Goal: Task Accomplishment & Management: Manage account settings

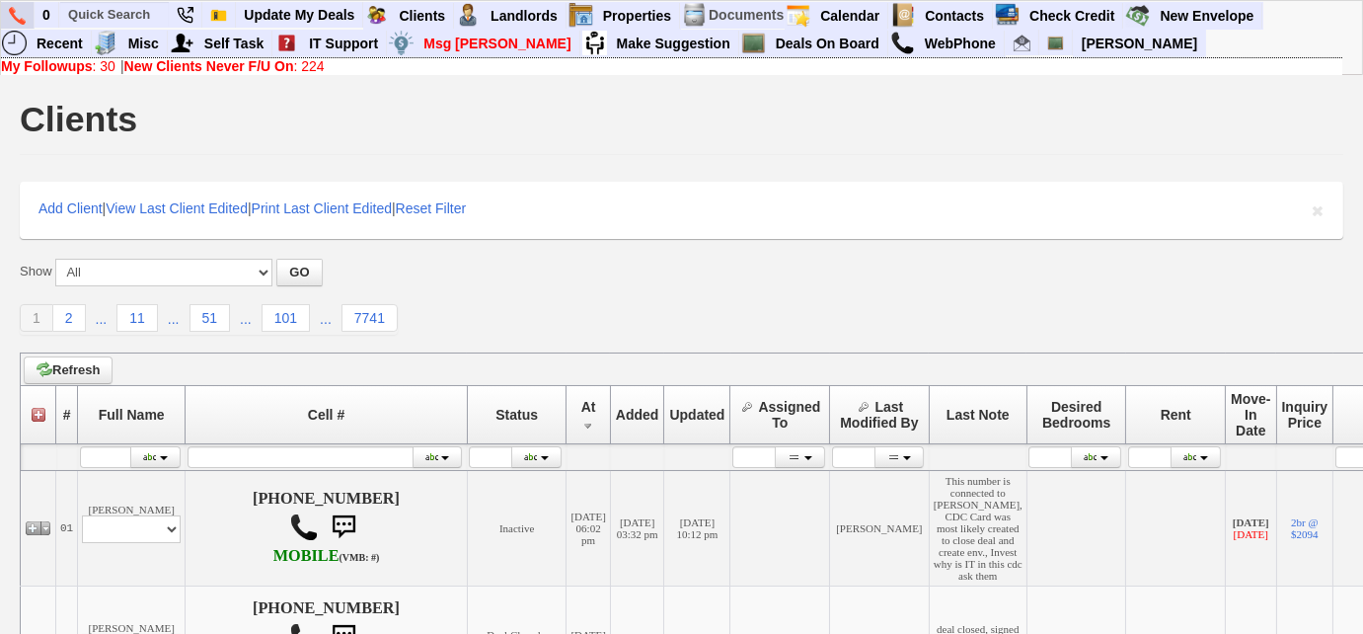
click at [20, 10] on img at bounding box center [17, 16] width 17 height 18
click at [144, 20] on input "text" at bounding box center [114, 14] width 109 height 25
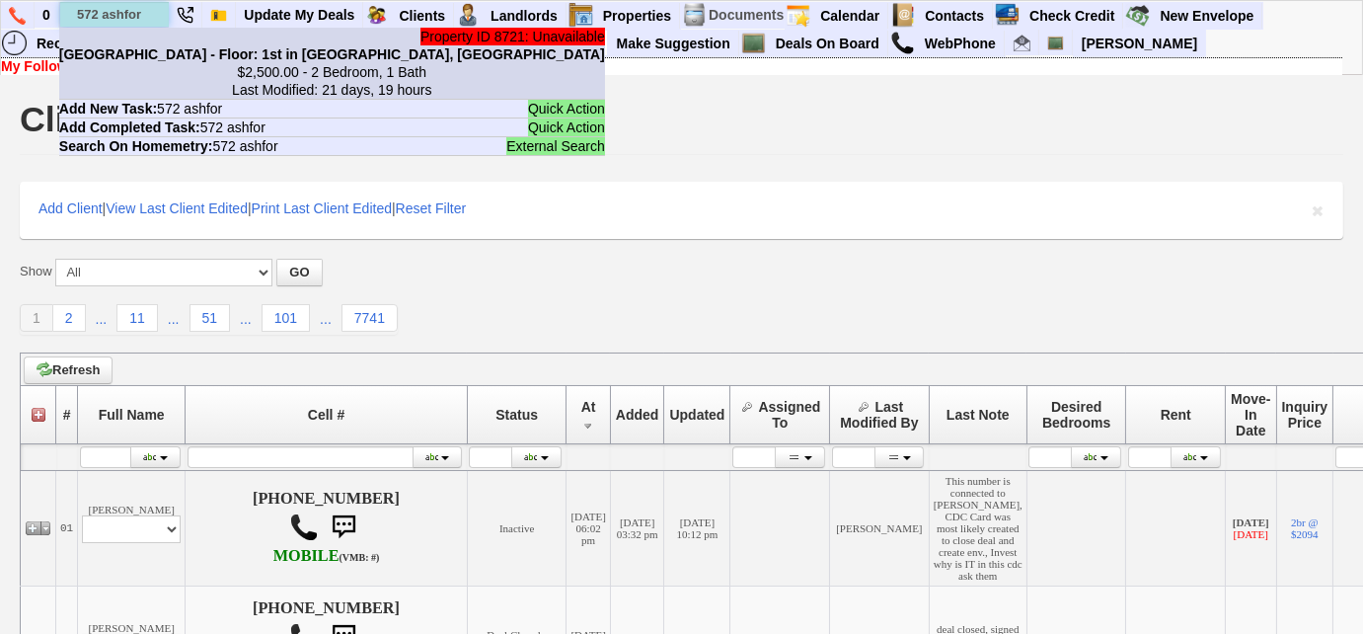
type input "572 ashfor"
click at [155, 61] on li "Property ID 8721: Unavailable 572 Ashford Ave - Floor: 1st in Ardsley, NY $2,50…" at bounding box center [332, 64] width 546 height 72
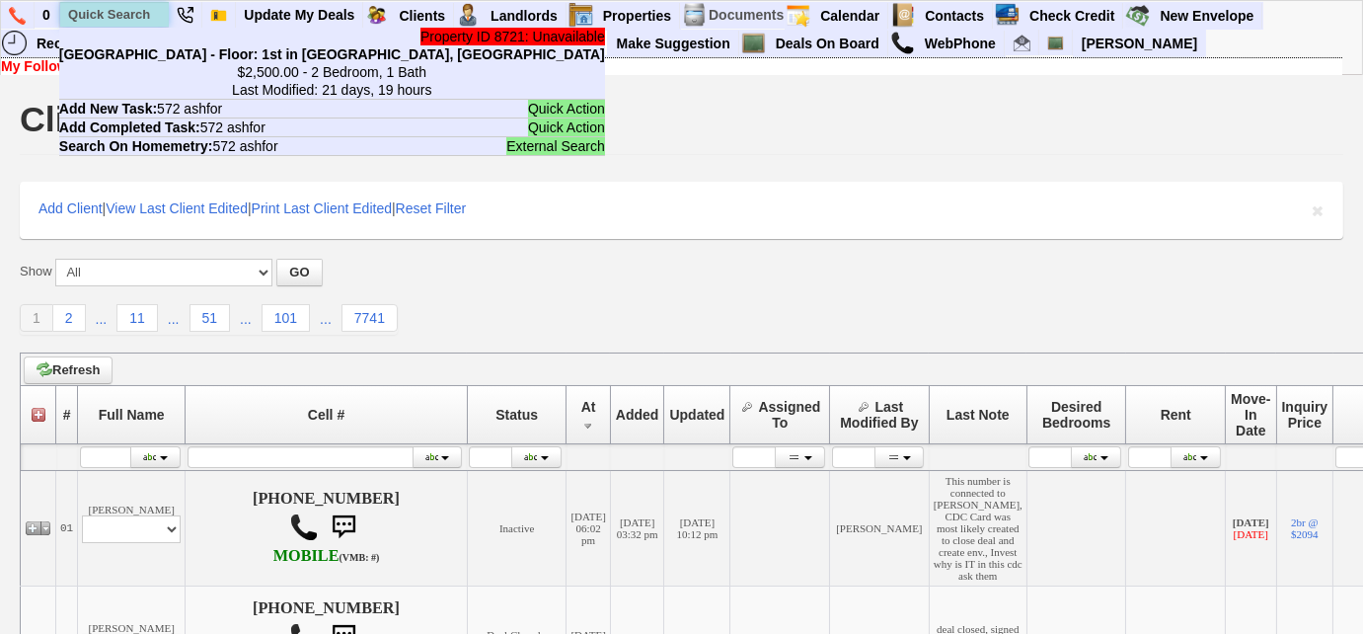
click at [152, 22] on input "text" at bounding box center [114, 14] width 109 height 25
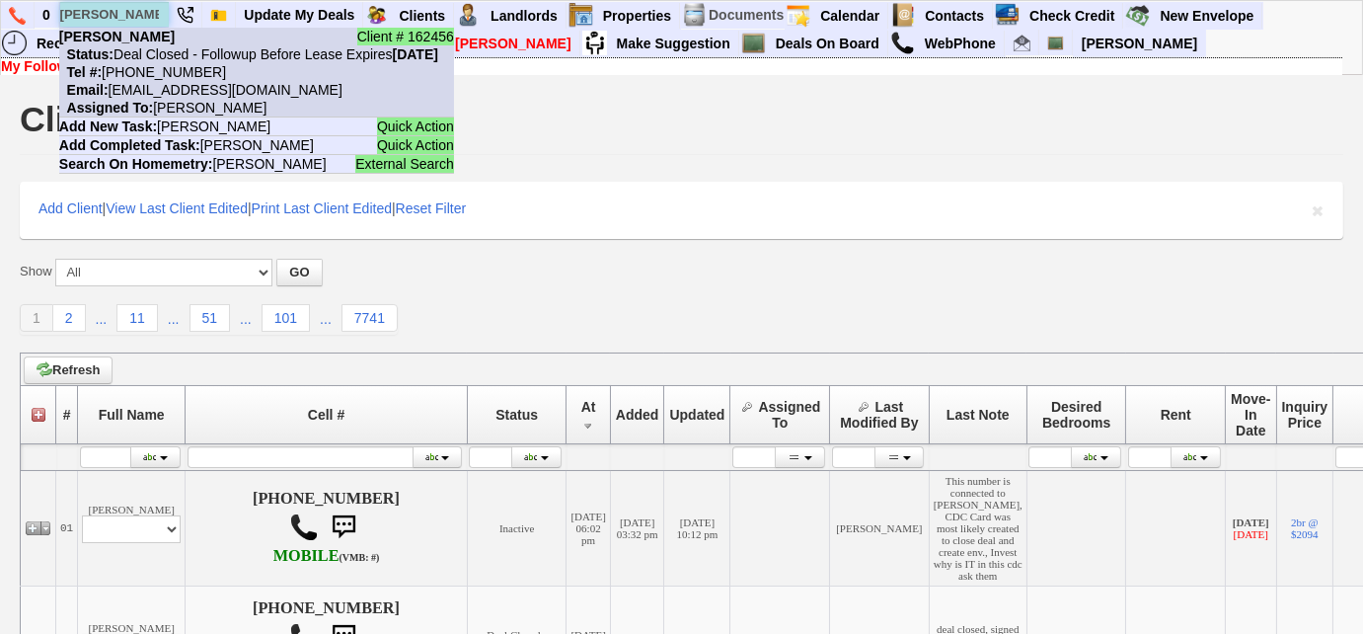
type input "ryan resnick"
click at [148, 91] on nobr "Email: ryanresnick4@gmail.com" at bounding box center [200, 90] width 283 height 16
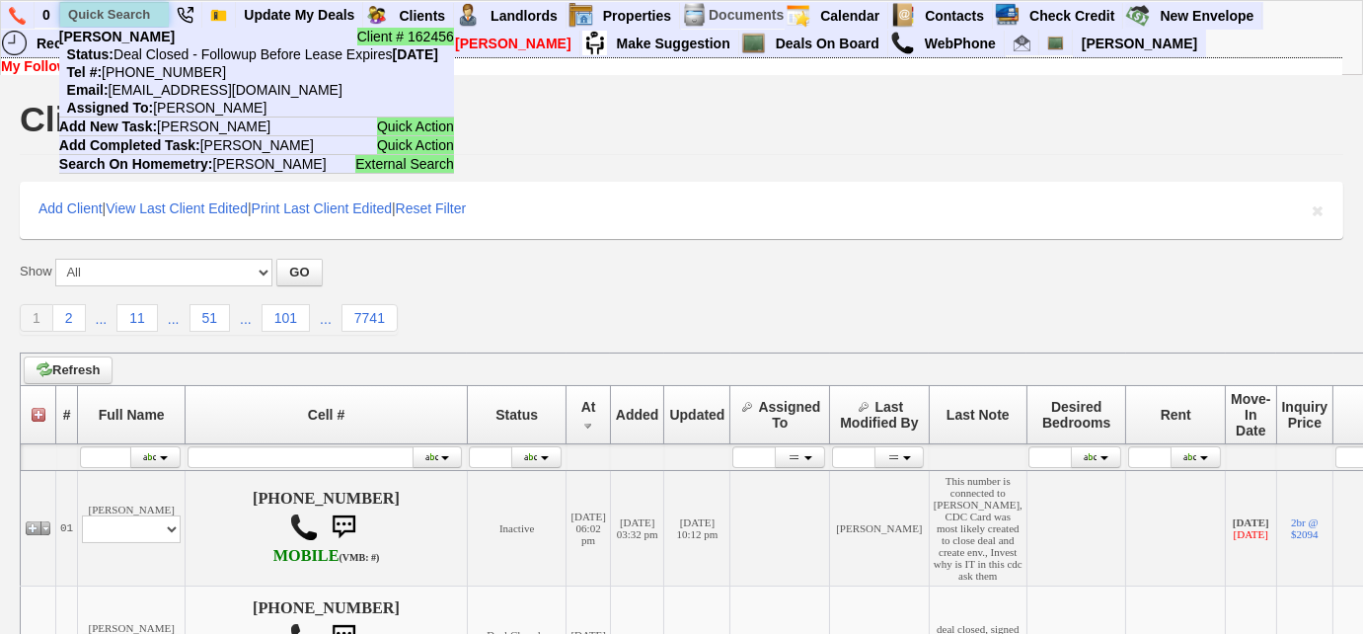
click at [124, 6] on input "text" at bounding box center [114, 14] width 109 height 25
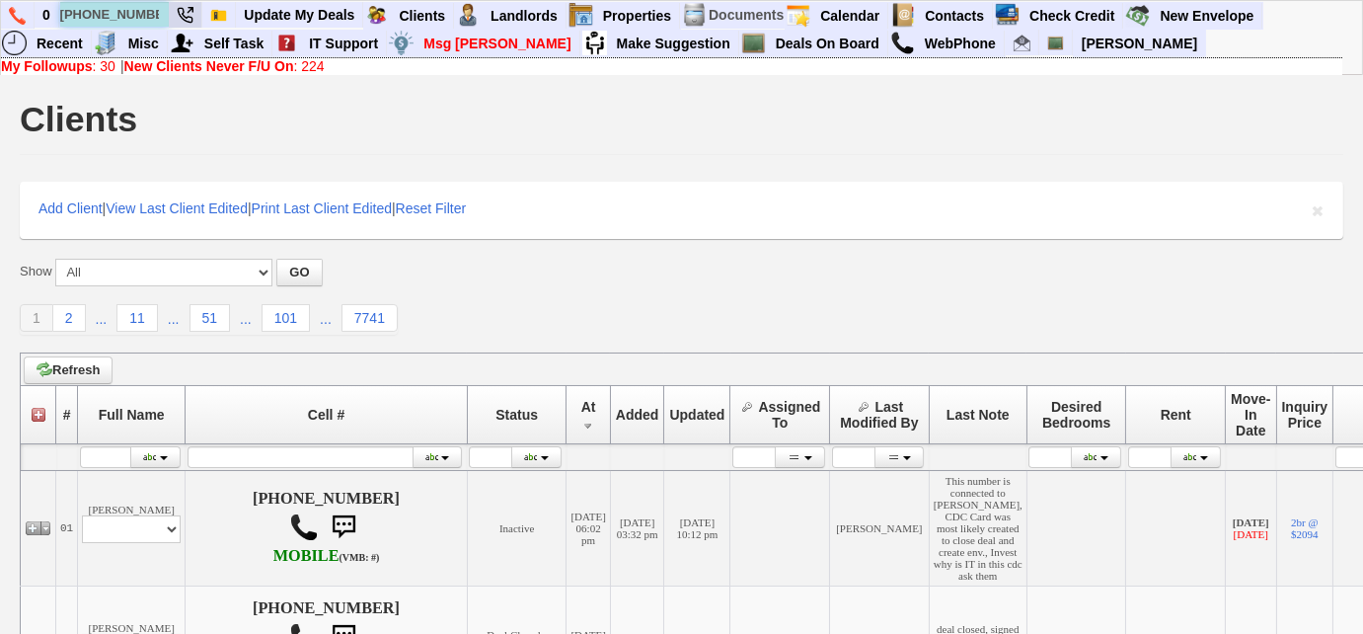
type input "[PHONE_NUMBER]"
click at [152, 12] on input "[PHONE_NUMBER]" at bounding box center [114, 14] width 109 height 25
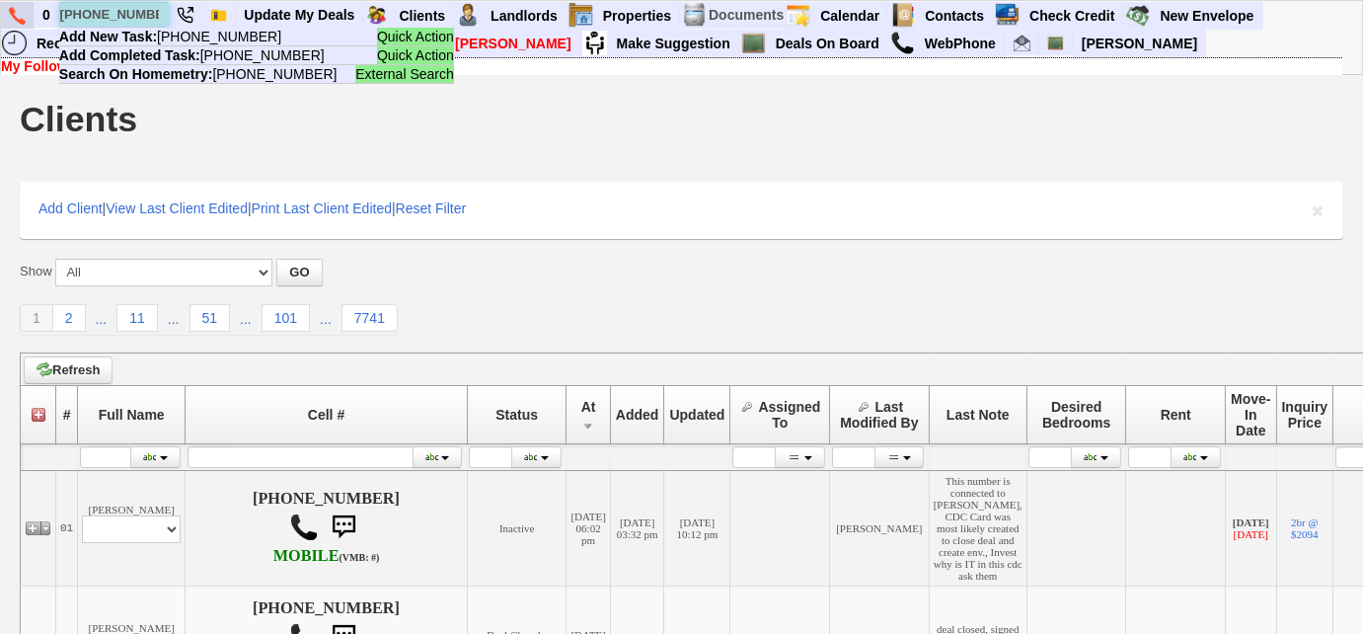
drag, startPoint x: 155, startPoint y: 12, endPoint x: 31, endPoint y: 6, distance: 124.5
click at [1264, 2] on ul "0 973-809-3022 Quick Action Add New Task: 973-809-3022 Quick Action Add Complet…" at bounding box center [1264, 2] width 0 height 0
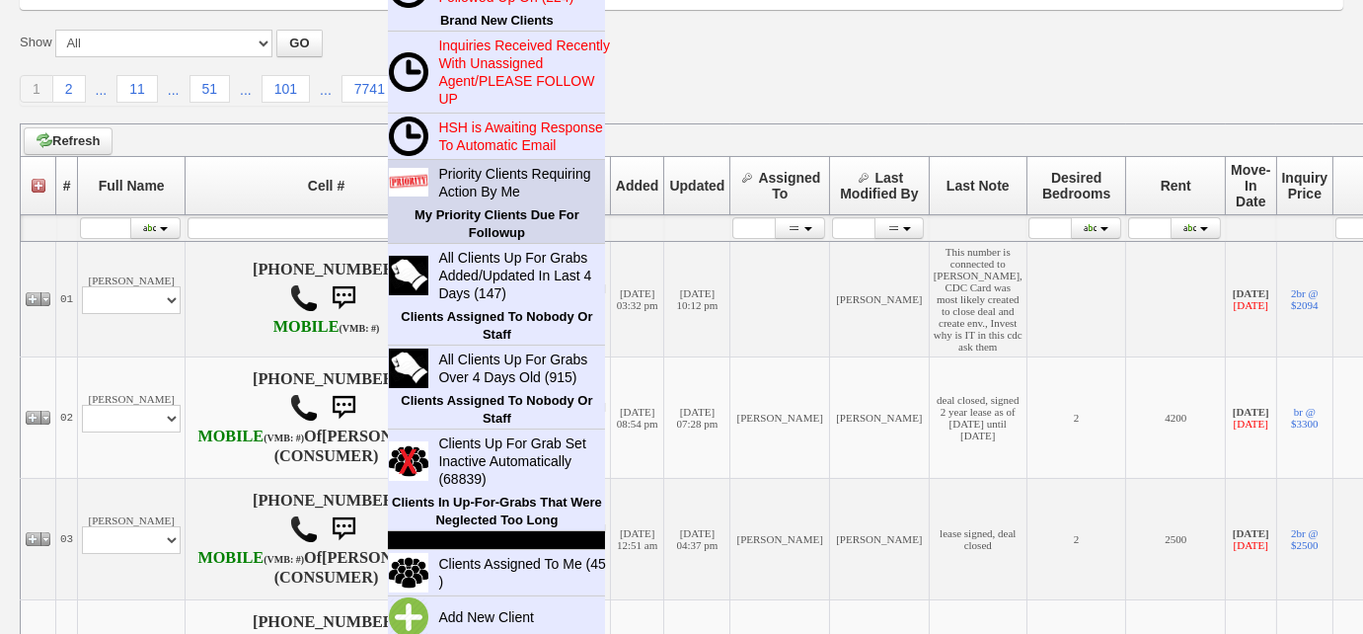
scroll to position [269, 0]
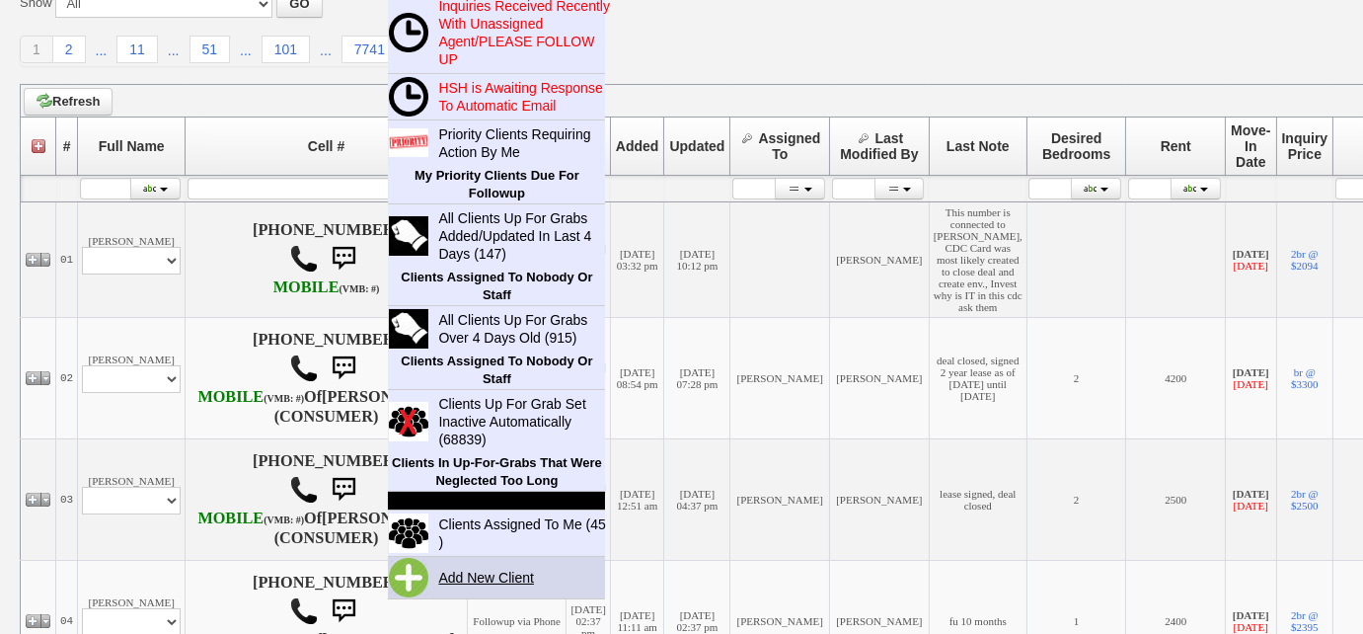
click at [444, 570] on link "Add New Client" at bounding box center [493, 578] width 127 height 26
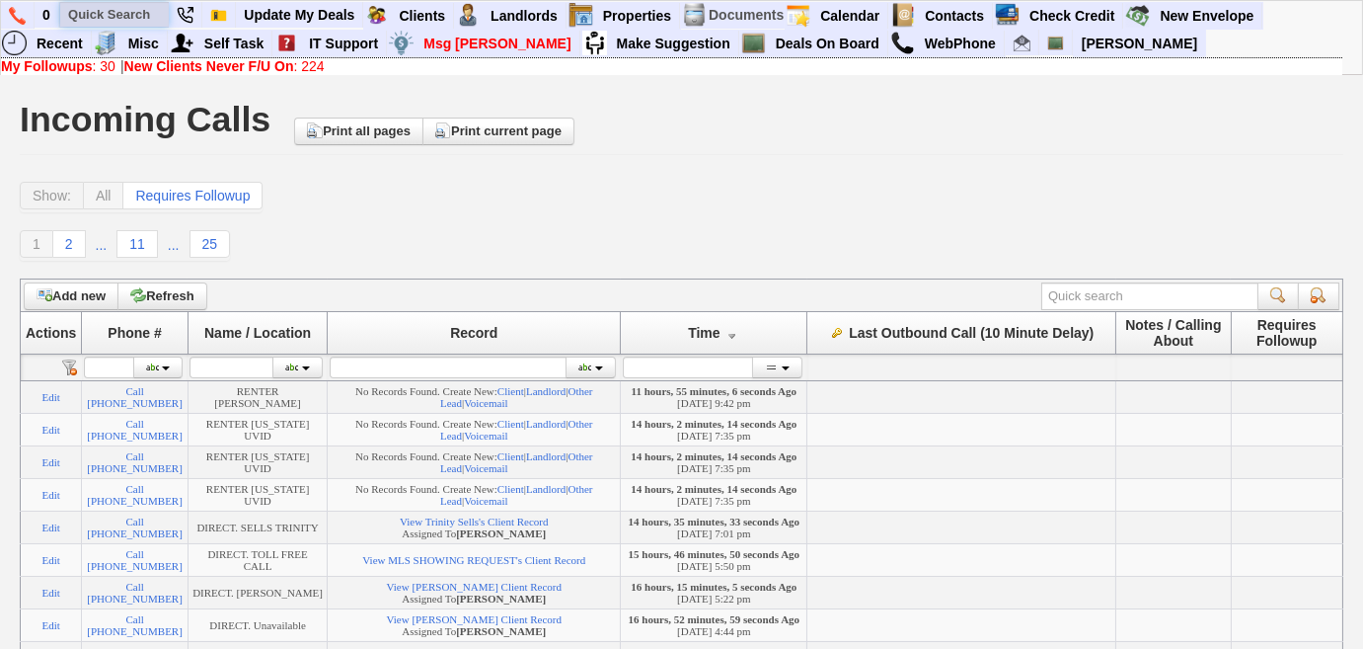
click at [135, 22] on input "text" at bounding box center [114, 14] width 109 height 25
paste input "929) 364-6650"
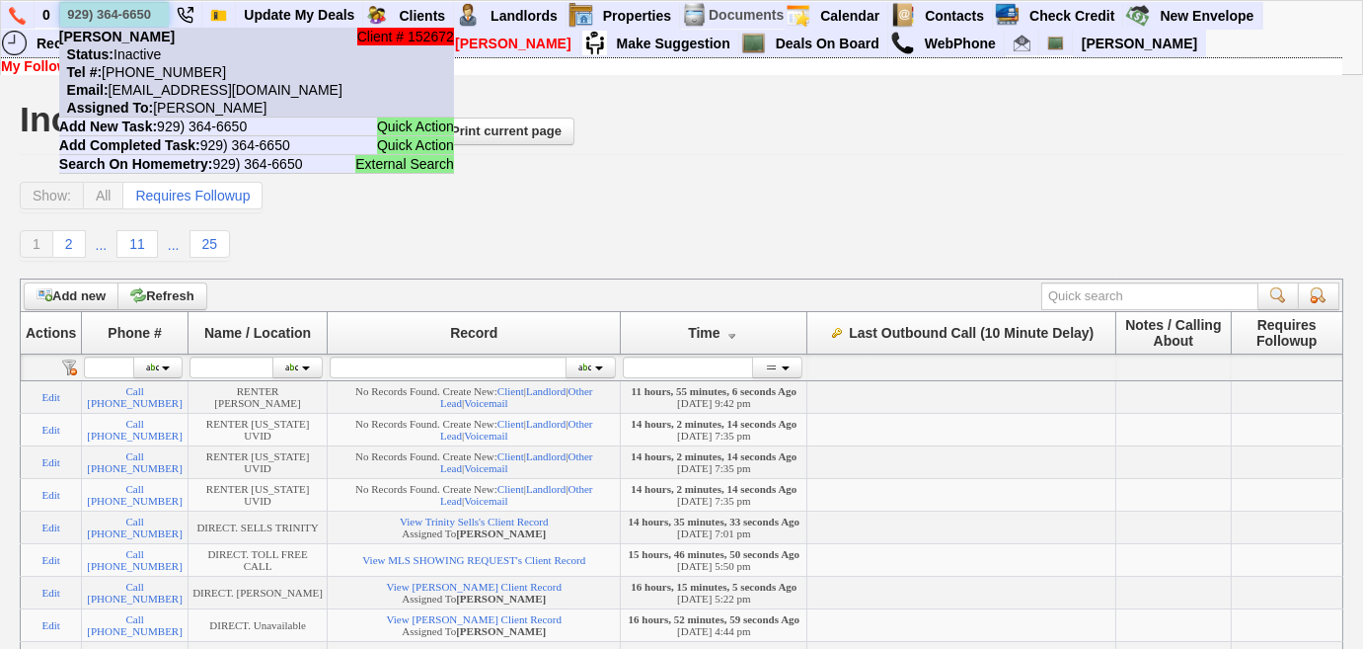
type input "929) 364-6650"
click at [172, 68] on nobr "Tel #: 929-364-6650" at bounding box center [142, 72] width 167 height 16
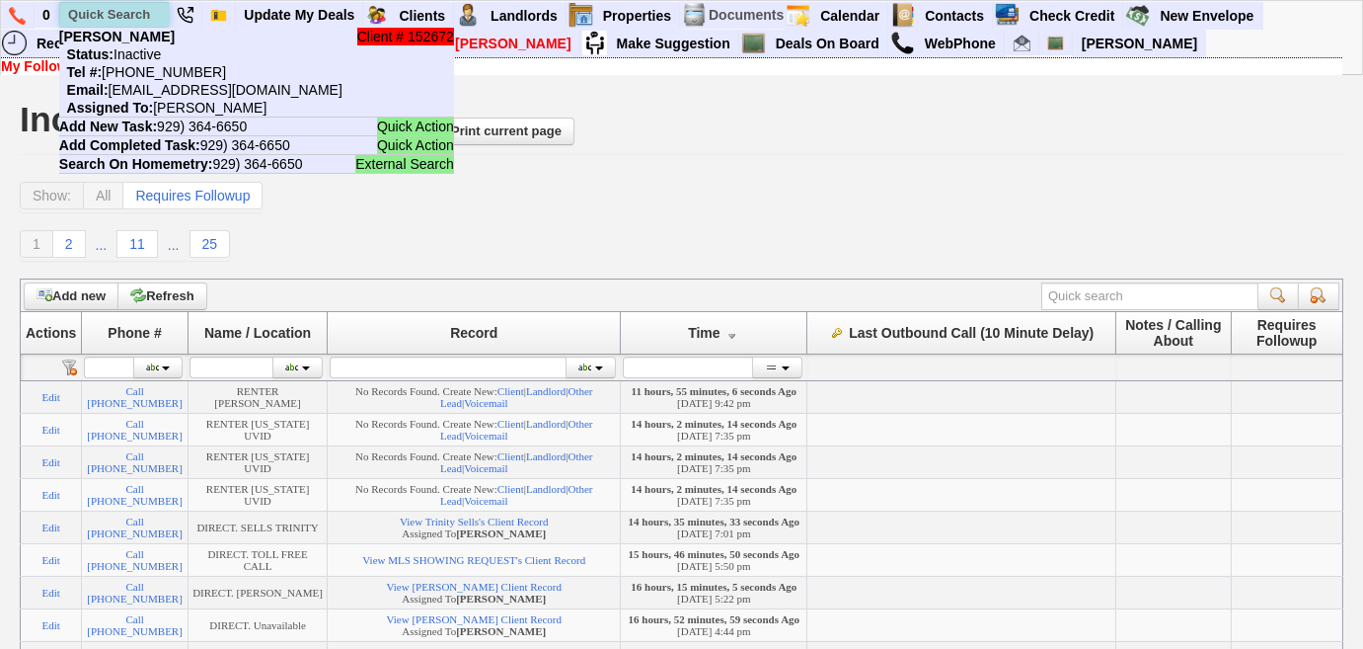
click at [105, 20] on input "text" at bounding box center [114, 14] width 109 height 25
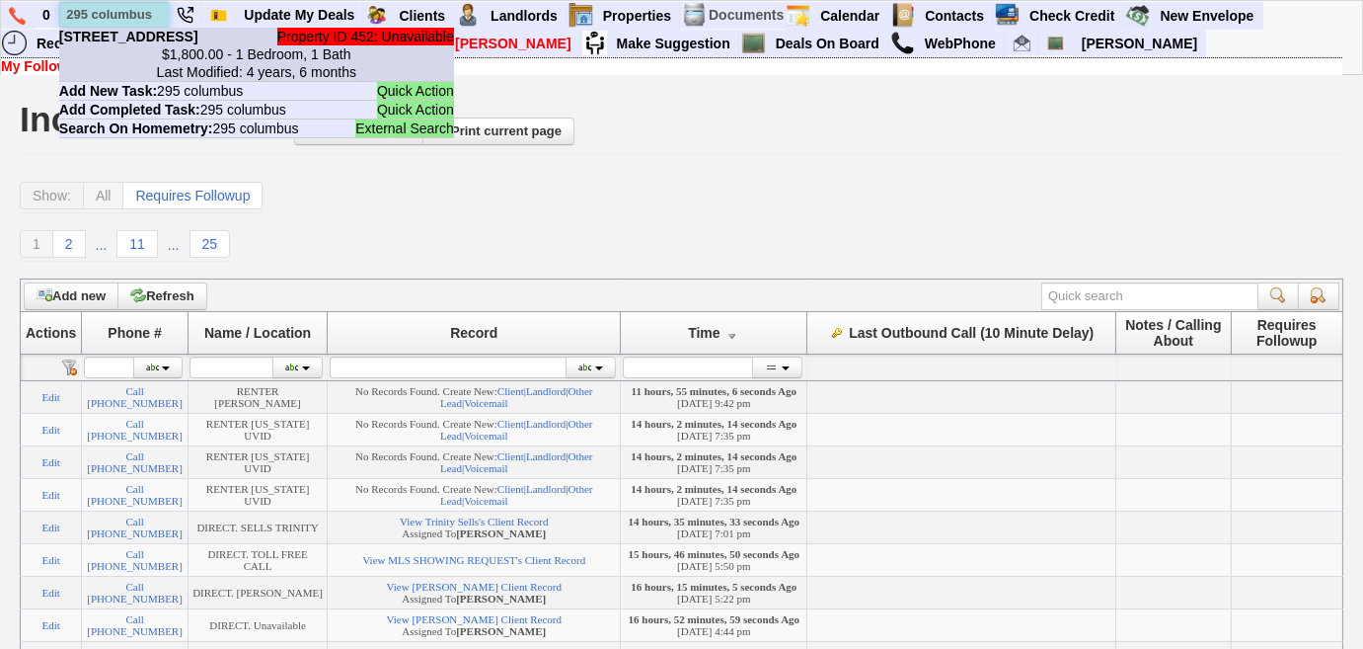
type input "295 columbus"
click at [158, 62] on li "Property ID 452: Unavailable 295 Columbus Ave - Floor: 2nd in West Harrison, NY…" at bounding box center [256, 55] width 395 height 54
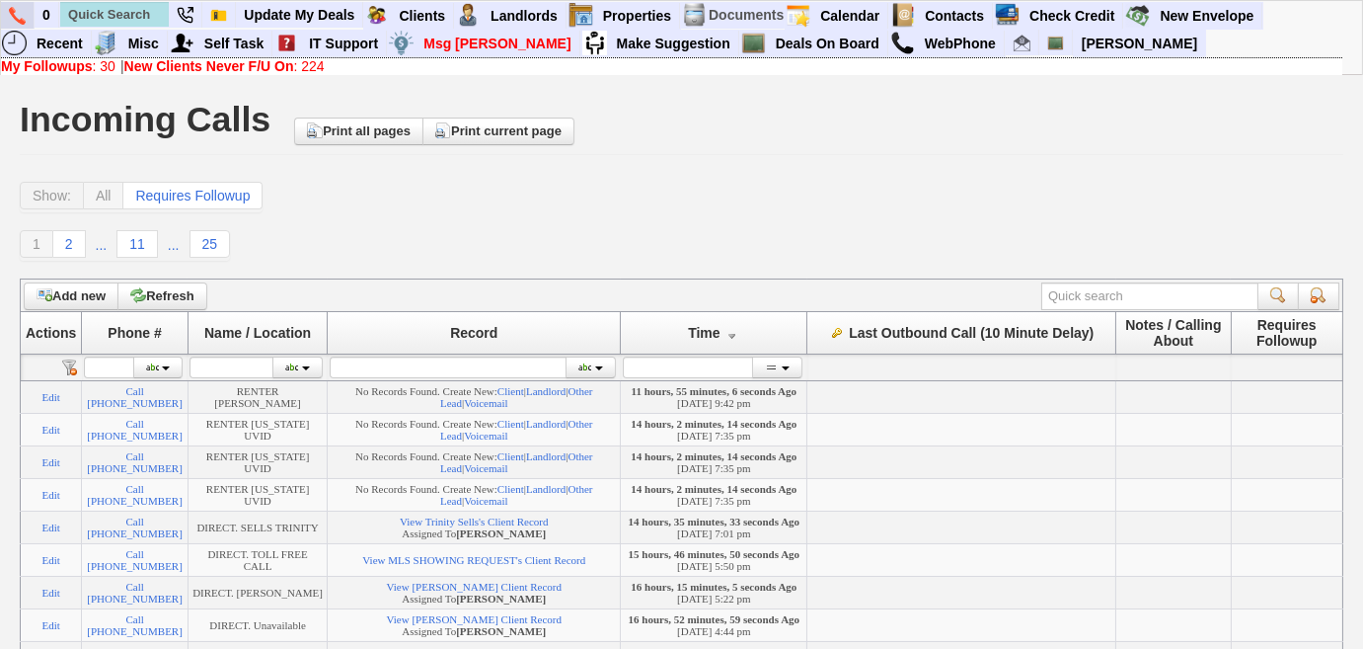
click at [26, 17] on link at bounding box center [18, 15] width 34 height 27
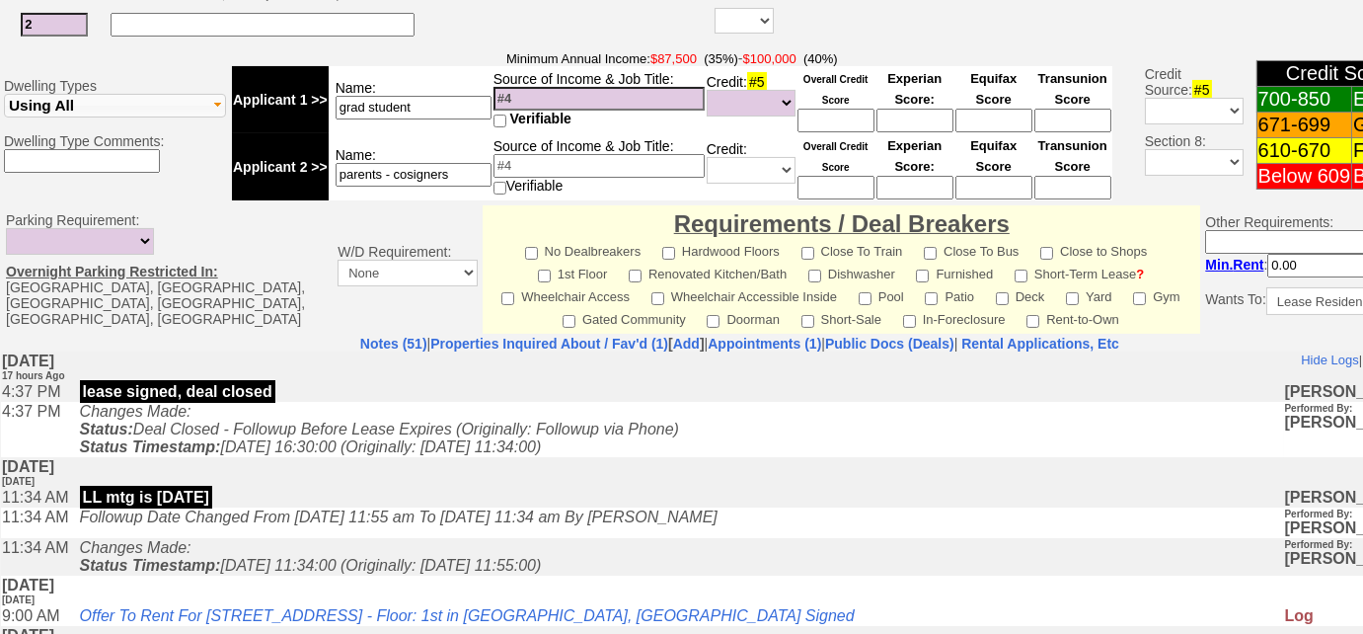
scroll to position [808, 0]
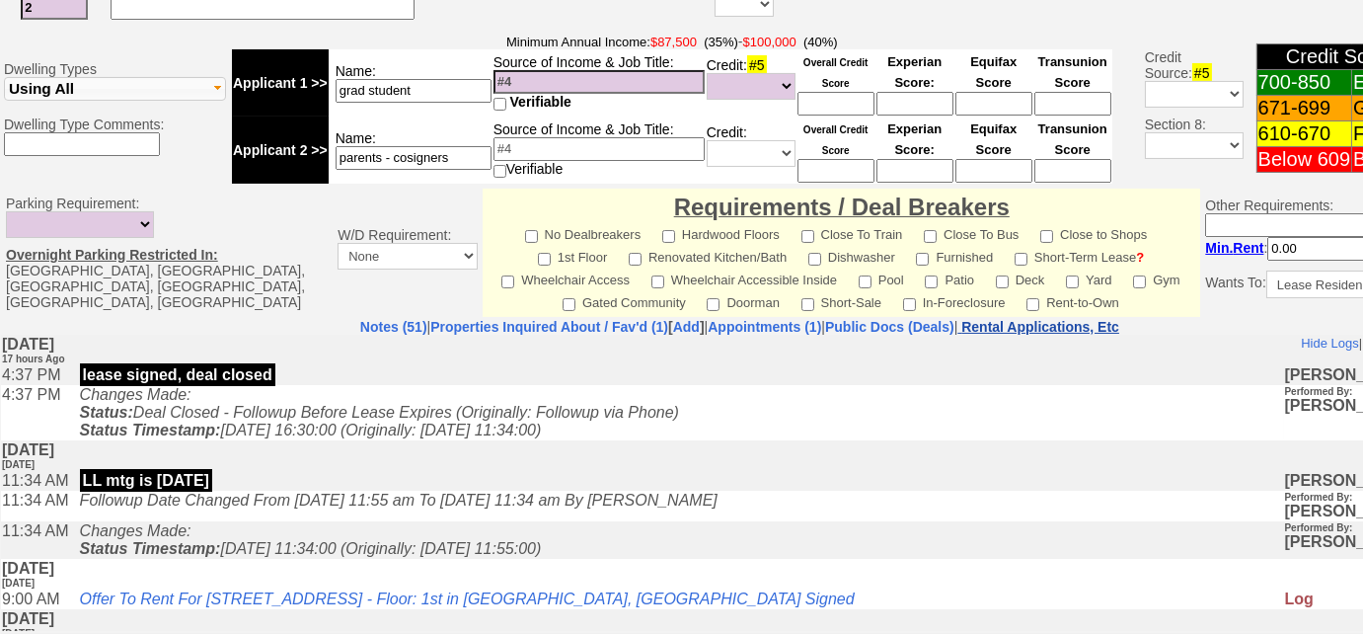
click at [1078, 320] on nobr "Rental Applications, Etc" at bounding box center [1041, 327] width 158 height 16
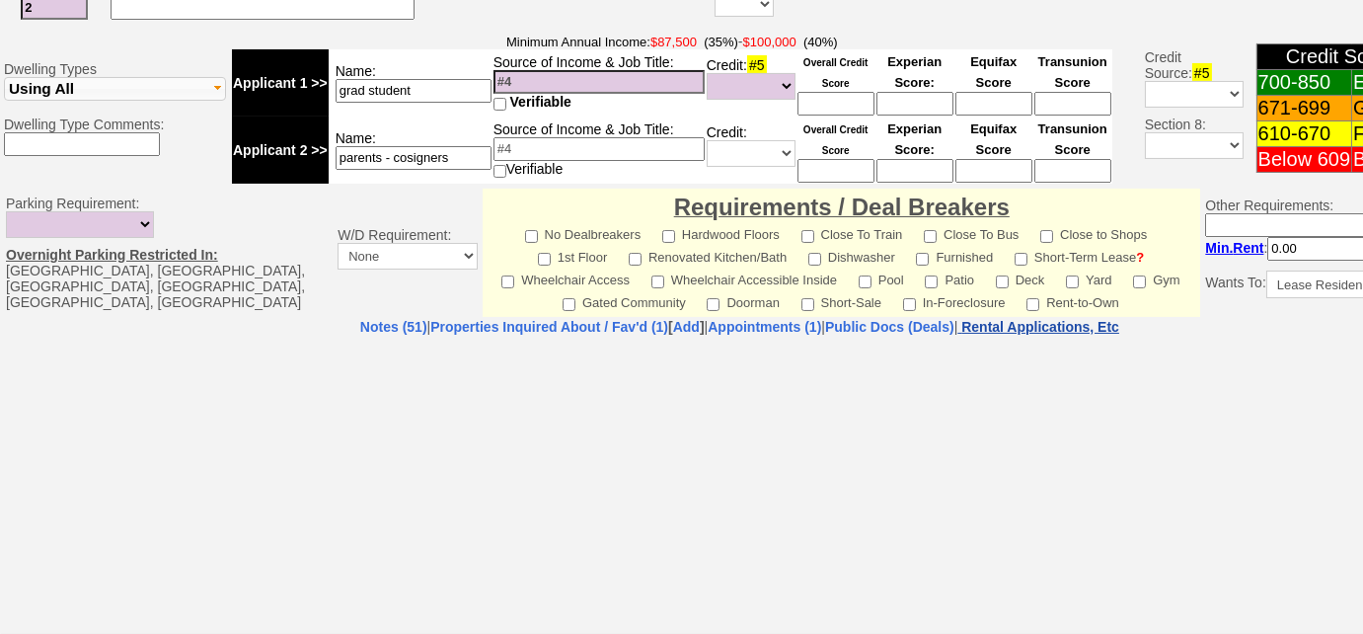
select select "100"
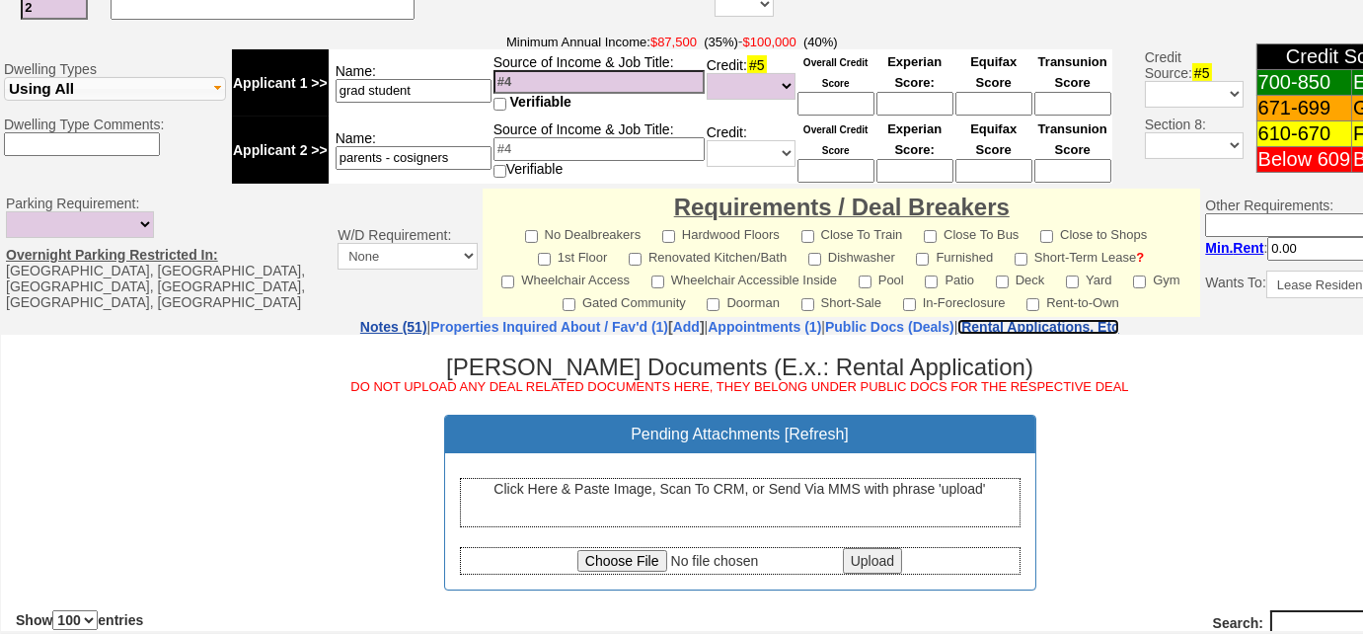
scroll to position [981, 0]
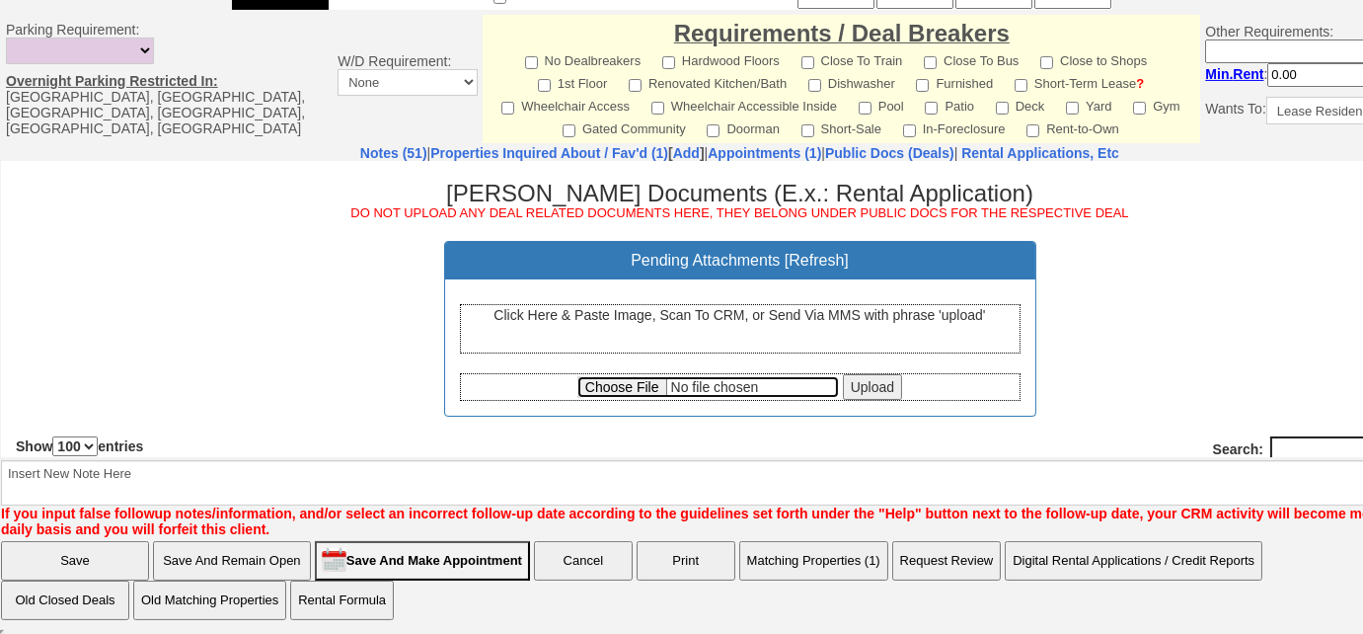
click at [578, 382] on input "file" at bounding box center [709, 386] width 262 height 22
type input "C:\fakepath\572 Ashford Avenue Ardsley Lease and Disclosures_000026.pdf"
click at [206, 42] on td "Parking Requirement: Not Needed Street Parking OK 1+ Dedicated Space 2+ Dedicat…" at bounding box center [167, 79] width 332 height 128
click at [847, 383] on input "Upload" at bounding box center [872, 386] width 59 height 26
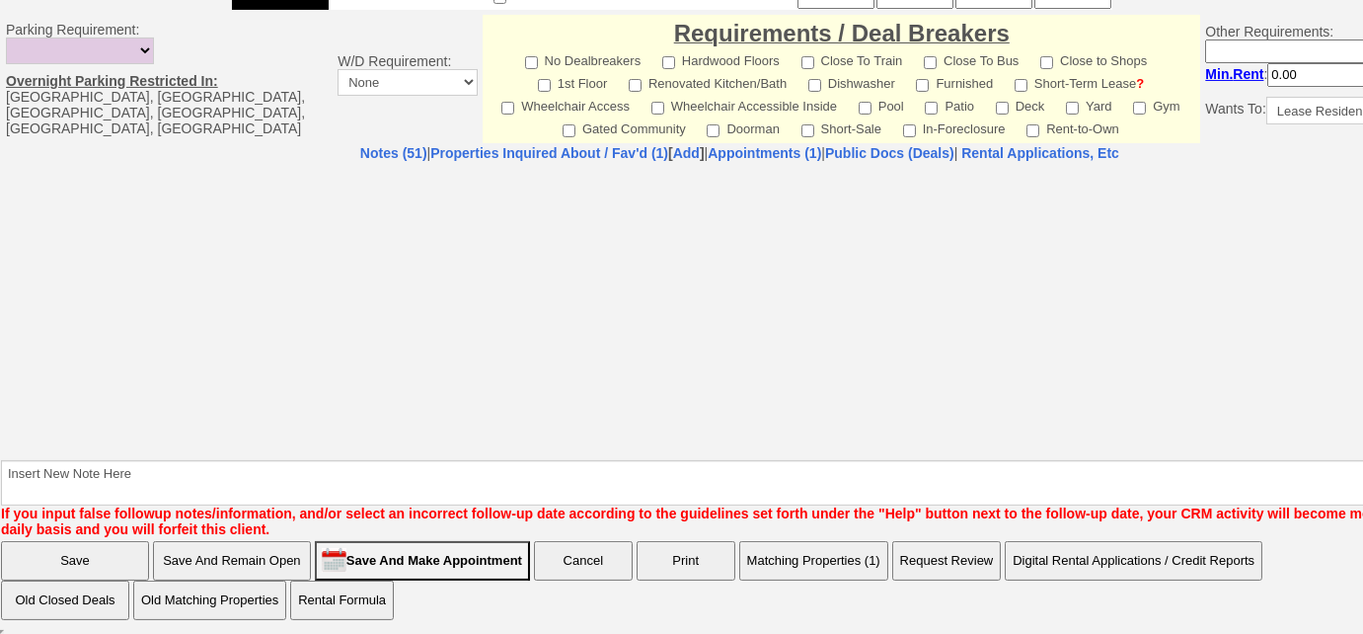
select select "100"
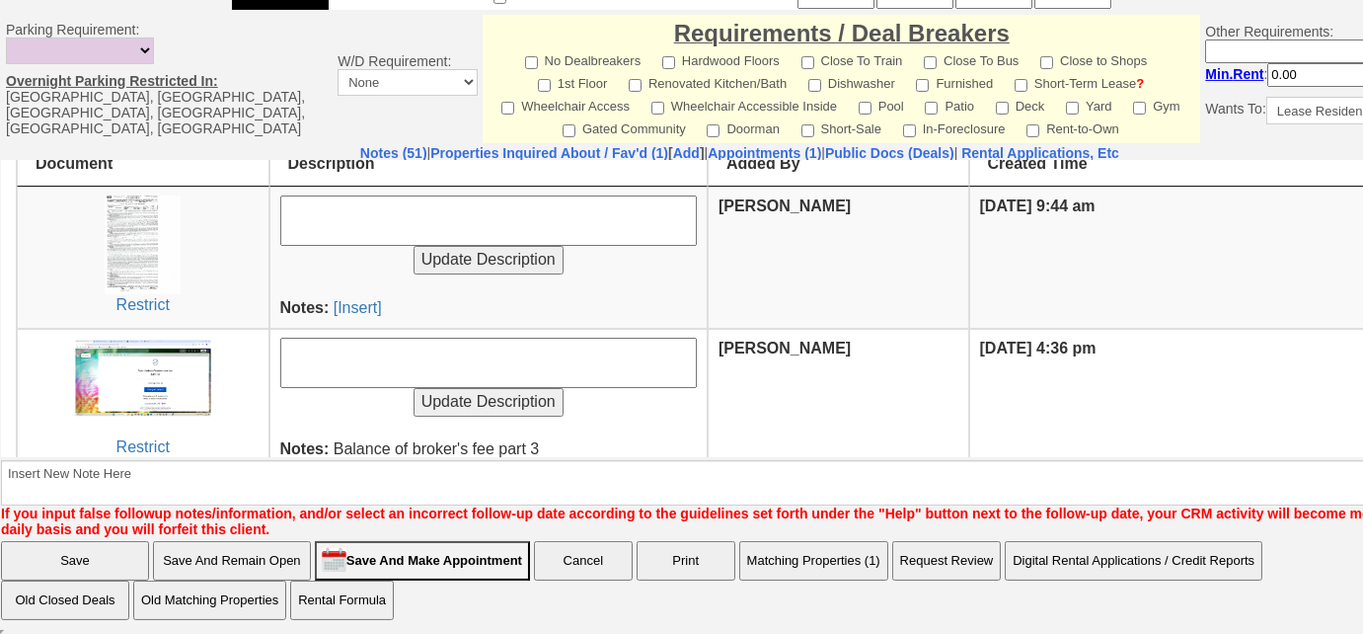
scroll to position [269, 0]
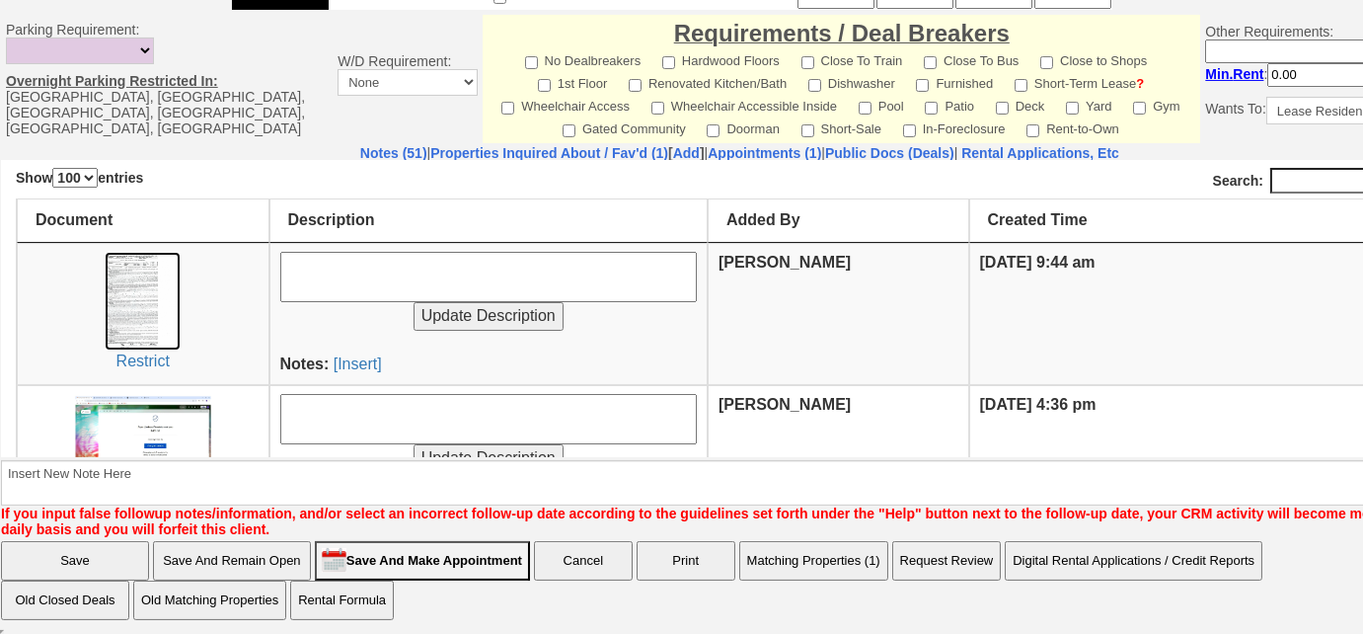
click at [139, 277] on img at bounding box center [143, 300] width 76 height 99
click at [357, 359] on link "[Insert]" at bounding box center [358, 362] width 48 height 17
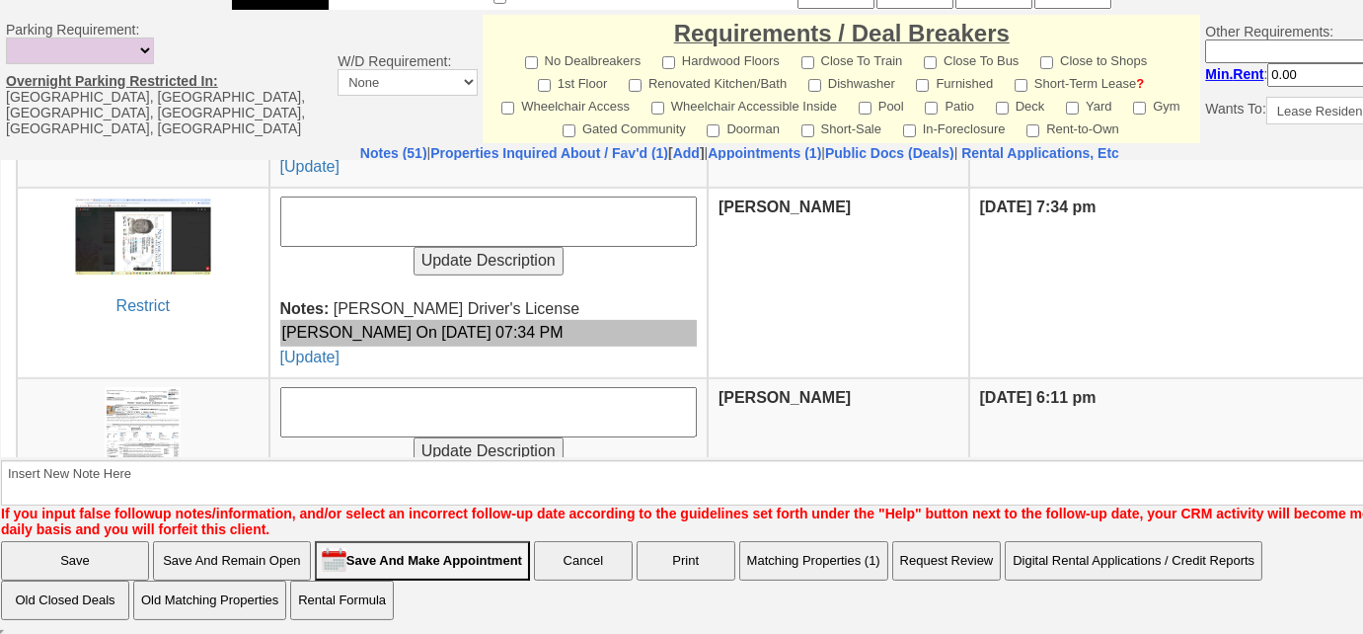
scroll to position [2548, 0]
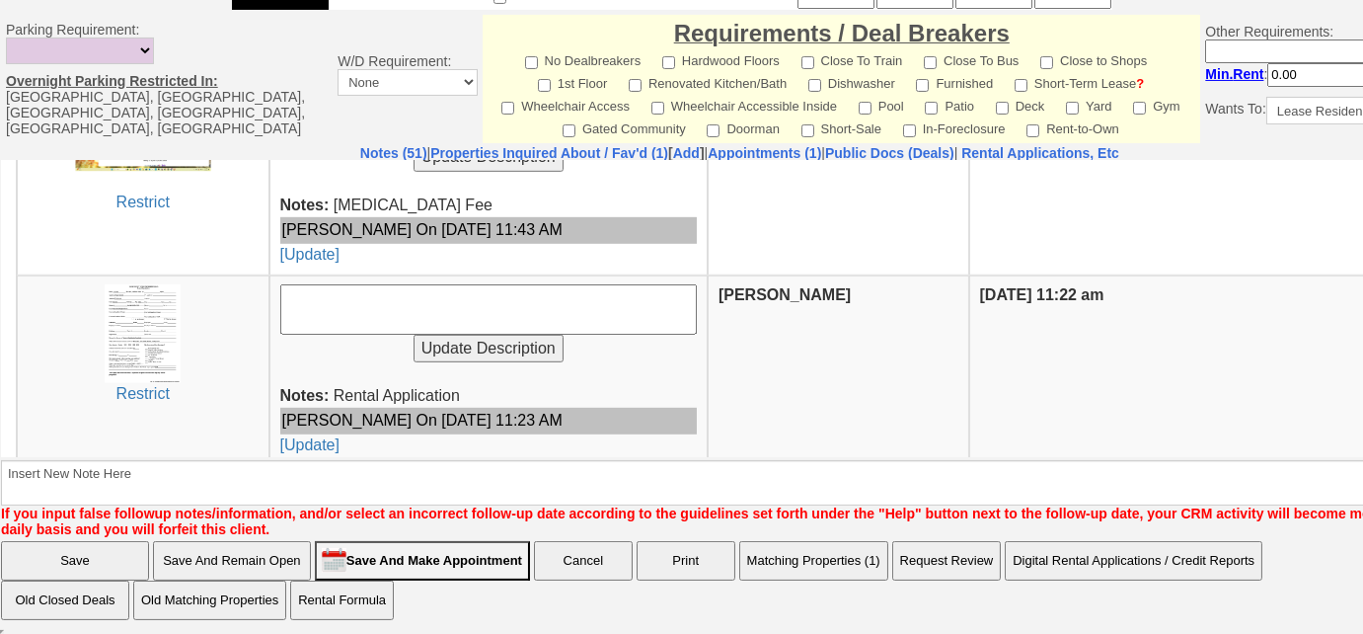
click at [117, 274] on td "Restrict" at bounding box center [143, 369] width 253 height 191
click at [133, 283] on img at bounding box center [143, 332] width 76 height 99
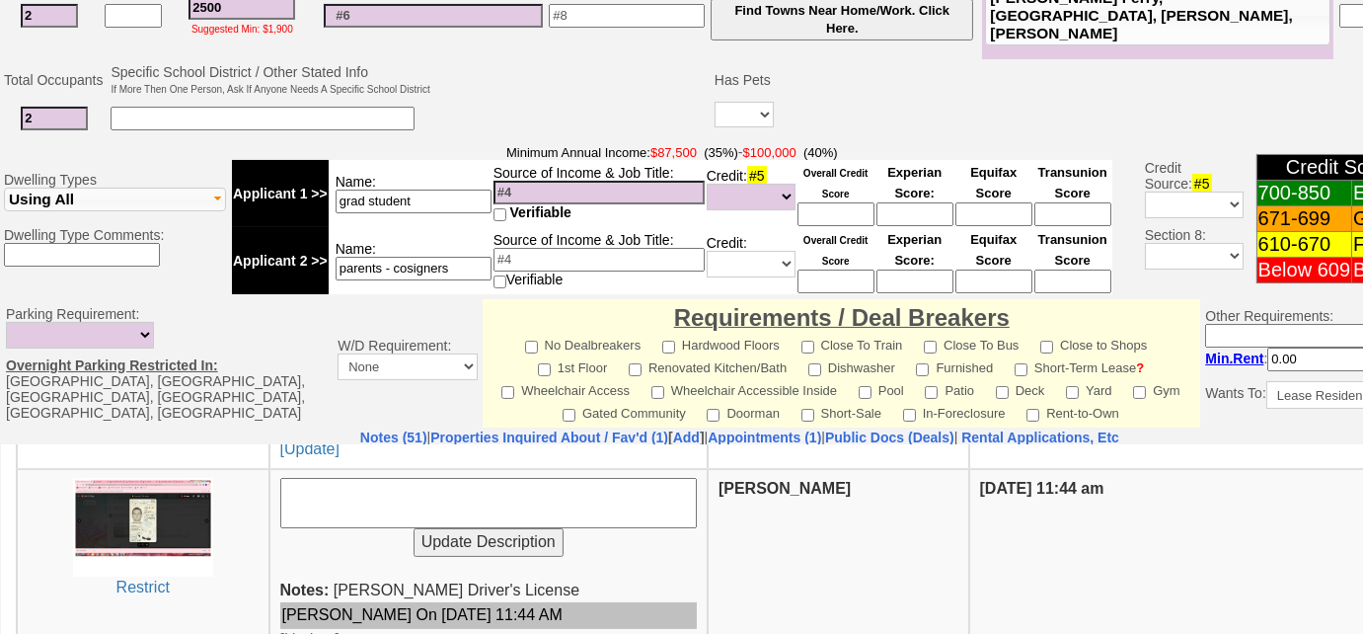
scroll to position [443, 0]
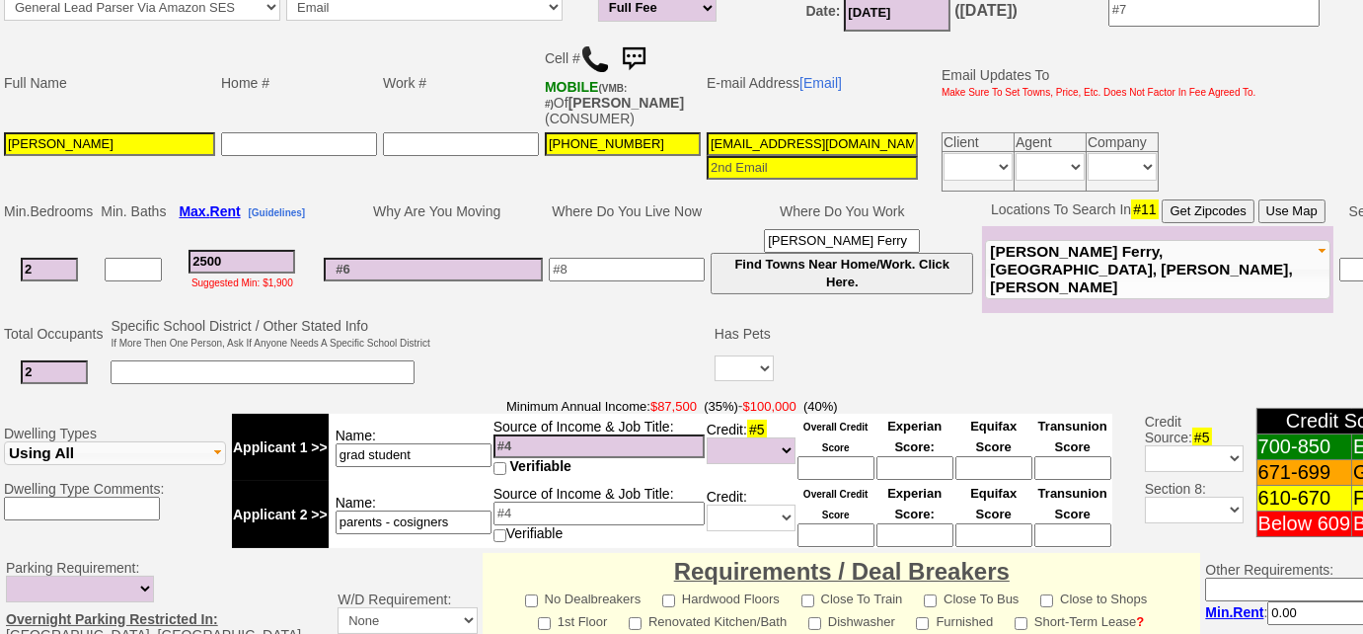
drag, startPoint x: 863, startPoint y: 143, endPoint x: 615, endPoint y: 134, distance: 248.0
click at [615, 134] on tr "Ryan Resnick 516-835-2003 ryanresnick4@gmail.com Client Agent Company Immediate…" at bounding box center [630, 161] width 1259 height 65
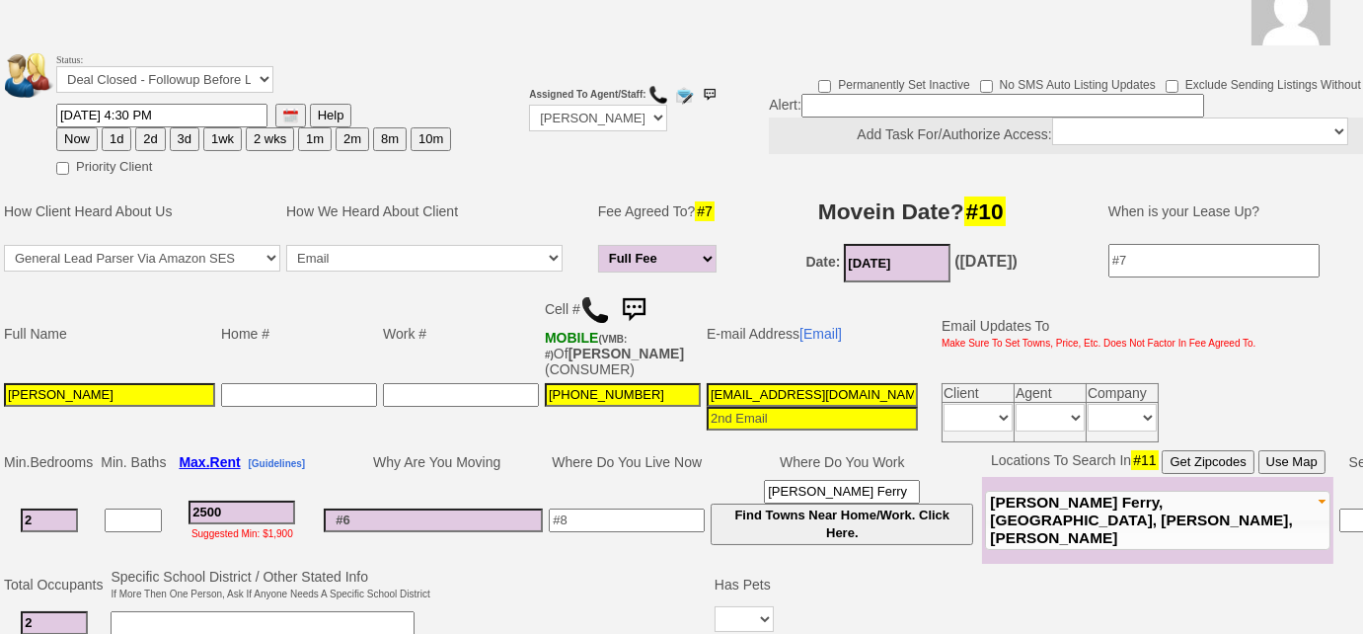
scroll to position [0, 0]
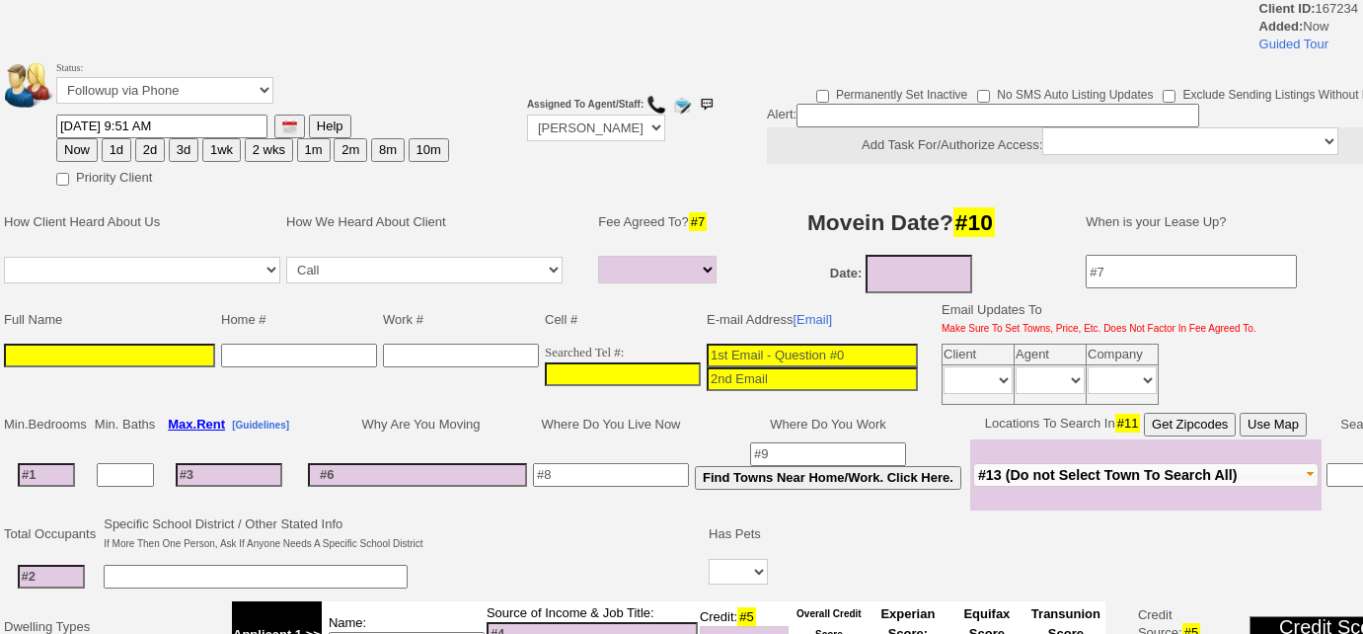
select select
click at [545, 366] on input "___-___-____" at bounding box center [623, 374] width 156 height 24
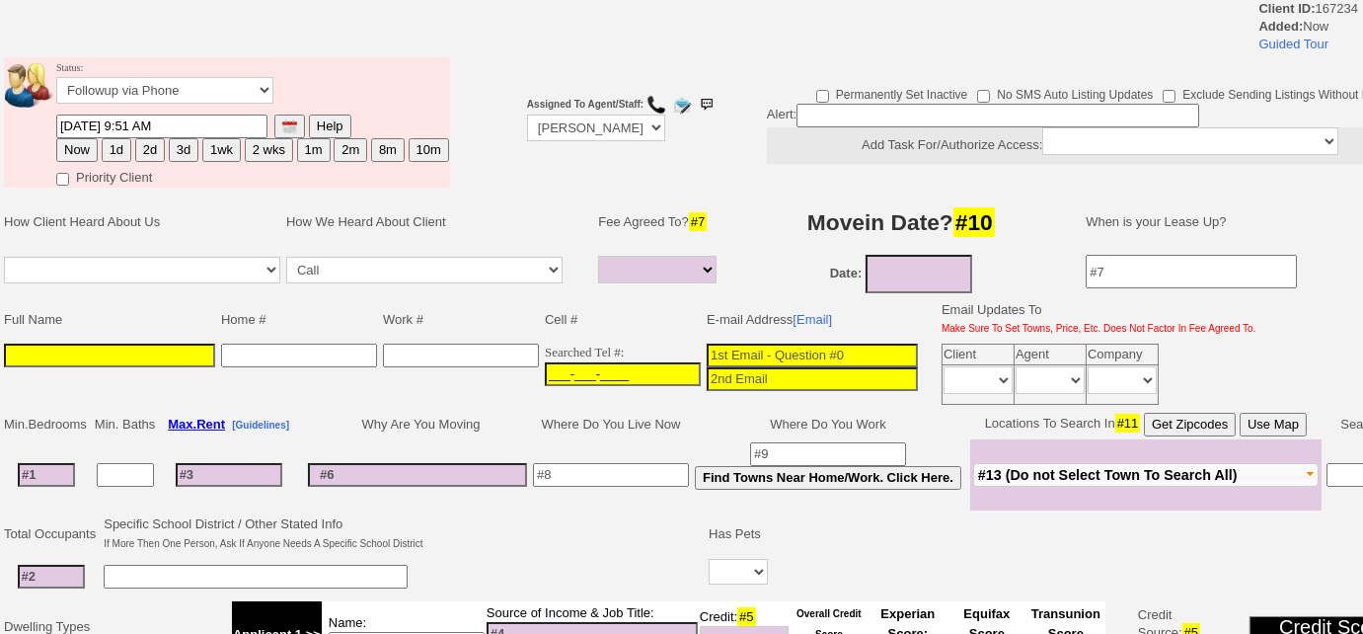
paste input "[PHONE_NUMBER]"
type input "[PHONE_NUMBER]"
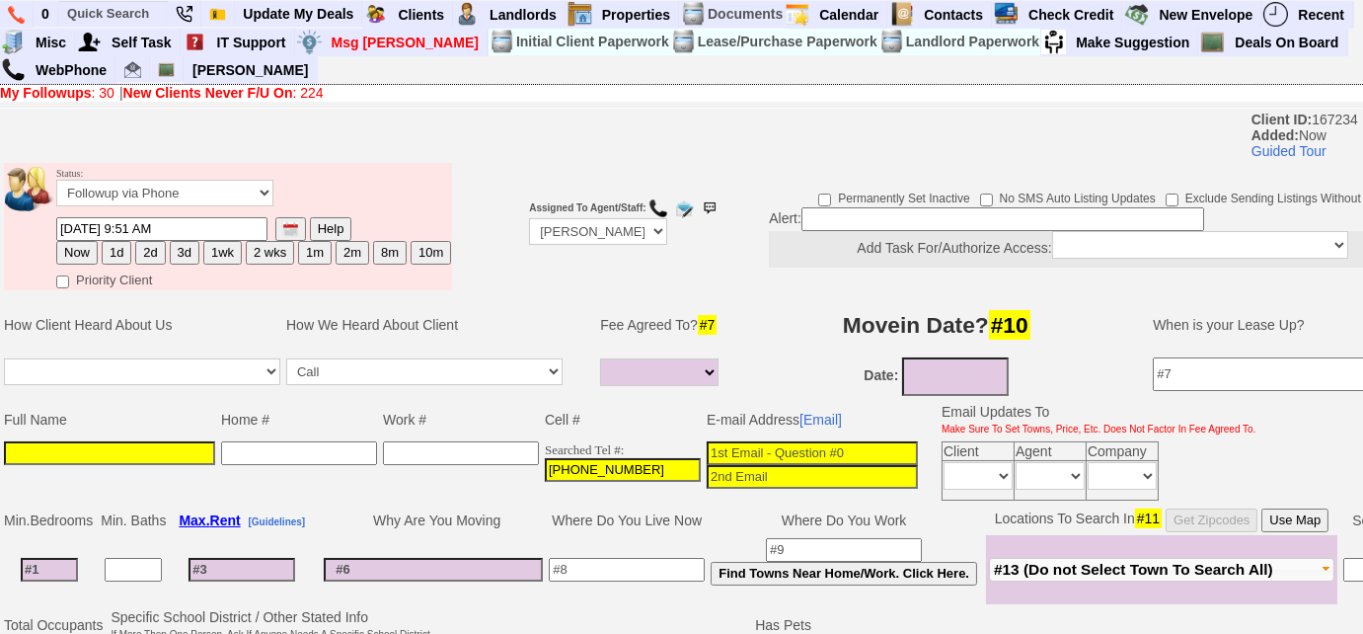
click at [123, 443] on input at bounding box center [109, 453] width 211 height 24
paste input "[PERSON_NAME] [PERSON_NAME]"
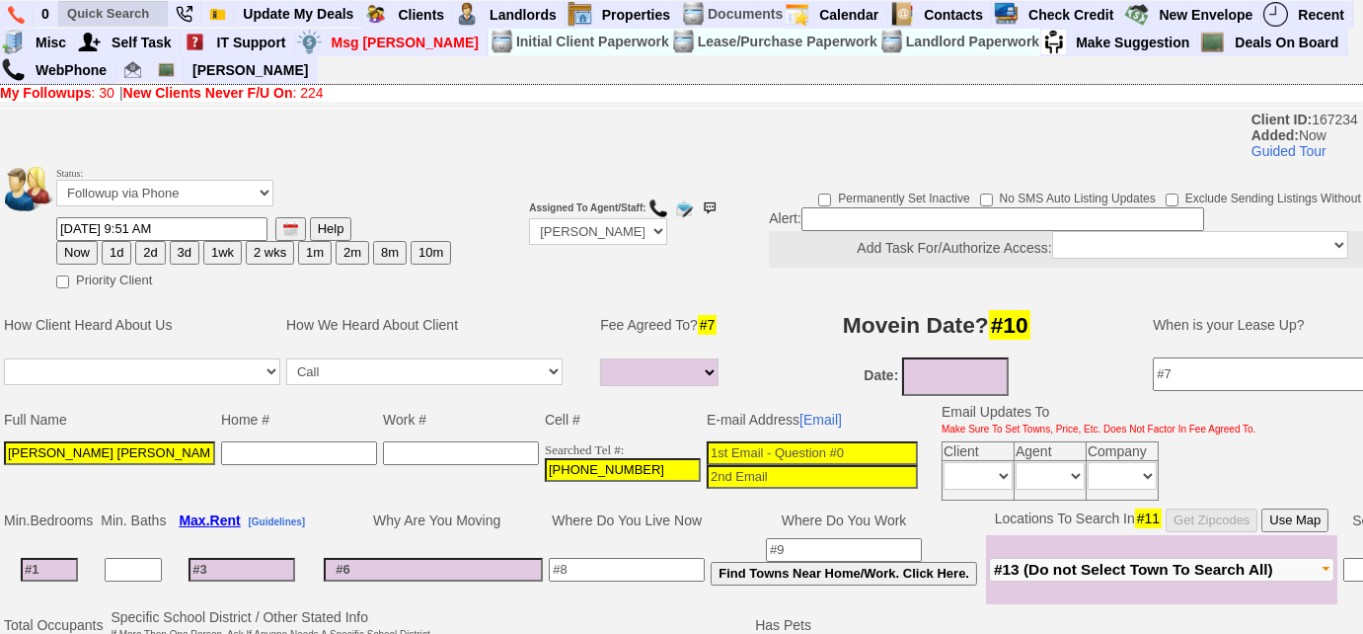
type input "[PERSON_NAME] [PERSON_NAME]"
click at [729, 446] on input at bounding box center [812, 453] width 211 height 24
paste input "%20mdunnmorvey@gmail.com"
click at [733, 449] on input "%20mdunnmorvey@gmail.com" at bounding box center [812, 453] width 211 height 24
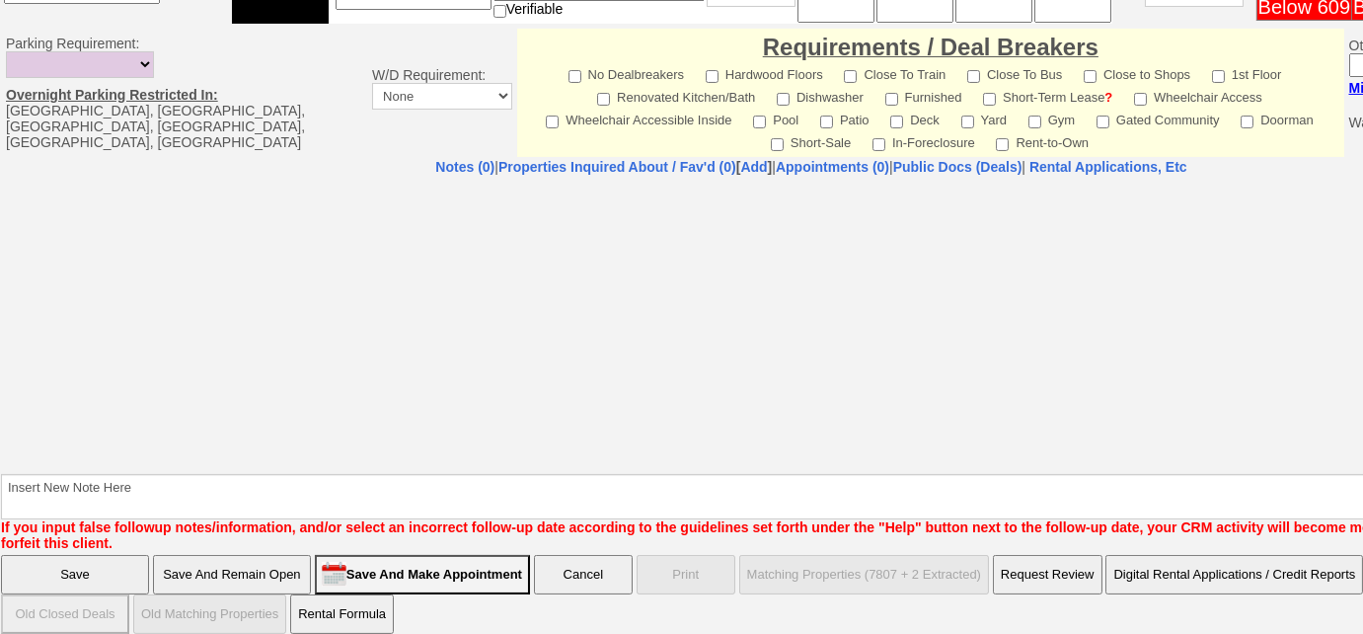
type input "[EMAIL_ADDRESS][DOMAIN_NAME]"
click at [252, 561] on input "Save And Remain Open" at bounding box center [232, 574] width 158 height 39
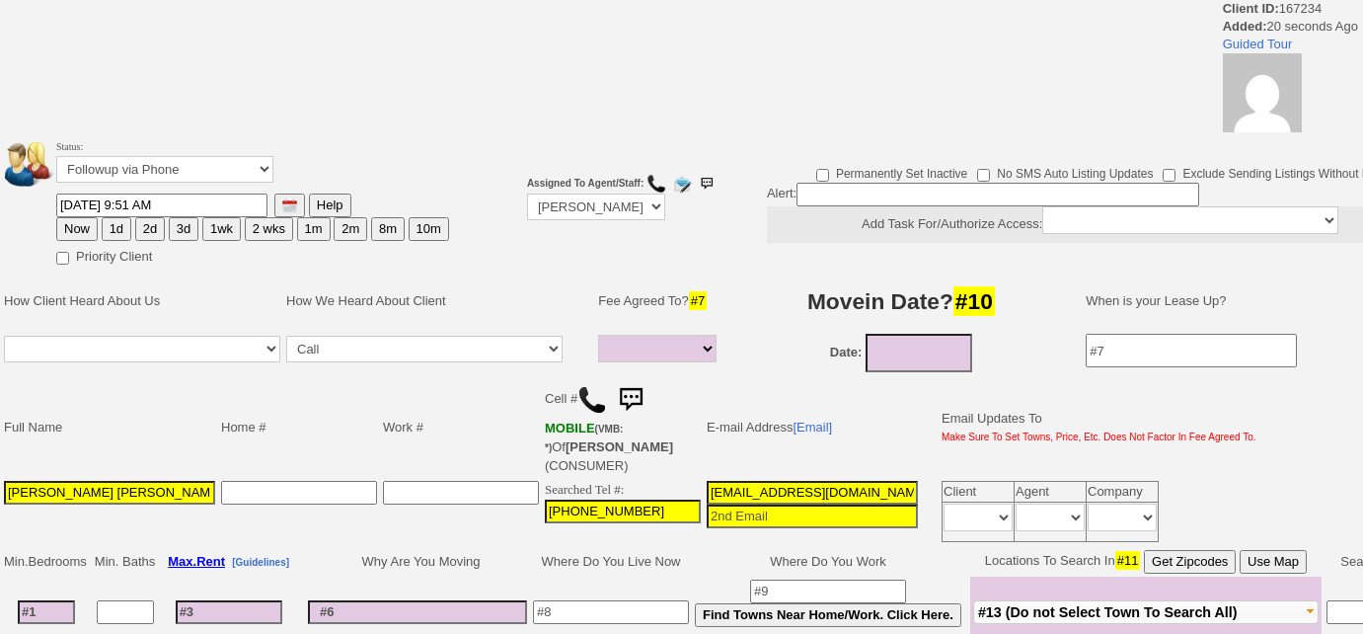
select select
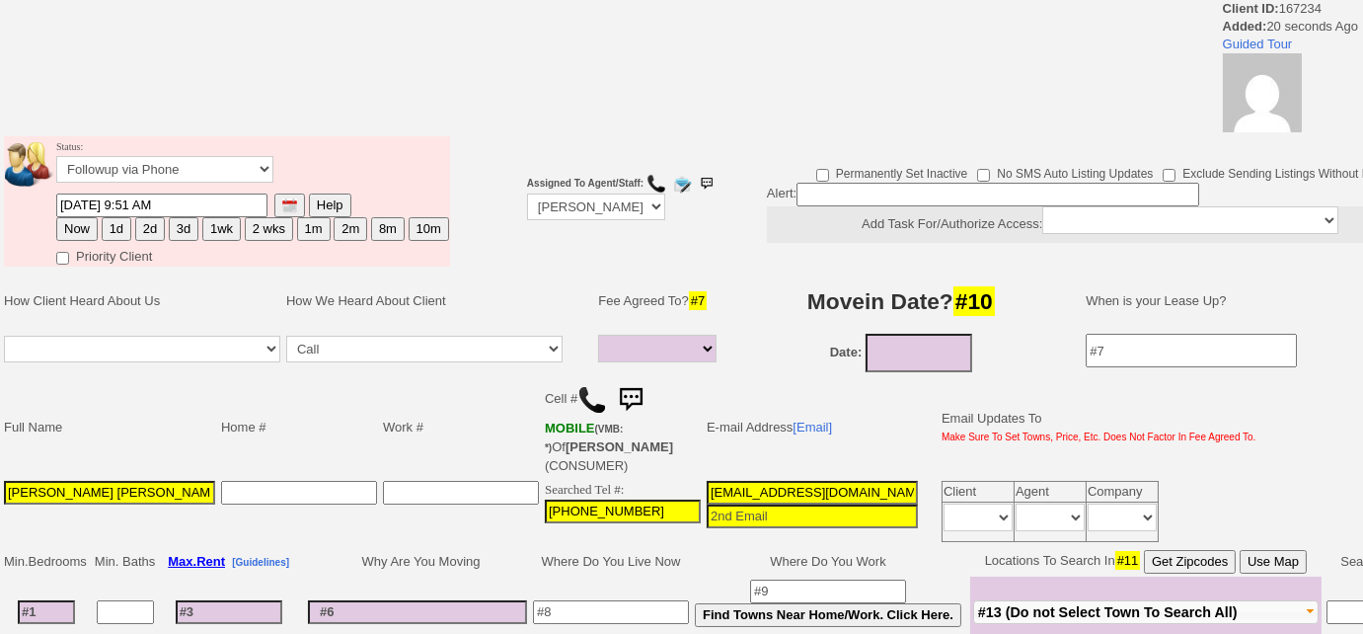
click at [585, 392] on img at bounding box center [593, 400] width 30 height 30
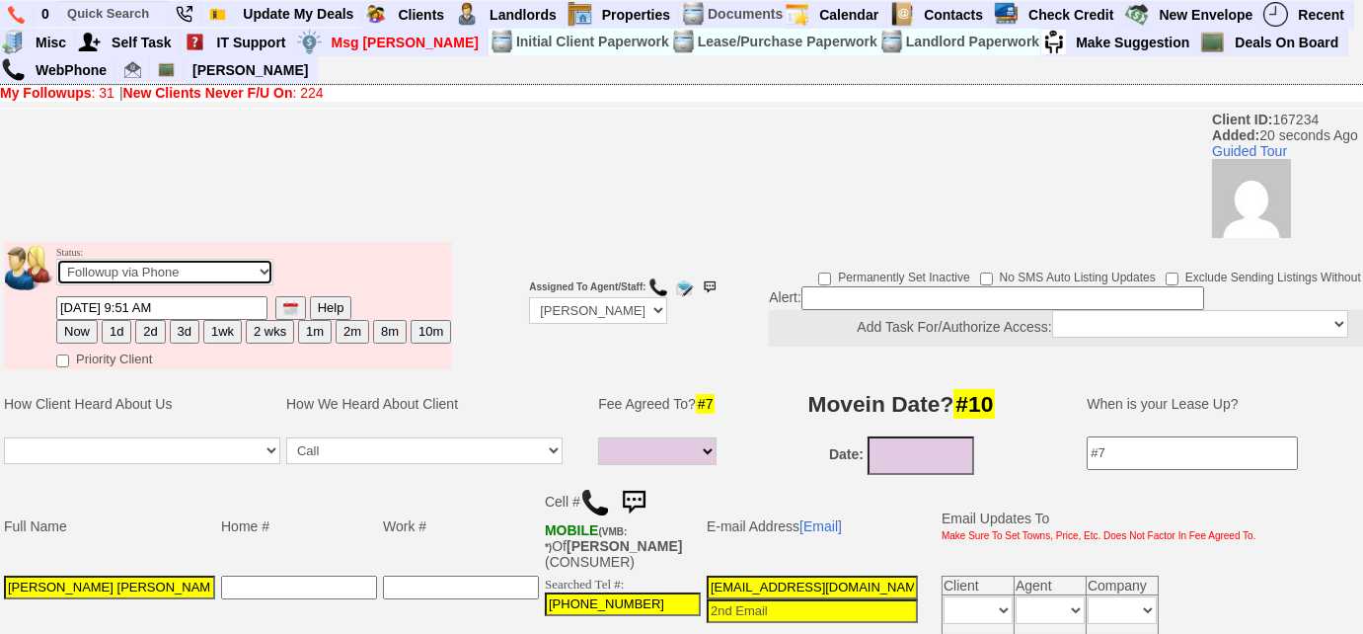
drag, startPoint x: 211, startPoint y: 277, endPoint x: 195, endPoint y: 372, distance: 96.1
click at [211, 277] on select "Followup via Phone Followup via Email Followup When Section 8 Property Found De…" at bounding box center [164, 272] width 217 height 27
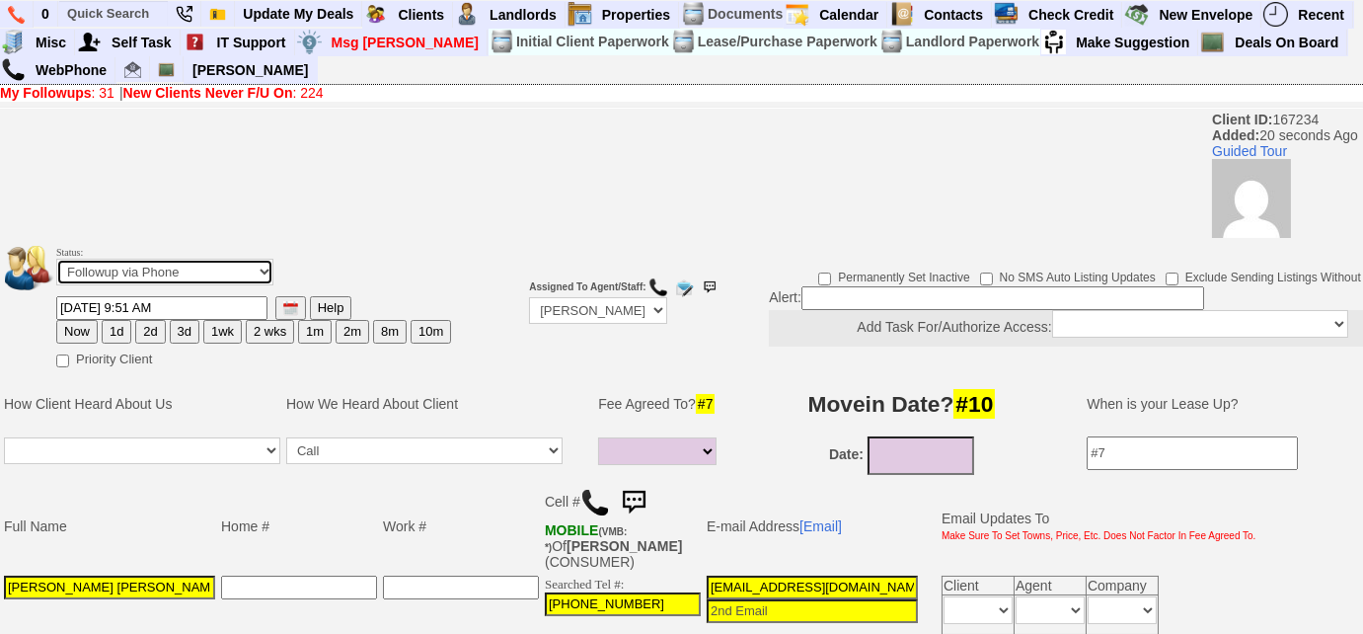
click at [233, 278] on select "Followup via Phone Followup via Email Followup When Section 8 Property Found De…" at bounding box center [164, 272] width 217 height 27
drag, startPoint x: 233, startPoint y: 278, endPoint x: 226, endPoint y: 334, distance: 55.7
click at [233, 278] on select "Followup via Phone Followup via Email Followup When Section 8 Property Found De…" at bounding box center [164, 272] width 217 height 27
click at [259, 276] on select "Followup via Phone Followup via Email Followup When Section 8 Property Found De…" at bounding box center [164, 272] width 217 height 27
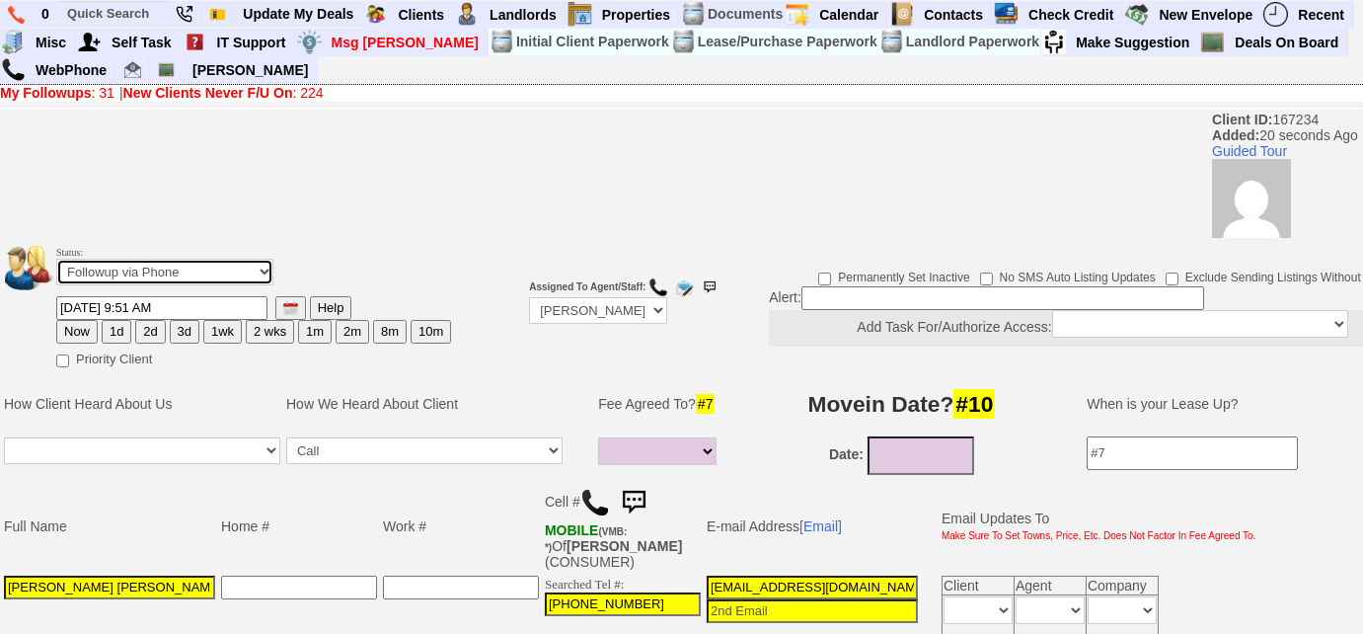
click at [261, 275] on select "Followup via Phone Followup via Email Followup When Section 8 Property Found De…" at bounding box center [164, 272] width 217 height 27
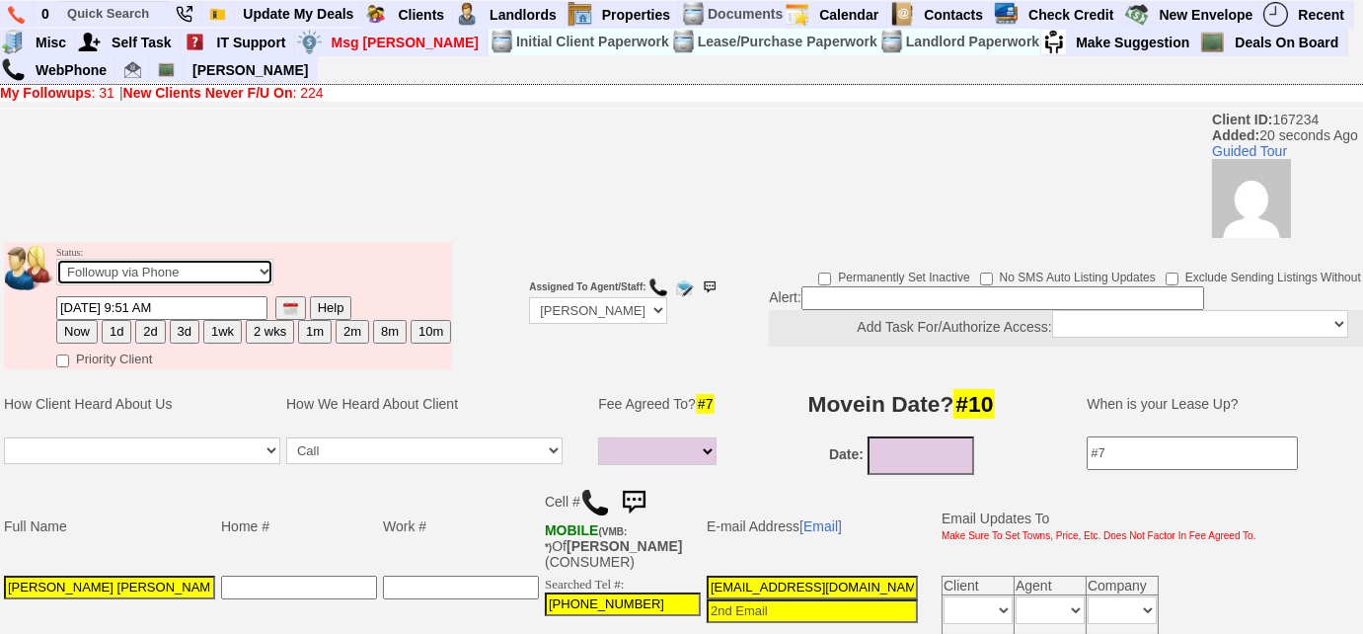
select select "Inactive"
click at [56, 259] on select "Followup via Phone Followup via Email Followup When Section 8 Property Found De…" at bounding box center [164, 272] width 217 height 27
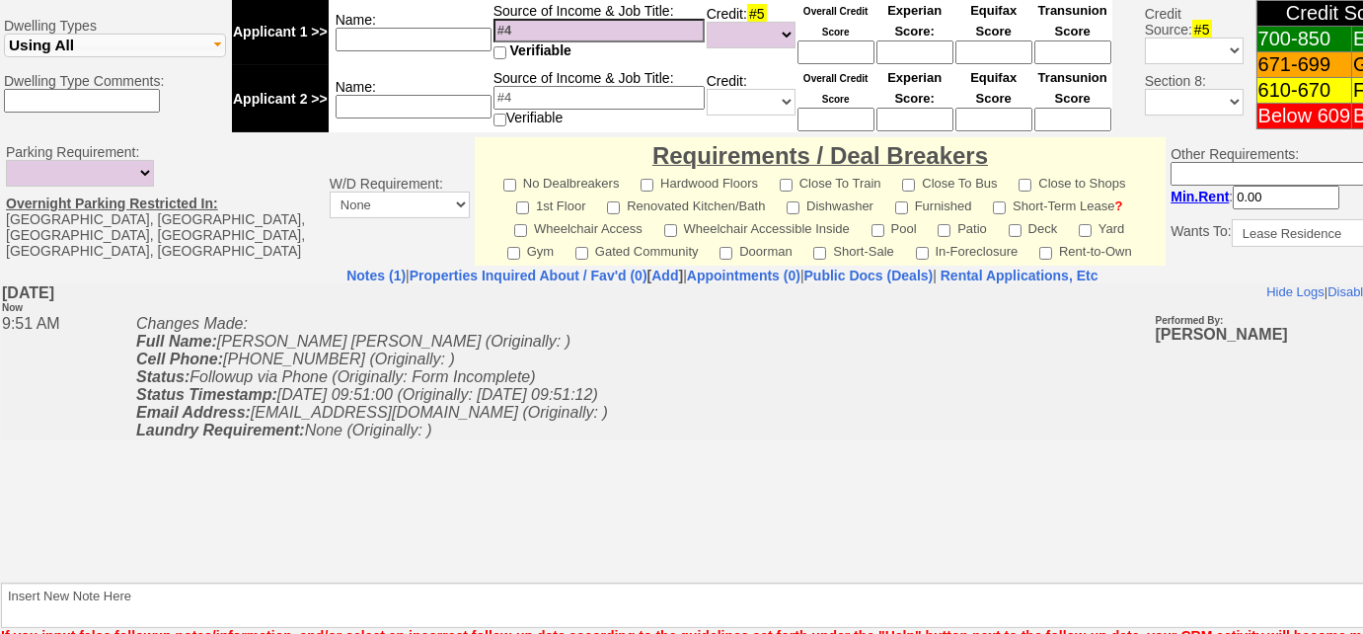
scroll to position [897, 0]
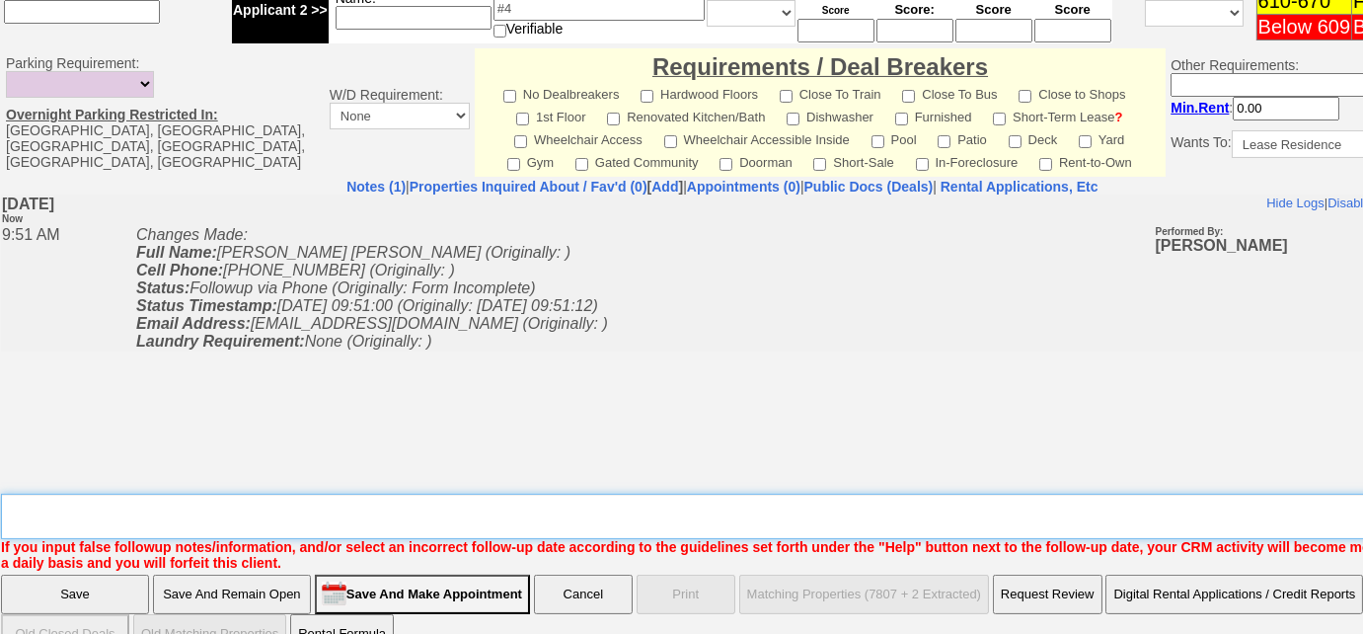
click at [291, 510] on textarea "Insert New Note Here" at bounding box center [729, 516] width 1457 height 45
click at [242, 505] on textarea "Insert New Note Here" at bounding box center [729, 516] width 1457 height 45
type textarea "submitted inquiry re: 69 ardell rd; Left VM to FU"
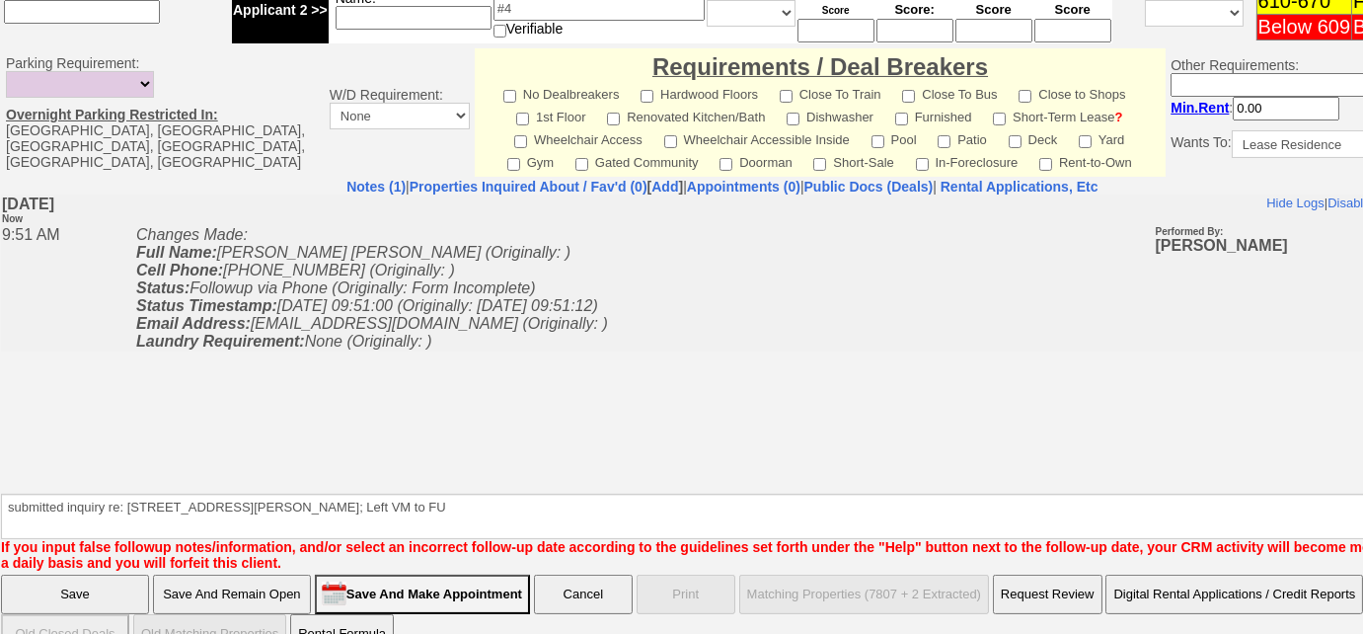
click at [103, 588] on input "Save" at bounding box center [75, 594] width 148 height 39
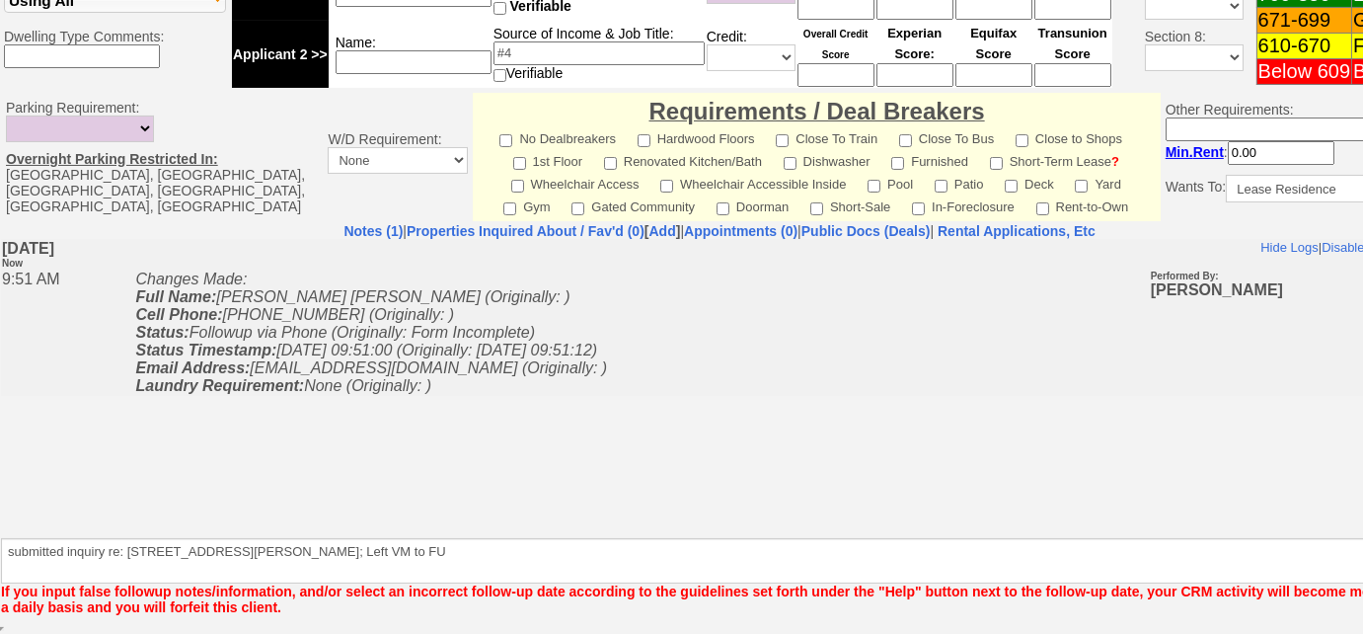
scroll to position [852, 0]
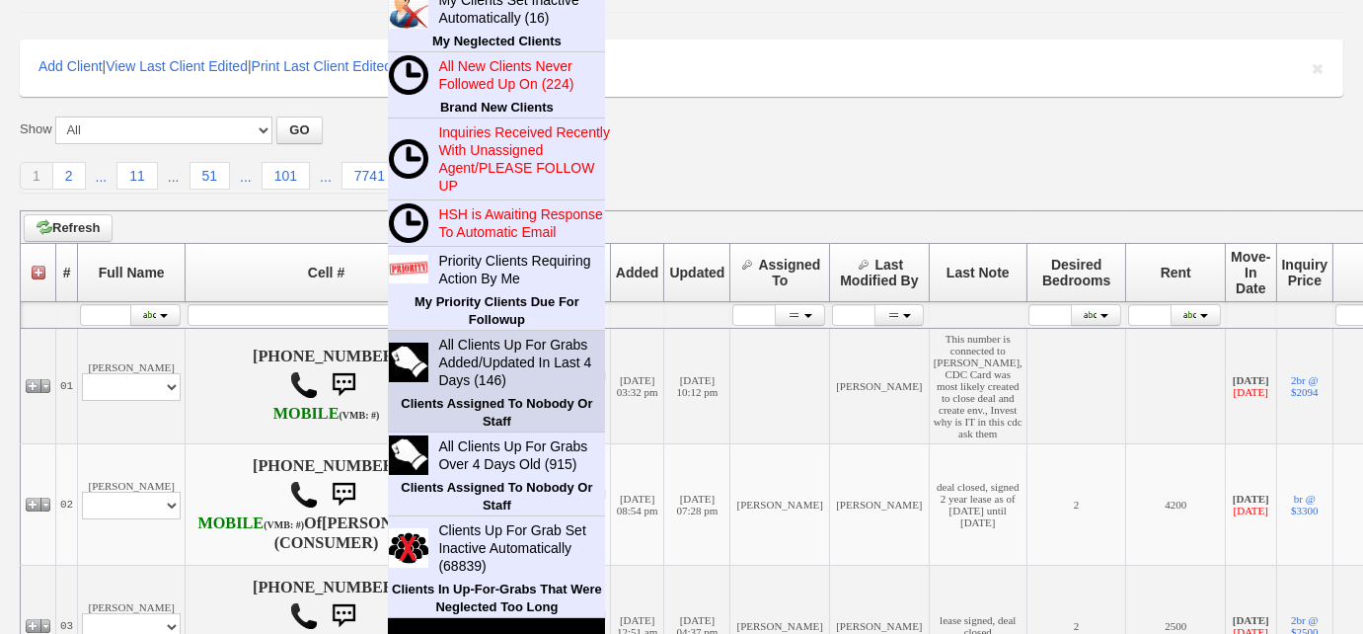
scroll to position [269, 0]
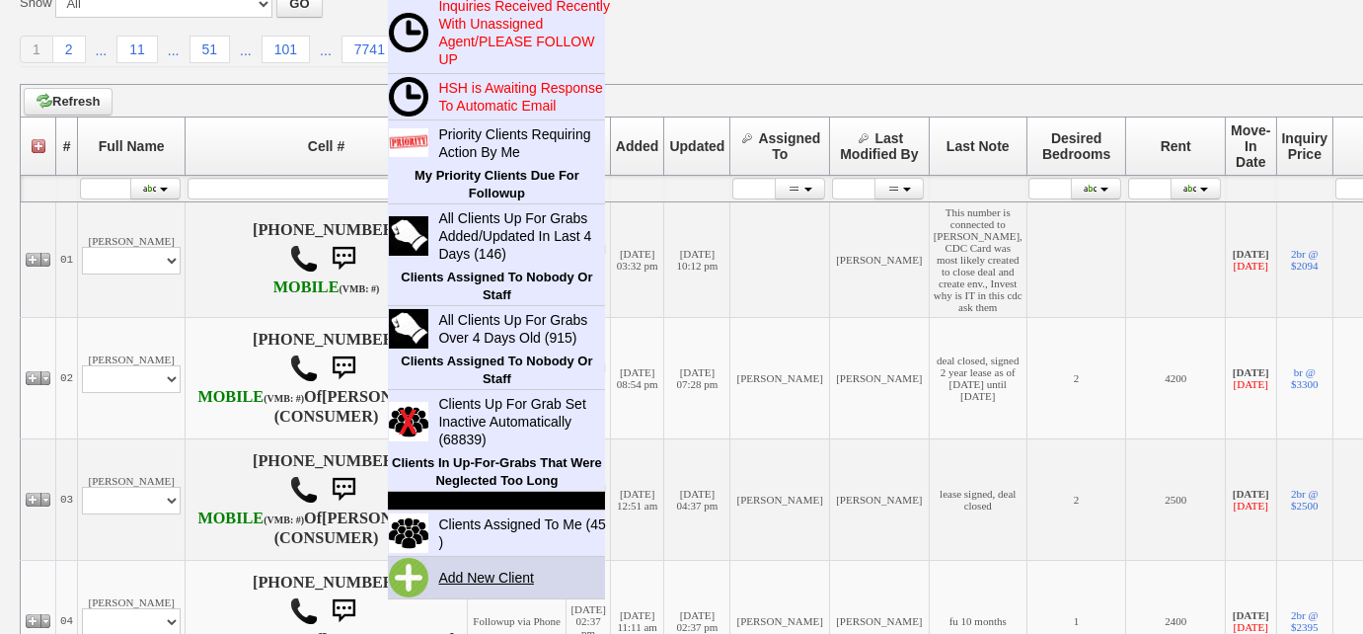
click at [478, 570] on link "Add New Client" at bounding box center [493, 578] width 127 height 26
drag, startPoint x: 478, startPoint y: 570, endPoint x: 463, endPoint y: 533, distance: 39.4
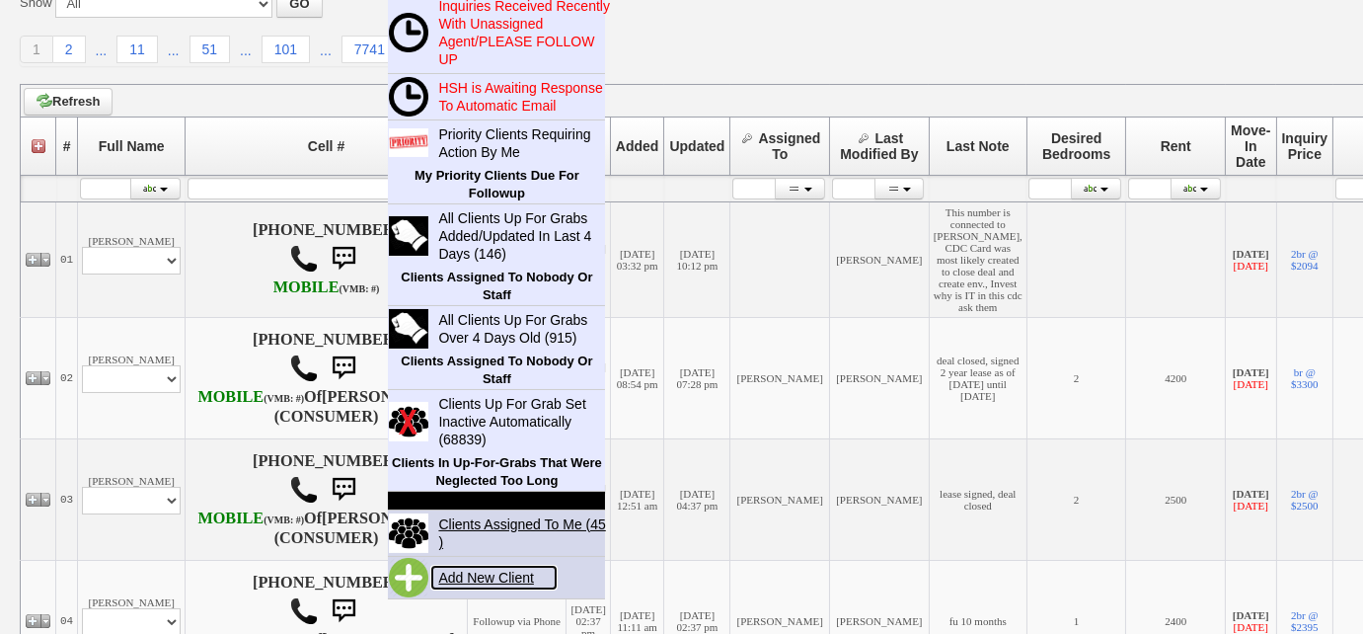
click at [478, 570] on link "Add New Client" at bounding box center [493, 578] width 127 height 26
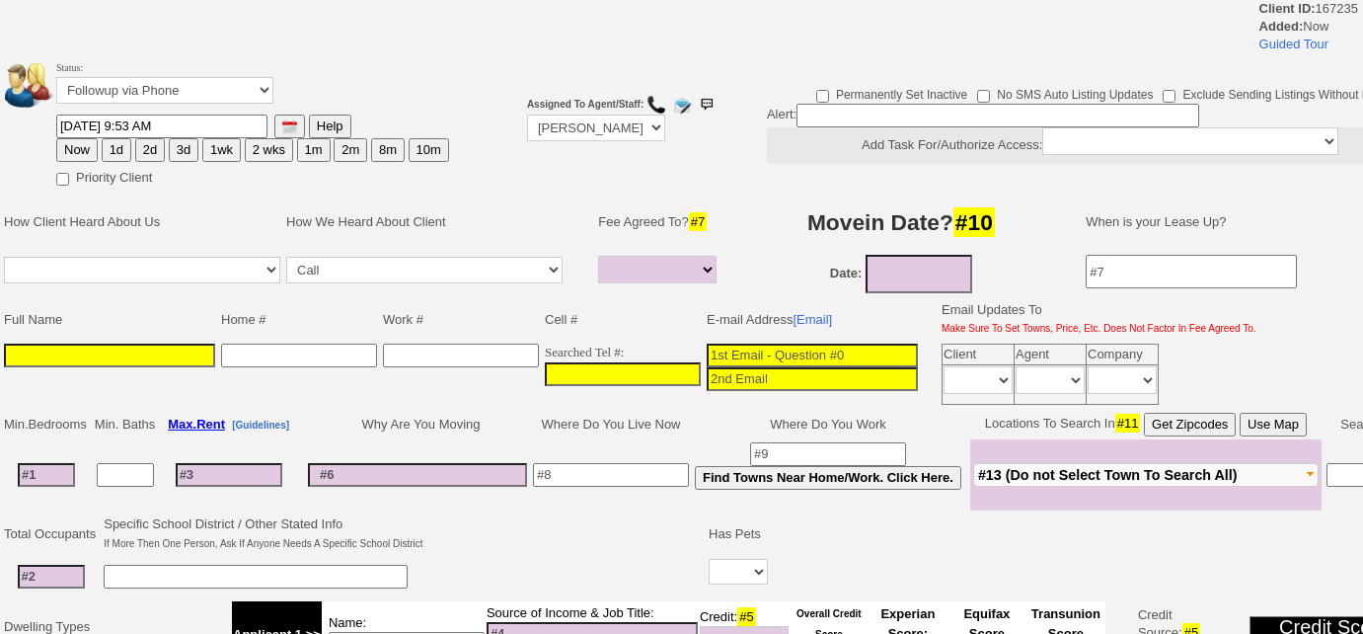
select select
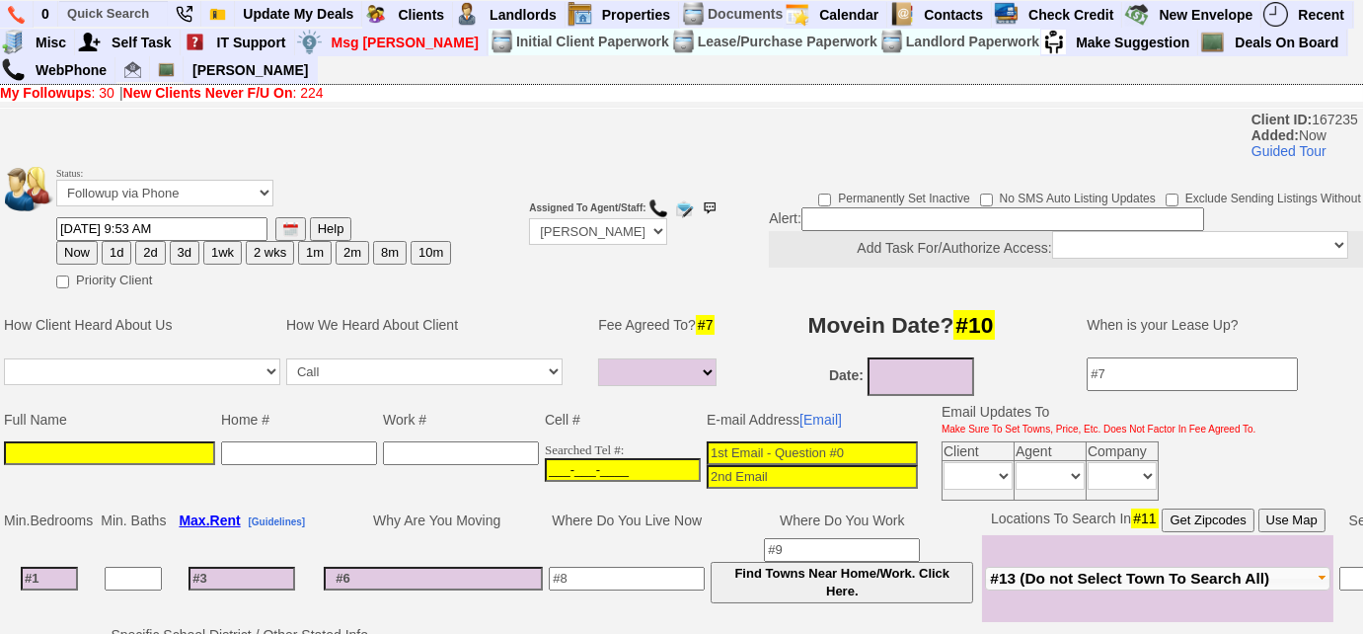
click at [558, 458] on input "___-___-____" at bounding box center [623, 470] width 156 height 24
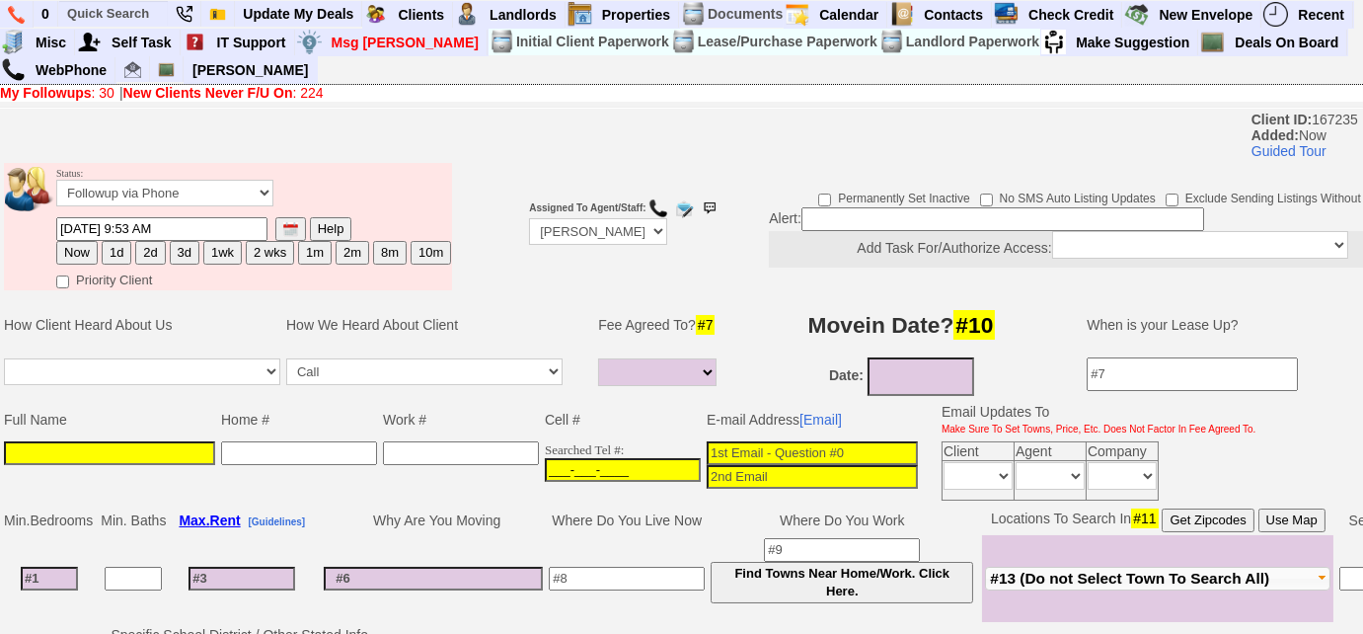
paste input "[PHONE_NUMBER]"
type input "[PHONE_NUMBER]"
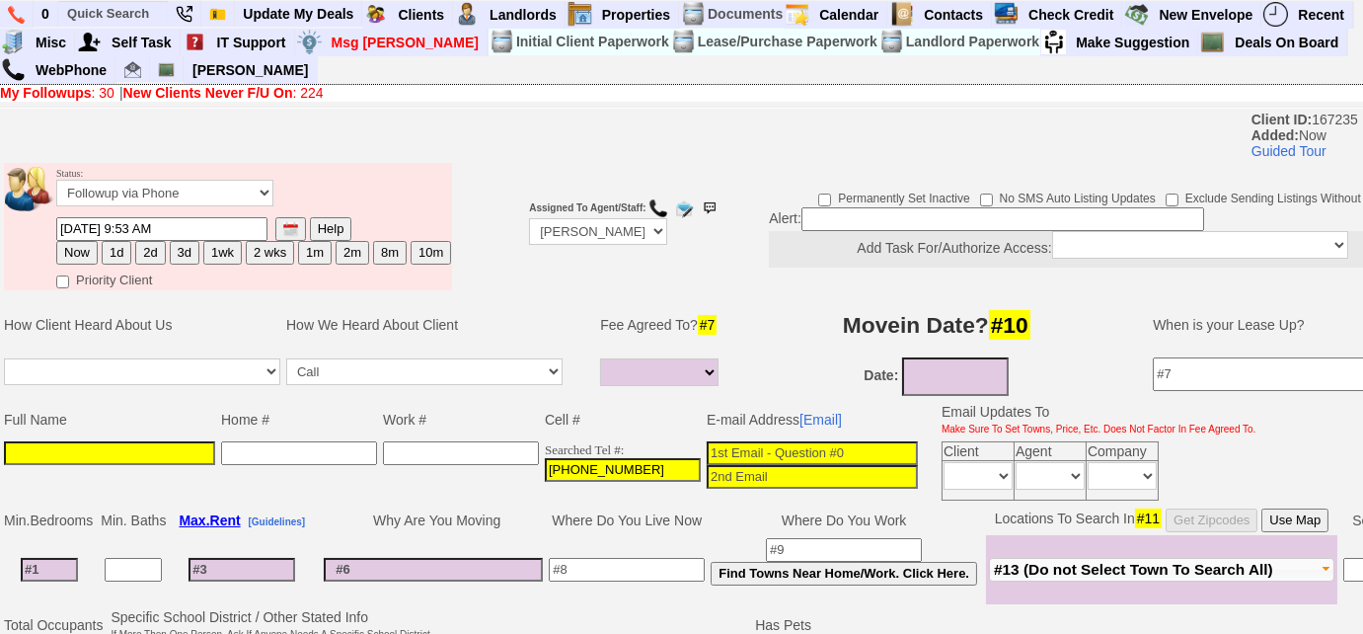
click at [76, 445] on input at bounding box center [109, 453] width 211 height 24
paste input "[PERSON_NAME]"
type input "[PERSON_NAME]"
click at [762, 448] on input at bounding box center [812, 453] width 211 height 24
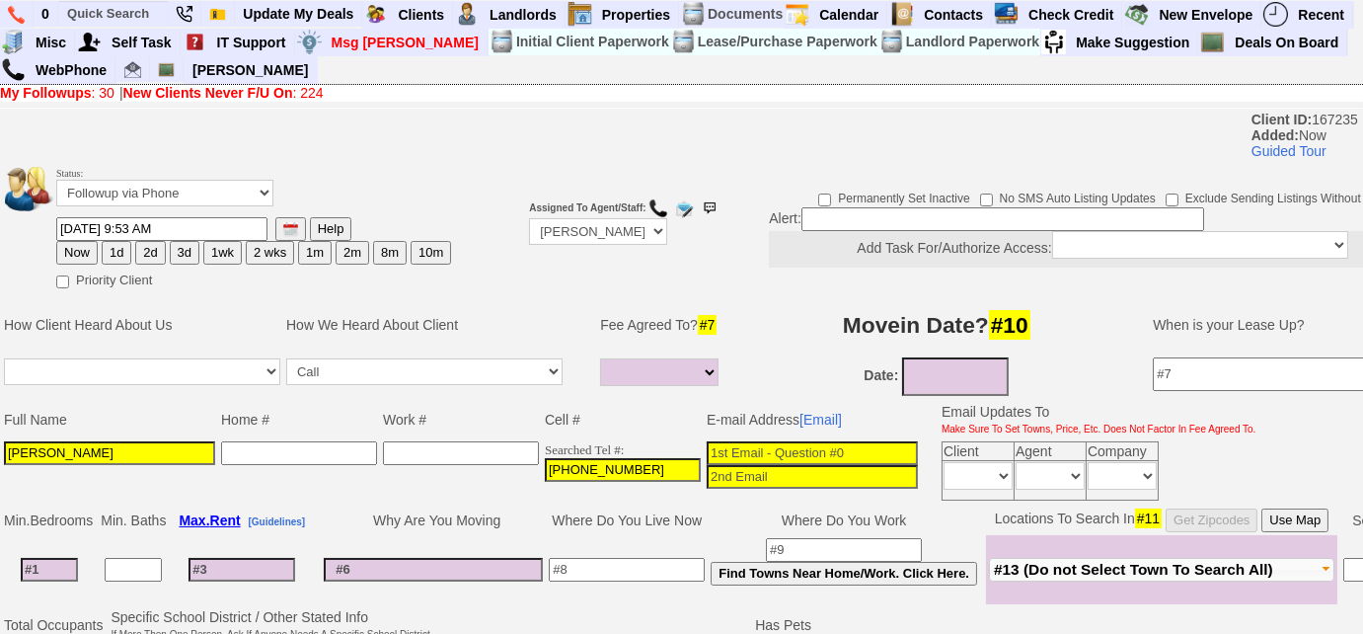
paste input "[EMAIL_ADDRESS][DOMAIN_NAME]"
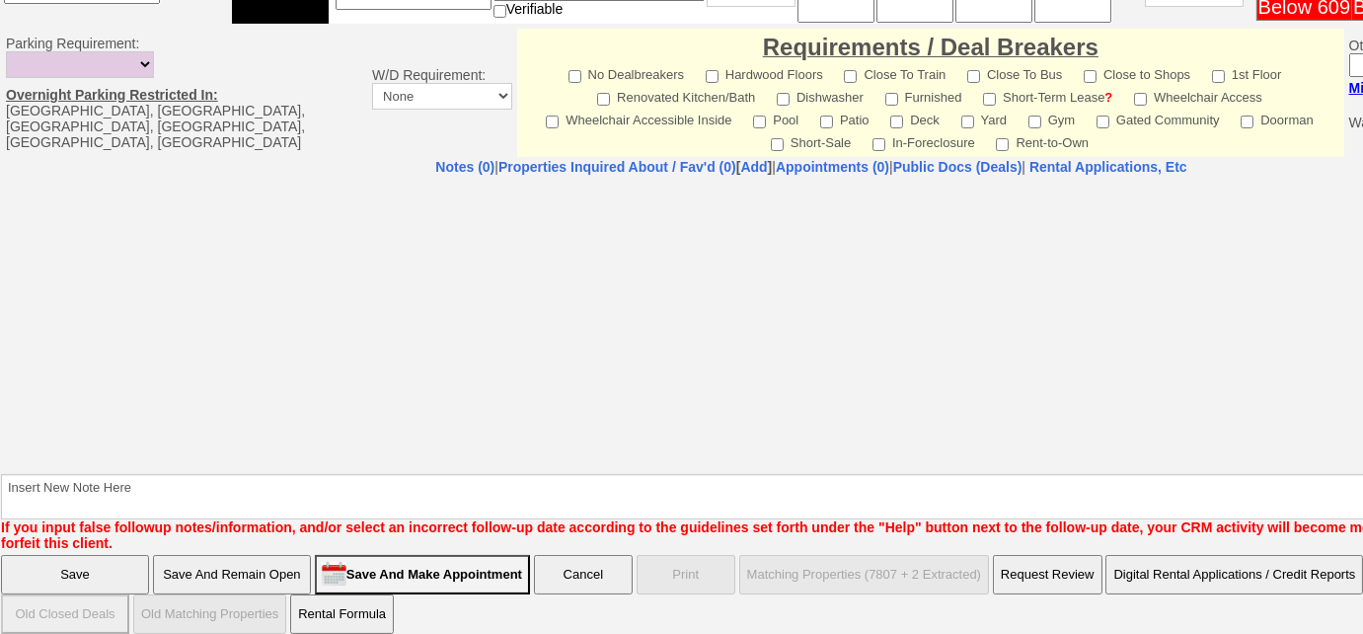
type input "[EMAIL_ADDRESS][DOMAIN_NAME]"
click at [292, 570] on input "Save And Remain Open" at bounding box center [232, 574] width 158 height 39
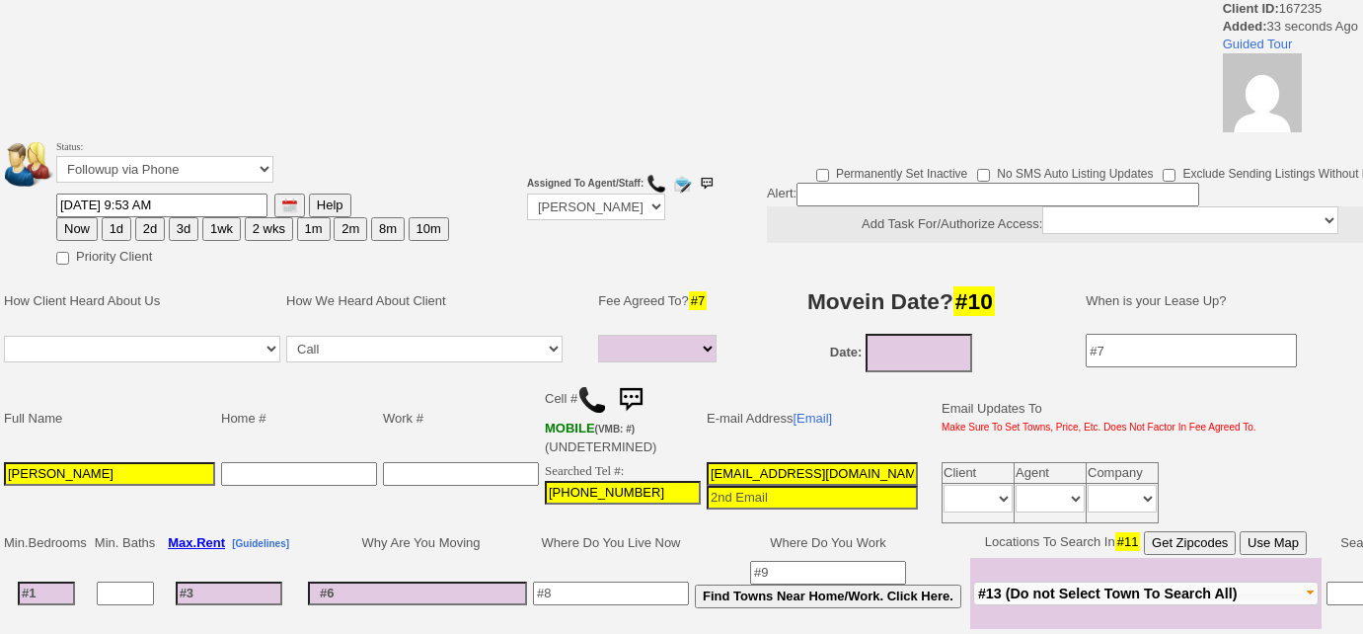
select select
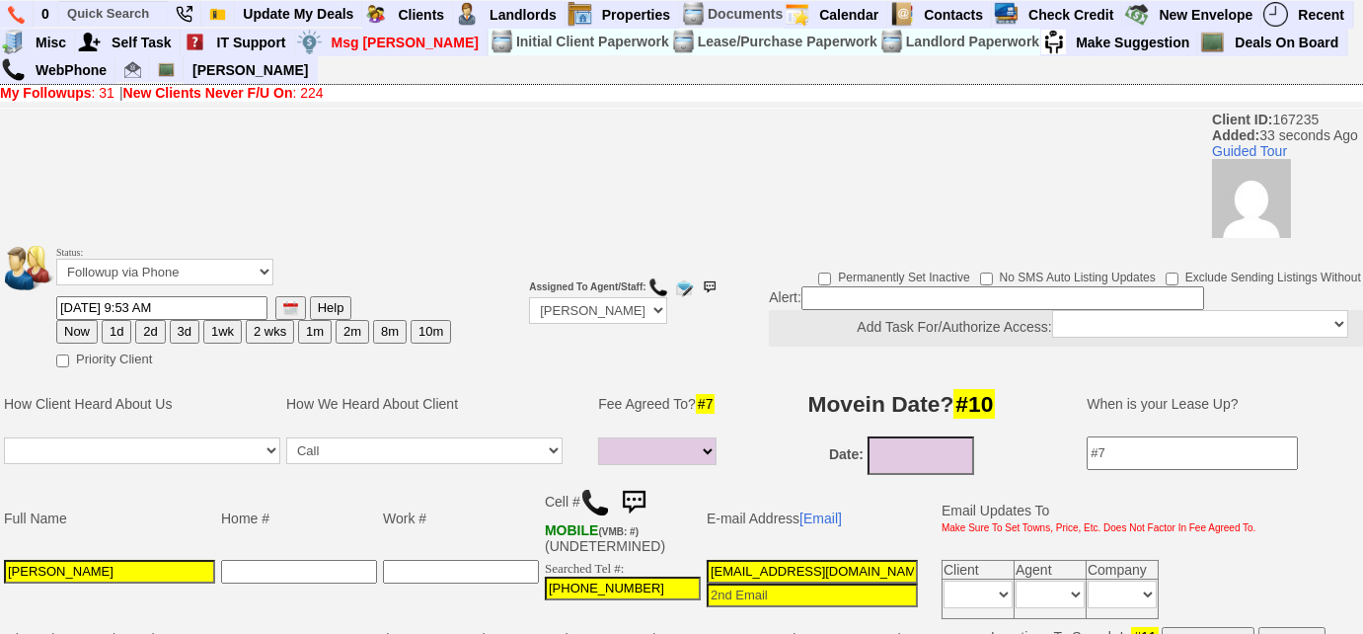
click at [597, 504] on img at bounding box center [595, 503] width 30 height 30
click at [225, 272] on select "Followup via Phone Followup via Email Followup When Section 8 Property Found De…" at bounding box center [164, 272] width 217 height 27
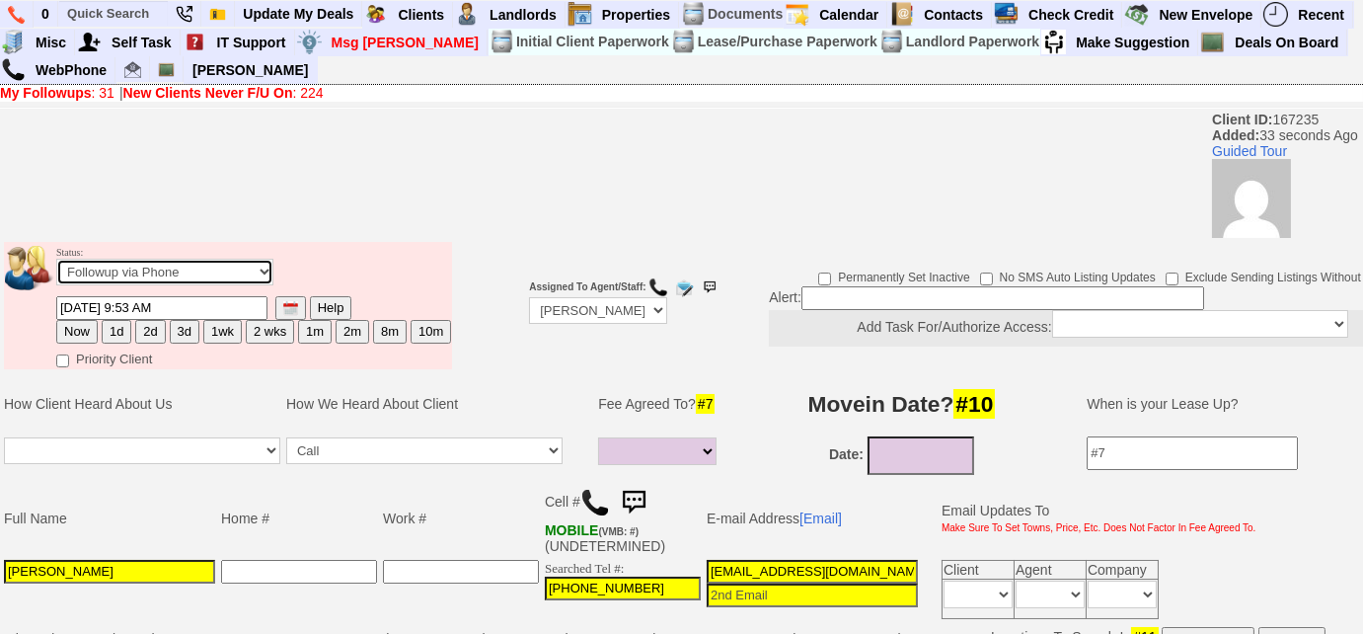
select select "Inactive"
click at [56, 259] on select "Followup via Phone Followup via Email Followup When Section 8 Property Found De…" at bounding box center [164, 272] width 217 height 27
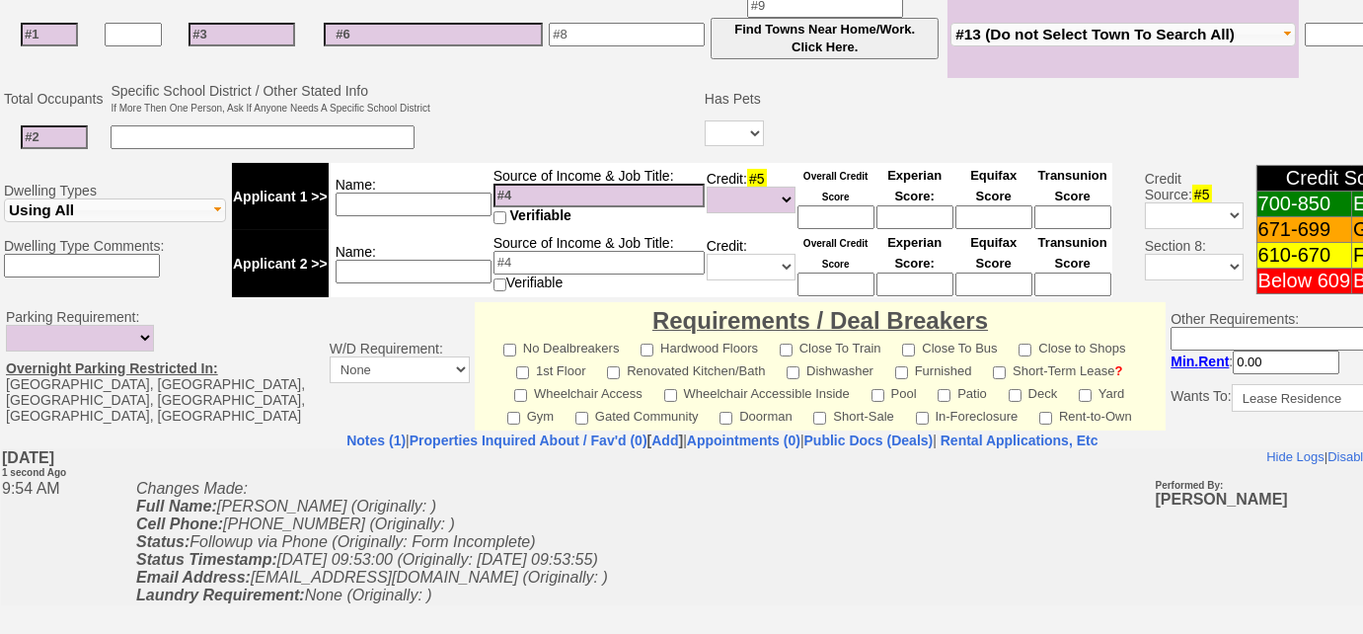
scroll to position [916, 0]
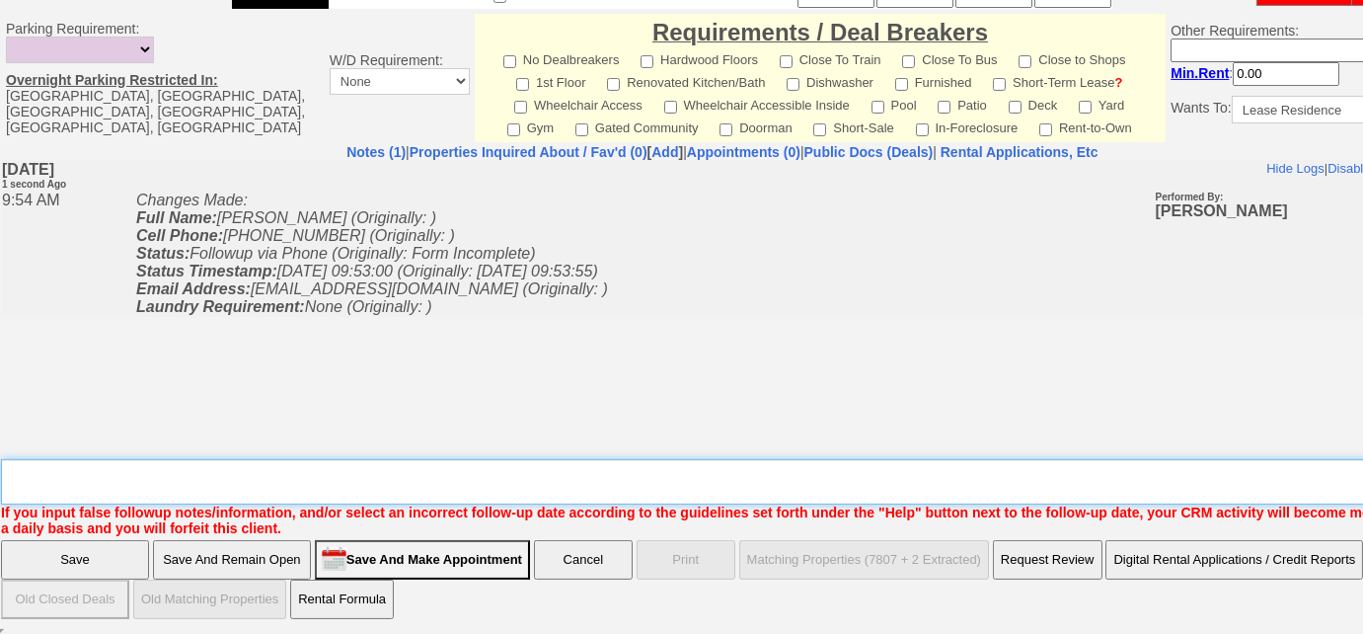
click at [489, 468] on textarea "Insert New Note Here" at bounding box center [729, 481] width 1457 height 45
type textarea "submitted inquiry re: 69 ardell rd; unable to leave VM, sent email to FU"
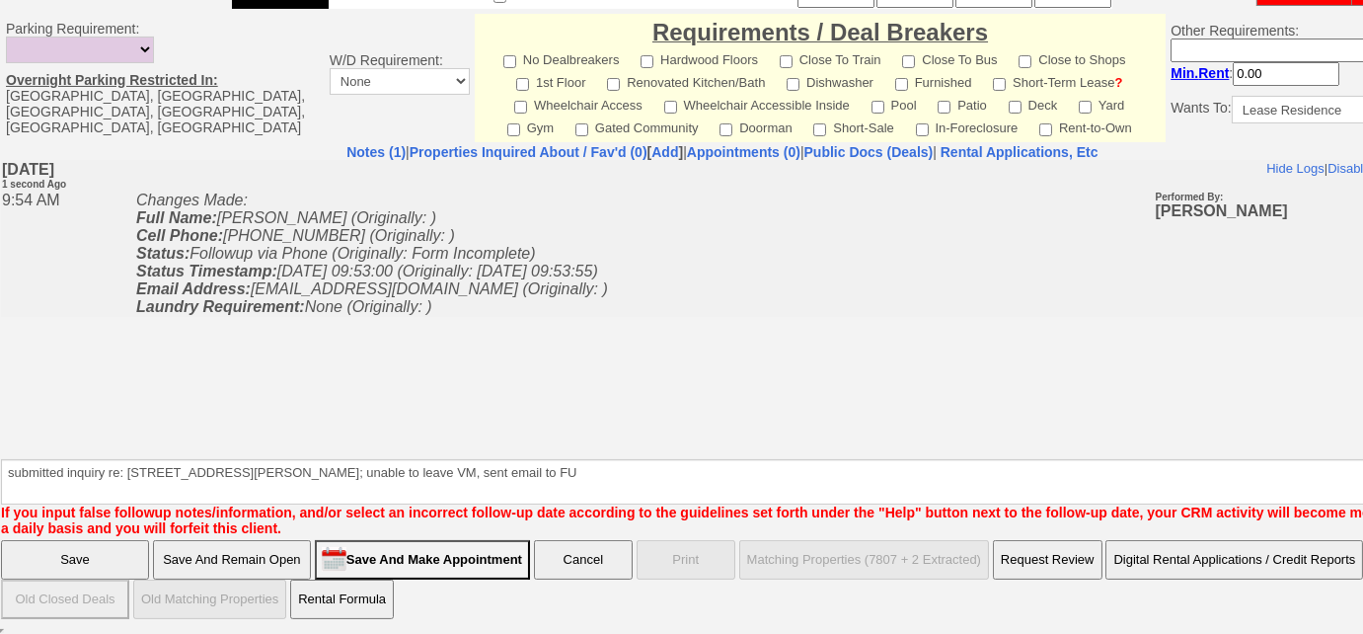
click at [73, 549] on input "Save" at bounding box center [75, 559] width 148 height 39
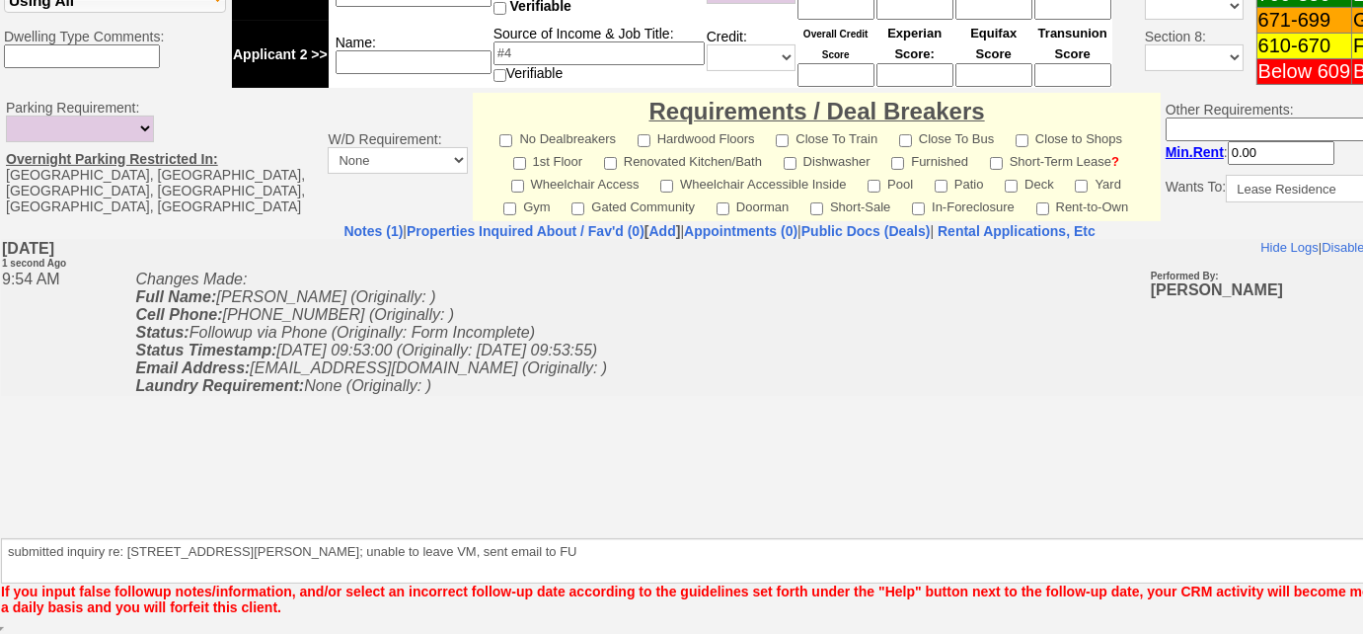
scroll to position [835, 0]
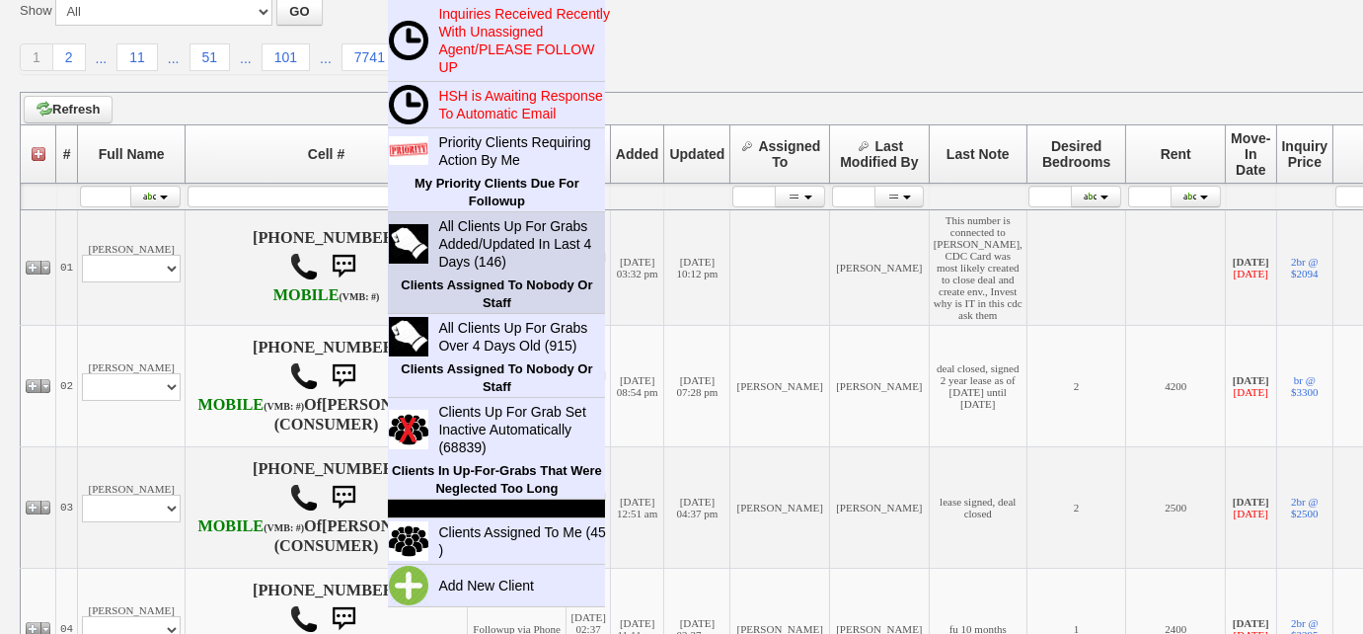
scroll to position [269, 0]
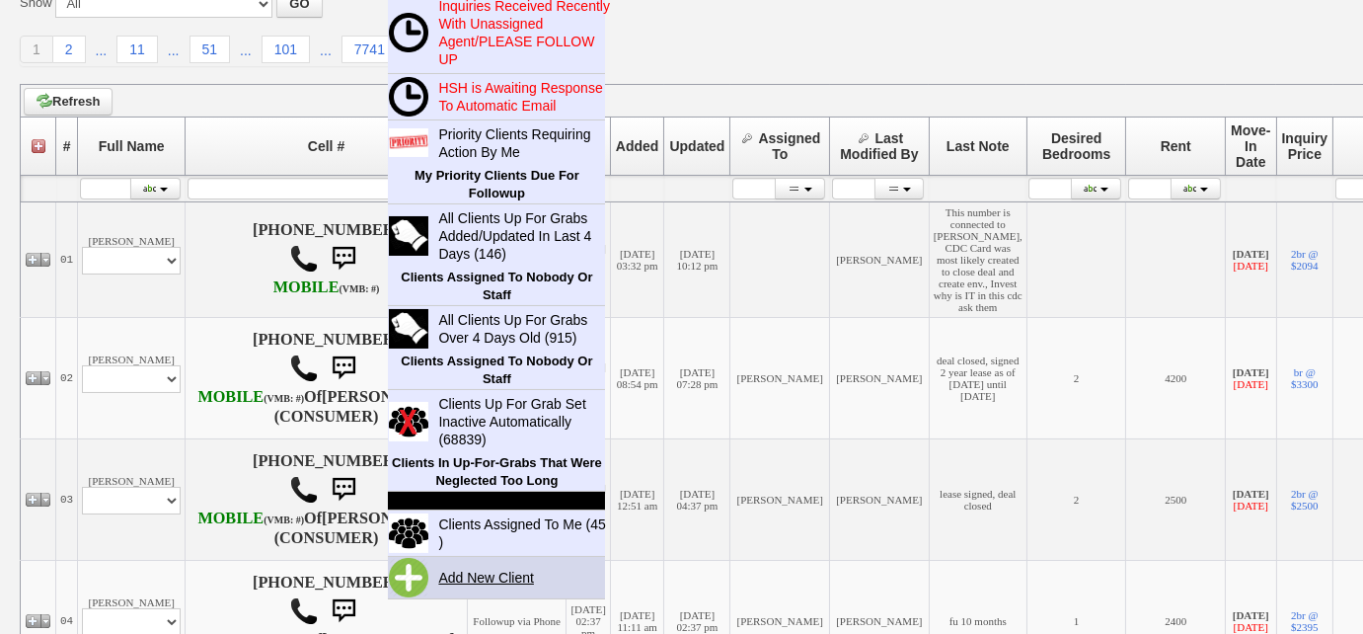
click at [498, 573] on link "Add New Client" at bounding box center [493, 578] width 127 height 26
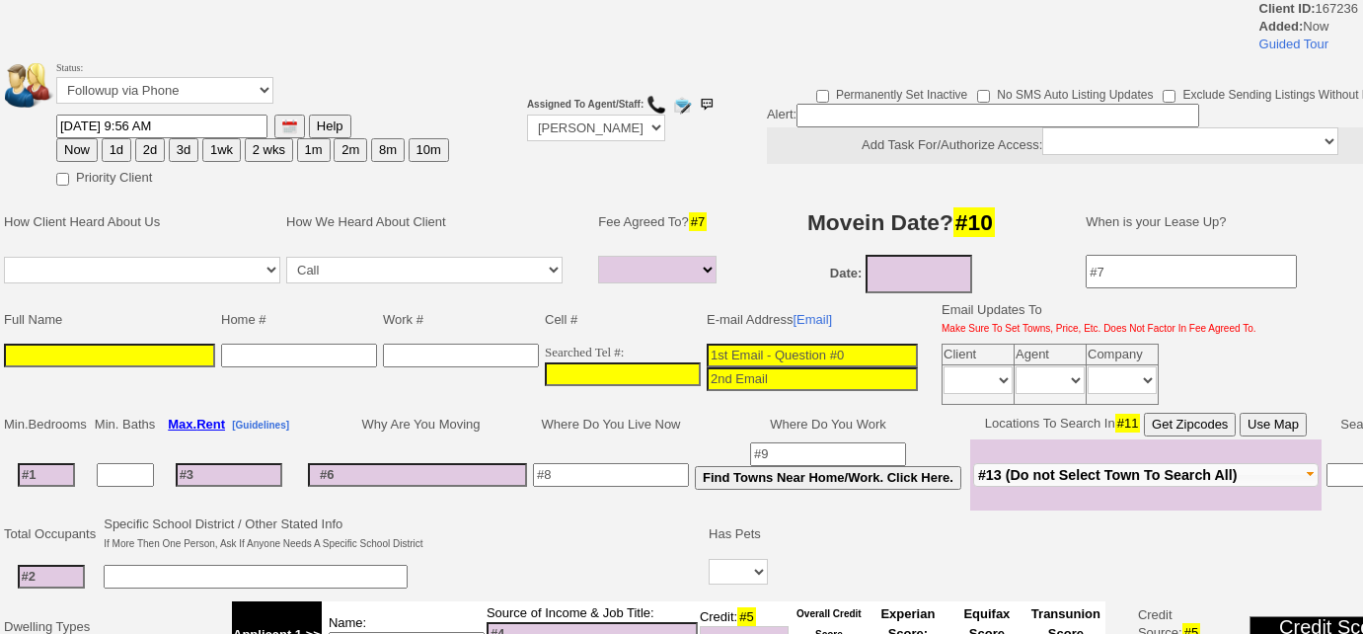
select select
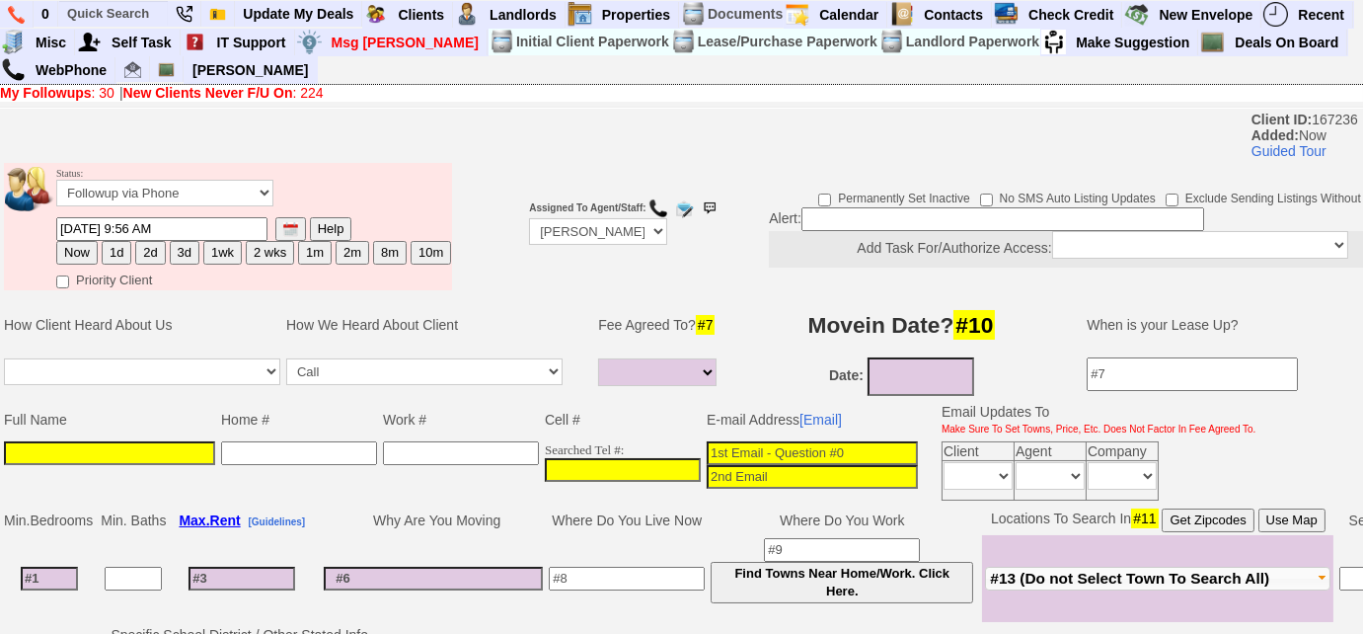
click at [60, 448] on input at bounding box center [109, 453] width 211 height 24
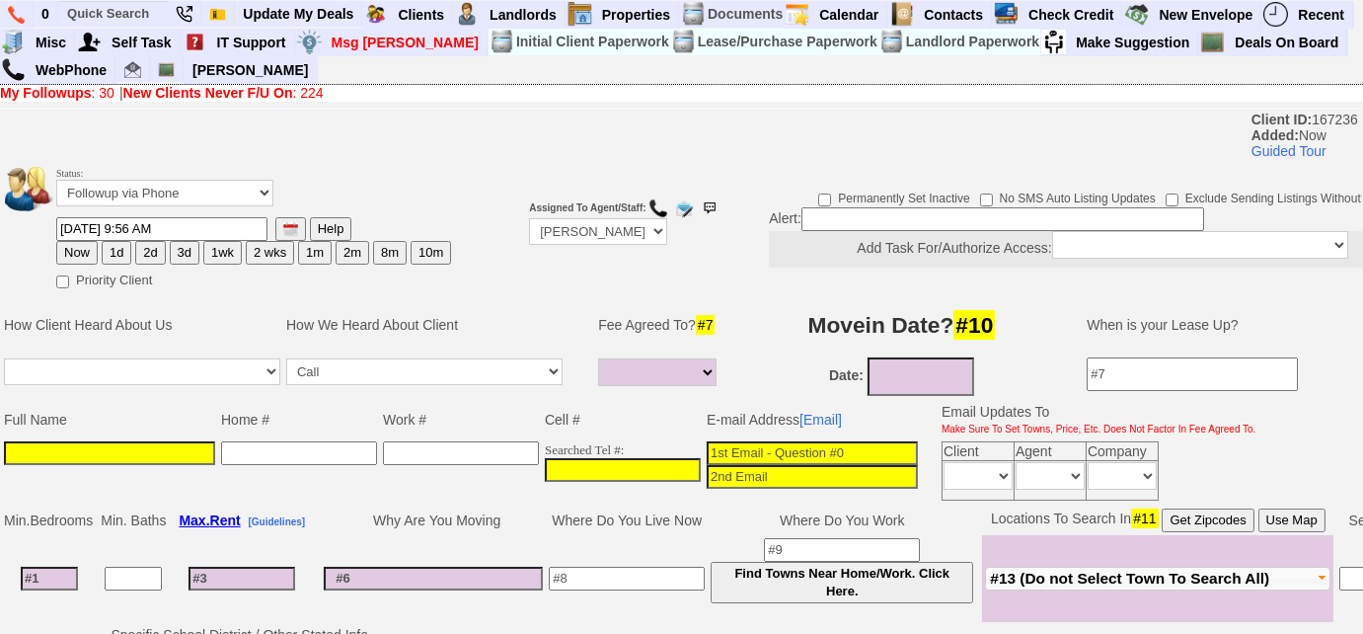
paste input "[PERSON_NAME]"
type input "[PERSON_NAME]"
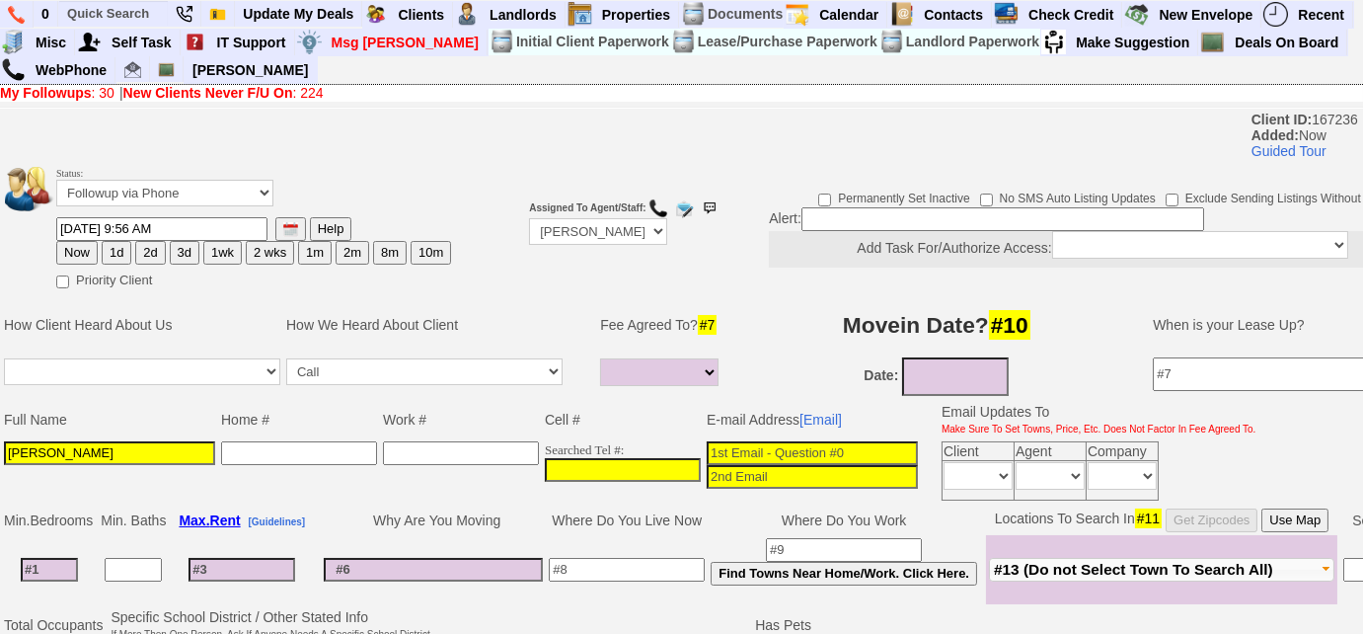
click at [778, 441] on input at bounding box center [812, 453] width 211 height 24
paste input "[EMAIL_ADDRESS][DOMAIN_NAME]"
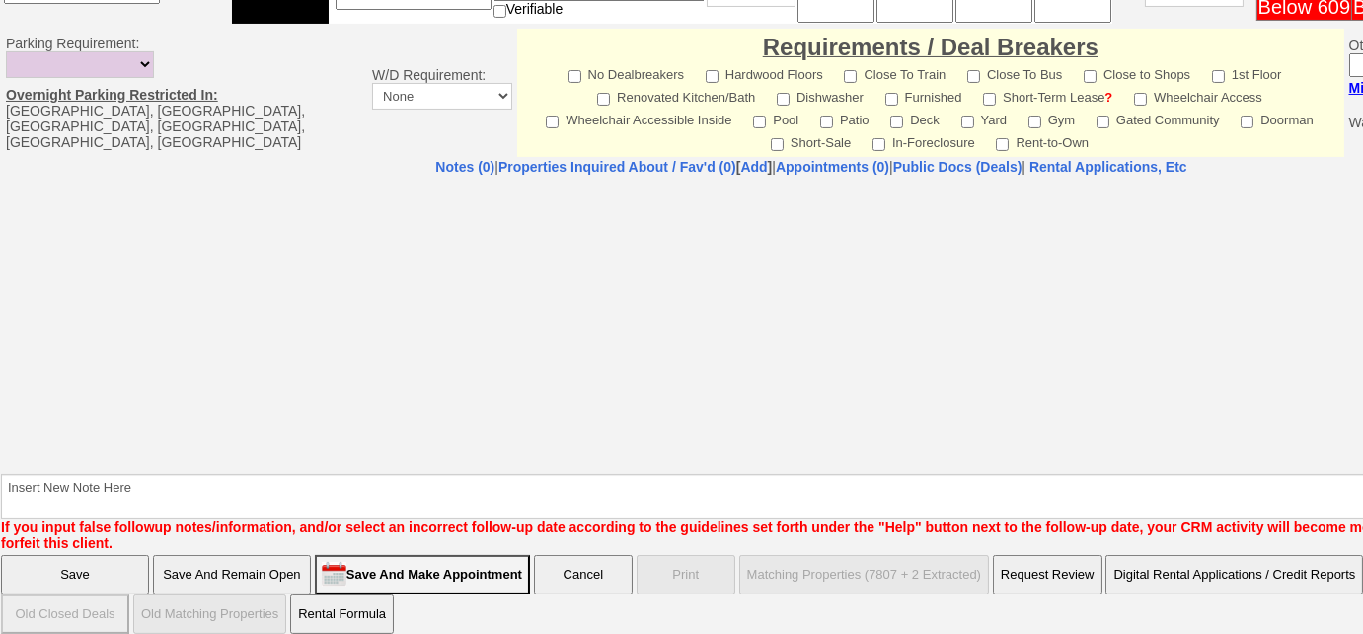
type input "[EMAIL_ADDRESS][DOMAIN_NAME]"
click at [286, 557] on input "Save And Remain Open" at bounding box center [232, 574] width 158 height 39
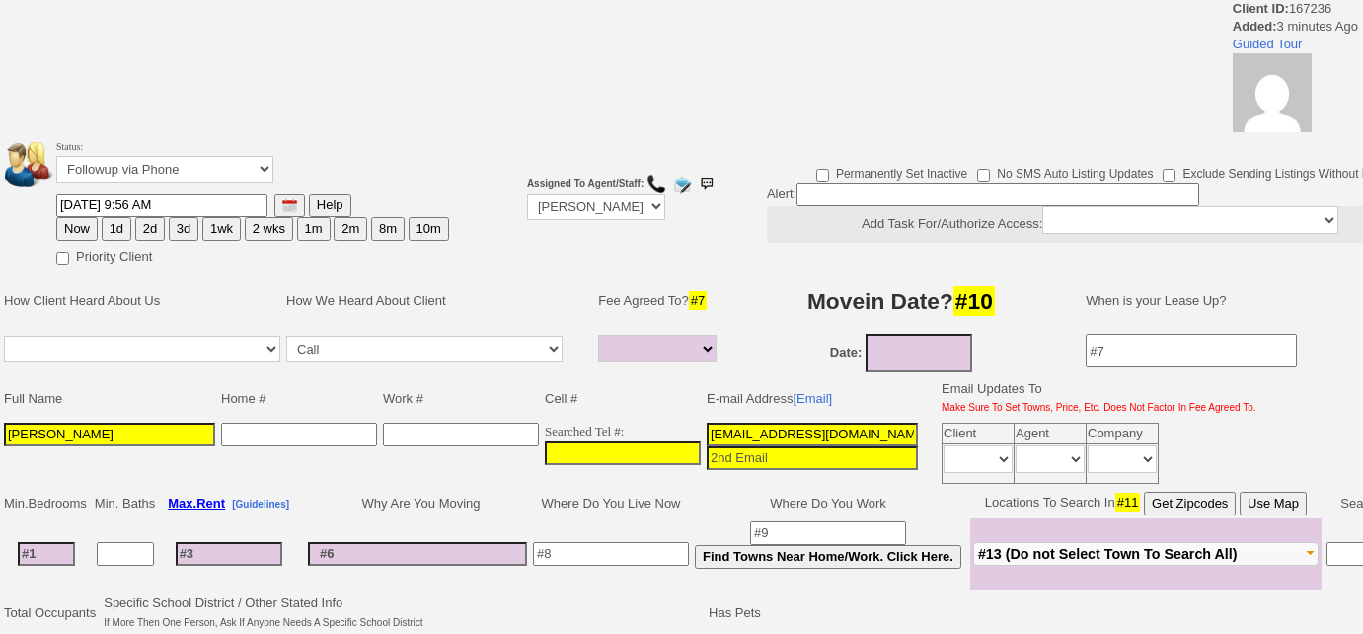
select select
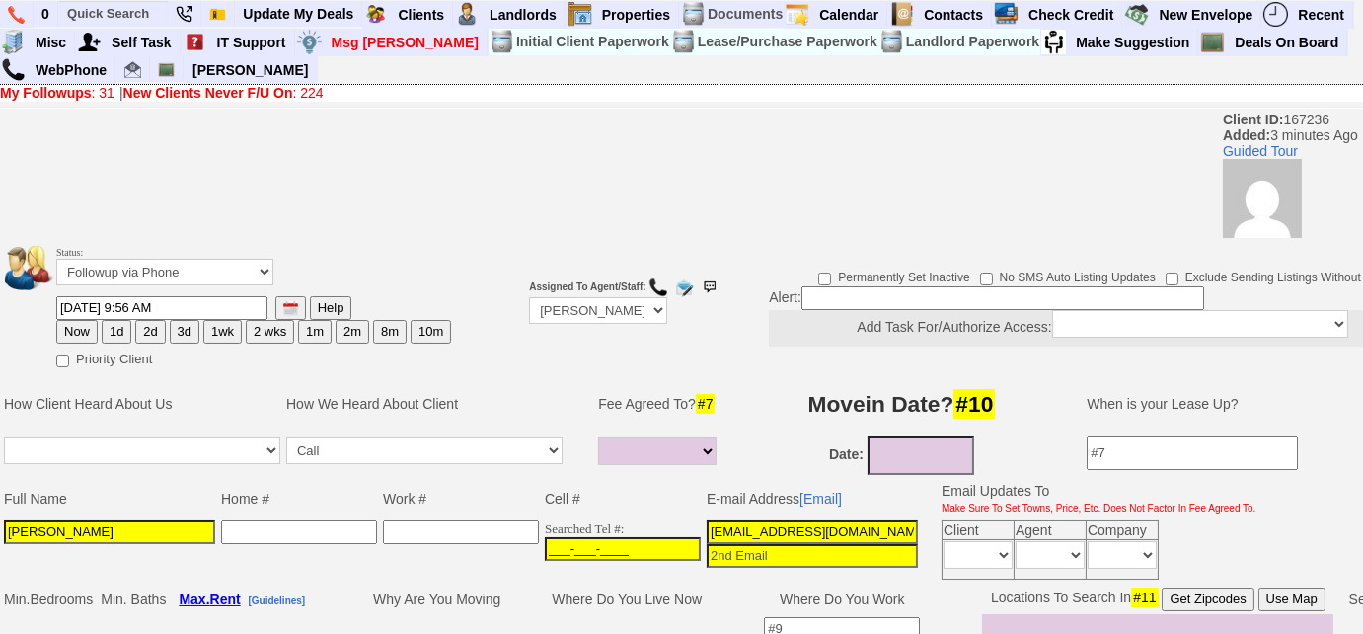
click at [572, 542] on input "___-___-____" at bounding box center [623, 549] width 156 height 24
paste input "347-339-3090"
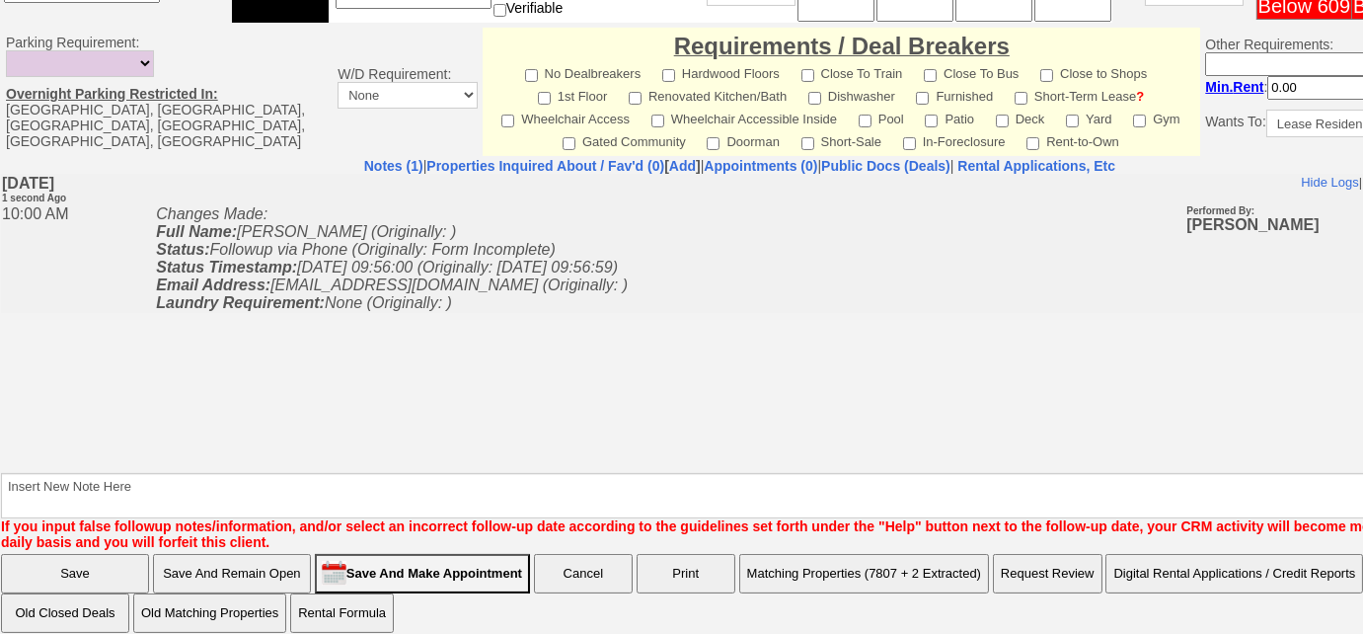
type input "347-339-3090"
click at [262, 577] on input "Save And Remain Open" at bounding box center [232, 573] width 158 height 39
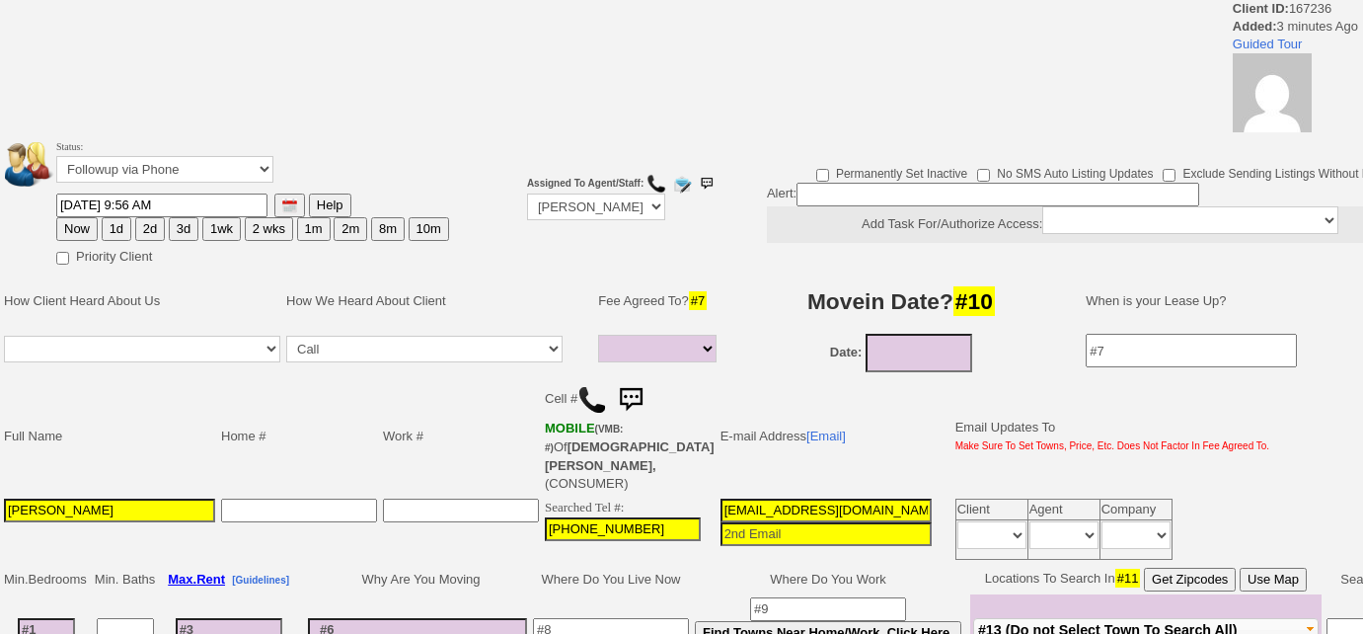
select select
click at [591, 399] on img at bounding box center [593, 400] width 30 height 30
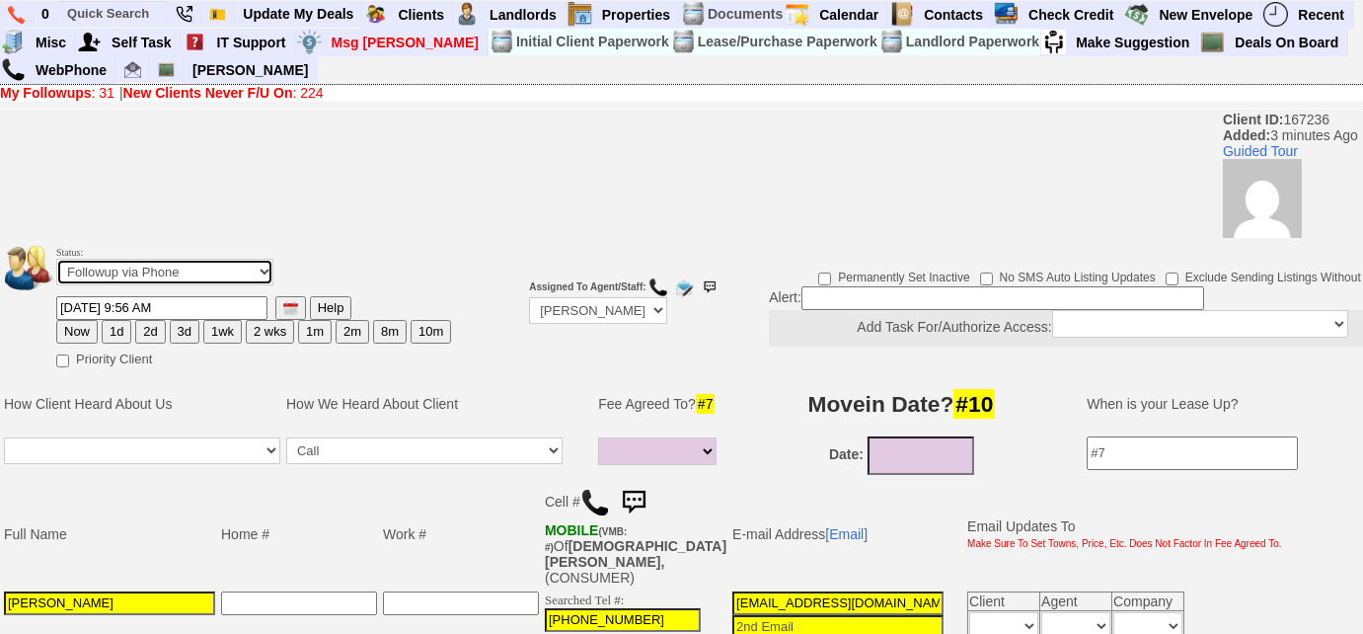
click at [245, 265] on select "Followup via Phone Followup via Email Followup When Section 8 Property Found De…" at bounding box center [164, 272] width 217 height 27
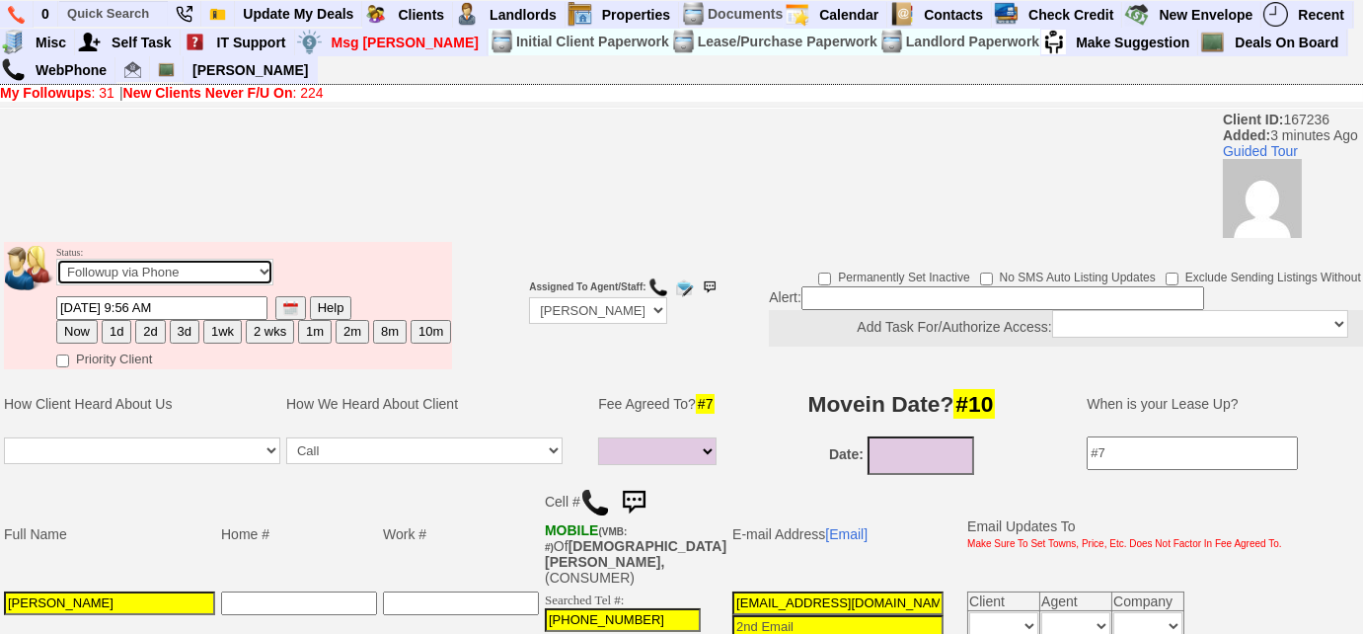
select select "Inactive"
click at [56, 259] on select "Followup via Phone Followup via Email Followup When Section 8 Property Found De…" at bounding box center [164, 272] width 217 height 27
click at [191, 502] on td "Full Name" at bounding box center [109, 534] width 217 height 109
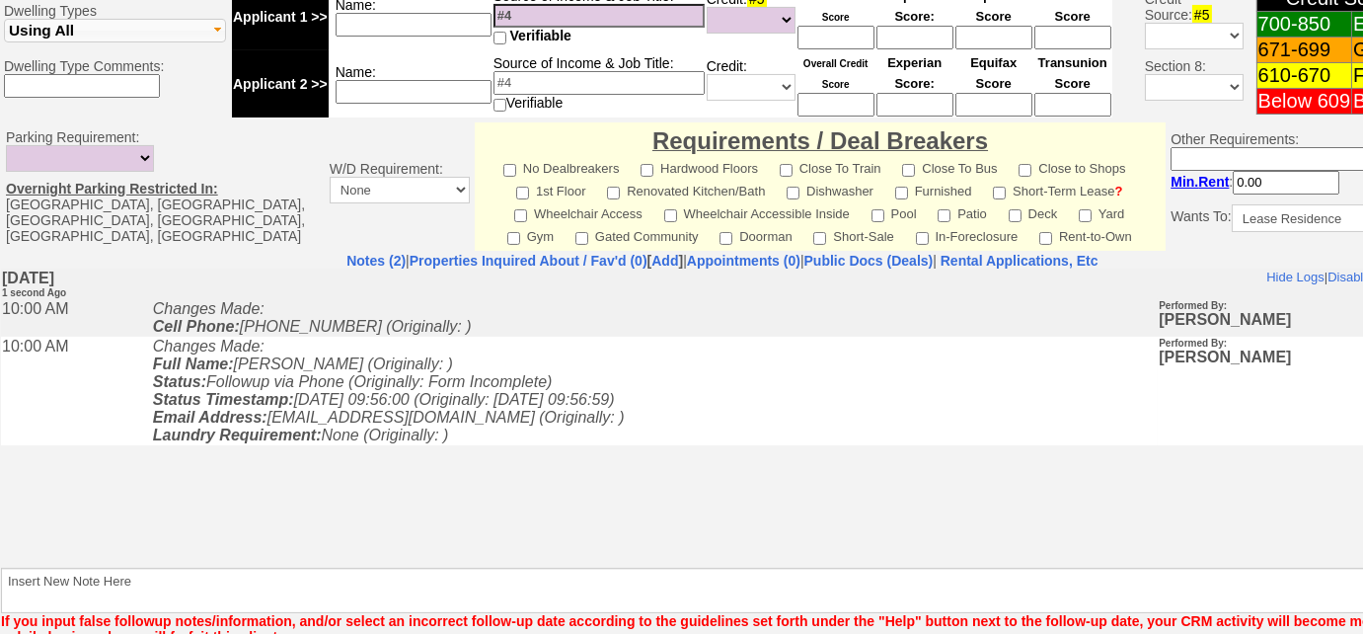
scroll to position [933, 0]
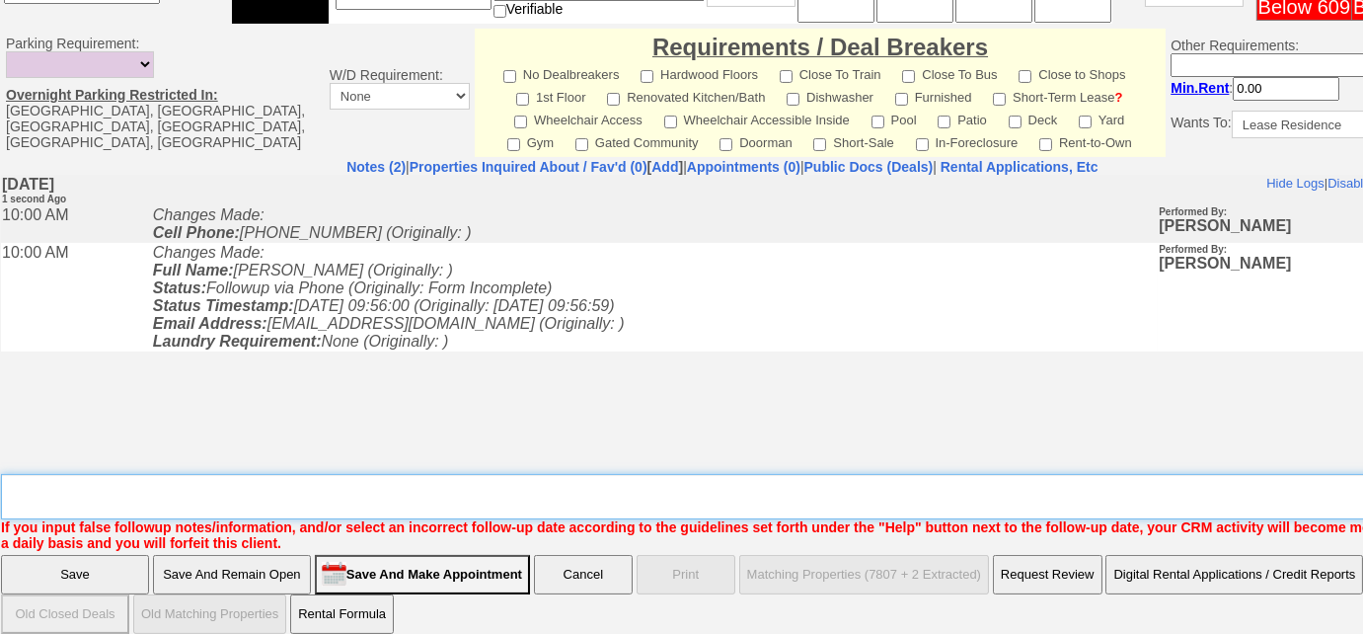
click at [442, 480] on textarea "Insert New Note Here" at bounding box center [729, 496] width 1457 height 45
type textarea "L"
type textarea "inquired re: 69 ardell rd; Left VM to FU"
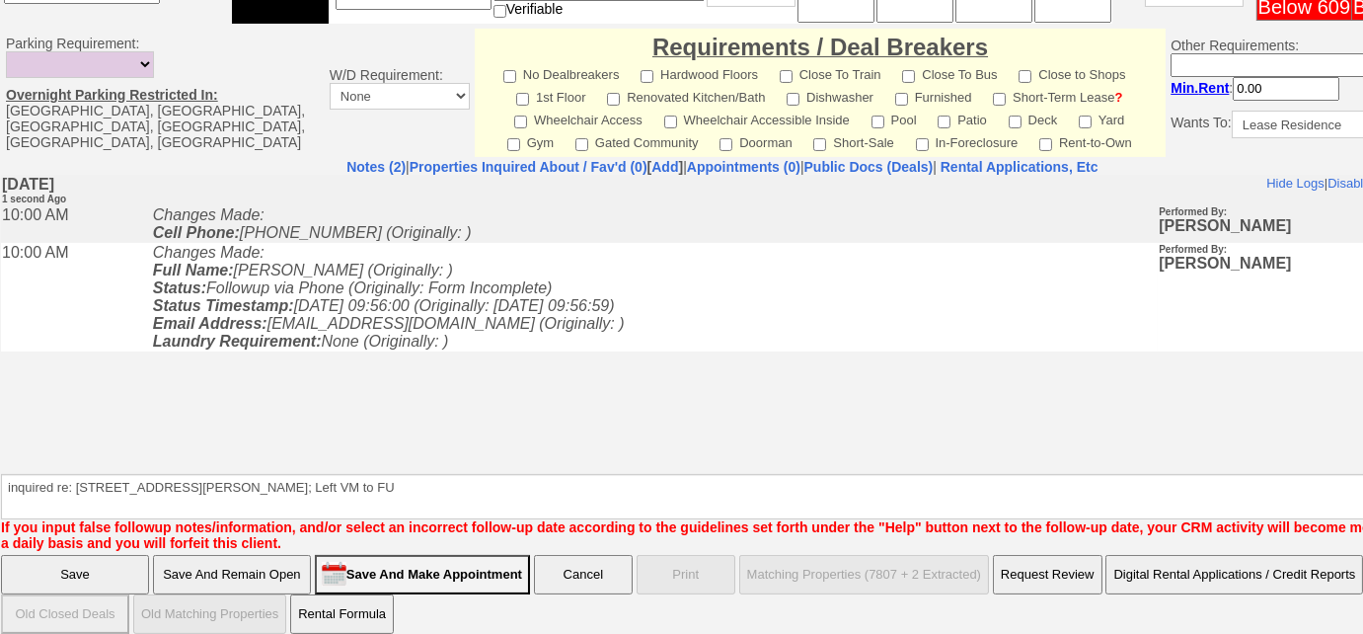
click at [111, 557] on input "Save" at bounding box center [75, 574] width 148 height 39
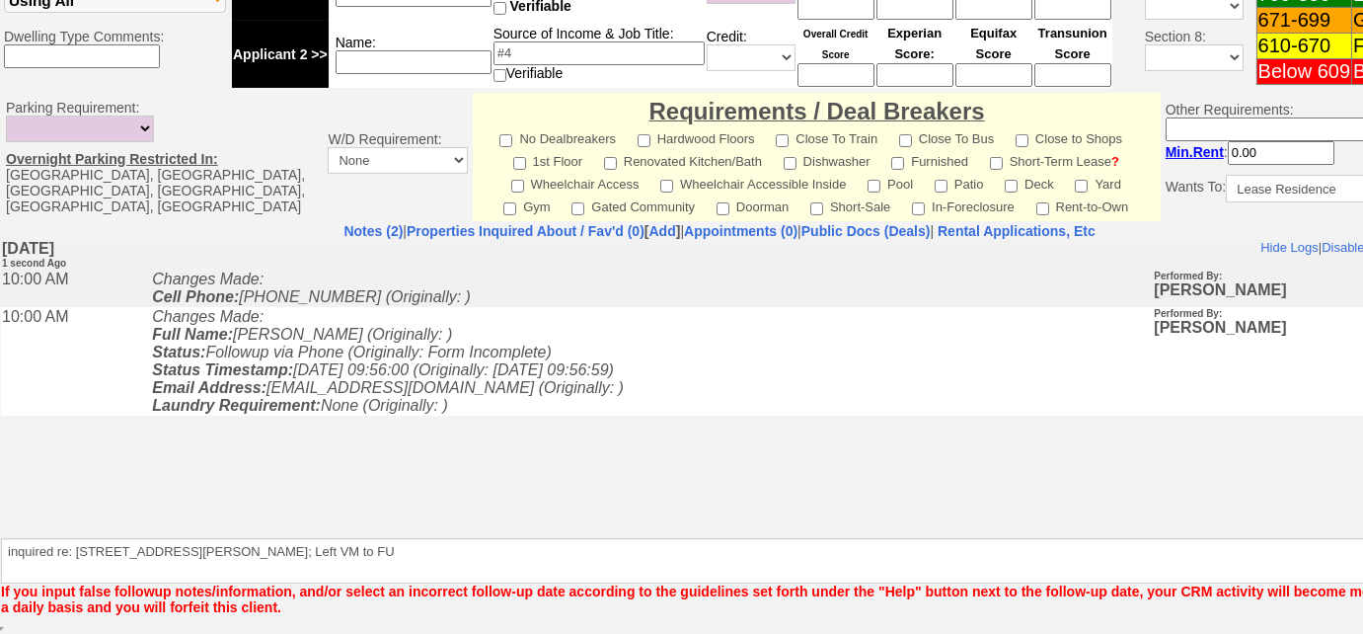
scroll to position [852, 0]
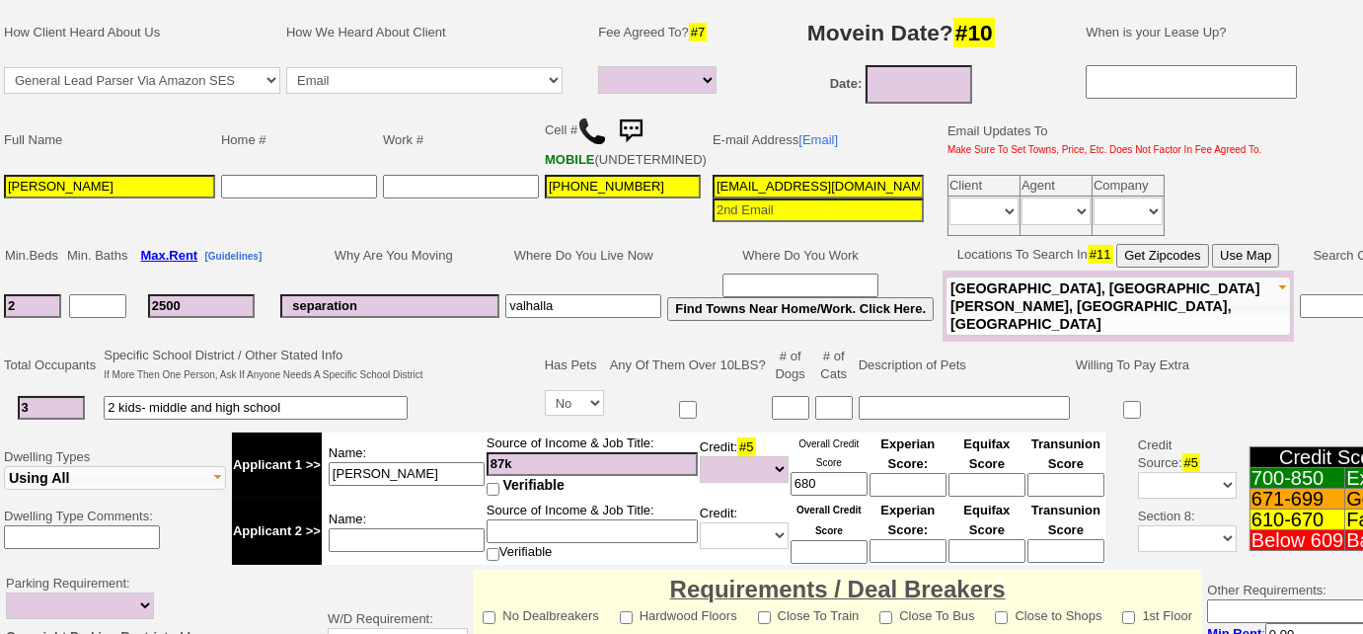
scroll to position [628, 0]
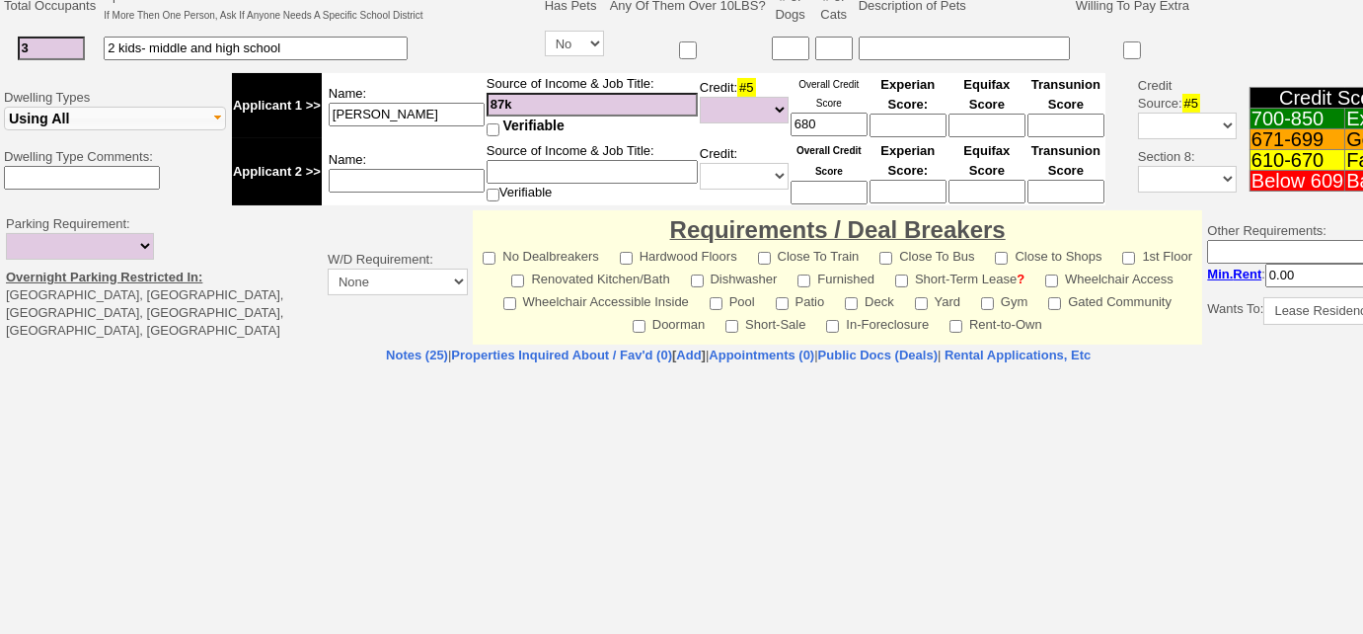
select select
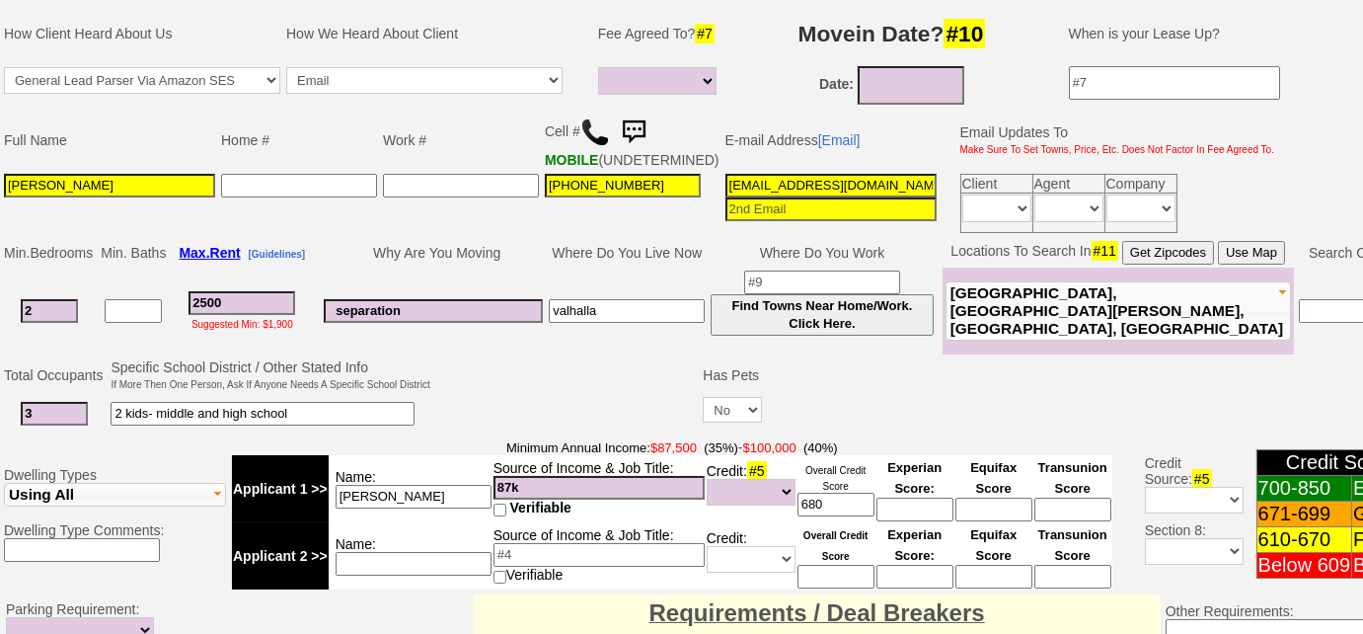
scroll to position [168, 0]
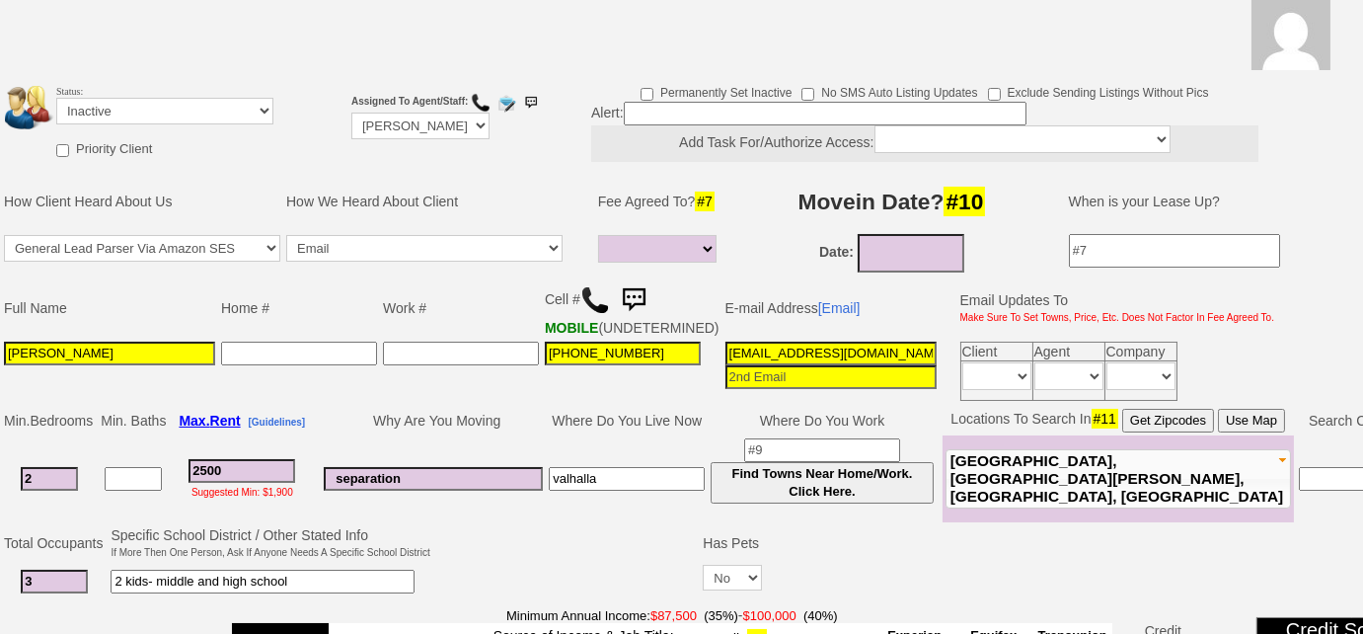
click at [599, 298] on img at bounding box center [595, 300] width 30 height 30
click at [240, 115] on select "Followup via Phone Followup via Email Followup When Section 8 Property Found De…" at bounding box center [164, 111] width 217 height 27
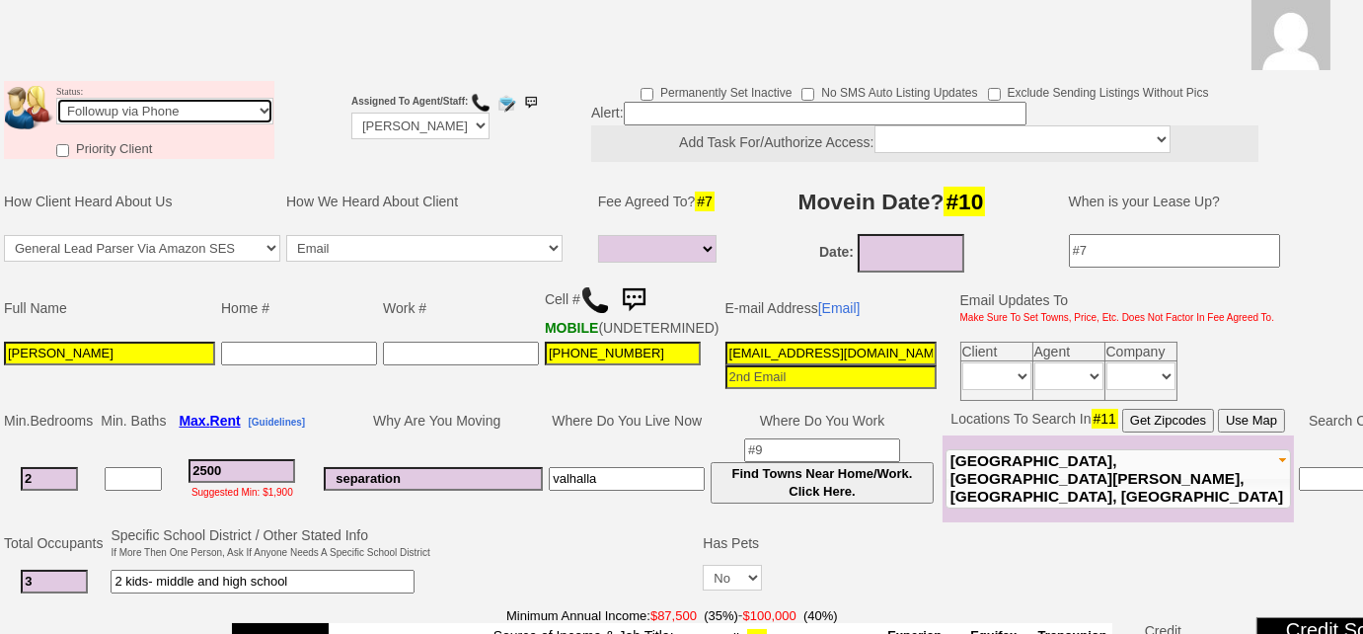
click at [56, 98] on select "Followup via Phone Followup via Email Followup When Section 8 Property Found De…" at bounding box center [164, 111] width 217 height 27
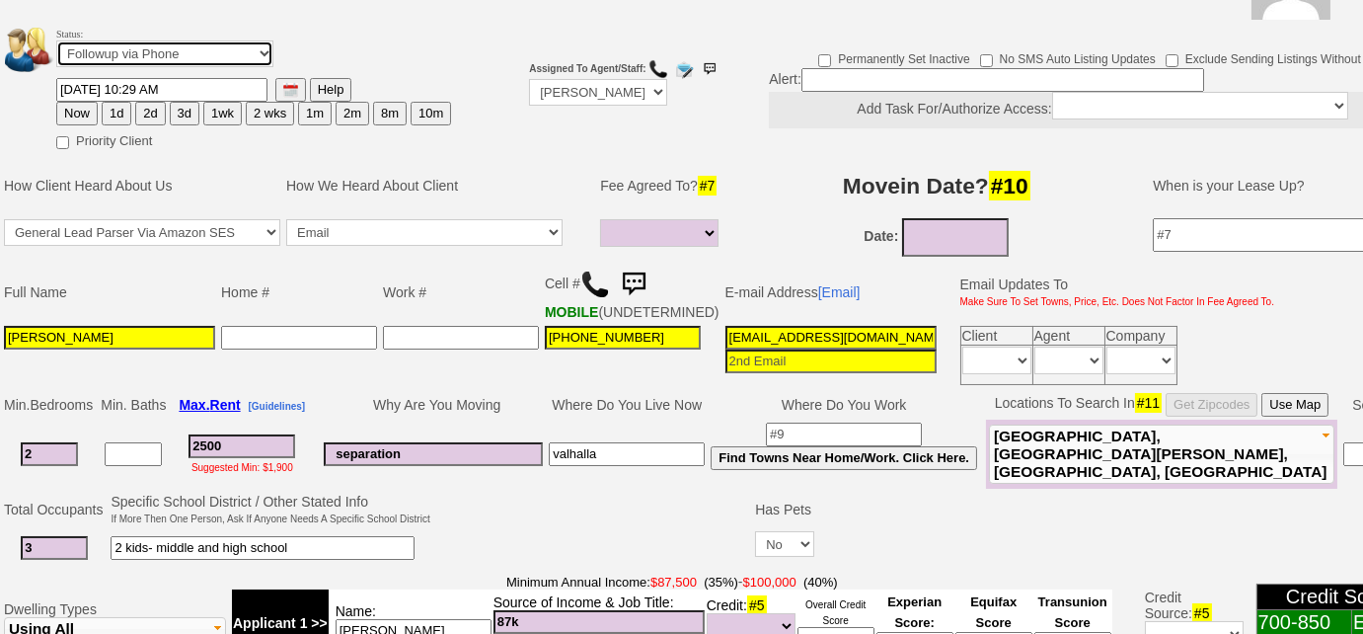
scroll to position [217, 0]
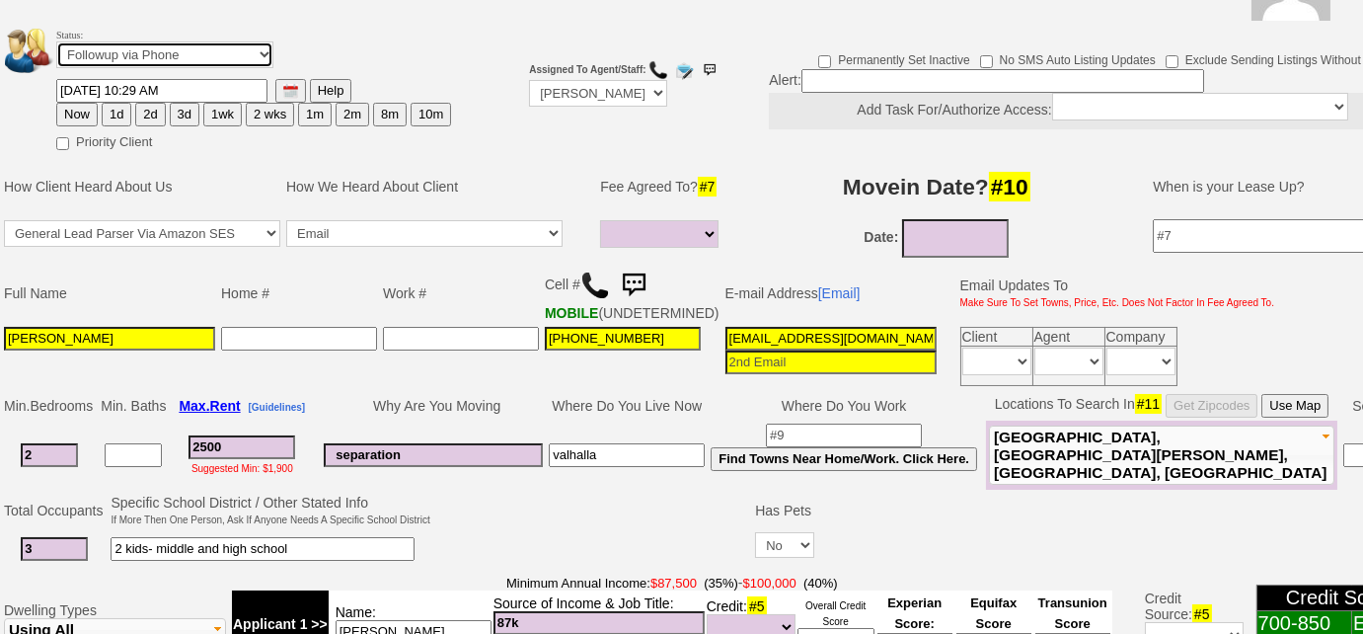
click at [225, 51] on select "Followup via Phone Followup via Email Followup When Section 8 Property Found De…" at bounding box center [164, 54] width 217 height 27
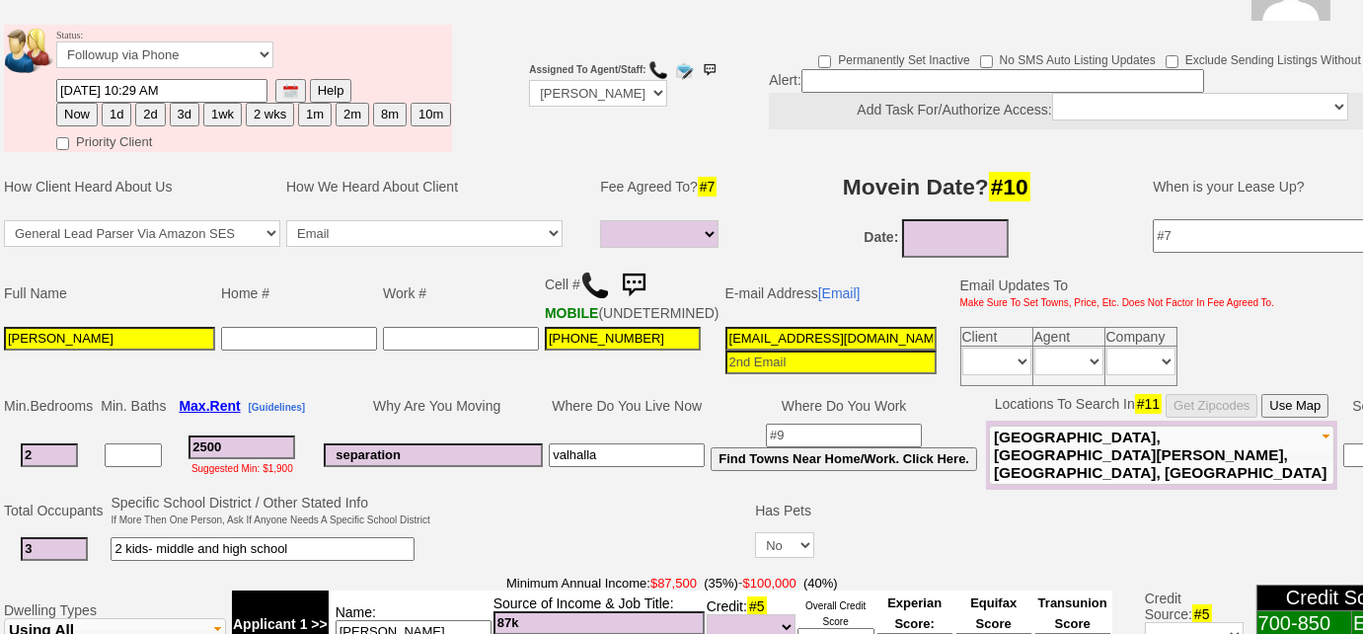
click at [206, 295] on td "Full Name" at bounding box center [109, 293] width 217 height 61
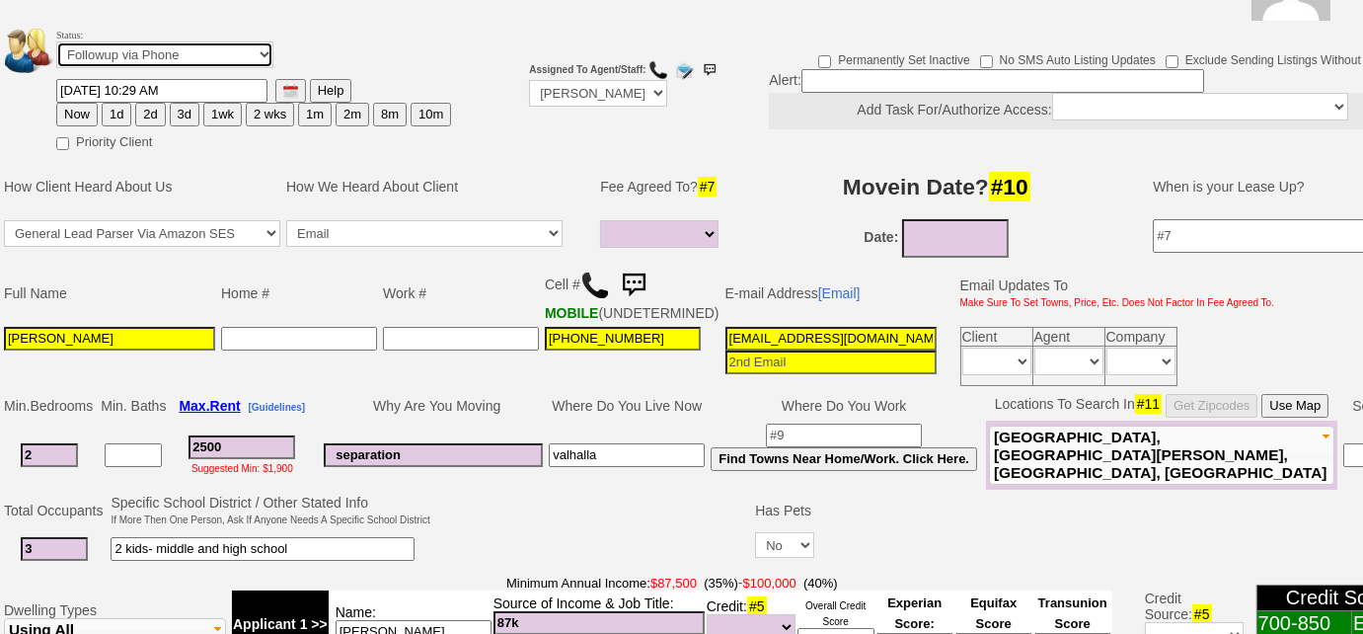
click at [221, 56] on select "Followup via Phone Followup via Email Followup When Section 8 Property Found De…" at bounding box center [164, 54] width 217 height 27
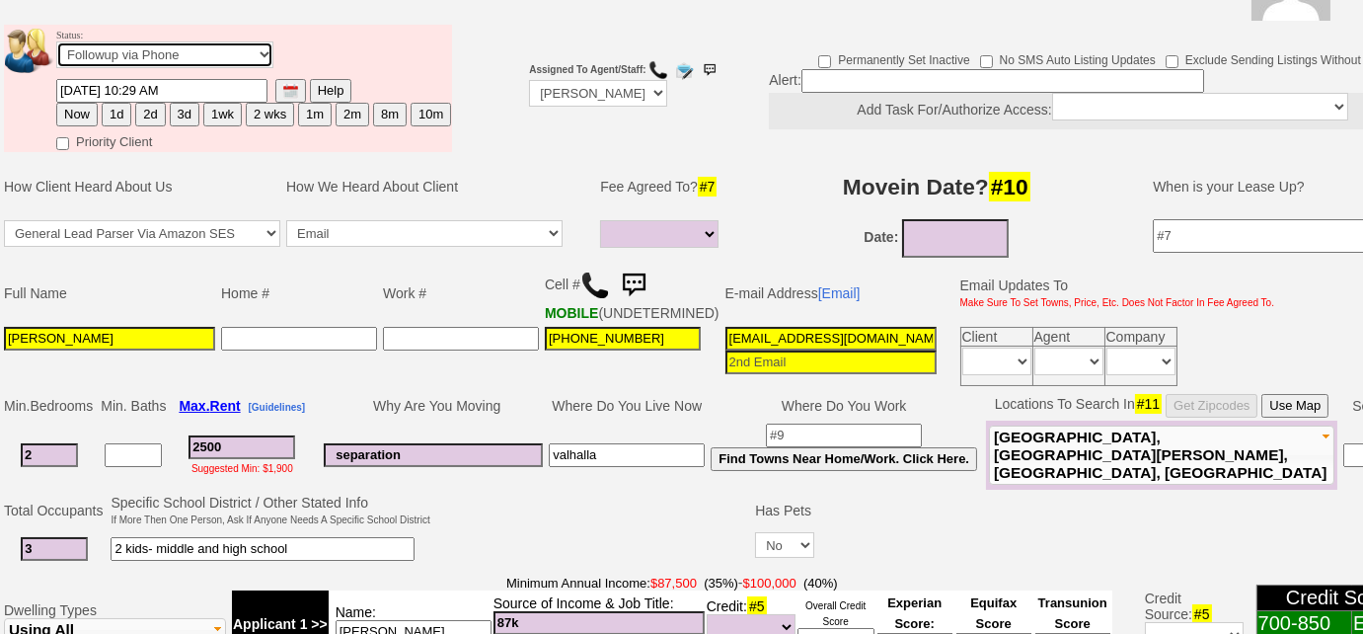
select select "Inactive"
click at [56, 41] on select "Followup via Phone Followup via Email Followup When Section 8 Property Found De…" at bounding box center [164, 54] width 217 height 27
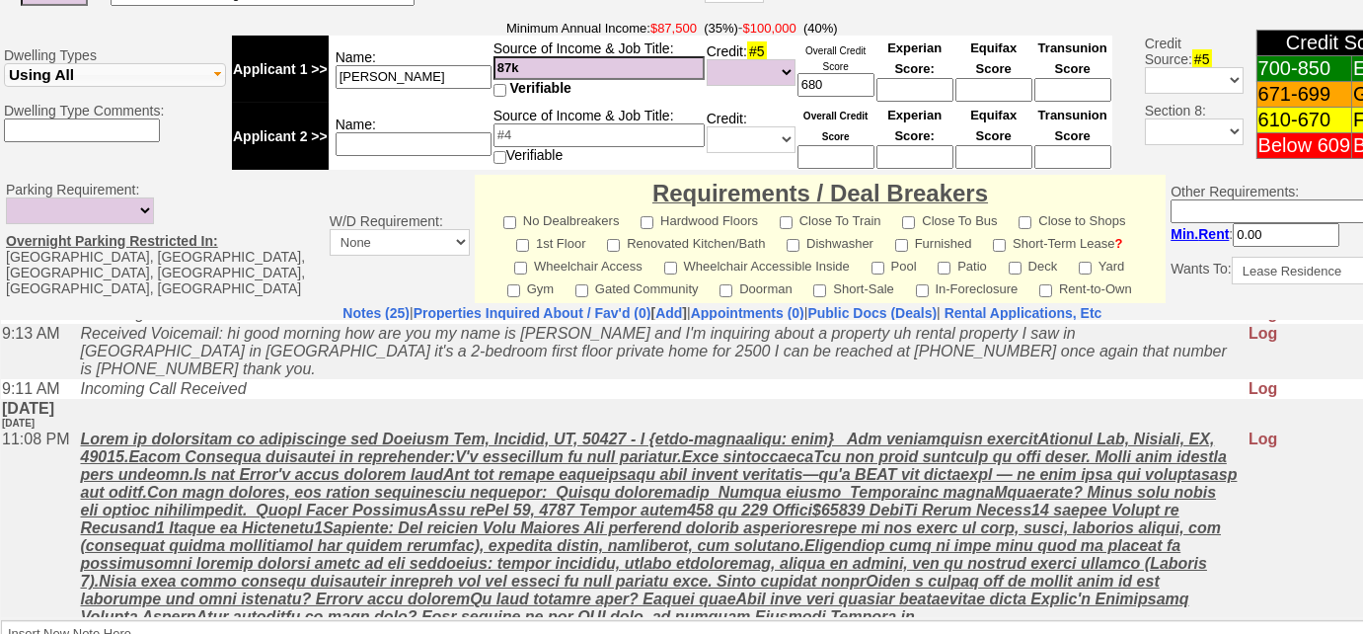
scroll to position [932, 0]
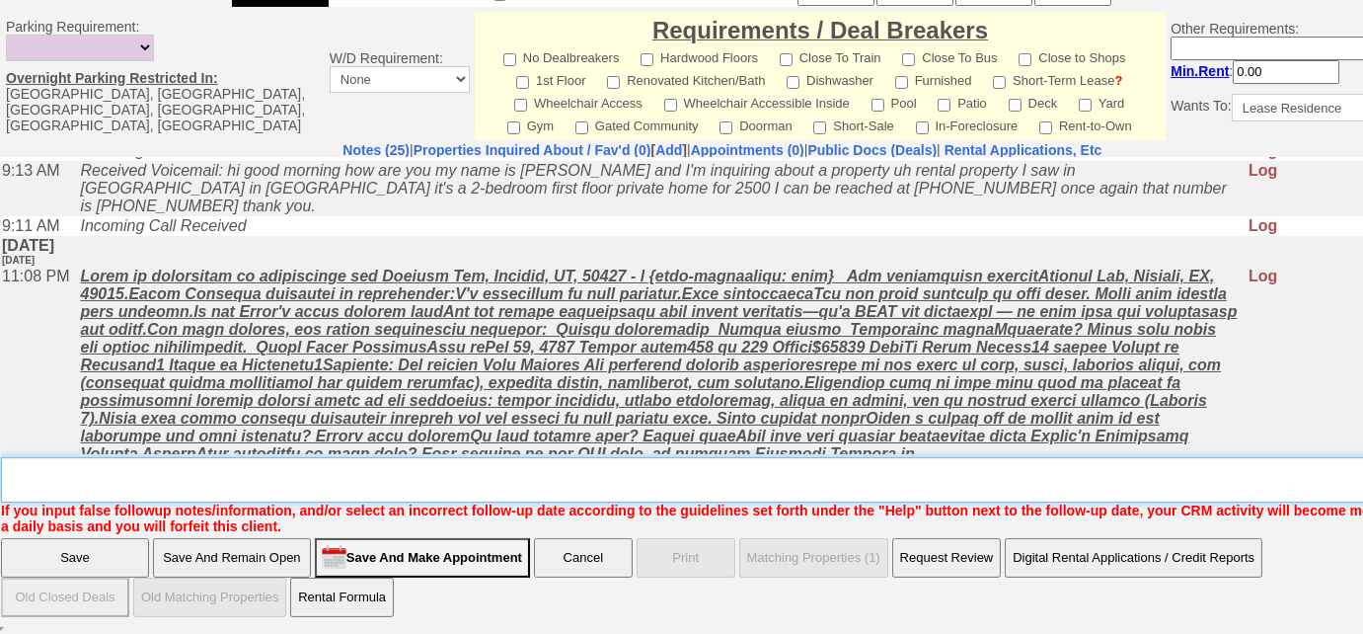
click at [587, 485] on textarea "Insert New Note Here" at bounding box center [729, 479] width 1457 height 45
type textarea "only wants ardsley schools and max budget is $2700/mo"
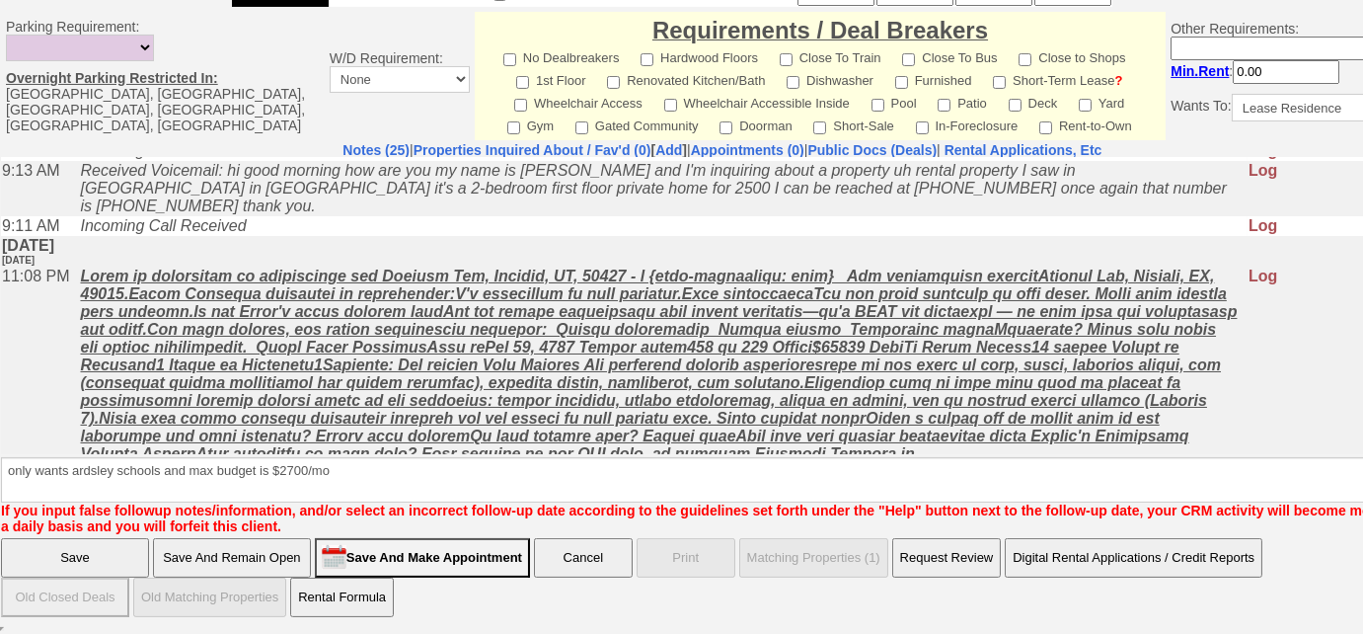
click at [85, 559] on input "Save" at bounding box center [75, 557] width 148 height 39
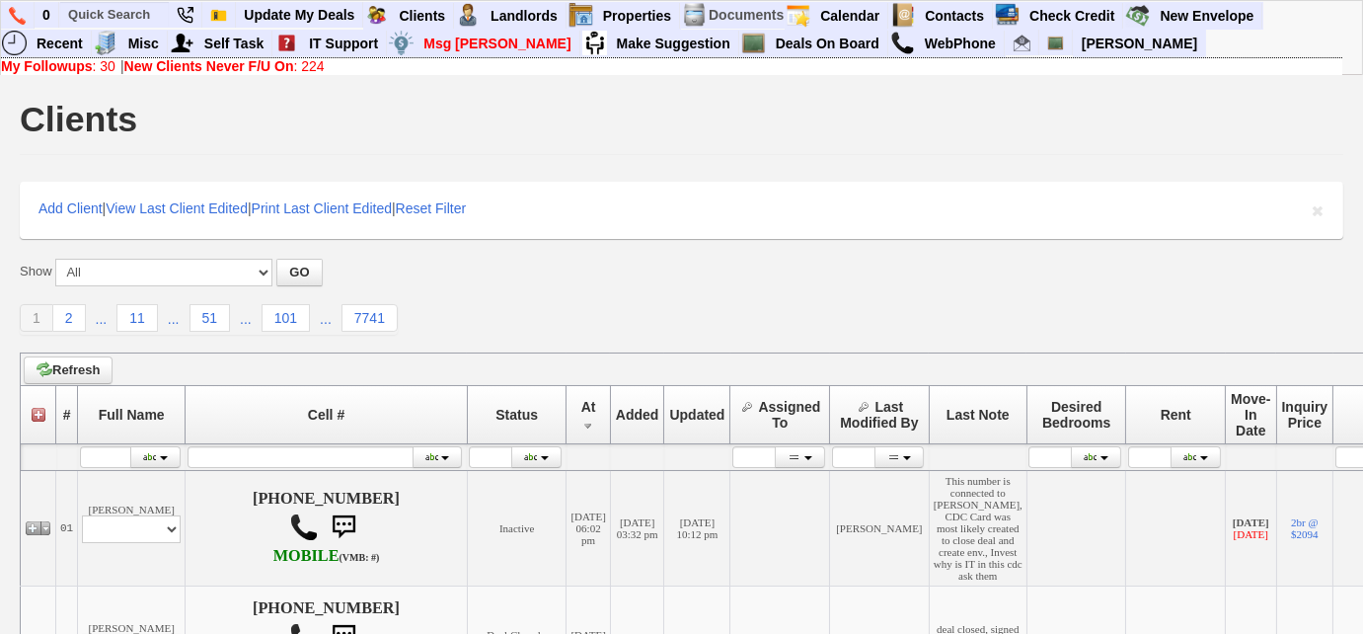
click at [198, 64] on b "New Clients Never F/U On" at bounding box center [209, 66] width 170 height 16
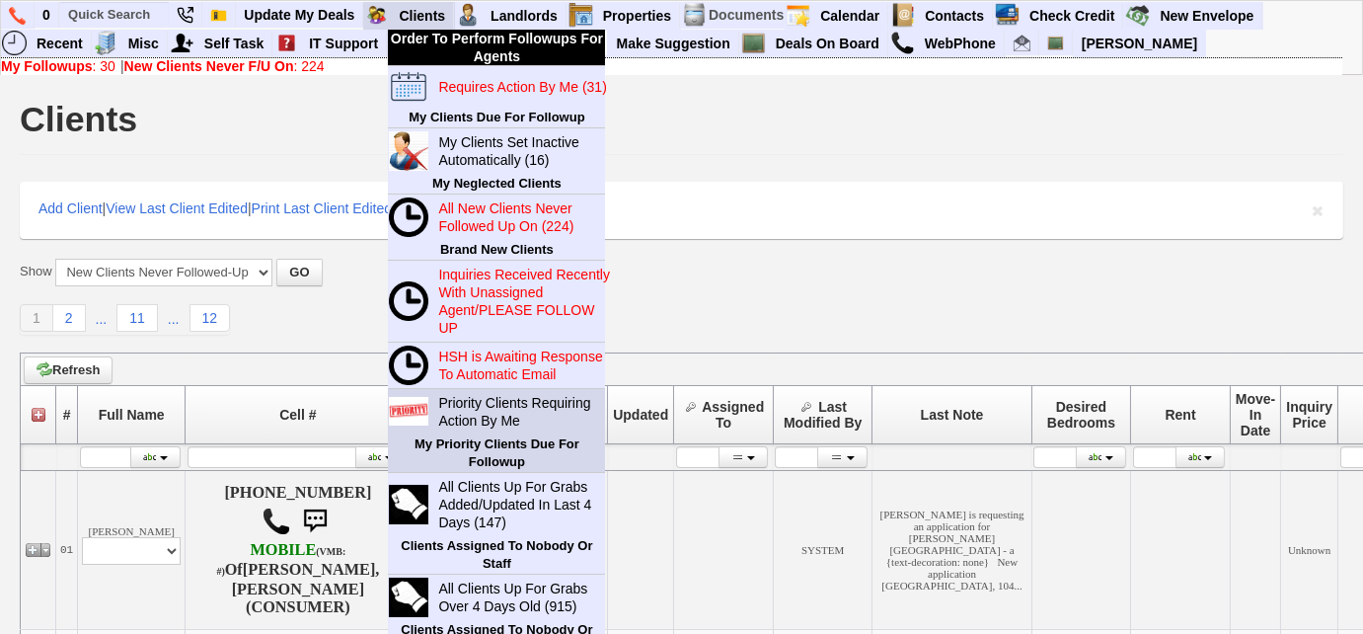
scroll to position [269, 0]
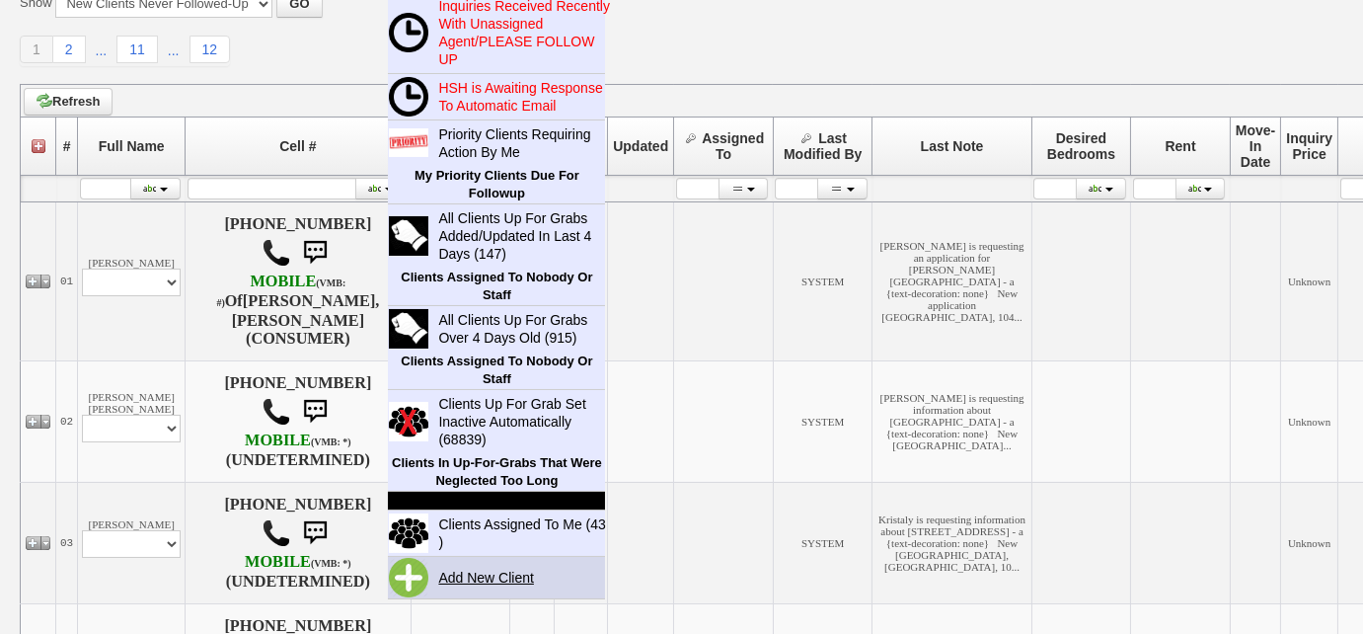
click at [458, 577] on link "Add New Client" at bounding box center [493, 578] width 127 height 26
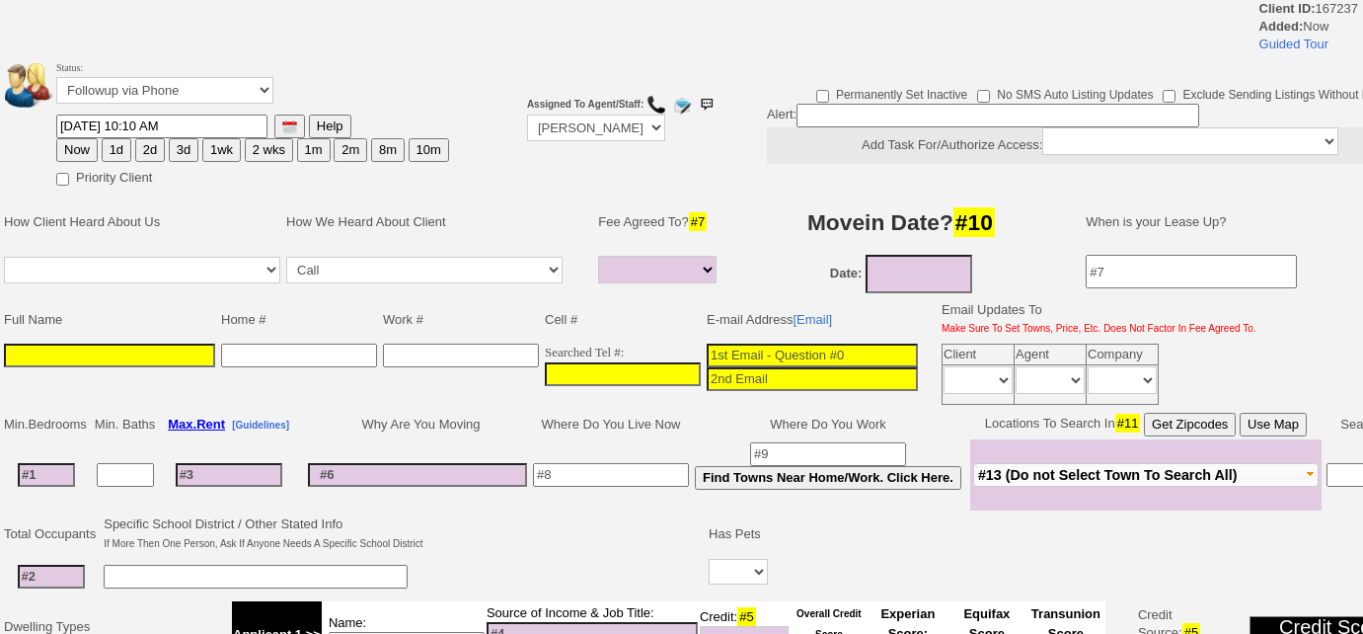
select select
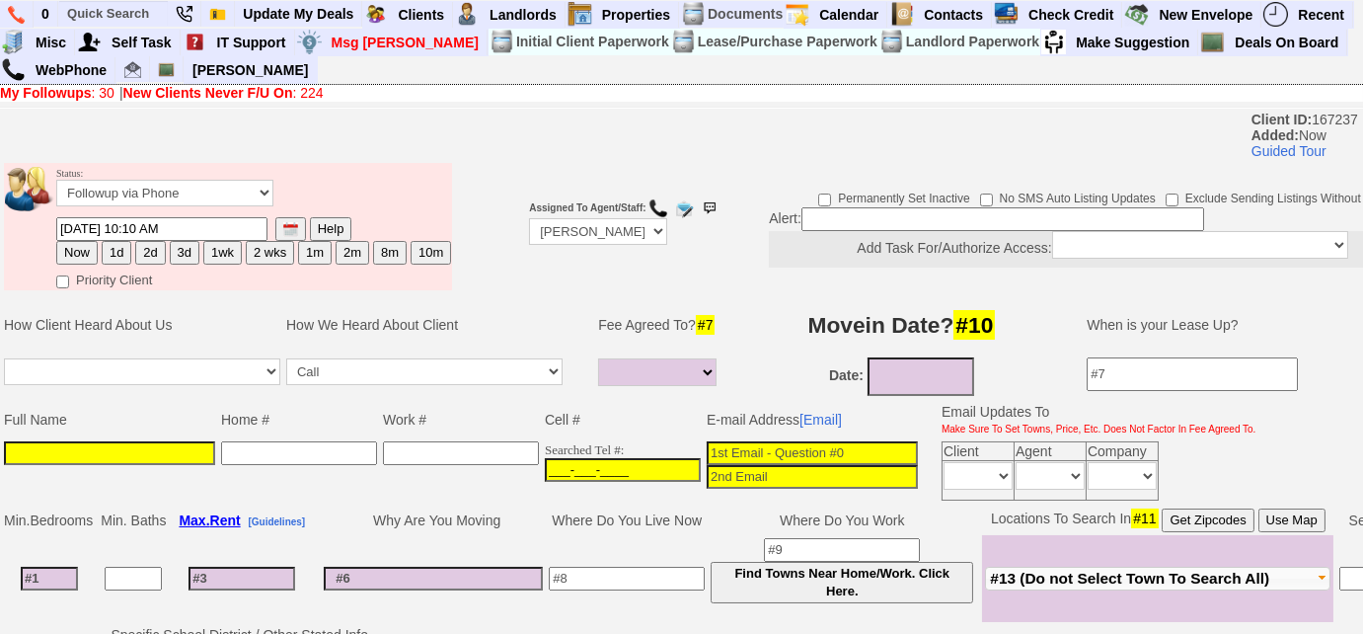
click at [545, 458] on input "___-___-____" at bounding box center [623, 470] width 156 height 24
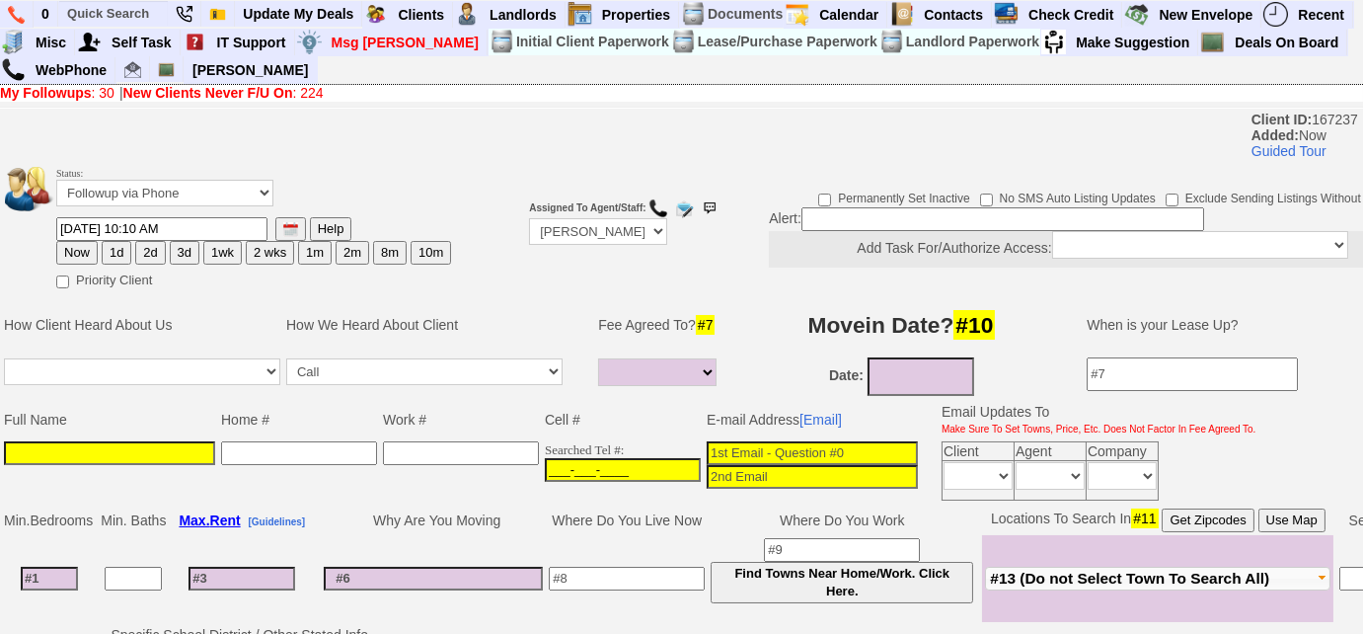
paste input "917-886-1541"
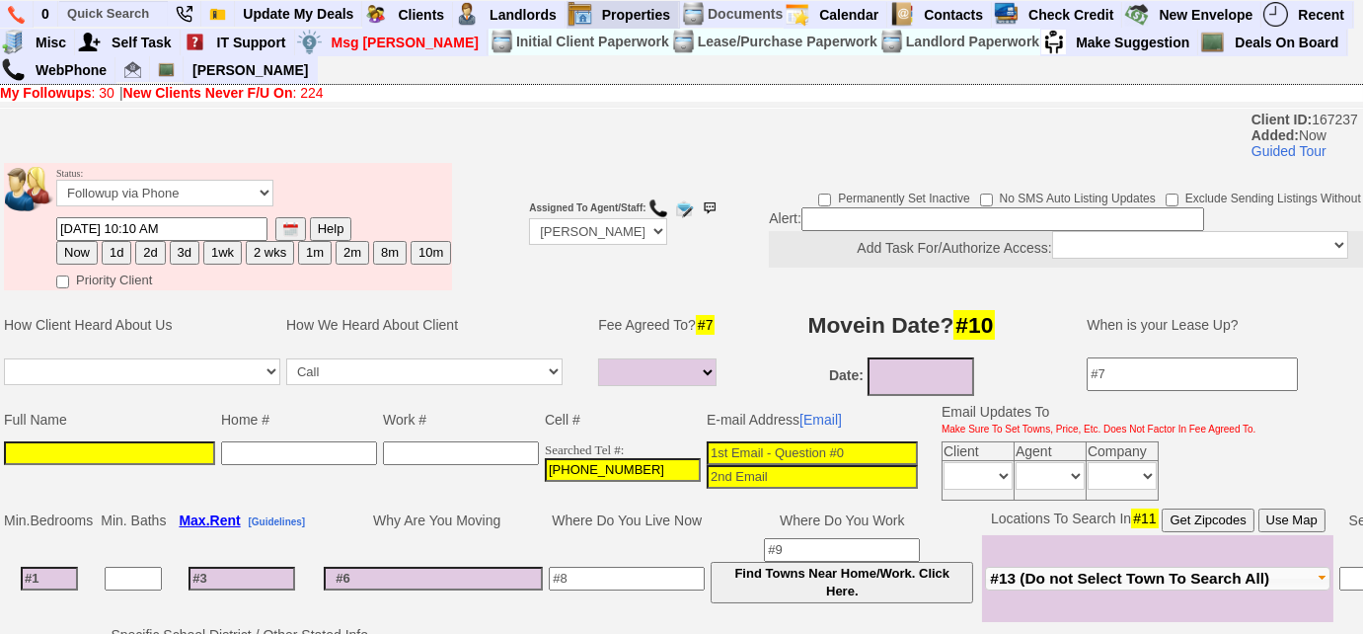
type input "917-886-1541"
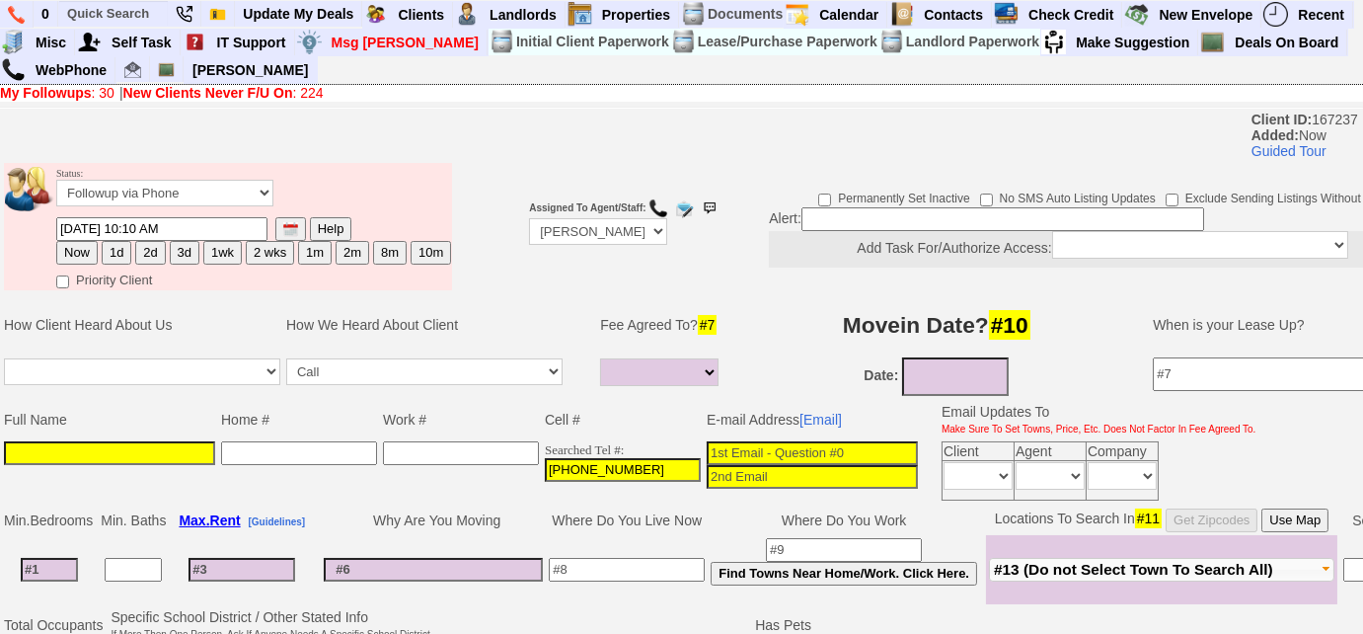
click at [143, 443] on input at bounding box center [109, 453] width 211 height 24
paste input "Diane Castorino Lamonaca"
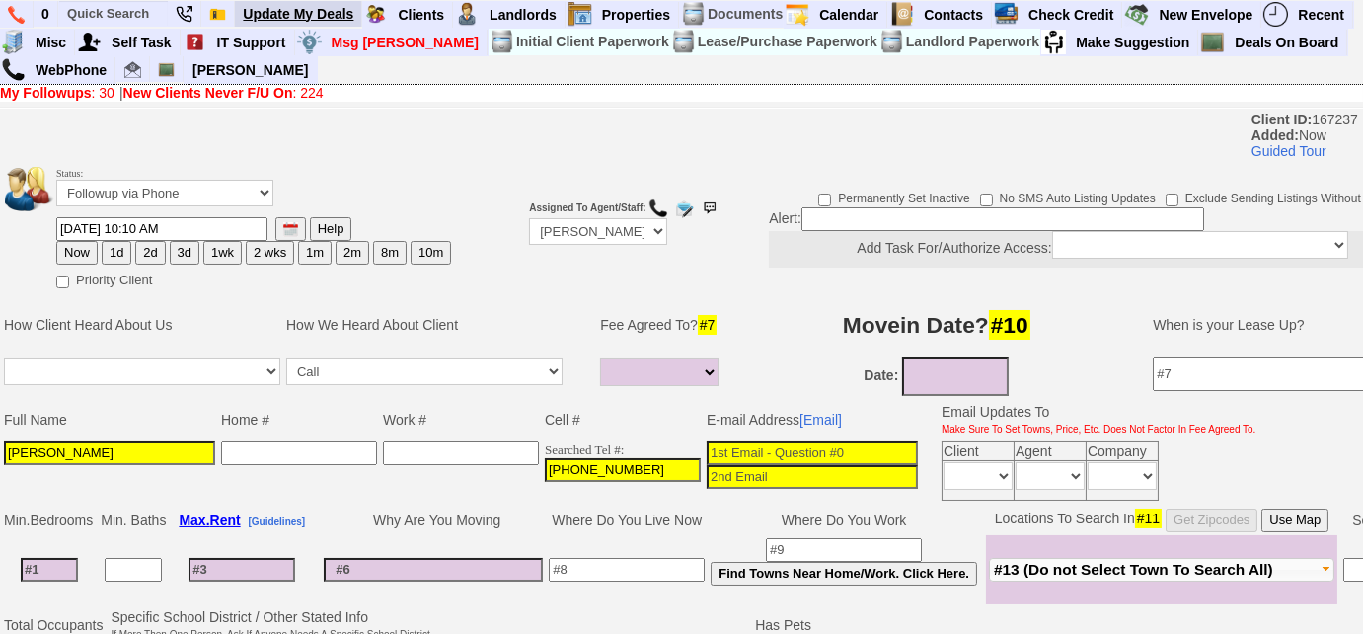
type input "Diane Castorino Lamonaca"
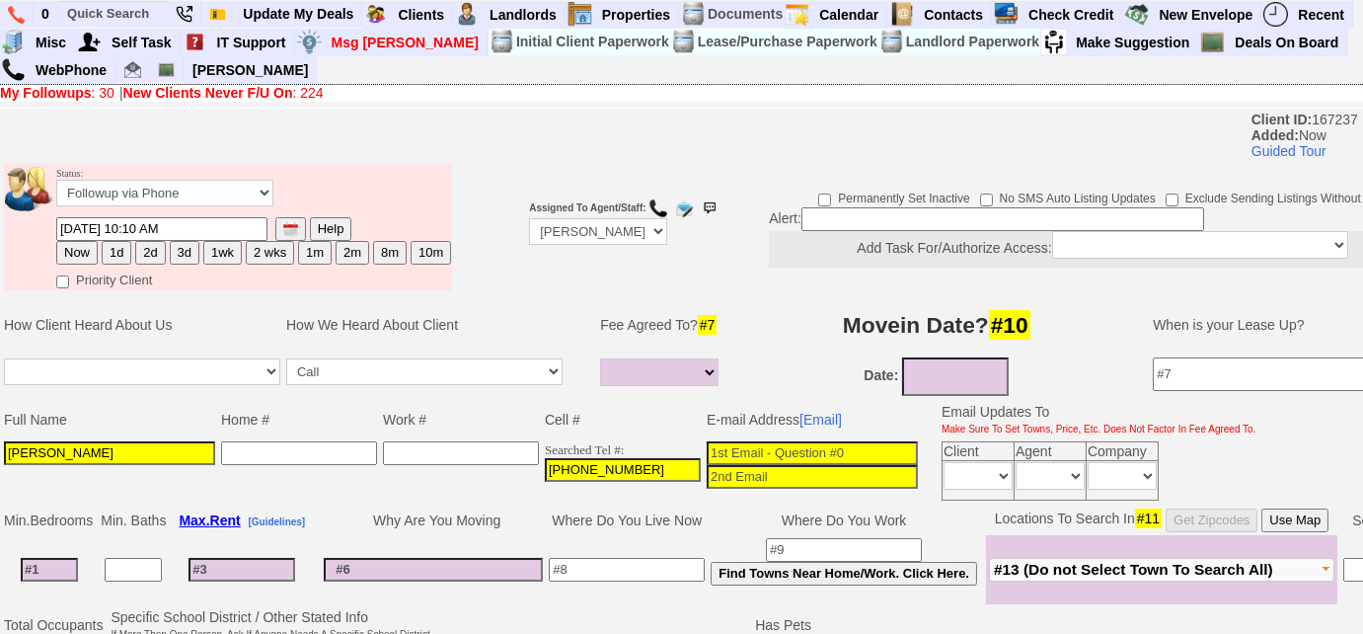
click at [738, 452] on input at bounding box center [812, 453] width 211 height 24
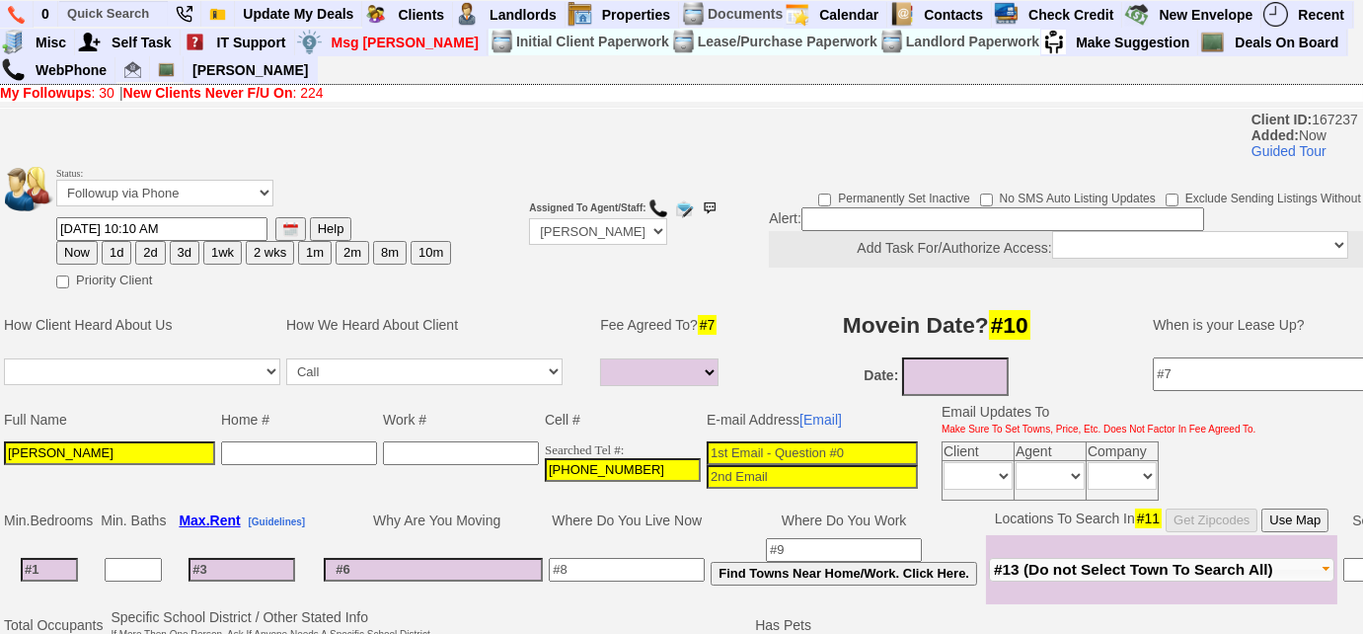
paste input "[EMAIL_ADDRESS][DOMAIN_NAME]"
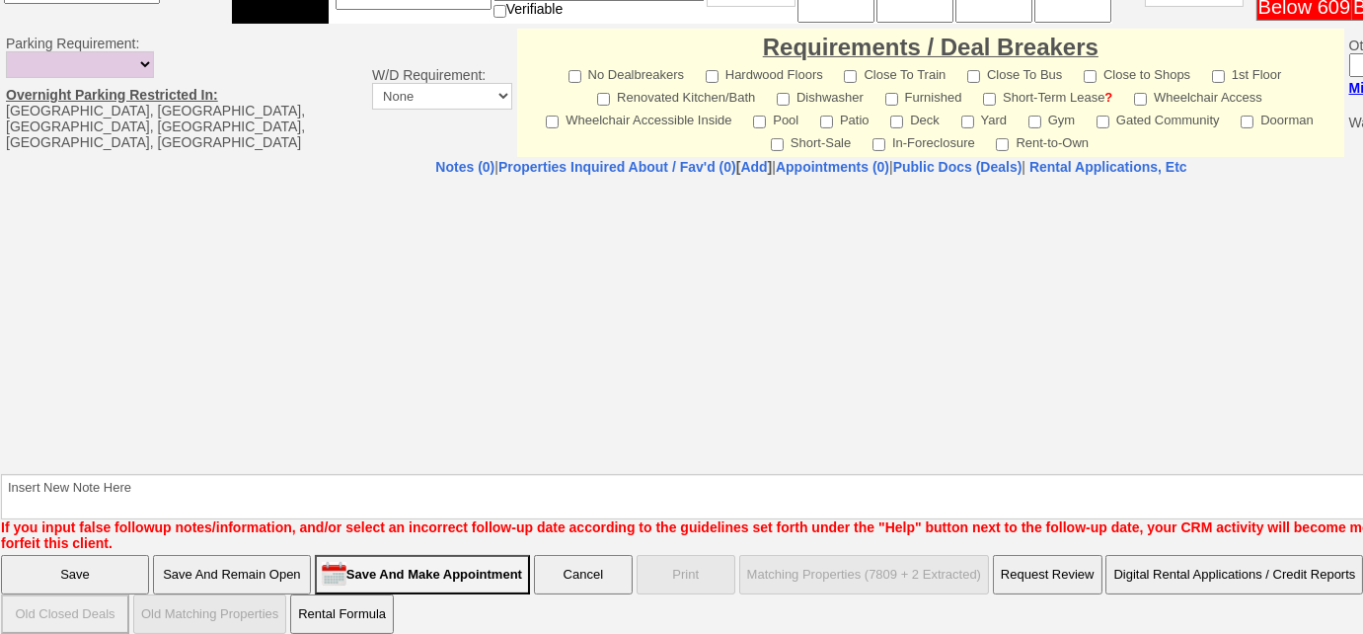
type input "[EMAIL_ADDRESS][DOMAIN_NAME]"
click at [292, 559] on input "Save And Remain Open" at bounding box center [232, 574] width 158 height 39
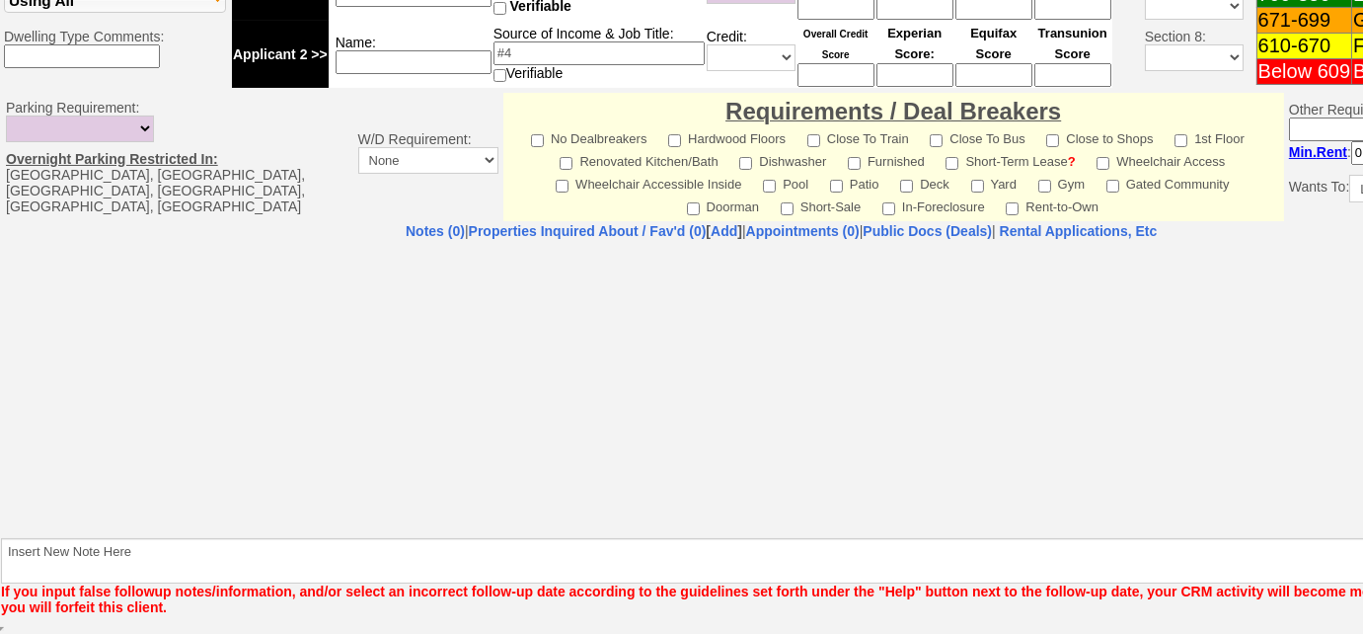
scroll to position [732, 0]
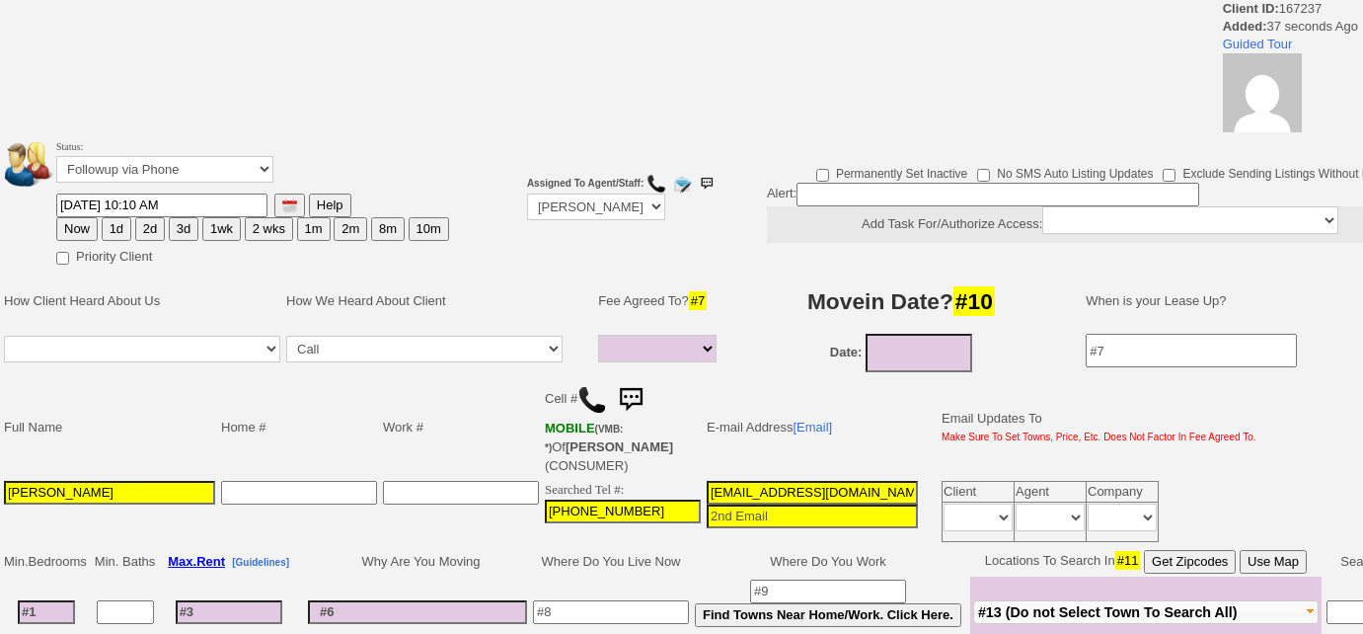
select select
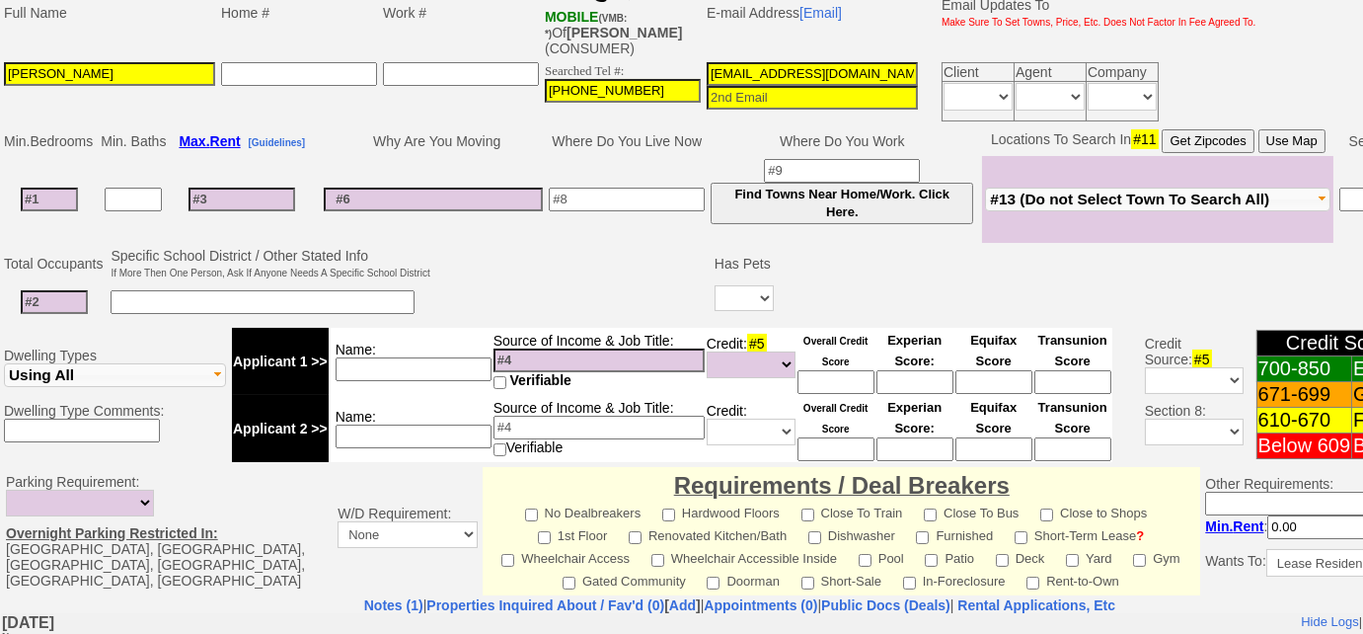
scroll to position [358, 0]
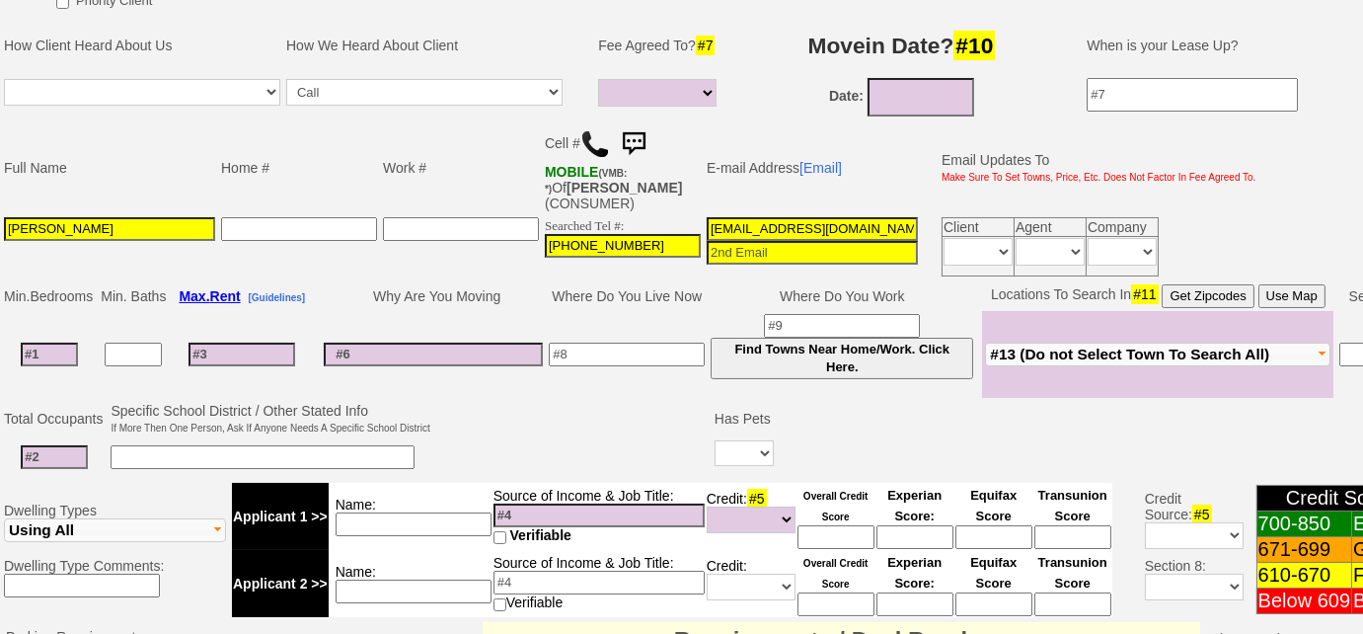
click at [591, 129] on img at bounding box center [595, 144] width 30 height 30
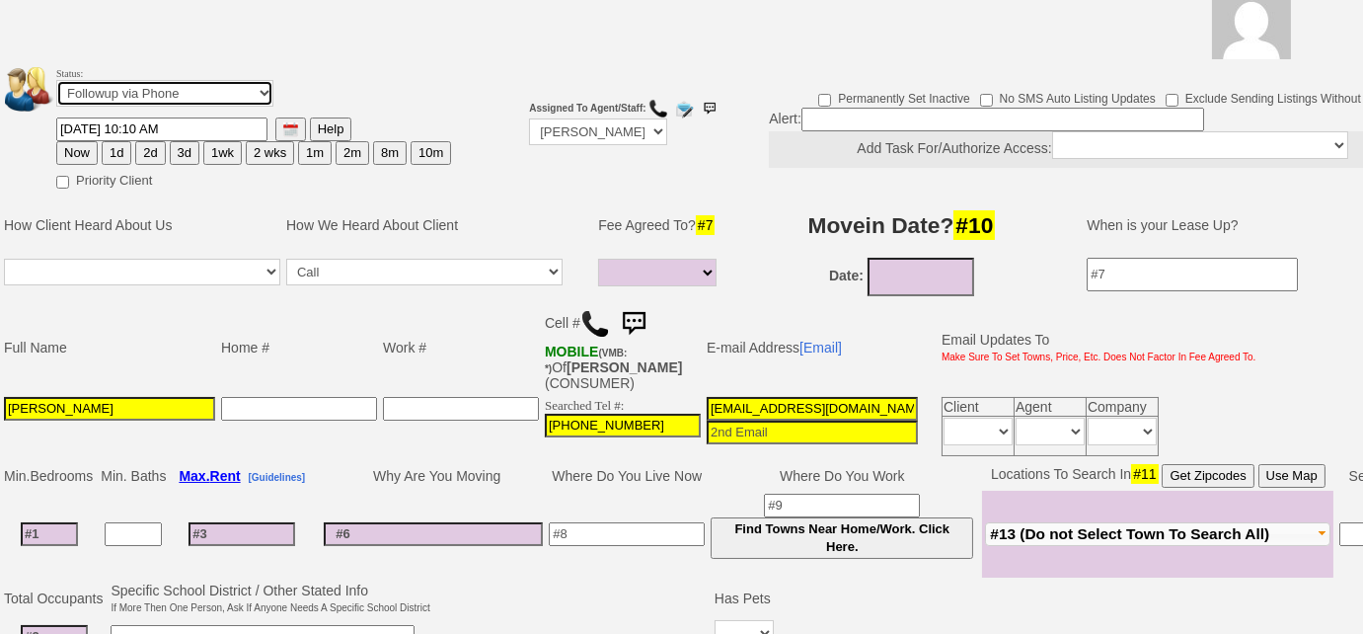
drag, startPoint x: 174, startPoint y: 85, endPoint x: 174, endPoint y: 96, distance: 10.9
click at [174, 85] on select "Followup via Phone Followup via Email Followup When Section 8 Property Found De…" at bounding box center [164, 93] width 217 height 27
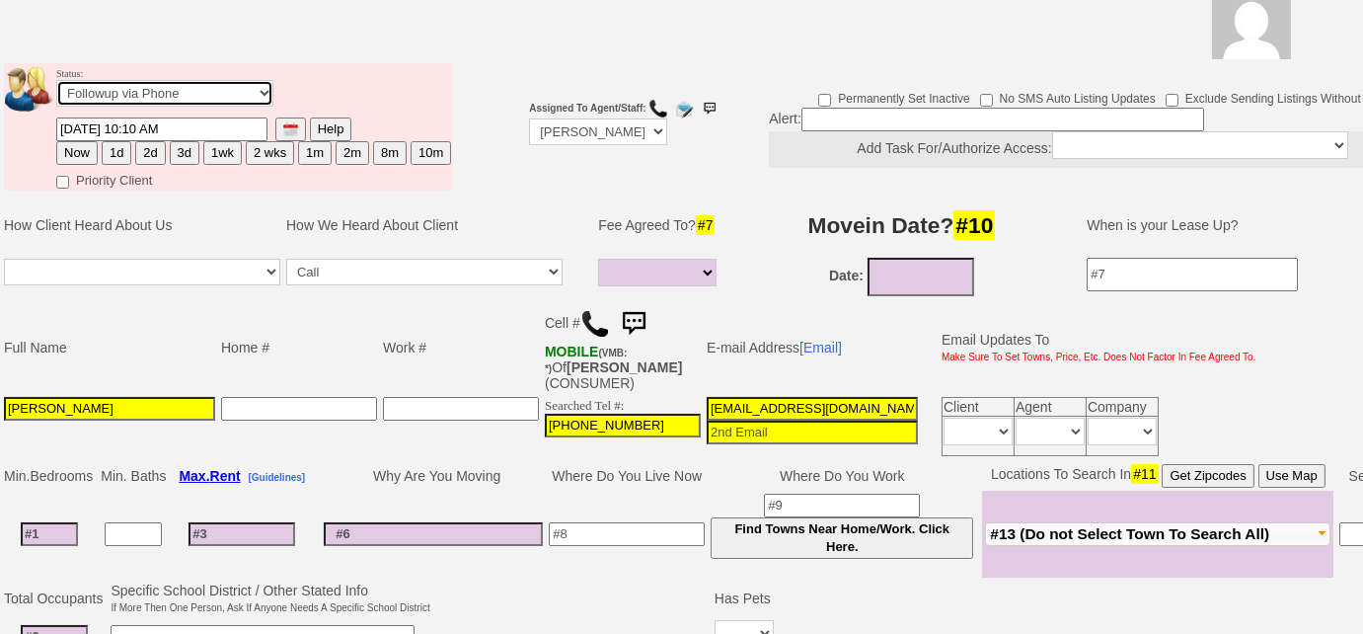
select select "Inactive"
click at [56, 80] on select "Followup via Phone Followup via Email Followup When Section 8 Property Found De…" at bounding box center [164, 93] width 217 height 27
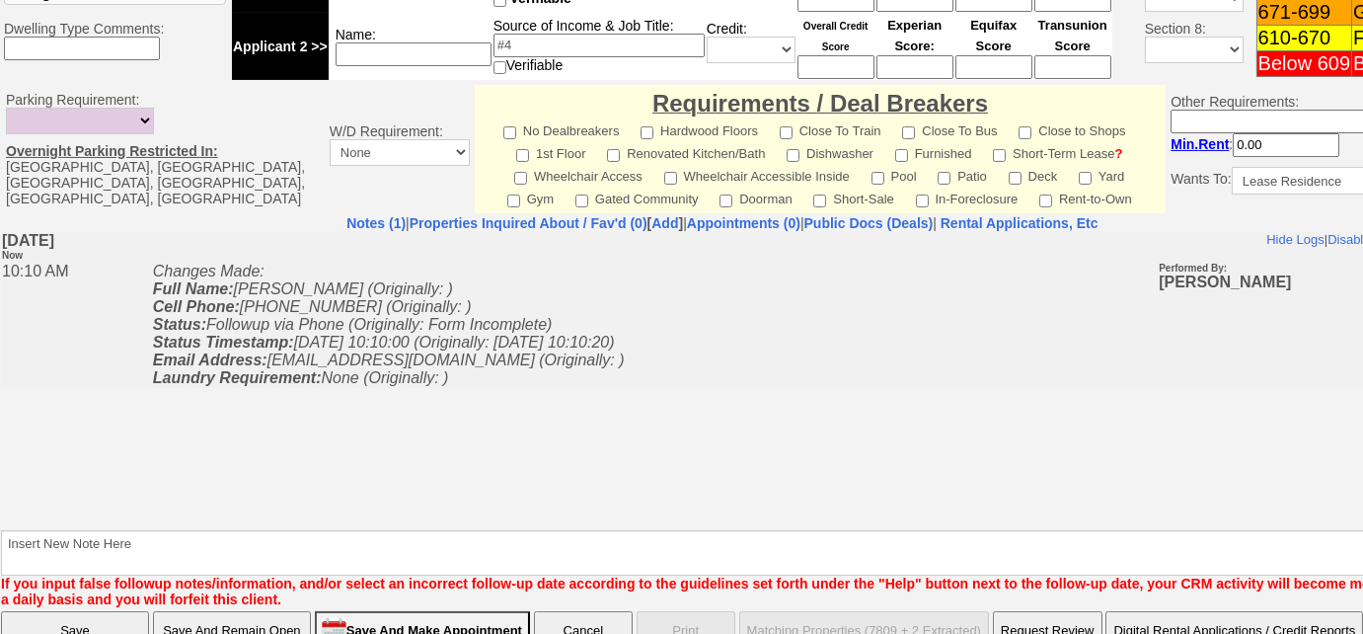
scroll to position [933, 0]
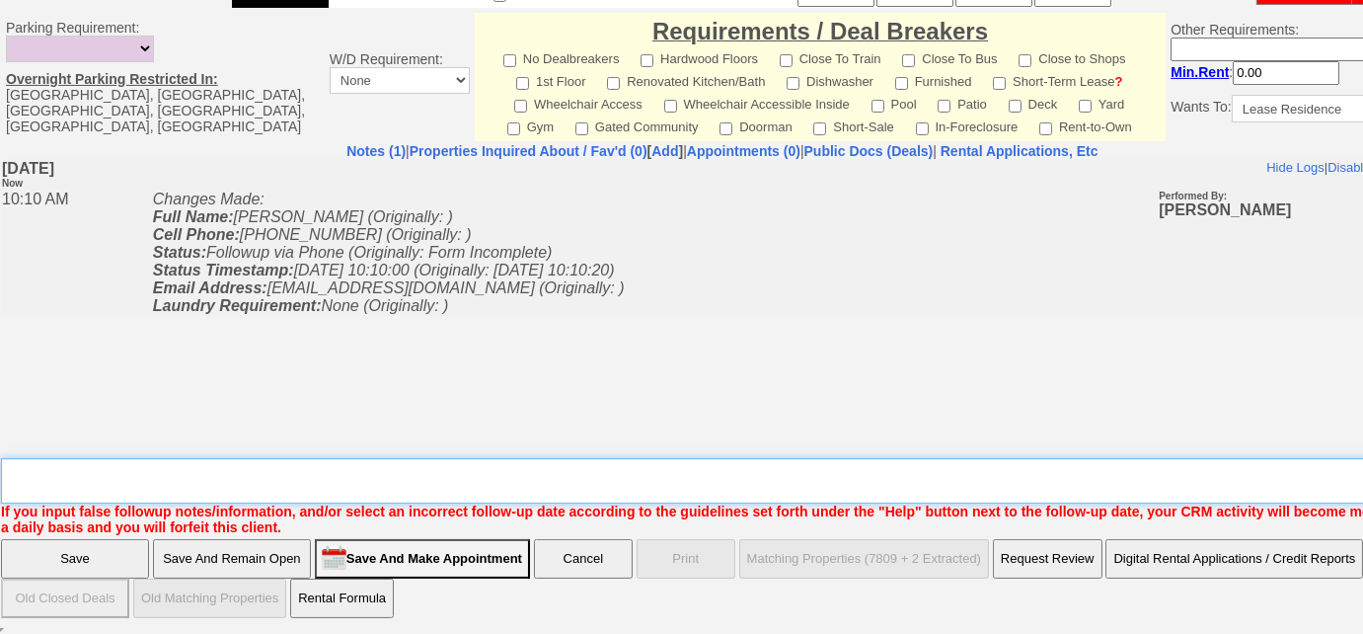
click at [311, 470] on textarea "Insert New Note Here" at bounding box center [729, 480] width 1457 height 45
type textarea "submitted inquiry re: 69 ardell rd; unable to leave VM, sent email to FU"
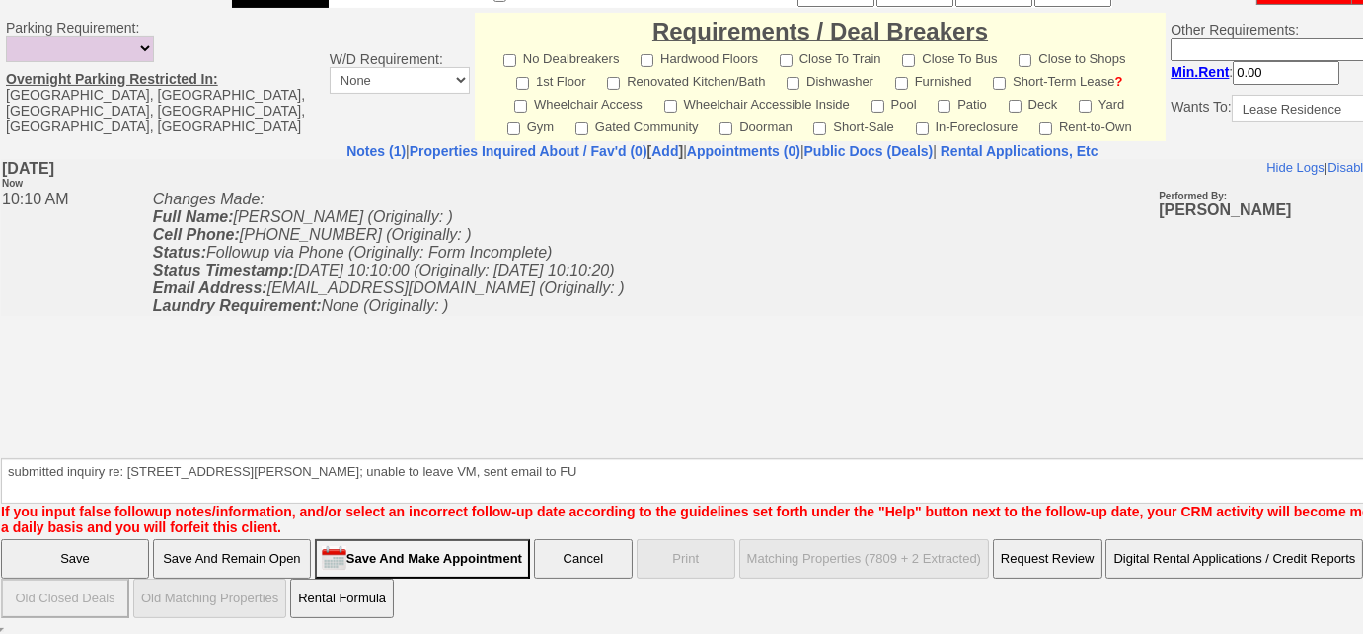
click at [120, 551] on input "Save" at bounding box center [75, 558] width 148 height 39
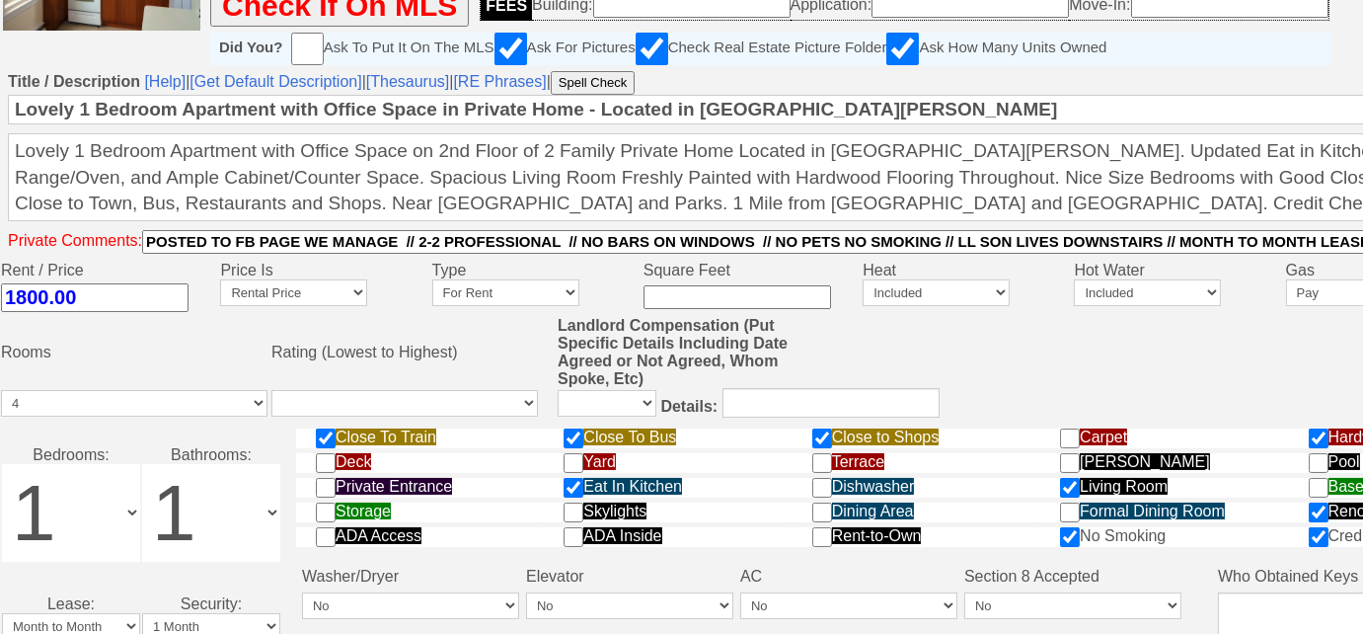
scroll to position [1011, 0]
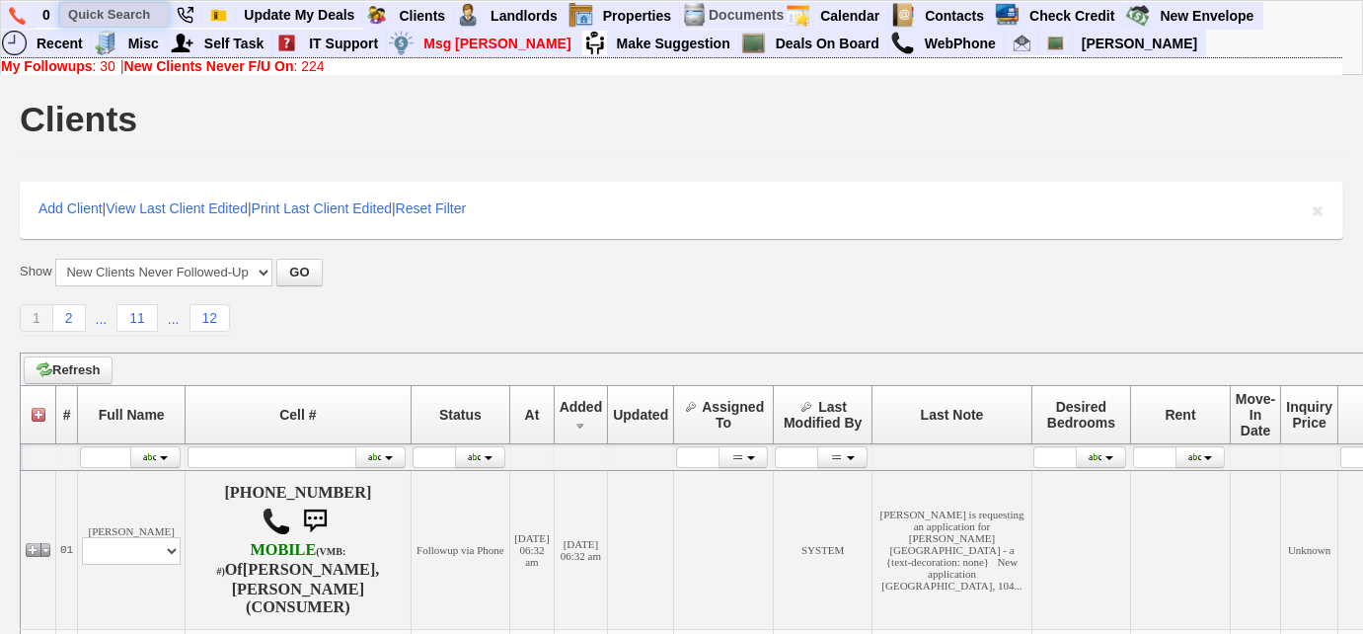
click at [101, 13] on input "text" at bounding box center [114, 14] width 109 height 25
paste input "914) 400-7576"
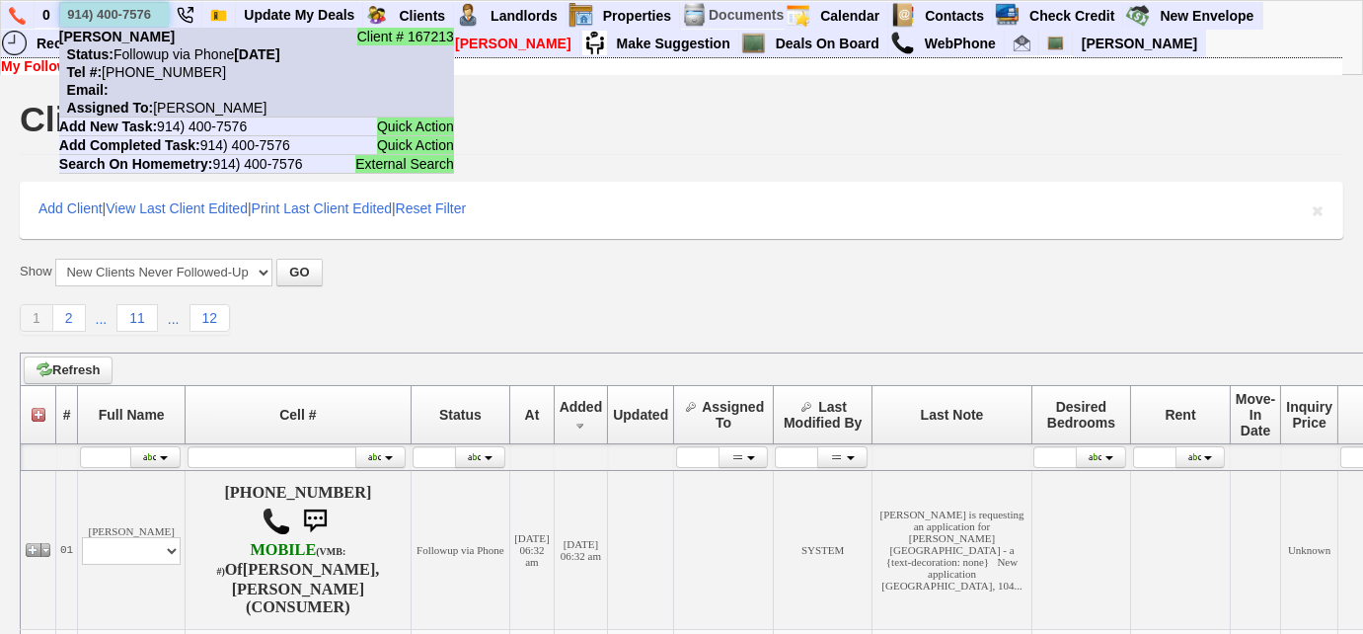
type input "914) 400-7576"
click at [162, 61] on nobr "Status: Followup via Phone Thursday, August 14th, 2025" at bounding box center [169, 54] width 221 height 16
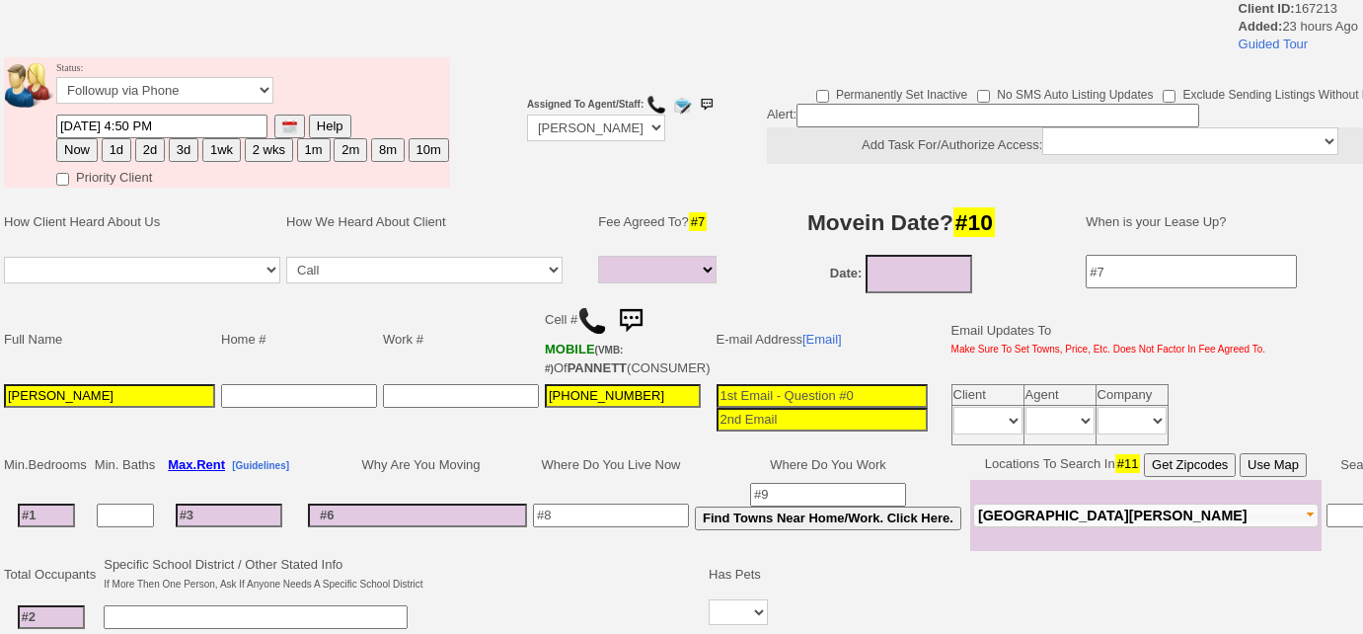
select select
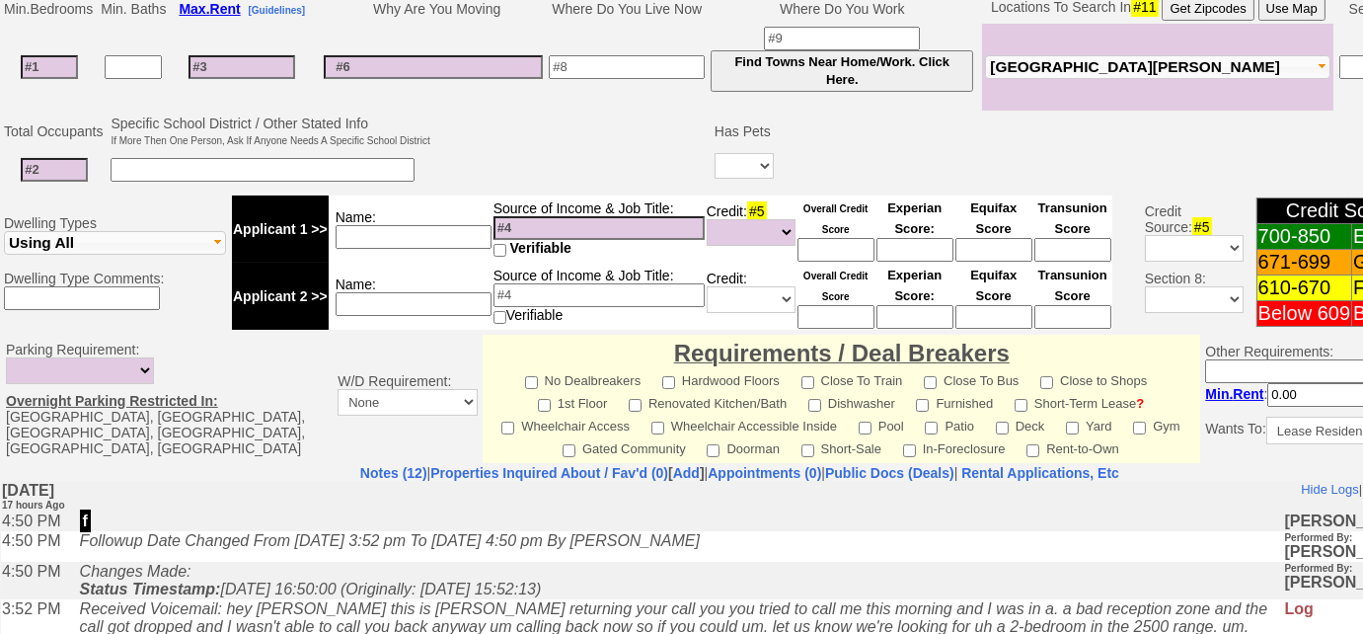
scroll to position [382, 0]
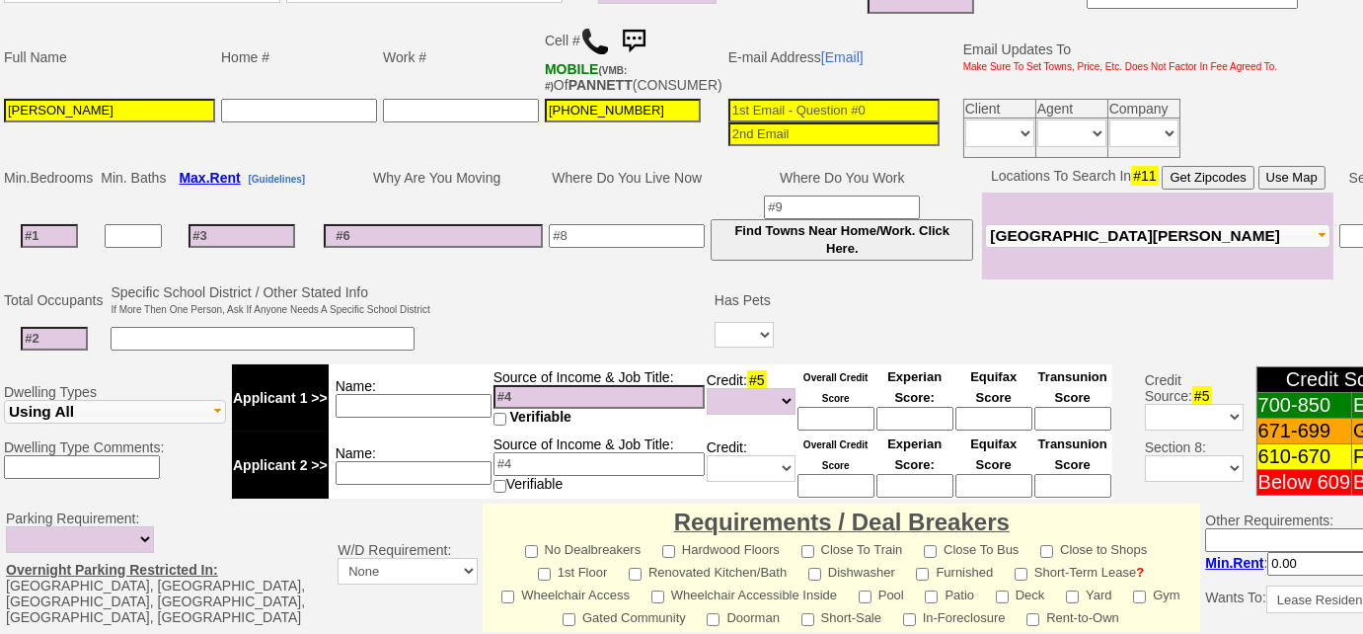
click at [590, 39] on img at bounding box center [595, 42] width 30 height 30
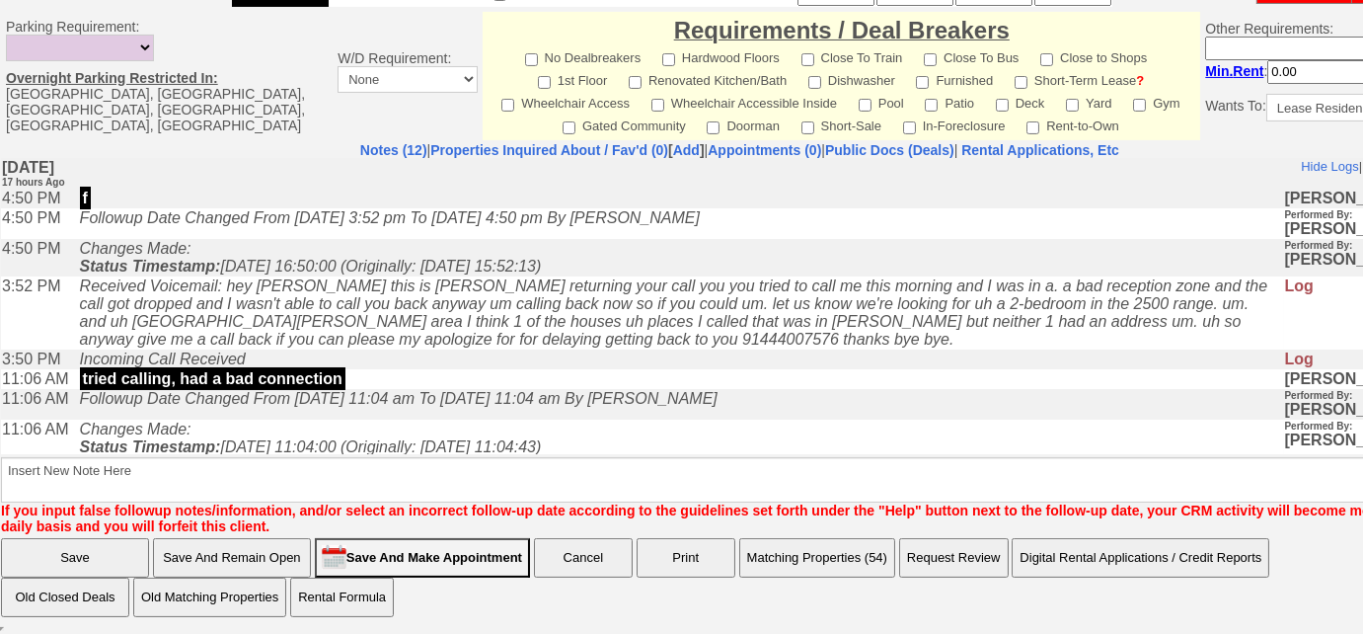
scroll to position [528, 0]
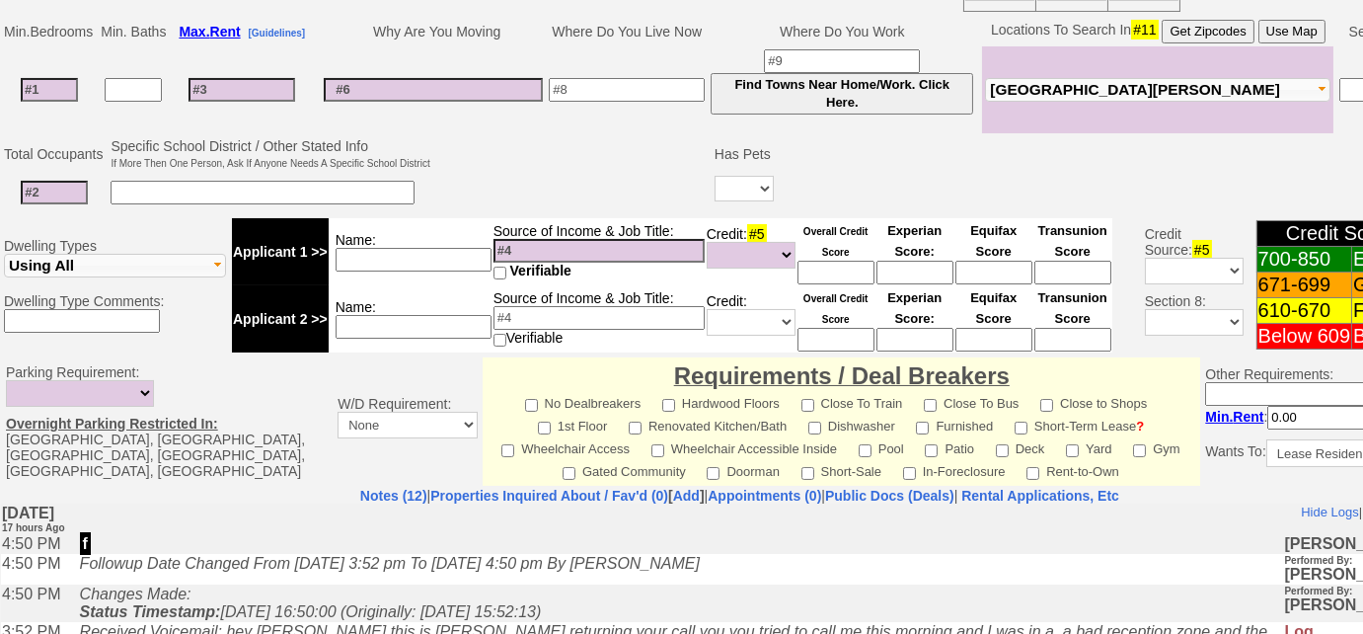
click at [1064, 98] on span "[GEOGRAPHIC_DATA][PERSON_NAME]" at bounding box center [1135, 89] width 290 height 17
click at [1012, 98] on span "[GEOGRAPHIC_DATA][PERSON_NAME]" at bounding box center [1135, 89] width 290 height 17
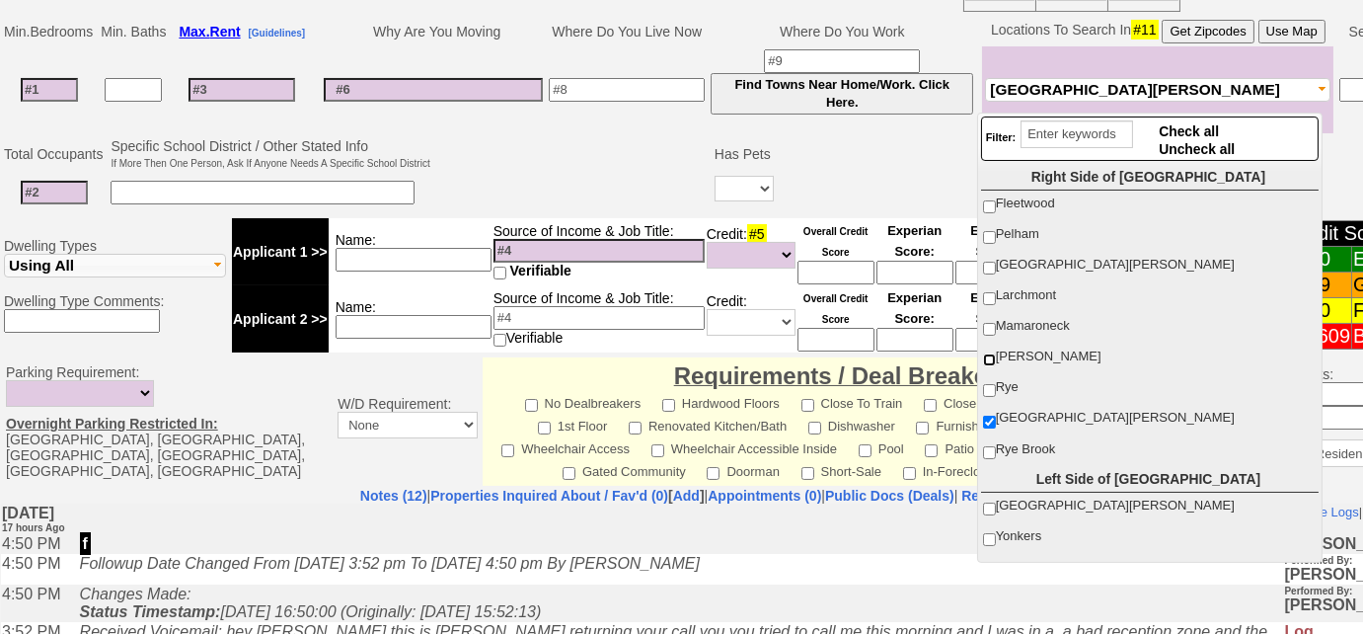
click at [986, 356] on input "[PERSON_NAME]" at bounding box center [989, 359] width 13 height 13
checkbox input "true"
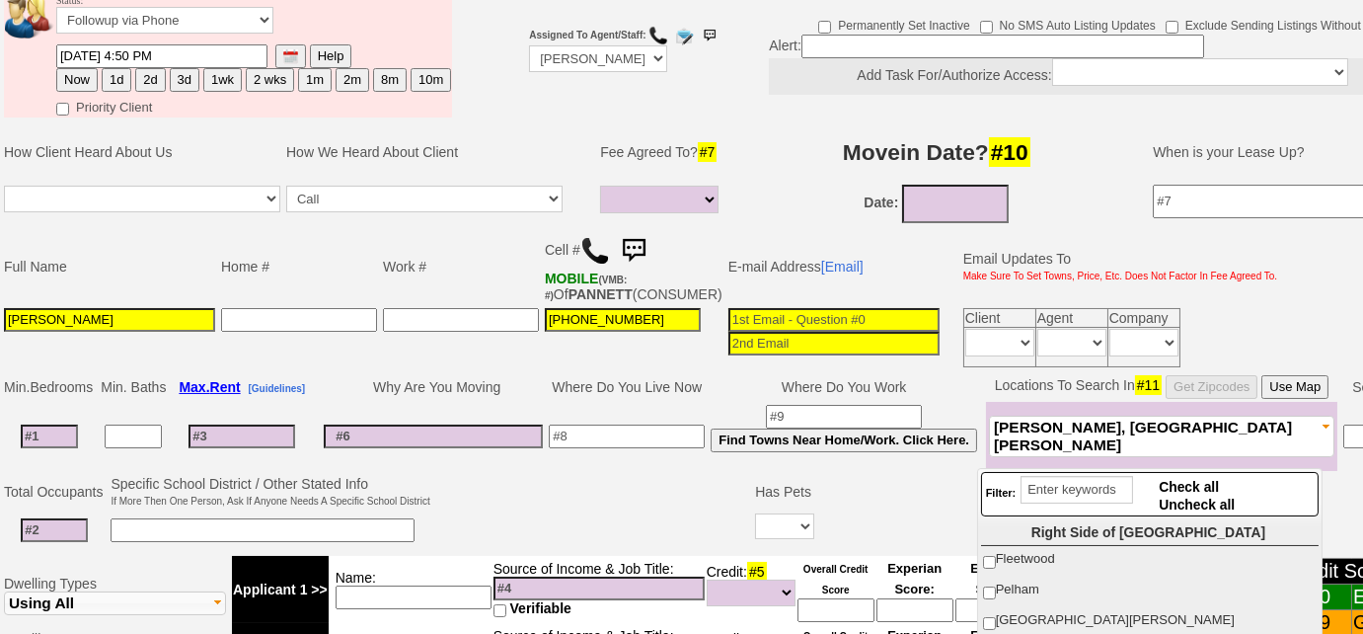
scroll to position [169, 0]
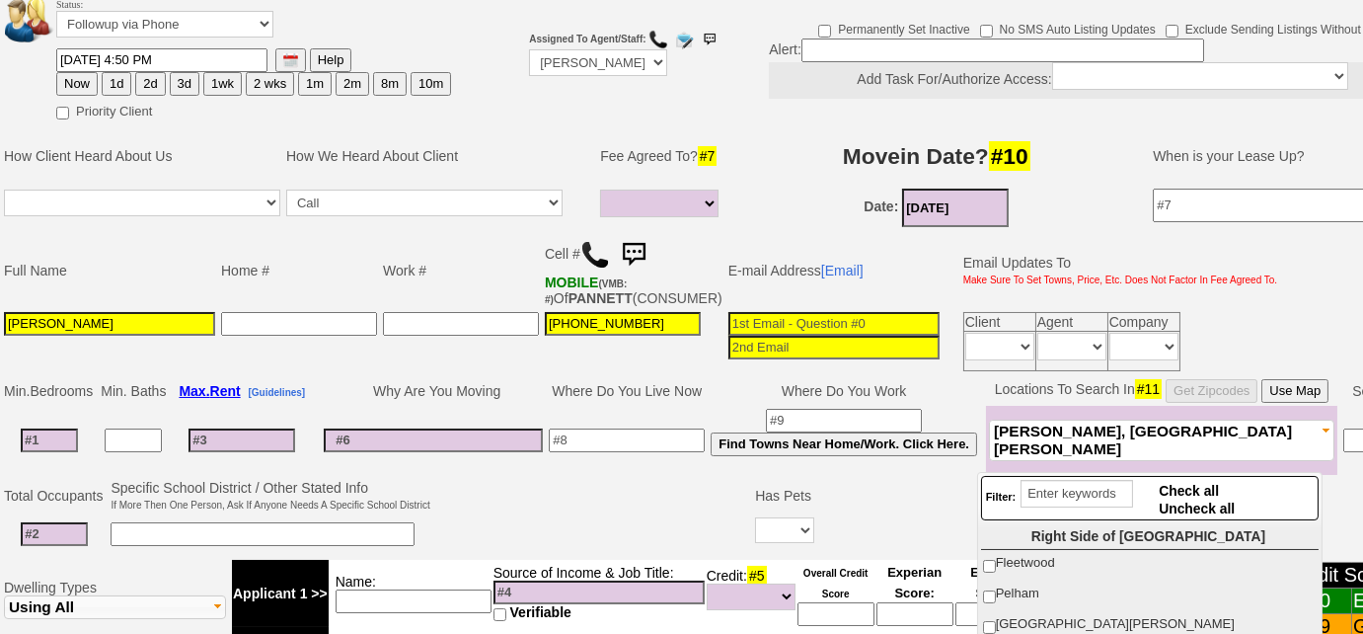
click at [950, 195] on input "08/14/2025" at bounding box center [955, 208] width 107 height 39
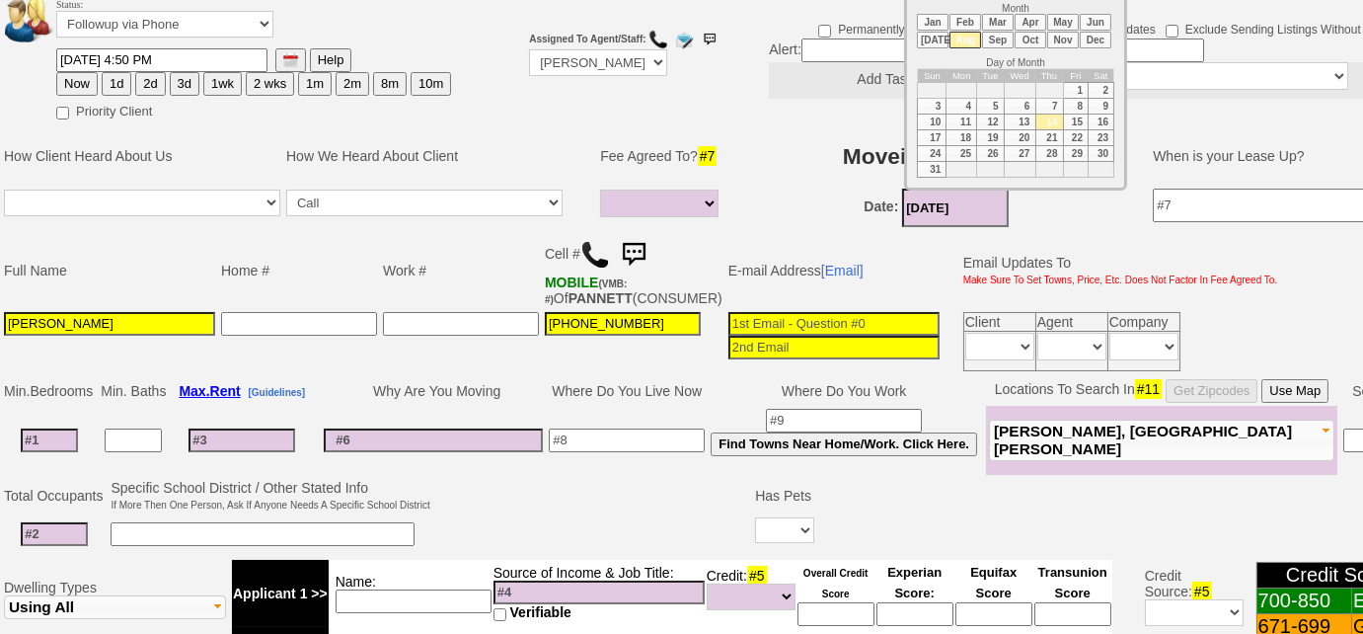
click at [1003, 37] on li "Sep" at bounding box center [998, 40] width 32 height 17
click at [960, 119] on td "15" at bounding box center [962, 123] width 31 height 16
click at [1032, 39] on li "Oct" at bounding box center [1031, 40] width 32 height 17
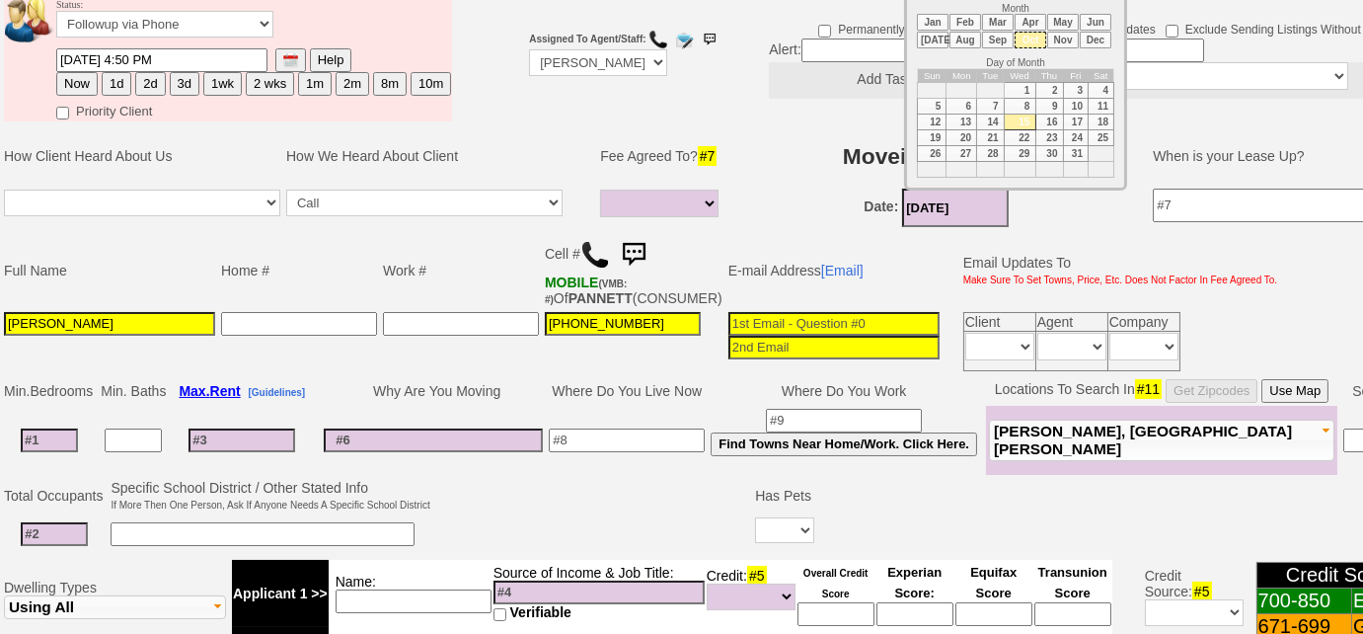
click at [1006, 42] on li "Sep" at bounding box center [998, 40] width 32 height 17
type input "[DATE]"
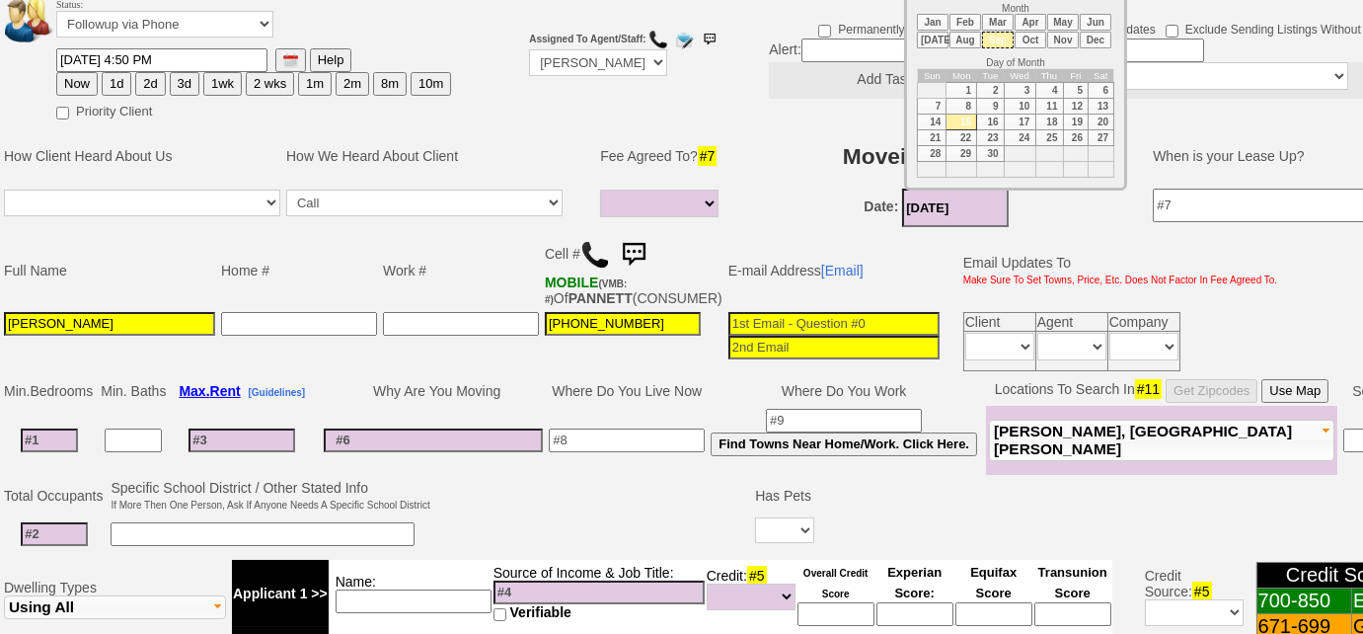
click at [952, 119] on td "15" at bounding box center [962, 123] width 31 height 16
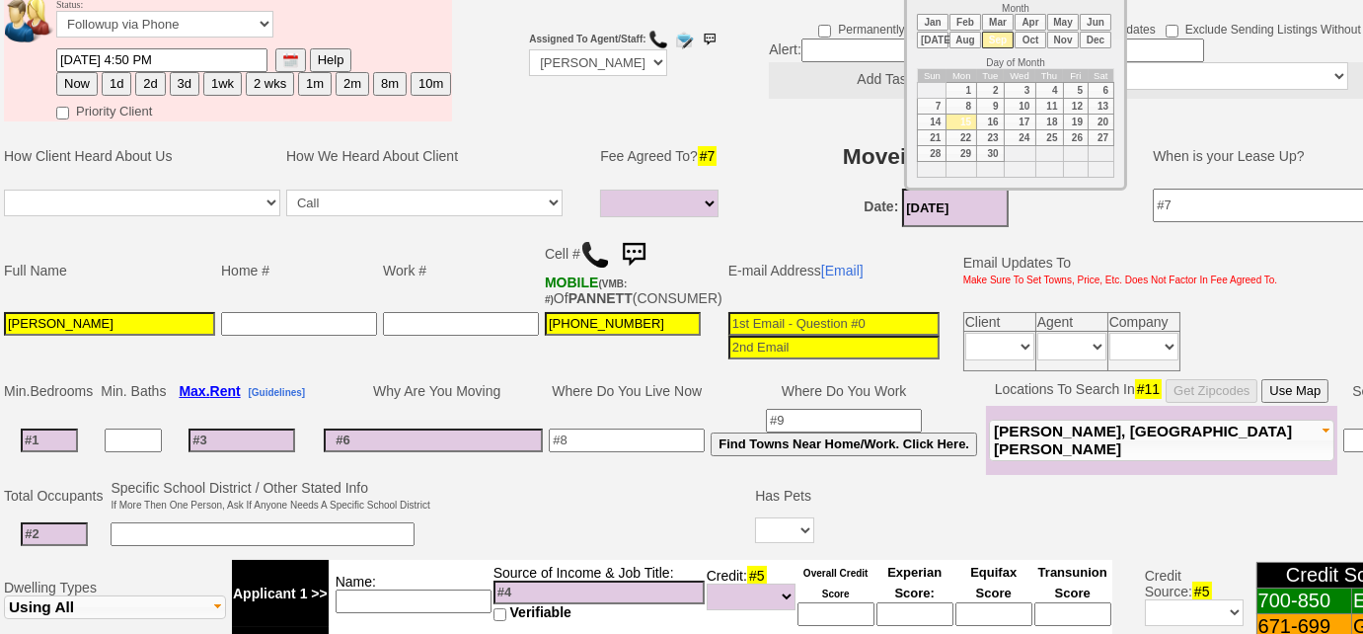
click at [335, 235] on td "Home #" at bounding box center [299, 270] width 162 height 77
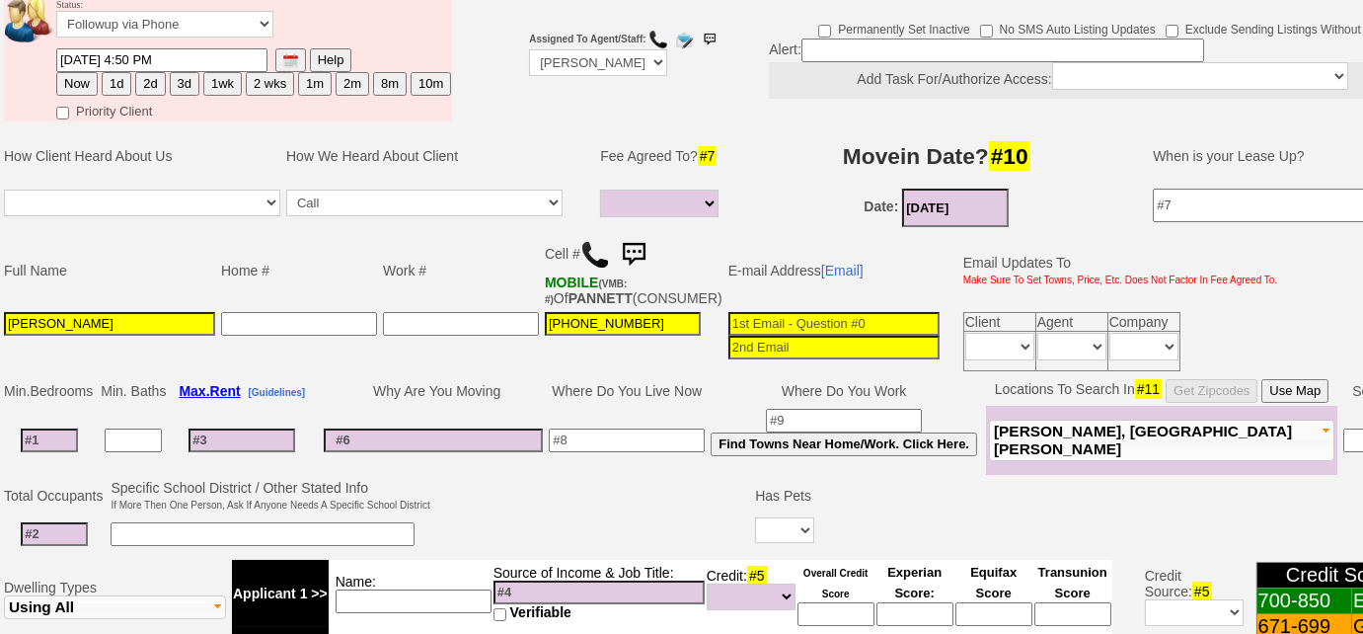
click at [62, 451] on input at bounding box center [49, 440] width 57 height 24
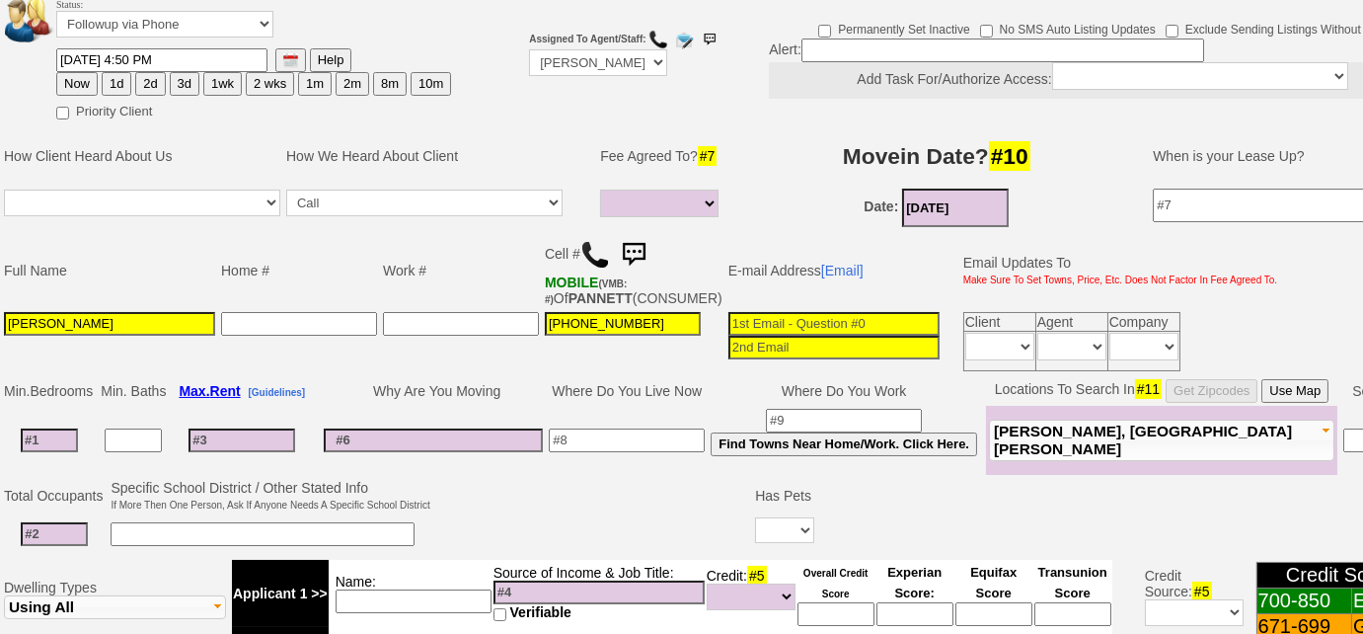
type input "2"
select select
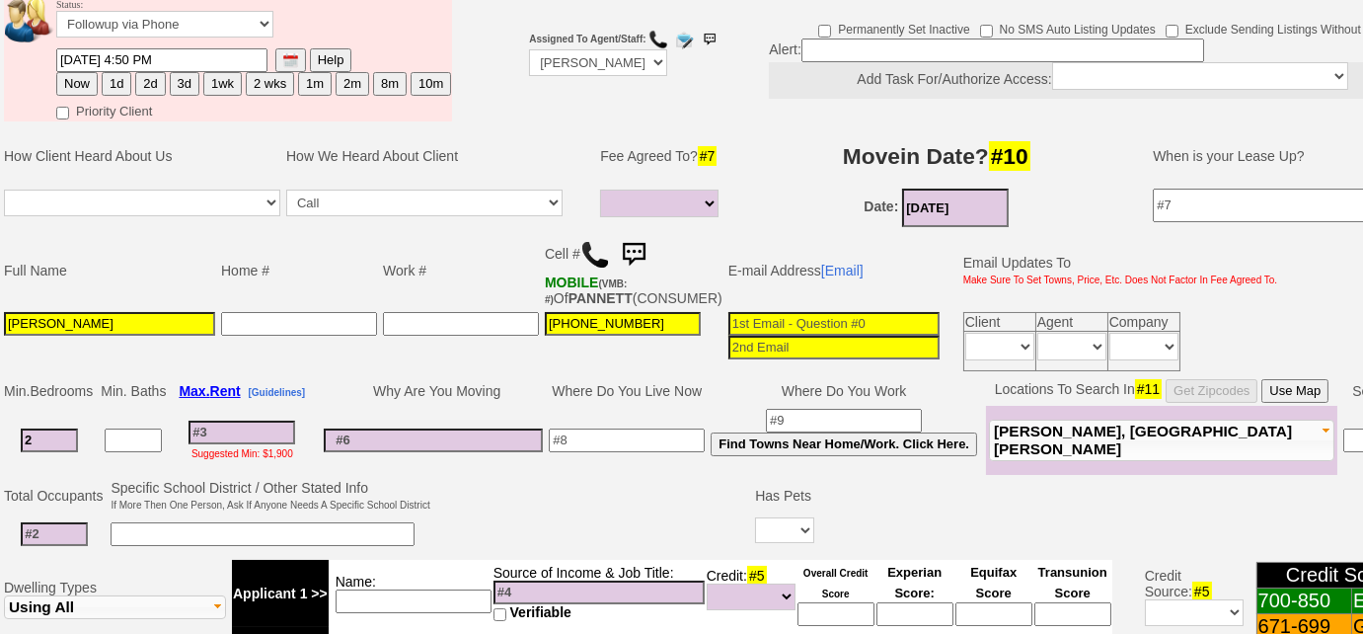
type input "2"
select select
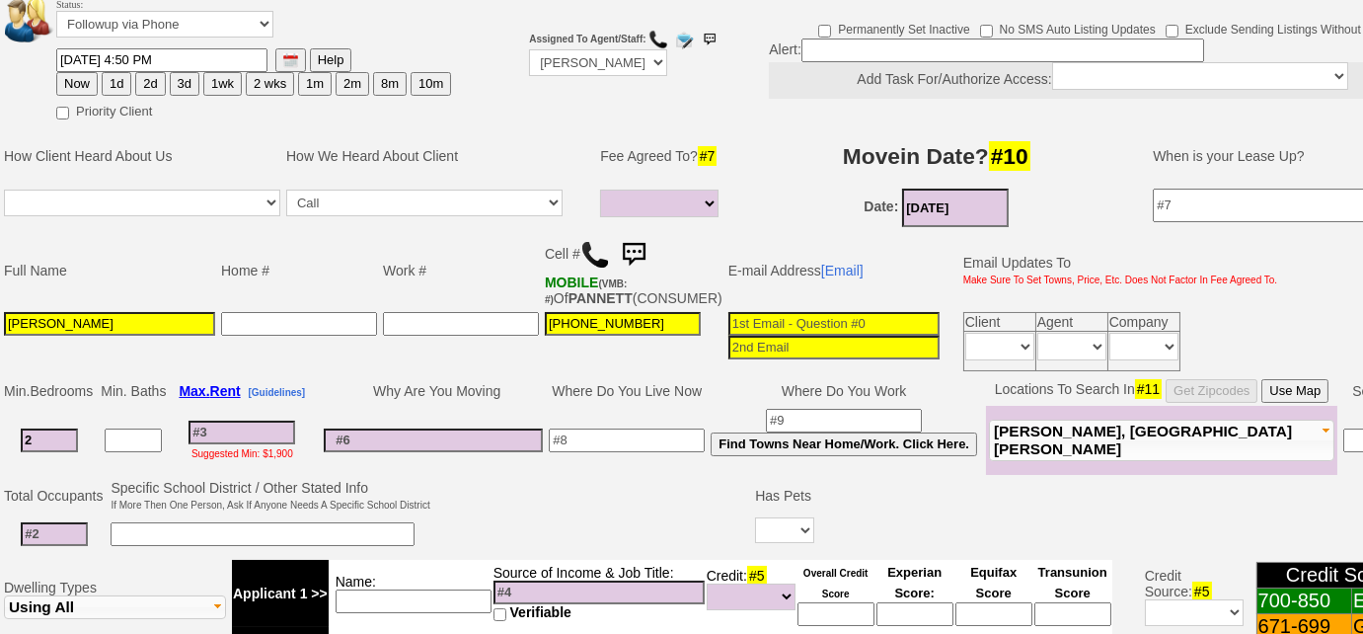
click at [220, 438] on input at bounding box center [242, 433] width 107 height 24
type input "2"
select select
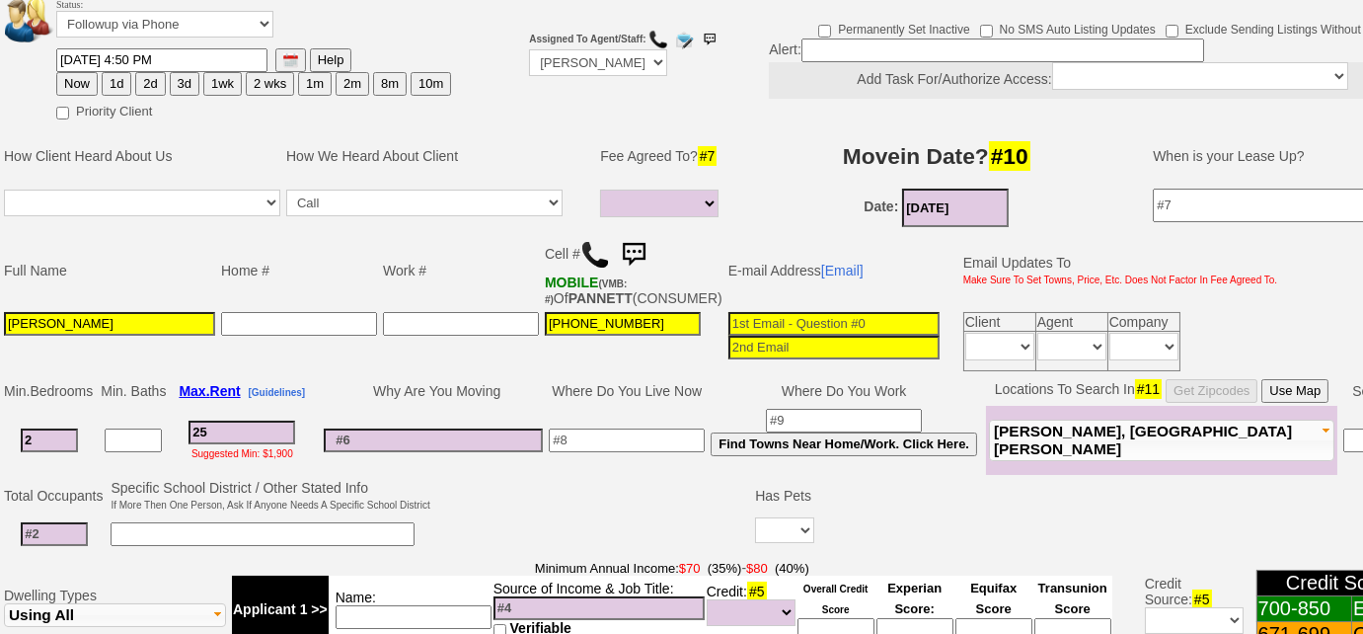
type input "250"
select select
type input "2500"
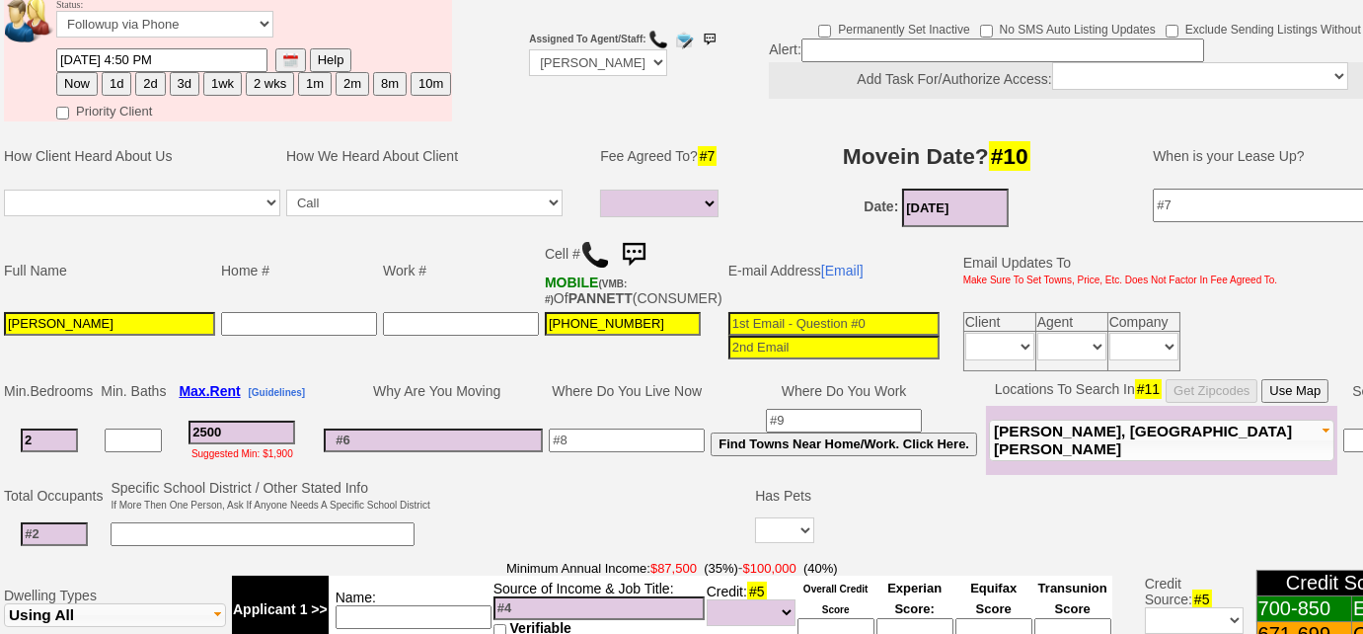
select select
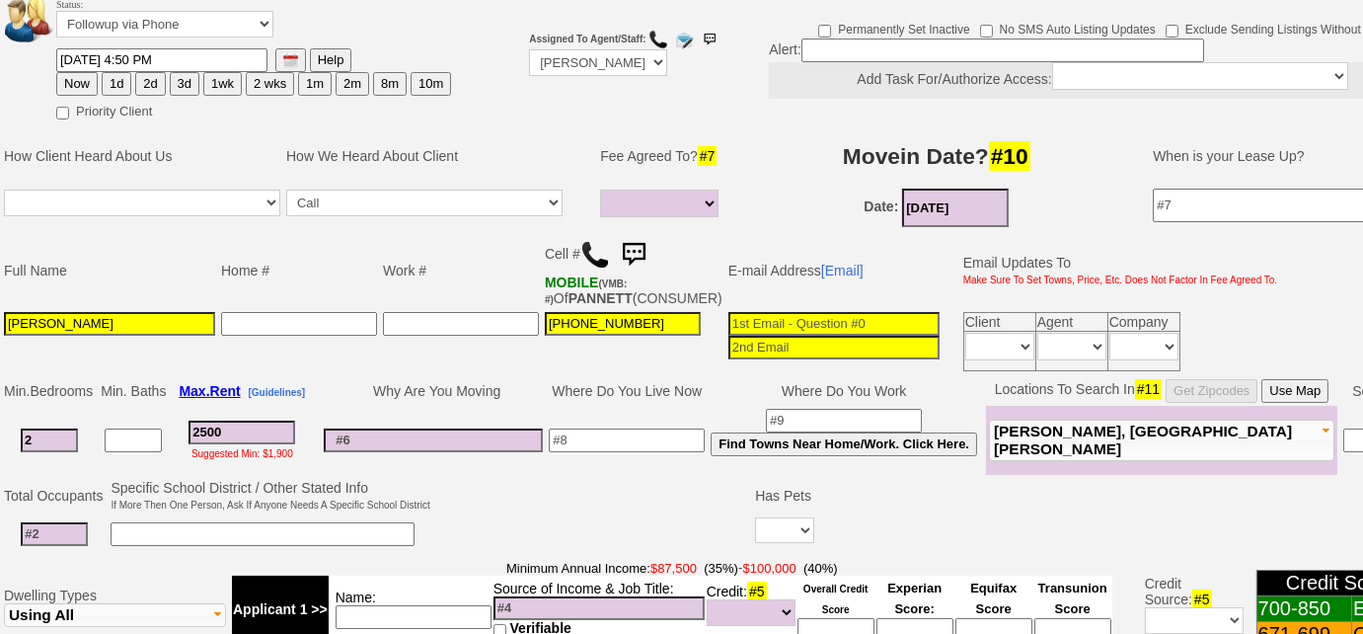
type input "200"
select select
type input "2600"
select select
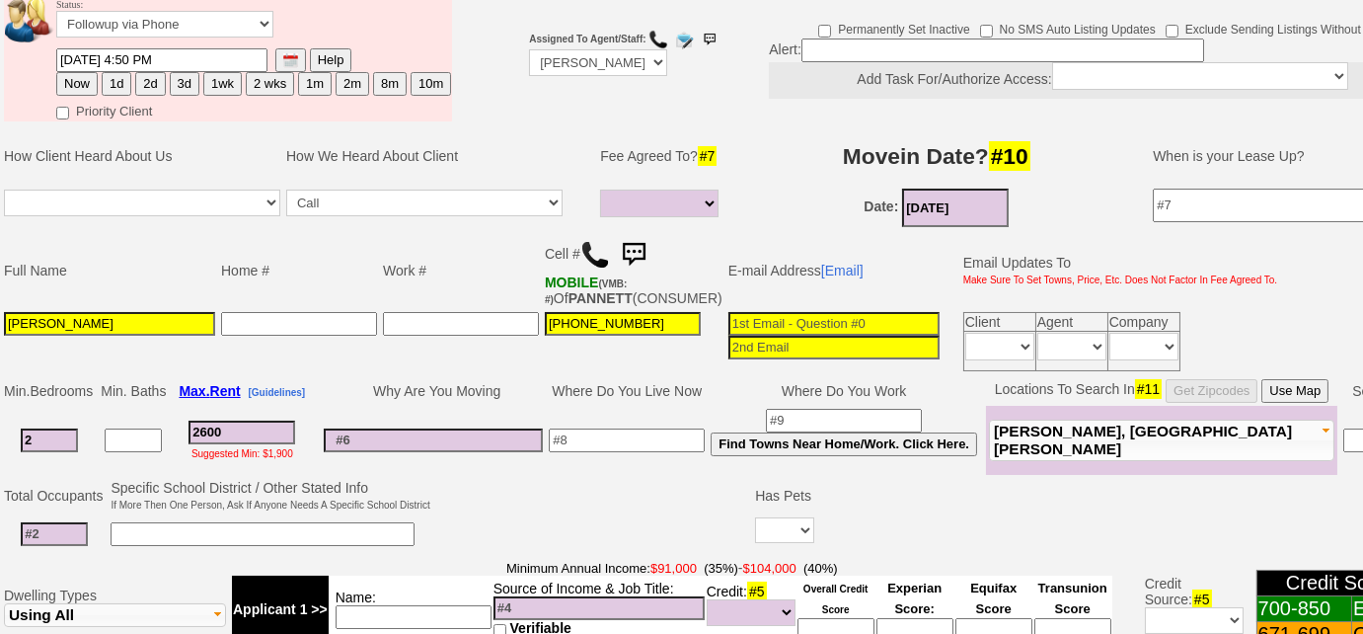
type input "2600"
click at [271, 538] on input at bounding box center [263, 534] width 304 height 24
select select
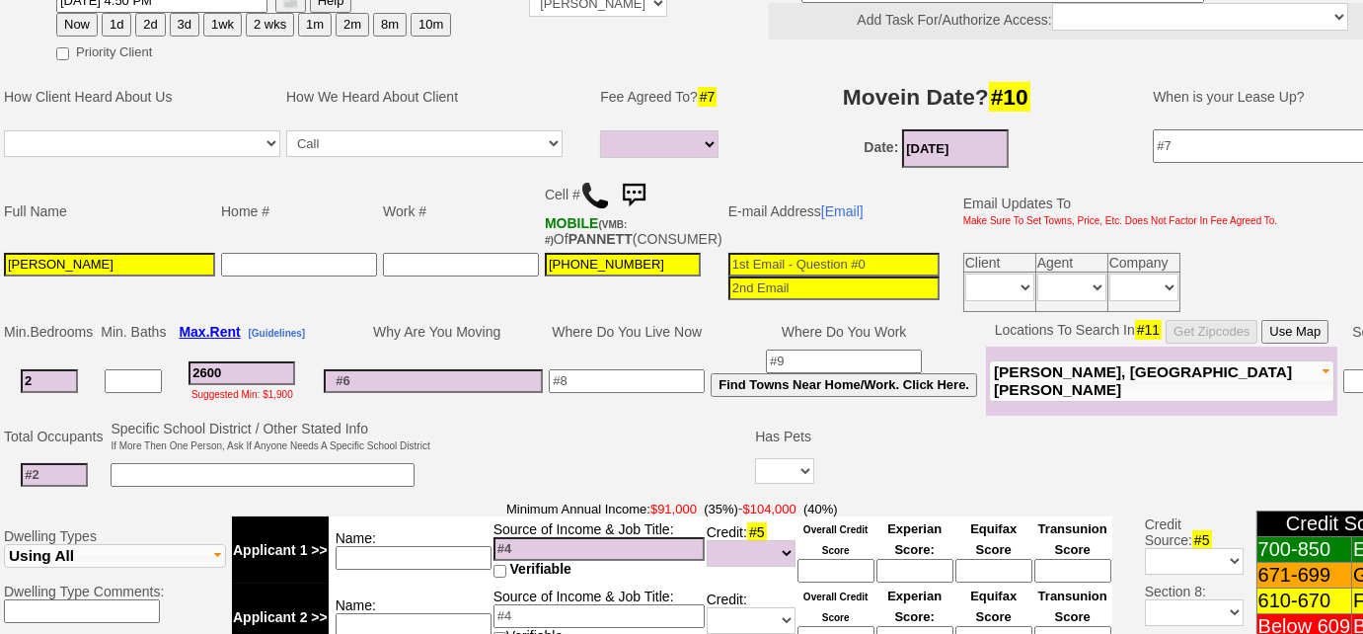
scroll to position [259, 0]
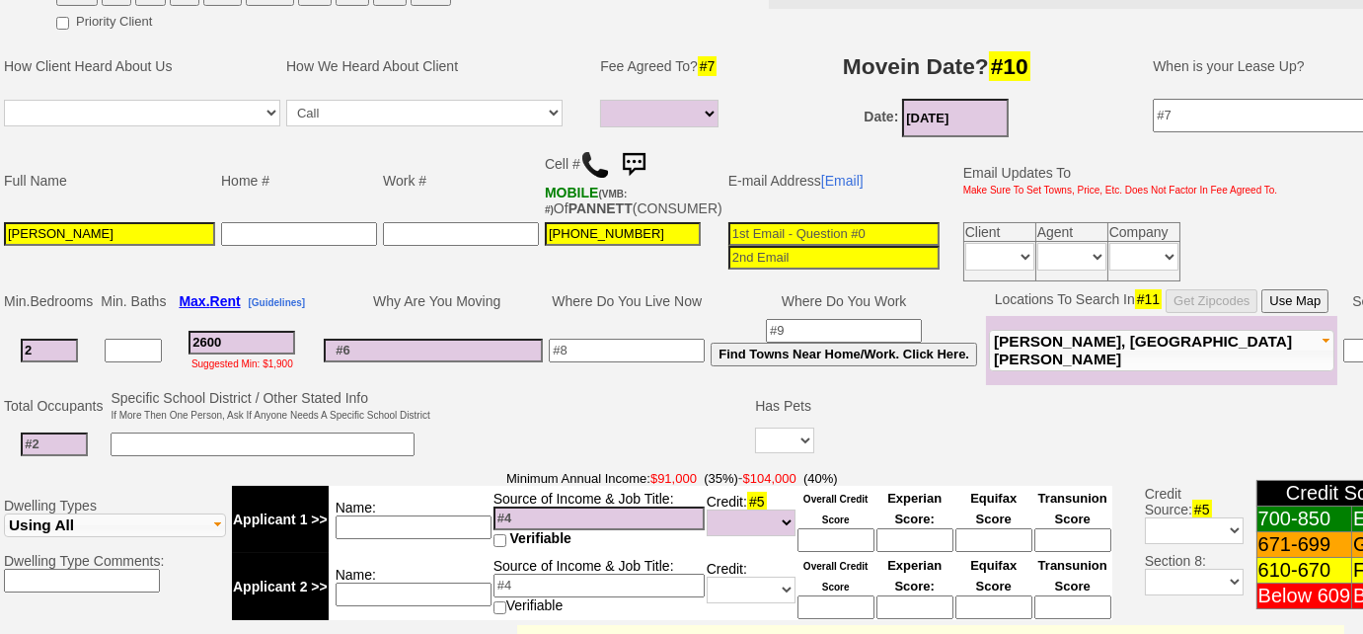
click at [1085, 360] on span "Harrison, Port Chester" at bounding box center [1143, 350] width 298 height 35
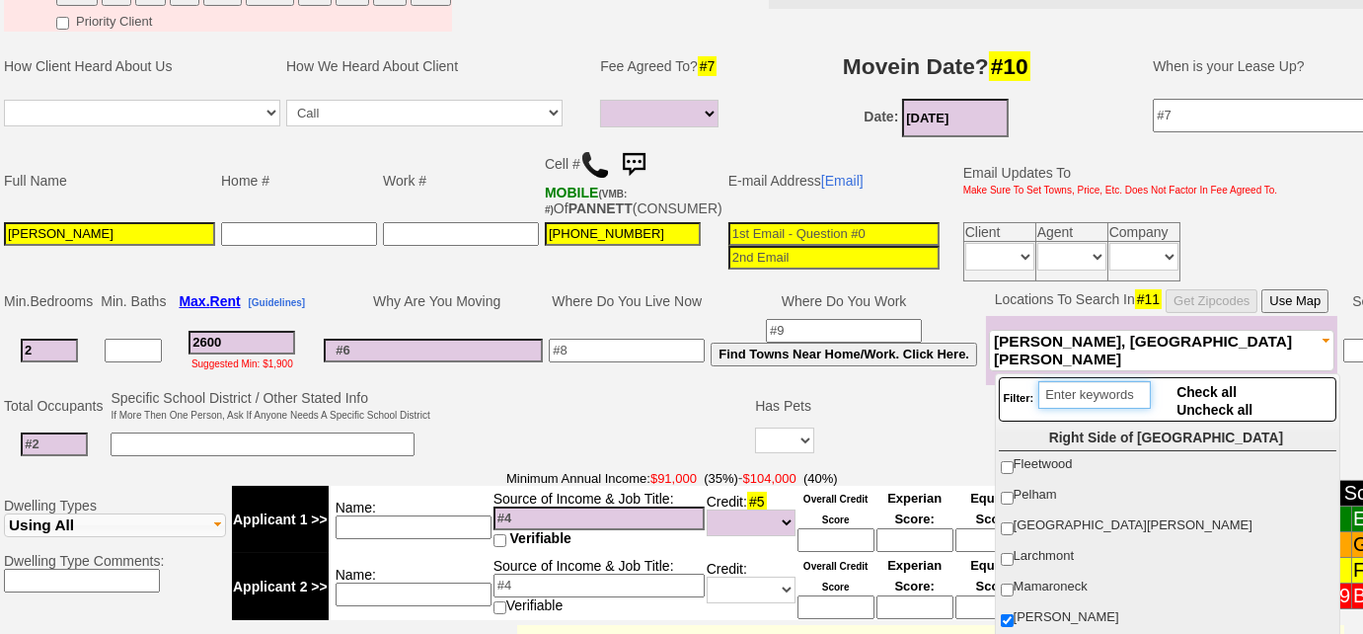
click at [1100, 396] on input "search" at bounding box center [1095, 395] width 113 height 28
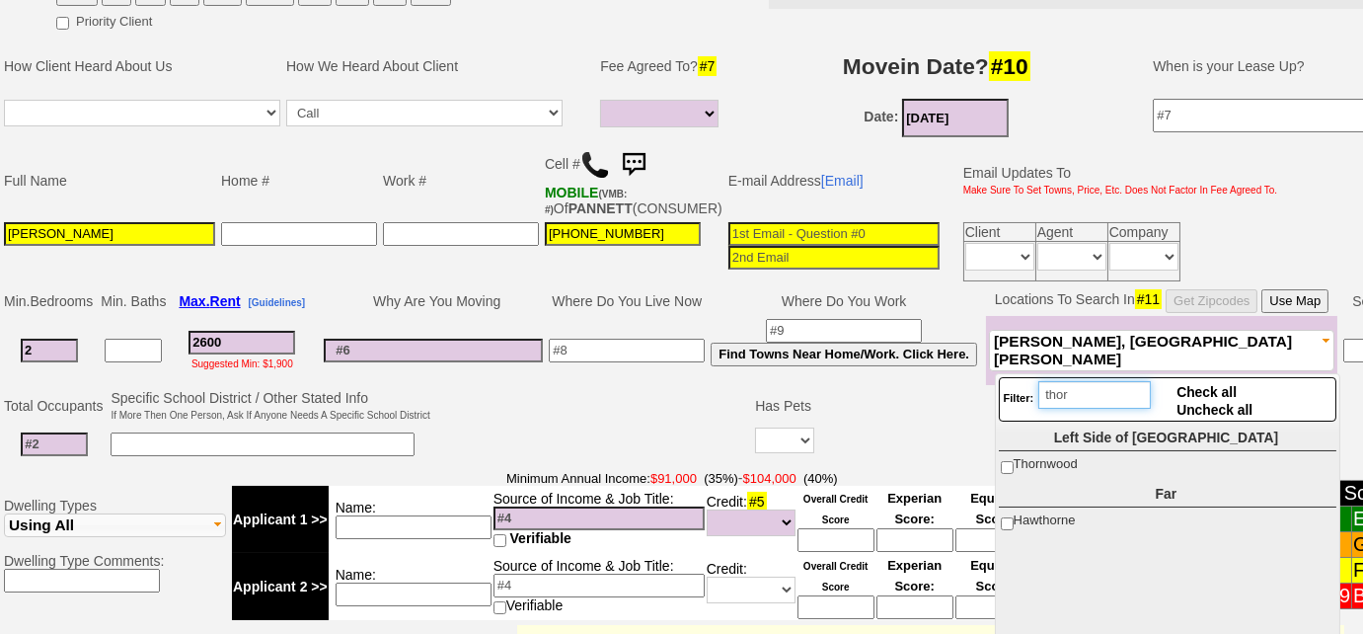
type input "thor"
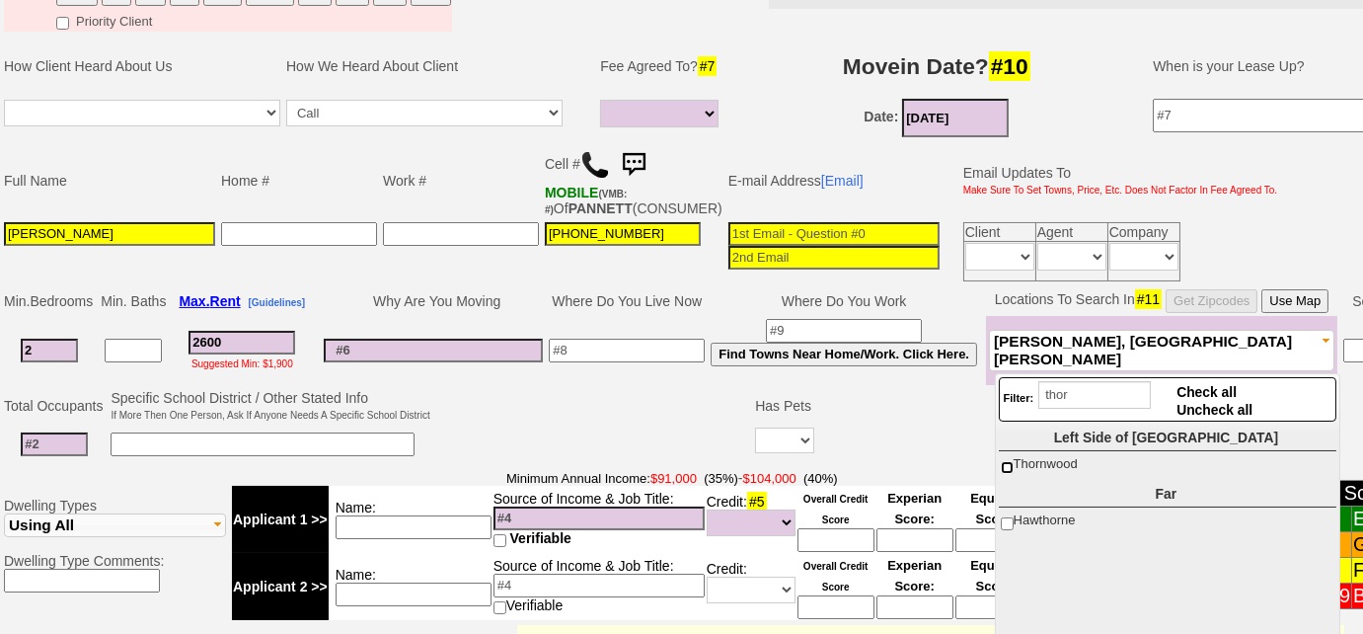
click at [1008, 464] on input "Thornwood" at bounding box center [1007, 467] width 13 height 13
checkbox input "true"
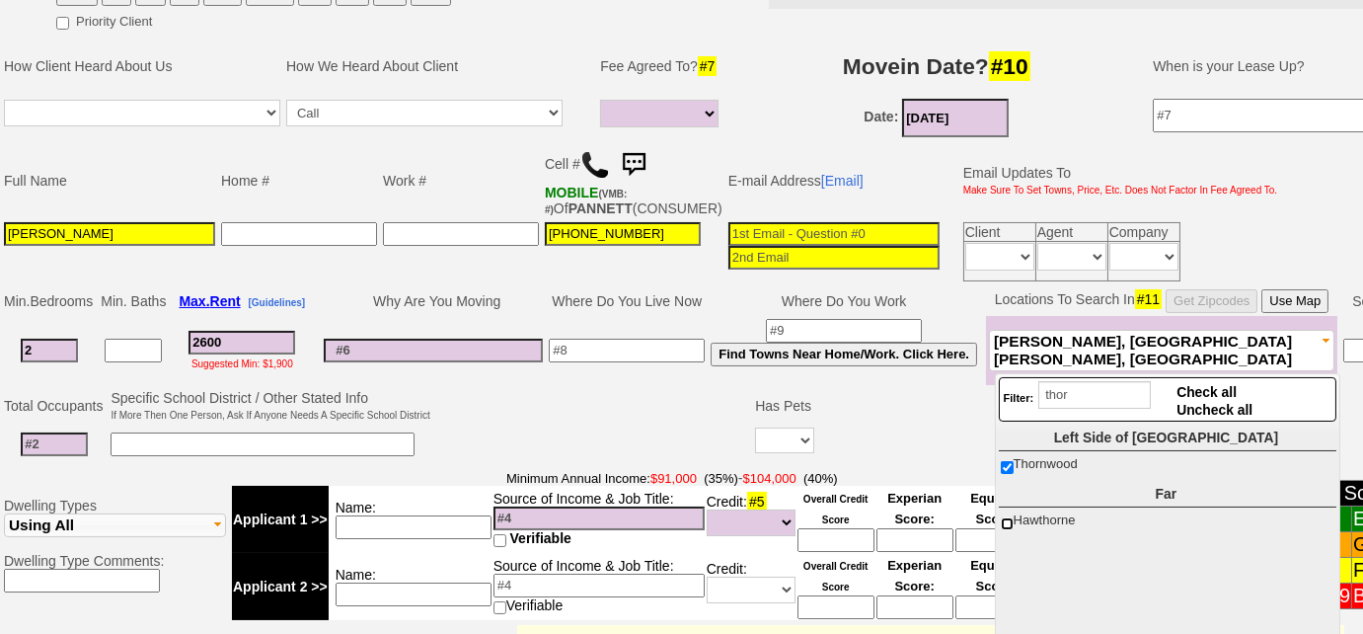
click at [1010, 517] on input "Hawthorne" at bounding box center [1007, 523] width 13 height 13
checkbox input "true"
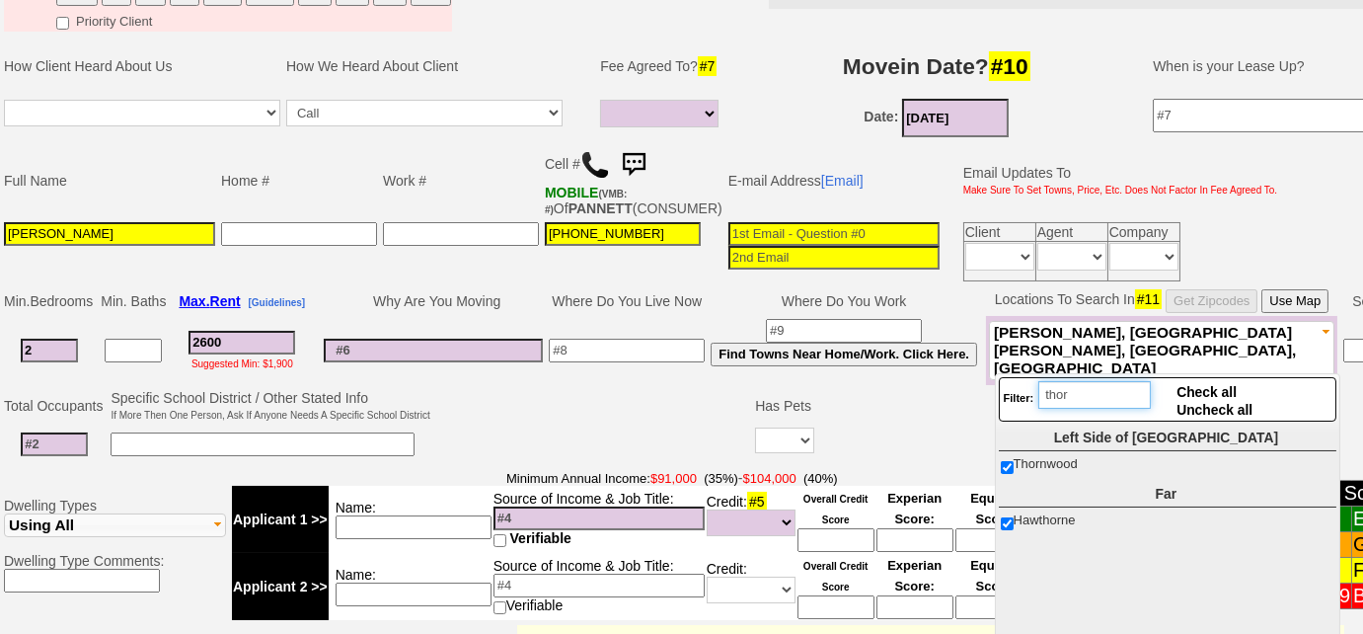
drag, startPoint x: 1098, startPoint y: 402, endPoint x: 1040, endPoint y: 401, distance: 58.3
click at [1040, 401] on input "thor" at bounding box center [1095, 395] width 113 height 28
type input "pleas"
click at [1010, 462] on input "[GEOGRAPHIC_DATA]" at bounding box center [1007, 467] width 13 height 13
checkbox input "true"
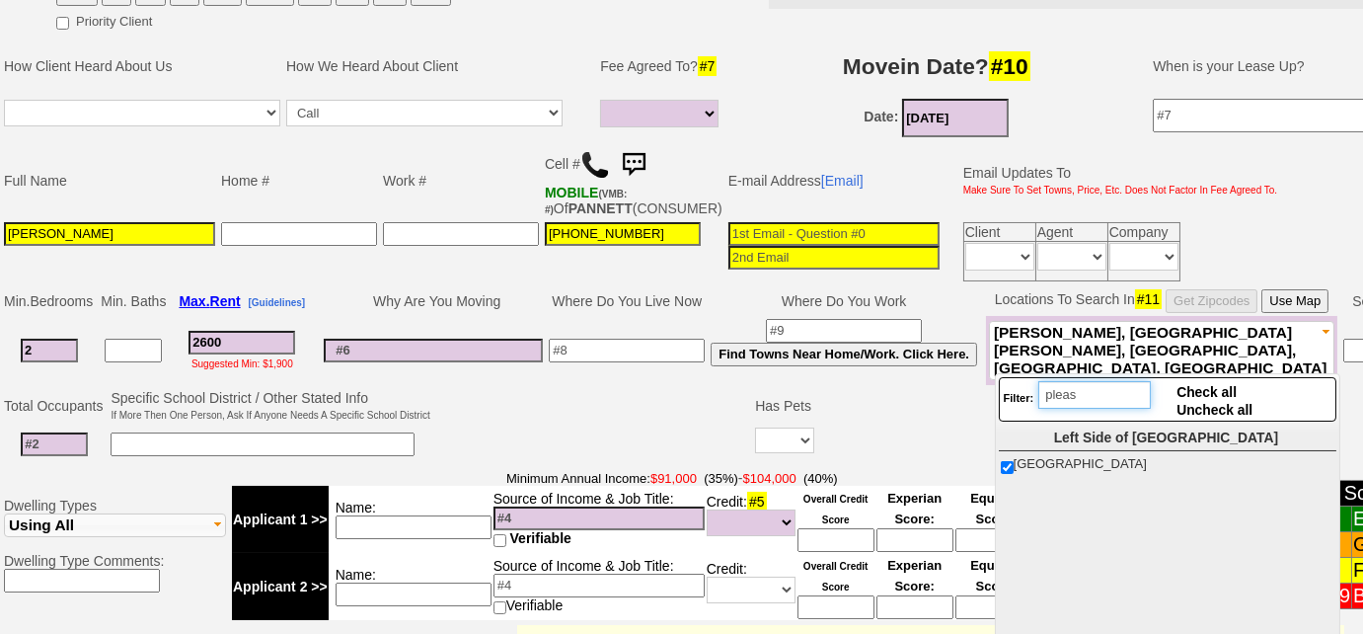
drag, startPoint x: 1084, startPoint y: 400, endPoint x: 1052, endPoint y: 396, distance: 31.8
click at [1052, 396] on input "pleas" at bounding box center [1095, 395] width 113 height 28
type input "p"
type input "valha"
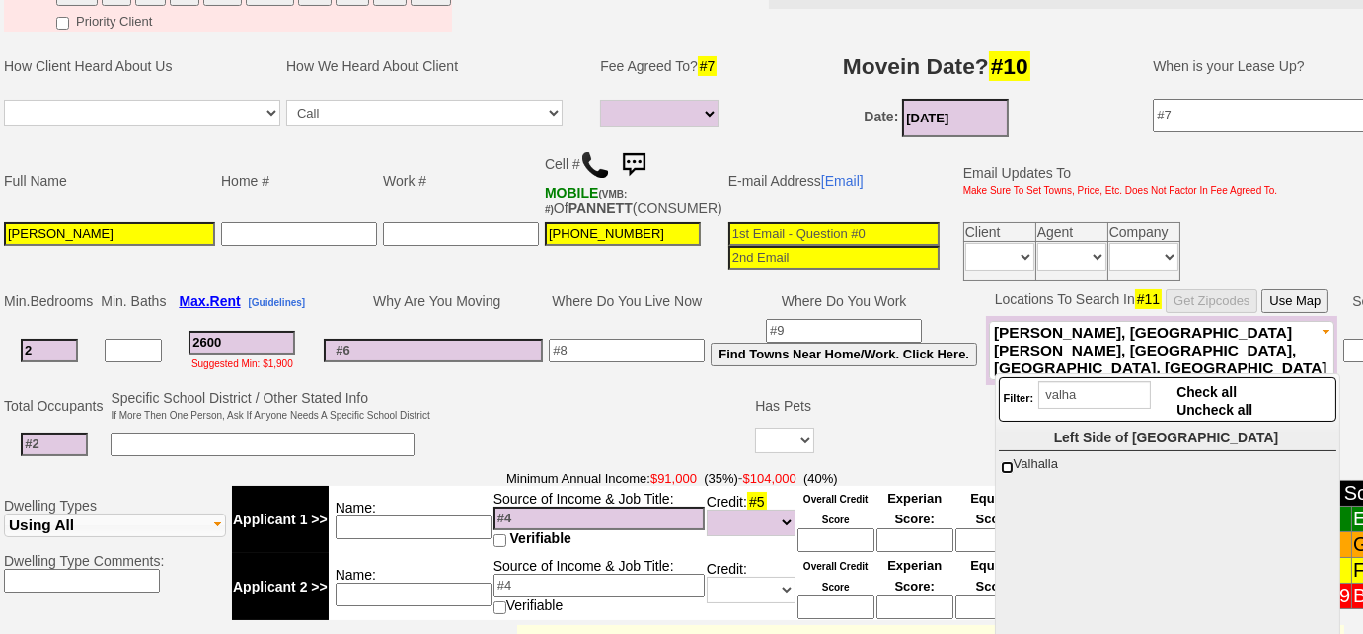
drag, startPoint x: 1005, startPoint y: 464, endPoint x: 899, endPoint y: 362, distance: 146.6
click at [1005, 464] on input "Valhalla" at bounding box center [1007, 467] width 13 height 13
checkbox input "true"
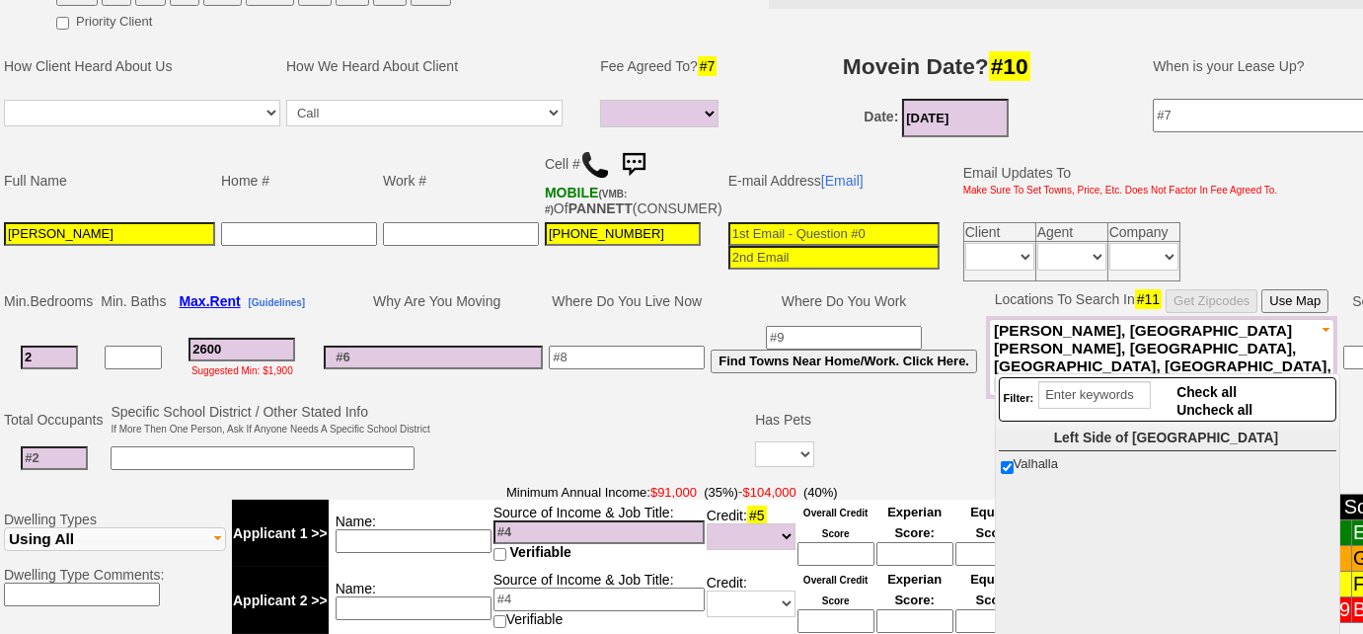
click at [612, 359] on input at bounding box center [627, 358] width 156 height 24
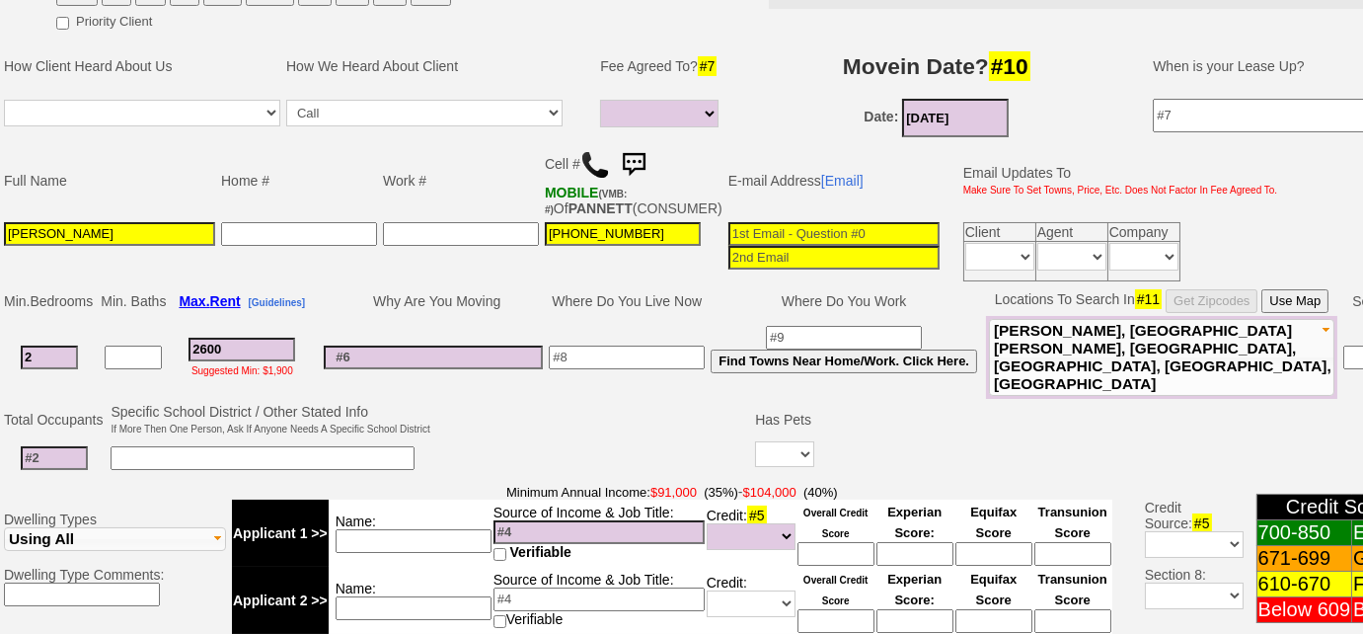
type input "L"
type input "k"
type input "Katonah"
drag, startPoint x: 210, startPoint y: 357, endPoint x: 239, endPoint y: 362, distance: 29.1
click at [211, 356] on input "2600" at bounding box center [242, 350] width 107 height 24
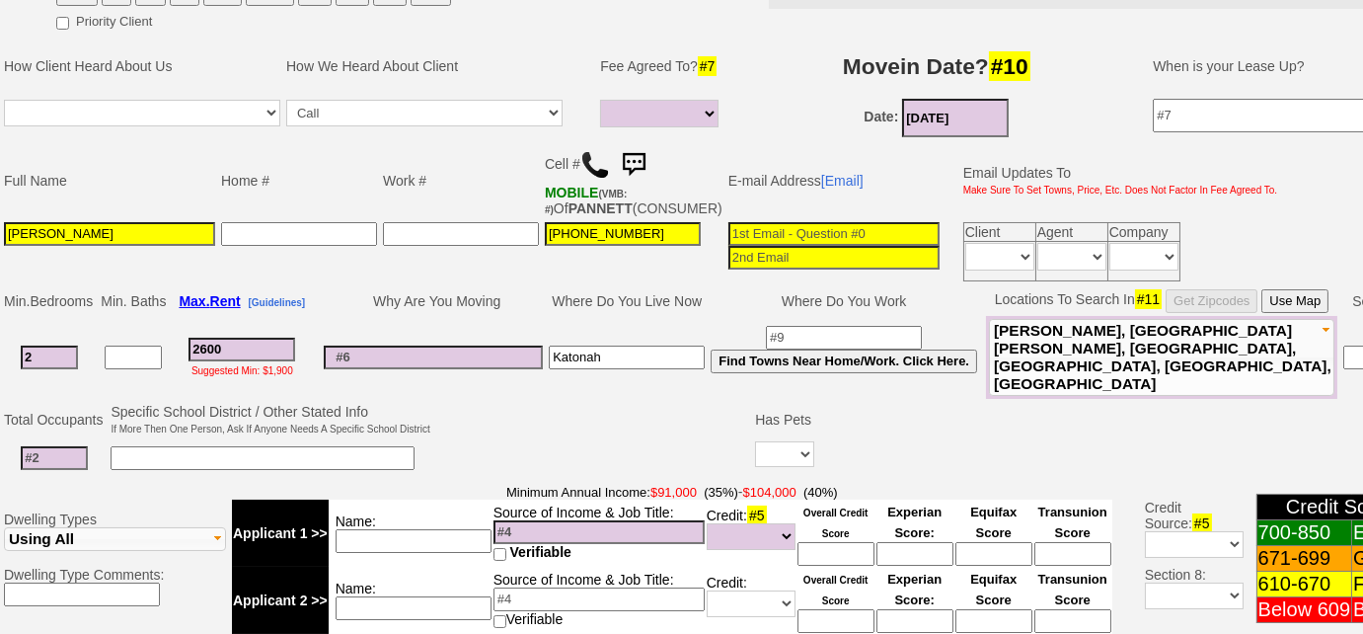
type input "200"
select select
type input "2800"
select select
type input "2800"
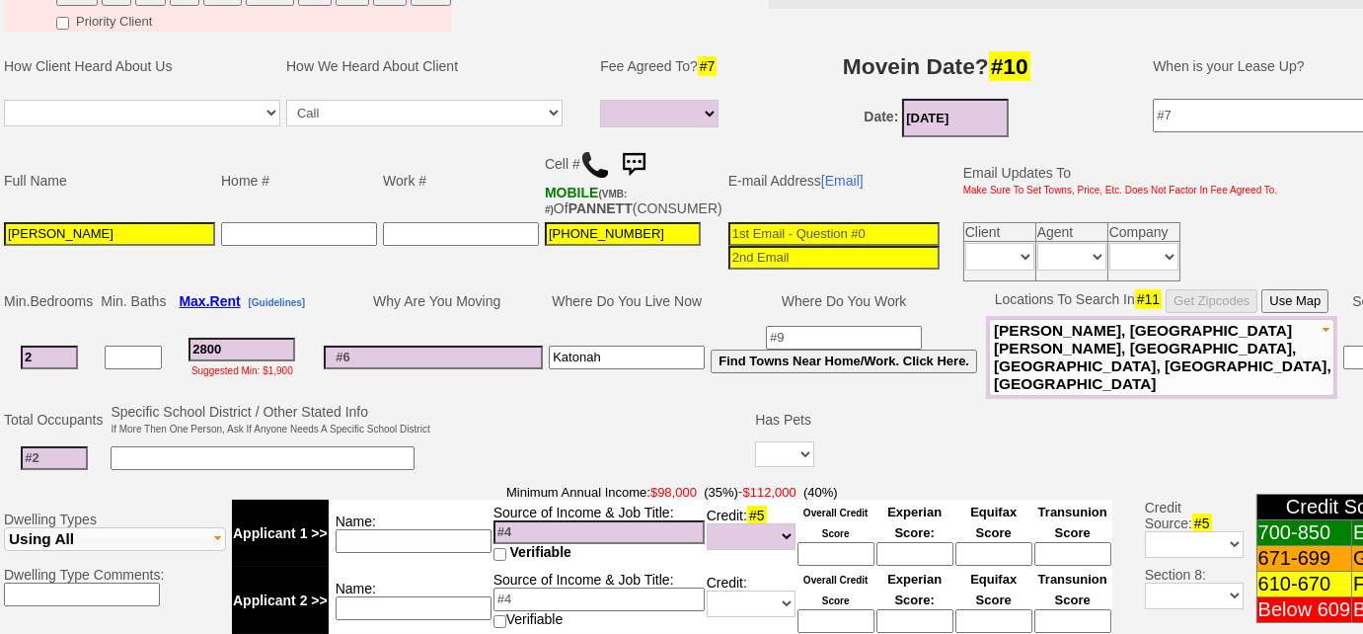
select select
click at [424, 416] on td "Specific School District / Other Stated Info If More Then One Person, Ask If An…" at bounding box center [270, 420] width 325 height 38
click at [215, 353] on input "2800" at bounding box center [242, 350] width 107 height 24
type input "00"
select select
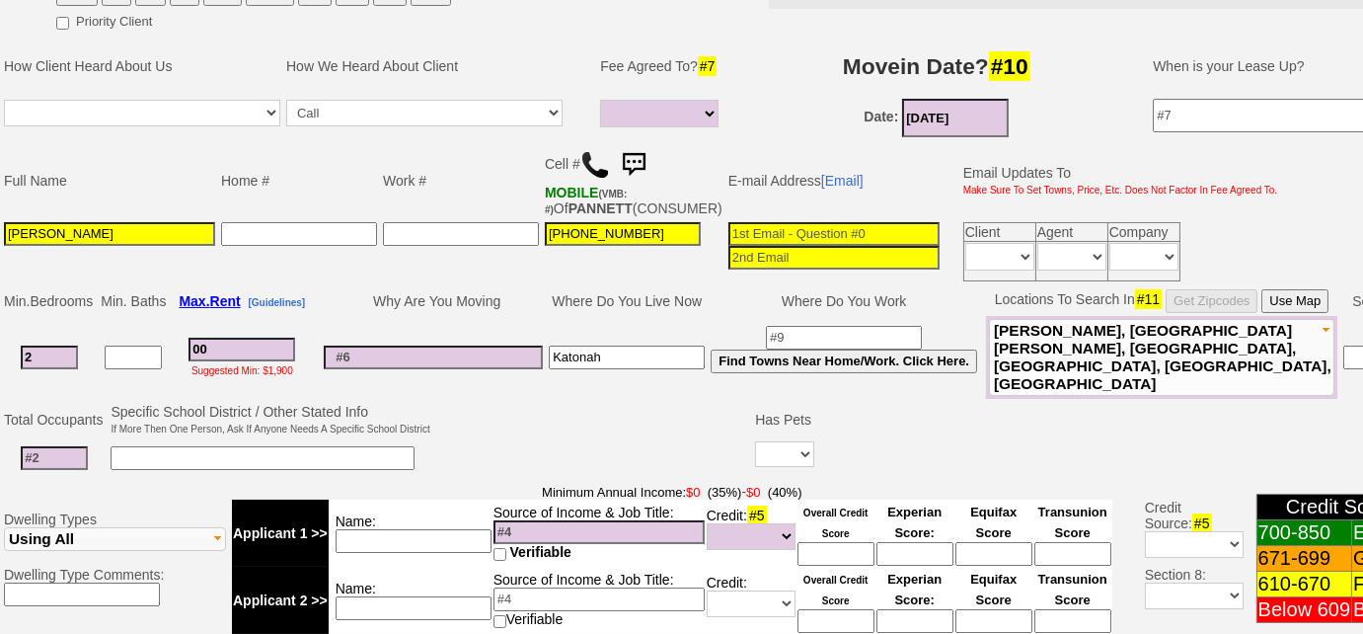
type input "300"
select select
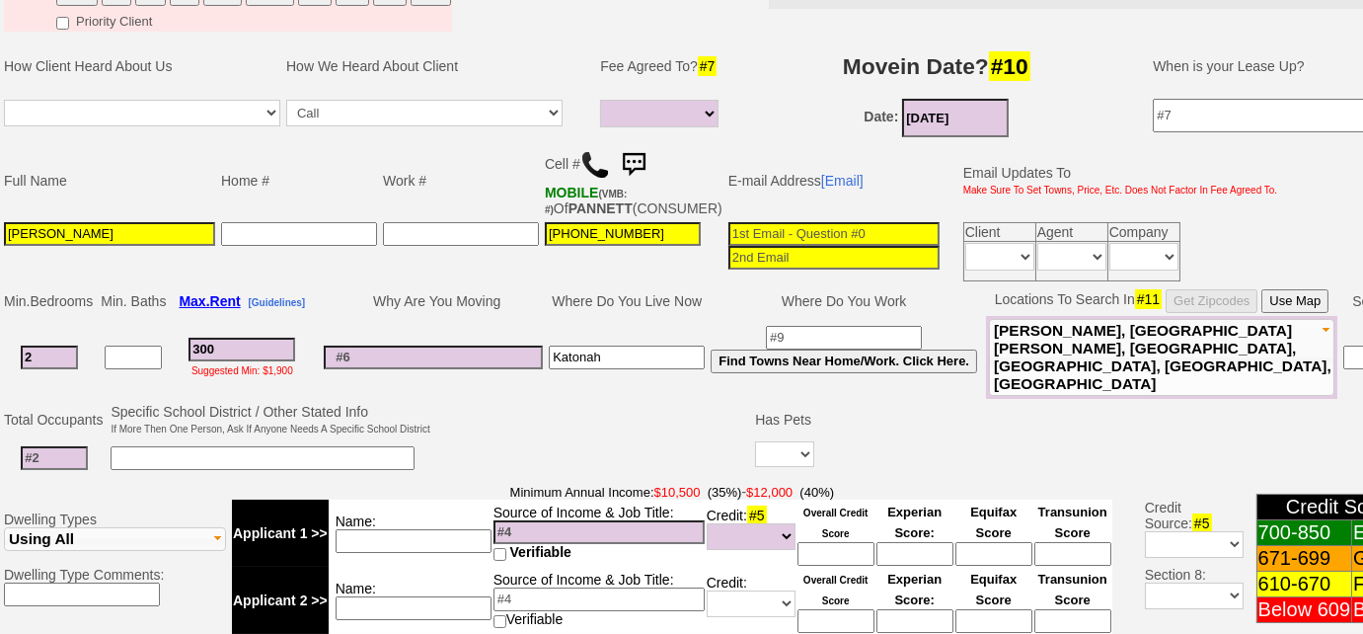
type input "3000"
select select
type input "3000"
click at [487, 365] on input at bounding box center [433, 358] width 219 height 24
select select
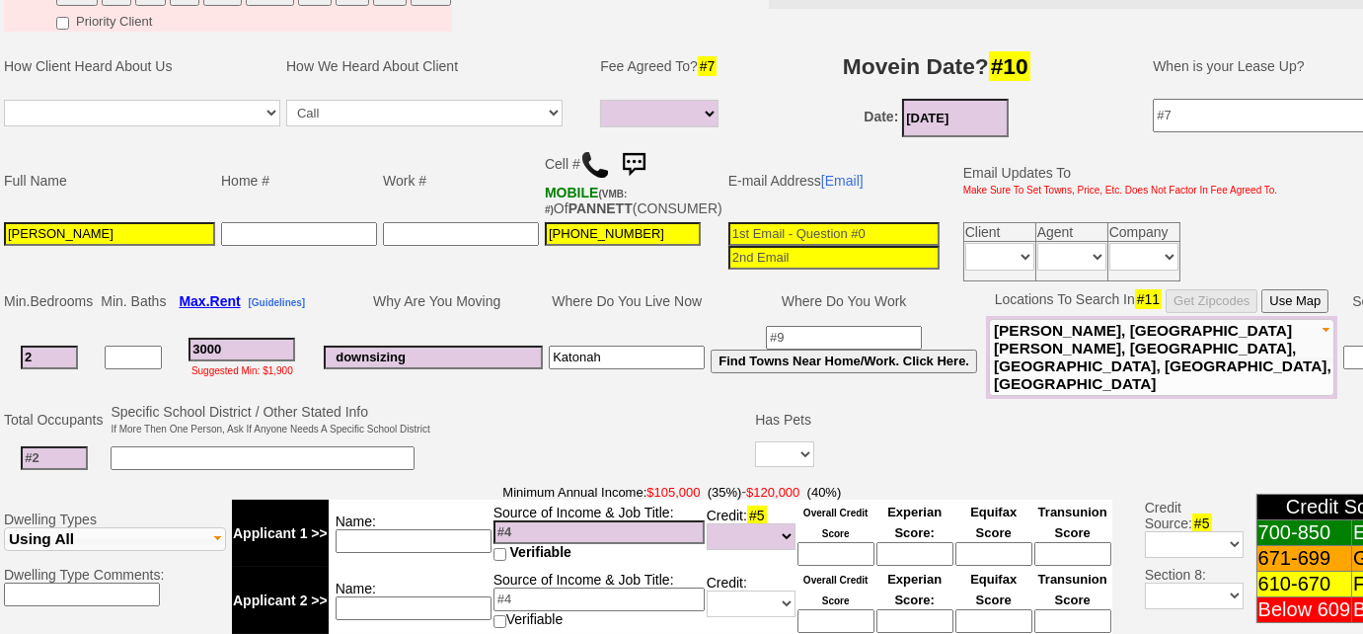
type input "downsizing"
click at [42, 448] on input at bounding box center [54, 458] width 67 height 24
type input "2"
click at [771, 454] on select "Yes No" at bounding box center [784, 454] width 59 height 26
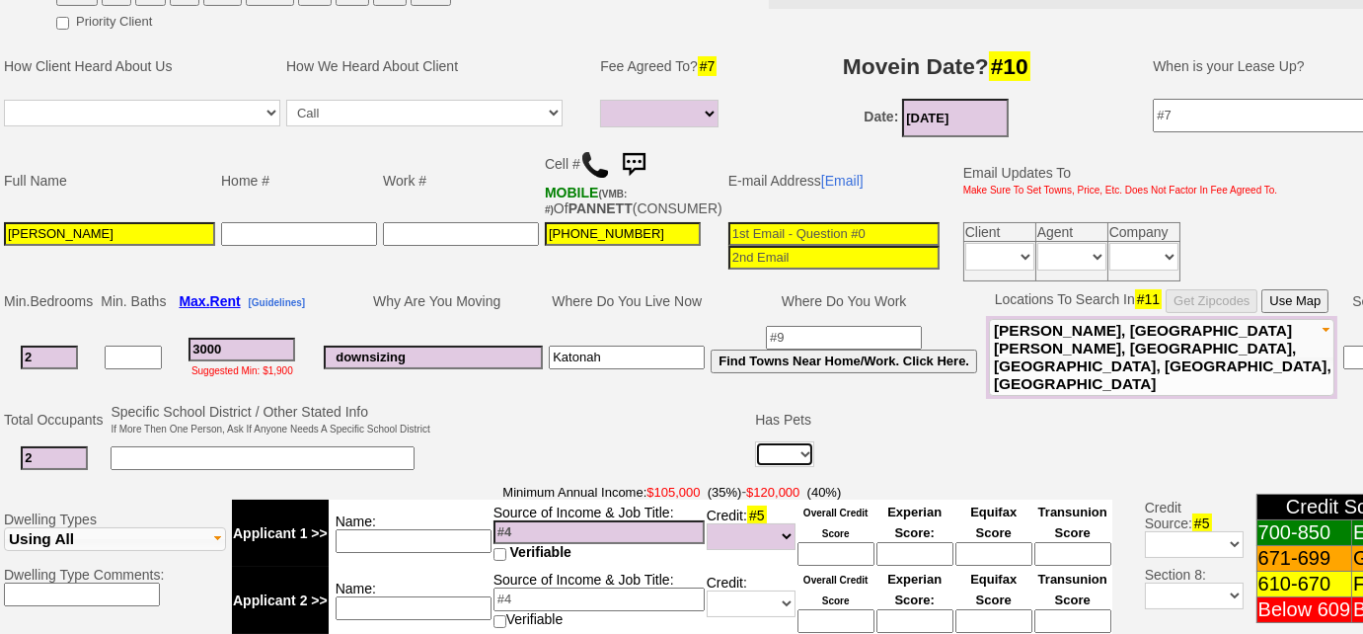
drag, startPoint x: 771, startPoint y: 454, endPoint x: 738, endPoint y: 448, distance: 33.1
click at [771, 454] on select "Yes No" at bounding box center [784, 454] width 59 height 26
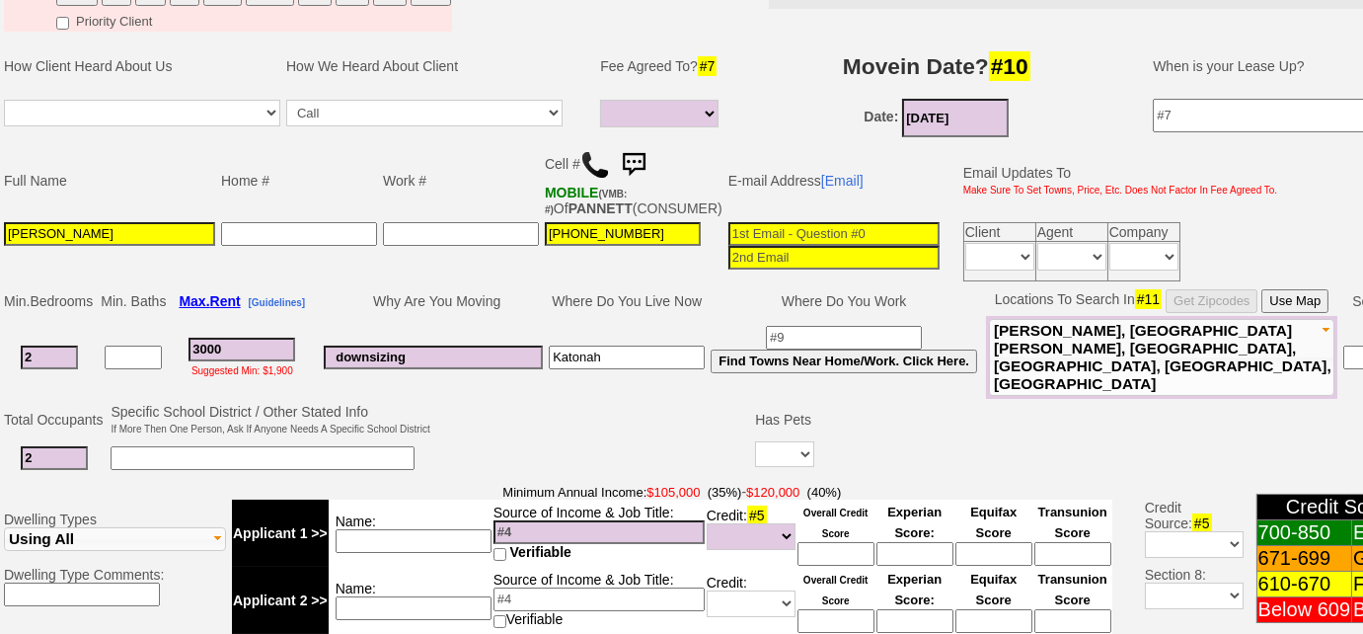
click at [396, 449] on input at bounding box center [263, 458] width 304 height 24
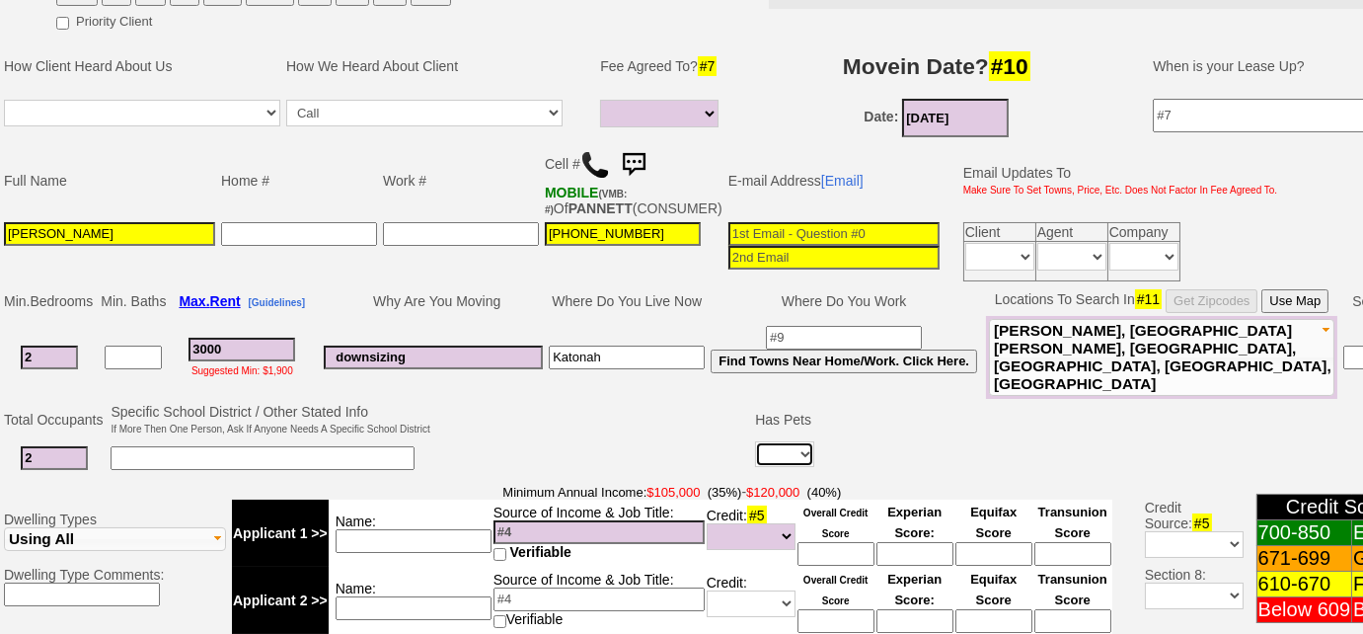
click at [787, 448] on select "Yes No" at bounding box center [784, 454] width 59 height 26
click at [755, 441] on select "Yes No" at bounding box center [784, 454] width 59 height 26
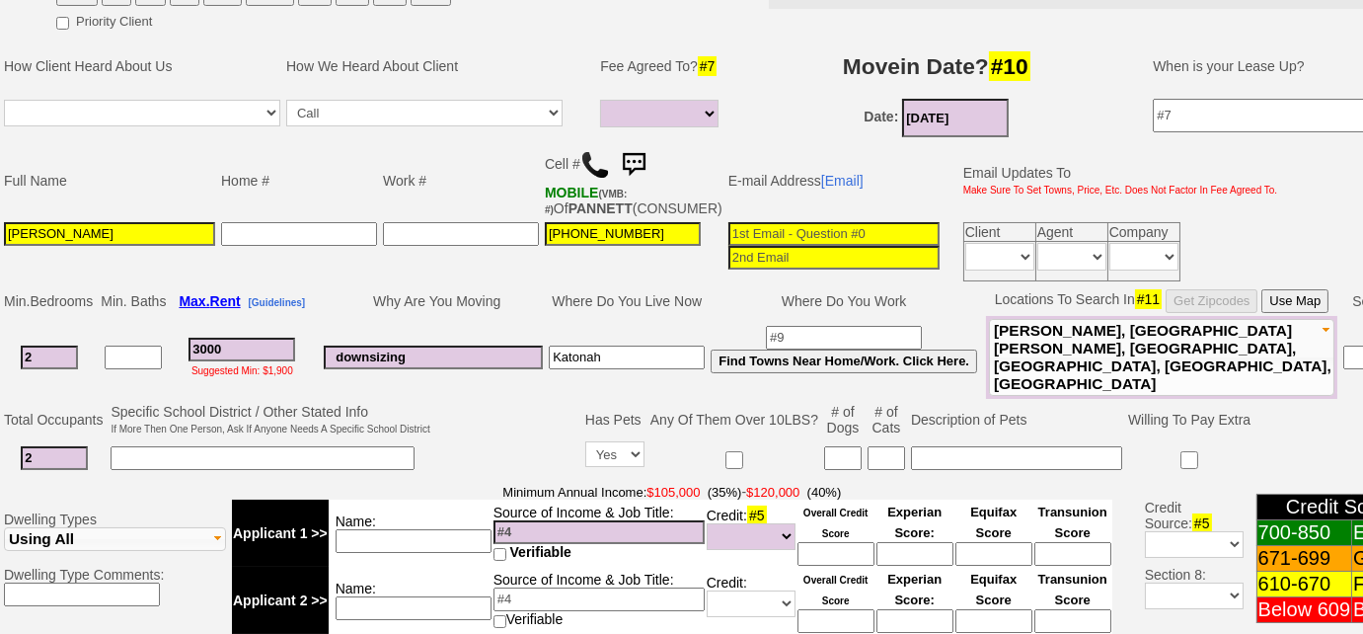
click at [892, 451] on input at bounding box center [887, 458] width 38 height 24
click at [290, 447] on input at bounding box center [263, 458] width 304 height 24
click at [636, 448] on select "Yes No" at bounding box center [614, 454] width 59 height 26
select select "No"
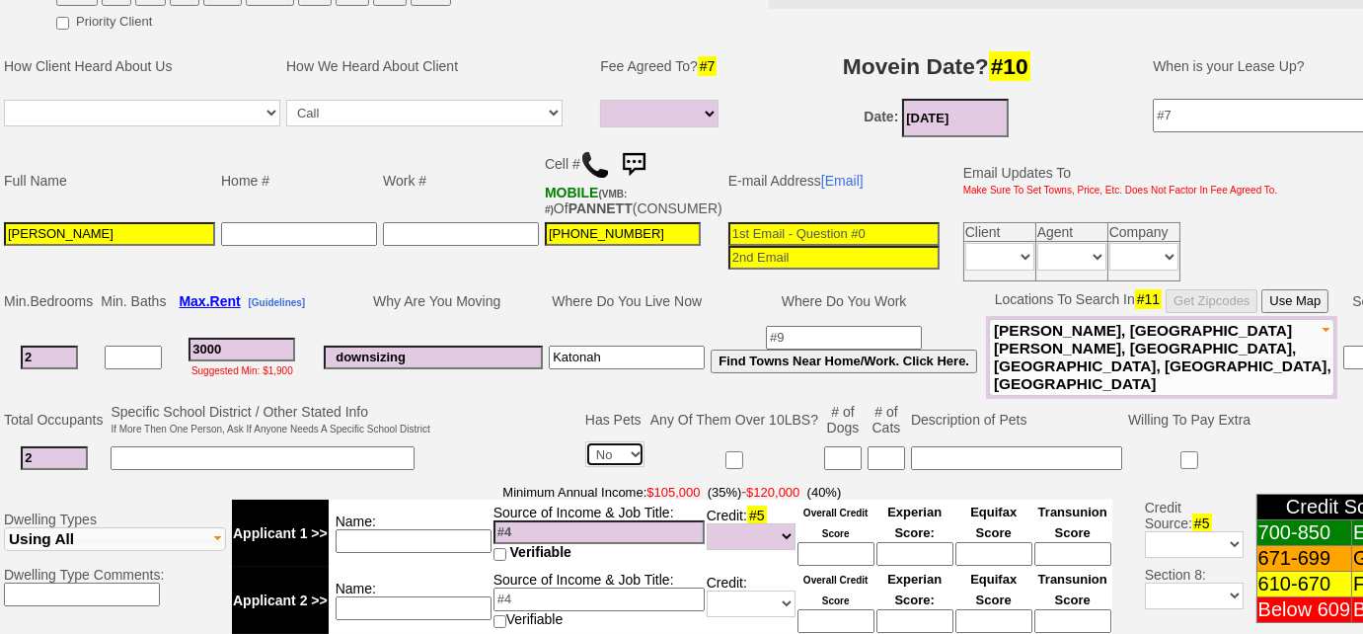
click at [585, 441] on select "Yes No" at bounding box center [614, 454] width 59 height 26
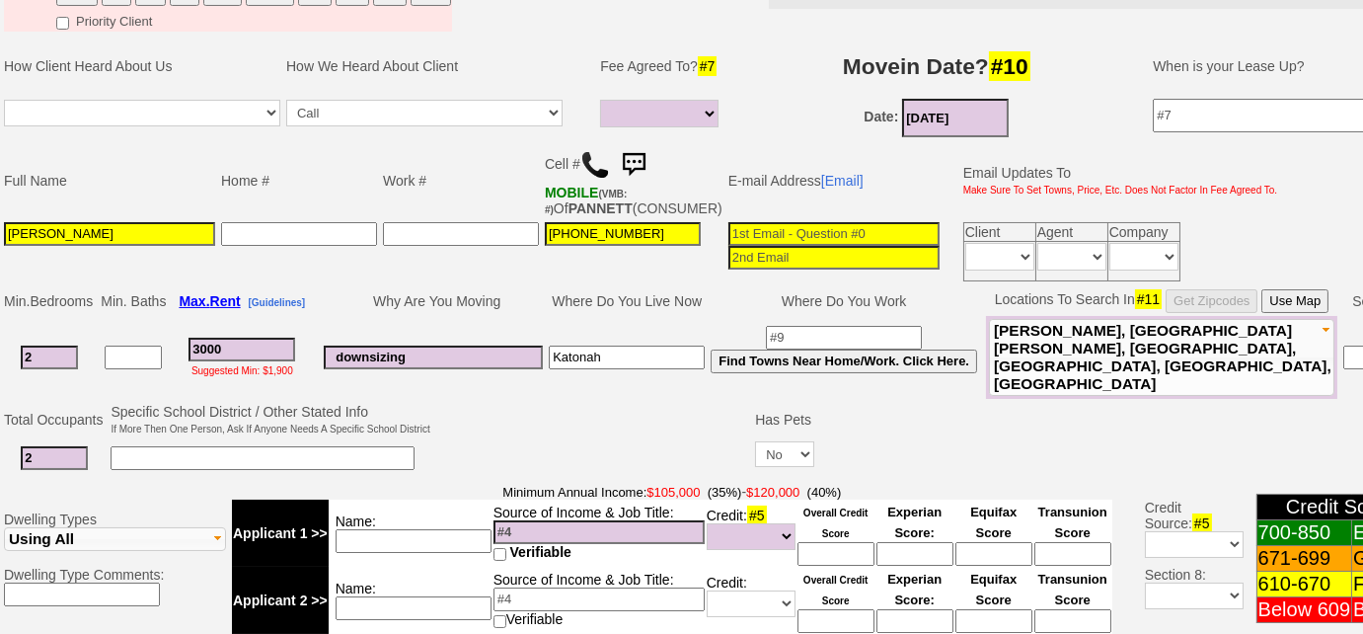
click at [385, 446] on input at bounding box center [263, 458] width 304 height 24
type input "1 cat; laundry in site, dishawasher ? 1/2 bath"
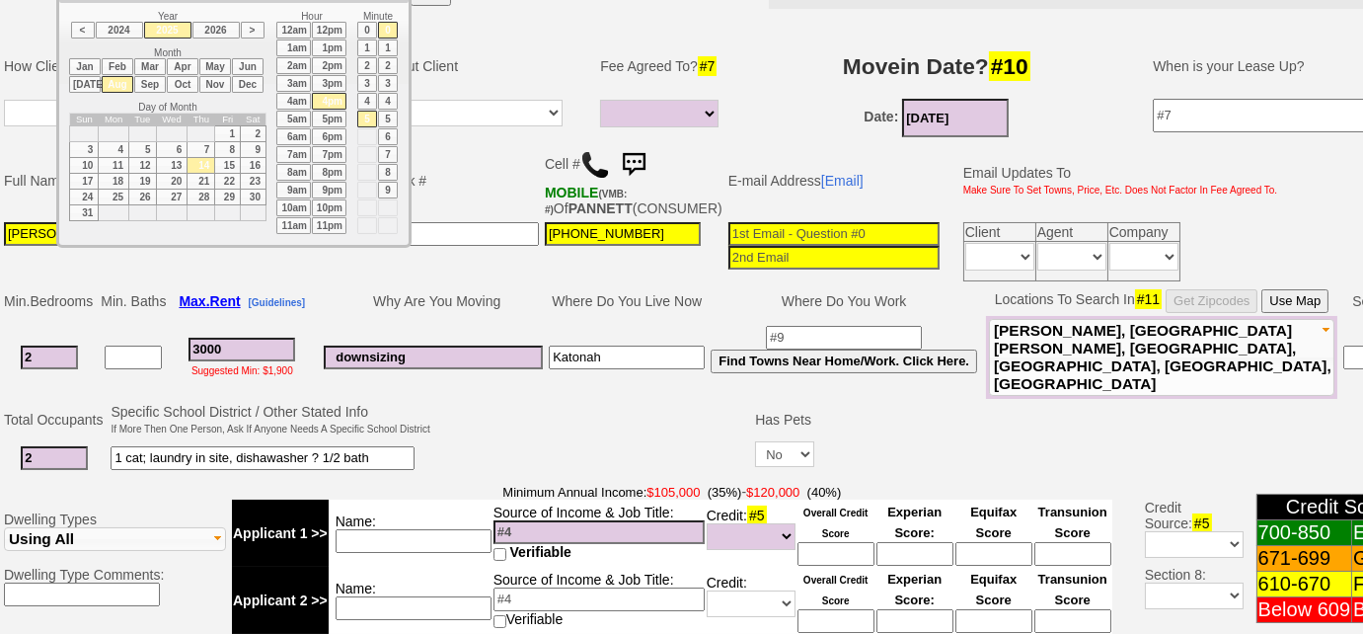
scroll to position [0, 0]
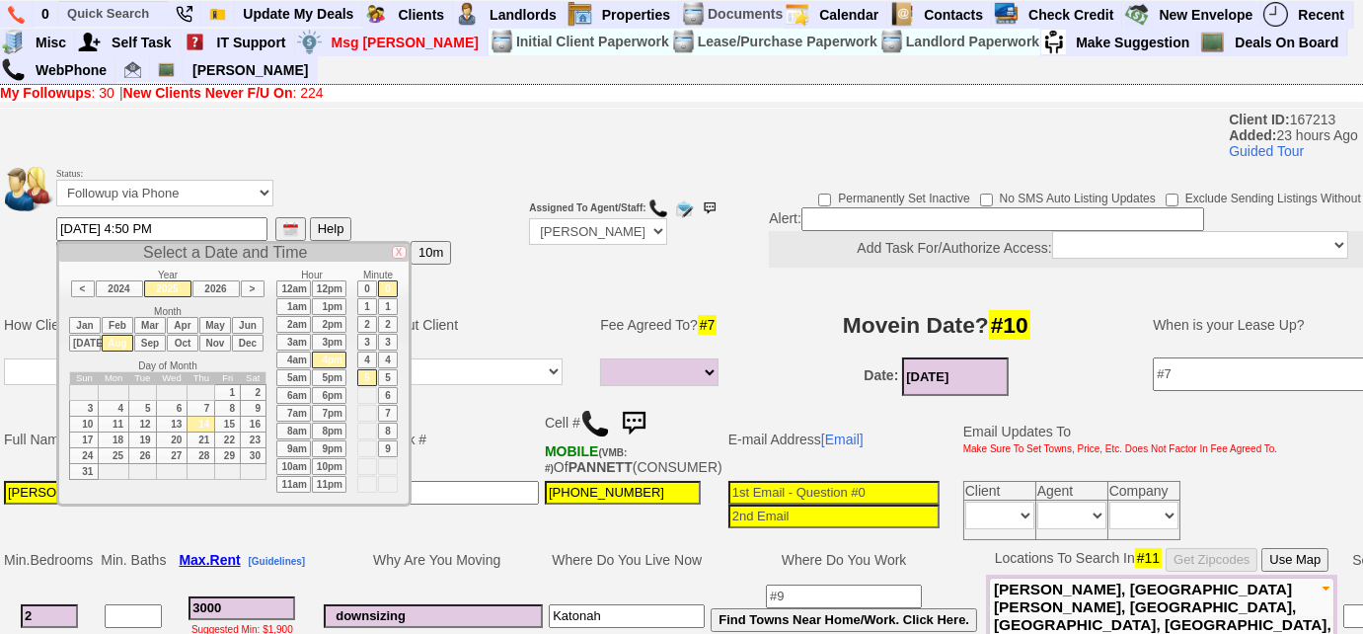
click at [467, 280] on td at bounding box center [496, 226] width 59 height 133
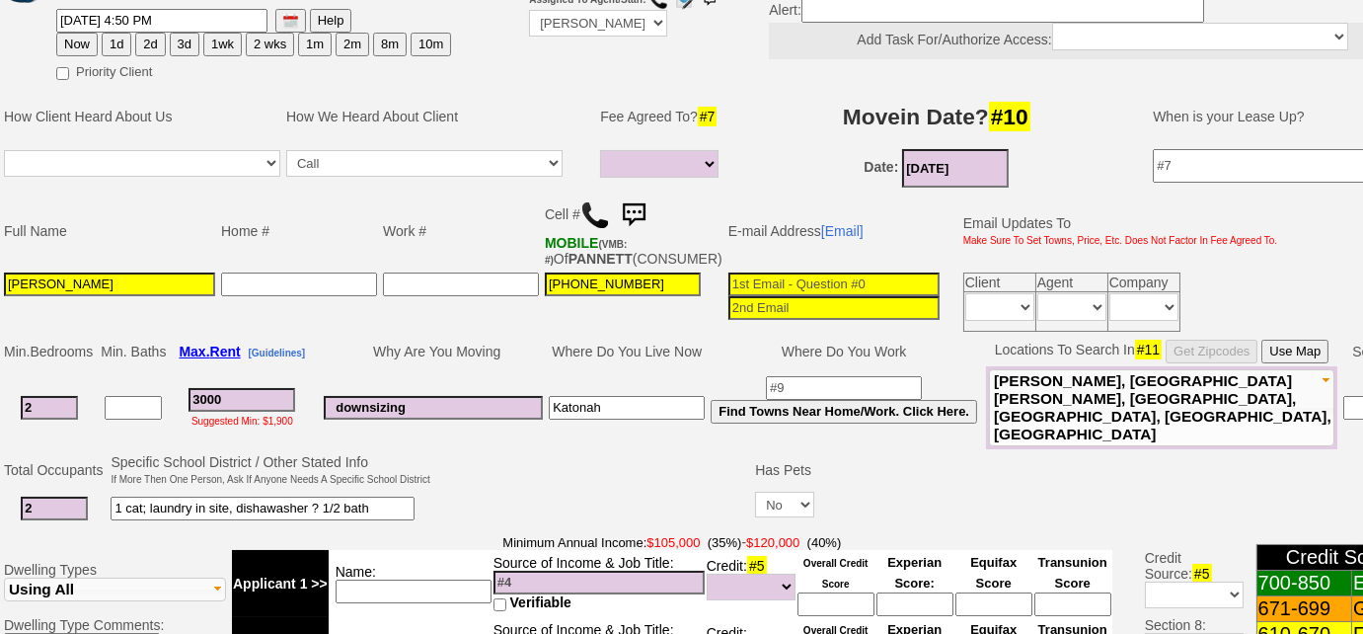
scroll to position [269, 0]
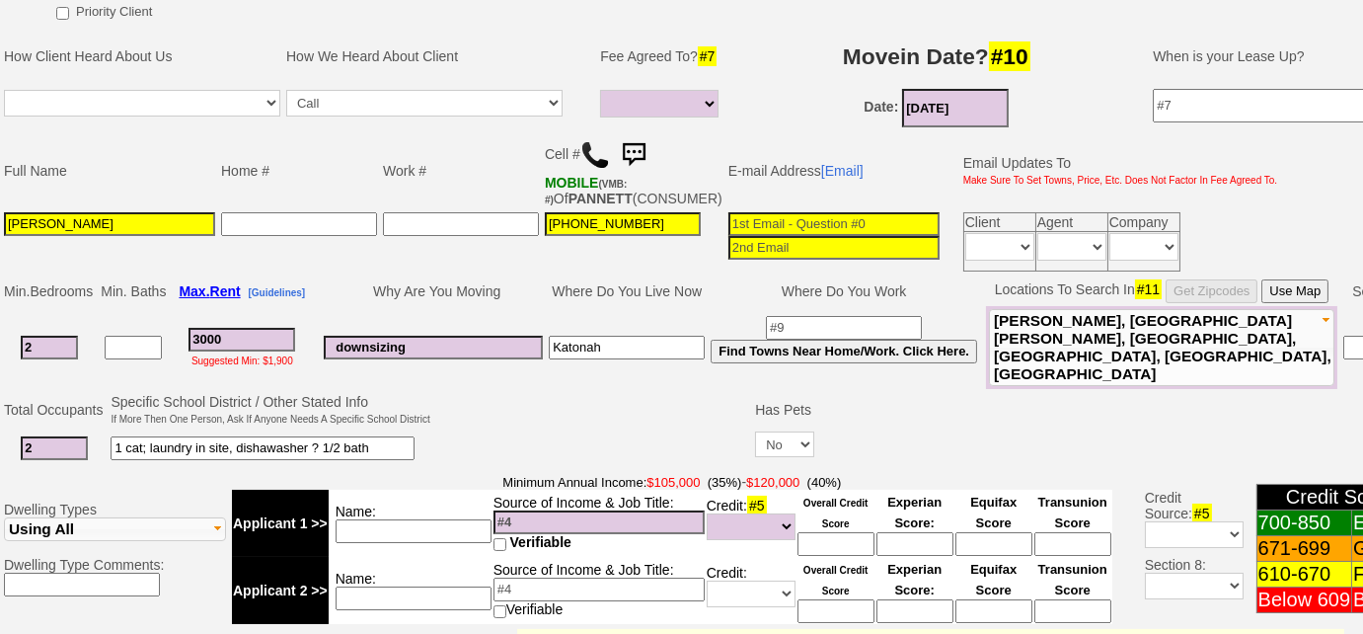
click at [448, 348] on input "downsizing" at bounding box center [433, 348] width 219 height 24
type input "downsizing; storage"
click at [468, 523] on input at bounding box center [414, 531] width 156 height 24
click at [494, 341] on input "downsizing; storage" at bounding box center [433, 348] width 219 height 24
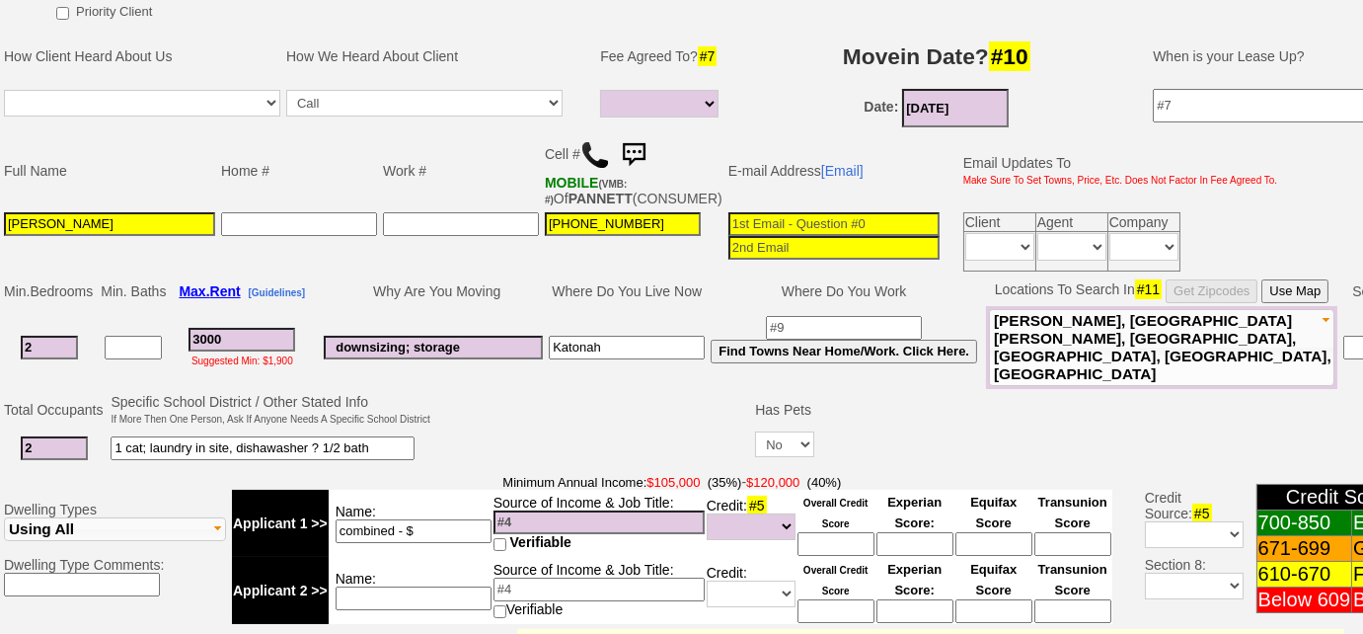
click at [461, 519] on input "combined - $" at bounding box center [414, 531] width 156 height 24
click at [695, 437] on td at bounding box center [593, 430] width 320 height 78
click at [444, 511] on td "Name: combined - $" at bounding box center [411, 523] width 164 height 67
click at [444, 519] on input "combined - $" at bounding box center [414, 531] width 156 height 24
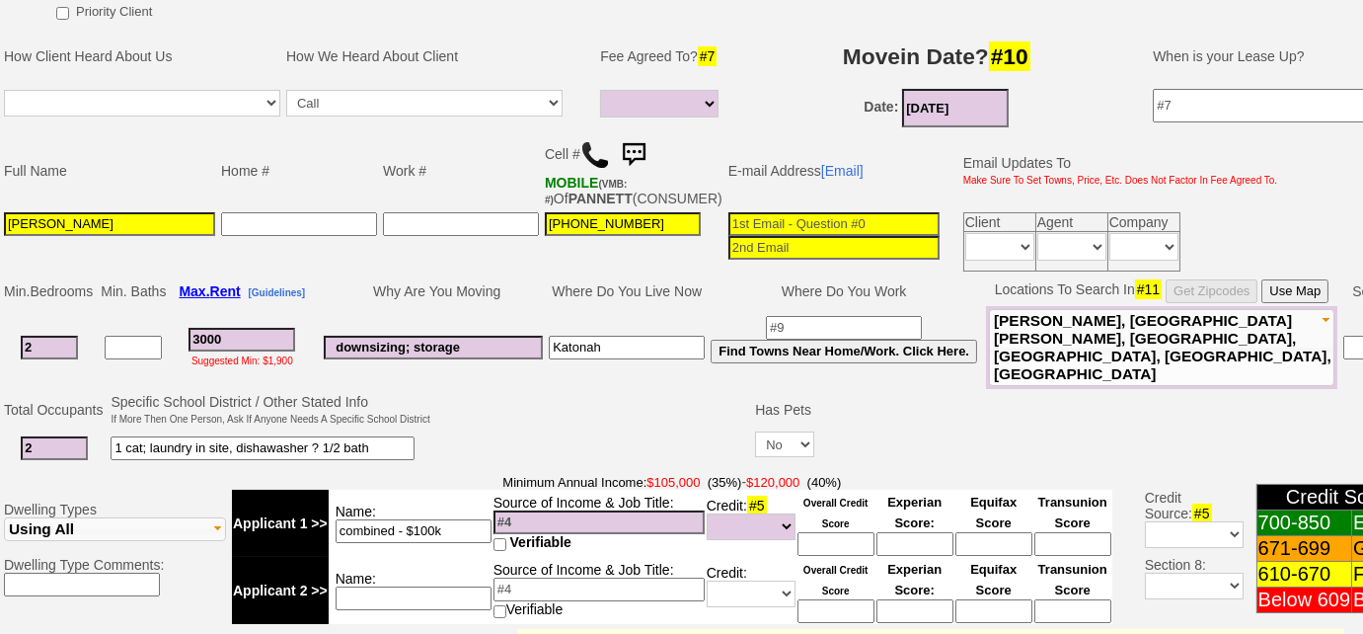
type input "combined - $100k"
click at [768, 513] on select "Unknown Bad (Below 609) Fair (610-670) Good (671-699) Excellent (700-850) None" at bounding box center [751, 526] width 89 height 27
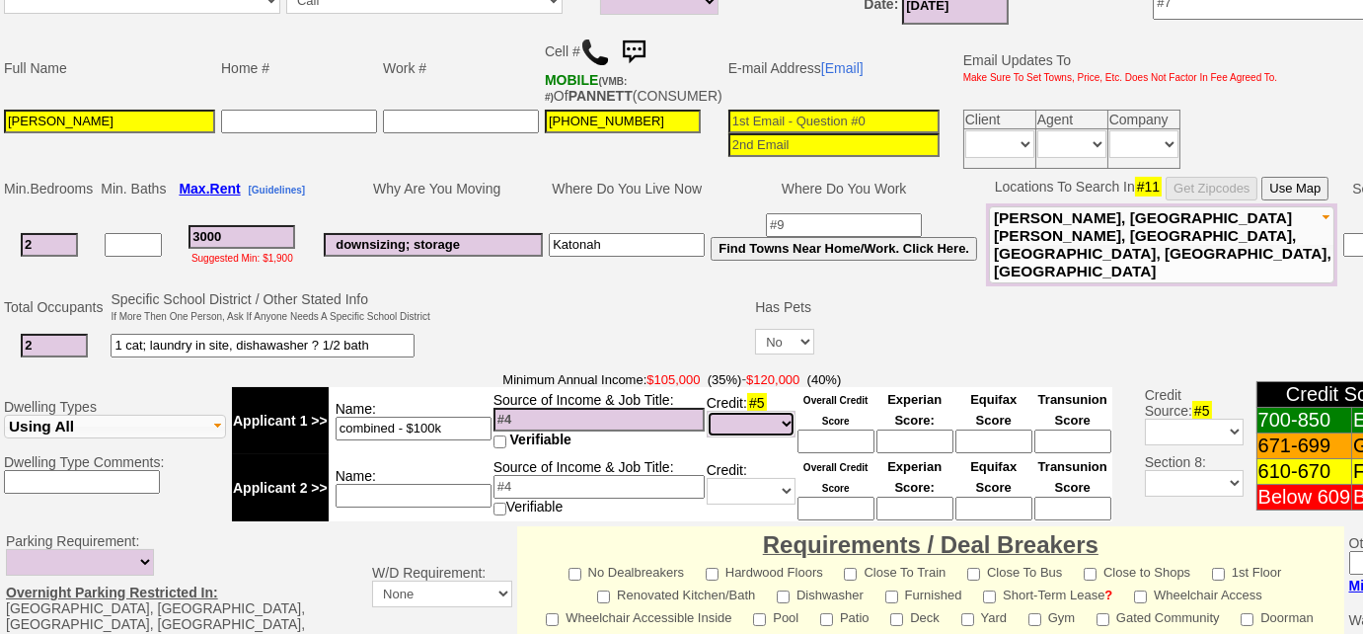
scroll to position [448, 0]
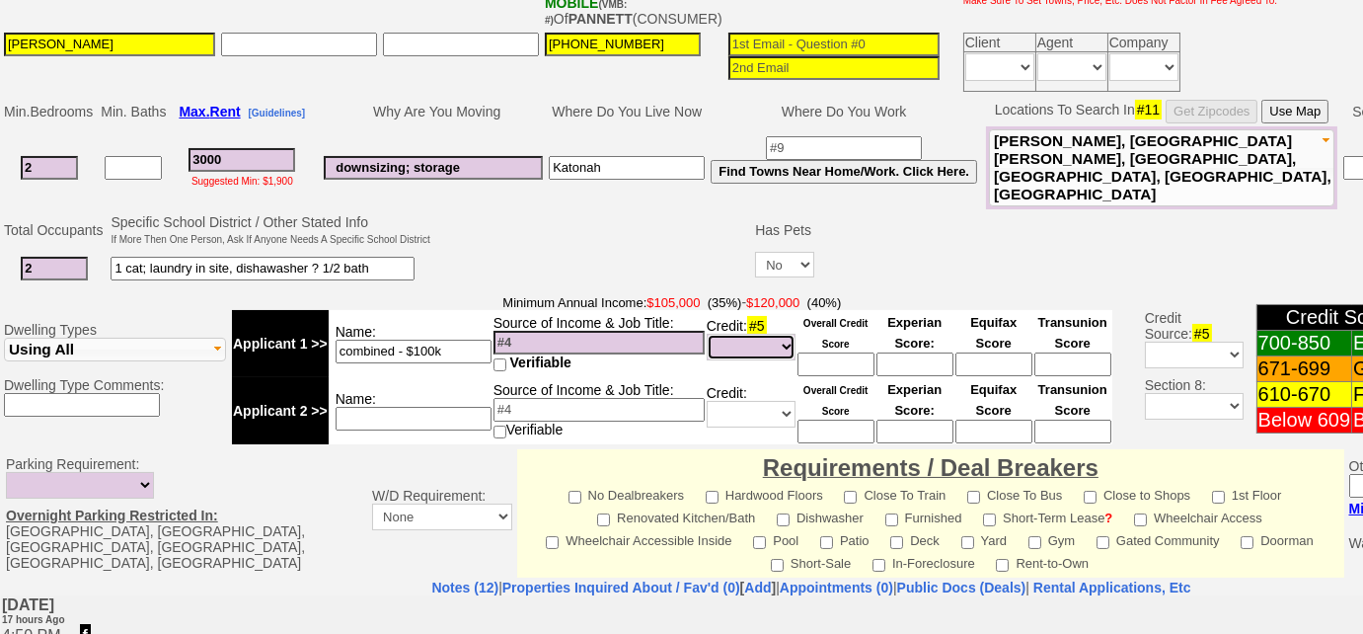
click at [742, 342] on select "Unknown Bad (Below 609) Fair (610-670) Good (671-699) Excellent (700-850) None" at bounding box center [751, 347] width 89 height 27
click at [791, 346] on select "Unknown Bad (Below 609) Fair (610-670) Good (671-699) Excellent (700-850) None" at bounding box center [751, 347] width 89 height 27
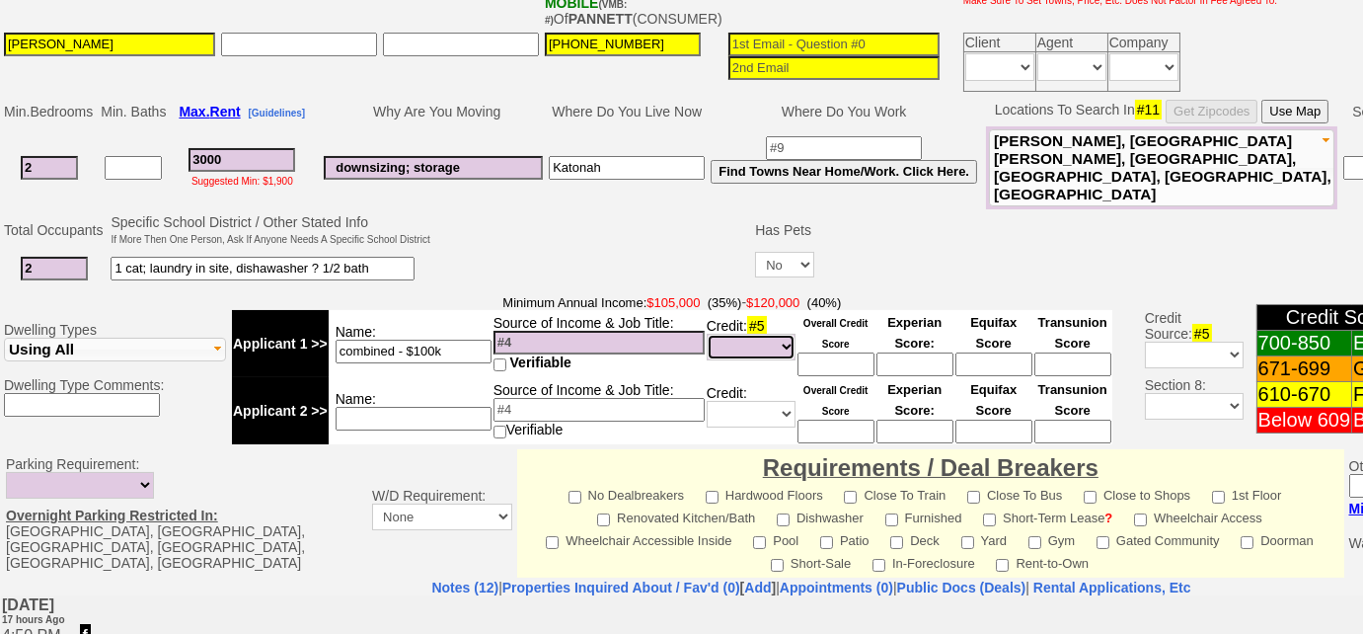
click at [791, 346] on select "Unknown Bad (Below 609) Fair (610-670) Good (671-699) Excellent (700-850) None" at bounding box center [751, 347] width 89 height 27
click at [786, 348] on select "Unknown Bad (Below 609) Fair (610-670) Good (671-699) Excellent (700-850) None" at bounding box center [751, 347] width 89 height 27
select select "Excellent"
click at [707, 334] on select "Unknown Bad (Below 609) Fair (610-670) Good (671-699) Excellent (700-850) None" at bounding box center [751, 347] width 89 height 27
click at [771, 414] on select "Unknown Bad (Below 609) Fair (610-670) Good (671-699) Excellent (700-850) None" at bounding box center [751, 414] width 89 height 27
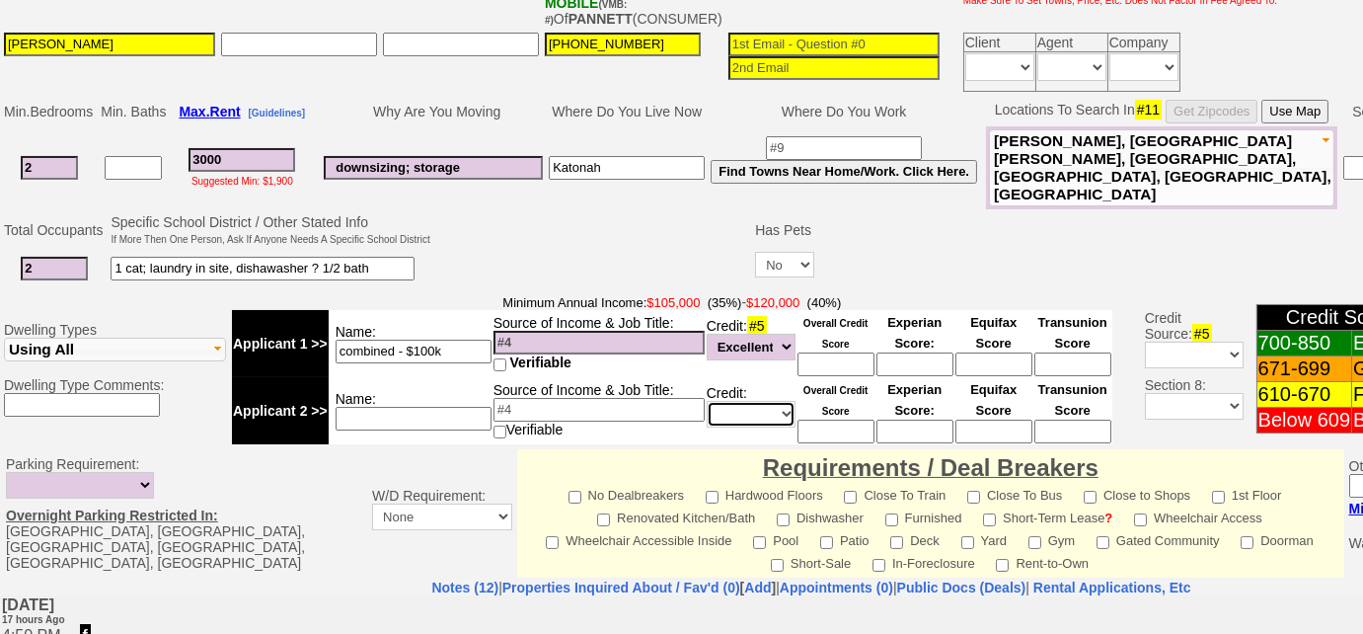
select select "Excellent"
click at [707, 401] on select "Unknown Bad (Below 609) Fair (610-670) Good (671-699) Excellent (700-850) None" at bounding box center [751, 414] width 89 height 27
click at [839, 359] on input at bounding box center [836, 364] width 77 height 24
type input "700"
click at [806, 420] on input at bounding box center [836, 432] width 77 height 24
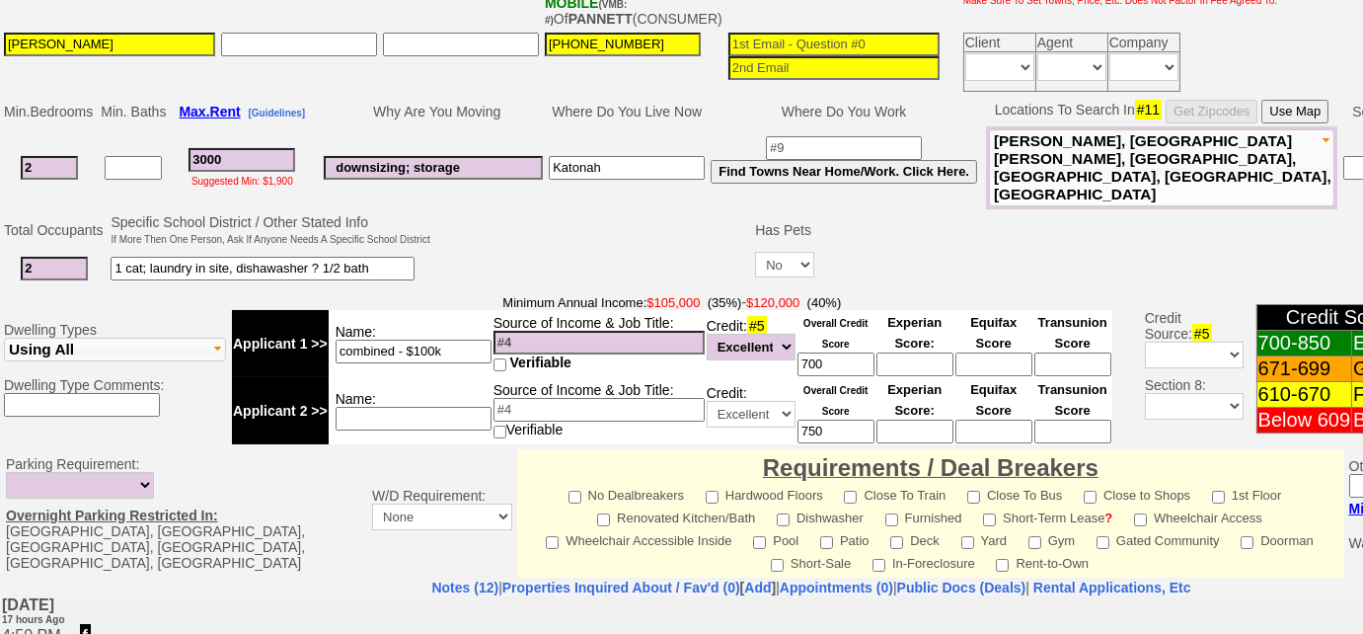
type input "750"
click at [768, 56] on input at bounding box center [834, 45] width 211 height 24
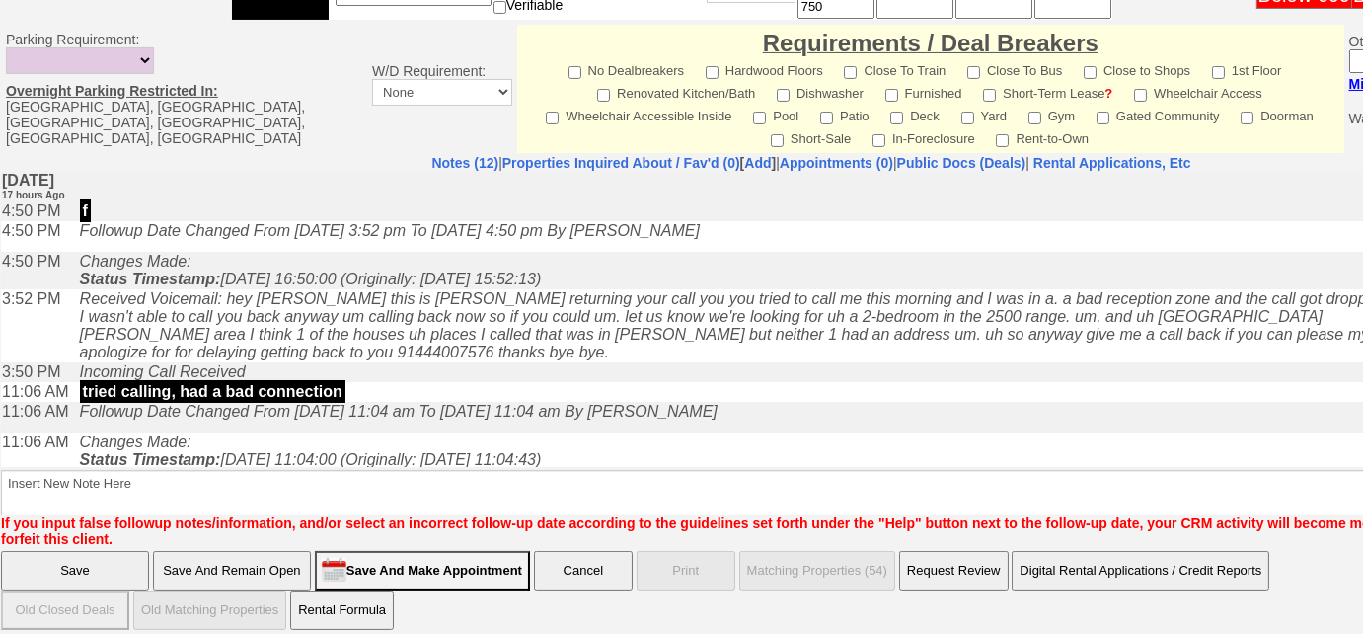
type input "katepannettgardens@outlook.com"
click at [271, 553] on input "Save And Remain Open" at bounding box center [232, 570] width 158 height 39
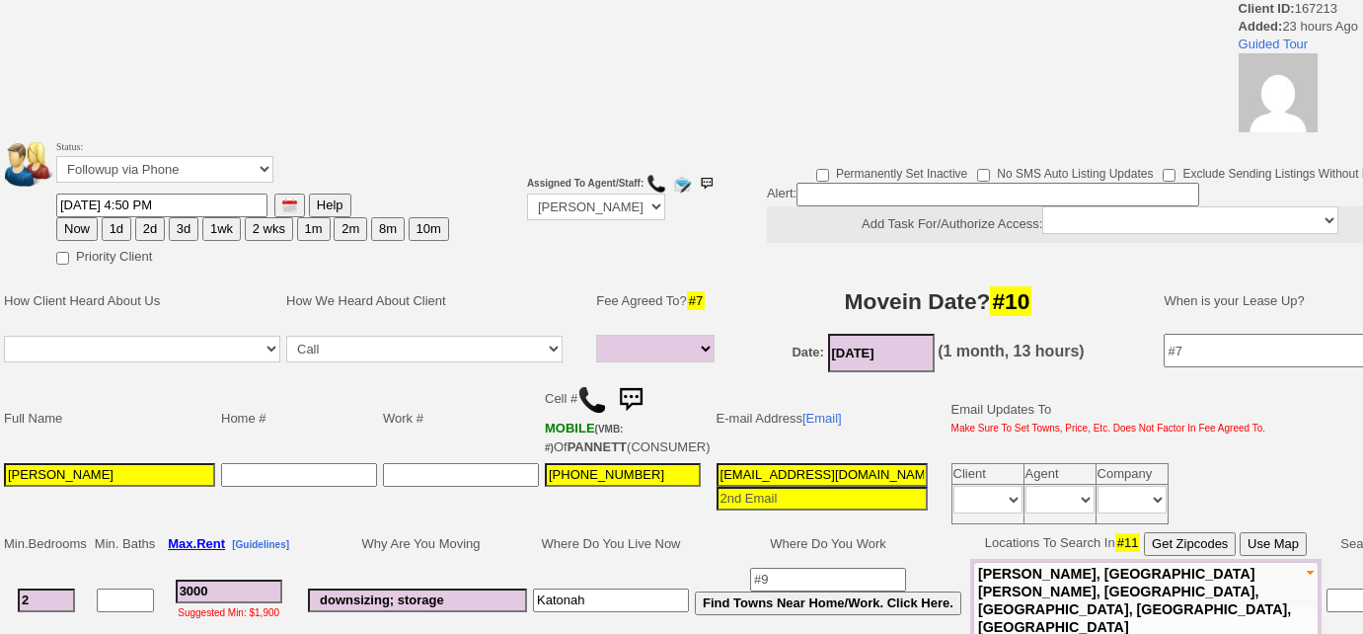
select select
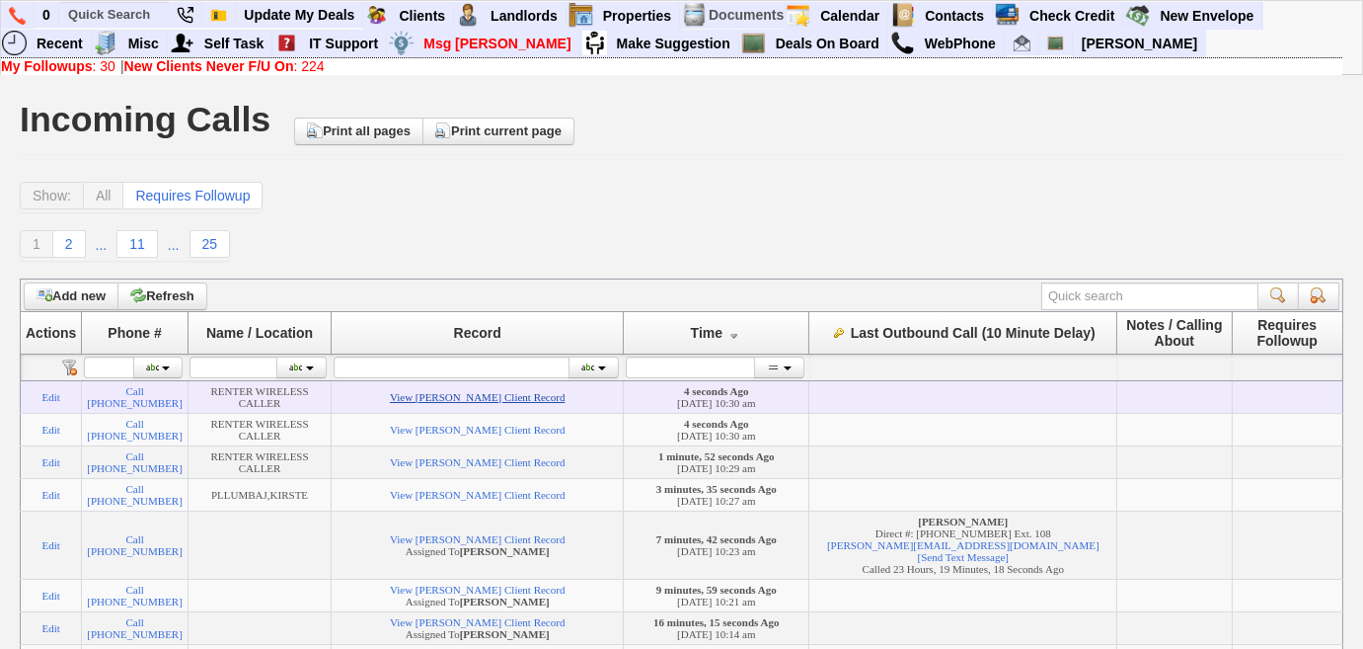
click at [491, 403] on link "View Wanda McGhee's Client Record" at bounding box center [477, 397] width 175 height 12
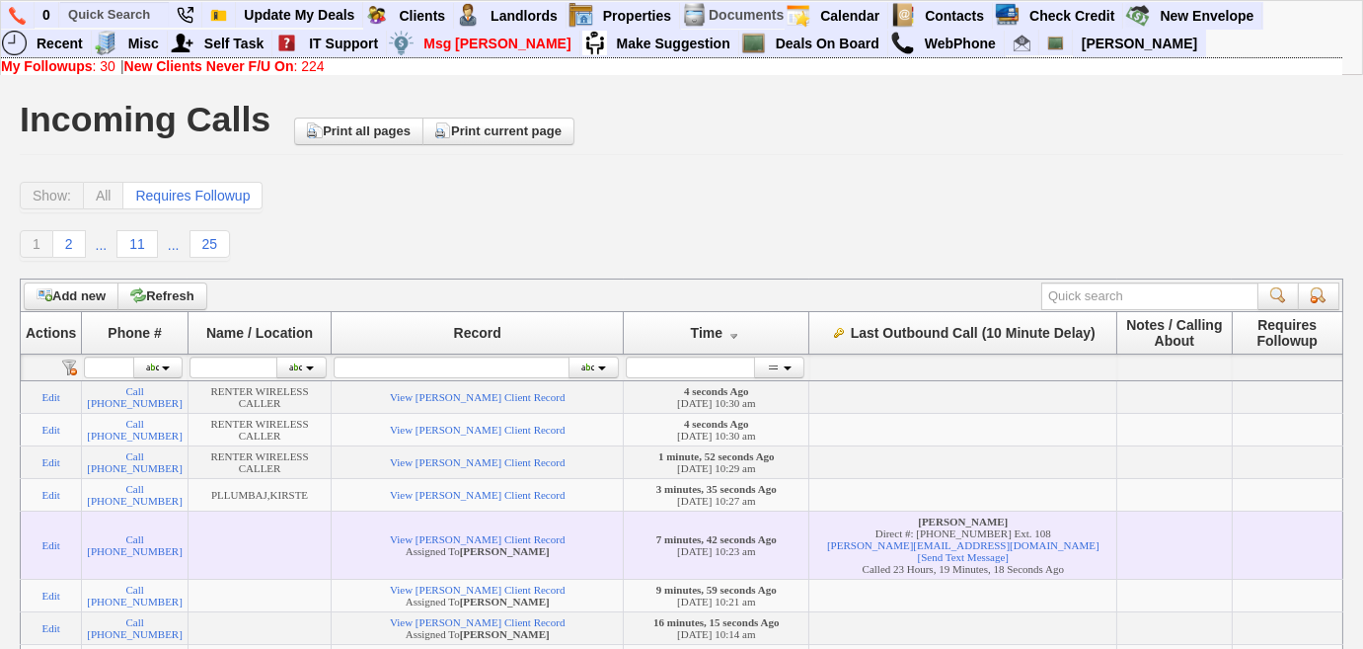
click at [507, 557] on b "[PERSON_NAME]" at bounding box center [505, 551] width 90 height 12
click at [507, 545] on link "View Kate Reno's Client Record" at bounding box center [477, 539] width 175 height 12
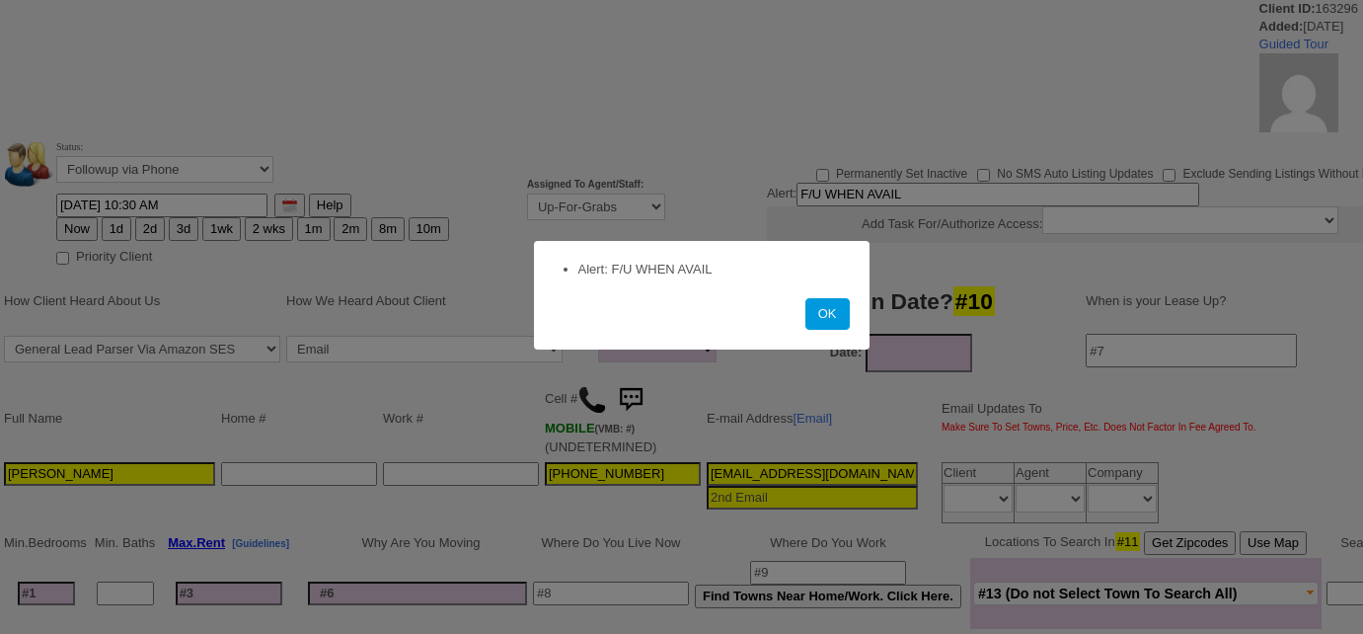
select select
click at [822, 325] on button "OK" at bounding box center [828, 314] width 44 height 32
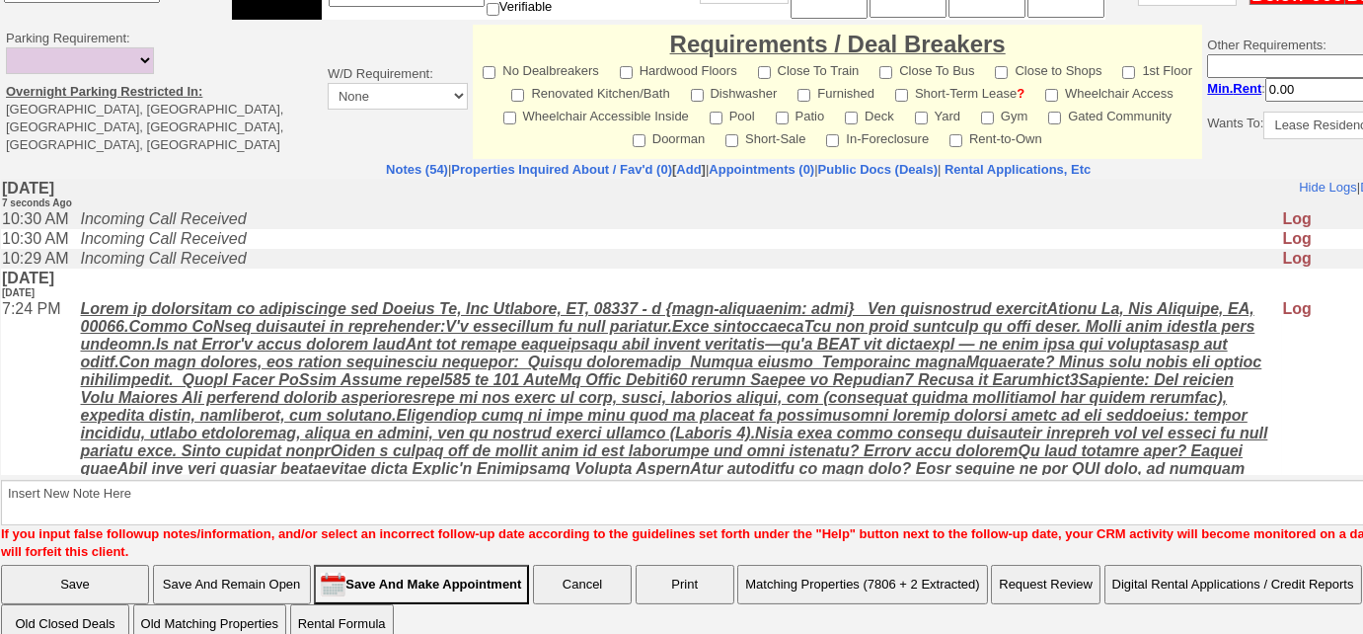
scroll to position [947, 0]
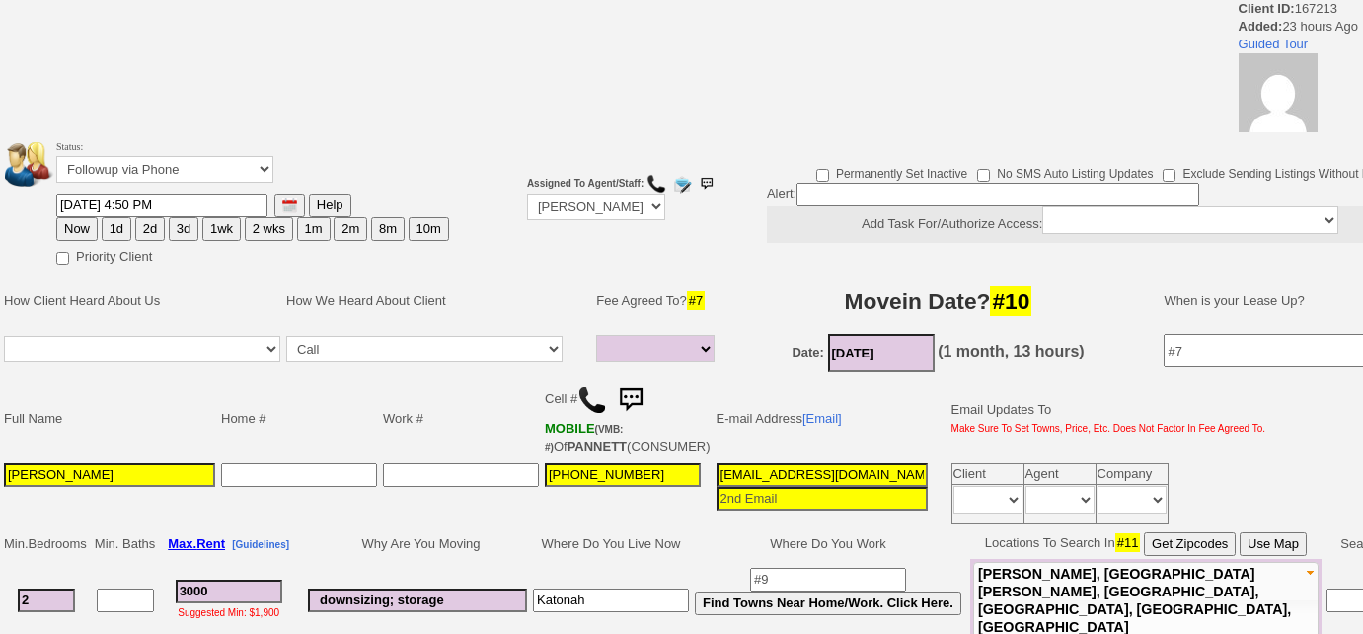
select select
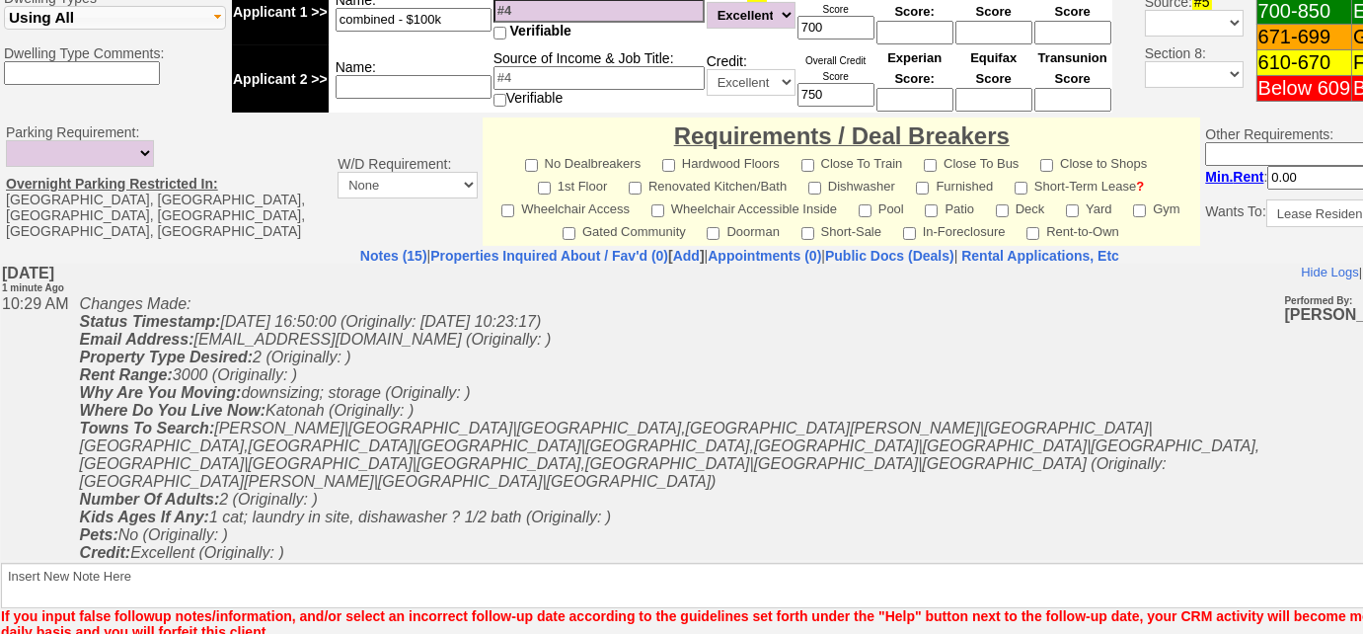
scroll to position [981, 0]
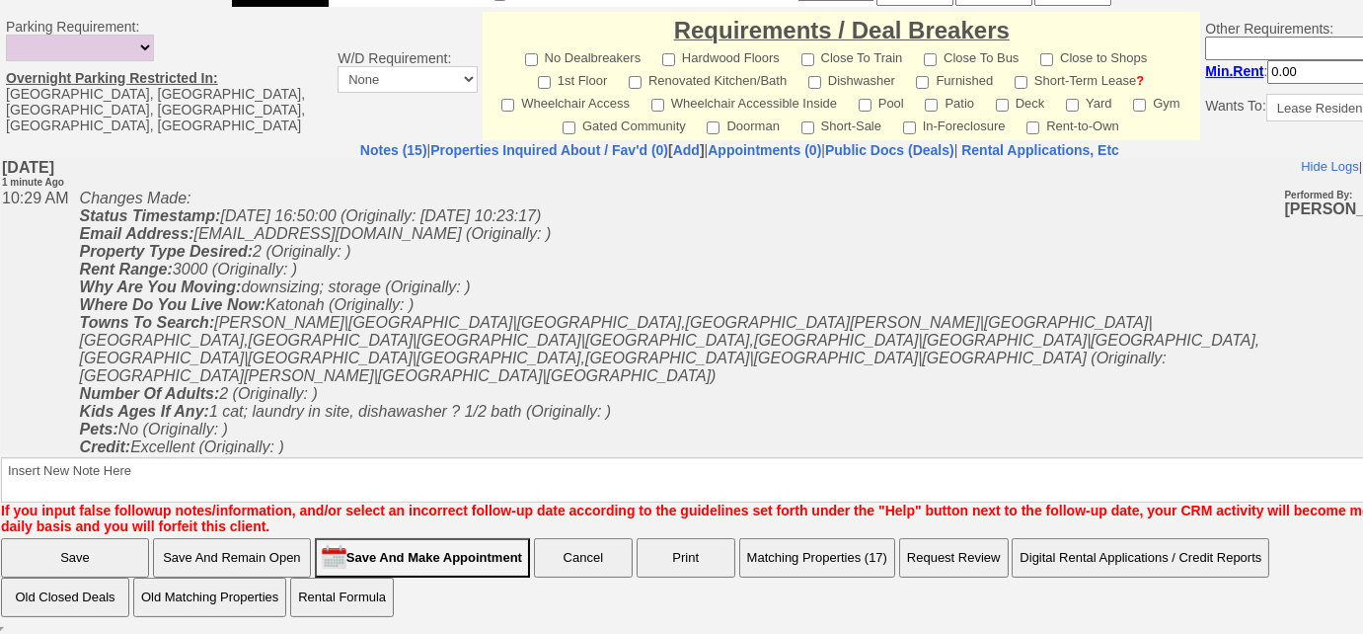
click at [789, 556] on button "Matching Properties (17)" at bounding box center [817, 557] width 156 height 39
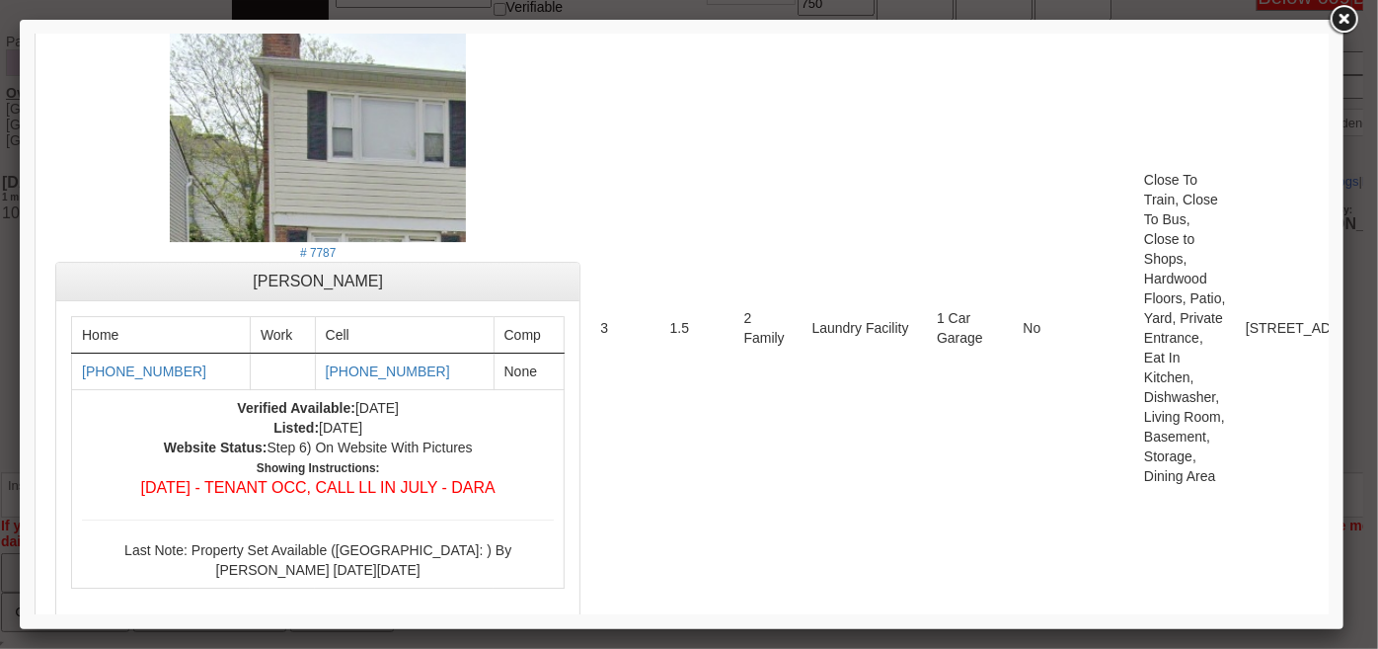
scroll to position [3230, 0]
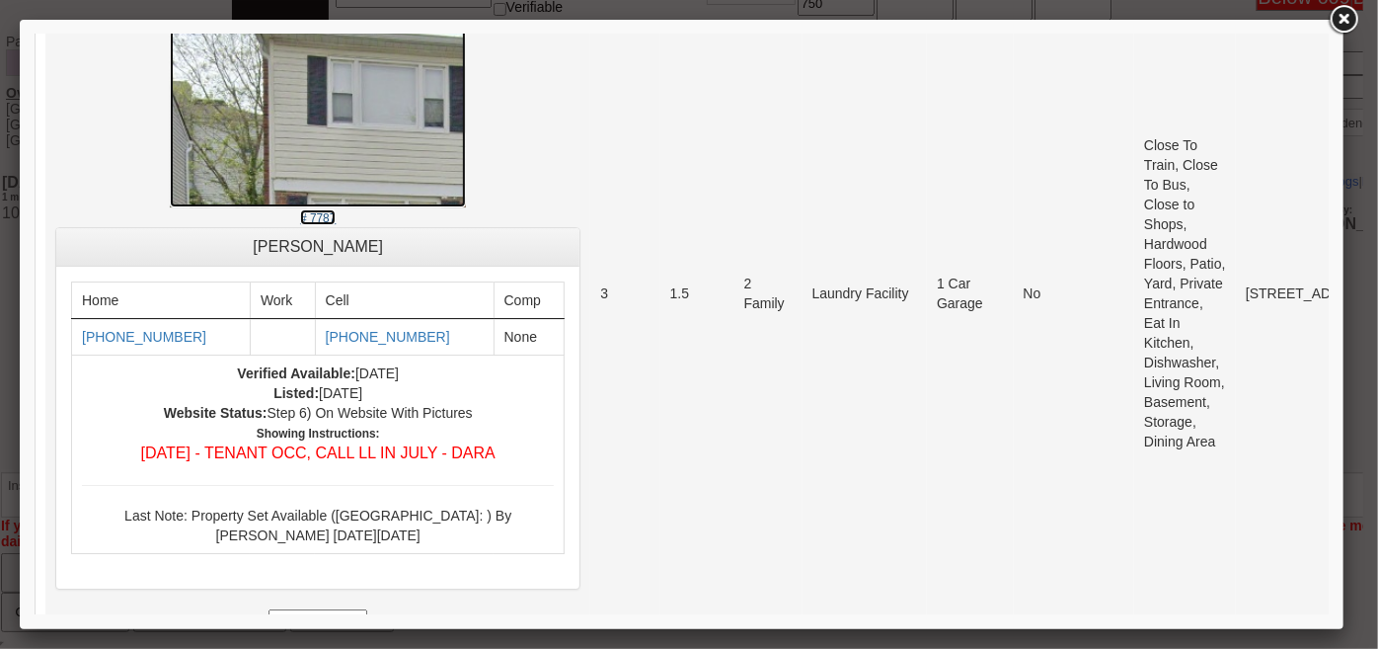
click at [299, 224] on small "# 7787" at bounding box center [317, 217] width 36 height 14
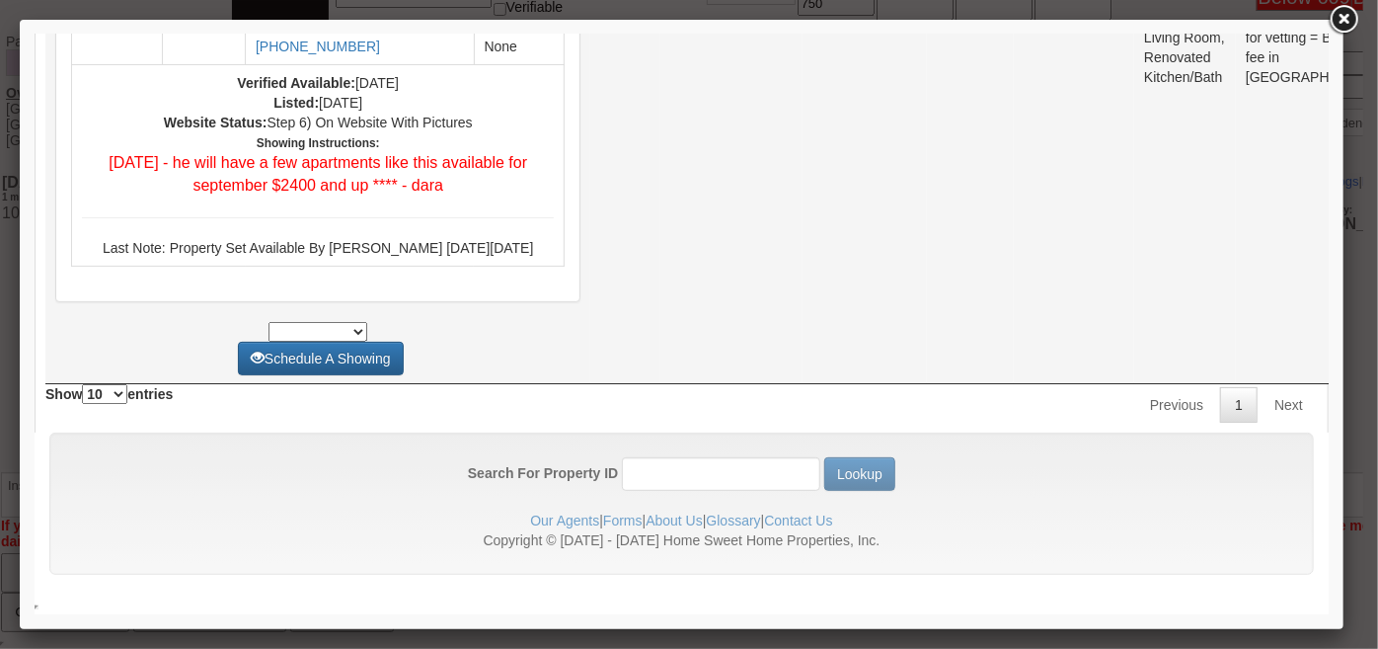
scroll to position [7898, 0]
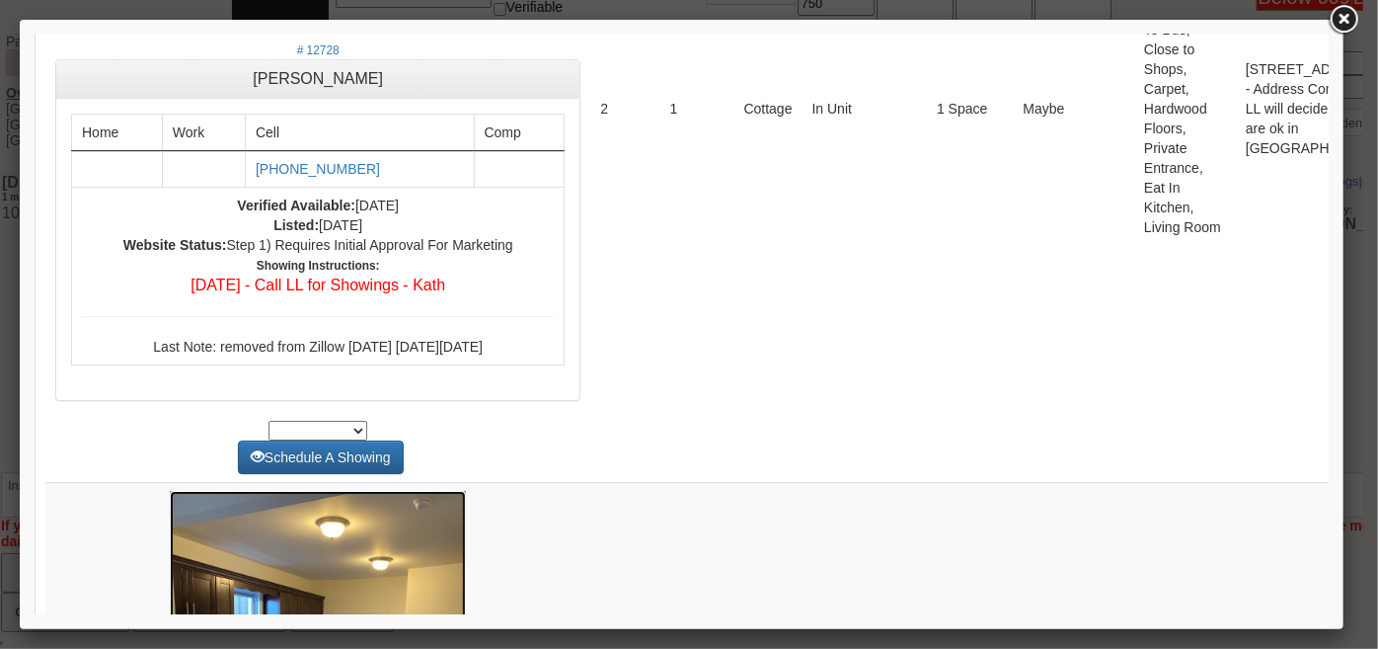
scroll to position [0, 0]
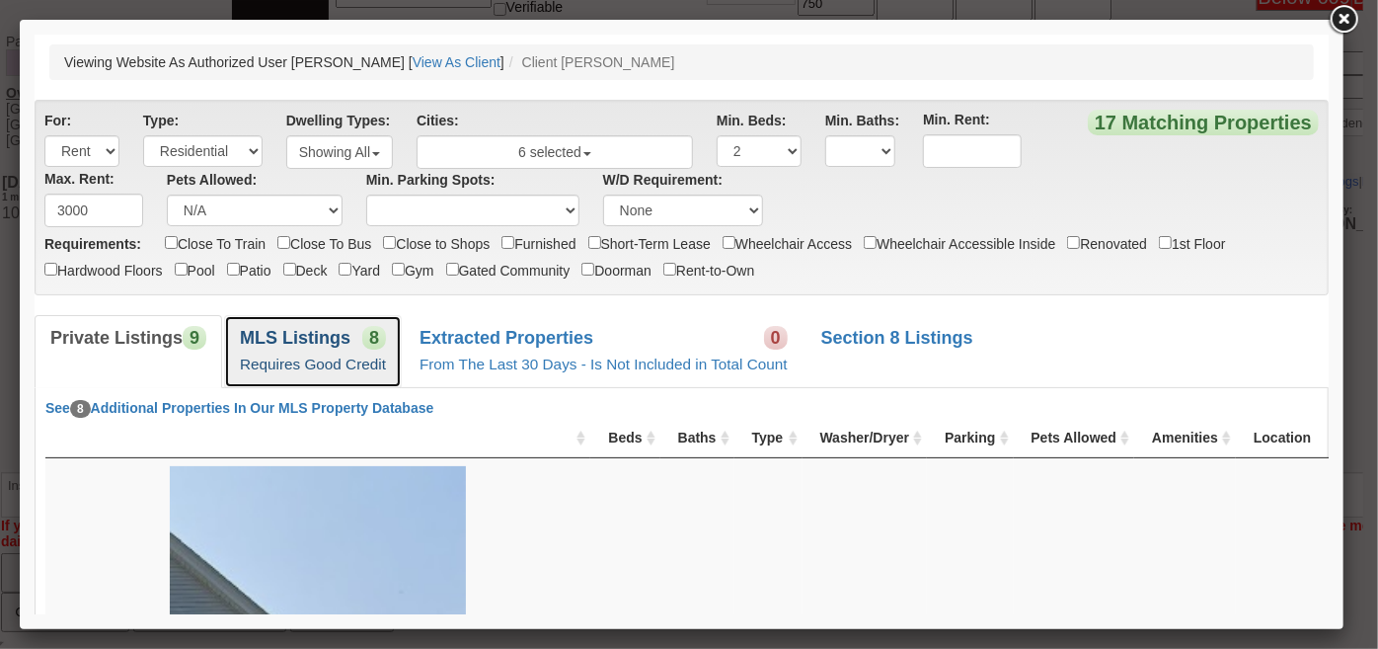
click at [368, 343] on span "8" at bounding box center [373, 337] width 24 height 24
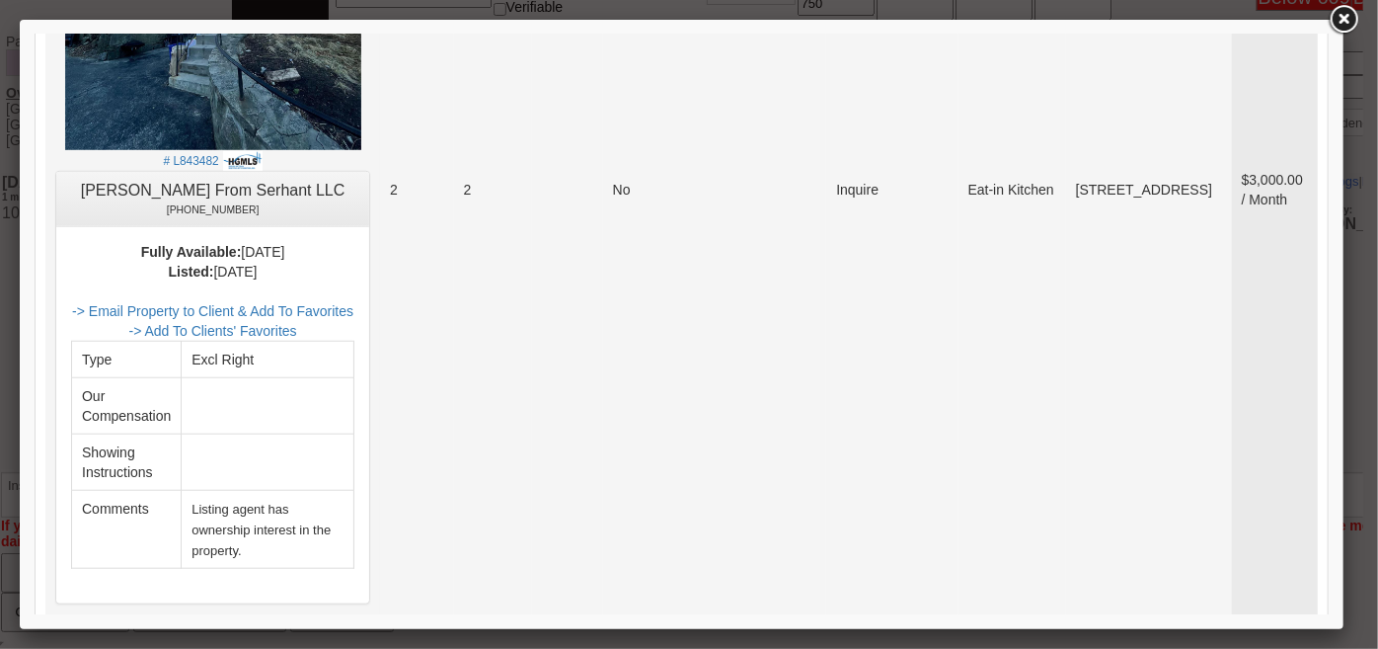
scroll to position [628, 0]
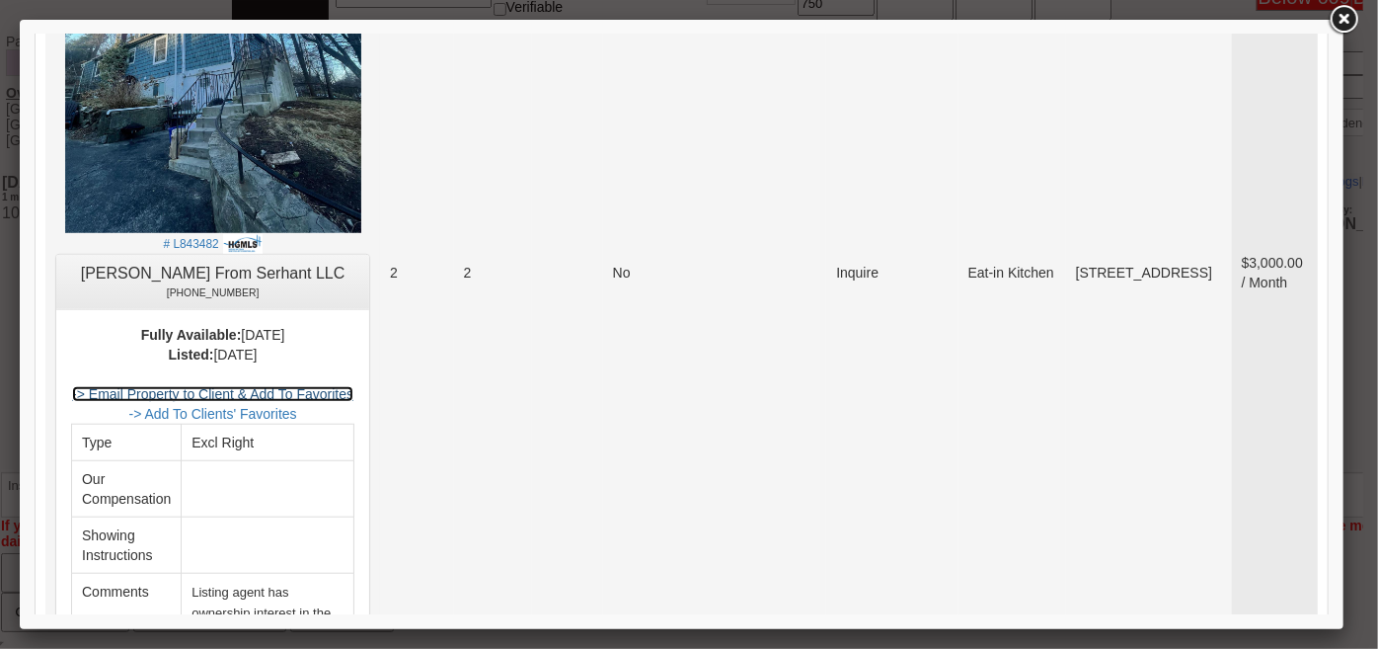
click at [352, 386] on link "-> Email Property to Client & Add To Favorites" at bounding box center [211, 393] width 281 height 16
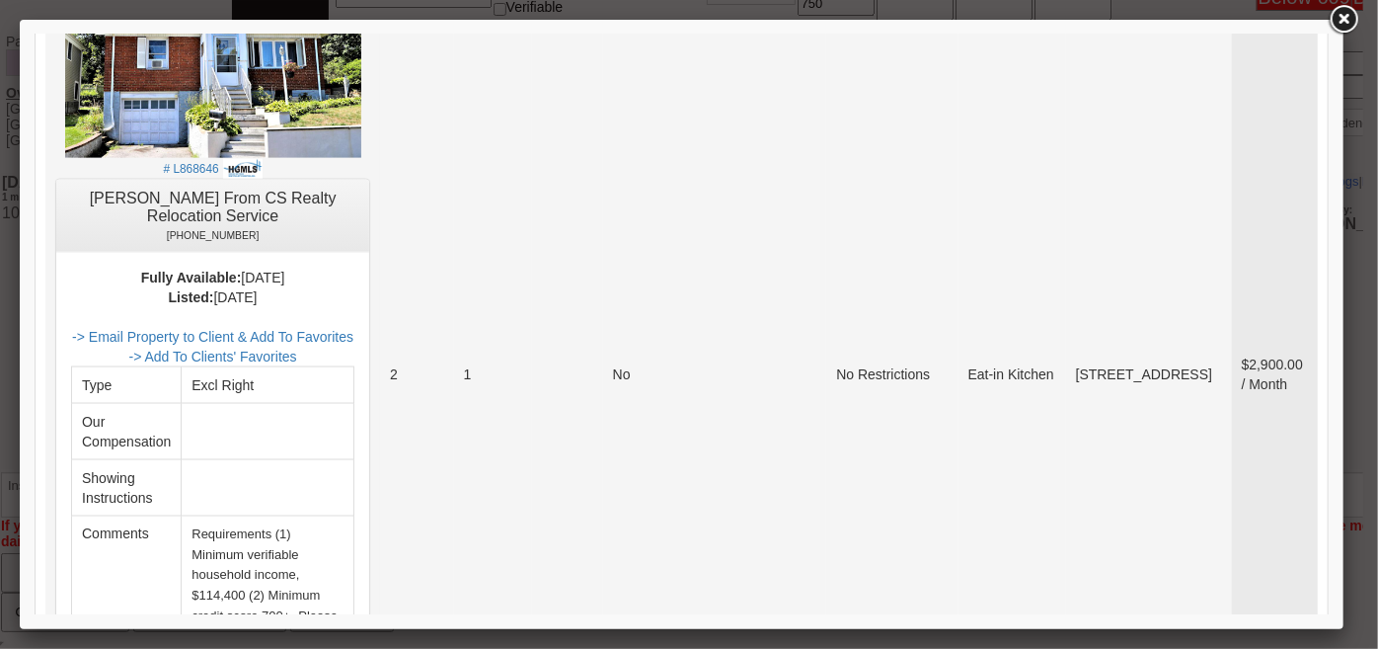
scroll to position [1435, 0]
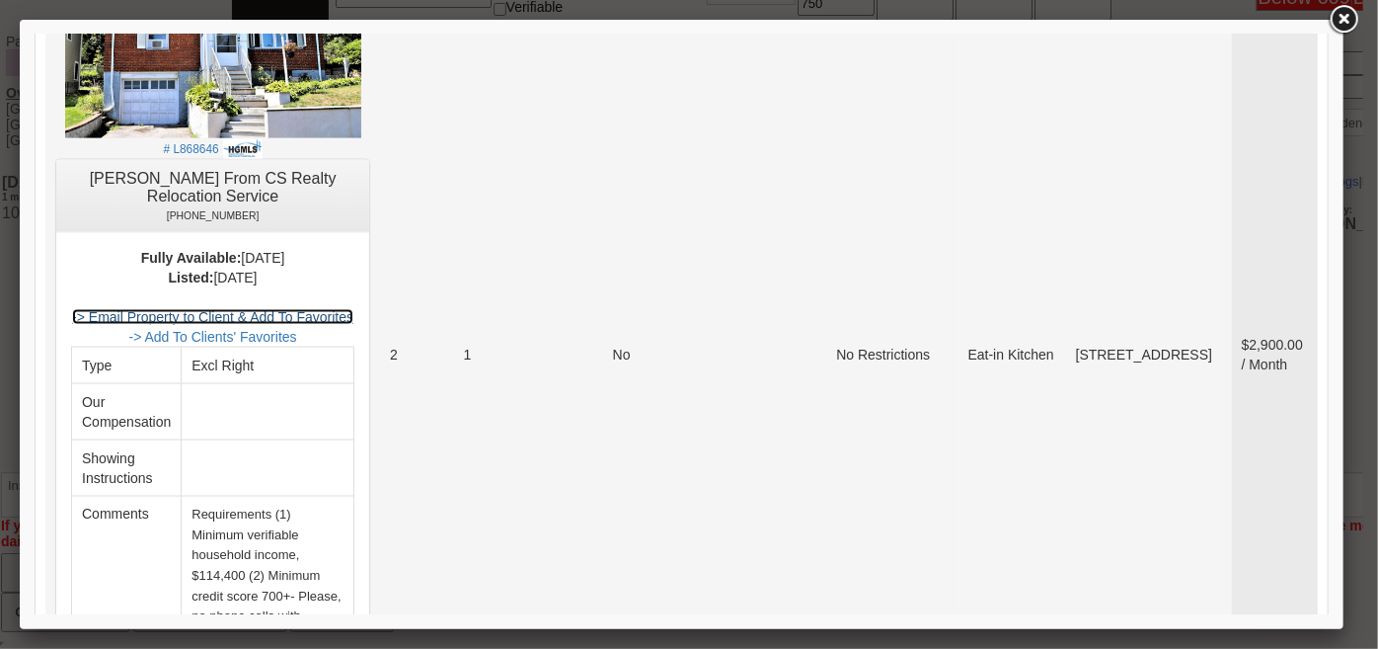
click at [352, 308] on link "-> Email Property to Client & Add To Favorites" at bounding box center [211, 316] width 281 height 16
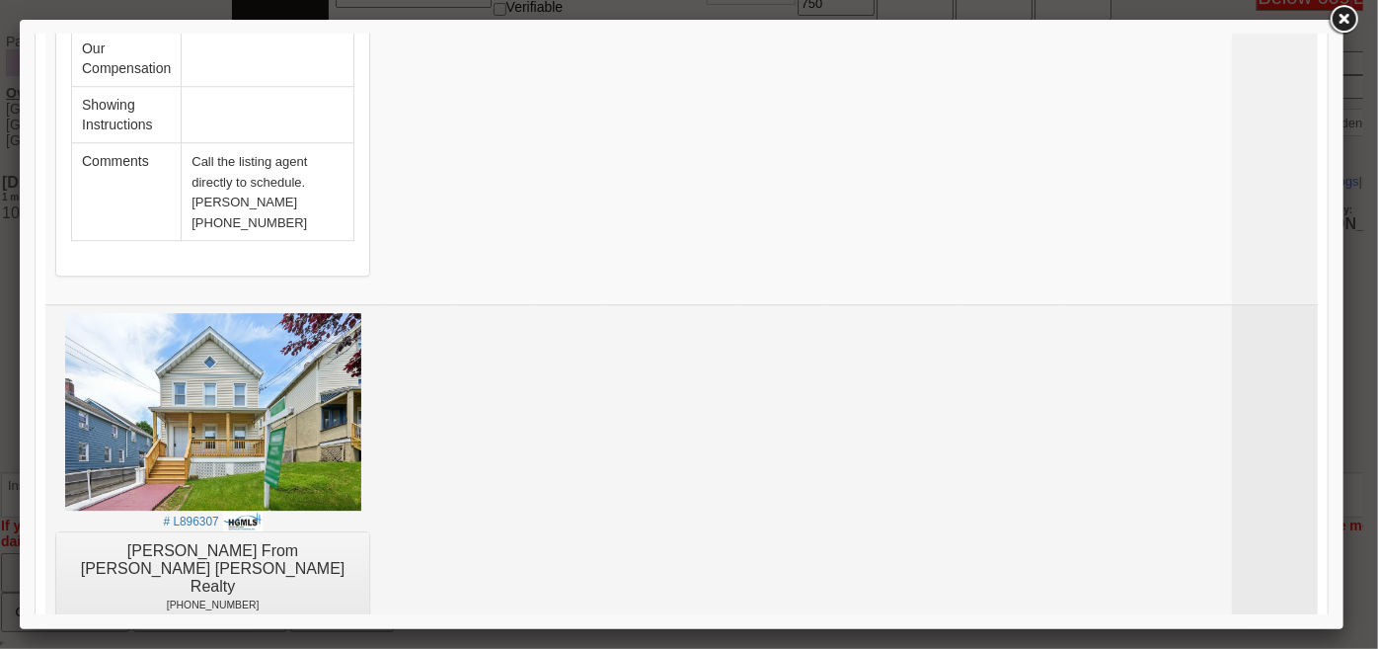
scroll to position [3320, 0]
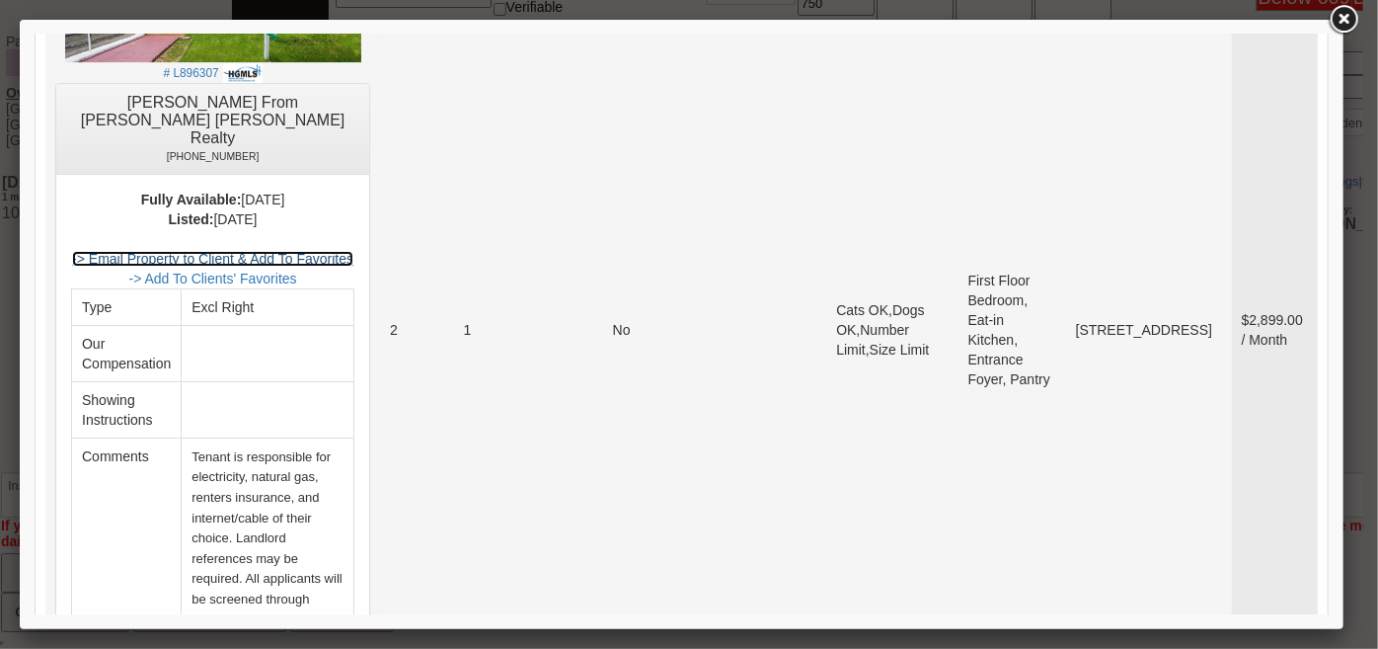
click at [351, 250] on link "-> Email Property to Client & Add To Favorites" at bounding box center [211, 258] width 281 height 16
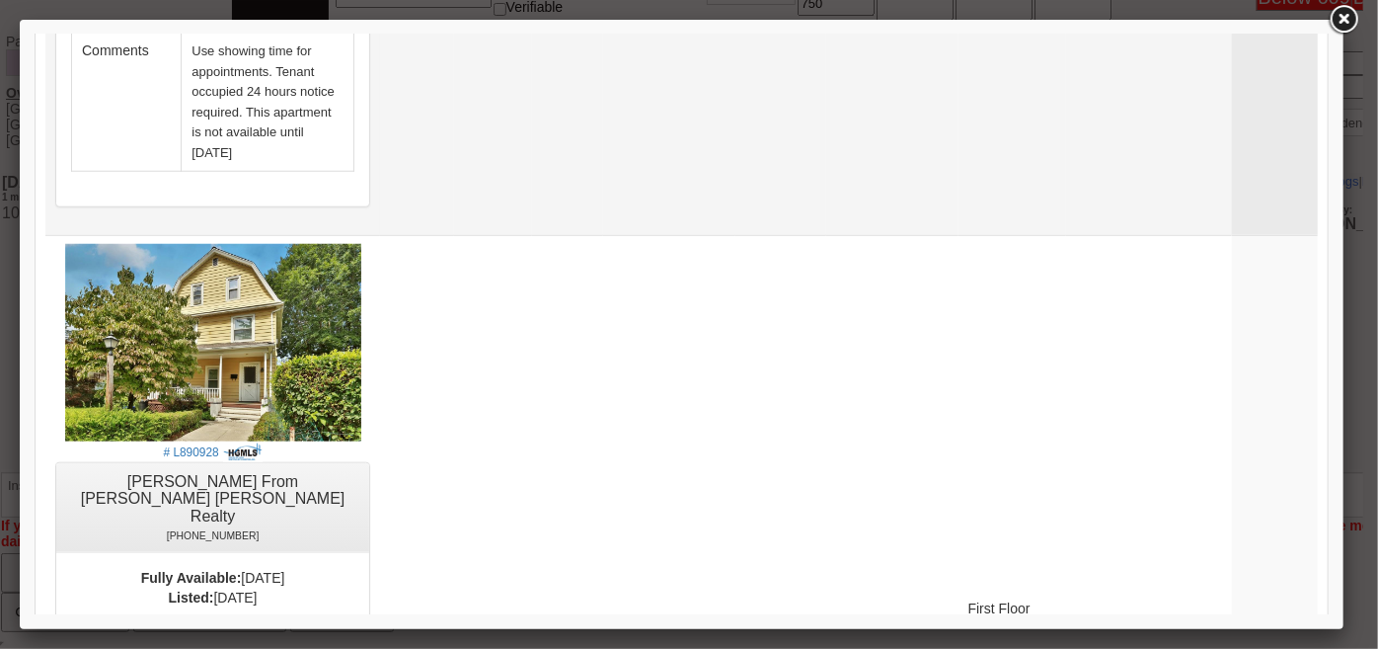
scroll to position [4846, 0]
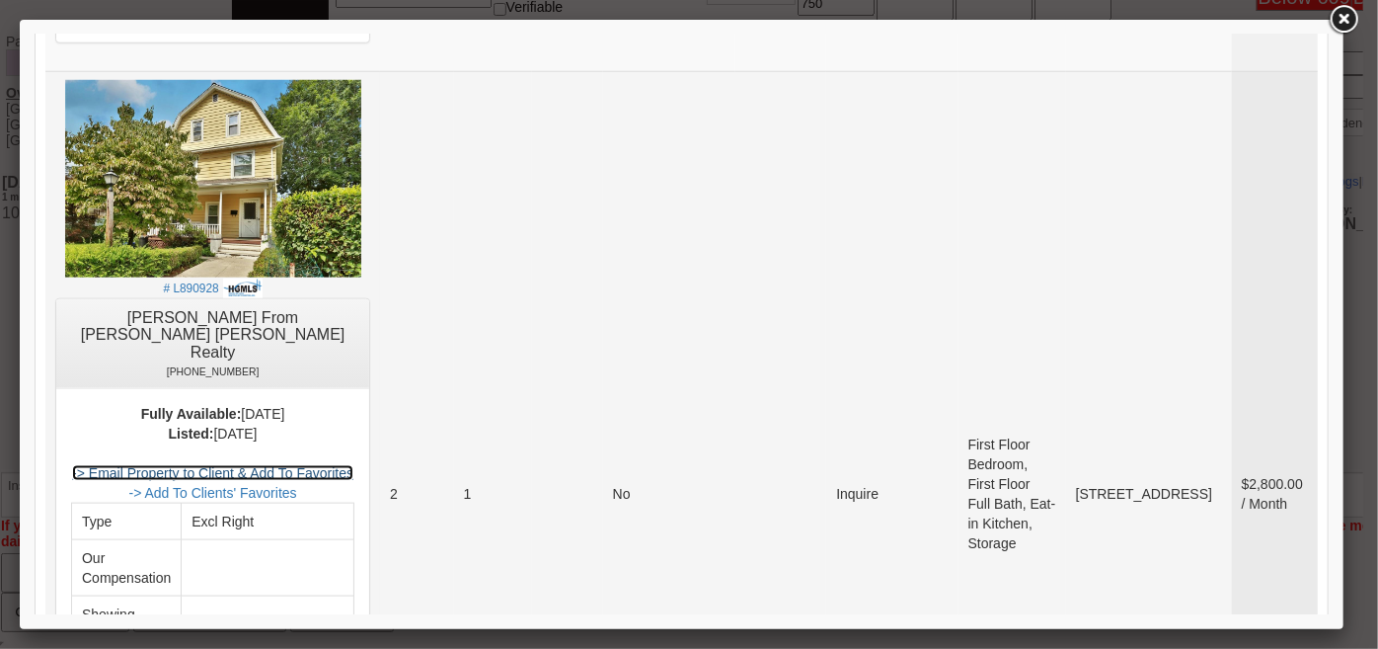
click at [352, 464] on link "-> Email Property to Client & Add To Favorites" at bounding box center [211, 472] width 281 height 16
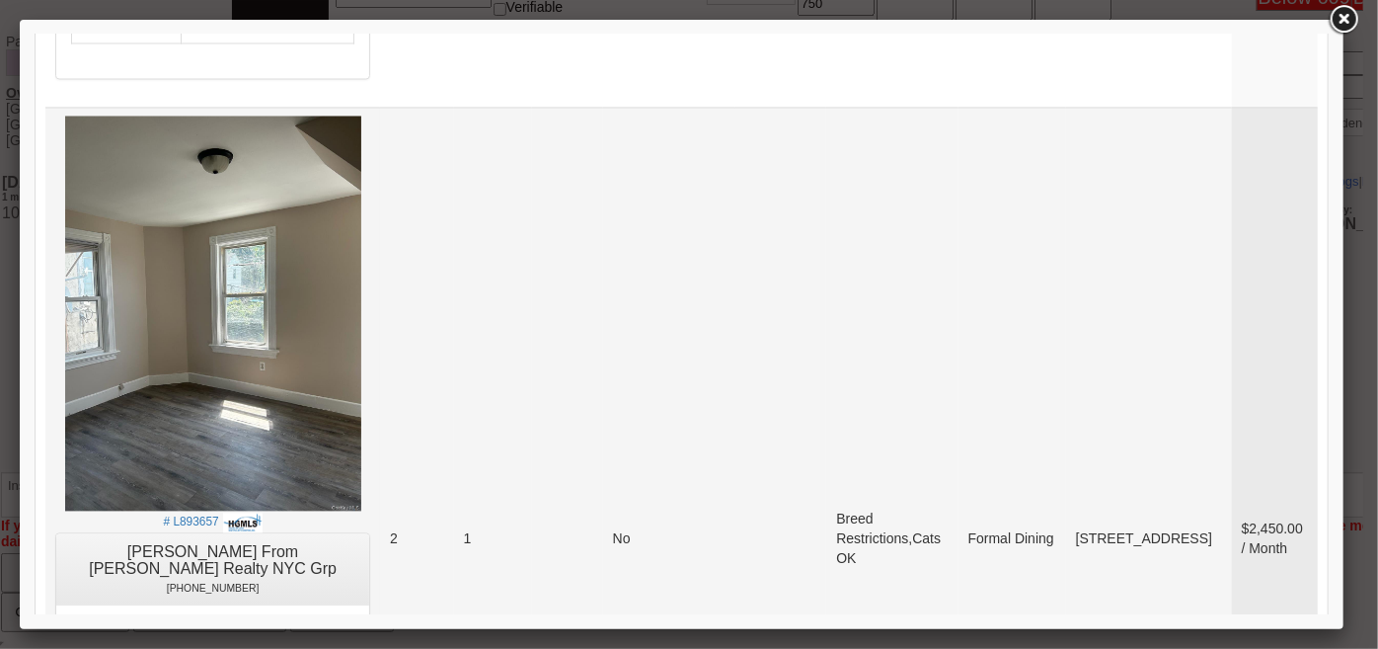
scroll to position [5833, 0]
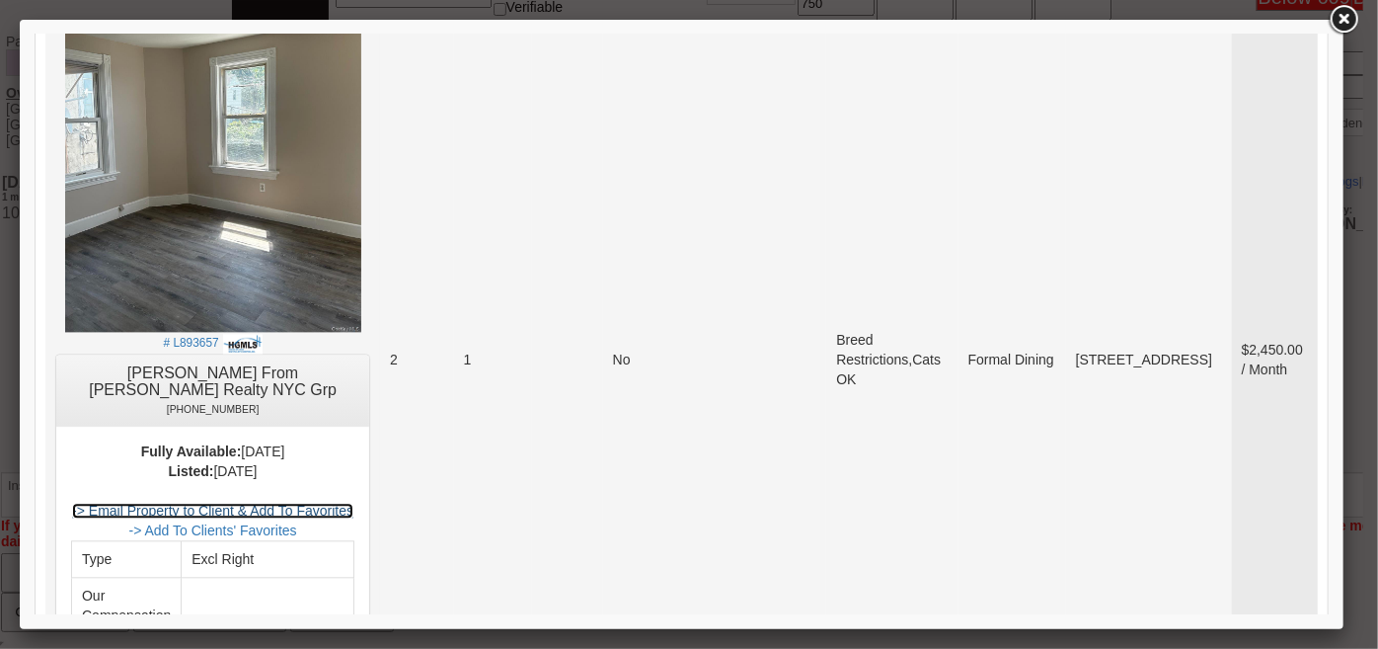
click at [344, 502] on link "-> Email Property to Client & Add To Favorites" at bounding box center [211, 510] width 281 height 16
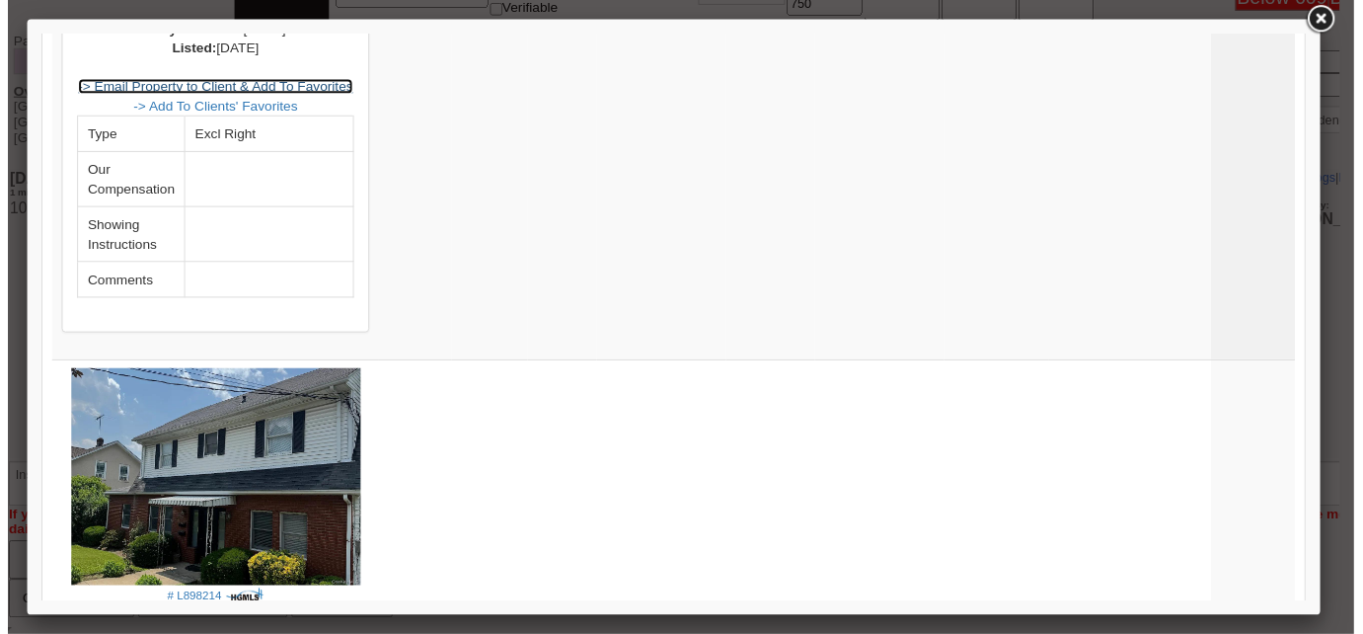
scroll to position [6235, 0]
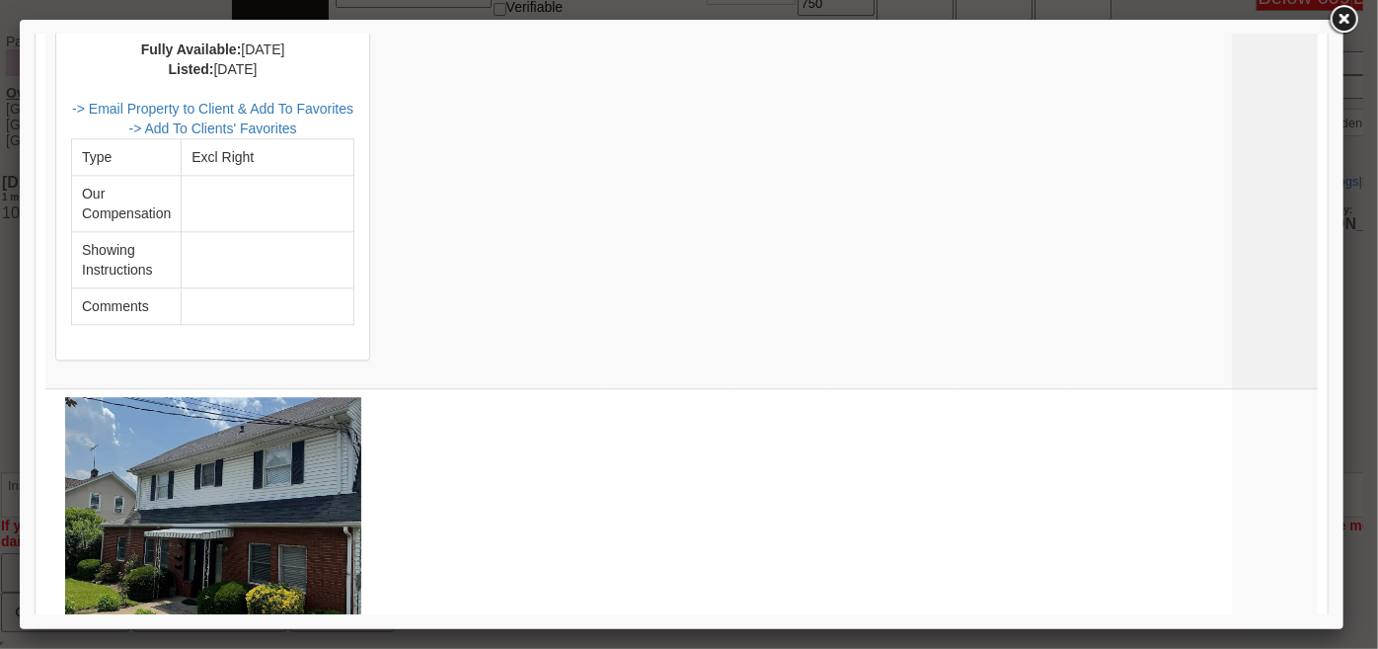
click at [1351, 17] on link at bounding box center [1344, 20] width 36 height 36
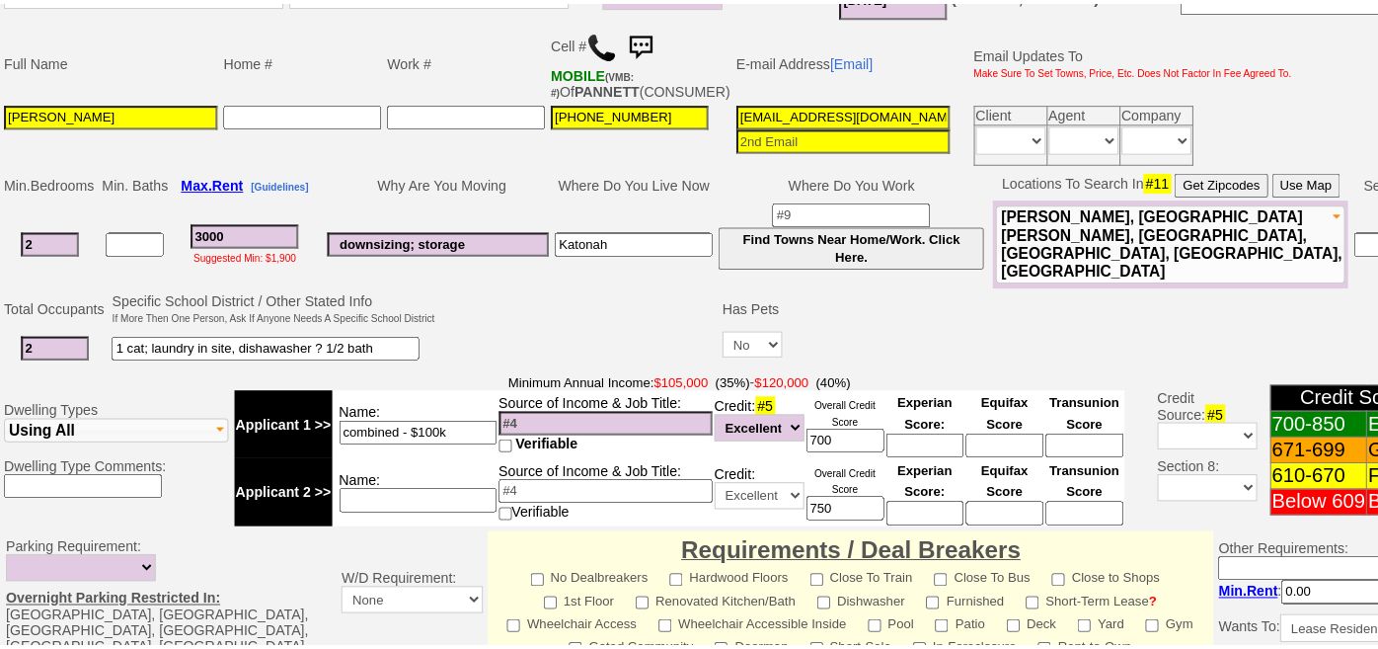
scroll to position [428, 0]
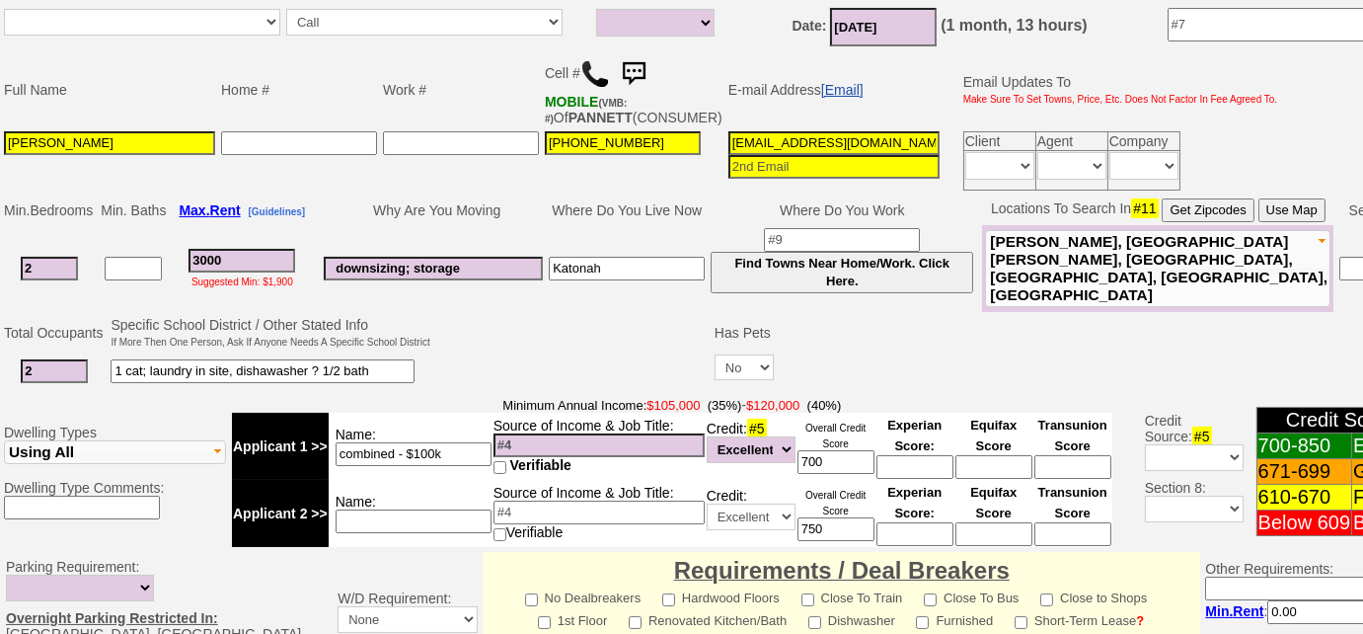
click at [821, 96] on link "[Email]" at bounding box center [842, 90] width 42 height 16
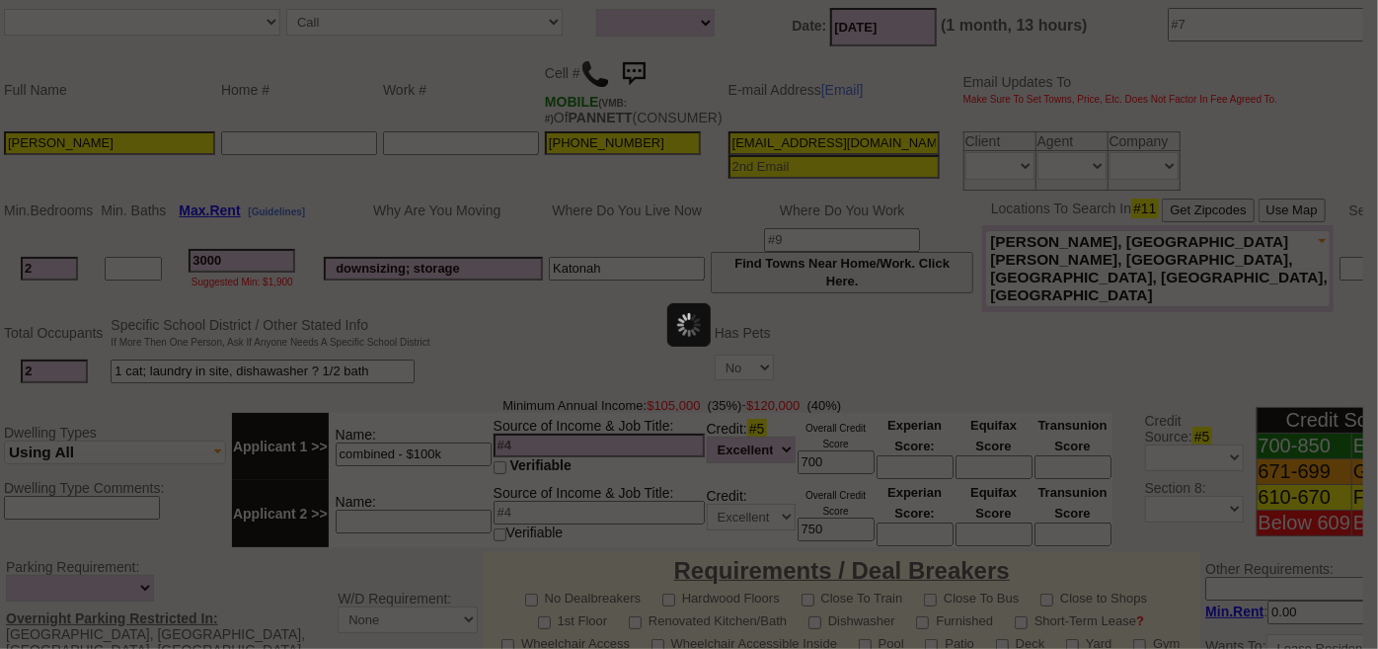
scroll to position [0, 0]
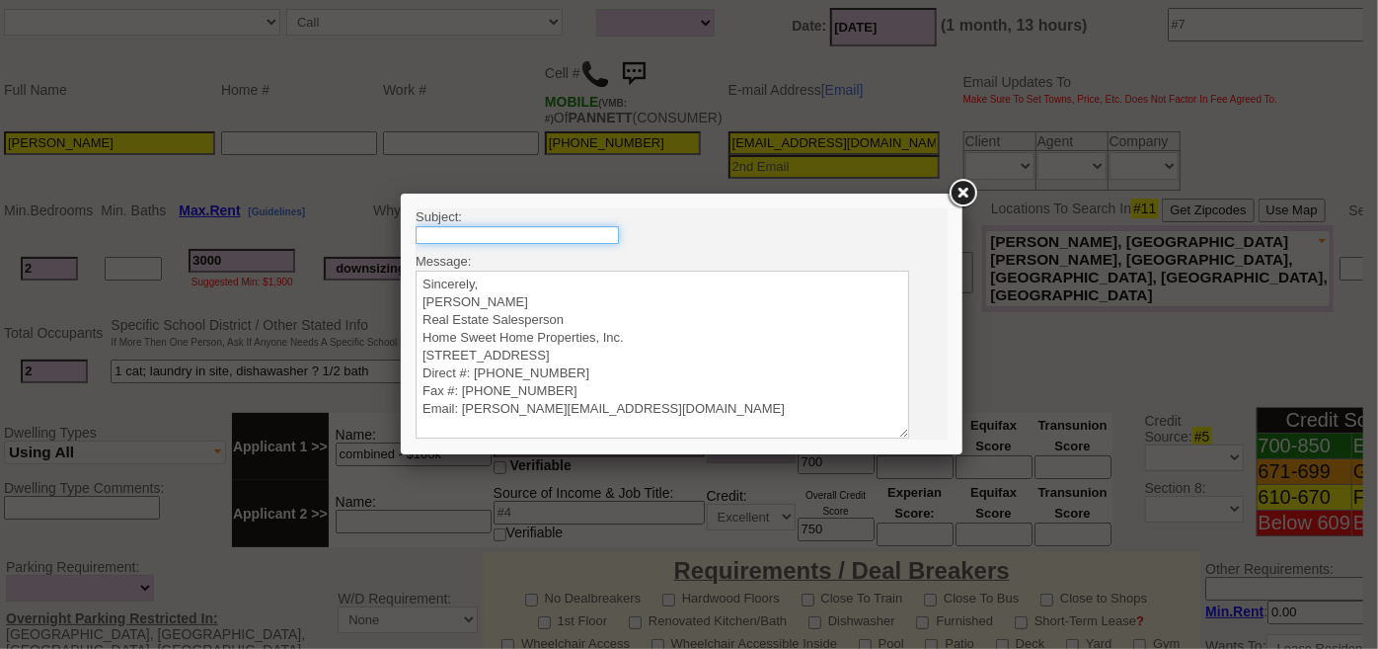
click at [563, 229] on input "text" at bounding box center [516, 234] width 203 height 18
type input "Rental Intake Form"
click at [499, 273] on textarea "Sincerely, Renata Staroselsky Real Estate Salesperson Home Sweet Home Propertie…" at bounding box center [662, 354] width 494 height 168
paste textarea "Good Morning Kate, It was a pleasure speaking with you! I am excited to work to…"
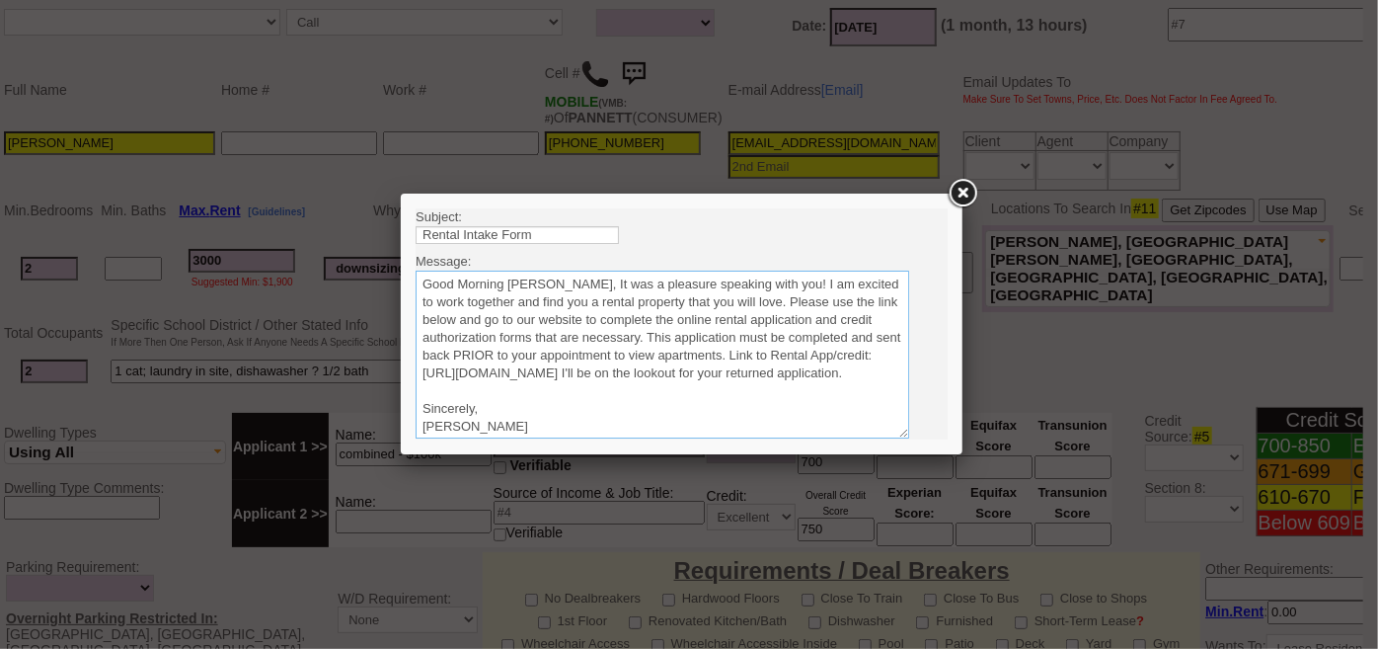
click at [538, 281] on textarea "Sincerely, Renata Staroselsky Real Estate Salesperson Home Sweet Home Propertie…" at bounding box center [662, 354] width 494 height 168
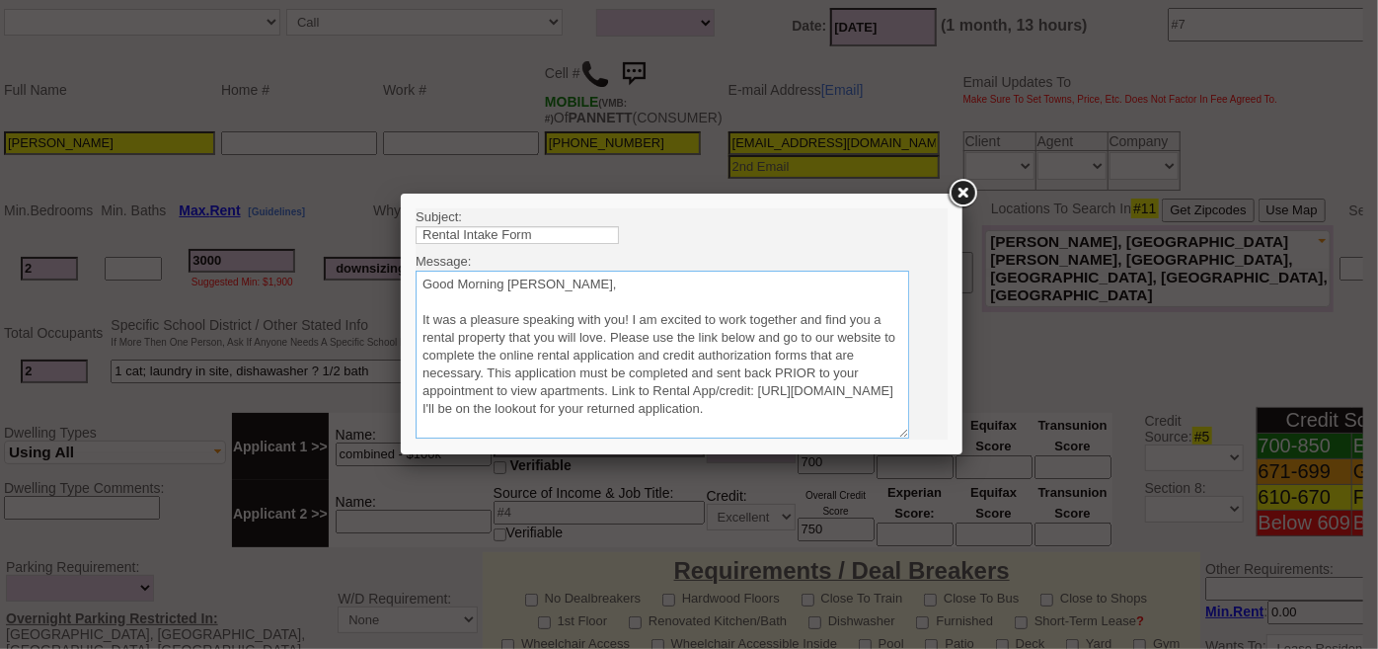
click at [609, 332] on textarea "Sincerely, Renata Staroselsky Real Estate Salesperson Home Sweet Home Propertie…" at bounding box center [662, 354] width 494 height 168
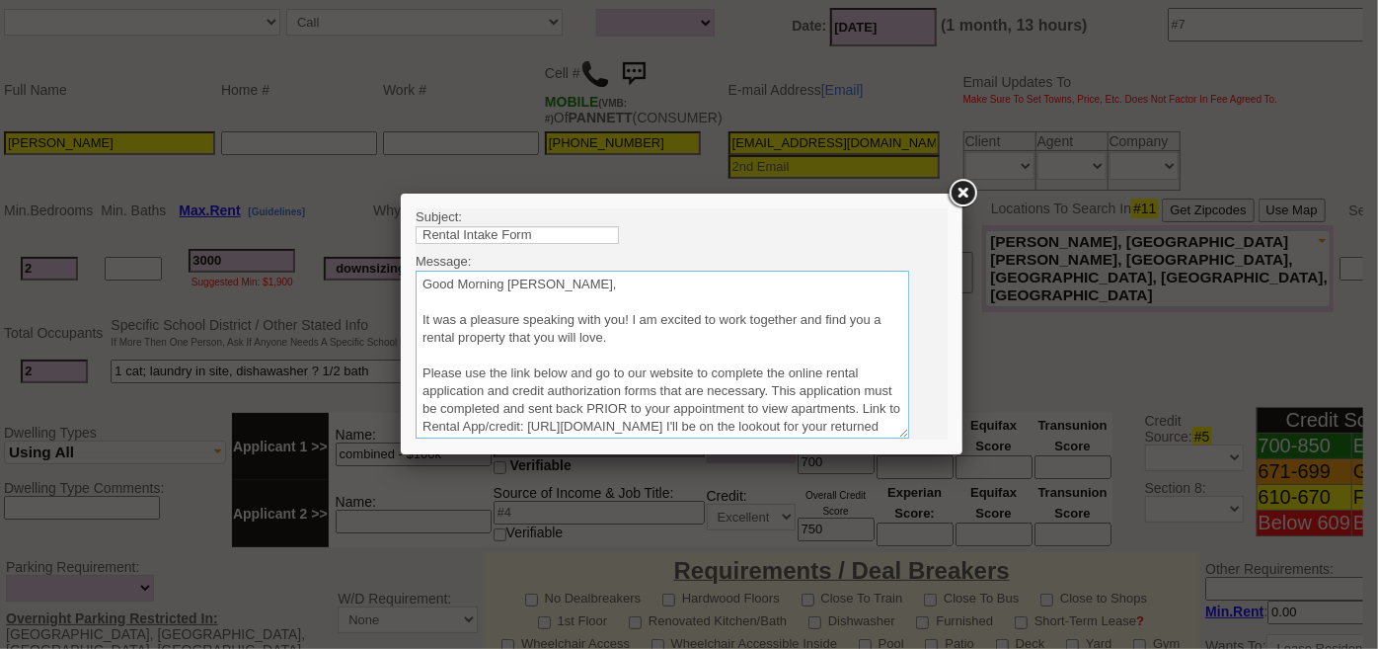
scroll to position [89, 0]
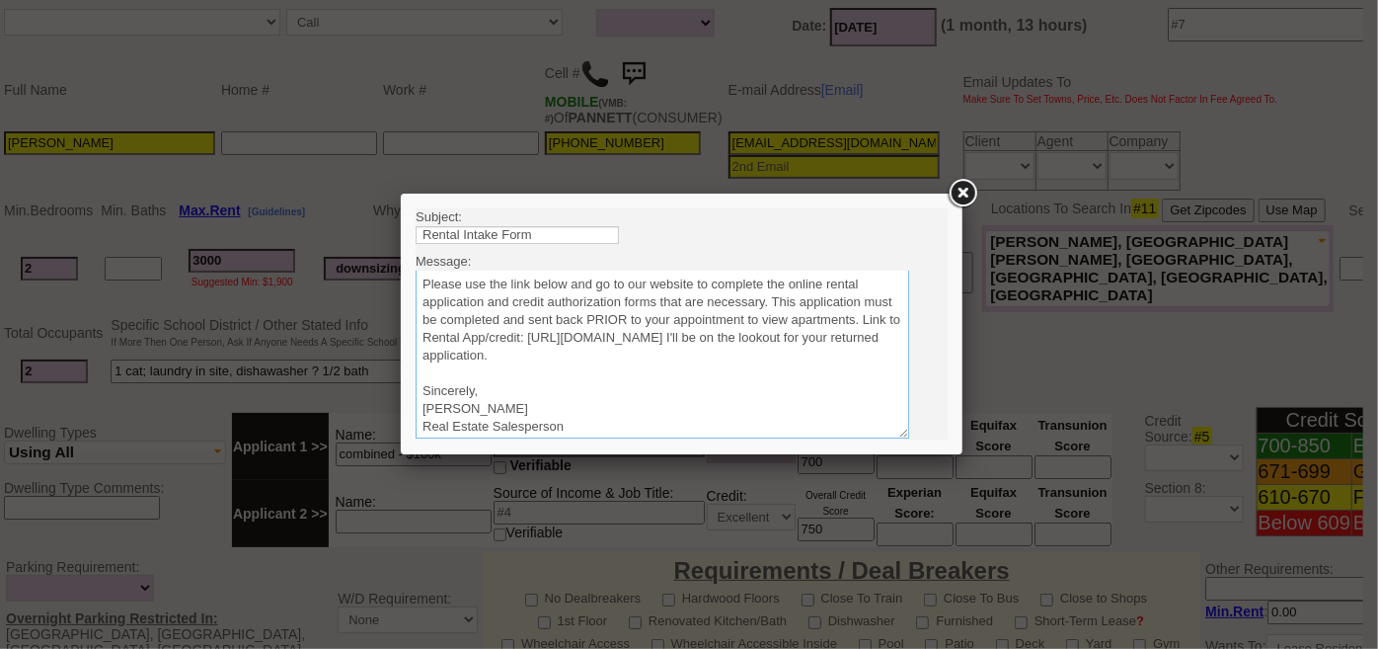
click at [841, 351] on textarea "Sincerely, Renata Staroselsky Real Estate Salesperson Home Sweet Home Propertie…" at bounding box center [662, 354] width 494 height 168
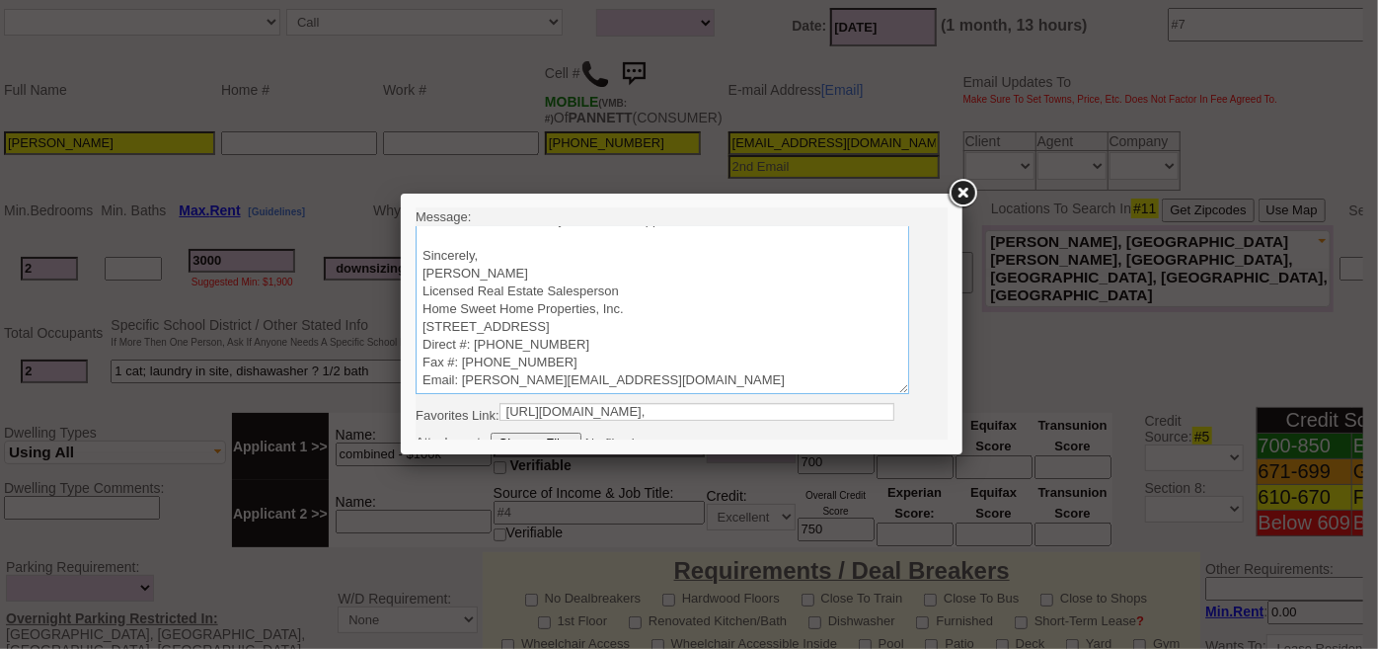
scroll to position [84, 0]
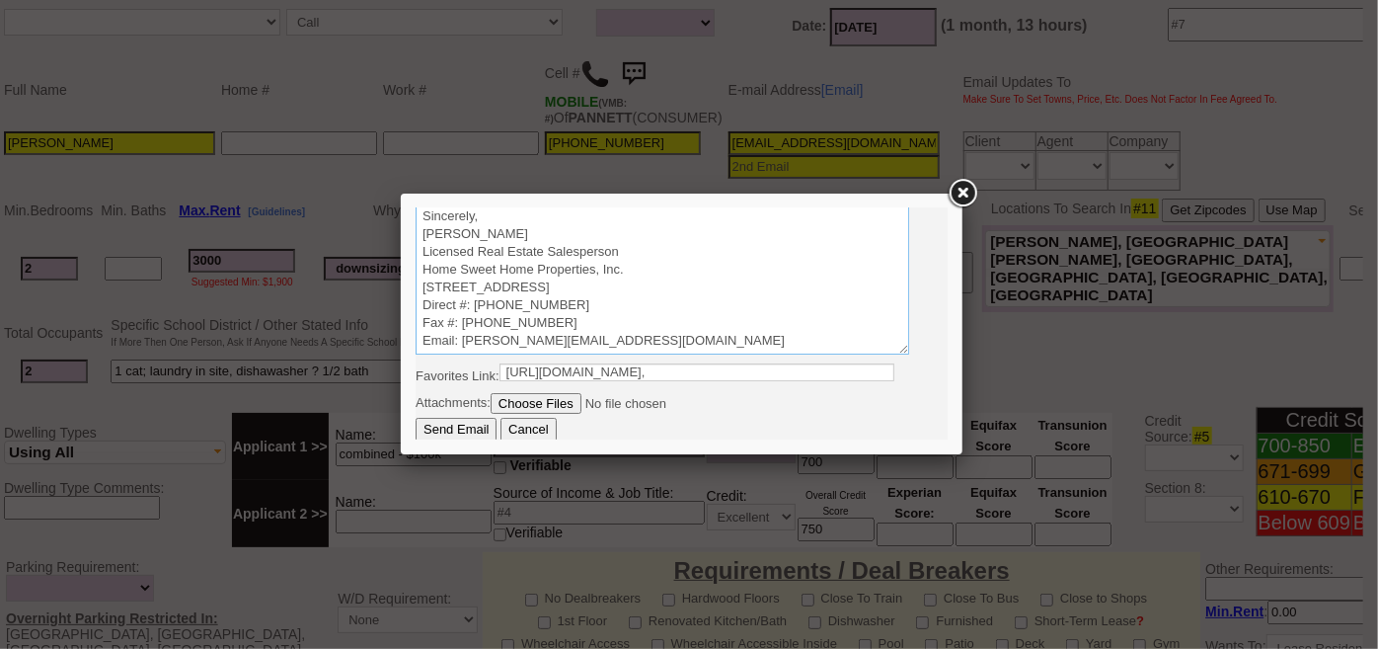
type textarea "Good Morning Kate, It was a pleasure speaking with you! I am excited to work to…"
click at [478, 425] on input "Send Email" at bounding box center [455, 429] width 81 height 24
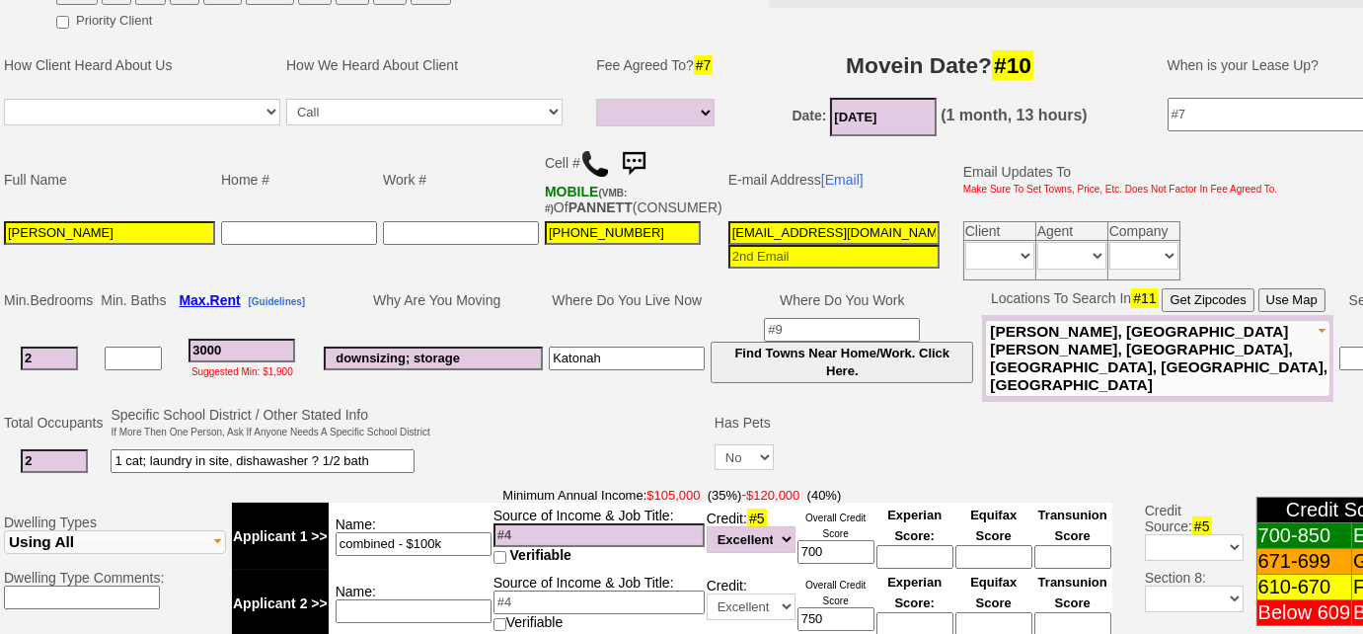
scroll to position [159, 0]
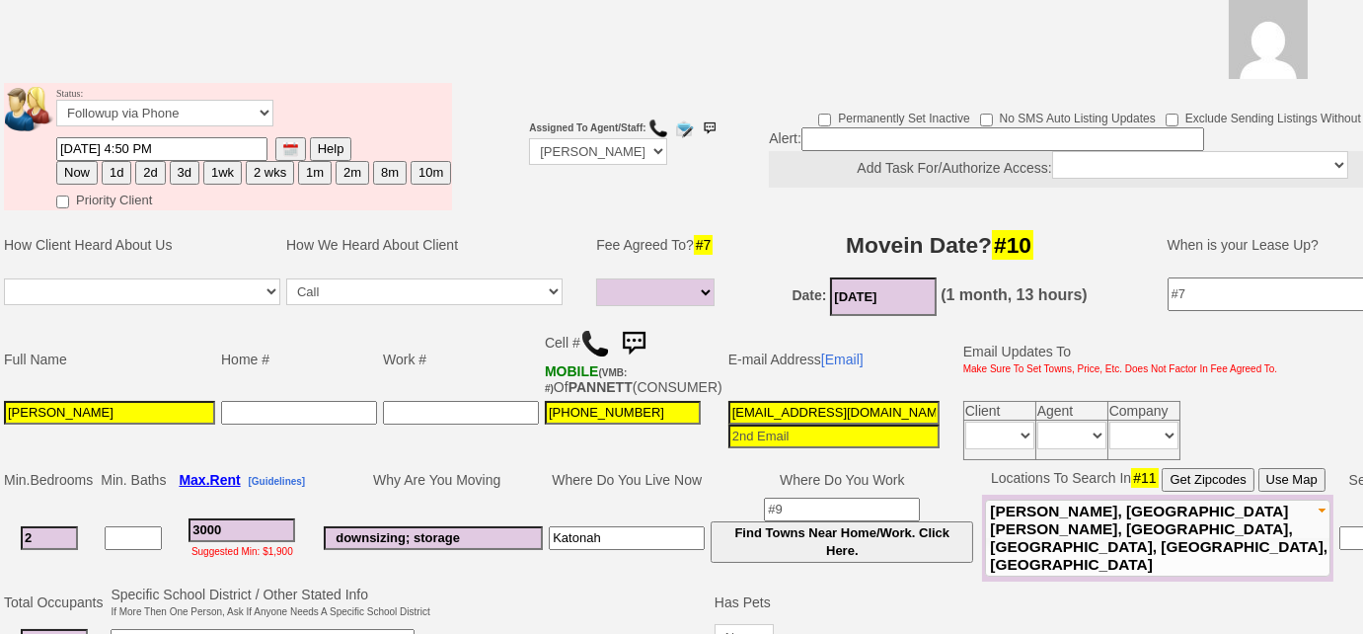
click at [183, 175] on button "3d" at bounding box center [185, 173] width 30 height 24
type input "08/17/2025 10:31 AM"
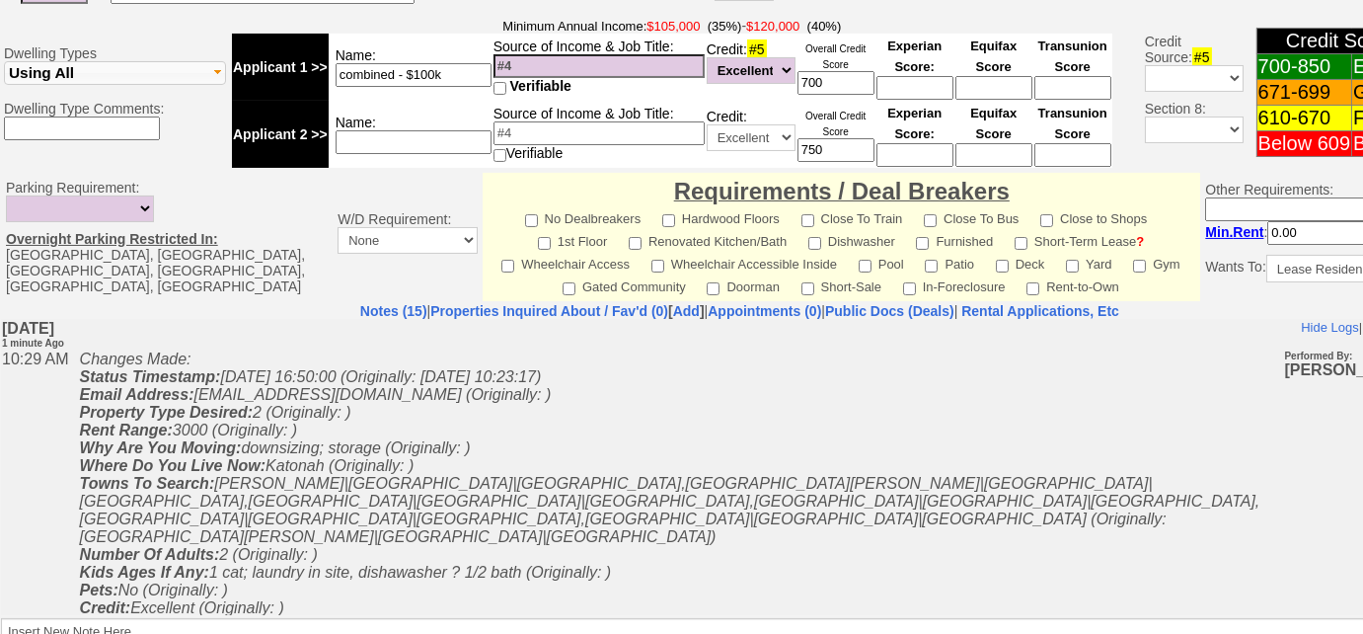
scroll to position [981, 0]
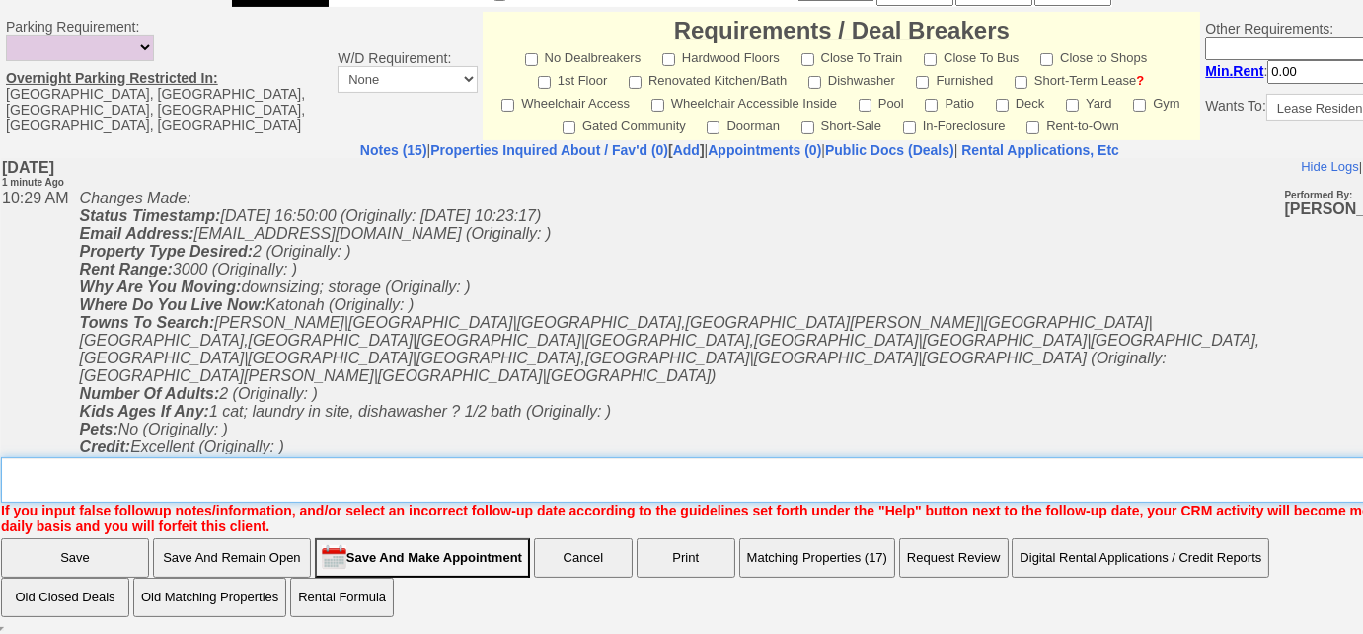
click at [352, 478] on textarea "Insert New Note Here" at bounding box center [747, 479] width 1492 height 45
type textarea "sent rental appl and listings"
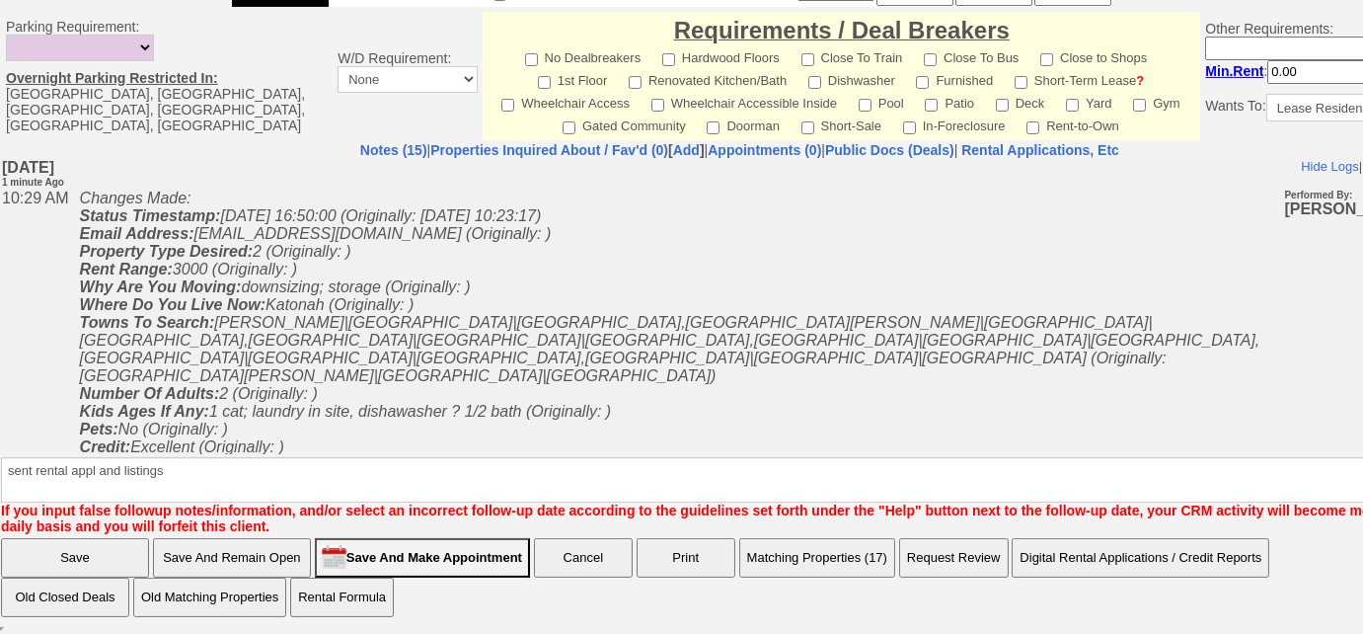
click at [92, 567] on input "Save" at bounding box center [75, 557] width 148 height 39
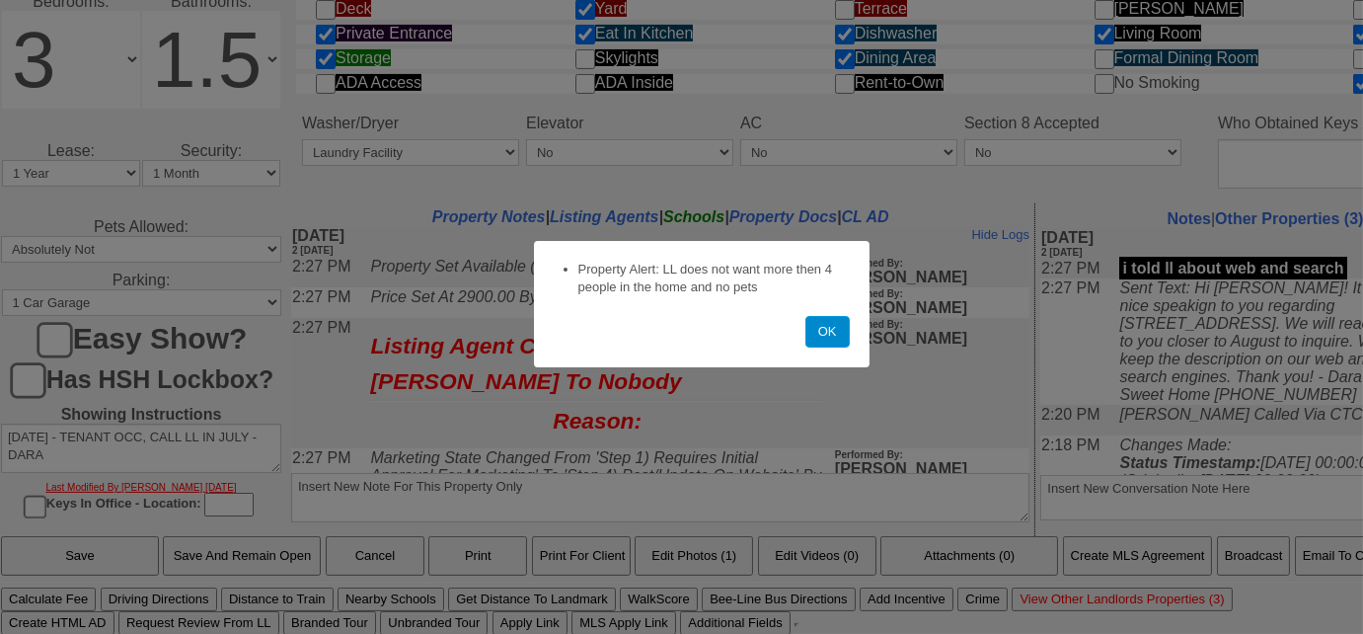
click at [819, 336] on button "OK" at bounding box center [828, 332] width 44 height 32
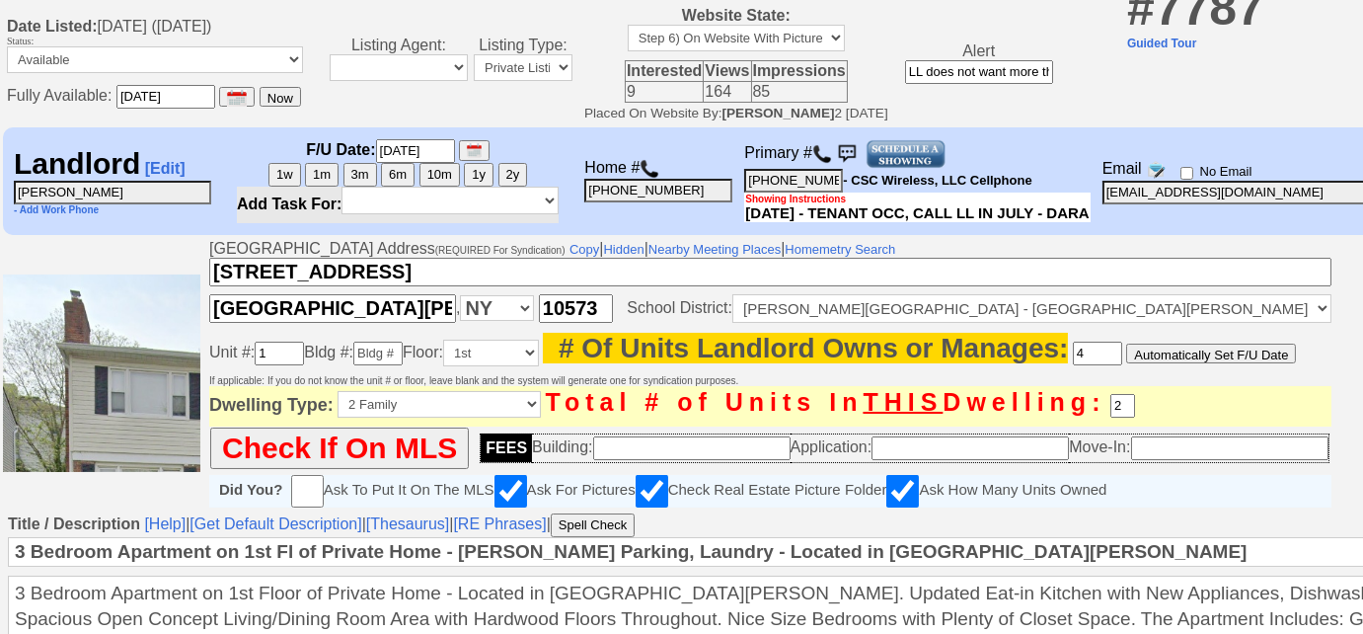
scroll to position [131, 0]
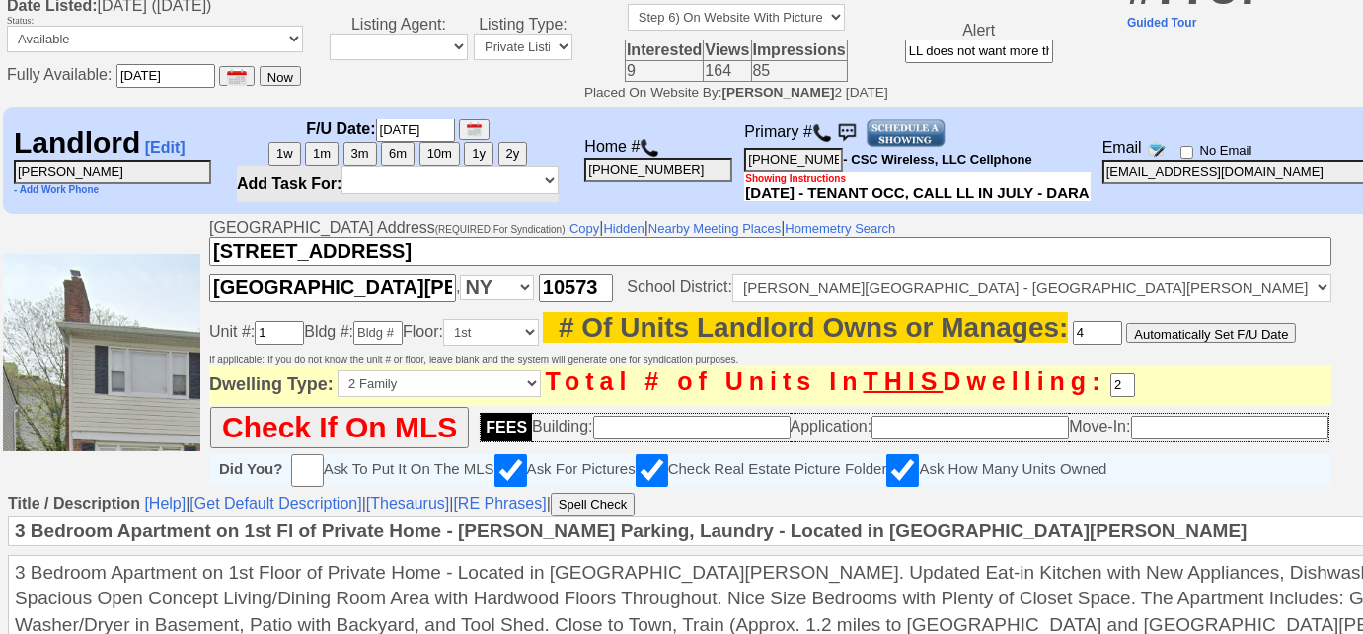
click at [827, 134] on img at bounding box center [822, 133] width 20 height 20
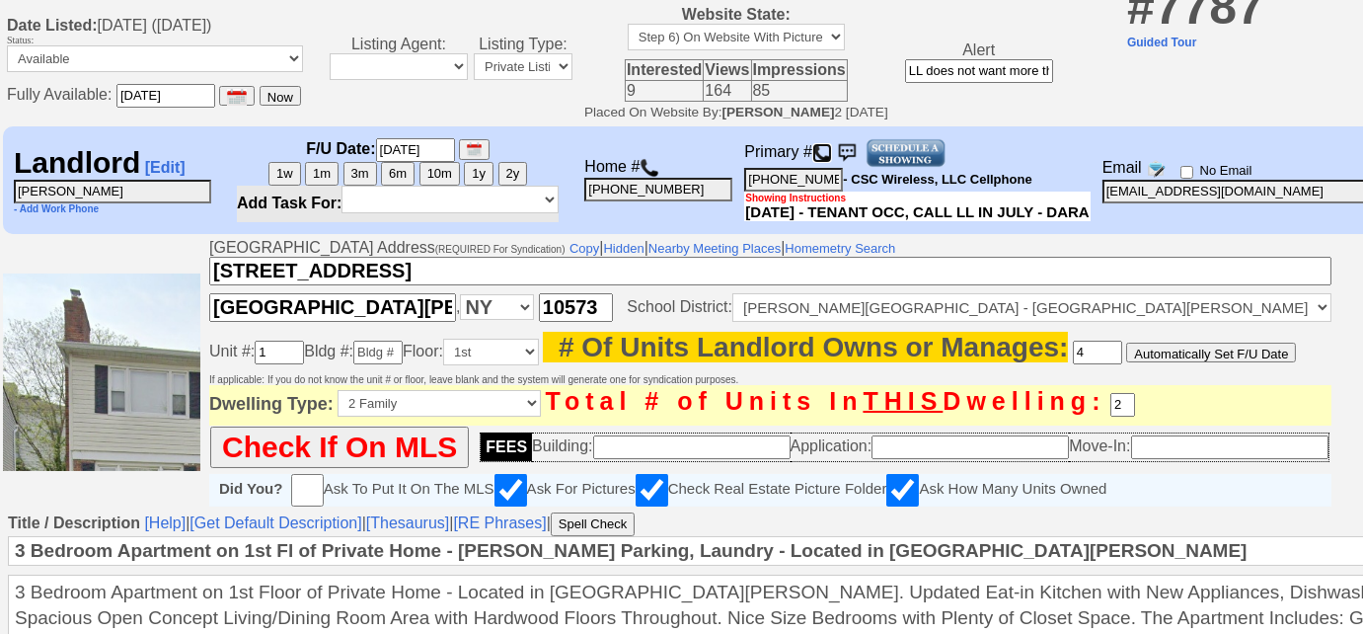
scroll to position [0, 0]
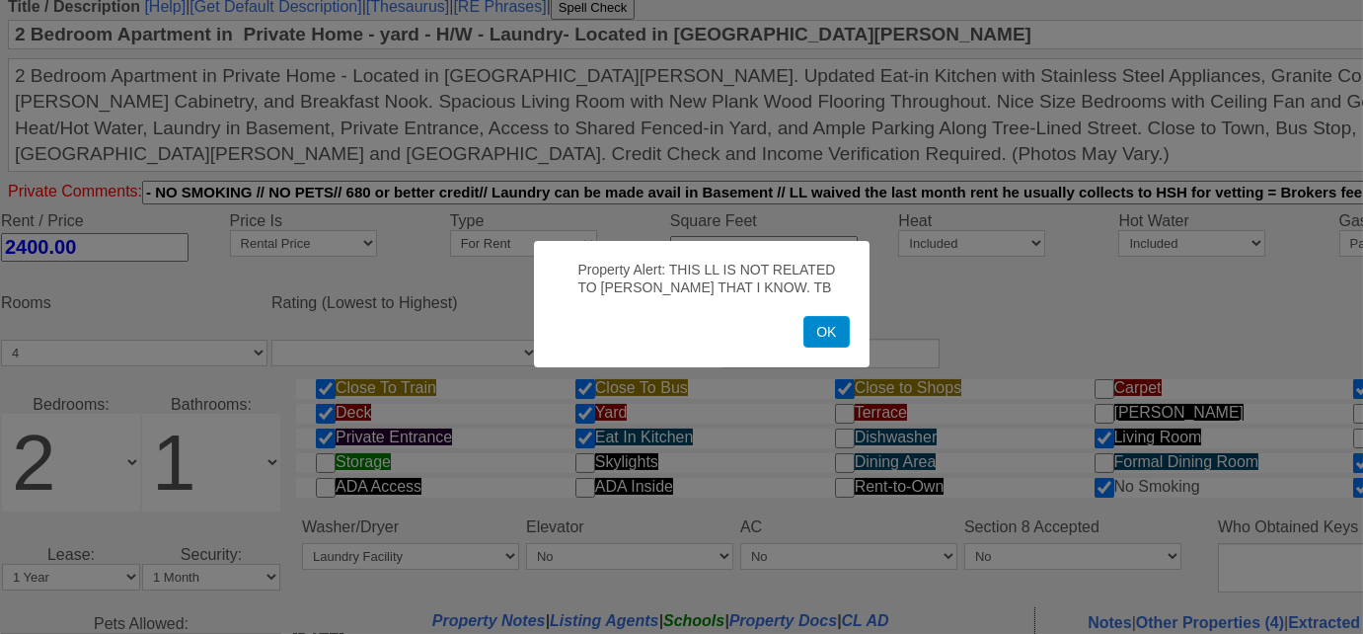
click at [831, 331] on button "OK" at bounding box center [826, 332] width 45 height 32
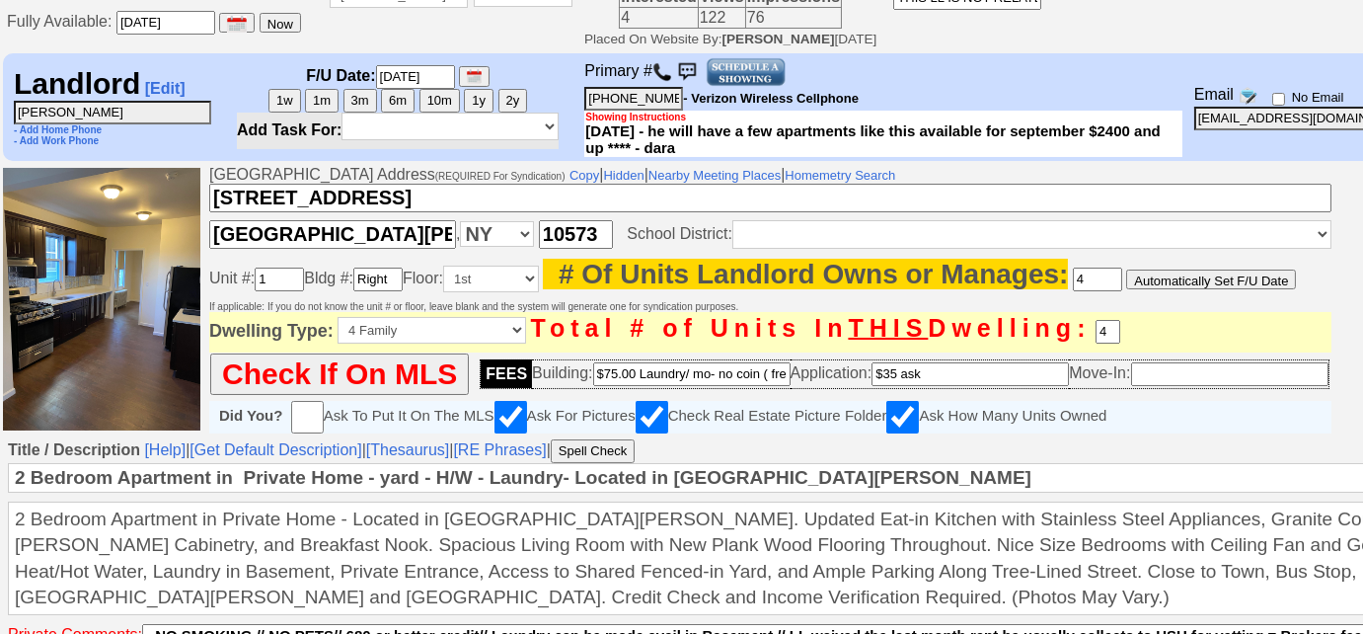
scroll to position [134, 0]
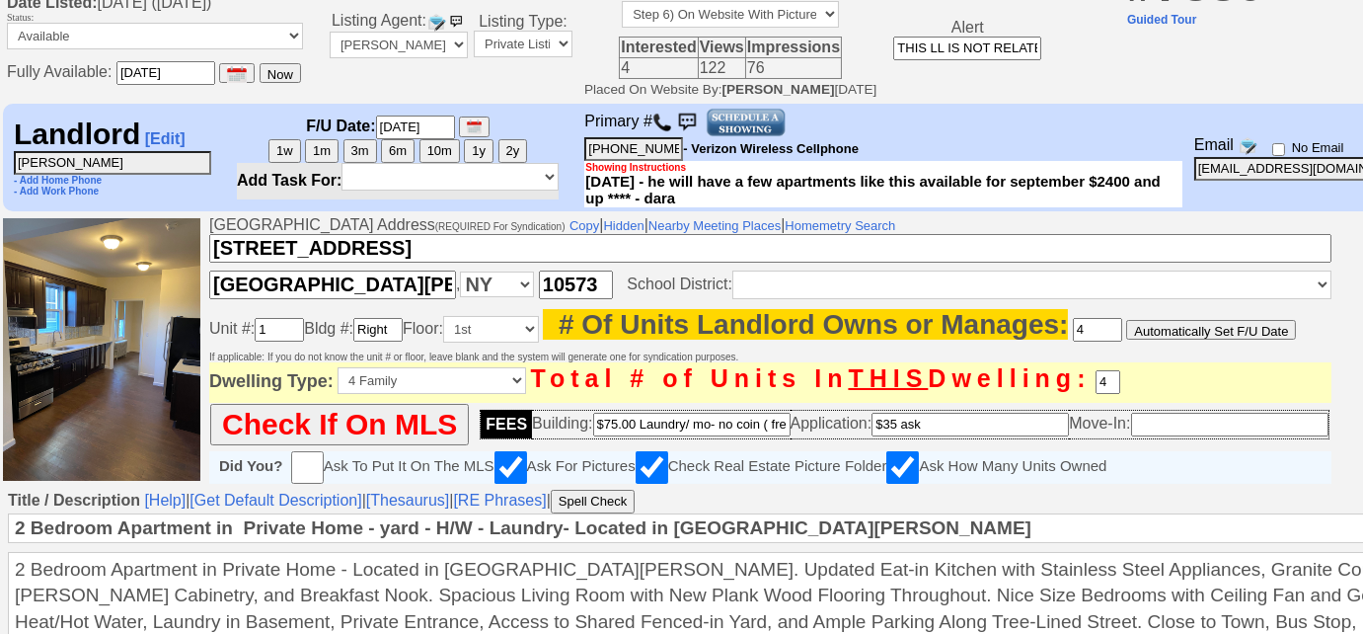
click at [668, 124] on img at bounding box center [663, 123] width 20 height 20
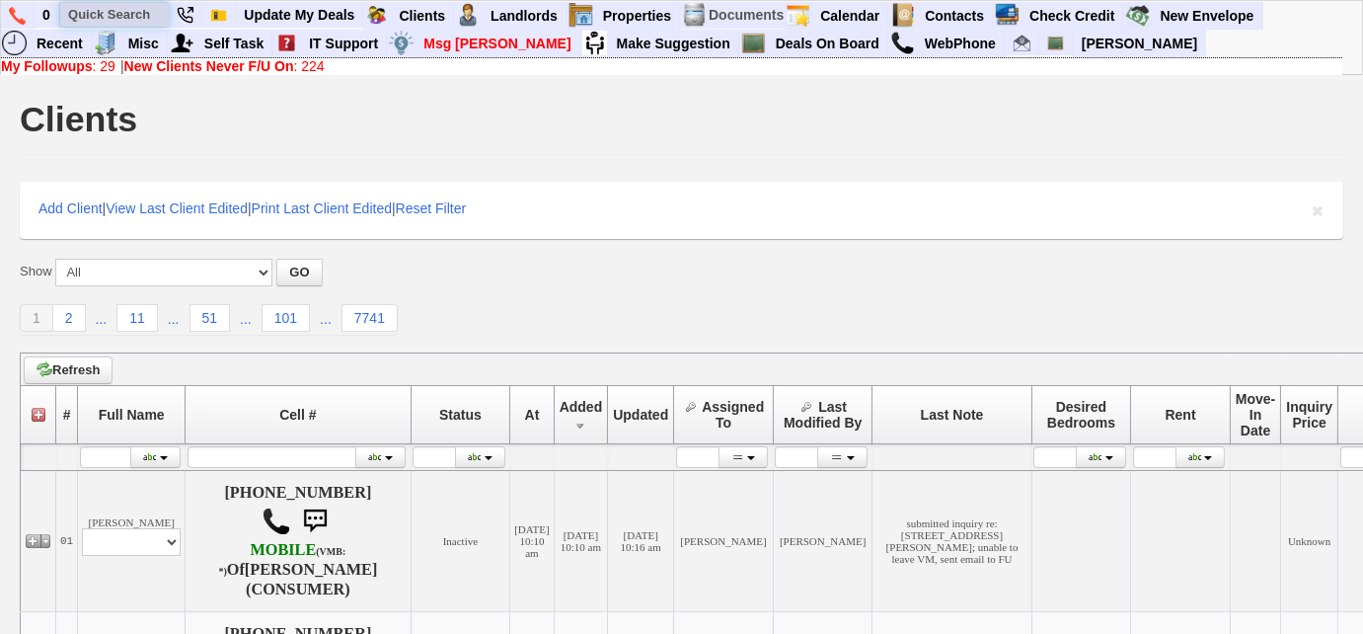
click at [150, 11] on input "text" at bounding box center [114, 14] width 109 height 25
paste input "142185"
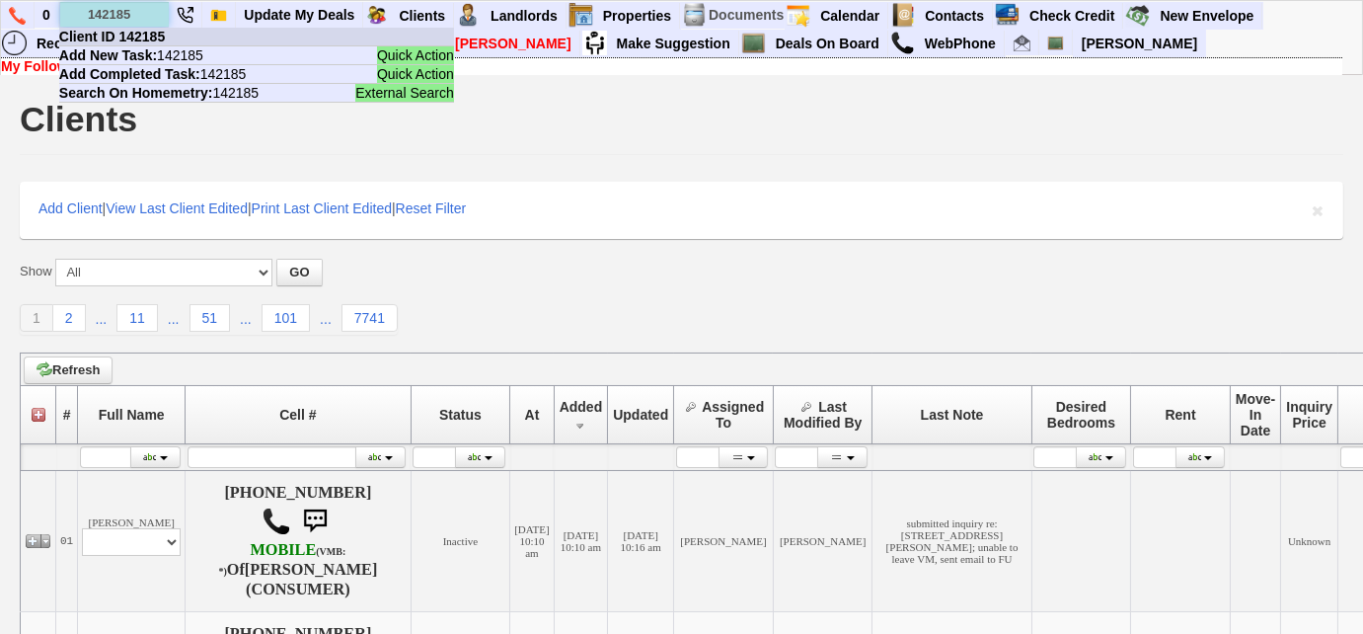
type input "142185"
click at [139, 31] on b "Client ID 142185" at bounding box center [112, 37] width 106 height 16
drag, startPoint x: 124, startPoint y: 22, endPoint x: 138, endPoint y: 18, distance: 14.4
click at [124, 22] on input "text" at bounding box center [114, 14] width 109 height 25
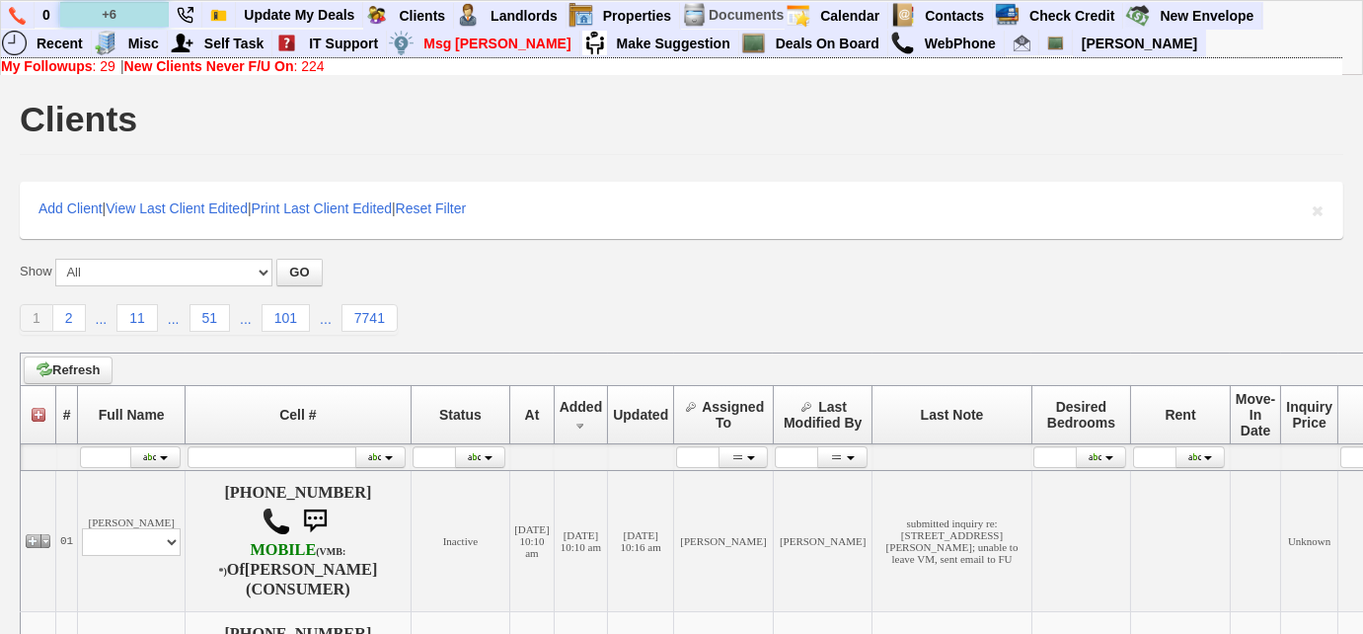
type input "+"
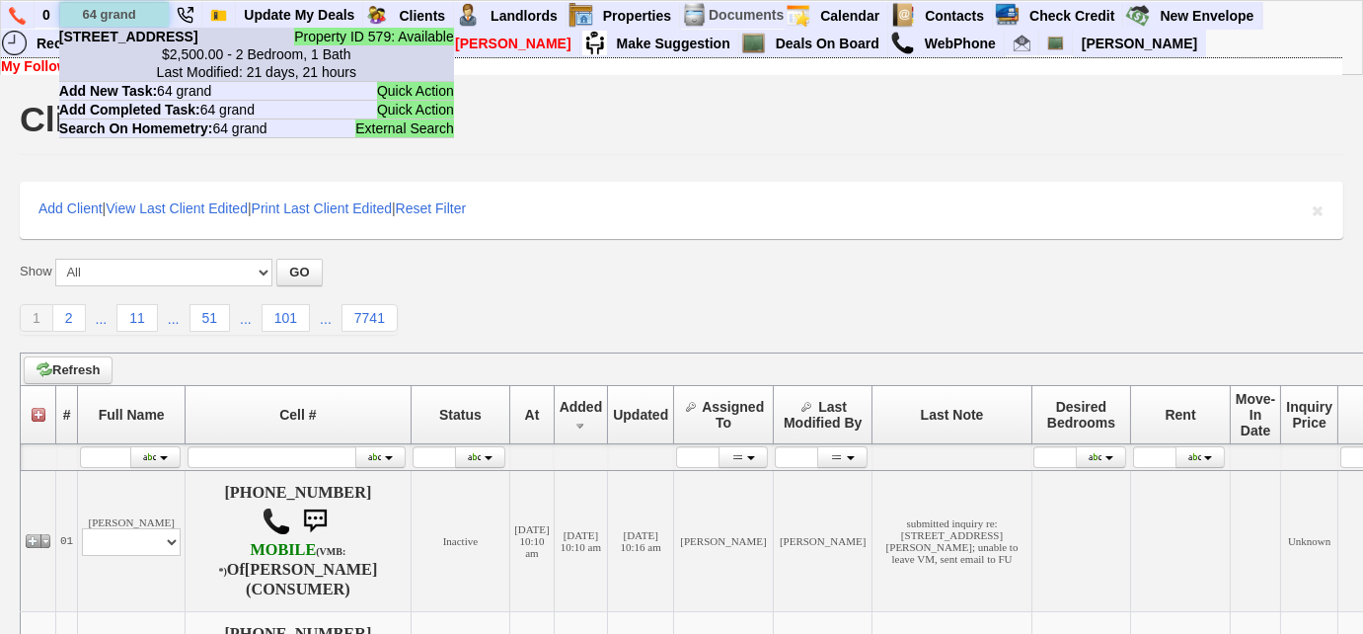
type input "64 grand"
click at [166, 44] on b "64 Grand St - Floor: 2nd in Mamaroneck, NY" at bounding box center [128, 37] width 139 height 16
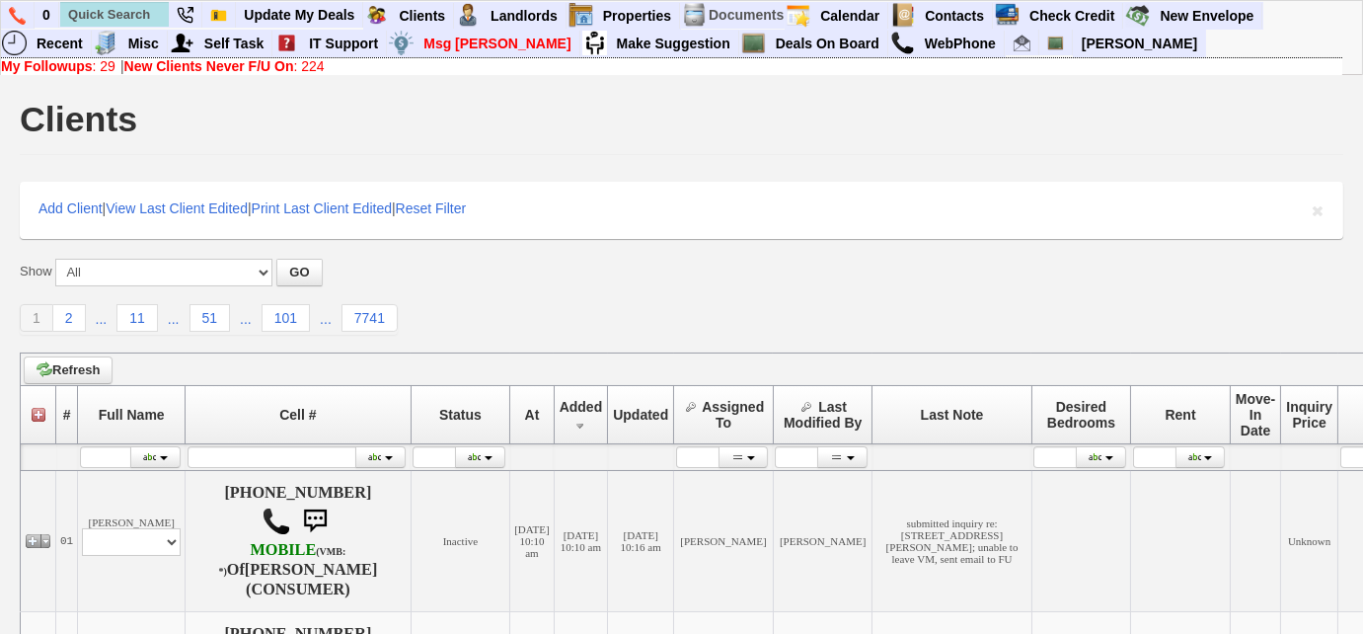
click at [72, 66] on b "My Followups" at bounding box center [47, 66] width 92 height 16
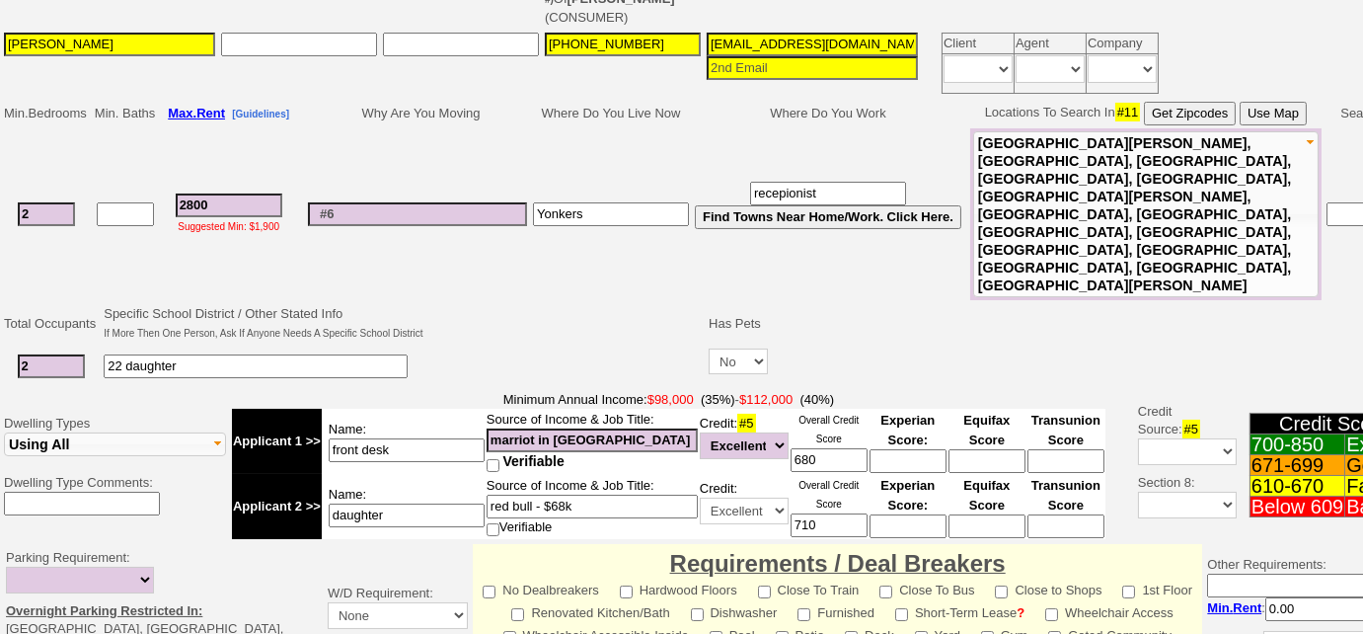
scroll to position [552, 0]
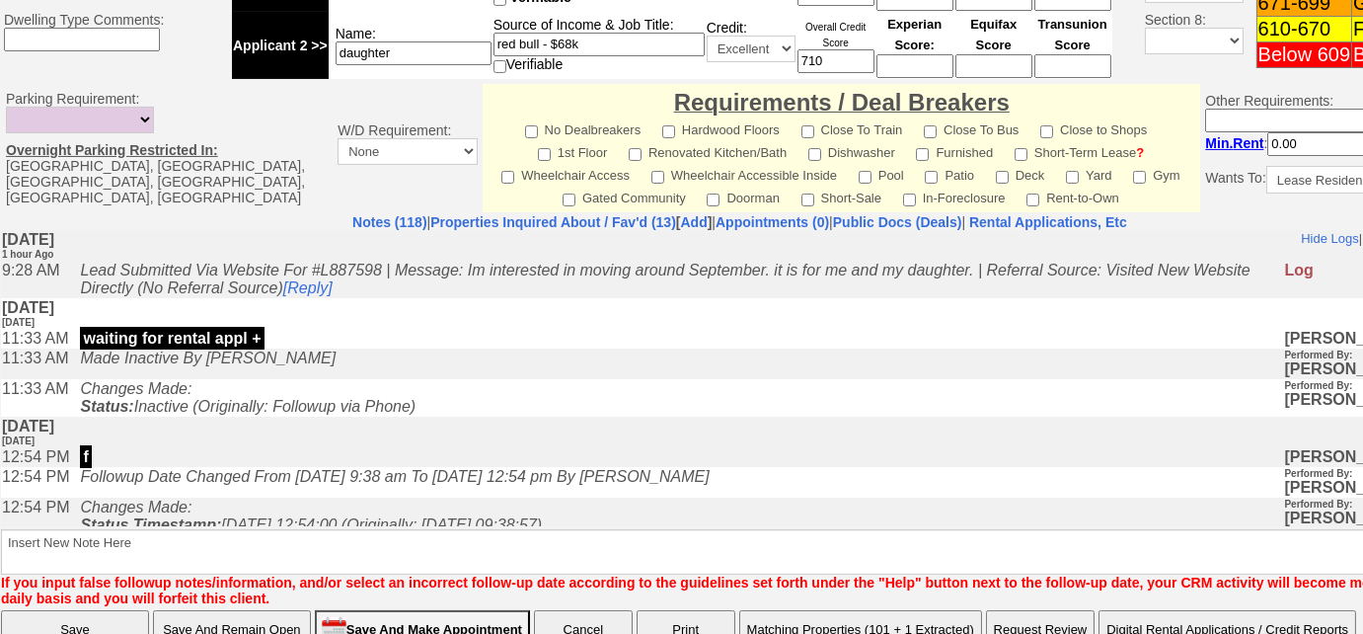
click at [878, 610] on button "Matching Properties (101 + 1 Extracted)" at bounding box center [860, 629] width 243 height 39
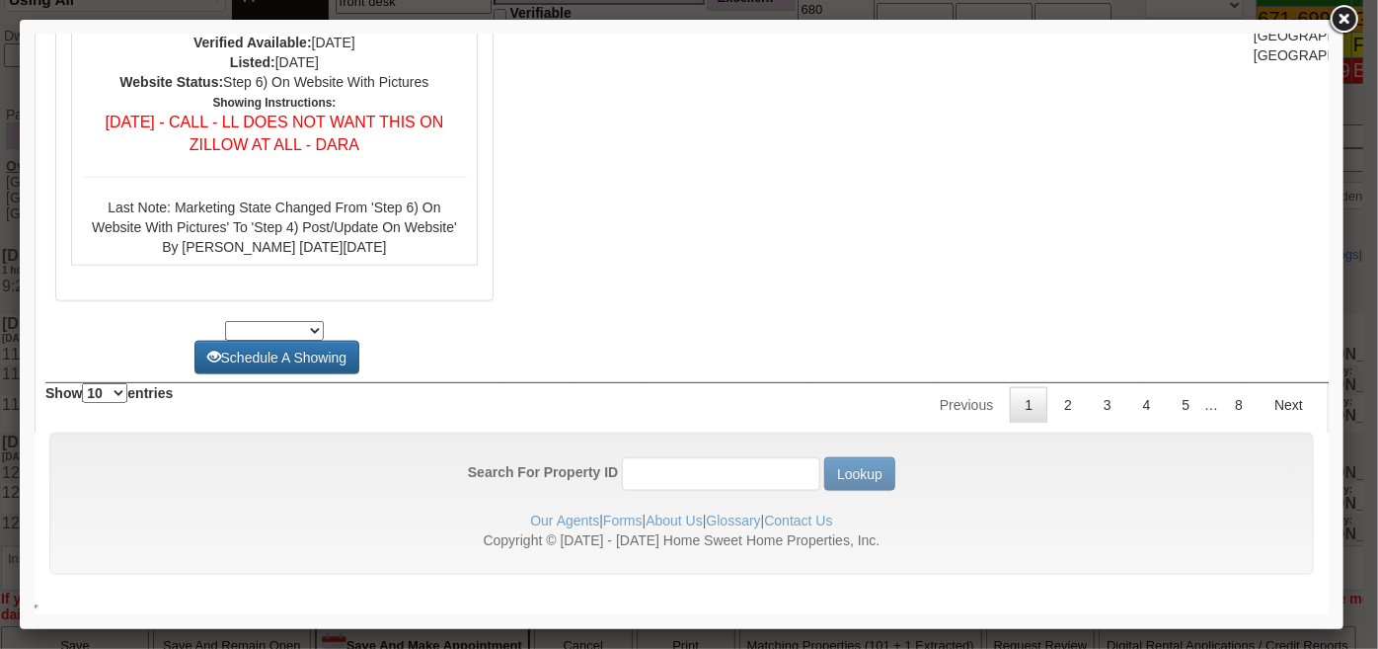
scroll to position [8799, 0]
click at [1067, 406] on link "2" at bounding box center [1067, 404] width 38 height 36
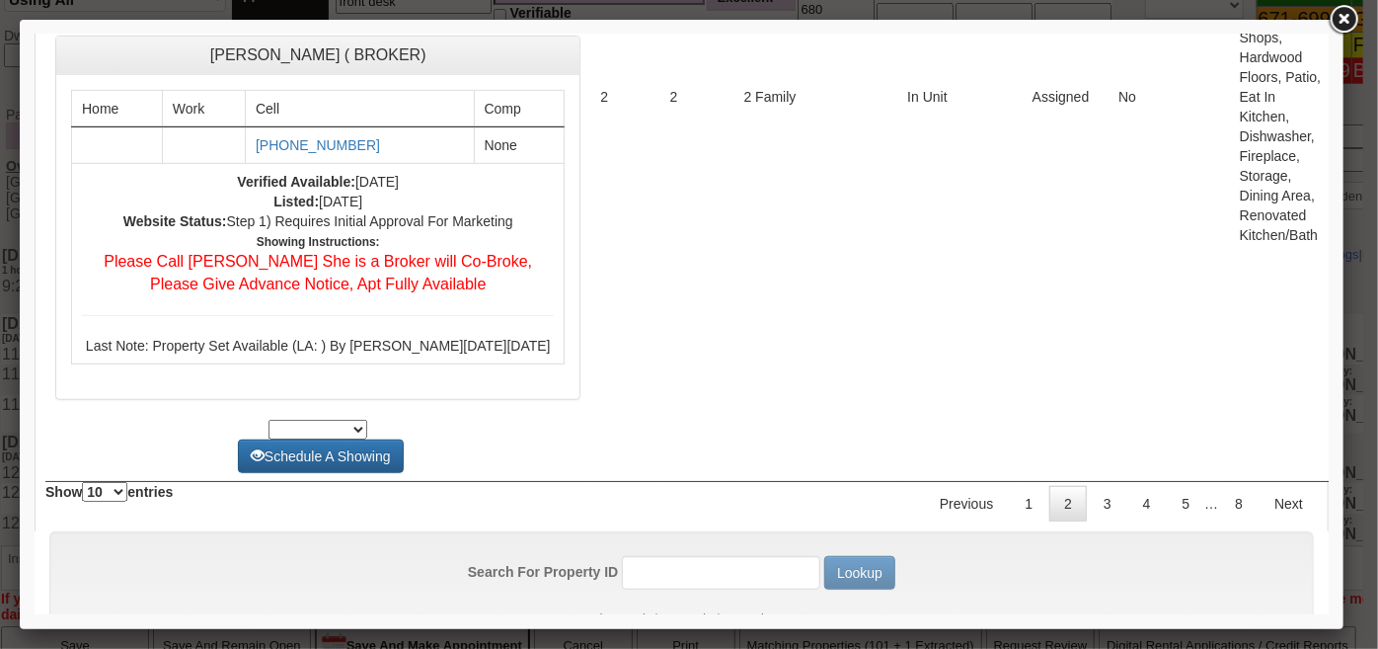
scroll to position [8633, 0]
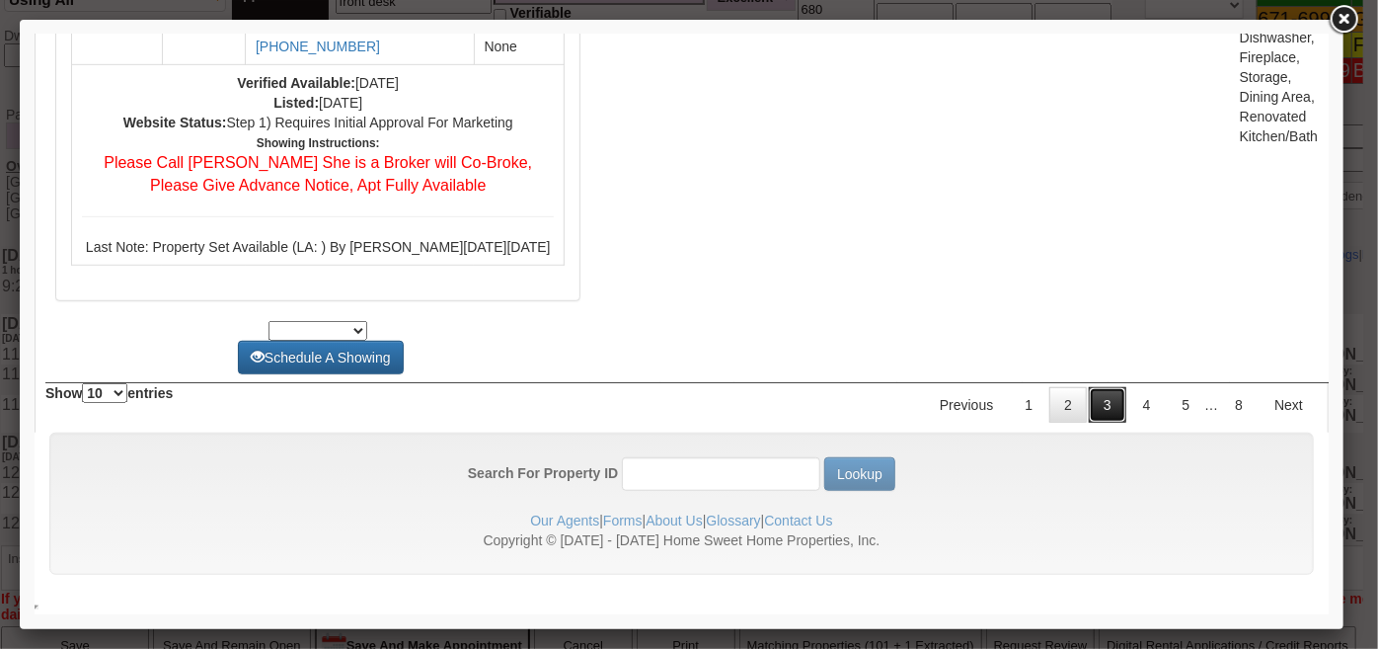
click at [1091, 422] on link "3" at bounding box center [1107, 404] width 38 height 36
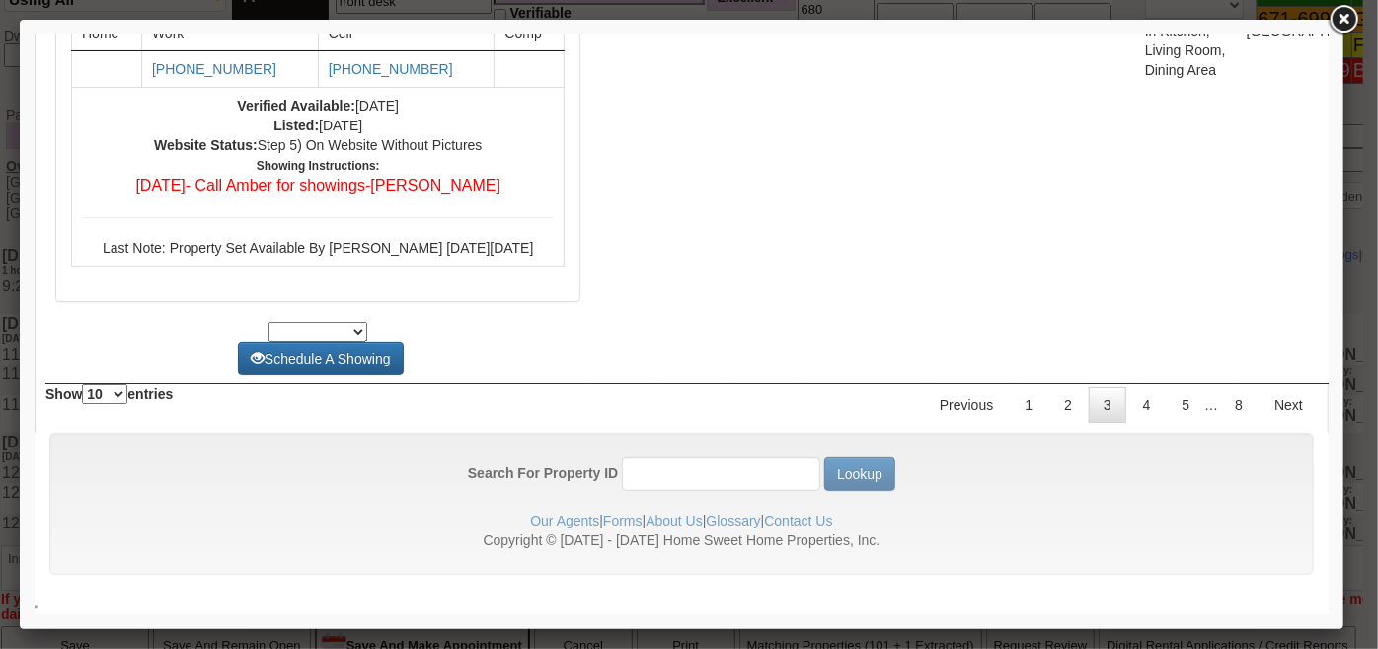
scroll to position [8092, 0]
click at [1141, 408] on link "4" at bounding box center [1146, 404] width 38 height 36
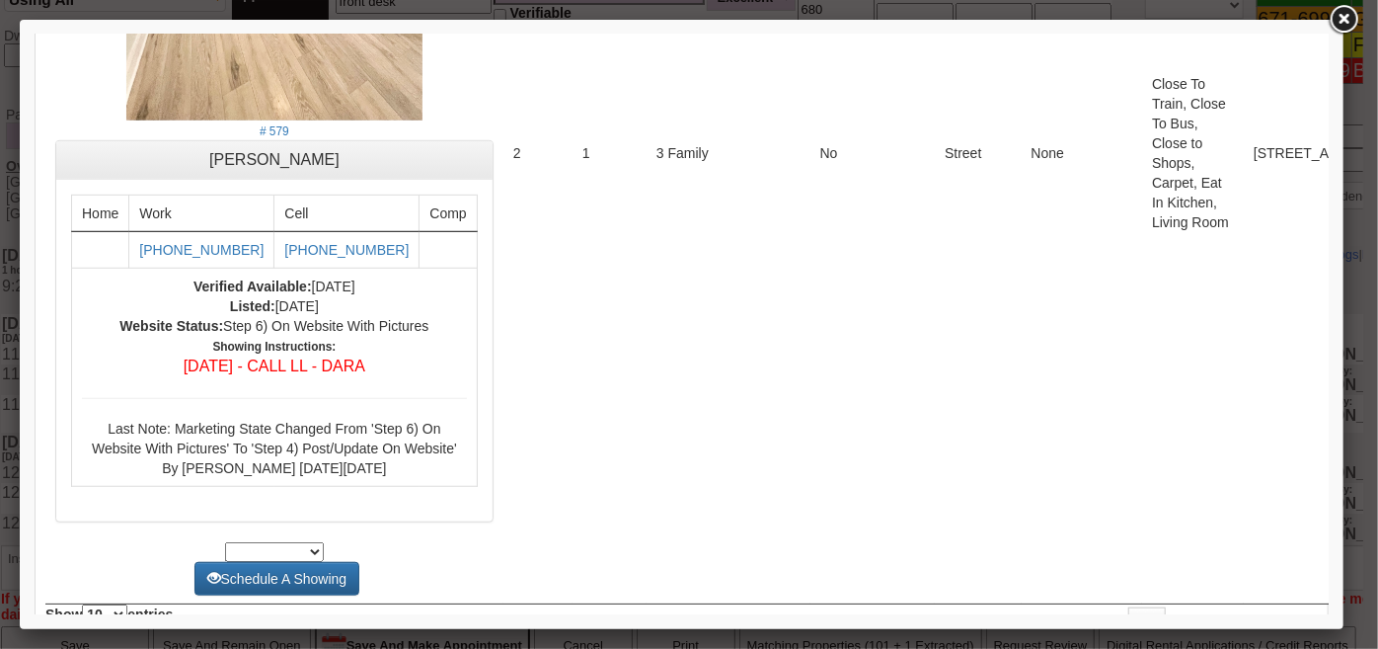
scroll to position [8705, 0]
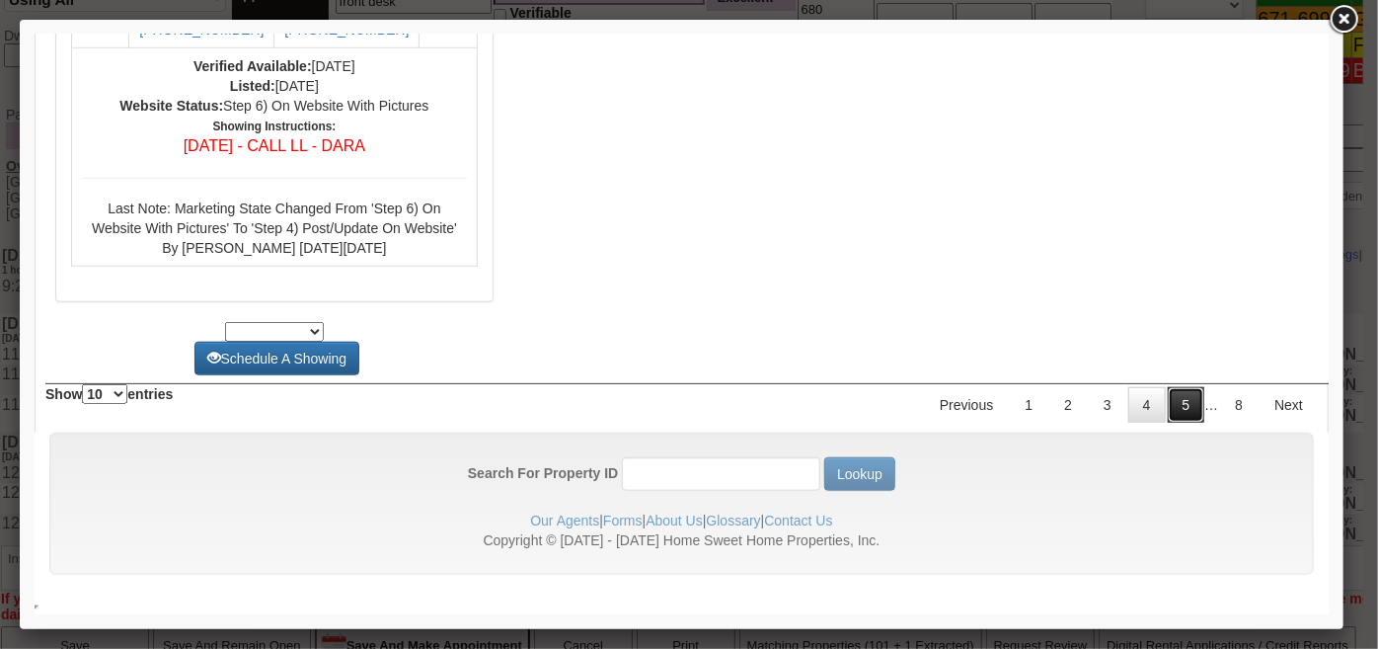
click at [1177, 418] on link "5" at bounding box center [1186, 404] width 38 height 36
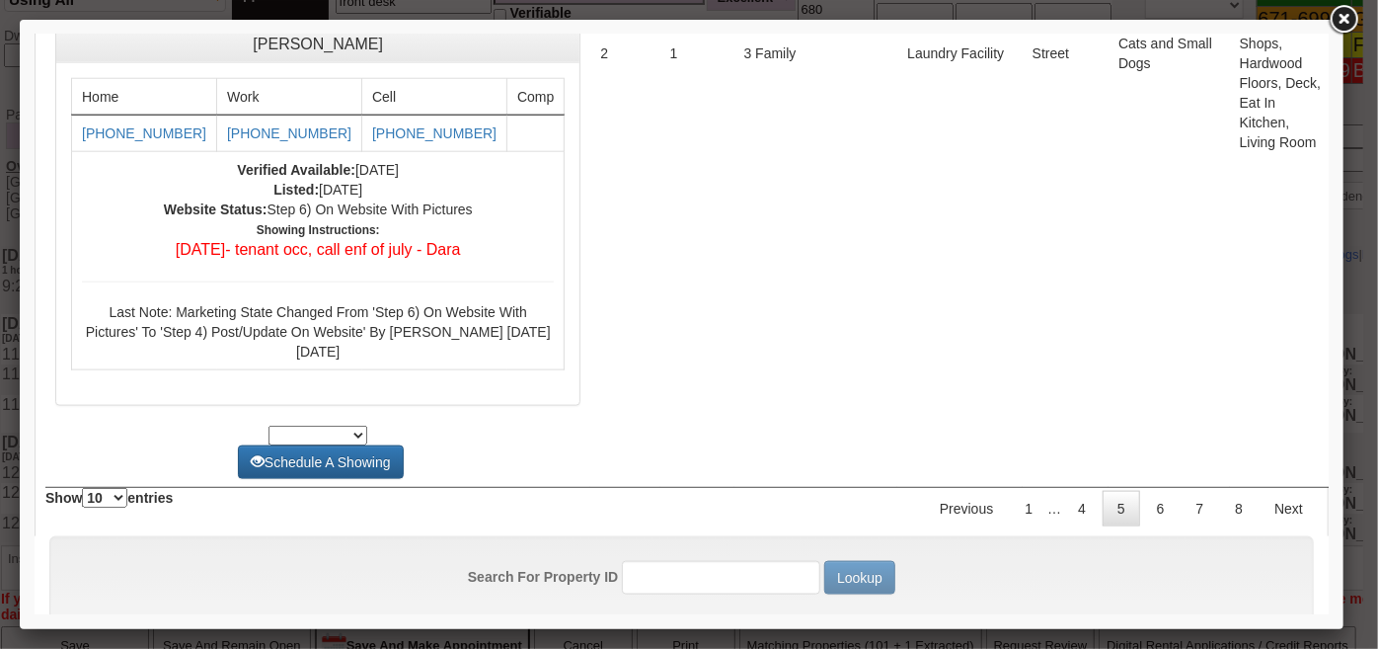
scroll to position [0, 0]
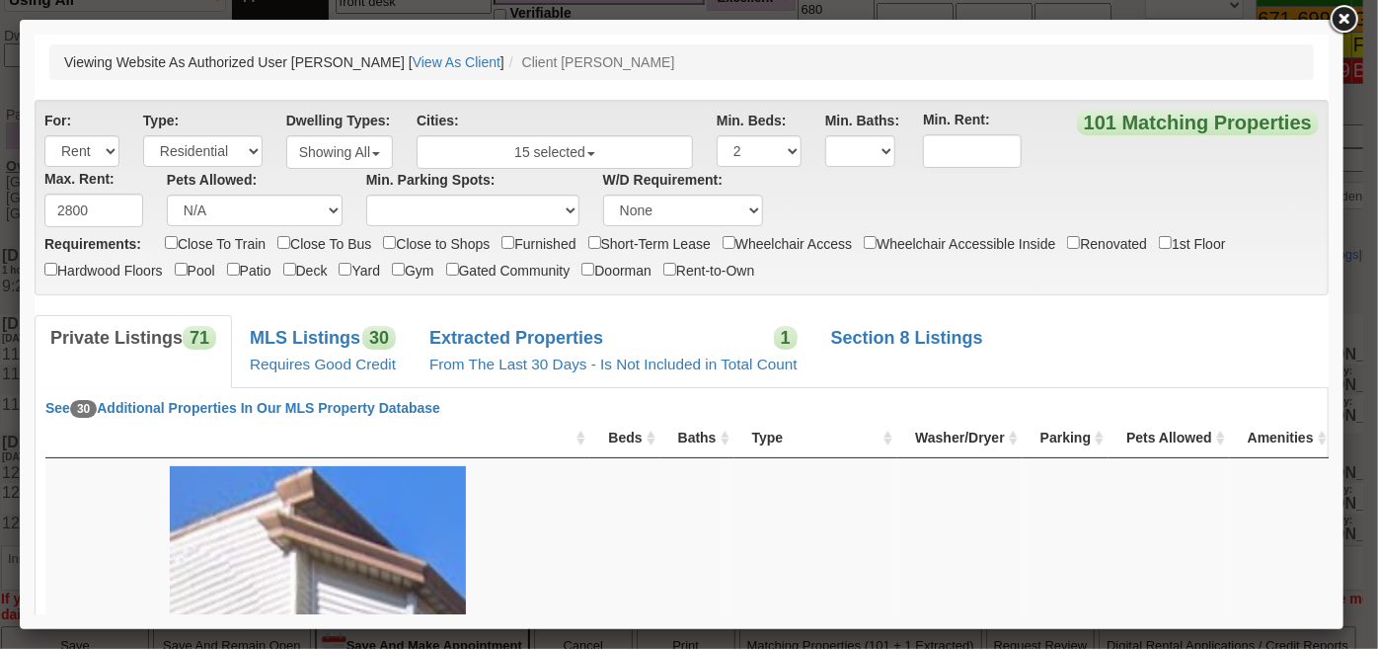
drag, startPoint x: 1318, startPoint y: 551, endPoint x: 1381, endPoint y: 96, distance: 459.5
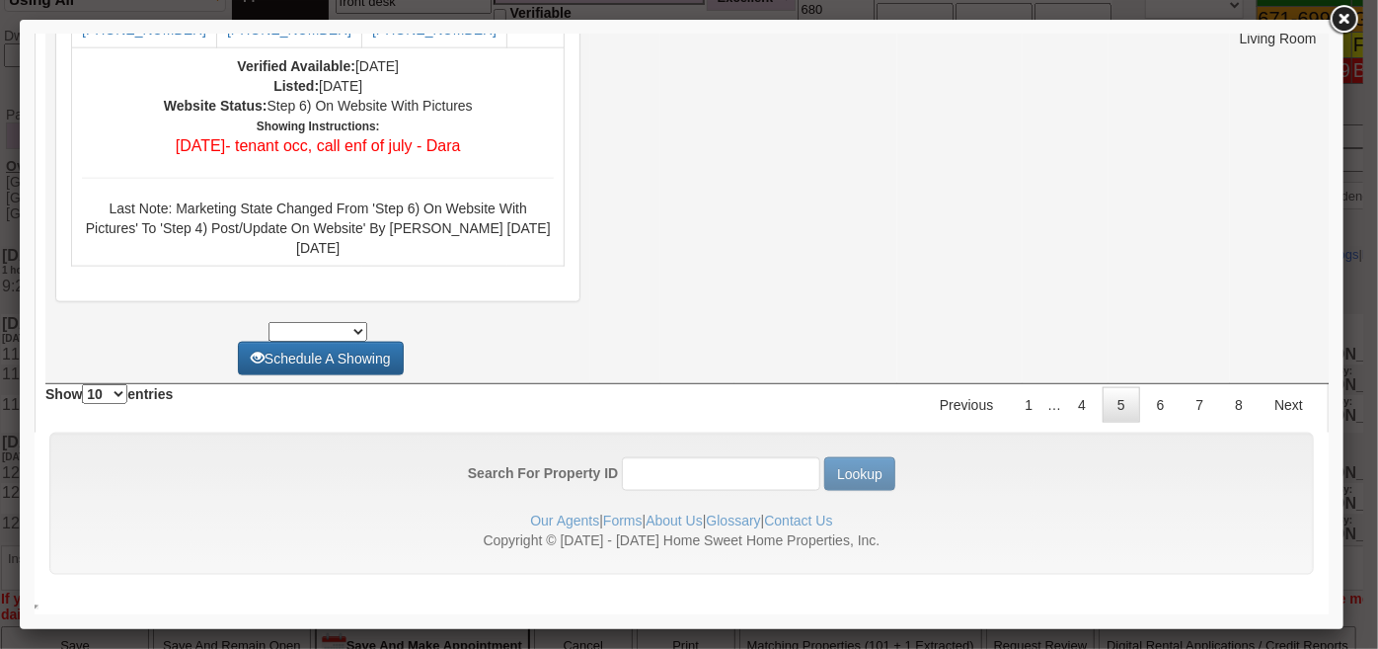
scroll to position [9329, 0]
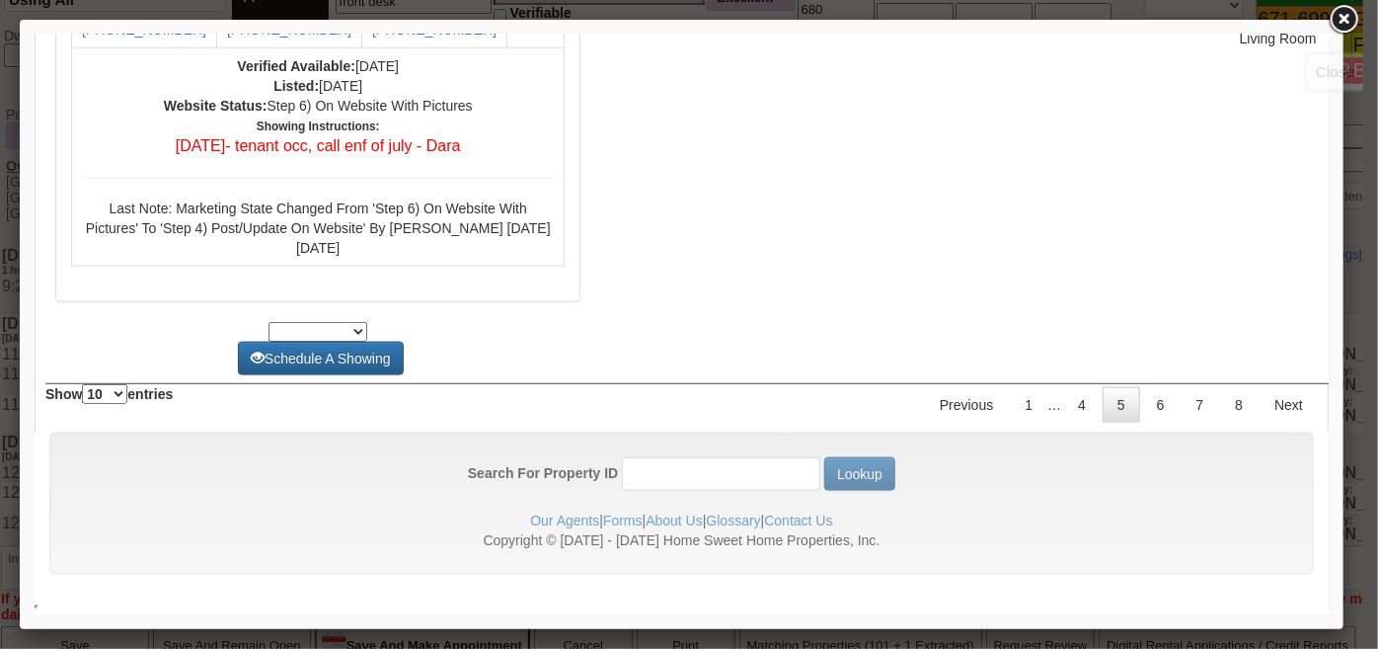
click at [1335, 20] on link at bounding box center [1344, 20] width 36 height 36
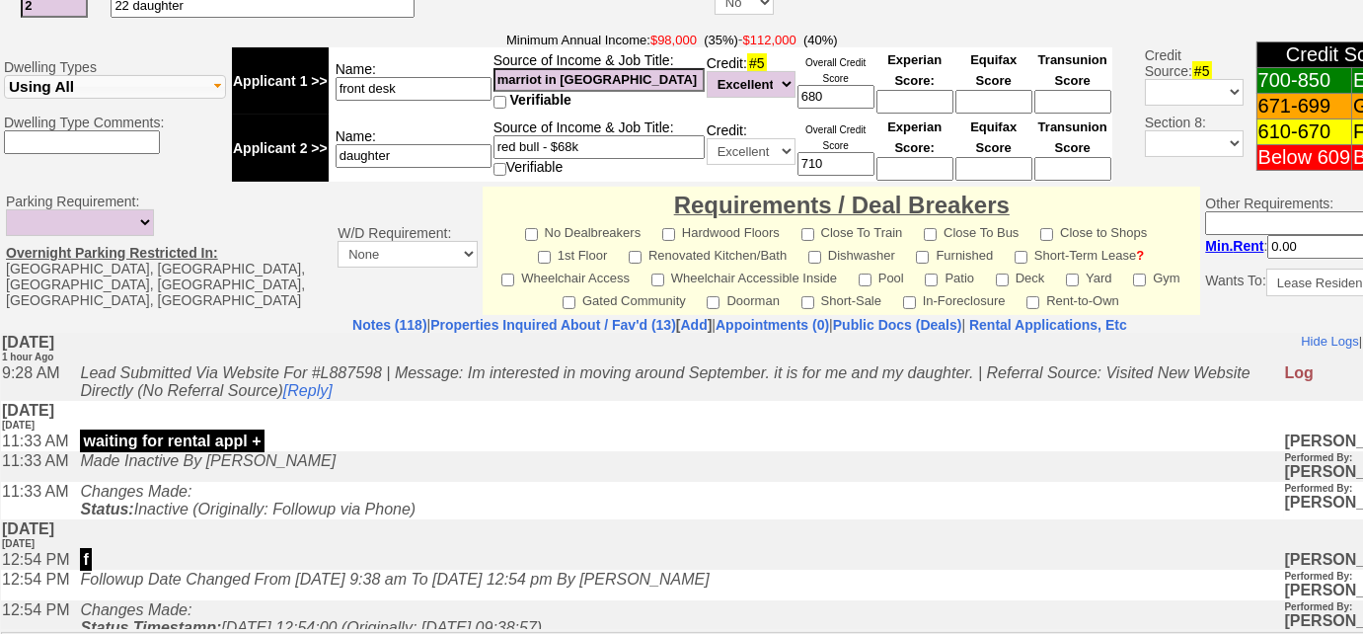
scroll to position [981, 0]
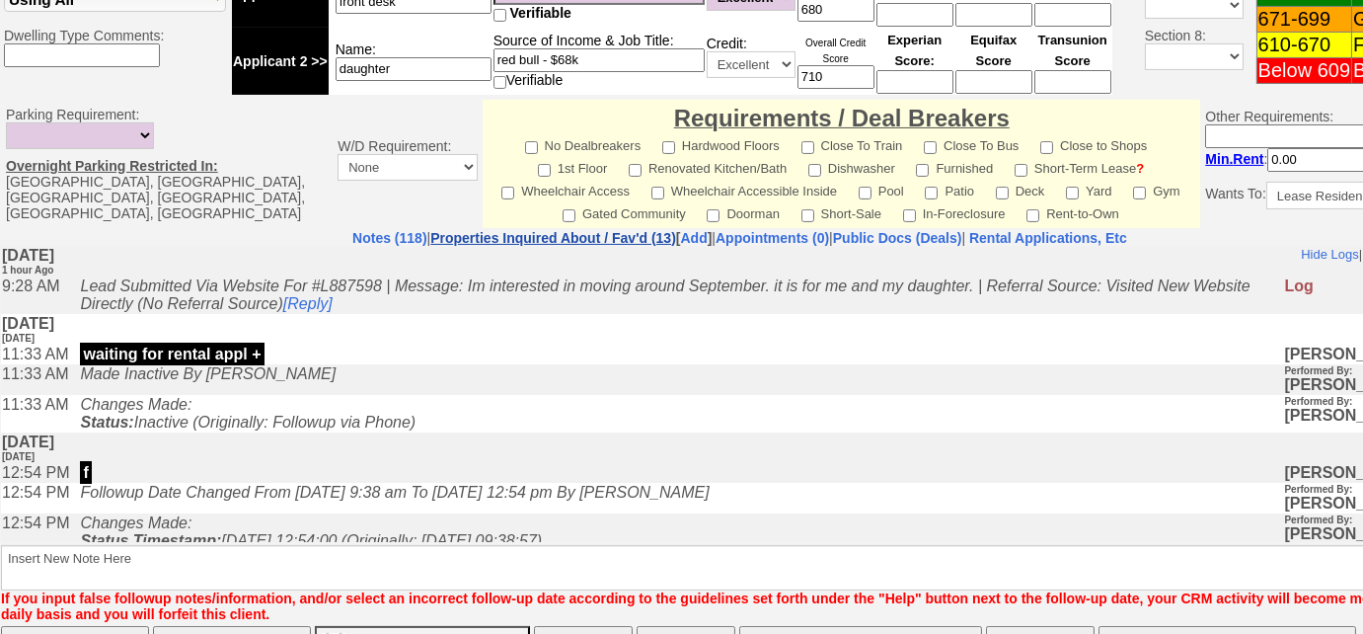
click at [583, 230] on link "Properties Inquired About / Fav'd (13)" at bounding box center [553, 238] width 246 height 16
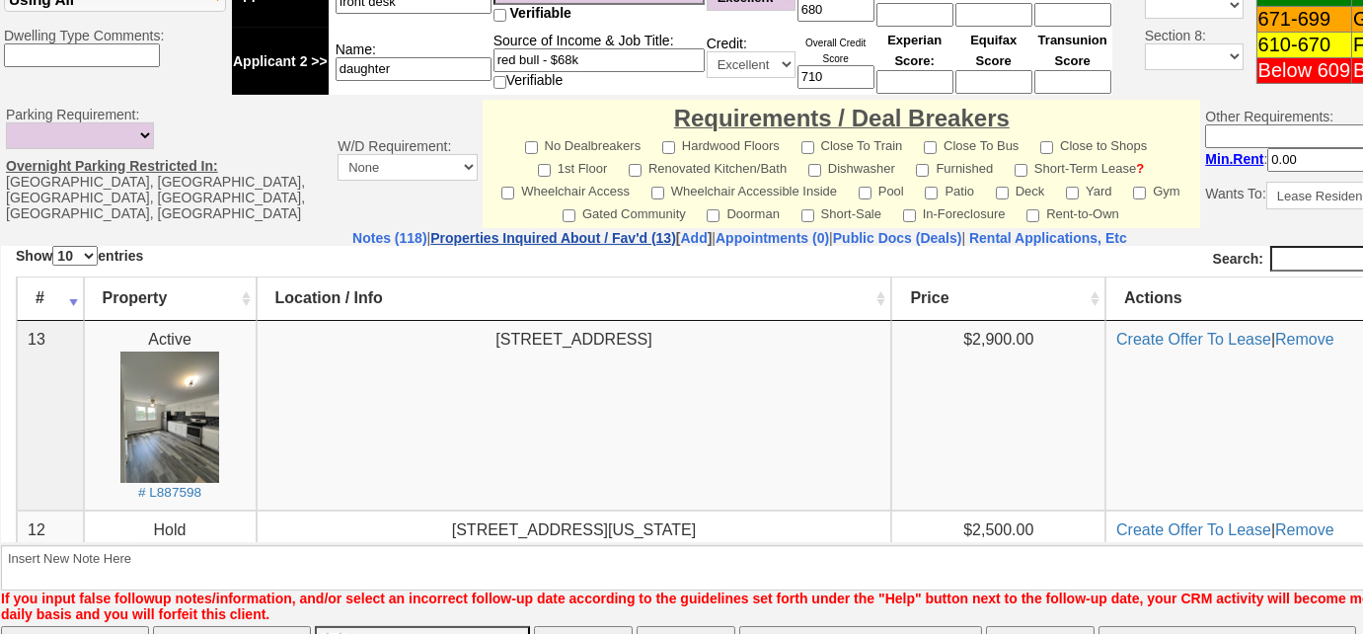
scroll to position [0, 0]
click at [352, 230] on link "Notes (118)" at bounding box center [389, 238] width 74 height 16
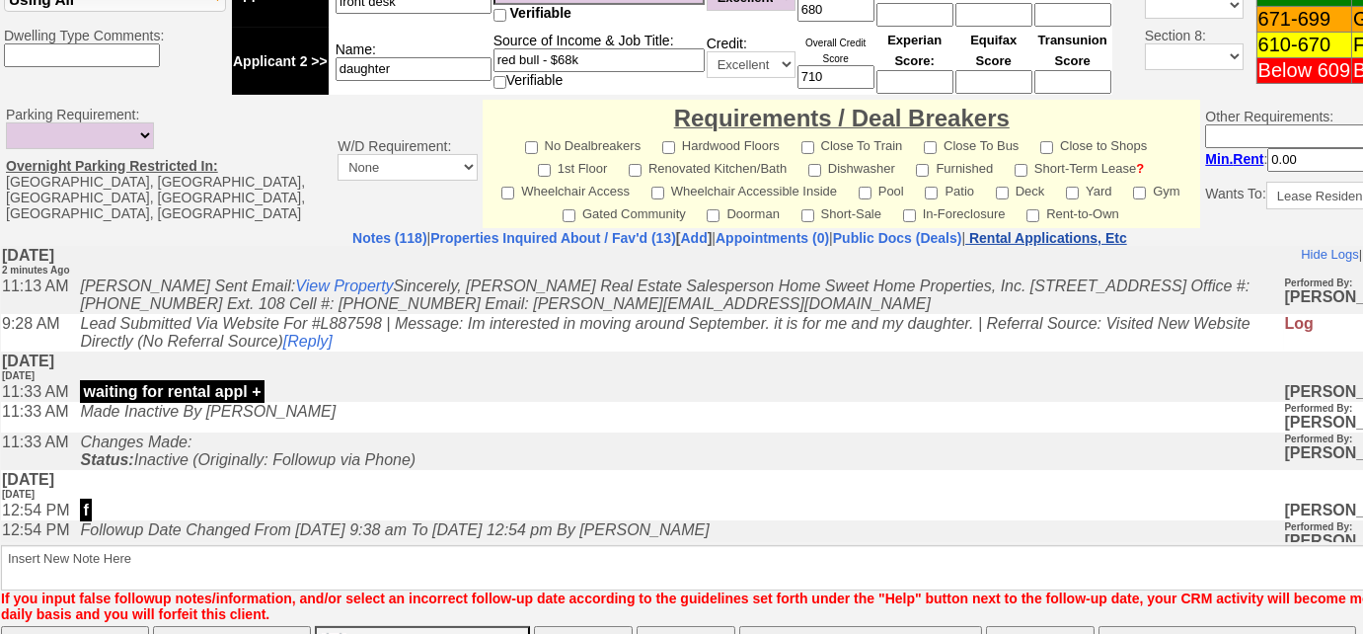
click at [1121, 230] on nobr "Rental Applications, Etc" at bounding box center [1048, 238] width 158 height 16
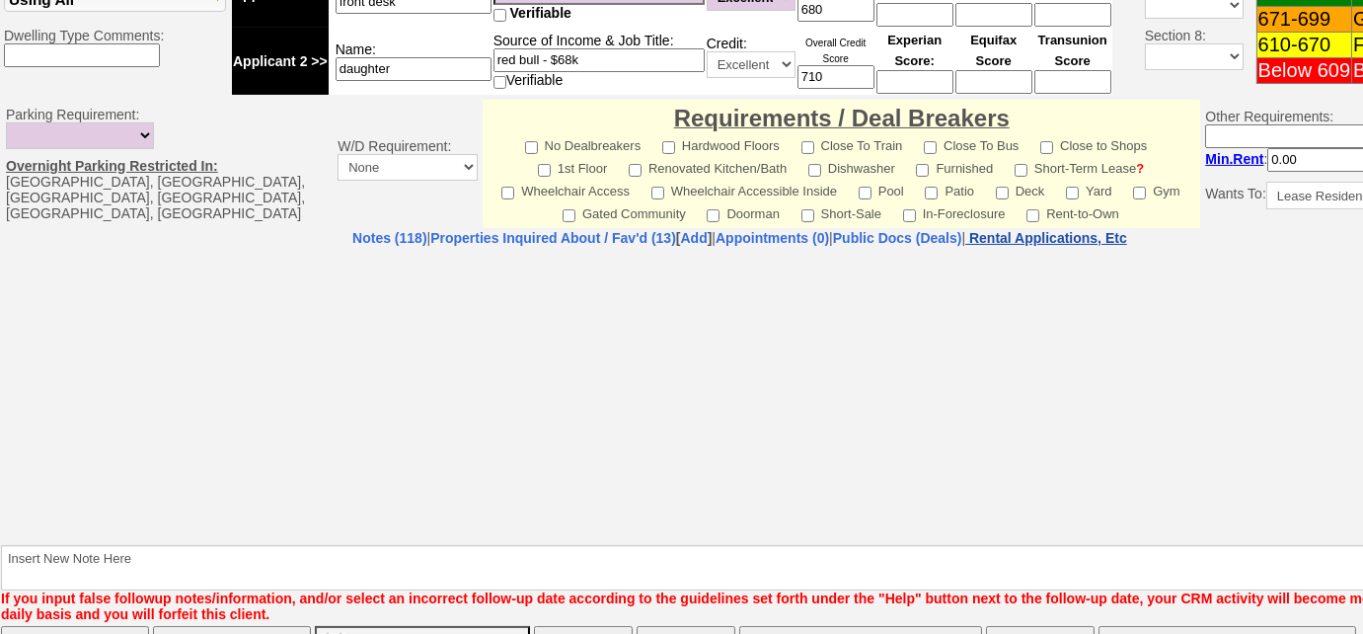
select select "100"
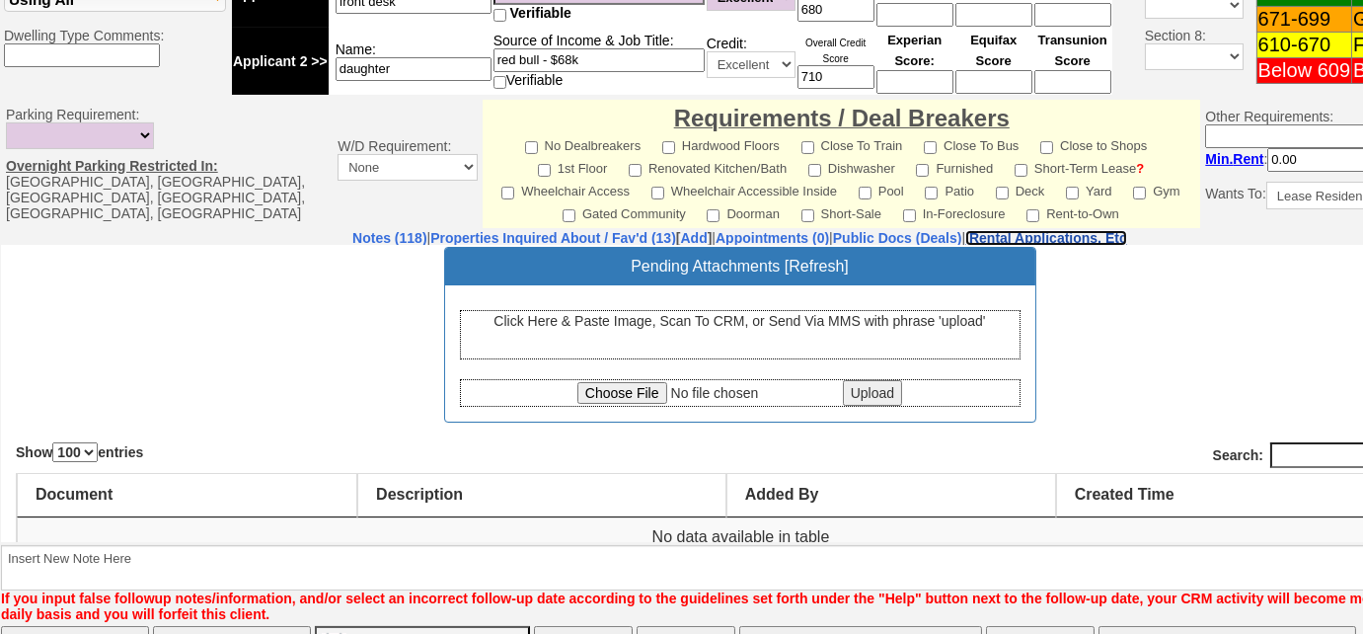
scroll to position [128, 0]
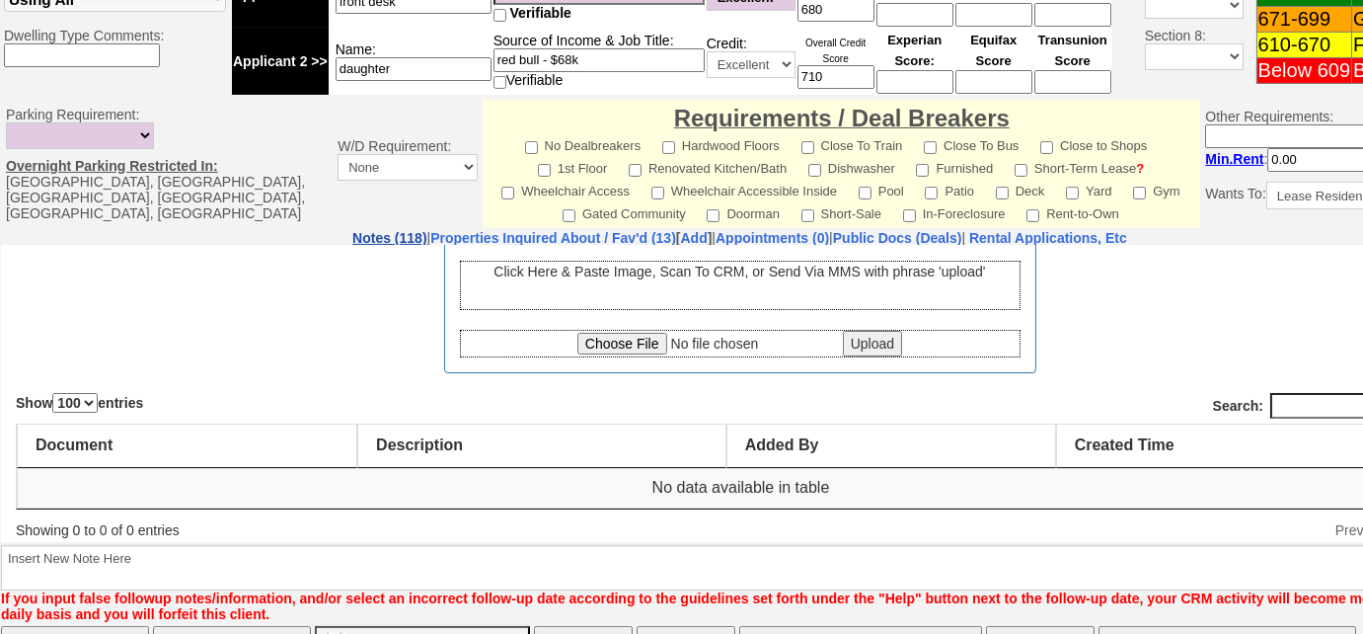
drag, startPoint x: 307, startPoint y: 164, endPoint x: 249, endPoint y: 27, distance: 149.1
click at [352, 230] on link "Notes (118)" at bounding box center [389, 238] width 74 height 16
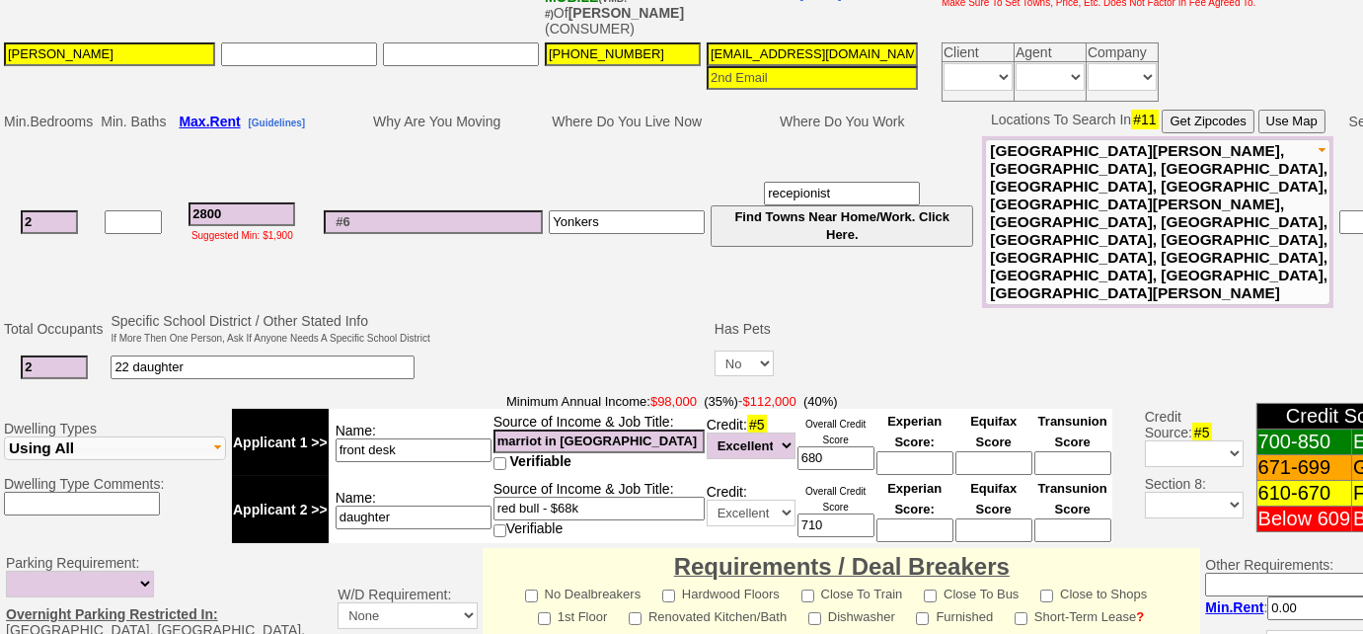
scroll to position [0, 0]
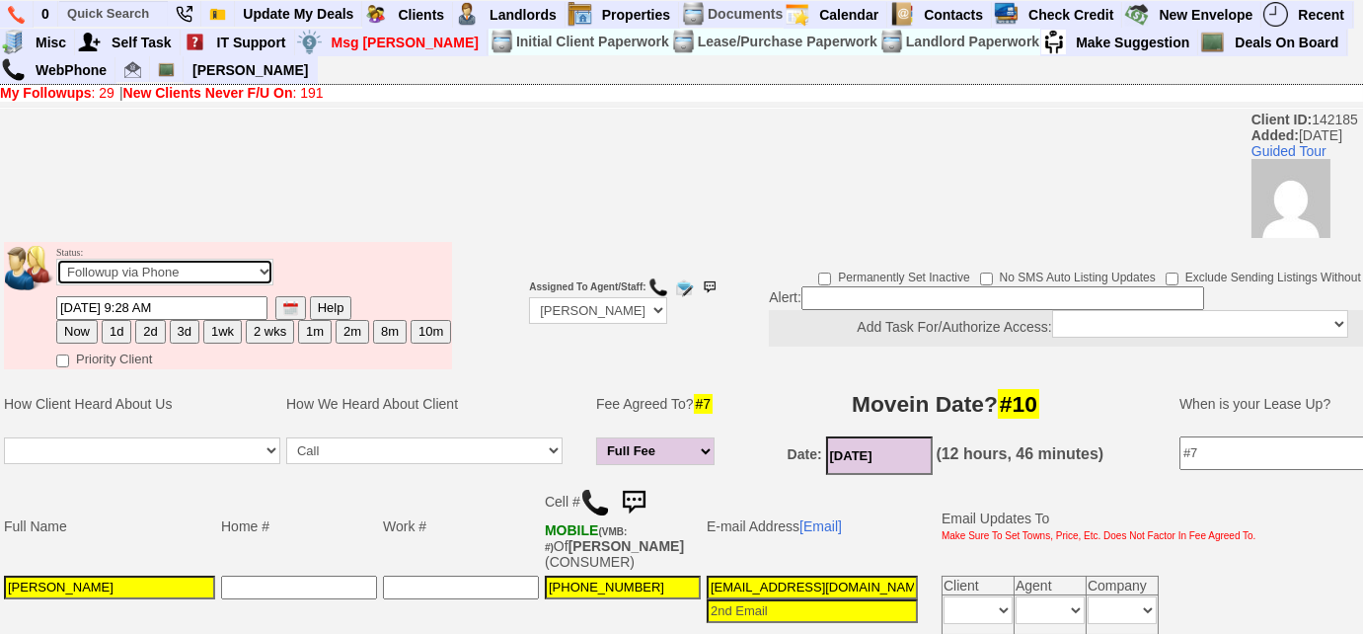
click at [198, 259] on select "Followup via Phone Followup via Email Followup When Section 8 Property Found De…" at bounding box center [164, 272] width 217 height 27
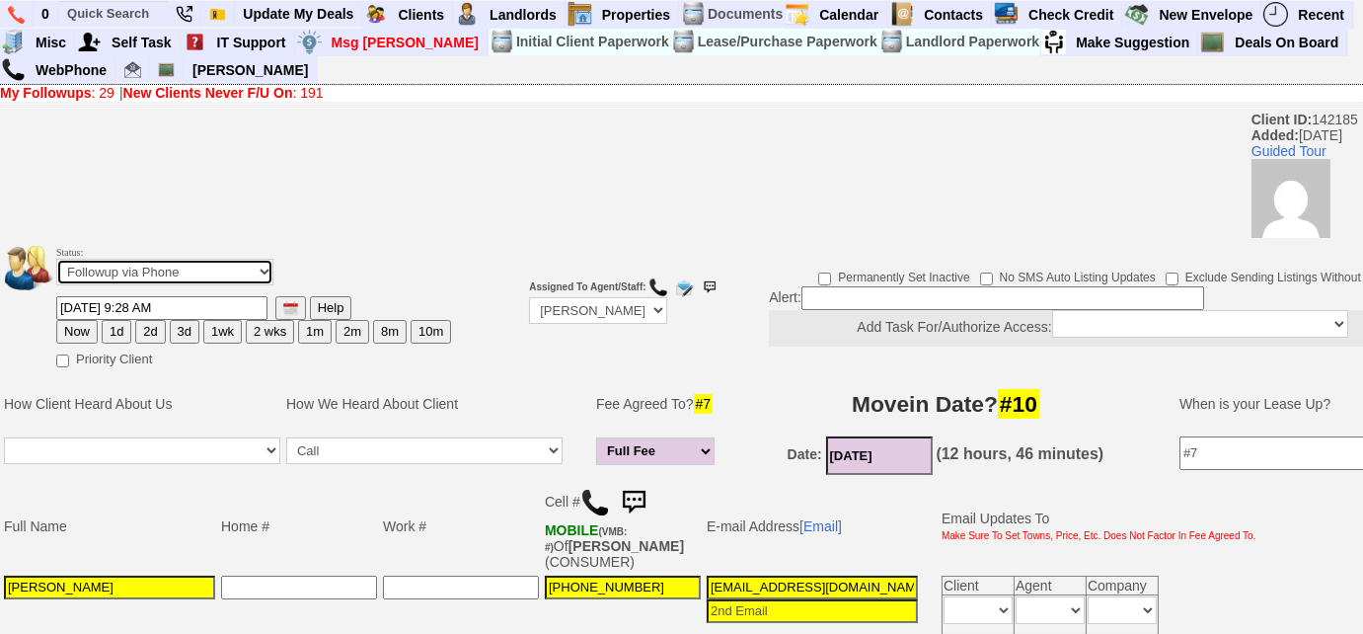
select select "Inactive"
click at [56, 259] on select "Followup via Phone Followup via Email Followup When Section 8 Property Found De…" at bounding box center [164, 272] width 217 height 27
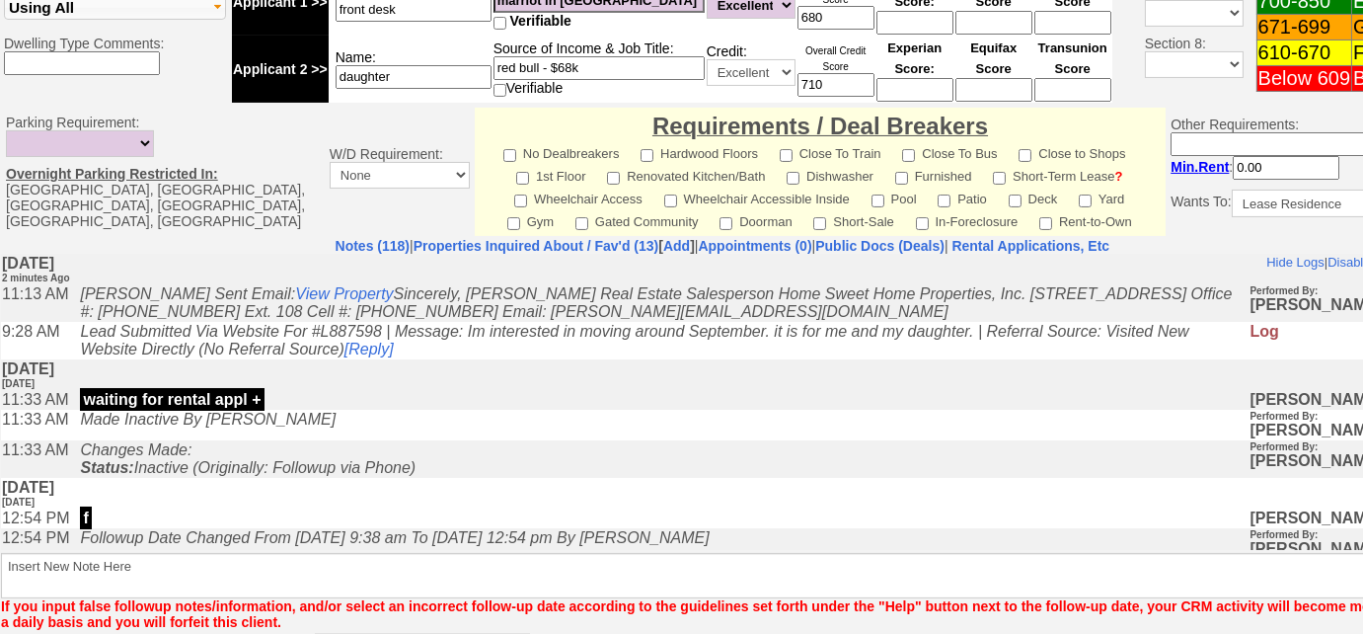
scroll to position [965, 0]
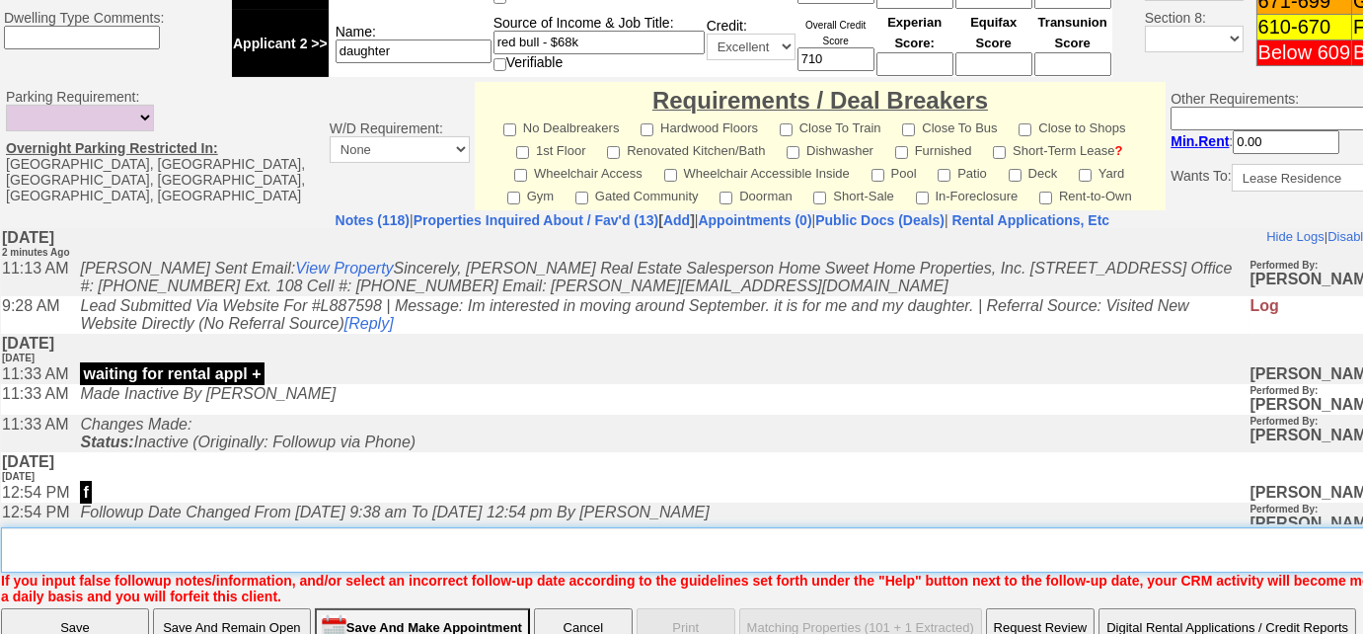
click at [216, 527] on textarea "Insert New Note Here" at bounding box center [729, 549] width 1457 height 45
type textarea "n"
type textarea "sent [STREET_ADDRESS] and still need rental appl"
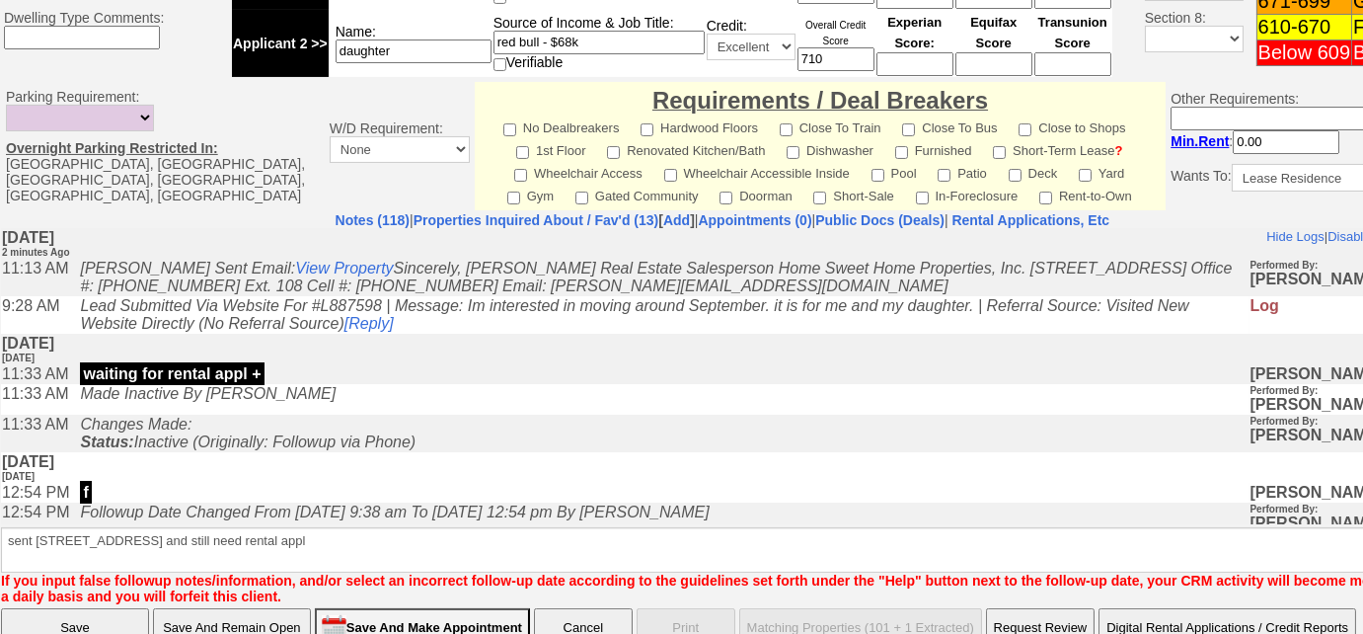
drag, startPoint x: 83, startPoint y: 562, endPoint x: 307, endPoint y: 258, distance: 377.7
click at [83, 608] on input "Save" at bounding box center [75, 627] width 148 height 39
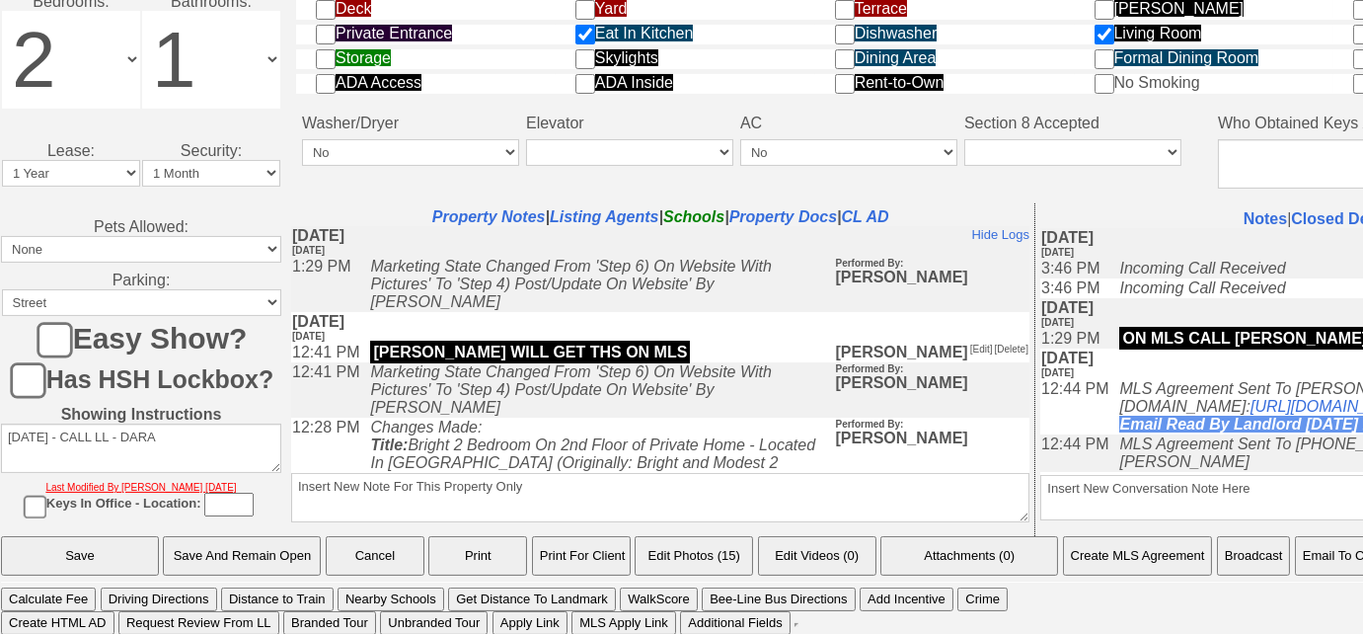
scroll to position [866, 0]
click at [1329, 557] on button "Email To Client" at bounding box center [1345, 555] width 101 height 39
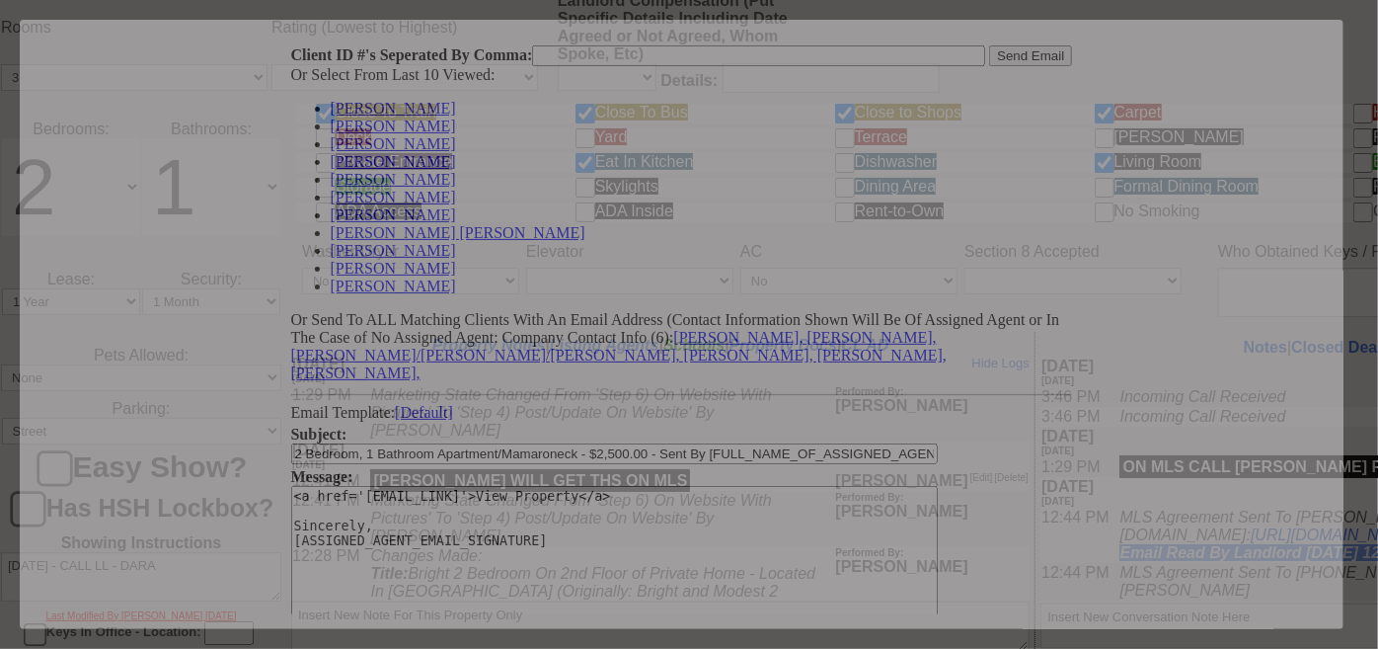
scroll to position [0, 0]
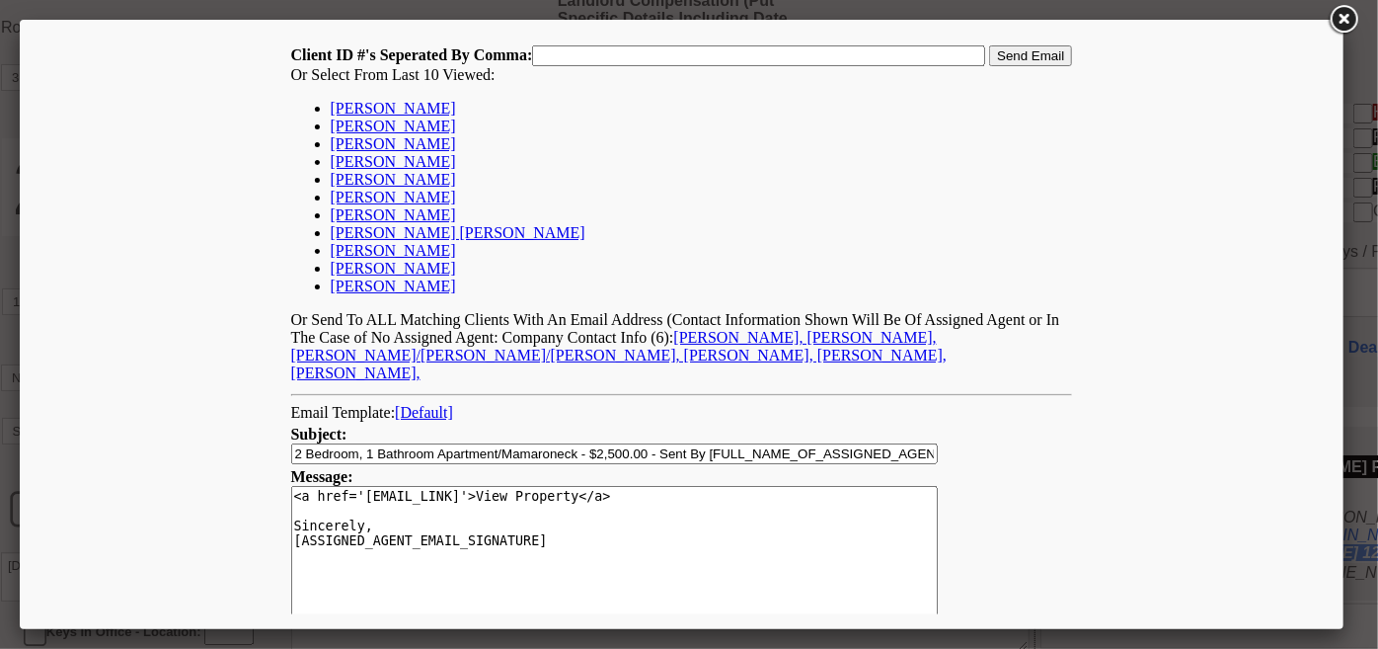
click at [397, 111] on link "[PERSON_NAME]" at bounding box center [392, 107] width 125 height 17
type input "142185,"
drag, startPoint x: 1046, startPoint y: 51, endPoint x: 972, endPoint y: 34, distance: 76.1
click at [1046, 51] on input "Send Email" at bounding box center [1029, 54] width 83 height 21
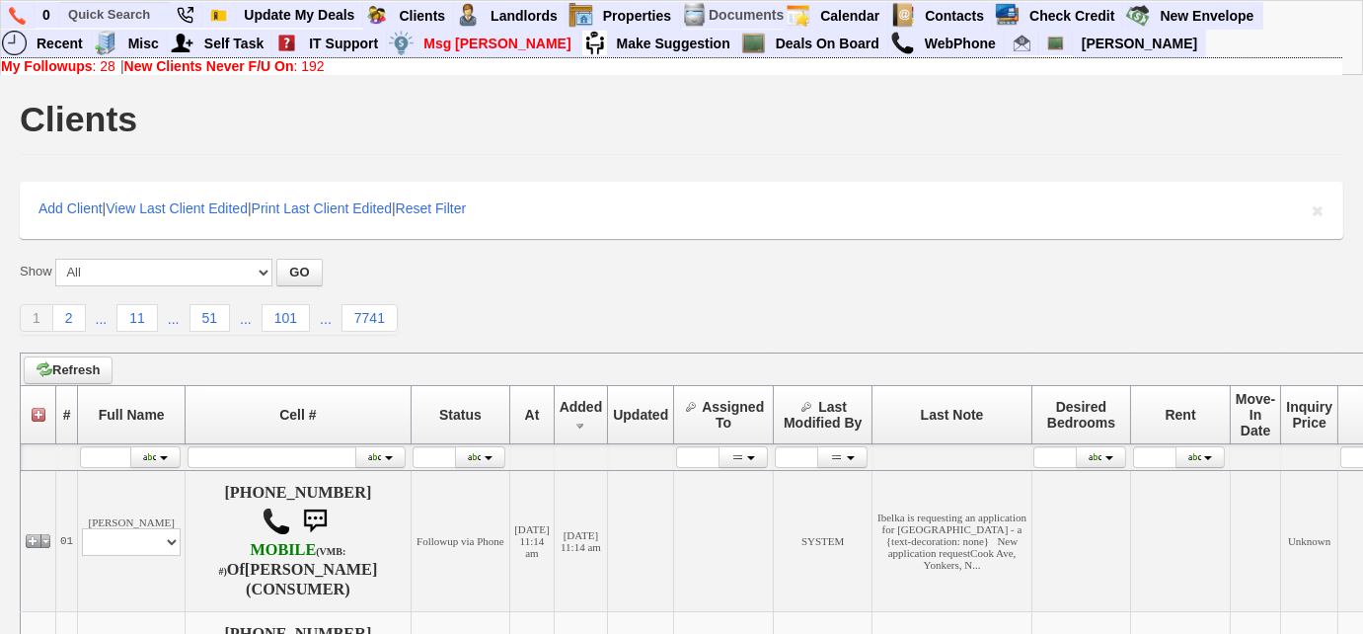
click at [96, 68] on link "My Followups : 28" at bounding box center [58, 66] width 115 height 16
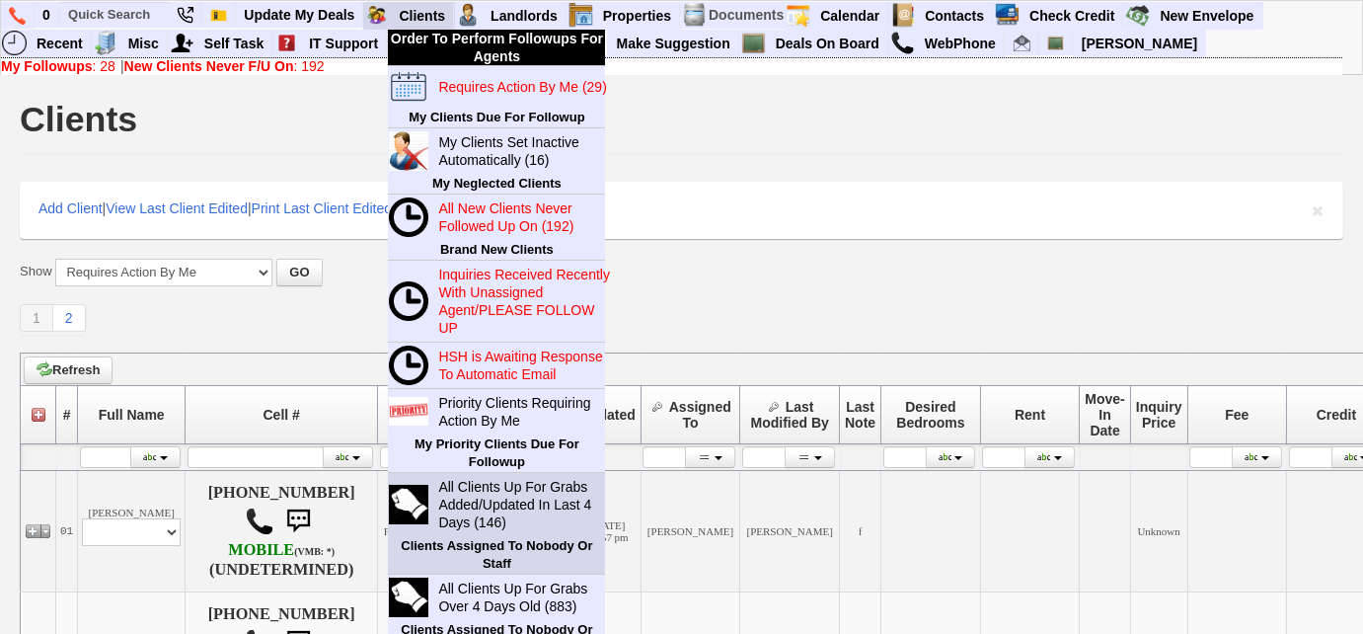
scroll to position [269, 0]
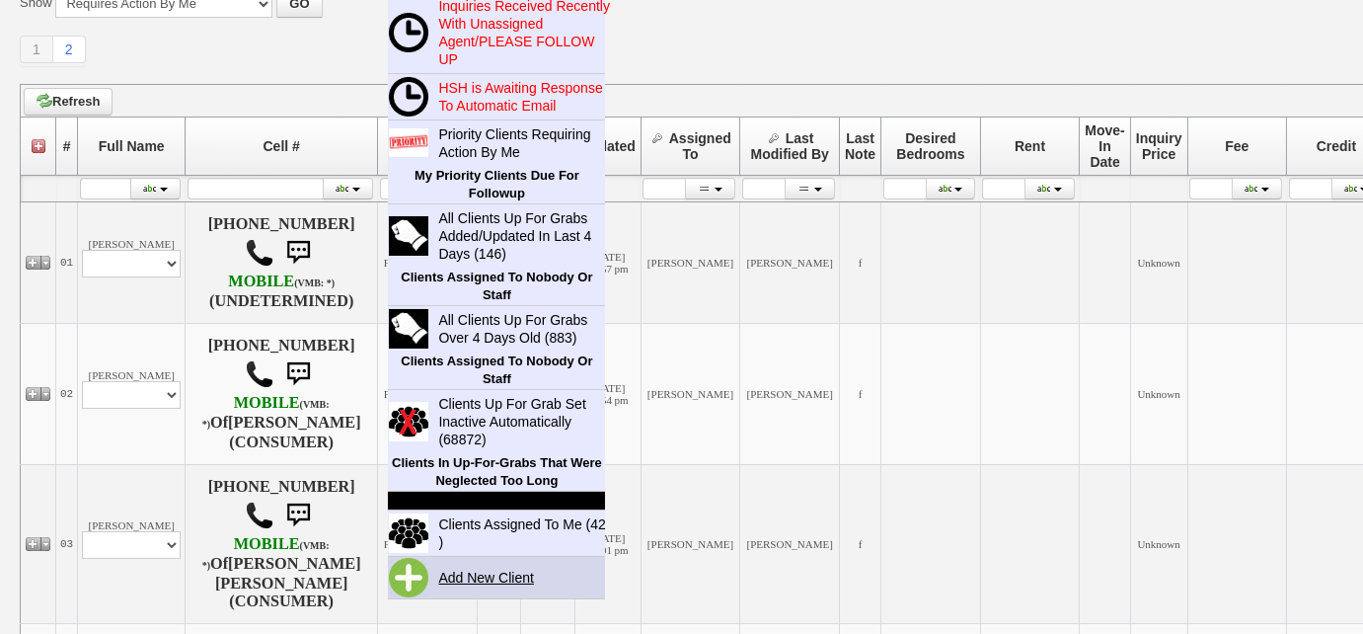
click at [490, 572] on link "Add New Client" at bounding box center [493, 578] width 127 height 26
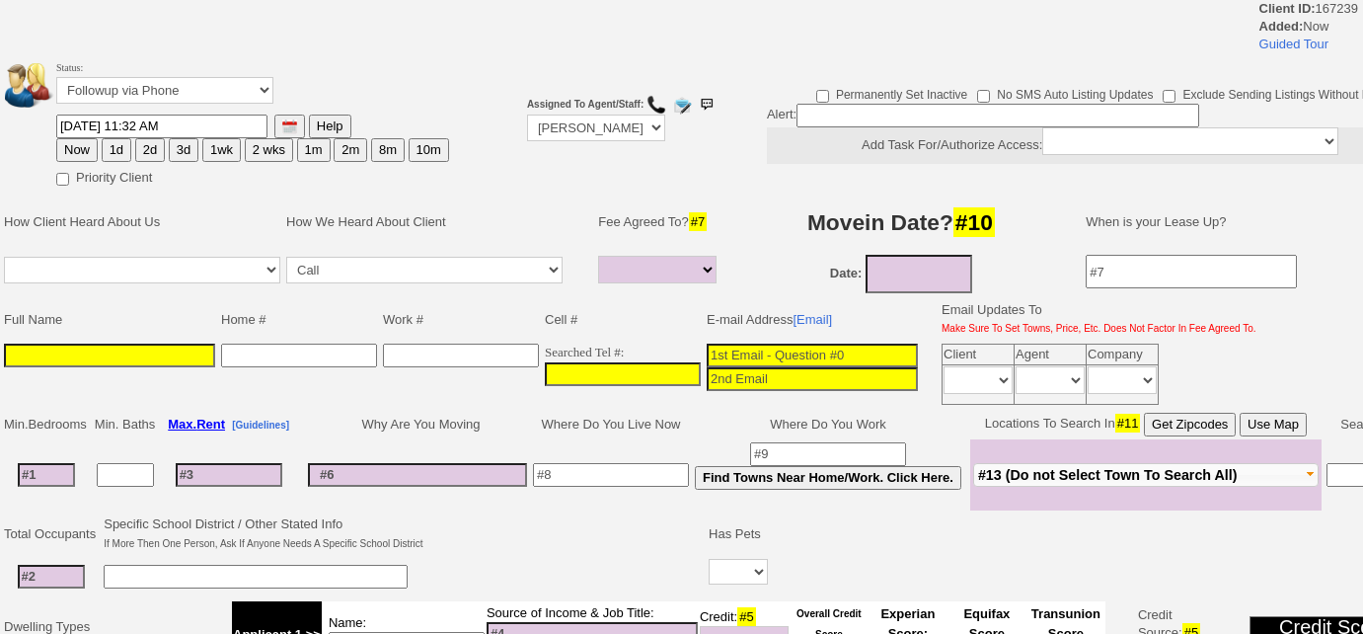
select select
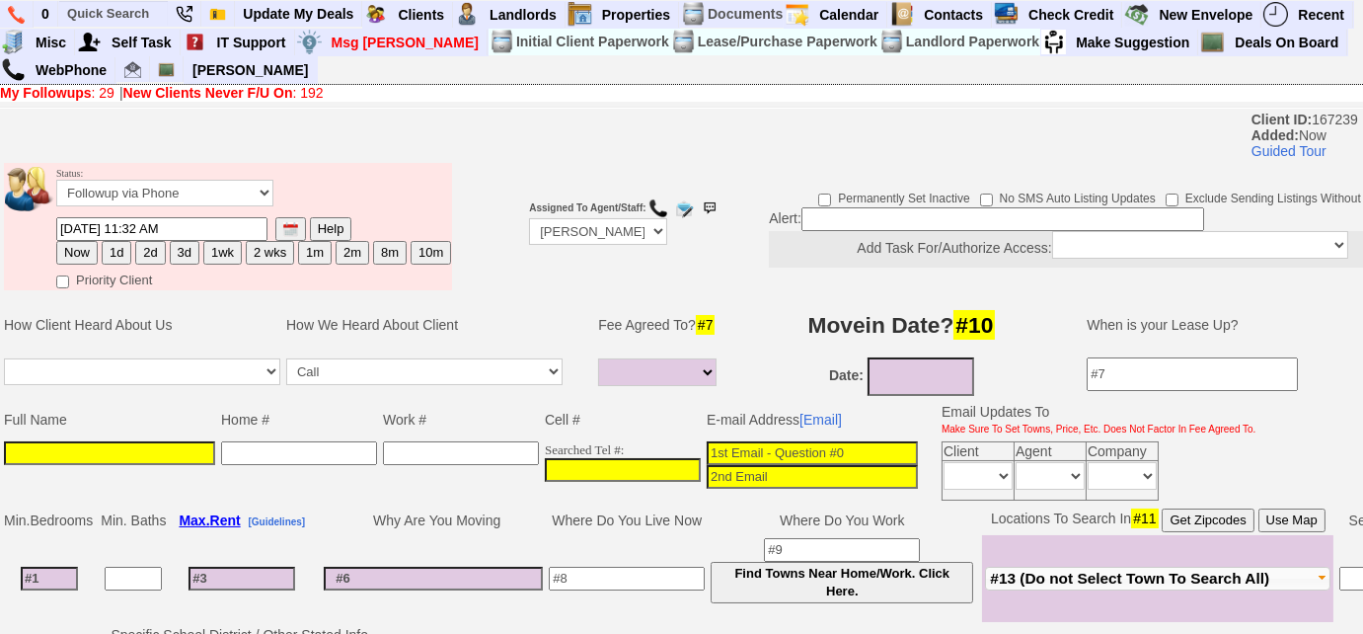
click at [192, 443] on input at bounding box center [109, 453] width 211 height 24
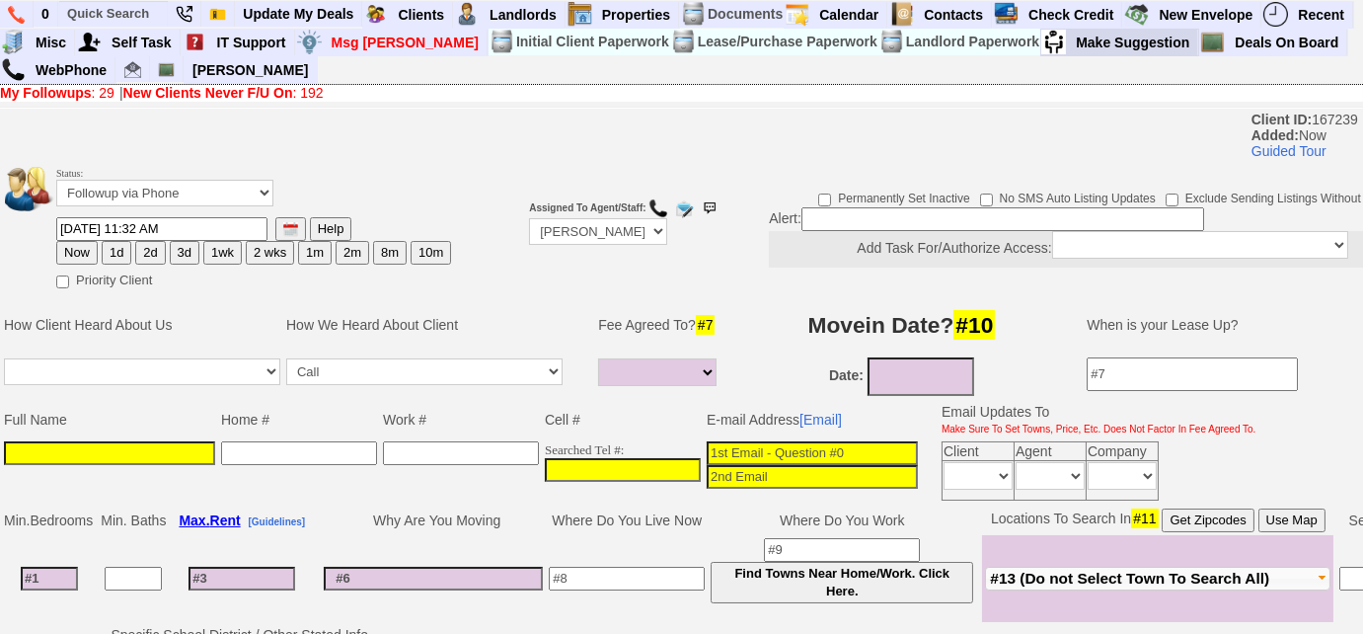
paste input "Pashko Shkreli"
type input "Pashko Shkreli"
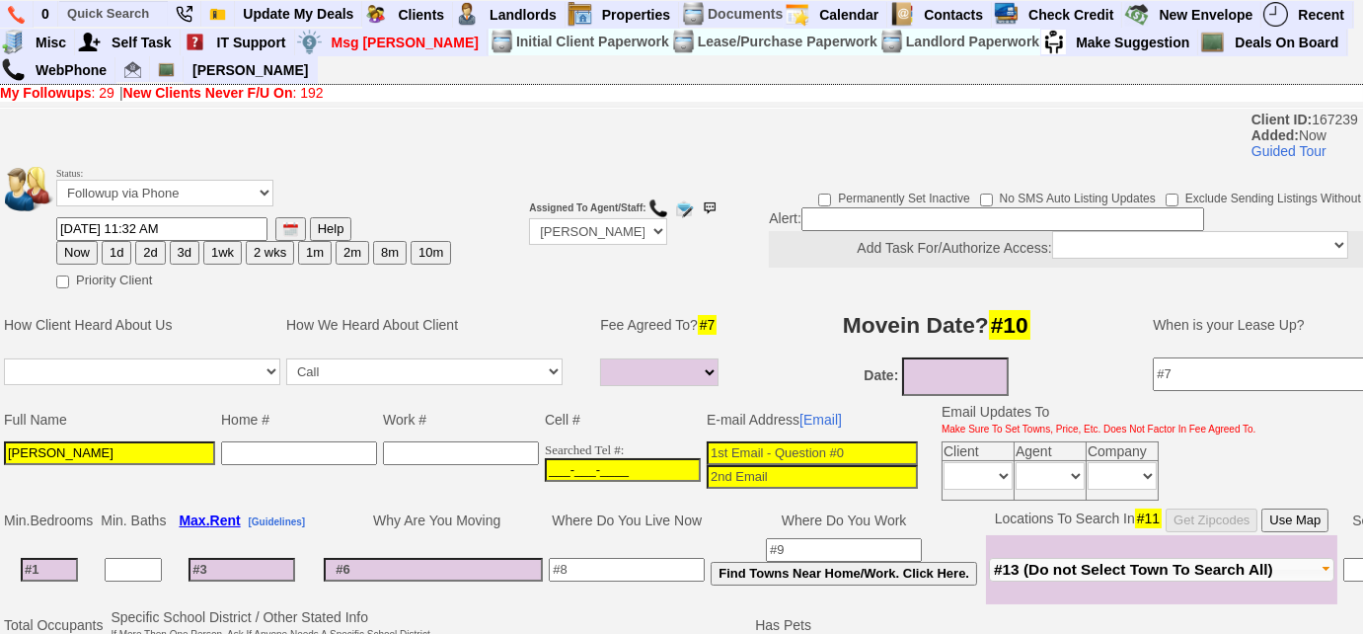
click at [628, 467] on input "___-___-____" at bounding box center [623, 470] width 156 height 24
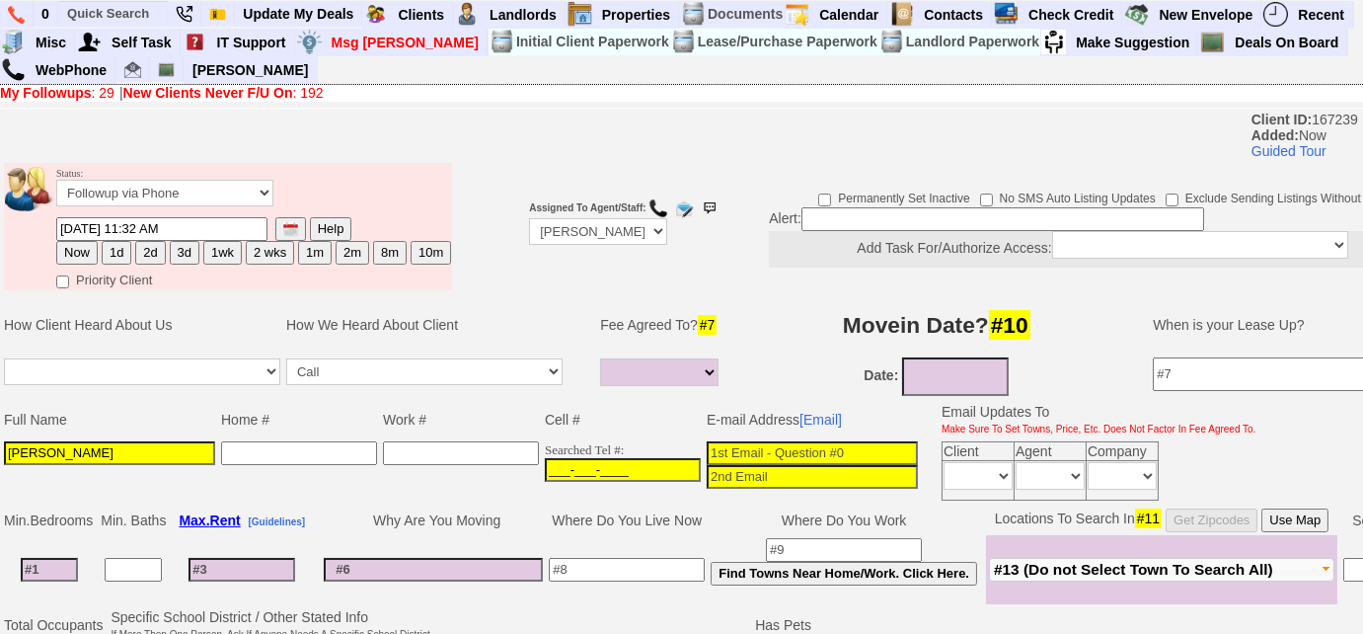
paste input "914-434-8753"
type input "914-434-8753"
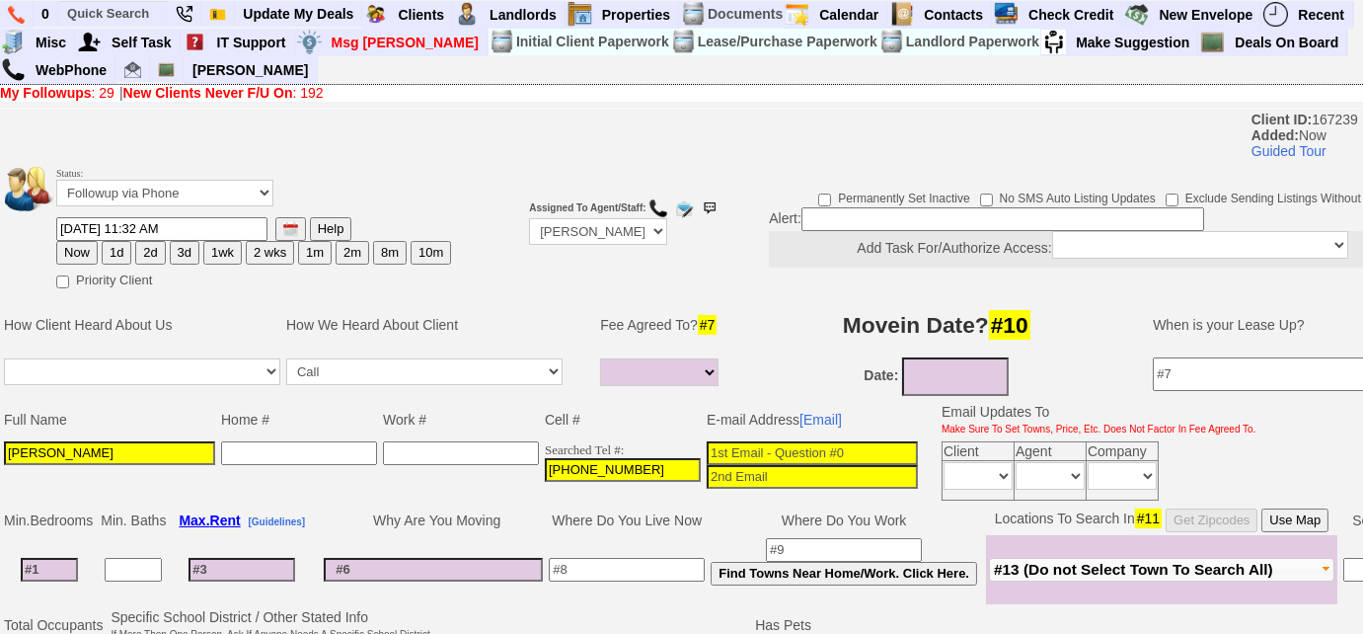
click at [757, 443] on input at bounding box center [812, 453] width 211 height 24
paste input "pashko.shkreli@citi.com"
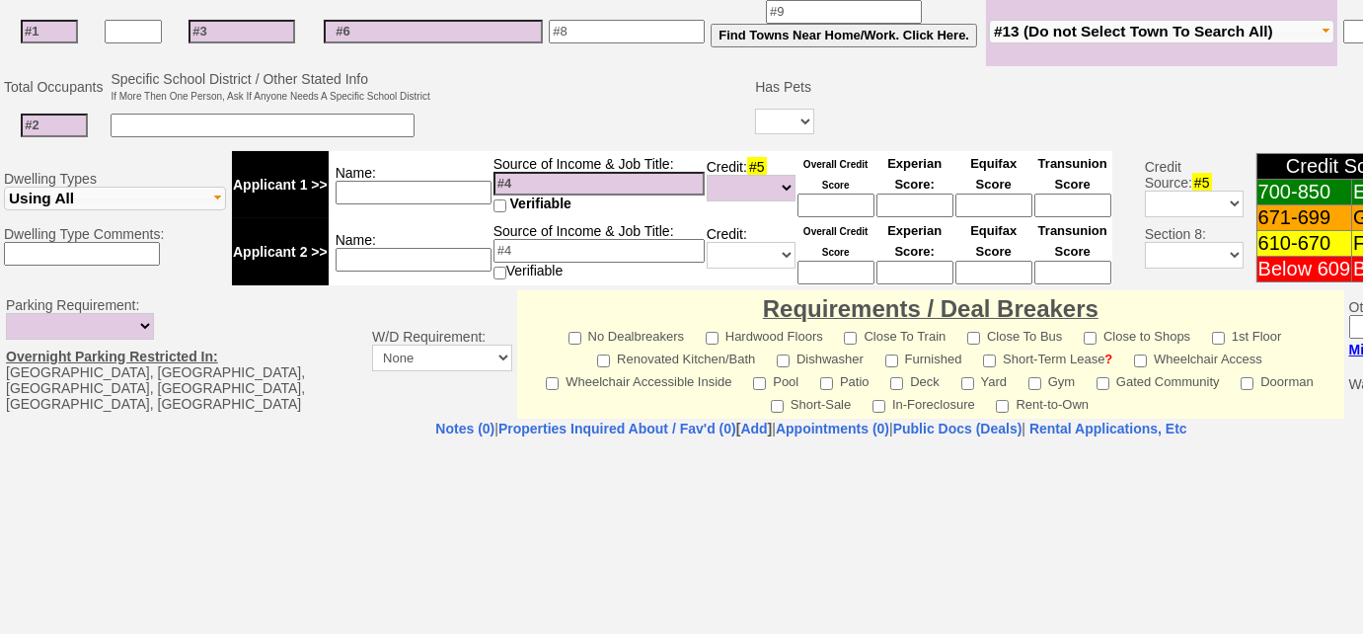
scroll to position [800, 0]
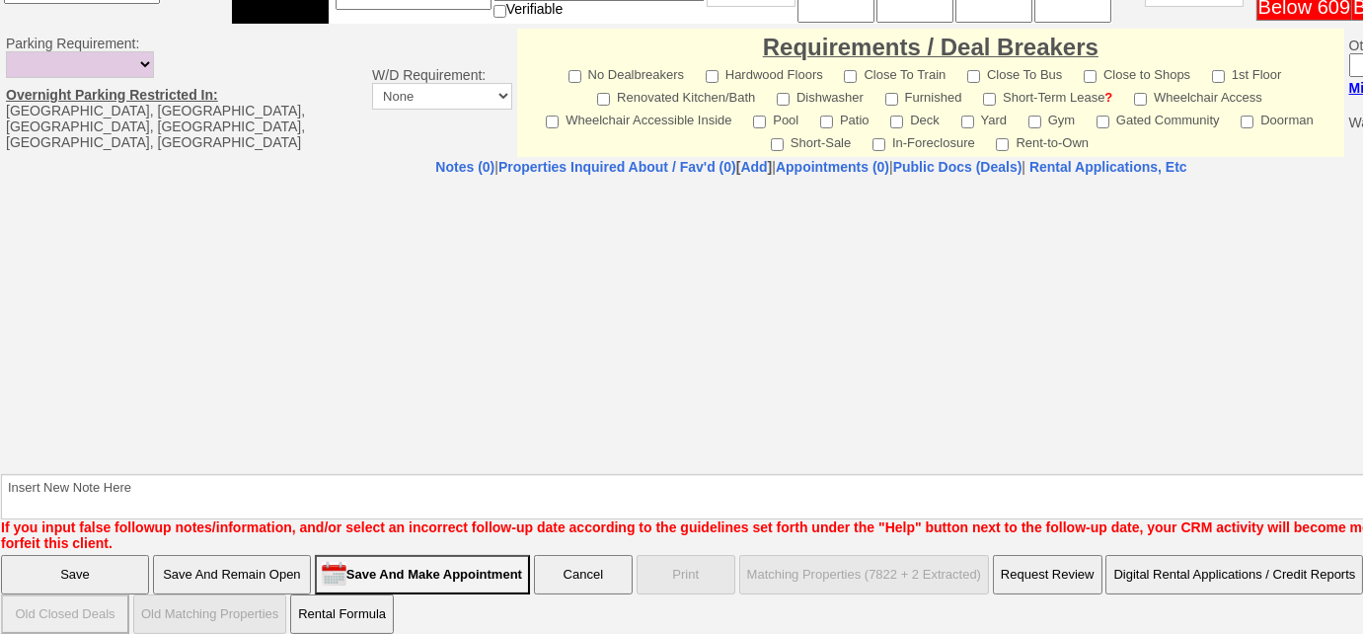
type input "pashko.shkreli@citi.com"
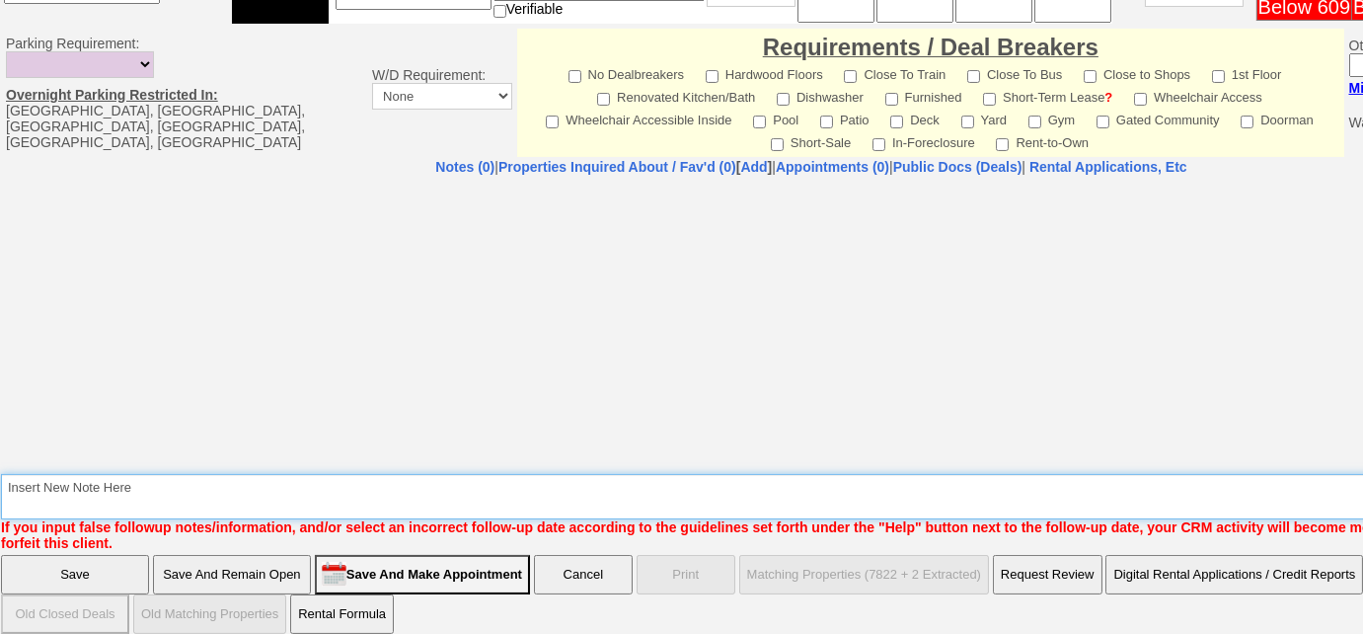
click at [278, 492] on textarea "Insert New Note Here" at bounding box center [818, 496] width 1635 height 45
type textarea "inquired re: 69 ardell rd"
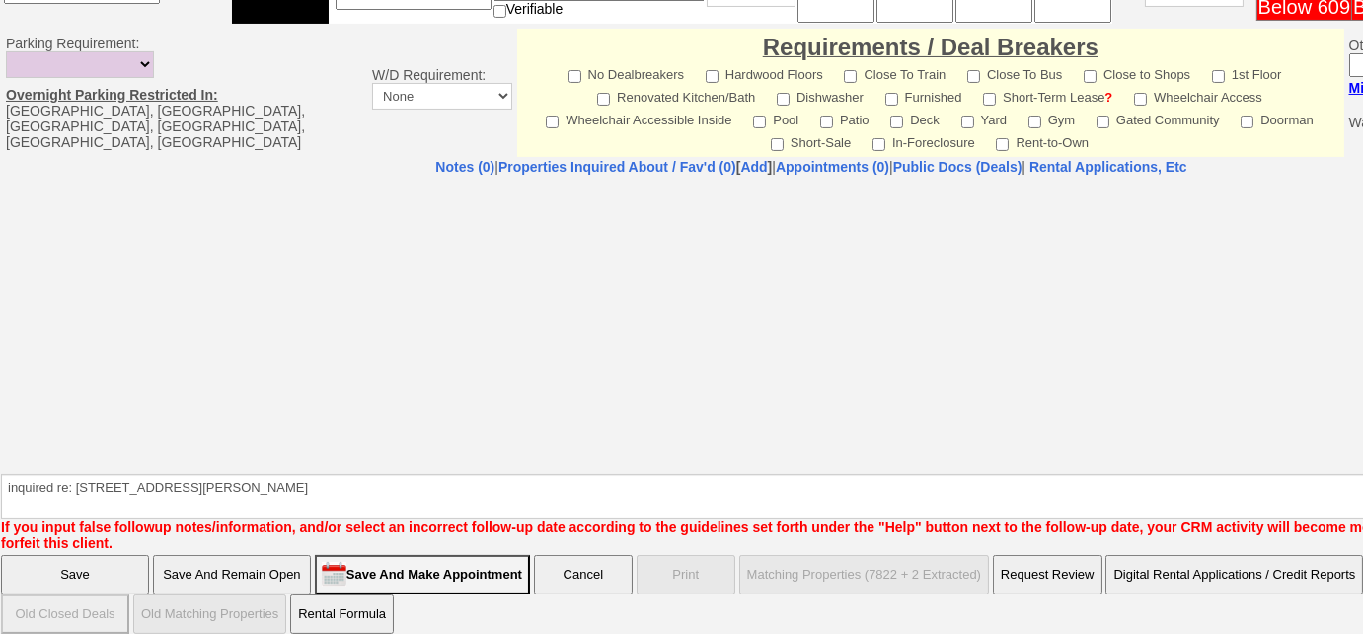
click at [268, 556] on input "Save And Remain Open" at bounding box center [232, 574] width 158 height 39
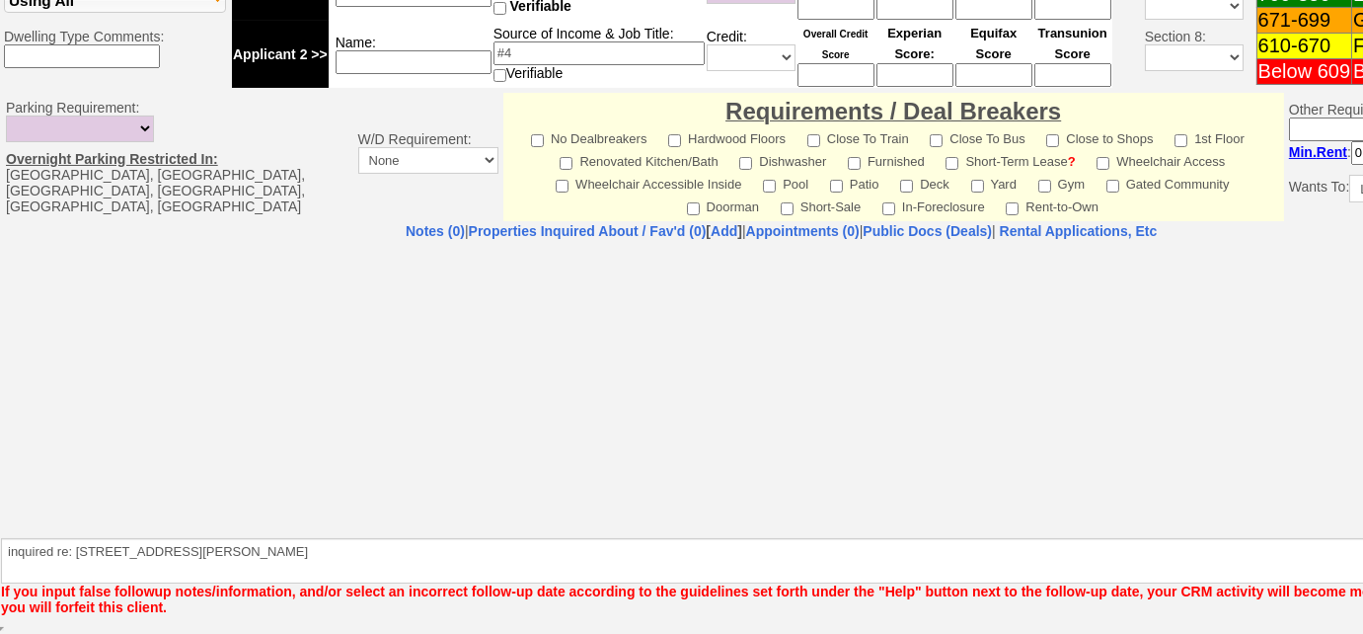
scroll to position [732, 0]
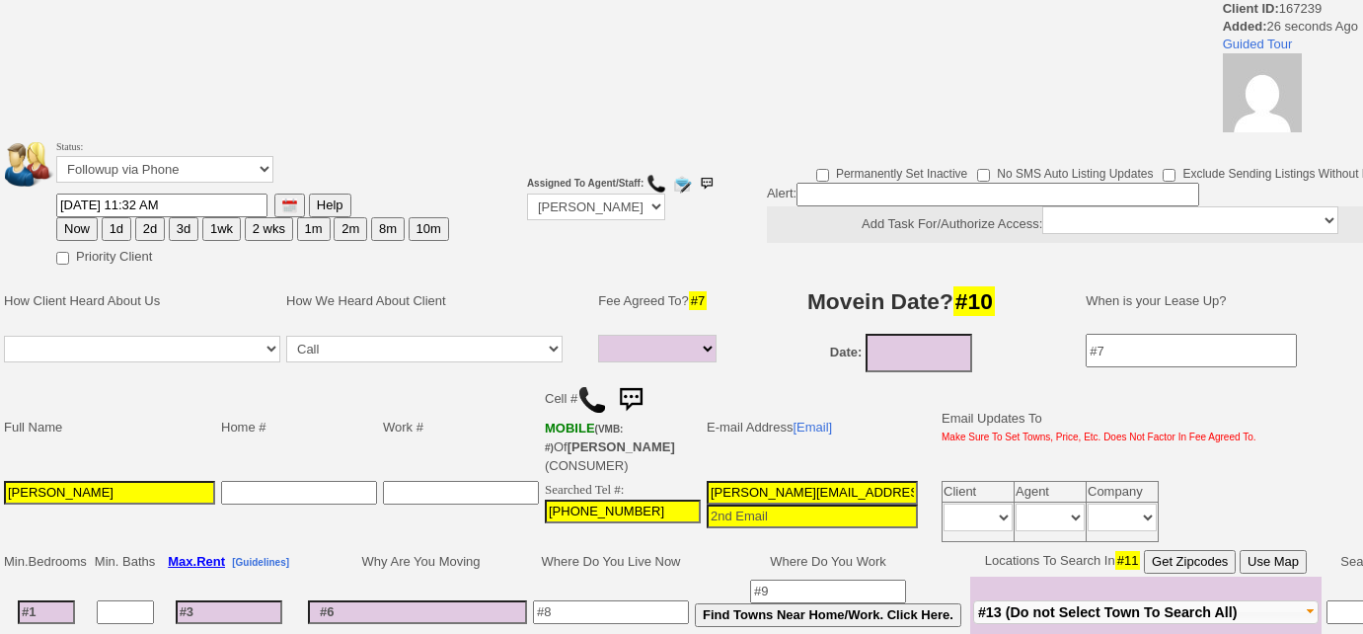
select select
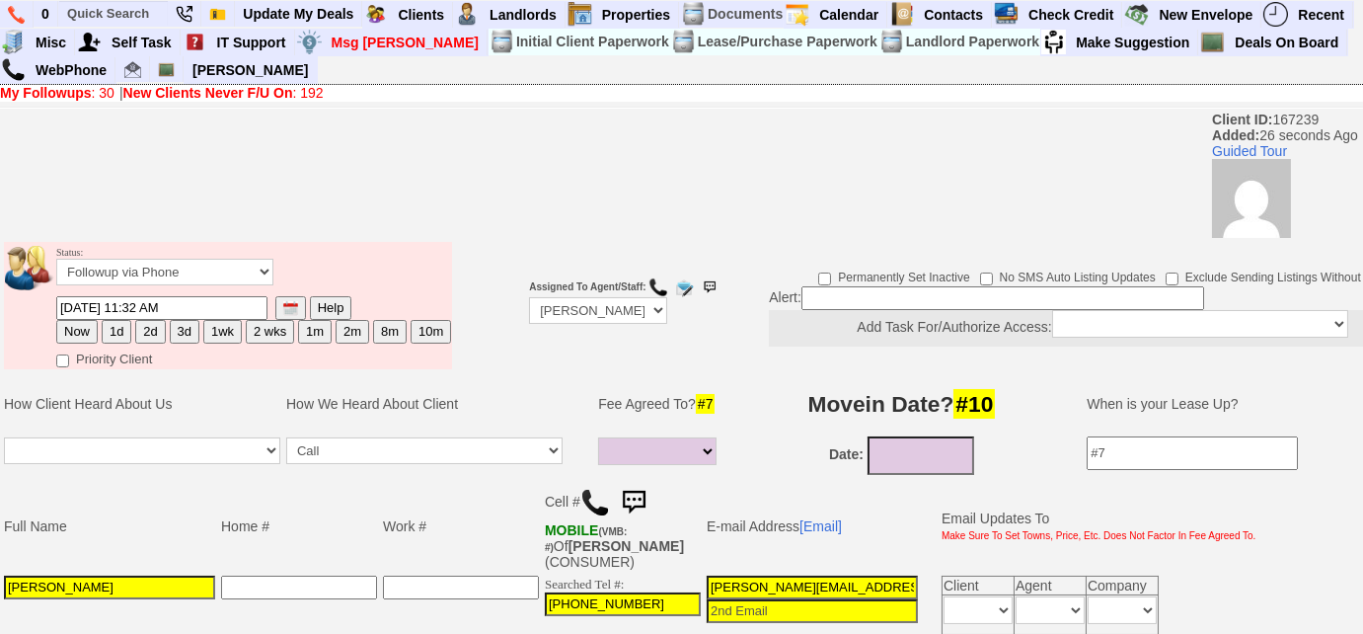
scroll to position [448, 0]
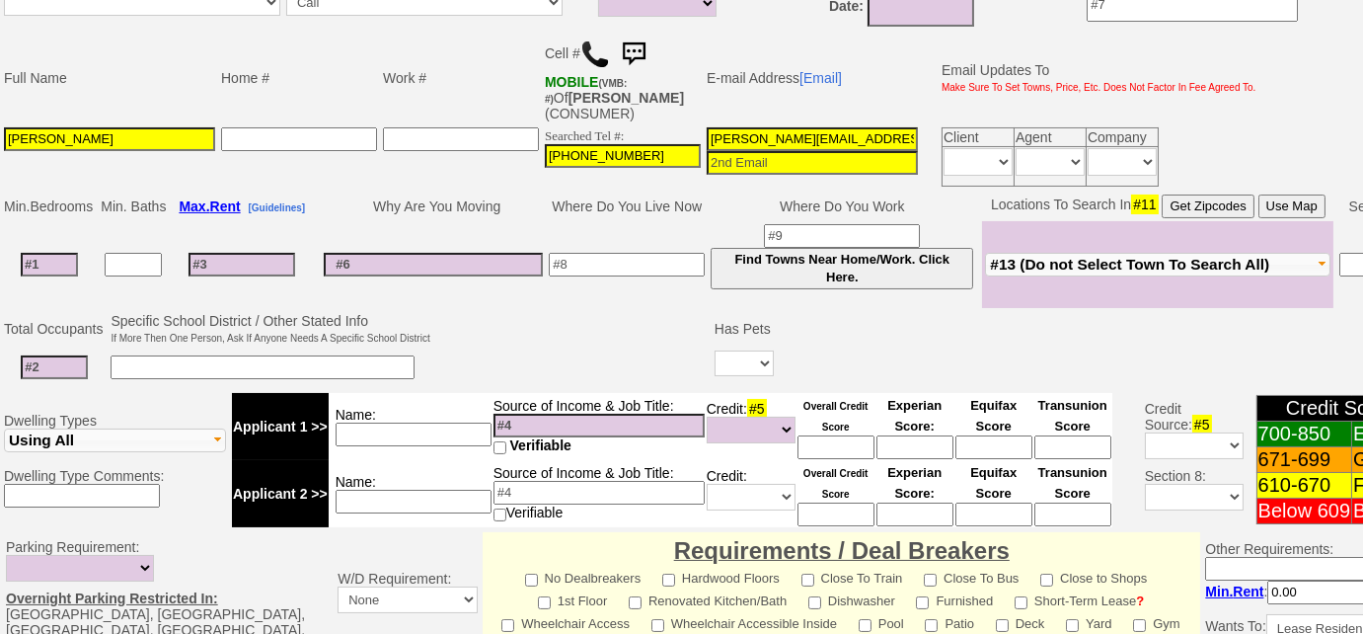
click at [595, 47] on img at bounding box center [595, 54] width 30 height 30
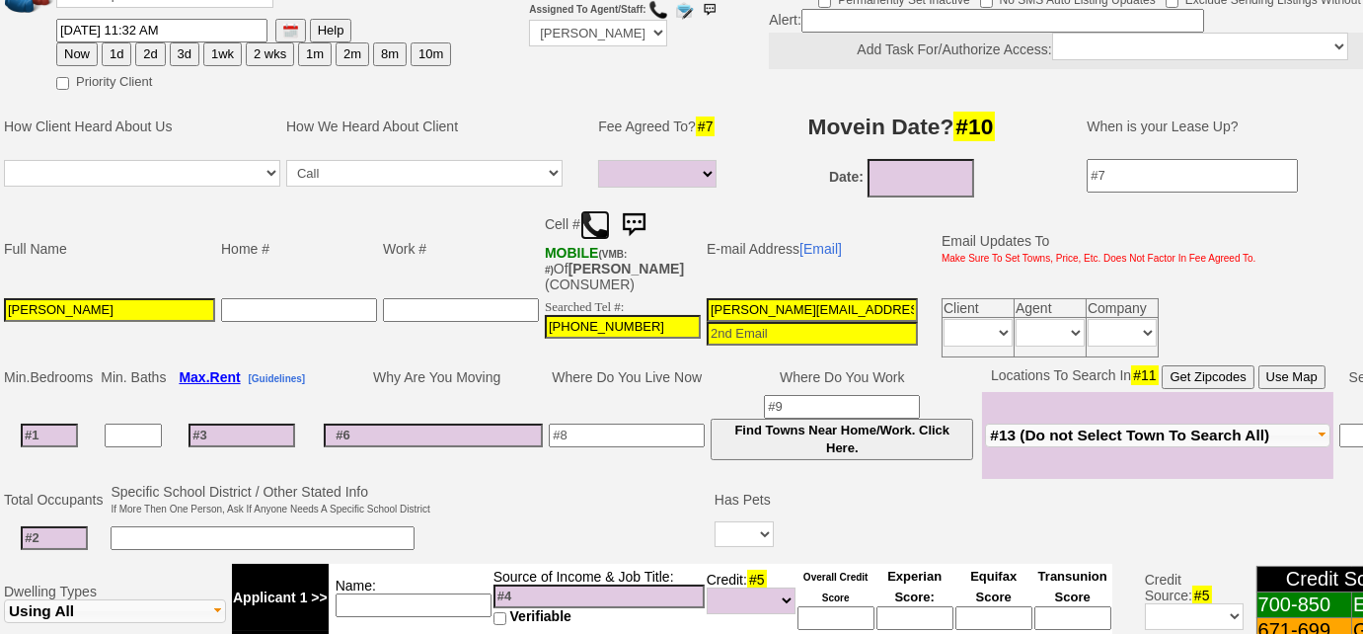
scroll to position [89, 0]
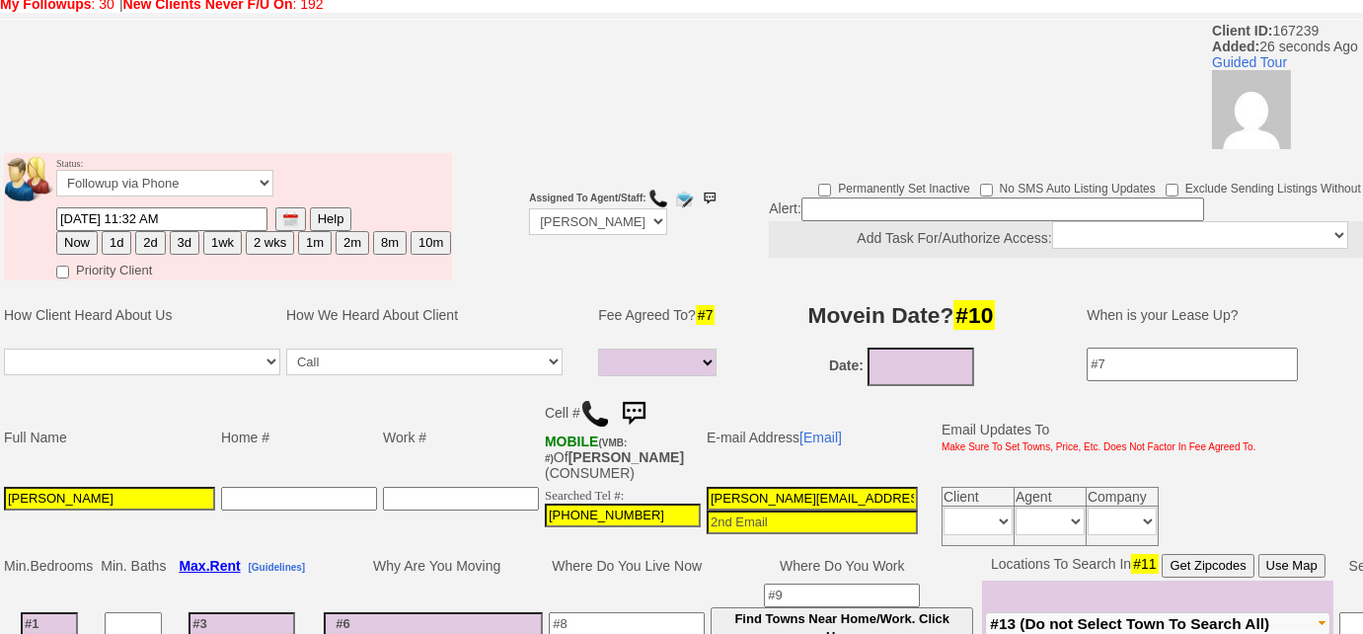
click at [178, 244] on button "3d" at bounding box center [185, 243] width 30 height 24
type input "[DATE] 11:32 AM"
click at [223, 180] on select "Followup via Phone Followup via Email Followup When Section 8 Property Found De…" at bounding box center [164, 183] width 217 height 27
select select "Inactive"
click at [56, 170] on select "Followup via Phone Followup via Email Followup When Section 8 Property Found De…" at bounding box center [164, 183] width 217 height 27
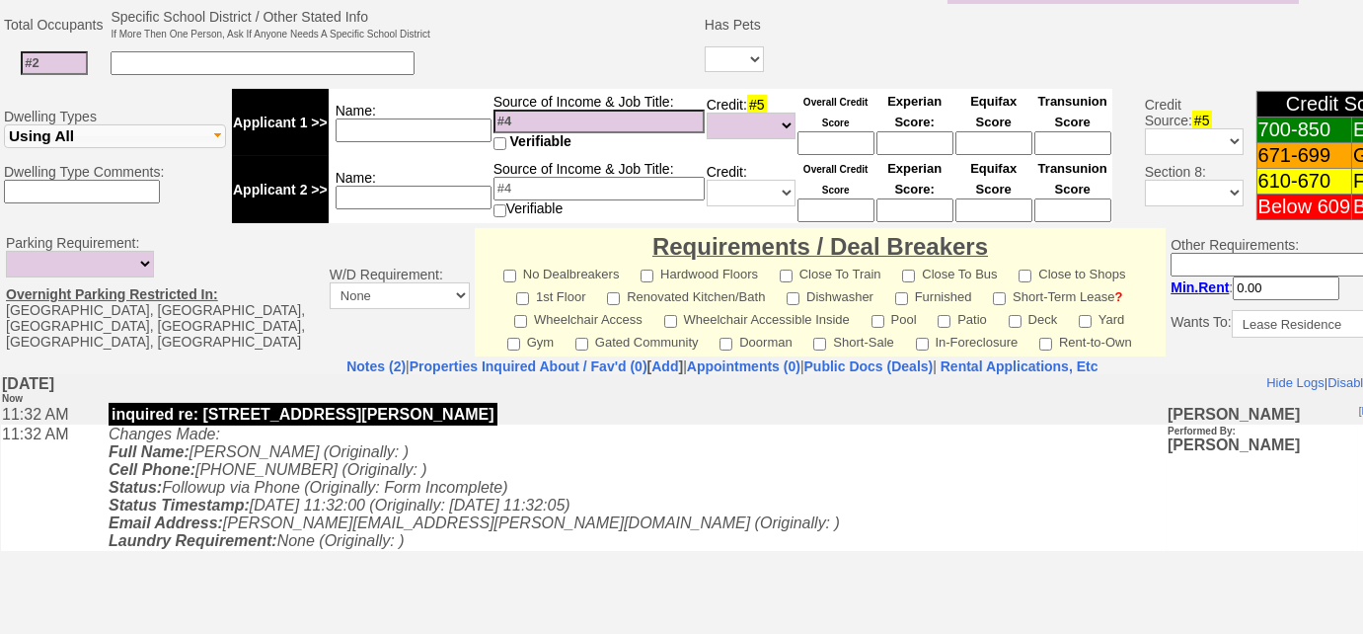
scroll to position [933, 0]
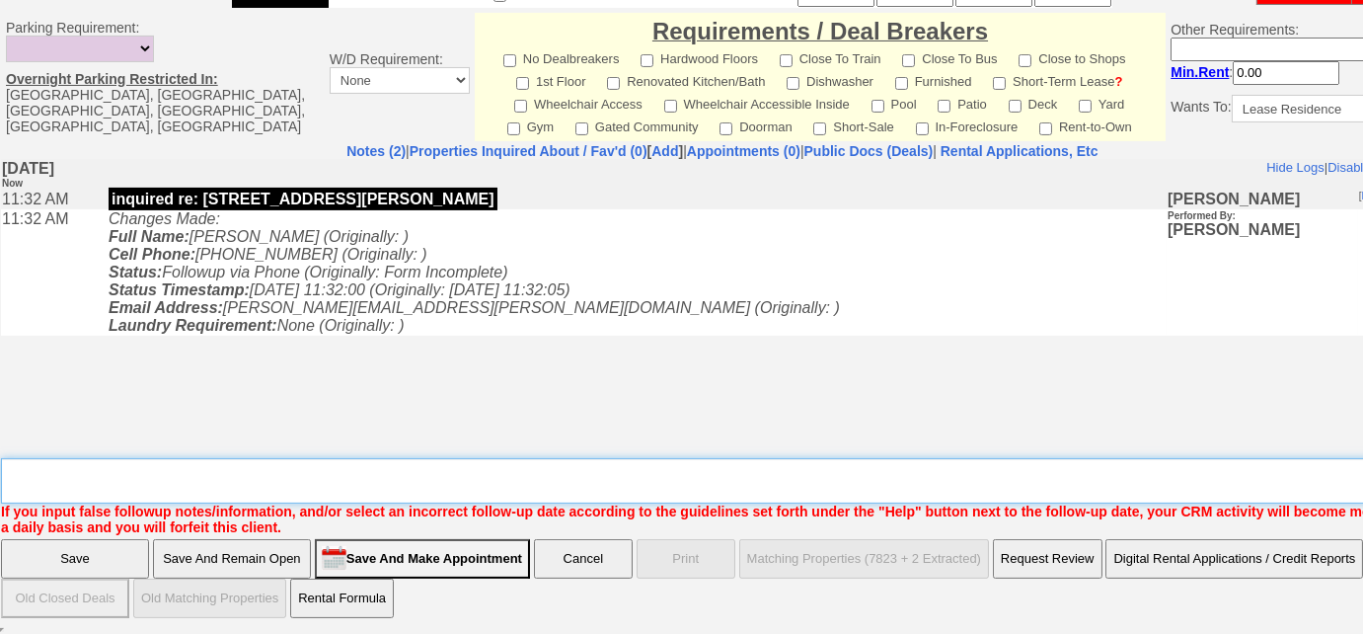
click at [452, 462] on textarea "Insert New Note Here" at bounding box center [729, 480] width 1457 height 45
type textarea "inquired re: 69 ardell; Left VM to FU"
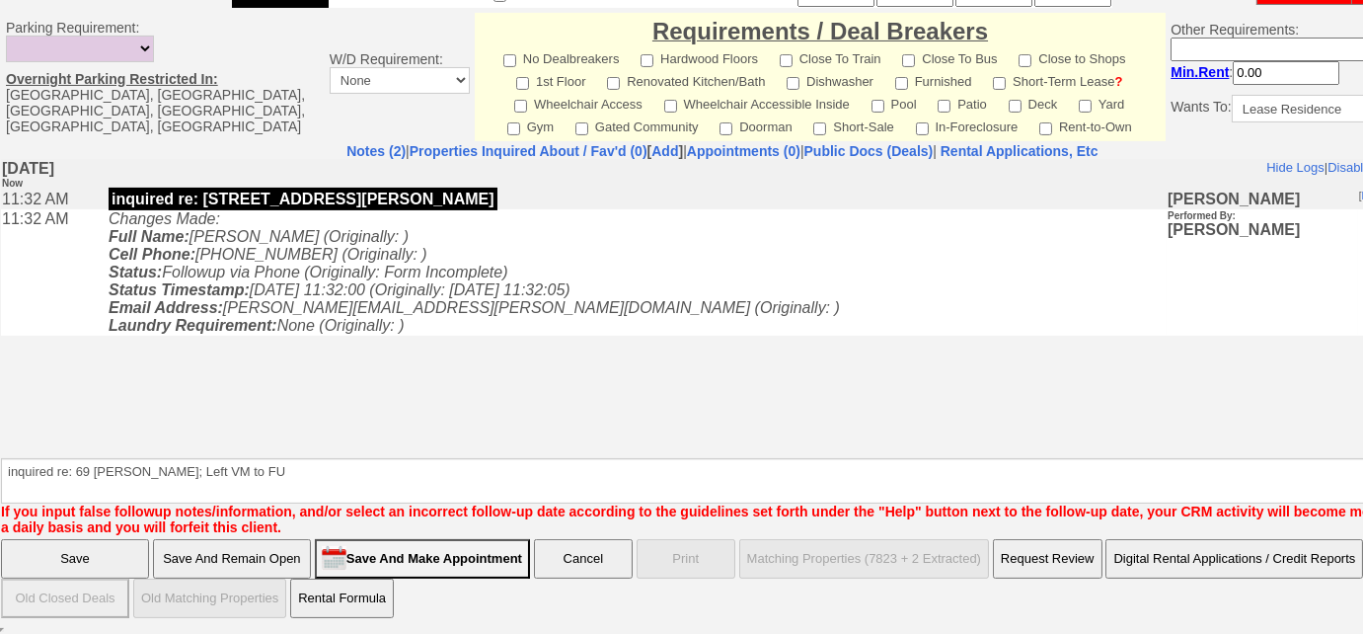
click at [112, 544] on input "Save" at bounding box center [75, 558] width 148 height 39
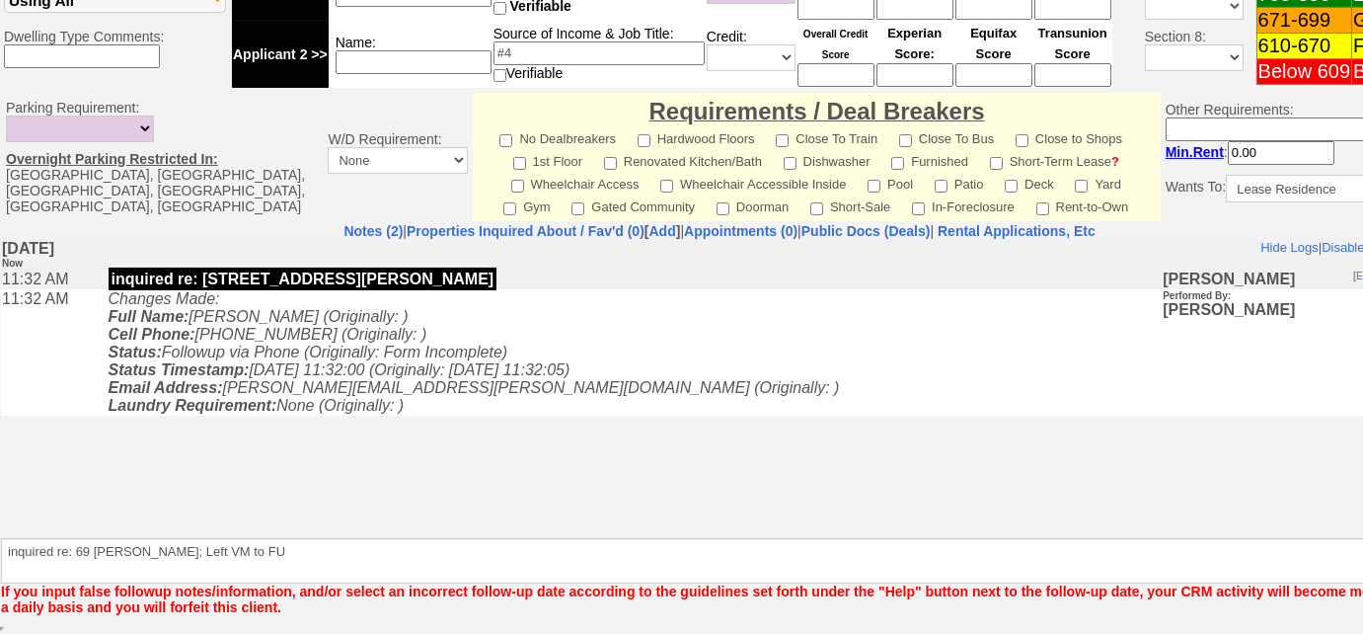
scroll to position [852, 0]
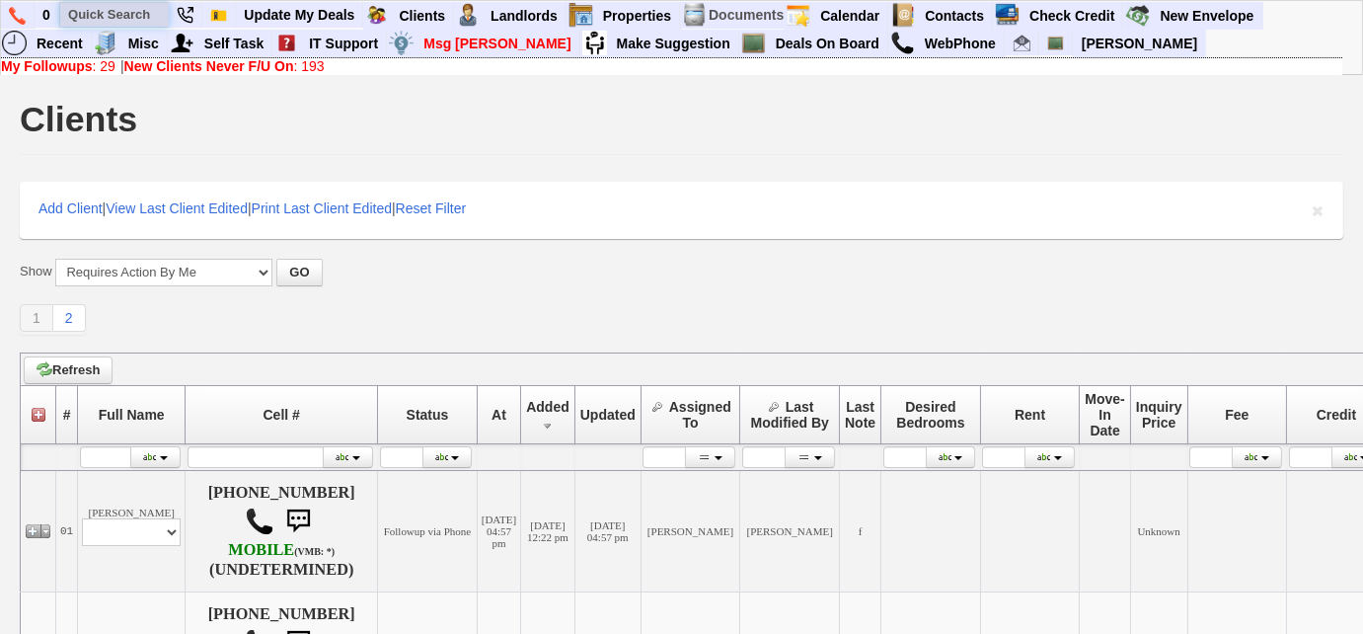
click at [135, 10] on input "text" at bounding box center [114, 14] width 109 height 25
paste input "332) 733-4057"
type input "332) 733-4057"
click at [107, 64] on link "My Followups : 29" at bounding box center [58, 66] width 115 height 16
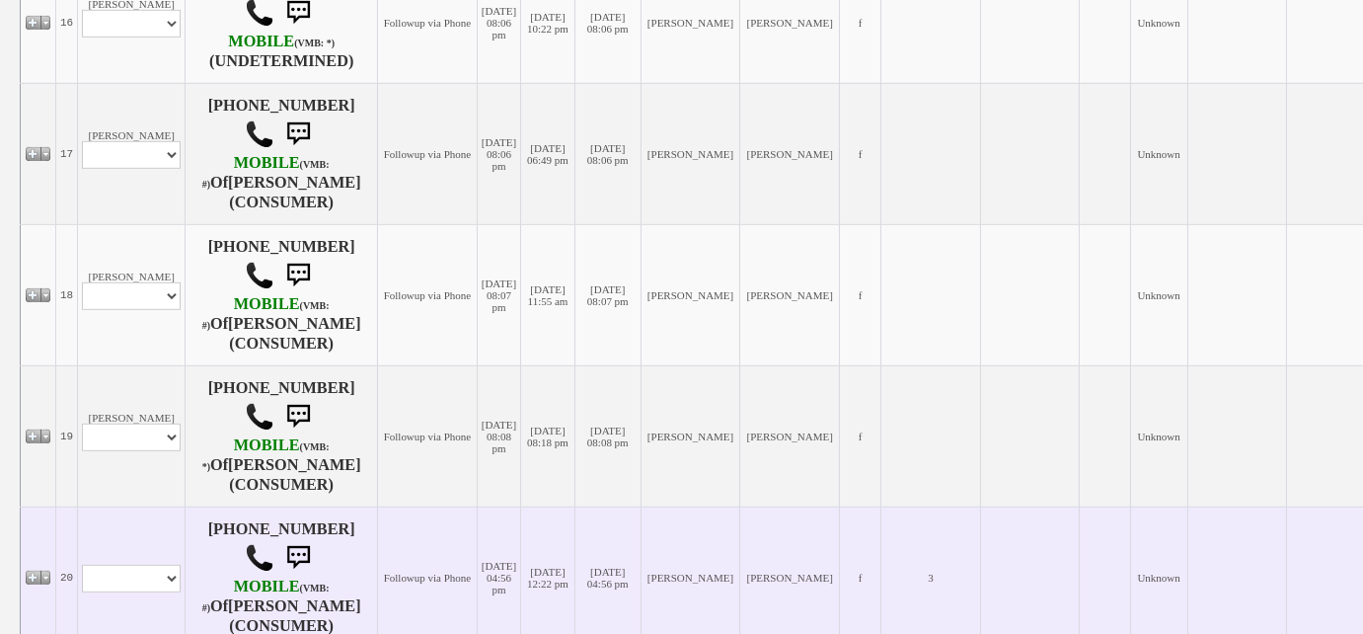
scroll to position [2573, 0]
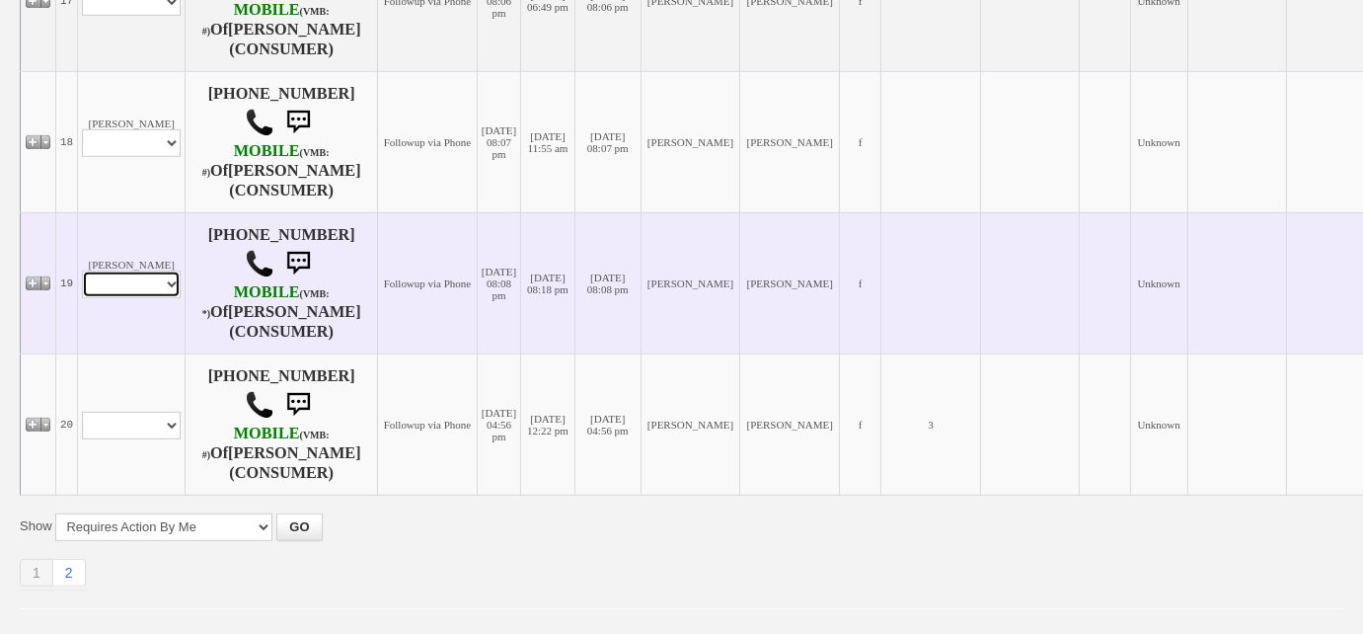
click at [166, 270] on select "Profile Edit Print Email Externally (Will Not Be Tracked In CRM) Closed Deals" at bounding box center [131, 284] width 99 height 28
select select "ChangeURL,/crm/custom/edit_client_form.php?redirect=%2Fcrm%2Fclients.php&id=167…"
click at [82, 270] on select "Profile Edit Print Email Externally (Will Not Be Tracked In CRM) Closed Deals" at bounding box center [131, 284] width 99 height 28
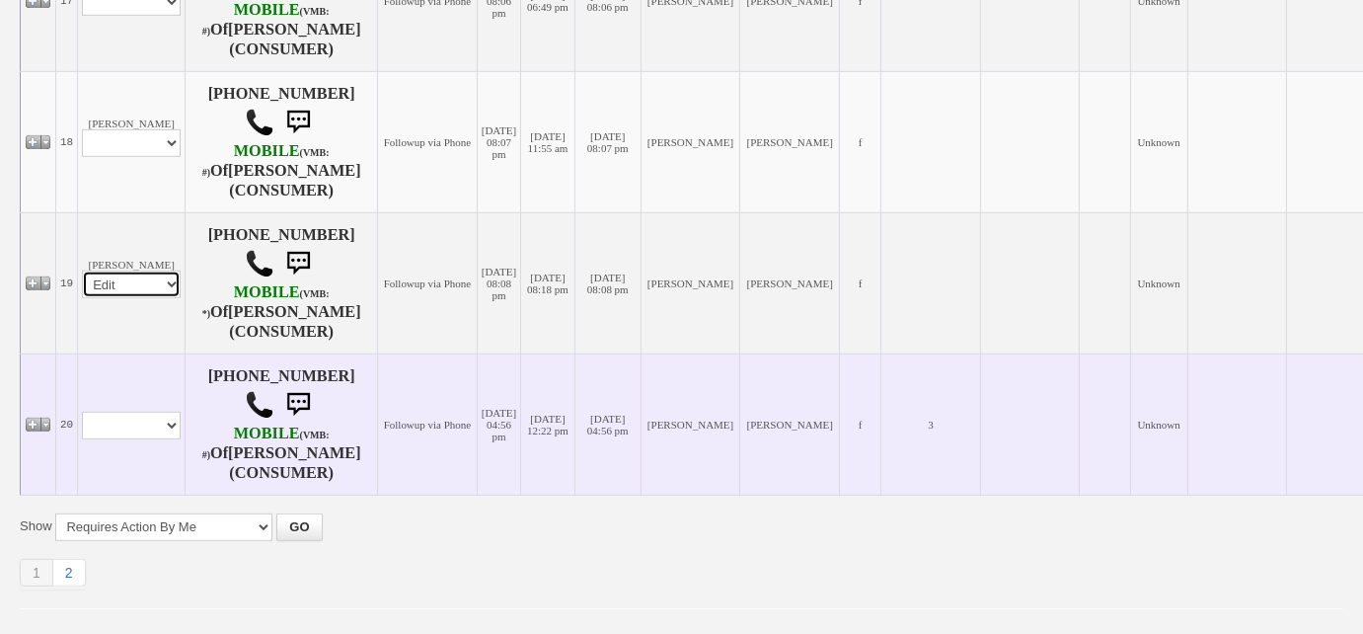
select select
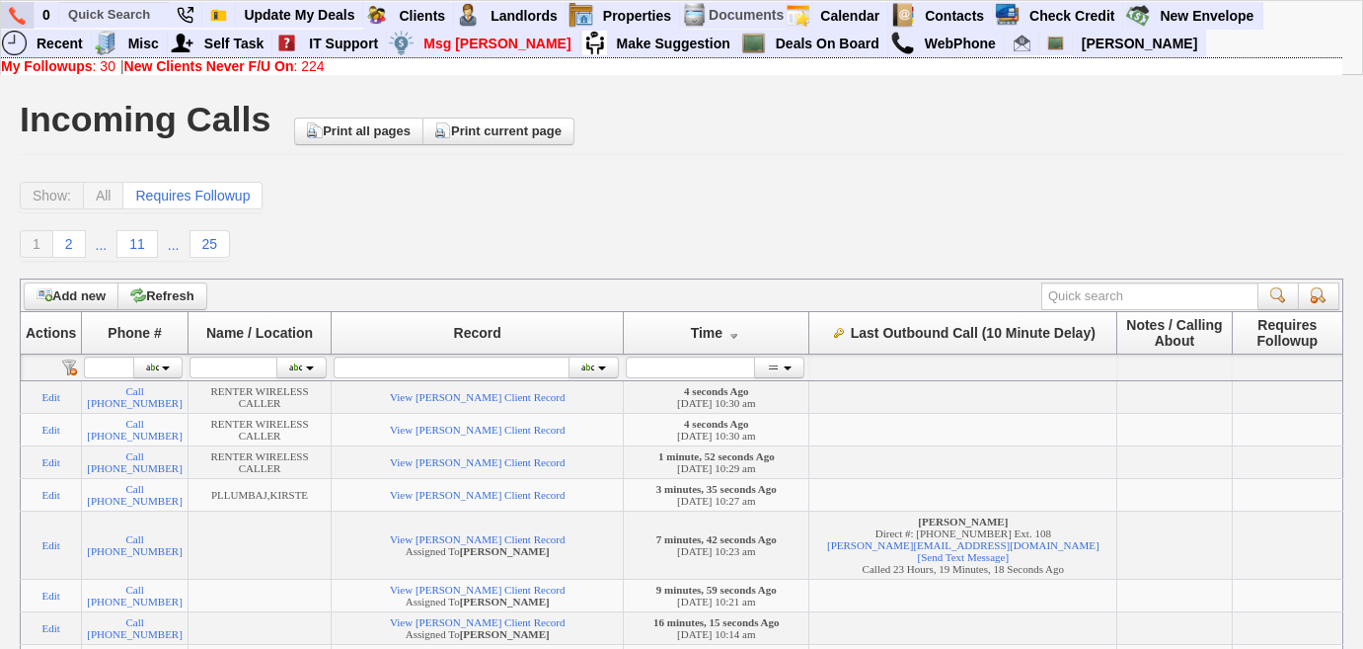
click at [31, 18] on link at bounding box center [18, 15] width 34 height 27
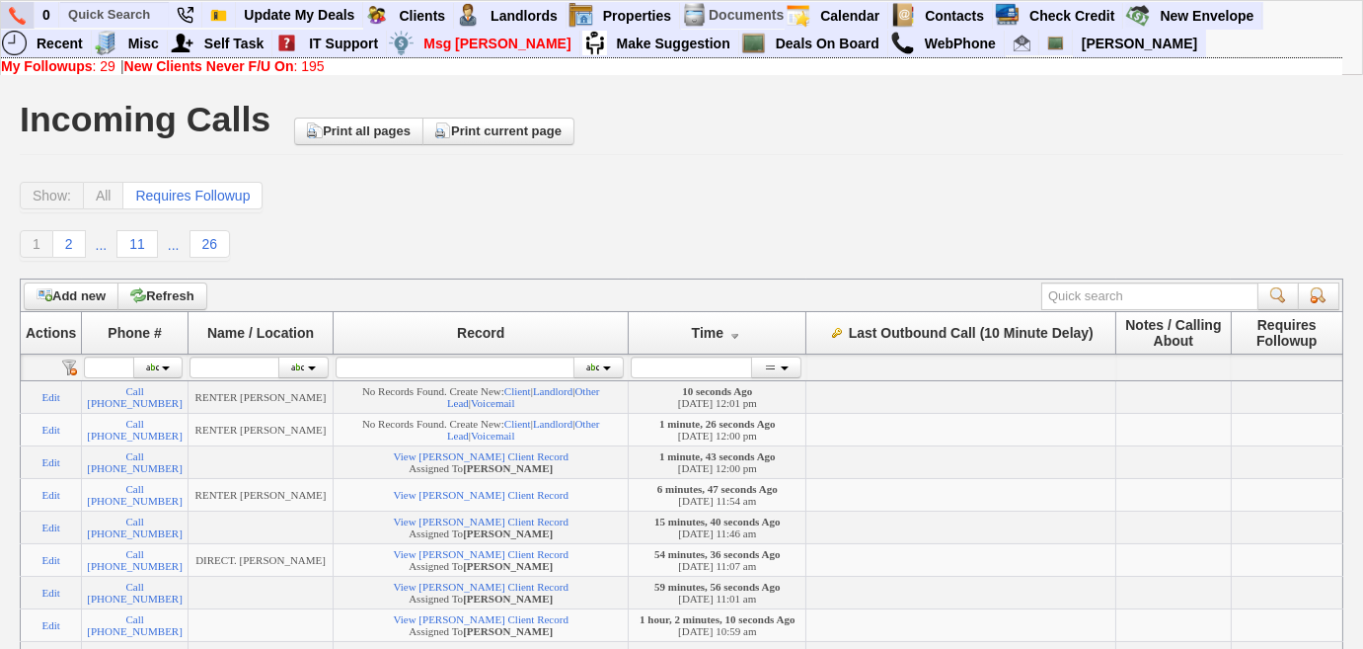
click at [18, 17] on img at bounding box center [17, 16] width 17 height 18
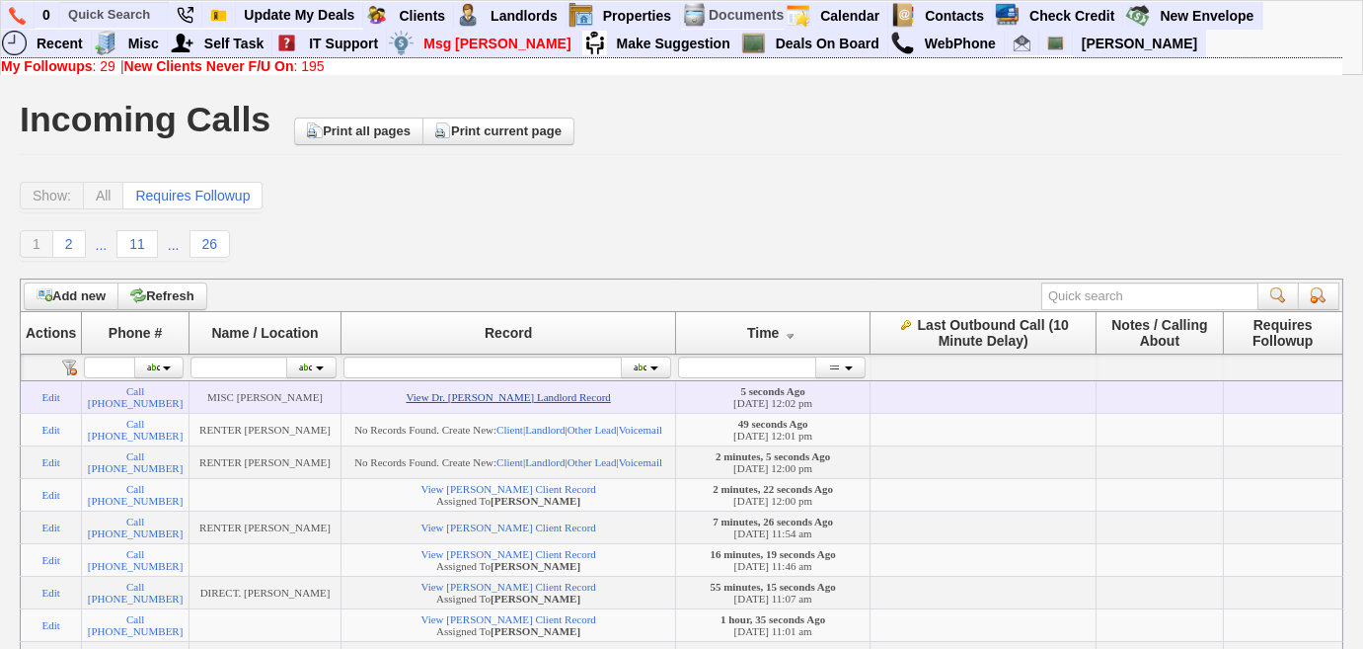
click at [471, 403] on link "View Dr. Michael Galvin's Landlord Record" at bounding box center [508, 397] width 204 height 12
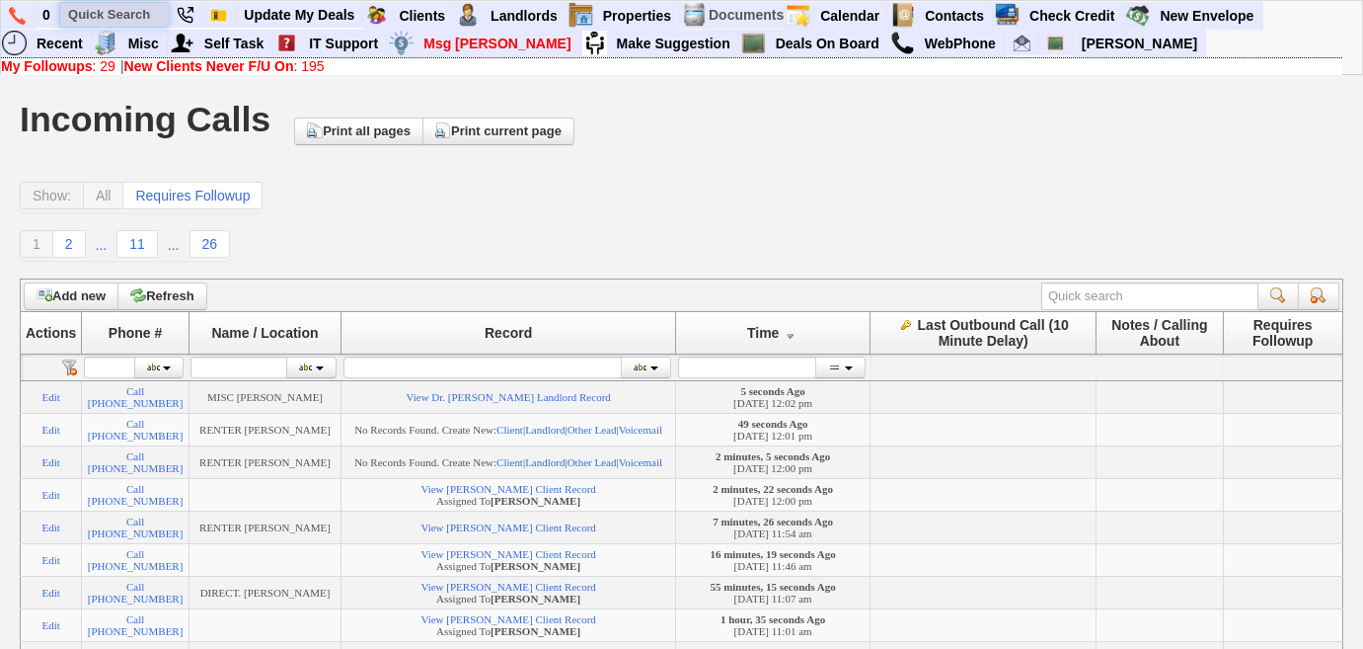
click at [107, 10] on input "text" at bounding box center [114, 14] width 109 height 25
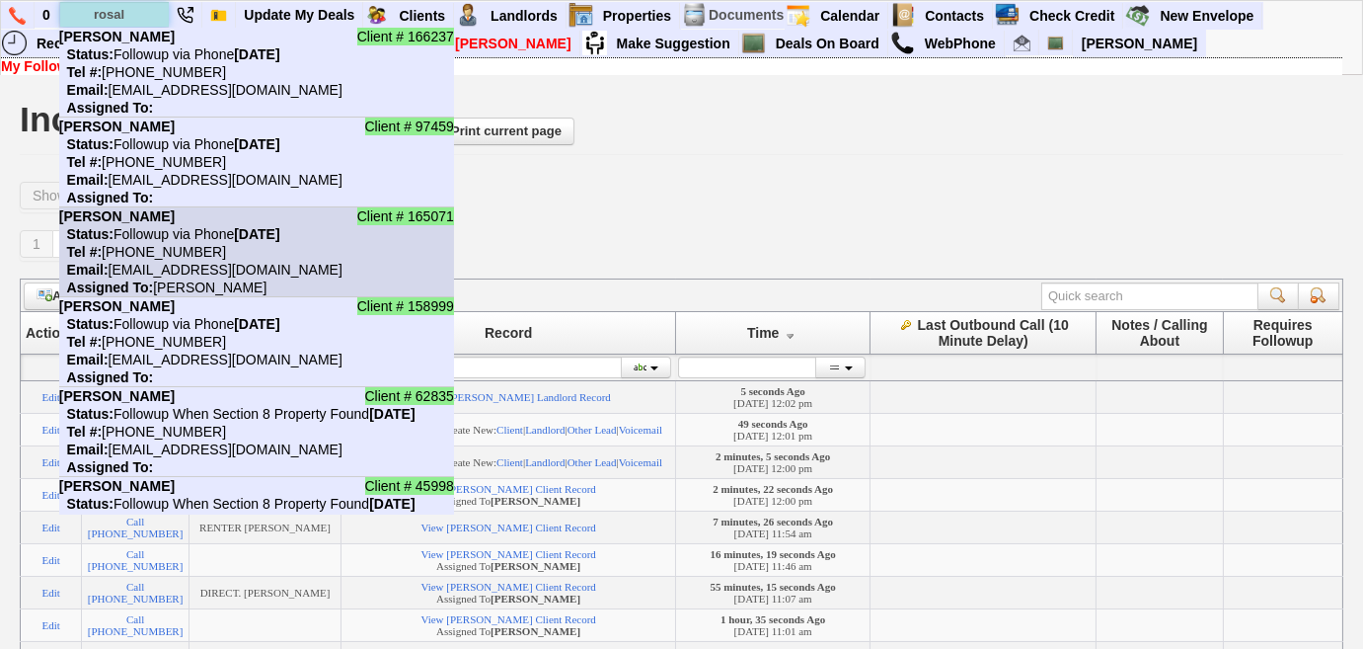
type input "rosal"
click at [205, 245] on li "Client # 165071 Rosalba Garcia Status: Followup via Phone Saturday, August 16th…" at bounding box center [256, 252] width 395 height 90
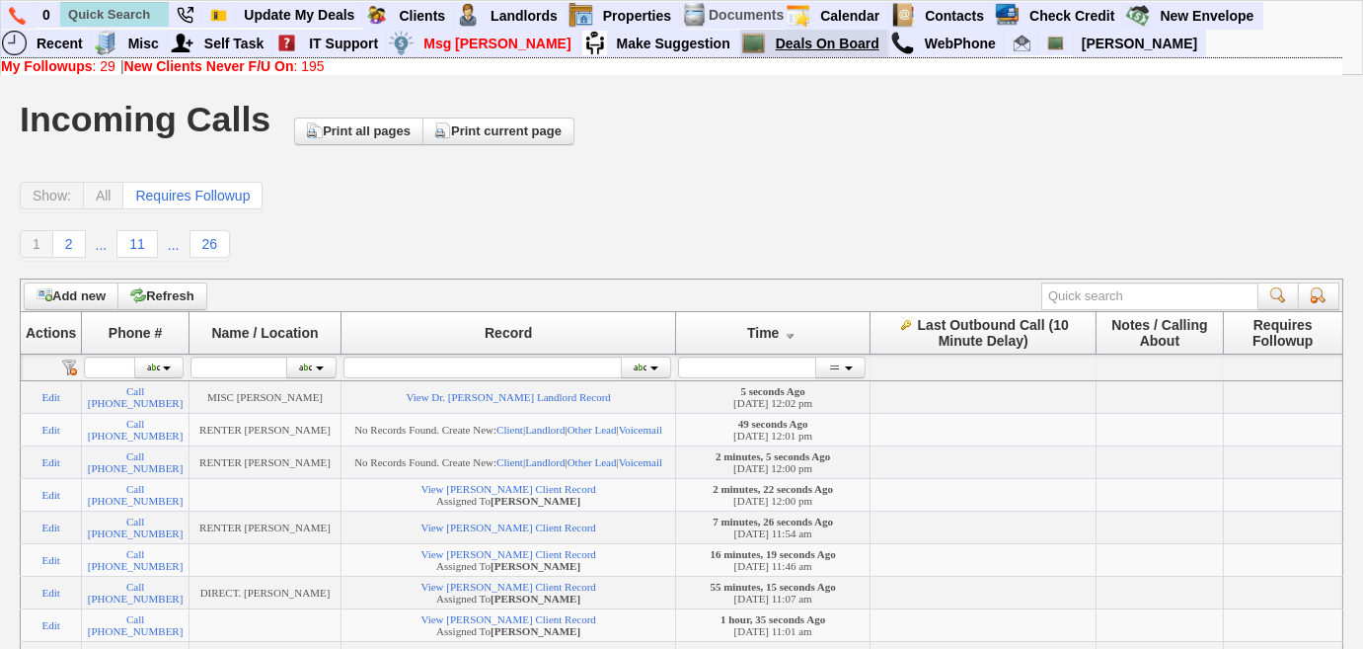
click at [768, 46] on link "Deals On Board" at bounding box center [828, 44] width 120 height 26
click at [55, 70] on b "My Followups" at bounding box center [47, 66] width 92 height 16
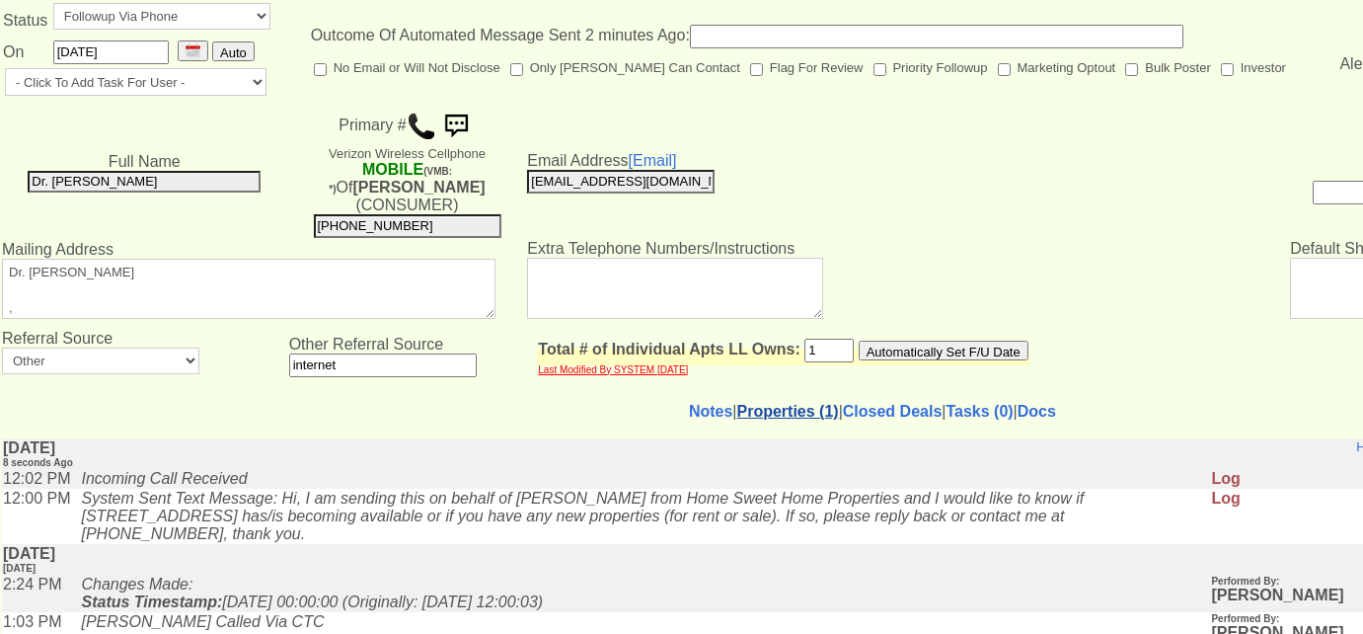
click at [750, 403] on link "Properties (1)" at bounding box center [788, 411] width 102 height 17
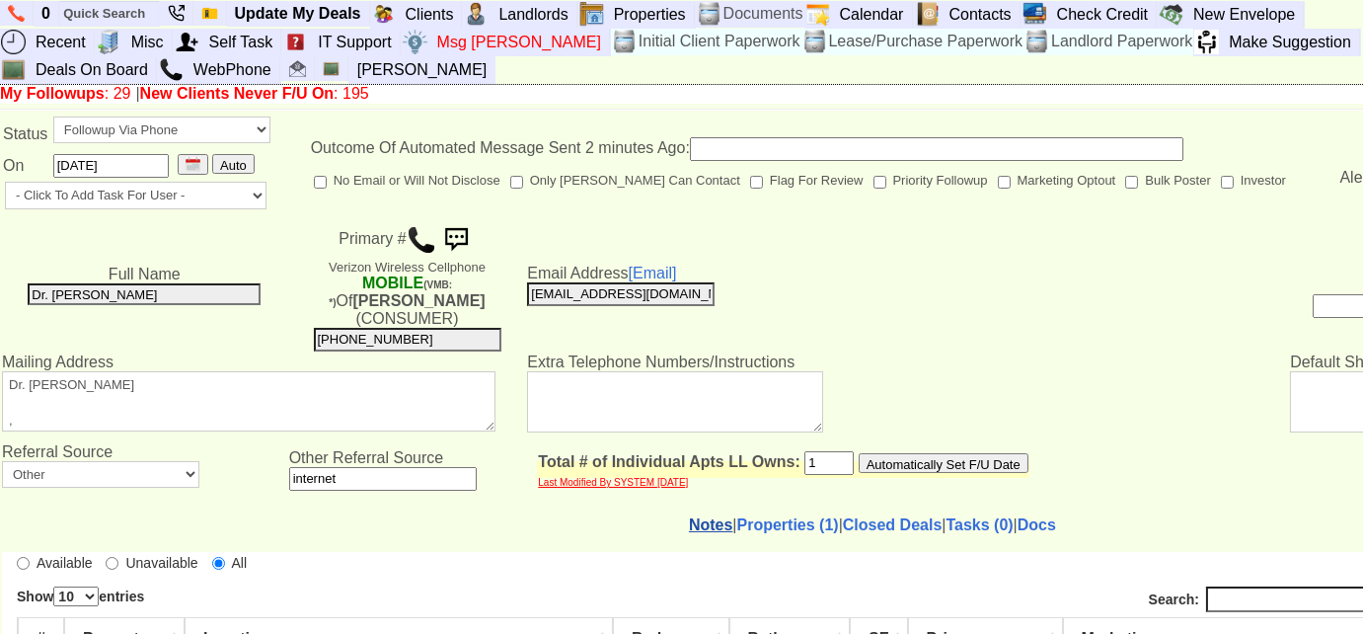
click at [689, 516] on link "Notes" at bounding box center [710, 524] width 43 height 17
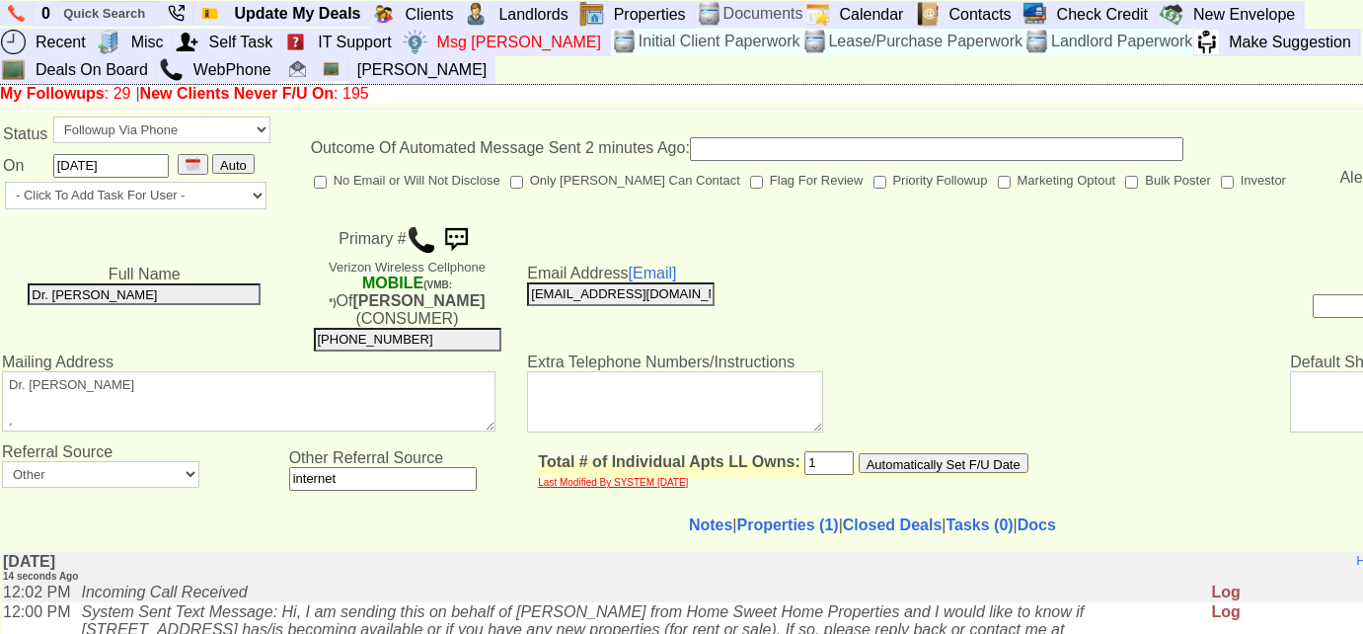
click at [425, 234] on img at bounding box center [422, 240] width 30 height 30
click at [780, 516] on link "Properties (1)" at bounding box center [788, 524] width 102 height 17
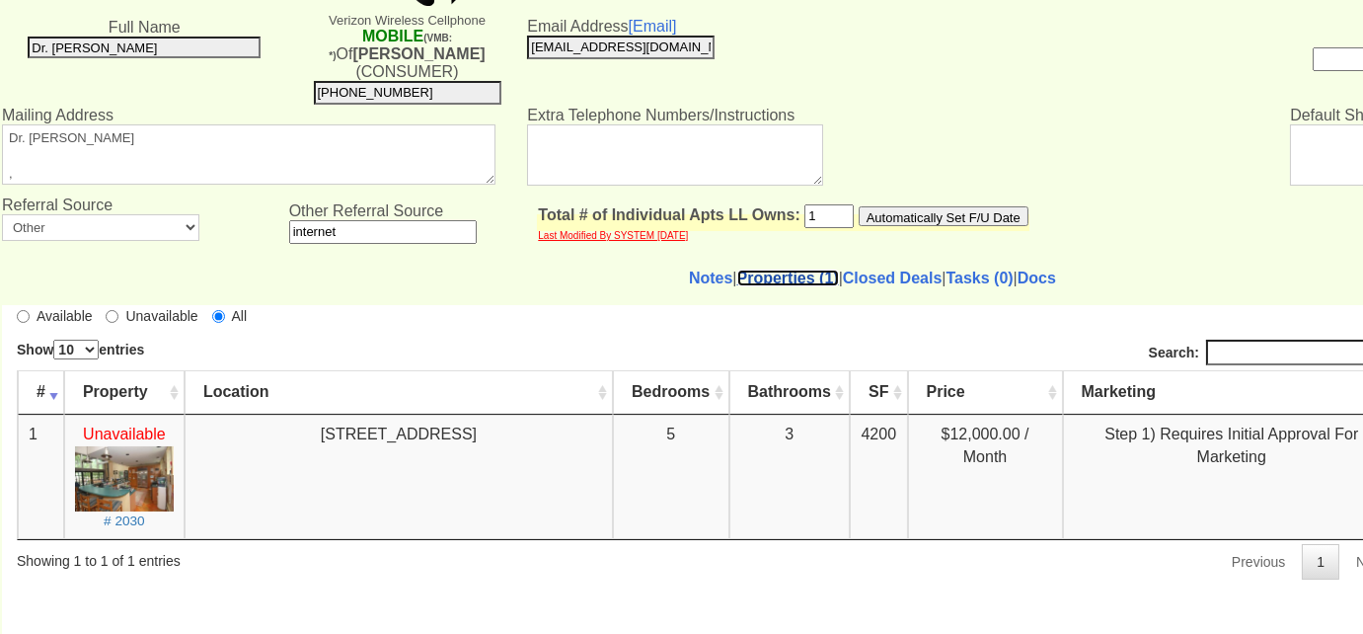
scroll to position [150, 0]
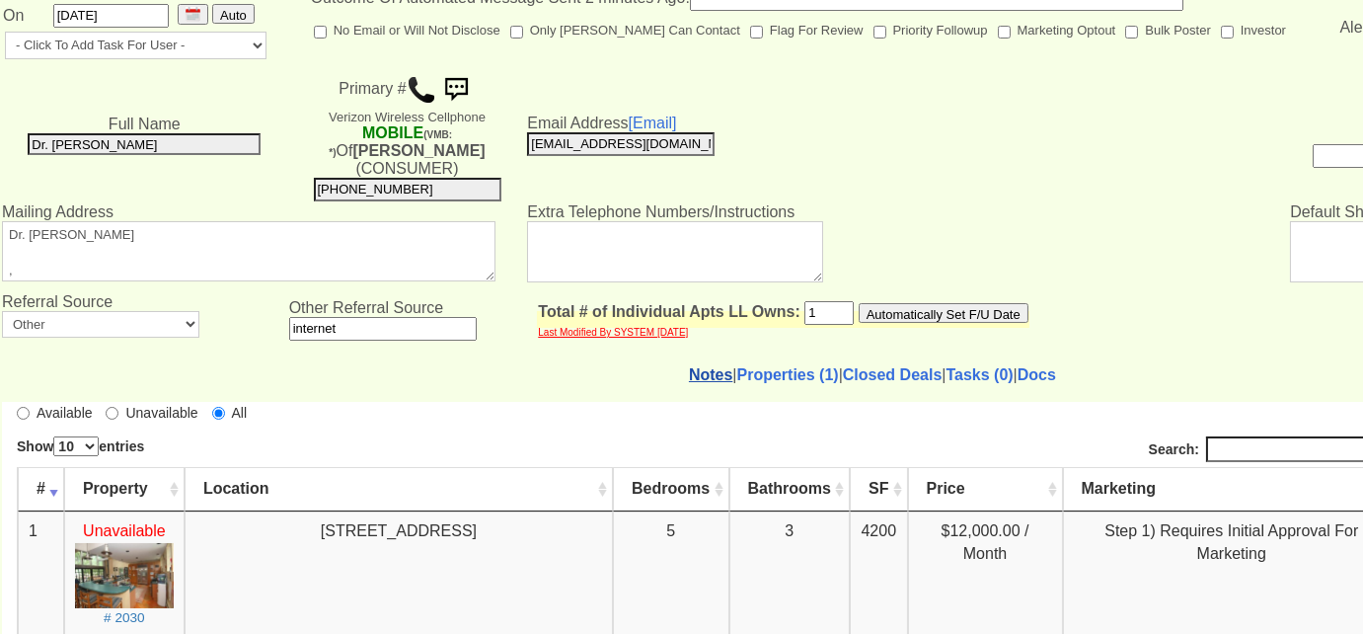
click at [689, 366] on link "Notes" at bounding box center [710, 374] width 43 height 17
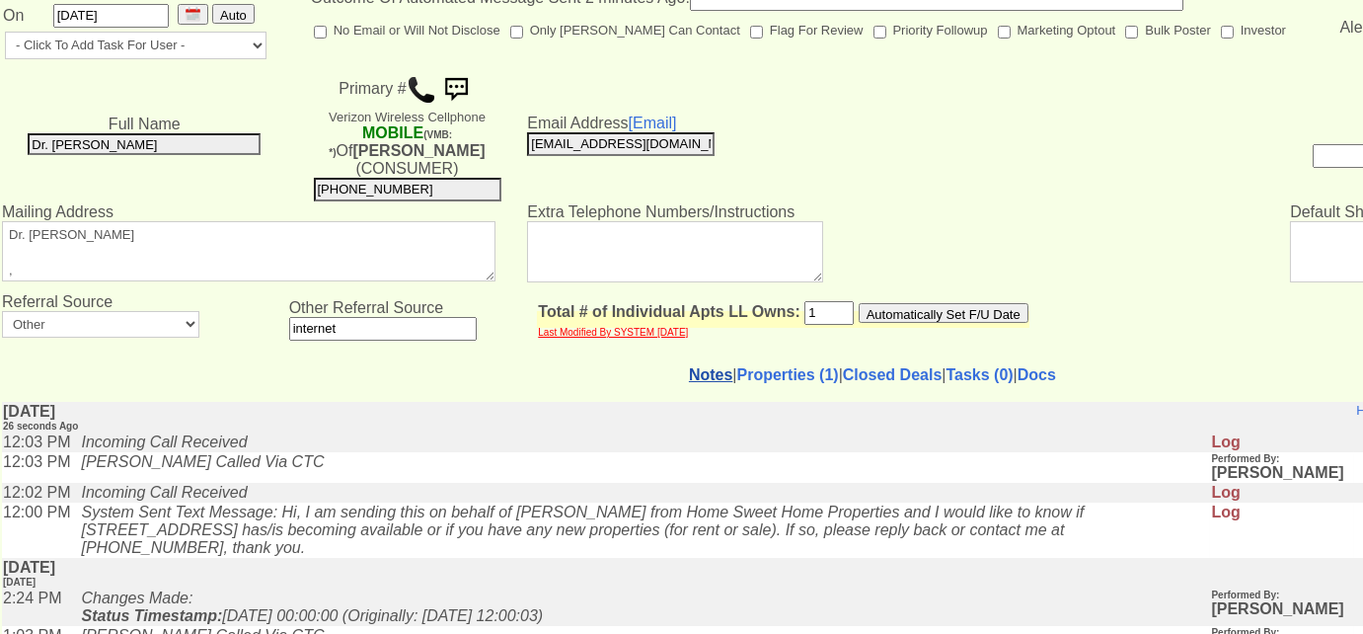
scroll to position [0, 0]
click at [737, 366] on link "Properties (1)" at bounding box center [788, 374] width 102 height 17
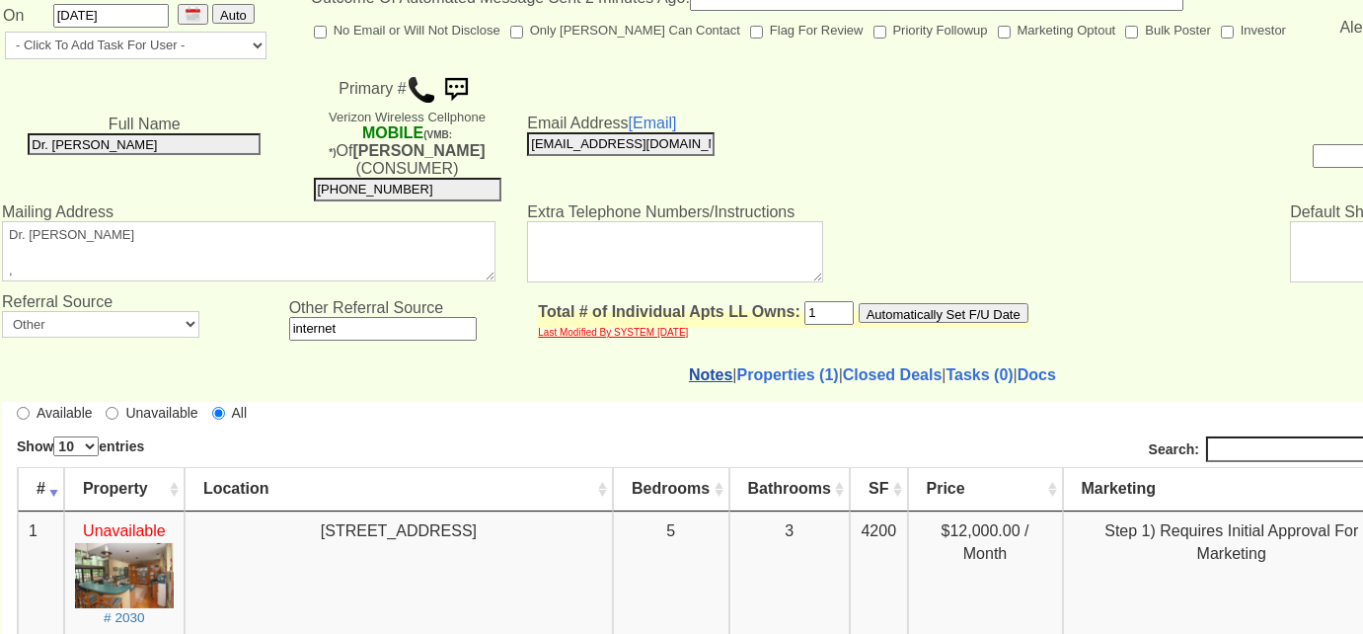
click at [689, 366] on link "Notes" at bounding box center [710, 374] width 43 height 17
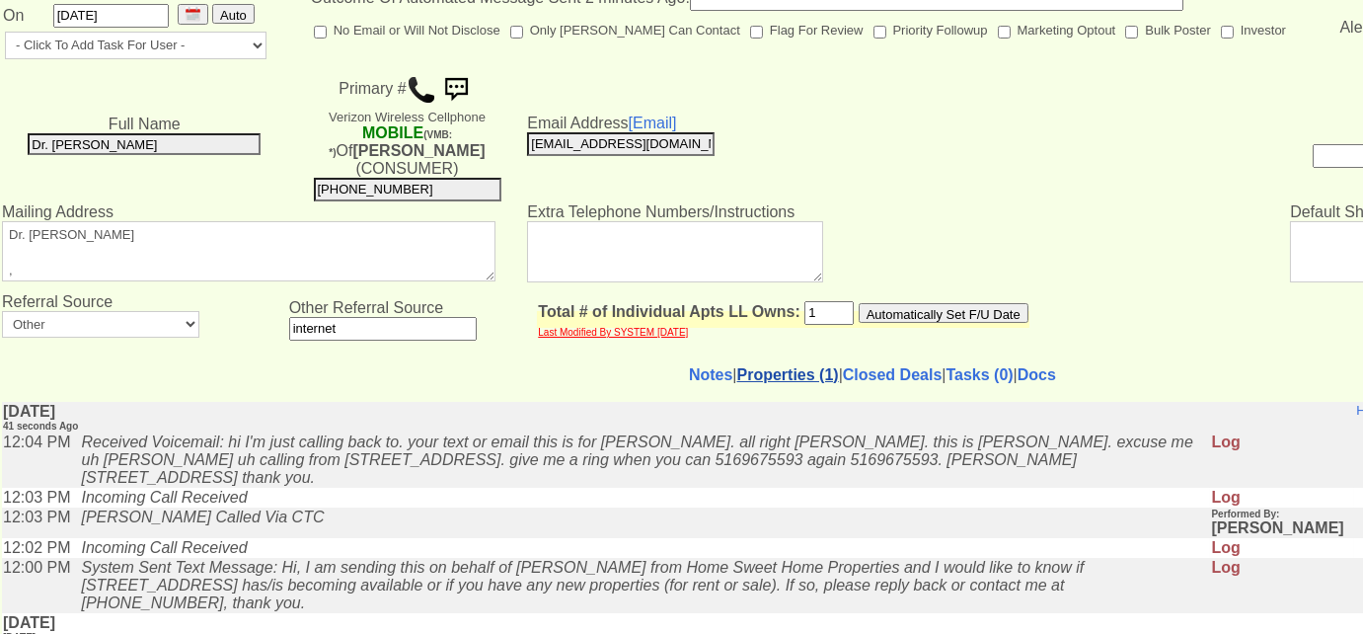
click at [739, 366] on link "Properties (1)" at bounding box center [788, 374] width 102 height 17
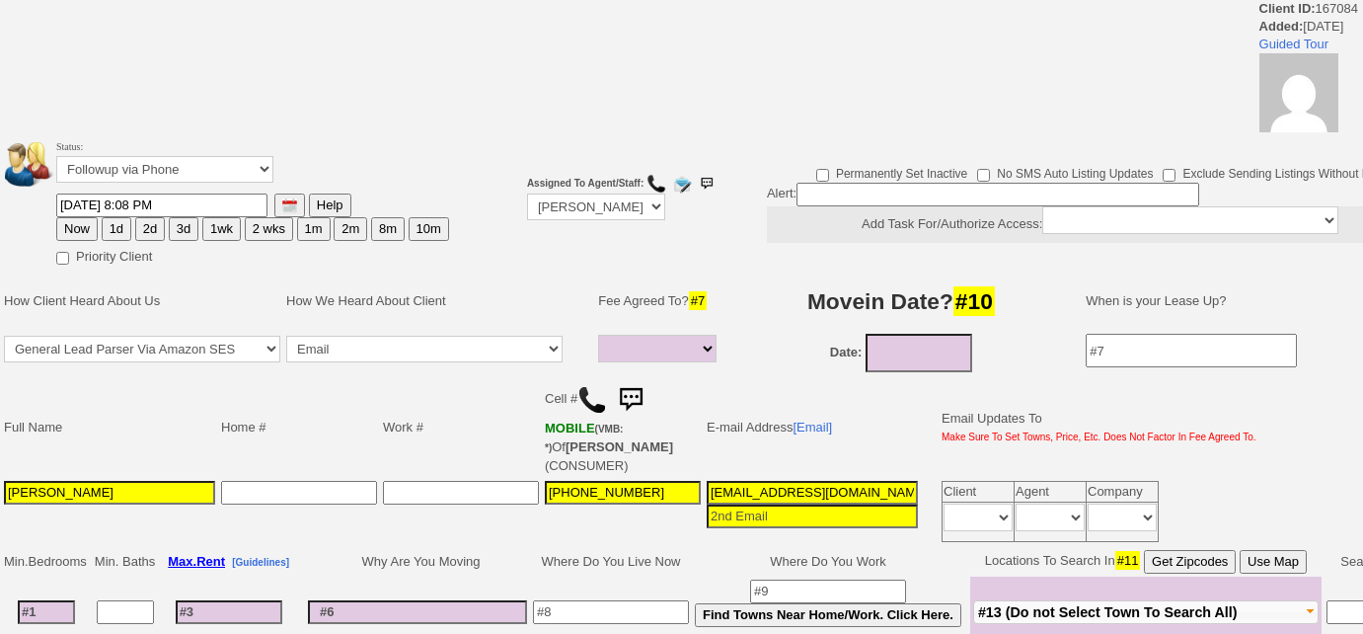
select select
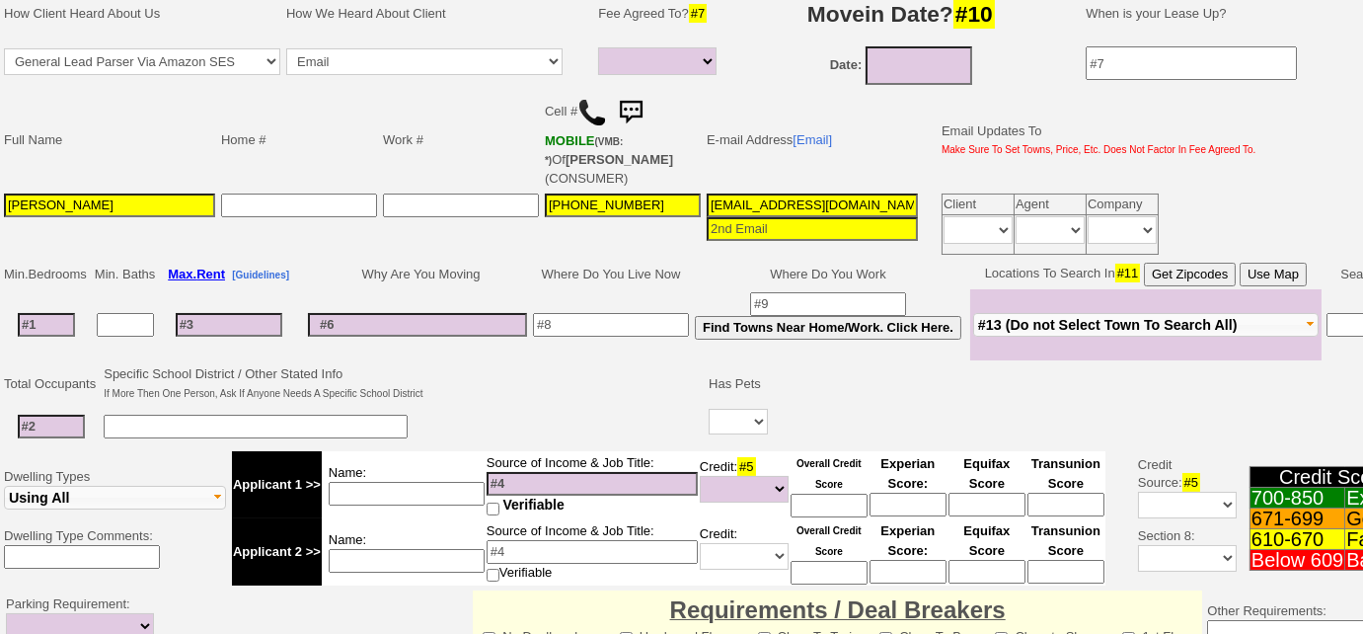
scroll to position [179, 0]
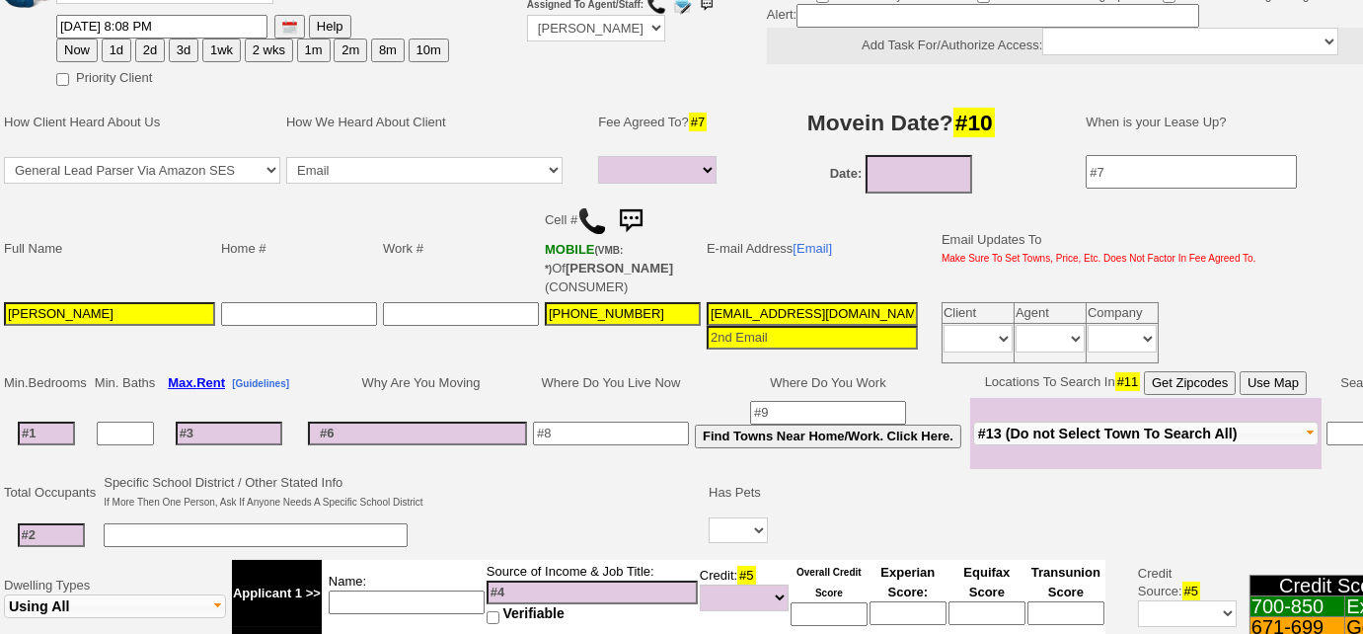
click at [595, 220] on img at bounding box center [593, 221] width 30 height 30
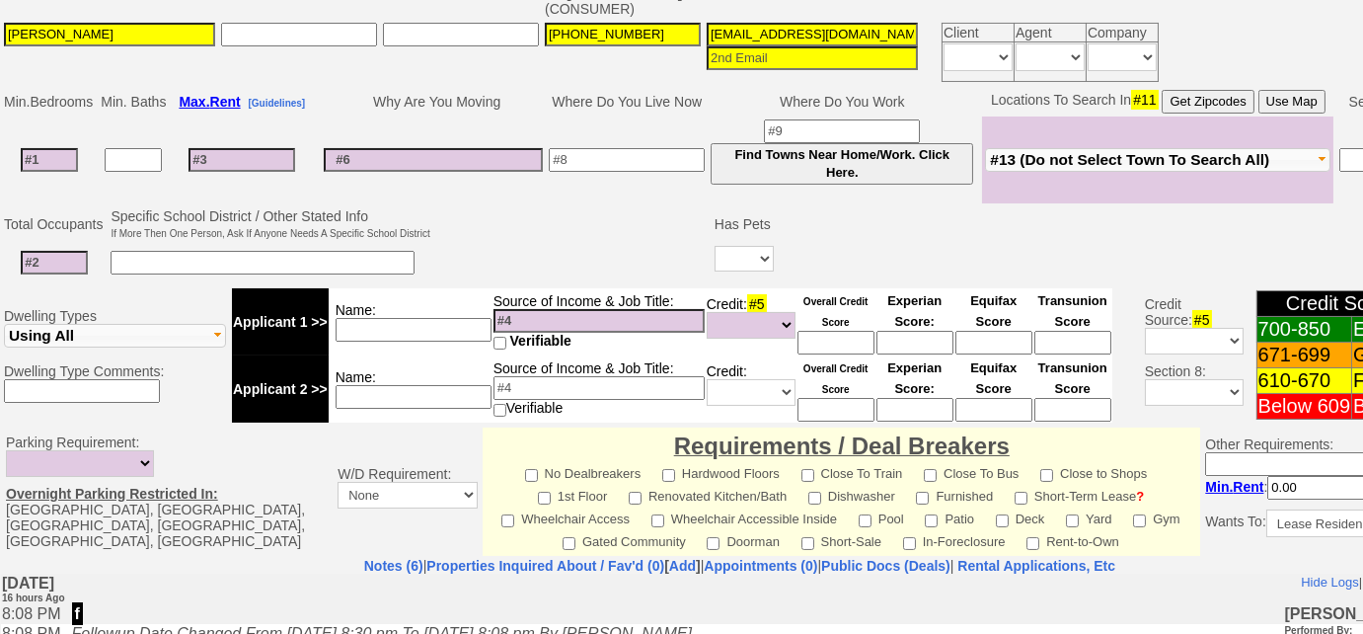
scroll to position [284, 0]
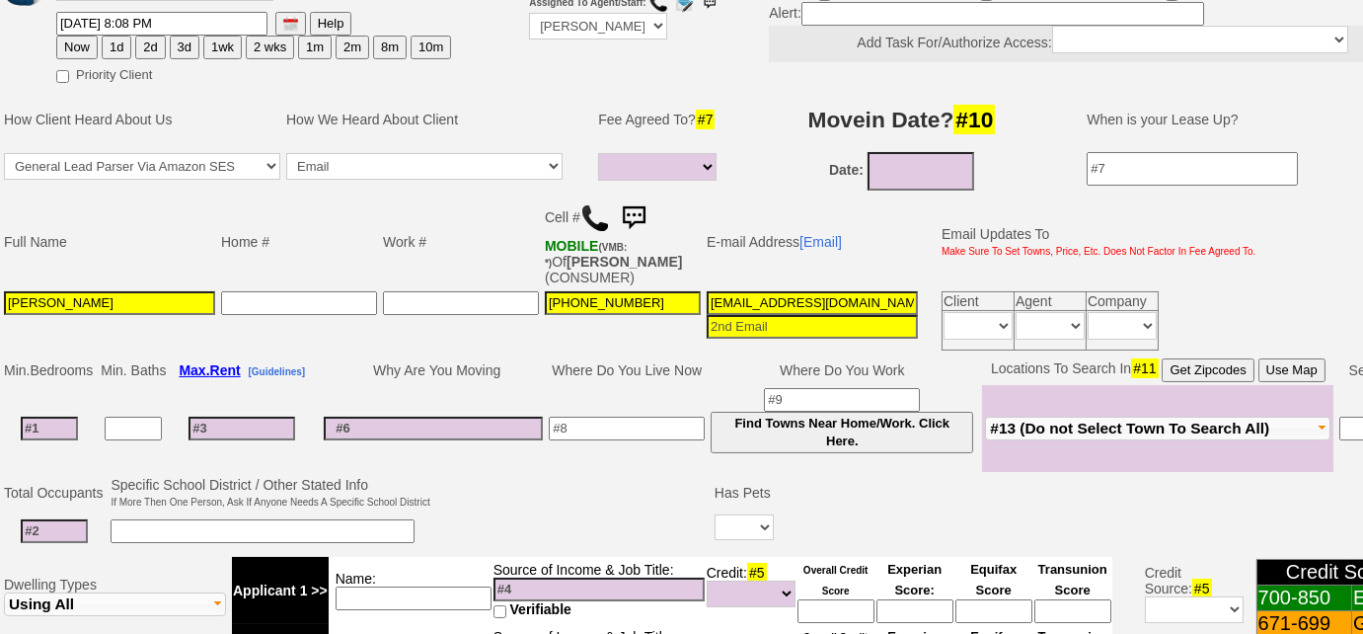
type input "[DATE]"
click at [905, 168] on input "[DATE]" at bounding box center [921, 171] width 107 height 39
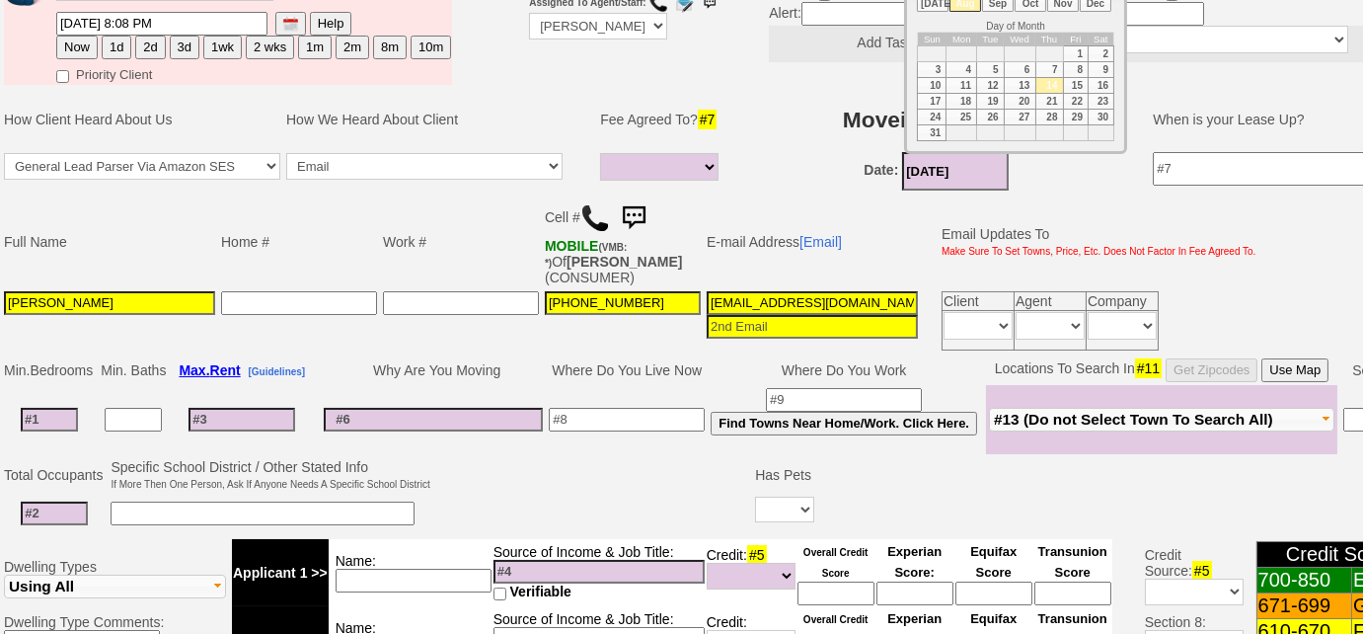
click at [73, 510] on input at bounding box center [54, 514] width 67 height 24
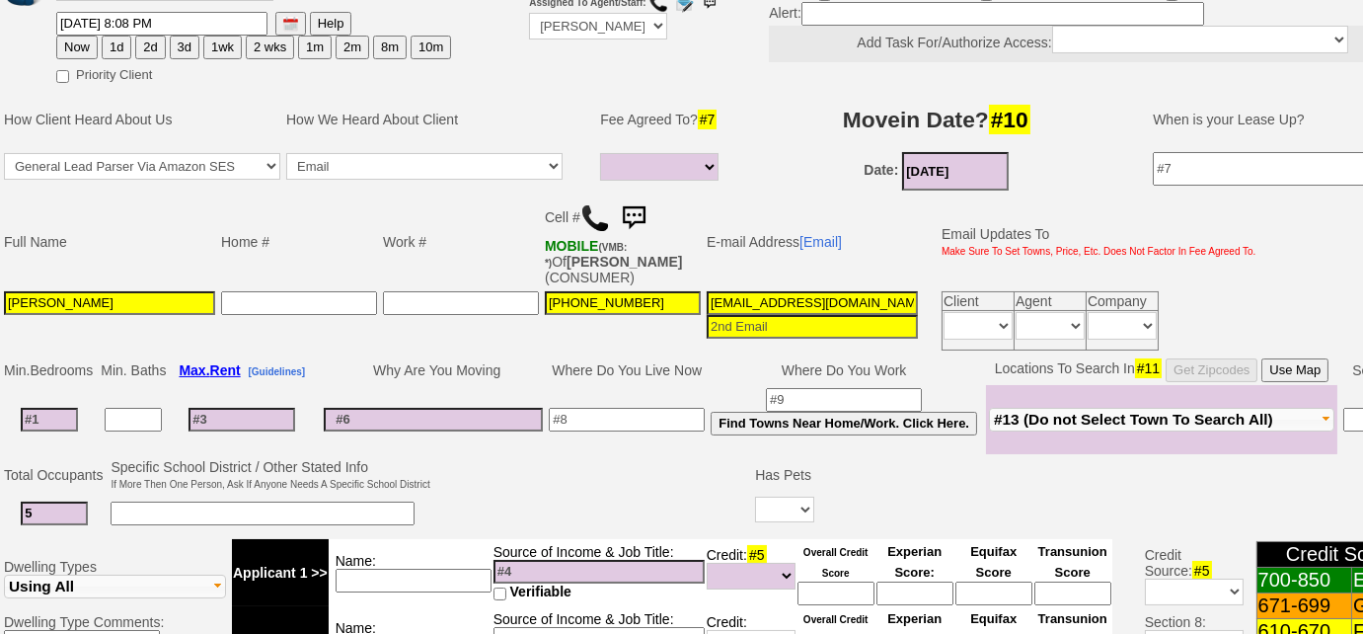
type input "5"
click at [163, 509] on input at bounding box center [263, 514] width 304 height 24
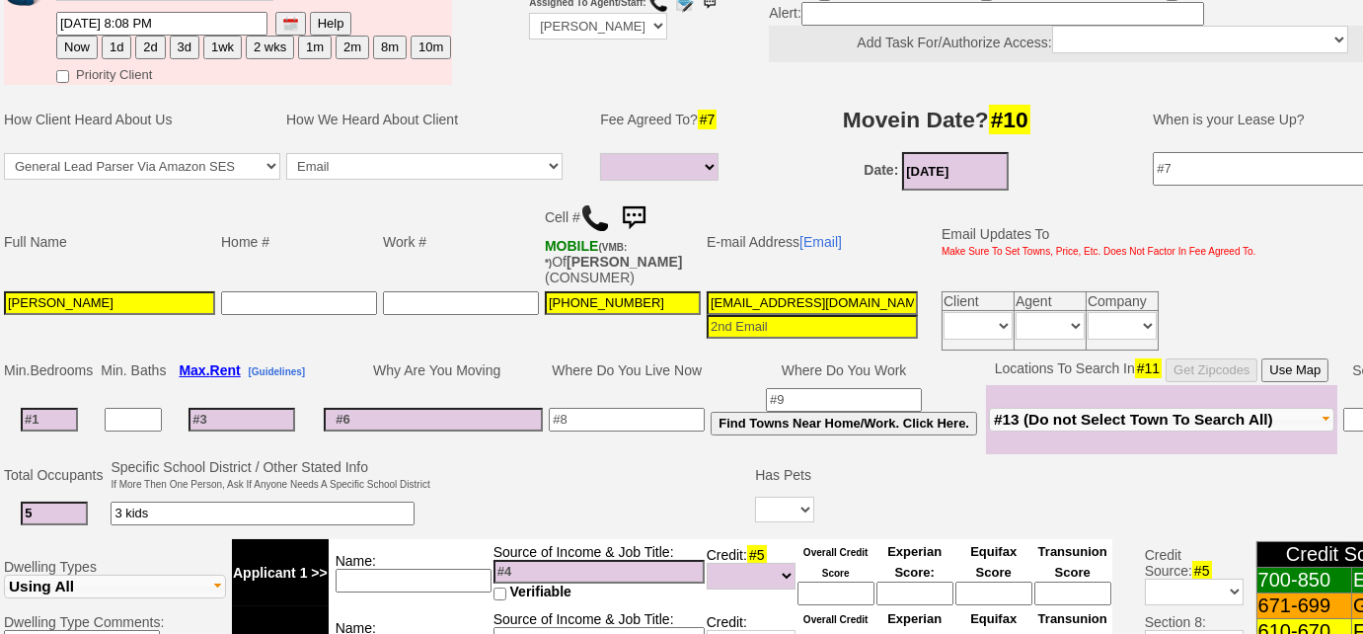
type input "3 kids"
click at [669, 423] on input at bounding box center [627, 420] width 156 height 24
type input "Yonkers"
click at [1076, 420] on span "#13 (Do not Select Town To Search All)" at bounding box center [1133, 419] width 279 height 17
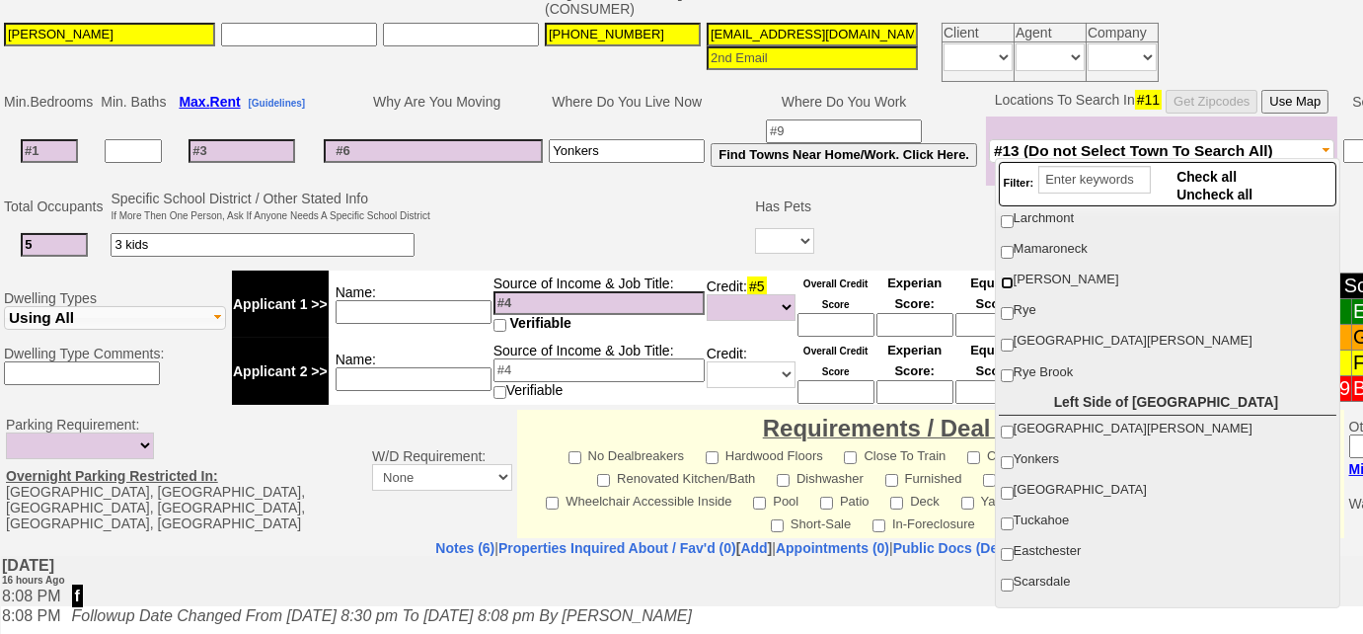
scroll to position [179, 0]
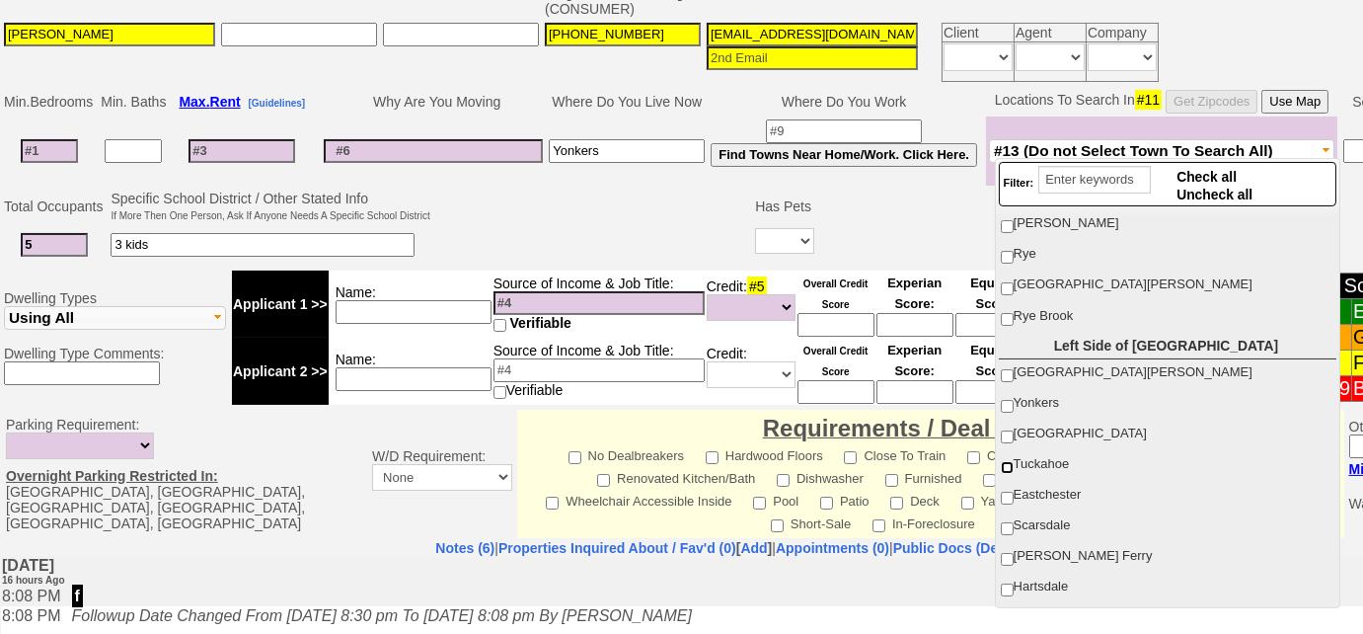
click at [1005, 461] on input "Tuckahoe" at bounding box center [1007, 467] width 13 height 13
checkbox input "true"
click at [1005, 494] on input "Eastchester" at bounding box center [1007, 498] width 13 height 13
checkbox input "true"
click at [375, 250] on td "3 kids" at bounding box center [270, 245] width 325 height 40
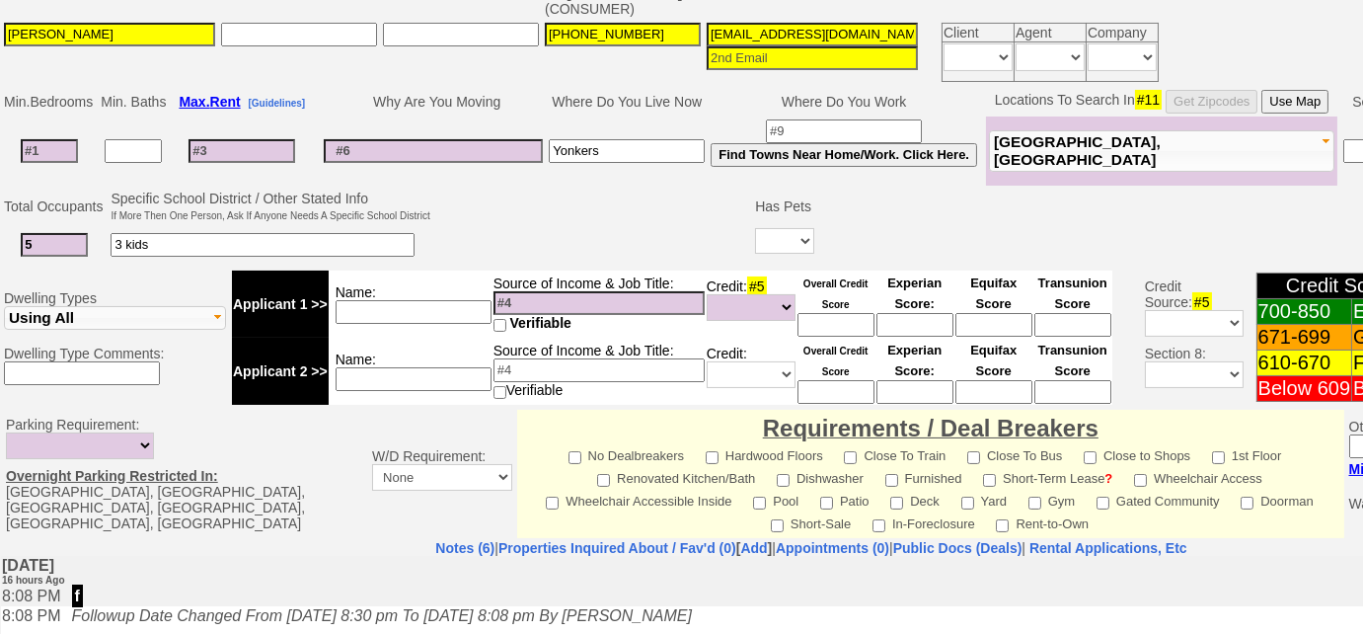
click at [378, 237] on input "3 kids" at bounding box center [263, 245] width 304 height 24
type input "3 kids - immaculate conception"
click at [1039, 144] on span "Tuckahoe, Eastchester" at bounding box center [1077, 150] width 167 height 35
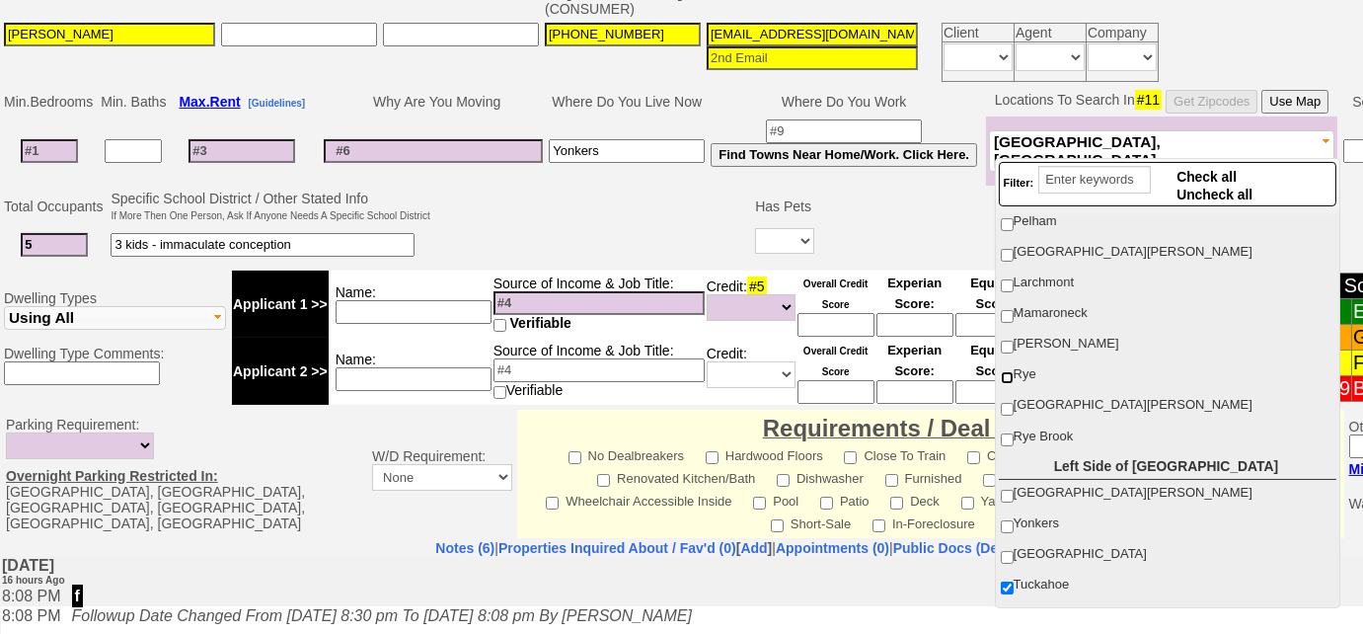
scroll to position [89, 0]
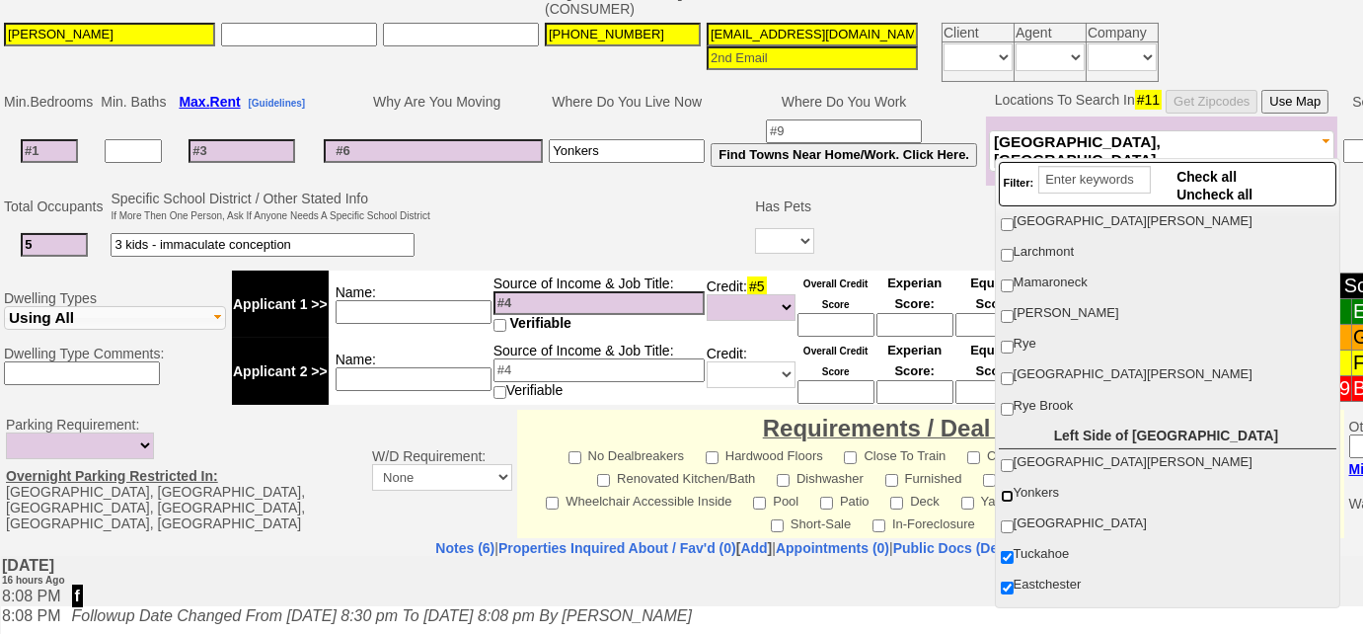
click at [1008, 491] on input "Yonkers" at bounding box center [1007, 496] width 13 height 13
checkbox input "true"
click at [1007, 520] on input "[GEOGRAPHIC_DATA]" at bounding box center [1007, 526] width 13 height 13
checkbox input "true"
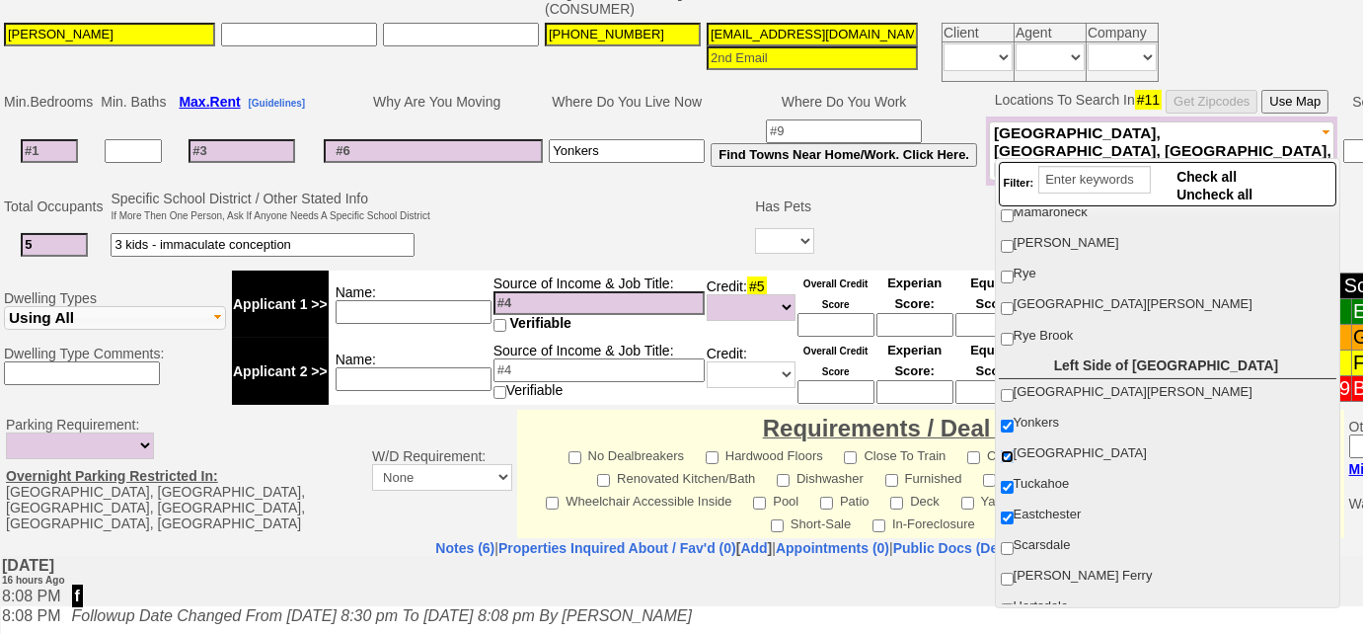
scroll to position [179, 0]
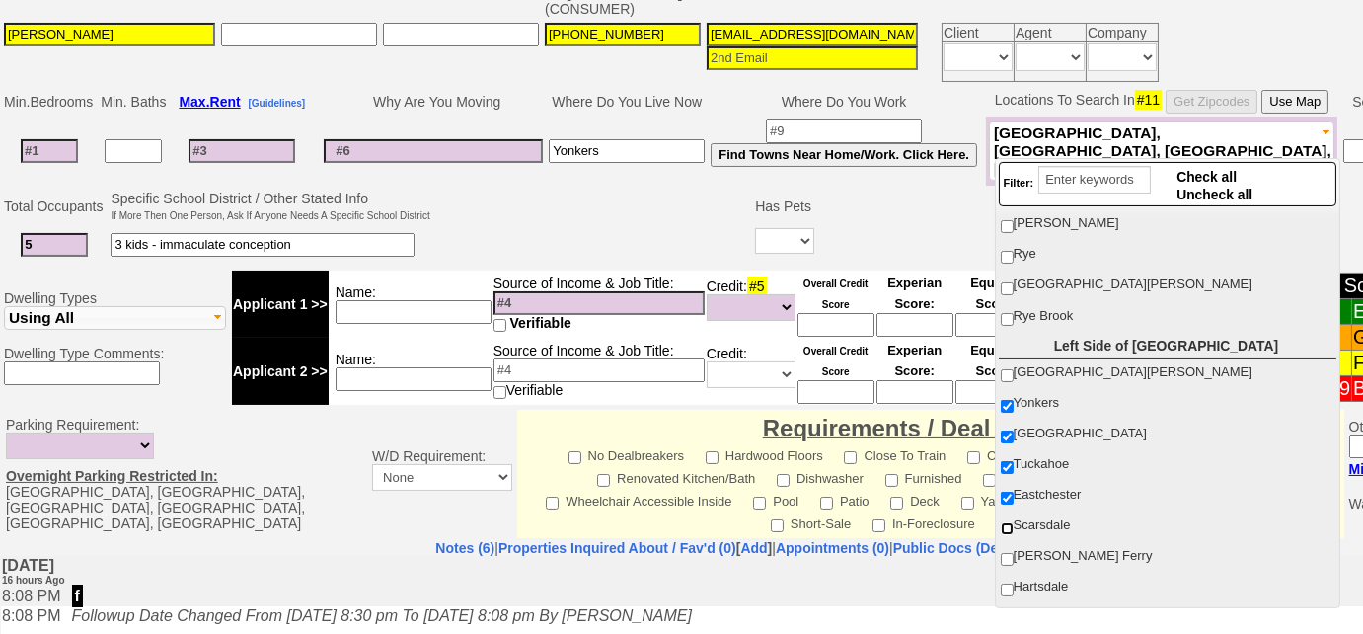
click at [1007, 522] on input "Scarsdale" at bounding box center [1007, 528] width 13 height 13
checkbox input "true"
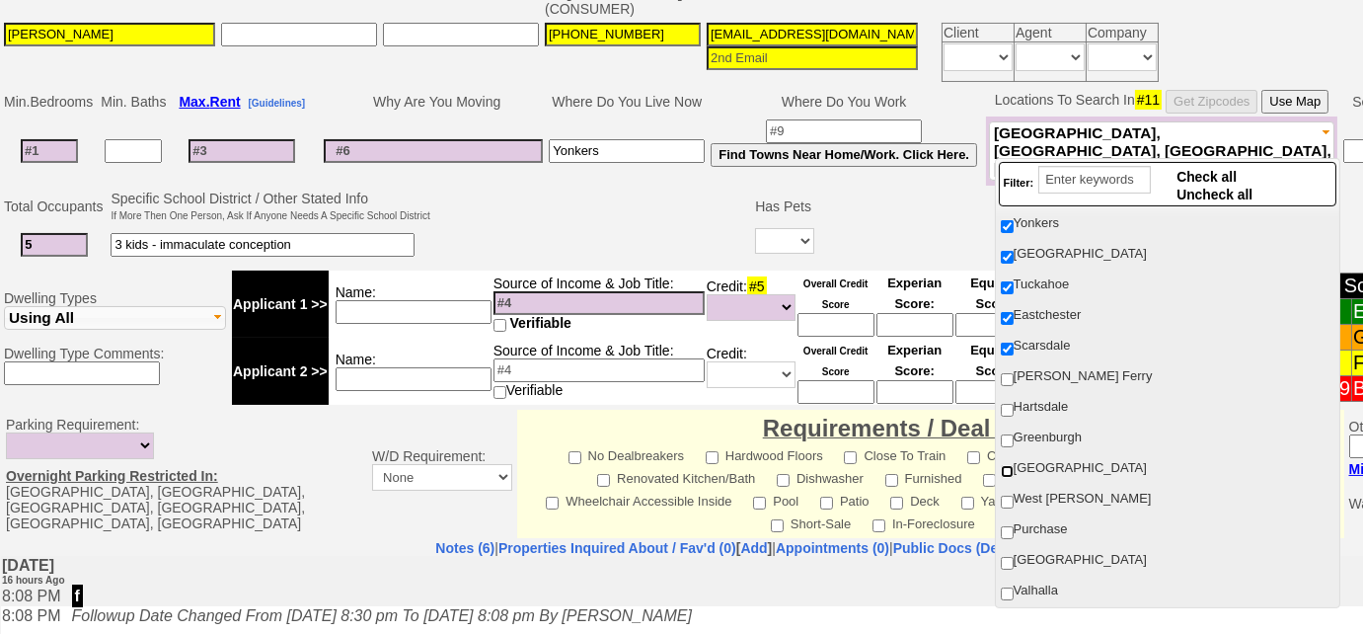
click at [1010, 465] on input "[GEOGRAPHIC_DATA]" at bounding box center [1007, 471] width 13 height 13
checkbox input "true"
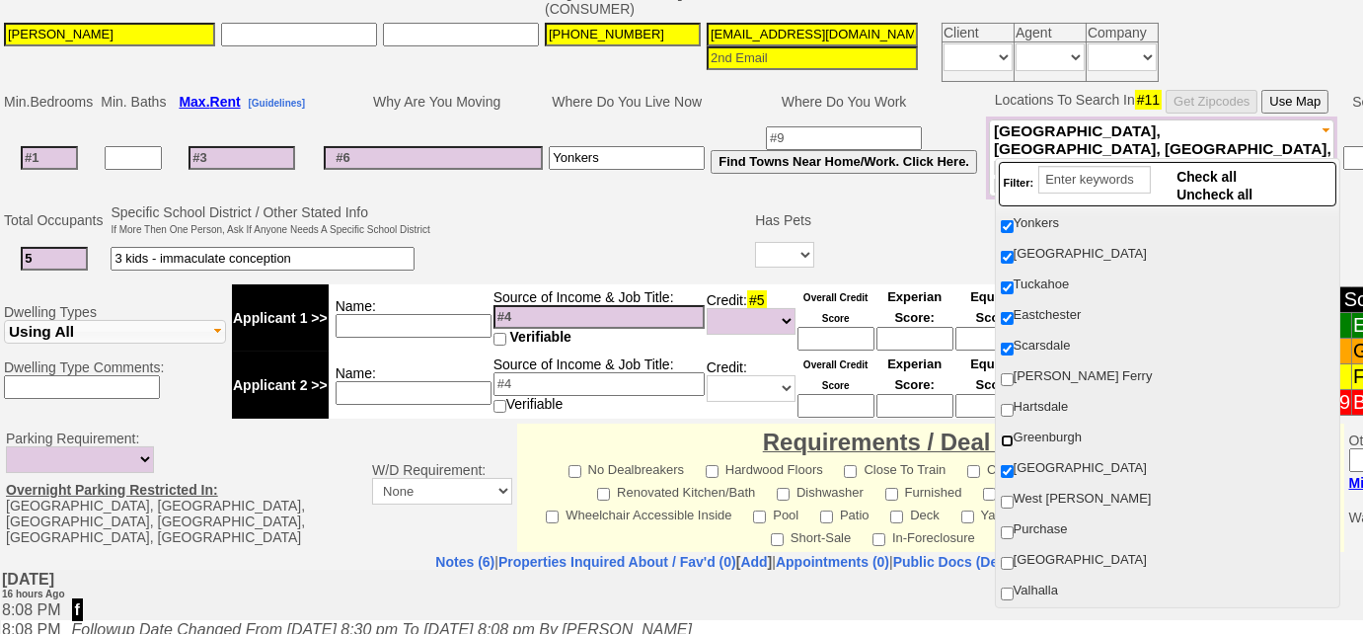
click at [1008, 434] on input "Greenburgh" at bounding box center [1007, 440] width 13 height 13
checkbox input "true"
click at [1010, 404] on input "Hartsdale" at bounding box center [1007, 410] width 13 height 13
checkbox input "true"
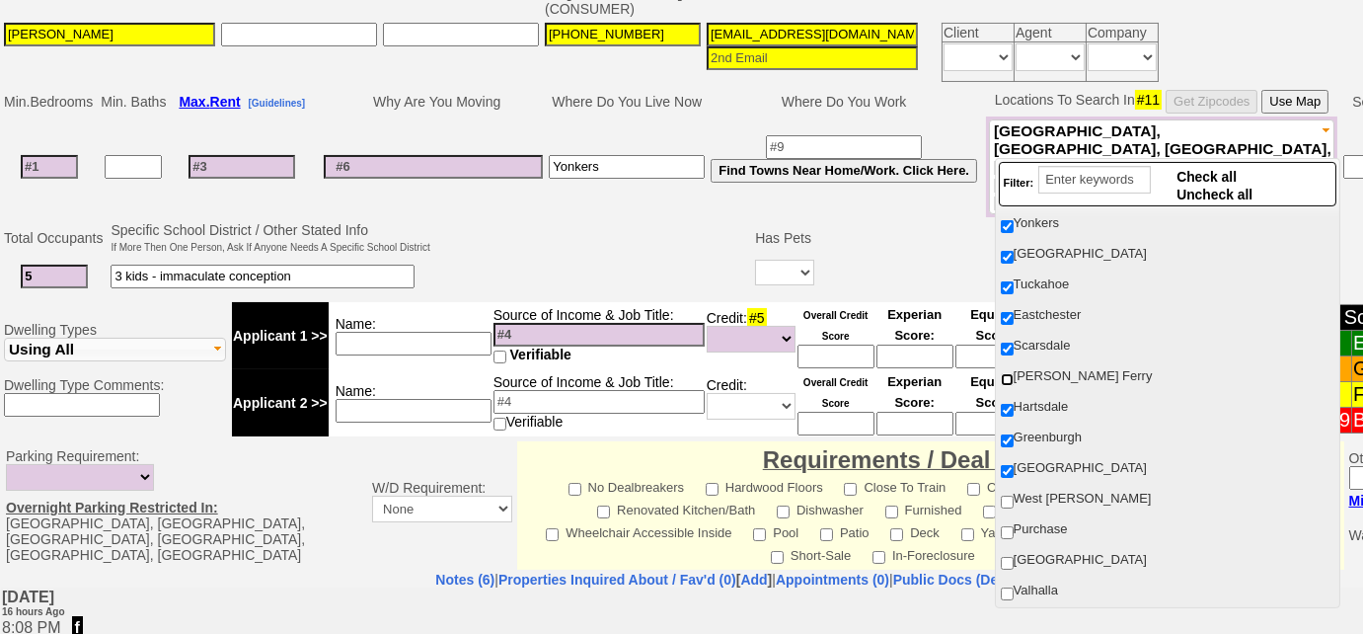
click at [1009, 373] on input "[PERSON_NAME] Ferry" at bounding box center [1007, 379] width 13 height 13
checkbox input "true"
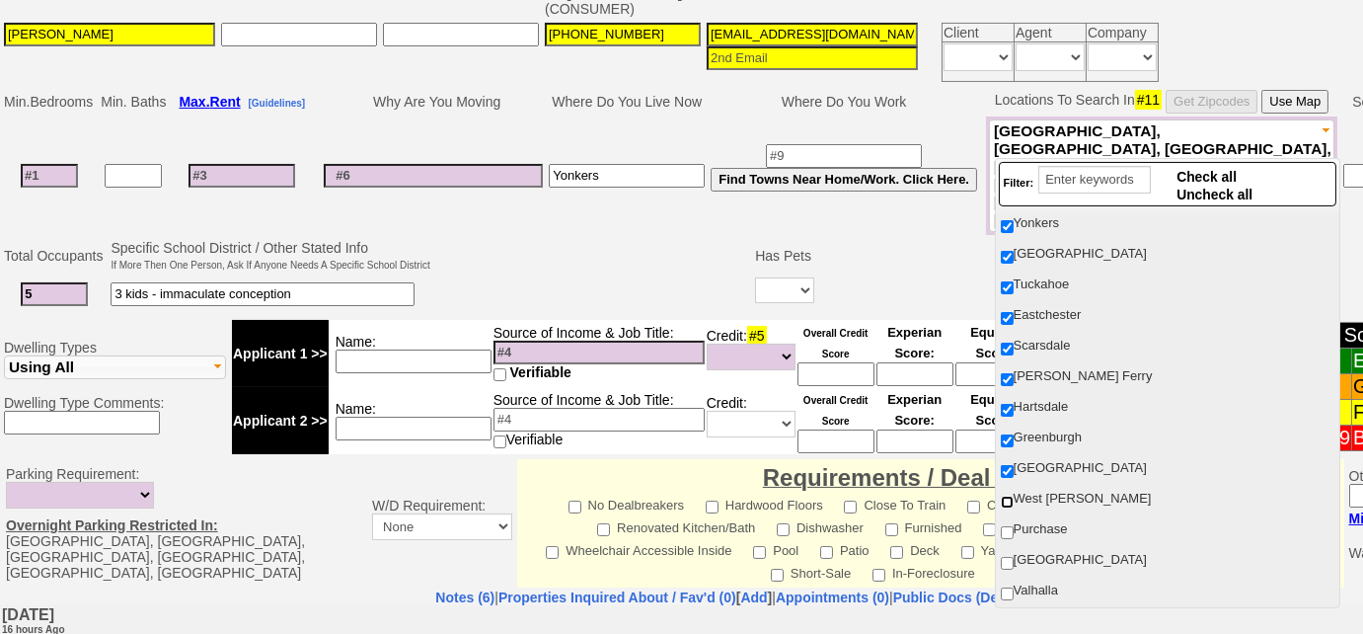
click at [1008, 496] on input "West [PERSON_NAME]" at bounding box center [1007, 502] width 13 height 13
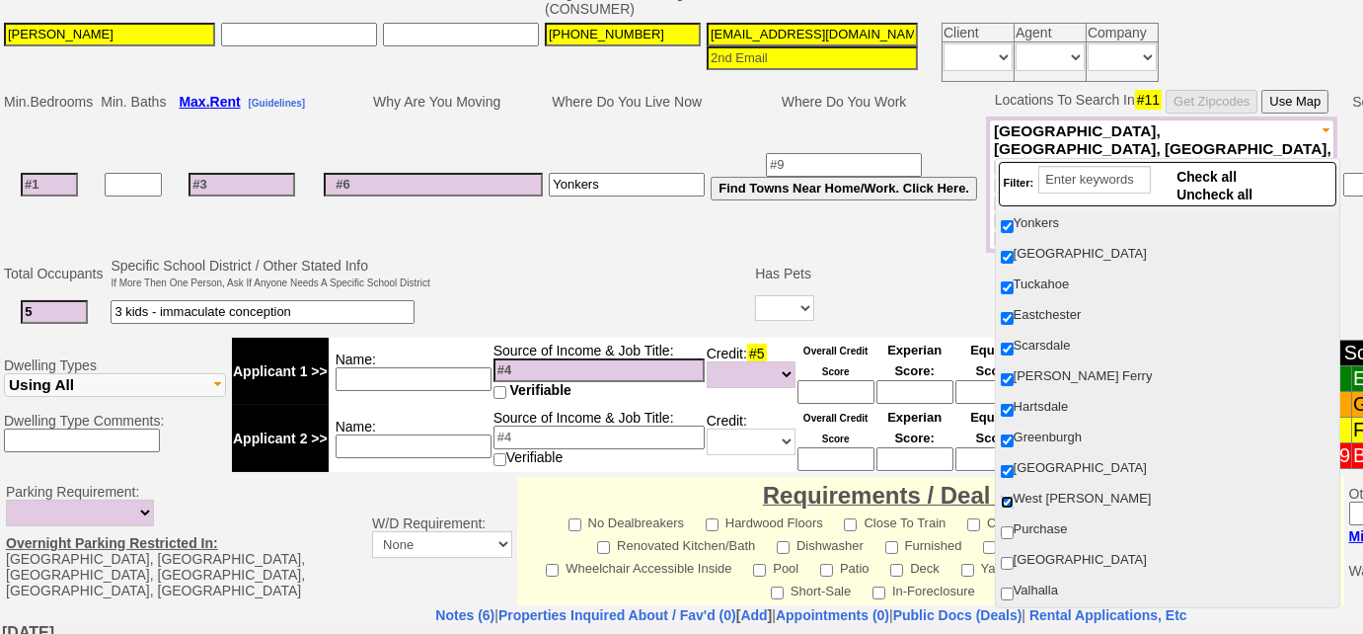
click at [1009, 496] on input "West [PERSON_NAME]" at bounding box center [1007, 502] width 13 height 13
checkbox input "false"
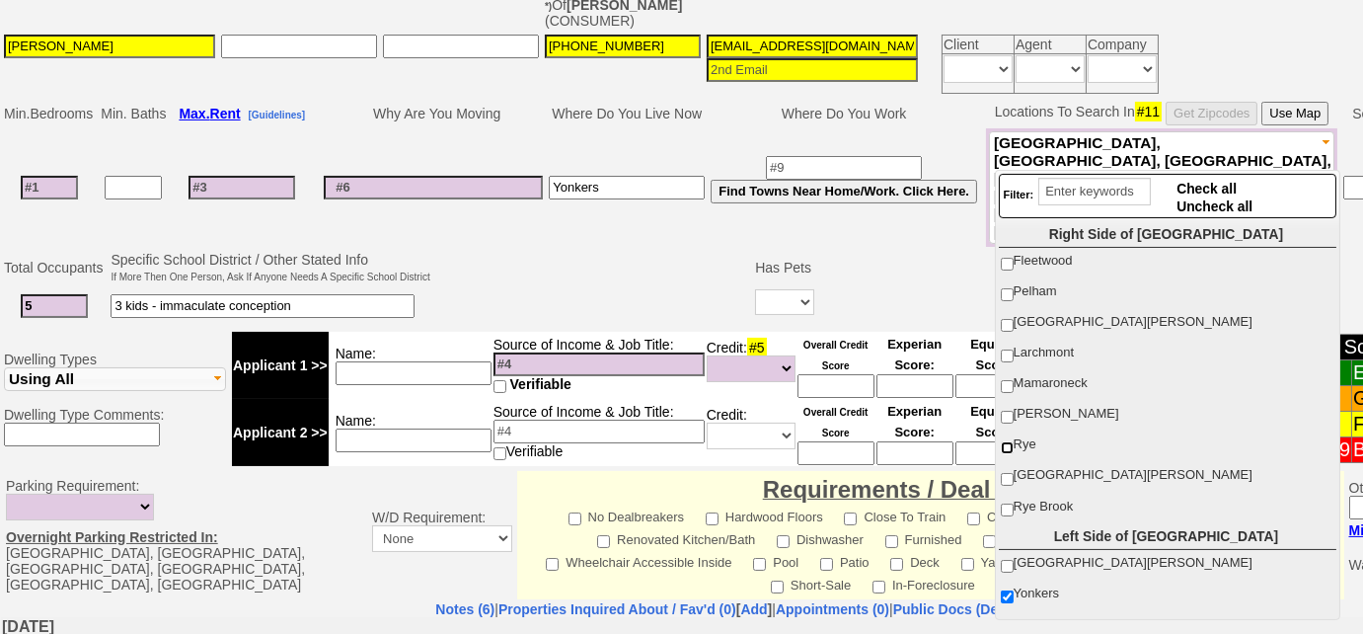
scroll to position [373, 0]
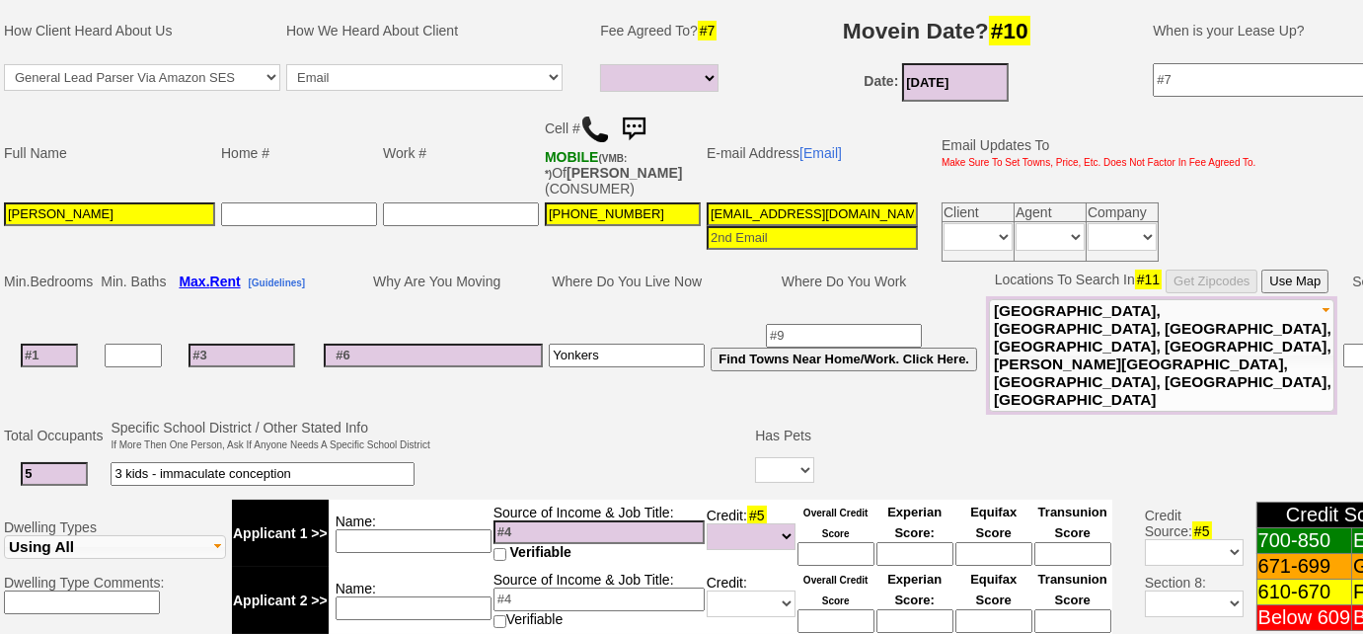
click at [51, 344] on input at bounding box center [49, 356] width 57 height 24
type input "3"
select select
type input "3"
select select
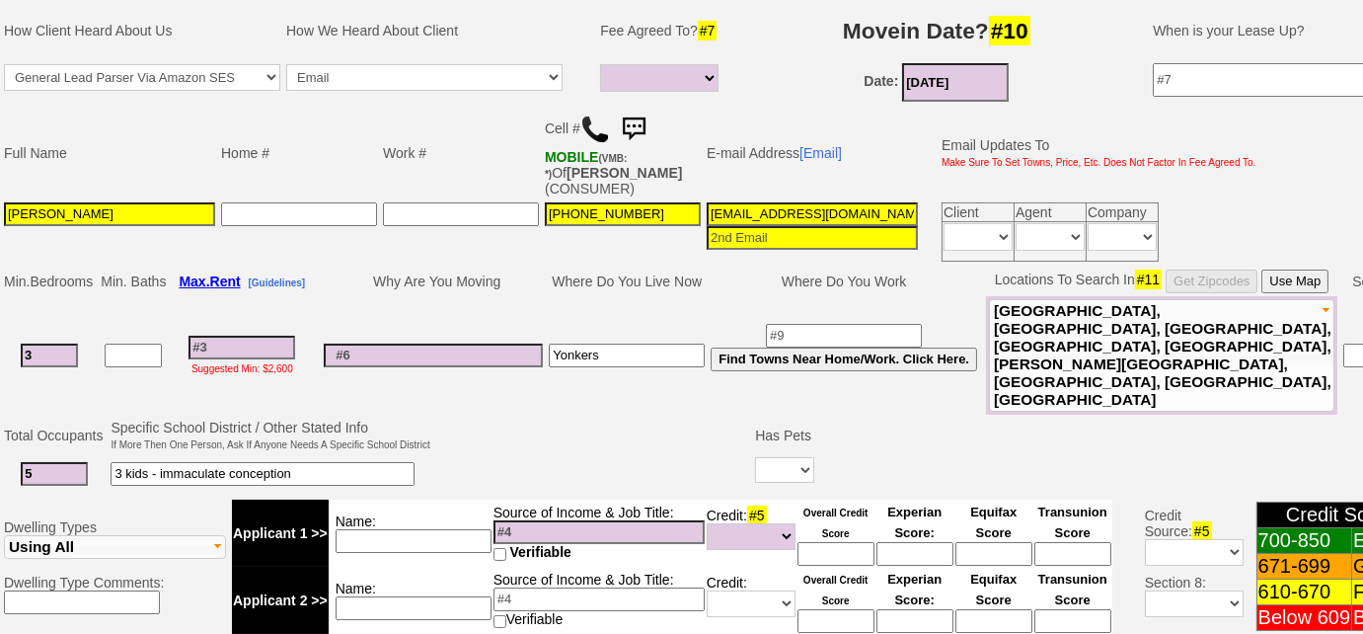
click at [144, 344] on input at bounding box center [133, 356] width 57 height 24
type input "1"
click at [1064, 338] on span "[GEOGRAPHIC_DATA], [GEOGRAPHIC_DATA], [GEOGRAPHIC_DATA], [GEOGRAPHIC_DATA], [GE…" at bounding box center [1163, 355] width 338 height 106
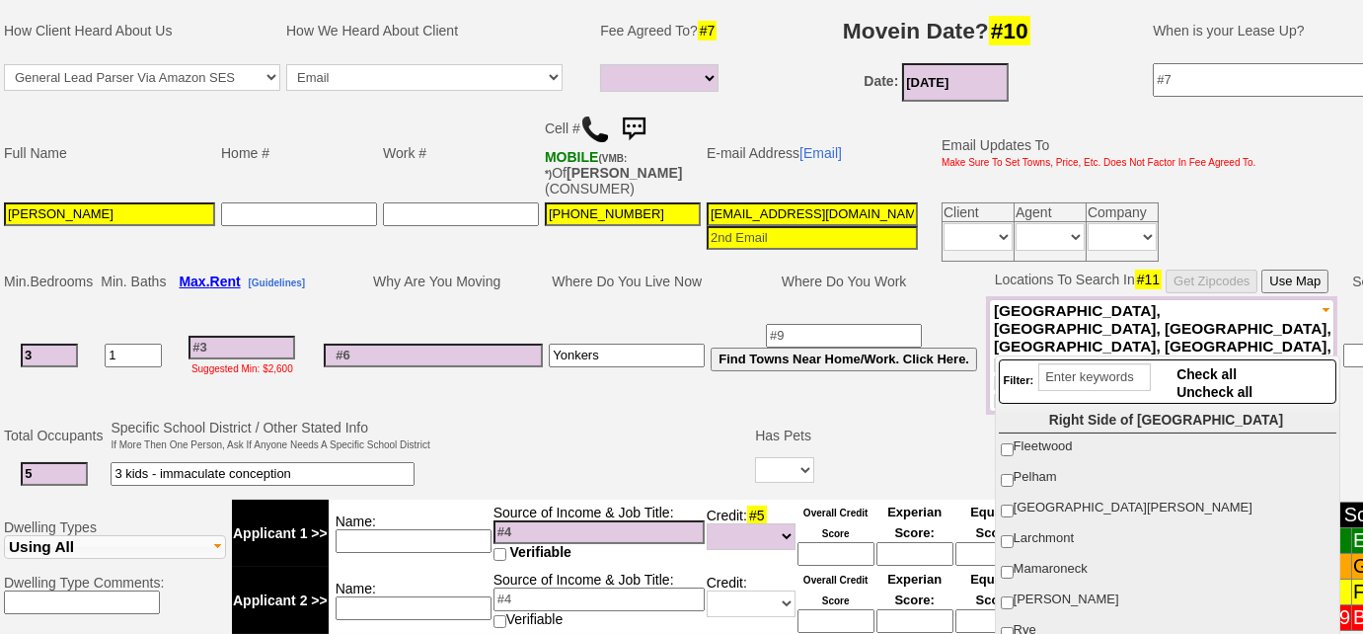
click at [346, 462] on input "3 kids - immaculate conception" at bounding box center [263, 474] width 304 height 24
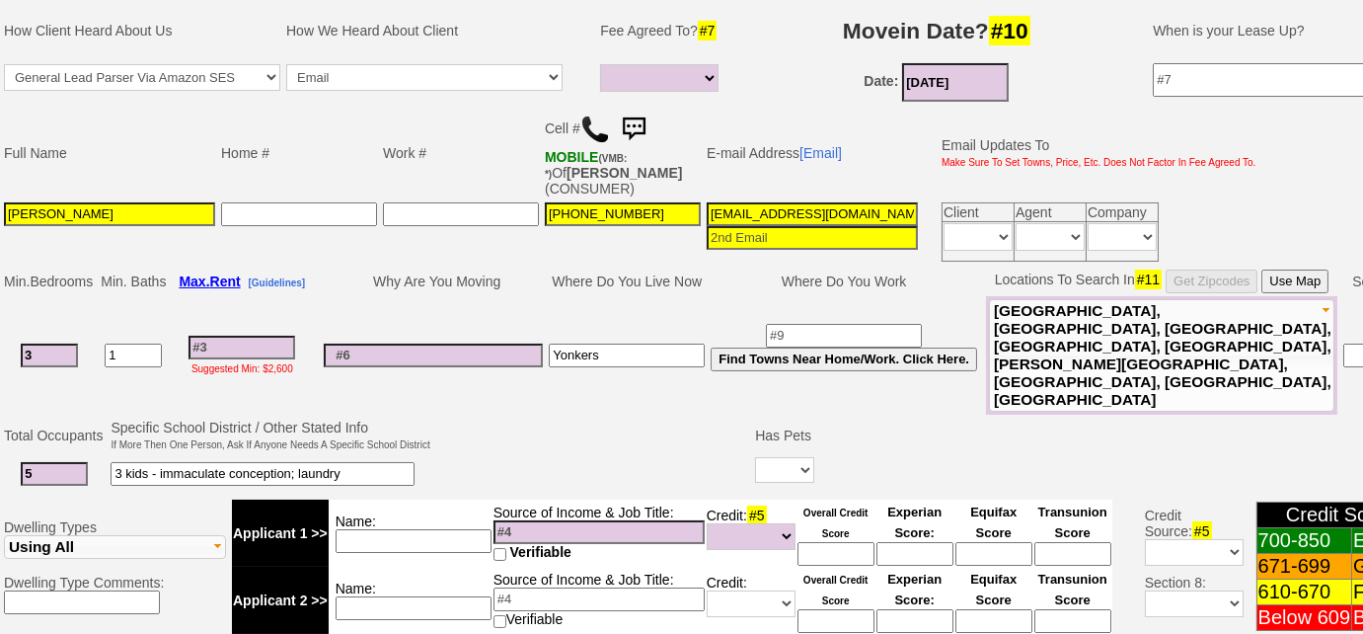
type input "3 kids - immaculate conception; laundry"
click at [215, 336] on input at bounding box center [242, 348] width 107 height 24
type input "4"
select select
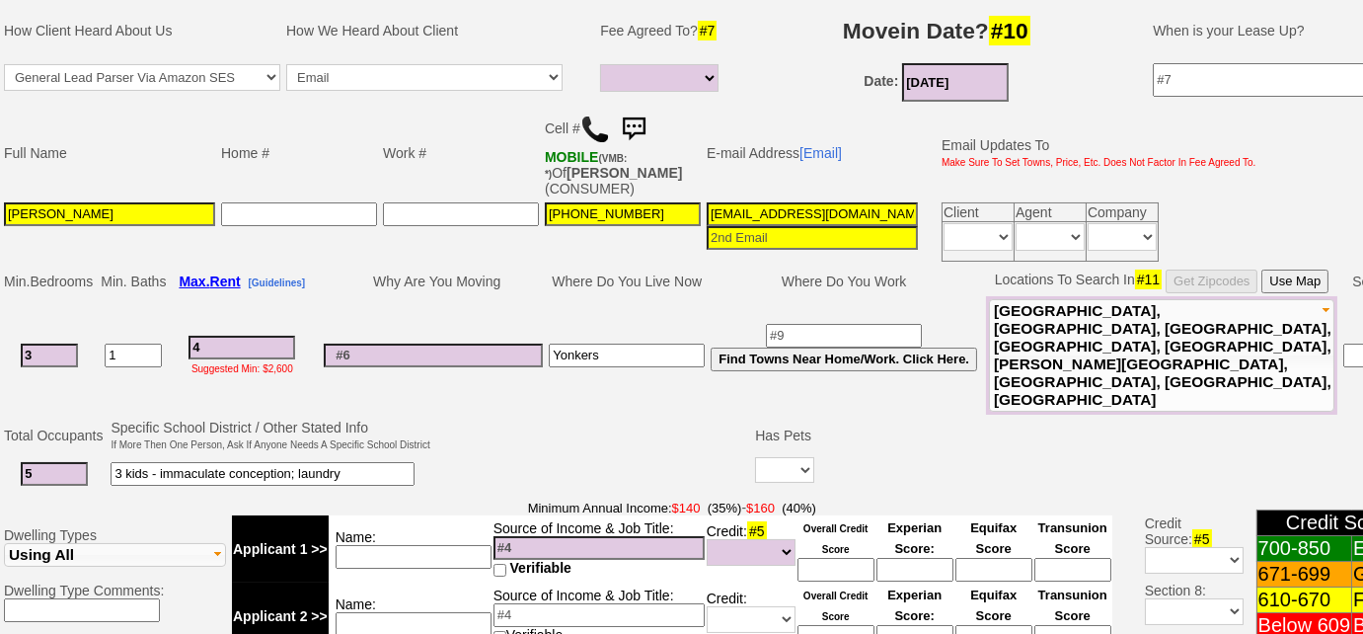
type input "42"
select select
type input "4200"
select select
type input "4200"
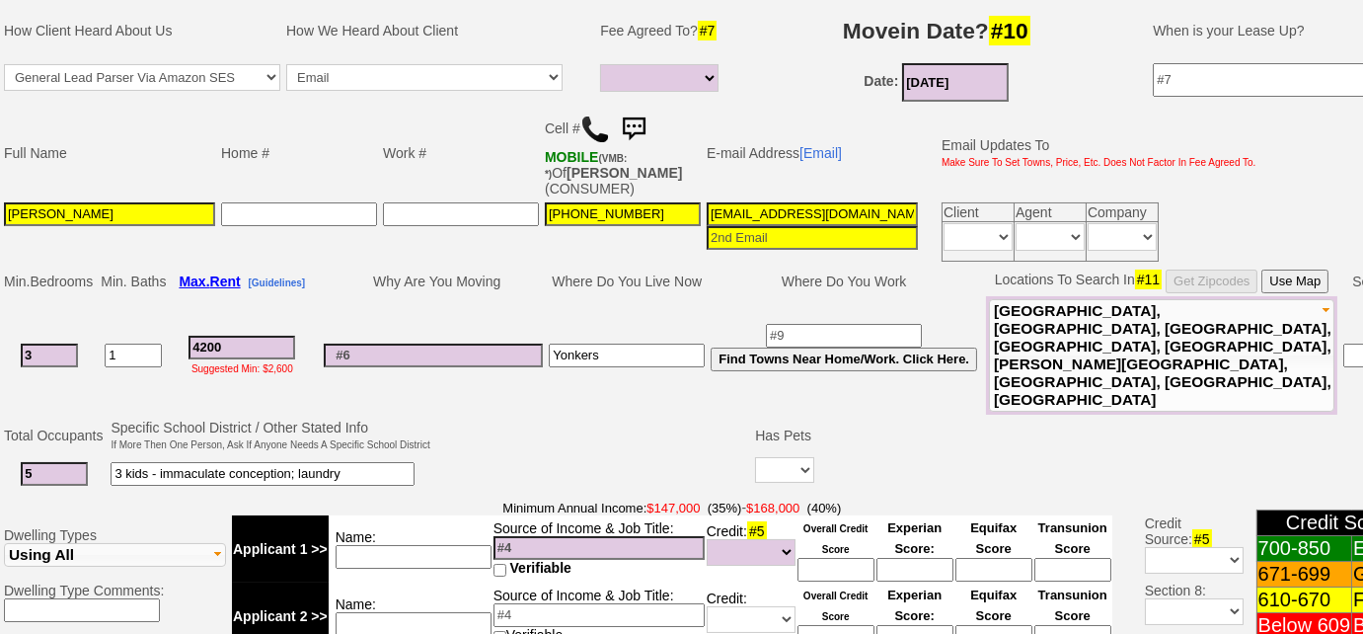
select select
drag, startPoint x: 708, startPoint y: 209, endPoint x: 1155, endPoint y: 175, distance: 448.5
click at [1155, 175] on tbody "Full Name Home # Work # Cell # MOBILE (VMB: *) Of BRIAN KENNEDY (CONSUMER) E-ma…" at bounding box center [630, 186] width 1259 height 158
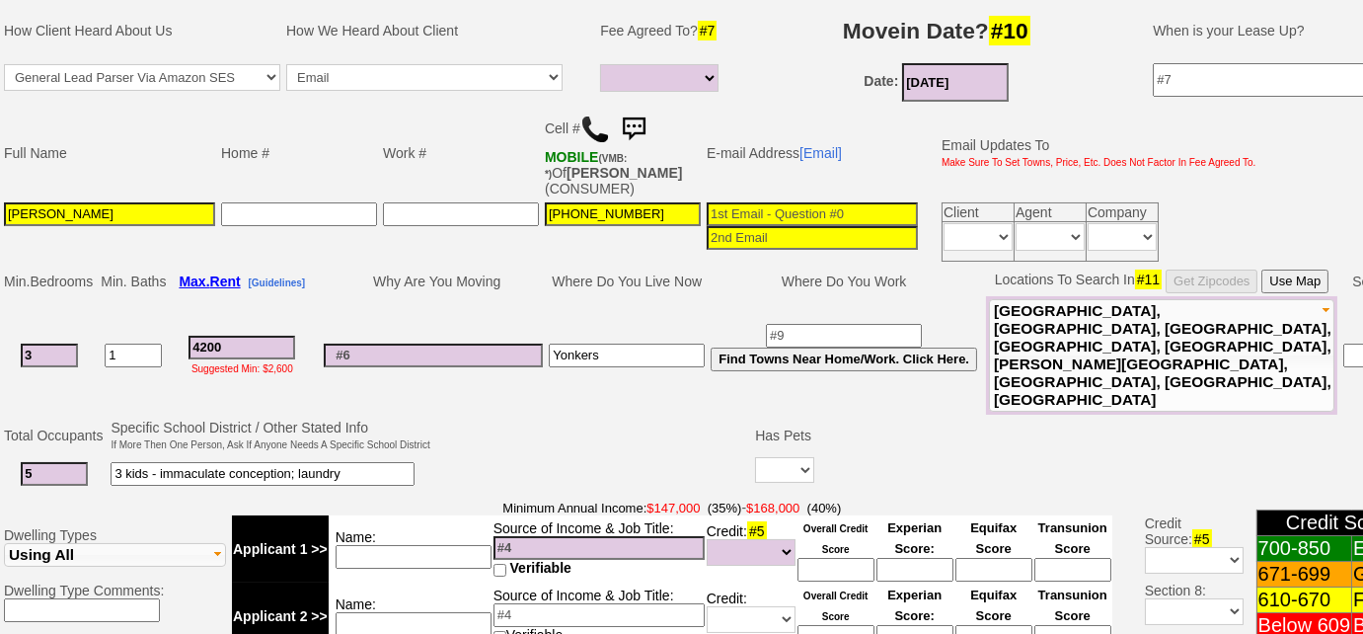
click at [213, 336] on input "4200" at bounding box center [242, 348] width 107 height 24
click at [765, 457] on select "Yes No" at bounding box center [784, 470] width 59 height 26
select select "No"
click at [755, 457] on select "Yes No" at bounding box center [784, 470] width 59 height 26
click at [605, 536] on input at bounding box center [599, 548] width 211 height 24
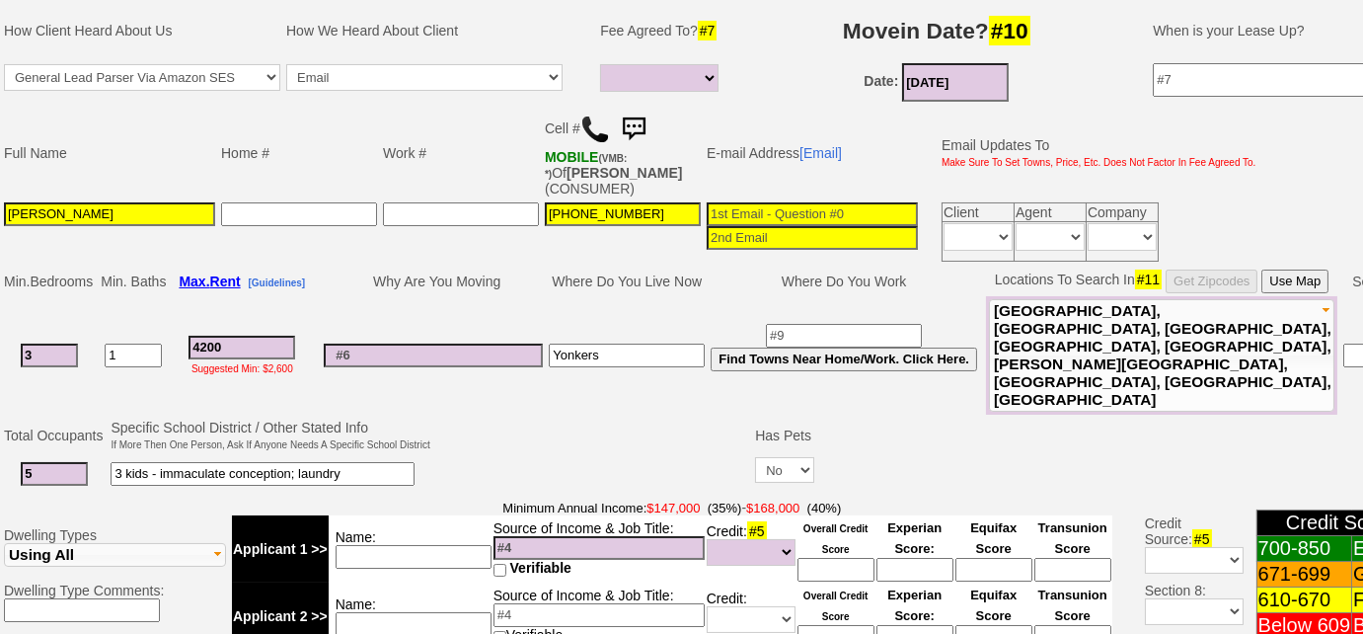
click at [463, 545] on input at bounding box center [414, 557] width 156 height 24
click at [417, 344] on input at bounding box center [433, 356] width 219 height 24
click at [419, 545] on input at bounding box center [414, 557] width 156 height 24
click at [355, 545] on input "co,bined - $" at bounding box center [414, 557] width 156 height 24
click at [469, 545] on input "combined - $" at bounding box center [414, 557] width 156 height 24
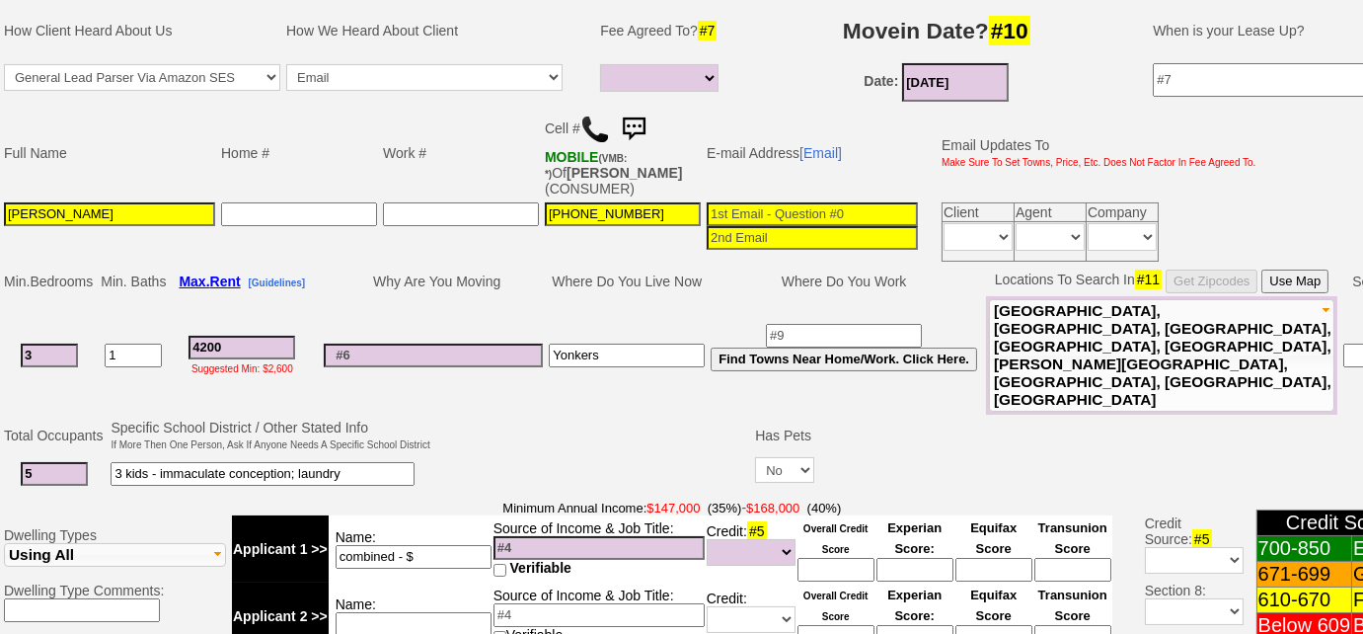
type input "combined - $"
click at [444, 344] on input at bounding box center [433, 356] width 219 height 24
type input "no pets on premises"
click at [39, 211] on input "Diana Kennedy" at bounding box center [109, 214] width 211 height 24
type input "[PERSON_NAME]"
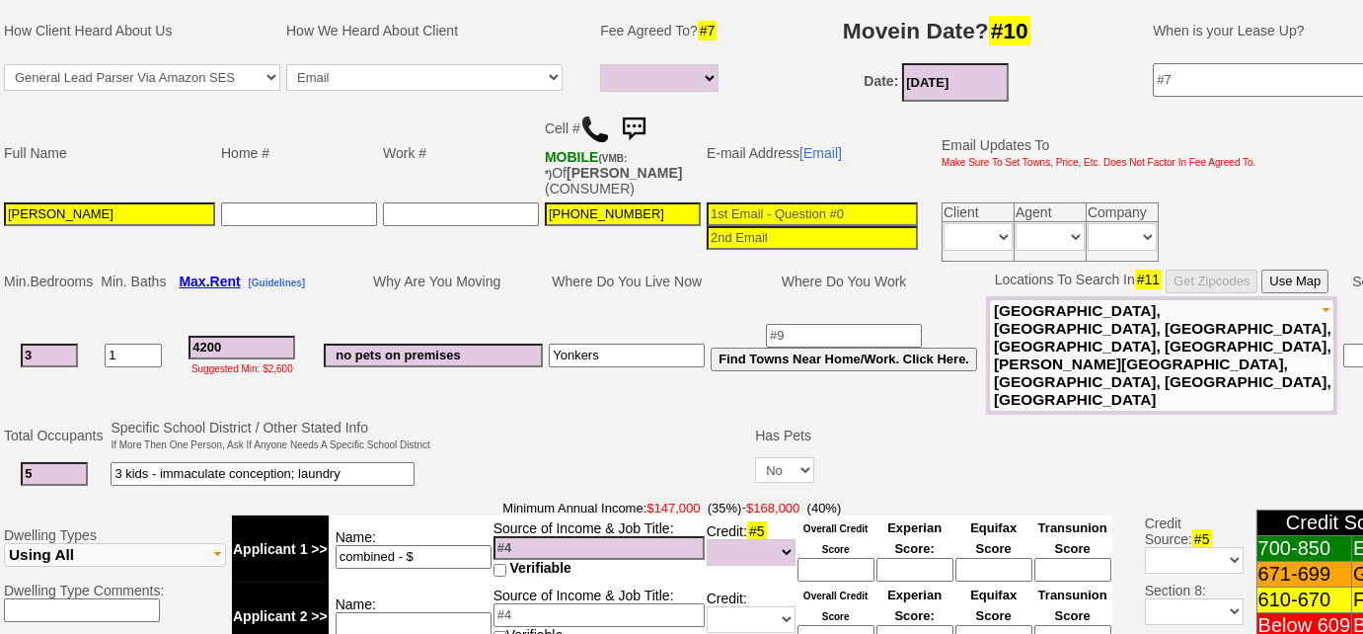
click at [441, 545] on input "combined - $" at bounding box center [414, 557] width 156 height 24
type input "combined - $275k"
click at [779, 539] on select "Unknown Bad (Below 609) Fair (610-670) Good (671-699) Excellent (700-850) None" at bounding box center [751, 552] width 89 height 27
select select "Fair"
click at [707, 539] on select "Unknown Bad (Below 609) Fair (610-670) Good (671-699) Excellent (700-850) None" at bounding box center [751, 552] width 89 height 27
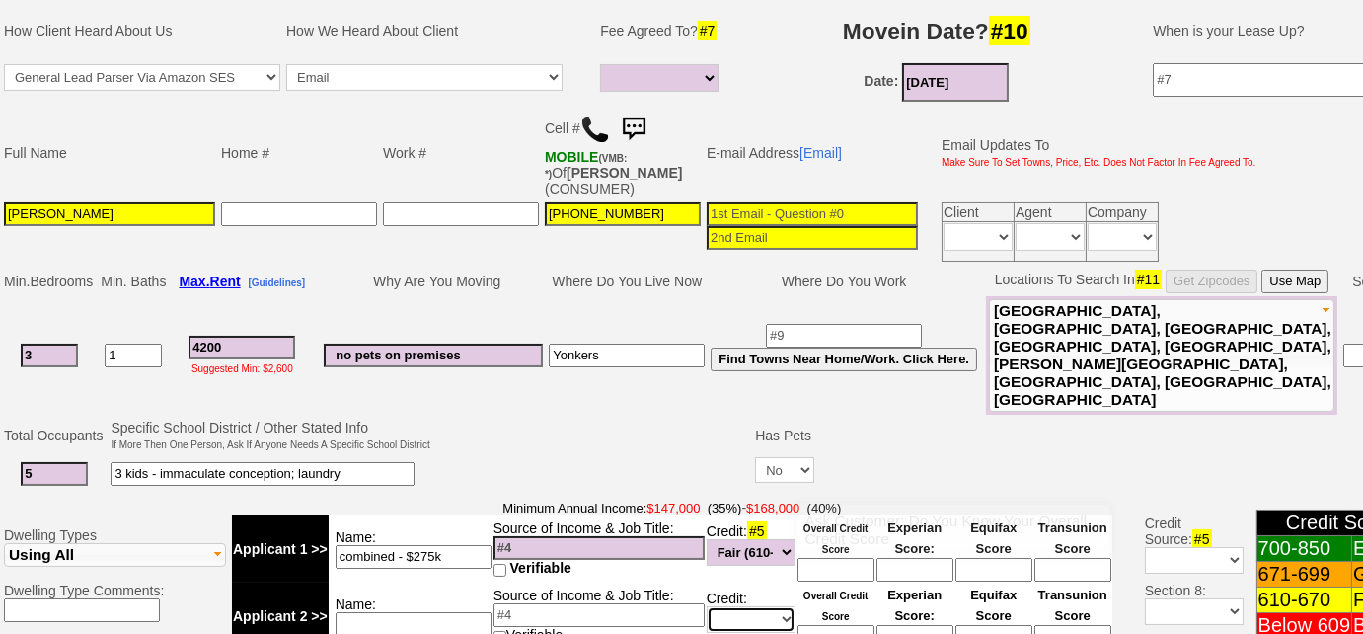
click at [781, 606] on select "Unknown Bad (Below 609) Fair (610-670) Good (671-699) Excellent (700-850) None" at bounding box center [751, 619] width 89 height 27
select select "Fair"
click at [707, 606] on select "Unknown Bad (Below 609) Fair (610-670) Good (671-699) Excellent (700-850) None" at bounding box center [751, 619] width 89 height 27
click at [608, 417] on td at bounding box center [593, 456] width 320 height 78
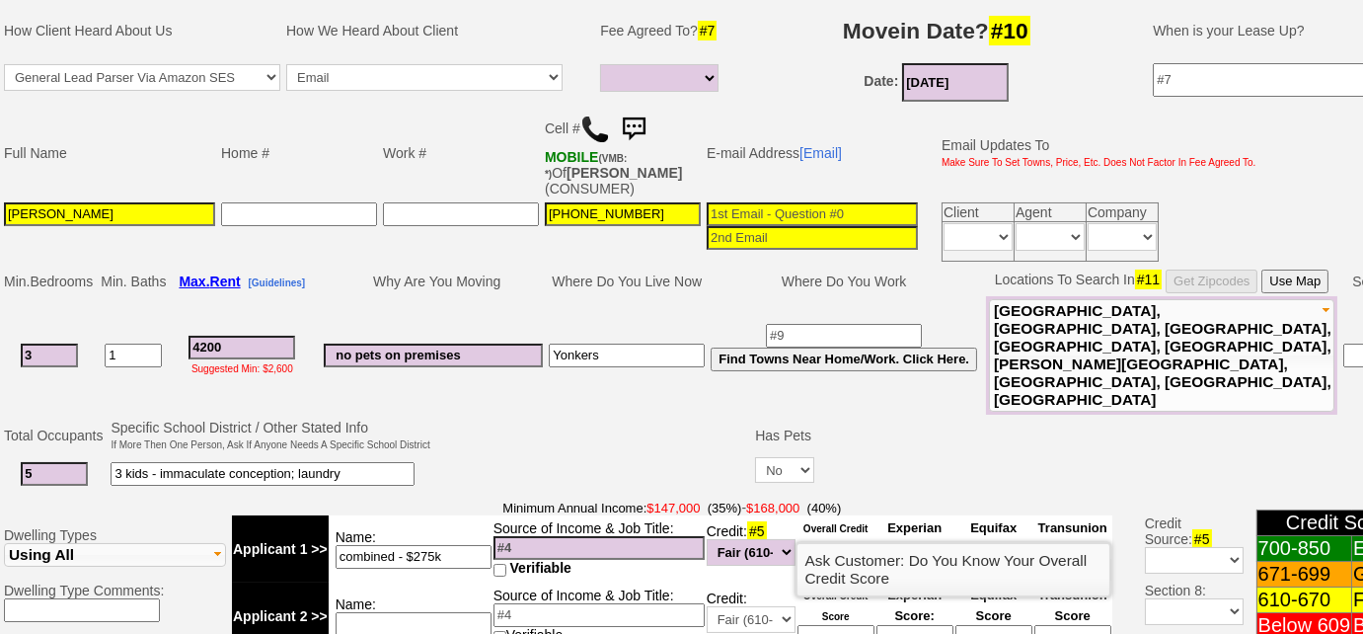
click at [836, 558] on input at bounding box center [836, 570] width 77 height 24
click at [886, 204] on input at bounding box center [812, 214] width 211 height 24
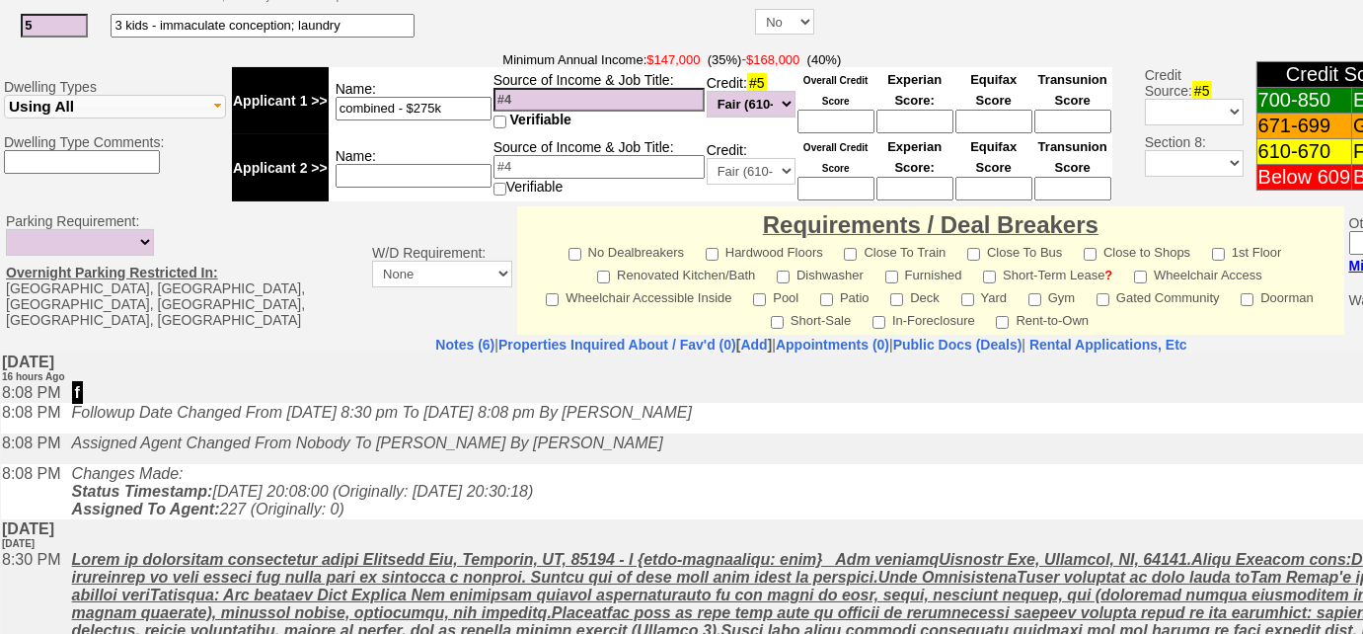
scroll to position [912, 0]
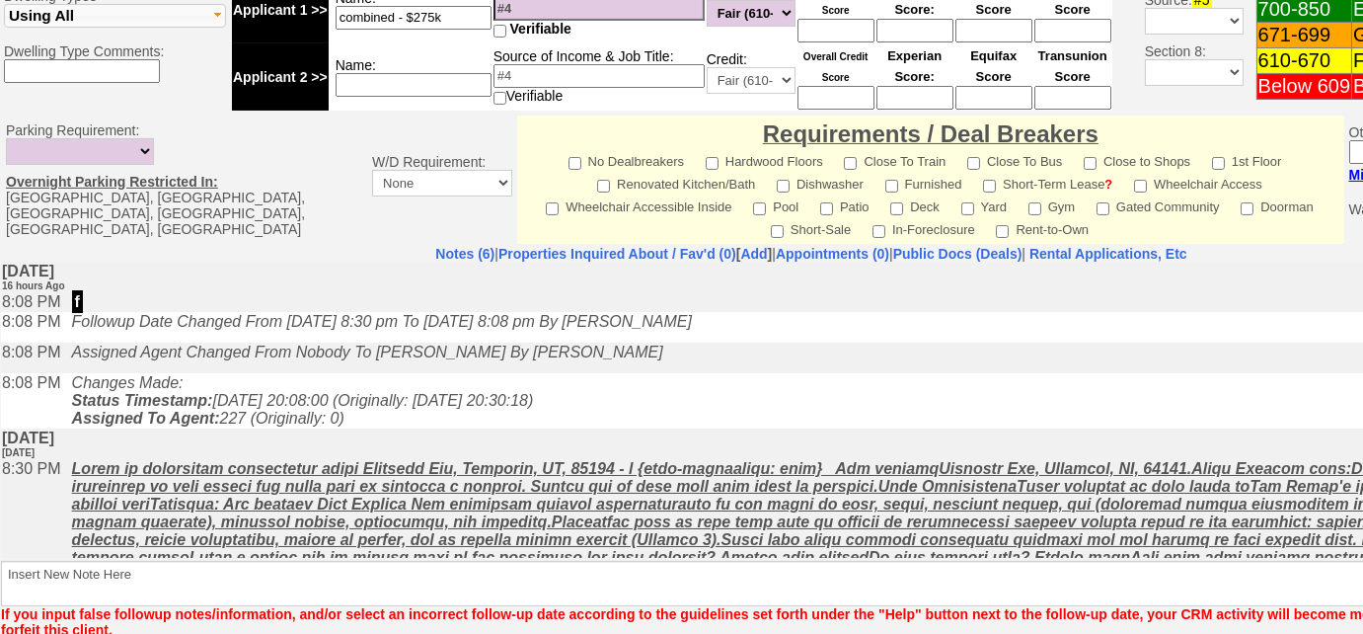
type input "[EMAIL_ADDRESS][DOMAIN_NAME]"
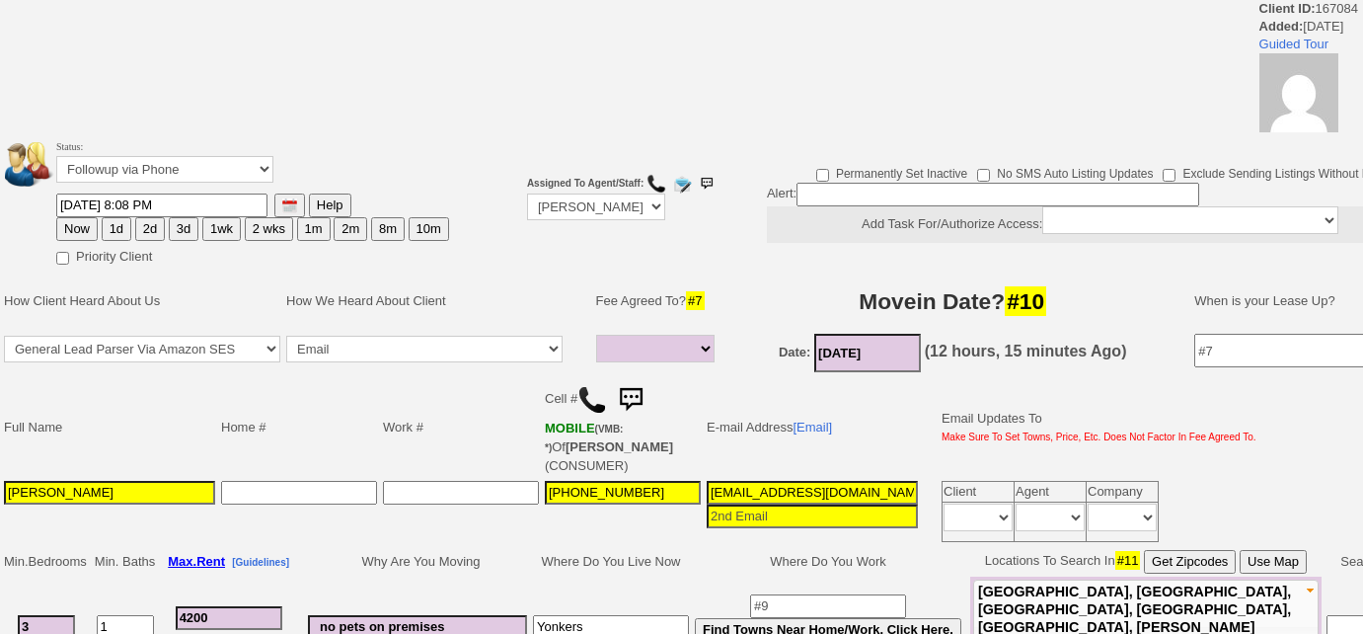
select select
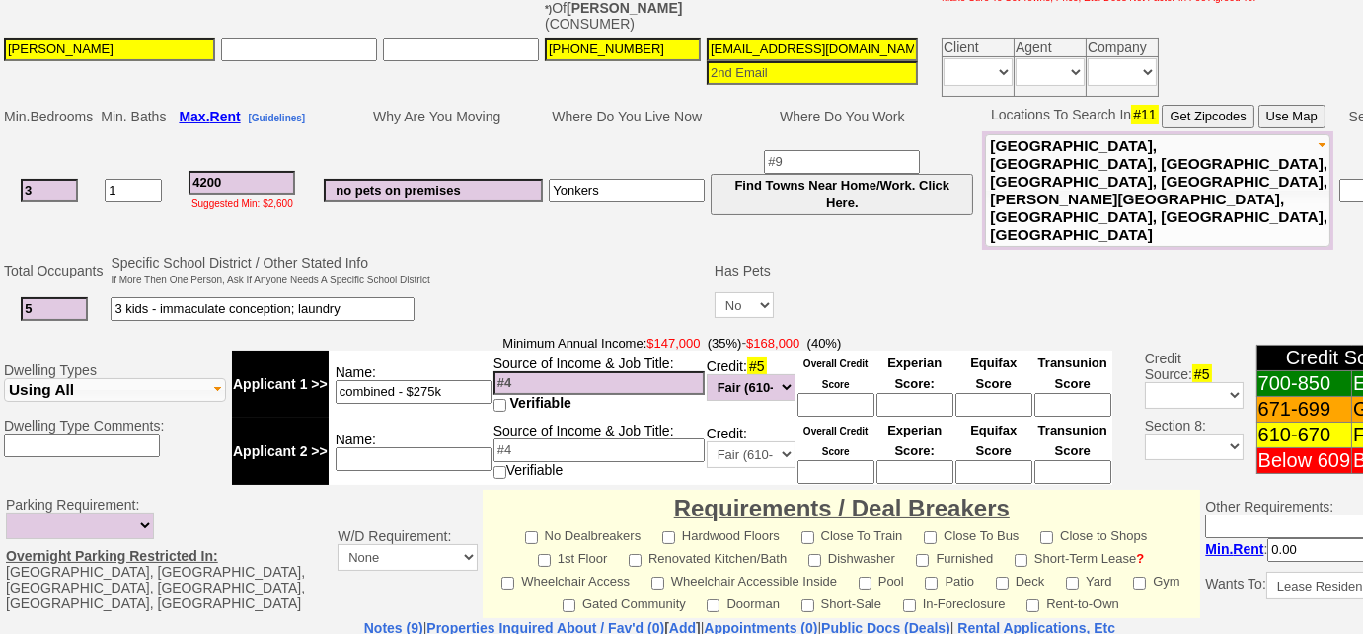
scroll to position [897, 0]
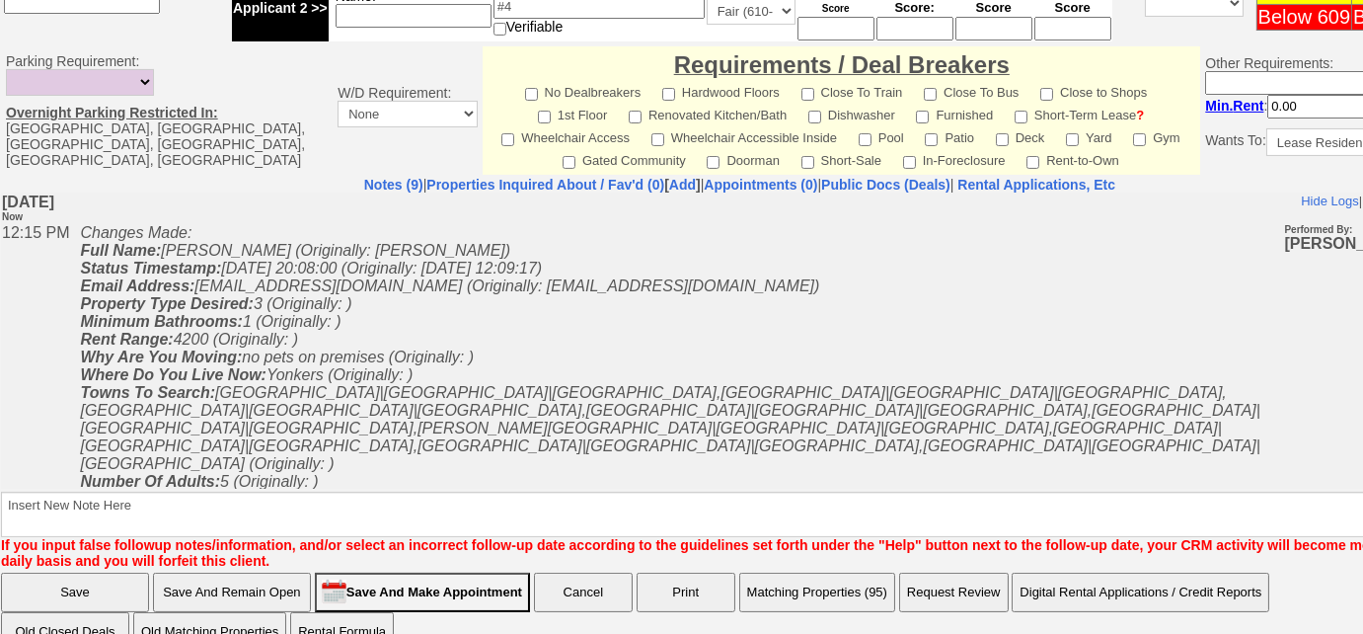
click at [278, 573] on input "Save And Remain Open" at bounding box center [232, 592] width 158 height 39
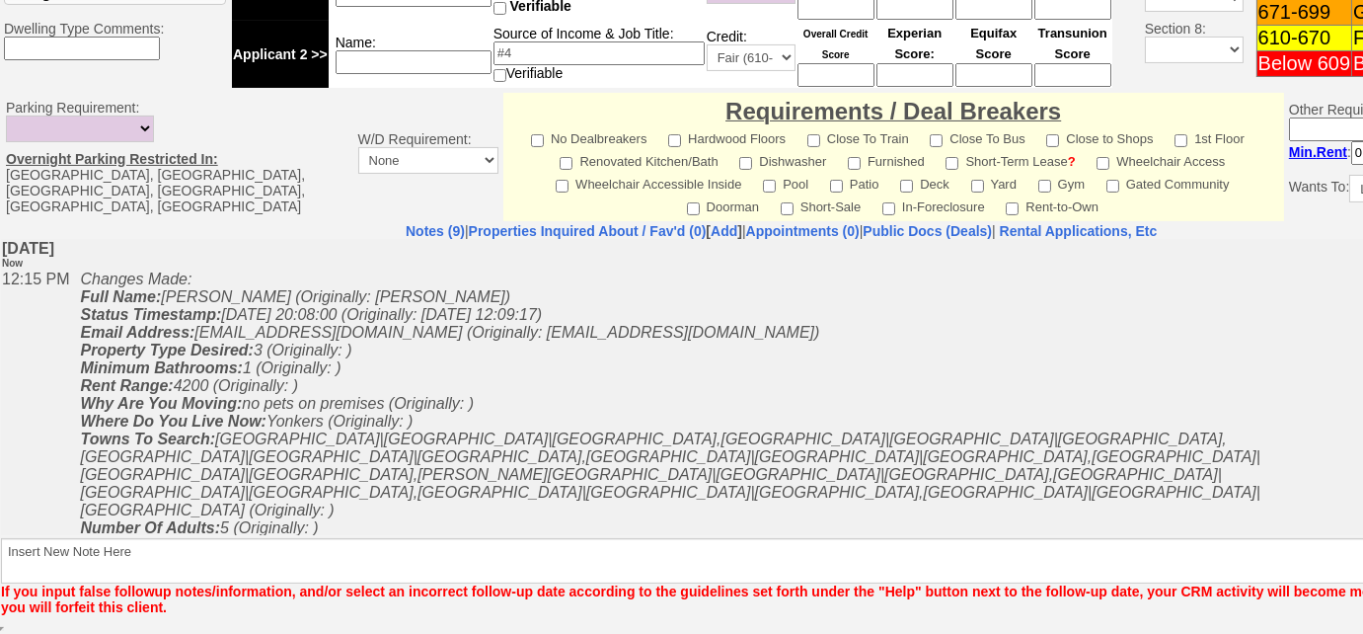
scroll to position [883, 0]
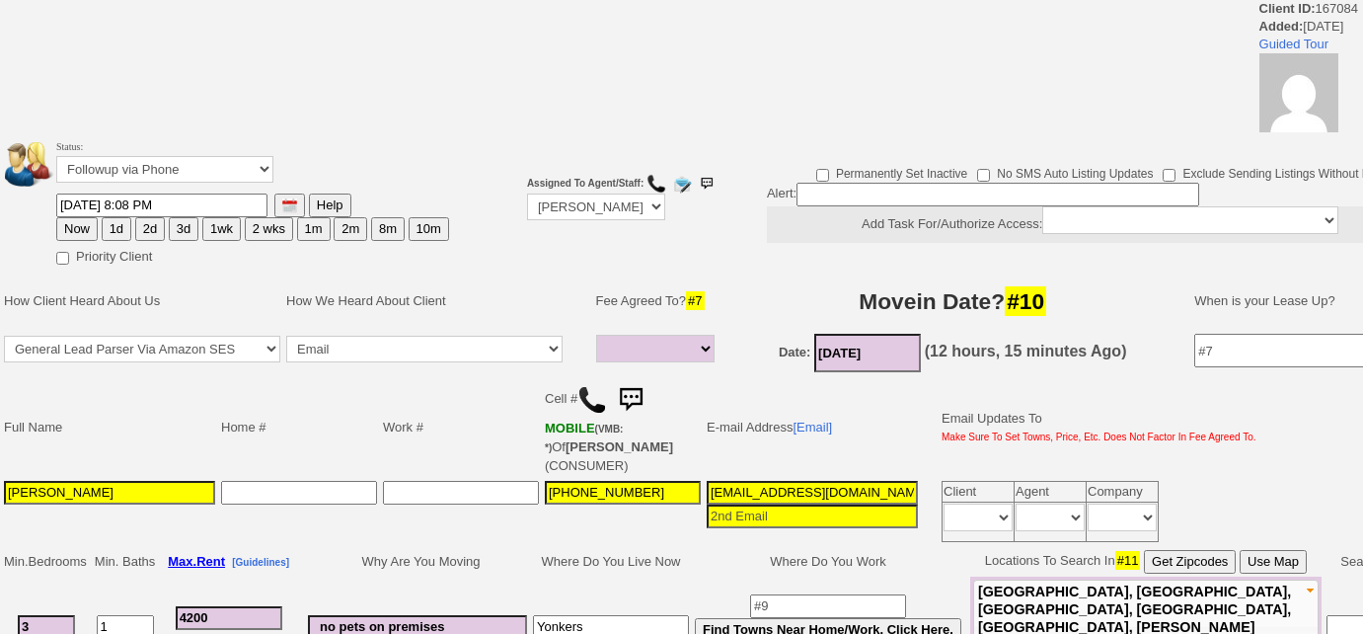
select select
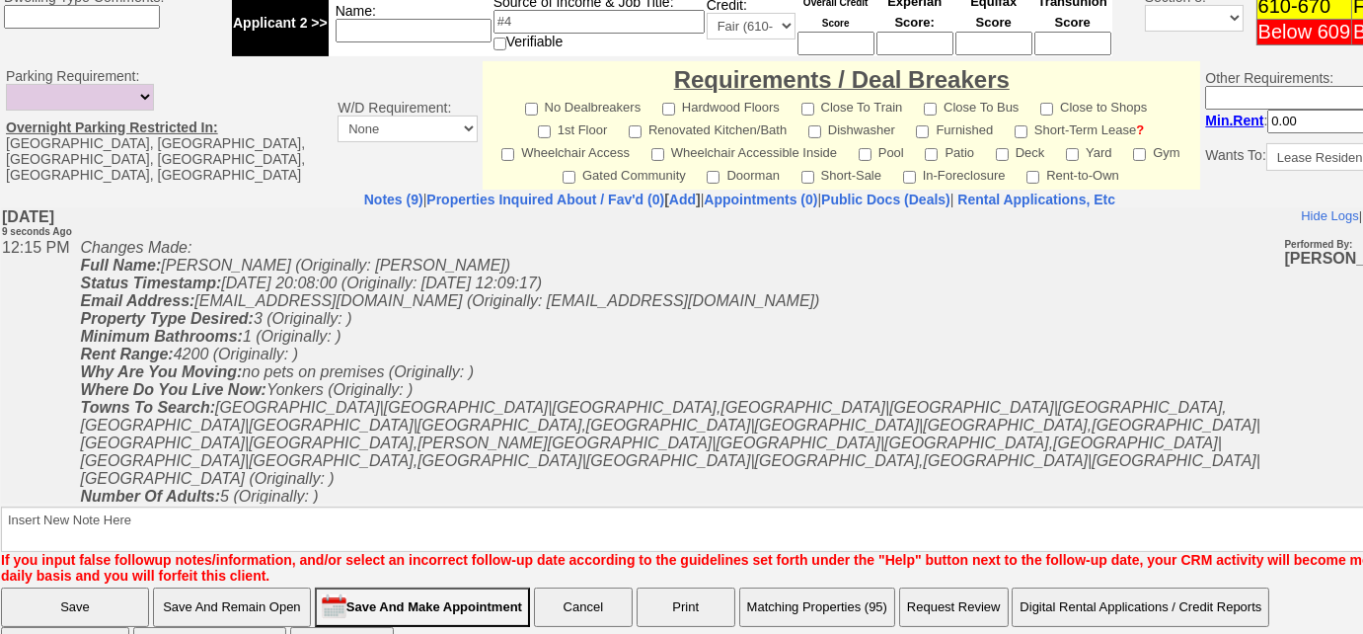
scroll to position [981, 0]
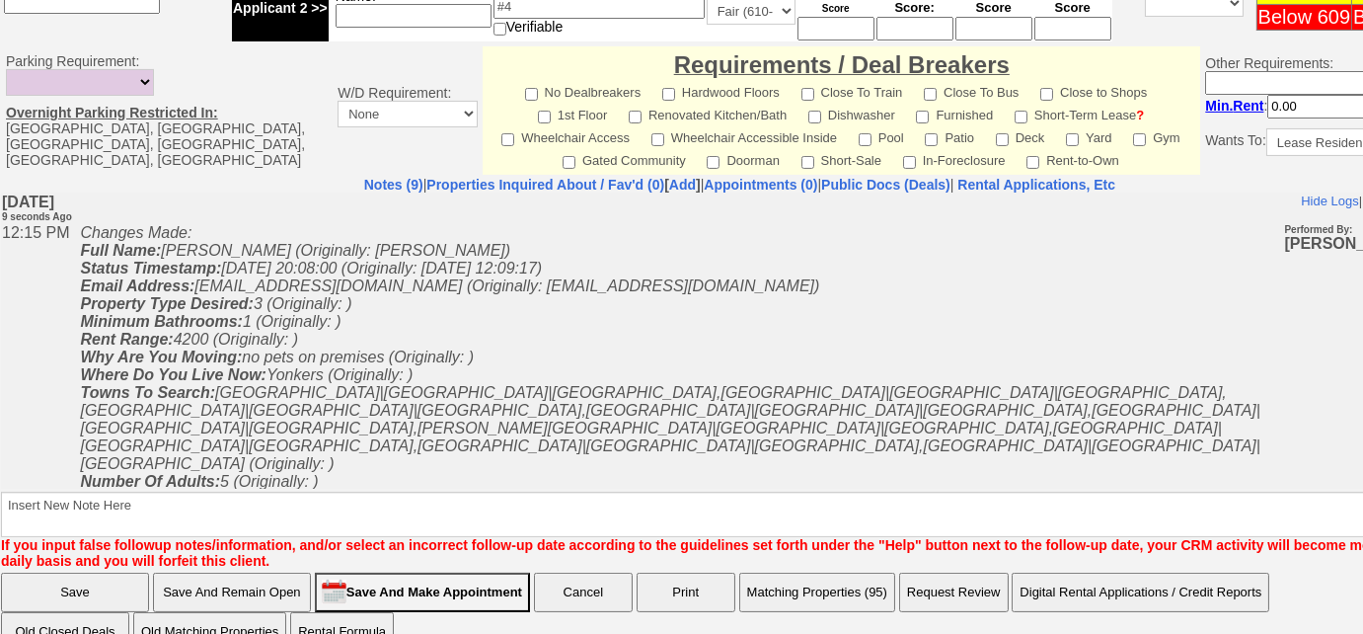
click at [847, 573] on button "Matching Properties (95)" at bounding box center [817, 592] width 156 height 39
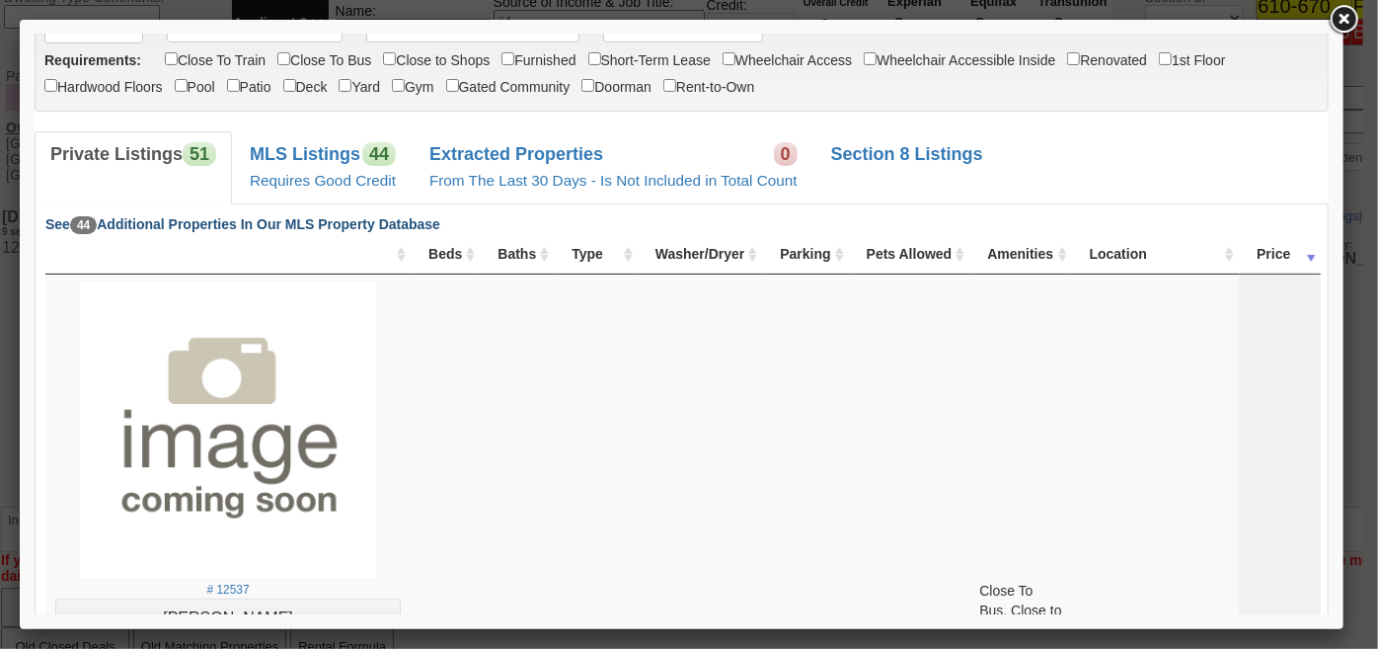
scroll to position [89, 0]
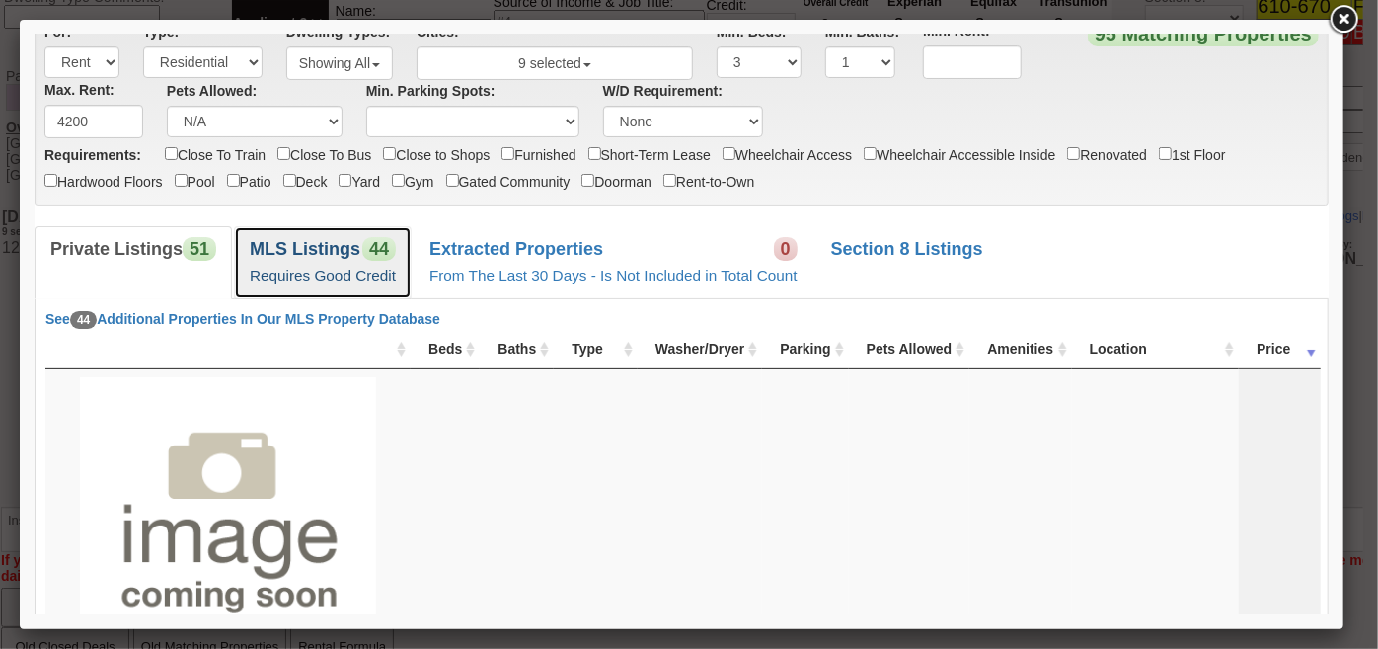
click at [272, 283] on link "MLS Listings 44 Requires Good Credit" at bounding box center [322, 261] width 178 height 72
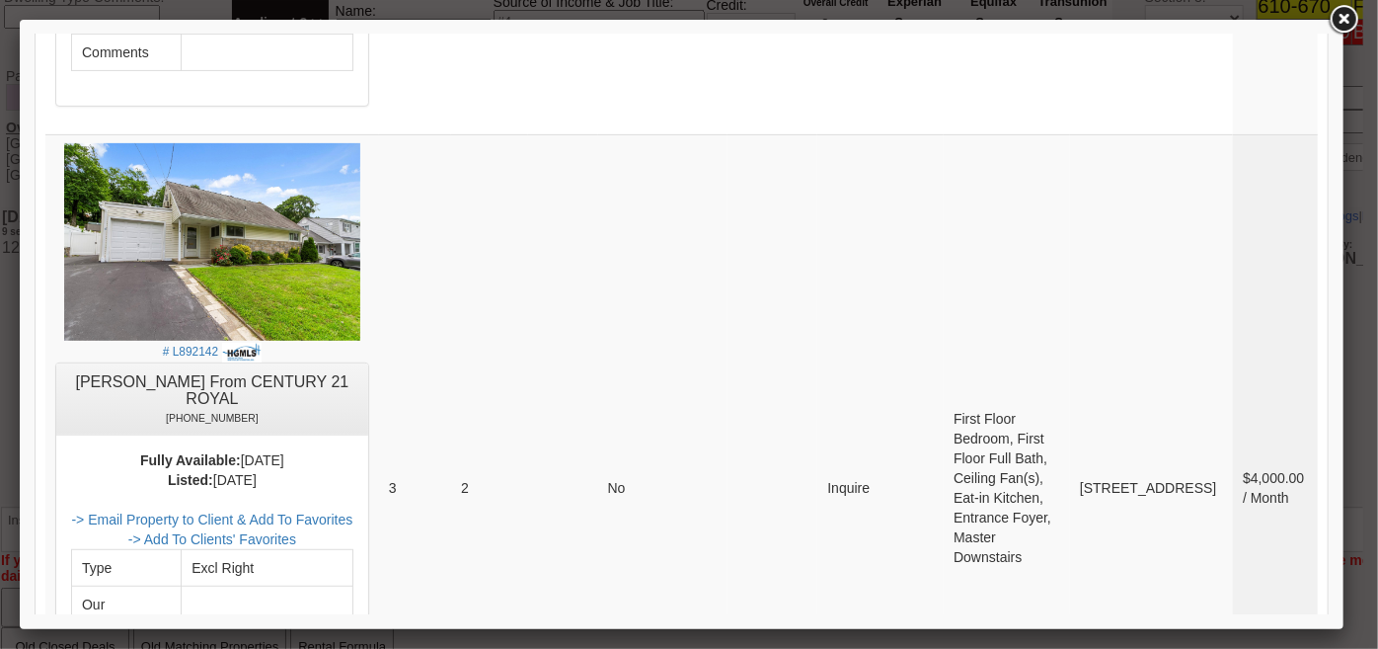
scroll to position [4987, 0]
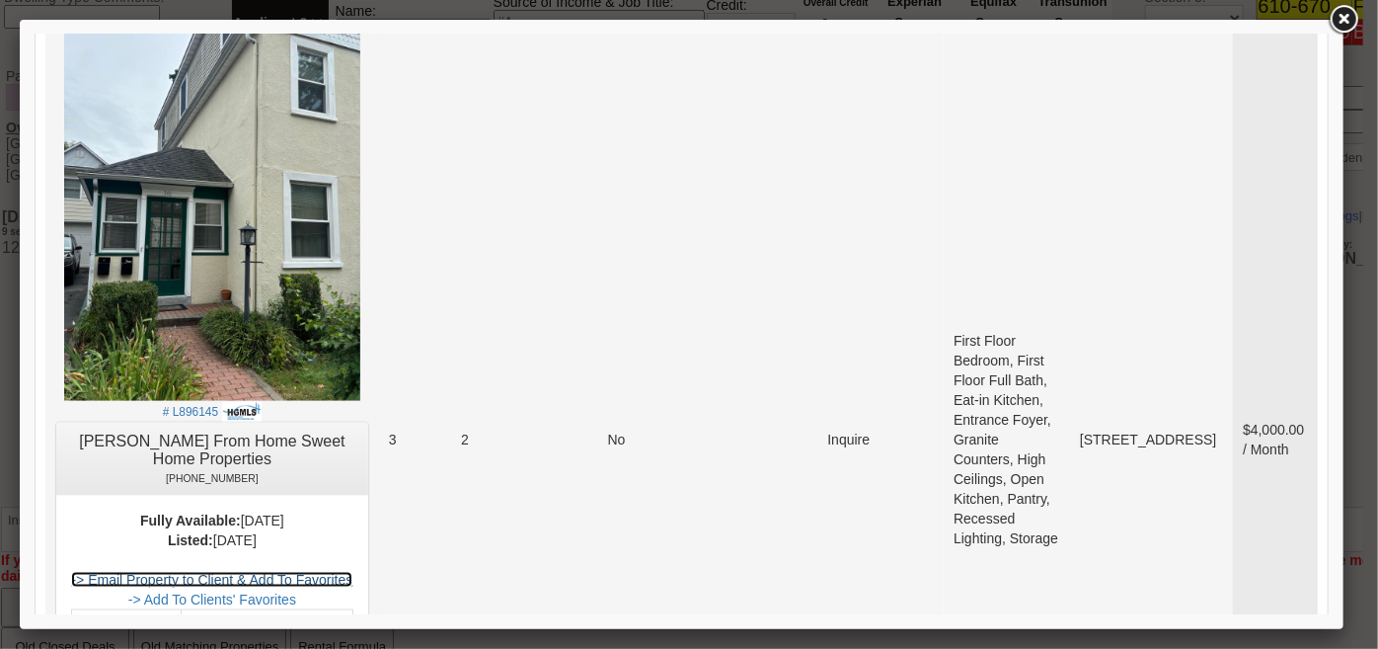
click at [323, 571] on link "-> Email Property to Client & Add To Favorites" at bounding box center [210, 579] width 281 height 16
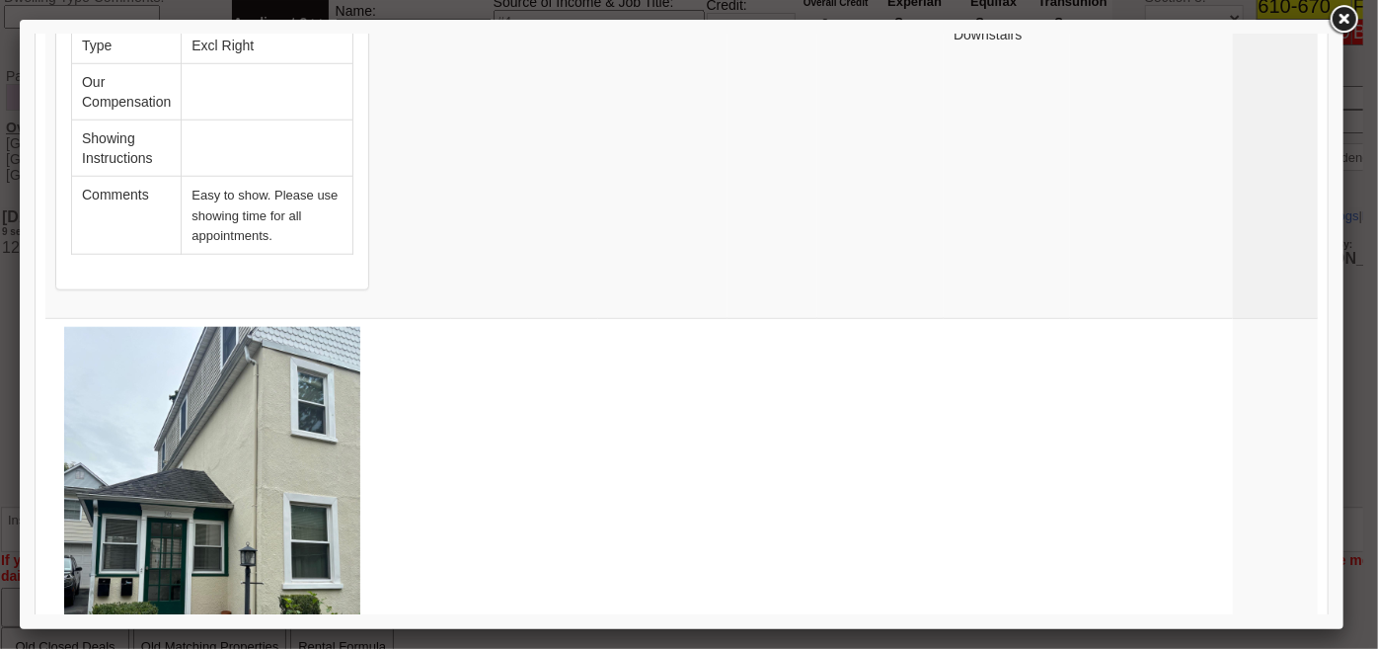
scroll to position [0, 0]
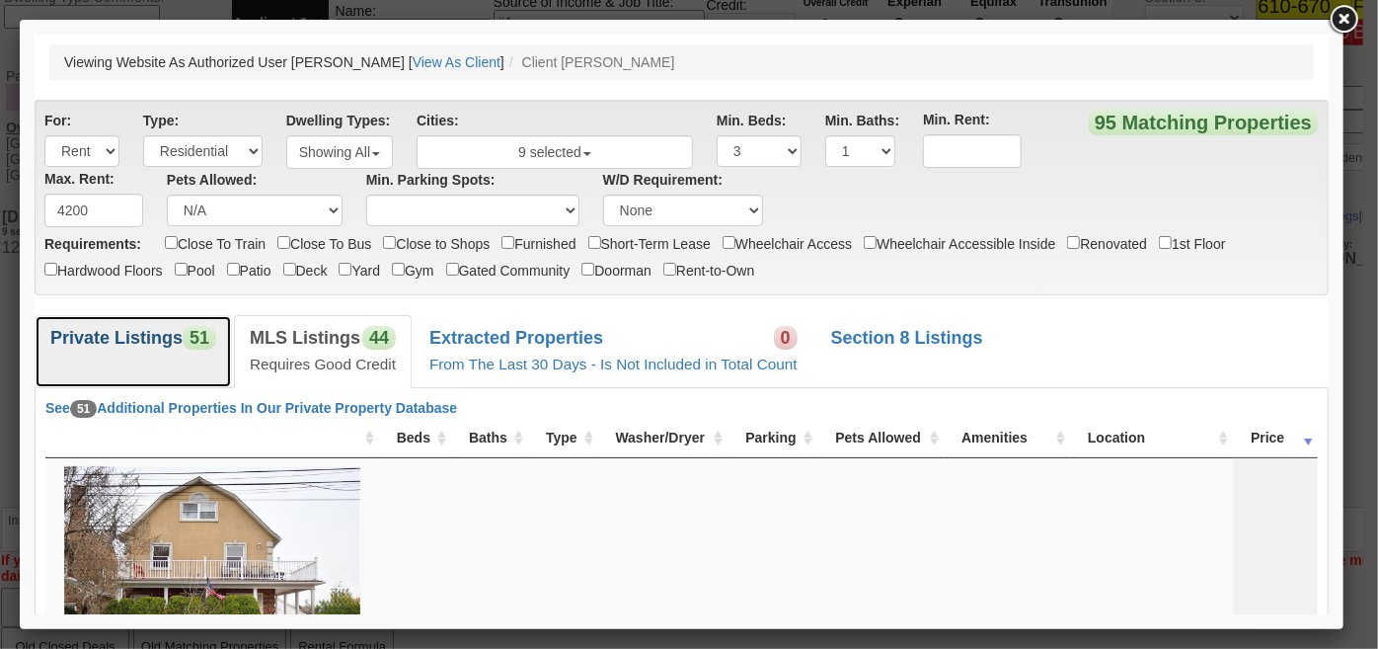
click at [161, 327] on b "Private Listings" at bounding box center [115, 337] width 132 height 20
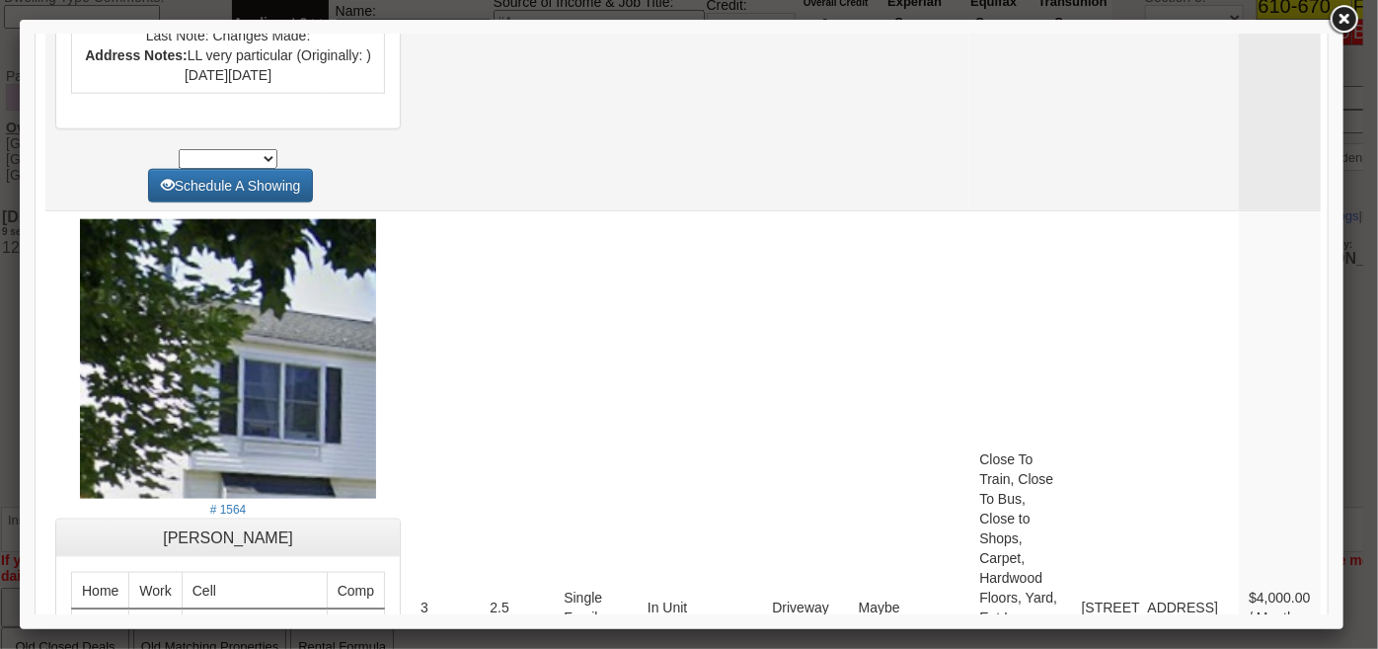
scroll to position [1435, 0]
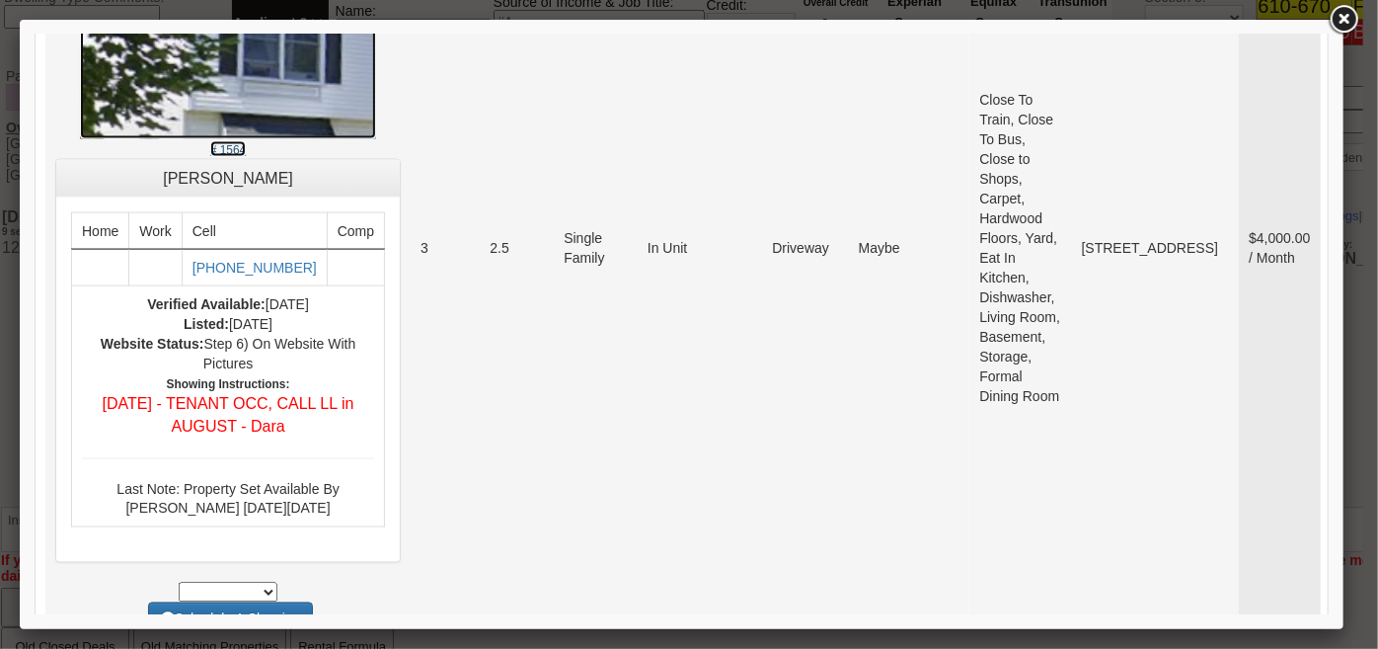
click at [236, 150] on small "# 1564" at bounding box center [227, 149] width 36 height 14
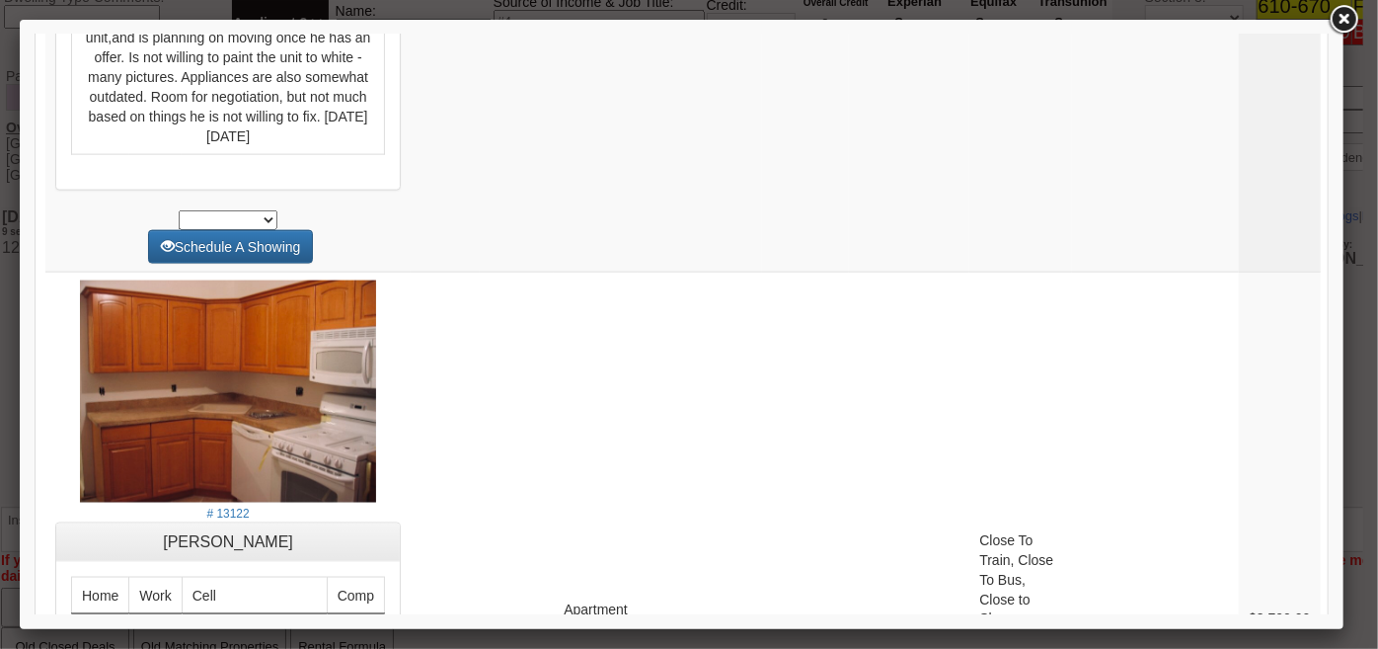
scroll to position [9340, 0]
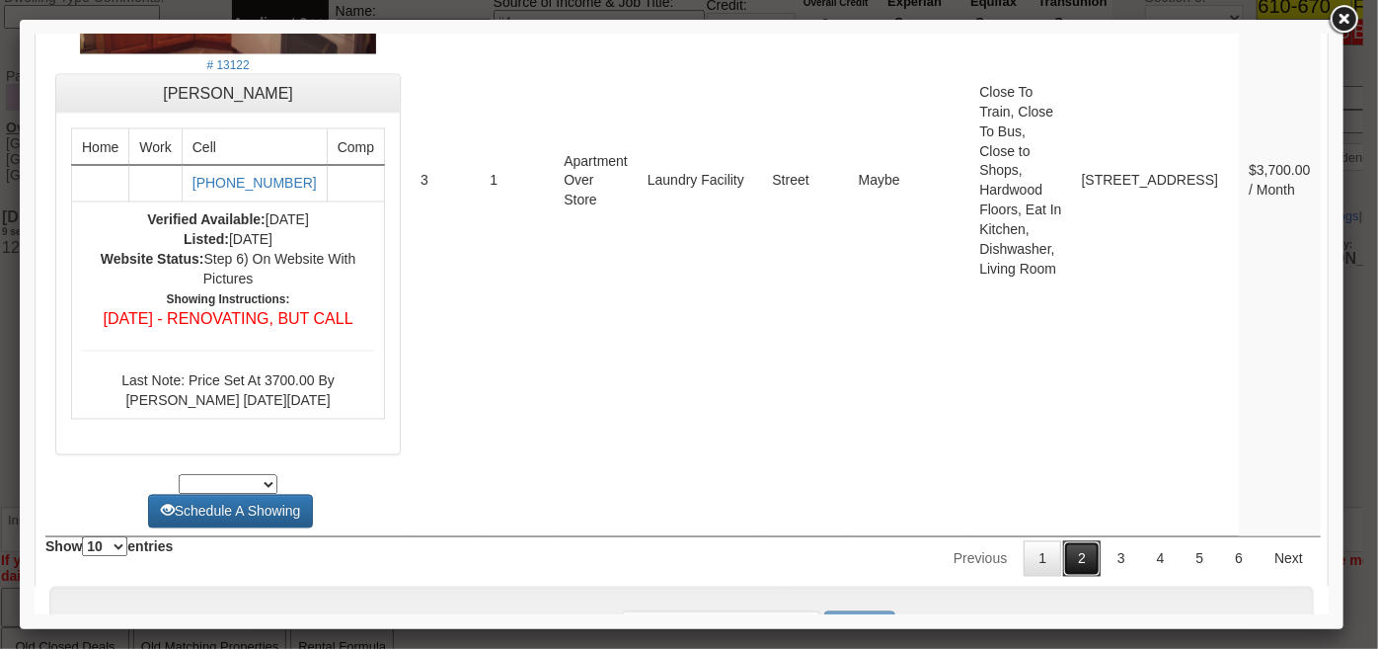
click at [1084, 540] on link "2" at bounding box center [1081, 558] width 38 height 36
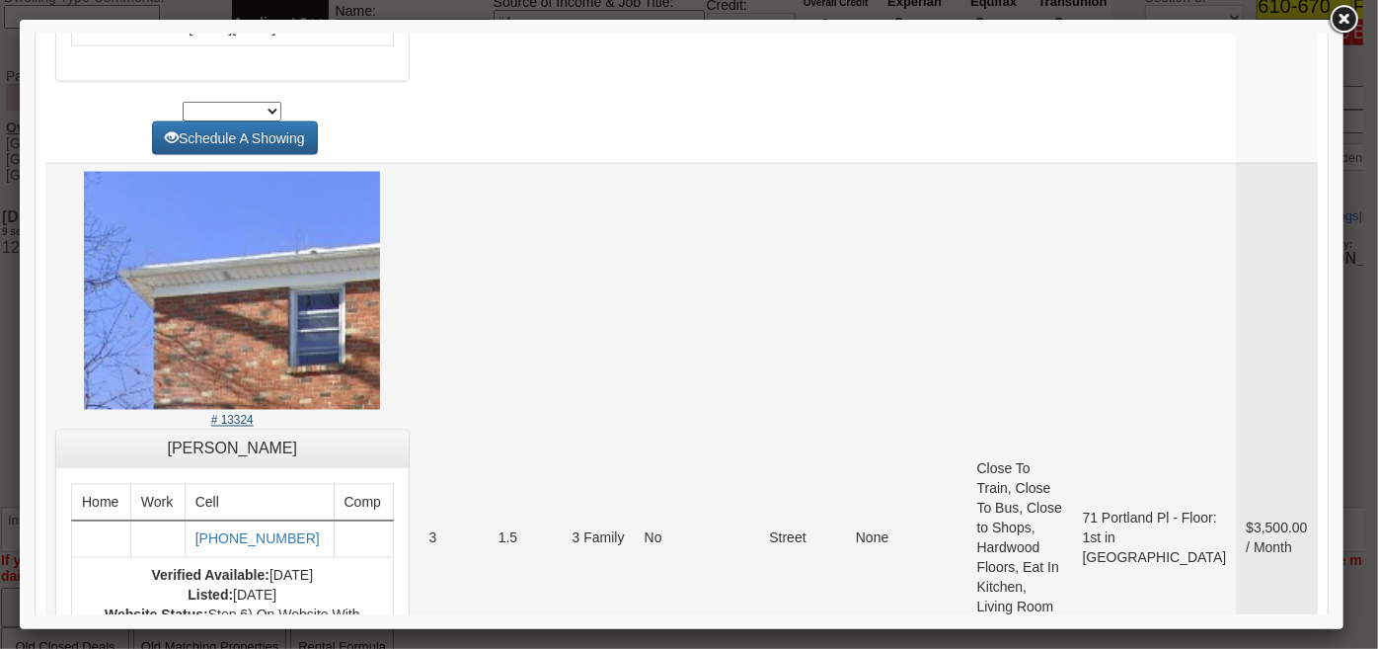
scroll to position [5384, 0]
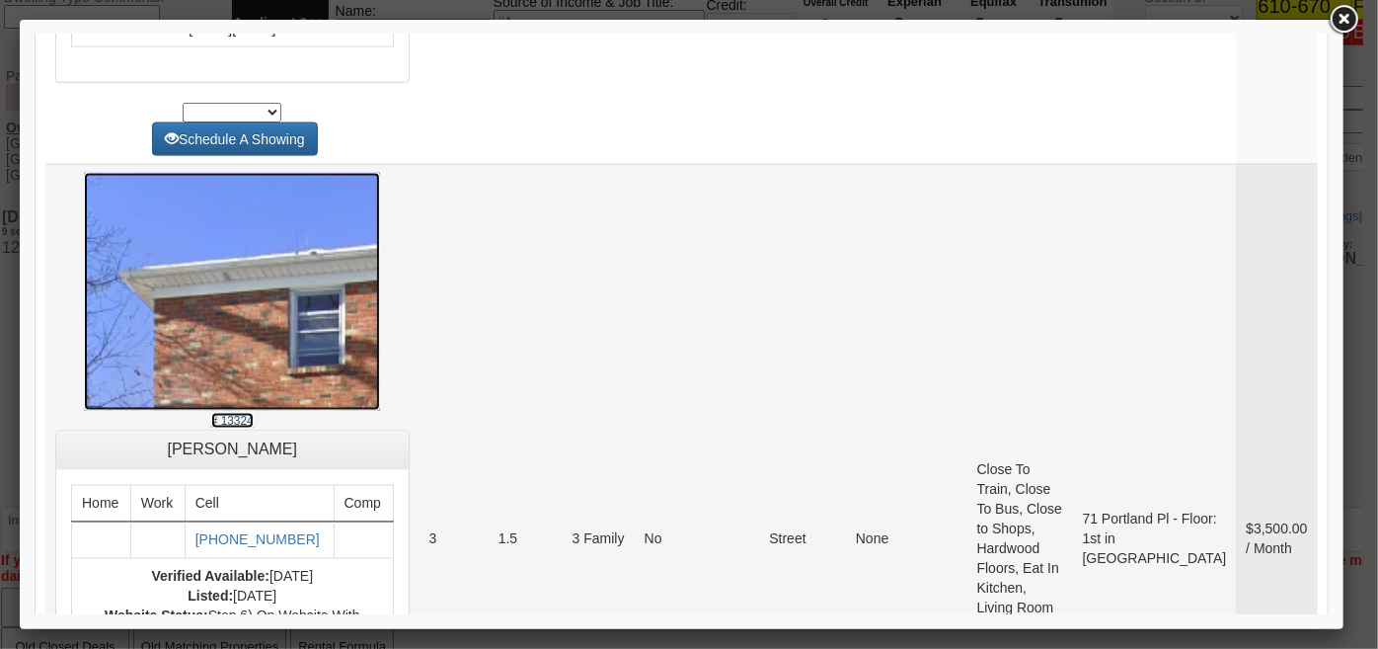
click at [251, 414] on small "# 13324" at bounding box center [231, 421] width 42 height 14
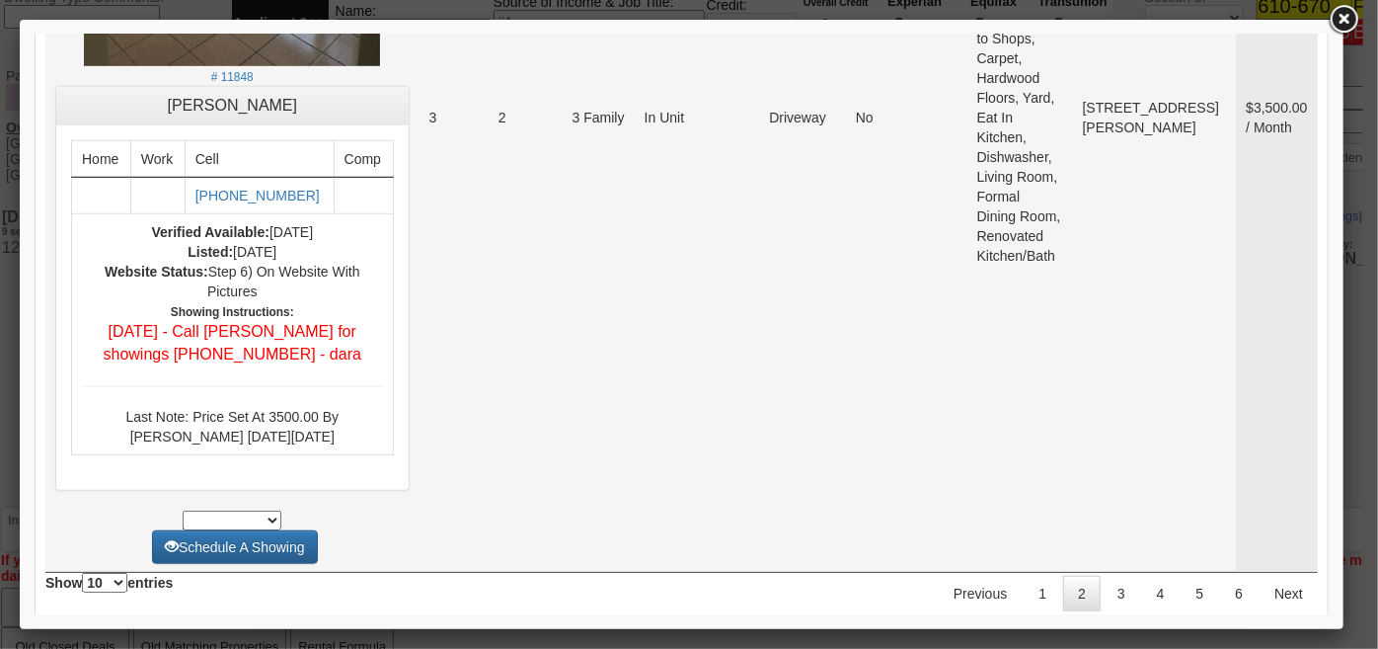
scroll to position [8261, 0]
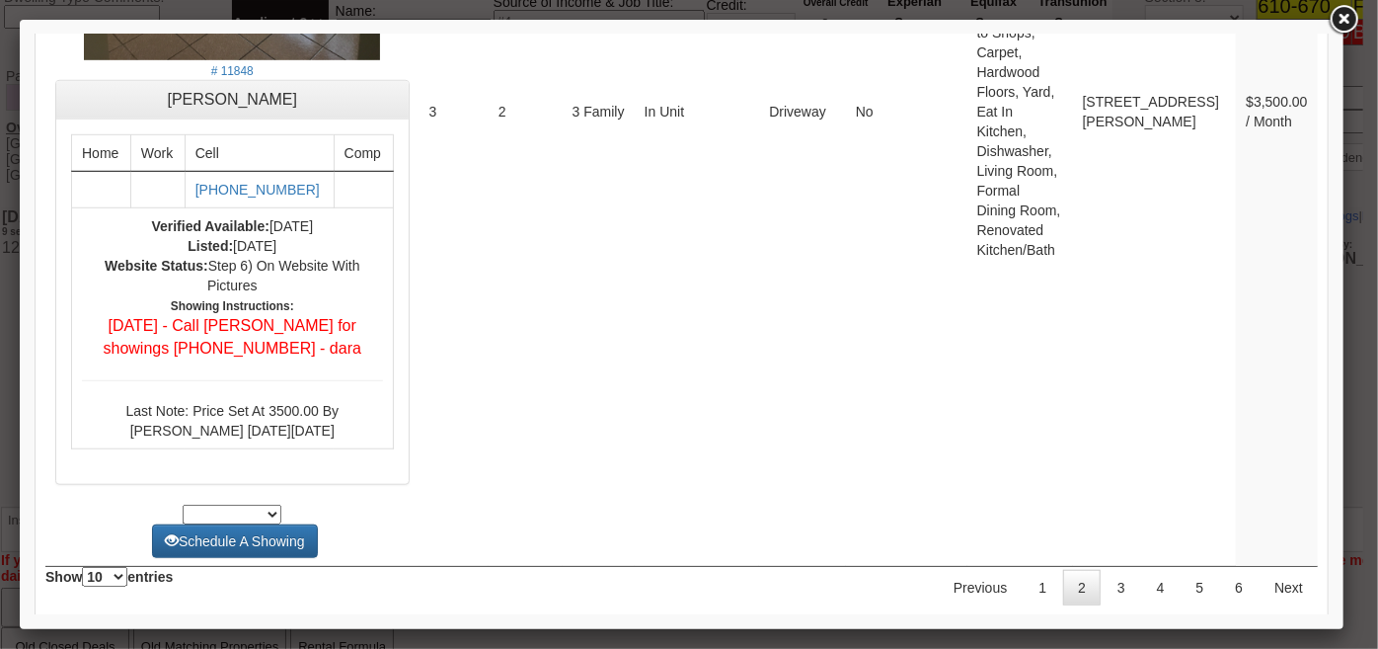
click at [1106, 569] on link "3" at bounding box center [1121, 587] width 38 height 36
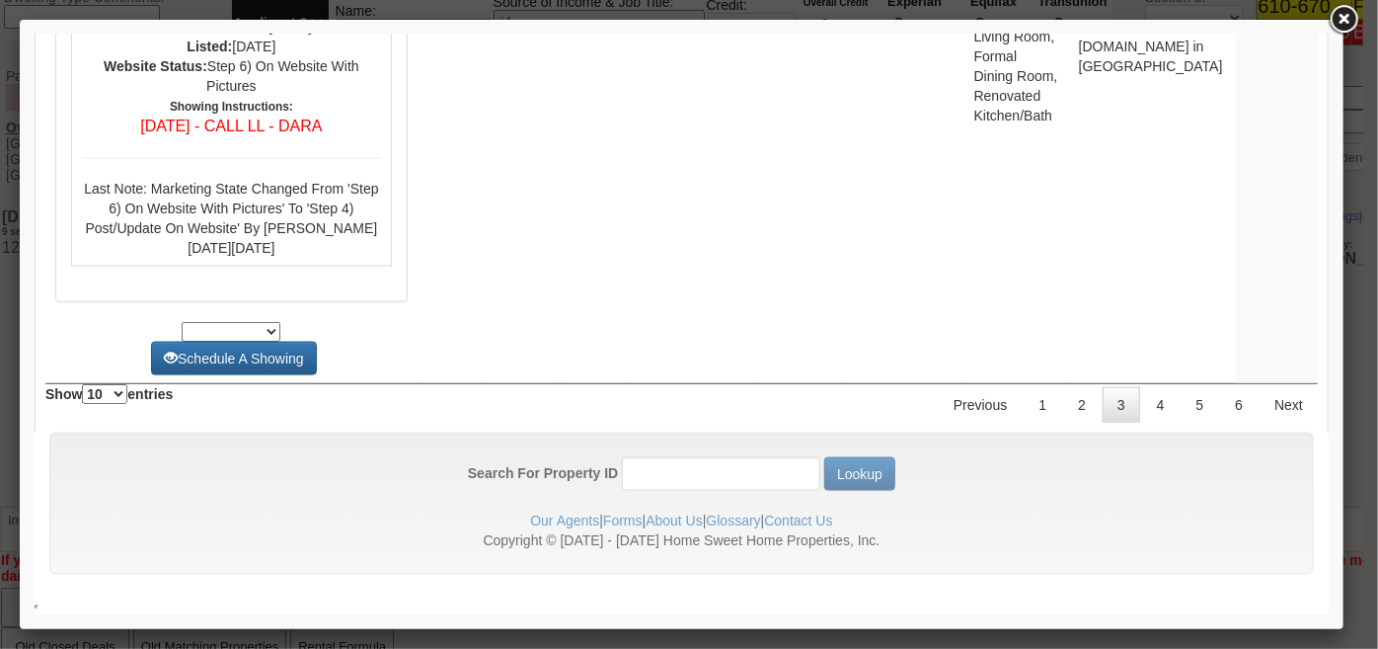
scroll to position [8895, 0]
click at [1141, 403] on link "4" at bounding box center [1160, 404] width 38 height 36
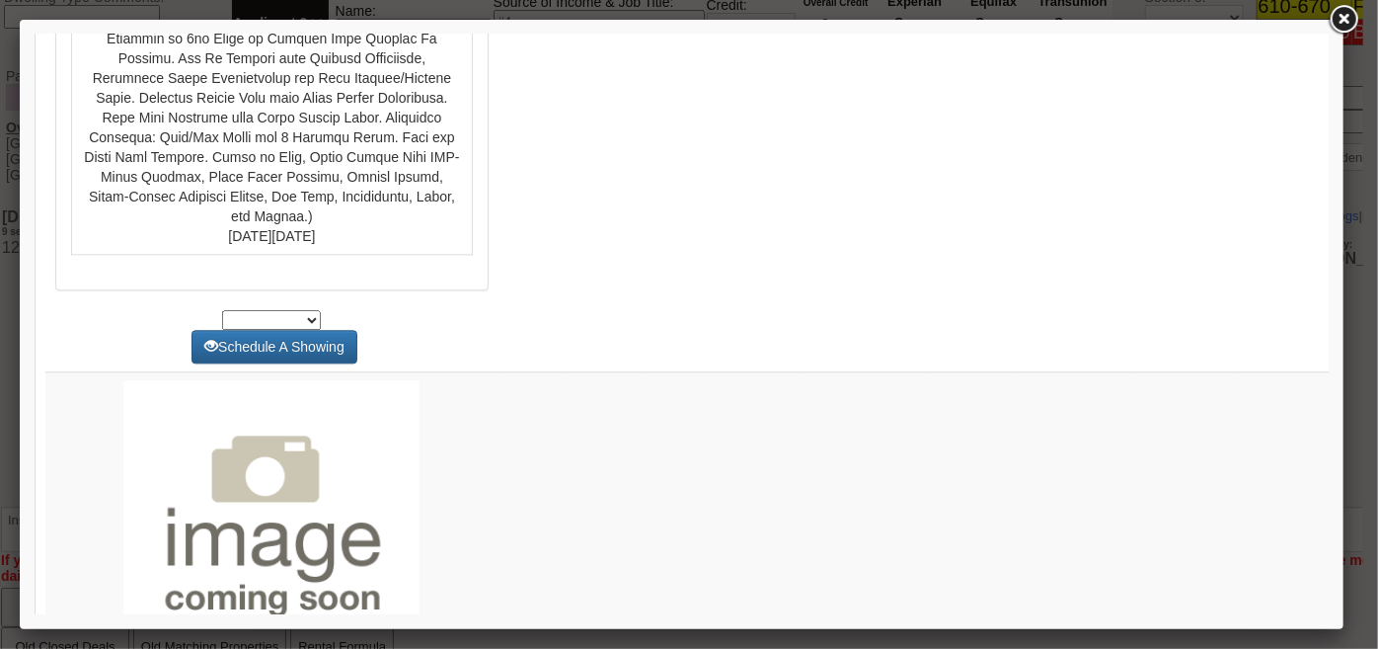
scroll to position [6102, 0]
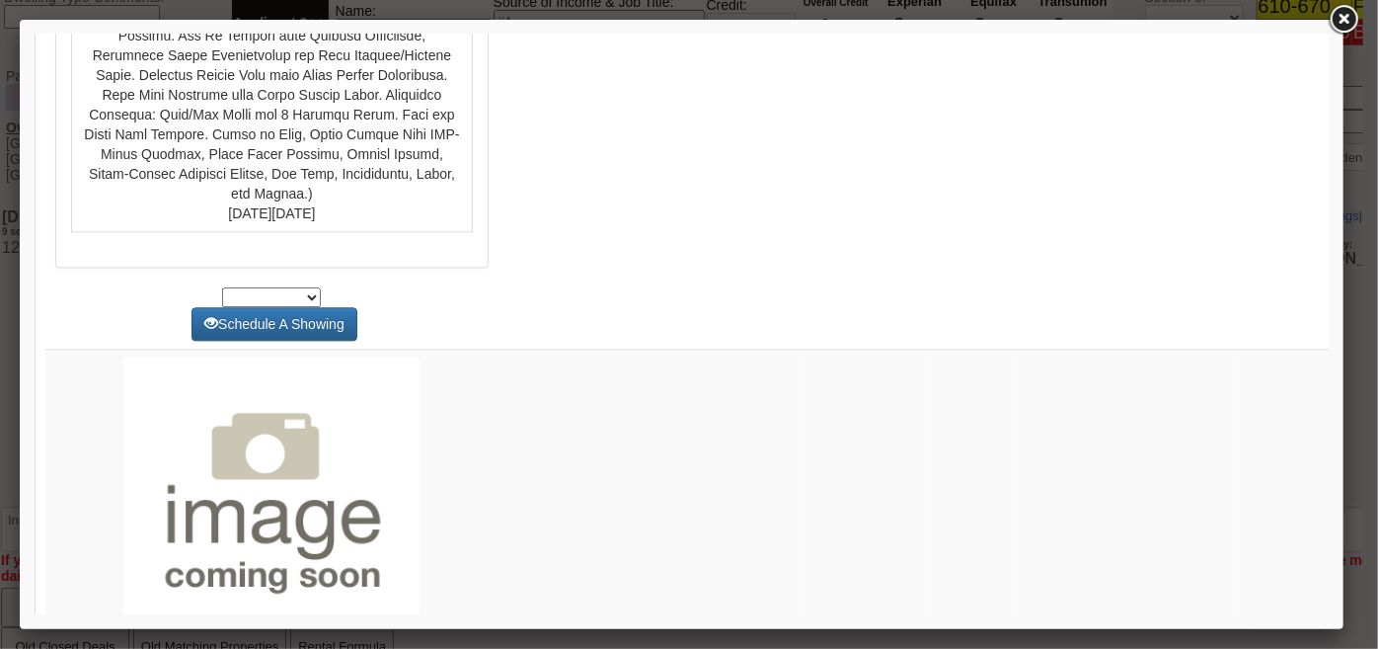
click at [1335, 382] on div at bounding box center [682, 324] width 1324 height 609
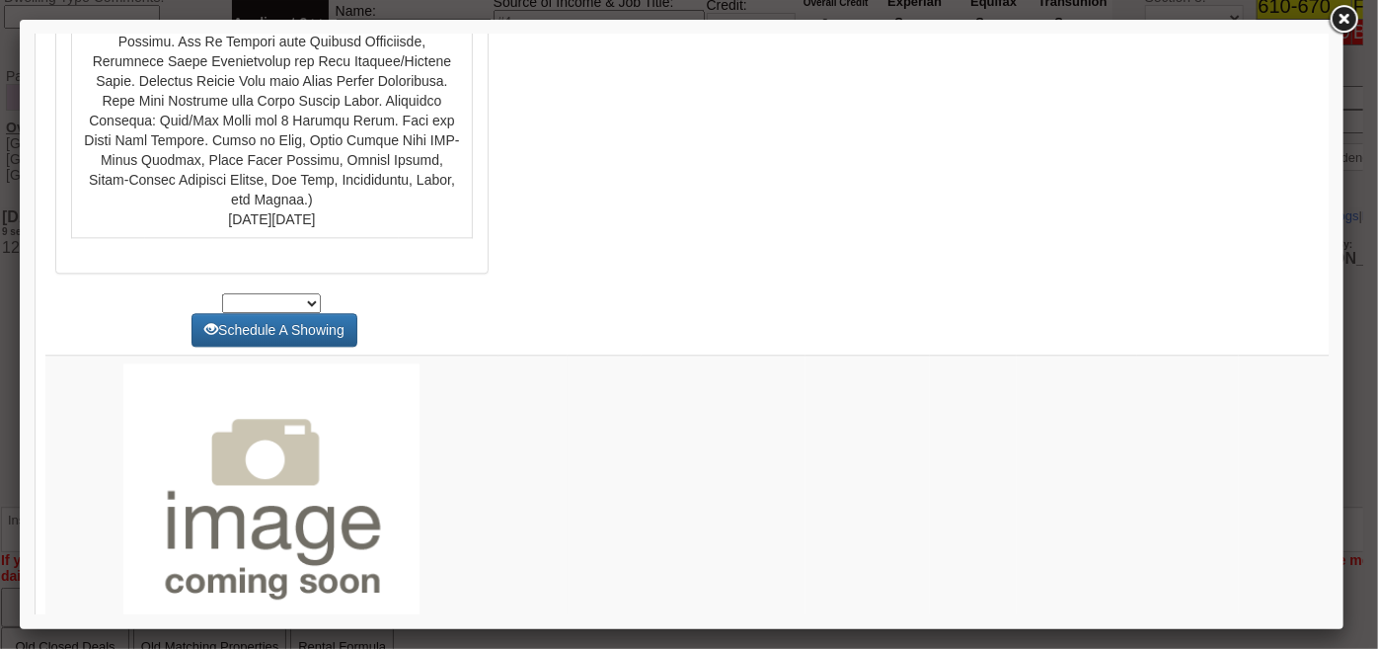
scroll to position [0, 0]
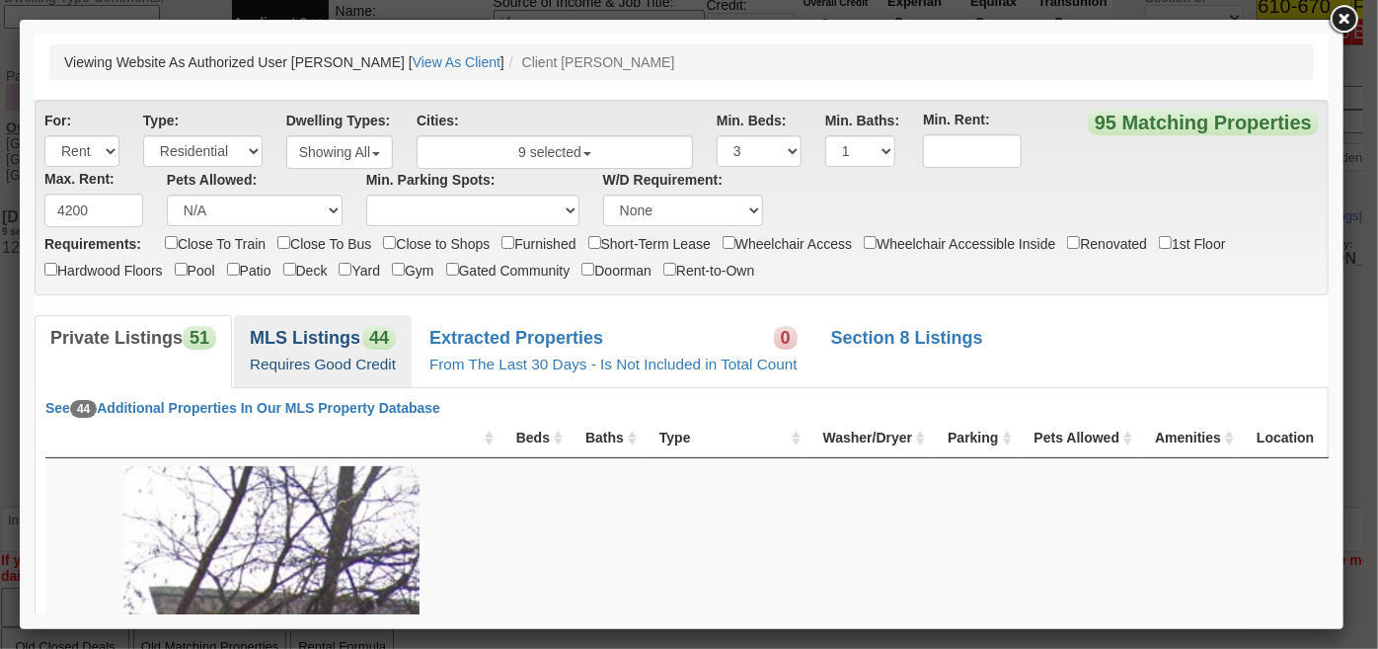
click at [328, 344] on b "MLS Listings" at bounding box center [304, 337] width 111 height 20
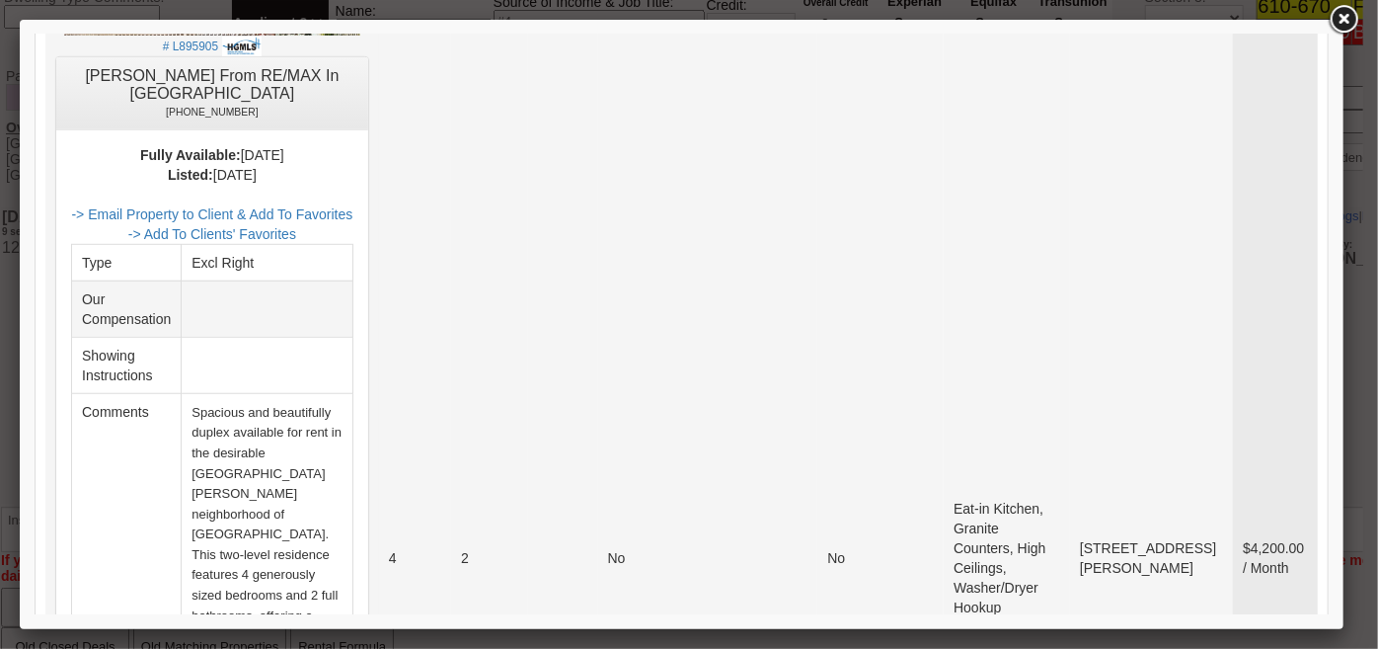
scroll to position [269, 0]
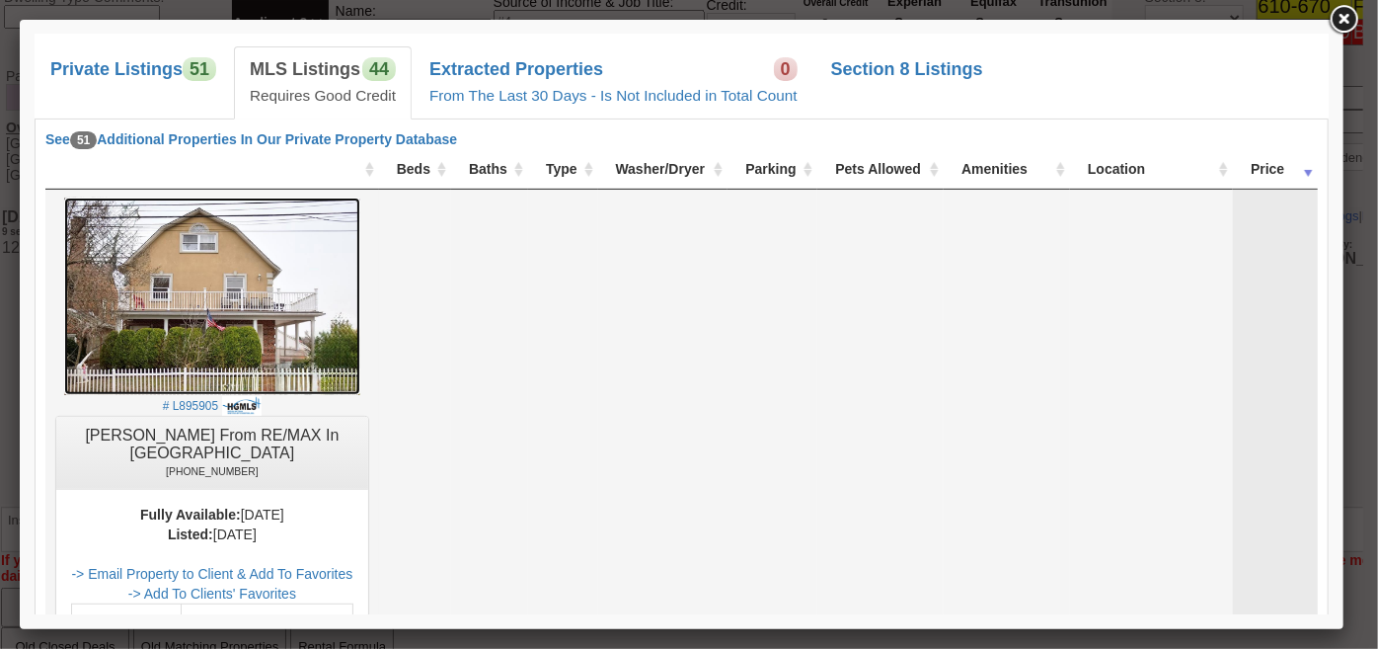
click at [225, 337] on img at bounding box center [211, 294] width 296 height 197
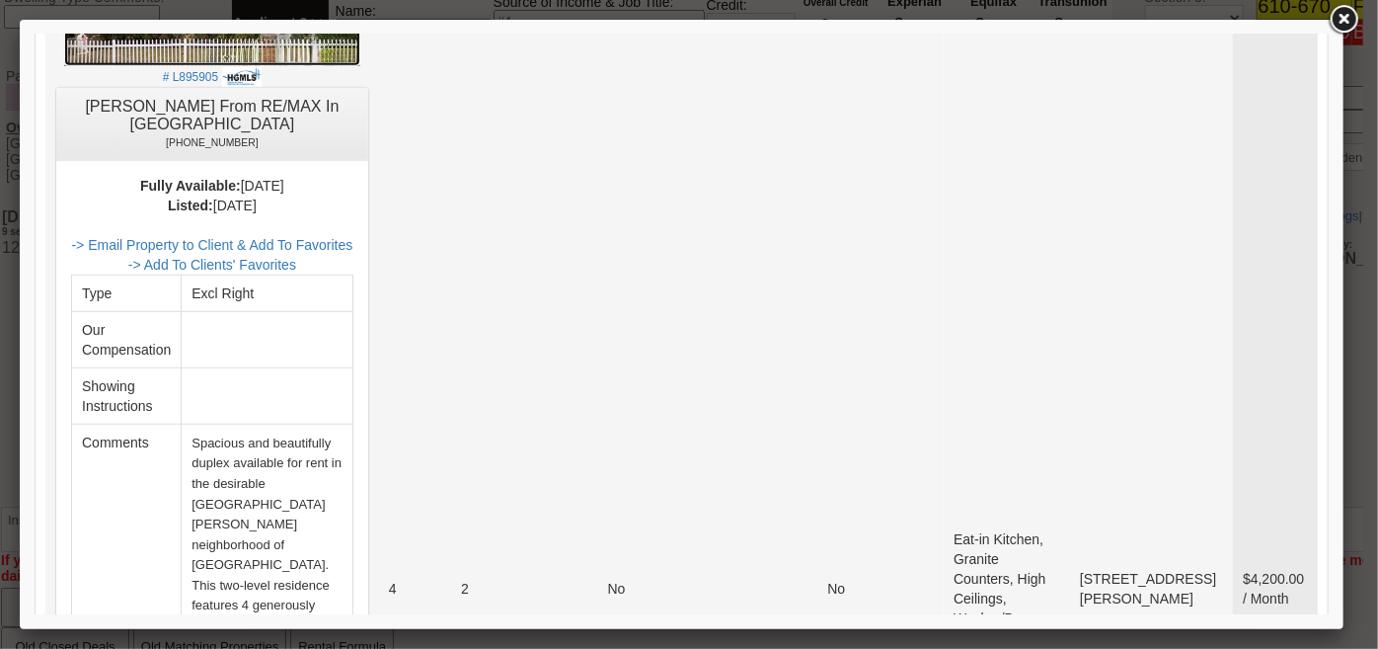
scroll to position [628, 0]
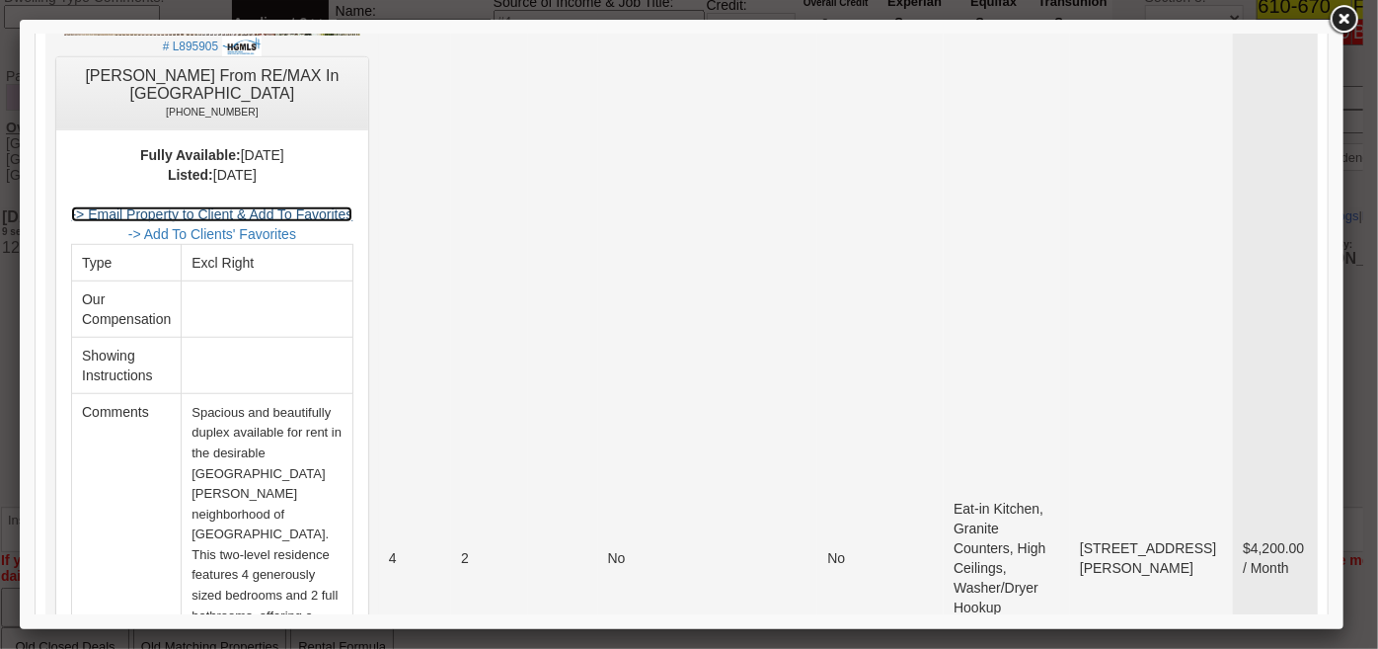
click at [334, 213] on link "-> Email Property to Client & Add To Favorites" at bounding box center [210, 213] width 281 height 16
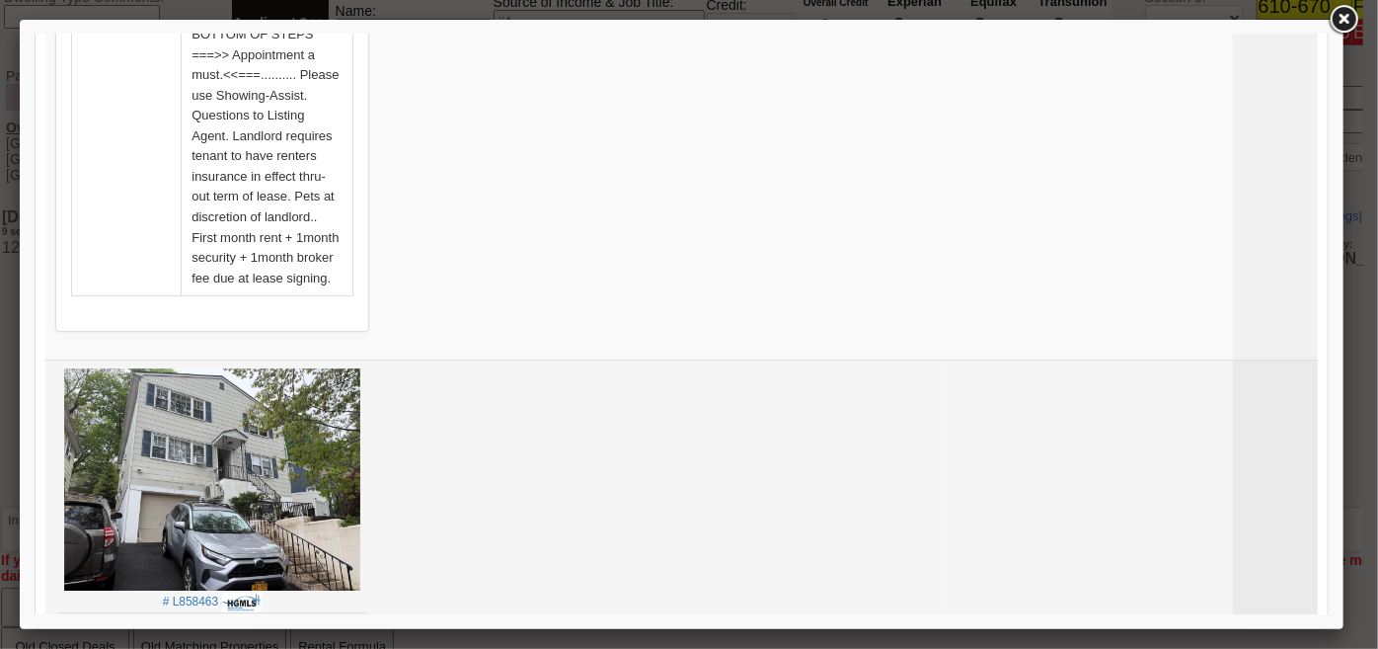
scroll to position [3500, 0]
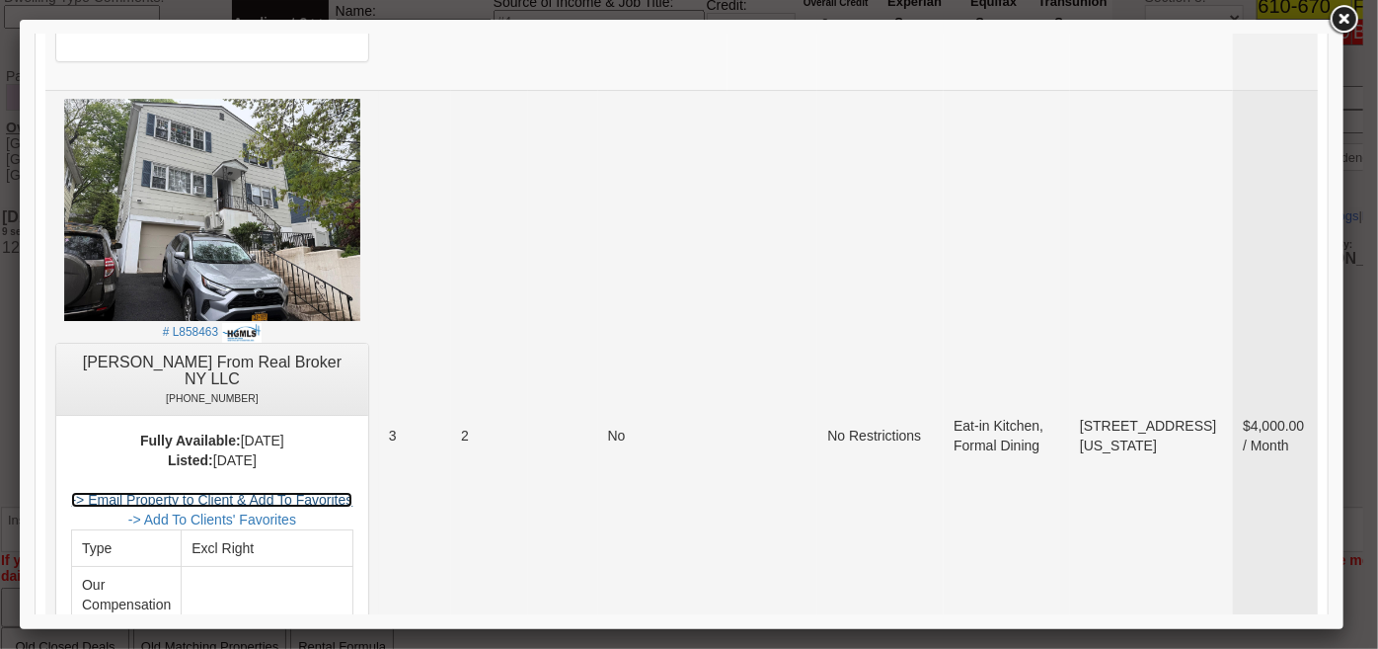
click at [331, 491] on link "-> Email Property to Client & Add To Favorites" at bounding box center [210, 499] width 281 height 16
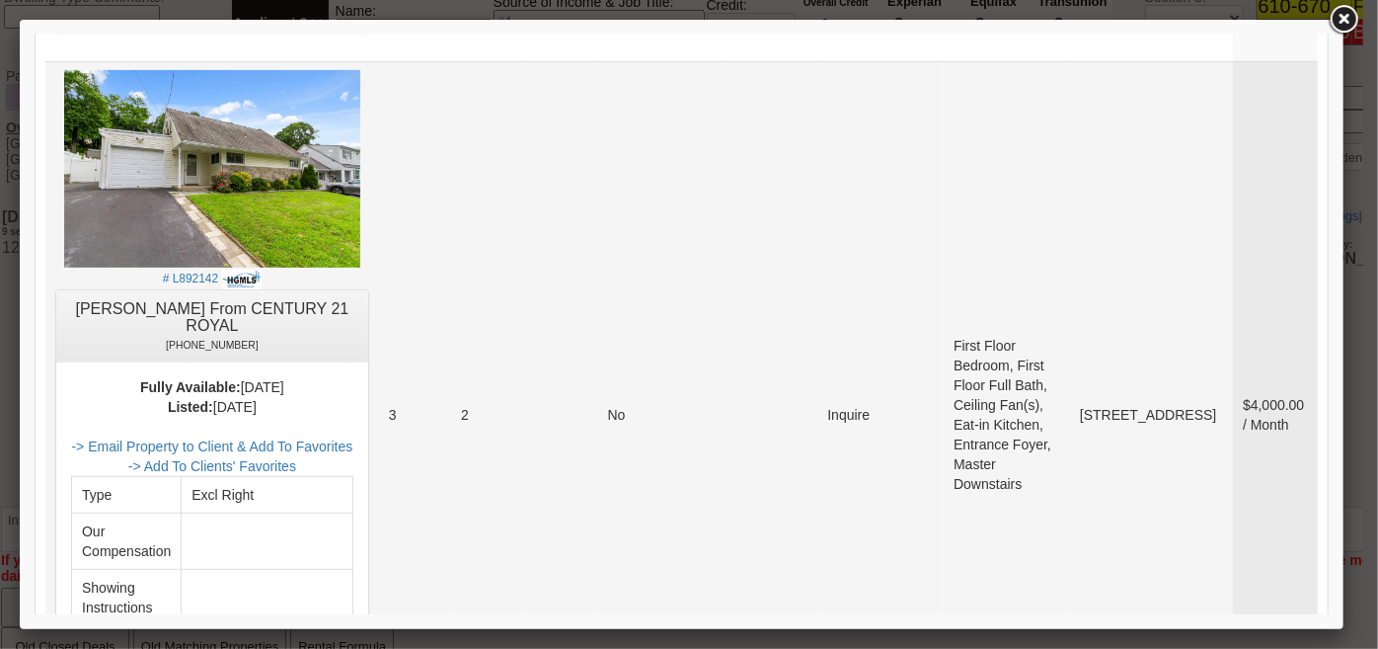
scroll to position [4307, 0]
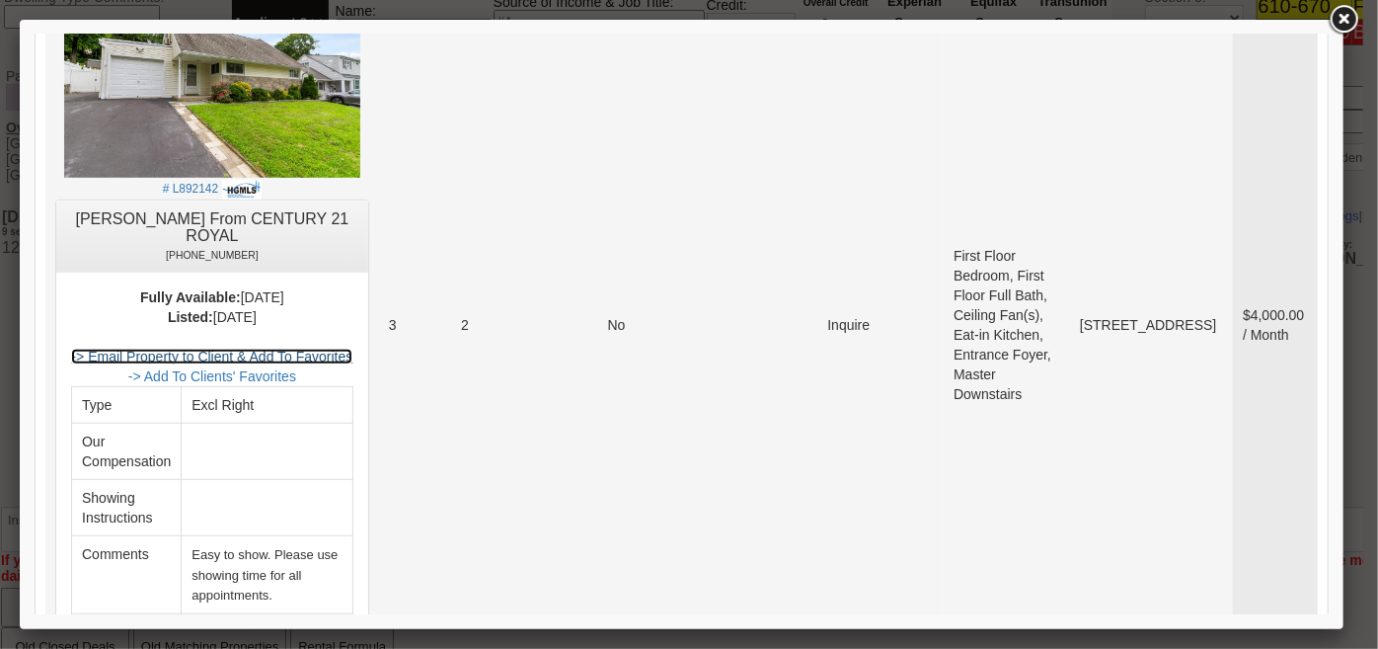
click at [316, 348] on link "-> Email Property to Client & Add To Favorites" at bounding box center [210, 356] width 281 height 16
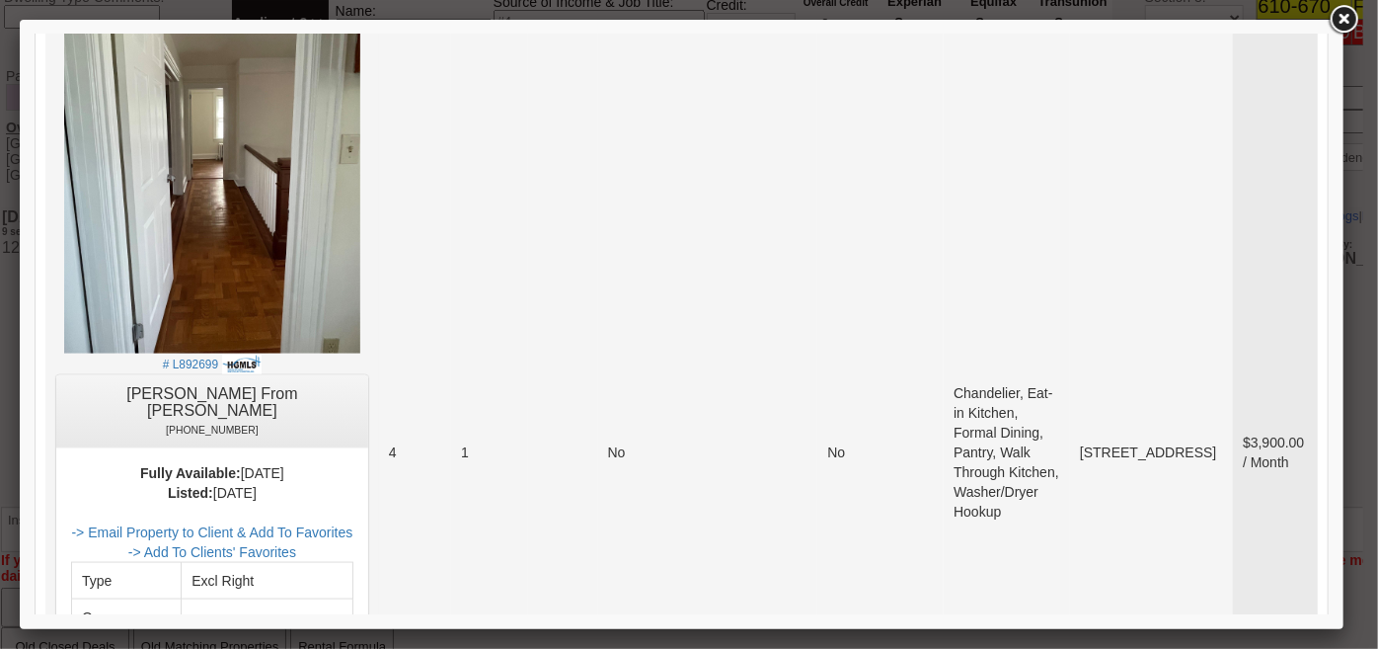
scroll to position [9052, 0]
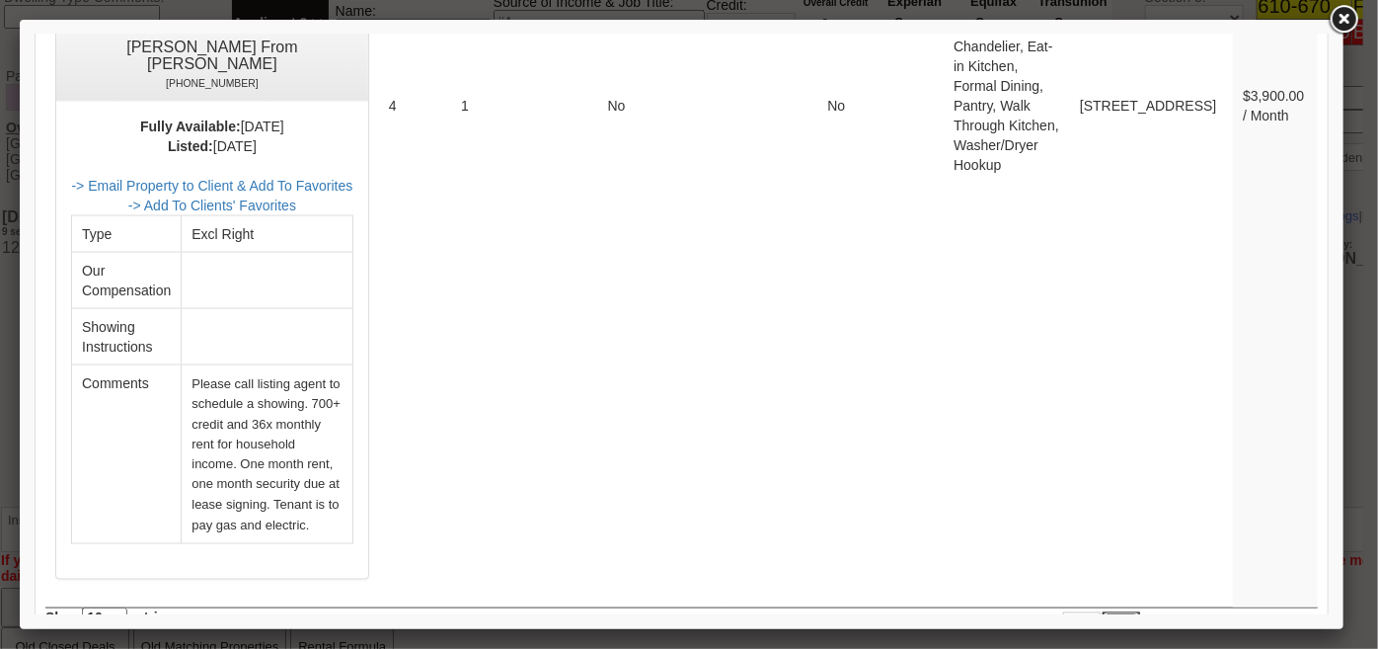
click at [1107, 611] on link "2" at bounding box center [1121, 629] width 38 height 36
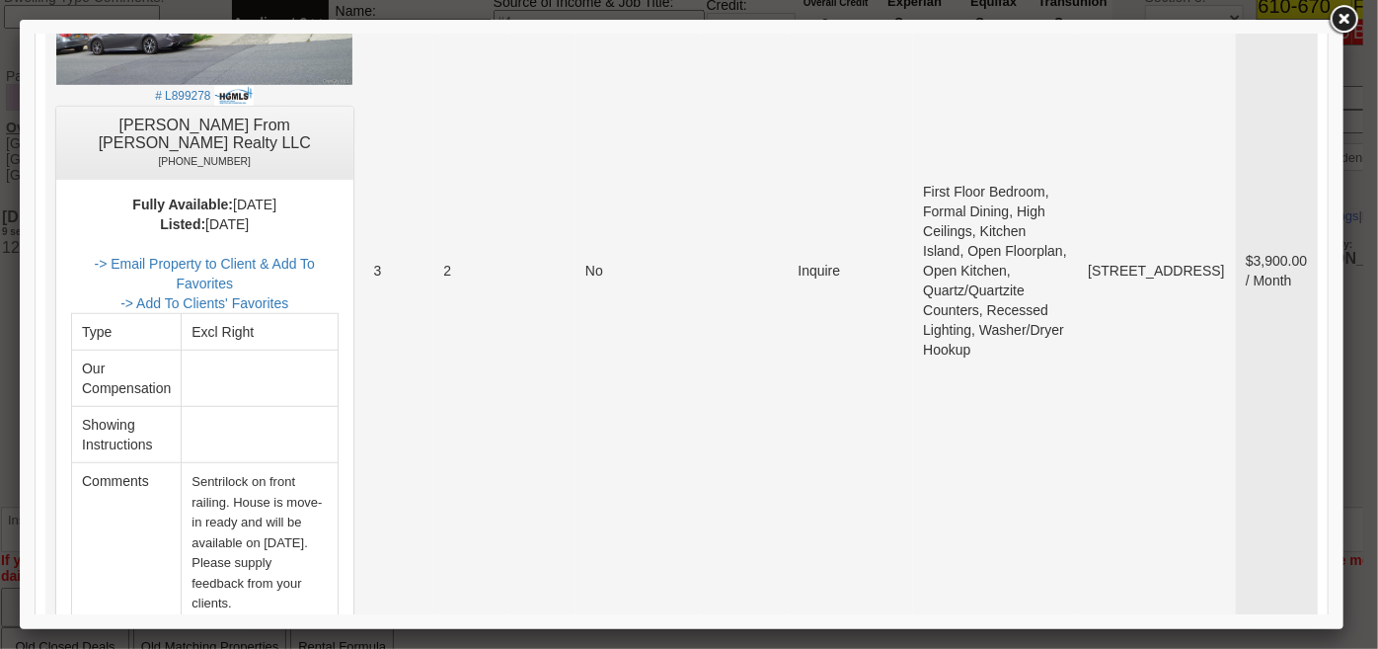
scroll to position [628, 0]
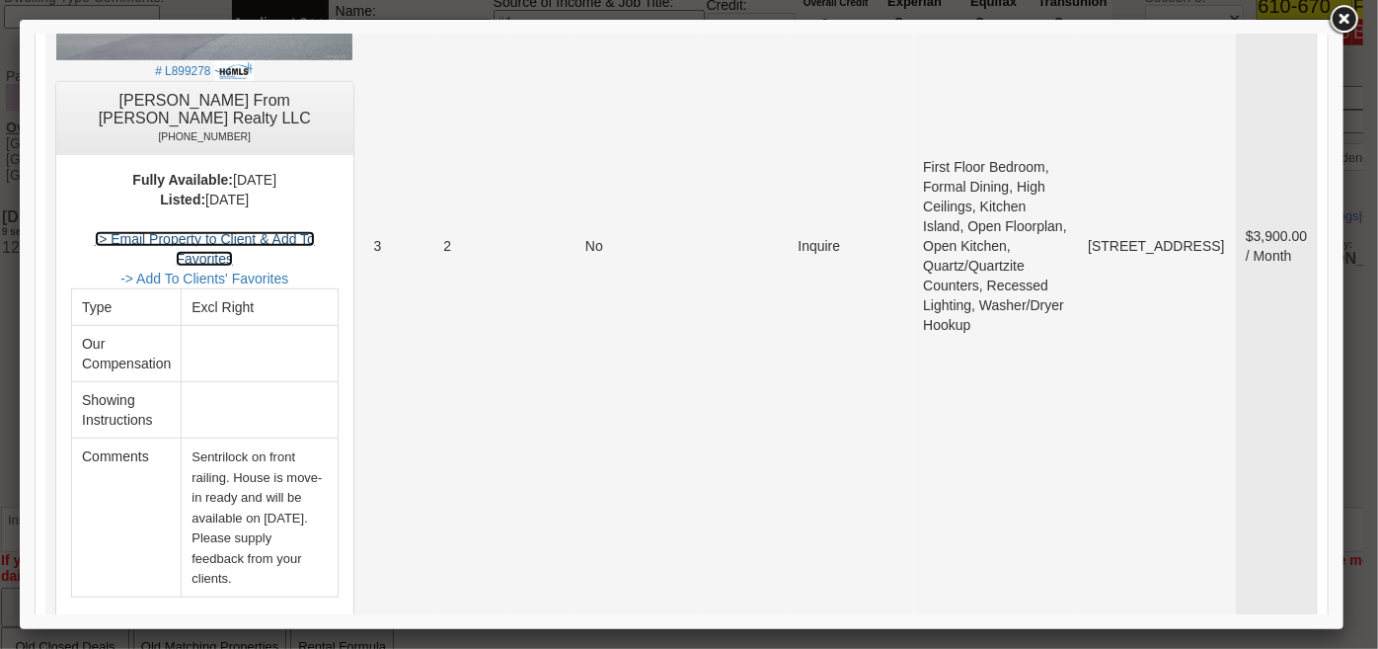
click at [314, 230] on link "-> Email Property to Client & Add To Favorites" at bounding box center [204, 248] width 220 height 36
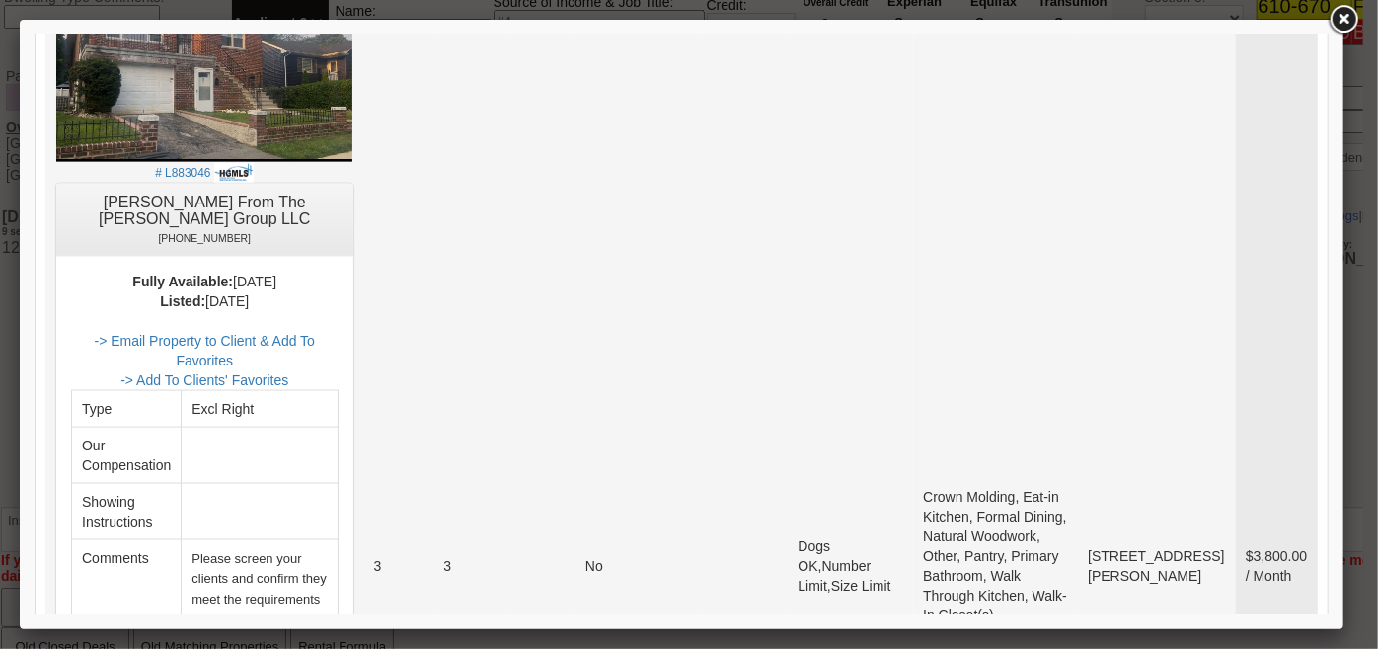
scroll to position [1346, 0]
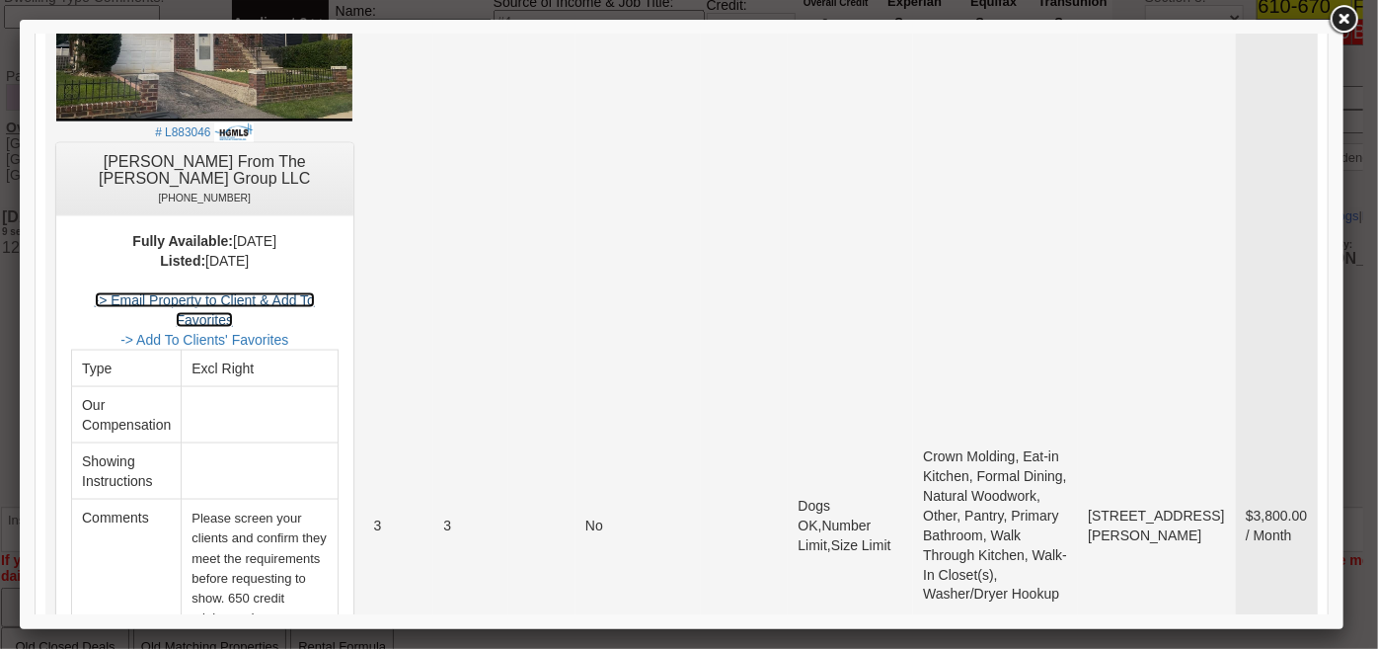
click at [314, 291] on link "-> Email Property to Client & Add To Favorites" at bounding box center [204, 309] width 220 height 36
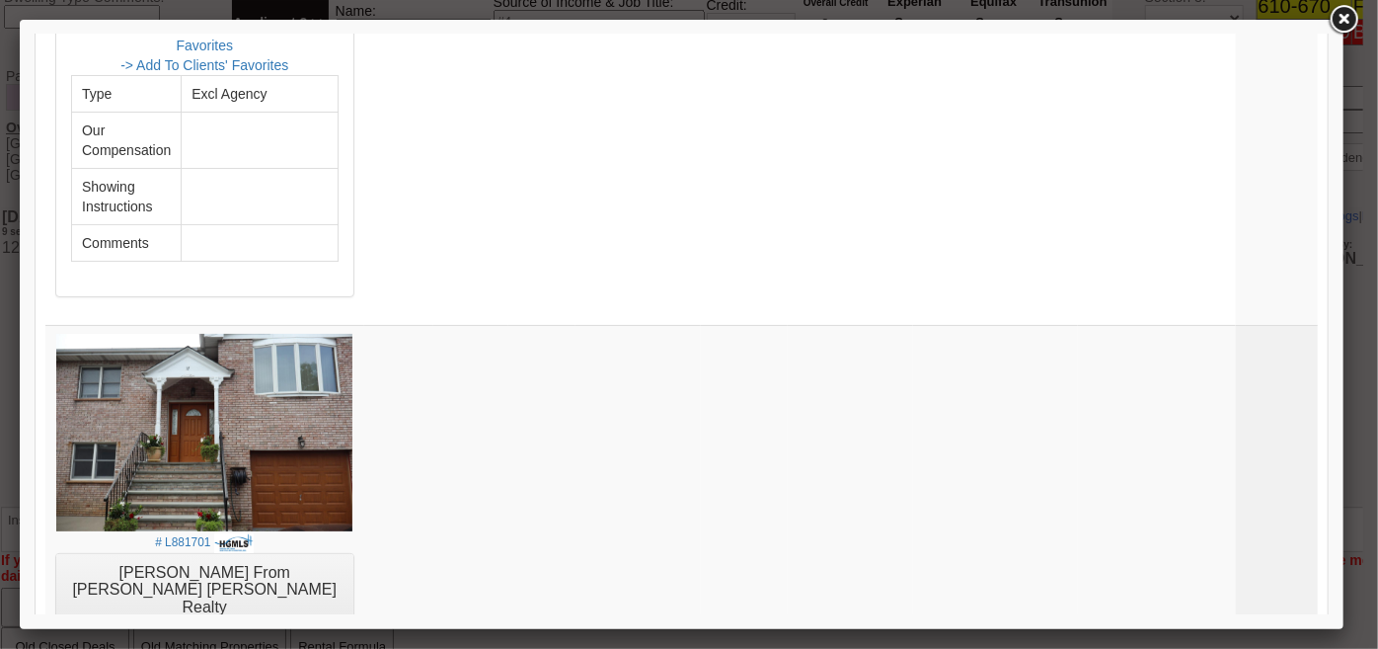
scroll to position [3859, 0]
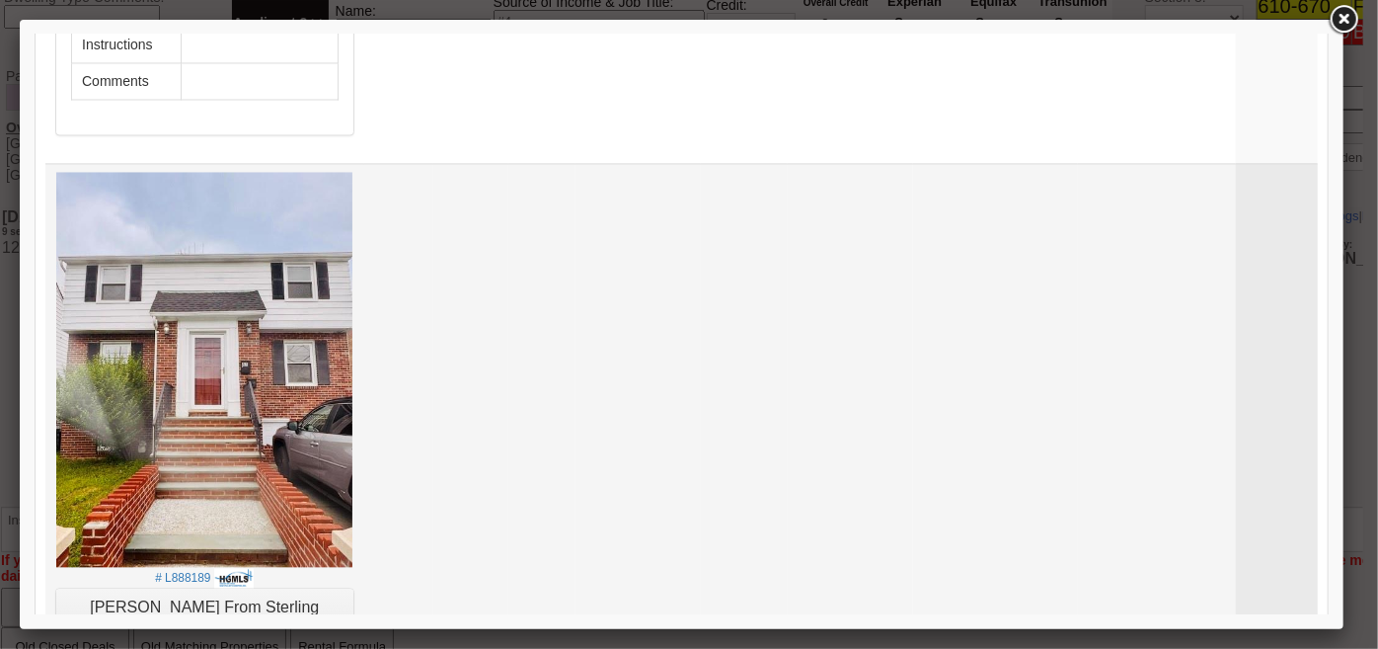
scroll to position [5833, 0]
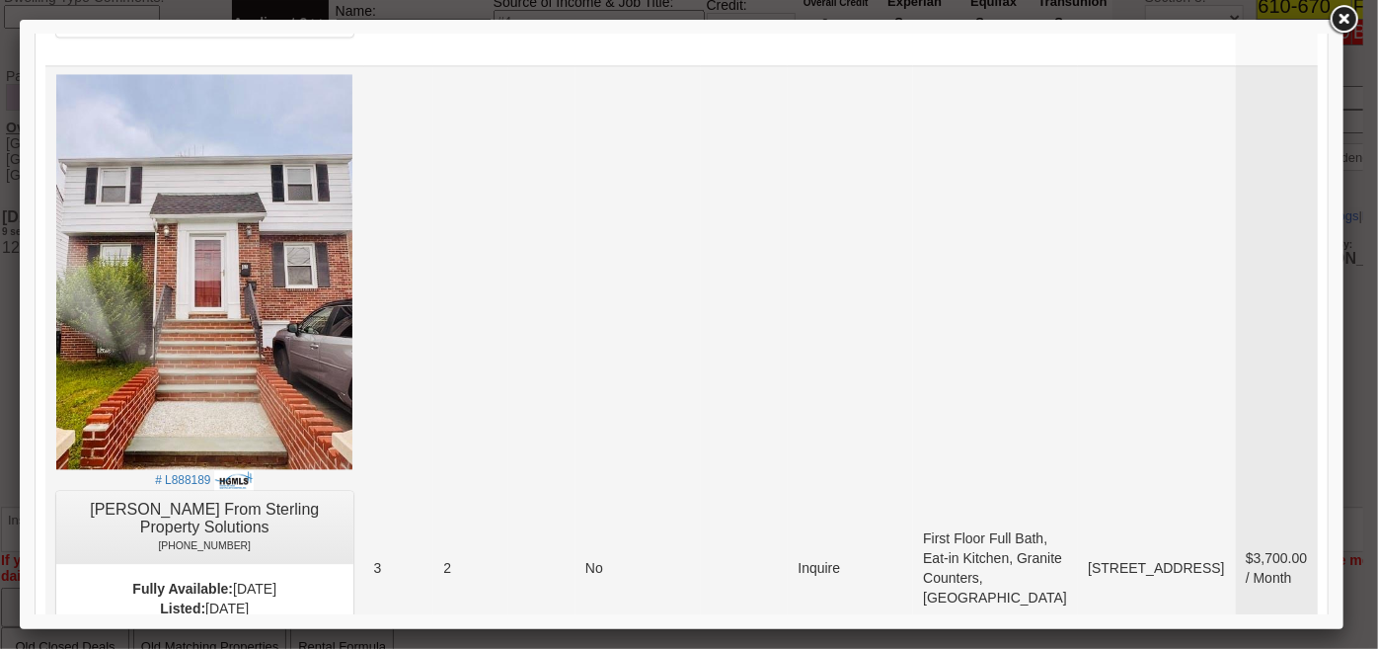
click at [314, 633] on link "-> Email Property to Client & Add To Favorites" at bounding box center [204, 657] width 220 height 36
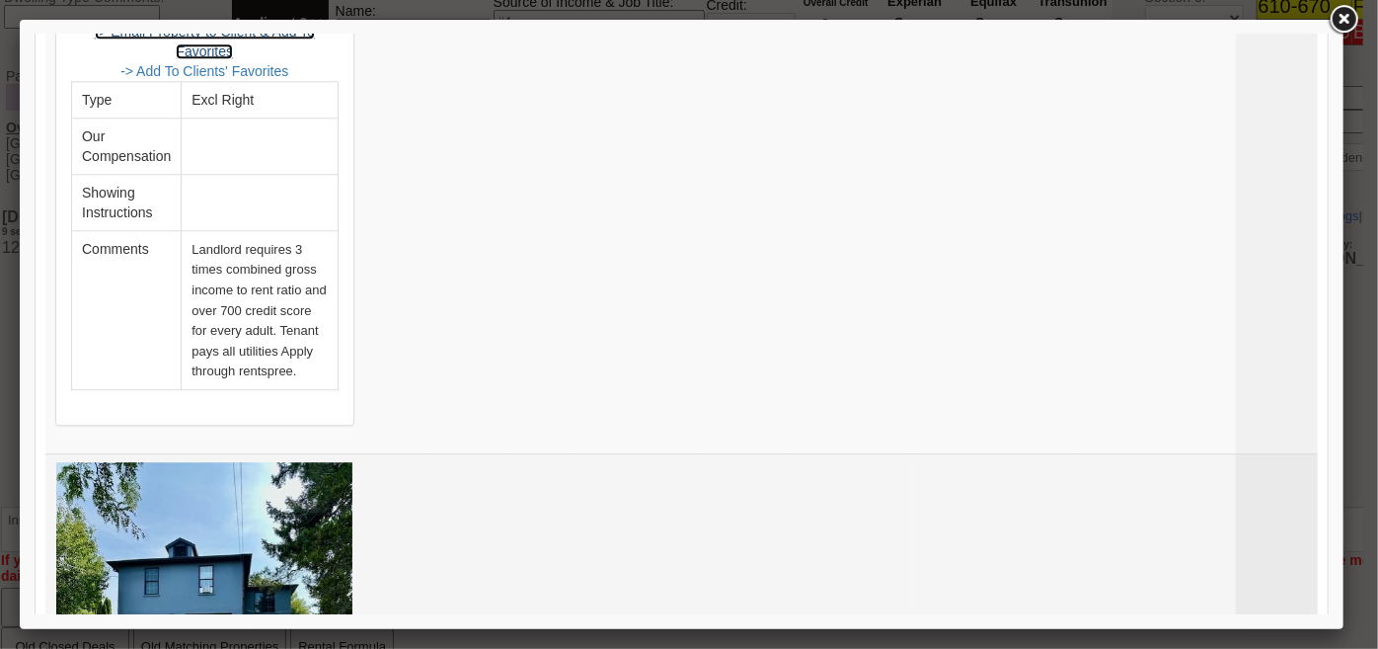
scroll to position [6551, 0]
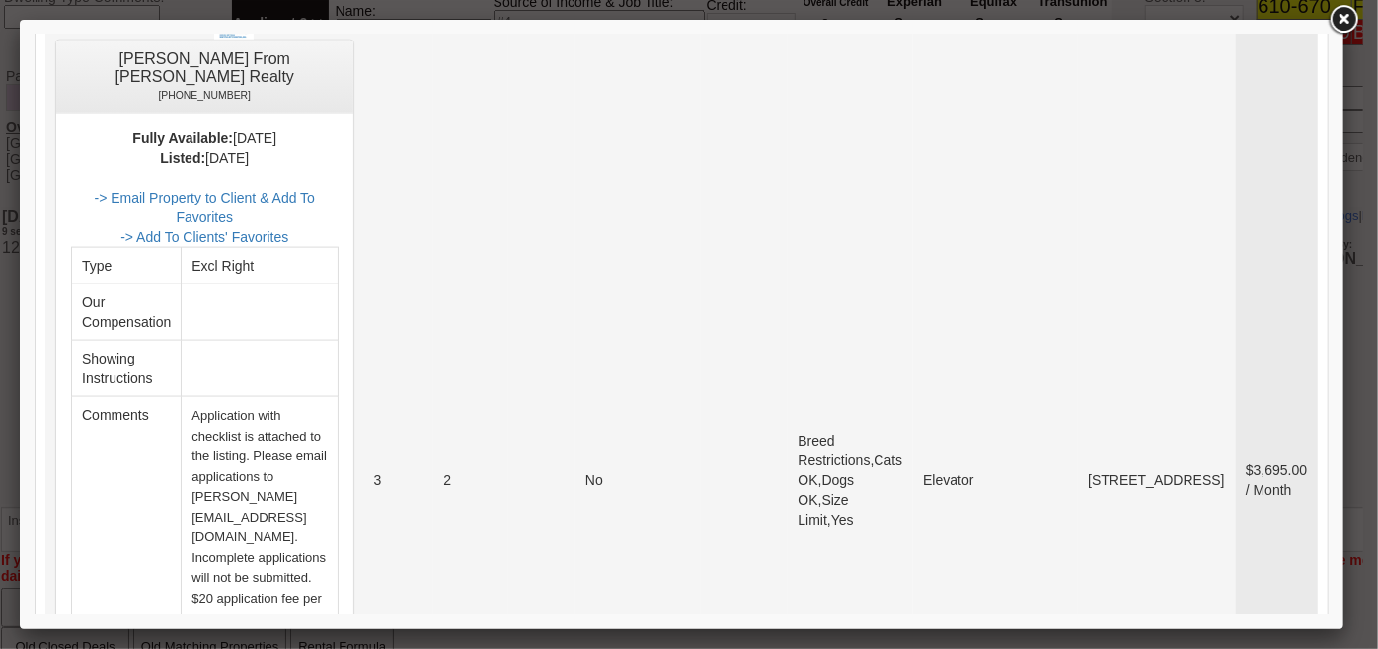
scroll to position [9520, 0]
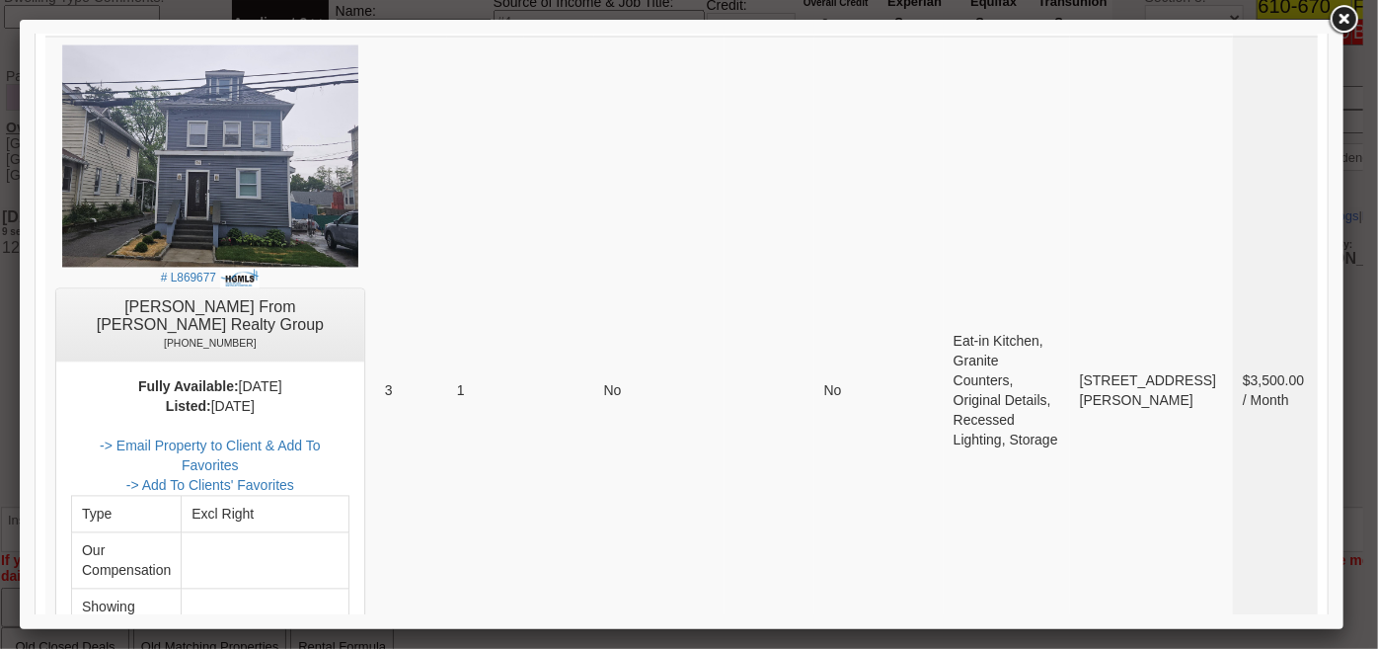
scroll to position [1885, 0]
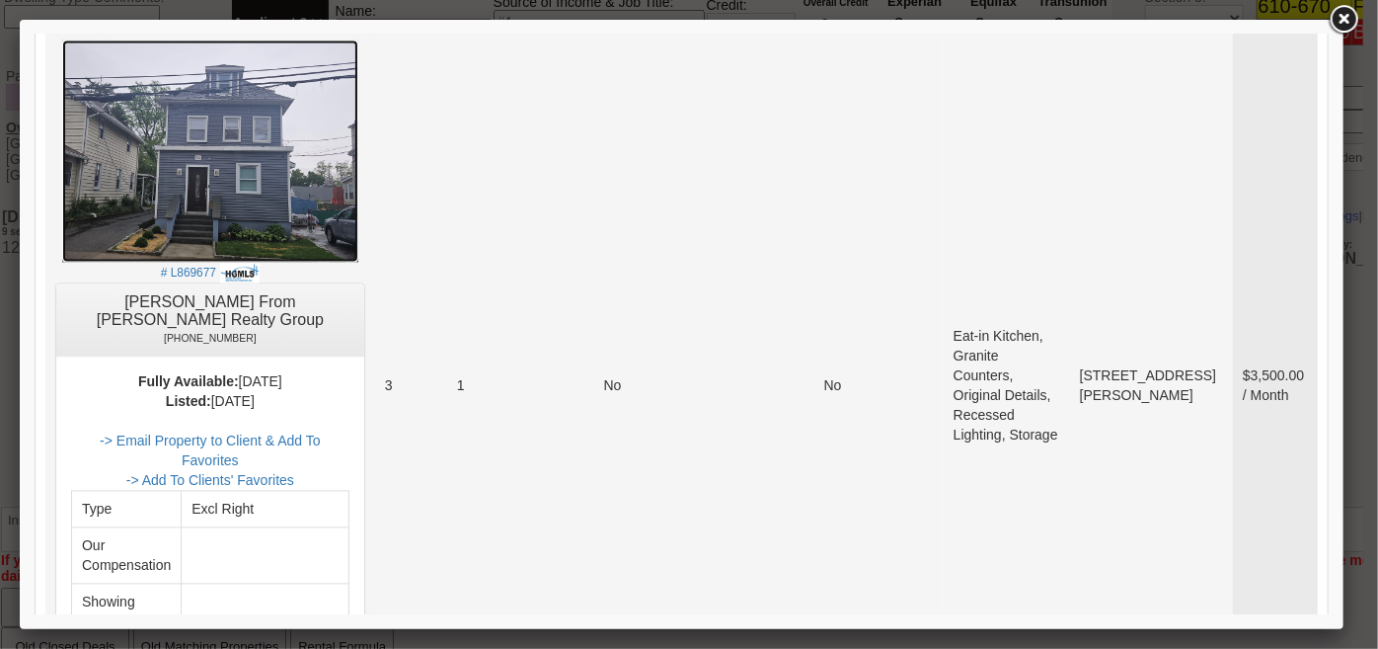
click at [296, 161] on img at bounding box center [209, 150] width 296 height 222
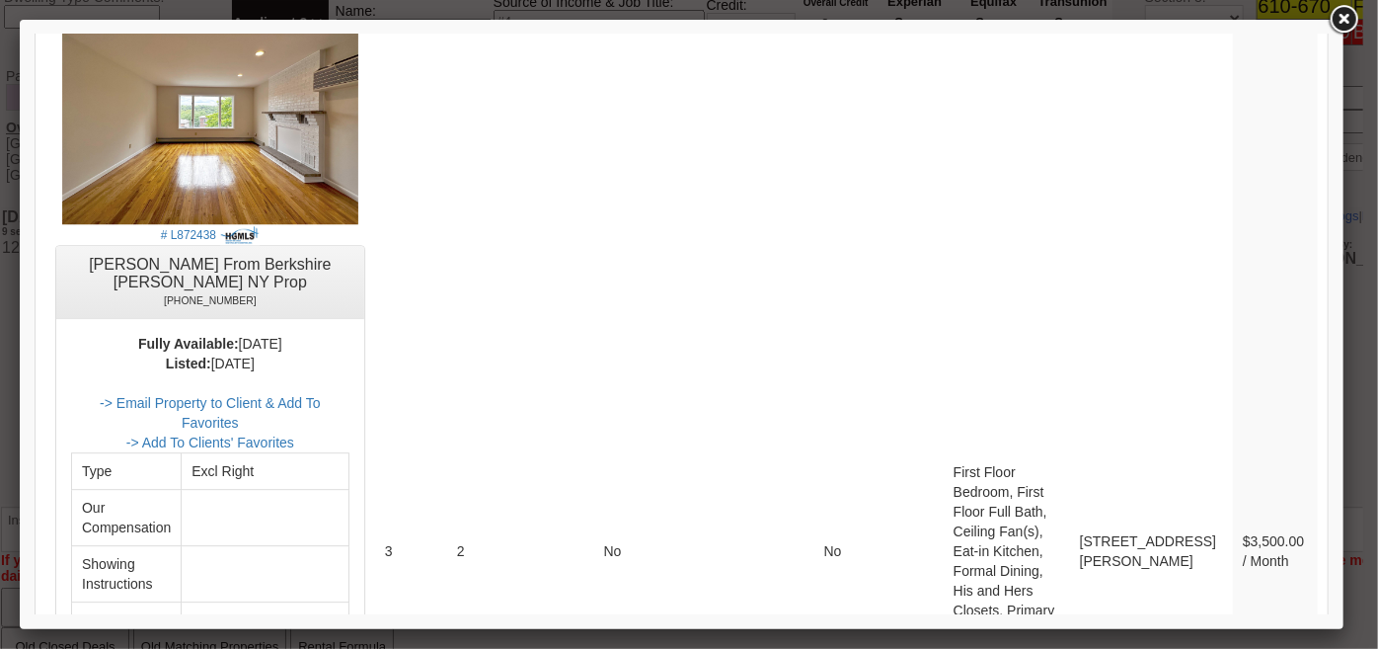
scroll to position [2692, 0]
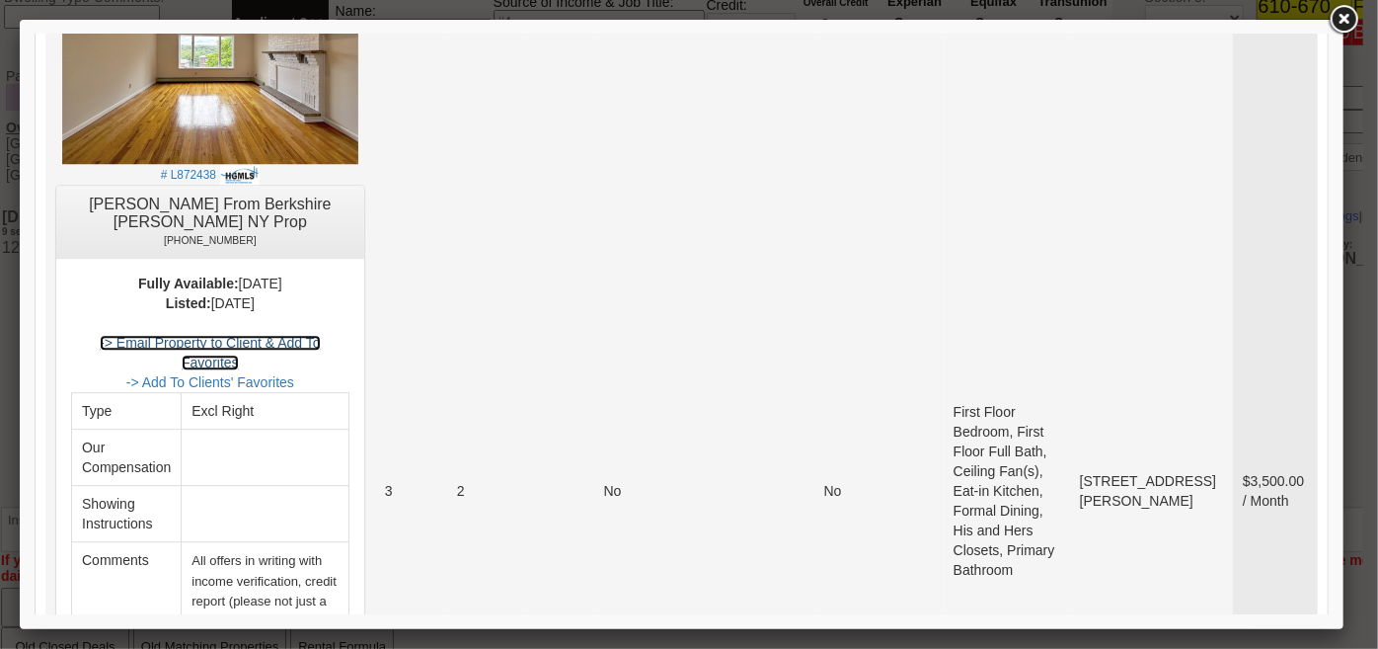
click at [319, 334] on link "-> Email Property to Client & Add To Favorites" at bounding box center [209, 352] width 220 height 36
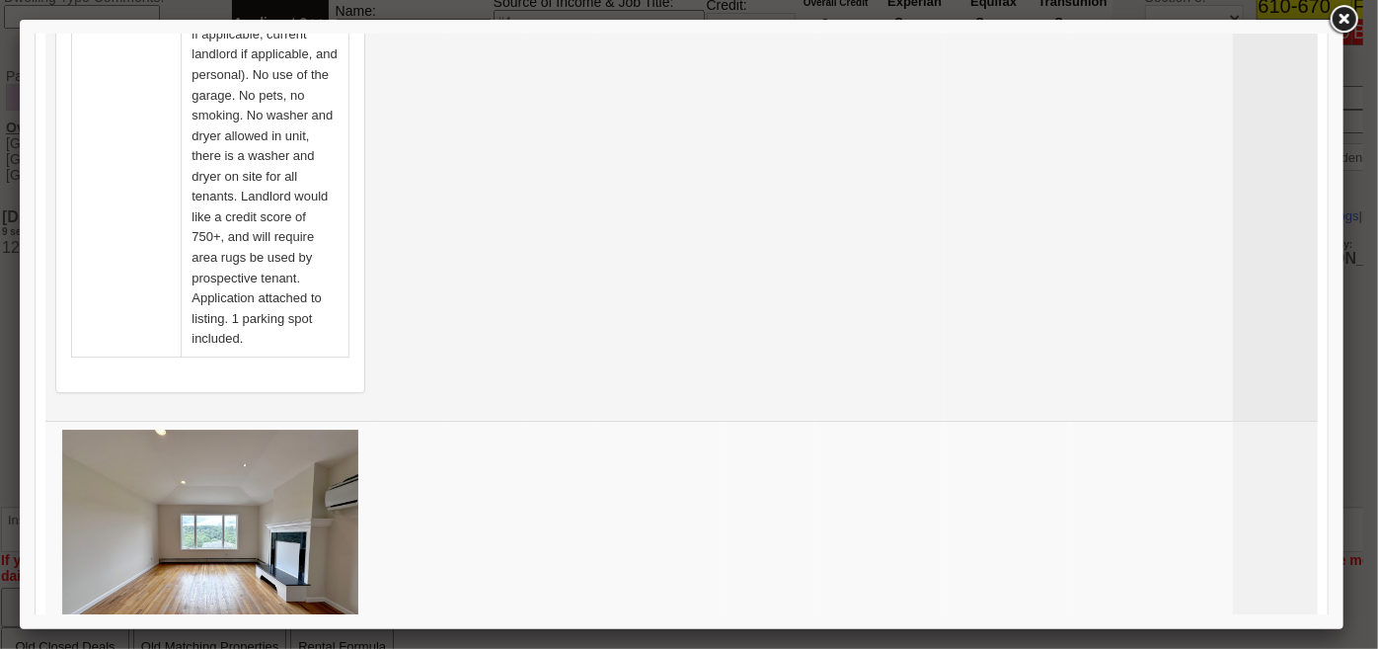
scroll to position [3679, 0]
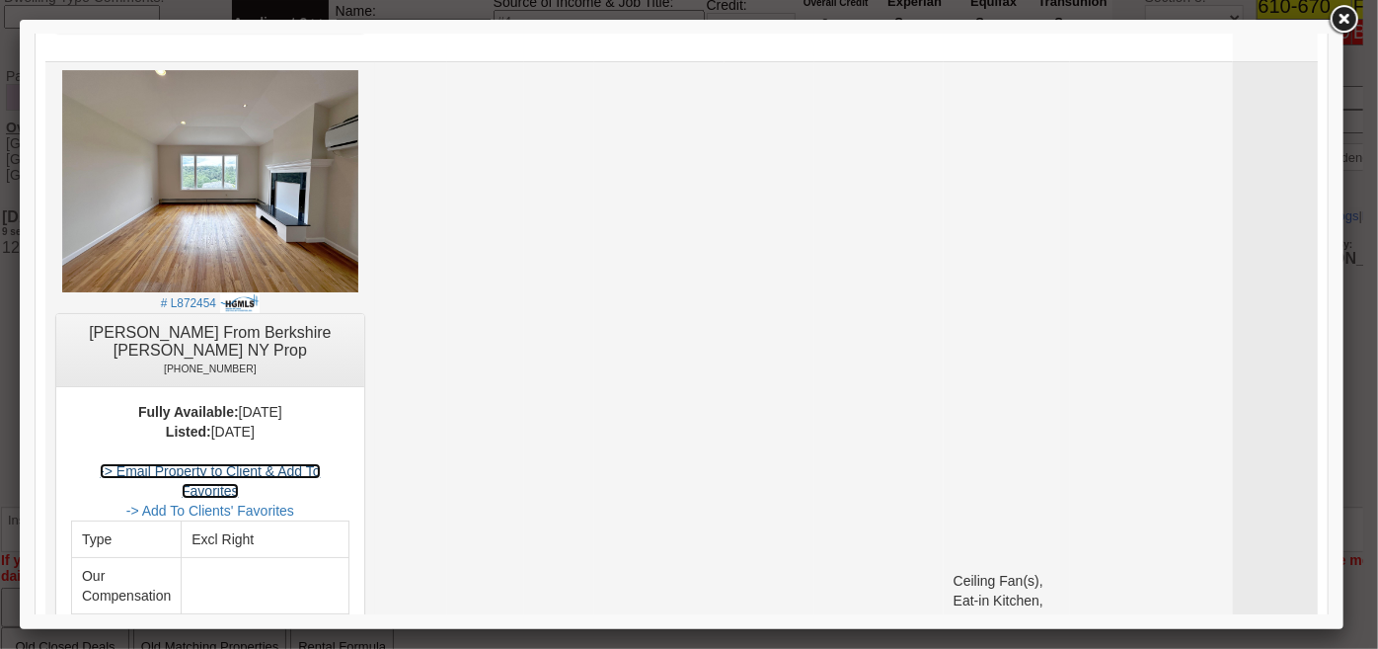
click at [319, 462] on link "-> Email Property to Client & Add To Favorites" at bounding box center [209, 480] width 220 height 36
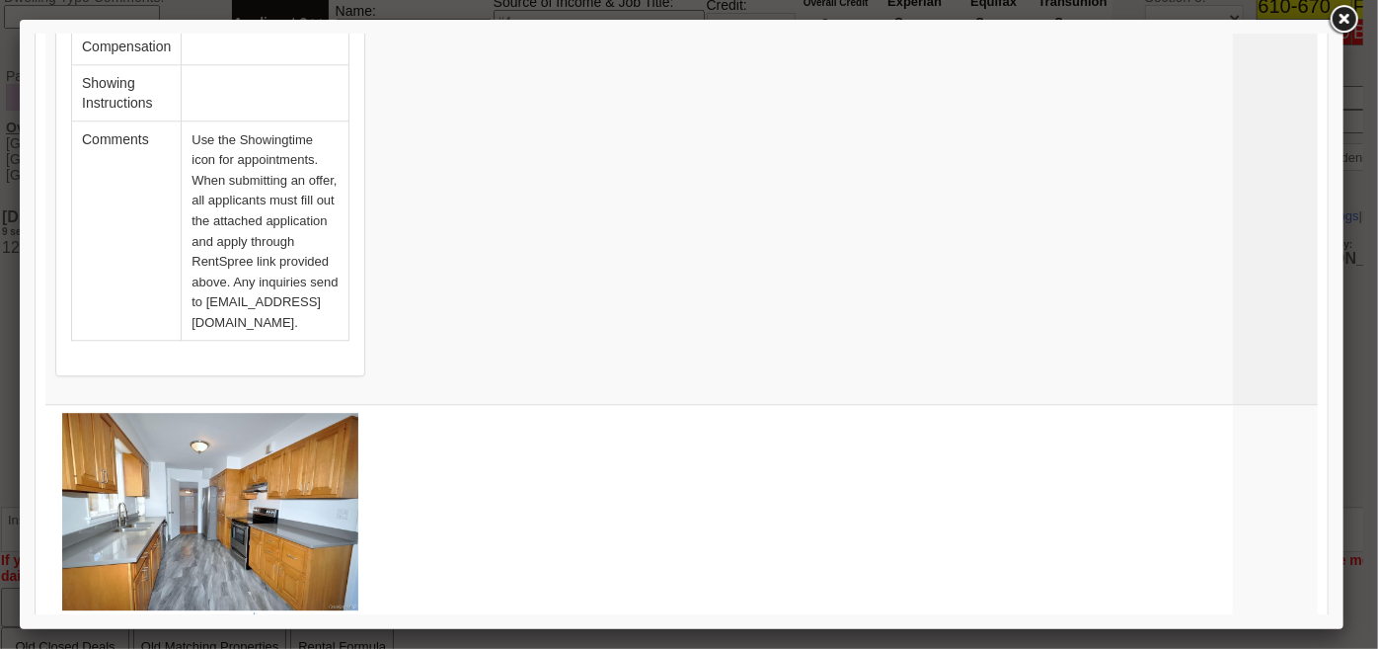
scroll to position [6461, 0]
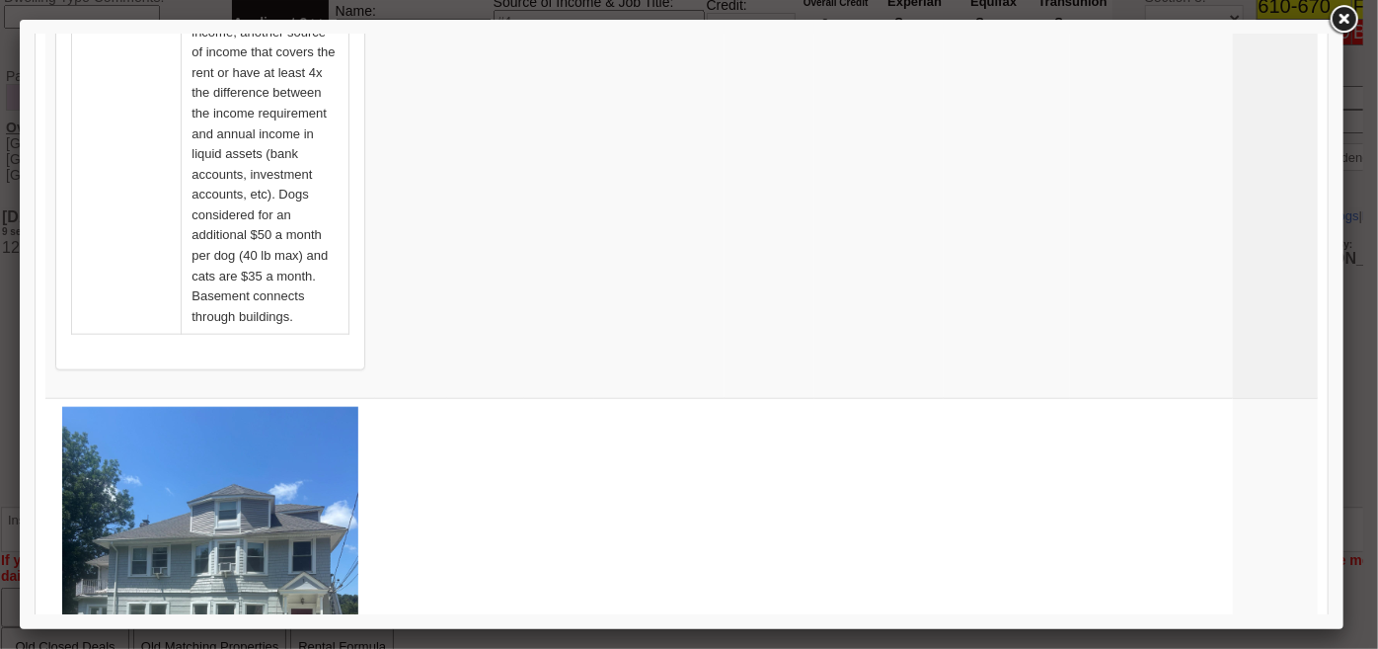
scroll to position [8600, 0]
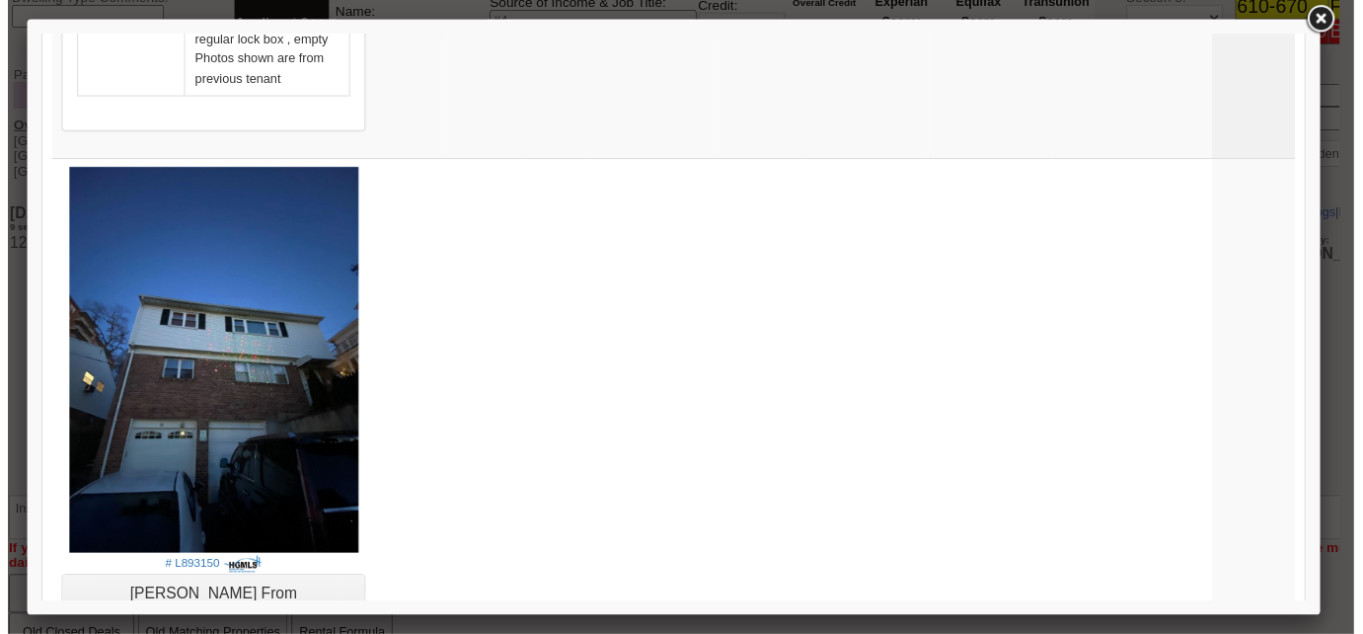
scroll to position [8555, 0]
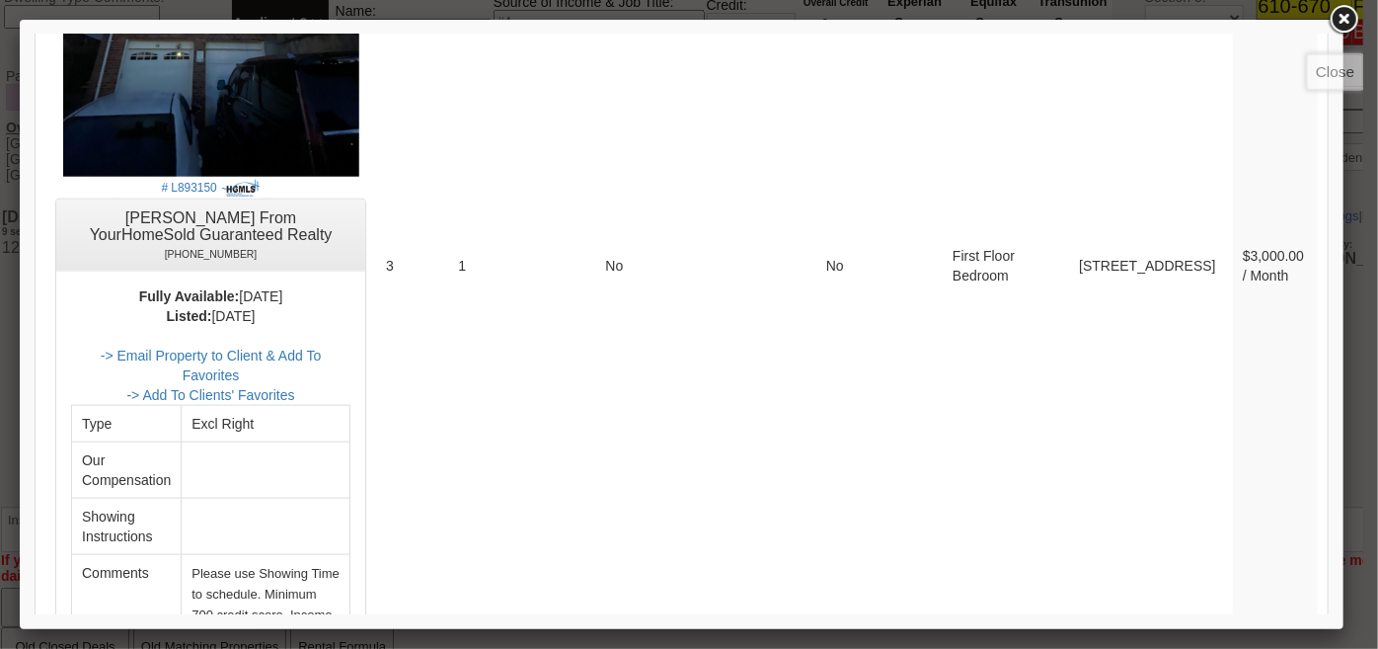
click at [1340, 12] on link at bounding box center [1344, 20] width 36 height 36
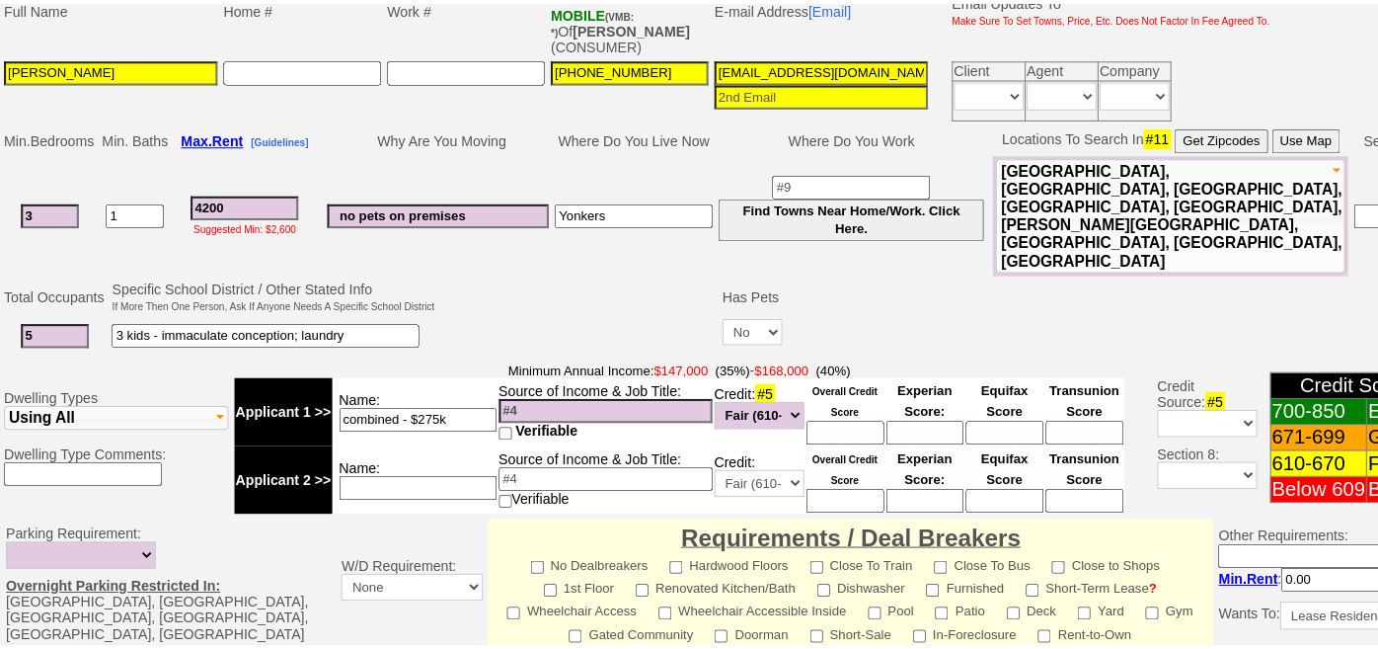
scroll to position [249, 0]
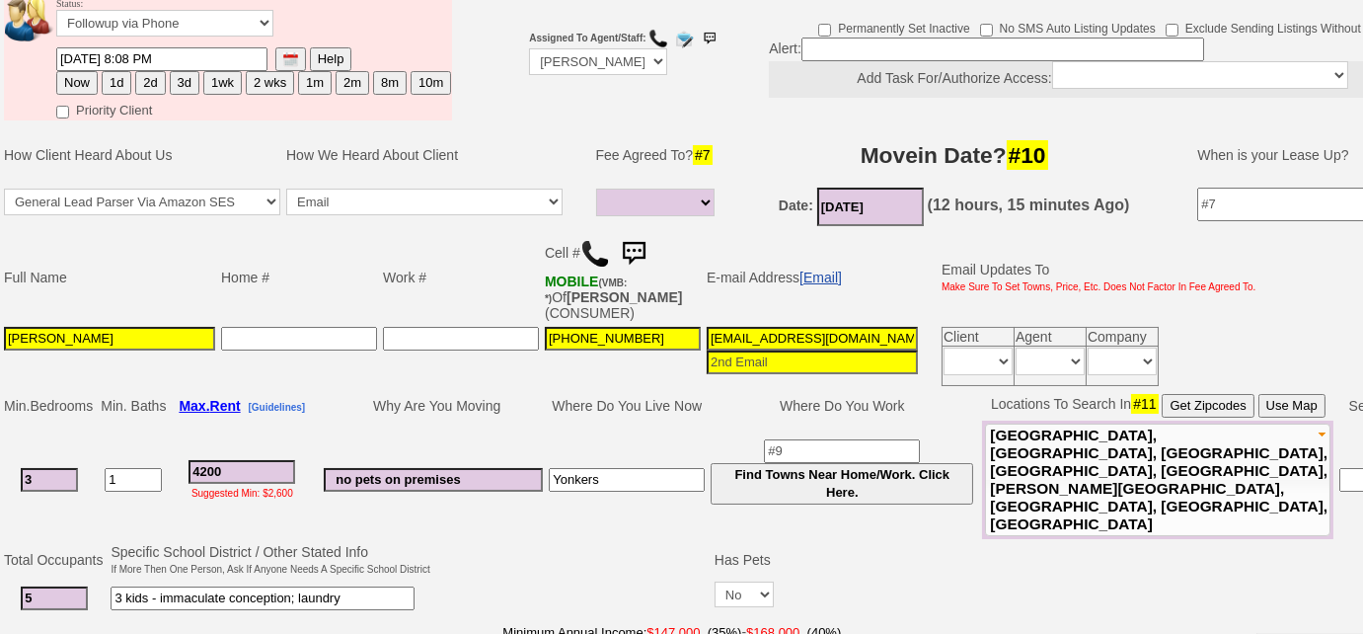
click at [837, 271] on link "[Email]" at bounding box center [821, 278] width 42 height 16
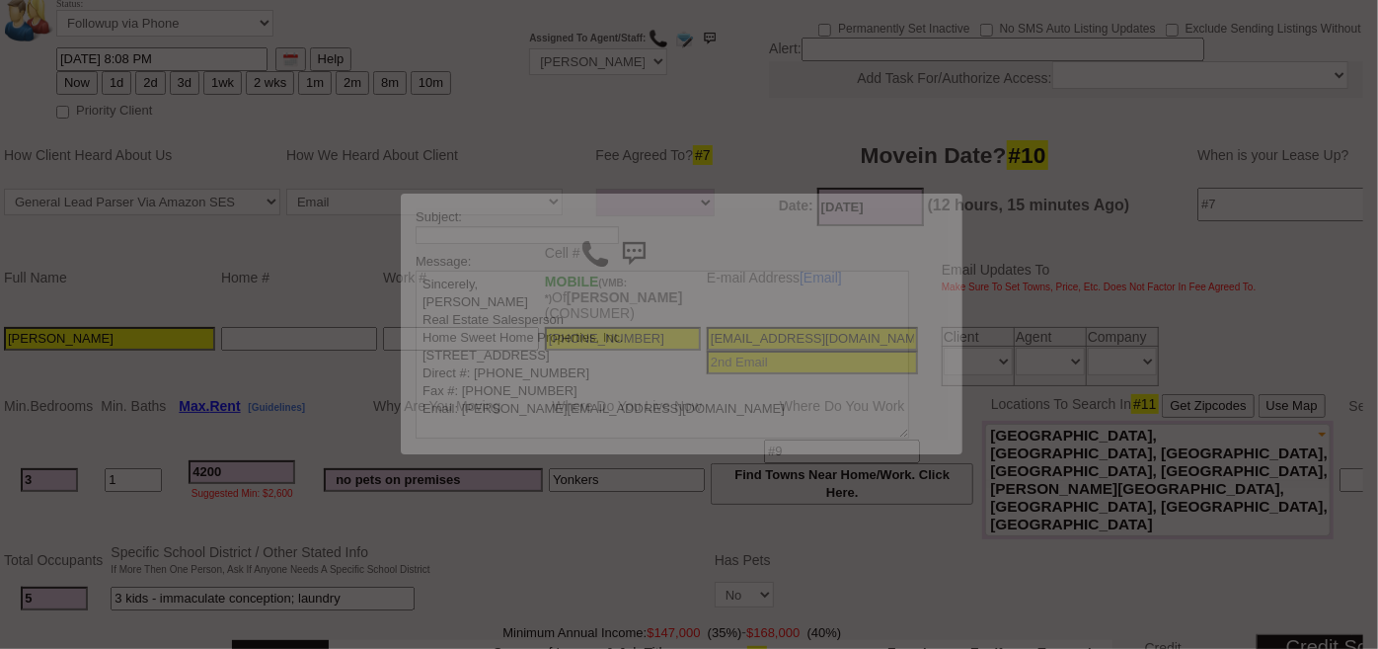
scroll to position [0, 0]
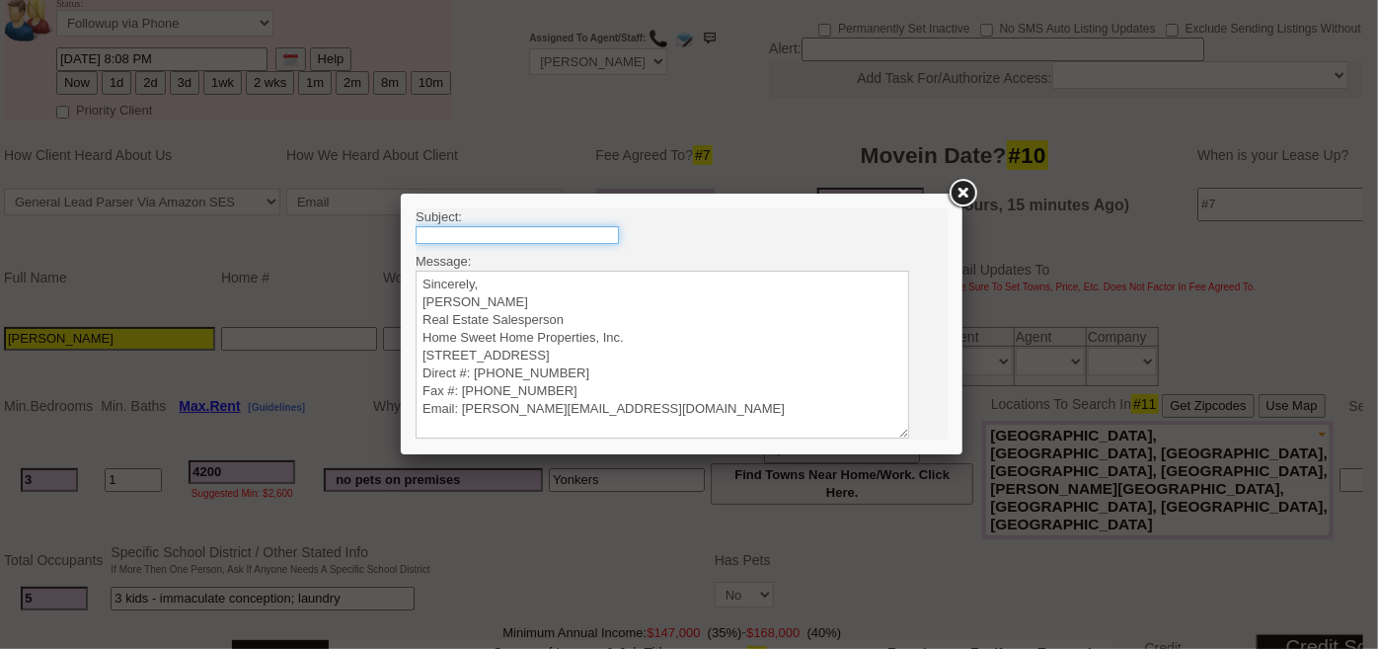
click at [582, 232] on input "text" at bounding box center [516, 234] width 203 height 18
type input "Rental Intake Form"
click at [467, 271] on textarea "Sincerely, Renata Staroselsky Real Estate Salesperson Home Sweet Home Propertie…" at bounding box center [662, 354] width 494 height 168
paste textarea "Good Afternoon Brian, It was a pleasure speaking with you! I am excited to work…"
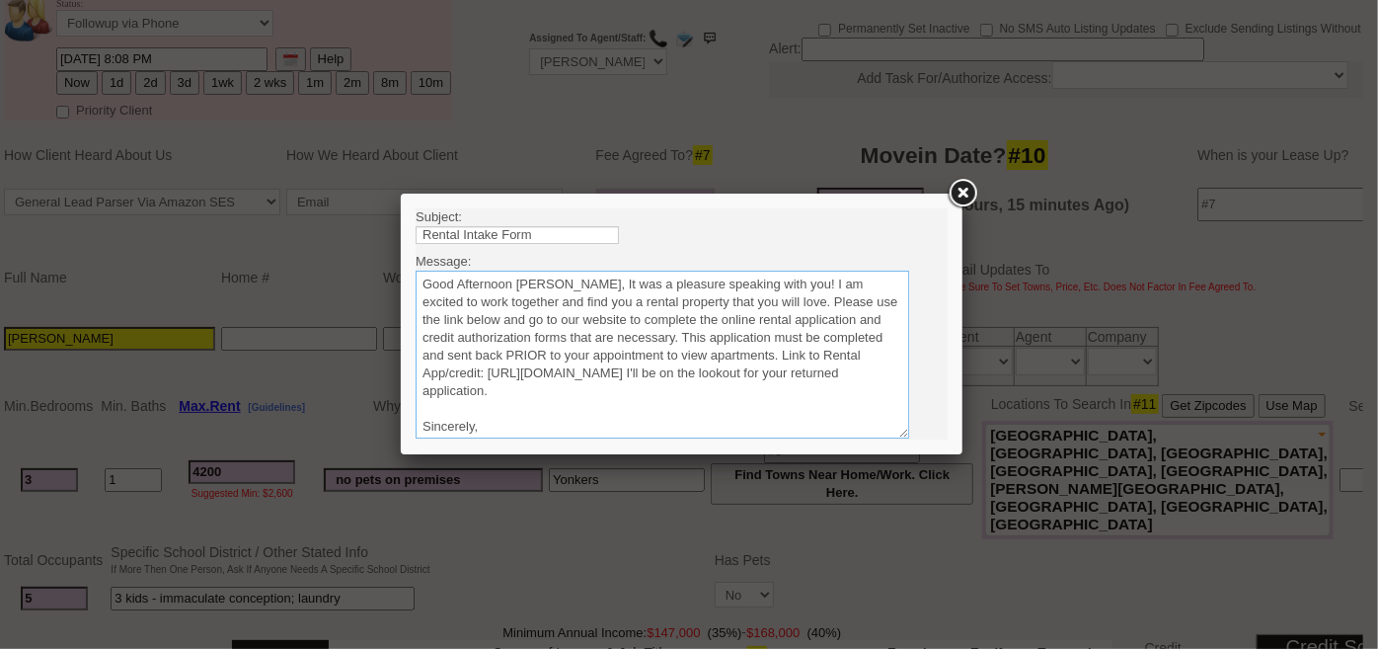
click at [552, 281] on textarea "Sincerely, Renata Staroselsky Real Estate Salesperson Home Sweet Home Propertie…" at bounding box center [662, 354] width 494 height 168
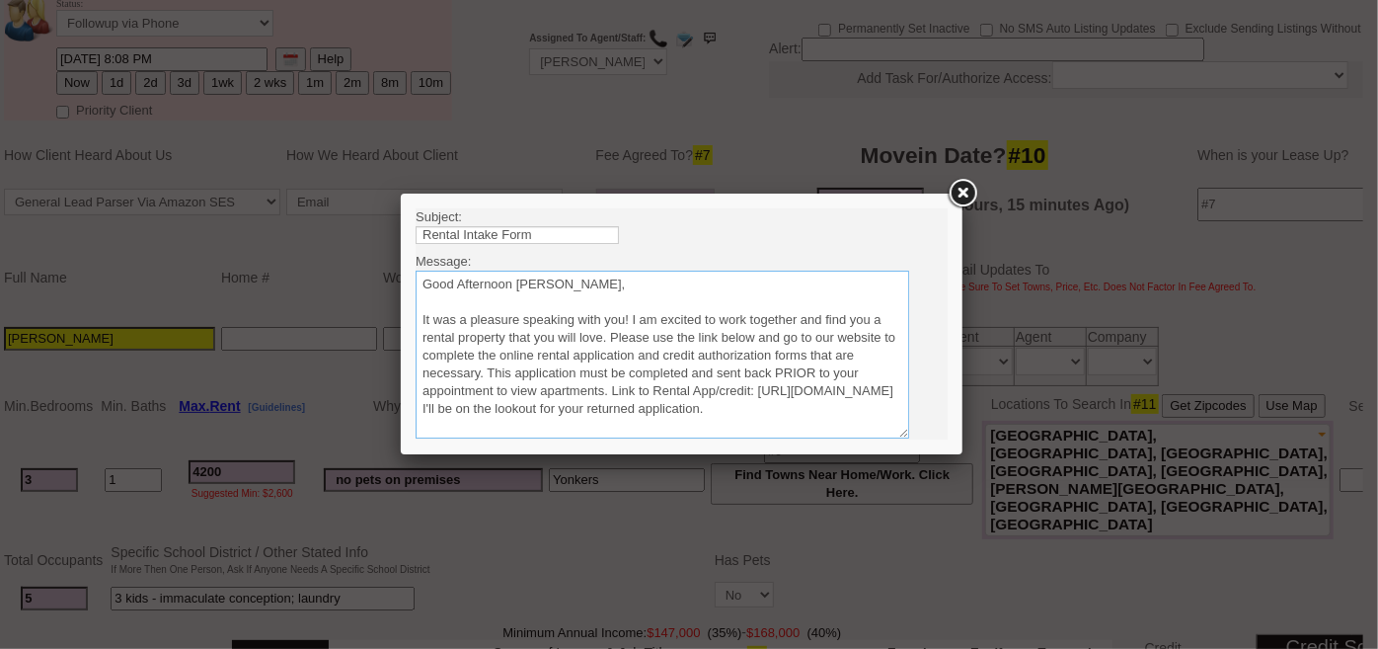
click at [611, 337] on textarea "Sincerely, Renata Staroselsky Real Estate Salesperson Home Sweet Home Propertie…" at bounding box center [662, 354] width 494 height 168
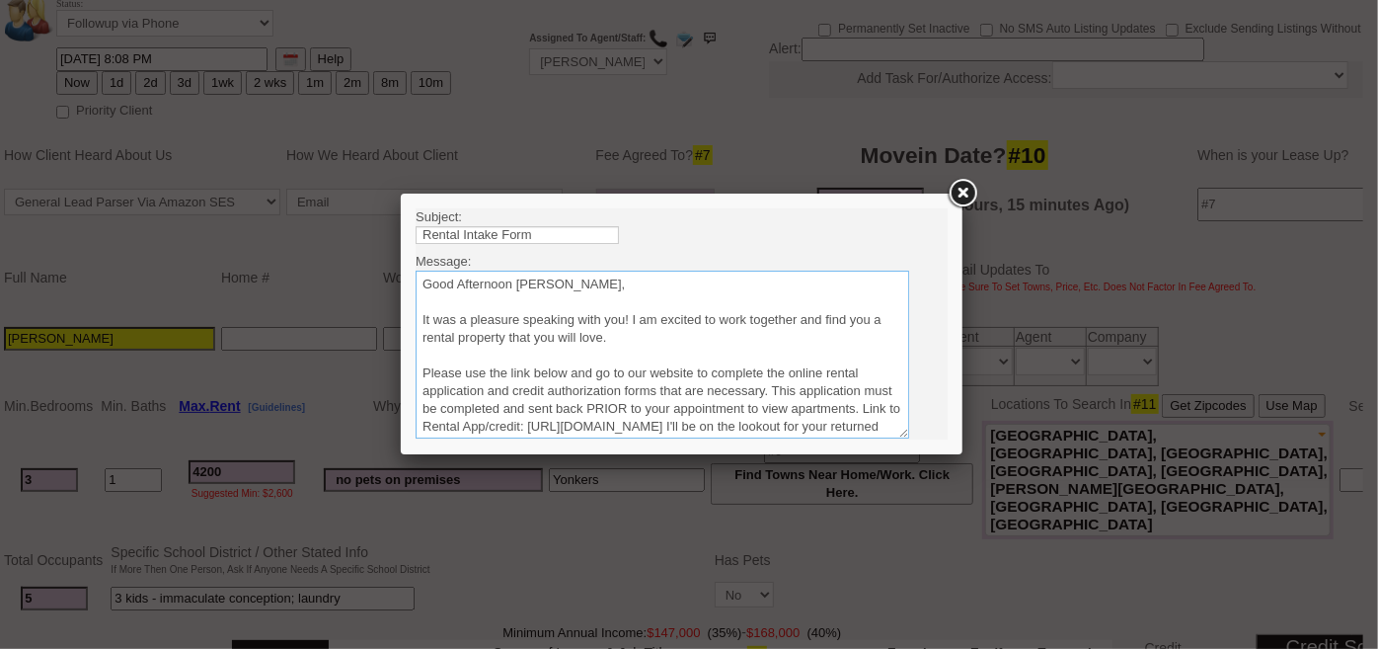
scroll to position [89, 0]
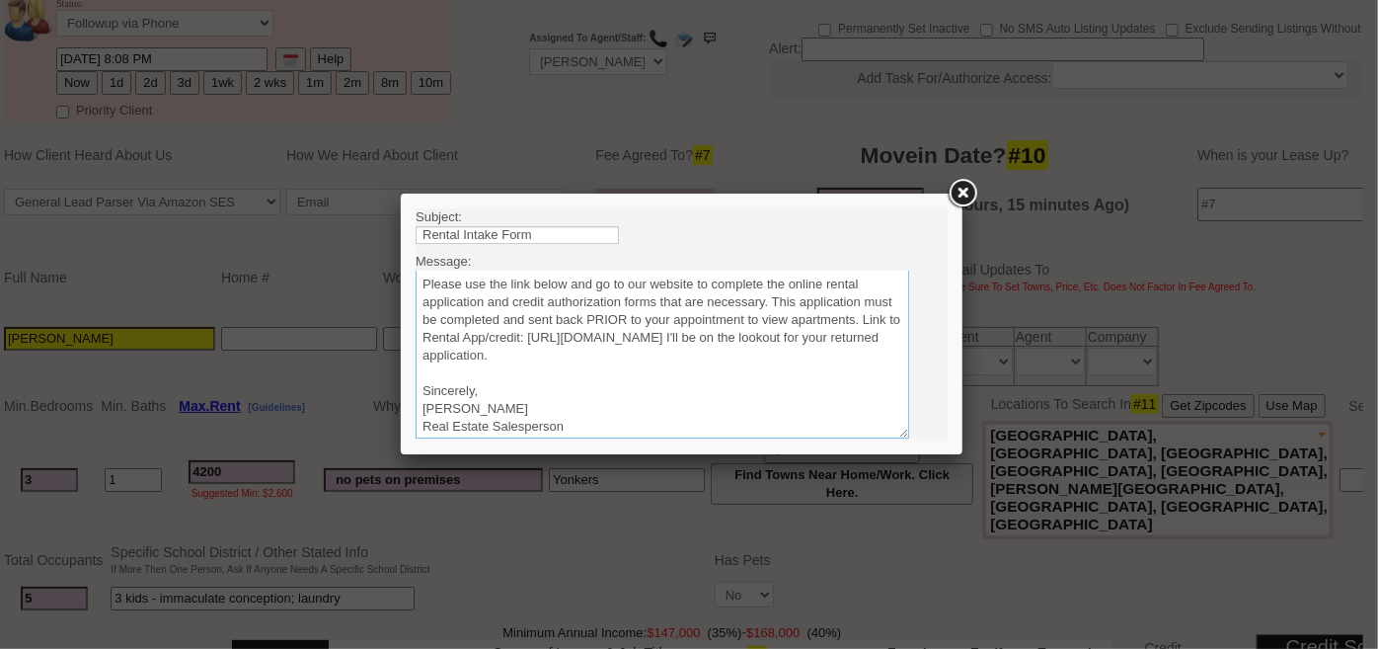
click at [843, 354] on textarea "Sincerely, Renata Staroselsky Real Estate Salesperson Home Sweet Home Propertie…" at bounding box center [662, 354] width 494 height 168
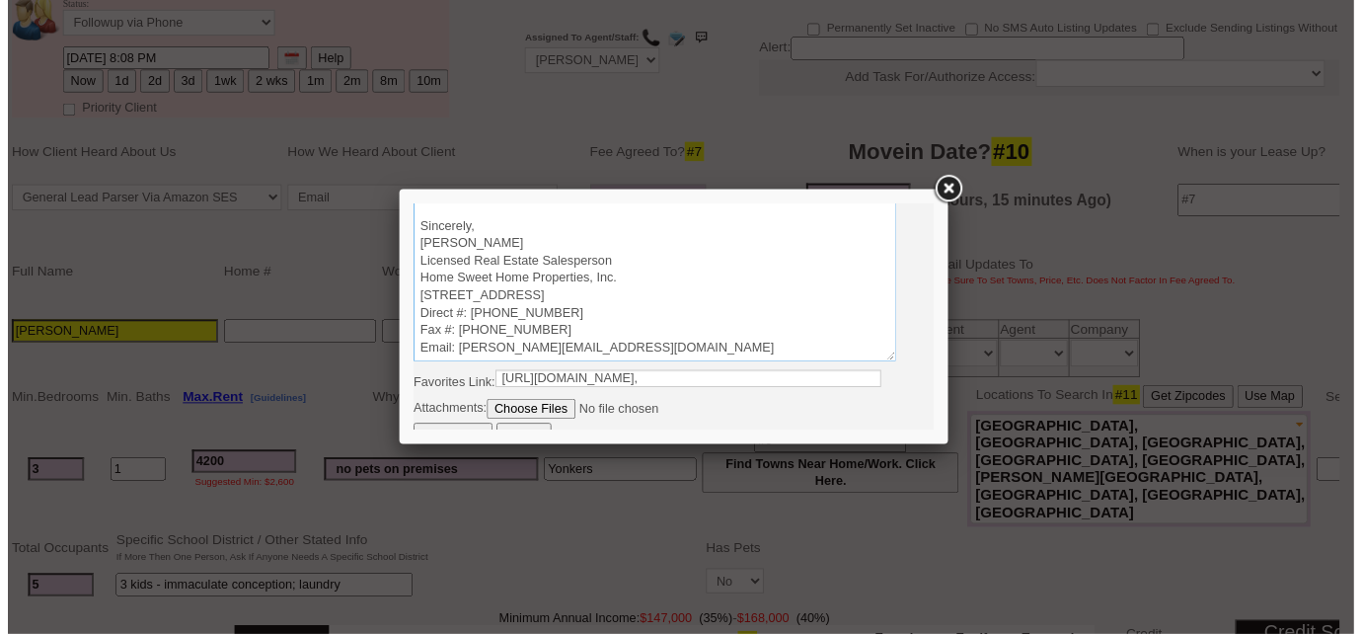
scroll to position [84, 0]
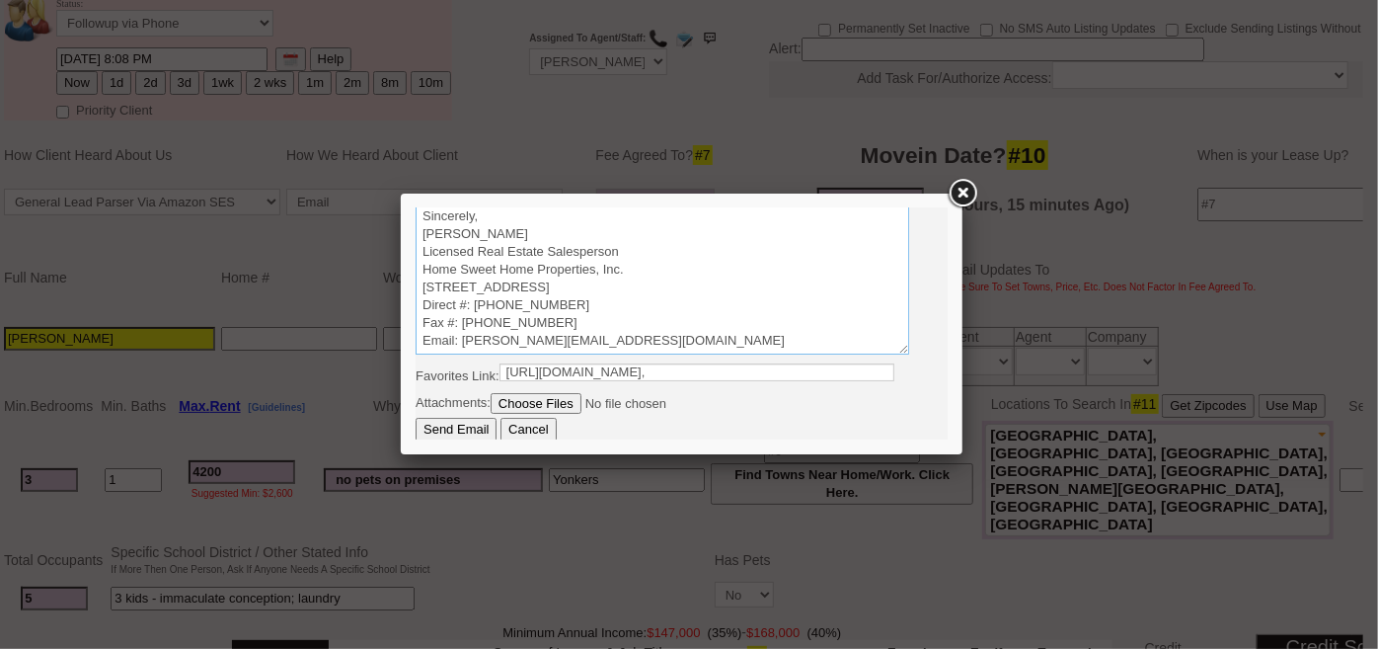
type textarea "Good Afternoon Brian, It was a pleasure speaking with you! I am excited to work…"
click at [446, 431] on input "Send Email" at bounding box center [455, 429] width 81 height 24
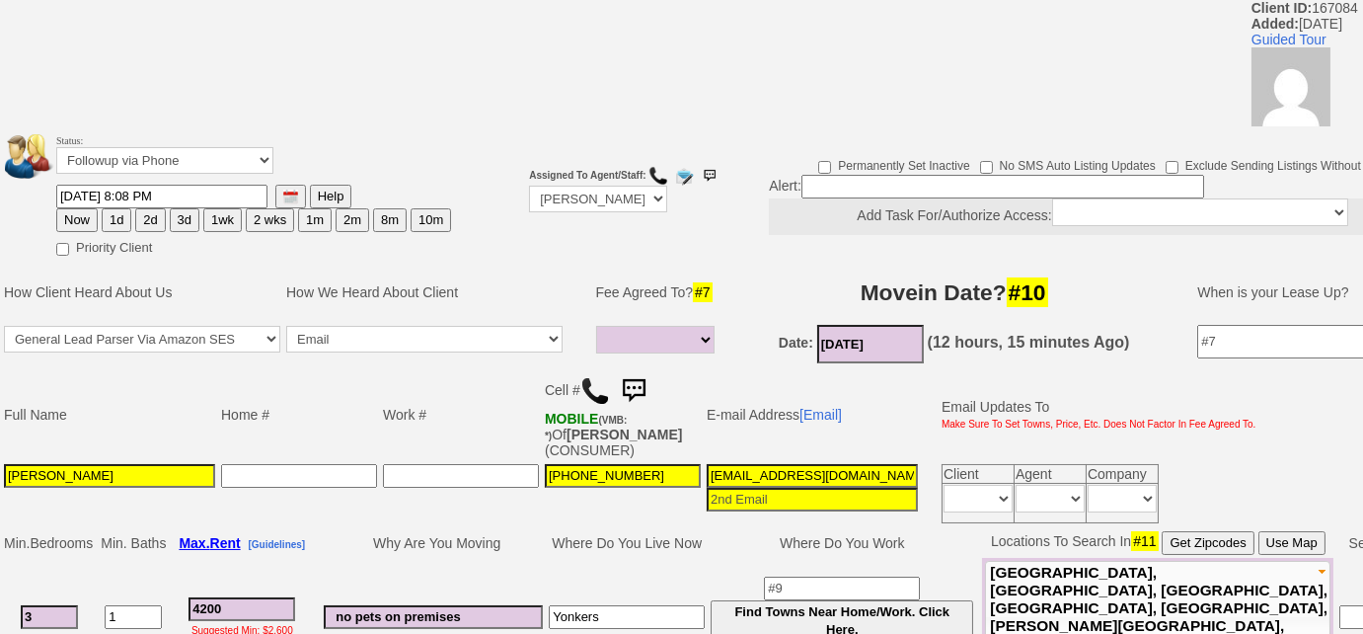
scroll to position [0, 0]
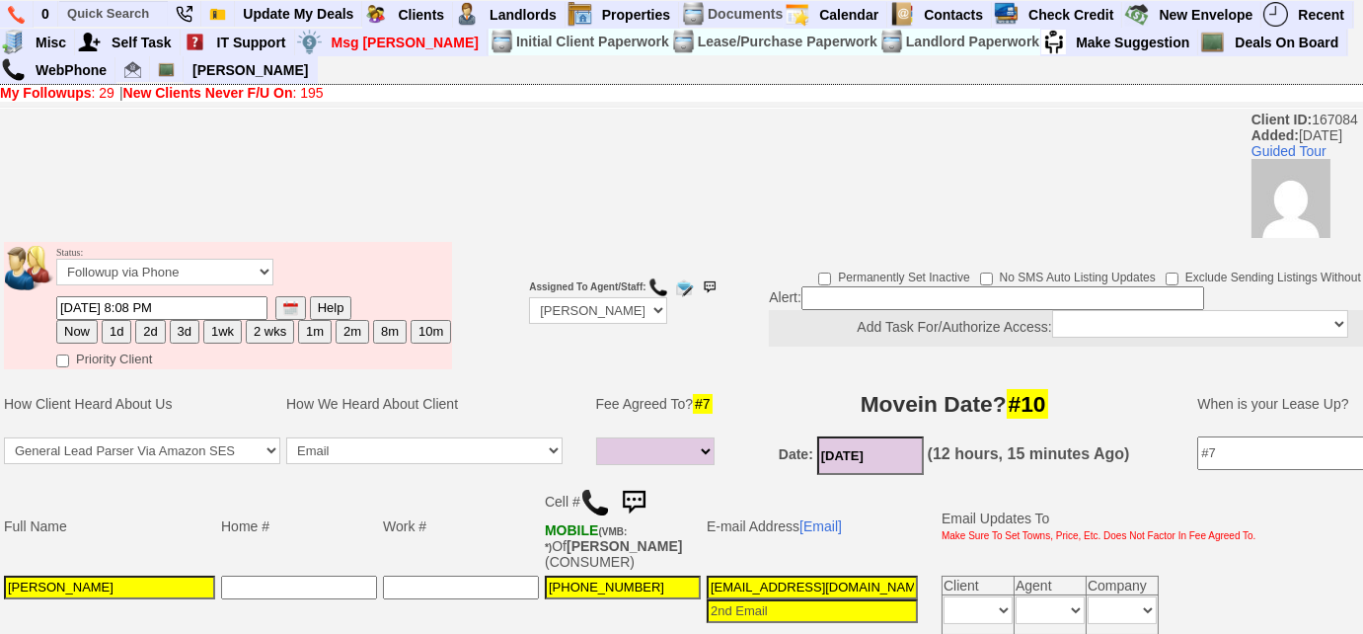
click at [182, 327] on button "3d" at bounding box center [185, 332] width 30 height 24
type input "08/17/2025 12:15 PM"
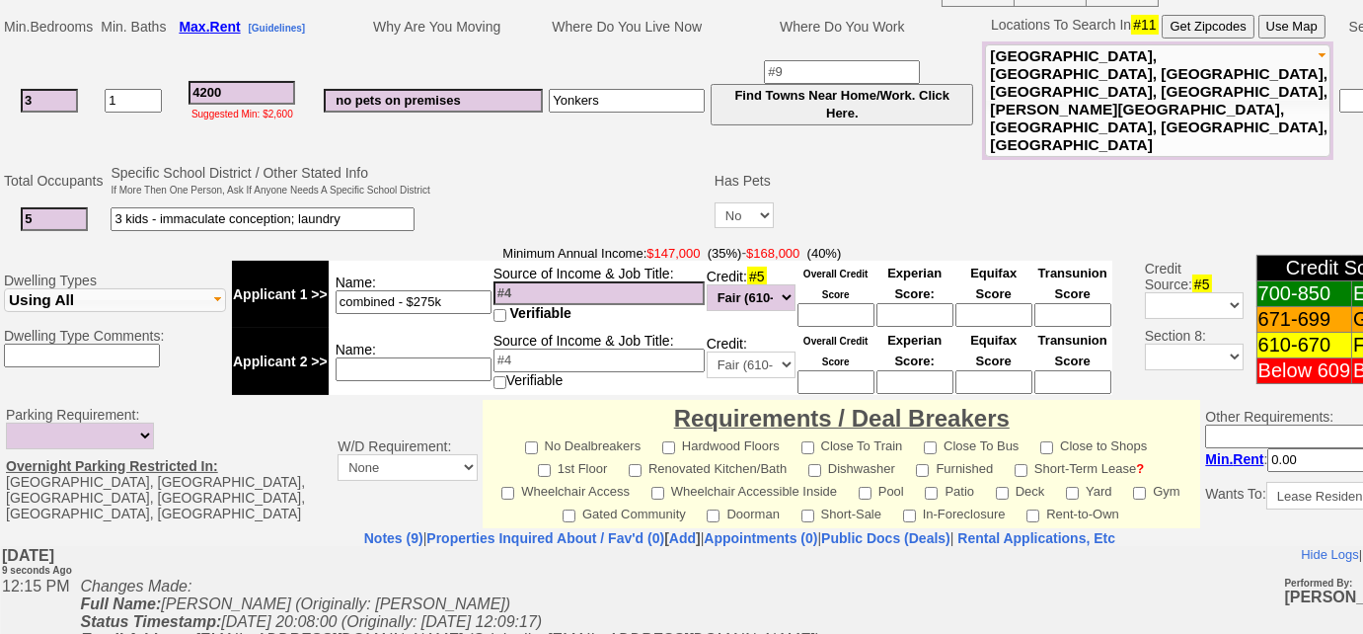
scroll to position [981, 0]
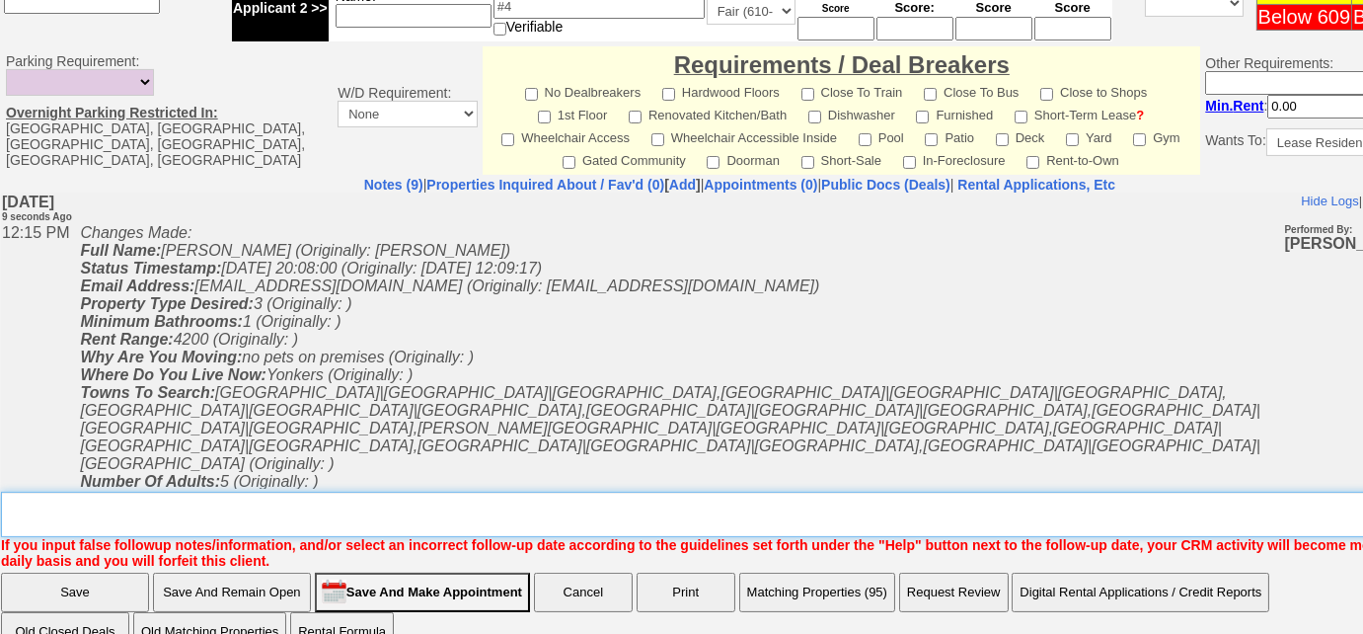
click at [338, 492] on textarea "Insert New Note Here" at bounding box center [747, 514] width 1492 height 45
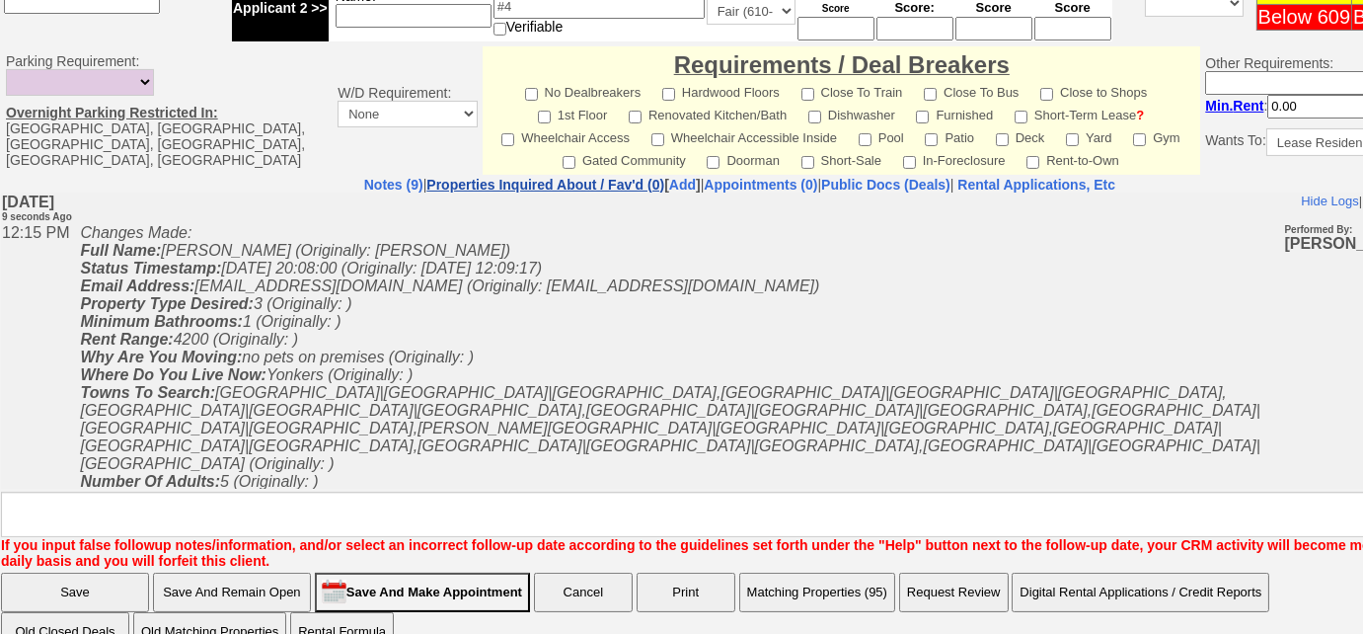
click at [527, 177] on link "Properties Inquired About / Fav'd (0)" at bounding box center [545, 185] width 238 height 16
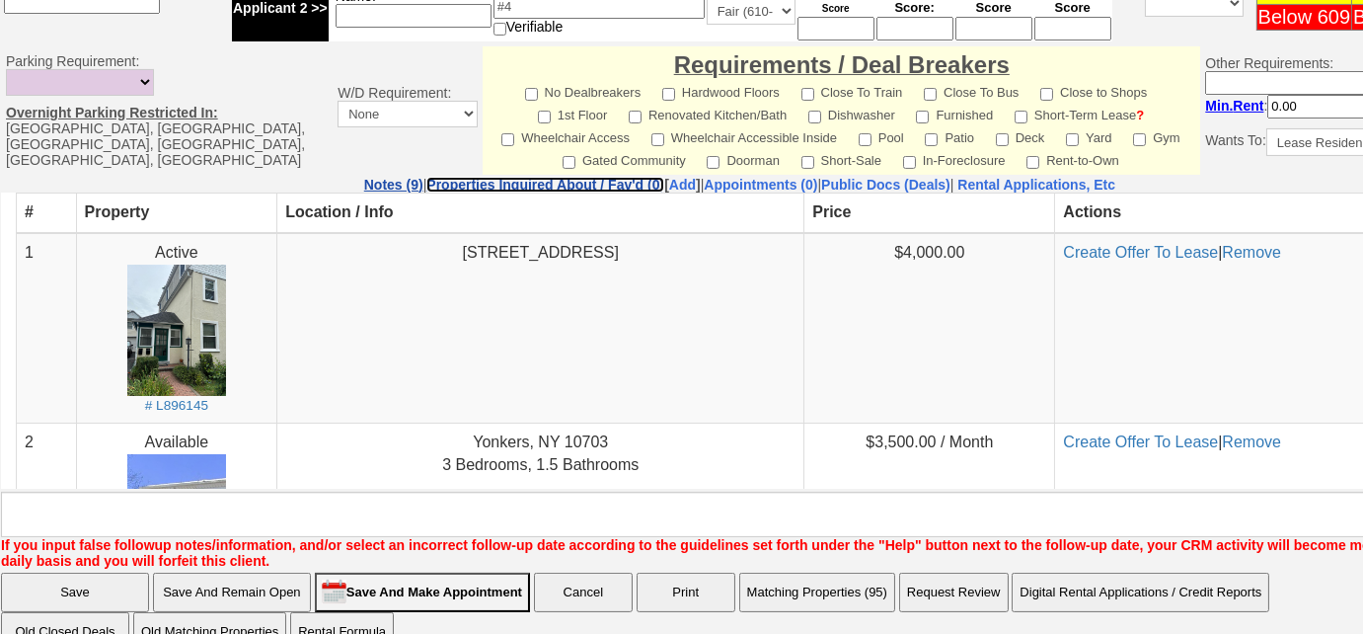
scroll to position [0, 0]
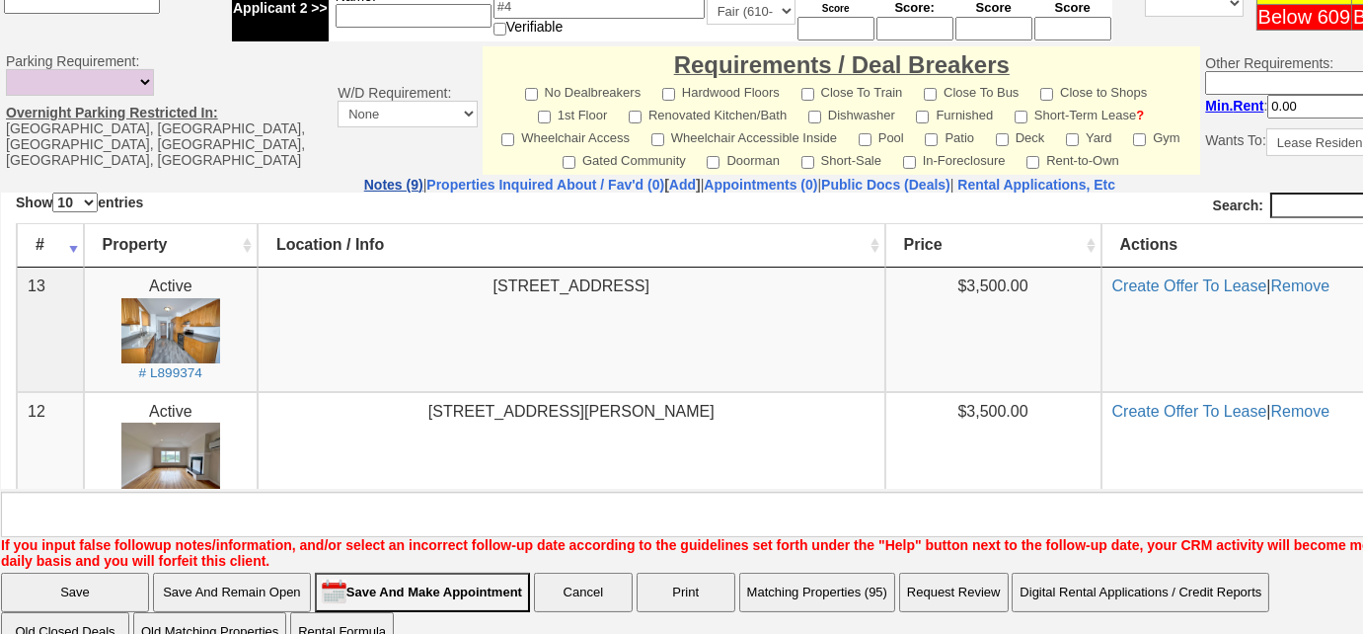
click at [364, 177] on link "Notes (9)" at bounding box center [393, 185] width 59 height 16
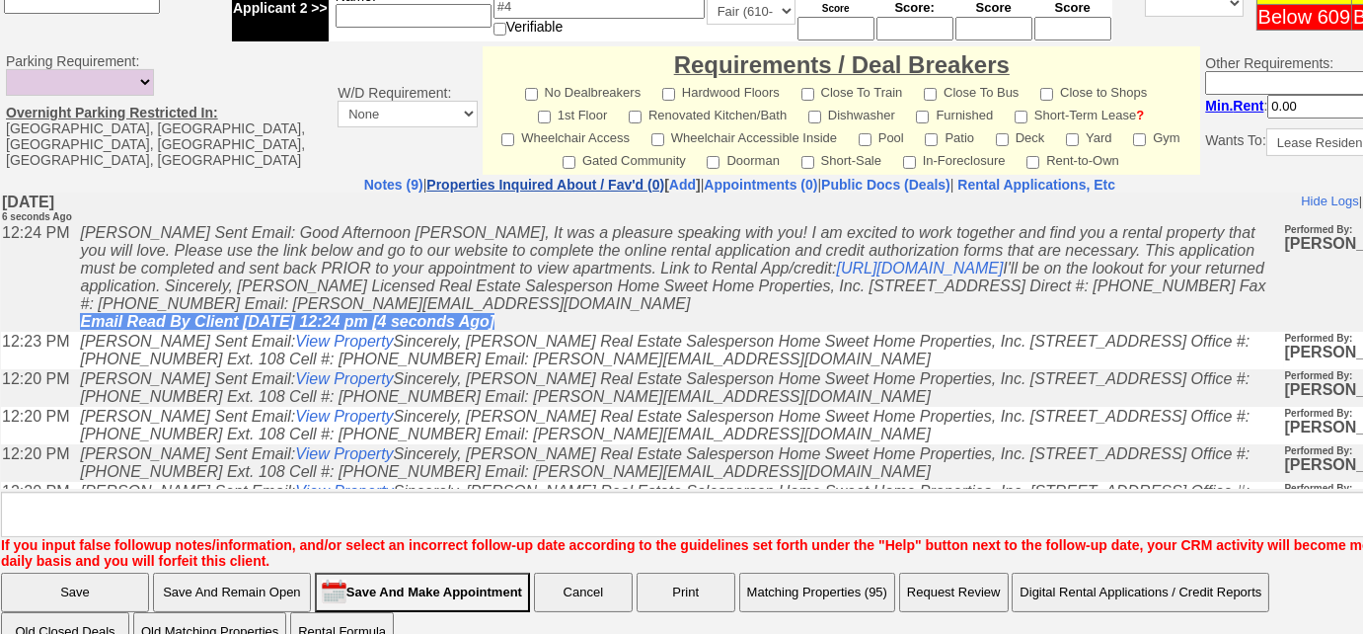
click at [426, 177] on link "Properties Inquired About / Fav'd (0)" at bounding box center [545, 185] width 238 height 16
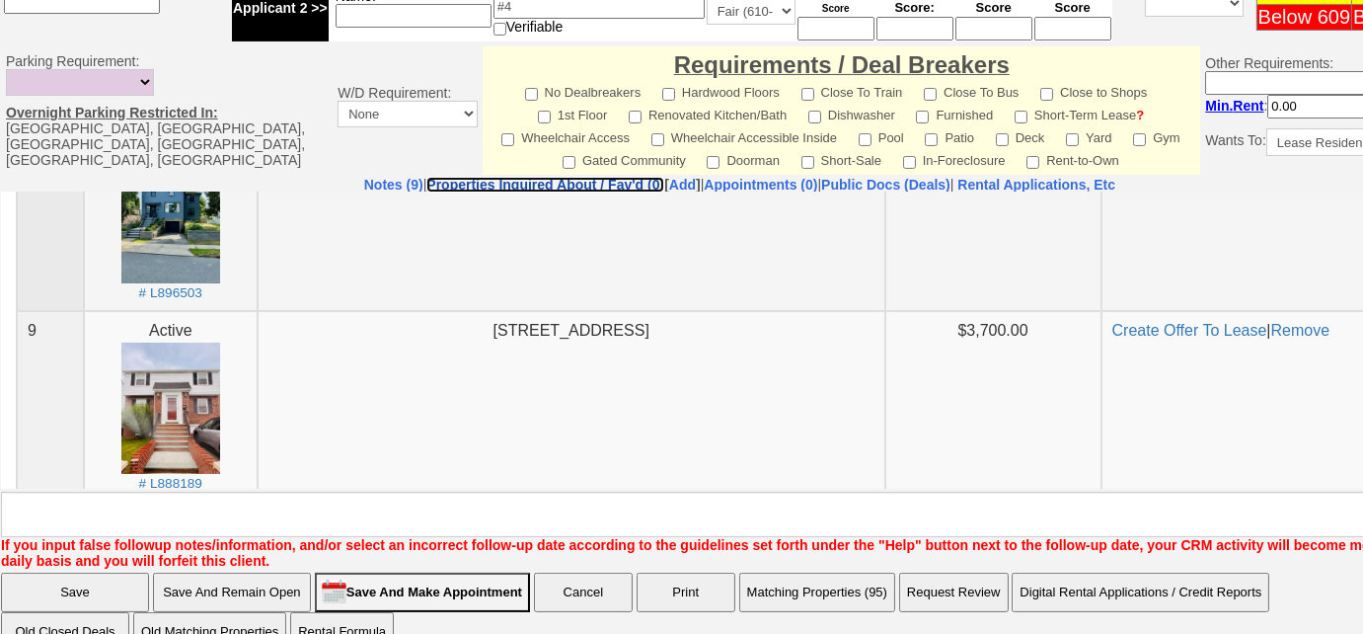
scroll to position [1166, 0]
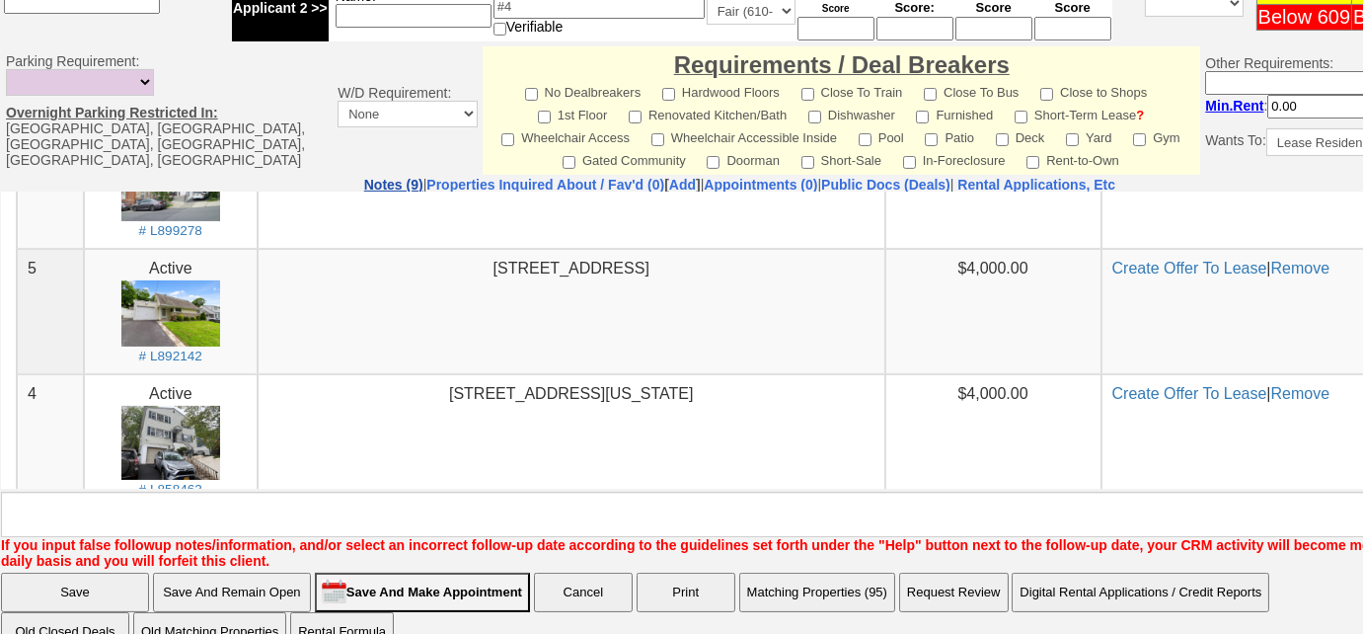
click at [364, 177] on link "Notes (9)" at bounding box center [393, 185] width 59 height 16
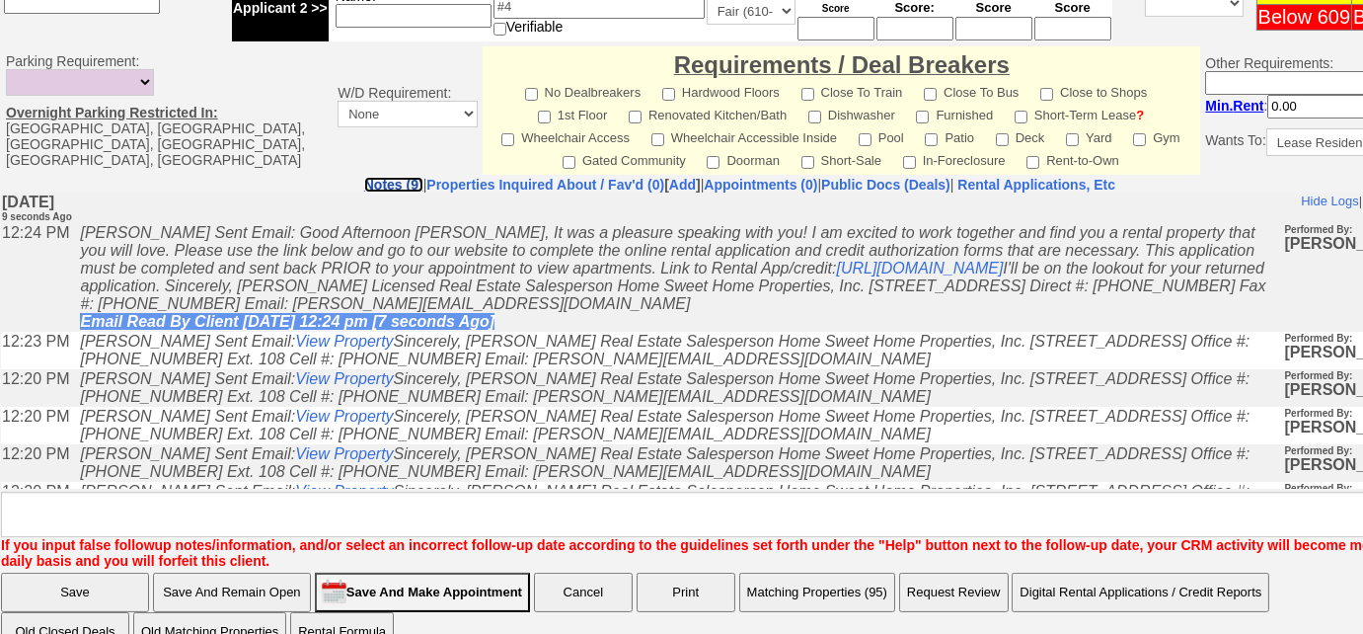
scroll to position [0, 0]
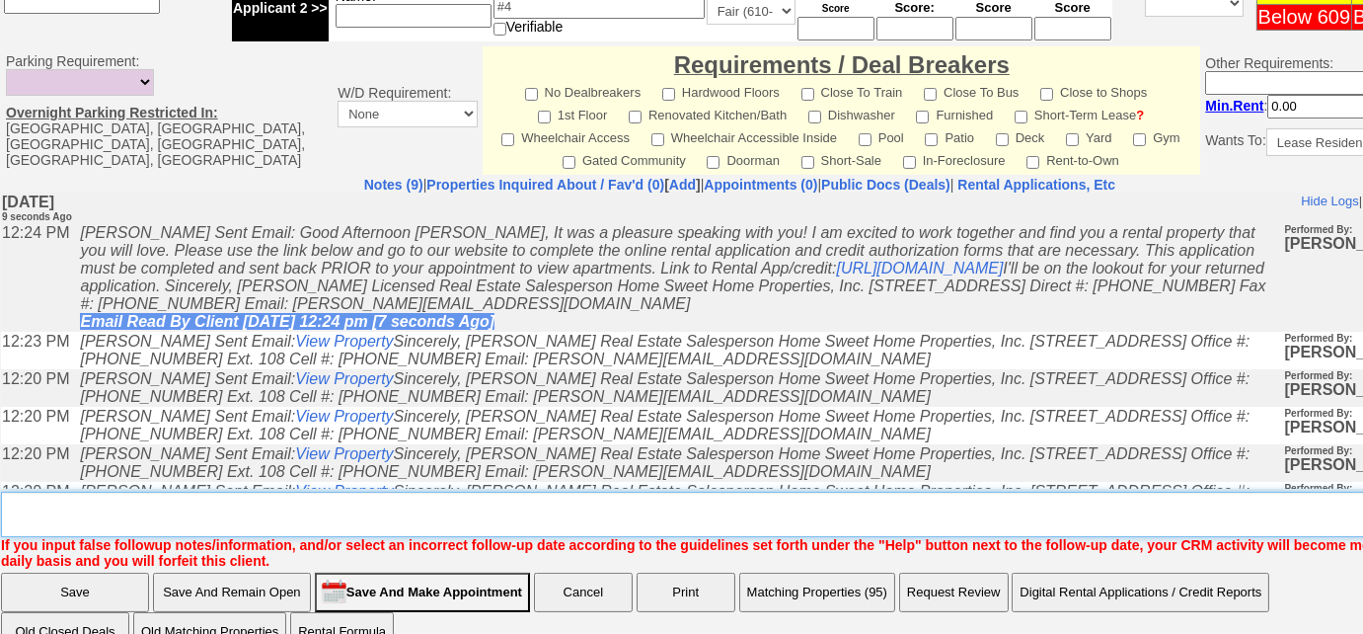
click at [292, 492] on textarea "Insert New Note Here" at bounding box center [747, 514] width 1492 height 45
type textarea "sent rental appl and listings"
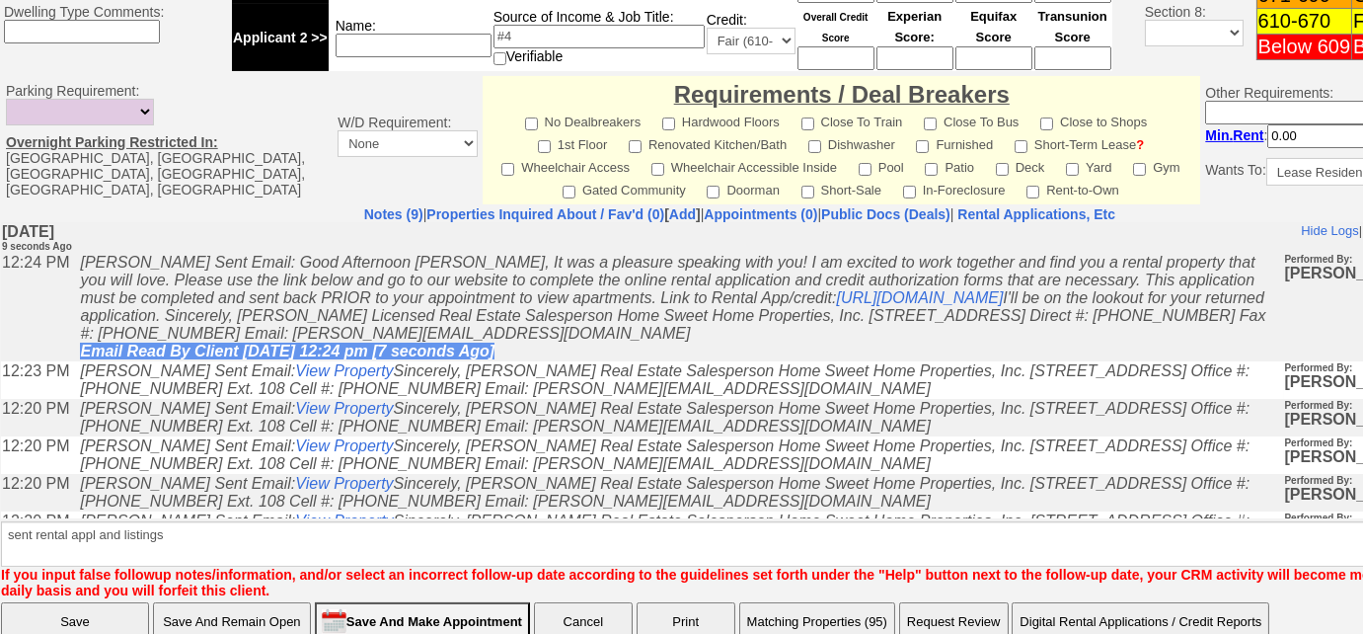
click at [94, 602] on input "Save" at bounding box center [75, 621] width 148 height 39
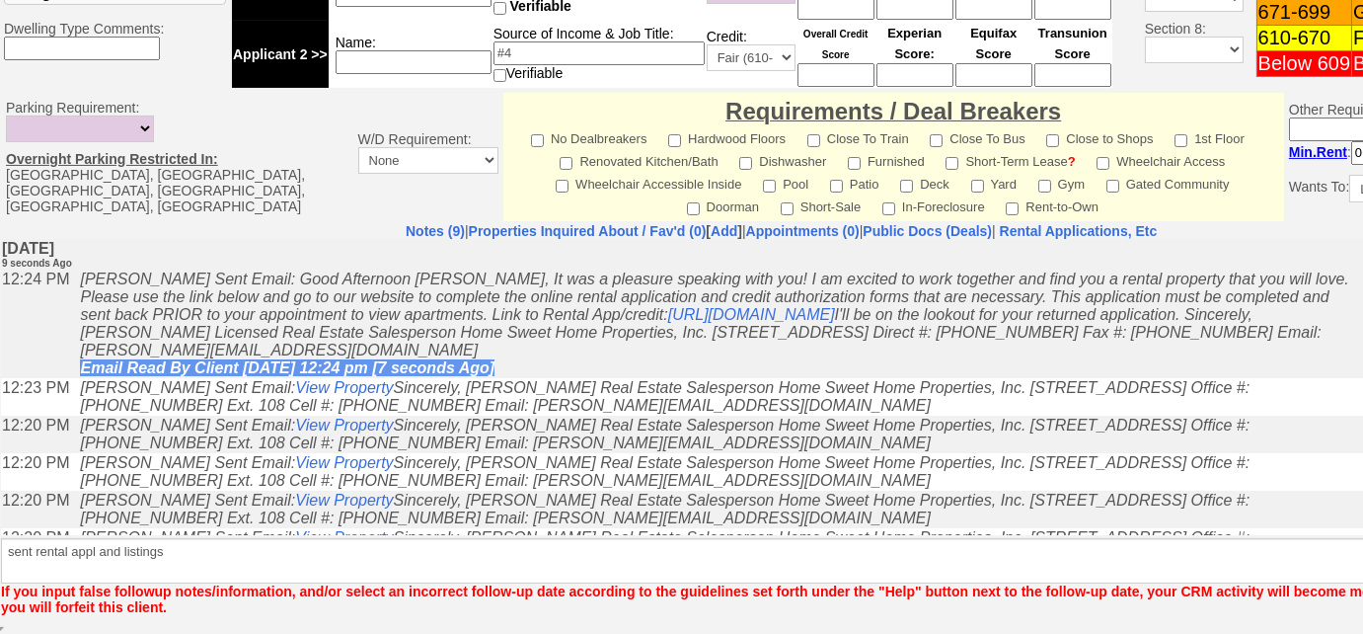
scroll to position [883, 0]
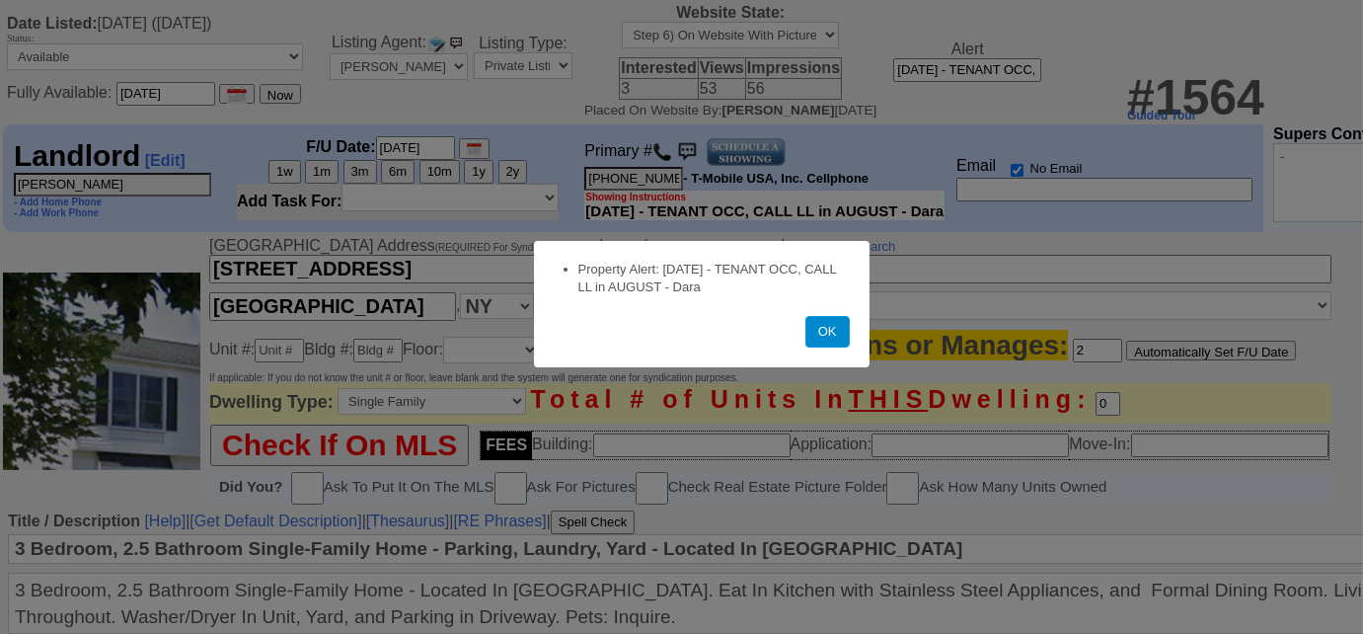
click at [827, 347] on button "OK" at bounding box center [828, 332] width 44 height 32
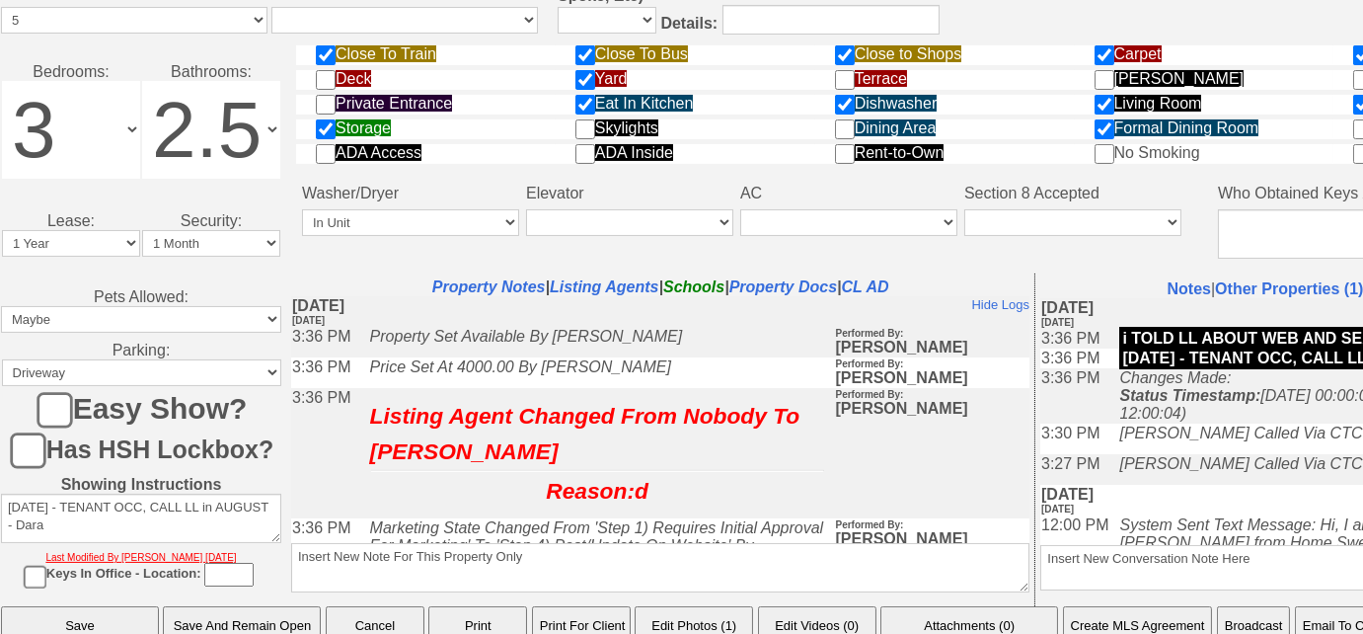
scroll to position [979, 0]
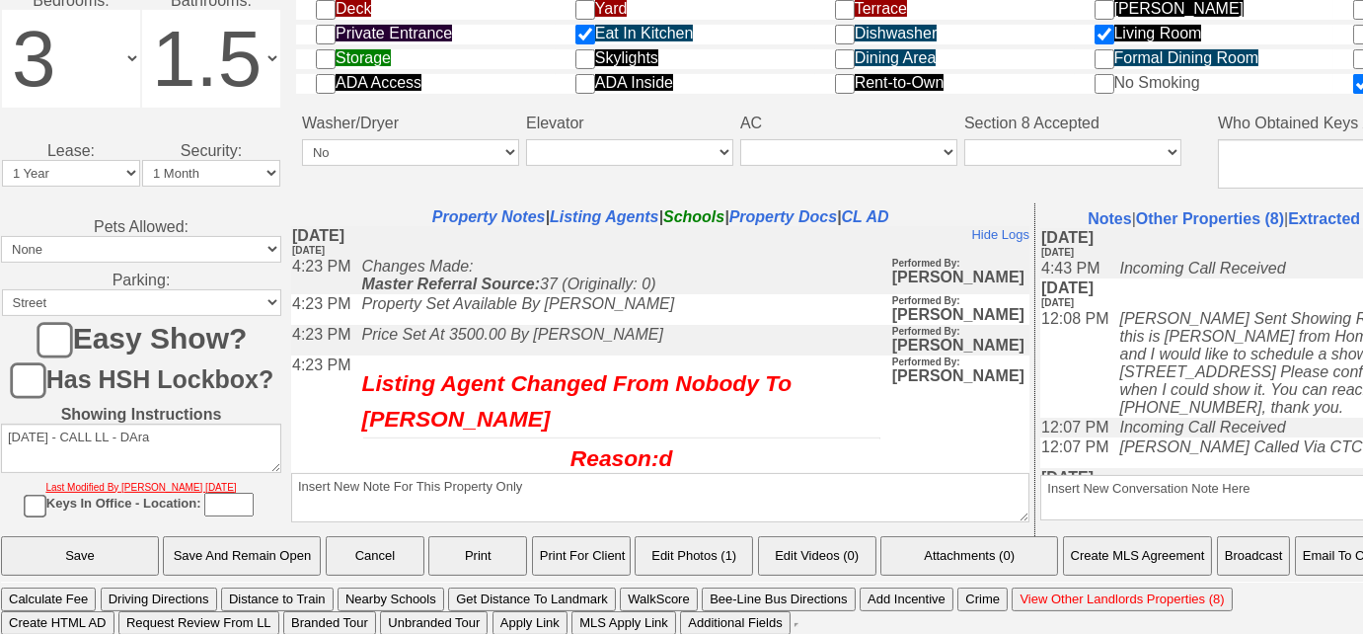
click at [1316, 555] on button "Email To Client" at bounding box center [1345, 555] width 101 height 39
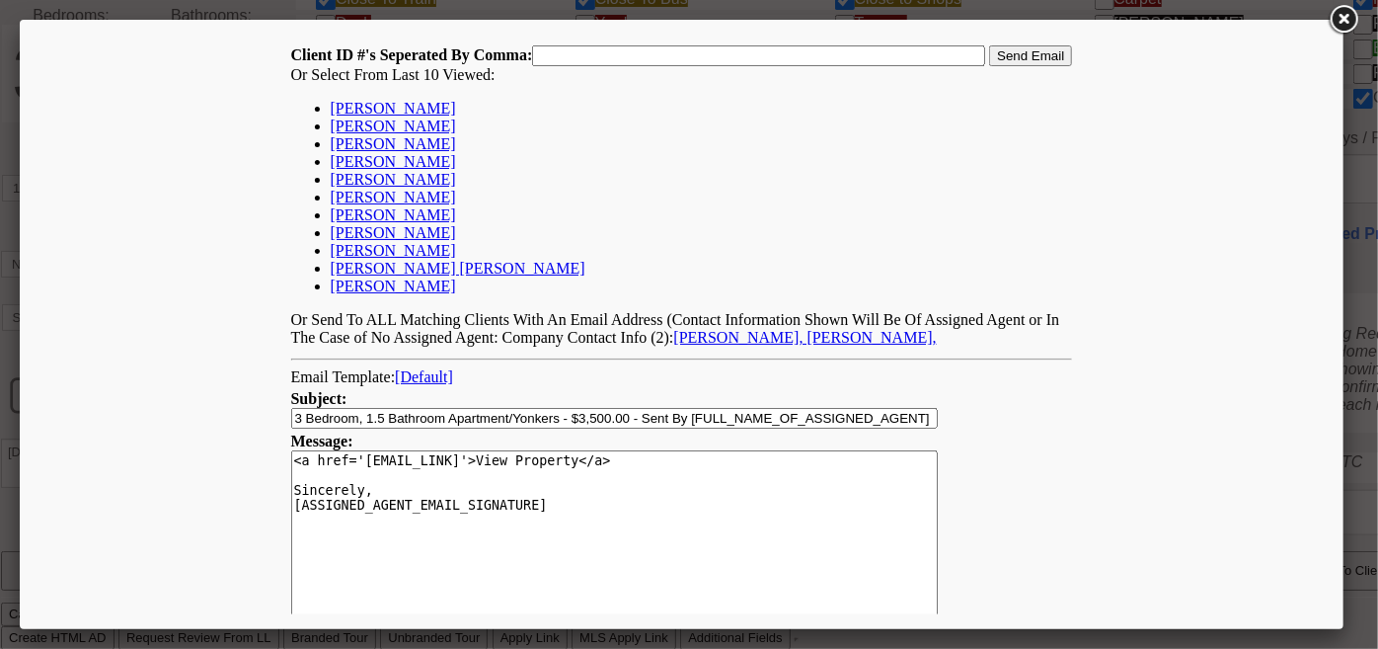
click at [394, 111] on link "Brian Kennedy" at bounding box center [392, 107] width 125 height 17
type input "167084,"
click at [1054, 49] on input "Send Email" at bounding box center [1029, 54] width 83 height 21
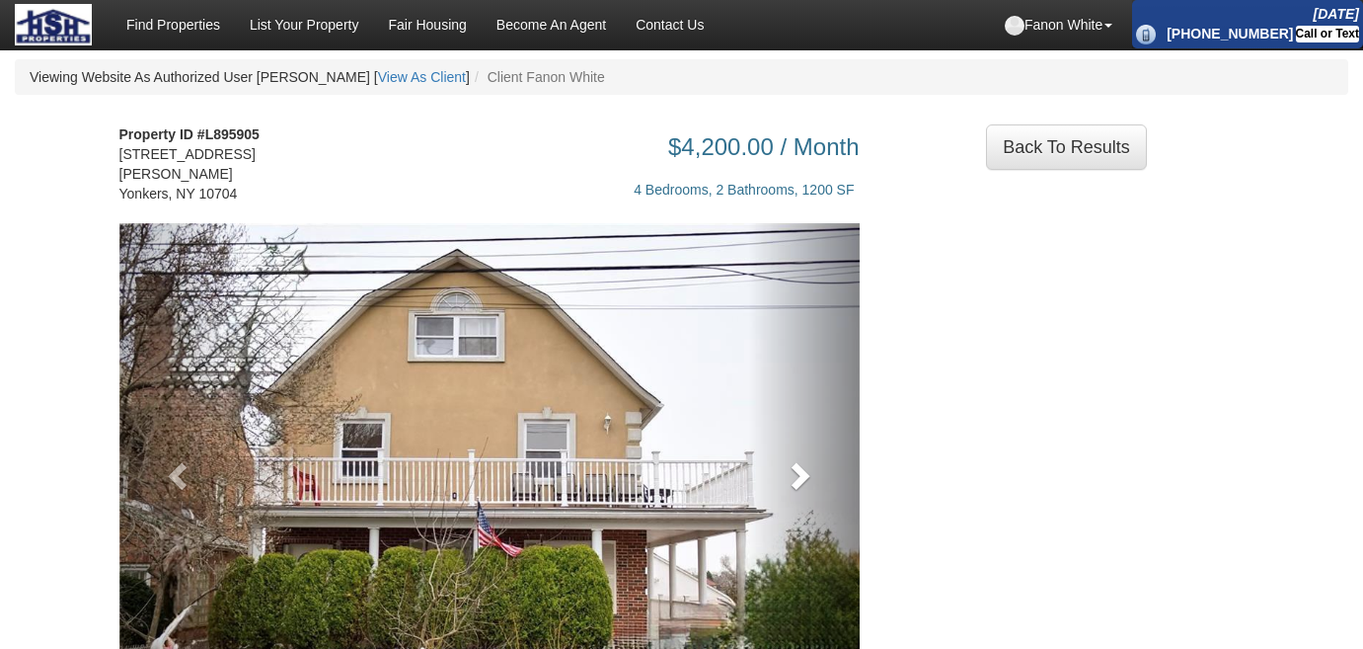
scroll to position [179, 0]
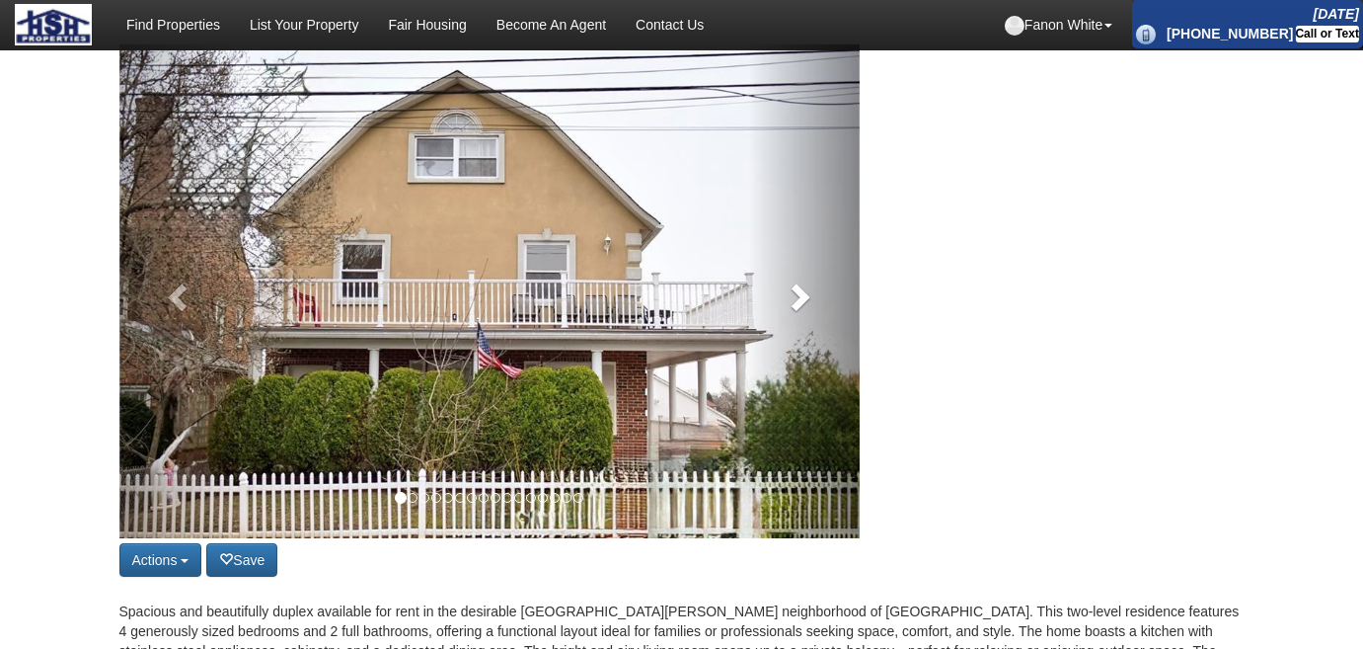
click at [787, 314] on link at bounding box center [804, 291] width 112 height 494
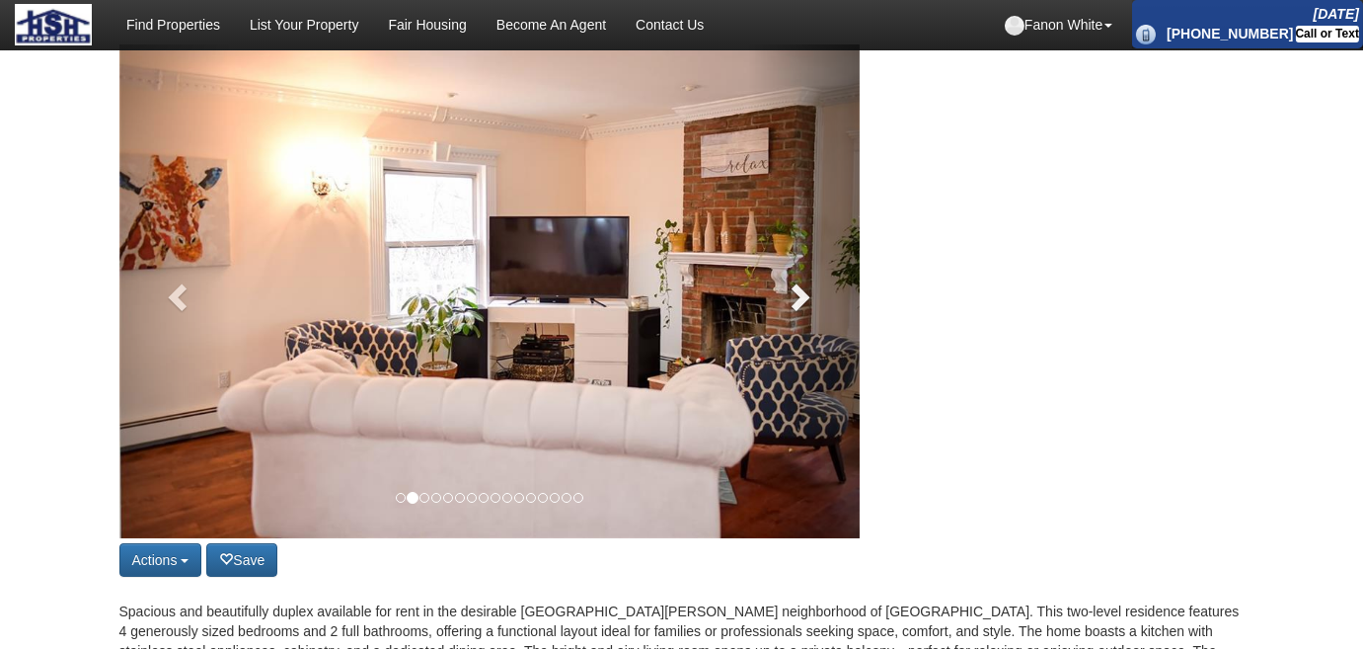
click at [798, 294] on link at bounding box center [804, 291] width 112 height 494
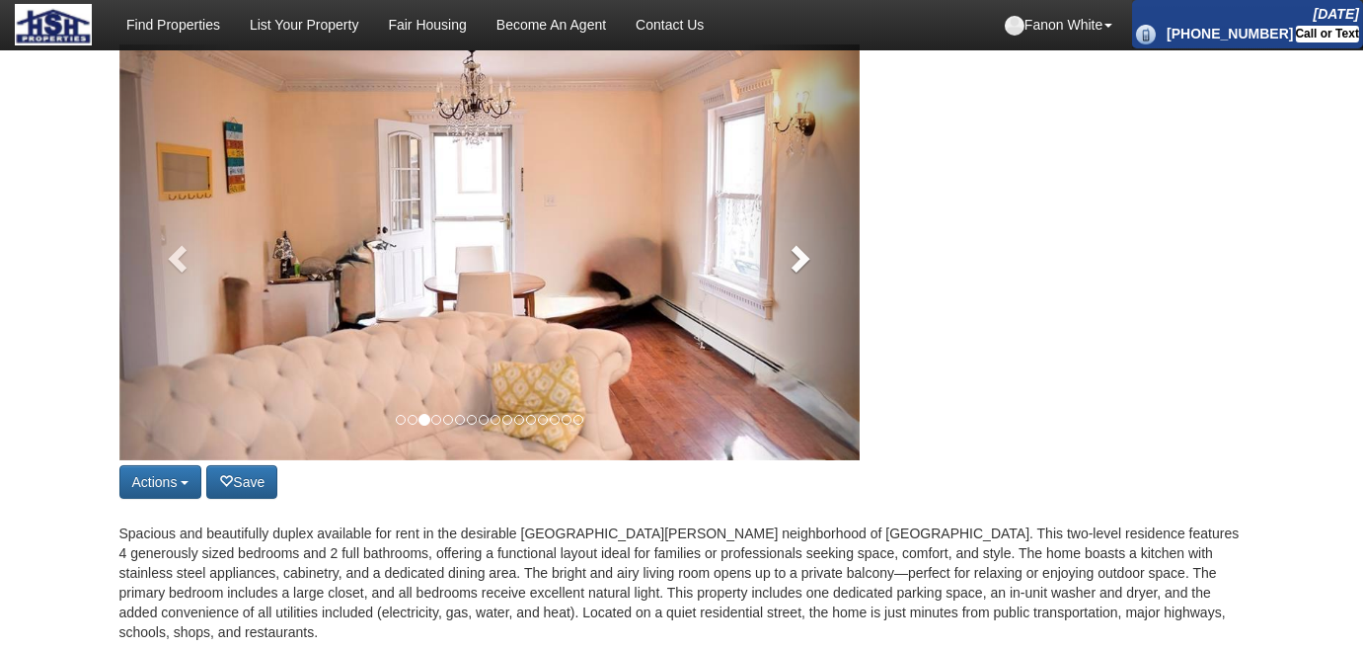
click at [798, 294] on link at bounding box center [804, 252] width 112 height 416
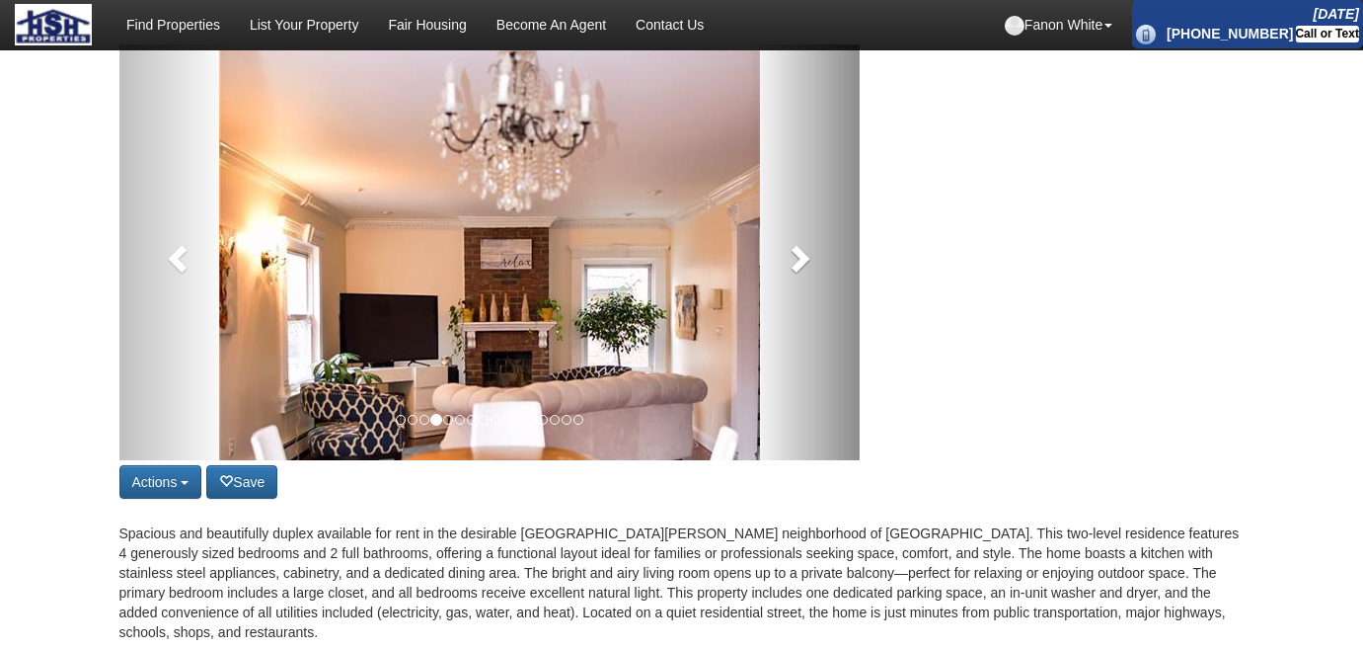
click at [798, 294] on link at bounding box center [804, 252] width 112 height 416
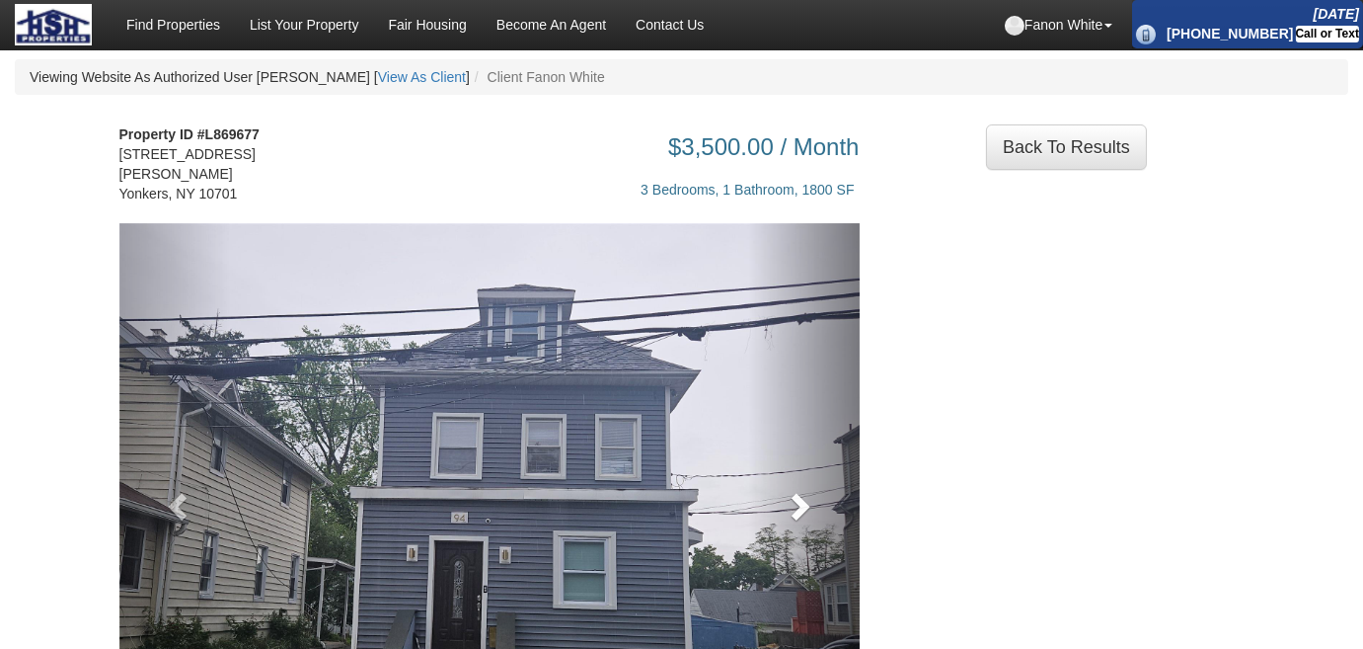
click at [790, 498] on span at bounding box center [799, 506] width 30 height 30
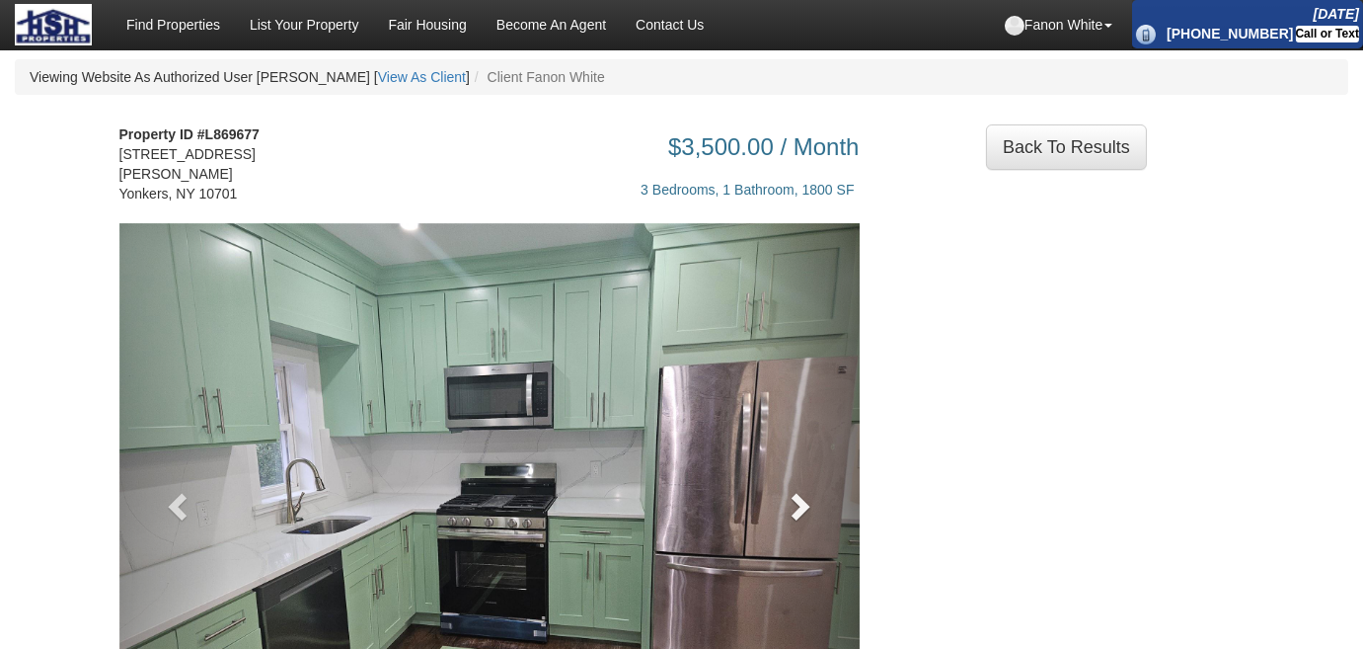
click at [790, 498] on span at bounding box center [799, 506] width 30 height 30
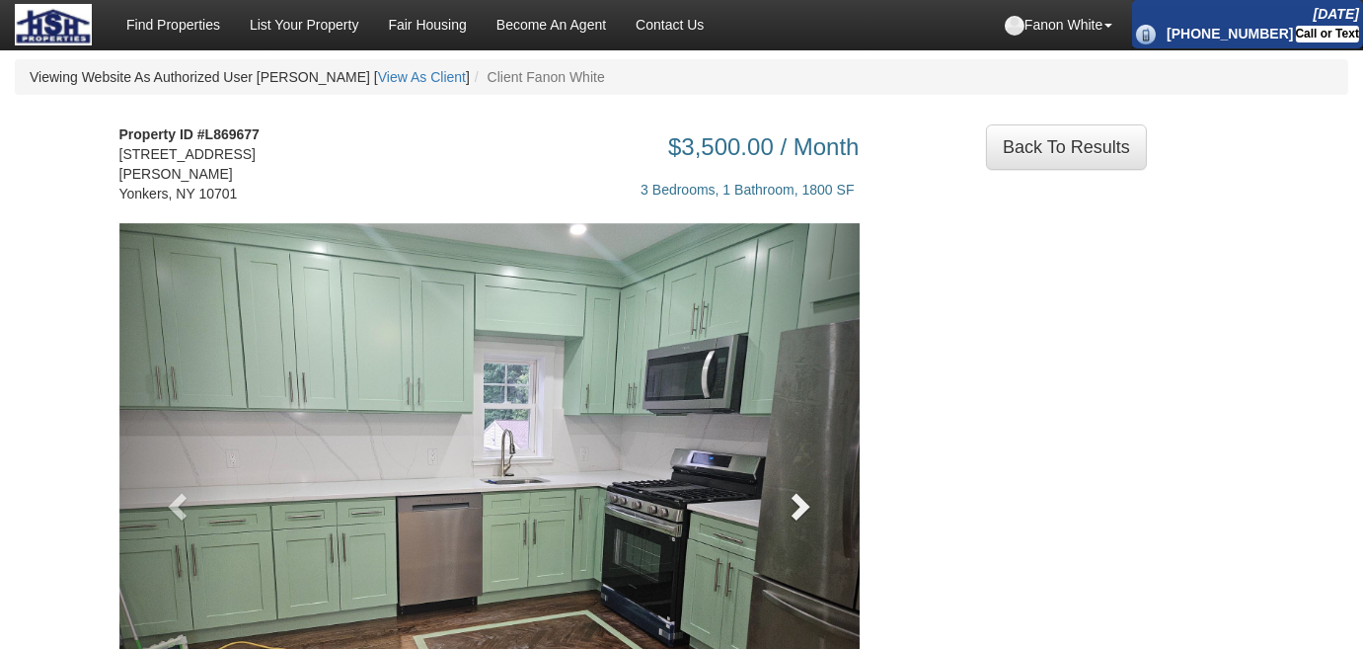
click at [790, 498] on span at bounding box center [799, 506] width 30 height 30
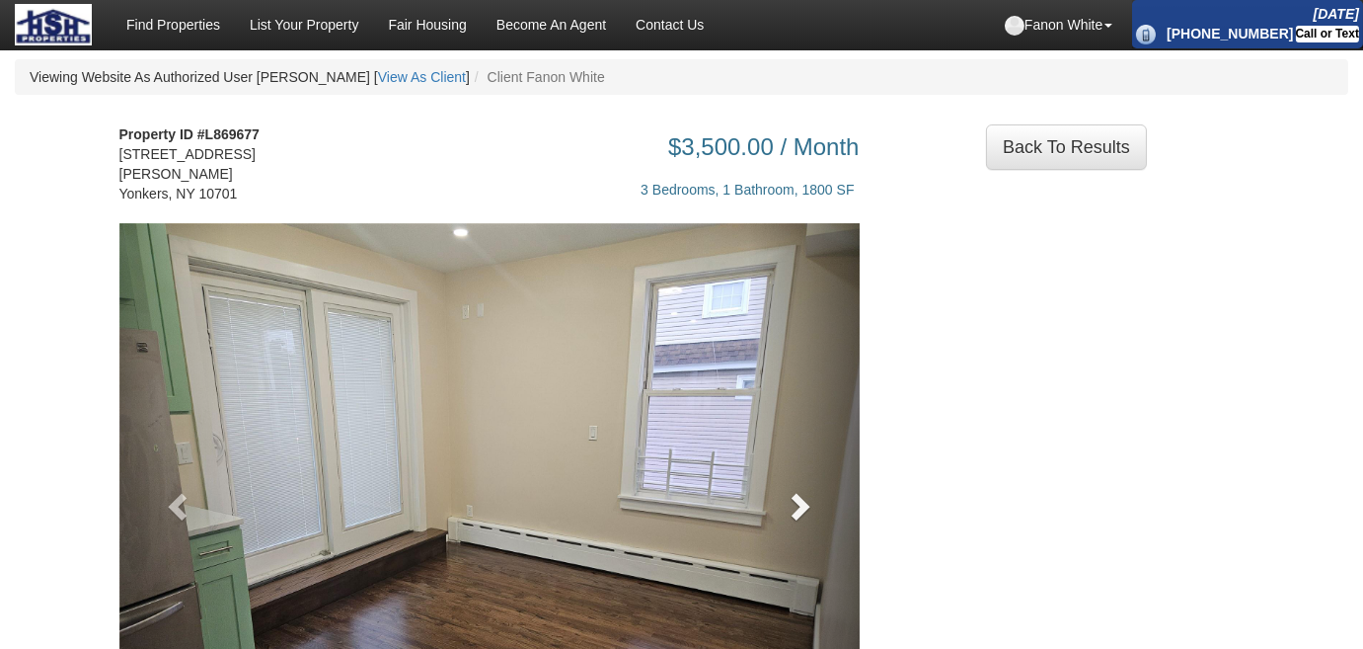
click at [790, 498] on span at bounding box center [799, 506] width 30 height 30
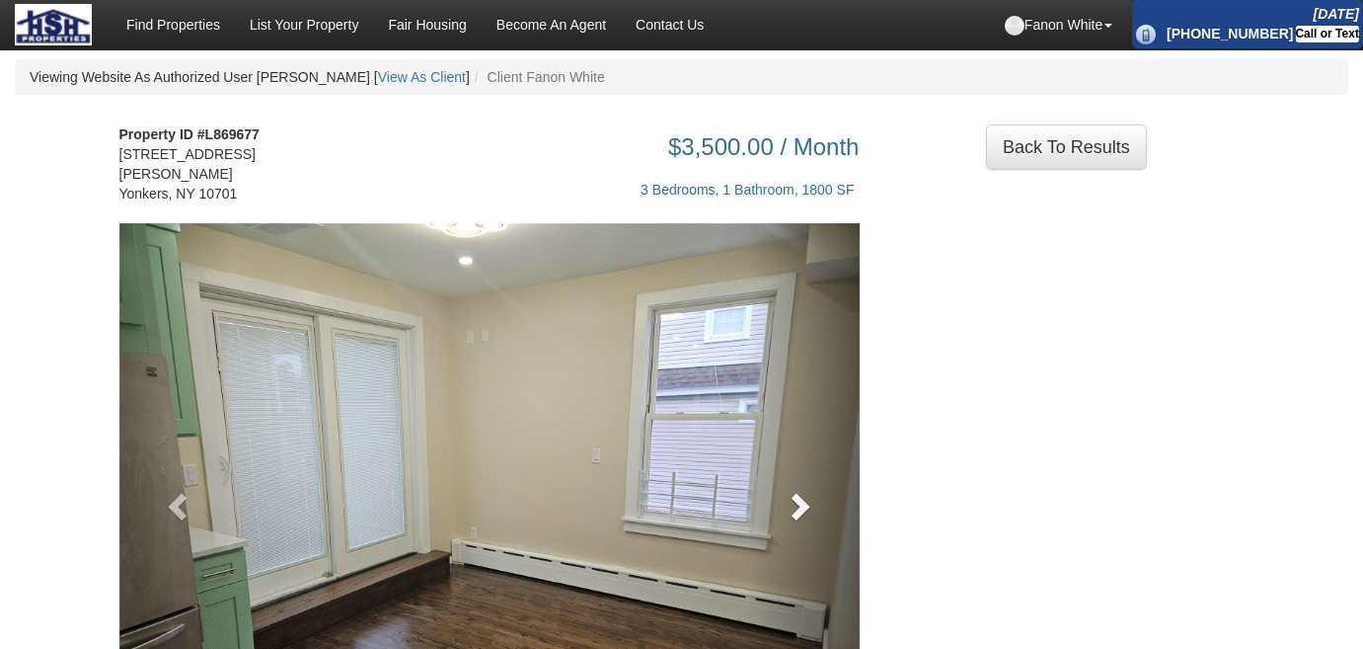
click at [790, 498] on span at bounding box center [799, 506] width 30 height 30
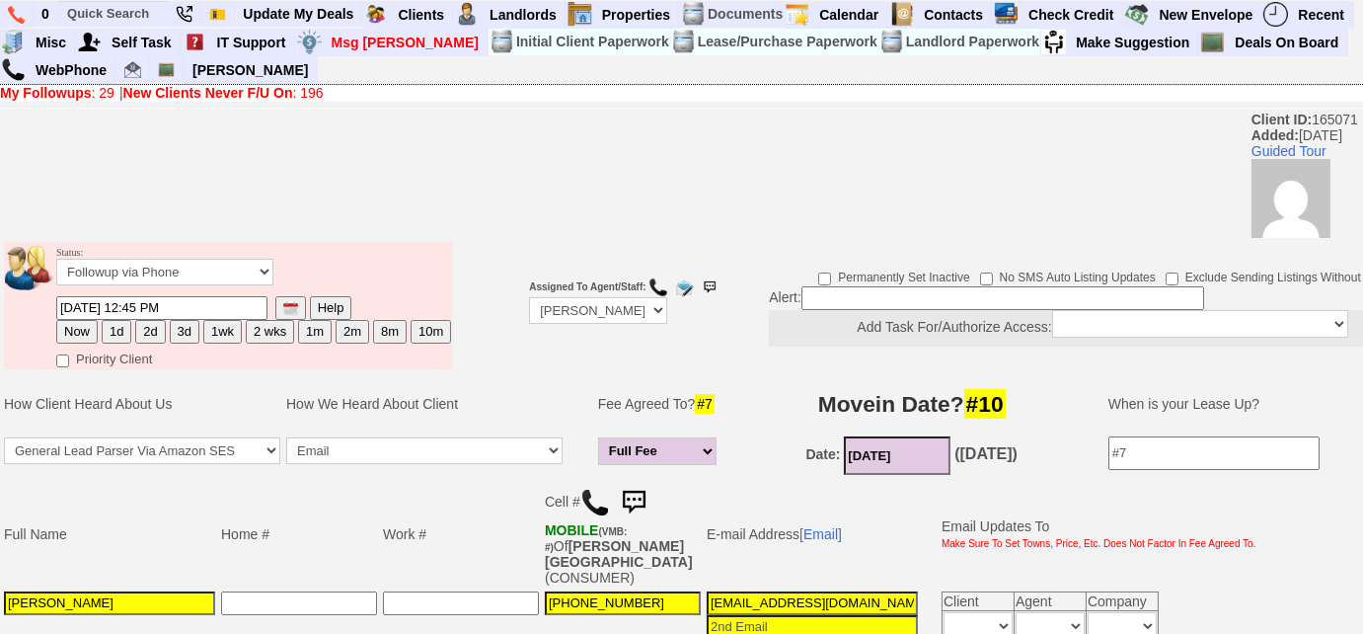
drag, startPoint x: 869, startPoint y: 485, endPoint x: 711, endPoint y: 480, distance: 158.0
click at [711, 480] on tbody "Full Name Home # Work # Cell # MOBILE (VMB: #) Of LUNA,ATHENA (CONSUMER) E-mail…" at bounding box center [630, 567] width 1259 height 174
click at [895, 533] on td "E-mail Address [Email]" at bounding box center [812, 534] width 217 height 109
drag, startPoint x: 759, startPoint y: 581, endPoint x: 700, endPoint y: 580, distance: 59.2
click at [704, 588] on td "rosalba784@gmail.com" at bounding box center [812, 620] width 217 height 65
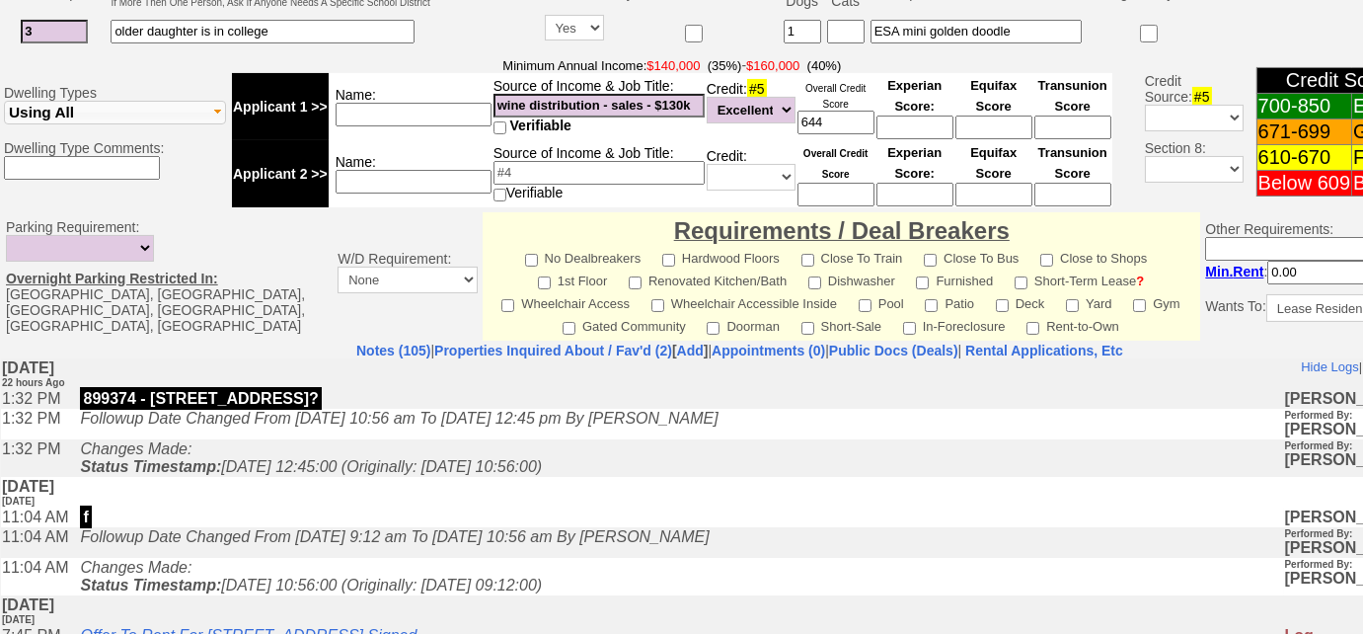
scroll to position [897, 0]
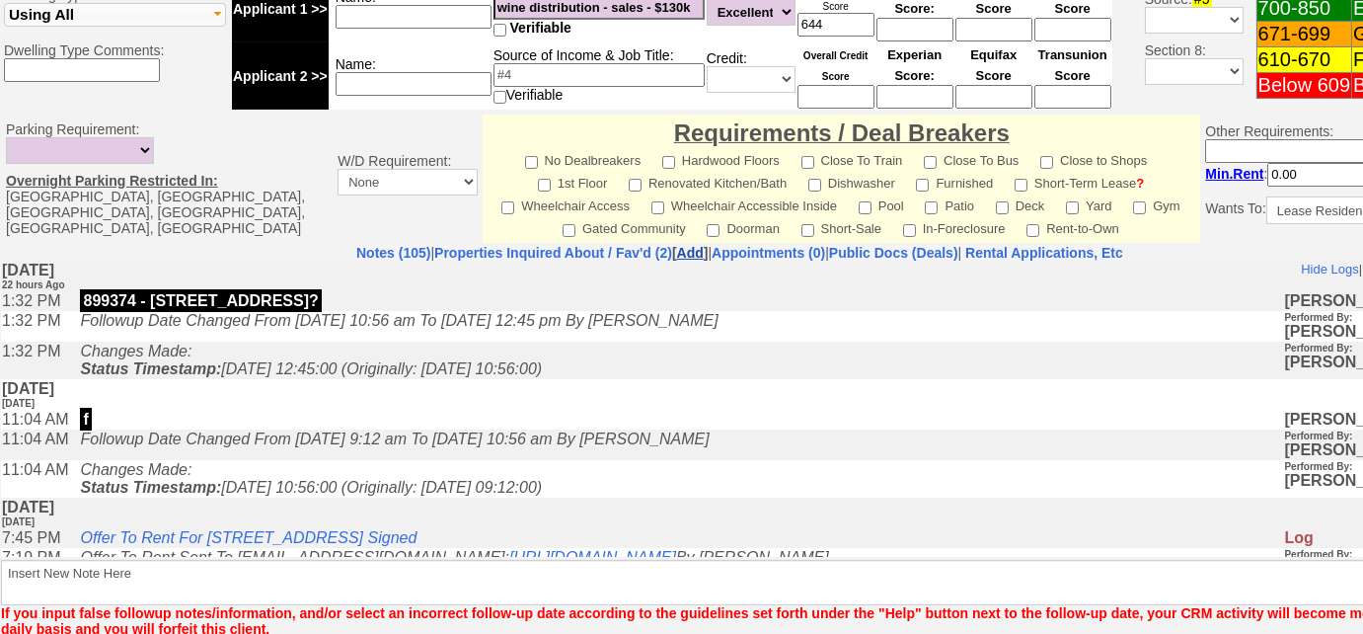
click at [677, 245] on link "Add" at bounding box center [690, 253] width 27 height 16
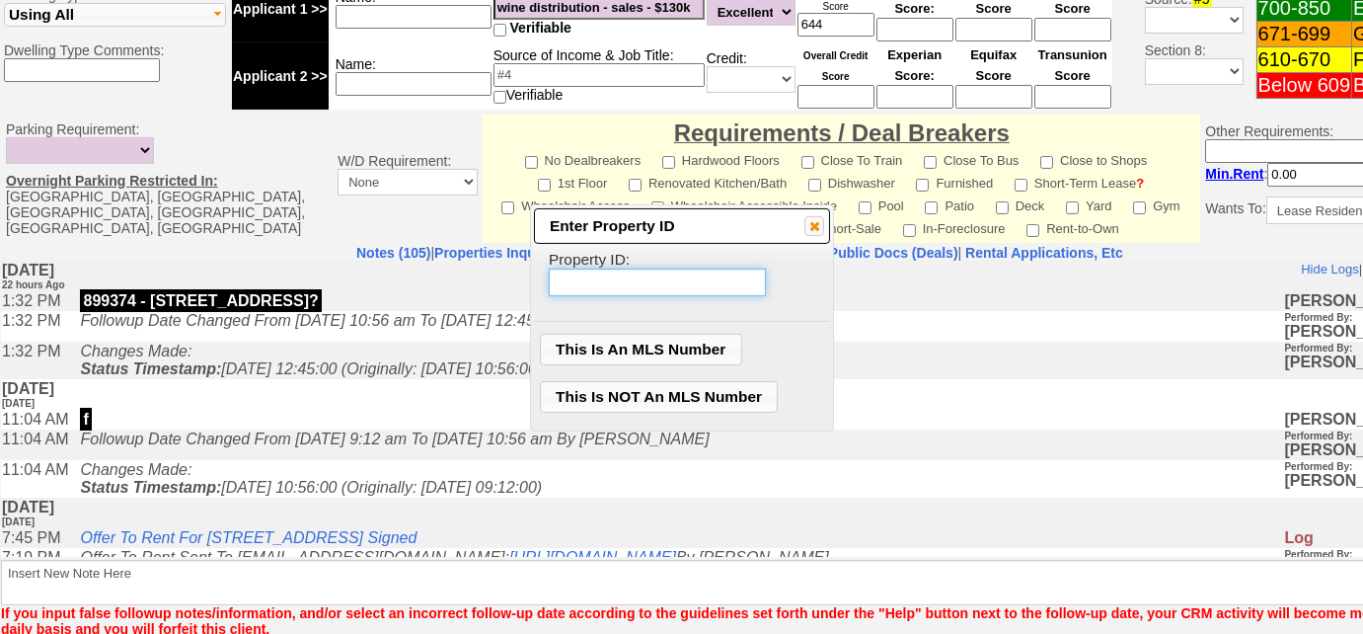
paste input "899374"
type input "899374"
click at [654, 349] on span "This Is An MLS Number" at bounding box center [641, 350] width 200 height 30
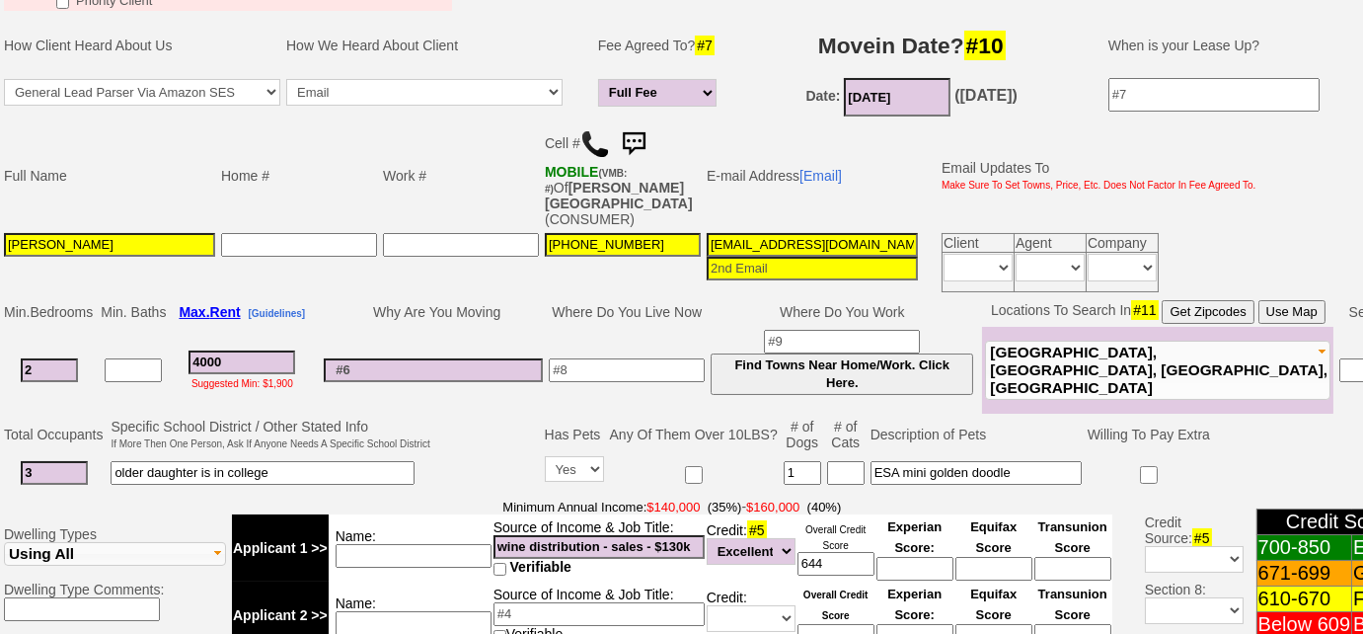
scroll to position [0, 0]
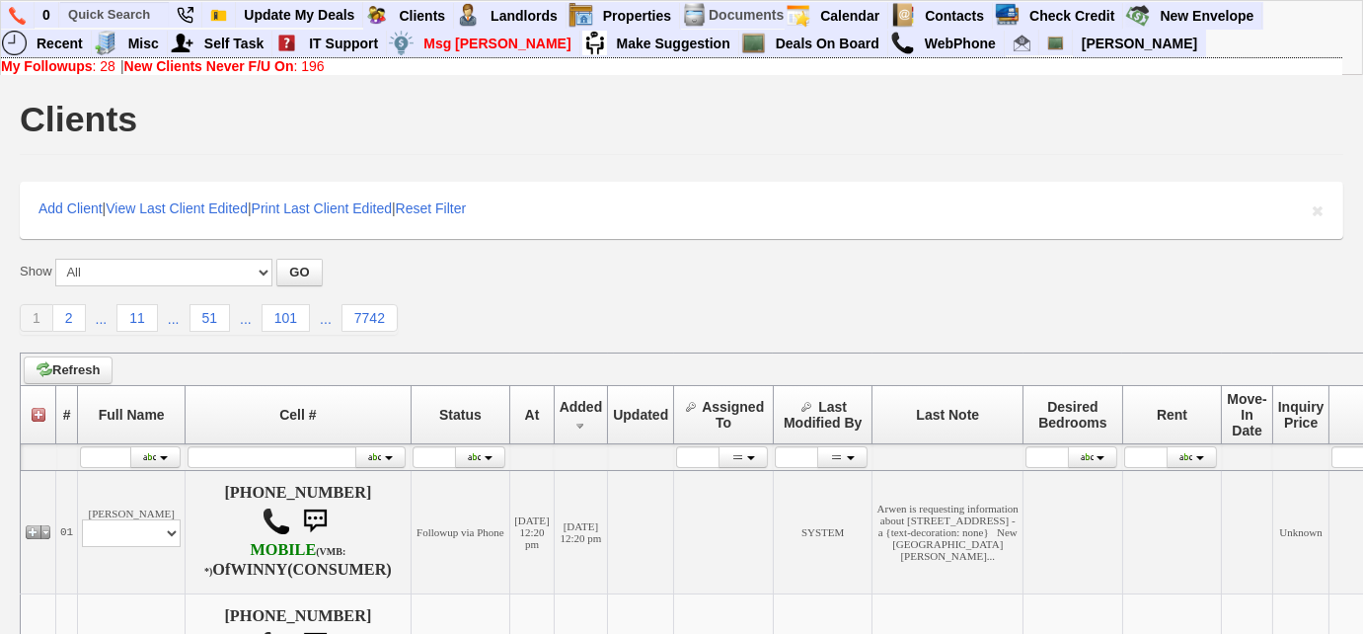
click at [114, 67] on link "My Followups : 28" at bounding box center [58, 66] width 115 height 16
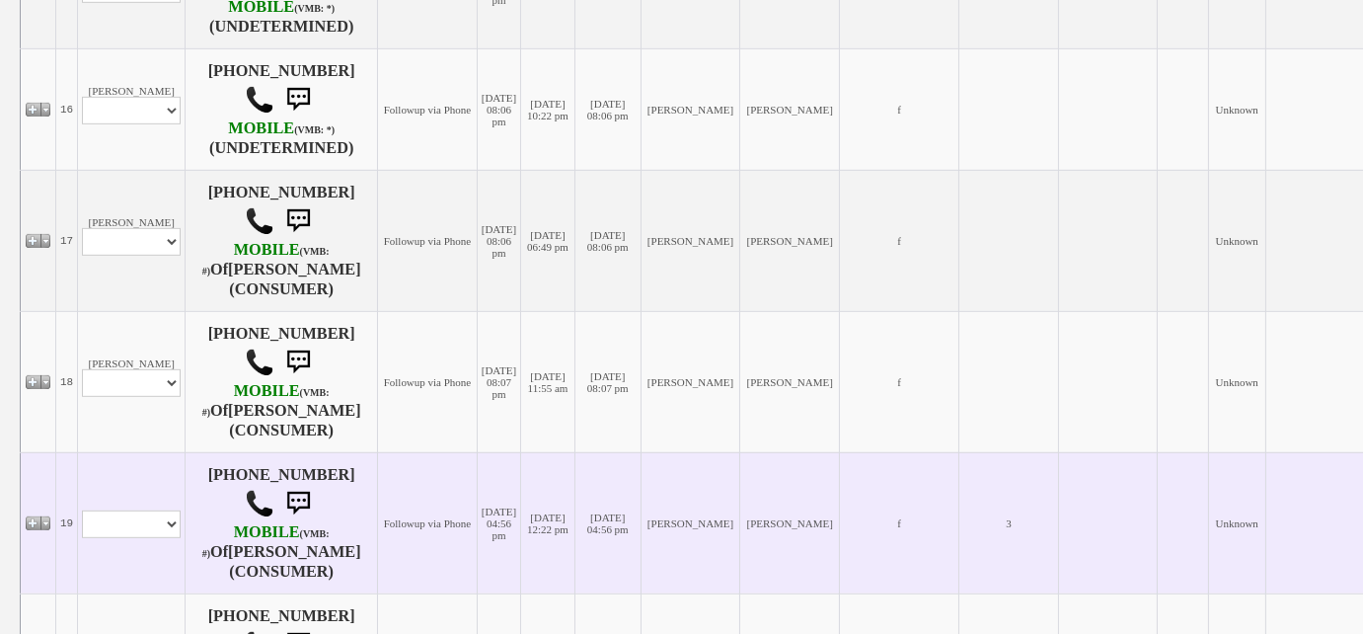
scroll to position [2573, 0]
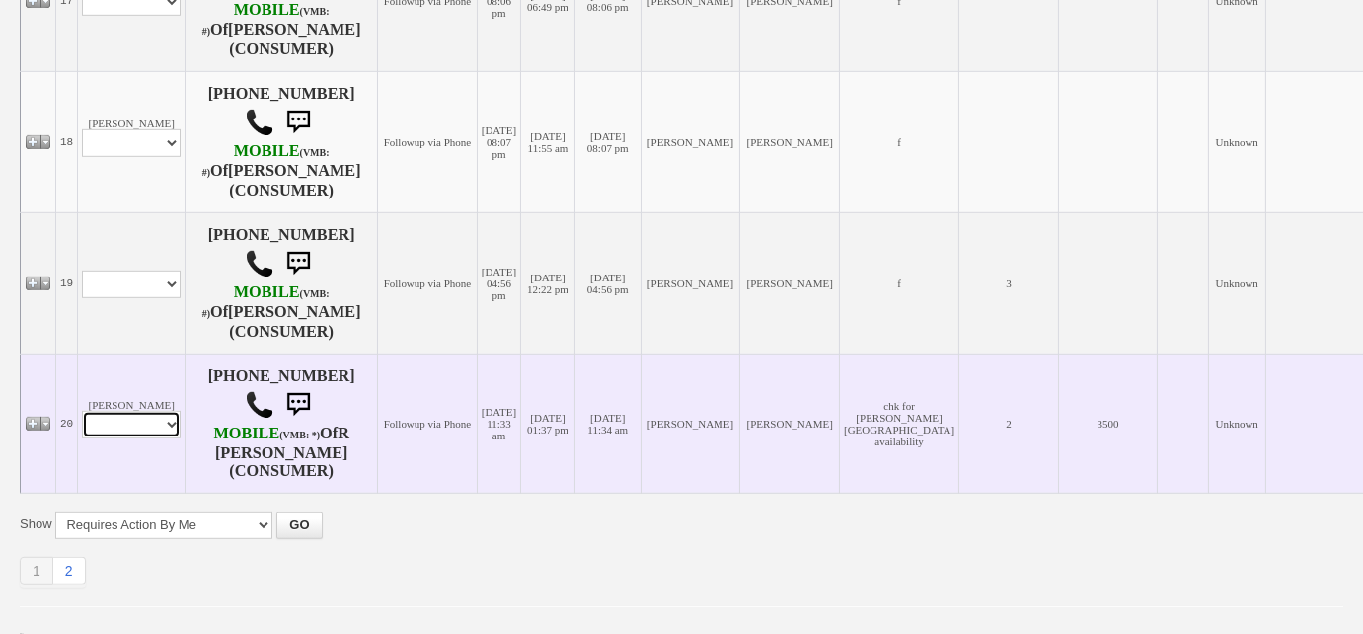
click at [168, 411] on select "Profile Edit Print Email Externally (Will Not Be Tracked In CRM) Closed Deals" at bounding box center [131, 425] width 99 height 28
select select "ChangeURL,/crm/custom/edit_client_form.php?redirect=%2Fcrm%2Fclients.php&id=165…"
click at [82, 411] on select "Profile Edit Print Email Externally (Will Not Be Tracked In CRM) Closed Deals" at bounding box center [131, 425] width 99 height 28
select select
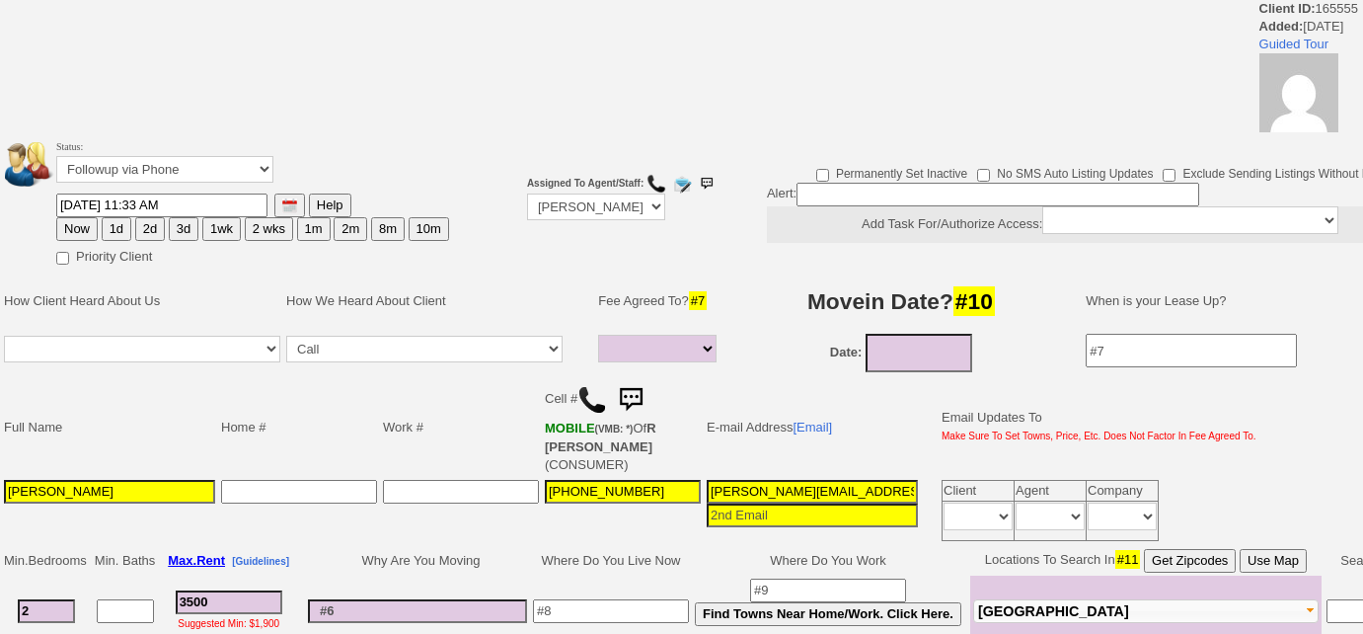
select select
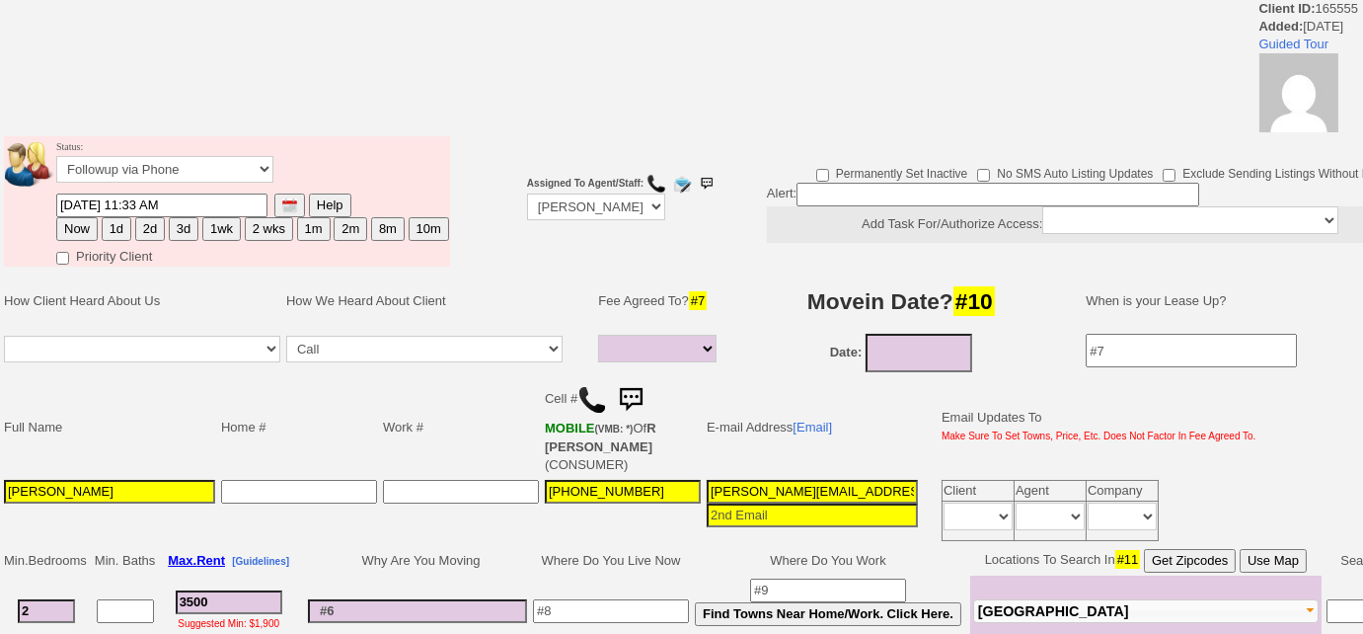
click at [229, 421] on td "Home #" at bounding box center [299, 427] width 162 height 100
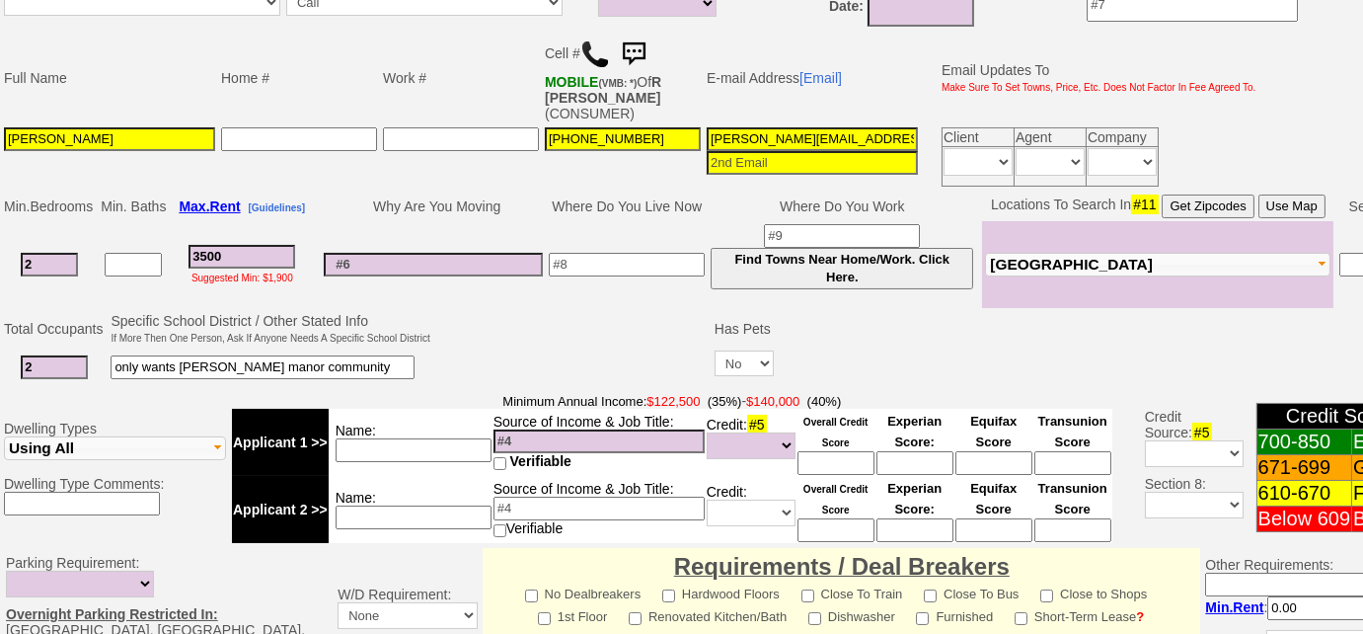
scroll to position [269, 0]
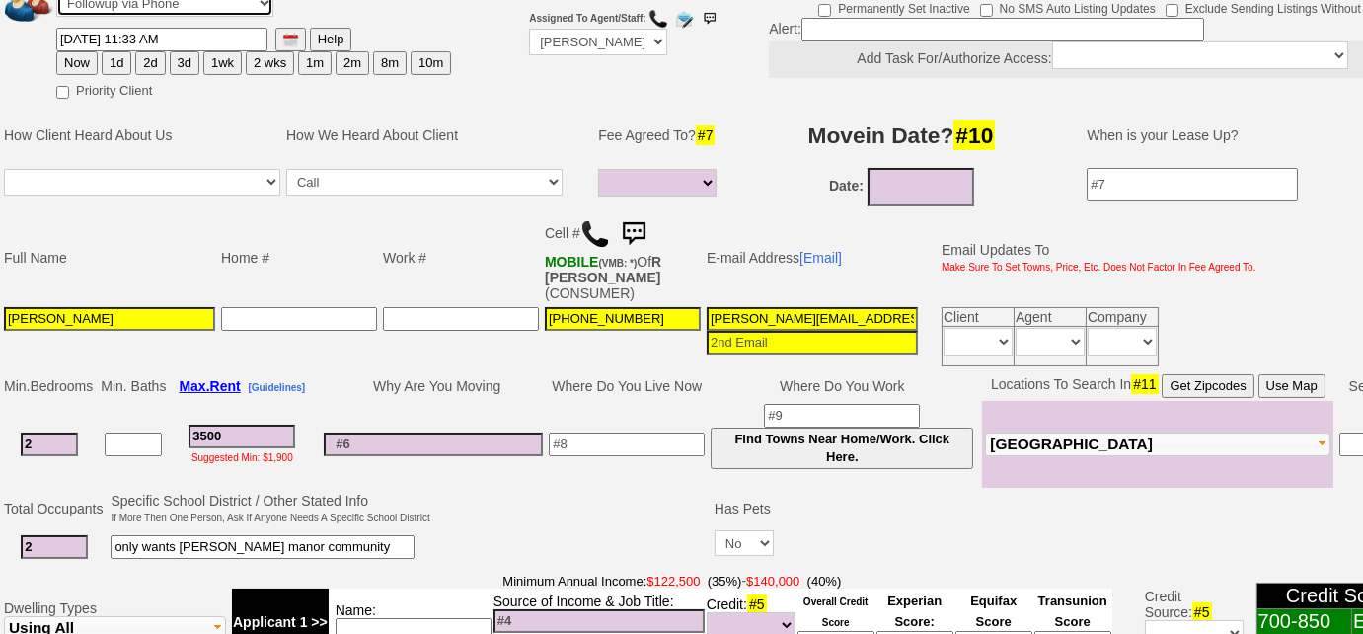
click at [197, 12] on select "Followup via Phone Followup via Email Followup When Section 8 Property Found De…" at bounding box center [164, 3] width 217 height 27
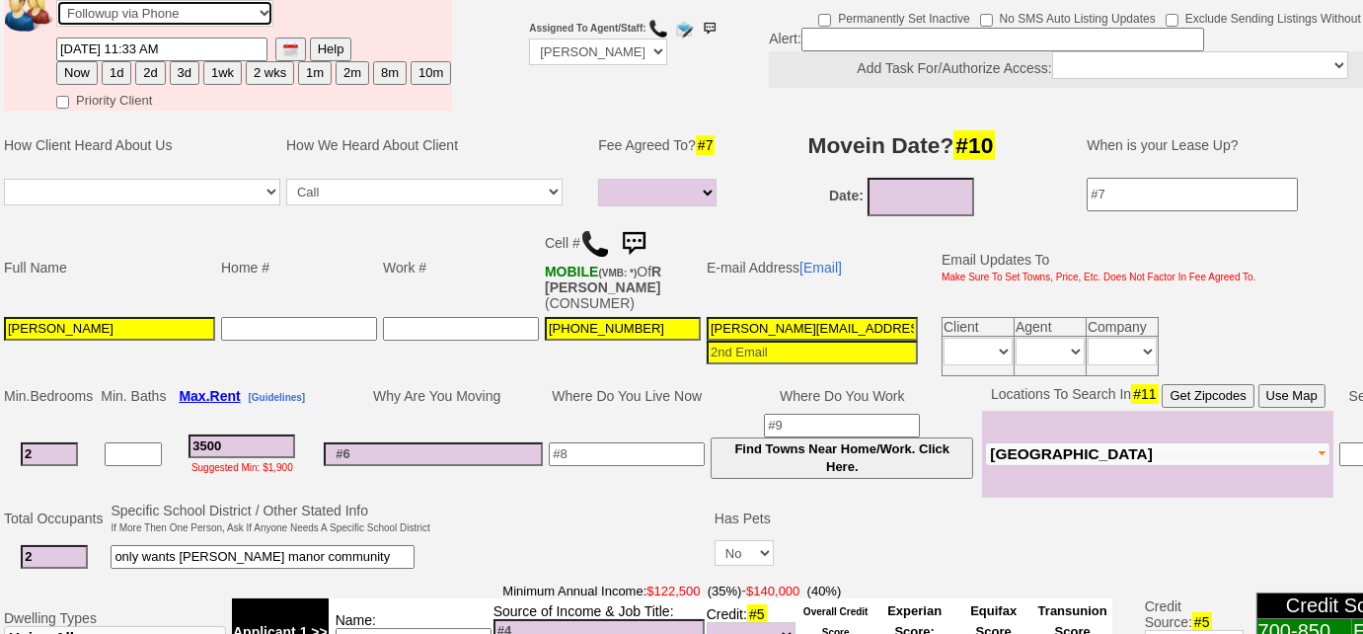
select select "Inactive"
click at [56, 0] on select "Followup via Phone Followup via Email Followup When Section 8 Property Found De…" at bounding box center [164, 13] width 217 height 27
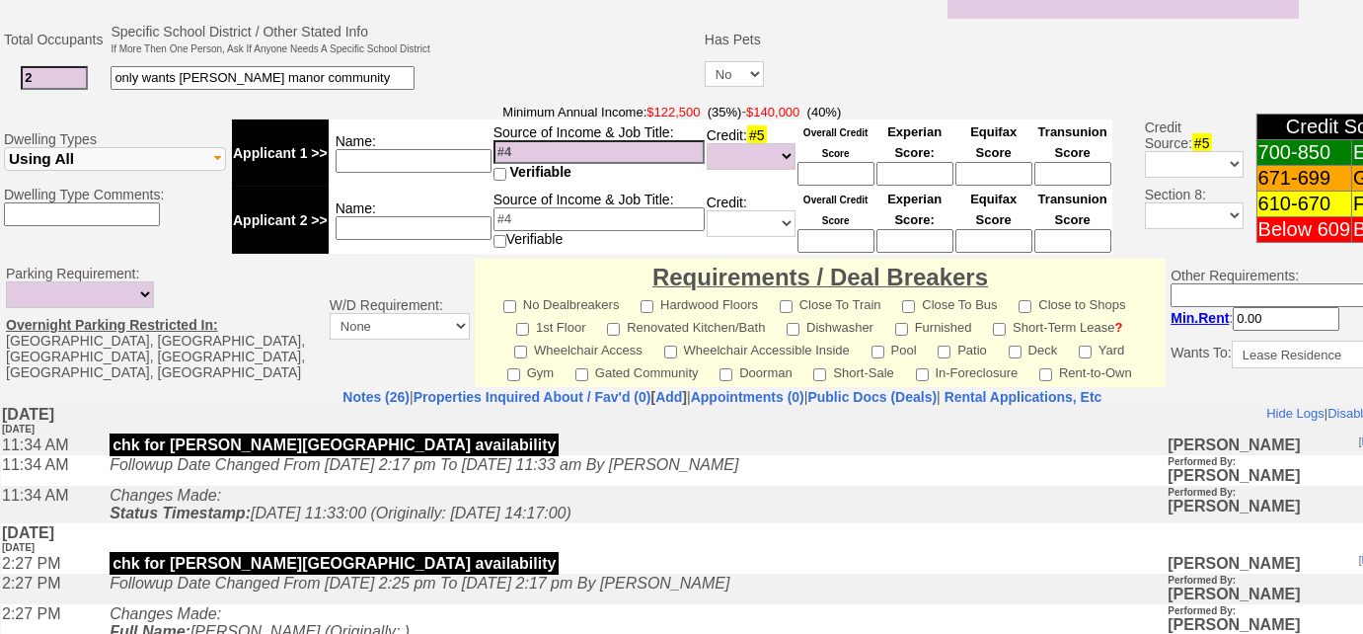
scroll to position [894, 0]
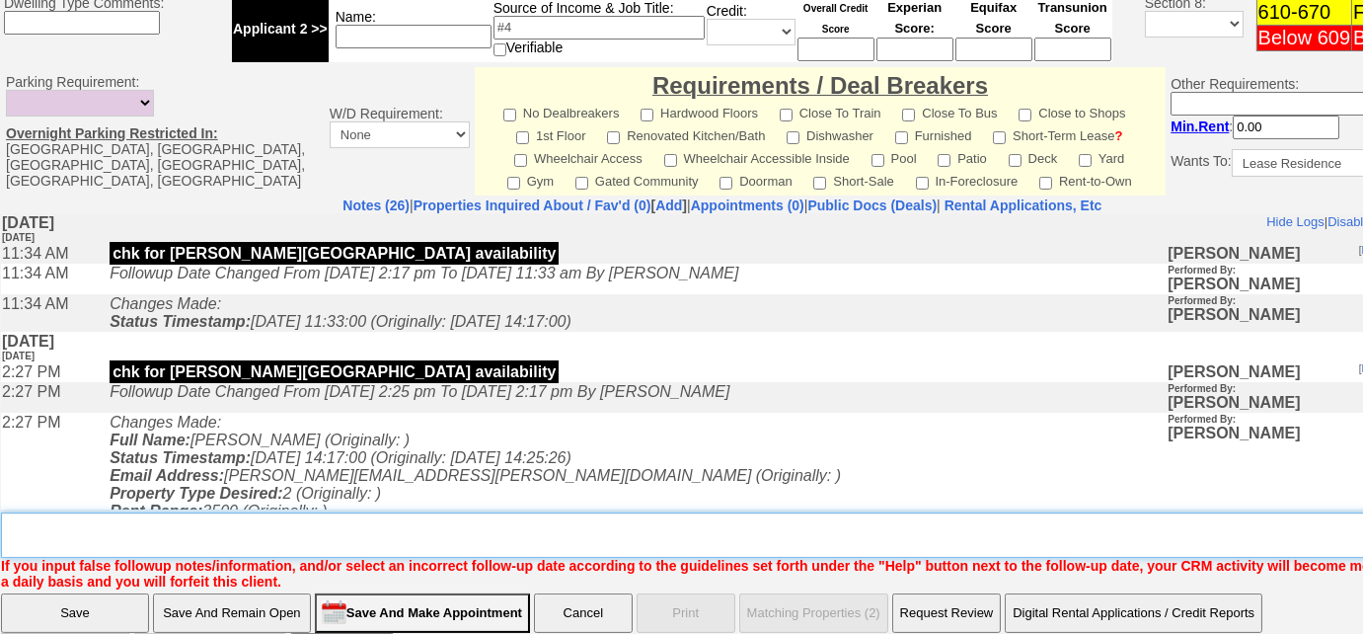
click at [290, 542] on textarea "Insert New Note Here" at bounding box center [729, 534] width 1457 height 45
type textarea "only wants [PERSON_NAME][GEOGRAPHIC_DATA]"
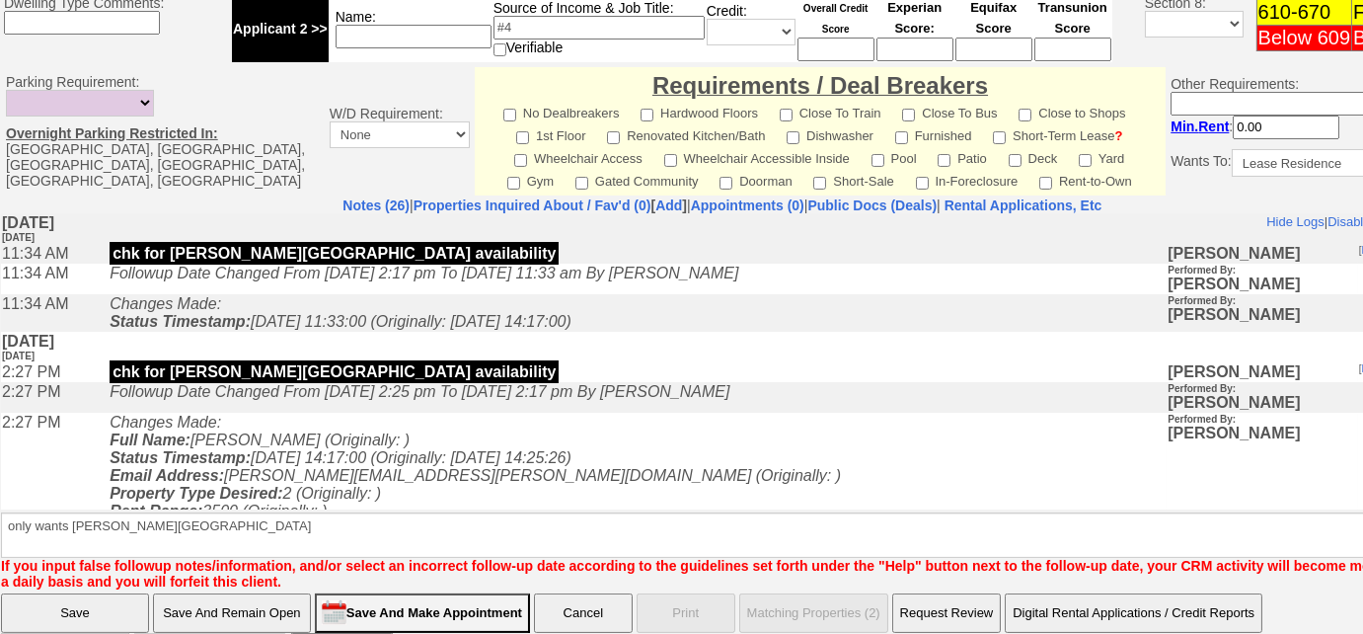
click at [113, 621] on input "Save" at bounding box center [75, 612] width 148 height 39
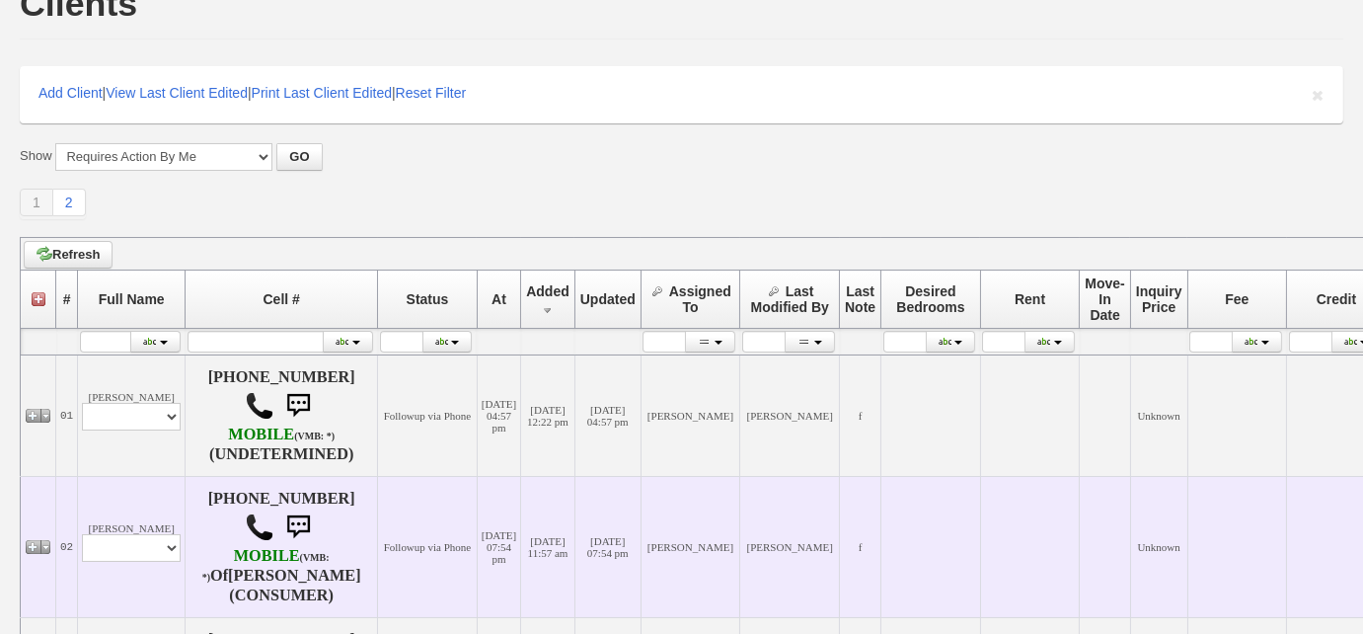
scroll to position [269, 0]
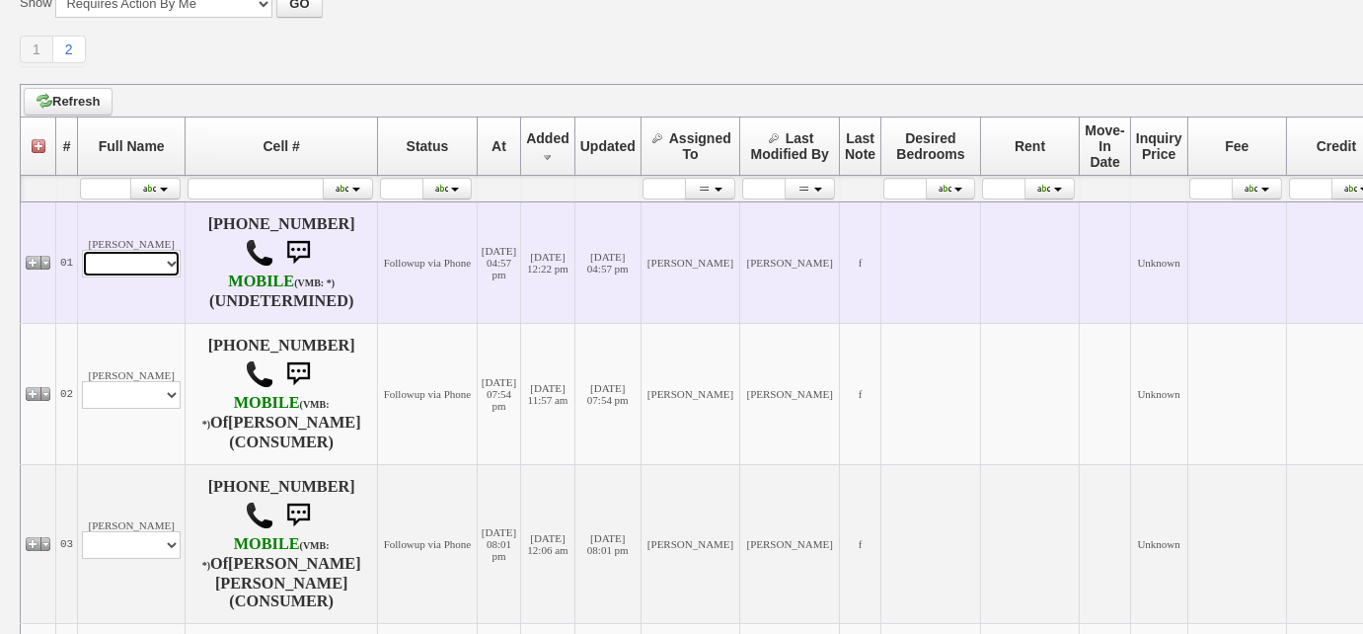
click at [158, 263] on select "Profile Edit Print Email Externally (Will Not Be Tracked In CRM) Closed Deals" at bounding box center [131, 264] width 99 height 28
select select "ChangeURL,/crm/custom/edit_client_form.php?redirect=%2Fcrm%2Fclients.php&id=167…"
click at [82, 250] on select "Profile Edit Print Email Externally (Will Not Be Tracked In CRM) Closed Deals" at bounding box center [131, 264] width 99 height 28
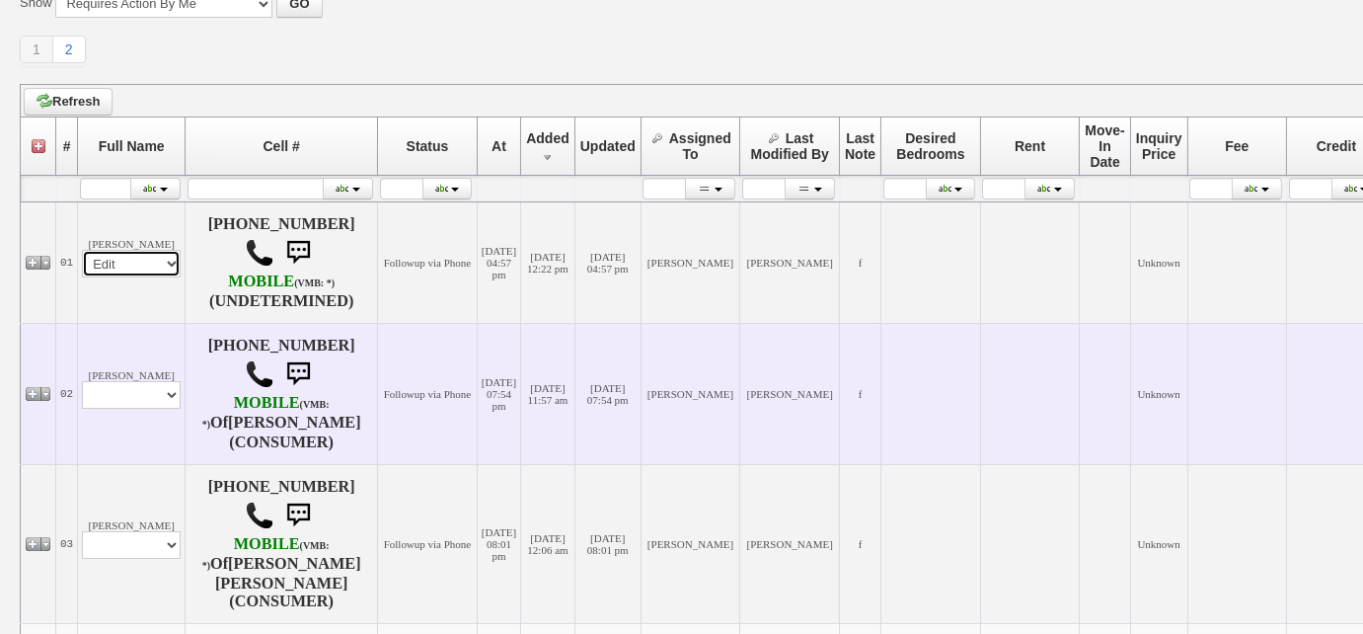
select select
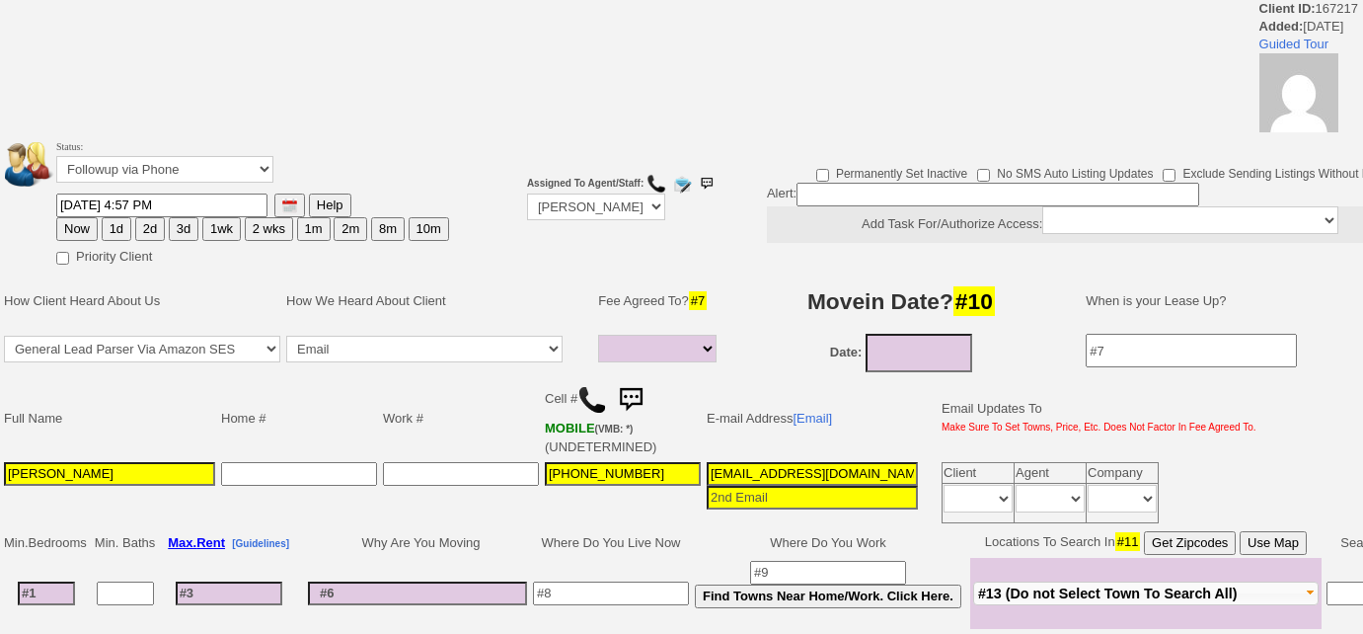
select select
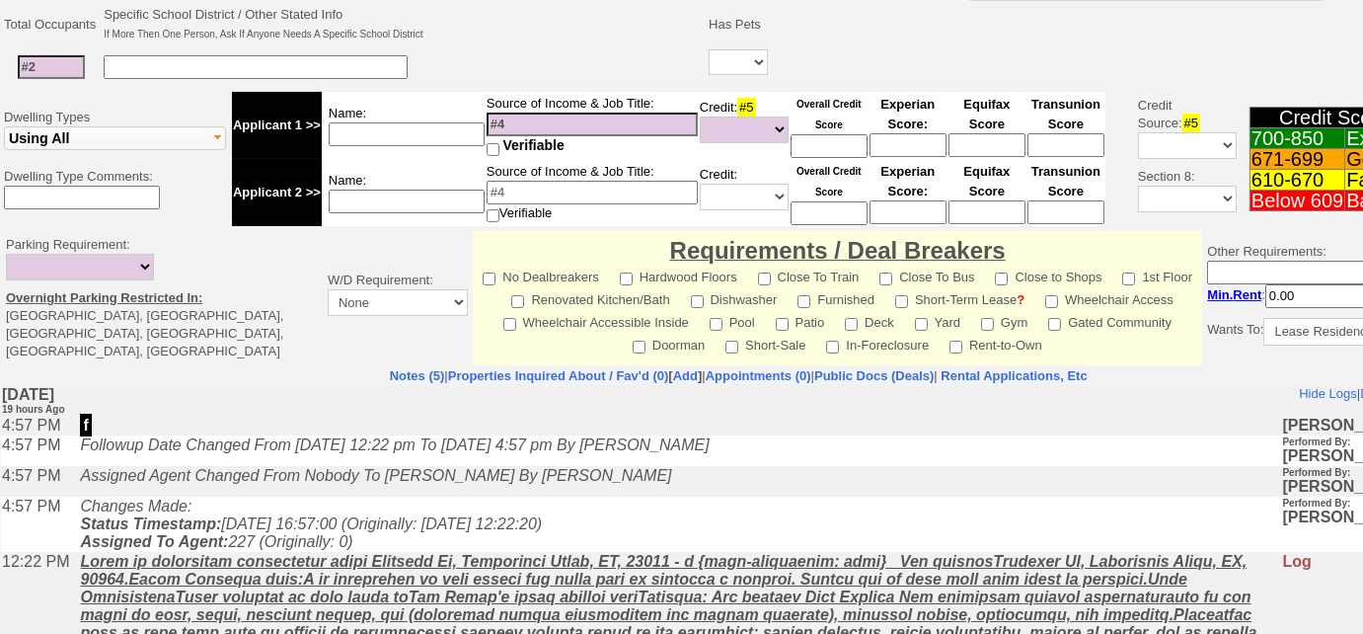
scroll to position [179, 0]
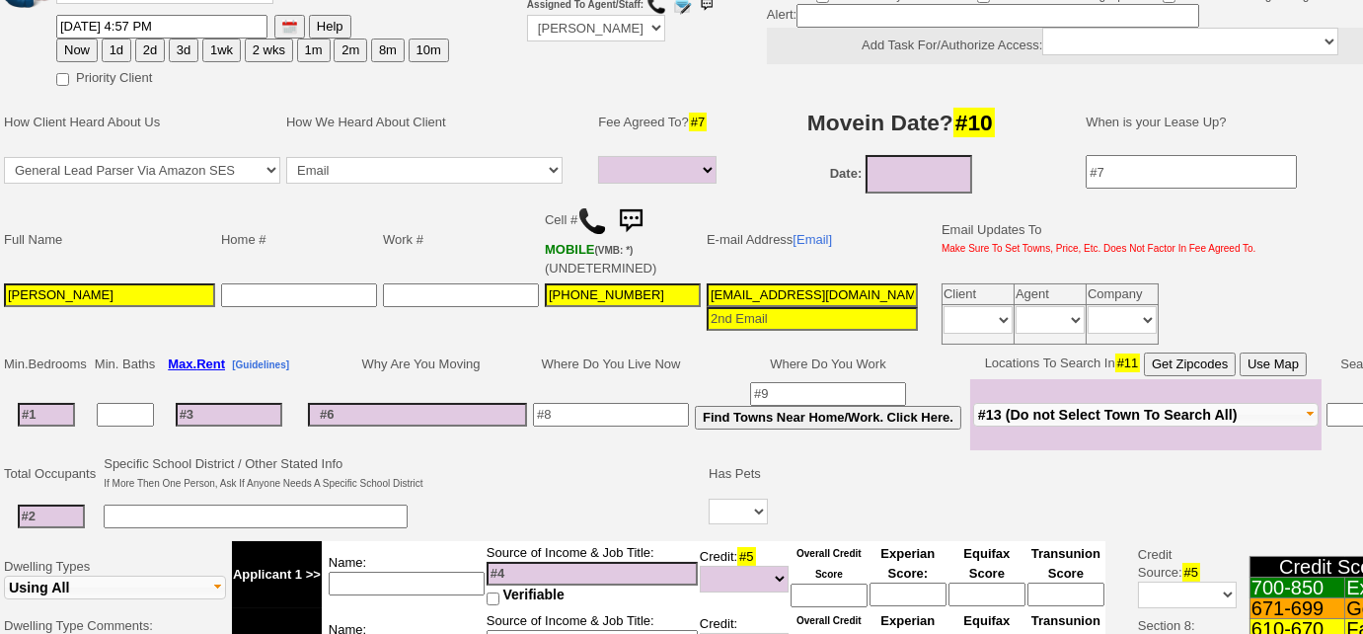
click at [580, 221] on img at bounding box center [593, 221] width 30 height 30
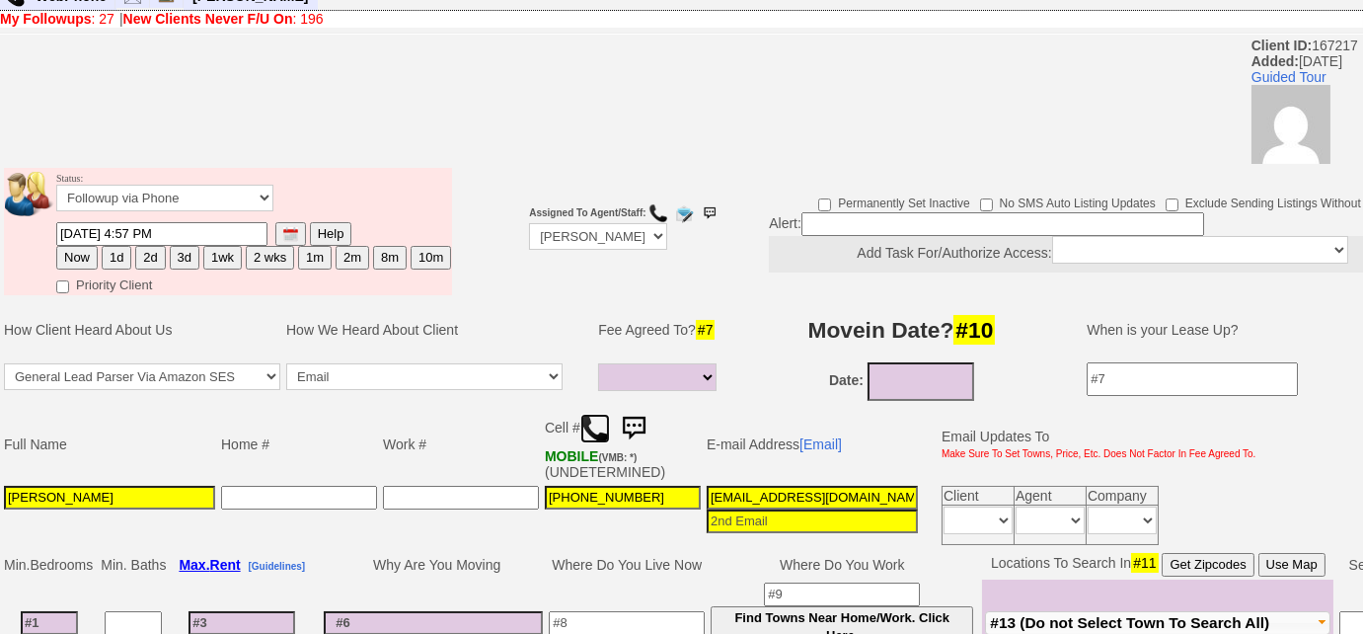
scroll to position [0, 0]
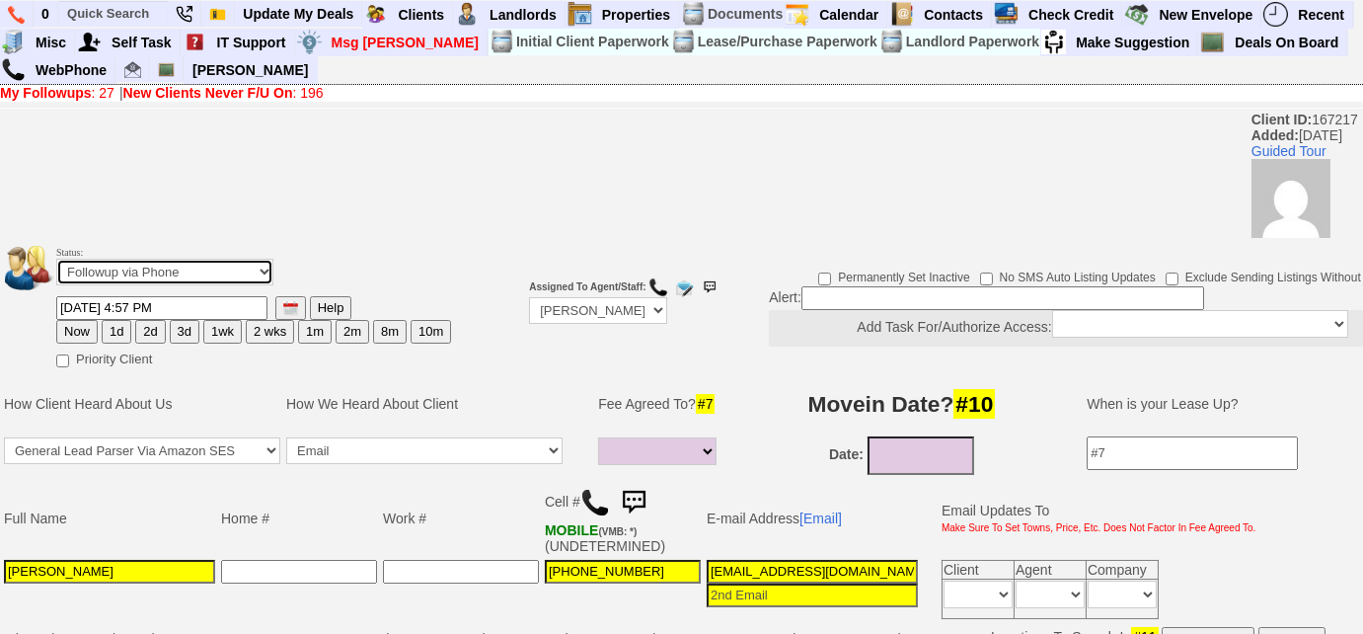
click at [238, 261] on select "Followup via Phone Followup via Email Followup When Section 8 Property Found De…" at bounding box center [164, 272] width 217 height 27
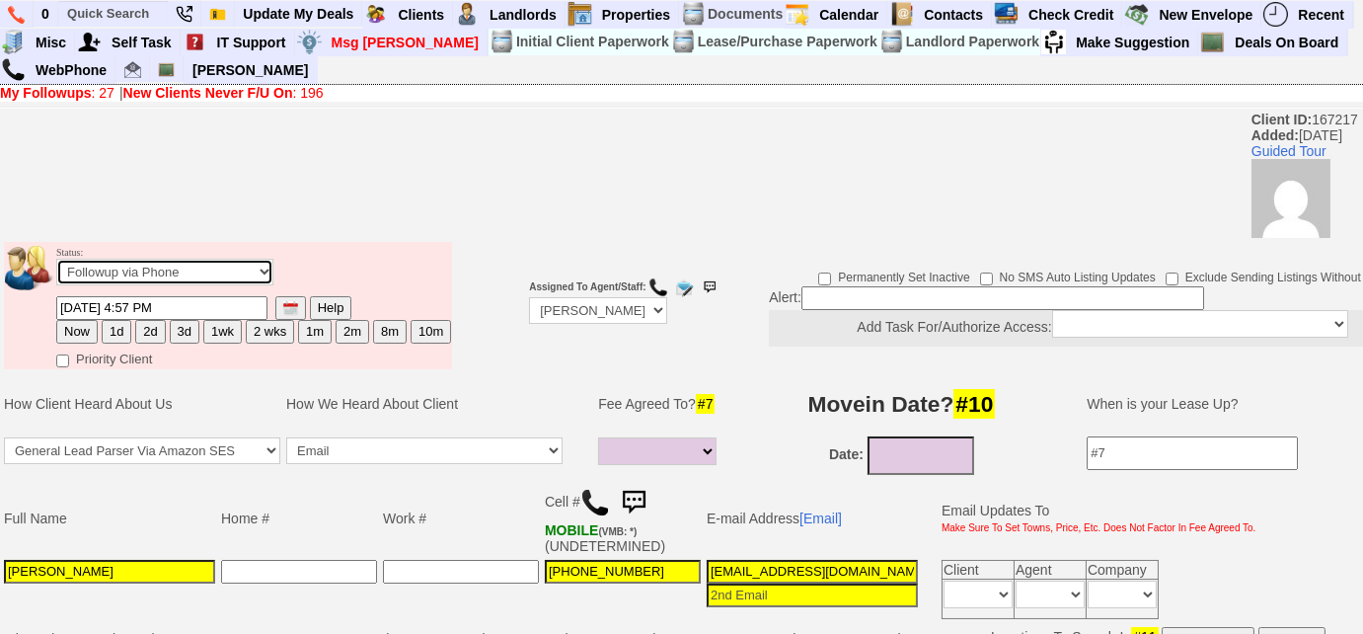
select select "Inactive"
click at [56, 259] on select "Followup via Phone Followup via Email Followup When Section 8 Property Found De…" at bounding box center [164, 272] width 217 height 27
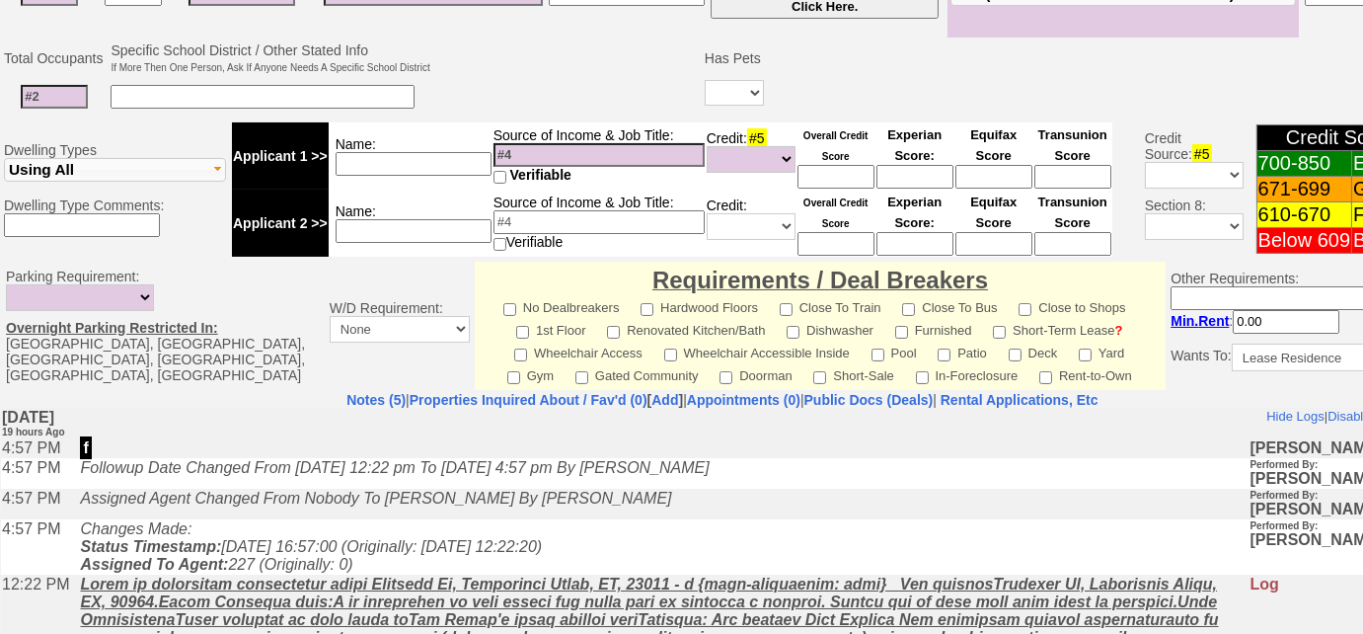
scroll to position [897, 0]
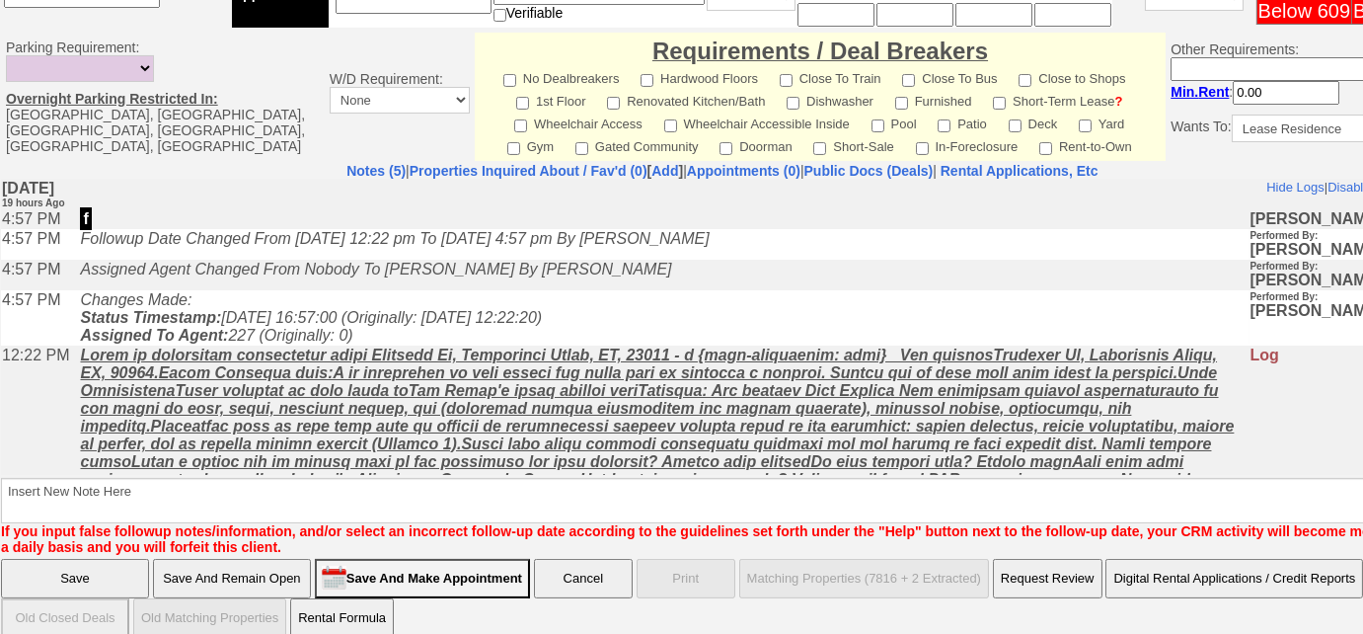
click at [193, 523] on font "If you input false followup notes/information, and/or select an incorrect follo…" at bounding box center [719, 539] width 1437 height 32
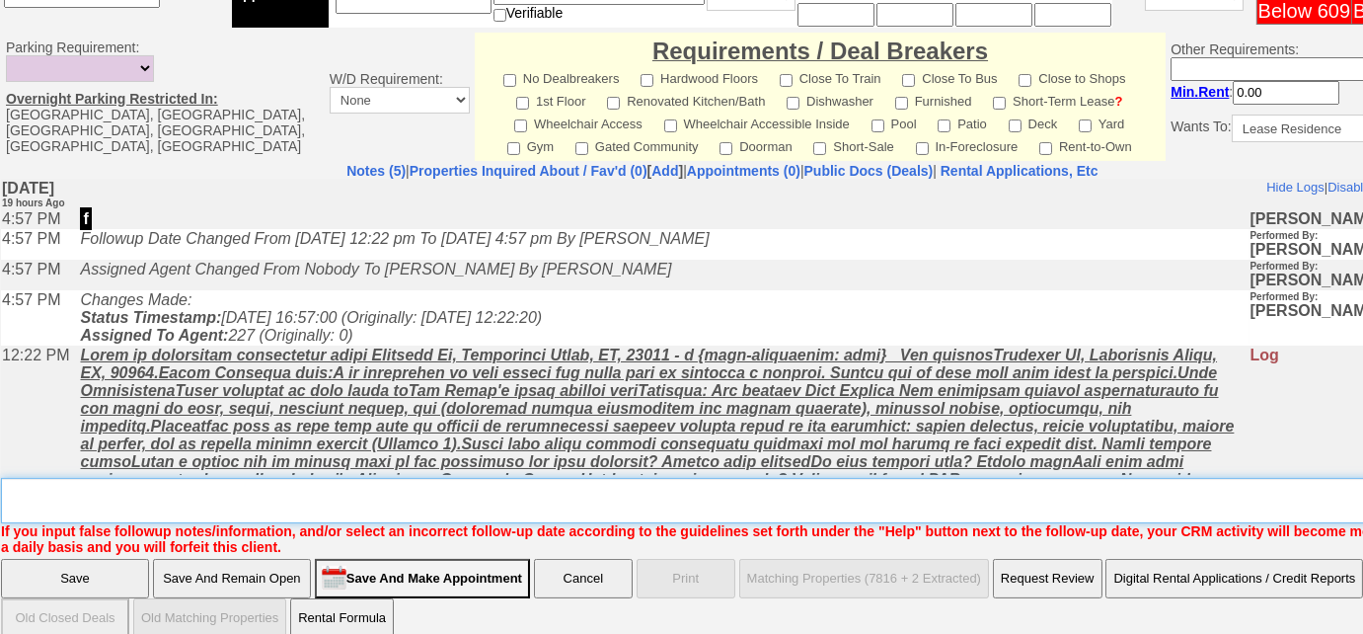
click at [195, 509] on textarea "Insert New Note Here" at bounding box center [729, 500] width 1457 height 45
type textarea "wants a 3 month sublet"
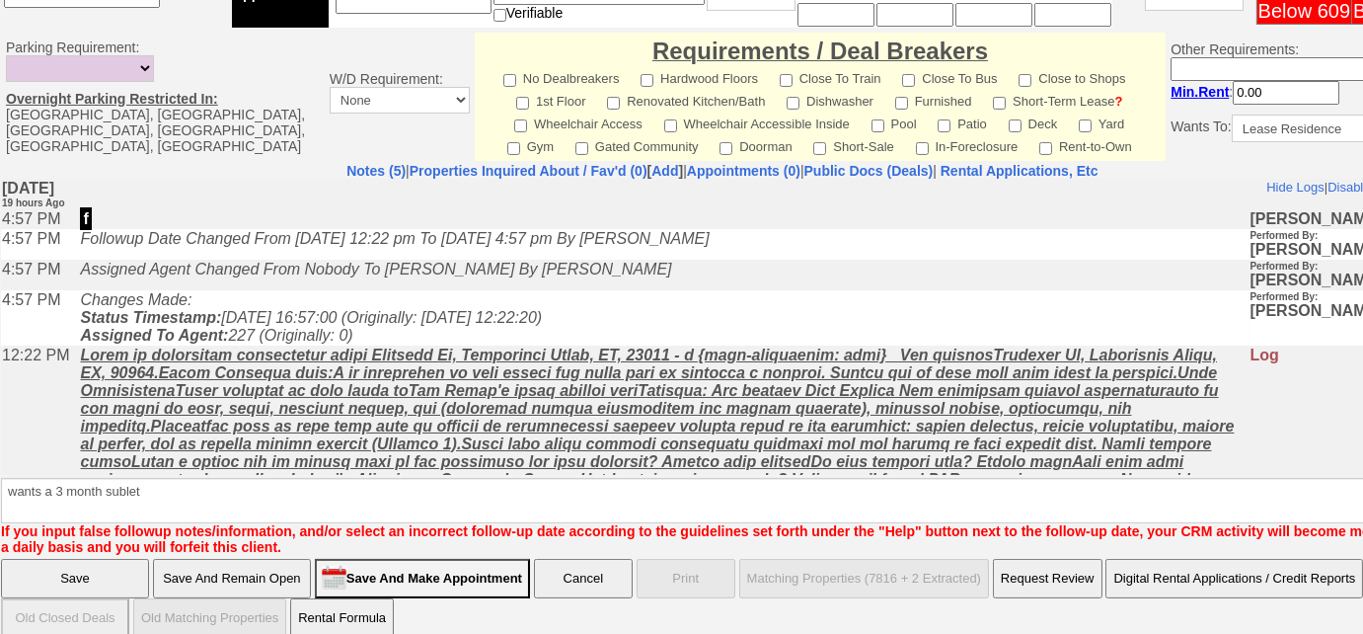
click at [52, 584] on input "Save" at bounding box center [75, 578] width 148 height 39
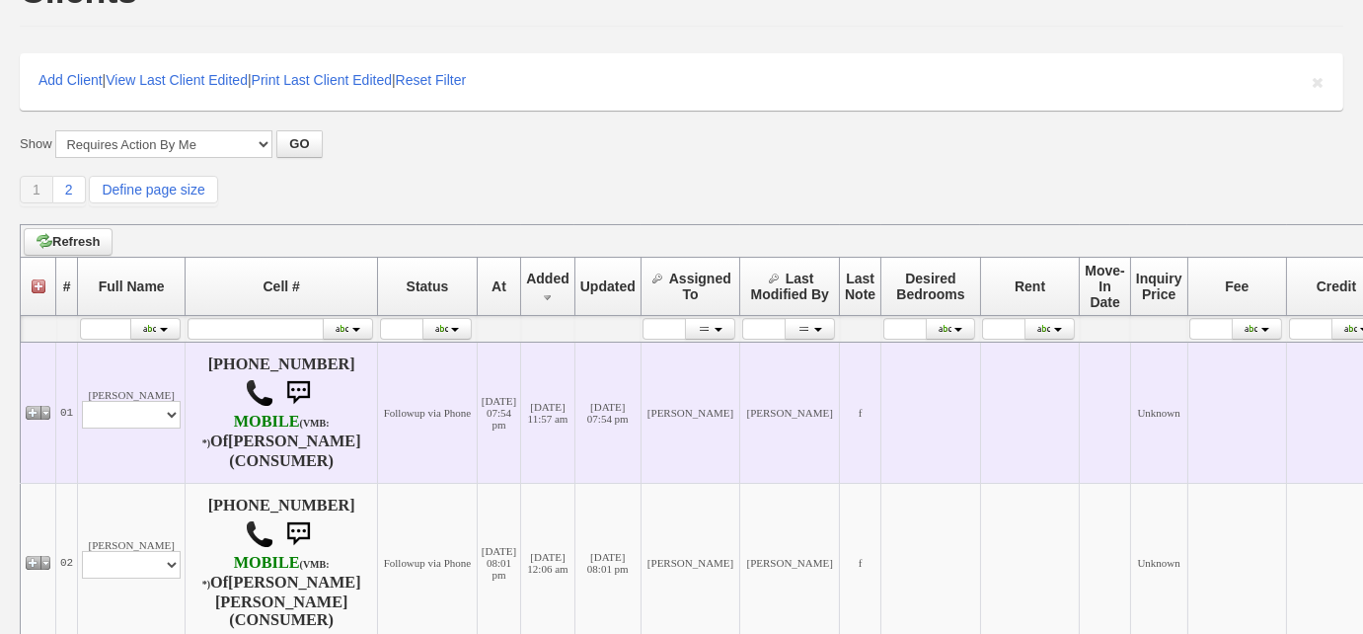
scroll to position [179, 0]
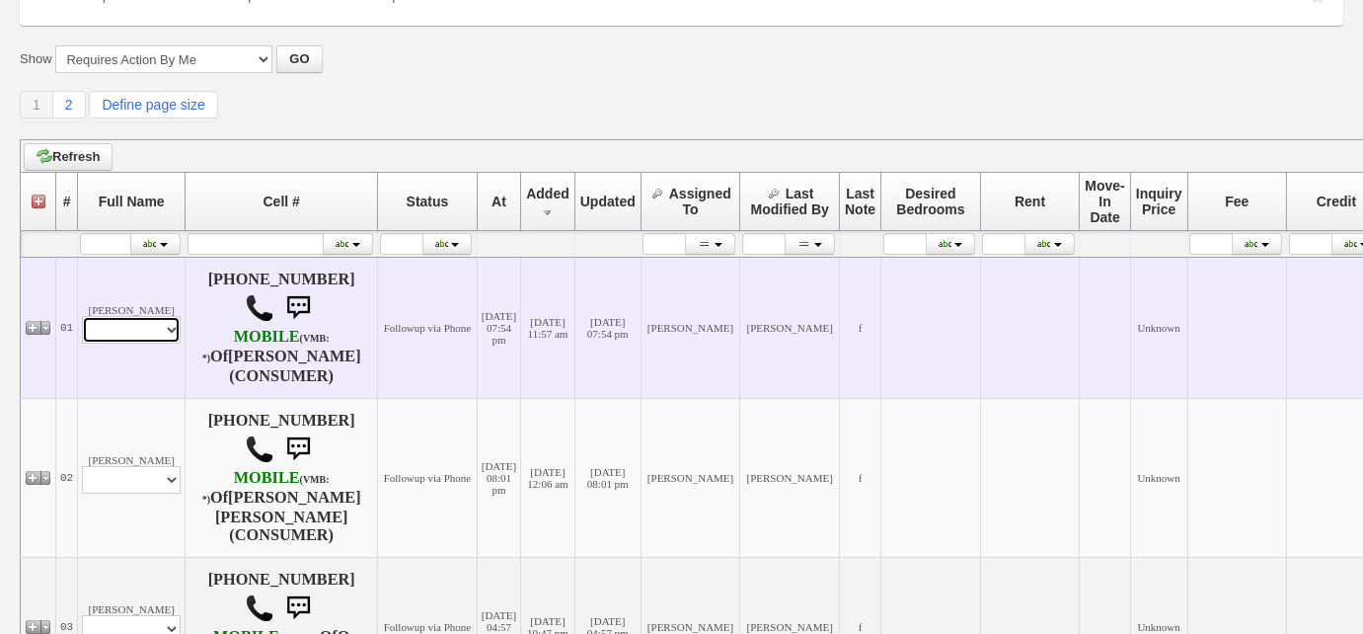
click at [137, 325] on select "Profile Edit Print Email Externally (Will Not Be Tracked In CRM) Closed Deals" at bounding box center [131, 330] width 99 height 28
select select "ChangeURL,/crm/custom/edit_client_form.php?redirect=%2Fcrm%2Fclients.php&id=167…"
click at [82, 316] on select "Profile Edit Print Email Externally (Will Not Be Tracked In CRM) Closed Deals" at bounding box center [131, 330] width 99 height 28
select select
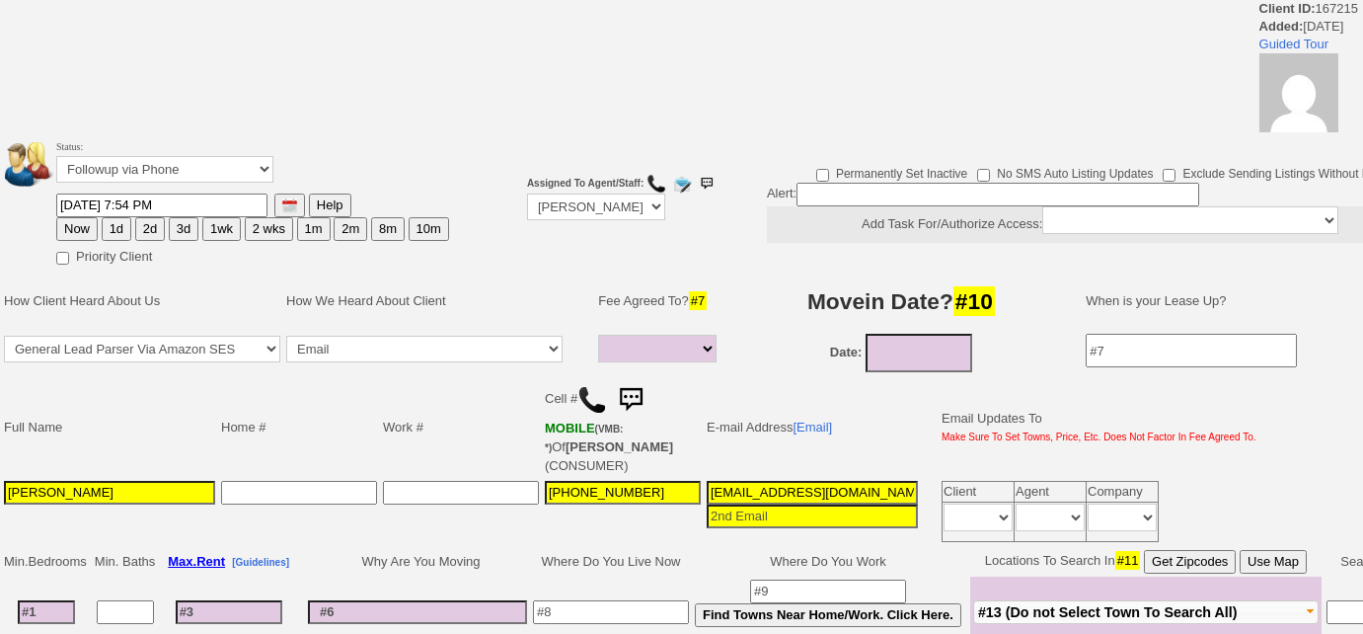
select select
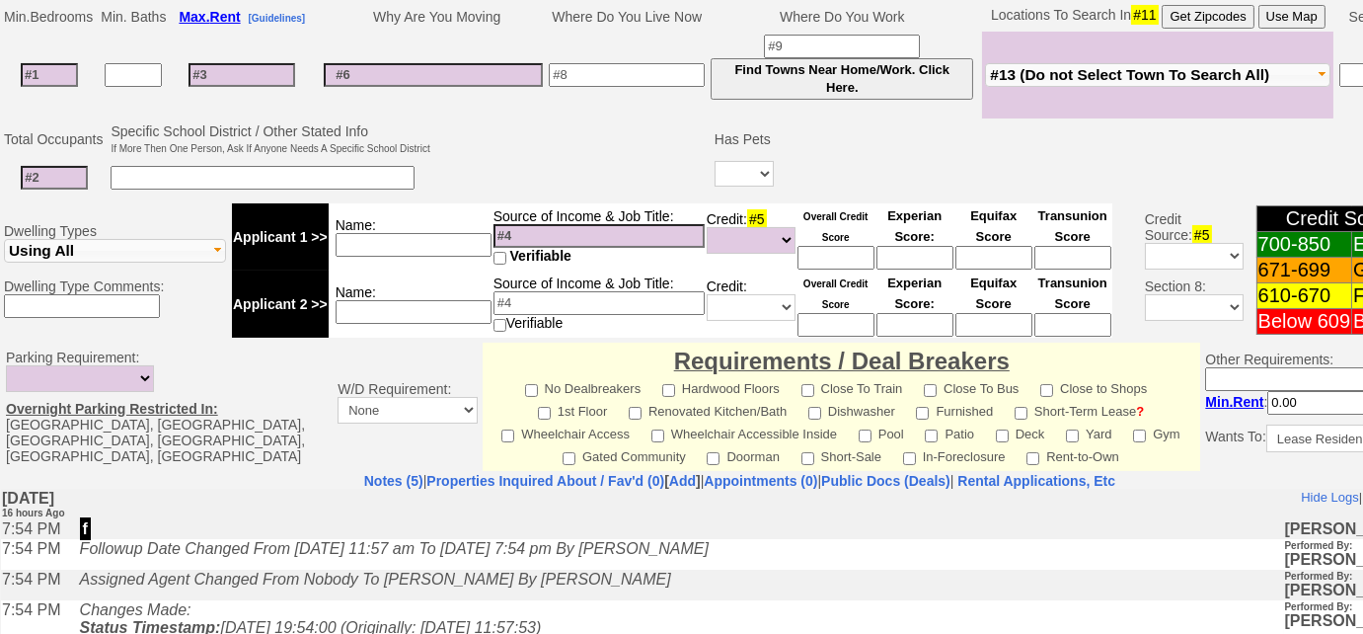
scroll to position [465, 0]
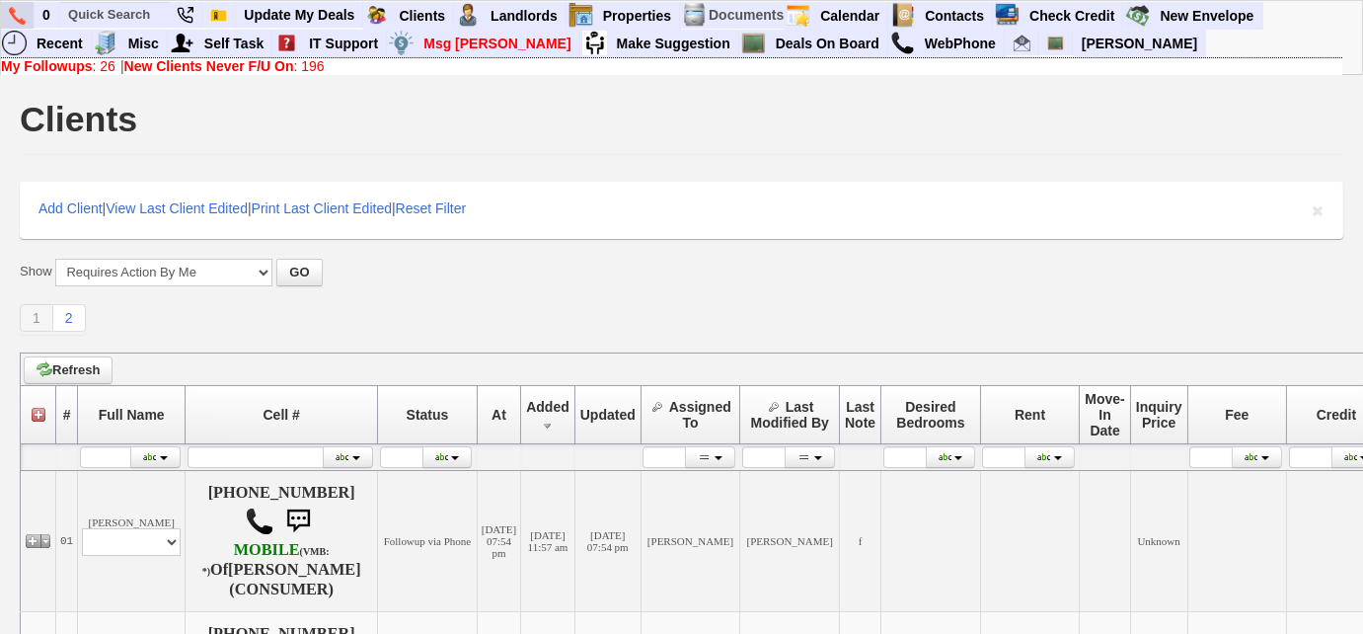
click at [18, 11] on img at bounding box center [17, 16] width 17 height 18
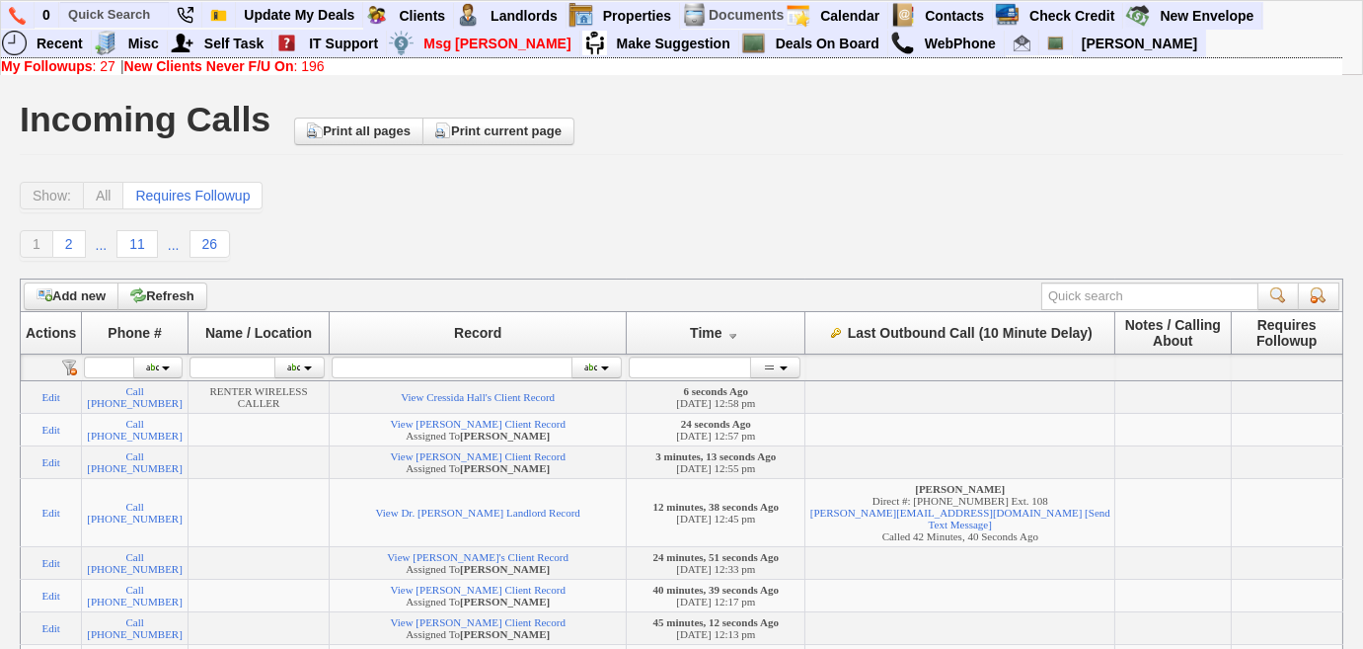
click at [104, 70] on link "My Followups : 27" at bounding box center [58, 66] width 115 height 16
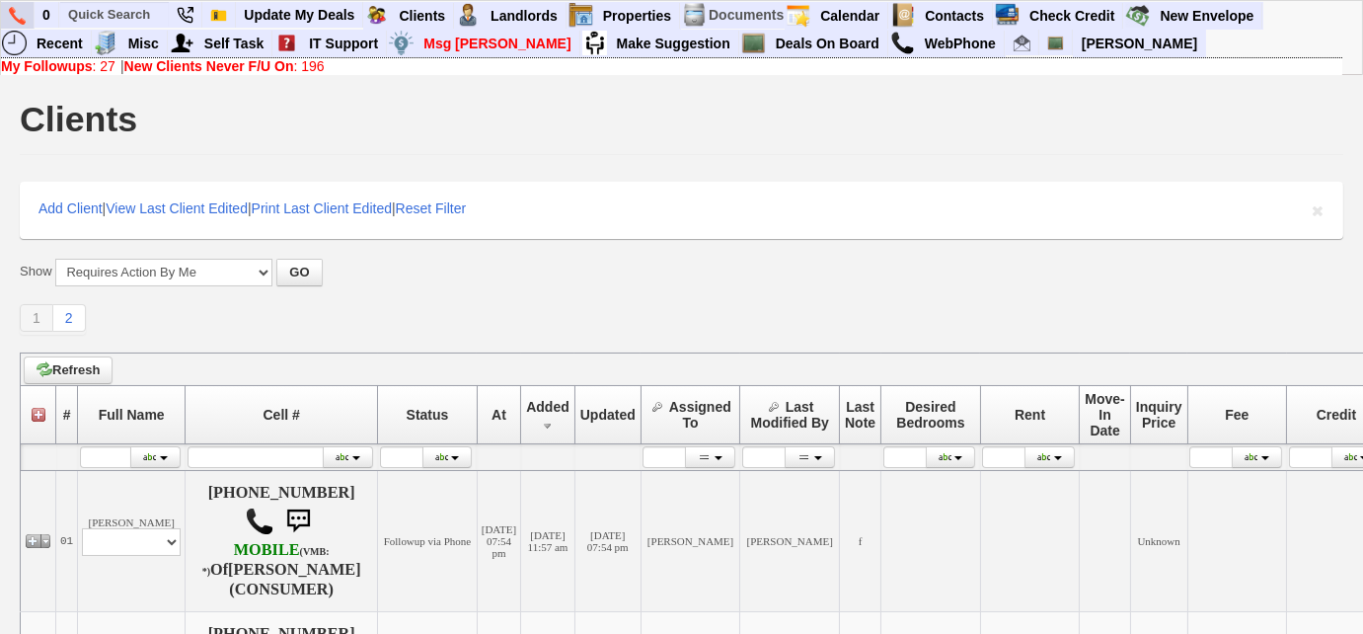
click at [19, 14] on img at bounding box center [17, 16] width 17 height 18
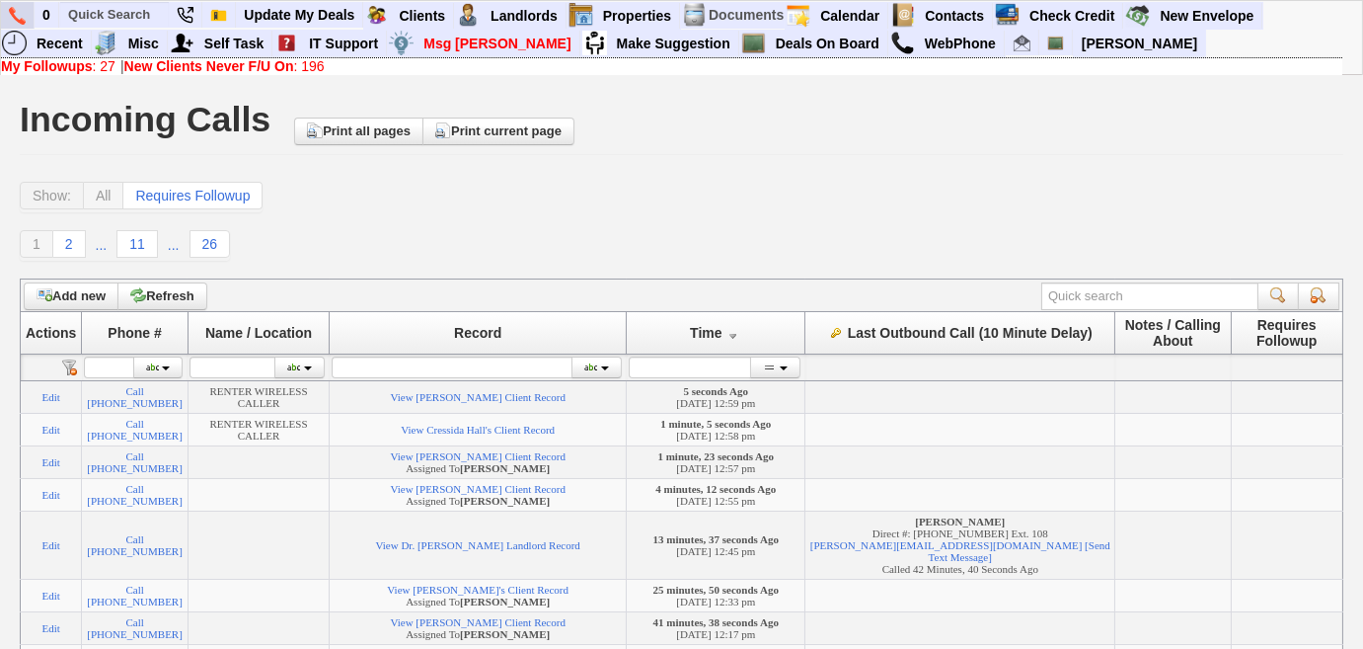
click at [10, 17] on img at bounding box center [17, 16] width 17 height 18
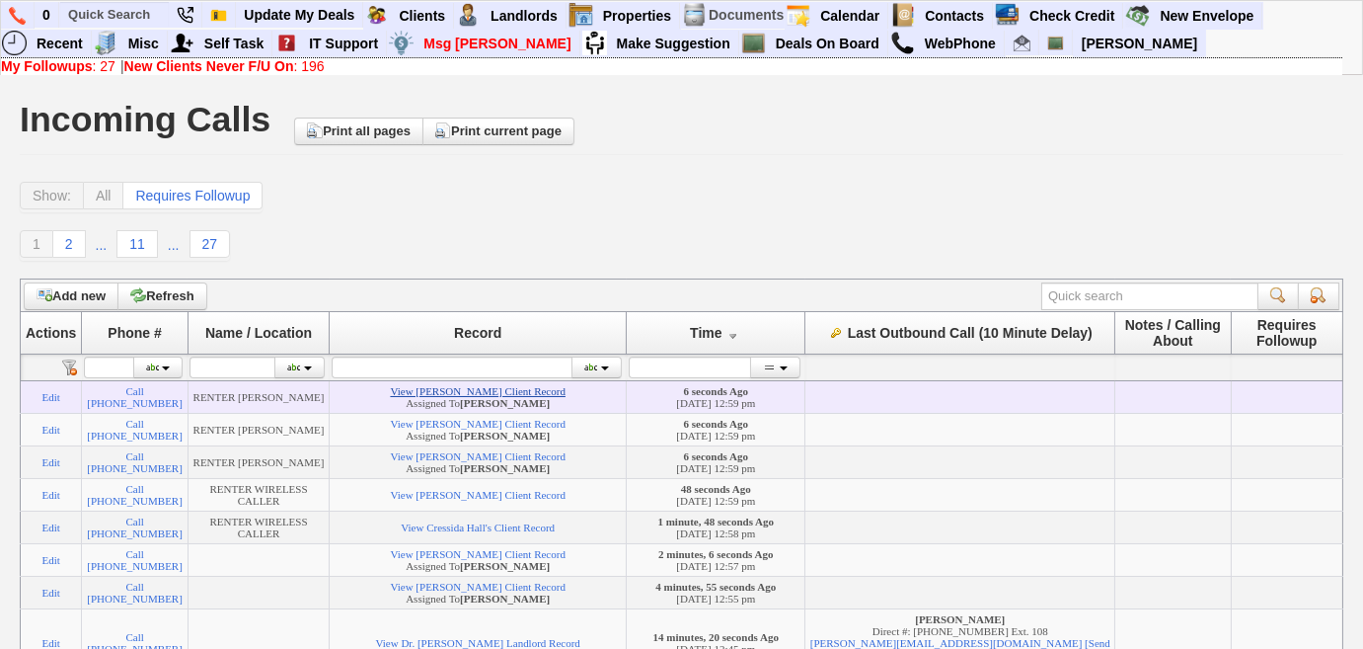
click at [507, 392] on link "View [PERSON_NAME] Client Record" at bounding box center [477, 391] width 175 height 12
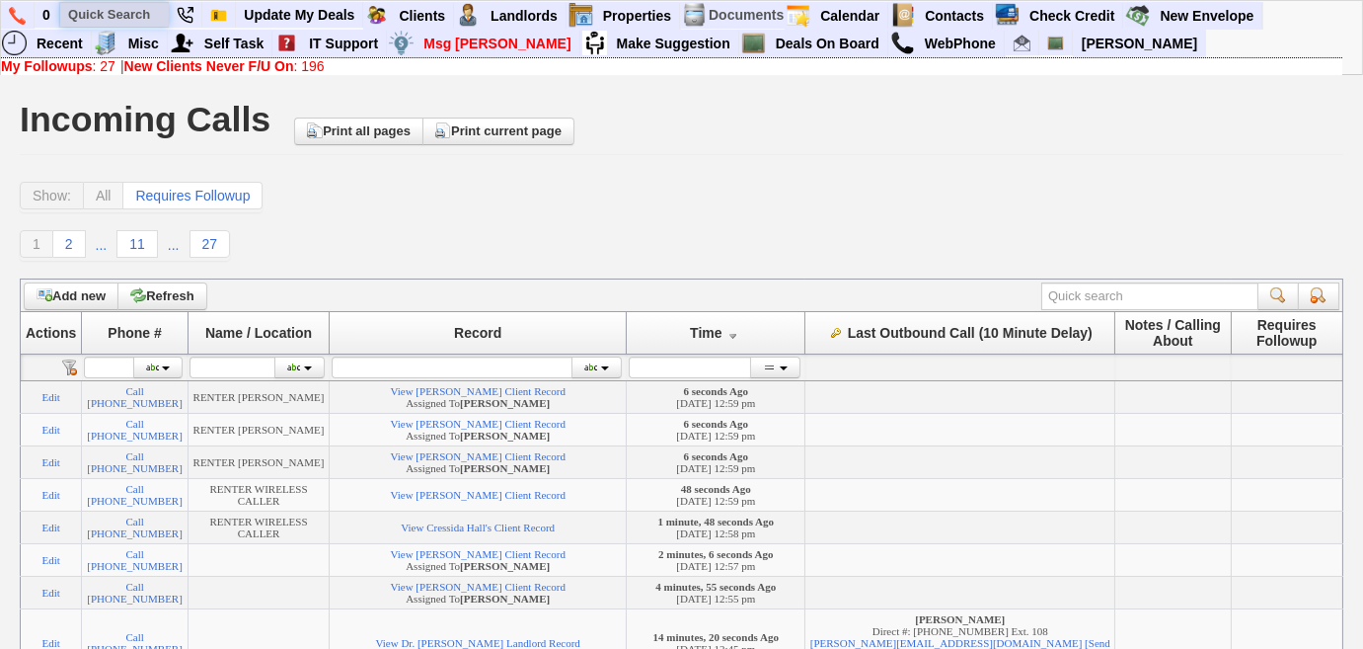
click at [124, 20] on input "text" at bounding box center [114, 14] width 109 height 25
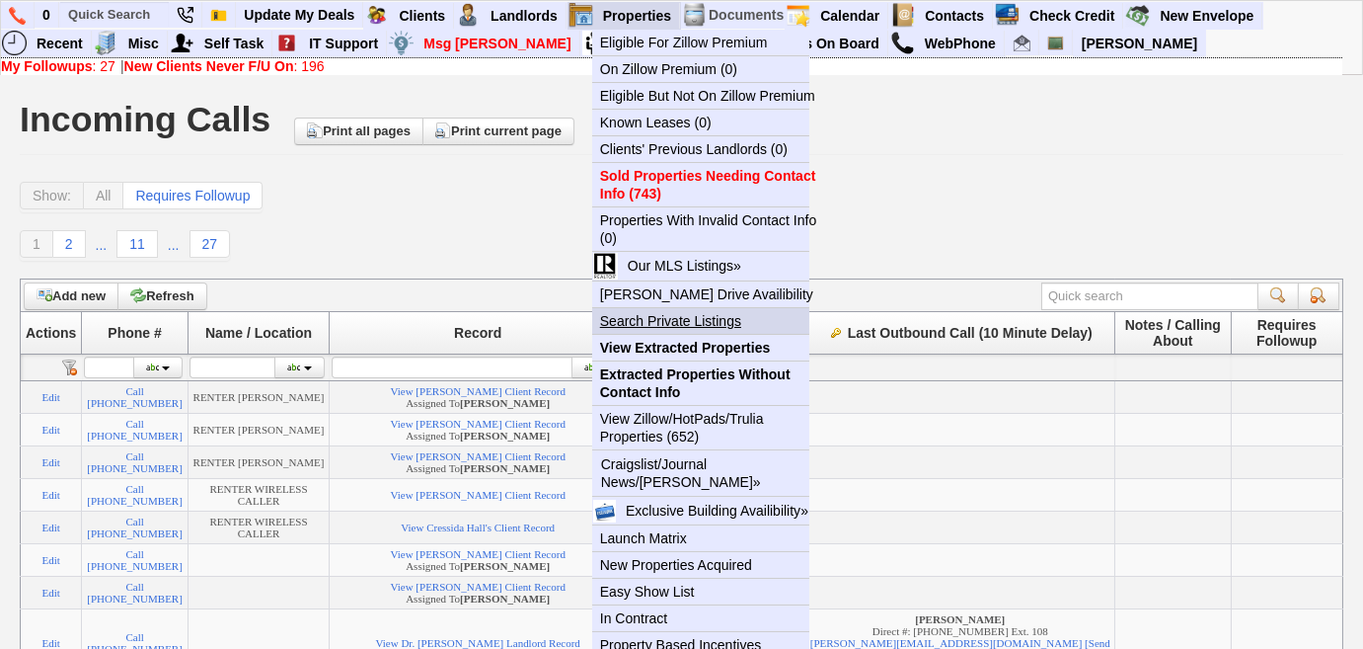
click at [698, 322] on link "Search Private Listings" at bounding box center [708, 321] width 233 height 26
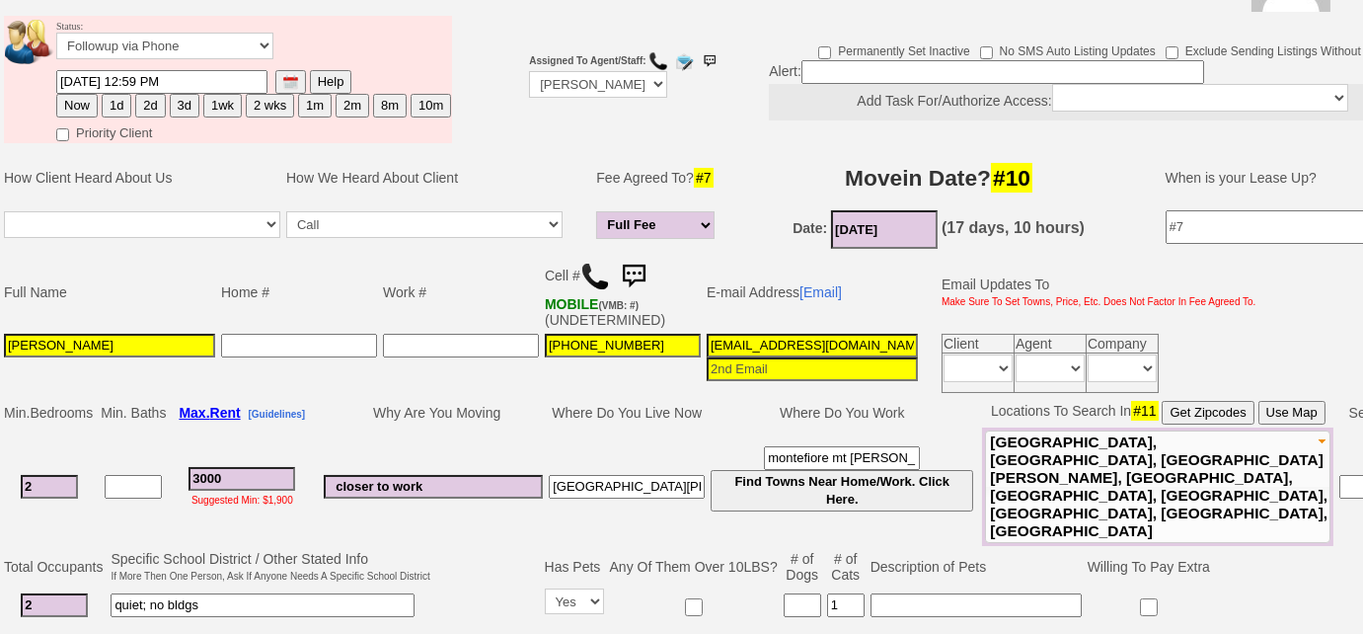
scroll to position [158, 0]
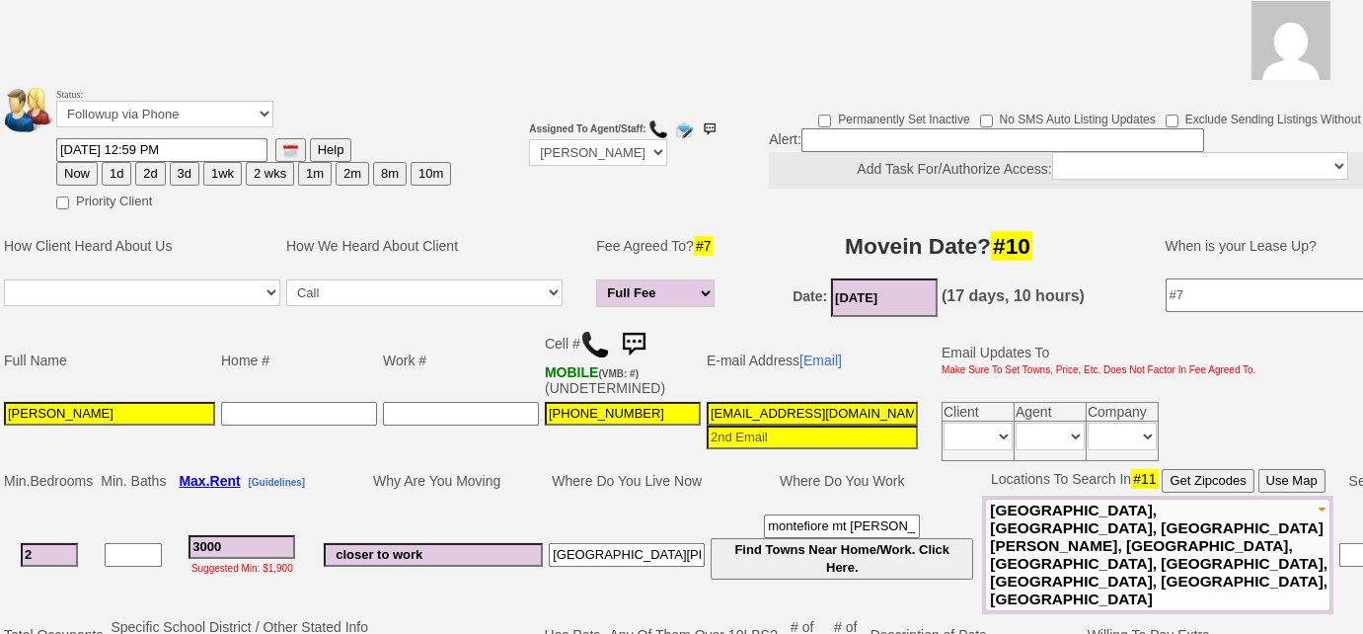
click at [182, 173] on button "3d" at bounding box center [185, 174] width 30 height 24
type input "[DATE] 01:00 PM"
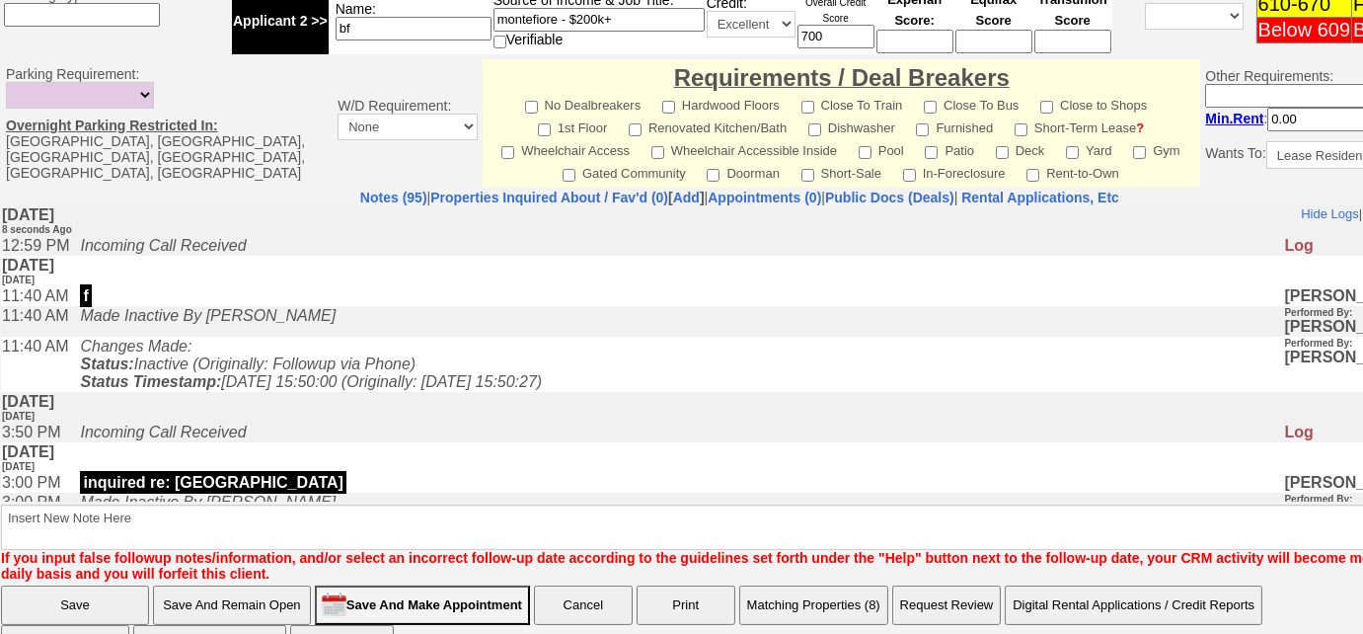
scroll to position [965, 0]
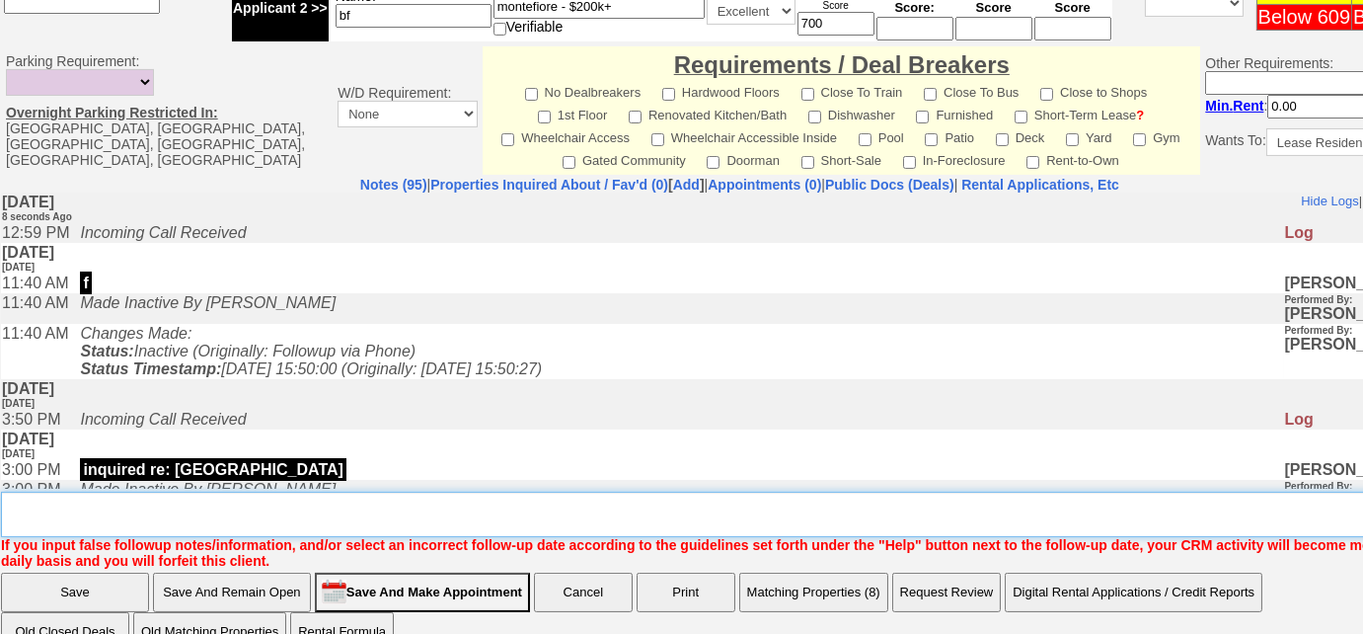
click at [158, 492] on textarea "Insert New Note Here" at bounding box center [747, 514] width 1492 height 45
type textarea "f"
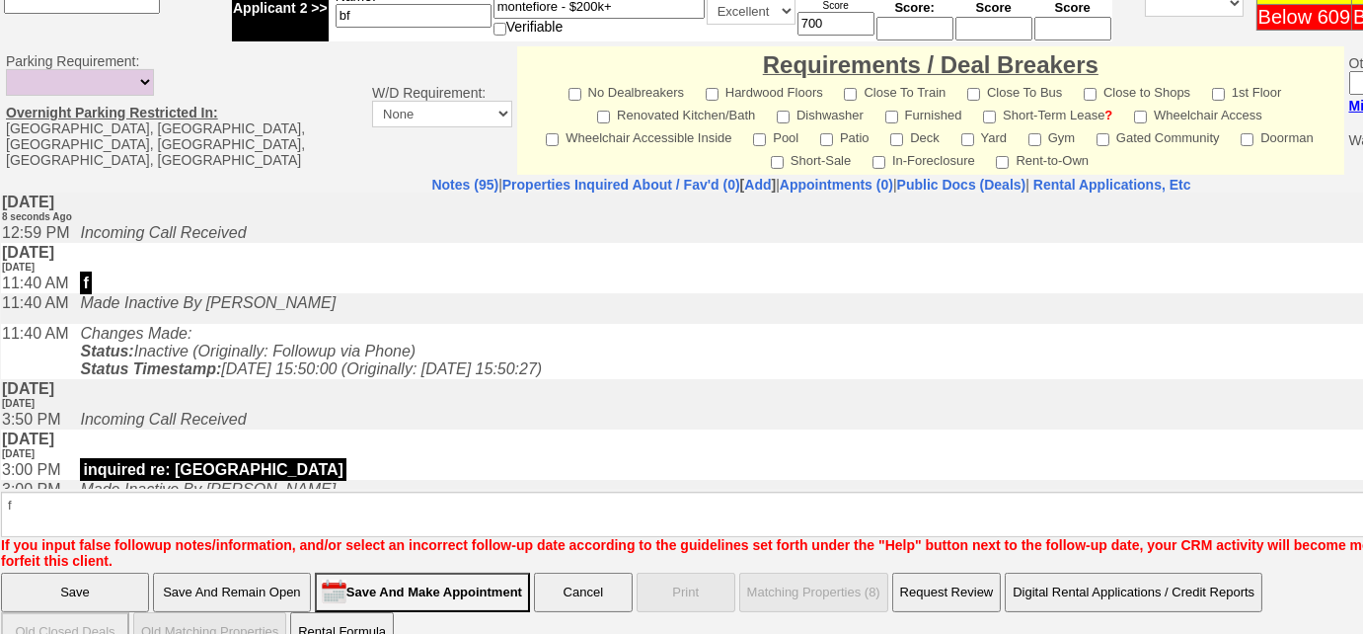
scroll to position [866, 0]
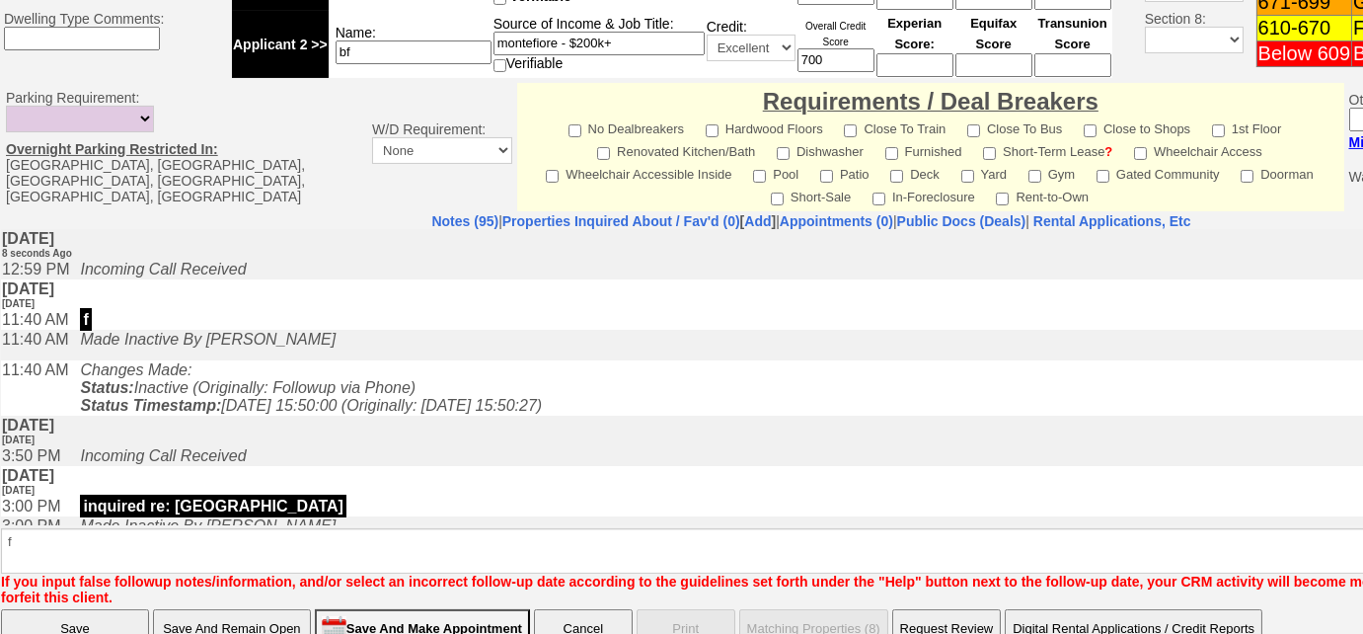
click at [64, 609] on input "Save" at bounding box center [75, 628] width 148 height 39
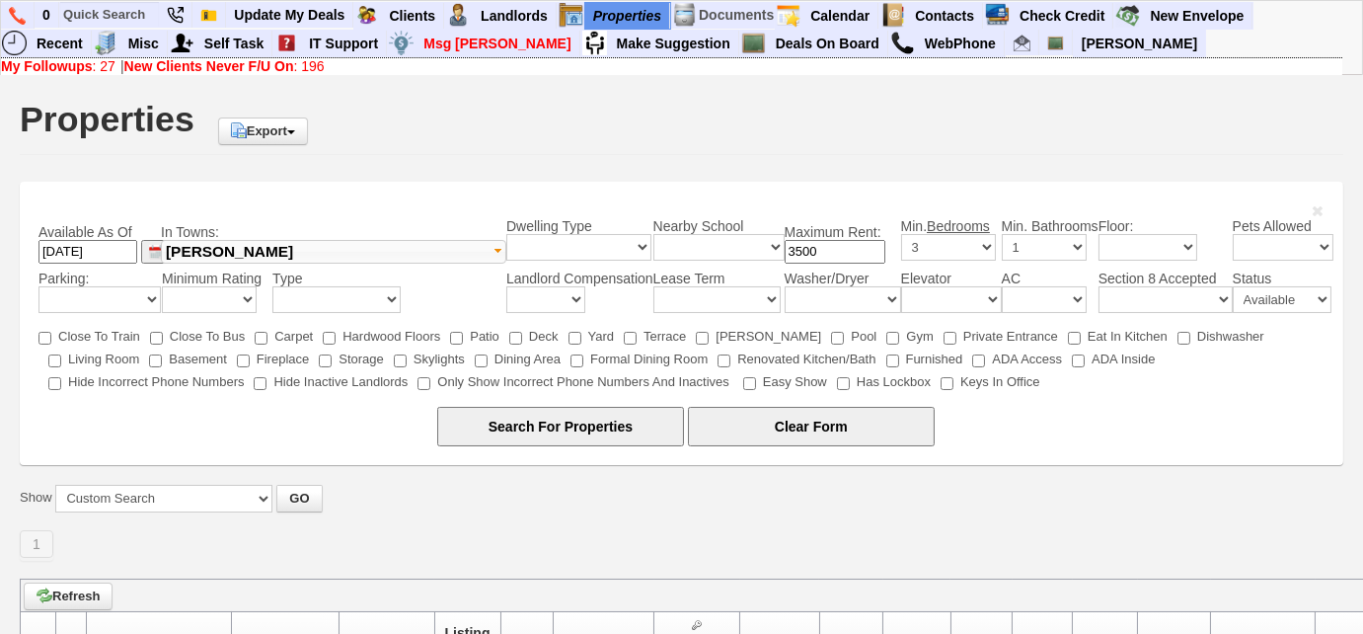
click at [331, 250] on button "[PERSON_NAME]" at bounding box center [334, 252] width 346 height 24
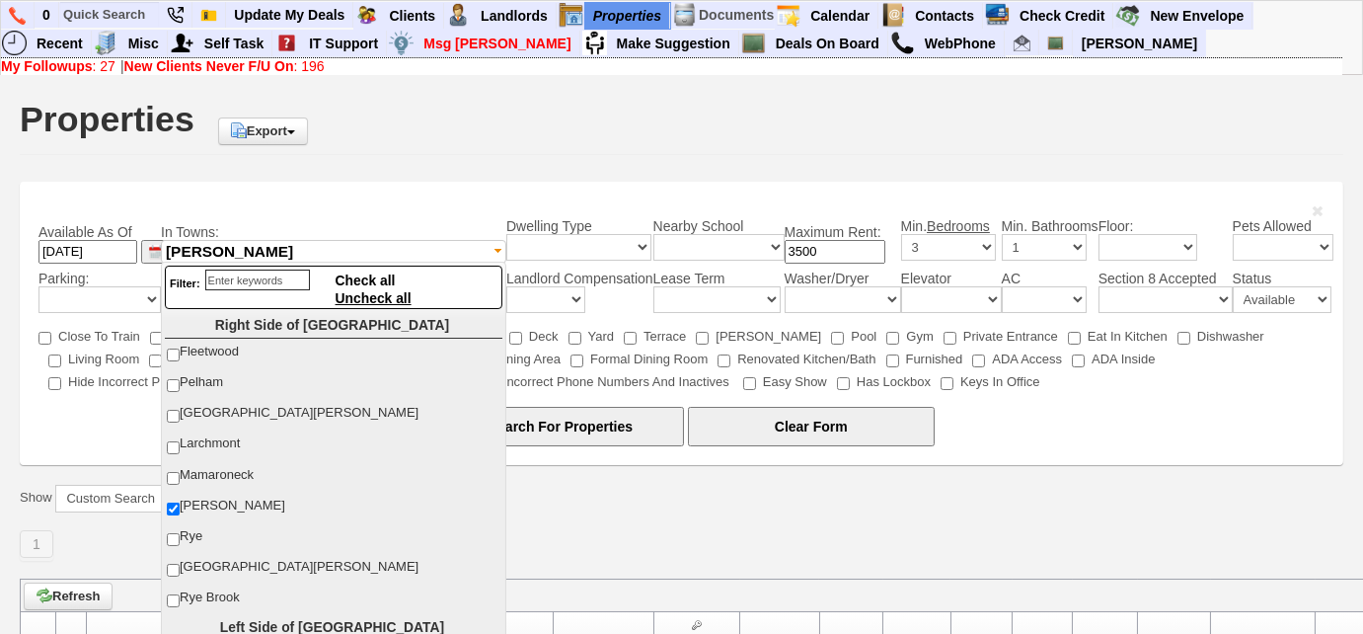
click at [370, 300] on span "Uncheck all" at bounding box center [374, 298] width 76 height 16
checkbox input "false"
click at [169, 410] on input "[GEOGRAPHIC_DATA][PERSON_NAME]" at bounding box center [173, 416] width 13 height 13
checkbox input "true"
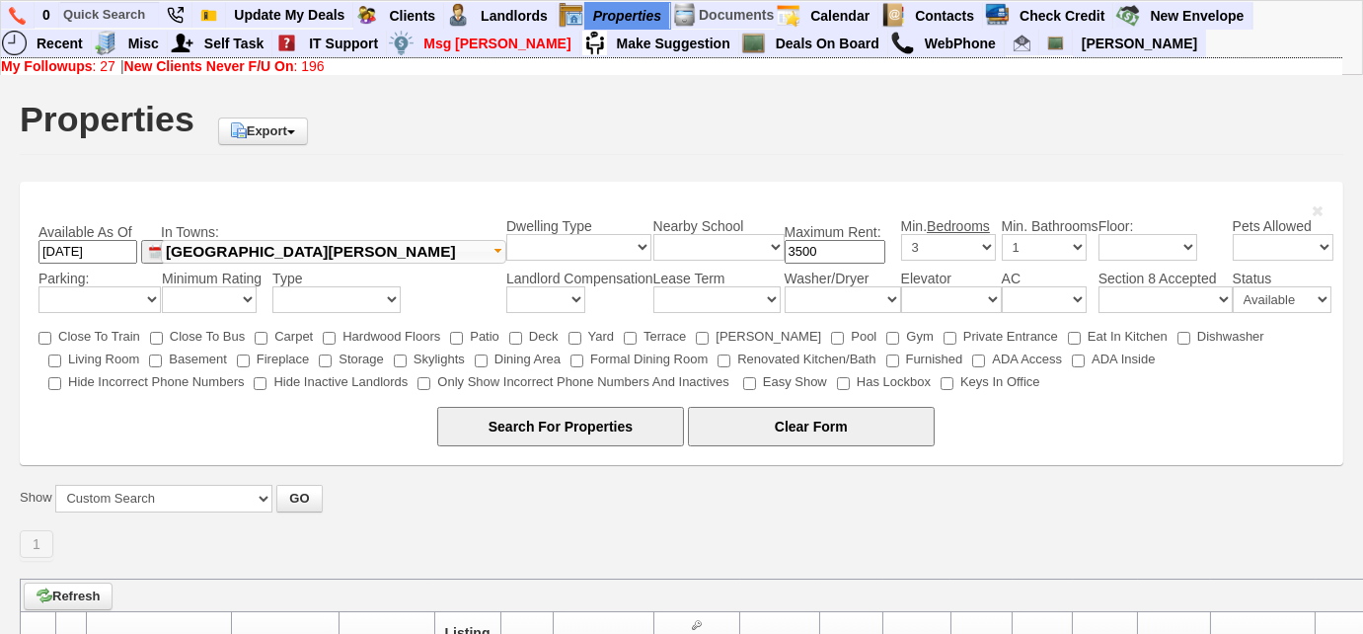
drag, startPoint x: 832, startPoint y: 253, endPoint x: 755, endPoint y: 254, distance: 77.0
click at [755, 254] on tr "Available As Of 10/02/2024 In Towns: Fleetwood Pelham New Rochelle Larchmont Ma…" at bounding box center [686, 243] width 1295 height 51
type input "2100"
click at [968, 248] on select "0 1 1.5 2 2.5 3 4 5+" at bounding box center [948, 247] width 95 height 27
select select "2"
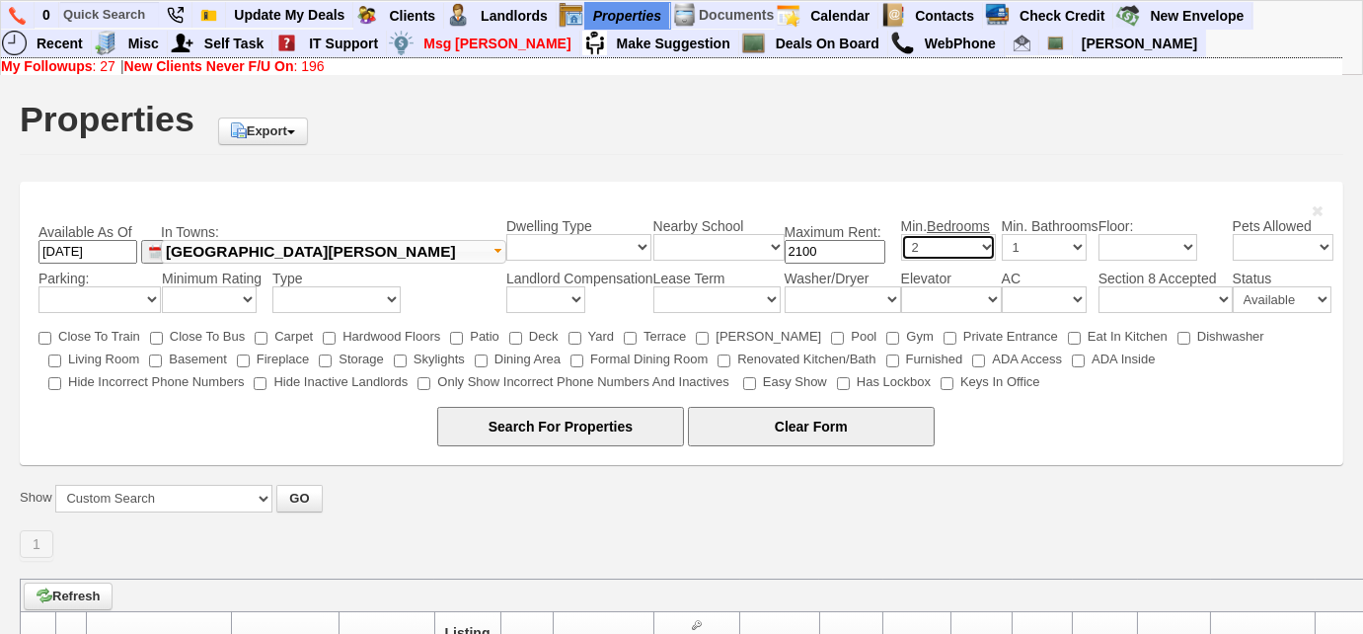
click at [901, 234] on select "0 1 1.5 2 2.5 3 4 5+" at bounding box center [948, 247] width 95 height 27
click at [609, 438] on input "Search For Properties" at bounding box center [560, 426] width 247 height 39
click at [1071, 251] on select "1 1.5 2 2.5 3 3.5 4 5+" at bounding box center [1044, 247] width 85 height 27
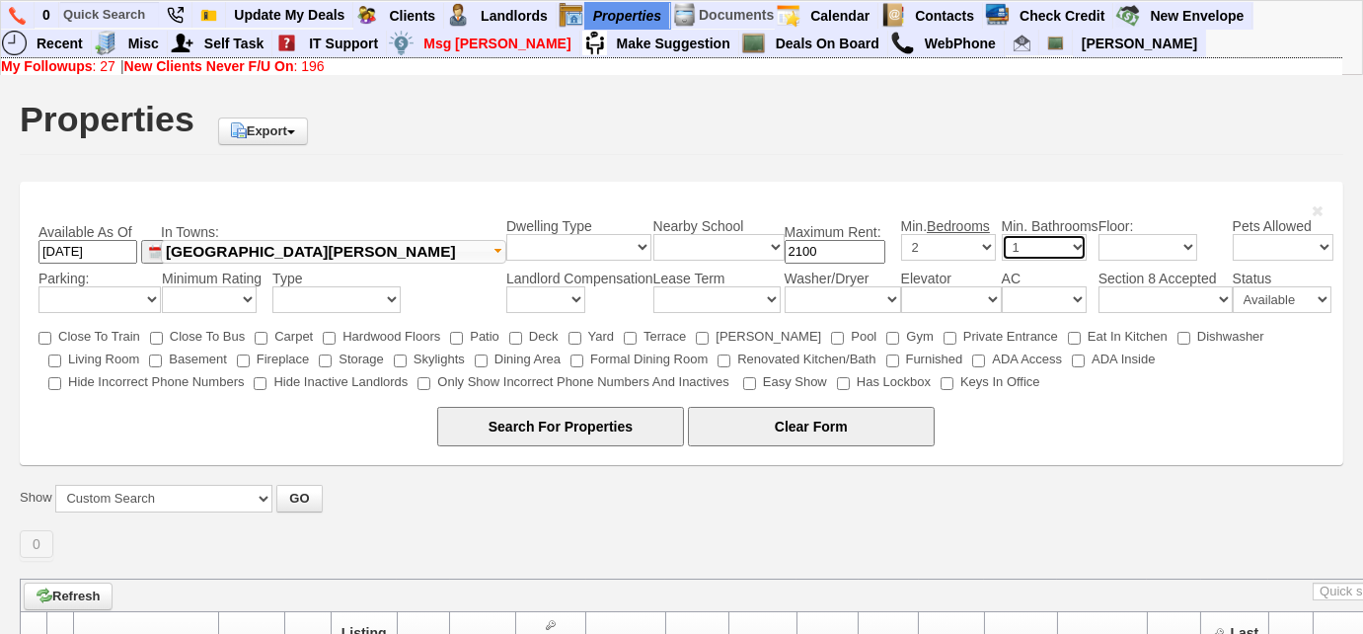
select select
click at [1002, 234] on select "1 1.5 2 2.5 3 3.5 4 5+" at bounding box center [1044, 247] width 85 height 27
click at [539, 415] on input "Search For Properties" at bounding box center [560, 426] width 247 height 39
click at [98, 14] on input "text" at bounding box center [109, 14] width 99 height 25
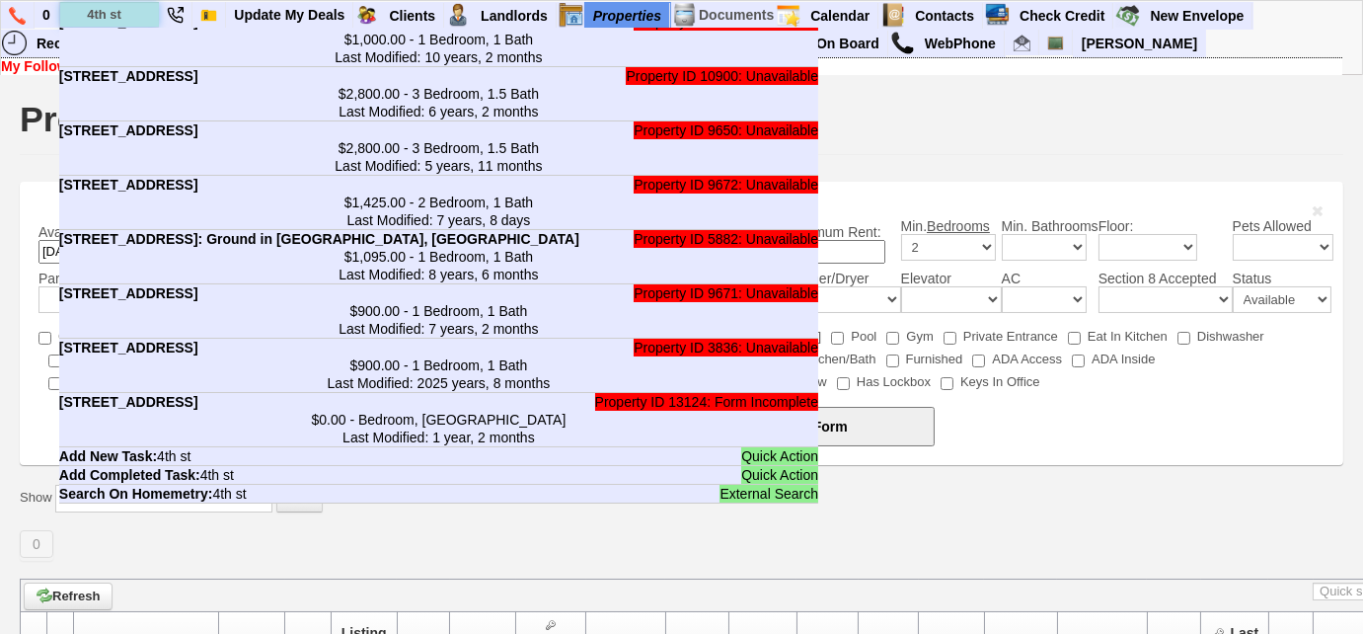
click at [108, 18] on input "4th st" at bounding box center [109, 14] width 99 height 25
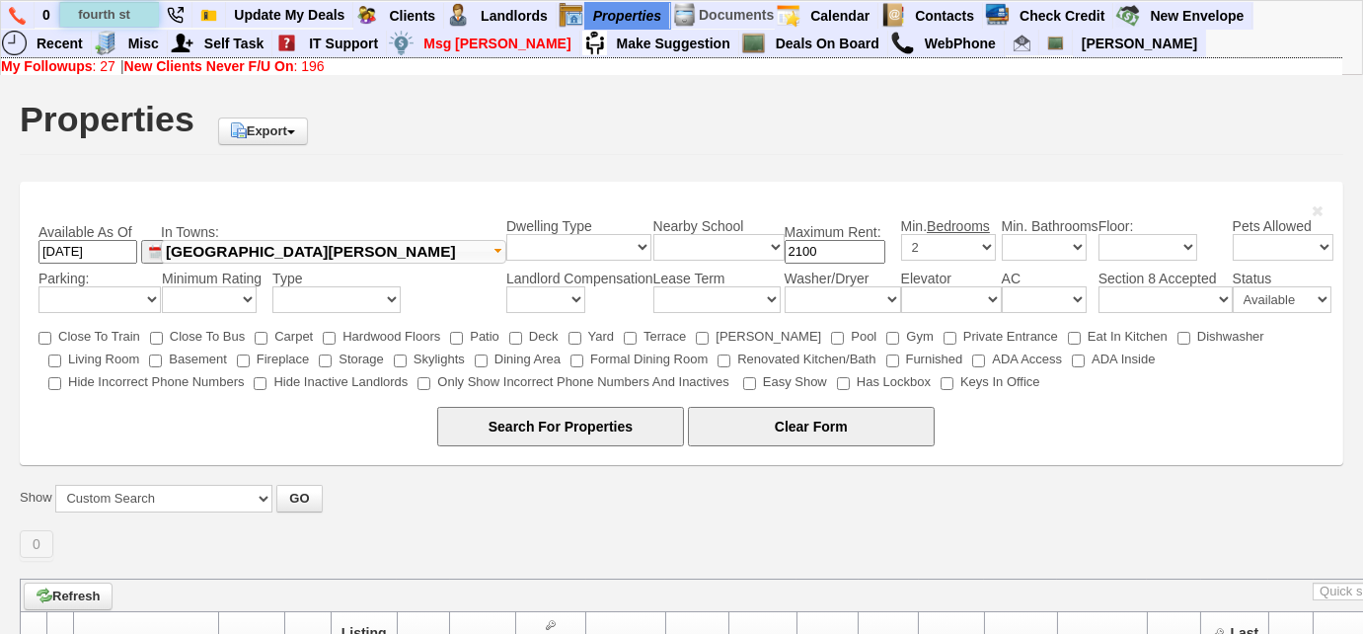
scroll to position [0, 0]
click at [144, 14] on input "fourth st" at bounding box center [109, 14] width 99 height 25
type input "fourth s"
click at [948, 252] on select "0 1 1.5 2 2.5 3 4 5+" at bounding box center [948, 247] width 95 height 27
select select "1"
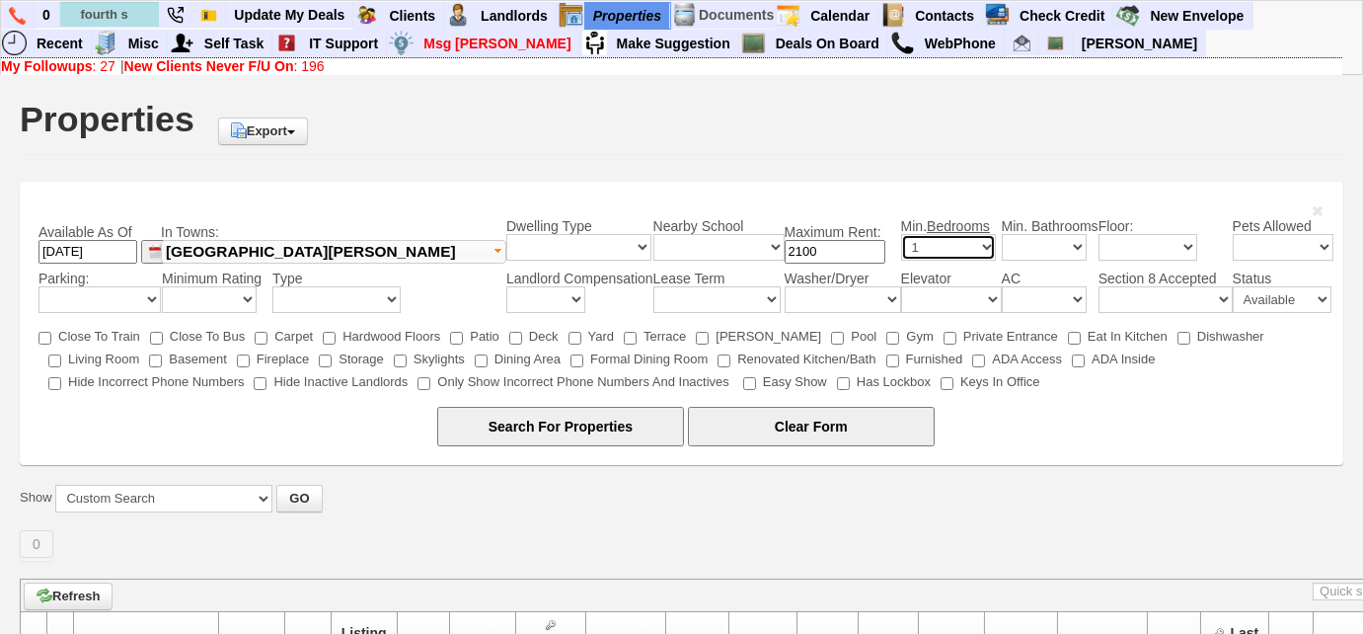
click at [901, 234] on select "0 1 1.5 2 2.5 3 4 5+" at bounding box center [948, 247] width 95 height 27
click at [608, 430] on input "Search For Properties" at bounding box center [560, 426] width 247 height 39
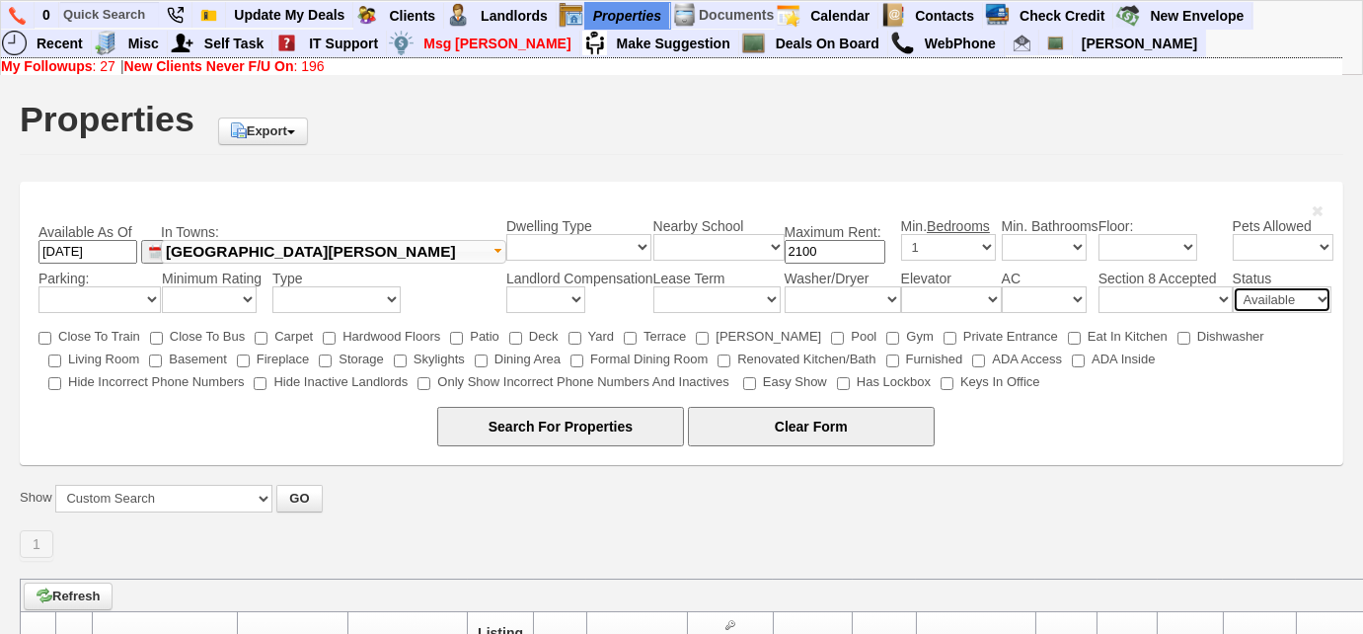
click at [1258, 291] on select "Available Unavailable" at bounding box center [1282, 299] width 99 height 27
select select "Unavailable"
click at [1233, 286] on select "Available Unavailable" at bounding box center [1282, 299] width 99 height 27
click at [629, 420] on input "Search For Properties" at bounding box center [560, 426] width 247 height 39
click at [21, 14] on img at bounding box center [17, 16] width 17 height 18
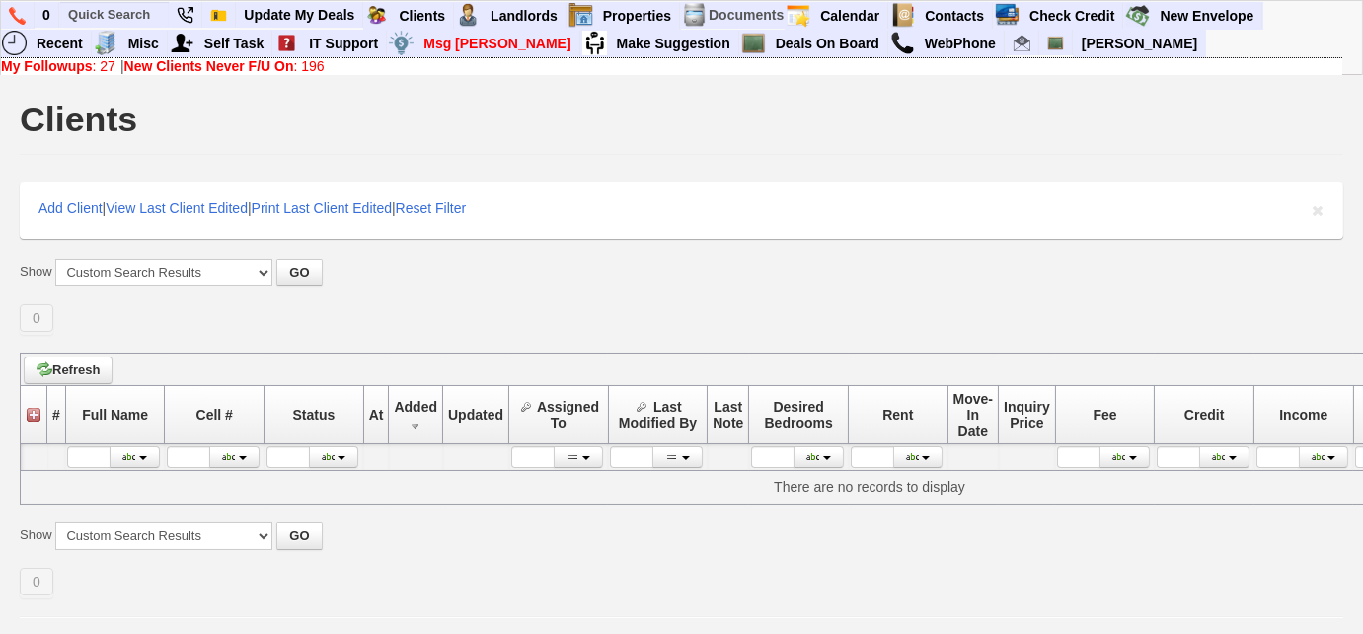
click at [57, 63] on b "My Followups" at bounding box center [47, 66] width 92 height 16
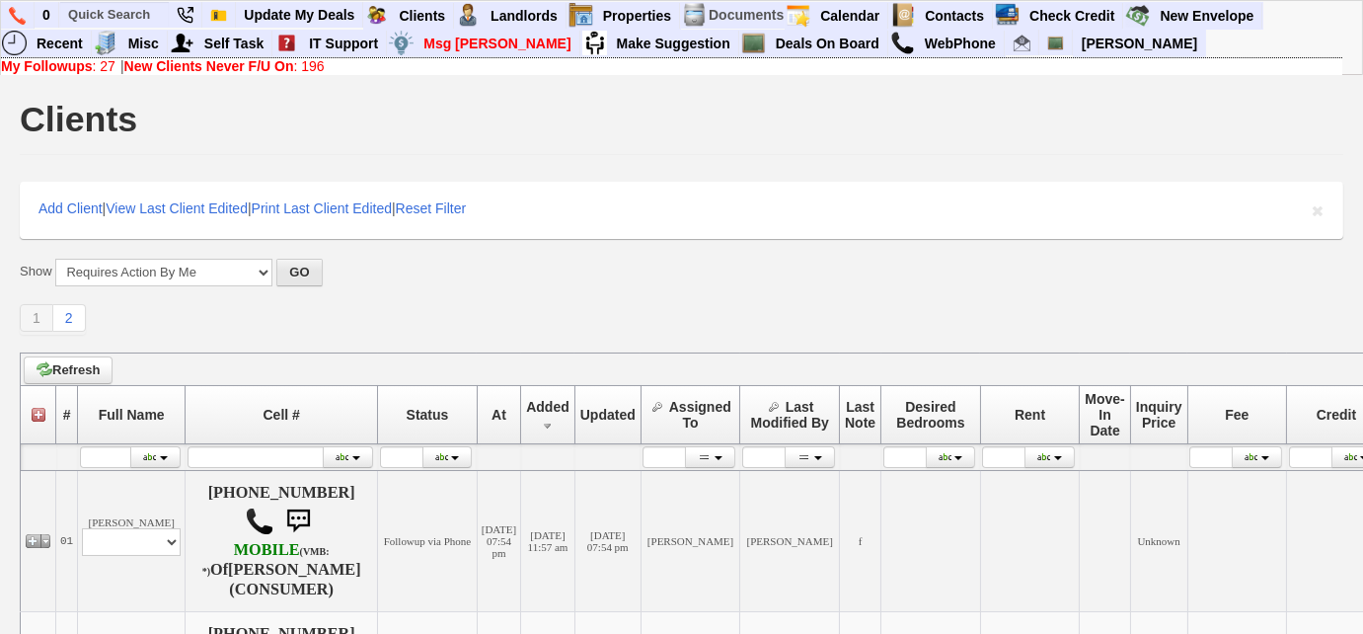
scroll to position [448, 0]
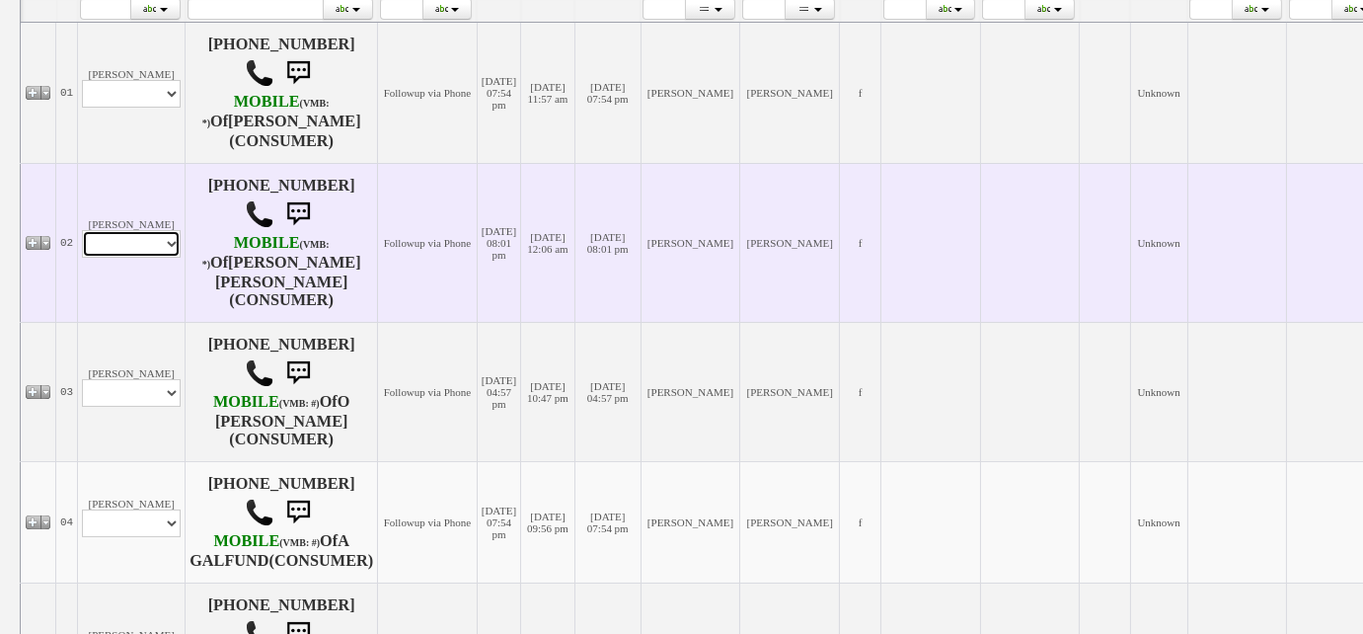
click at [150, 231] on select "Profile Edit Print Email Externally (Will Not Be Tracked In CRM) Closed Deals" at bounding box center [131, 244] width 99 height 28
select select "ChangeURL,/crm/custom/edit_client_form.php?redirect=%2Fcrm%2Fclients.php&id=167…"
click at [82, 230] on select "Profile Edit Print Email Externally (Will Not Be Tracked In CRM) Closed Deals" at bounding box center [131, 244] width 99 height 28
select select
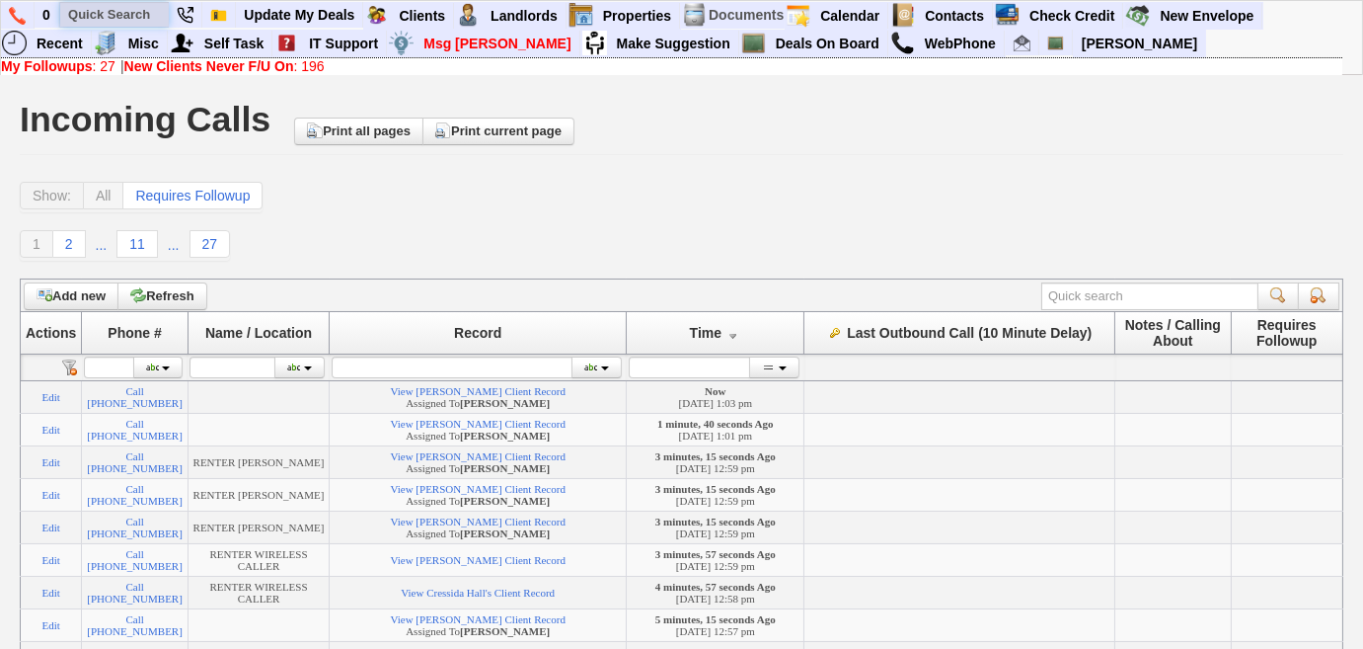
click at [120, 10] on input "text" at bounding box center [114, 14] width 109 height 25
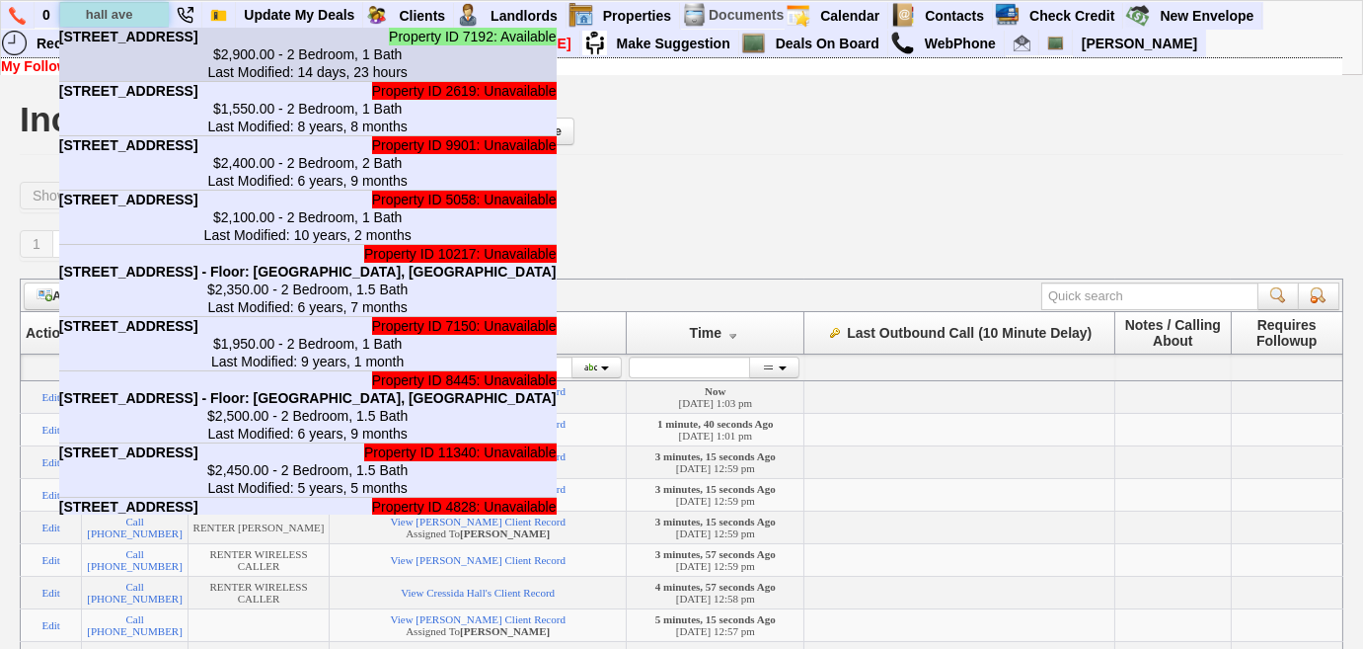
type input "hall ave"
click at [143, 68] on center "$2,900.00 - 2 Bedroom, 1 Bath Last Modified: 14 days, 23 hours" at bounding box center [308, 63] width 498 height 36
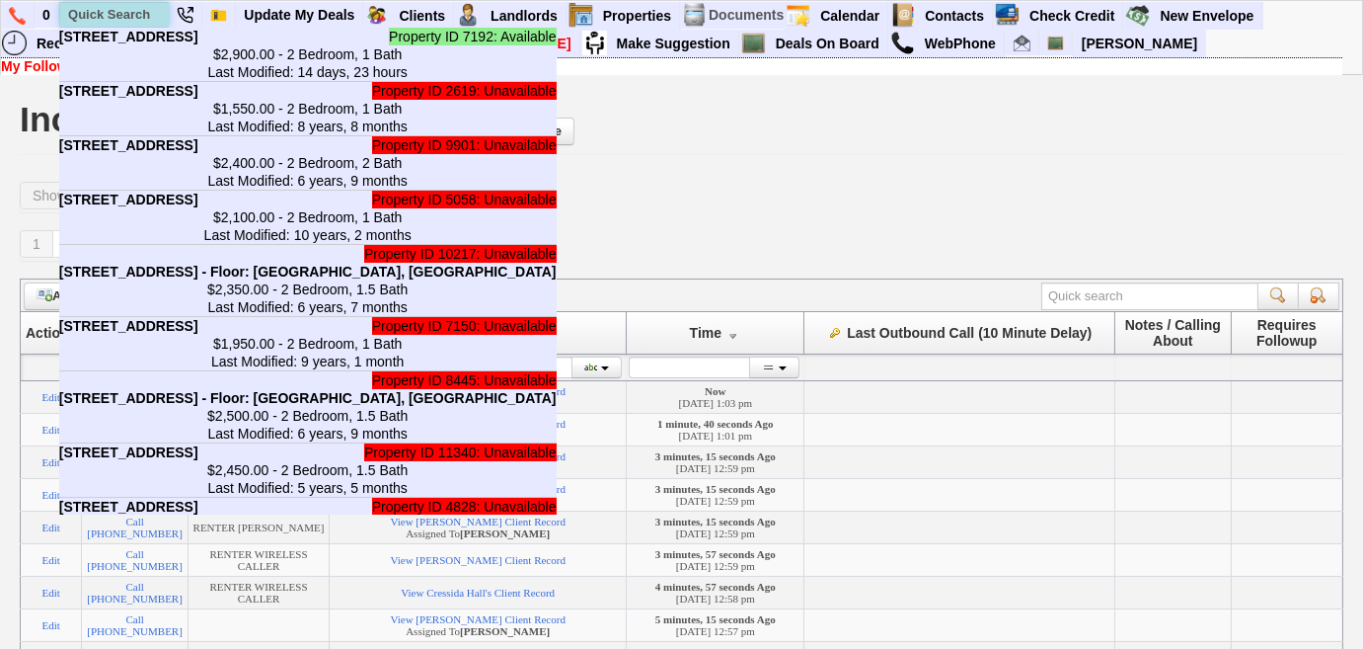
click at [117, 19] on input "text" at bounding box center [114, 14] width 109 height 25
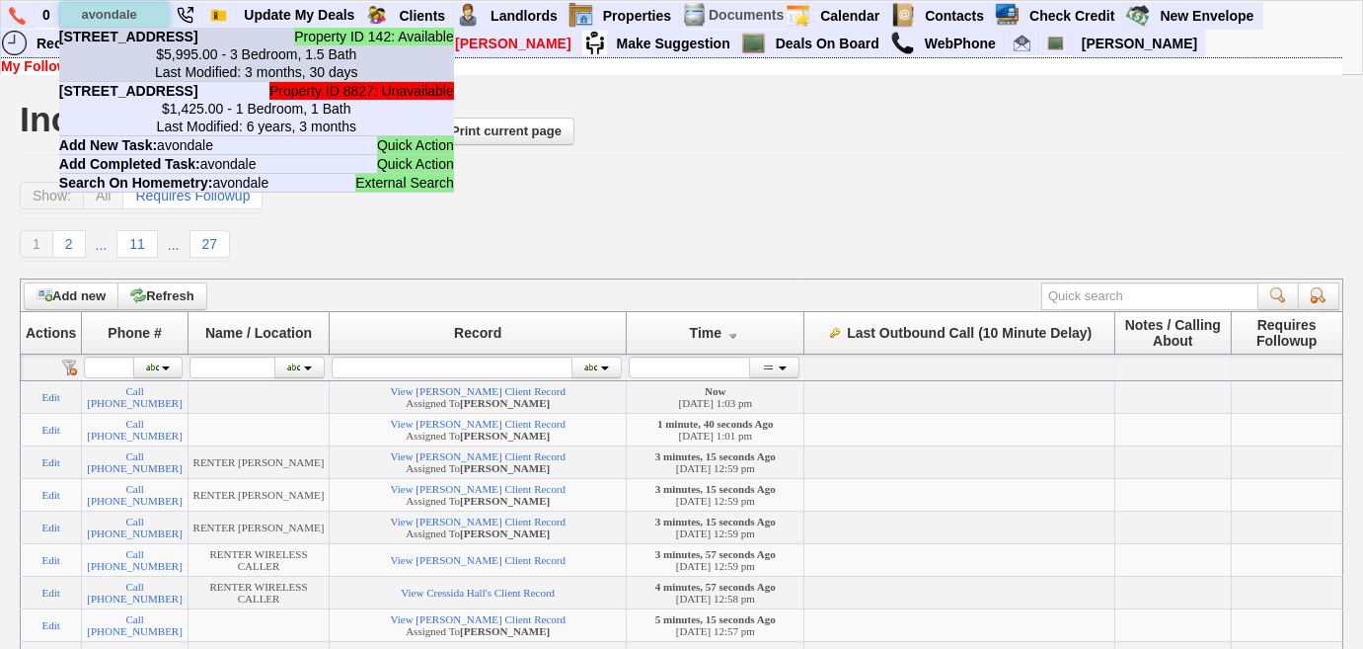
type input "avondale"
click at [208, 79] on center "$5,995.00 - 3 Bedroom, 1.5 Bath Last Modified: 3 months, 30 days" at bounding box center [256, 63] width 395 height 36
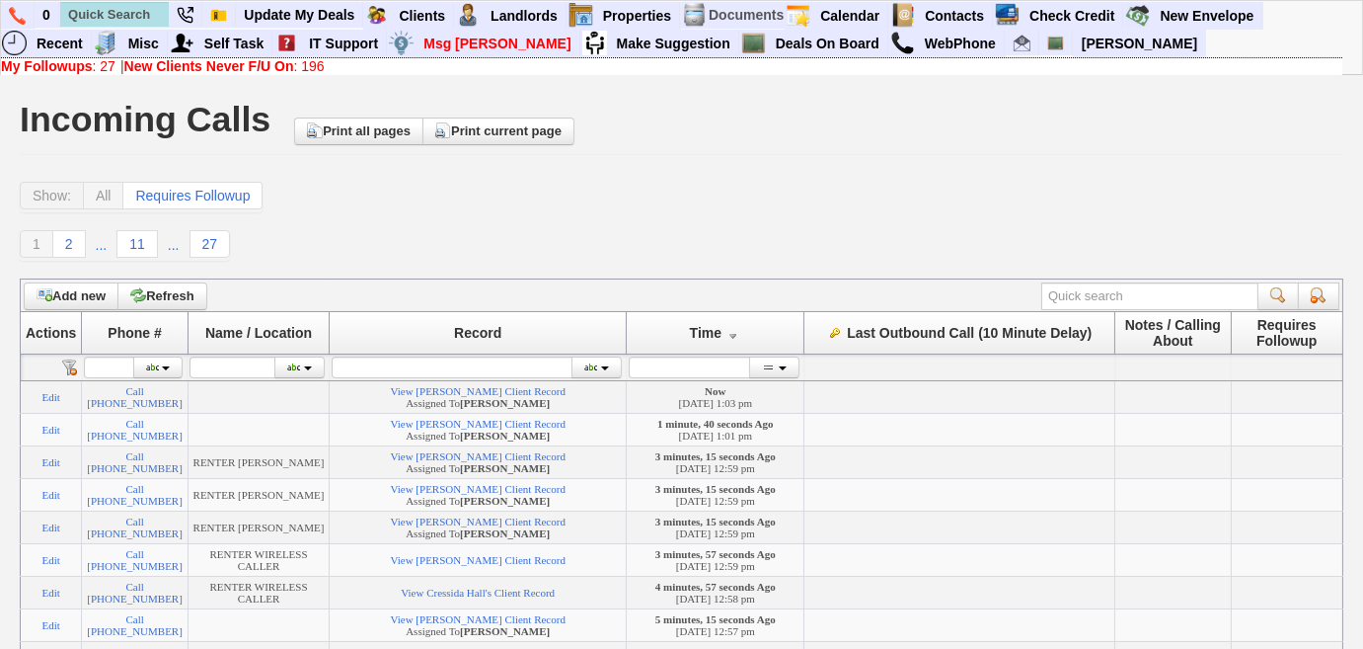
click at [307, 69] on link "New Clients Never F/U On : 196" at bounding box center [224, 66] width 200 height 16
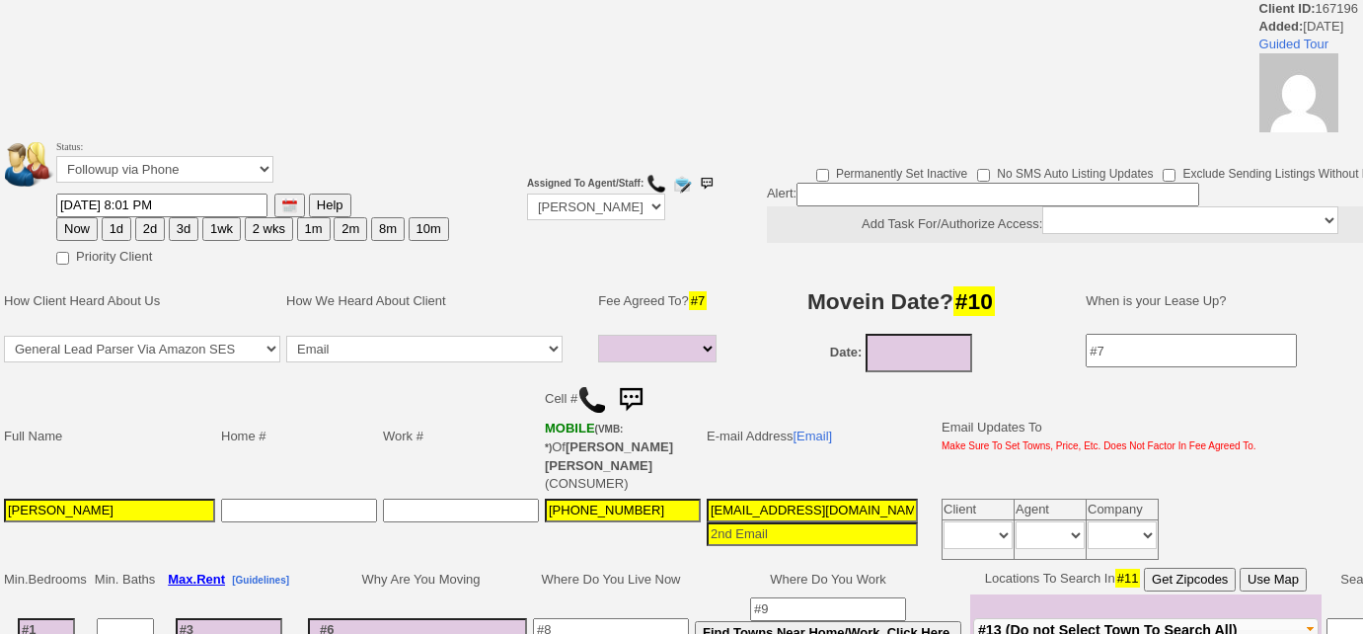
select select
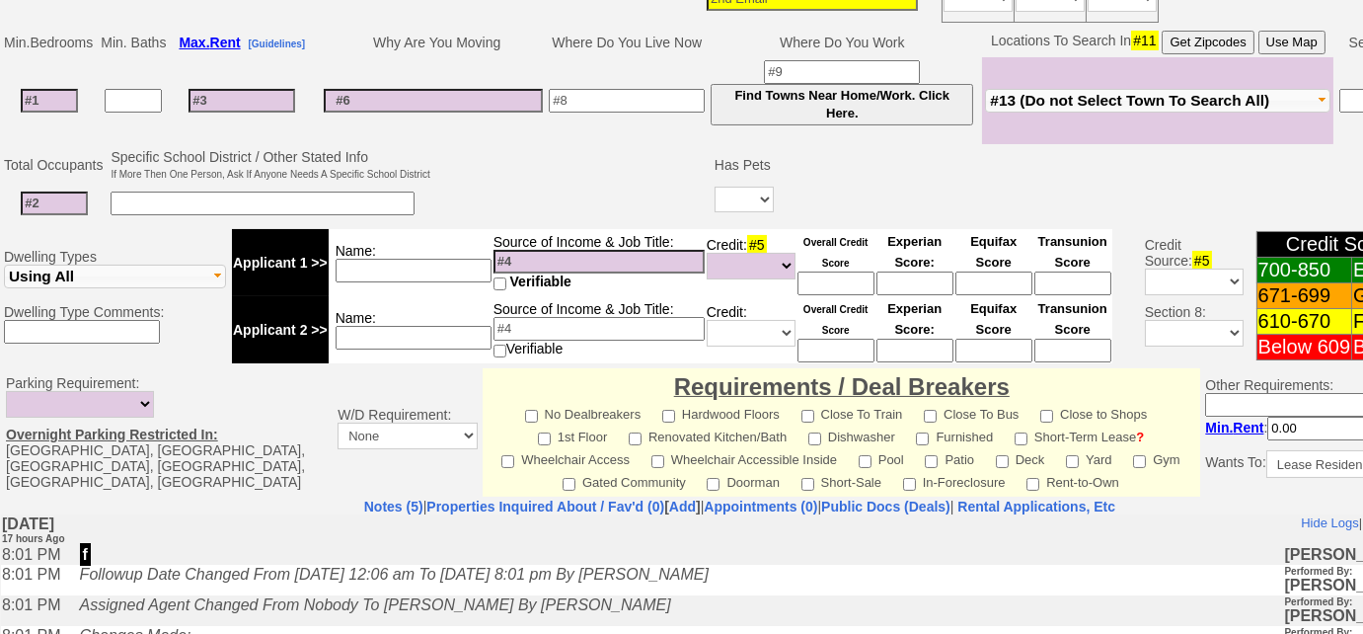
scroll to position [724, 0]
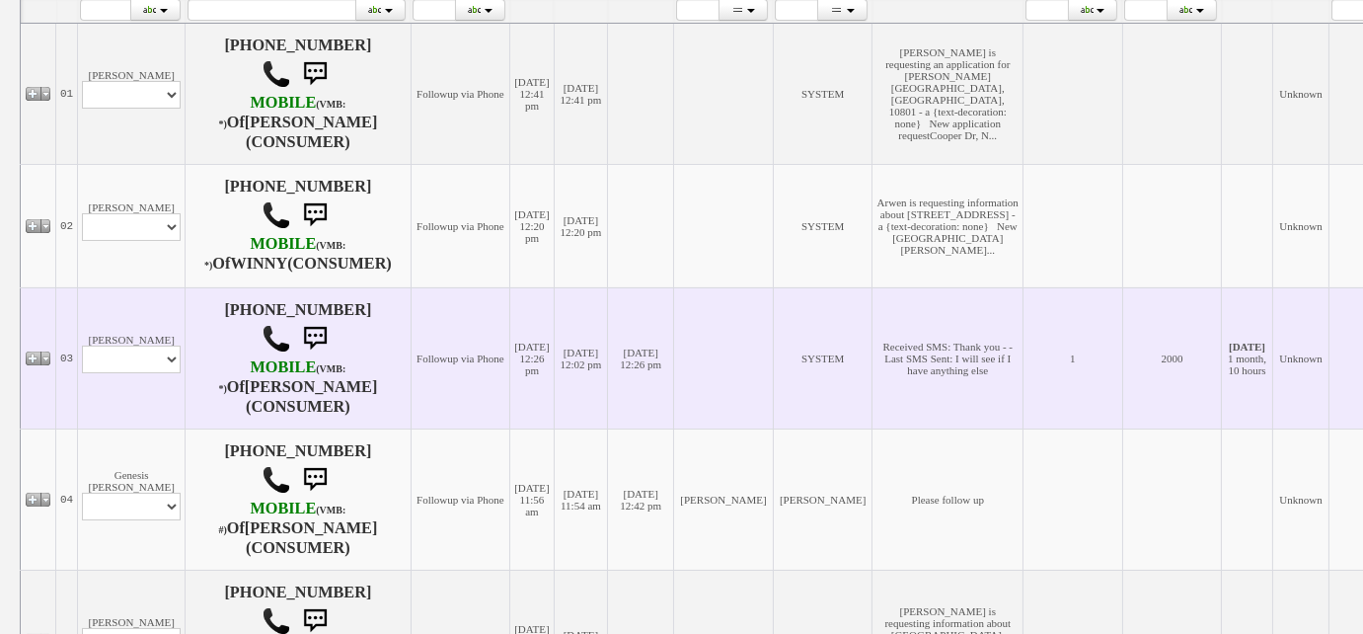
scroll to position [447, 0]
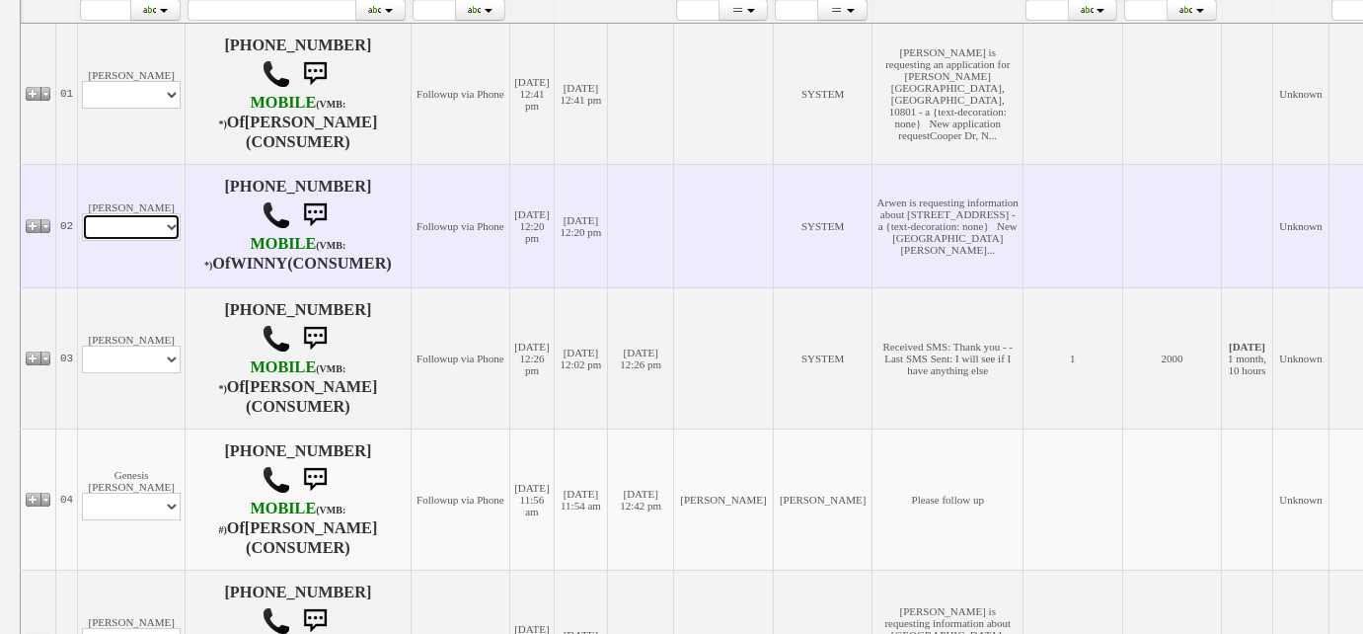
click at [171, 241] on select "Profile Edit Print Email Externally (Will Not Be Tracked In CRM) Closed Deals" at bounding box center [131, 227] width 99 height 28
select select "ChangeURL,/crm/custom/edit_client_form.php?redirect=%2Fcrm%2Fclients.php&id=167…"
click at [82, 241] on select "Profile Edit Print Email Externally (Will Not Be Tracked In CRM) Closed Deals" at bounding box center [131, 227] width 99 height 28
select select
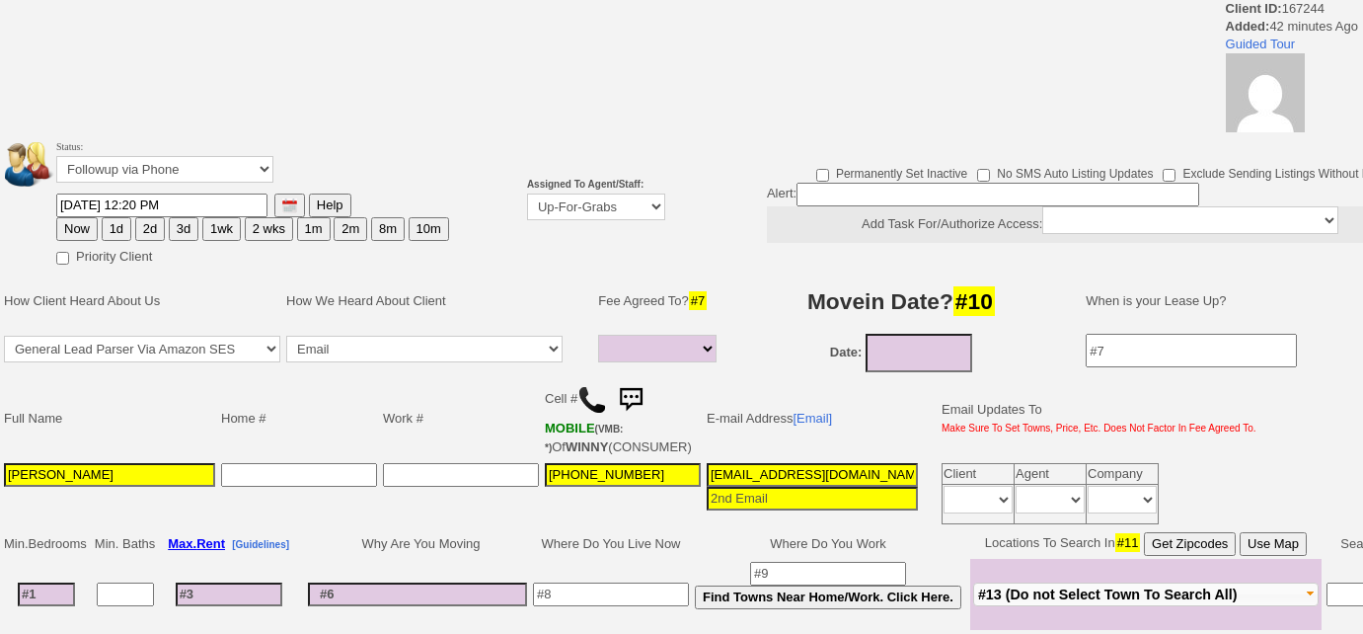
select select
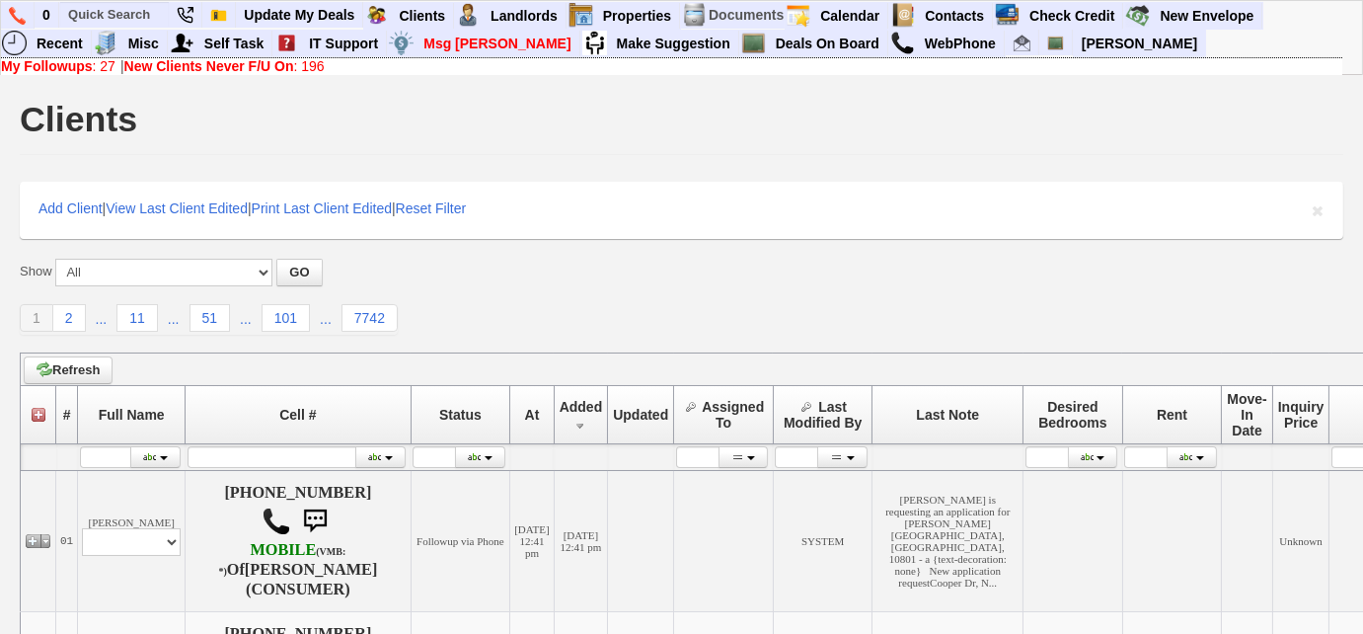
click at [106, 69] on link "My Followups : 27" at bounding box center [58, 66] width 115 height 16
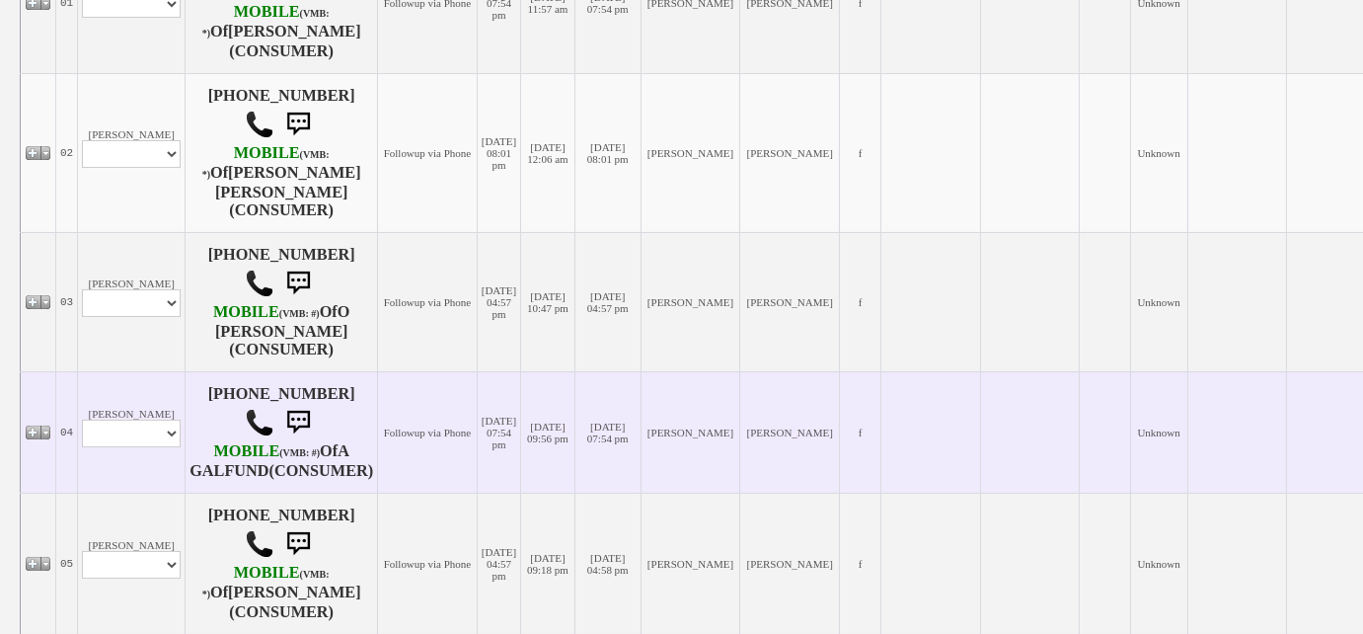
scroll to position [897, 0]
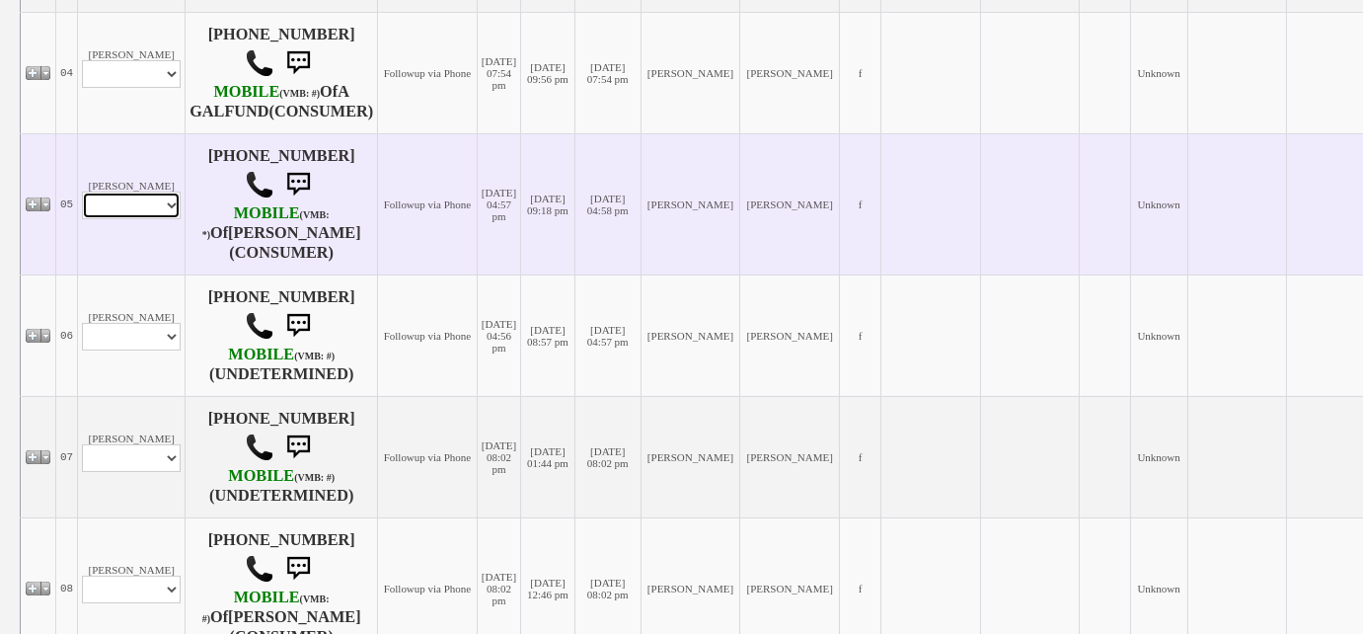
drag, startPoint x: 166, startPoint y: 199, endPoint x: 167, endPoint y: 209, distance: 9.9
click at [166, 199] on select "Profile Edit Print Email Externally (Will Not Be Tracked In CRM) Closed Deals" at bounding box center [131, 206] width 99 height 28
select select "ChangeURL,/crm/custom/edit_client_form.php?redirect=%2Fcrm%2Fclients.php&id=167…"
click at [82, 192] on select "Profile Edit Print Email Externally (Will Not Be Tracked In CRM) Closed Deals" at bounding box center [131, 206] width 99 height 28
select select
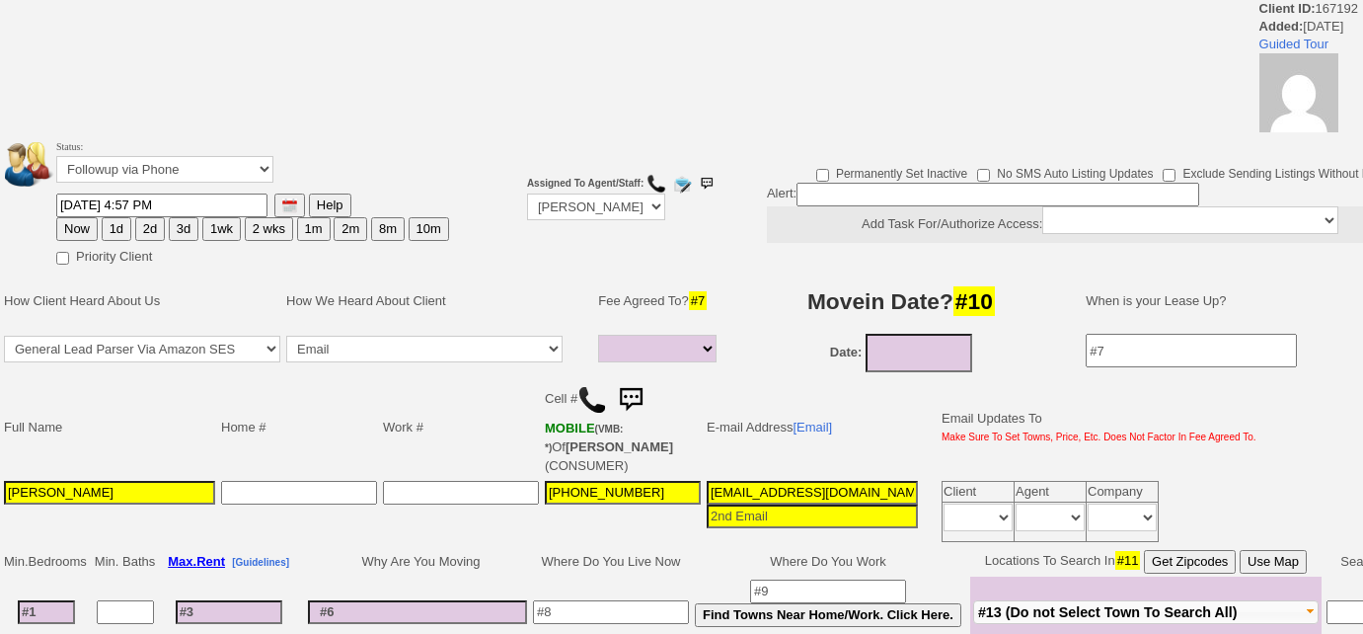
select select
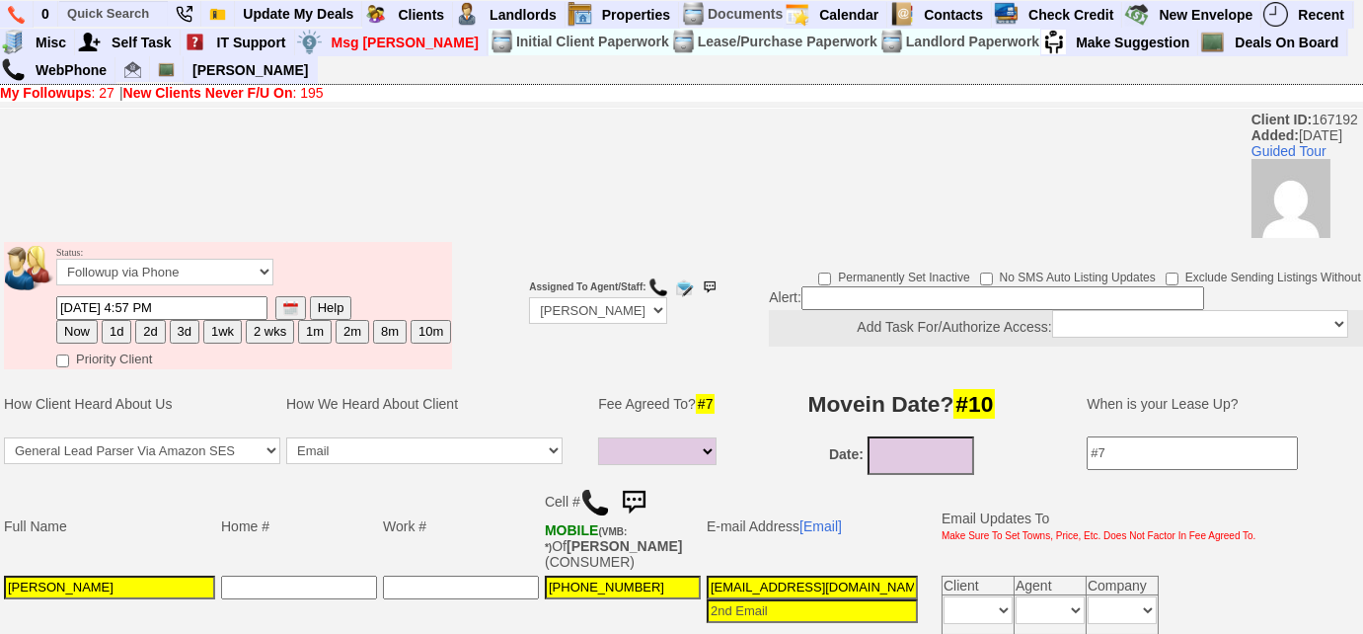
click at [602, 396] on td "Fee Agreed To? #7" at bounding box center [660, 403] width 130 height 59
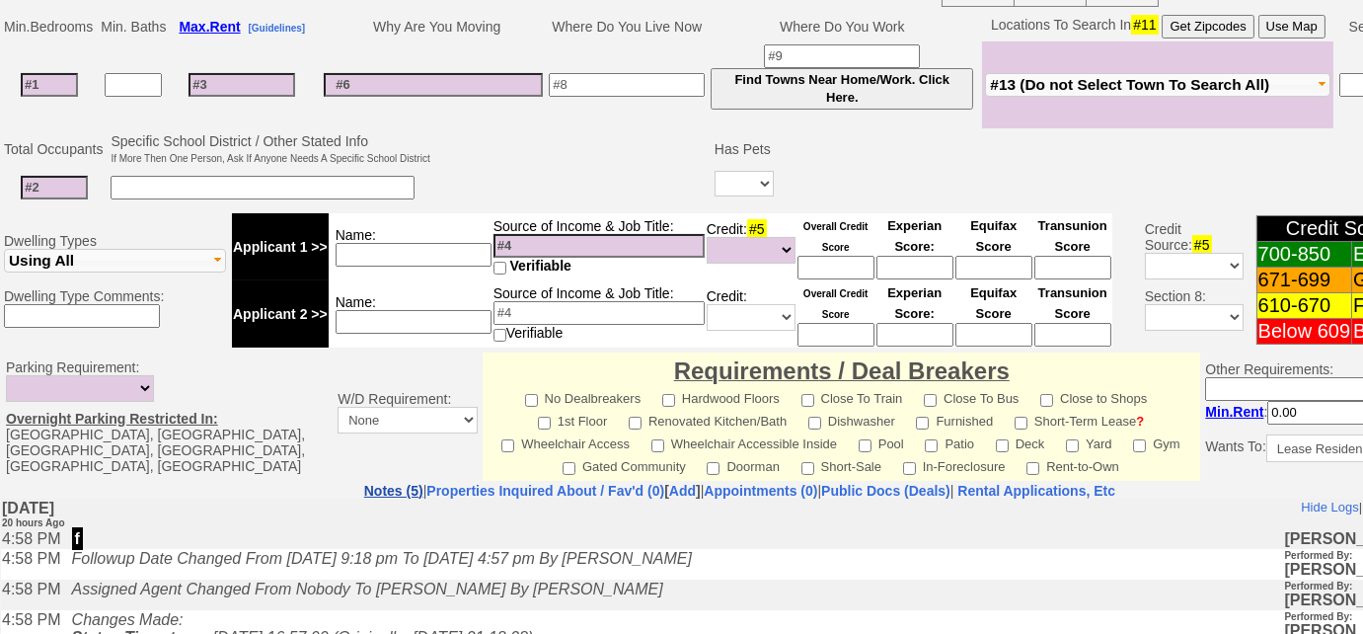
click at [364, 483] on link "Notes (5)" at bounding box center [393, 491] width 59 height 16
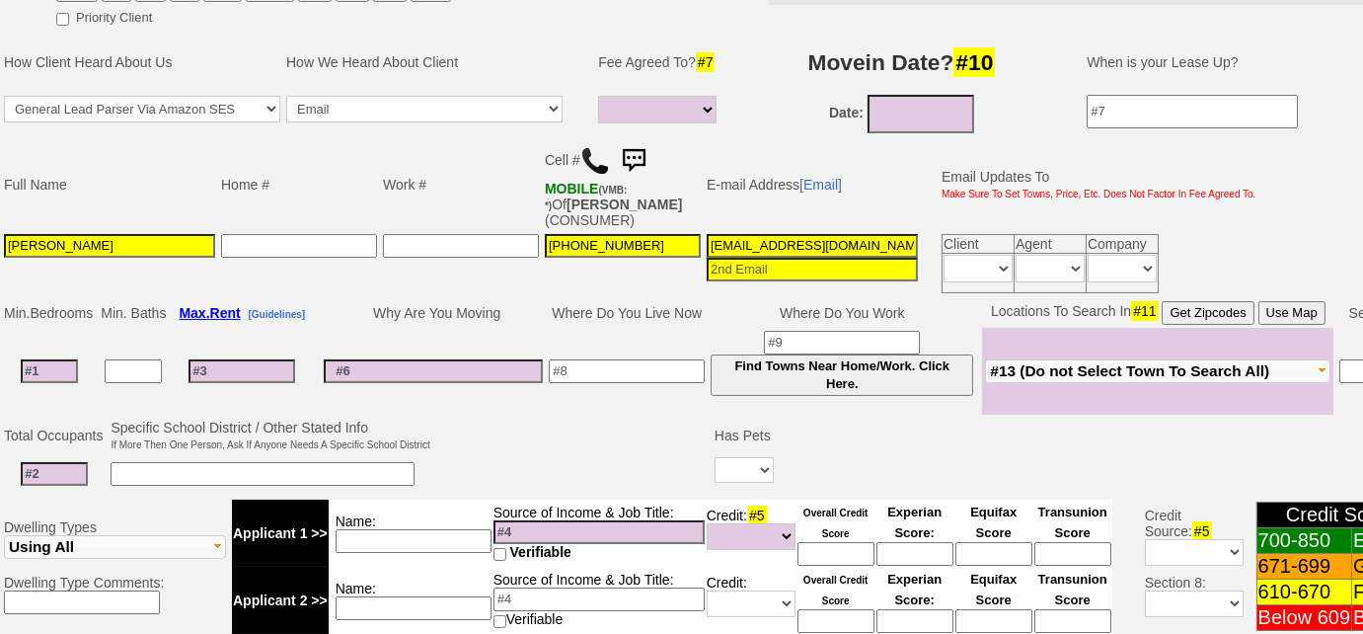
scroll to position [179, 0]
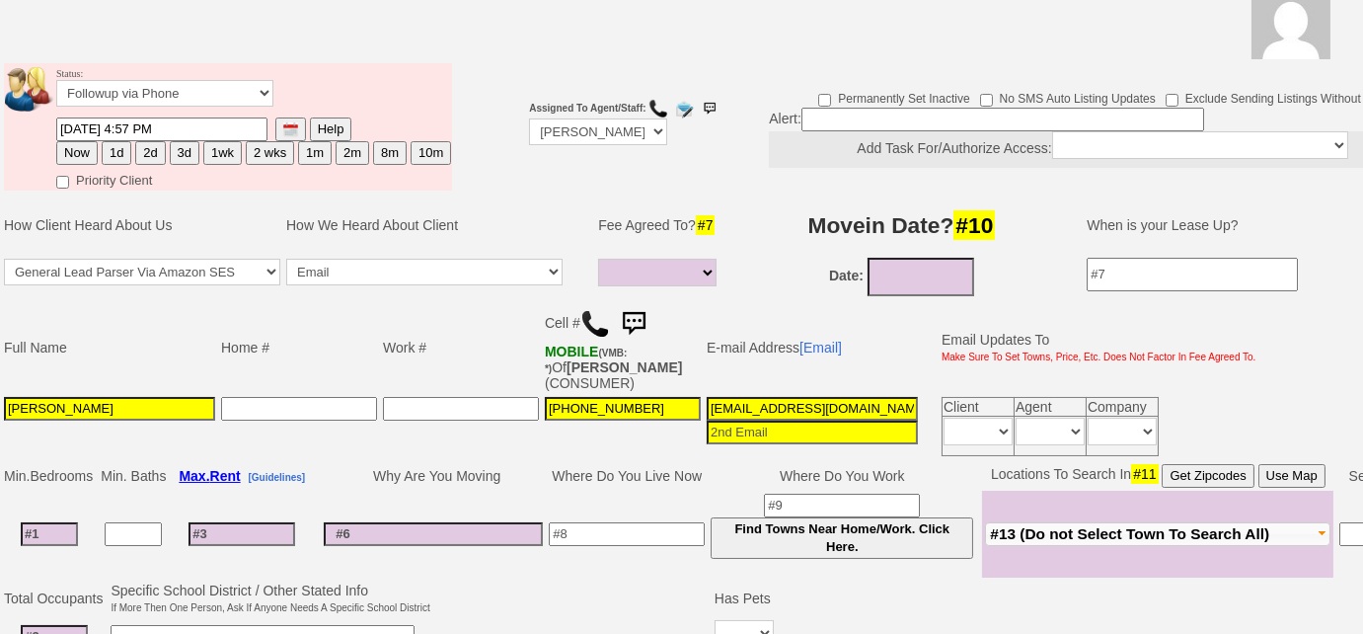
click at [594, 326] on img at bounding box center [595, 324] width 30 height 30
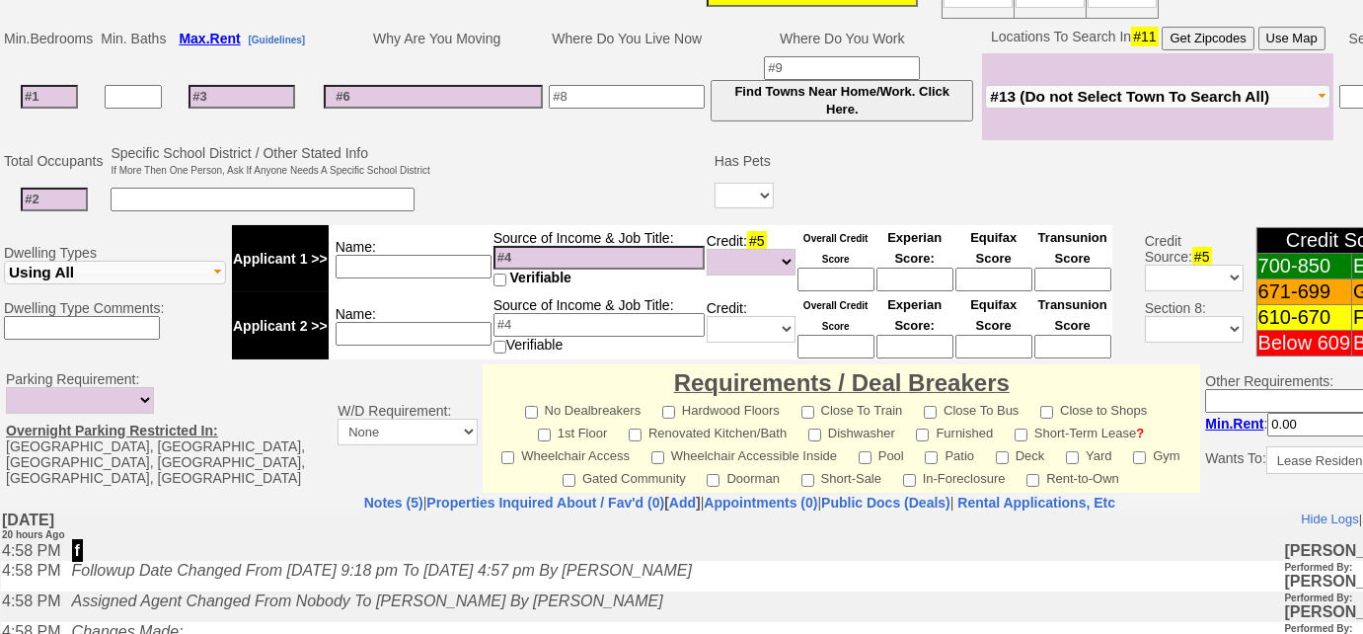
scroll to position [448, 0]
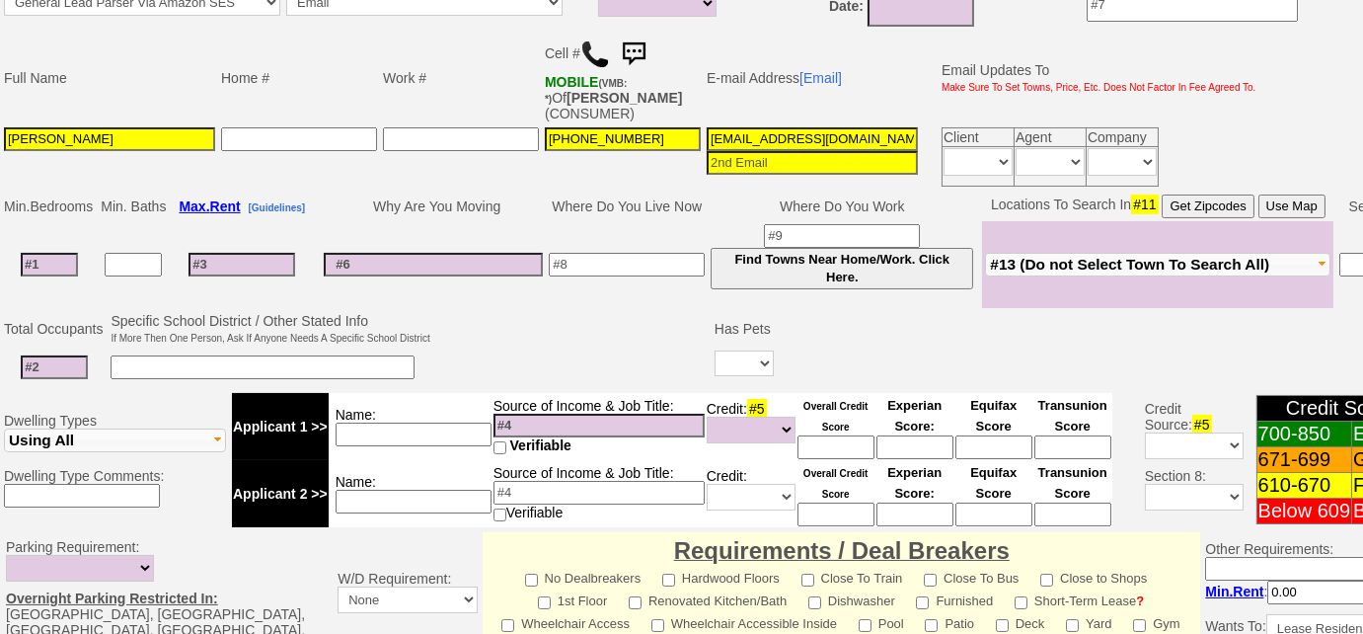
click at [1211, 256] on span "#13 (Do not Select Town To Search All)" at bounding box center [1129, 264] width 279 height 17
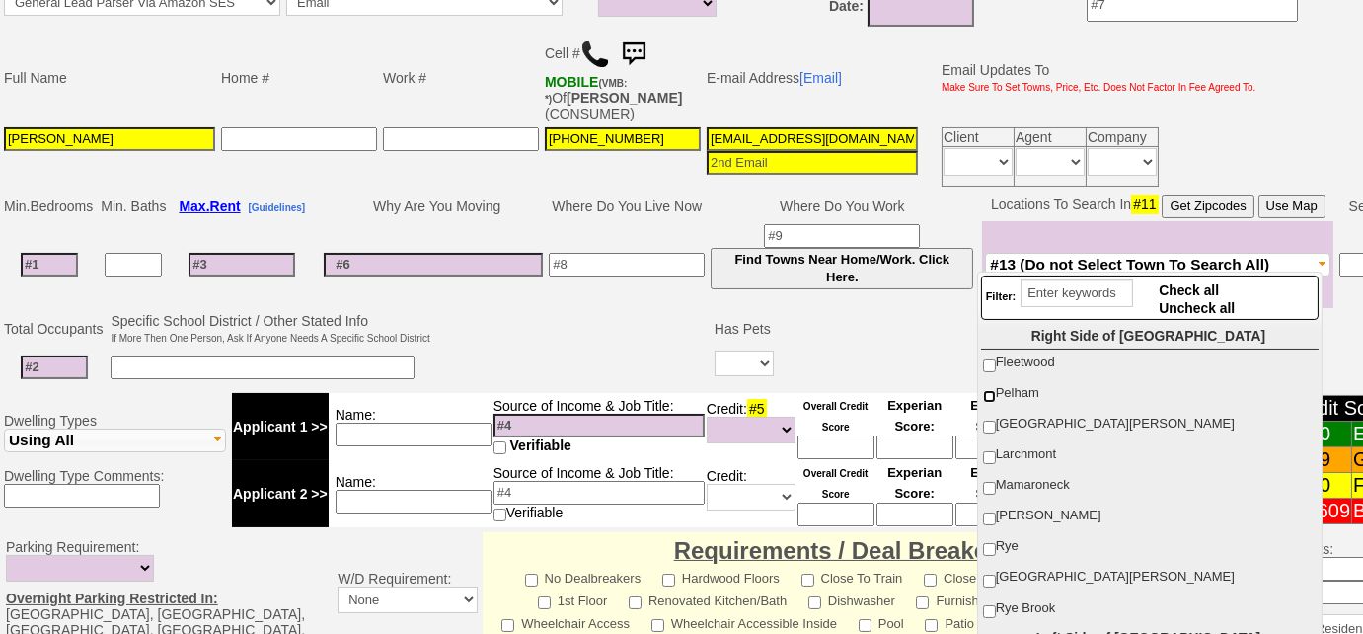
click at [985, 396] on input "Pelham" at bounding box center [989, 396] width 13 height 13
checkbox input "true"
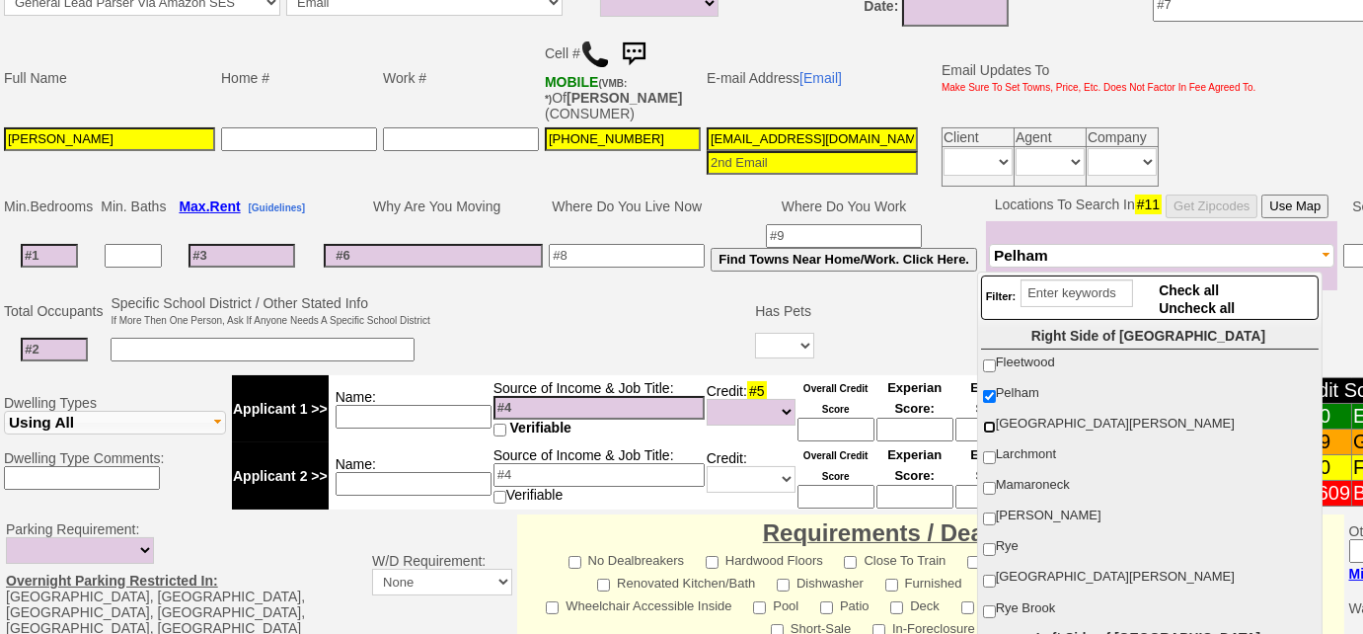
click at [986, 421] on input "[GEOGRAPHIC_DATA][PERSON_NAME]" at bounding box center [989, 427] width 13 height 13
checkbox input "true"
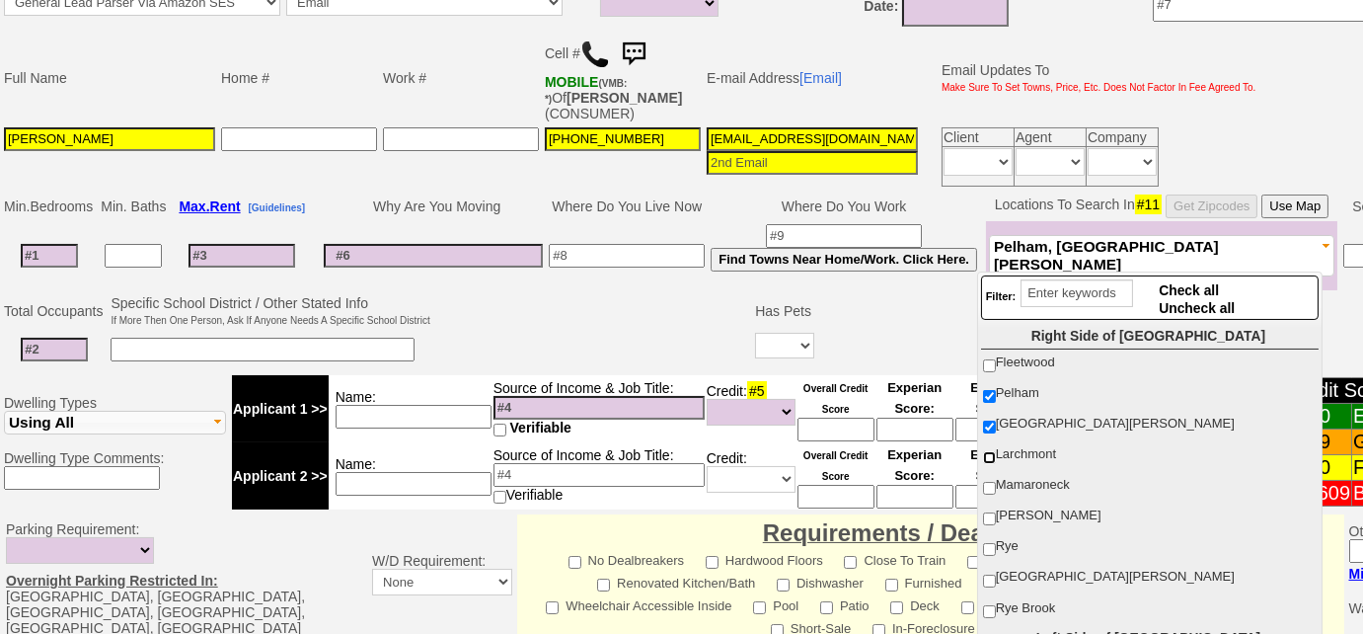
scroll to position [179, 0]
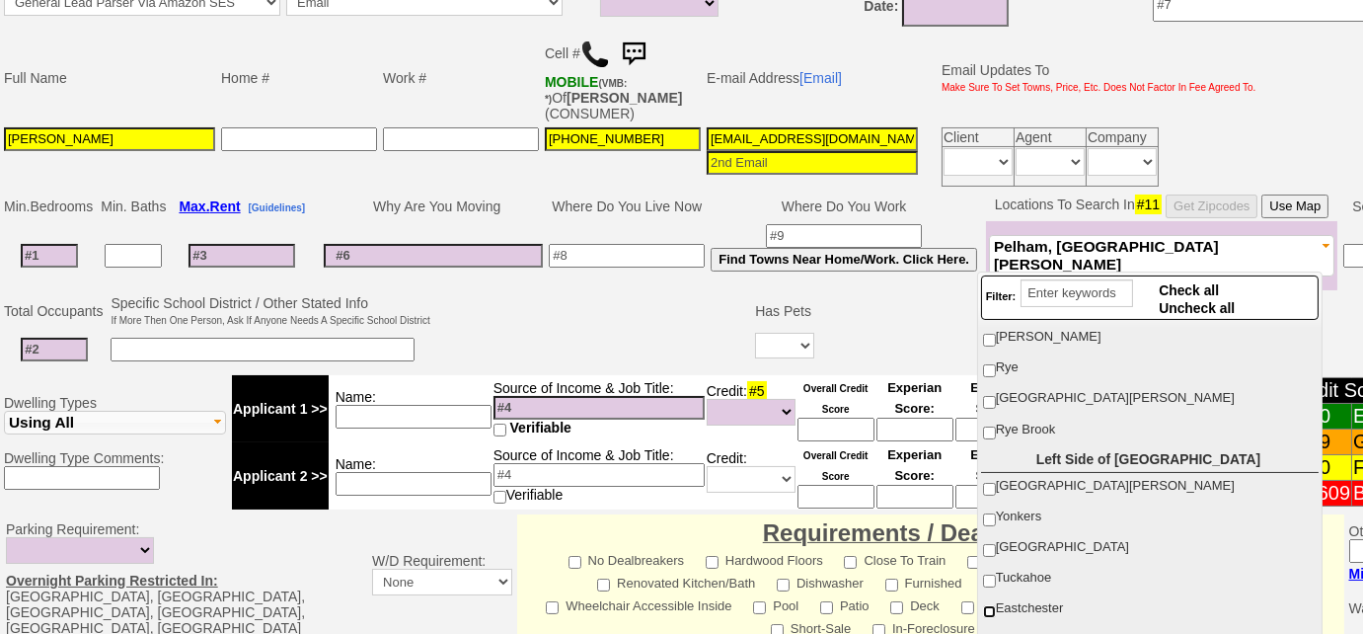
click at [989, 605] on input "Eastchester" at bounding box center [989, 611] width 13 height 13
checkbox input "true"
click at [68, 251] on input at bounding box center [49, 256] width 57 height 24
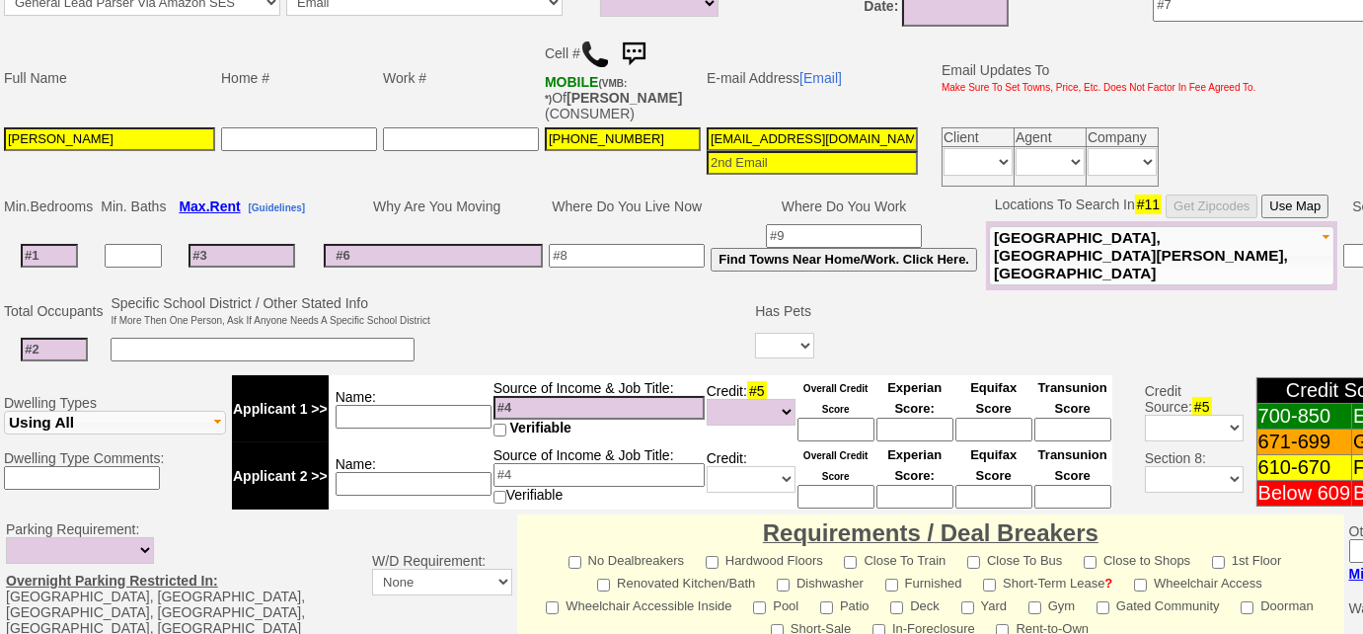
type input "2"
select select
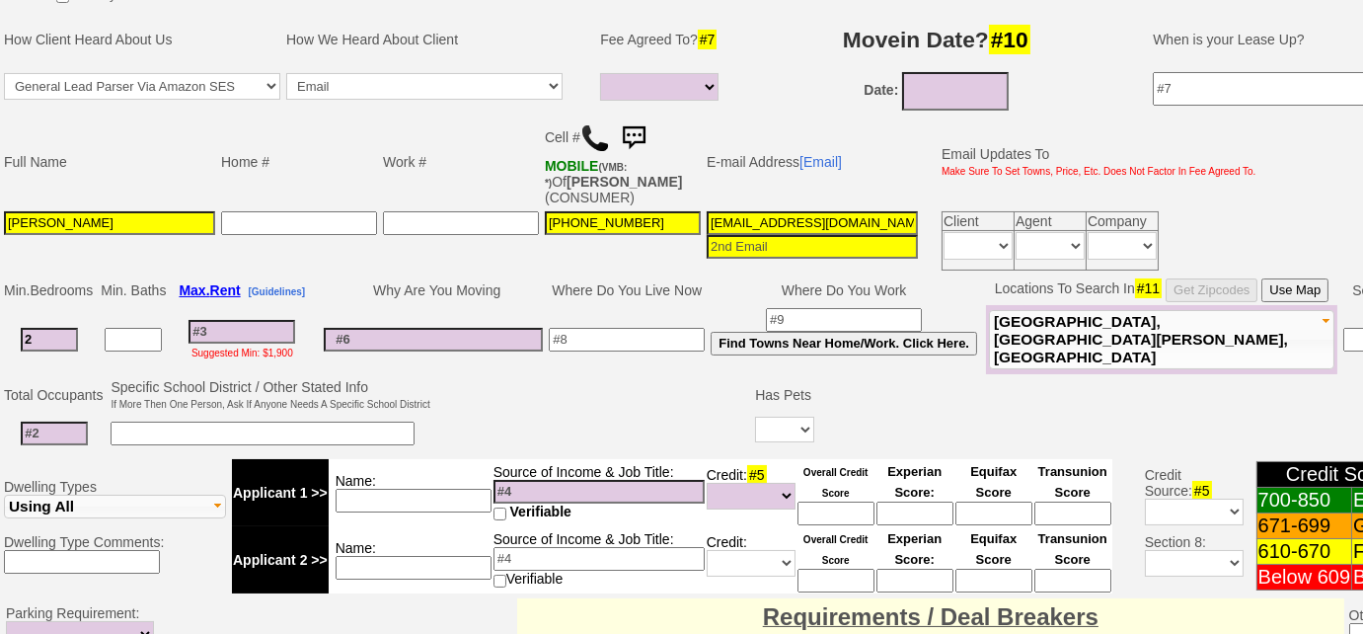
scroll to position [269, 0]
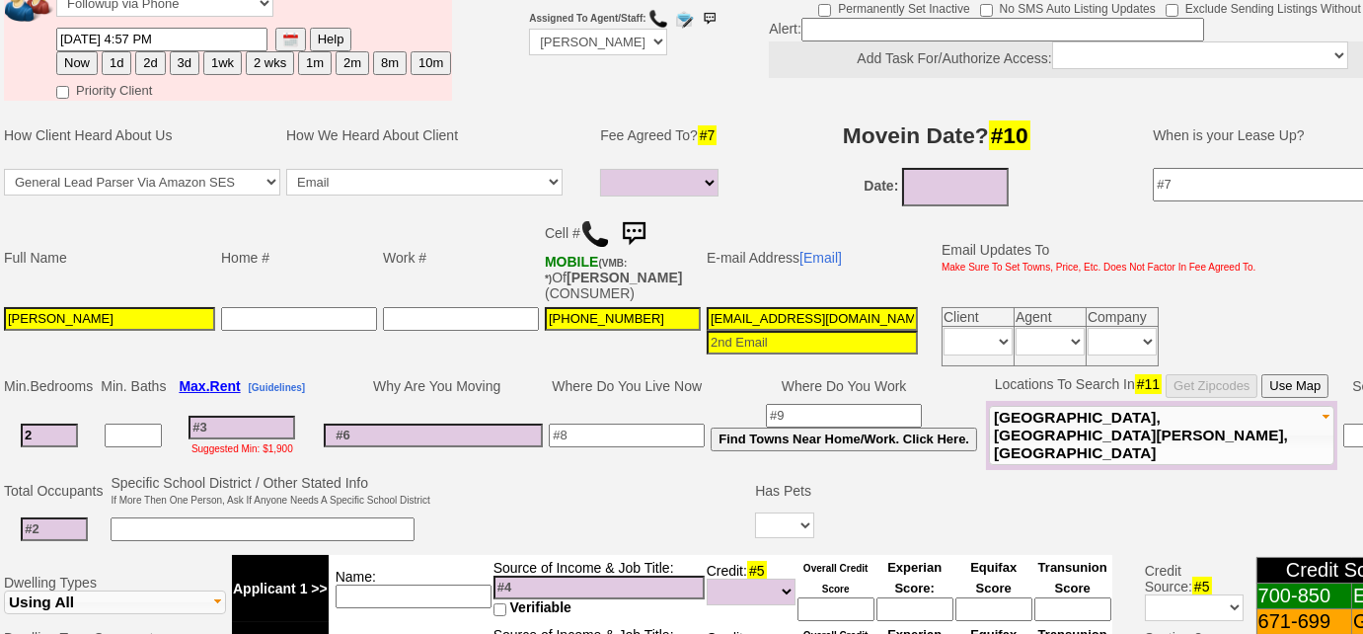
type input "2"
select select
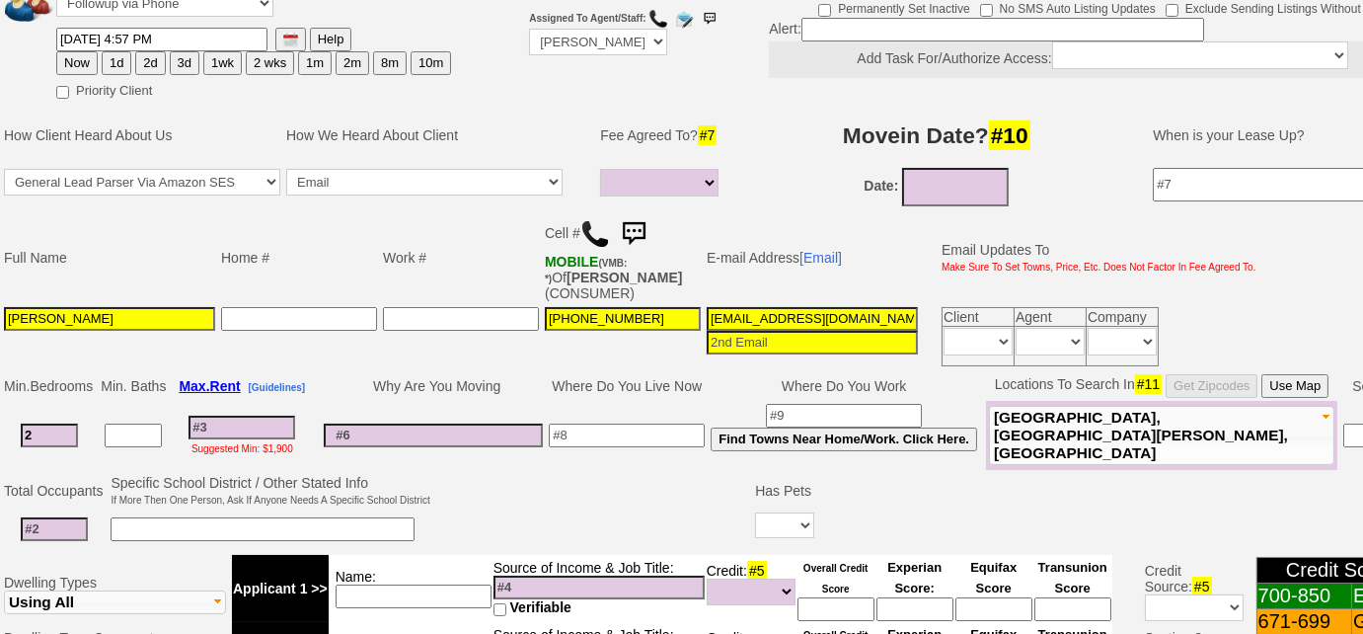
scroll to position [0, 89]
drag, startPoint x: 706, startPoint y: 315, endPoint x: 1138, endPoint y: 295, distance: 432.9
click at [1138, 295] on tbody "Full Name Home # Work # Cell # MOBILE (VMB: *) Of TOYA BARBER (CONSUMER) E-mail…" at bounding box center [630, 290] width 1259 height 158
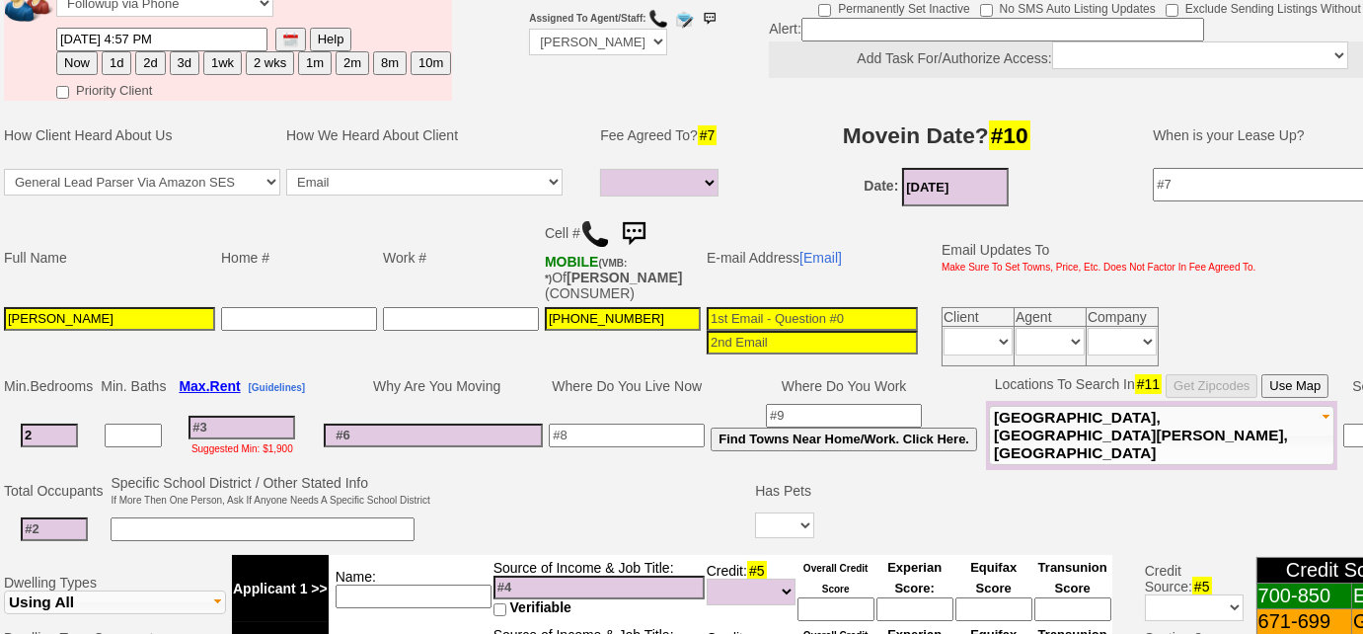
click at [963, 190] on input "08/14/2025" at bounding box center [955, 187] width 107 height 39
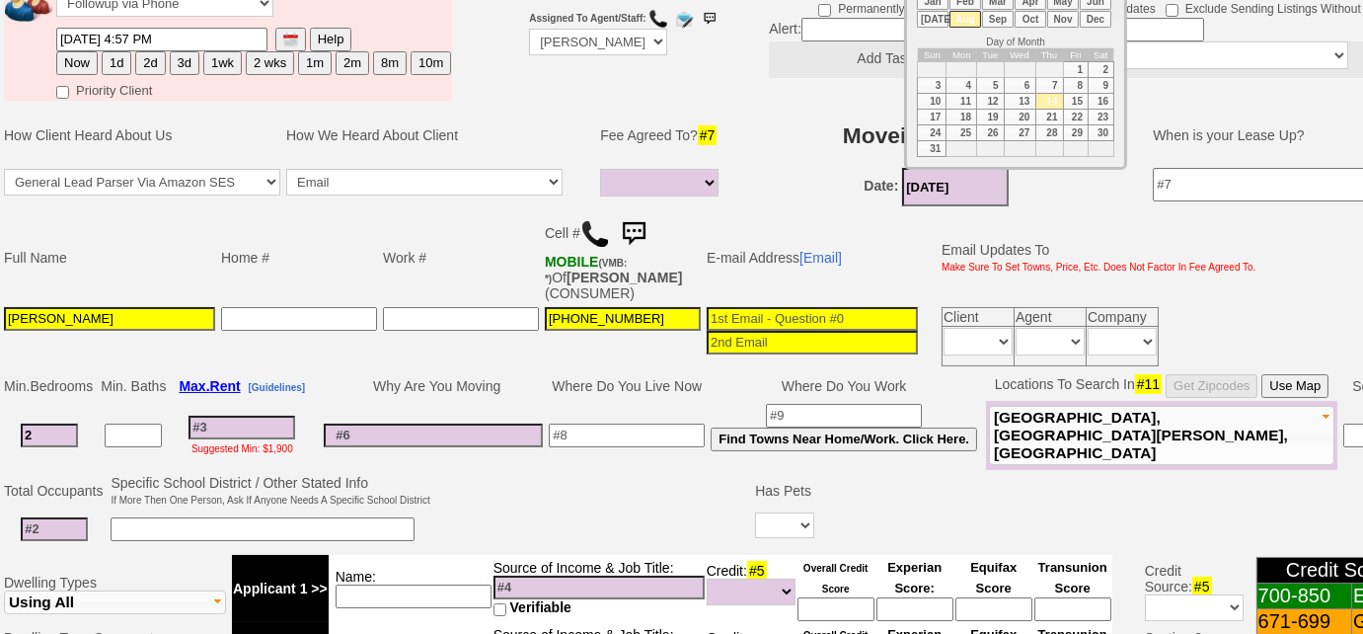
click at [1008, 16] on li "Sep" at bounding box center [998, 19] width 32 height 17
click at [964, 67] on td "1" at bounding box center [962, 70] width 31 height 16
type input "[DATE]"
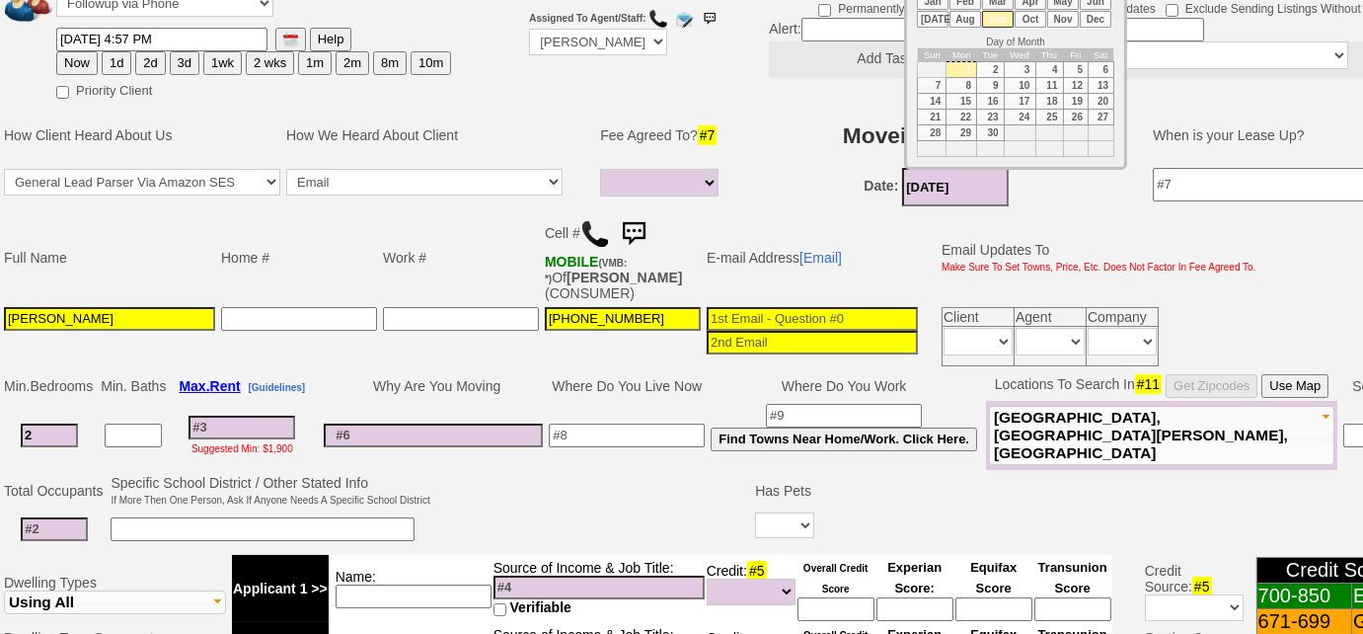
click at [640, 427] on input at bounding box center [627, 436] width 156 height 24
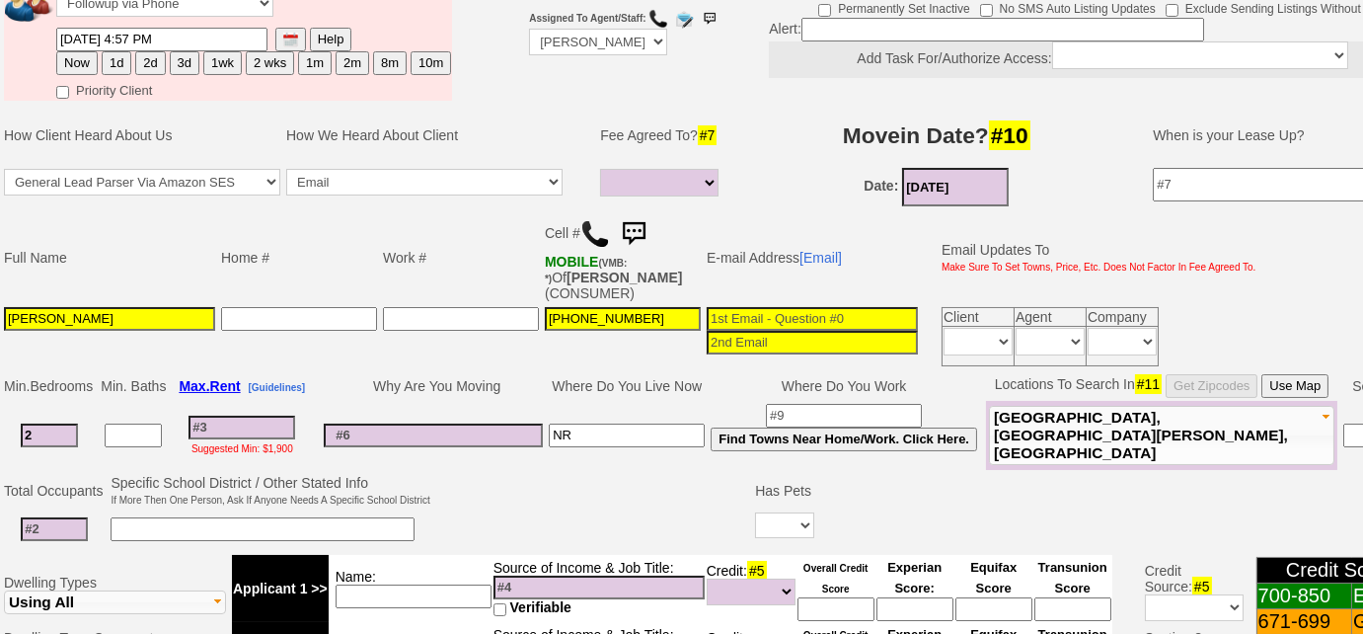
type input "NR"
click at [32, 519] on input at bounding box center [54, 529] width 67 height 24
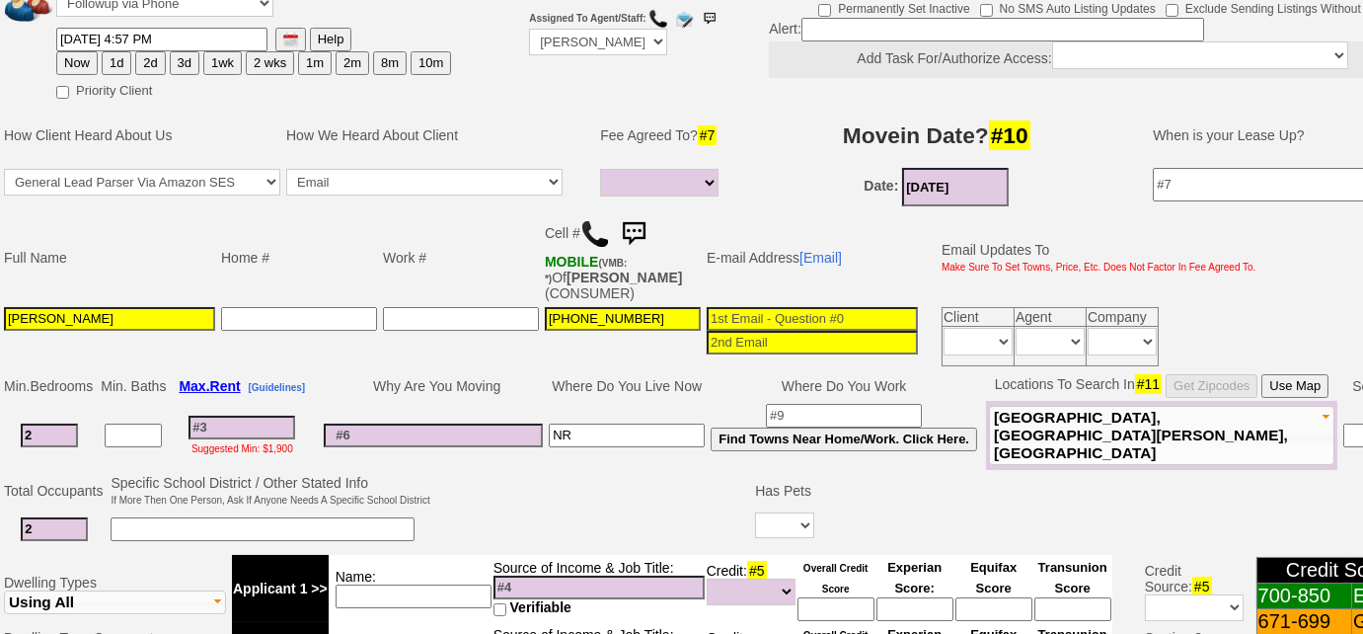
type input "2"
click at [192, 523] on input at bounding box center [263, 529] width 304 height 24
type input "[DEMOGRAPHIC_DATA]"
click at [791, 519] on select "Yes No" at bounding box center [784, 525] width 59 height 26
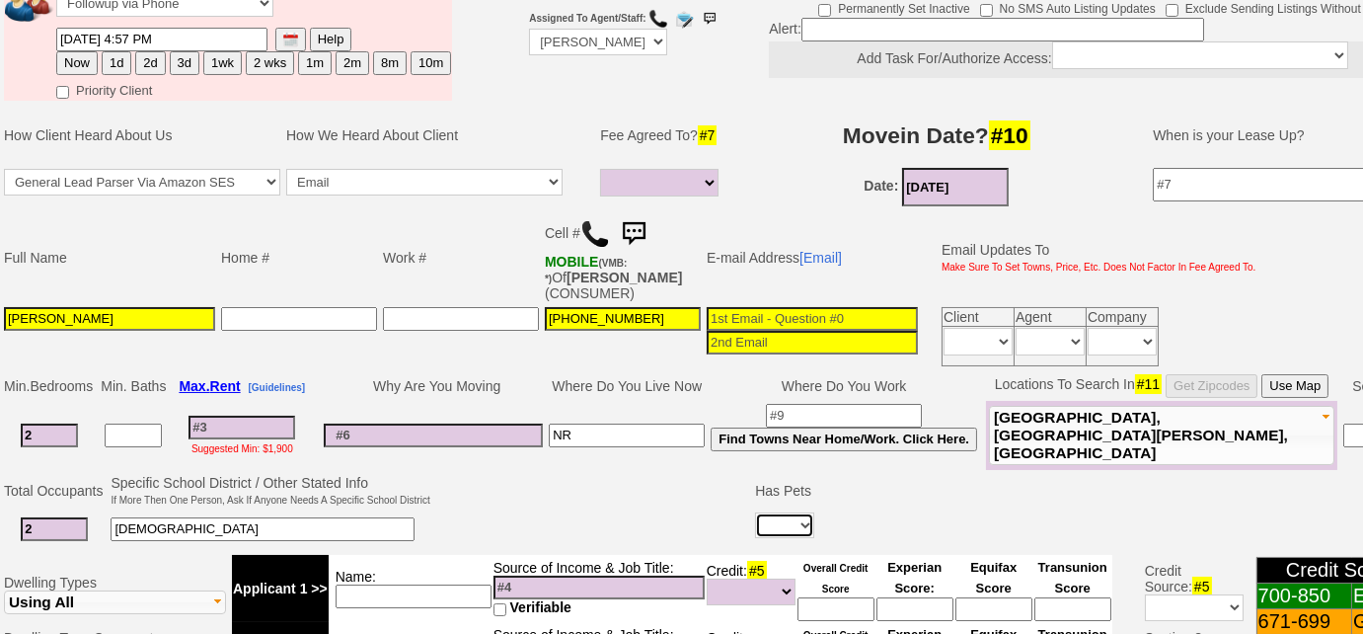
select select "Yes"
click at [755, 512] on select "Yes No" at bounding box center [784, 525] width 59 height 26
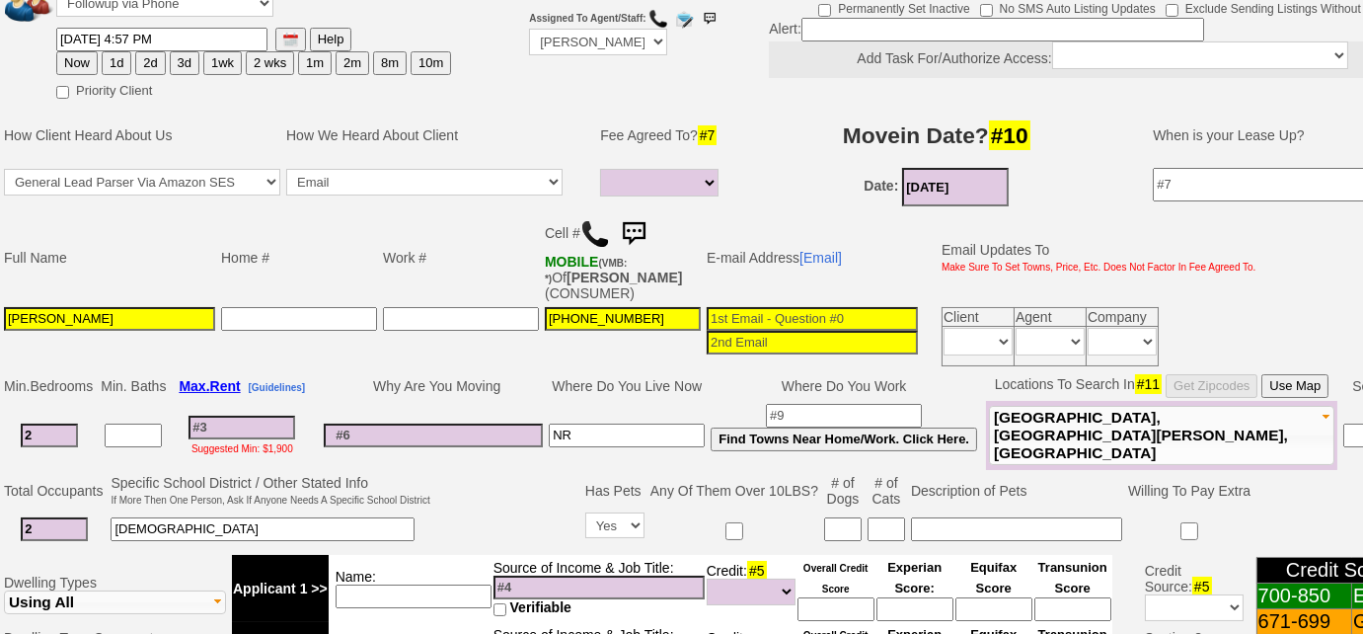
click at [882, 522] on input at bounding box center [887, 529] width 38 height 24
type input "1"
click at [247, 416] on input at bounding box center [242, 428] width 107 height 24
type input "30"
select select
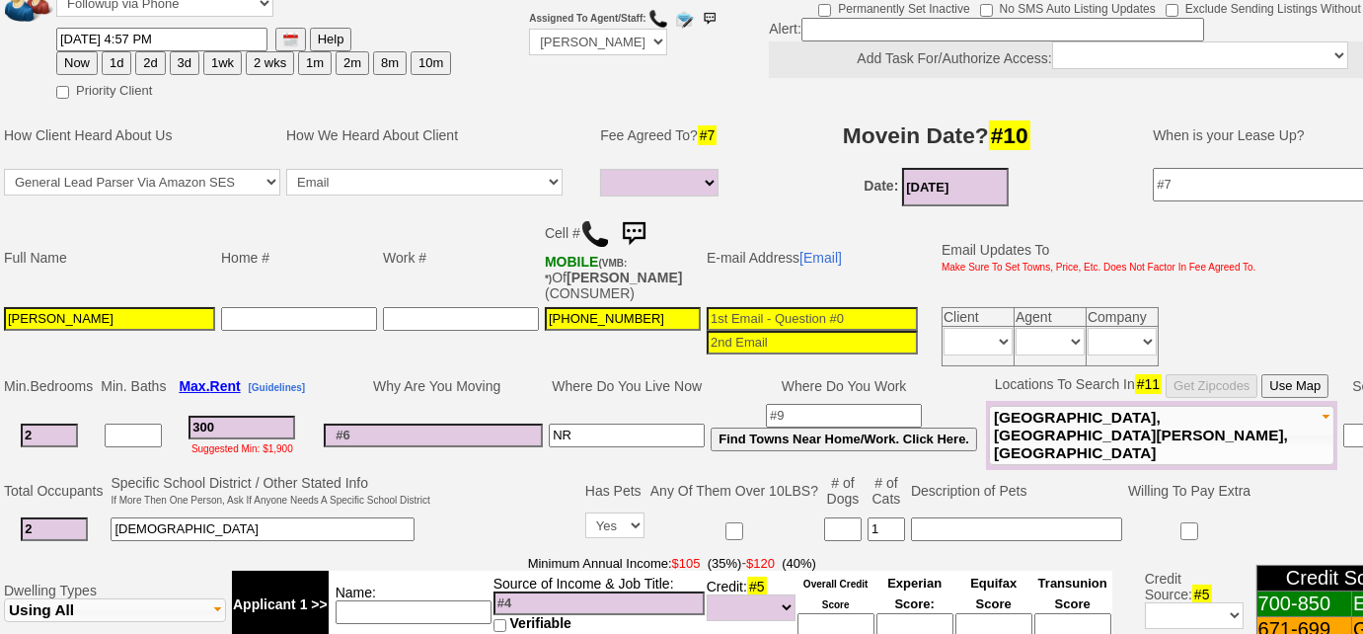
type input "3000"
select select
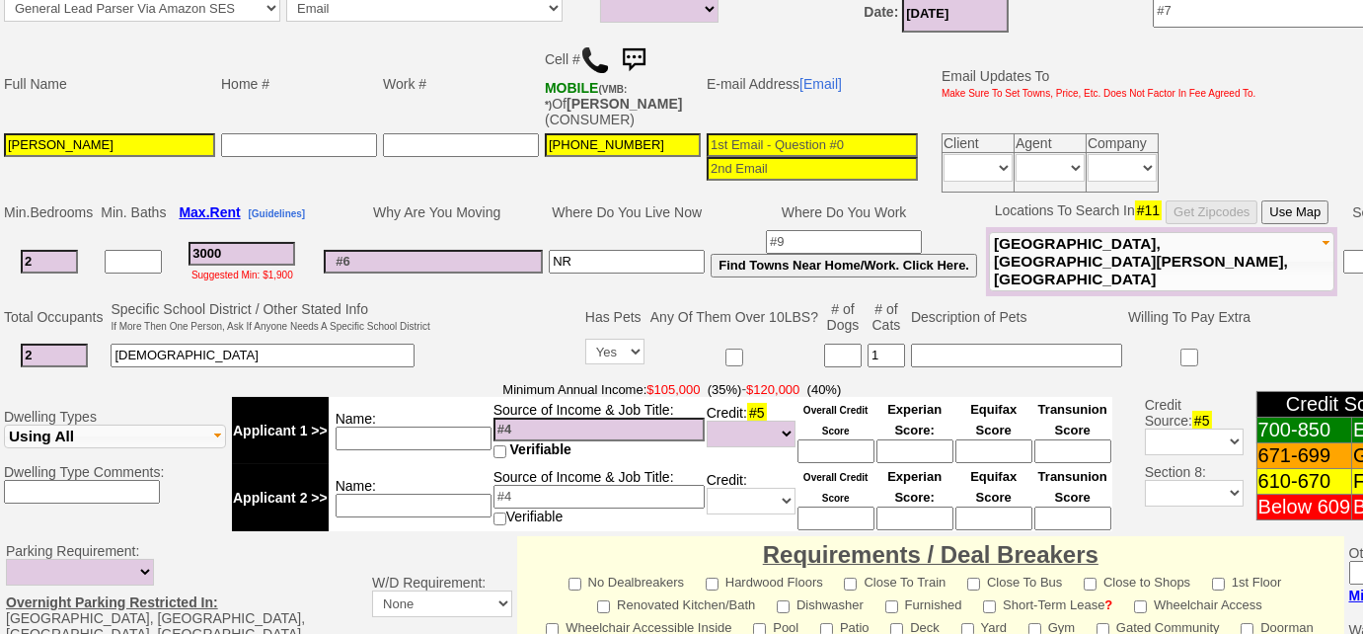
scroll to position [358, 0]
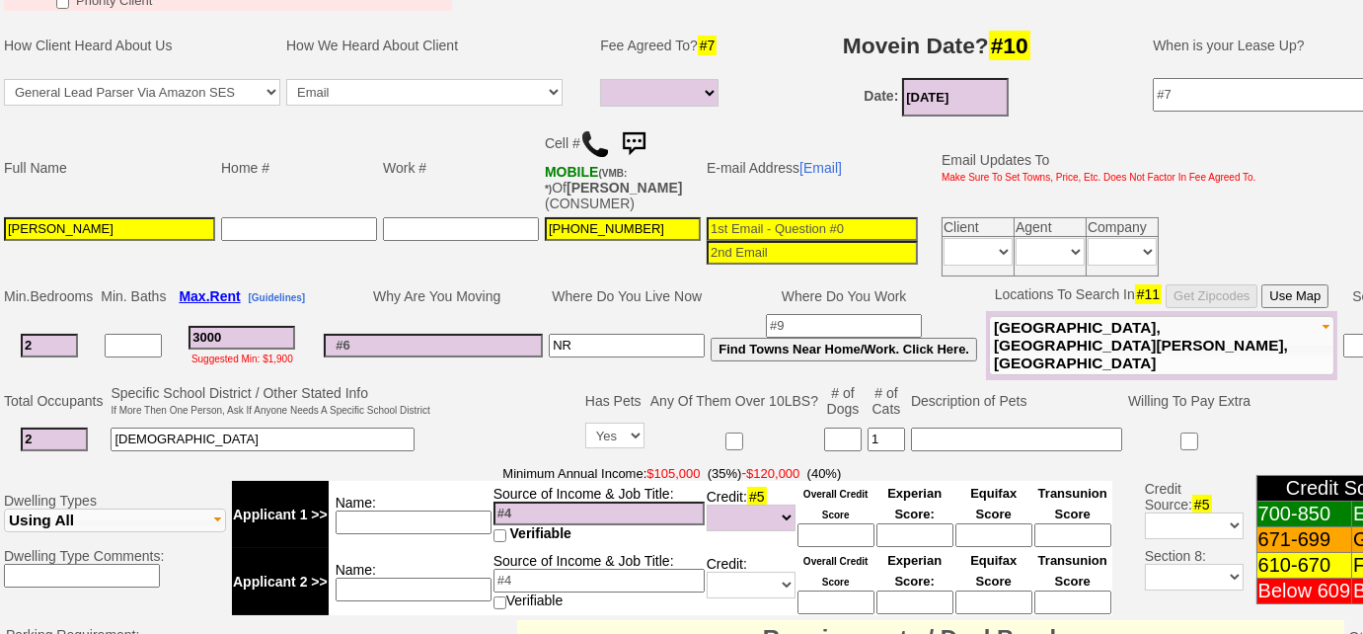
type input "3000"
click at [688, 101] on select "Full Fee Fee: $4,320.00 Total Move in Costs: $10,320.00 1 Month Fee: $3,000.00 …" at bounding box center [659, 93] width 118 height 28
select select "Full Fee"
click at [600, 79] on select "Full Fee Fee: $4,320.00 Total Move in Costs: $10,320.00 1 Month Fee: $3,000.00 …" at bounding box center [659, 93] width 118 height 28
click at [782, 218] on input at bounding box center [812, 229] width 211 height 24
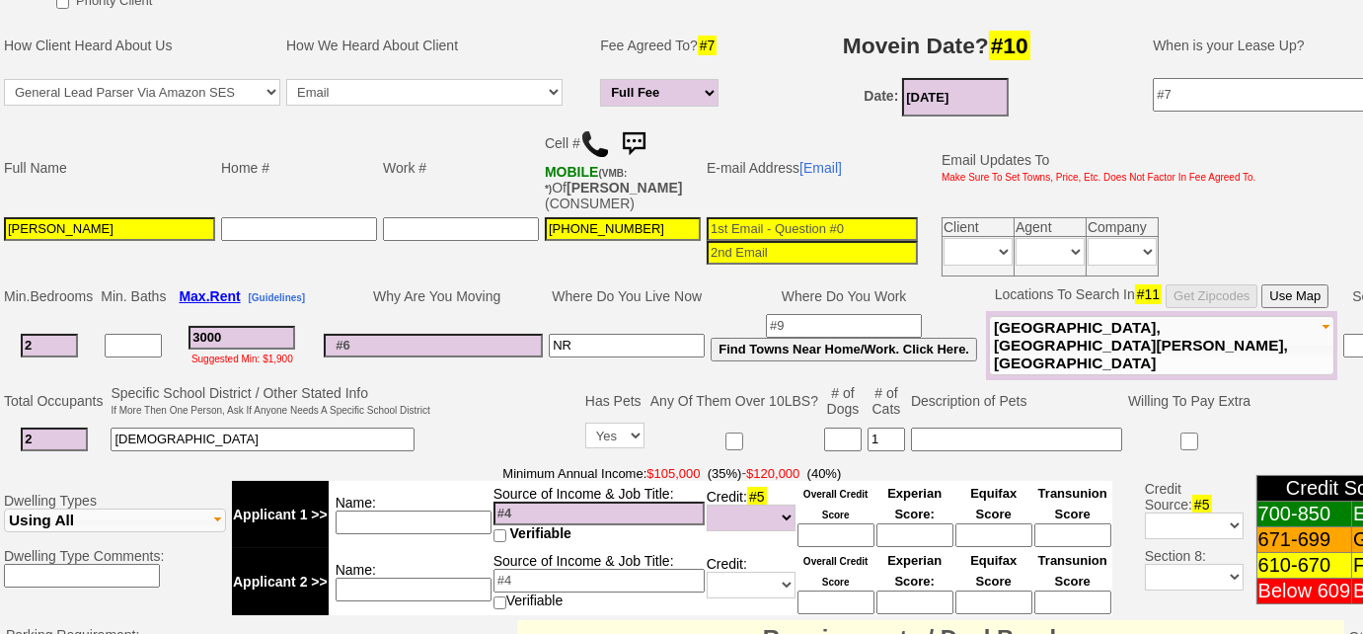
click at [533, 509] on input at bounding box center [599, 514] width 211 height 24
click at [443, 517] on input at bounding box center [414, 522] width 156 height 24
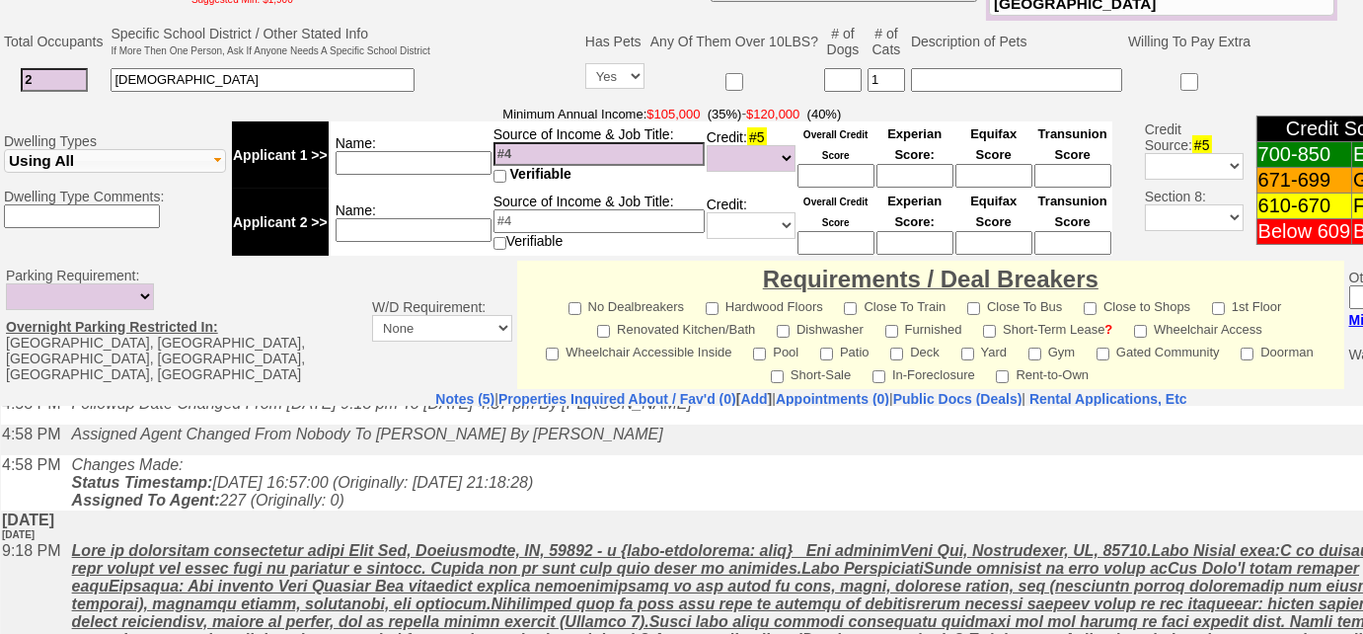
scroll to position [97, 0]
click at [633, 142] on input at bounding box center [599, 154] width 211 height 24
click at [455, 164] on input at bounding box center [414, 163] width 156 height 24
click at [740, 391] on link "Add" at bounding box center [753, 399] width 27 height 16
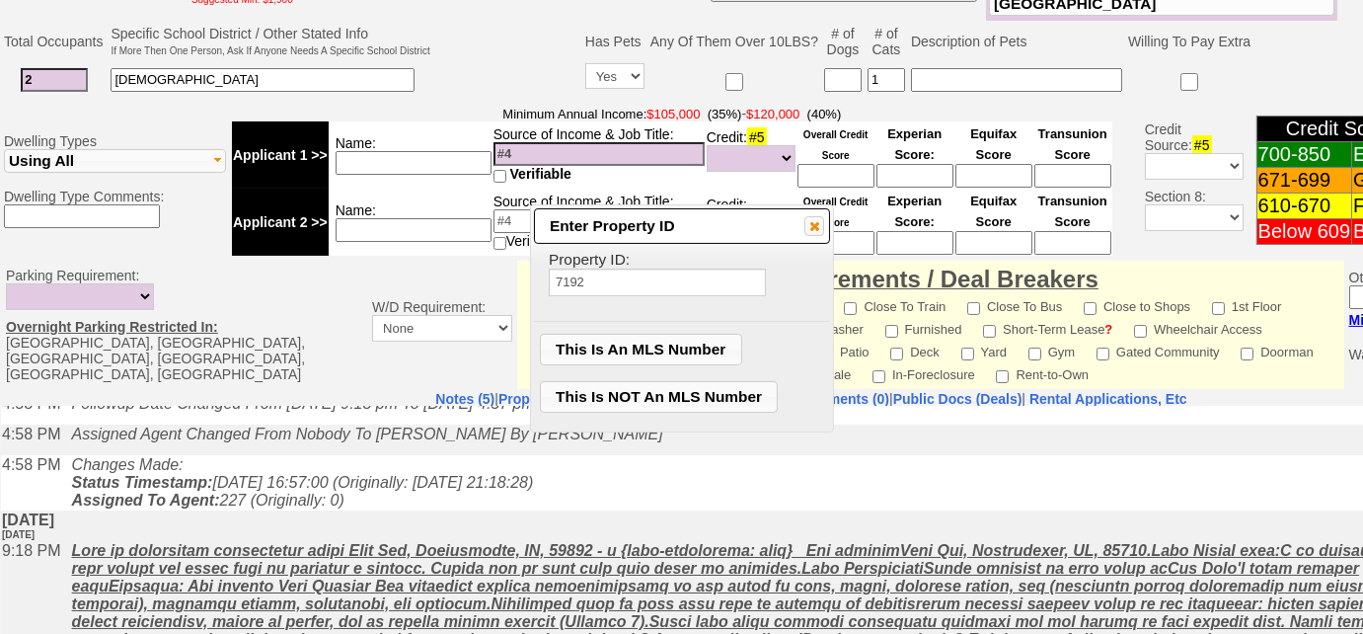
type input "7192"
click at [701, 404] on span "This Is NOT An MLS Number" at bounding box center [659, 397] width 237 height 30
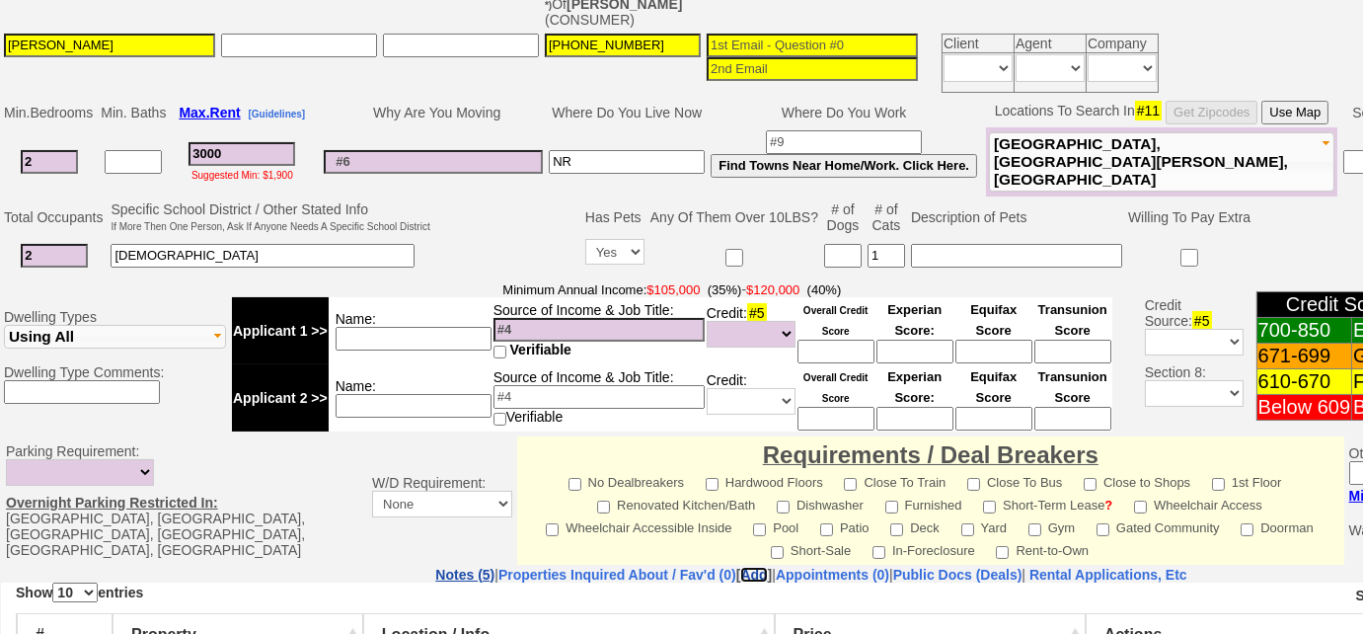
scroll to position [538, 0]
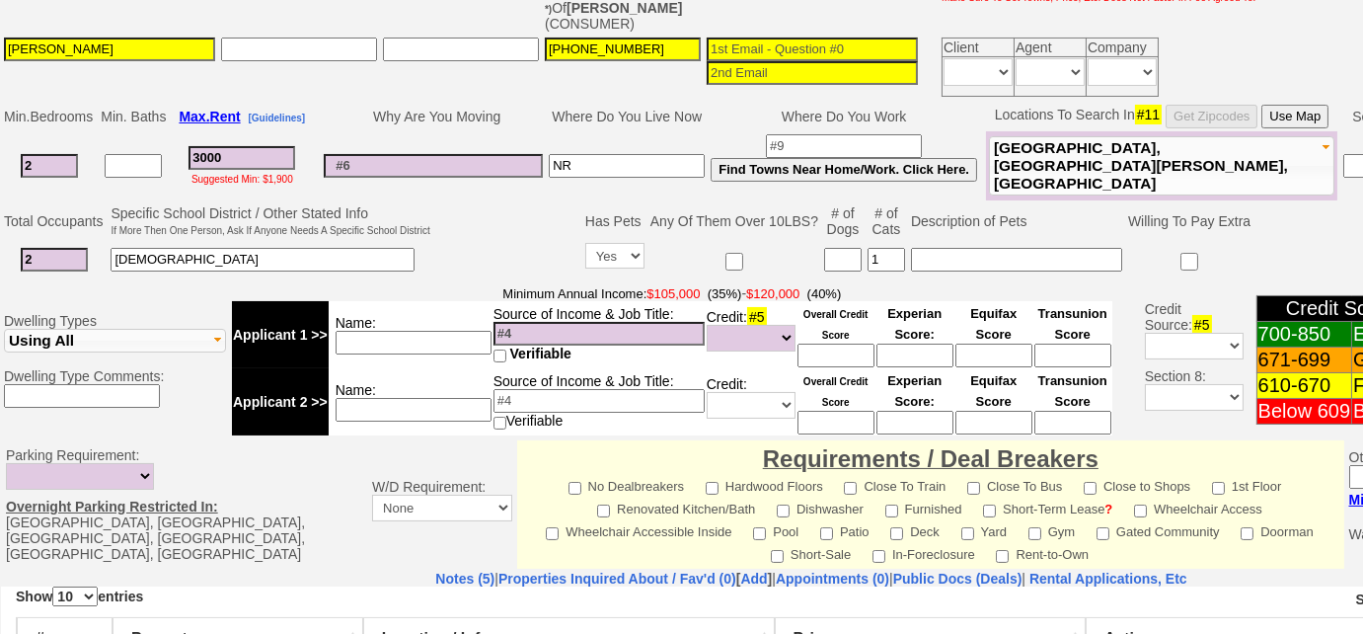
click at [434, 331] on input at bounding box center [414, 343] width 156 height 24
drag, startPoint x: 210, startPoint y: 151, endPoint x: 163, endPoint y: 149, distance: 47.4
click at [163, 149] on tr "2 3000 Suggested Min: $1,900 NR Find Towns Near Home/Work. Click Here. Pelham" at bounding box center [742, 165] width 1482 height 69
click at [523, 249] on td at bounding box center [507, 241] width 149 height 78
click at [213, 156] on input "2900" at bounding box center [242, 158] width 107 height 24
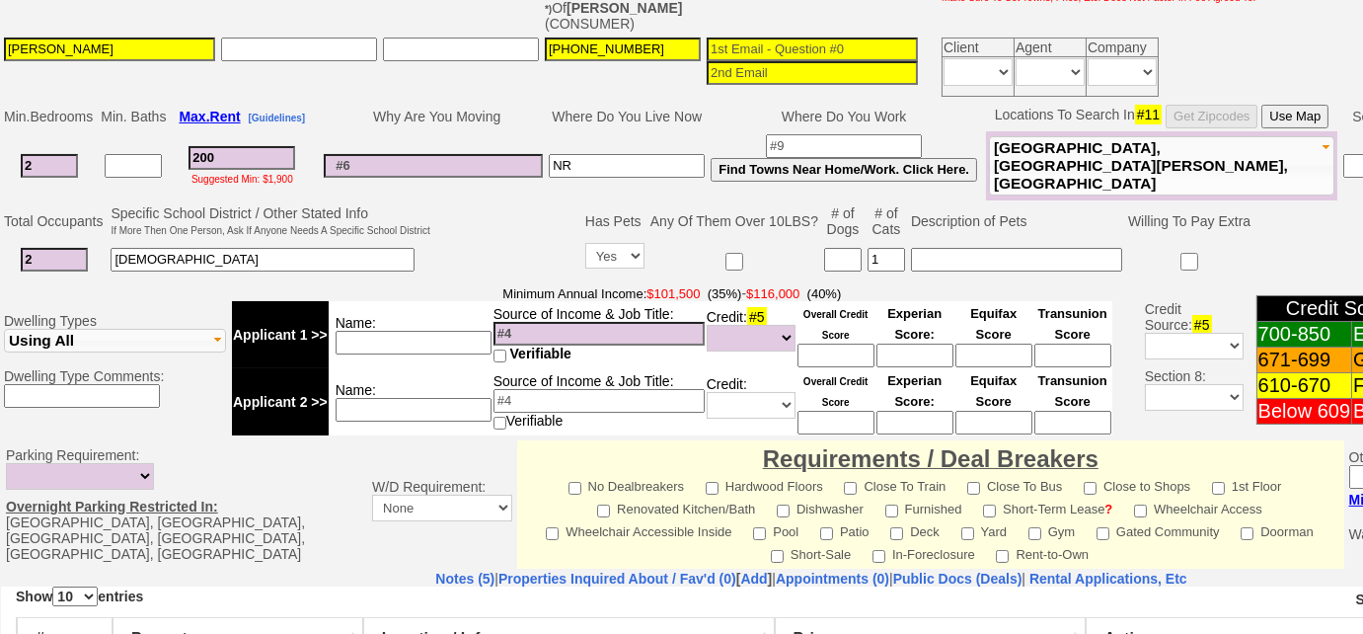
type input "00"
select select "Full Fee"
type input "300"
select select "Full Fee"
type input "3000"
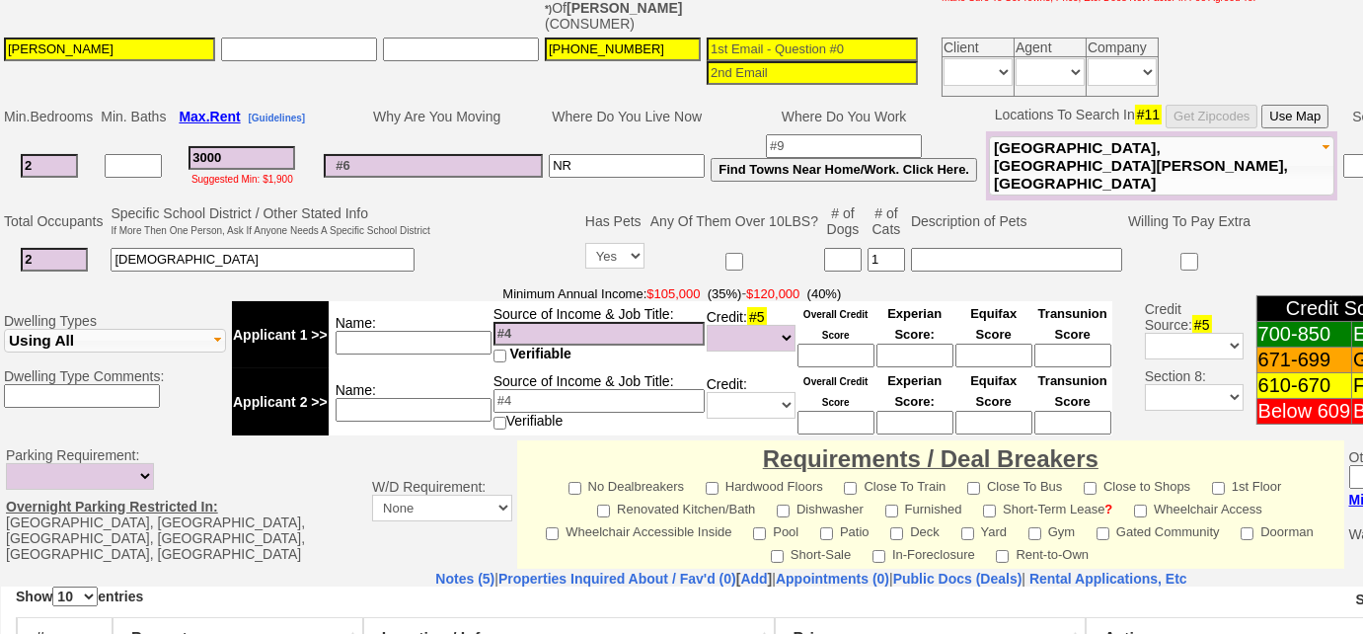
click at [410, 324] on td "Name:" at bounding box center [411, 334] width 164 height 67
click at [410, 331] on input at bounding box center [414, 343] width 156 height 24
type input "$127k"
click at [755, 334] on select "Unknown Bad (Below 609) Fair (610-670) Good (671-699) Excellent (700-850) None" at bounding box center [751, 338] width 89 height 27
select select "Excellent"
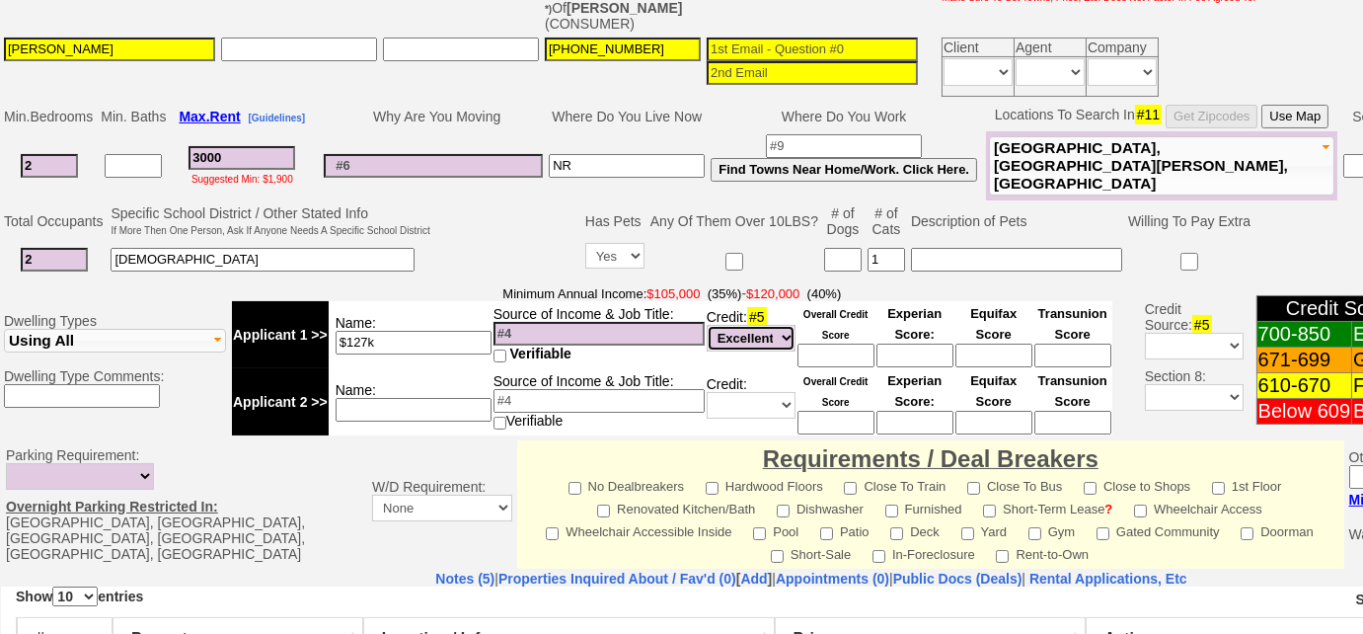
click at [707, 325] on select "Unknown Bad (Below 609) Fair (610-670) Good (671-699) Excellent (700-850) None" at bounding box center [751, 338] width 89 height 27
click at [845, 344] on input at bounding box center [836, 356] width 77 height 24
type input "813"
click at [490, 238] on td at bounding box center [507, 241] width 149 height 78
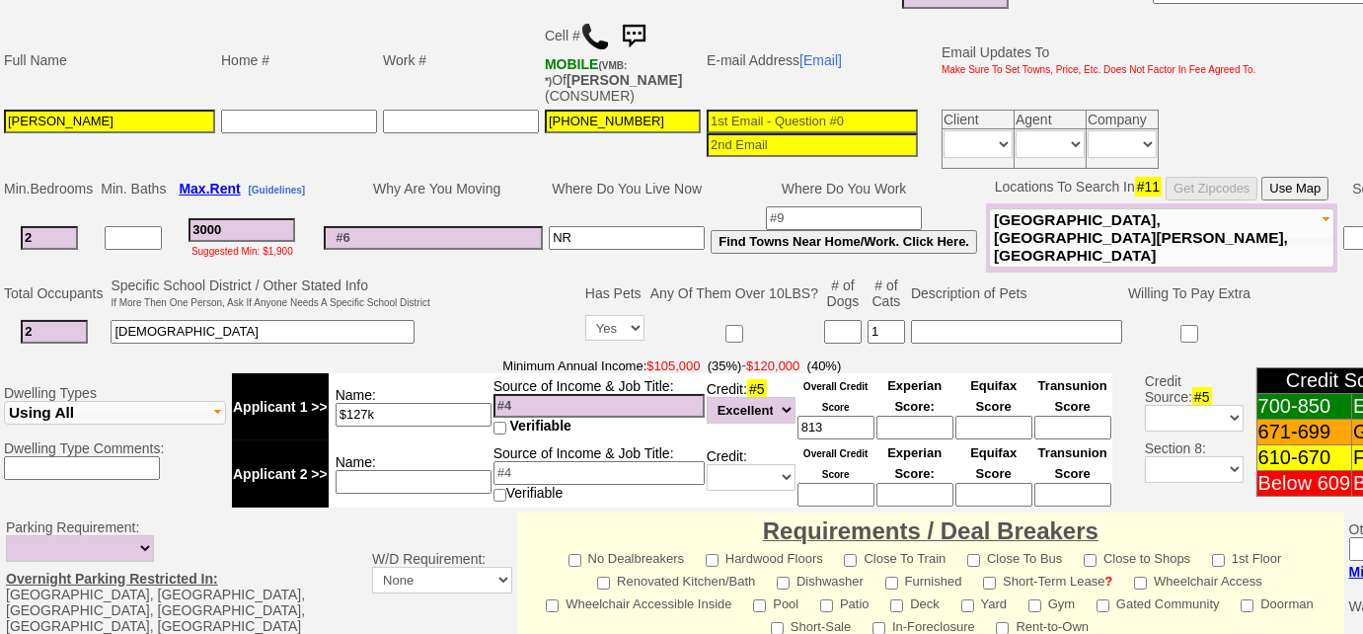
scroll to position [358, 0]
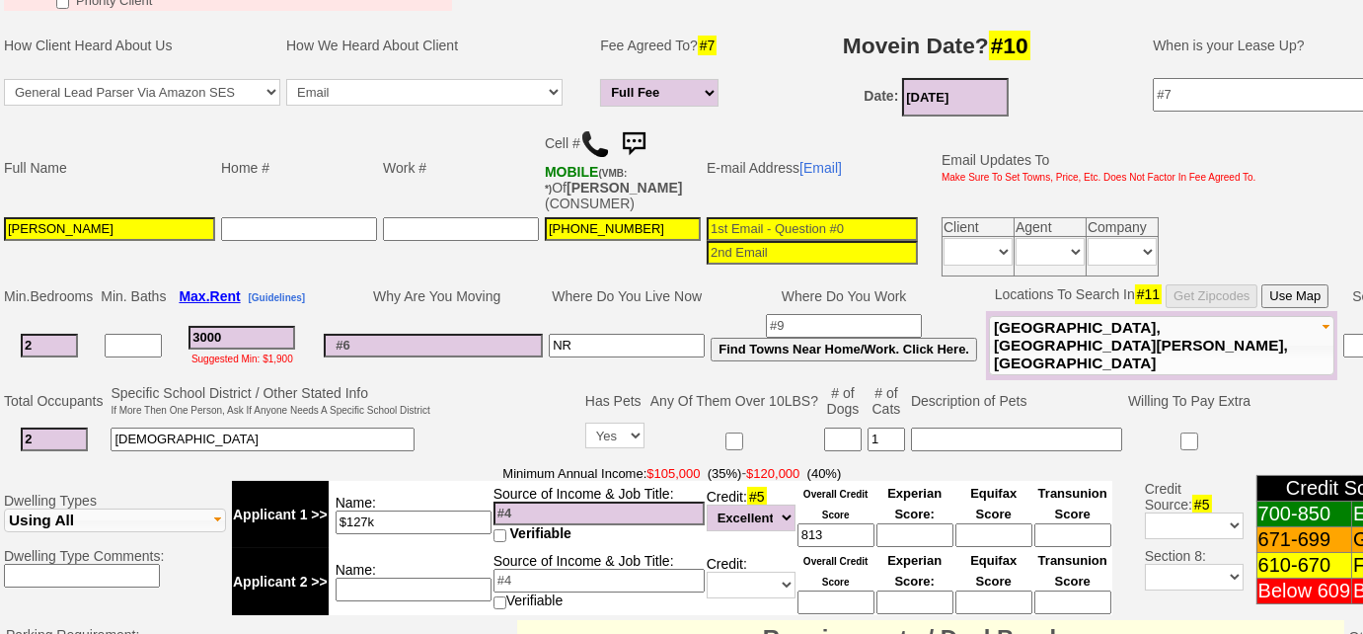
click at [731, 227] on input at bounding box center [812, 229] width 211 height 24
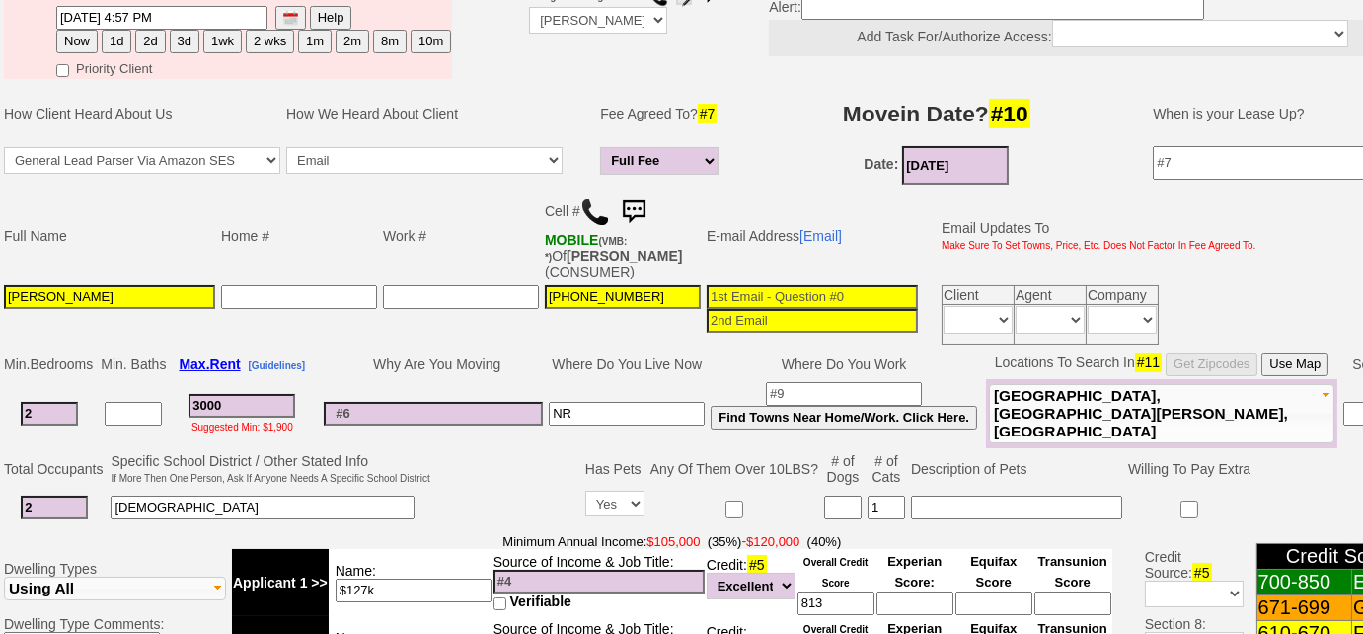
scroll to position [179, 0]
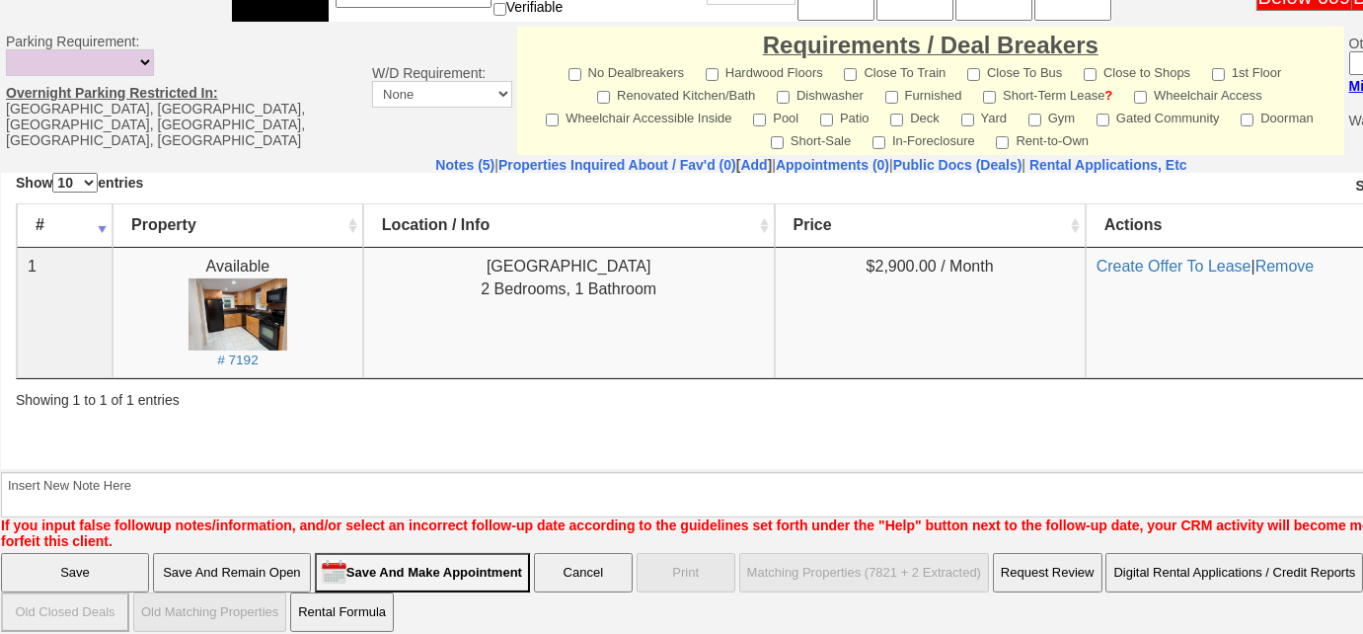
type input "batoya@gmail.com"
click at [255, 562] on input "Save And Remain Open" at bounding box center [232, 572] width 158 height 39
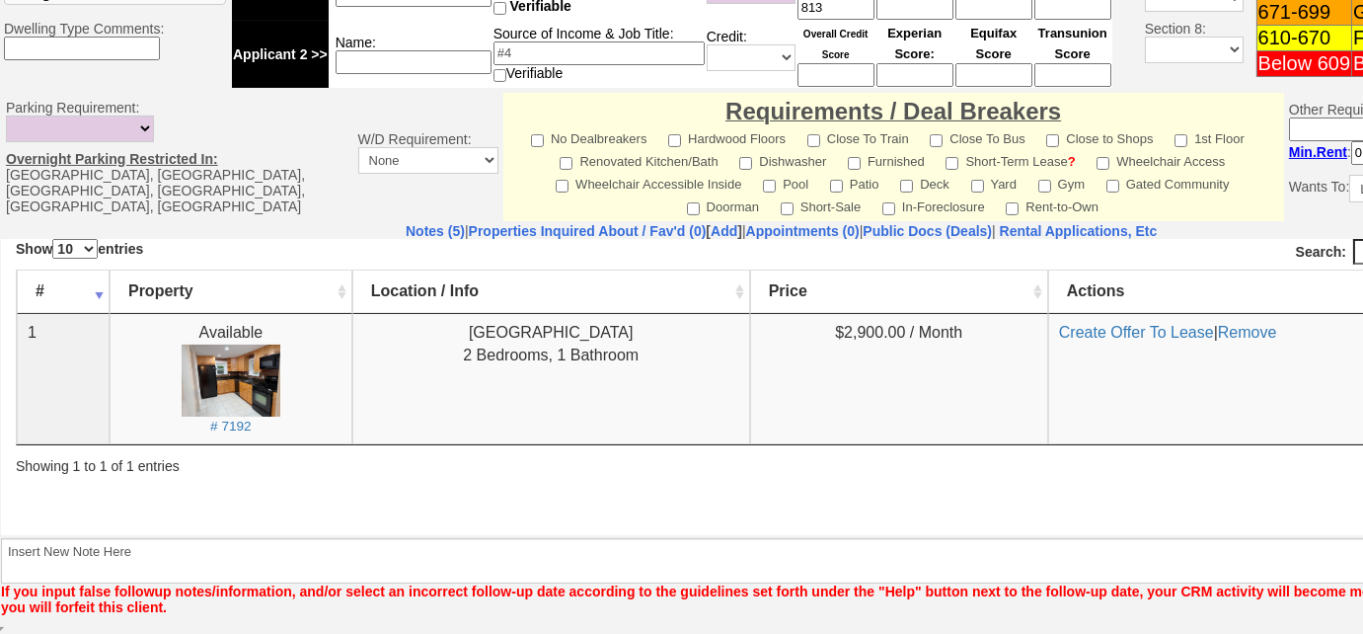
scroll to position [883, 0]
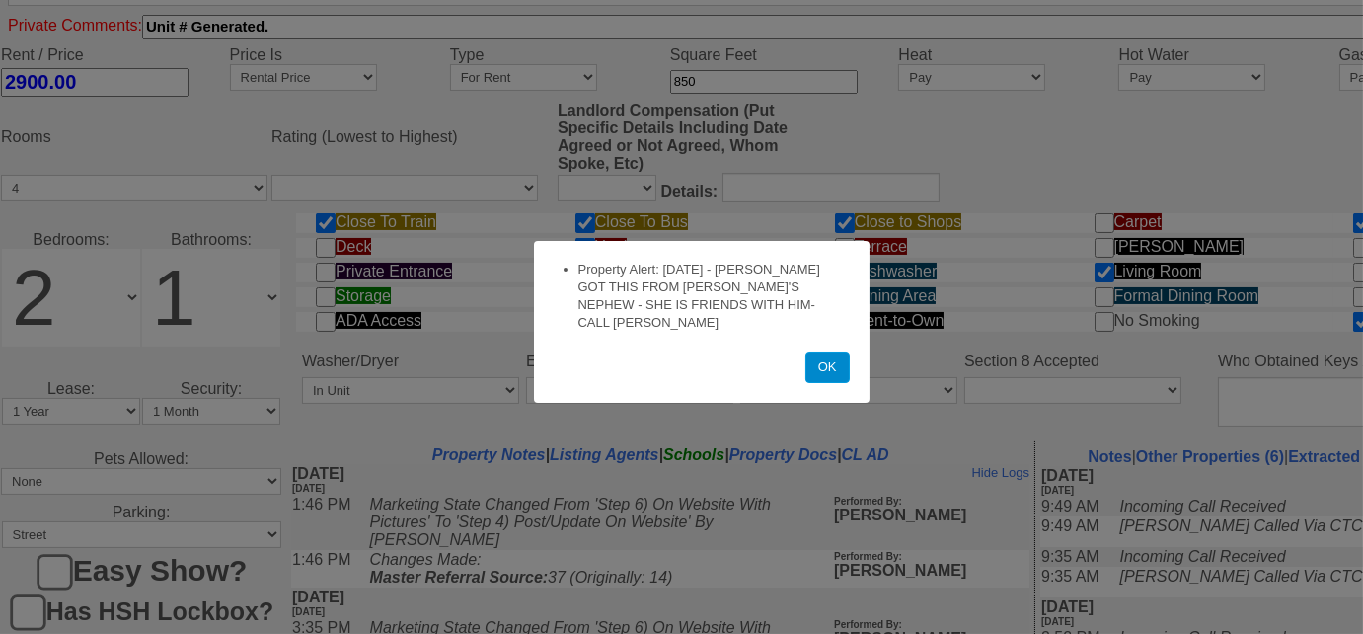
click at [831, 356] on button "OK" at bounding box center [828, 367] width 44 height 32
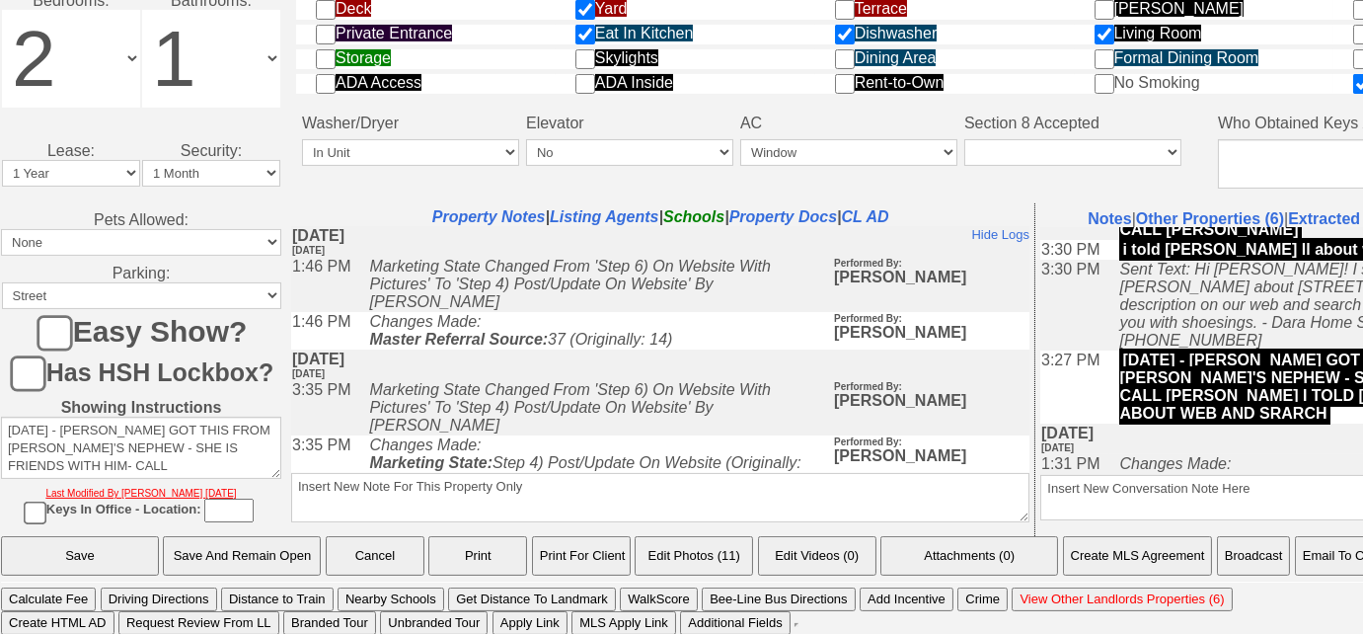
scroll to position [358, 0]
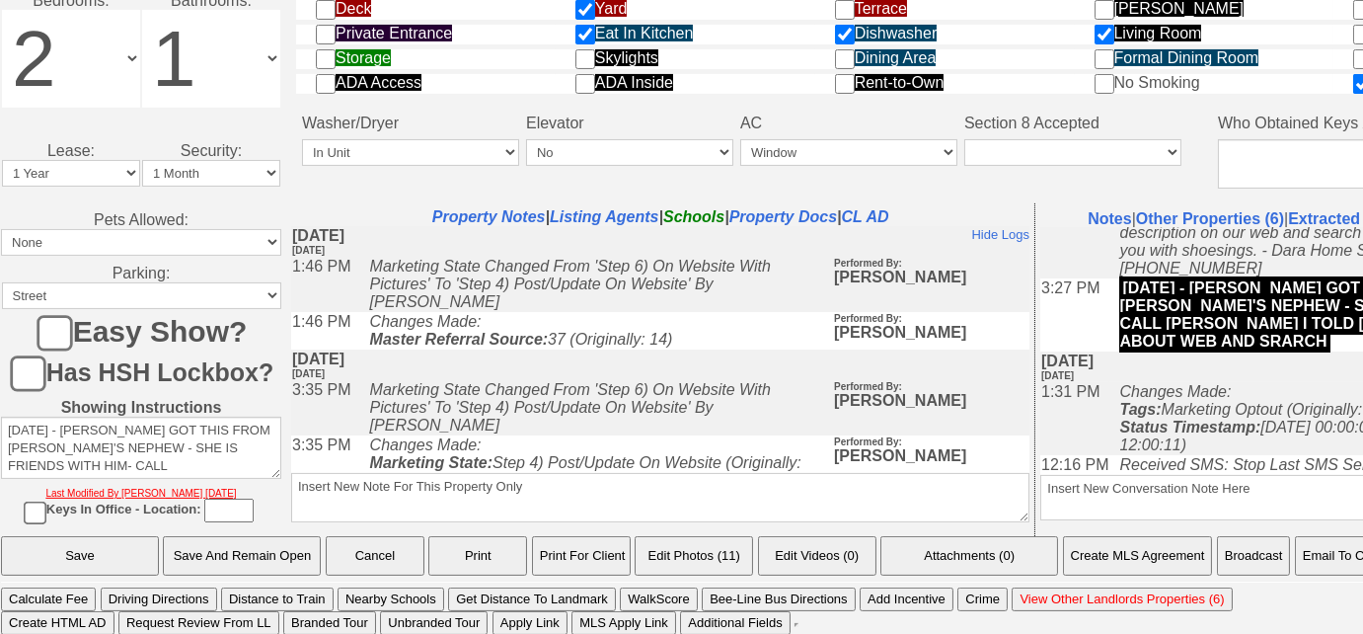
click at [1343, 562] on button "Email To Client" at bounding box center [1345, 555] width 101 height 39
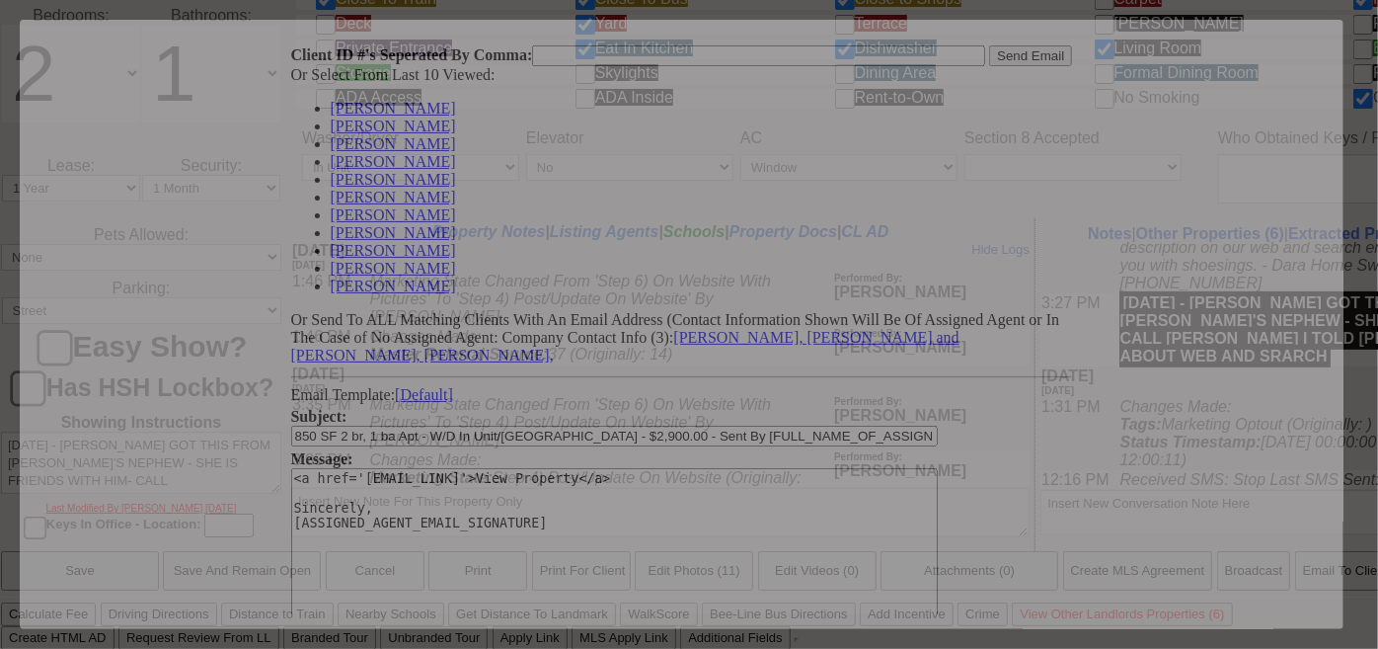
scroll to position [0, 0]
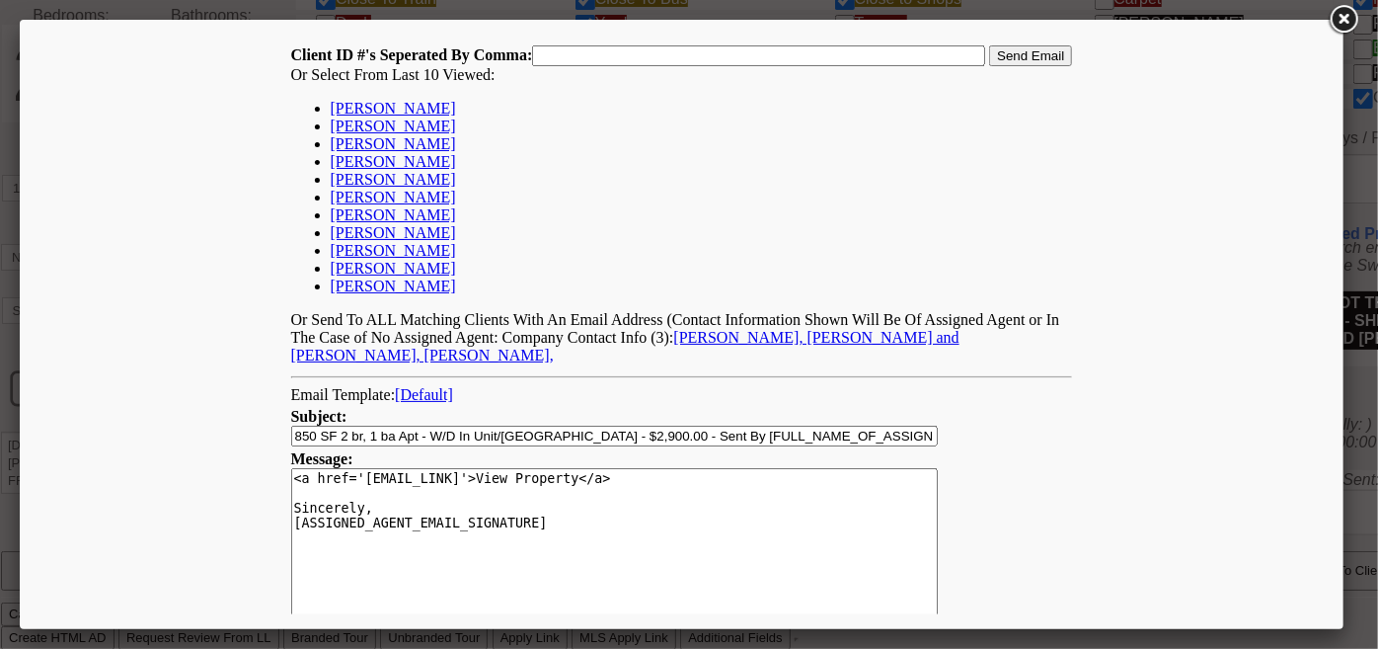
click at [394, 110] on link "[PERSON_NAME]" at bounding box center [392, 107] width 125 height 17
type input "167192,"
click at [1015, 52] on input "Send Email" at bounding box center [1029, 54] width 83 height 21
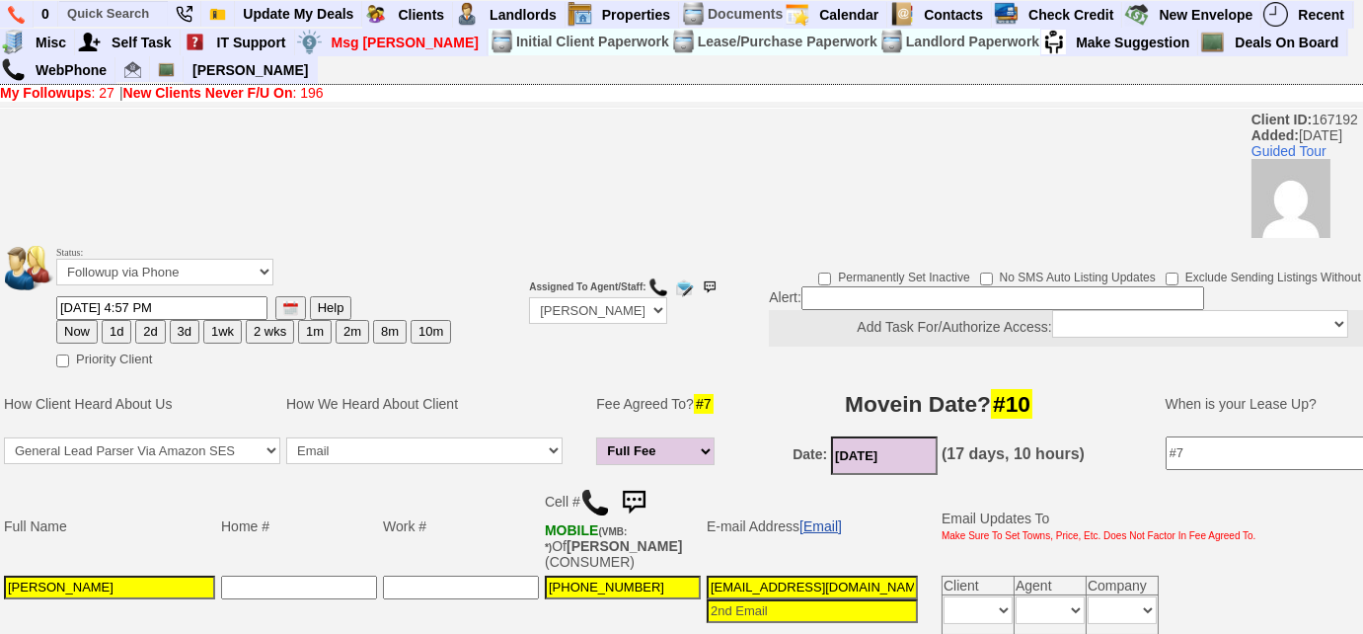
click at [823, 520] on link "[Email]" at bounding box center [821, 526] width 42 height 16
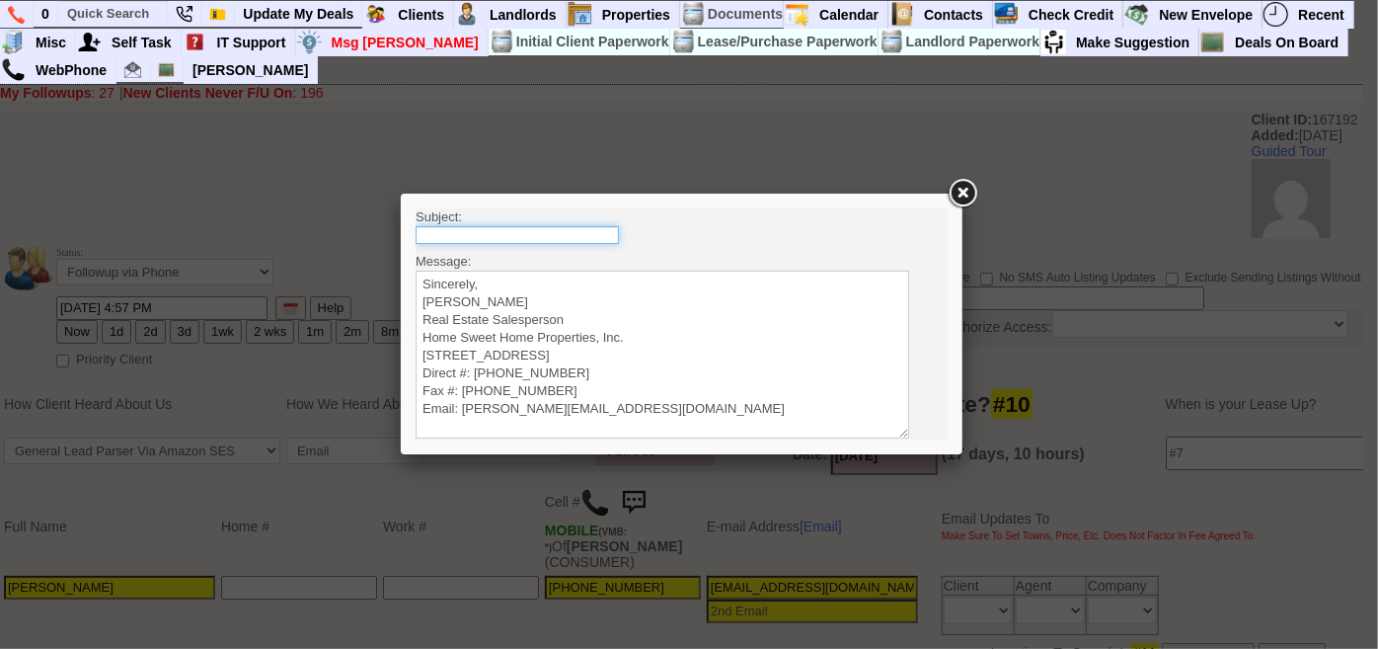
click at [554, 228] on input "text" at bounding box center [516, 234] width 203 height 18
type input "Rental Intake Form"
click at [539, 272] on textarea "Sincerely, Renata Staroselsky Real Estate Salesperson Home Sweet Home Propertie…" at bounding box center [662, 354] width 494 height 168
paste textarea "Good Afternoon Toya, It was a pleasure speaking with you! I am excited to work …"
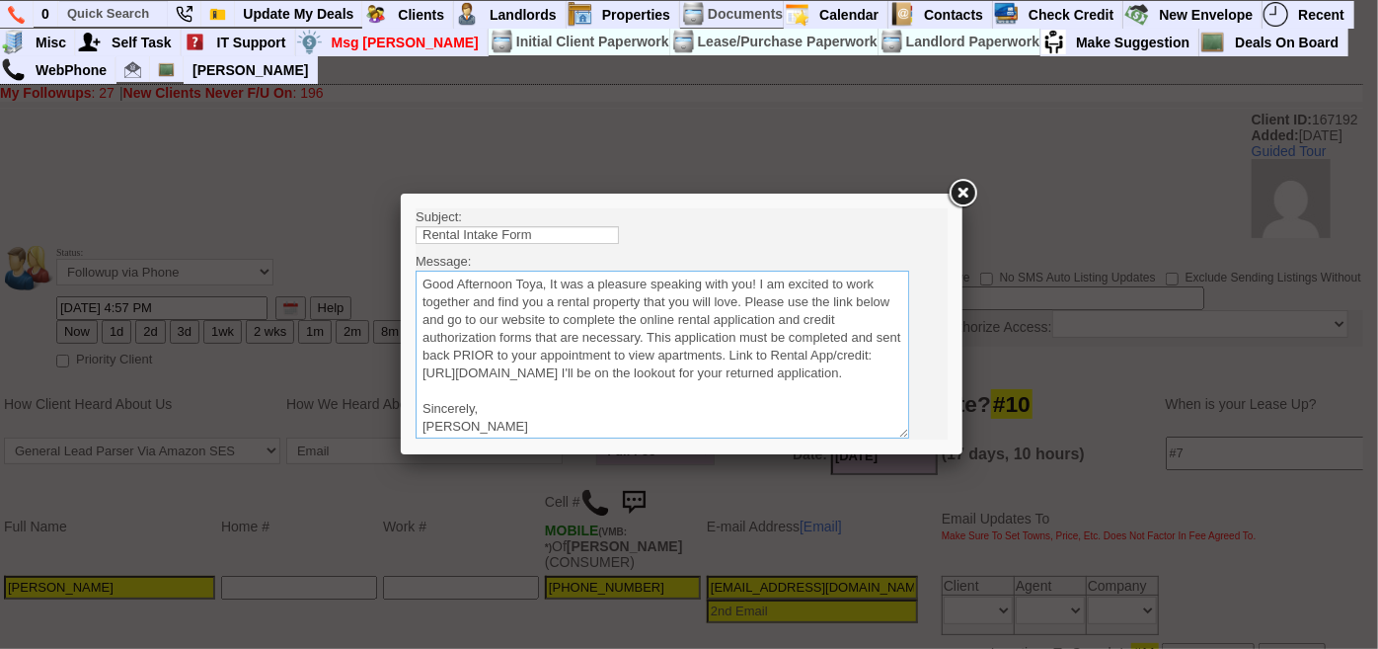
click at [552, 283] on textarea "Sincerely, Renata Staroselsky Real Estate Salesperson Home Sweet Home Propertie…" at bounding box center [662, 354] width 494 height 168
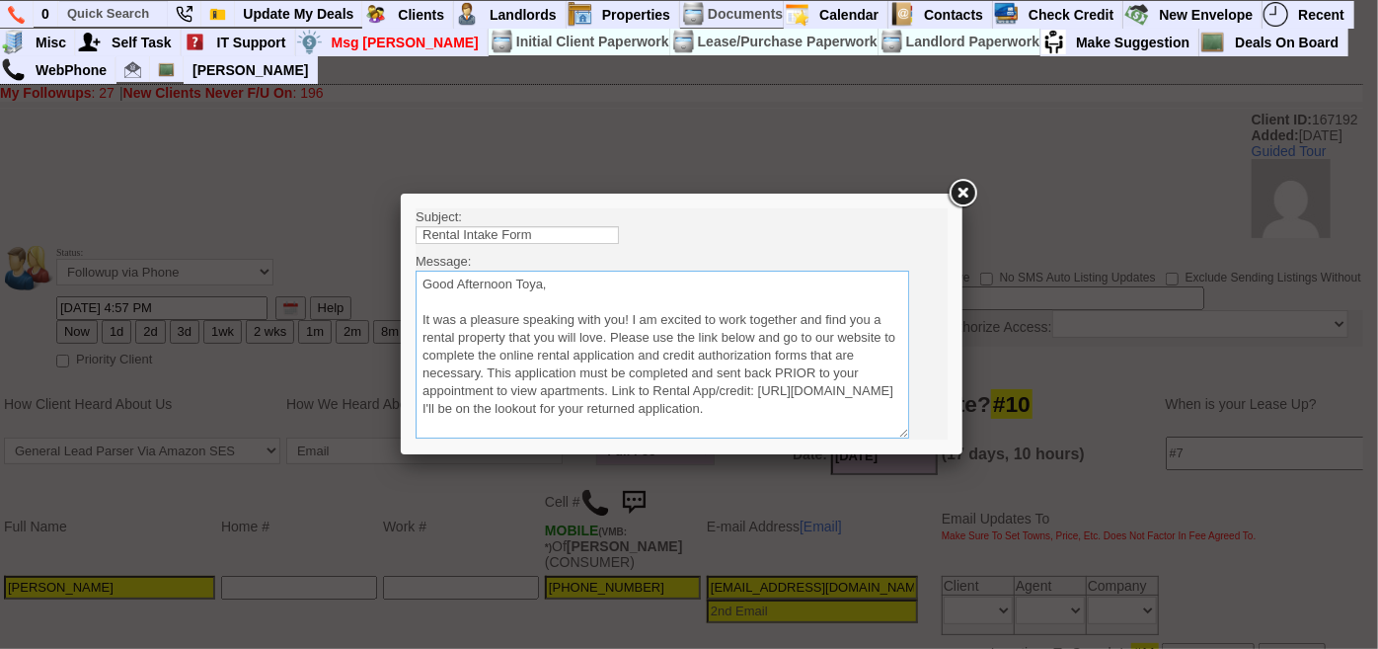
click at [609, 329] on textarea "Sincerely, Renata Staroselsky Real Estate Salesperson Home Sweet Home Propertie…" at bounding box center [662, 354] width 494 height 168
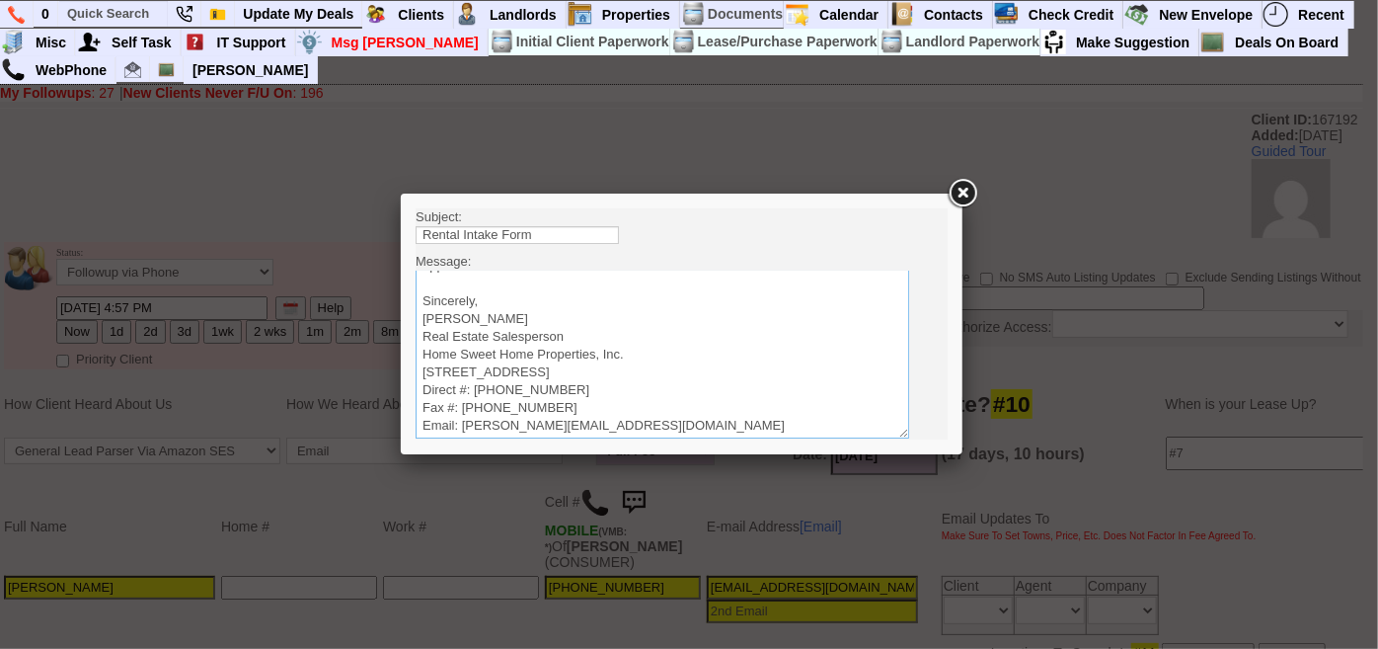
scroll to position [89, 0]
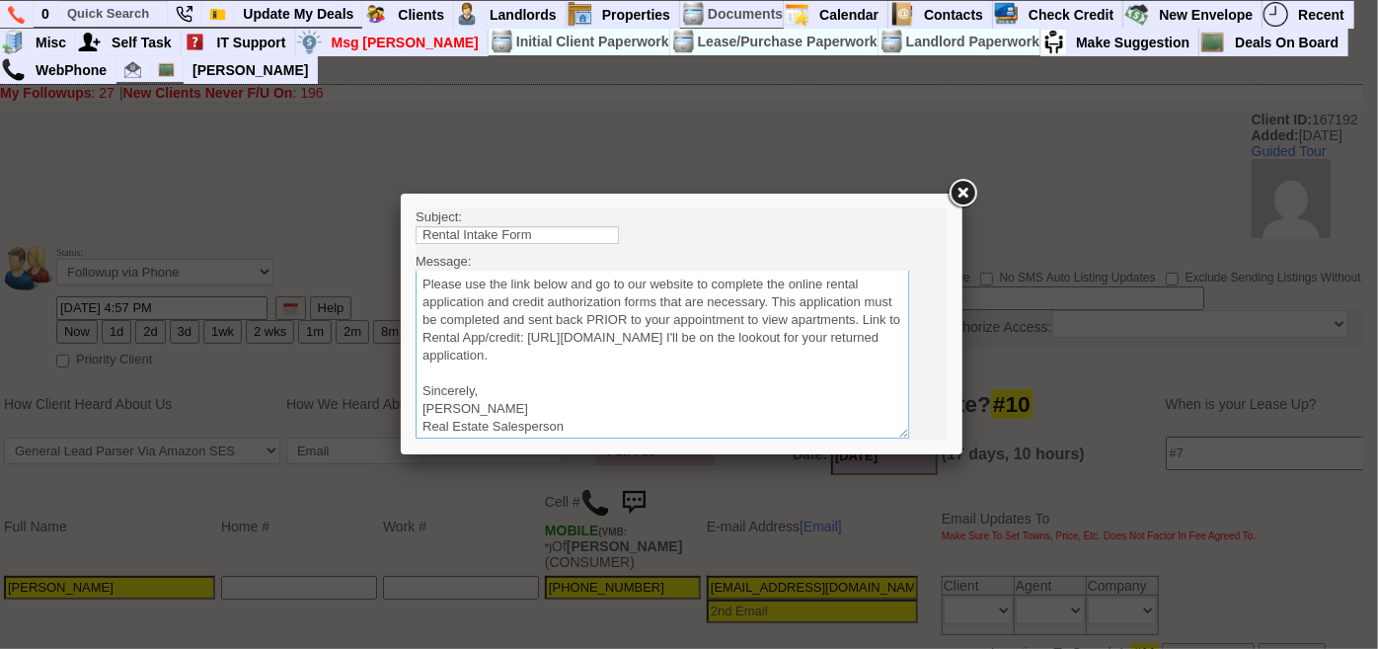
click at [843, 355] on textarea "Sincerely, Renata Staroselsky Real Estate Salesperson Home Sweet Home Propertie…" at bounding box center [662, 354] width 494 height 168
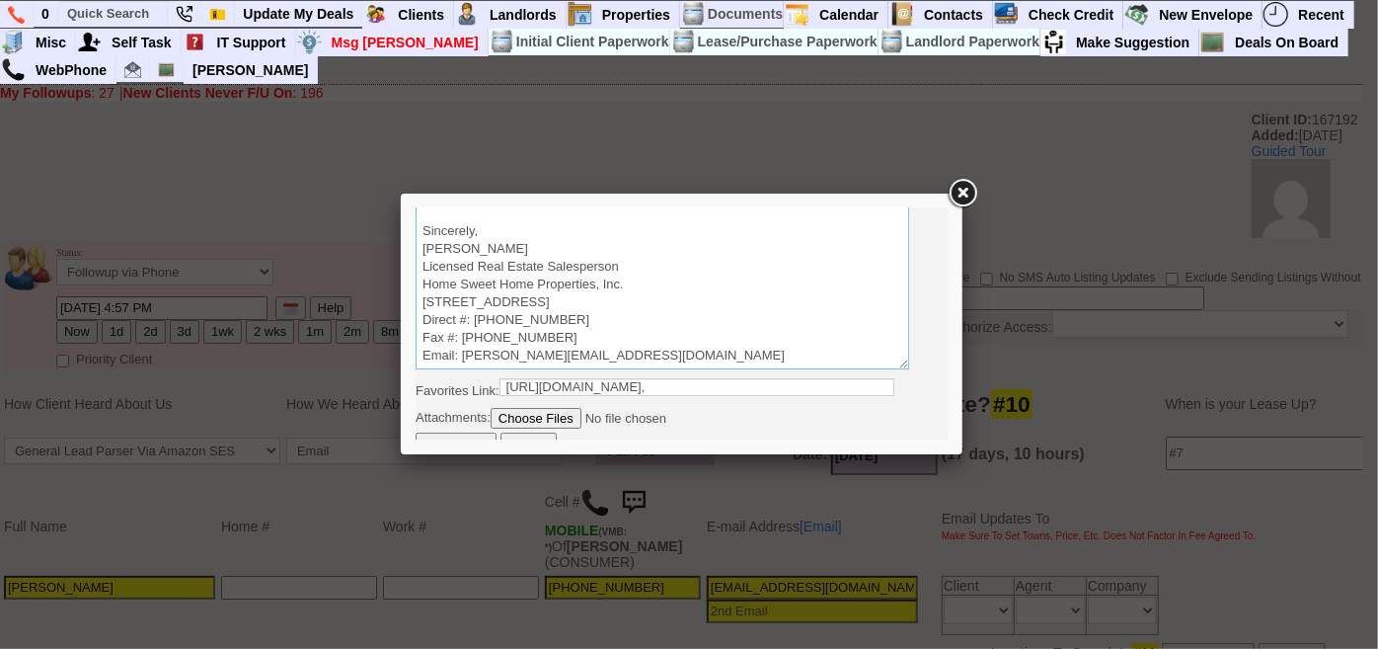
scroll to position [84, 0]
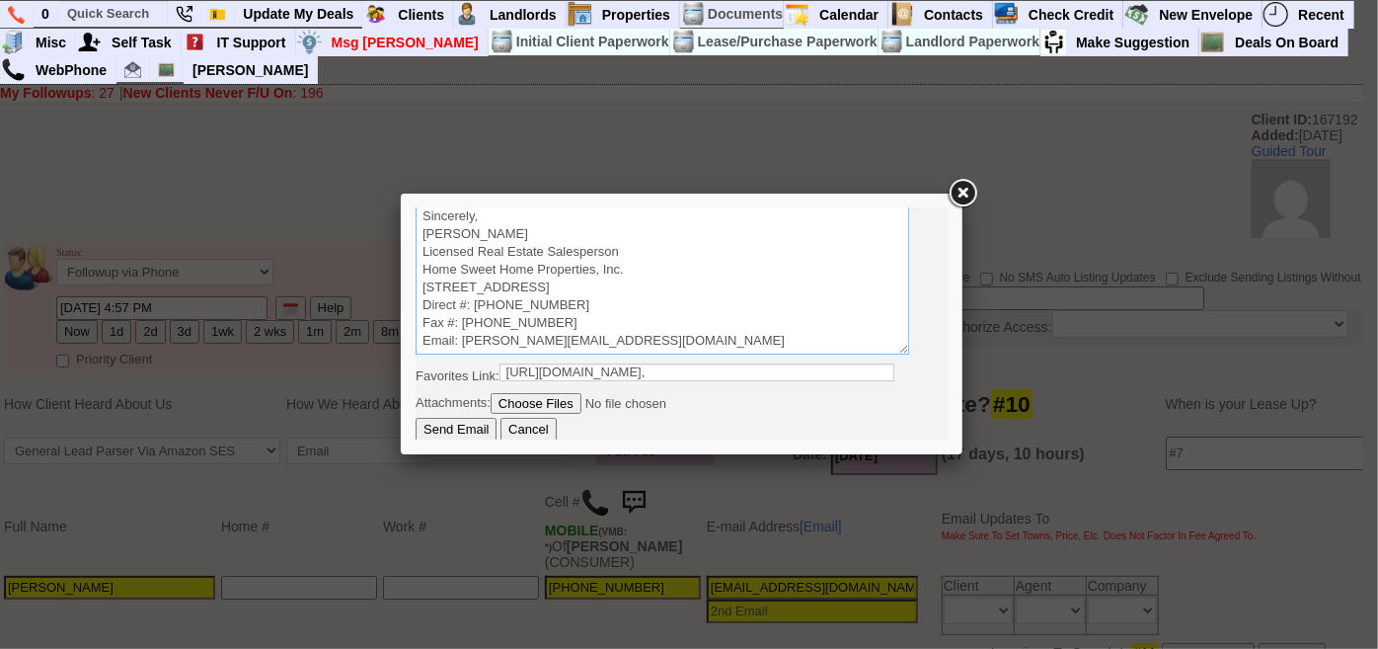
type textarea "Good Afternoon Toya, It was a pleasure speaking with you! I am excited to work …"
click at [450, 422] on input "Send Email" at bounding box center [455, 429] width 81 height 24
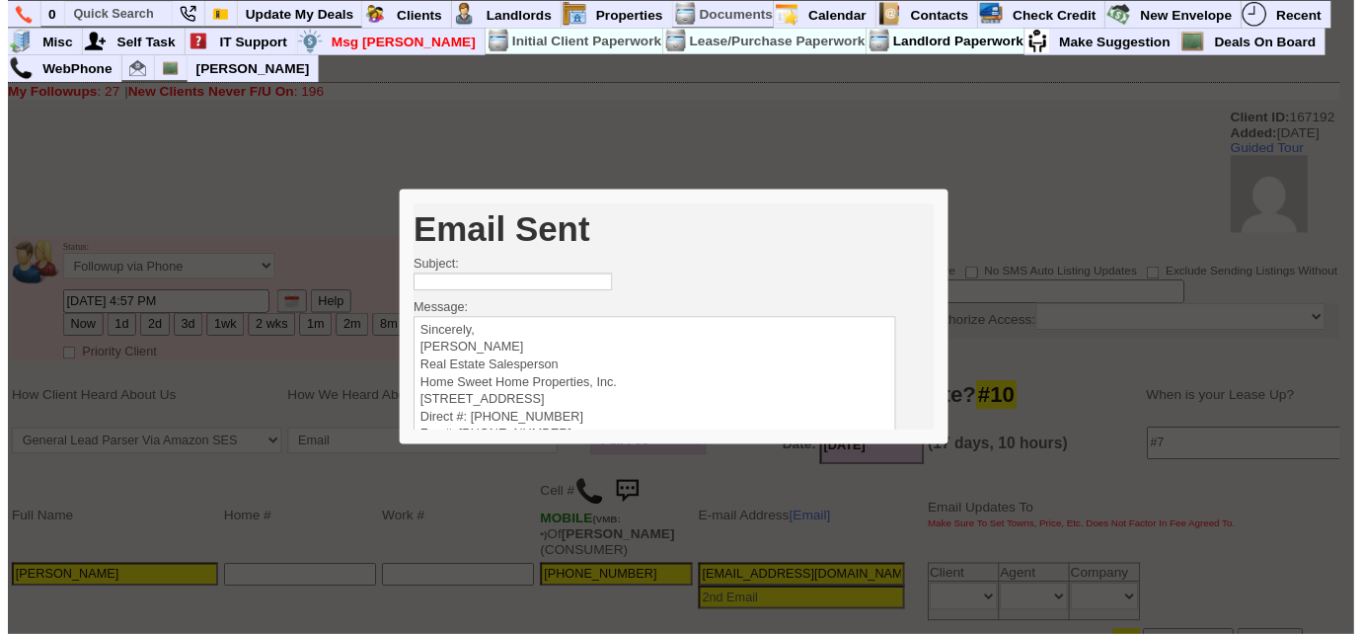
scroll to position [0, 0]
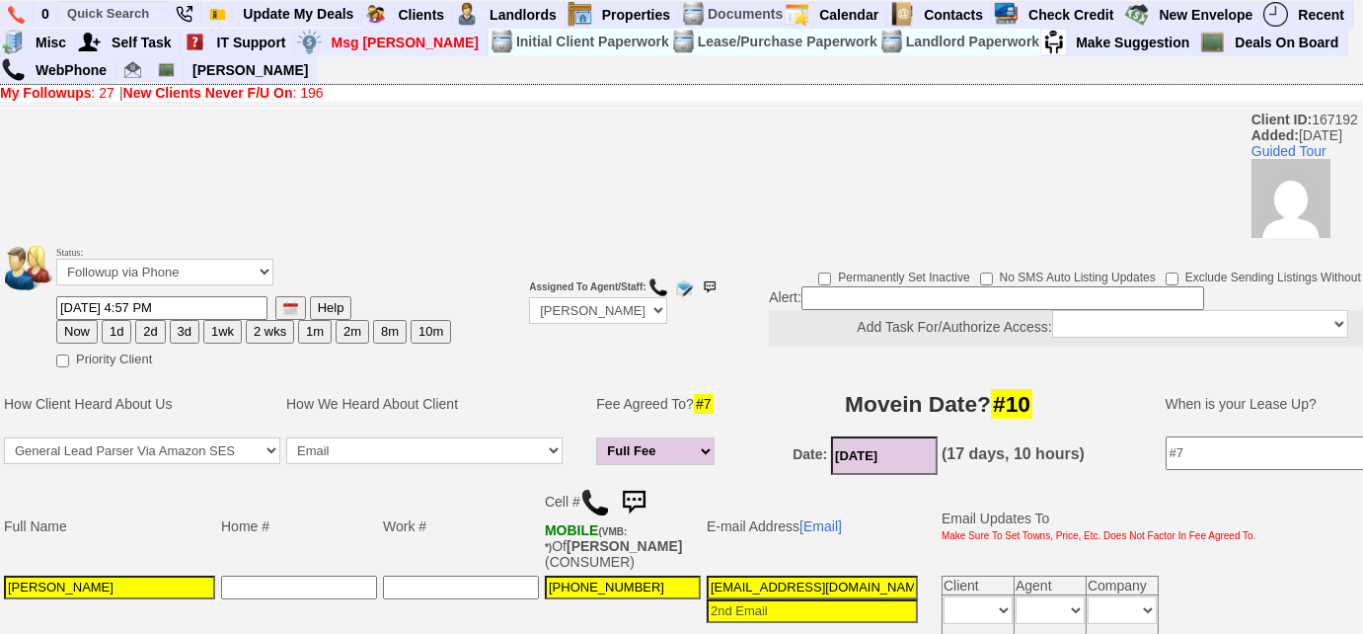
click at [181, 330] on button "3d" at bounding box center [185, 332] width 30 height 24
type input "08/17/2025 01:07 PM"
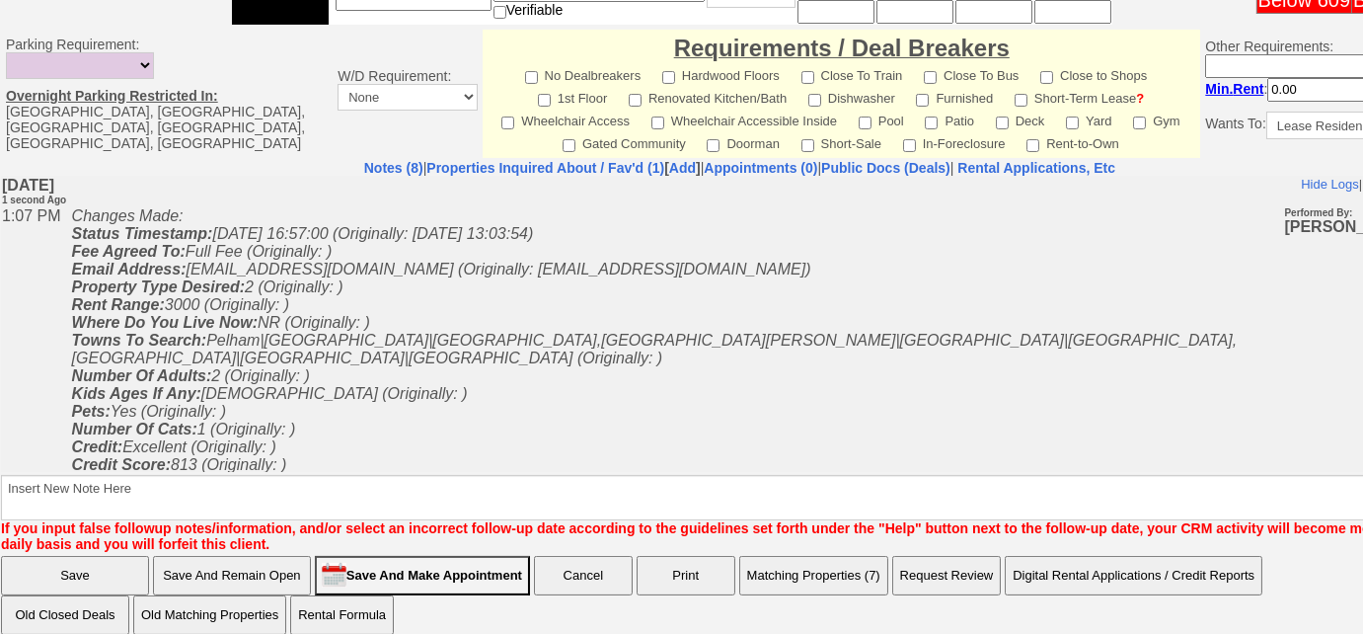
scroll to position [981, 0]
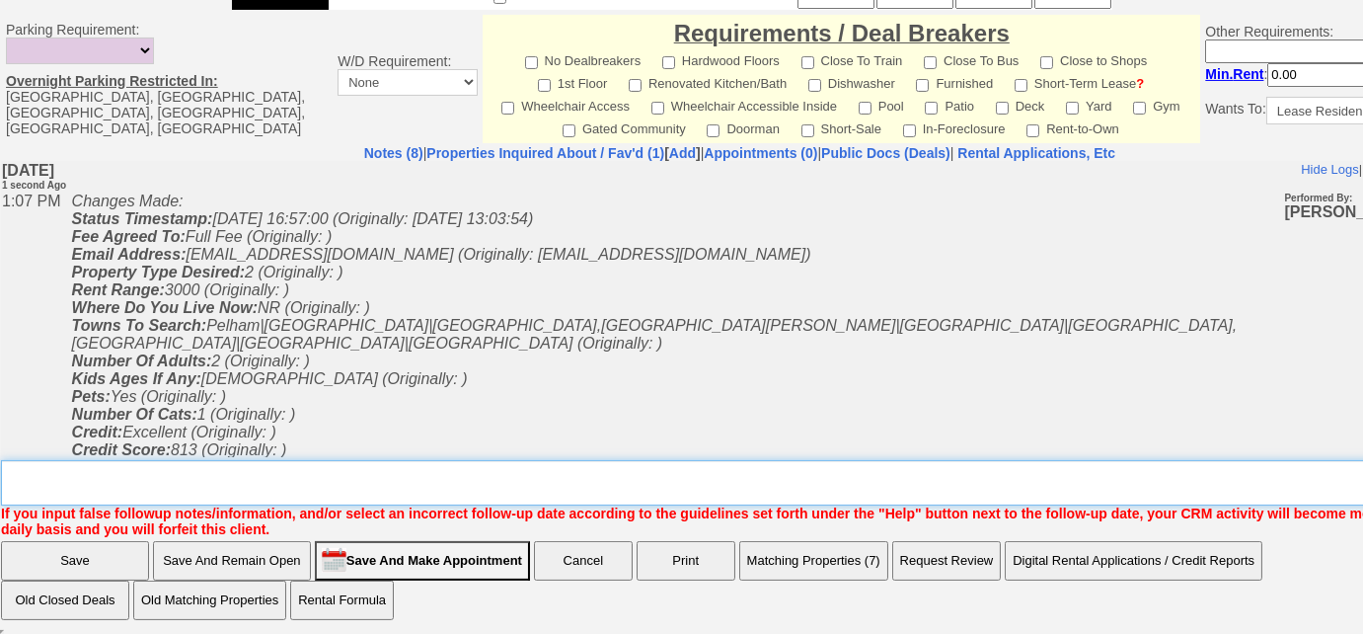
click at [505, 485] on textarea "Insert New Note Here" at bounding box center [747, 482] width 1492 height 45
type textarea "wants to see hall st, sent rental appl"
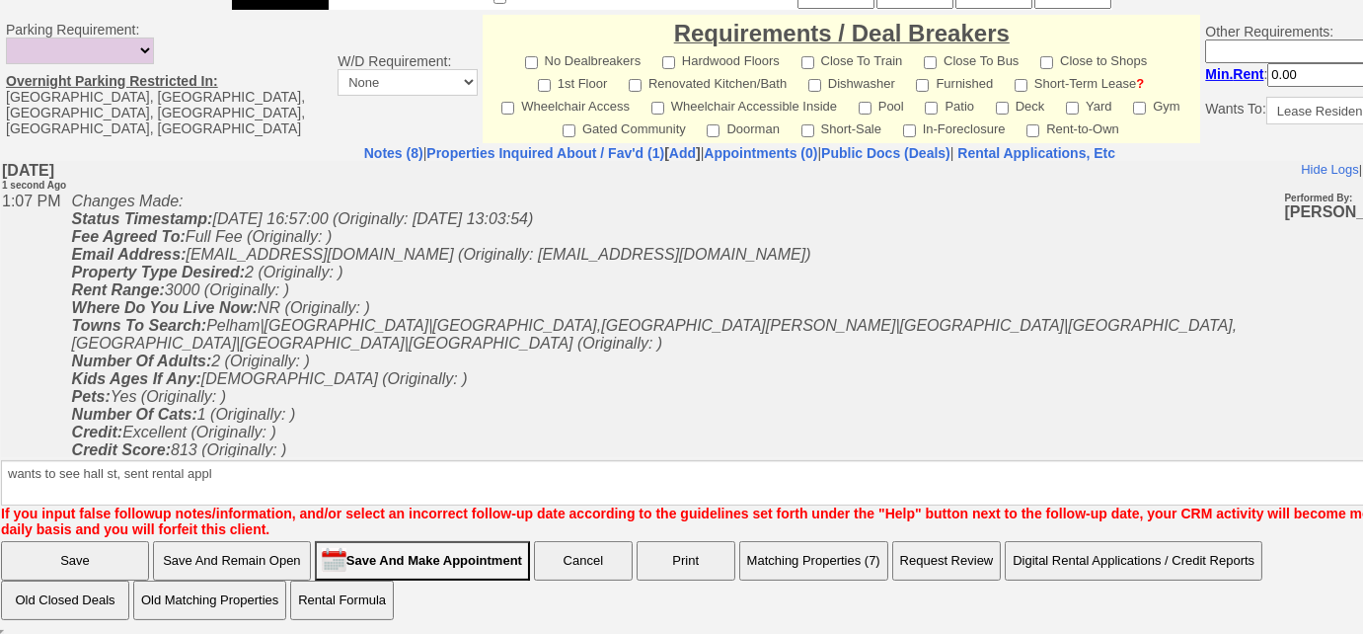
click at [281, 556] on input "Save And Remain Open" at bounding box center [232, 560] width 158 height 39
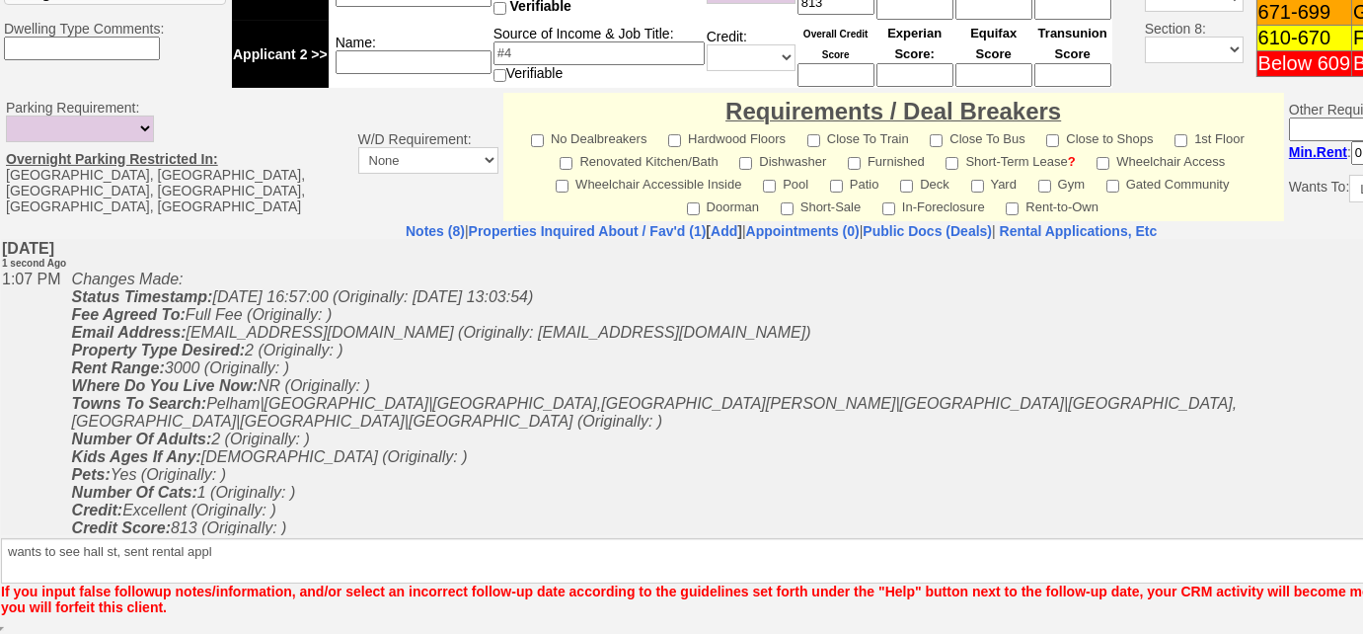
scroll to position [883, 0]
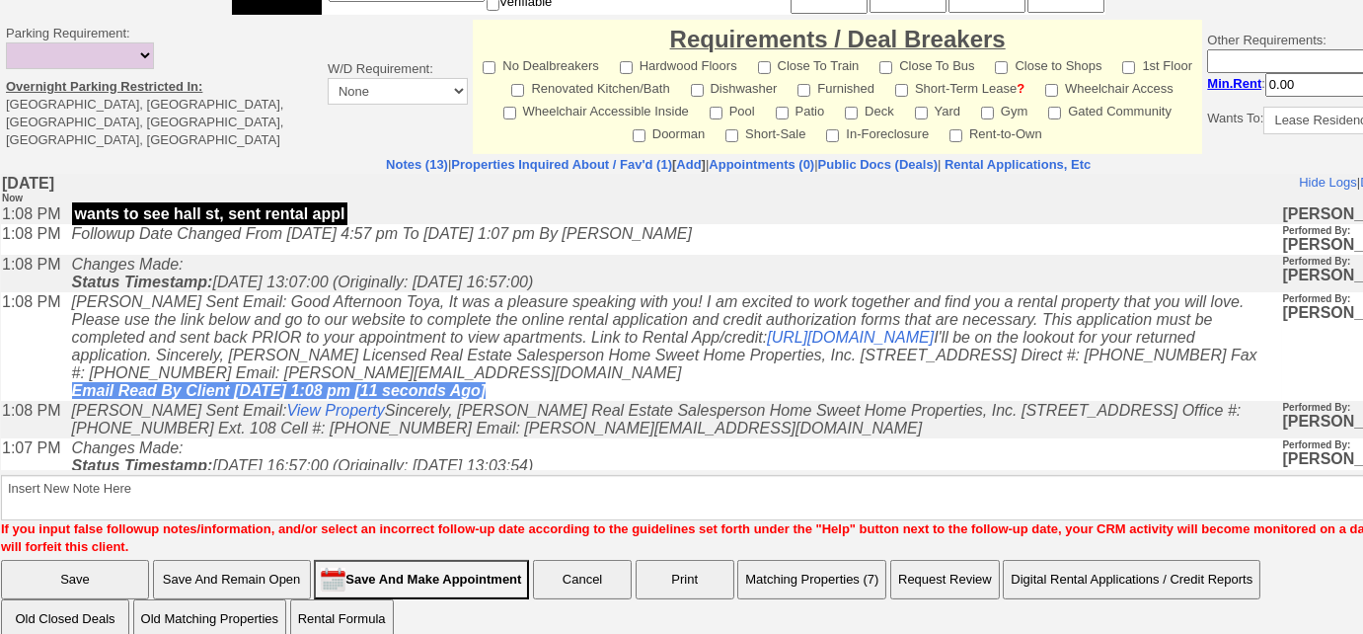
click at [853, 566] on button "Matching Properties (7)" at bounding box center [811, 579] width 149 height 39
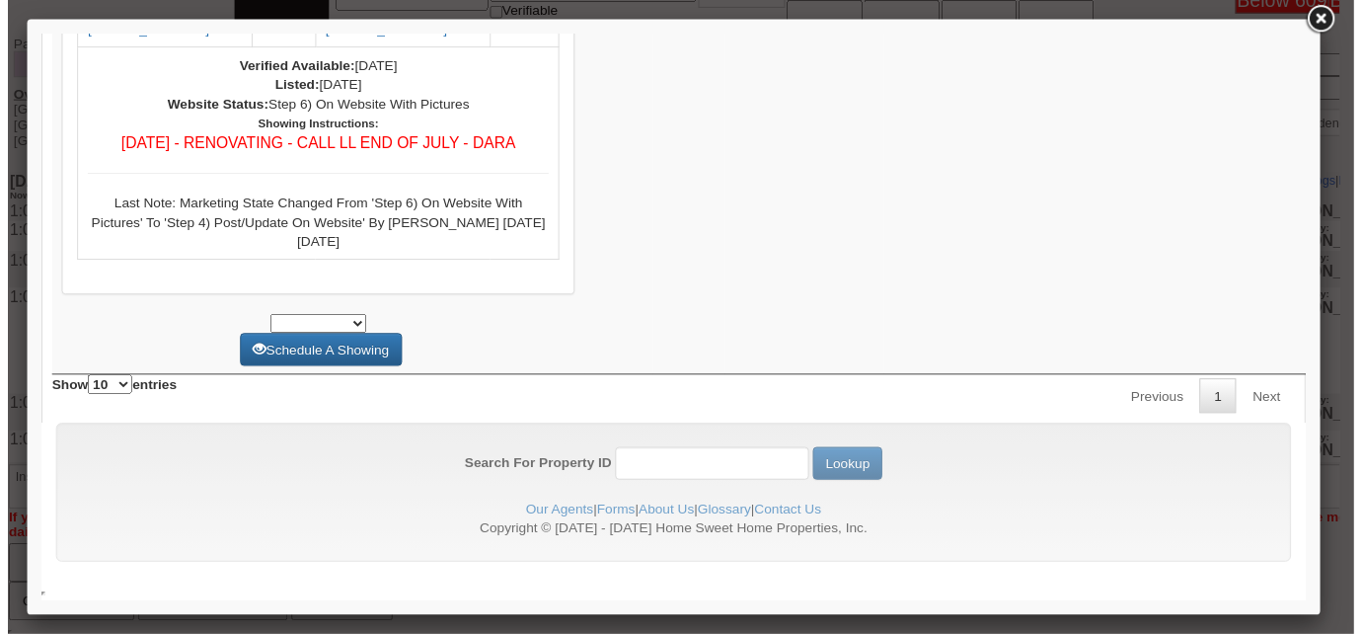
scroll to position [6192, 0]
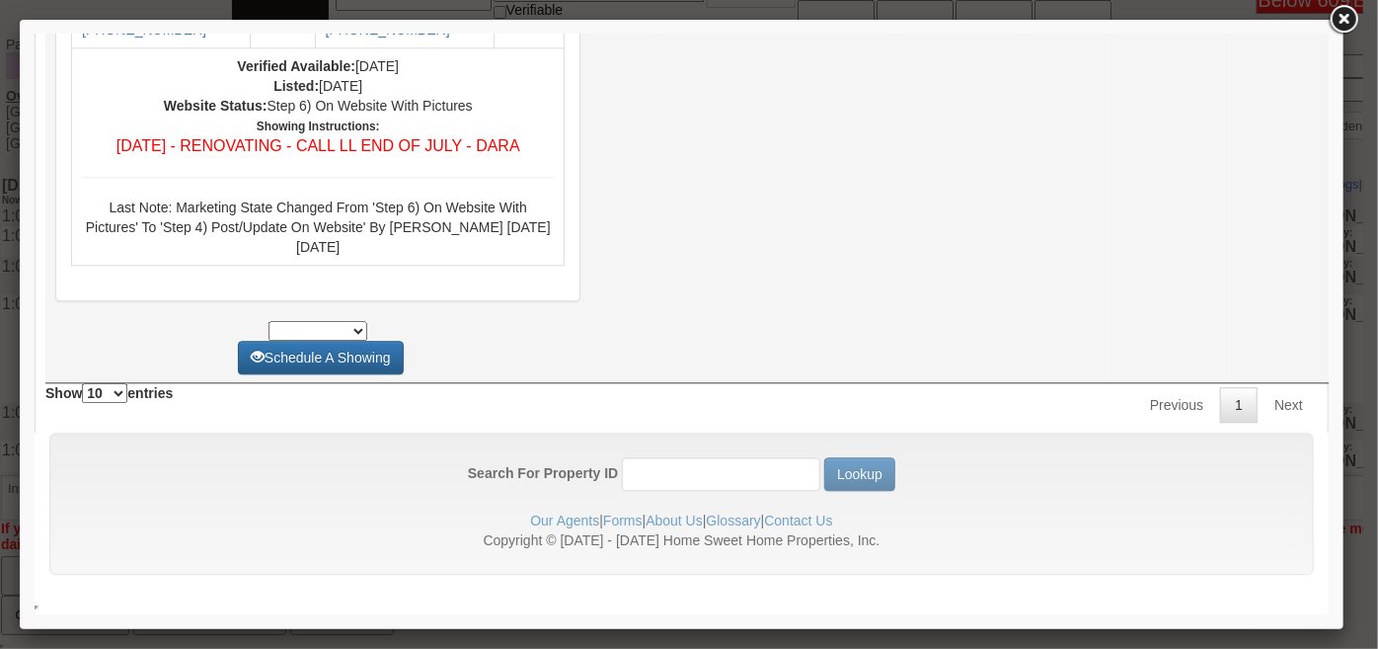
click at [1336, 20] on link at bounding box center [1344, 20] width 36 height 36
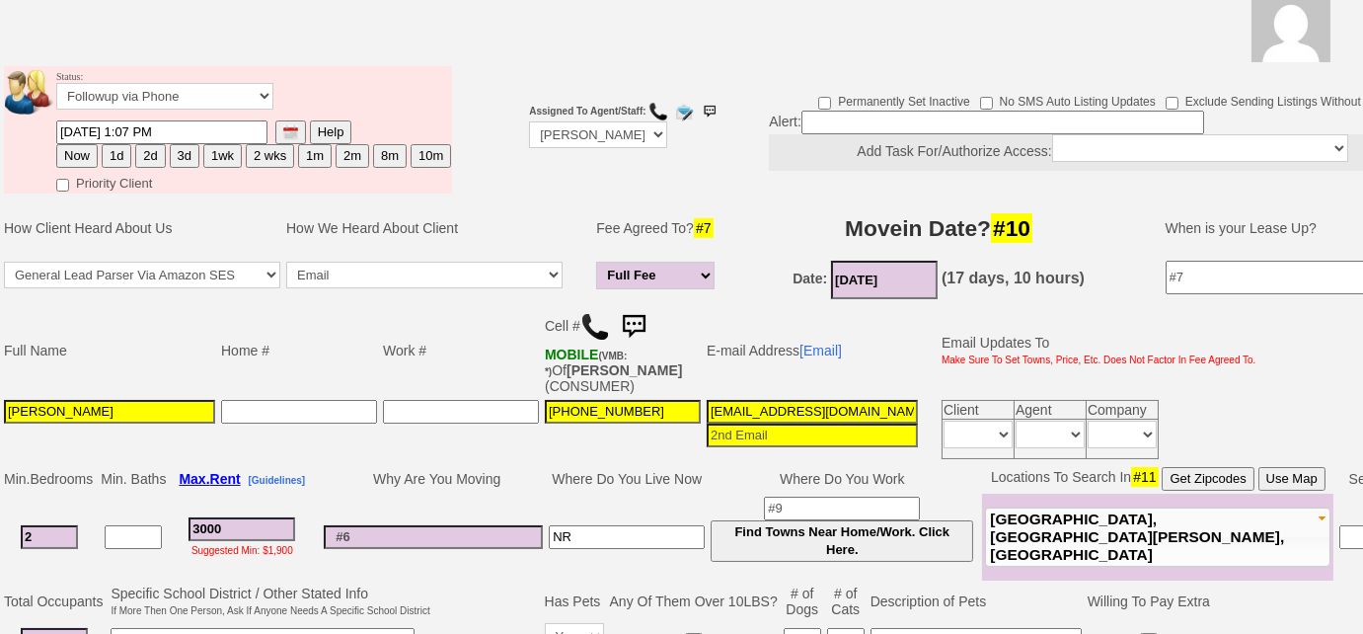
scroll to position [0, 0]
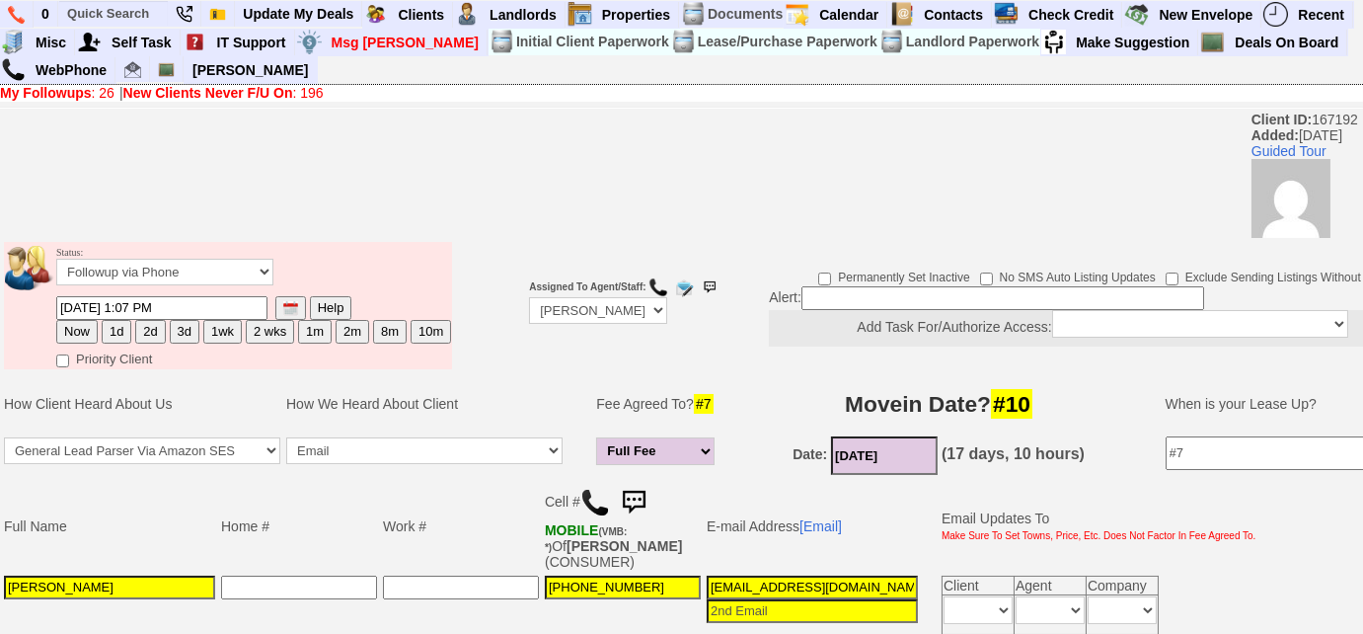
click at [176, 328] on button "3d" at bounding box center [185, 332] width 30 height 24
type input "[DATE] 01:08 PM"
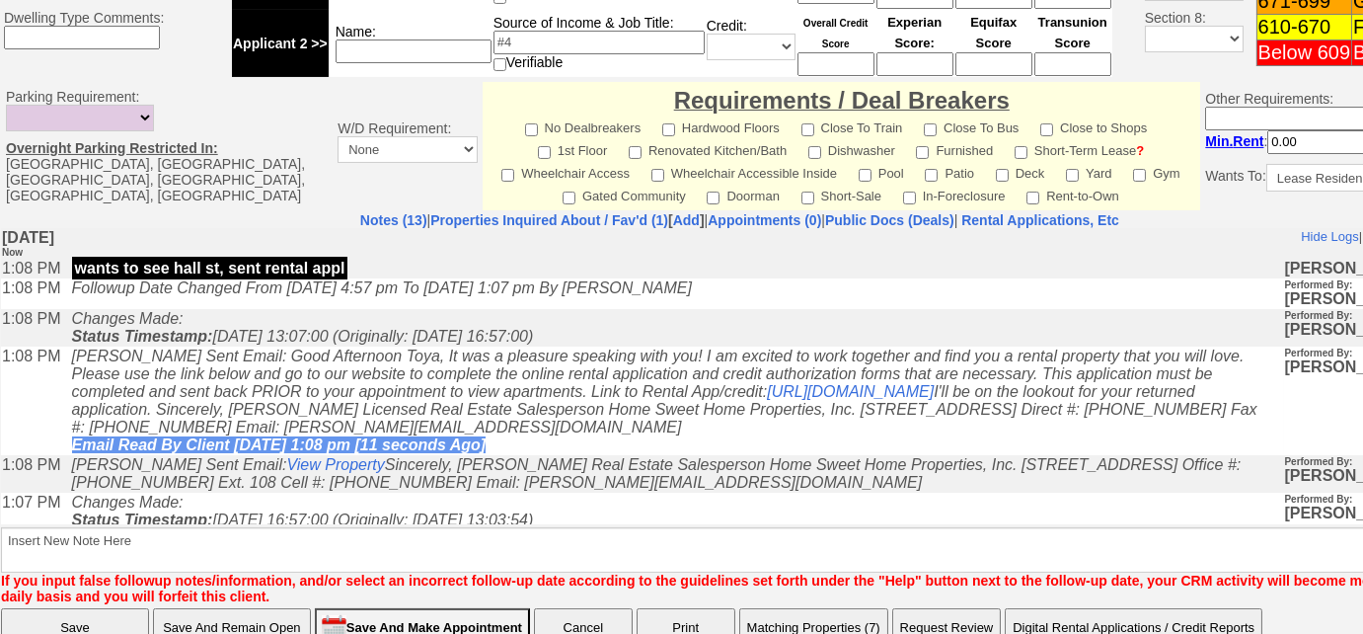
scroll to position [981, 0]
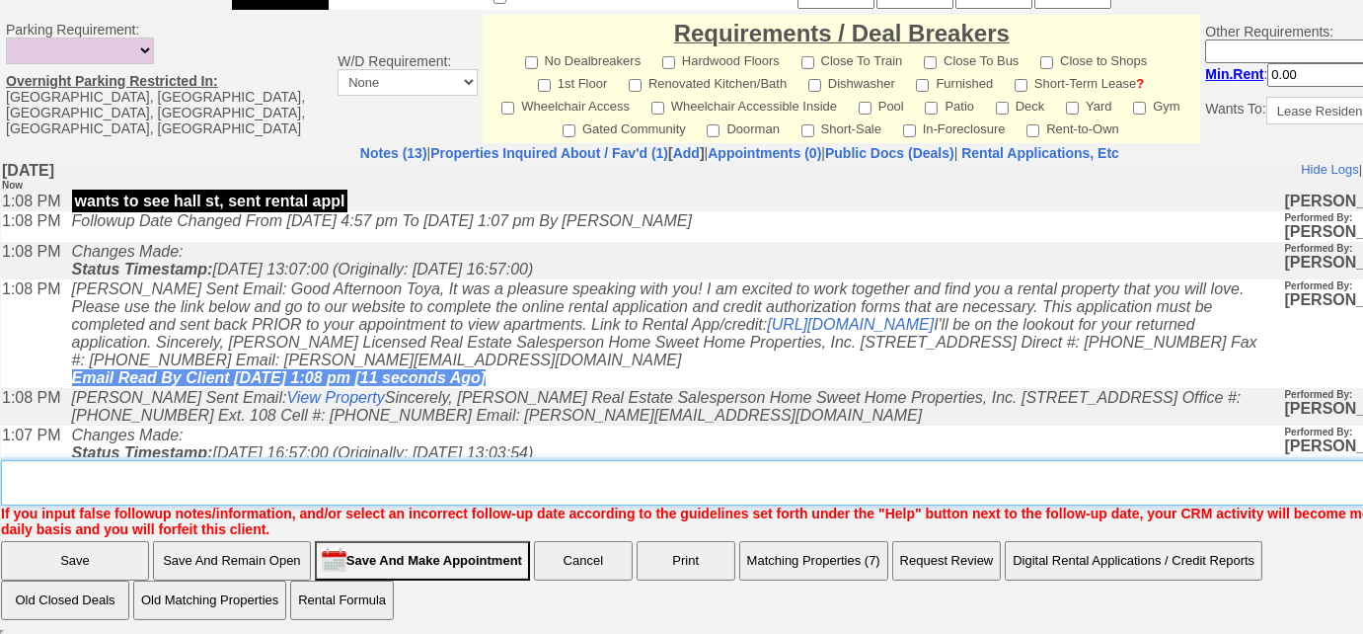
click at [81, 491] on textarea "Insert New Note Here" at bounding box center [747, 482] width 1492 height 45
type textarea "f"
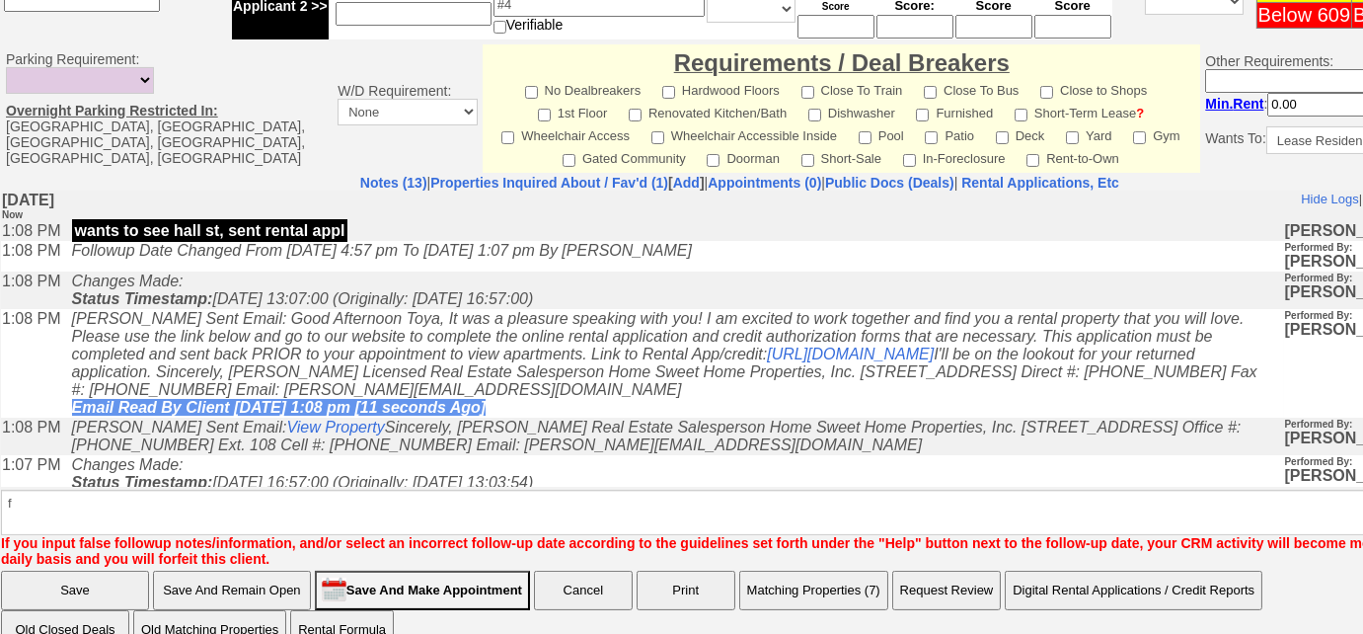
click at [67, 571] on input "Save" at bounding box center [75, 590] width 148 height 39
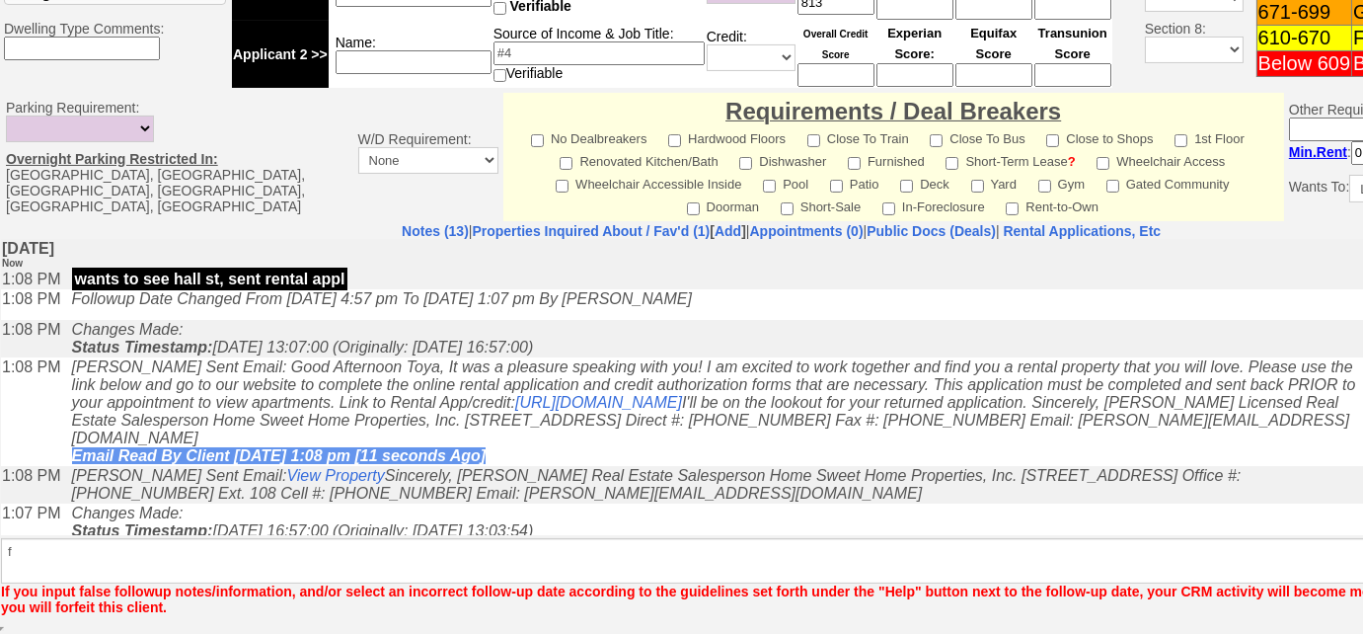
scroll to position [883, 0]
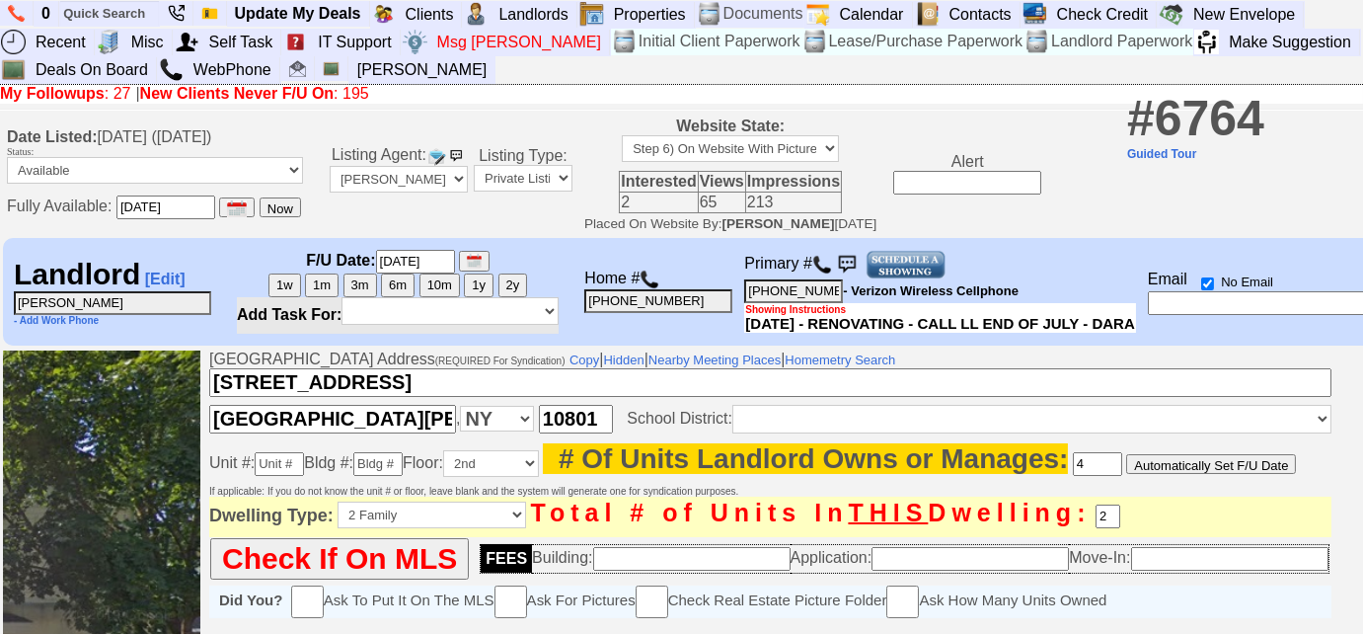
click at [832, 262] on img at bounding box center [822, 265] width 20 height 20
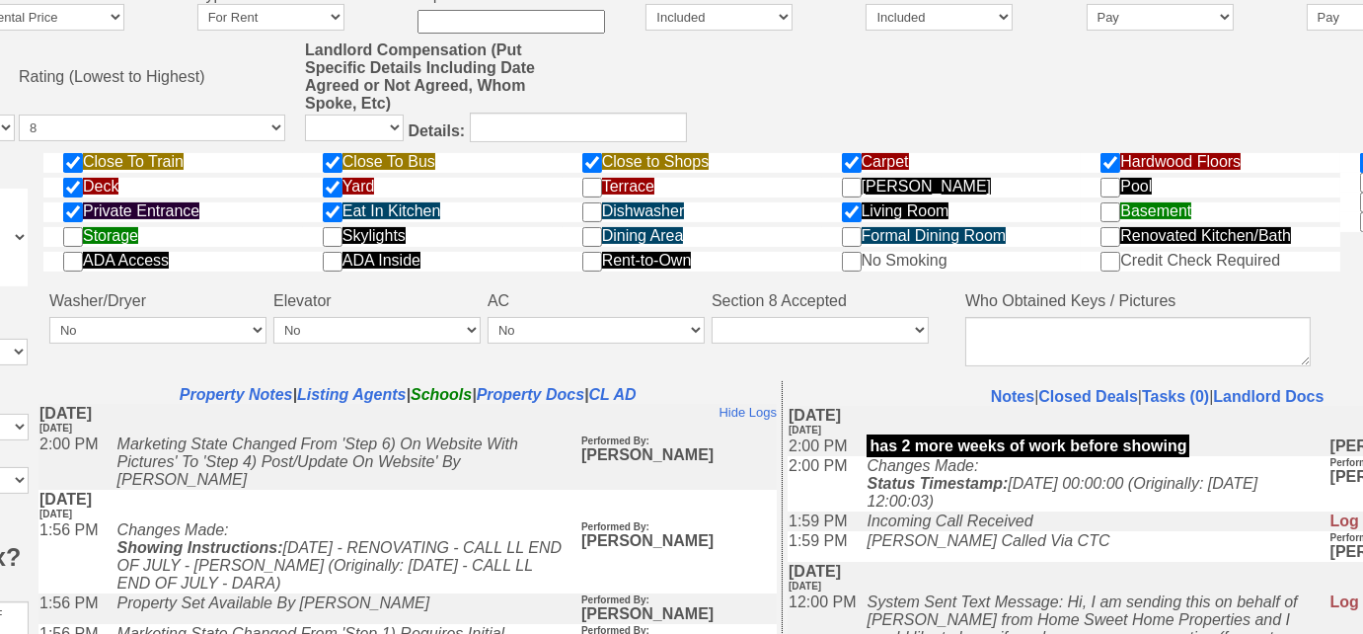
scroll to position [890, 427]
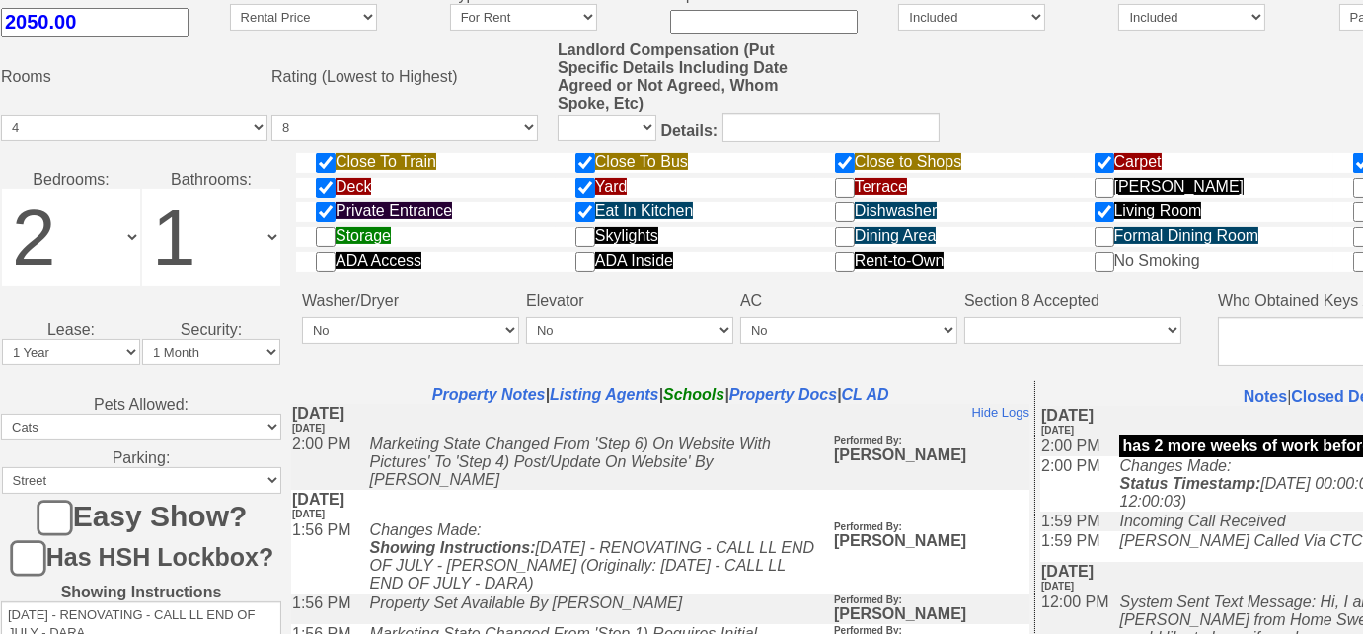
drag, startPoint x: 823, startPoint y: 642, endPoint x: 18, endPoint y: 122, distance: 958.4
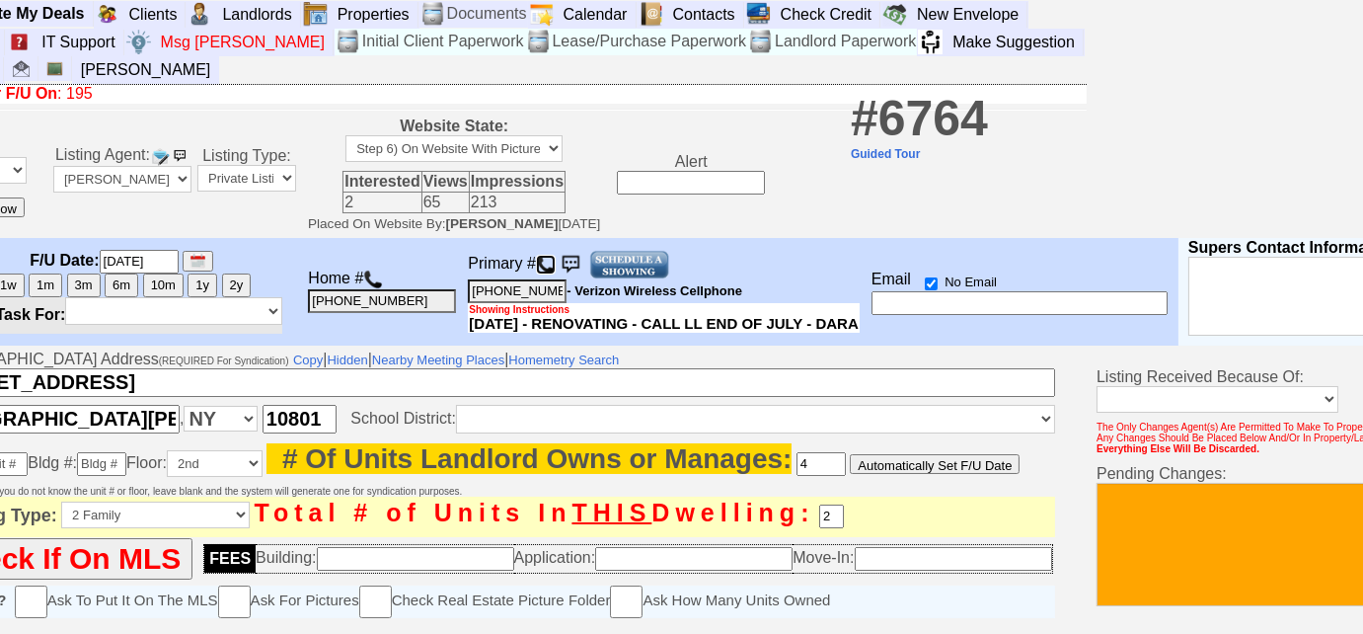
scroll to position [0, 281]
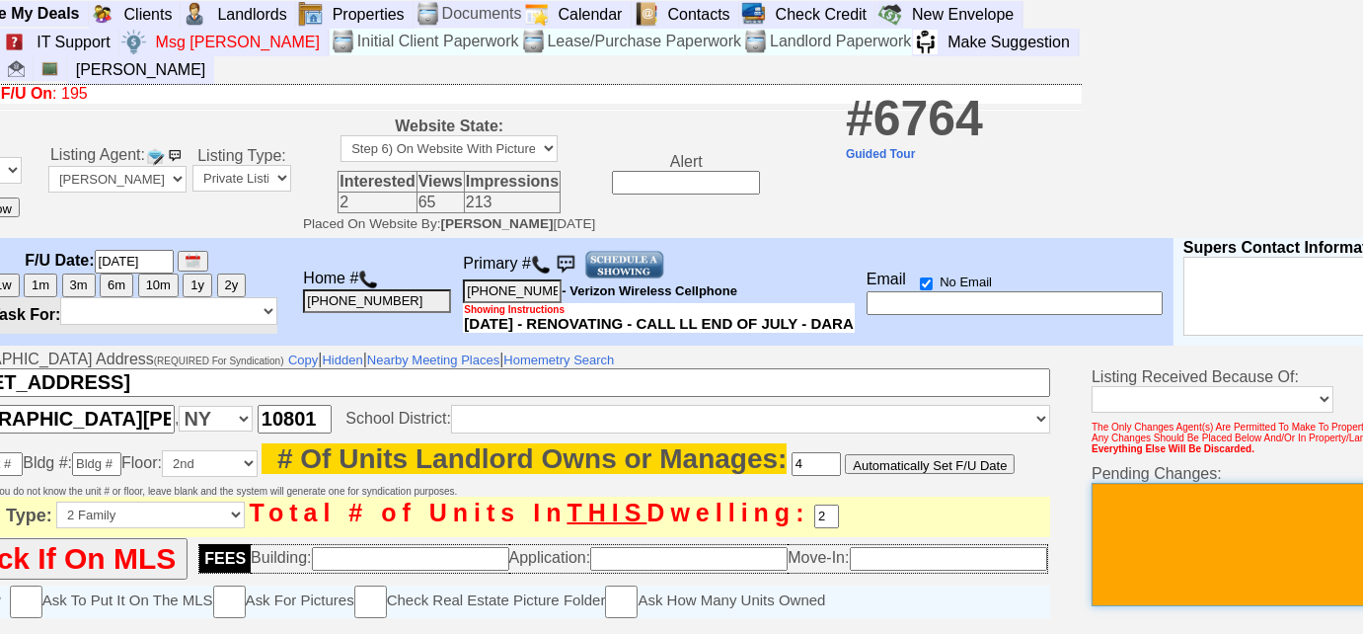
click at [1104, 522] on textarea at bounding box center [1240, 544] width 296 height 123
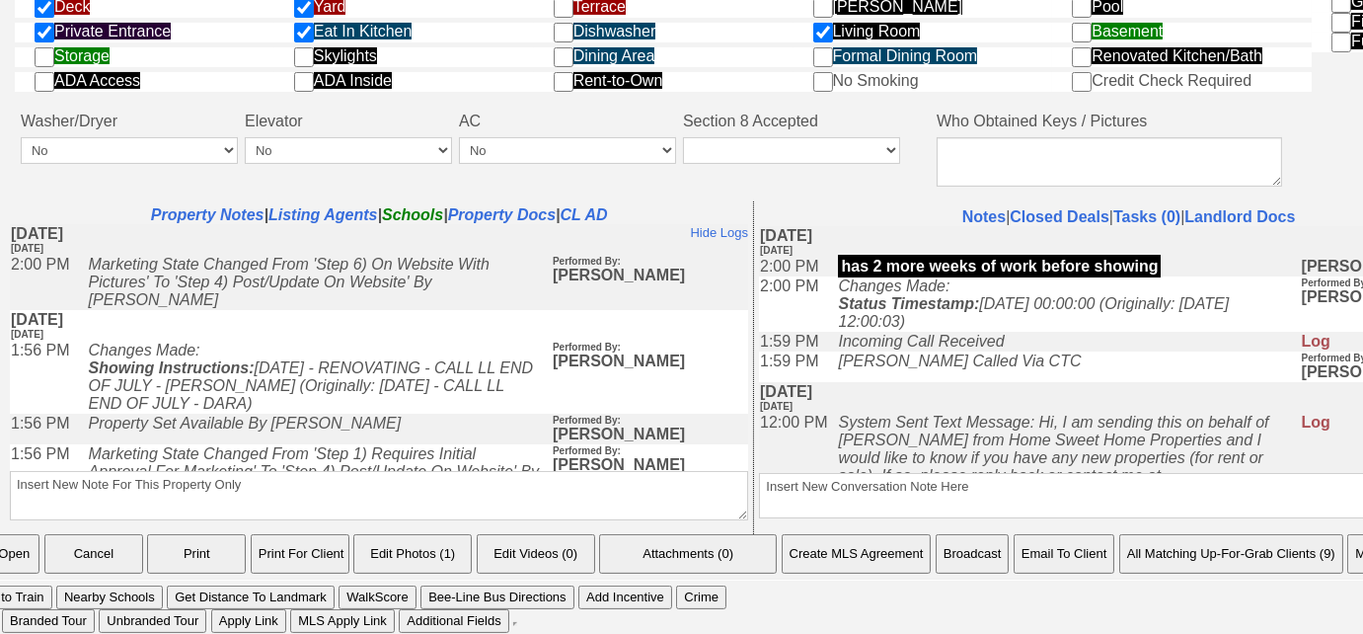
scroll to position [1070, 0]
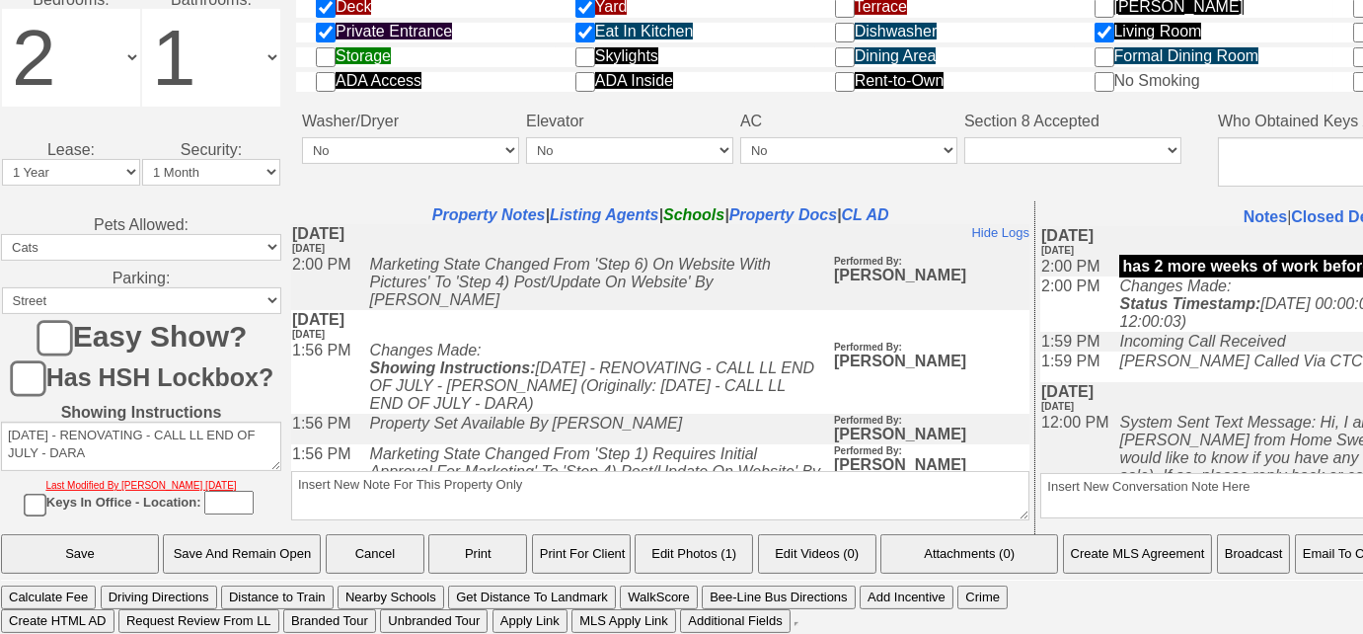
type textarea "check back by the 3rd week off august"
click at [83, 549] on input "Save" at bounding box center [80, 553] width 158 height 39
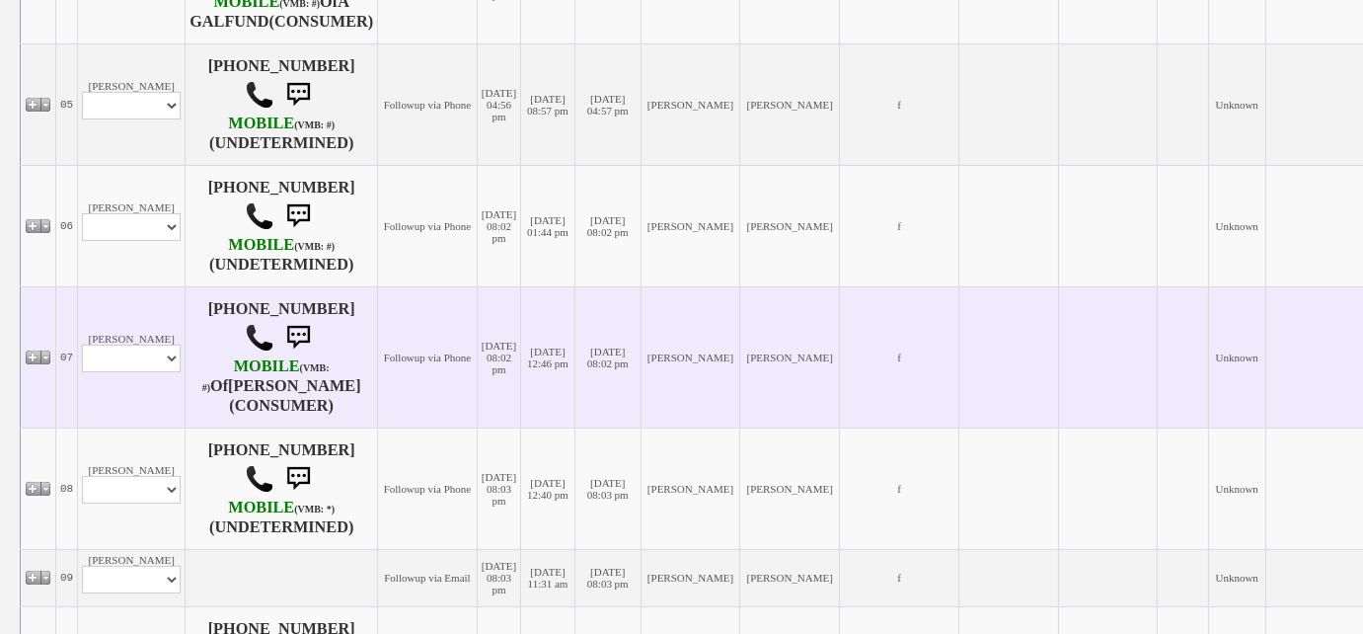
scroll to position [1346, 0]
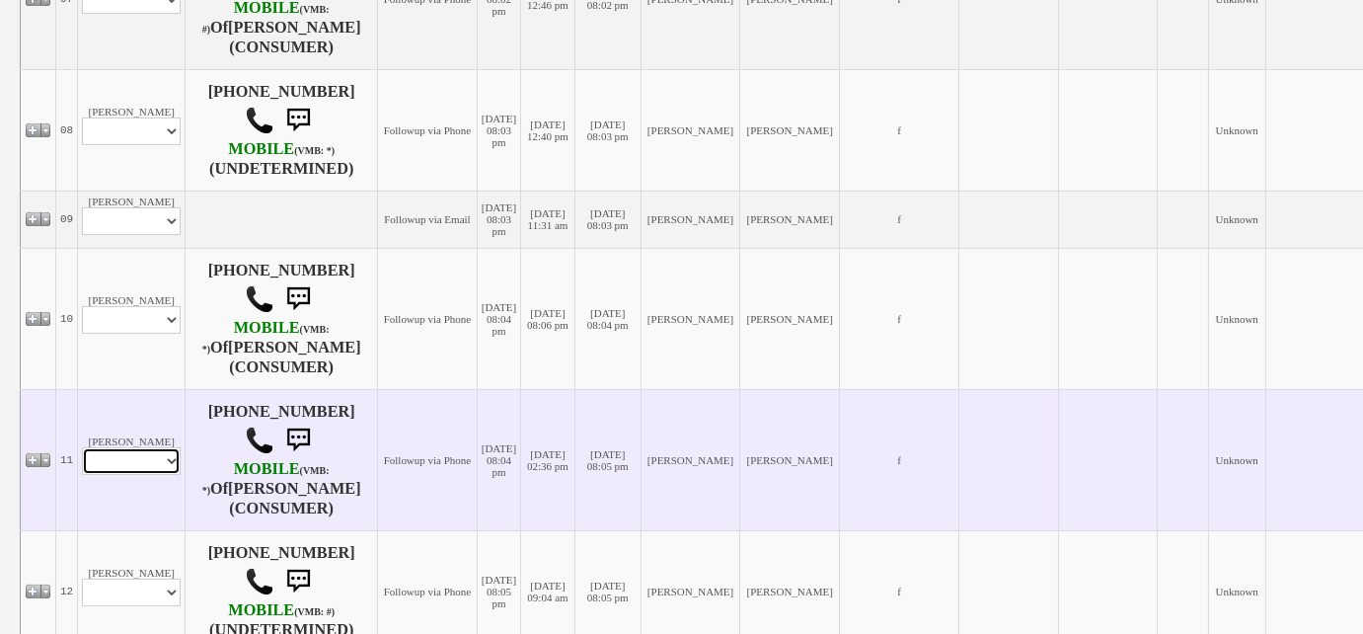
click at [163, 464] on select "Profile Edit Print Email Externally (Will Not Be Tracked In CRM) Closed Deals" at bounding box center [131, 461] width 99 height 28
select select "ChangeURL,/crm/custom/edit_client_form.php?redirect=%2Fcrm%2Fclients.php&id=167…"
click at [82, 447] on select "Profile Edit Print Email Externally (Will Not Be Tracked In CRM) Closed Deals" at bounding box center [131, 461] width 99 height 28
select select
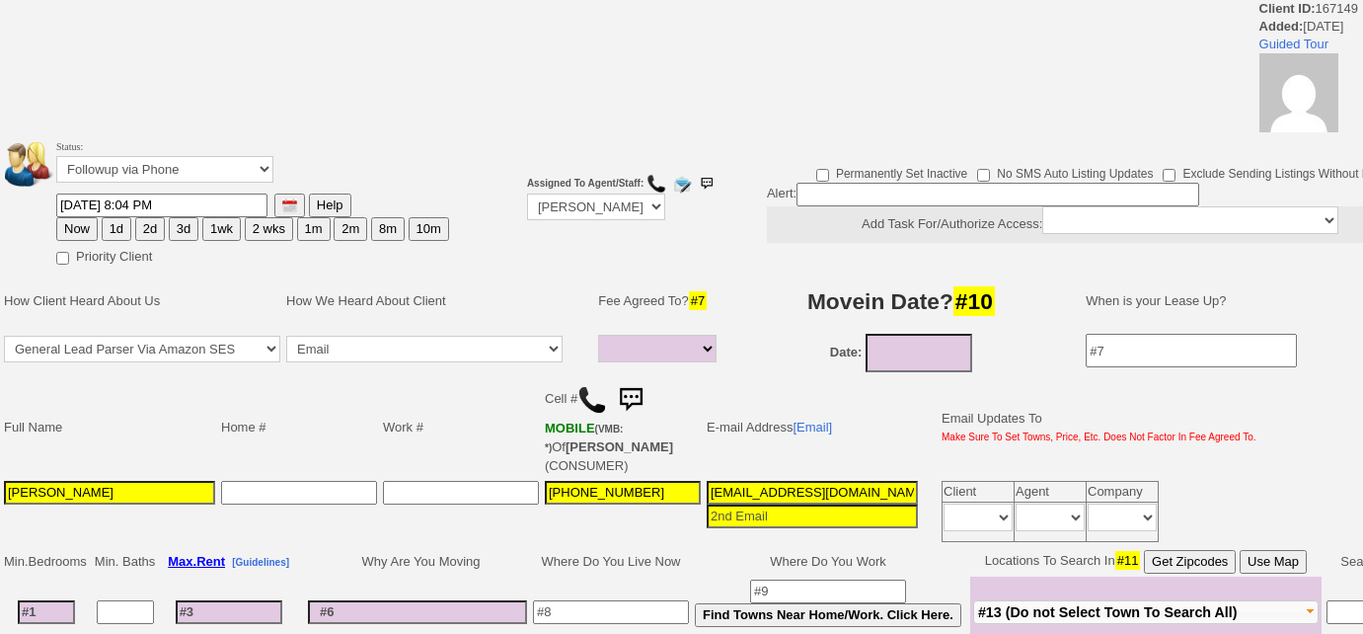
select select
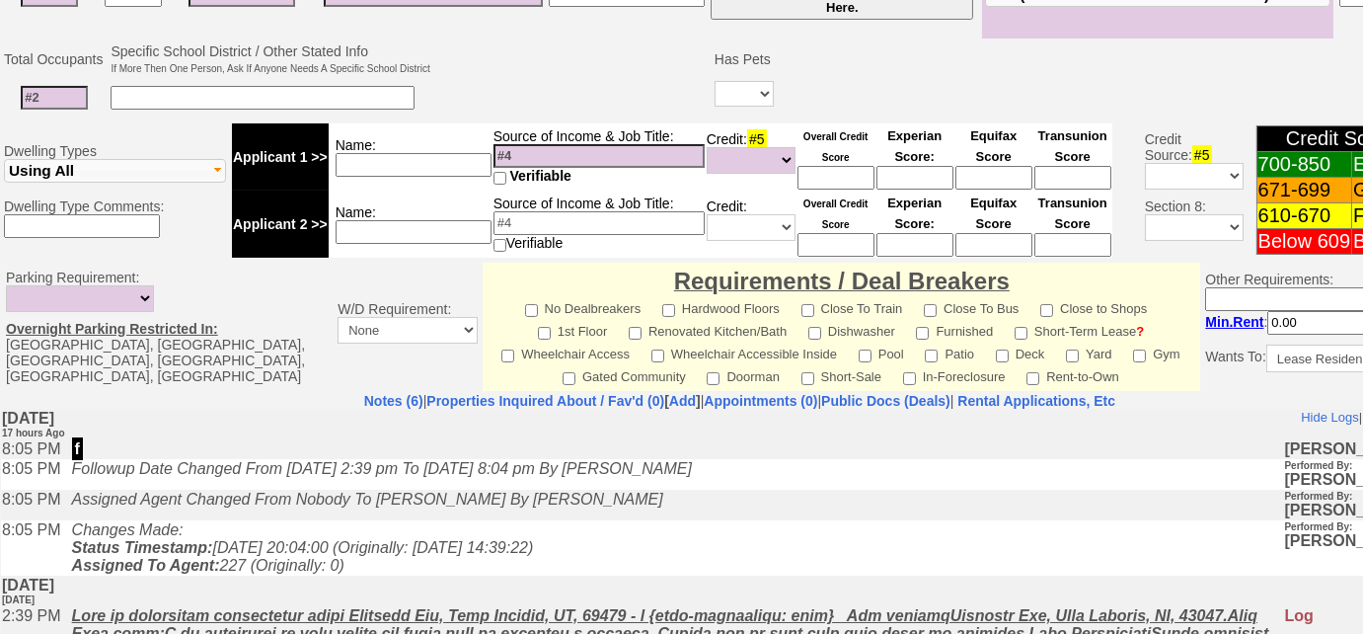
scroll to position [813, 0]
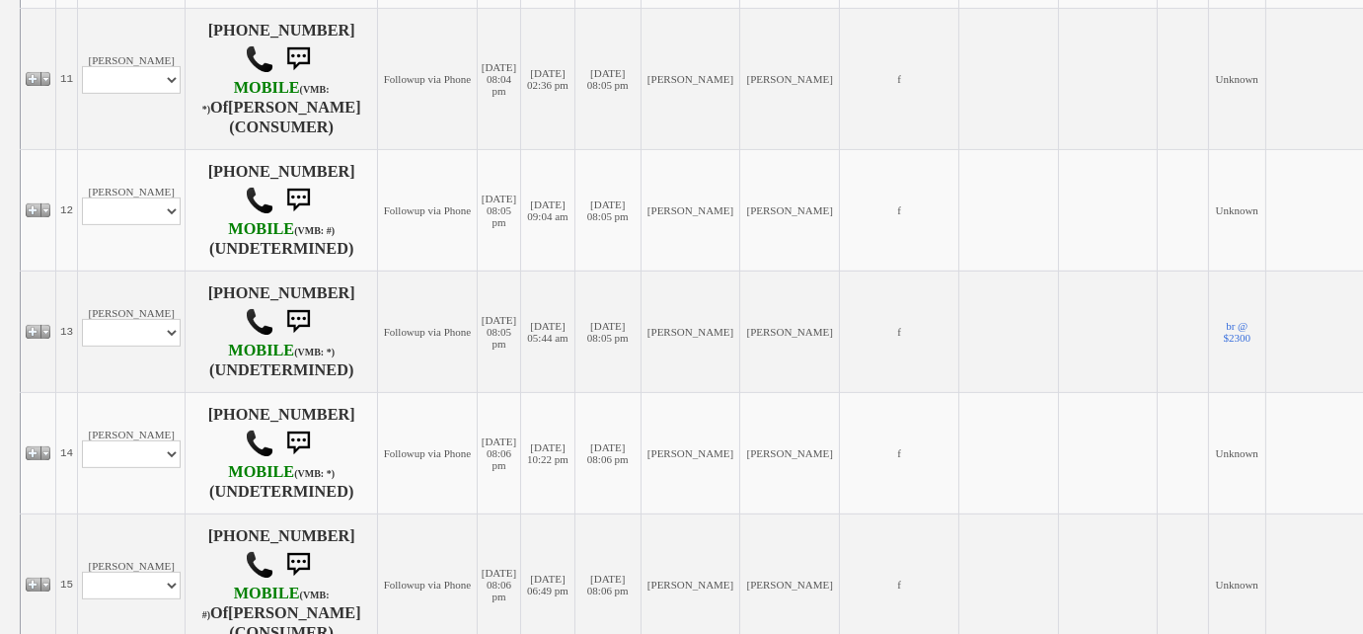
scroll to position [1794, 0]
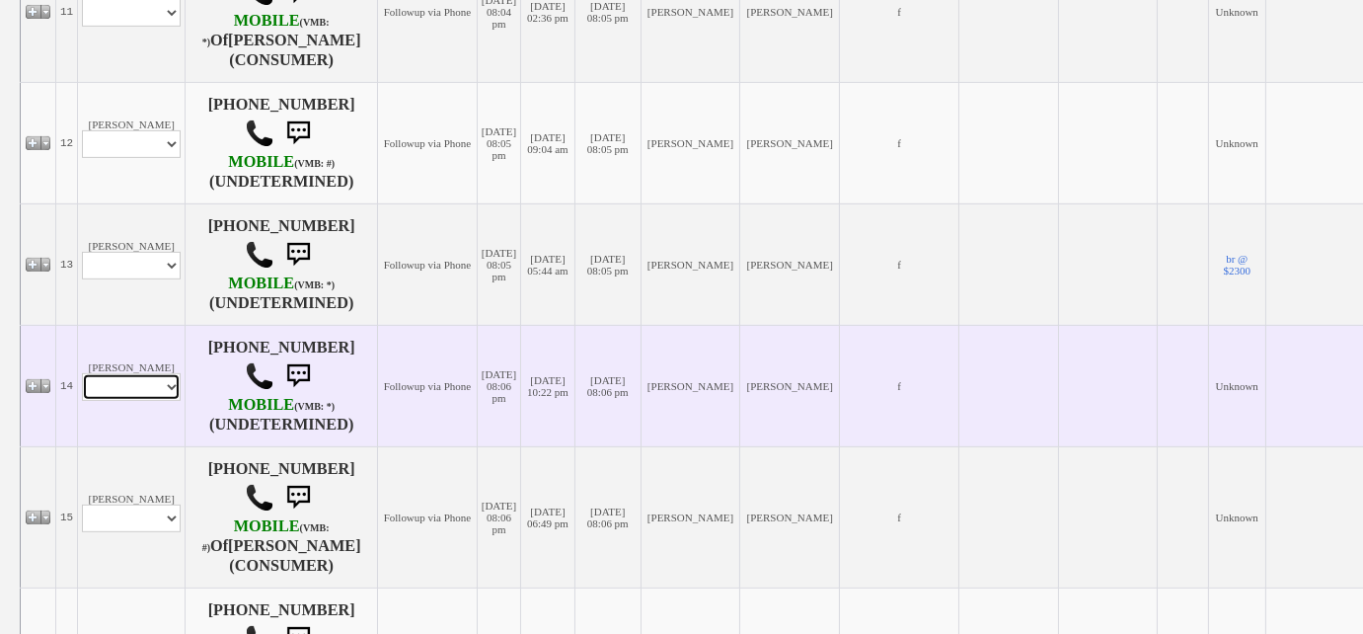
click at [164, 383] on select "Profile Edit Print Email Externally (Will Not Be Tracked In CRM) Closed Deals" at bounding box center [131, 387] width 99 height 28
select select "ChangeURL,/crm/custom/edit_client_form.php?redirect=%2Fcrm%2Fclients.php&id=167…"
click at [82, 373] on select "Profile Edit Print Email Externally (Will Not Be Tracked In CRM) Closed Deals" at bounding box center [131, 387] width 99 height 28
select select
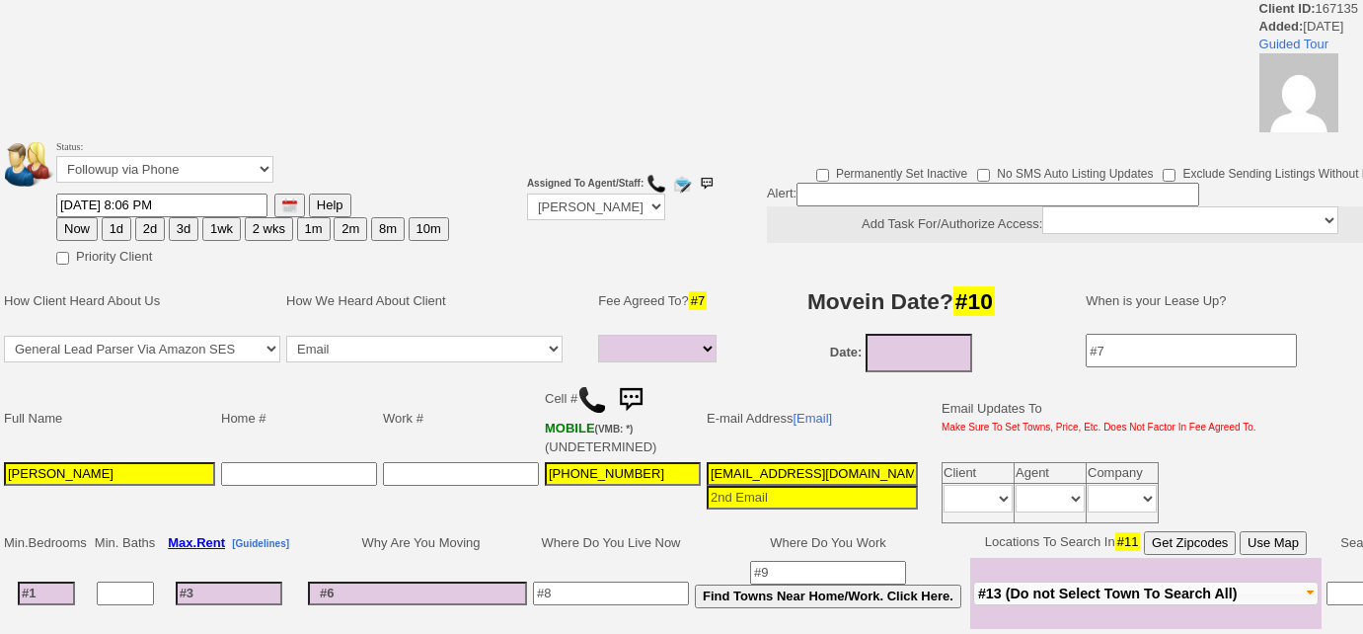
select select
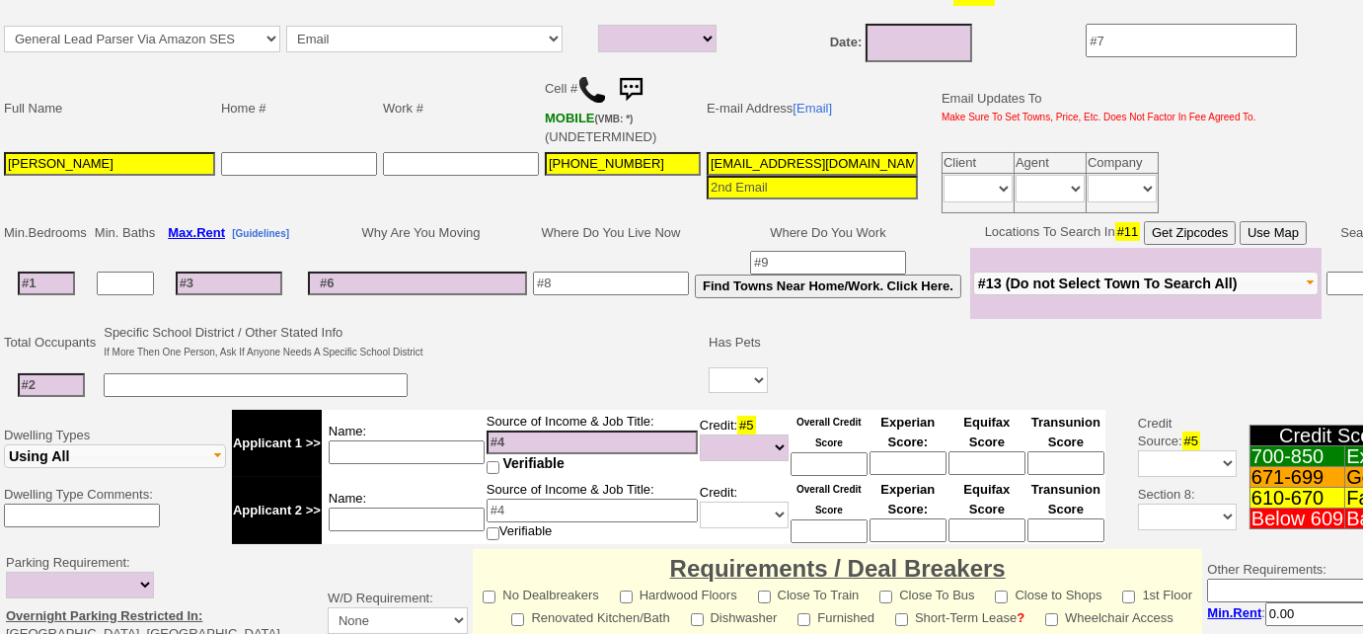
scroll to position [179, 0]
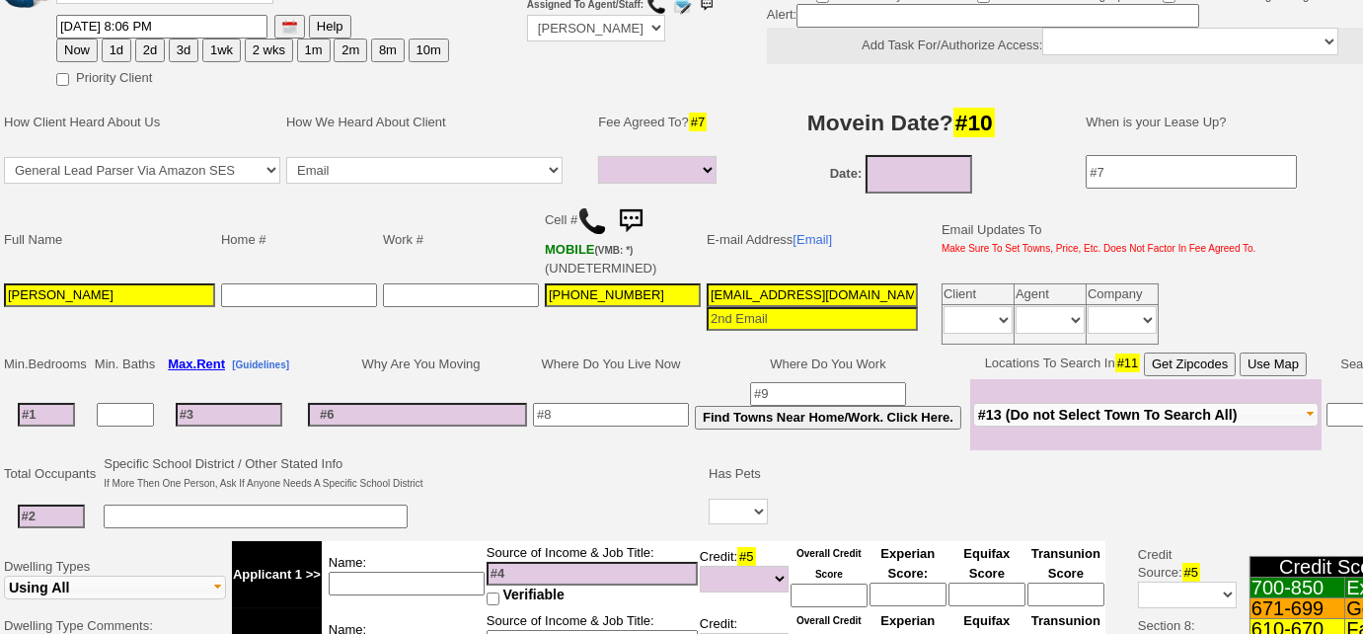
click at [581, 215] on img at bounding box center [593, 221] width 30 height 30
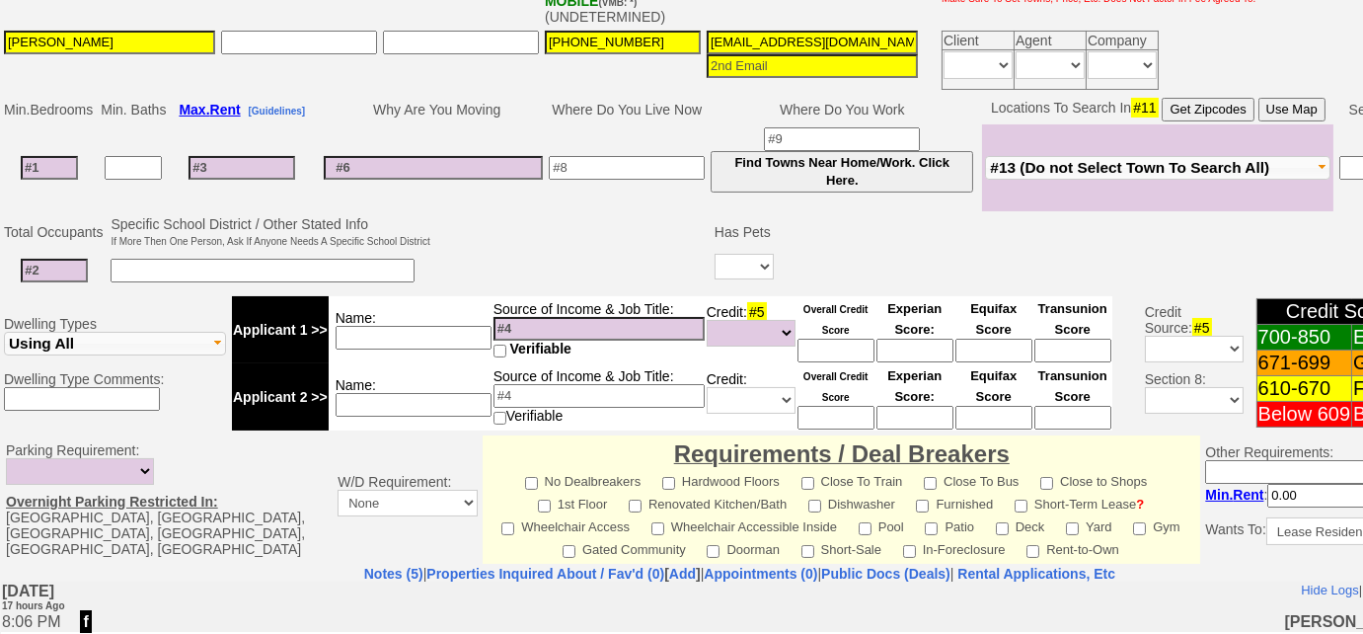
scroll to position [284, 0]
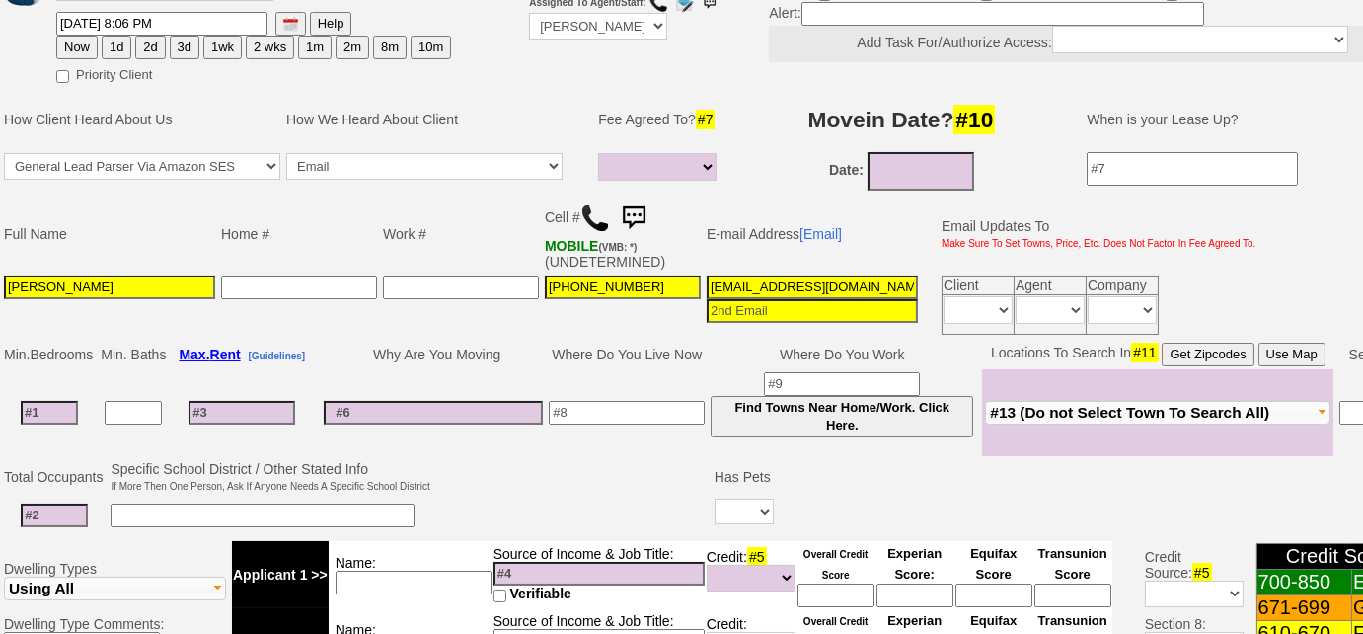
click at [1146, 409] on span "#13 (Do not Select Town To Search All)" at bounding box center [1129, 412] width 279 height 17
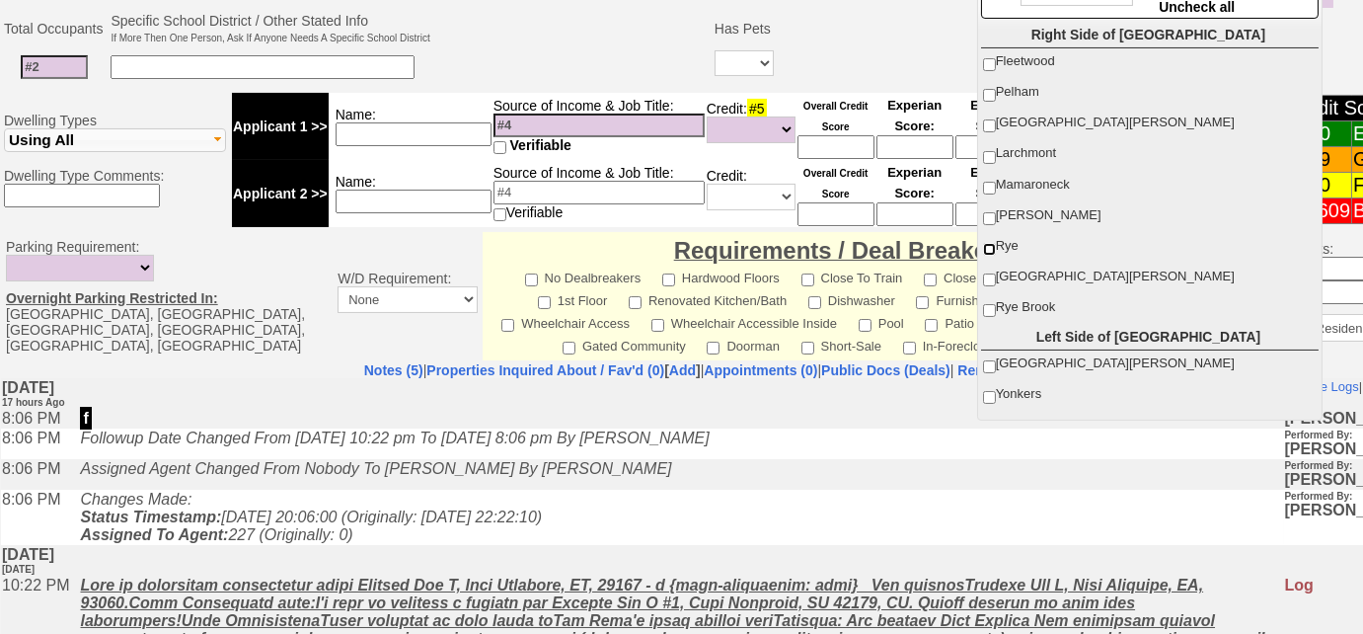
scroll to position [628, 0]
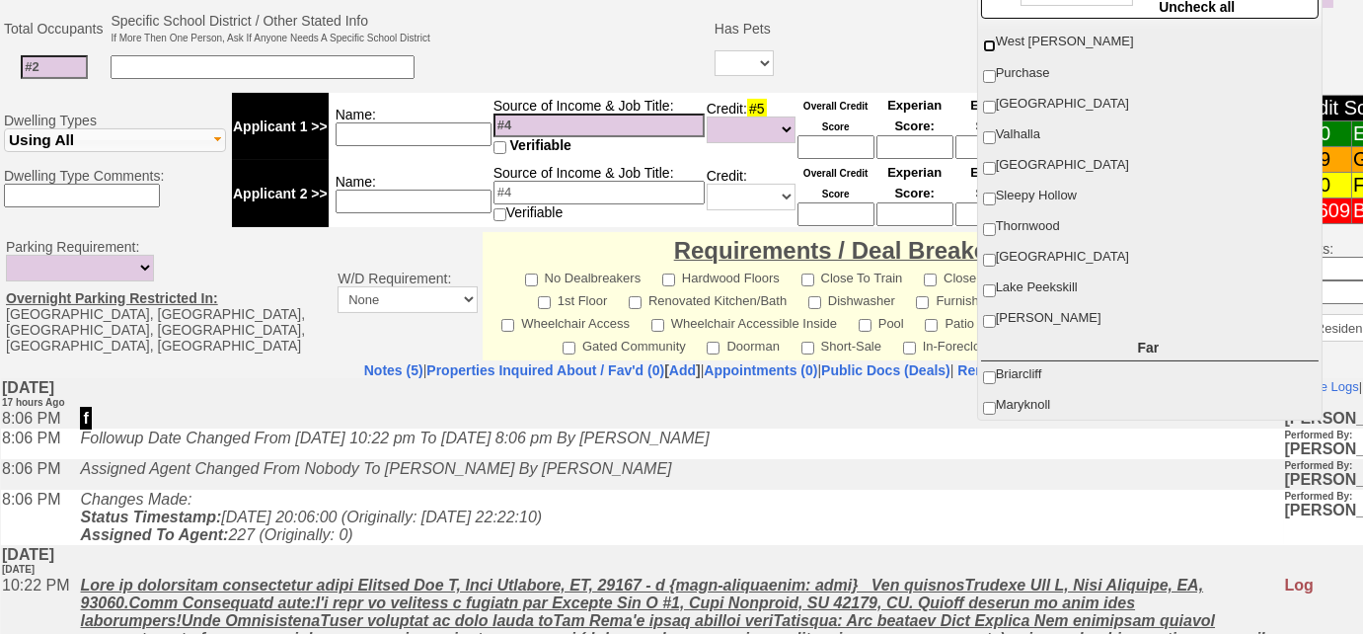
click at [986, 39] on input "West [PERSON_NAME]" at bounding box center [989, 45] width 13 height 13
checkbox input "true"
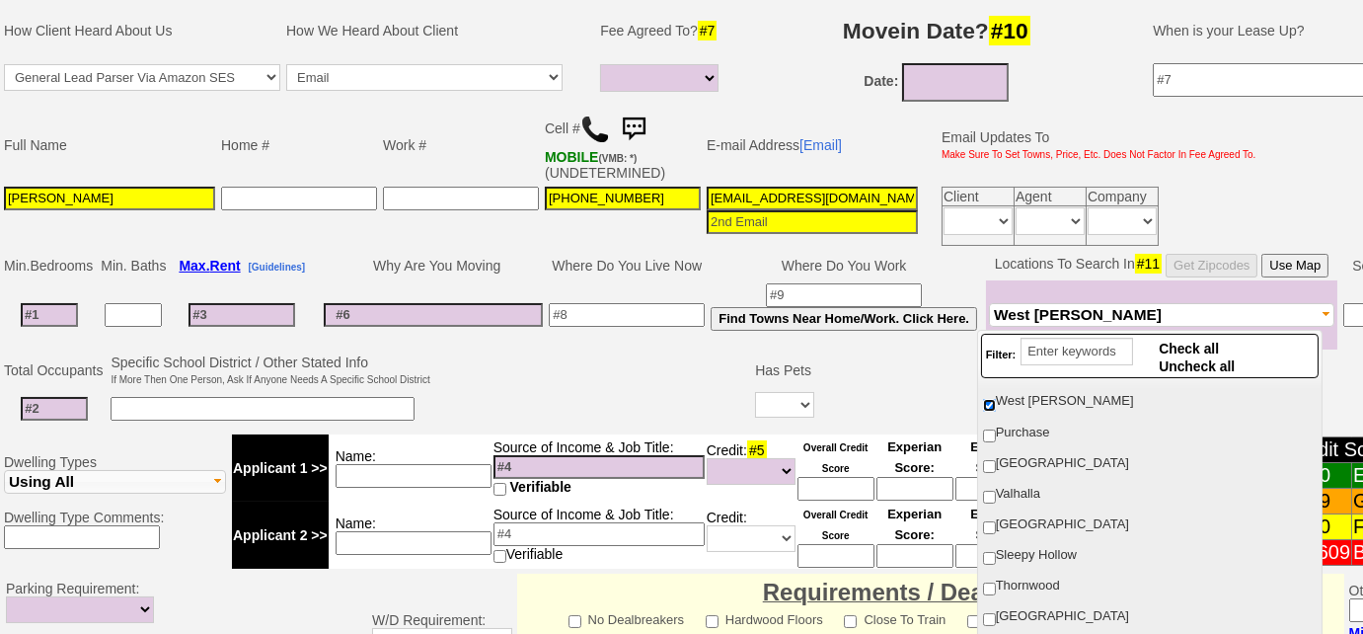
scroll to position [194, 0]
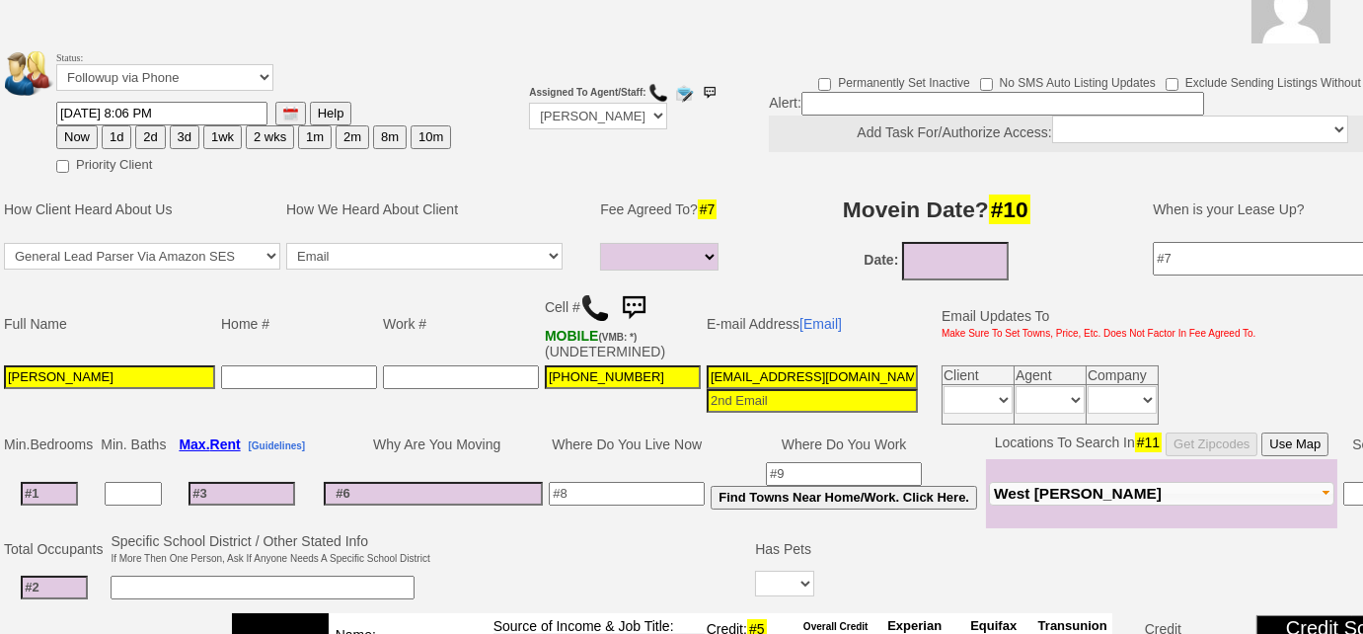
click at [181, 132] on button "3d" at bounding box center [185, 137] width 30 height 24
type input "08/17/2025 01:10 PM"
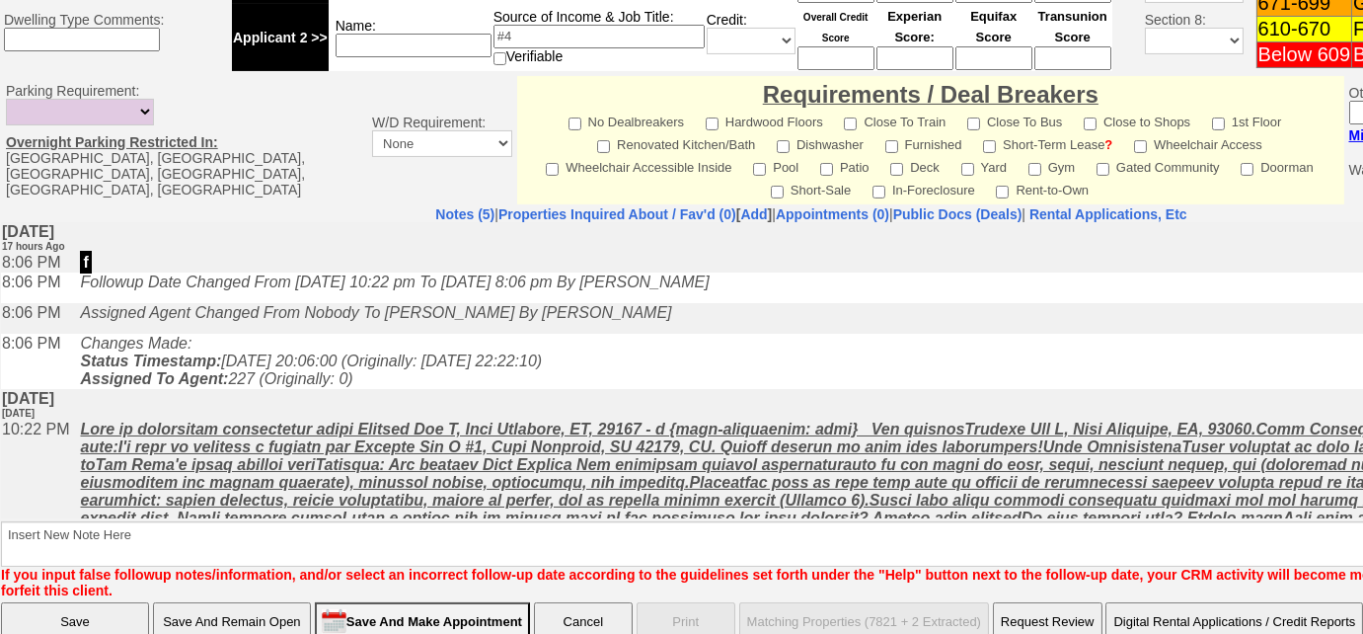
scroll to position [919, 0]
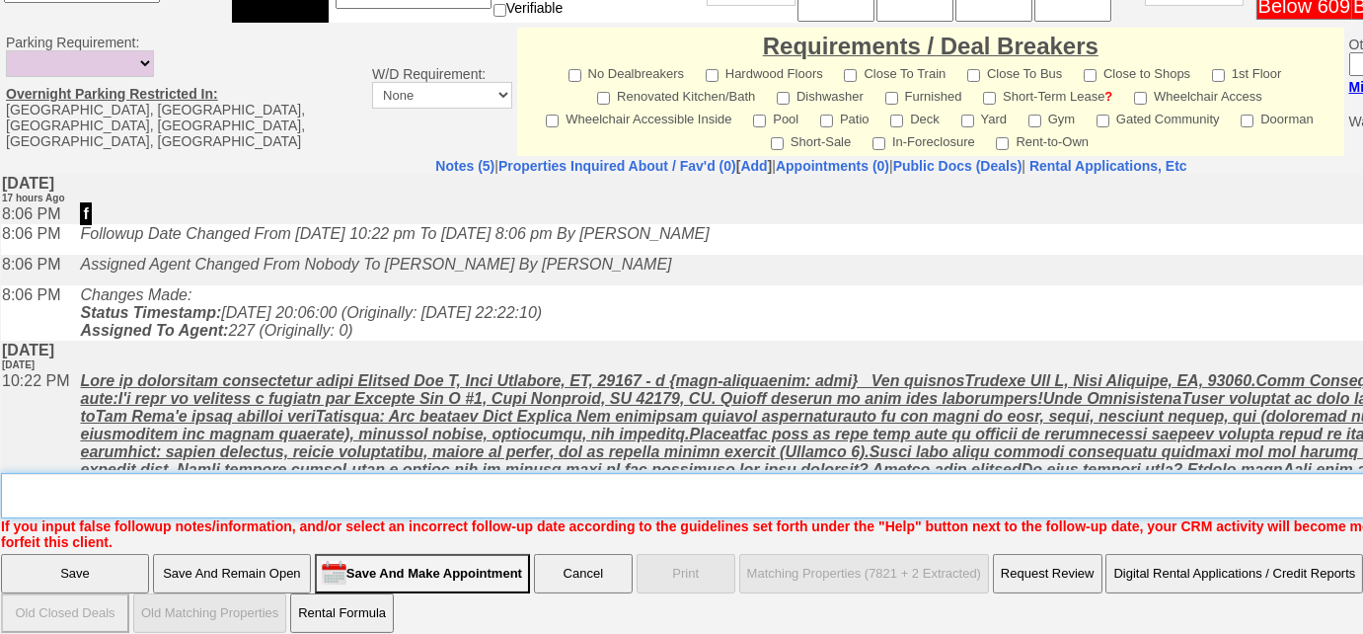
click at [445, 485] on textarea "Insert New Note Here" at bounding box center [818, 495] width 1635 height 45
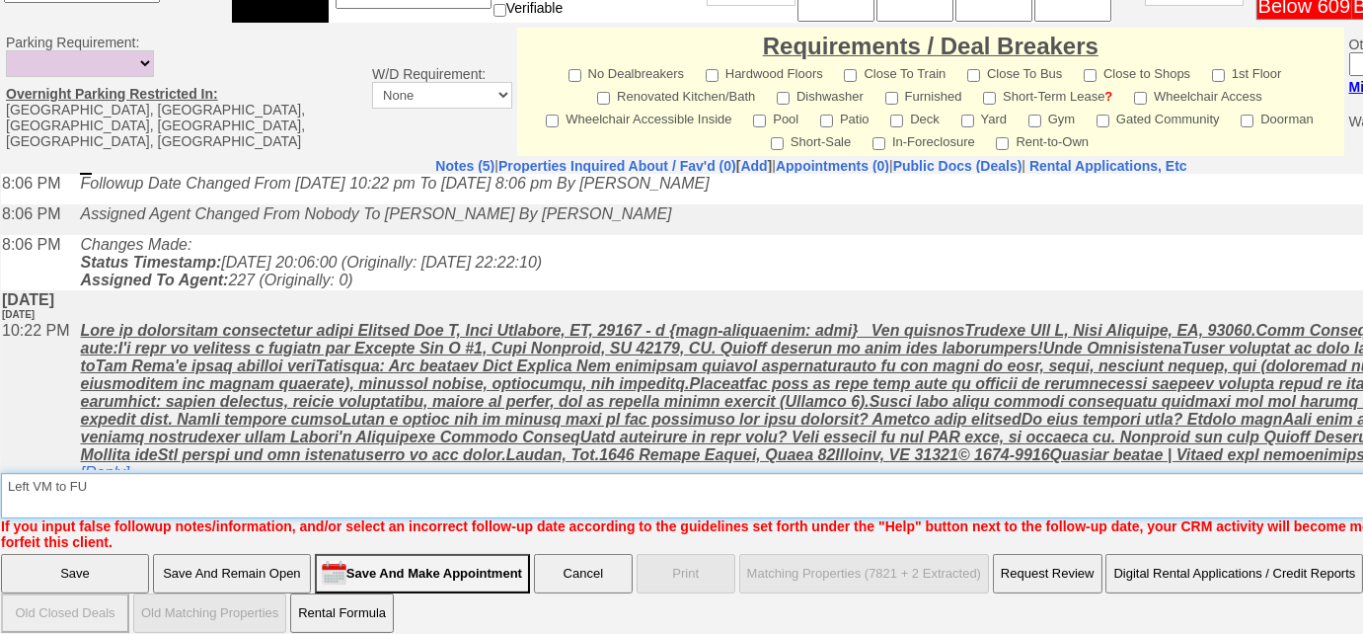
scroll to position [97, 0]
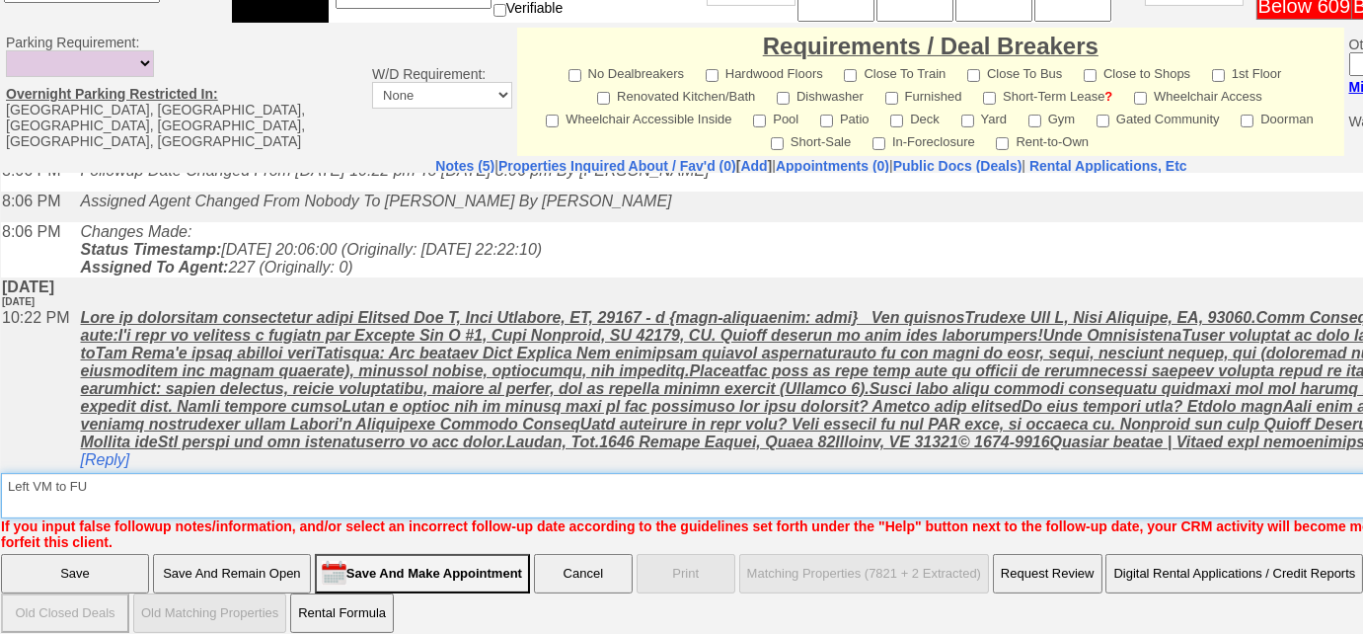
type textarea "Left VM to FU"
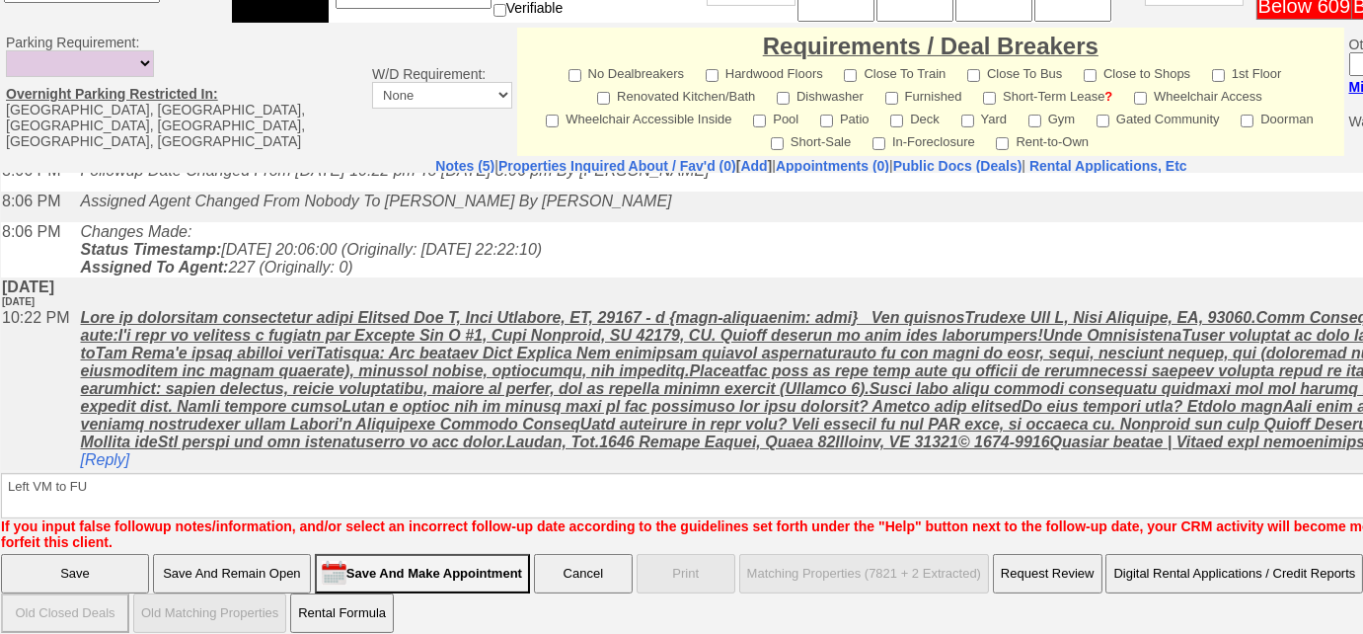
click at [131, 562] on input "Save" at bounding box center [75, 573] width 148 height 39
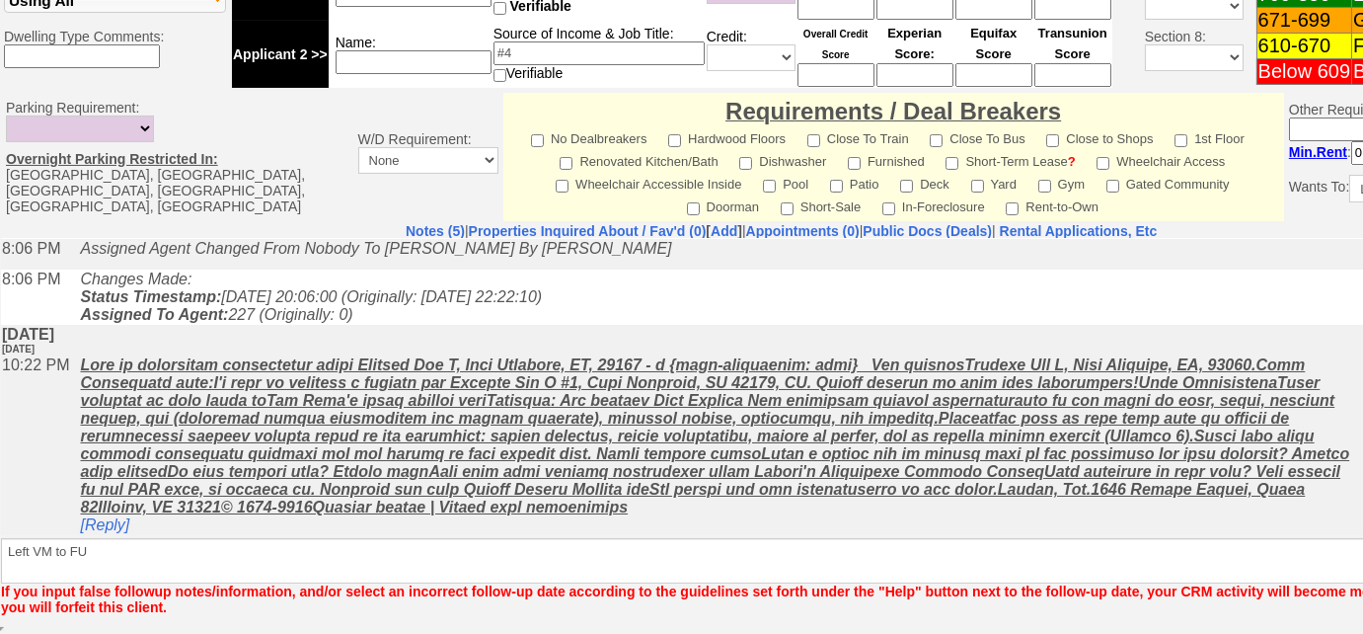
scroll to position [850, 0]
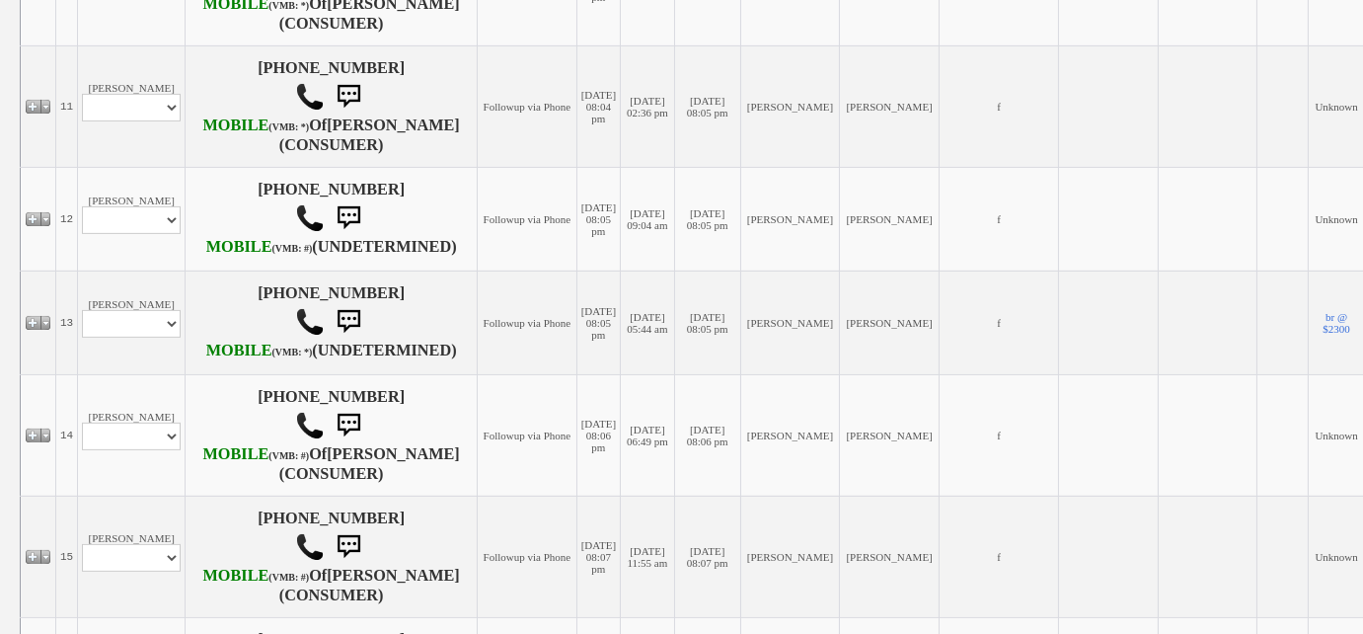
scroll to position [1615, 0]
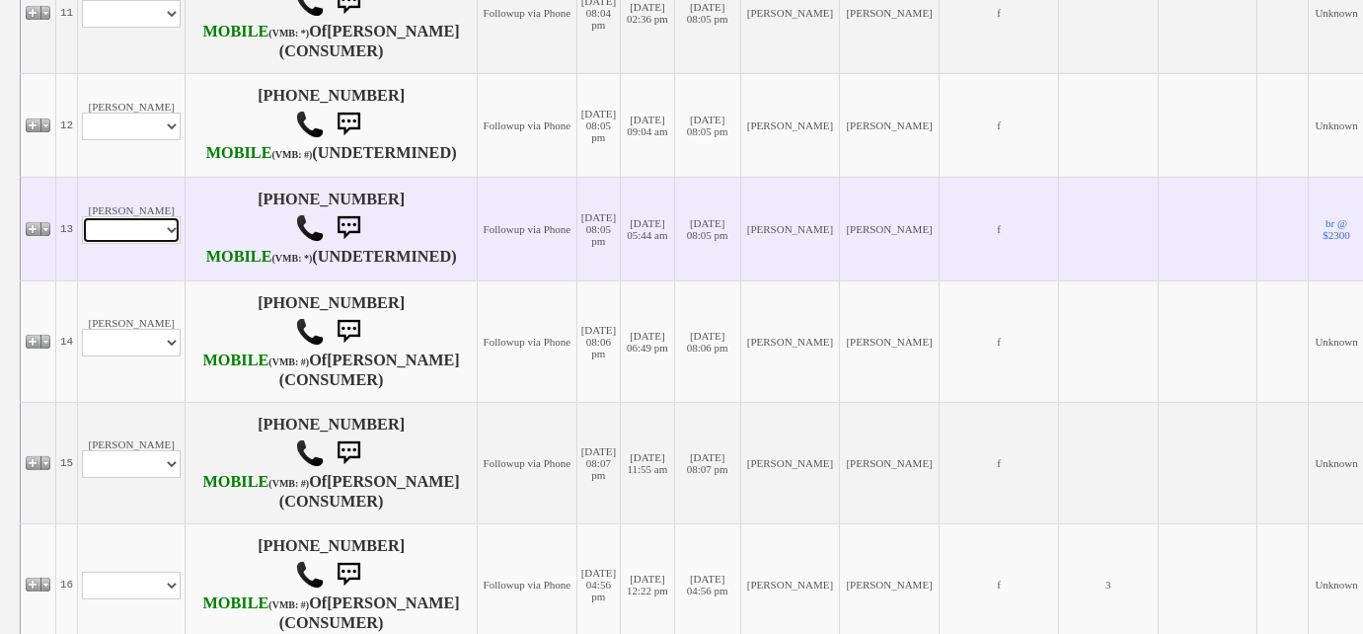
click at [154, 244] on select "Profile Edit Print Email Externally (Will Not Be Tracked In CRM) Closed Deals" at bounding box center [131, 230] width 99 height 28
select select "ChangeURL,/crm/custom/edit_client_form.php?redirect=%2Fcrm%2Fclients.php&id=167…"
click at [82, 244] on select "Profile Edit Print Email Externally (Will Not Be Tracked In CRM) Closed Deals" at bounding box center [131, 230] width 99 height 28
select select
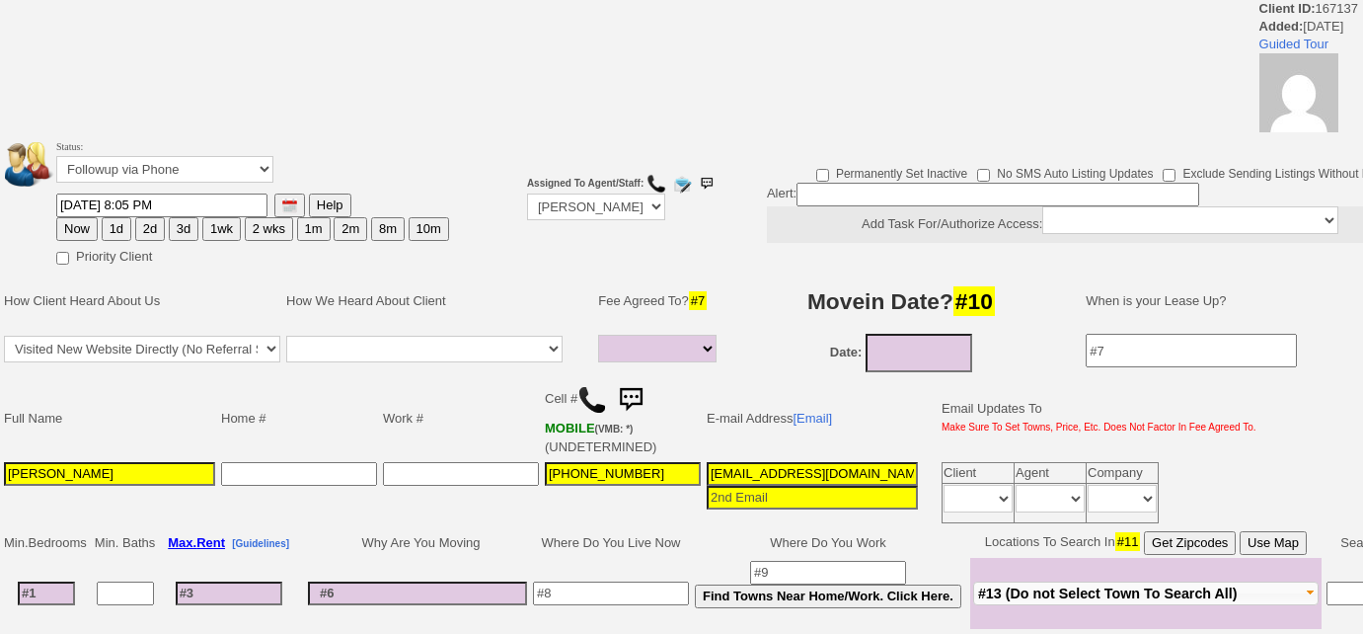
select select
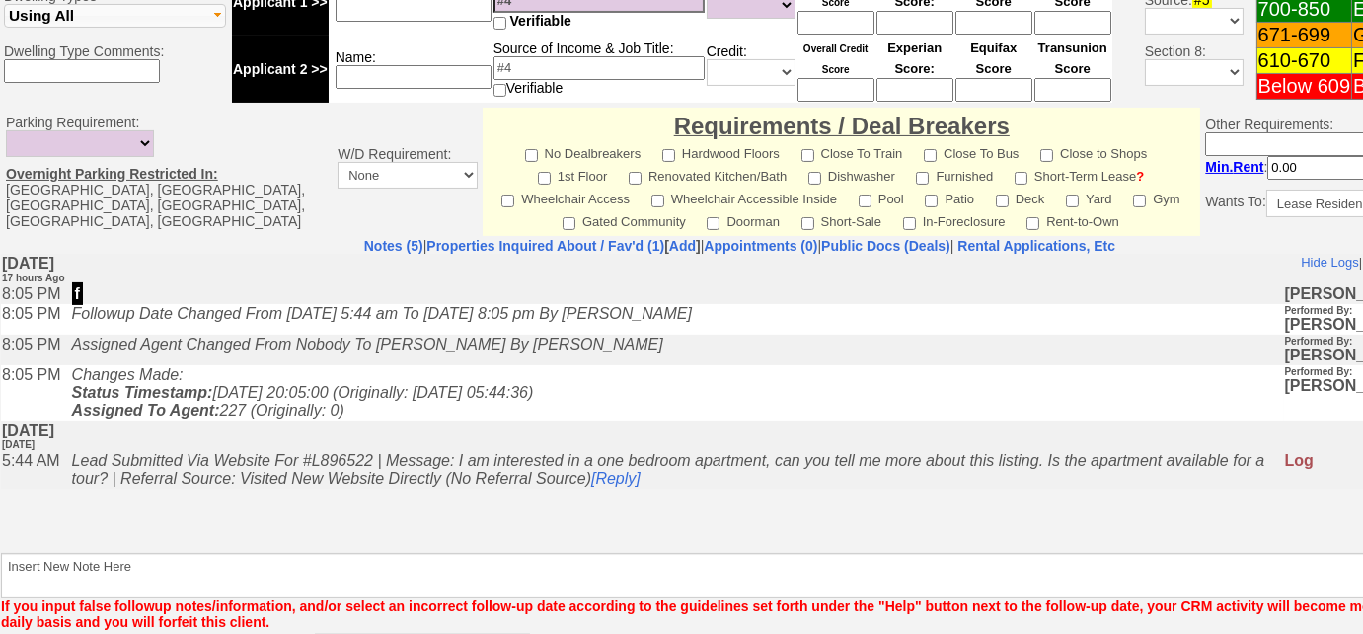
scroll to position [947, 0]
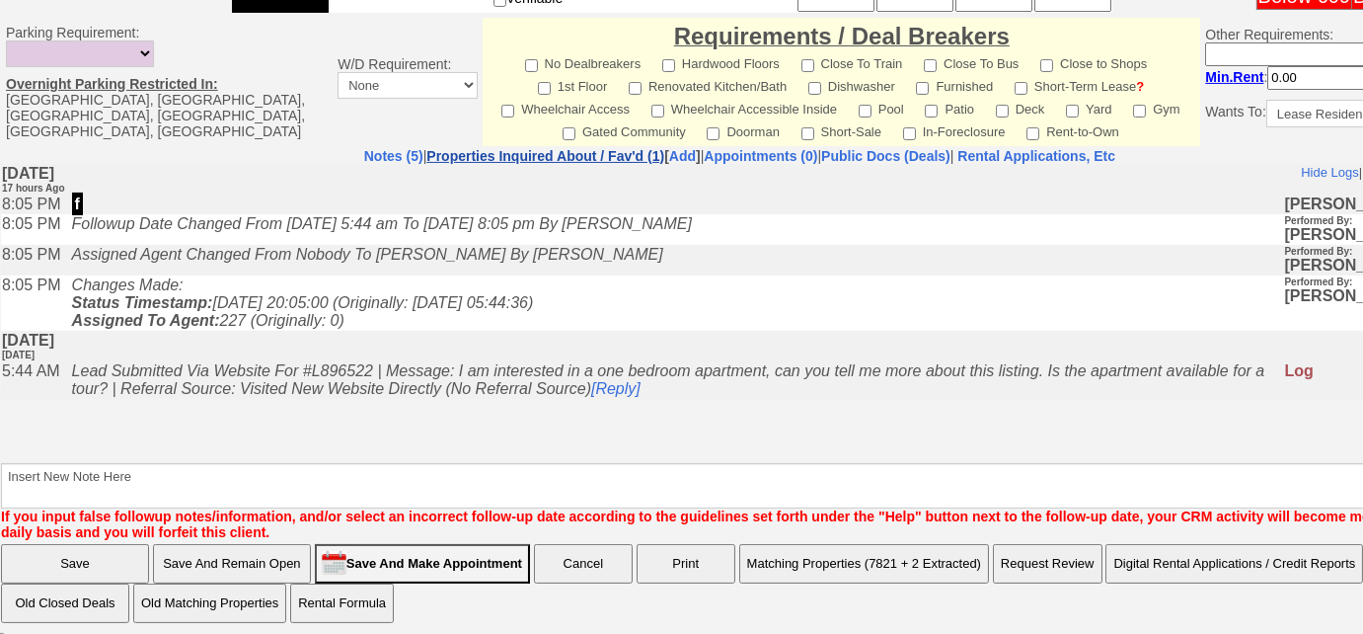
click at [582, 153] on link "Properties Inquired About / Fav'd (1)" at bounding box center [545, 156] width 238 height 16
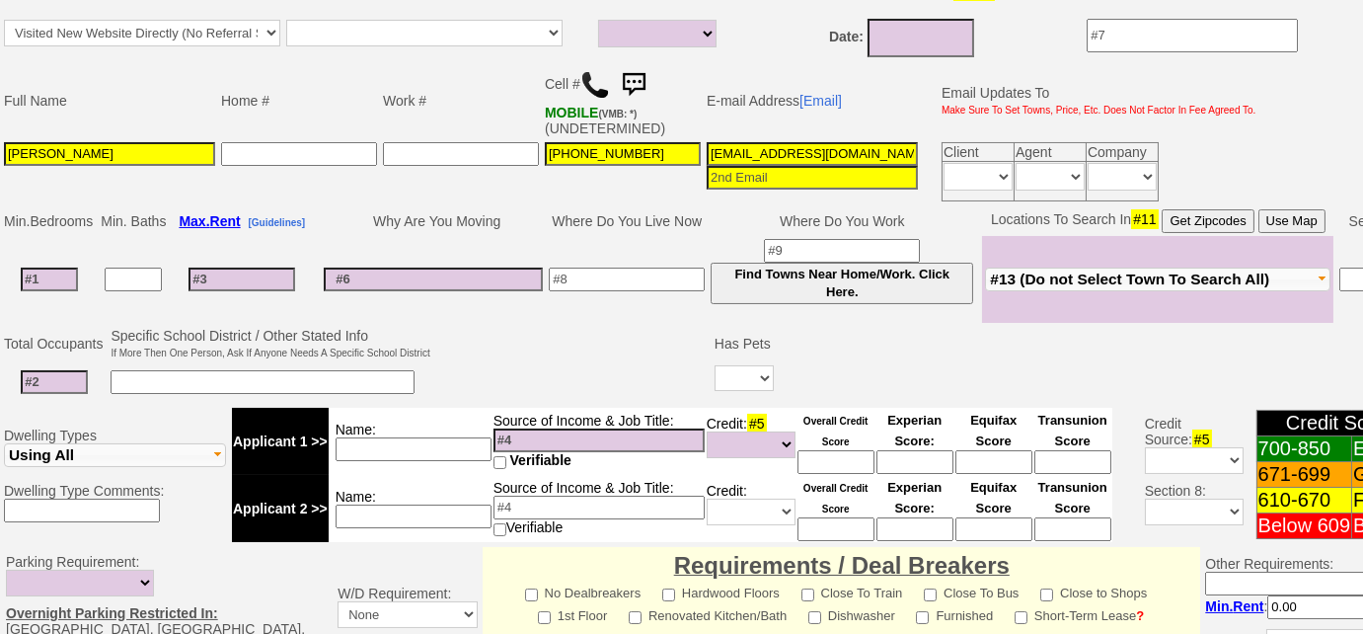
scroll to position [318, 0]
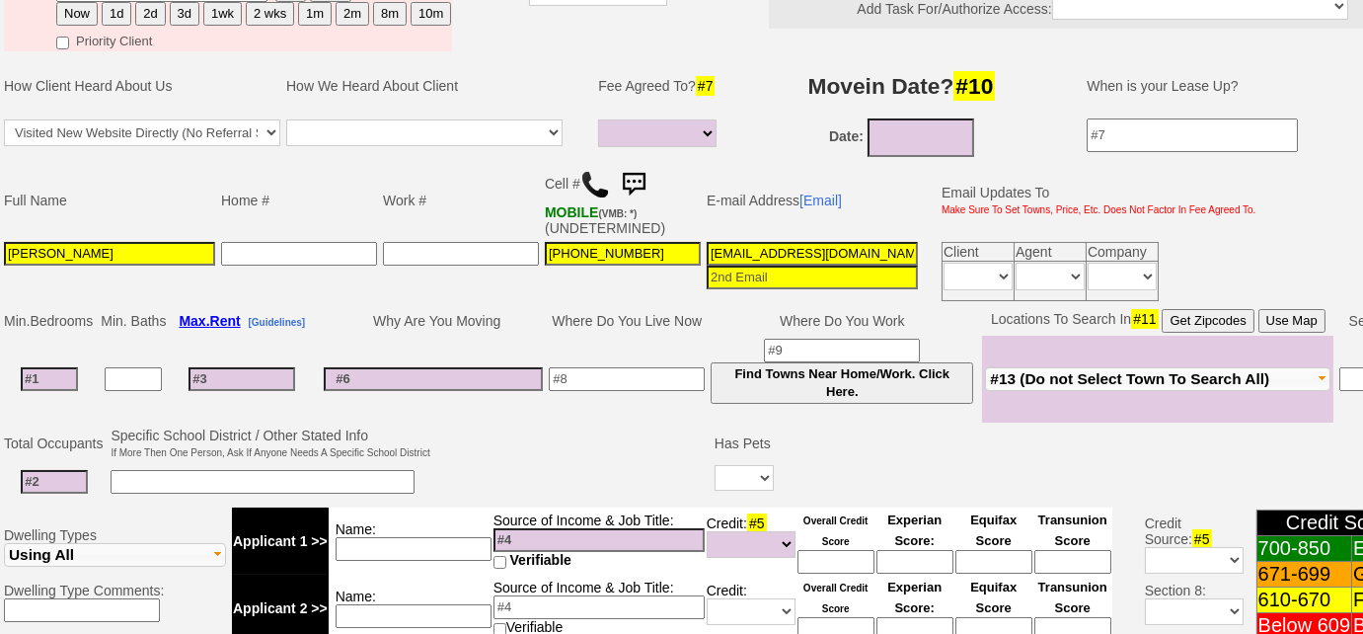
click at [597, 179] on img at bounding box center [595, 185] width 30 height 30
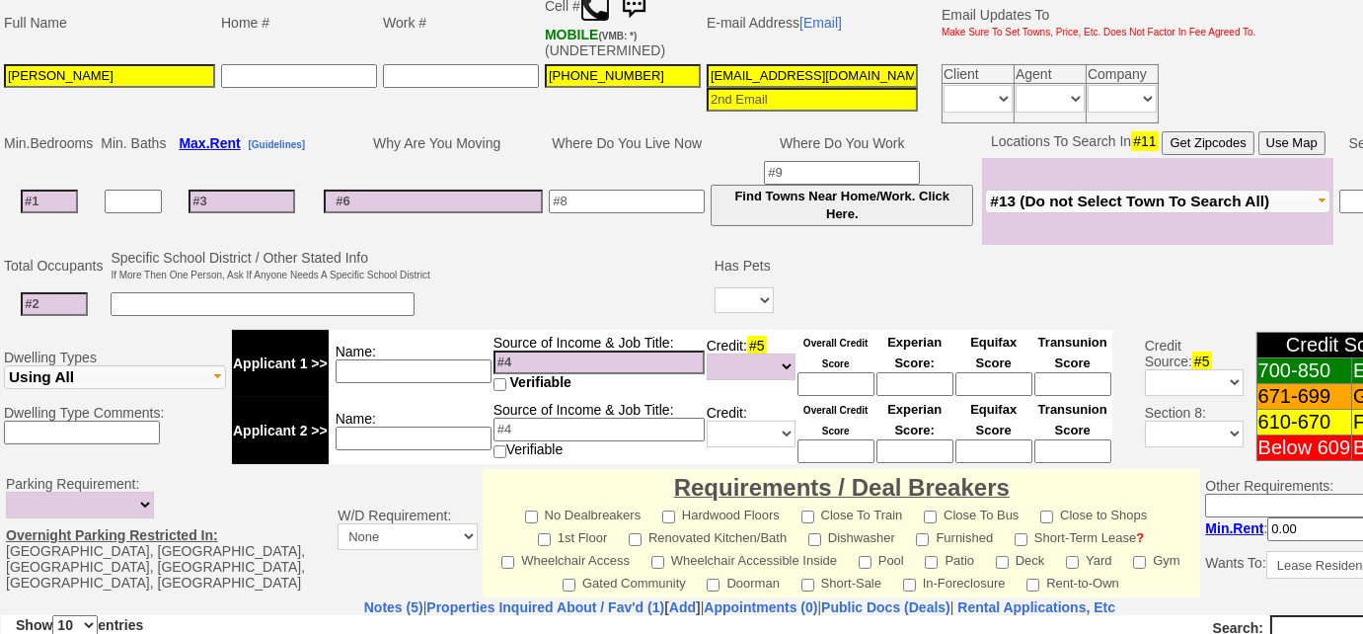
scroll to position [52, 0]
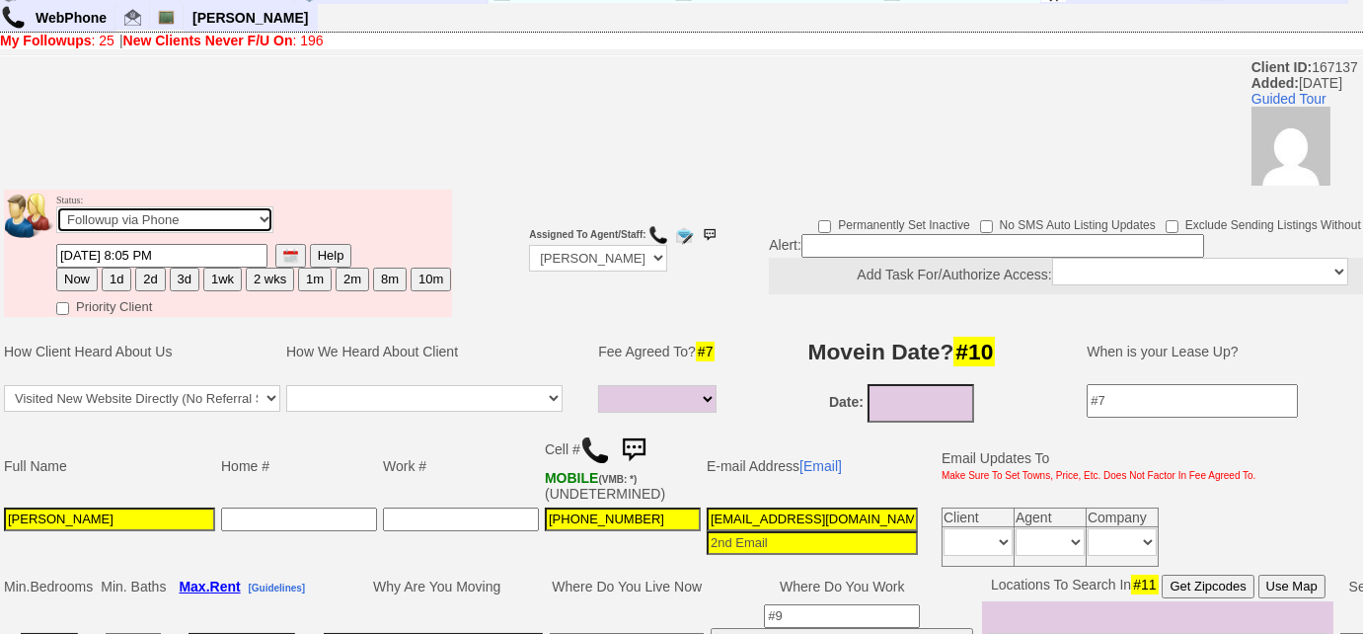
click at [192, 219] on select "Followup via Phone Followup via Email Followup When Section 8 Property Found De…" at bounding box center [164, 219] width 217 height 27
select select "Inactive"
click at [56, 206] on select "Followup via Phone Followup via Email Followup When Section 8 Property Found De…" at bounding box center [164, 219] width 217 height 27
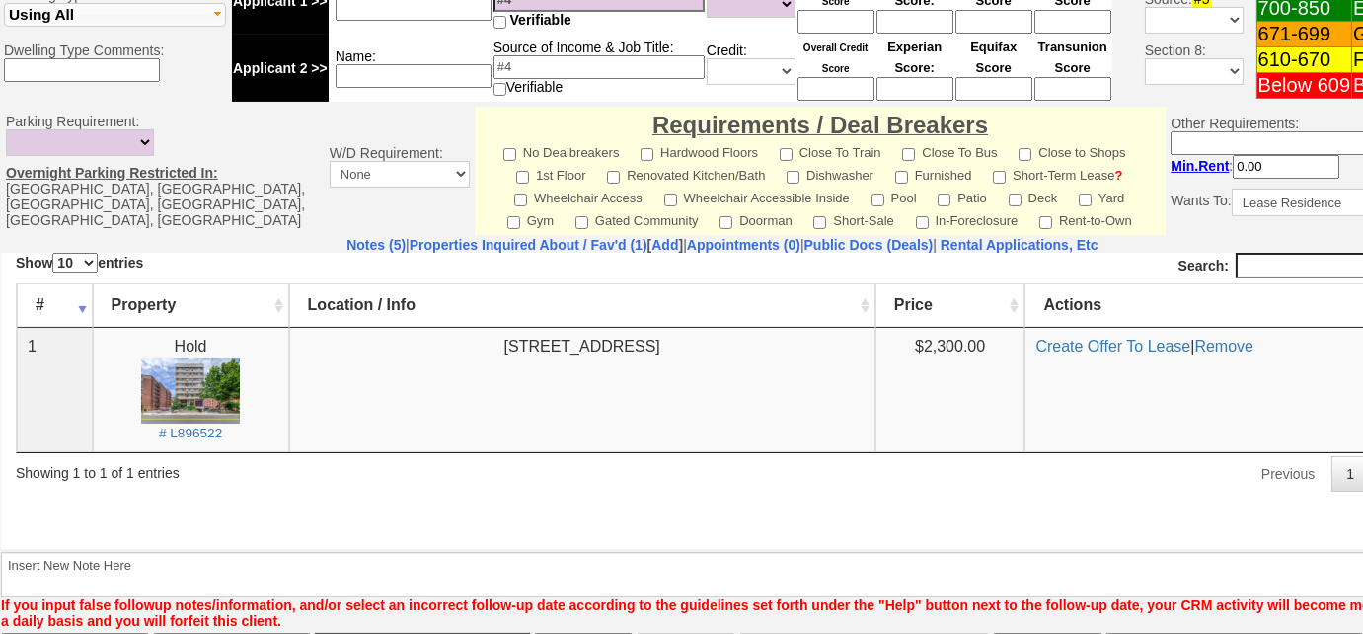
scroll to position [916, 0]
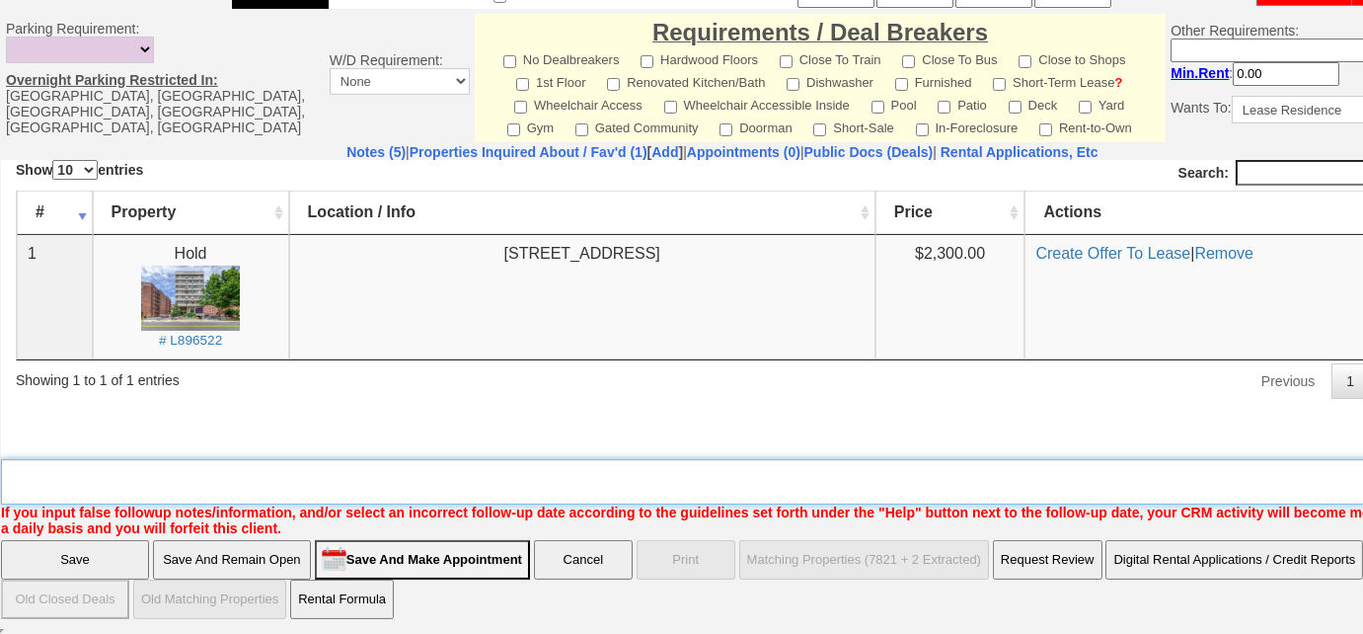
click at [308, 467] on textarea "Insert New Note Here" at bounding box center [729, 481] width 1457 height 45
click at [39, 467] on textarea "Insert New Note Here" at bounding box center [729, 481] width 1457 height 45
type textarea "found something on her own"
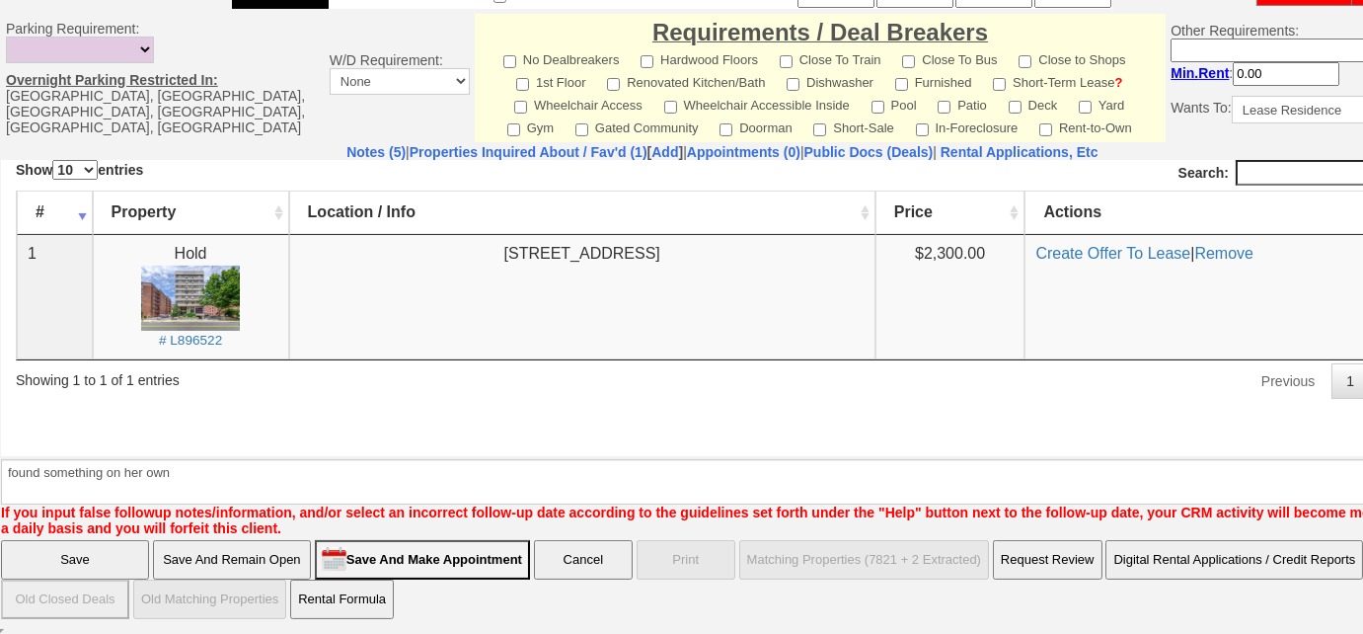
click at [130, 559] on input "Save" at bounding box center [75, 559] width 148 height 39
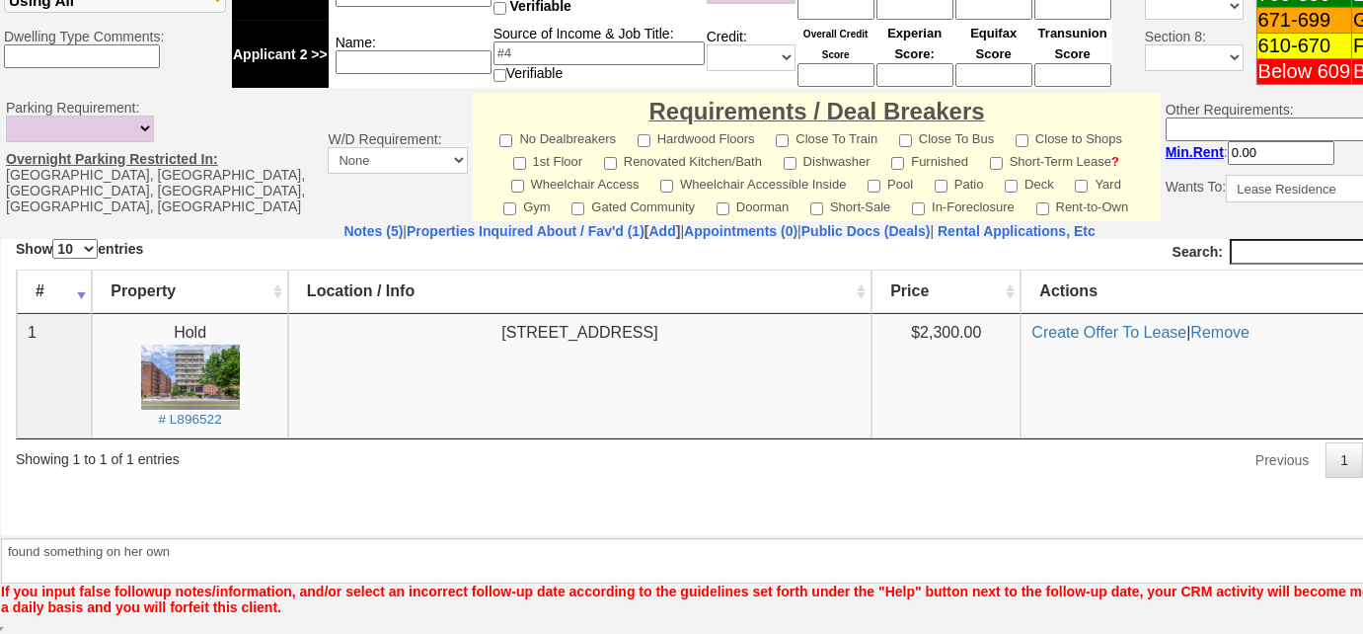
scroll to position [835, 0]
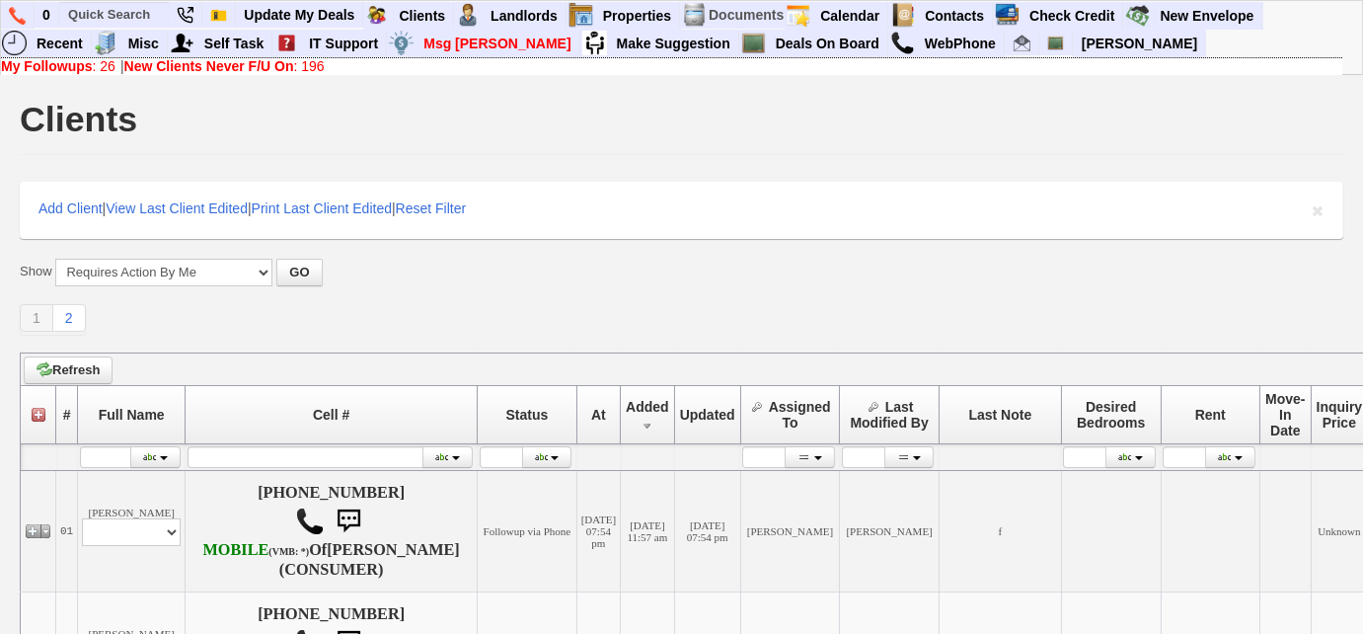
click at [100, 65] on link "My Followups : 26" at bounding box center [58, 66] width 115 height 16
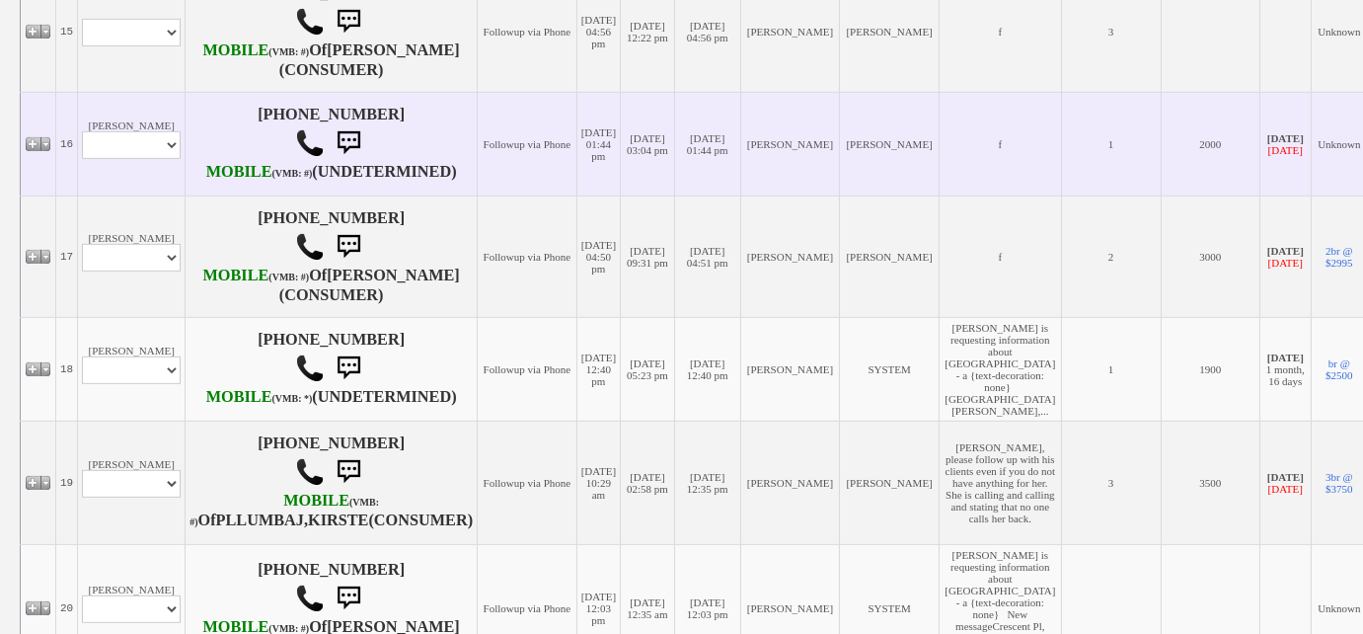
scroll to position [2063, 0]
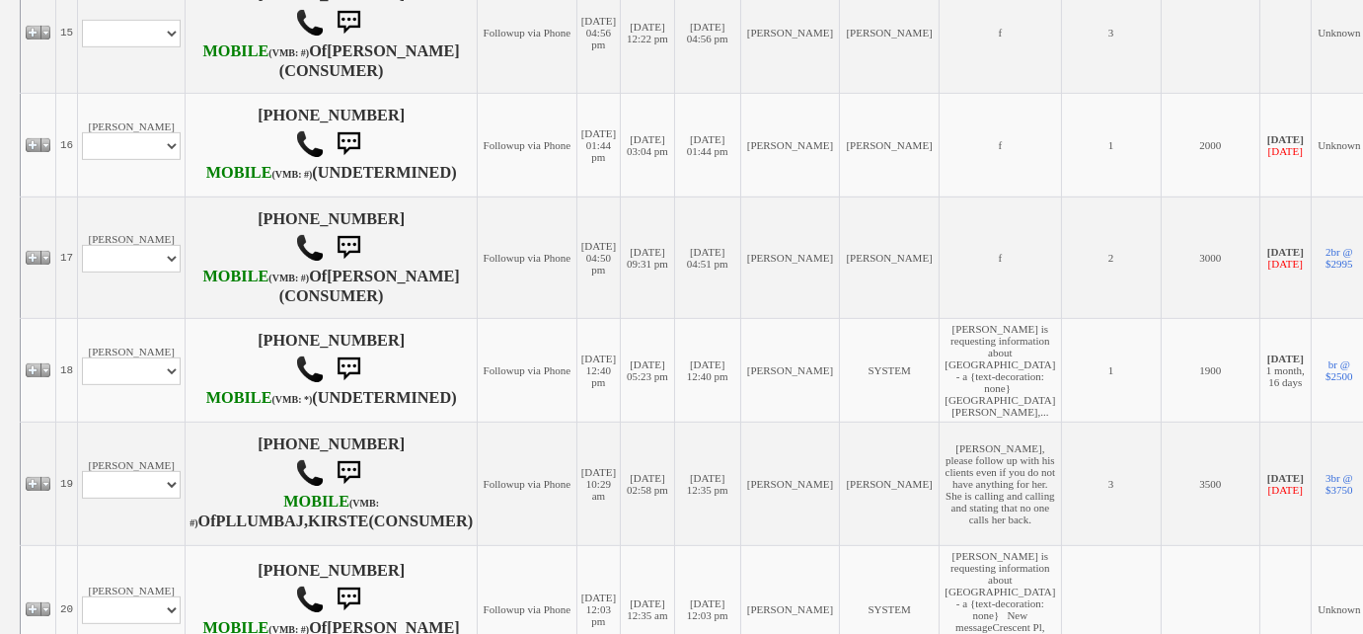
select select "ChangeURL,/crm/custom/edit_client_form.php?redirect=%2Fcrm%2Fclients.php&id=167…"
select select
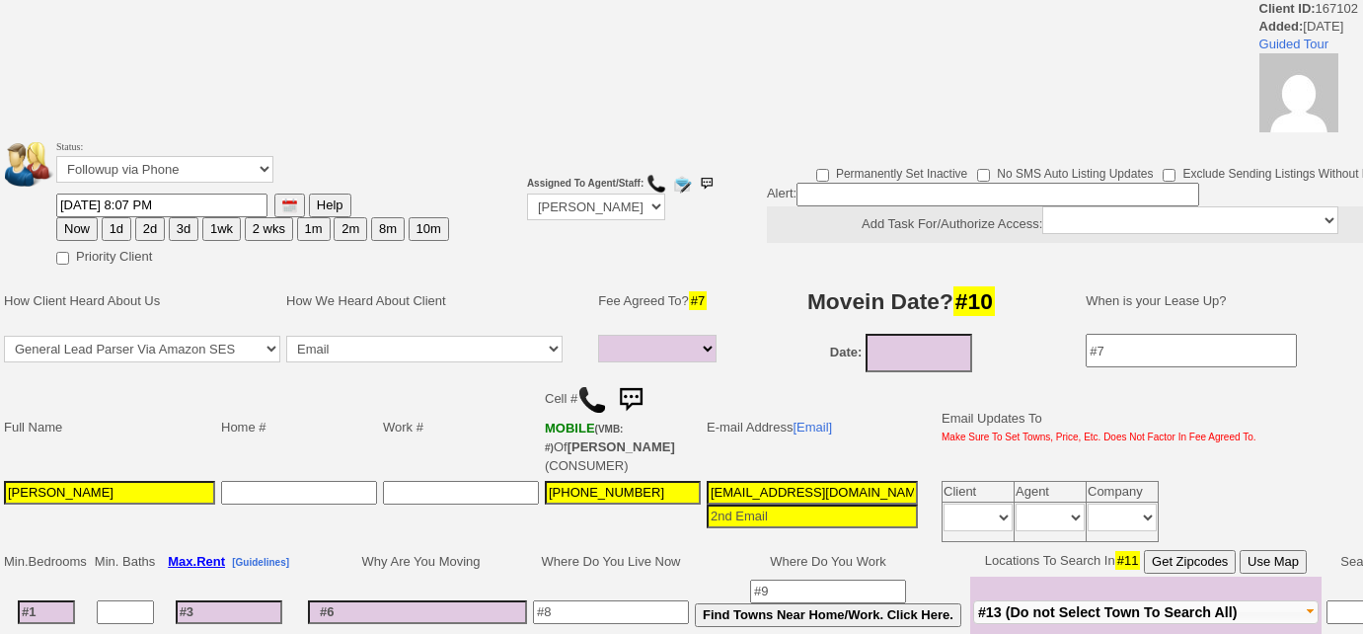
select select
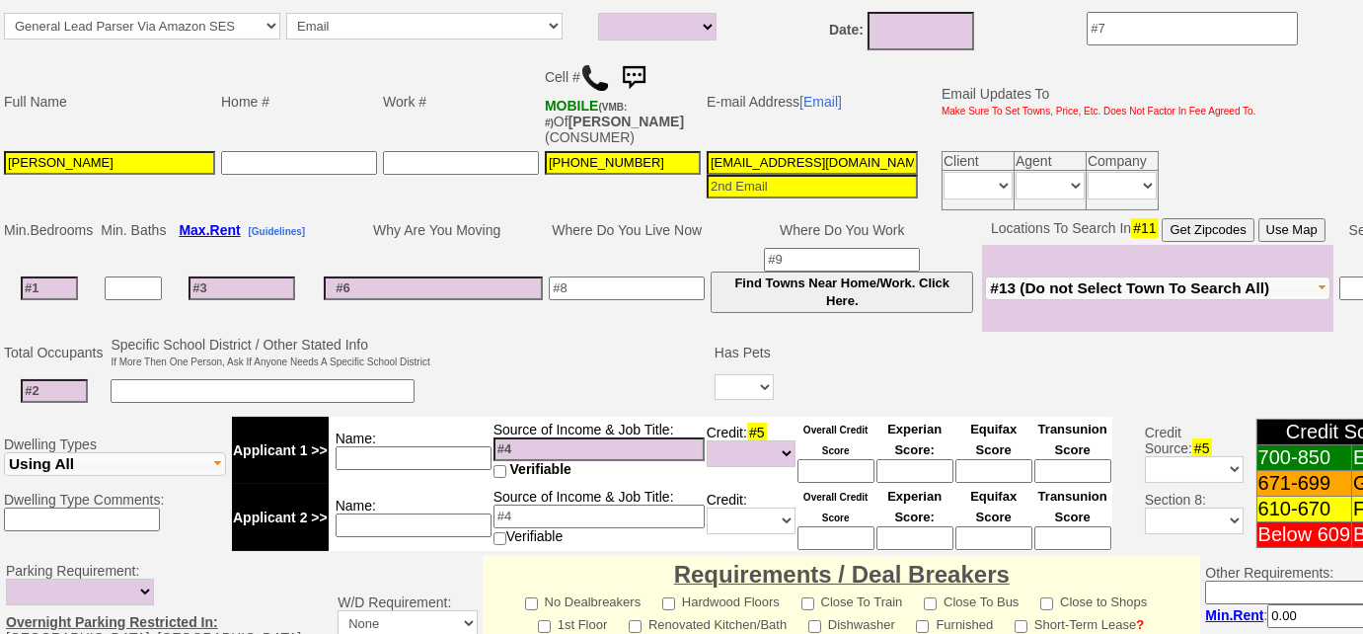
scroll to position [245, 0]
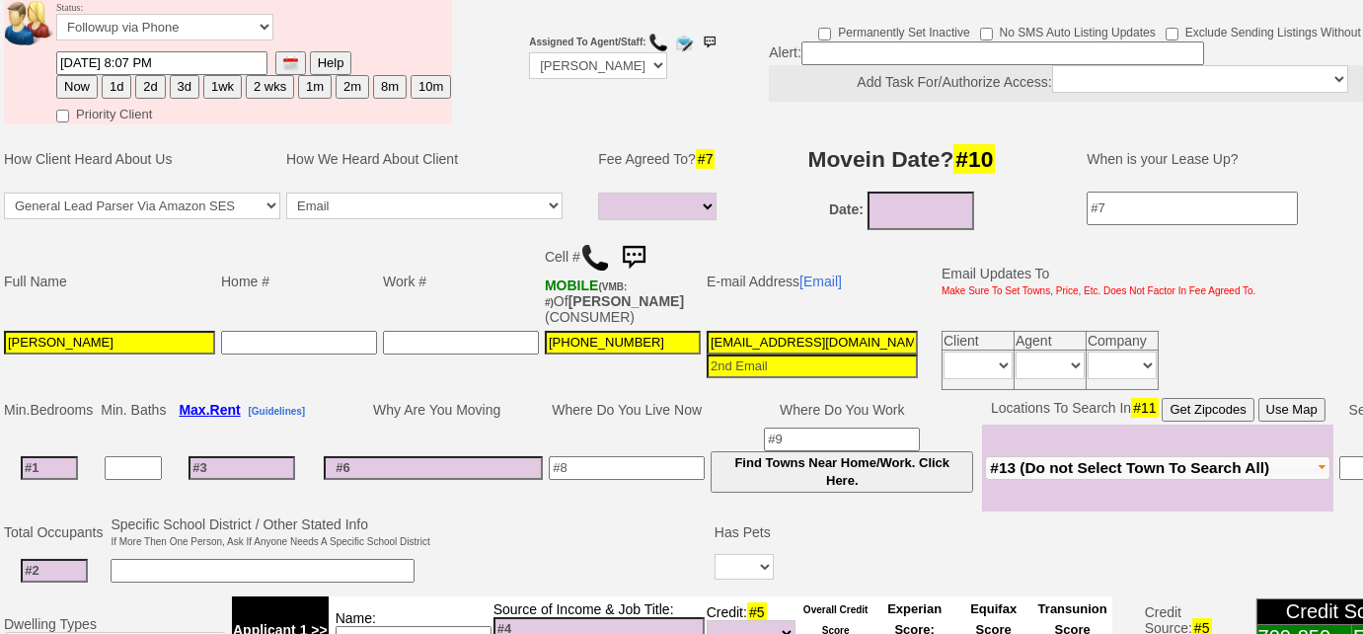
click at [589, 253] on img at bounding box center [595, 258] width 30 height 30
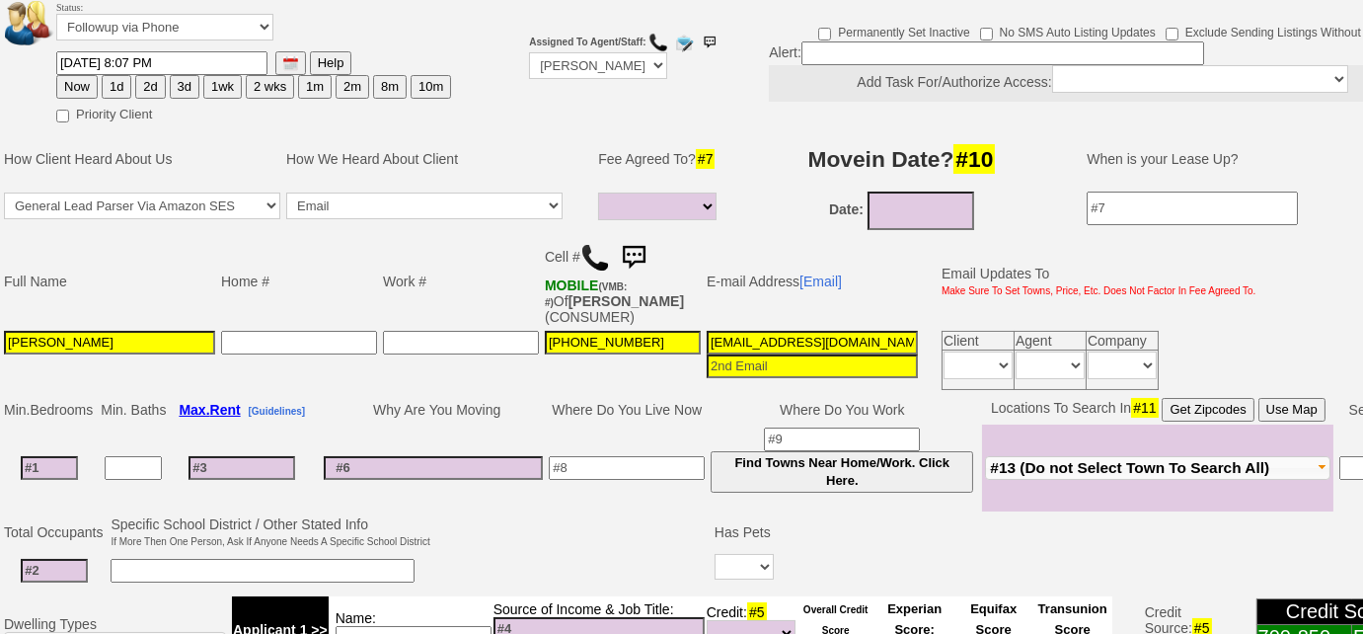
click at [1131, 459] on span "#13 (Do not Select Town To Search All)" at bounding box center [1129, 467] width 279 height 17
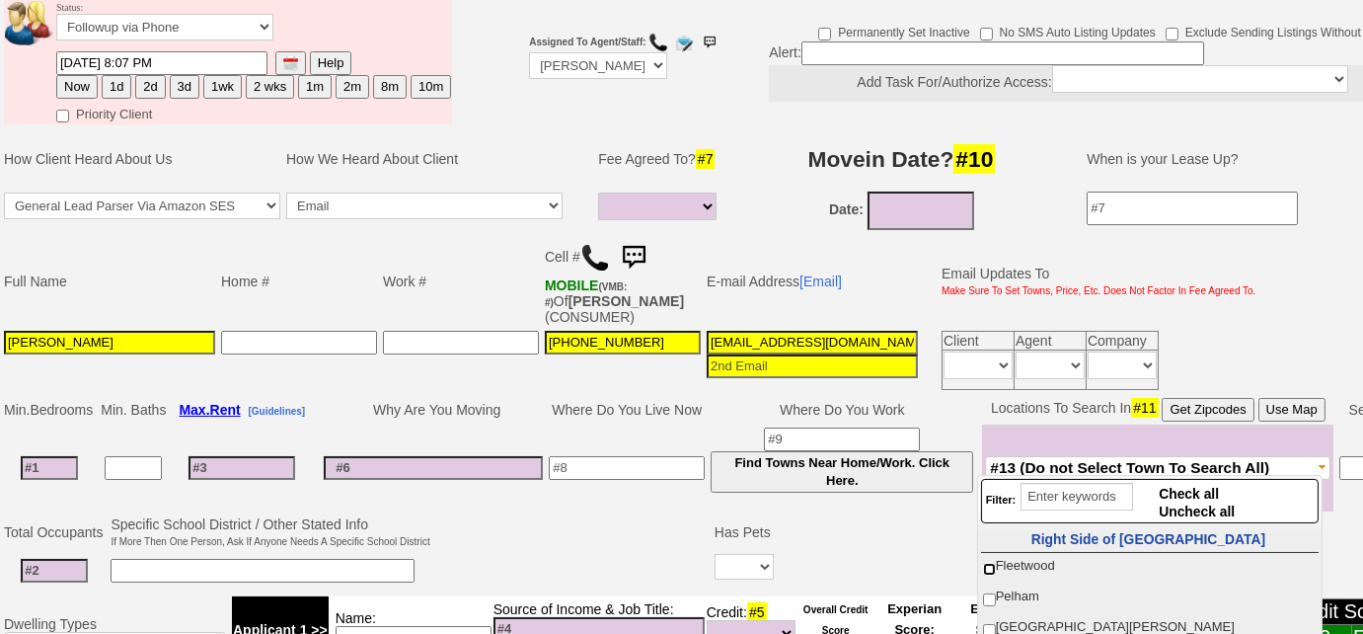
scroll to position [179, 0]
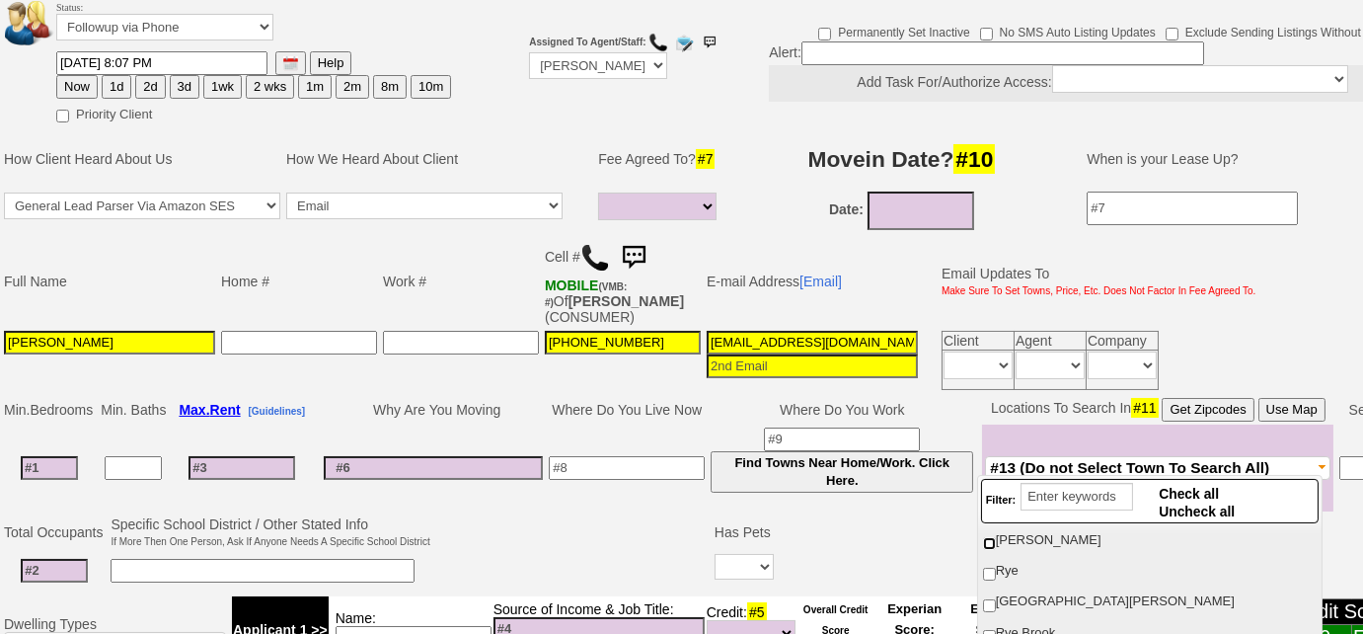
click at [987, 537] on input "[PERSON_NAME]" at bounding box center [989, 543] width 13 height 13
checkbox input "true"
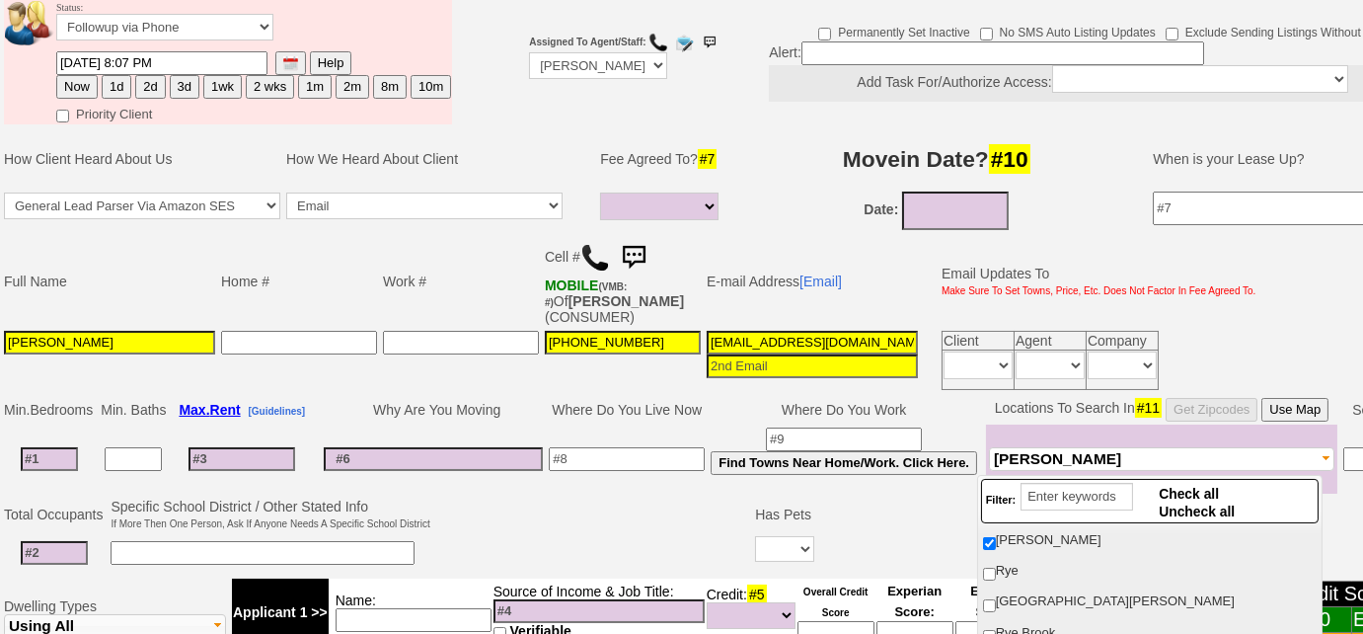
click at [358, 270] on td "Home #" at bounding box center [299, 281] width 162 height 93
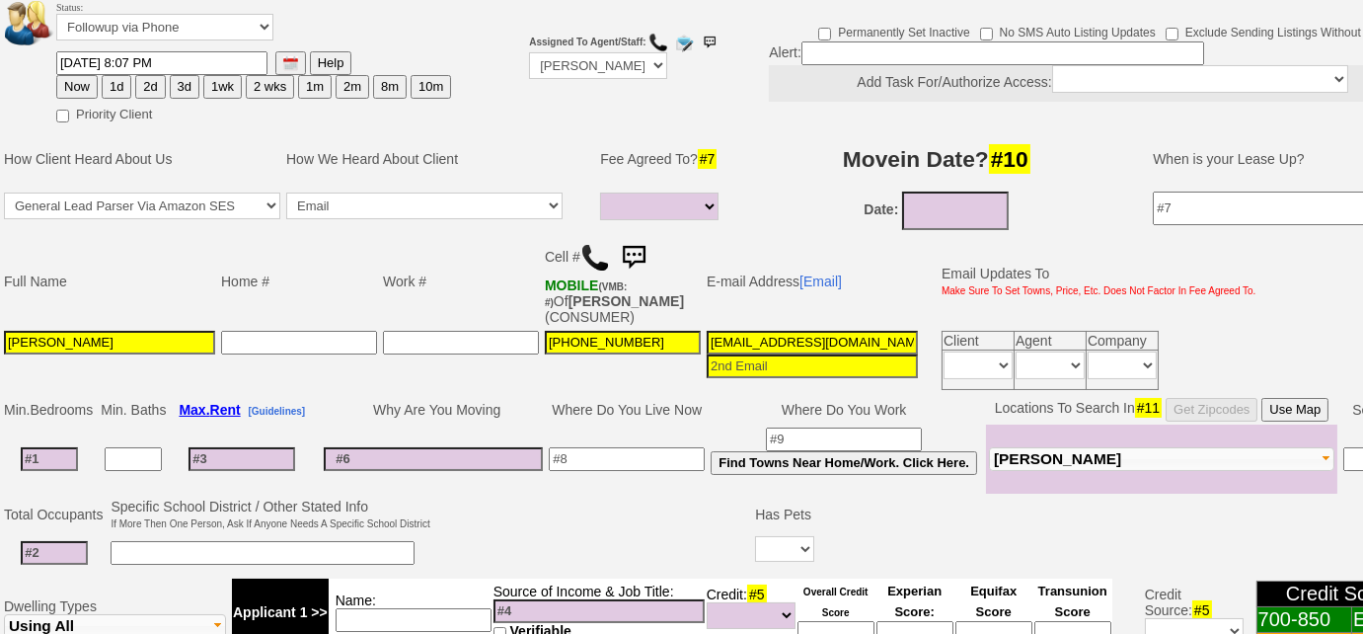
click at [68, 447] on input at bounding box center [49, 459] width 57 height 24
type input "3"
select select
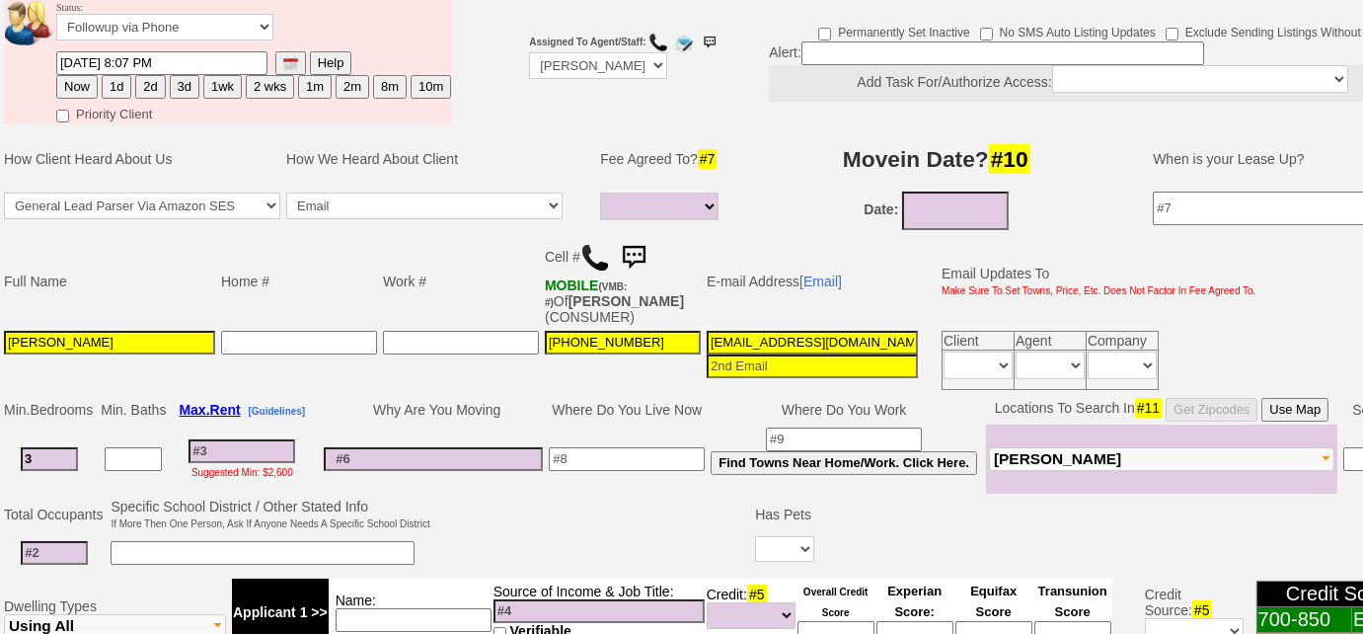
type input "3"
select select
click at [185, 84] on button "3d" at bounding box center [185, 87] width 30 height 24
type input "08/17/2025 01:20 PM"
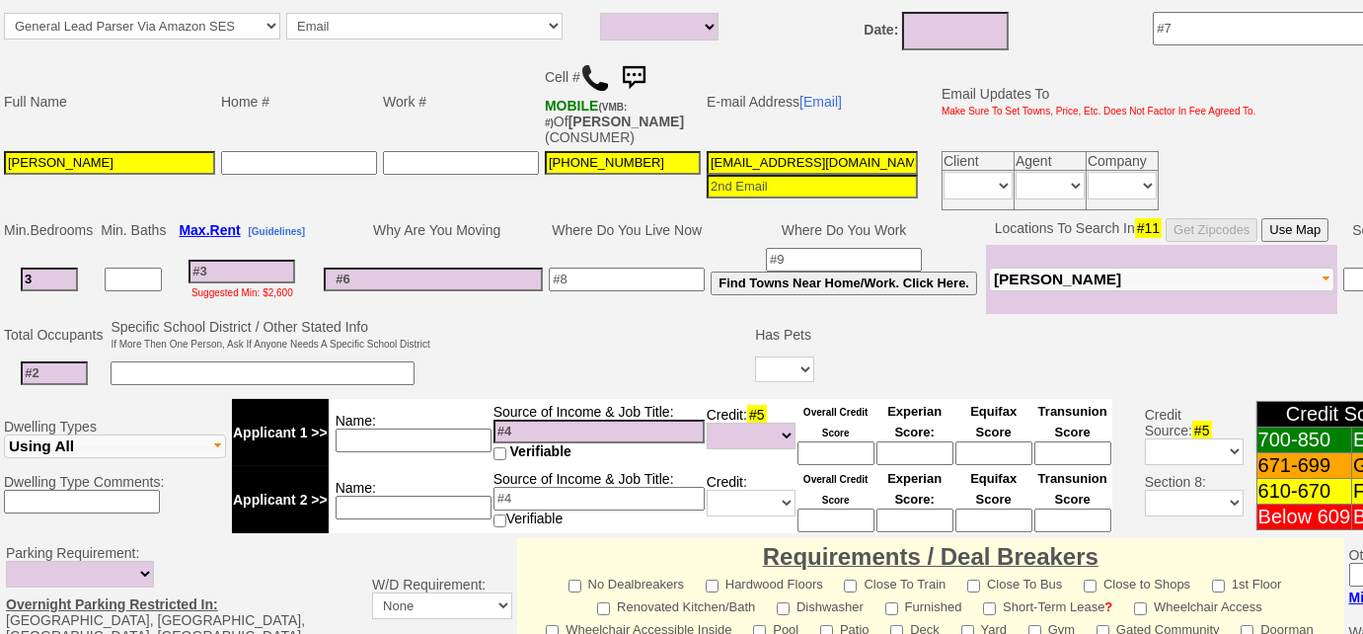
scroll to position [0, 0]
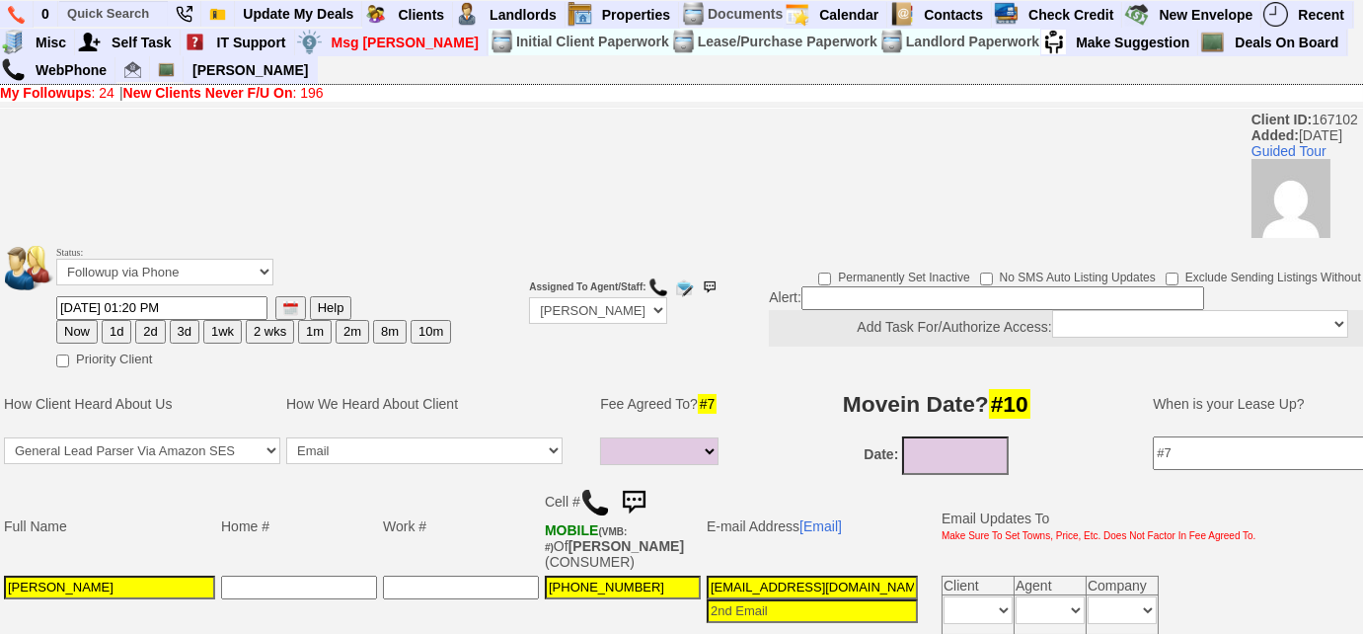
click at [184, 335] on button "3d" at bounding box center [185, 332] width 30 height 24
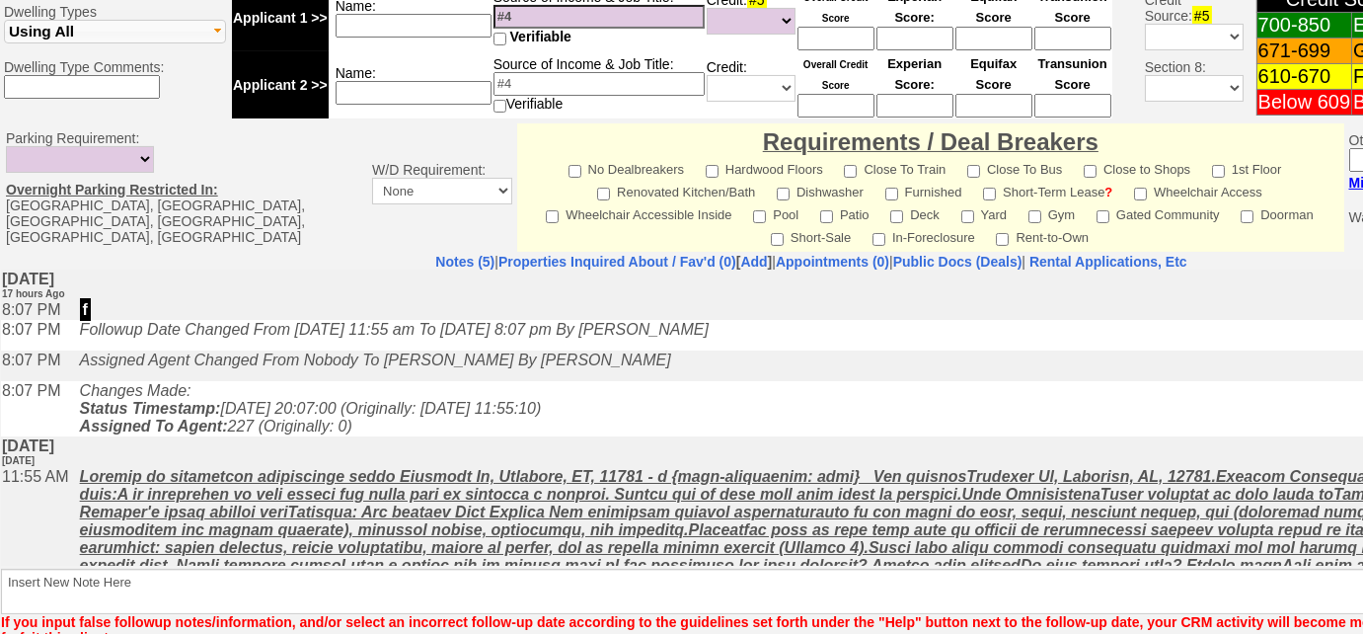
scroll to position [936, 0]
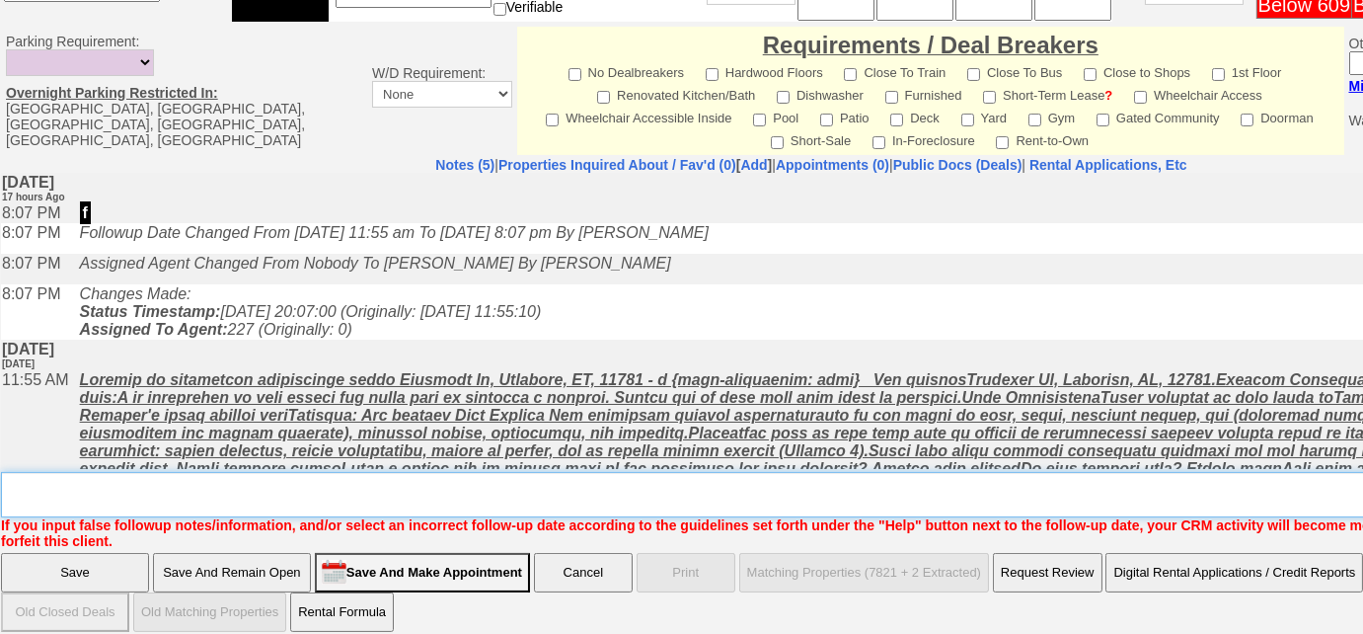
click at [136, 486] on textarea "Insert New Note Here" at bounding box center [818, 494] width 1635 height 45
type textarea "Left VM to FU"
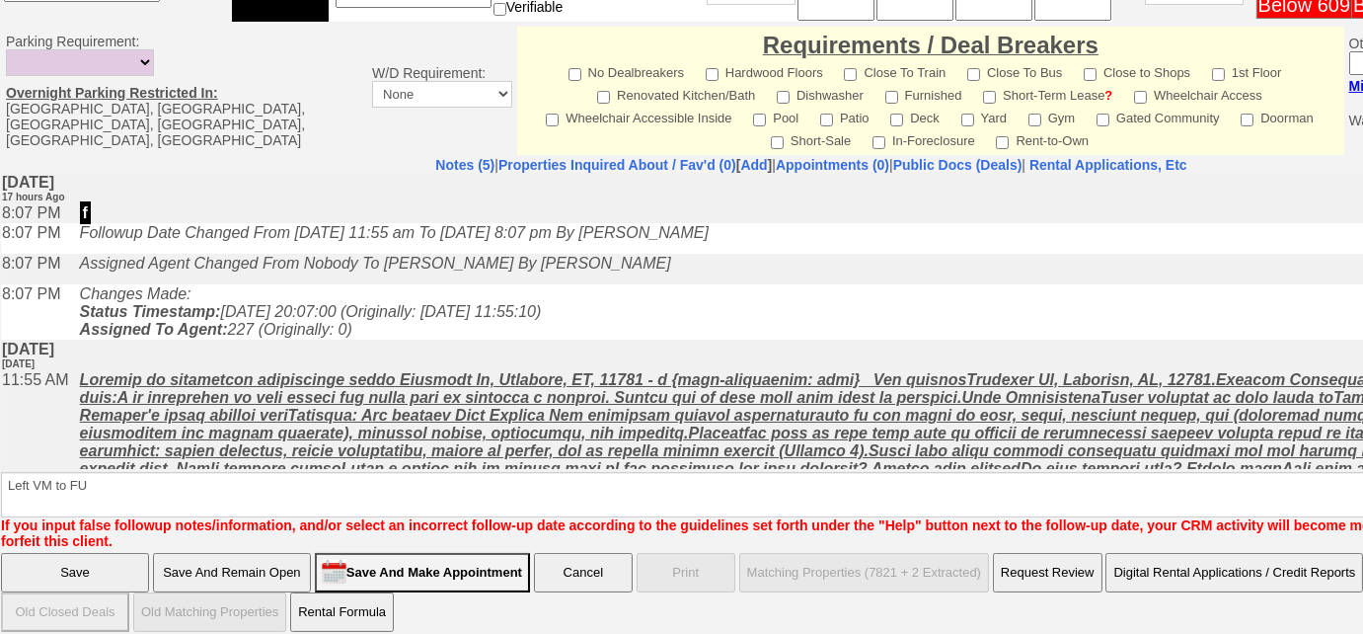
click at [111, 570] on input "Save" at bounding box center [75, 572] width 148 height 39
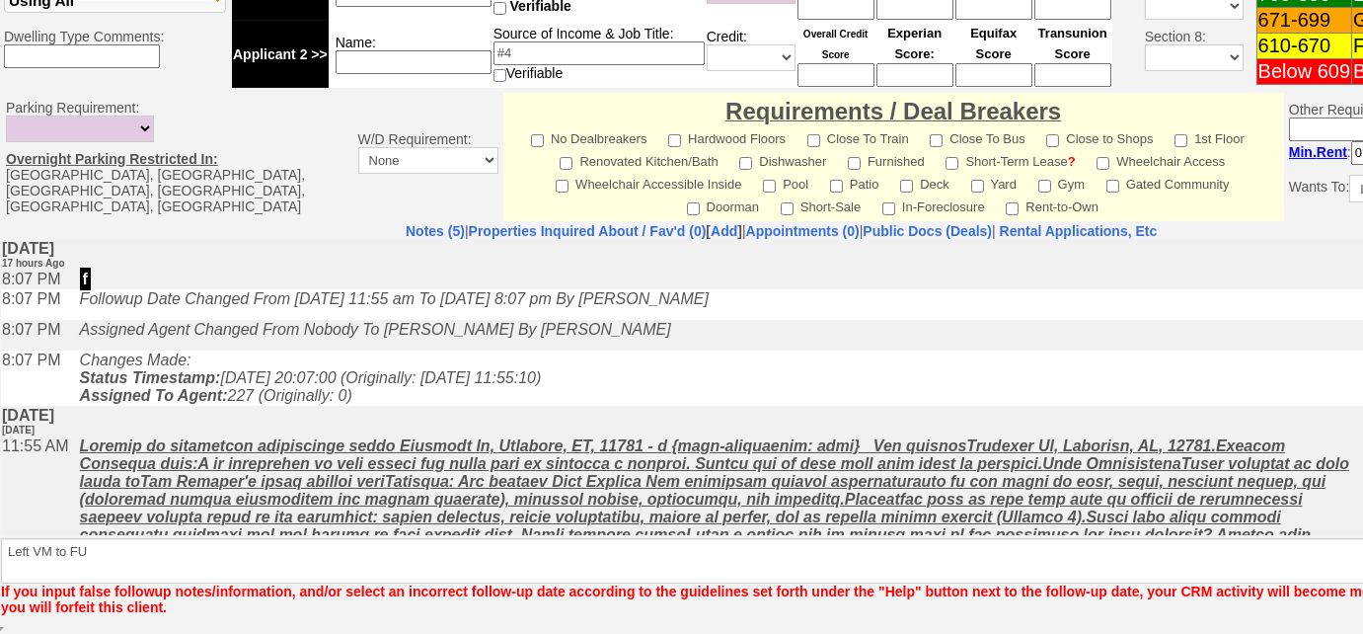
scroll to position [867, 0]
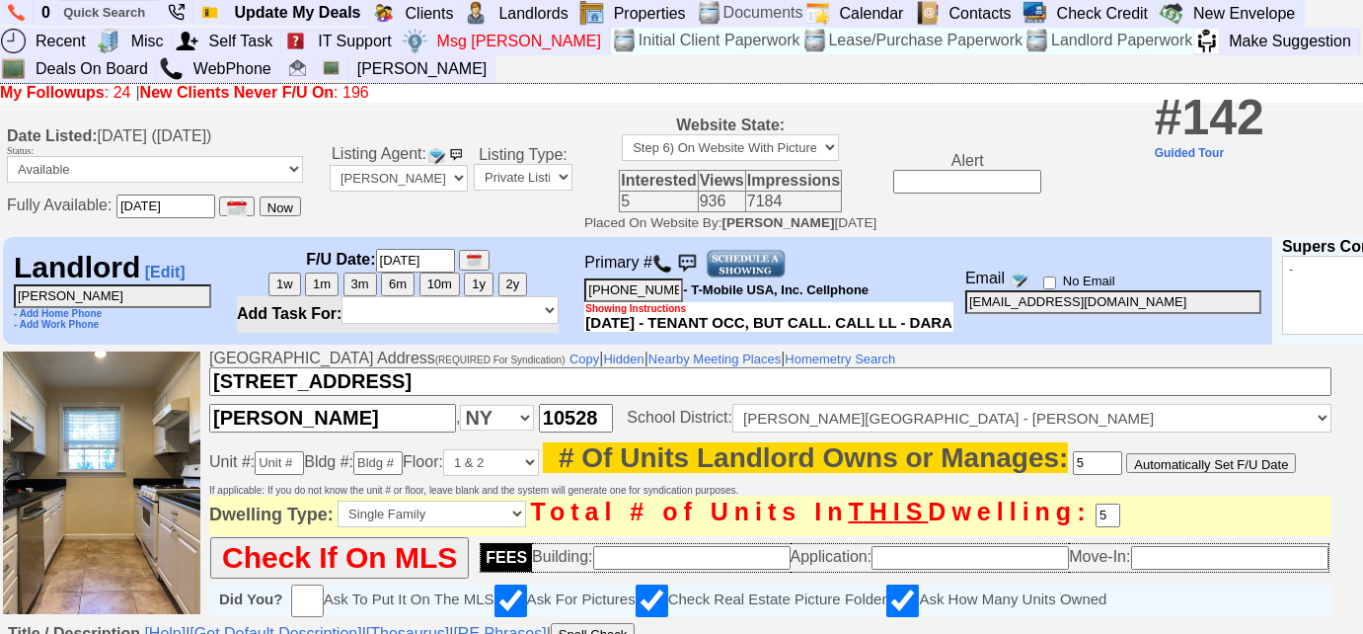
scroll to position [358, 0]
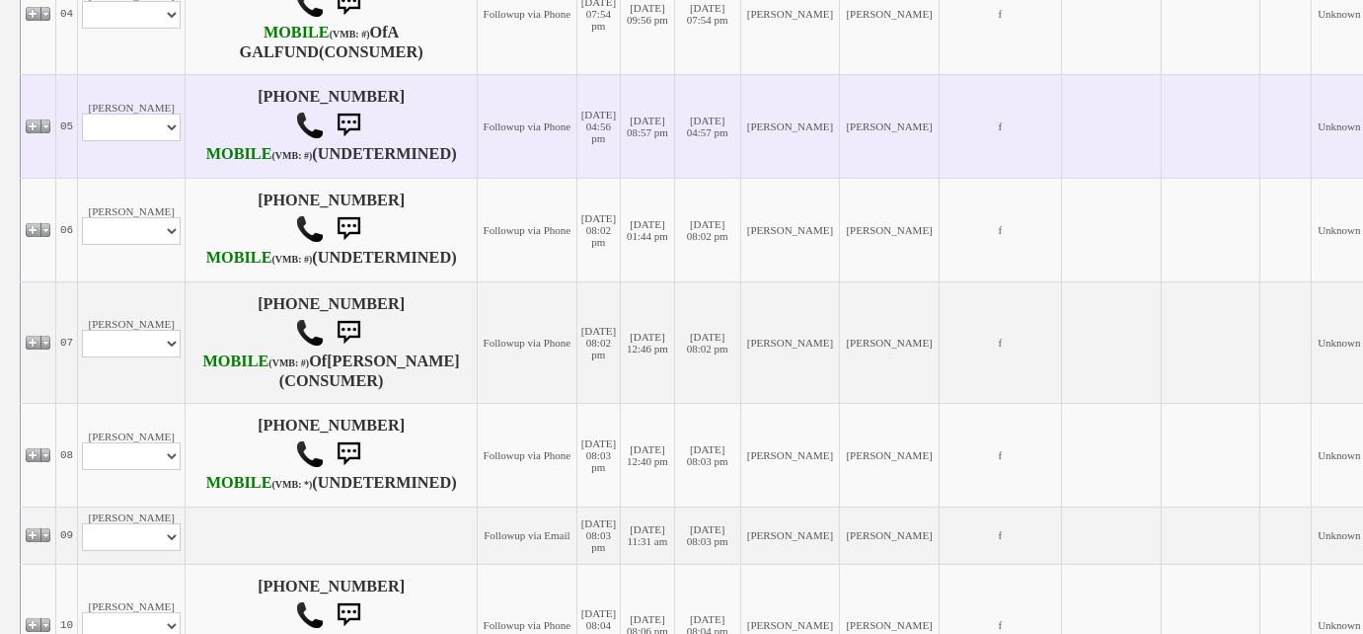
scroll to position [1346, 0]
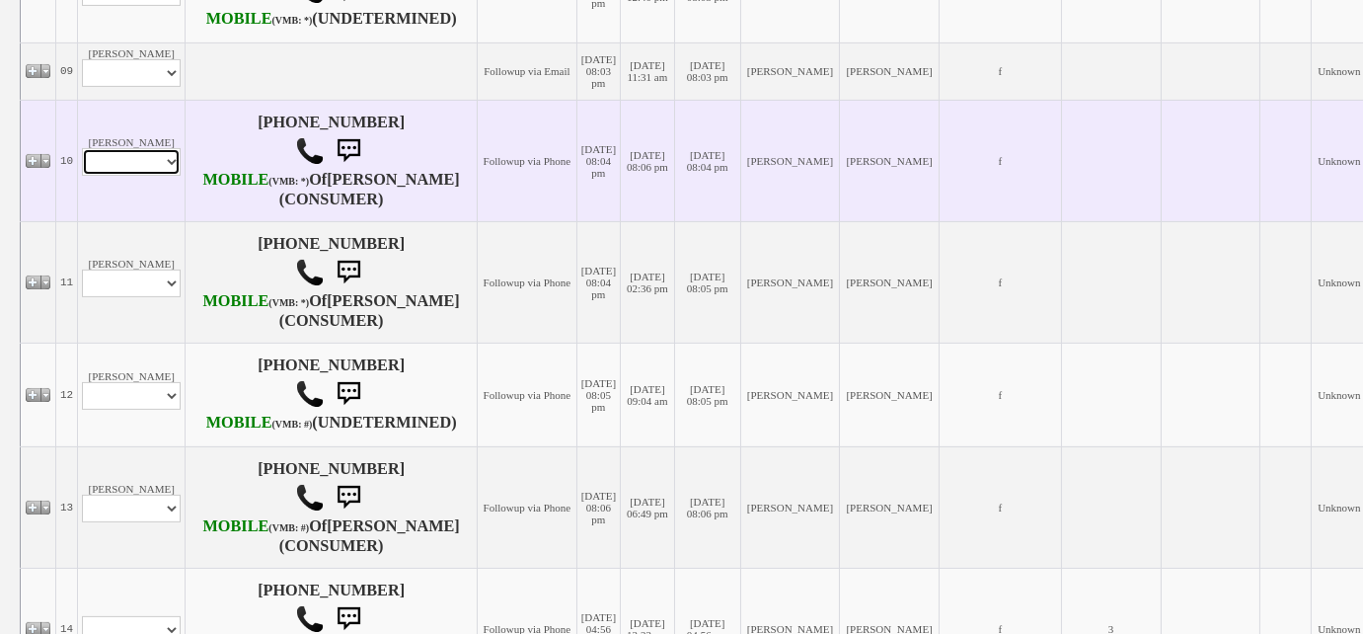
click at [176, 176] on select "Profile Edit Print Email Externally (Will Not Be Tracked In CRM) Closed Deals" at bounding box center [131, 162] width 99 height 28
select select "ChangeURL,/crm/custom/edit_client_form.php?redirect=%2Fcrm%2Fclients.php&id=167…"
click at [82, 176] on select "Profile Edit Print Email Externally (Will Not Be Tracked In CRM) Closed Deals" at bounding box center [131, 162] width 99 height 28
select select
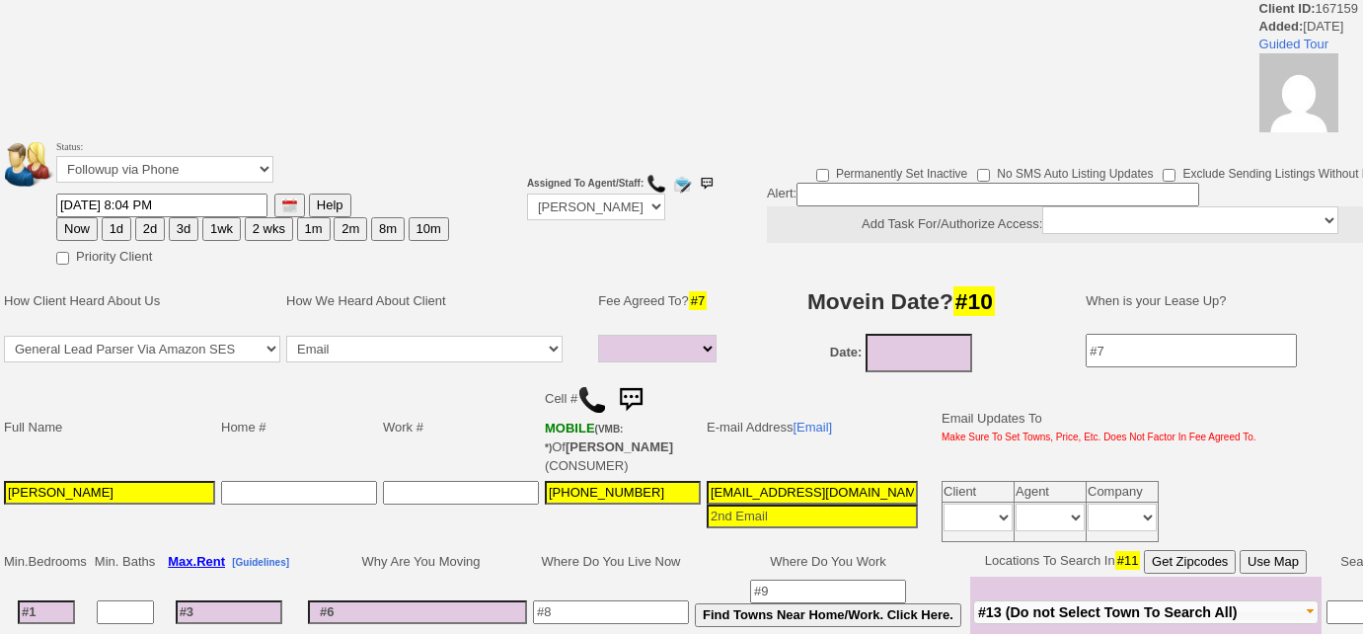
select select
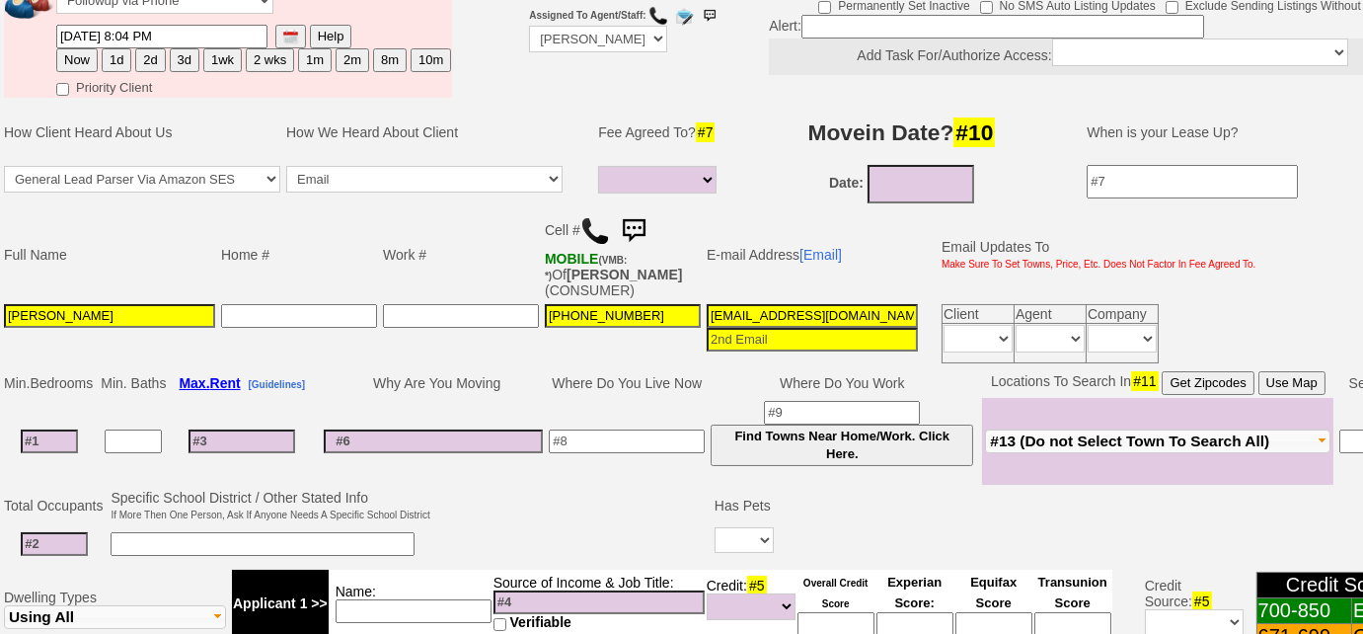
scroll to position [155, 0]
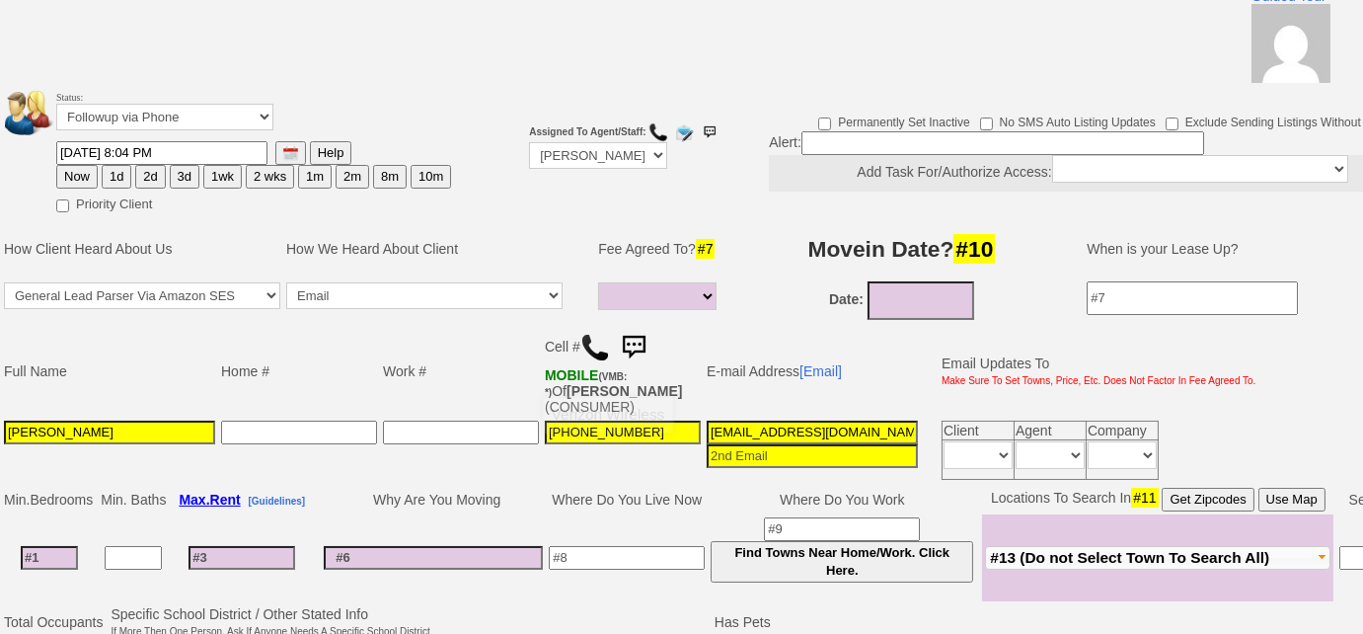
click at [602, 344] on img at bounding box center [595, 348] width 30 height 30
click at [175, 179] on button "3d" at bounding box center [185, 177] width 30 height 24
type input "[DATE] 01:21 PM"
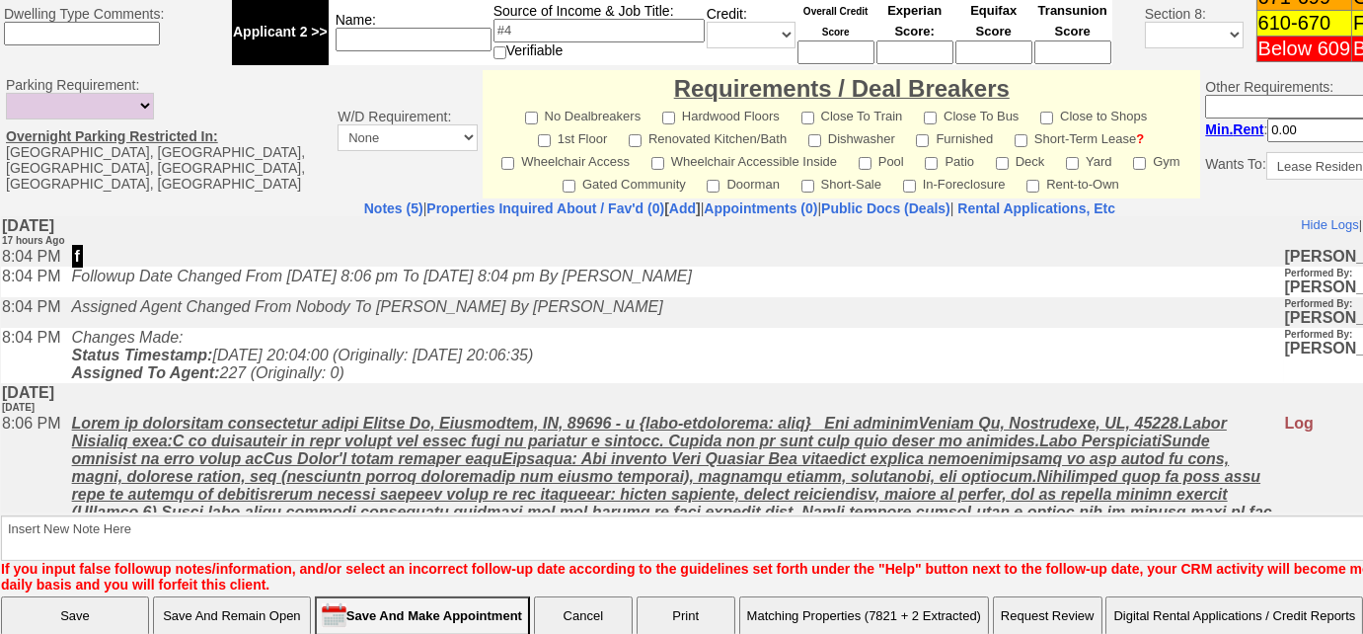
scroll to position [965, 0]
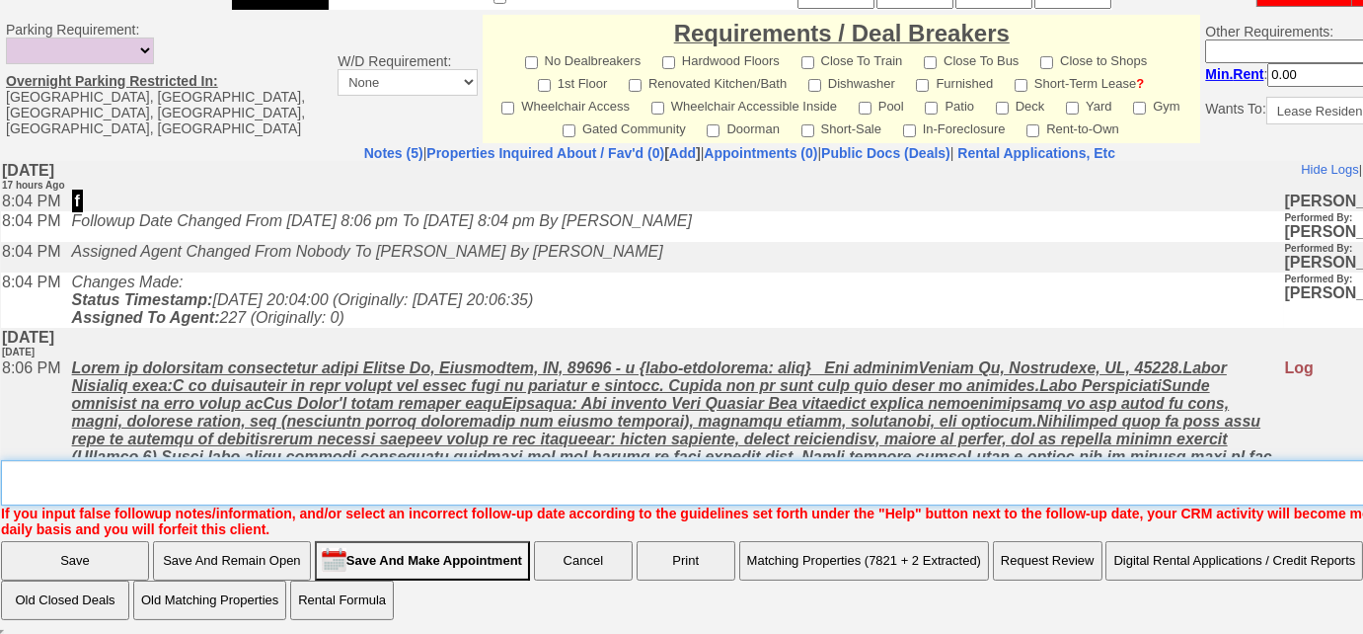
click at [268, 474] on textarea "Insert New Note Here" at bounding box center [747, 482] width 1492 height 45
type textarea "Left VM to FU"
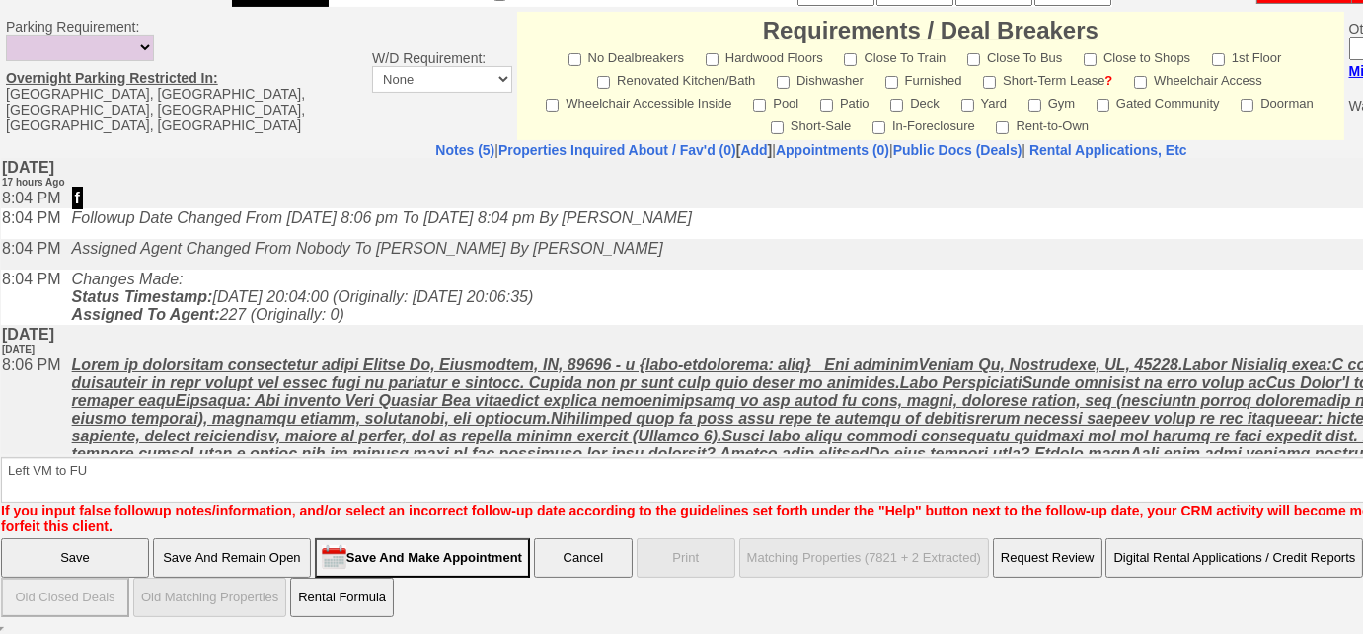
scroll to position [867, 0]
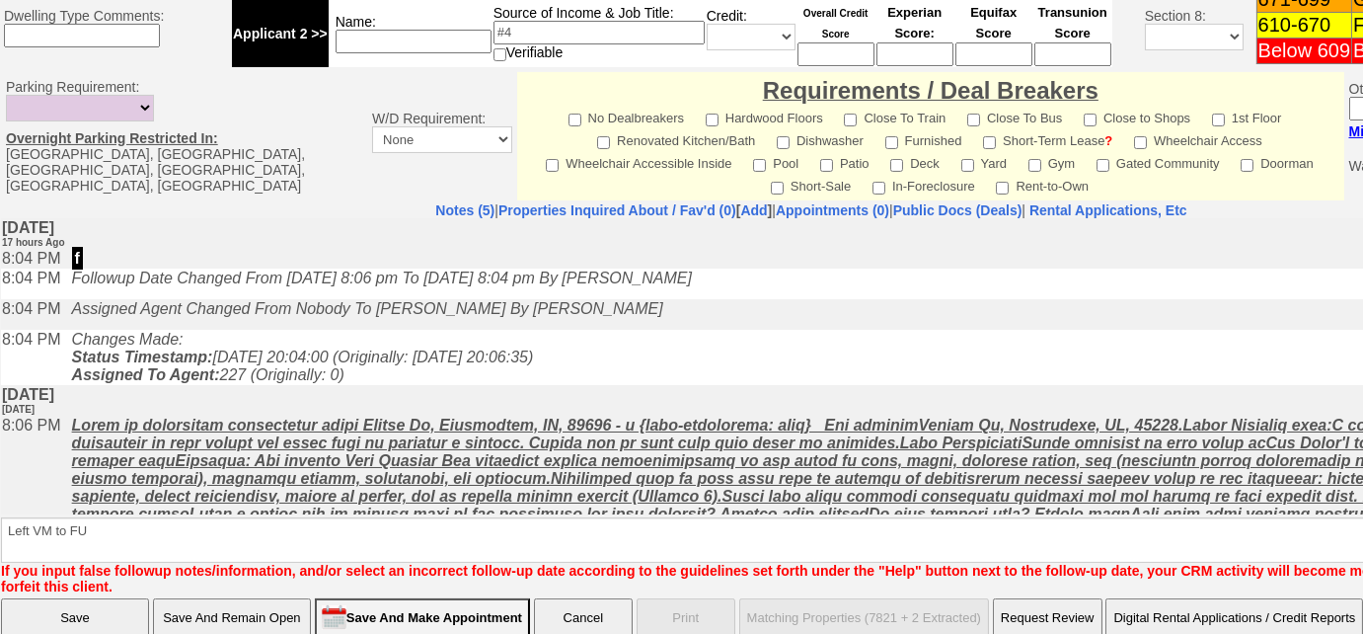
click at [117, 598] on input "Save" at bounding box center [75, 617] width 148 height 39
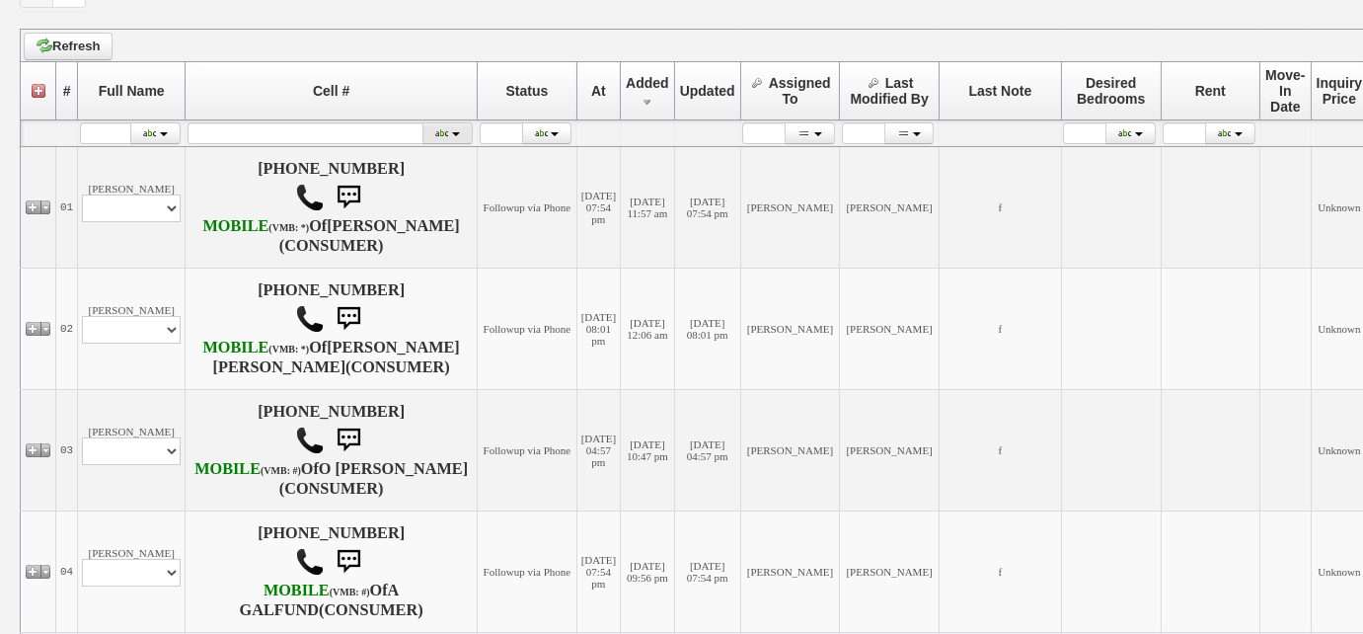
scroll to position [538, 0]
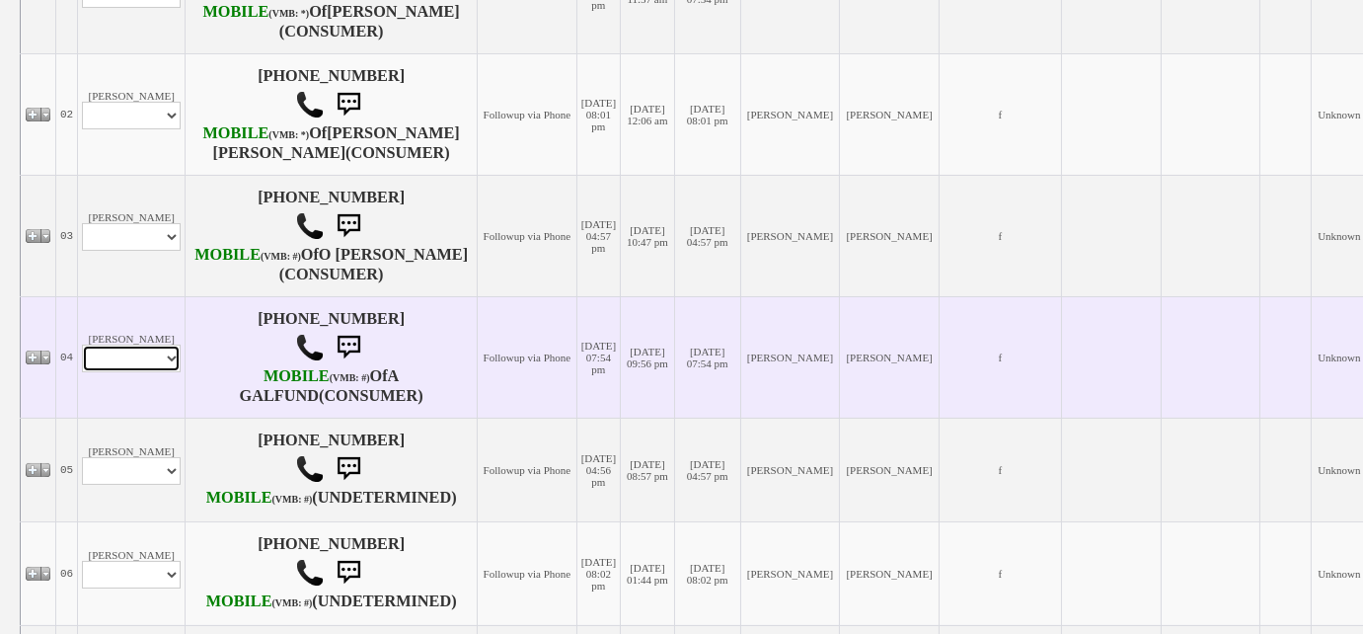
click at [148, 372] on select "Profile Edit Print Email Externally (Will Not Be Tracked In CRM) Closed Deals" at bounding box center [131, 359] width 99 height 28
select select "ChangeURL,/crm/custom/edit_client_form.php?redirect=%2Fcrm%2Fclients.php&id=167…"
click at [82, 372] on select "Profile Edit Print Email Externally (Will Not Be Tracked In CRM) Closed Deals" at bounding box center [131, 359] width 99 height 28
select select
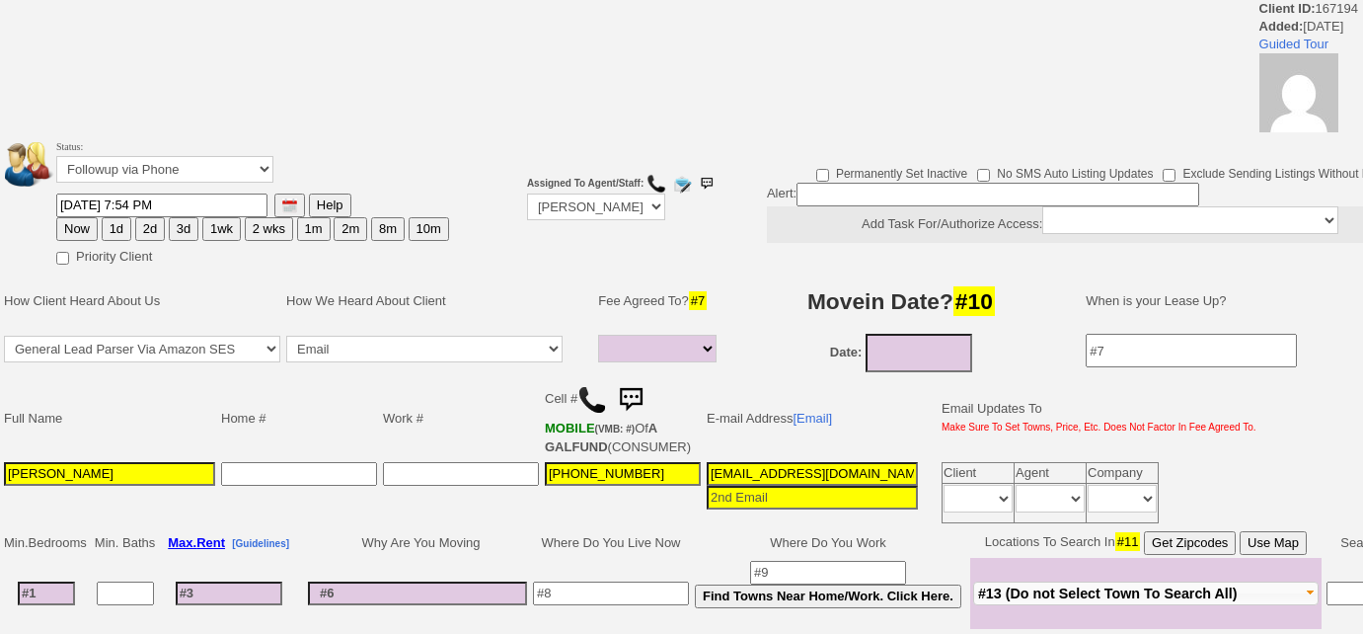
select select
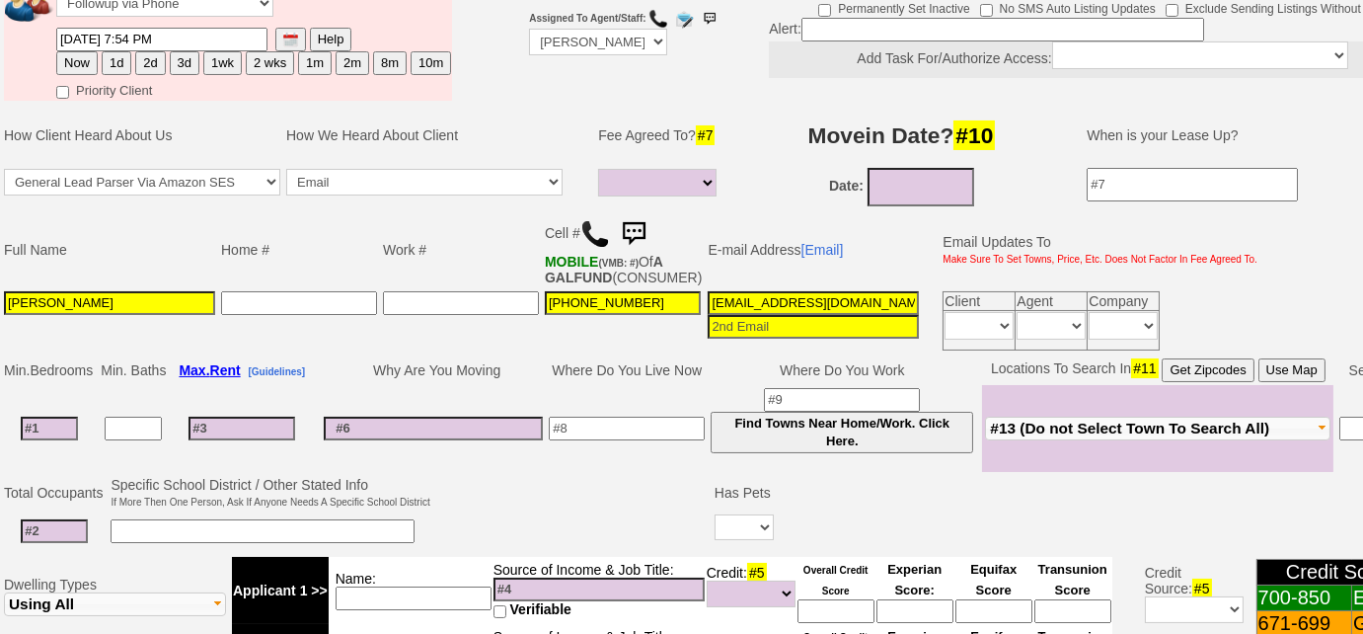
scroll to position [371, 0]
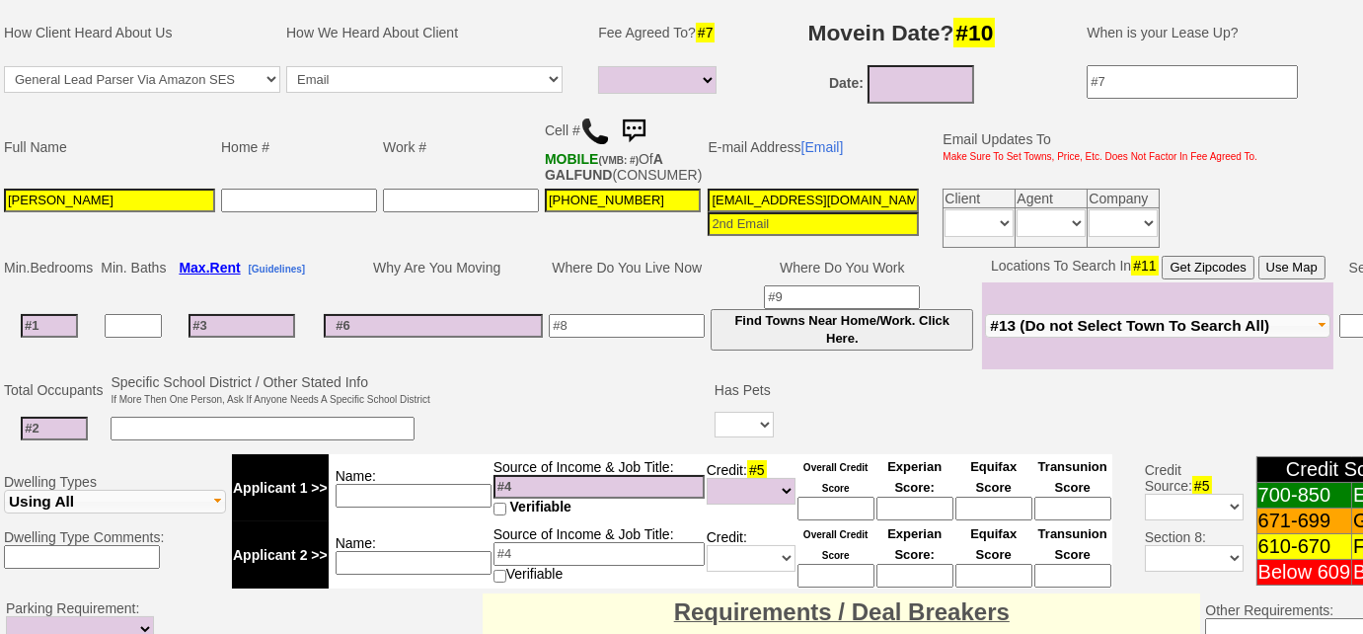
click at [591, 119] on img at bounding box center [595, 131] width 30 height 30
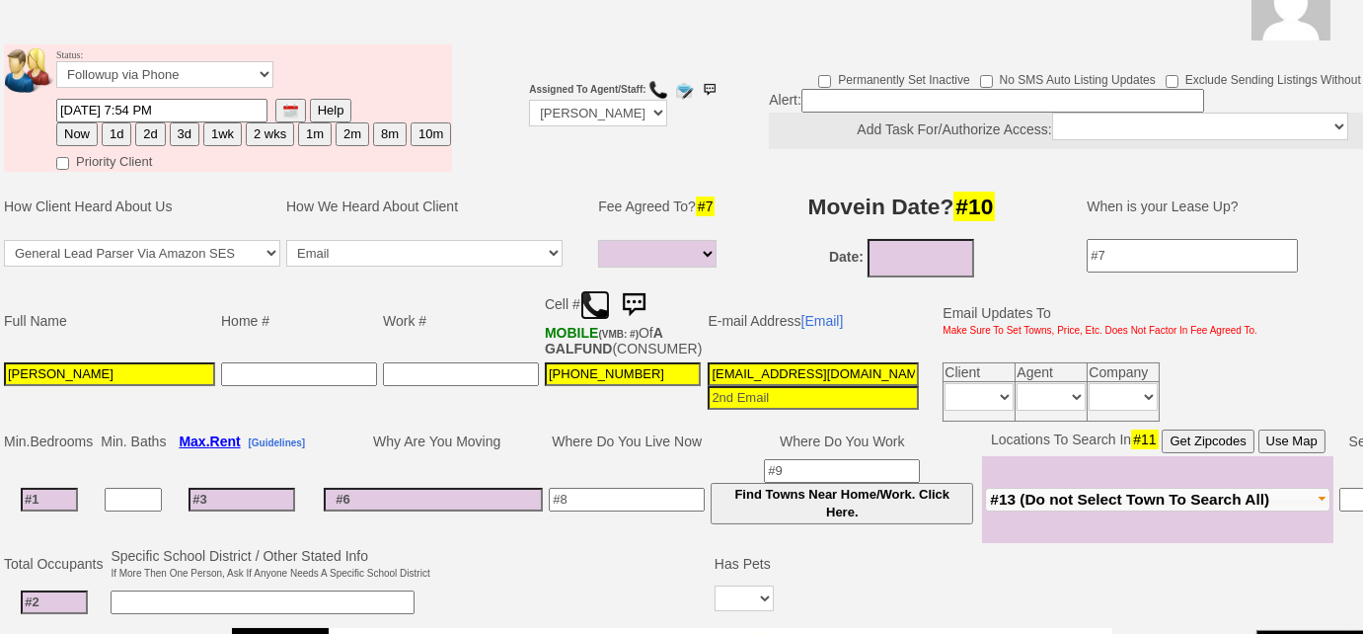
scroll to position [13, 0]
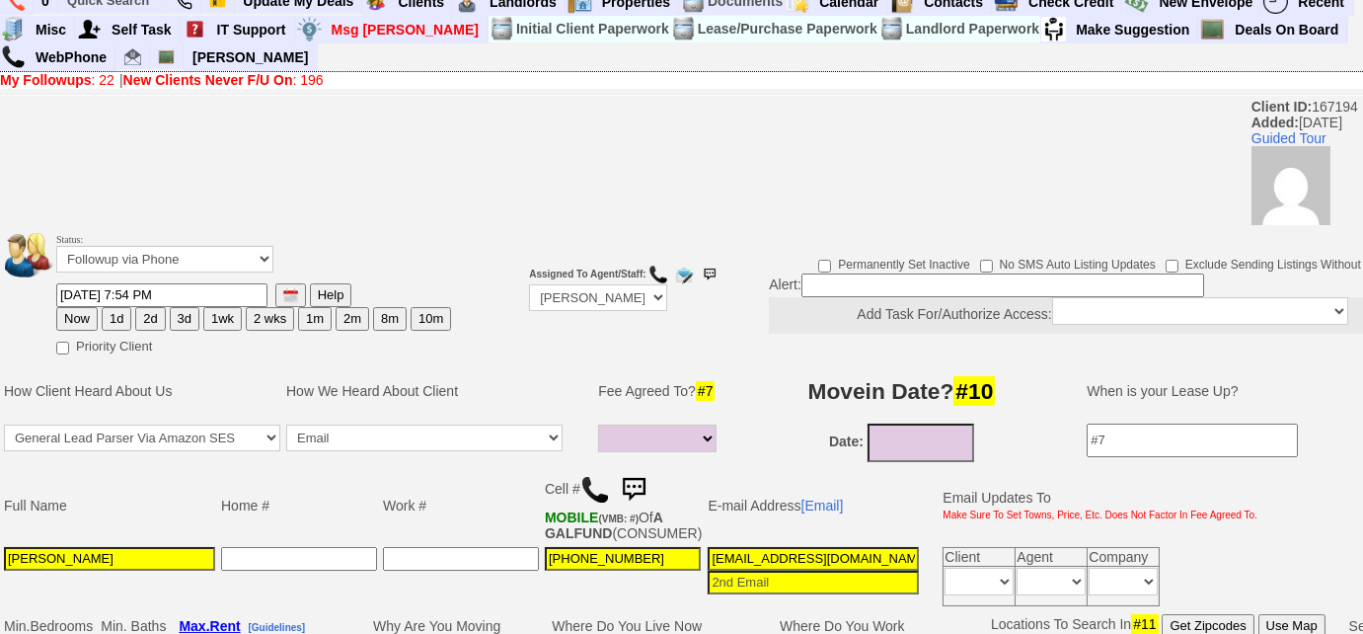
click at [182, 323] on button "3d" at bounding box center [185, 319] width 30 height 24
type input "08/17/2025 01:22 PM"
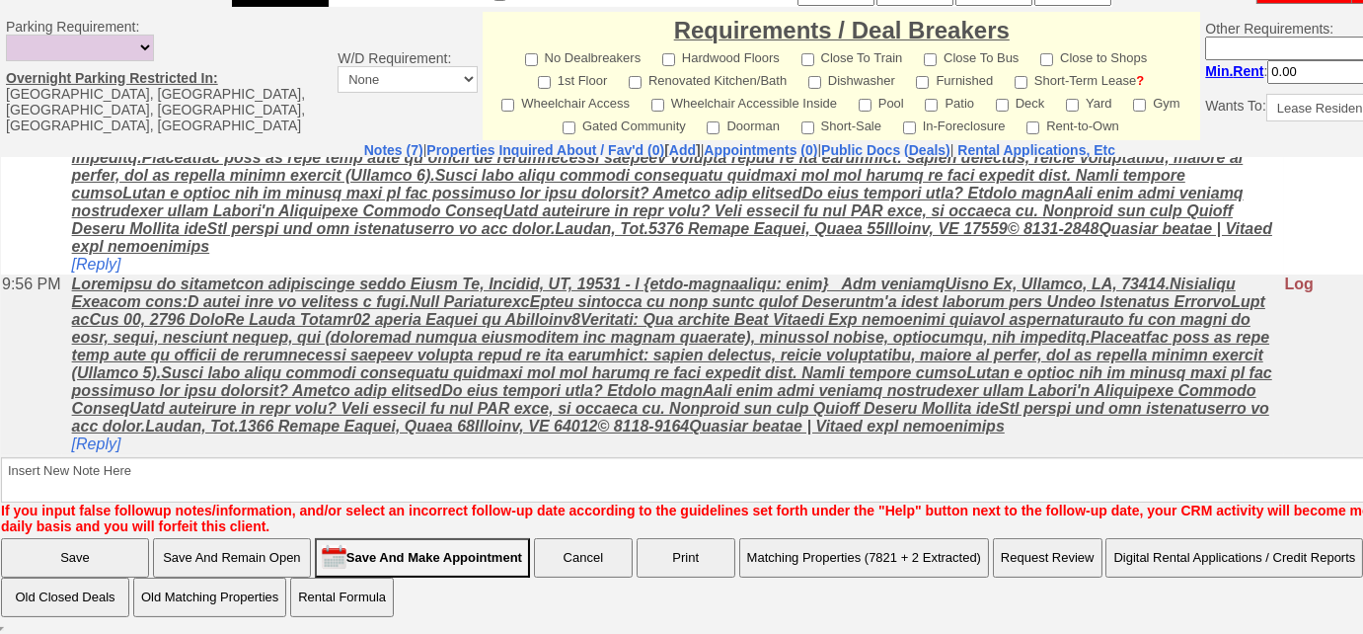
scroll to position [529, 0]
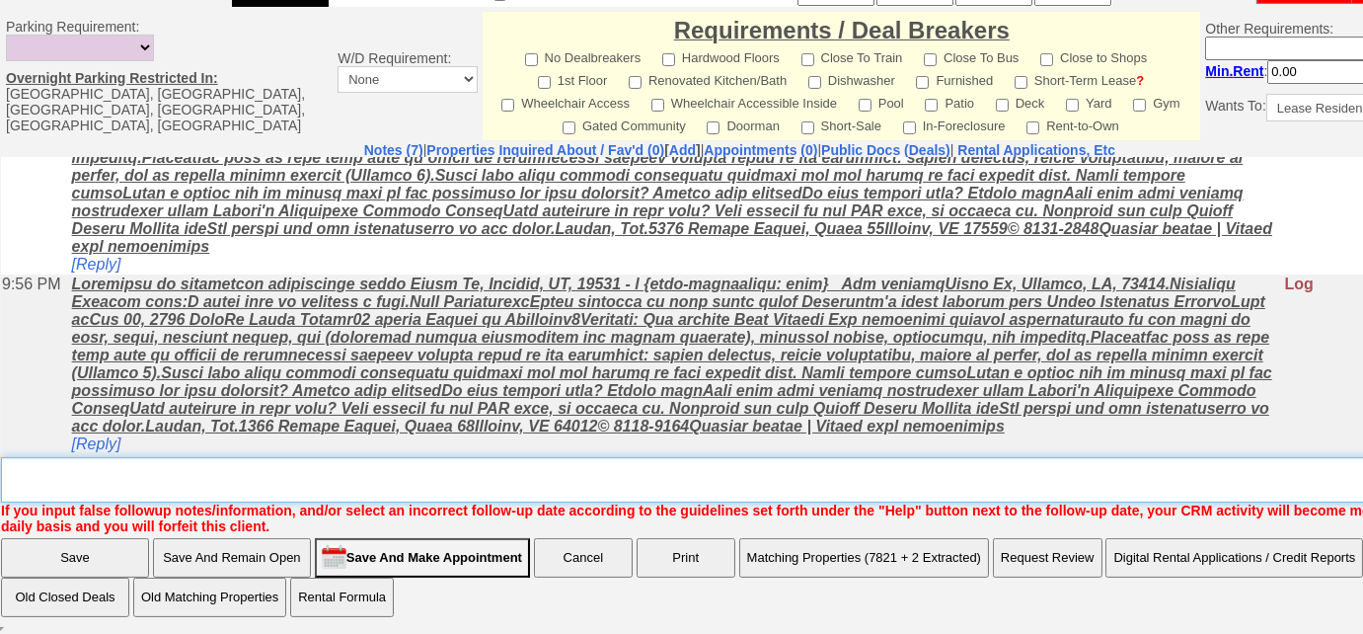
click at [427, 485] on textarea "Insert New Note Here" at bounding box center [747, 479] width 1492 height 45
type textarea "Left VM to FU"
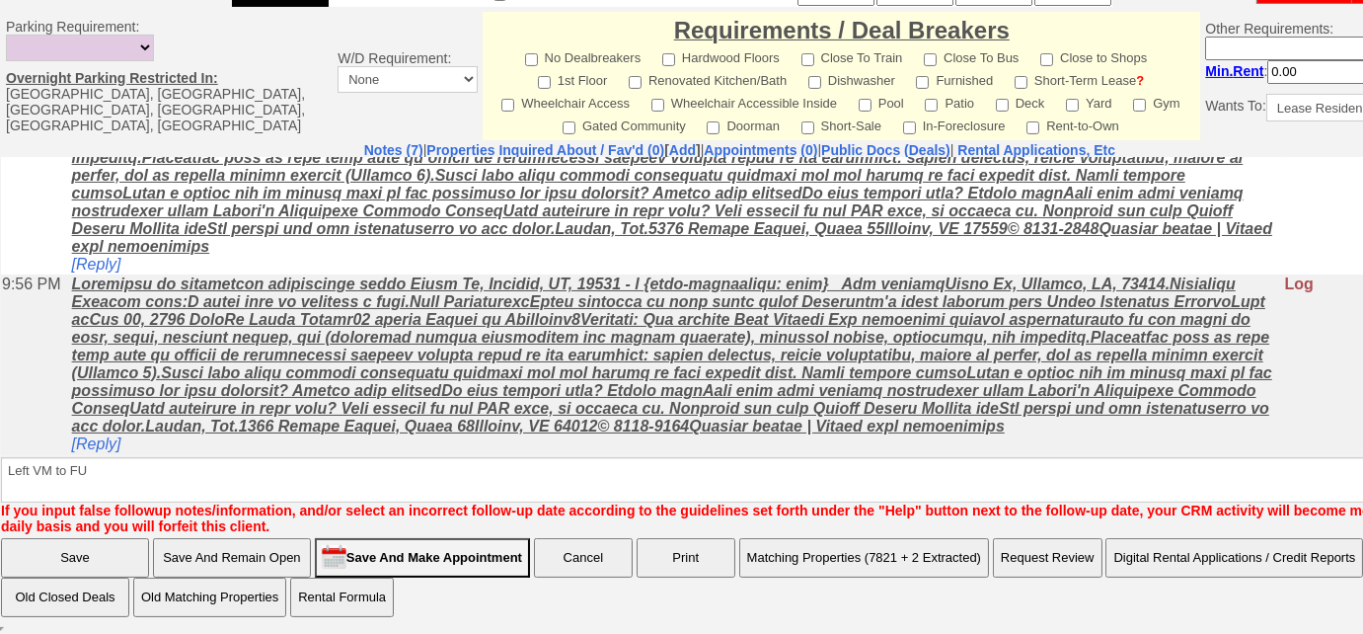
scroll to position [474, 0]
click at [116, 560] on input "Save" at bounding box center [75, 557] width 148 height 39
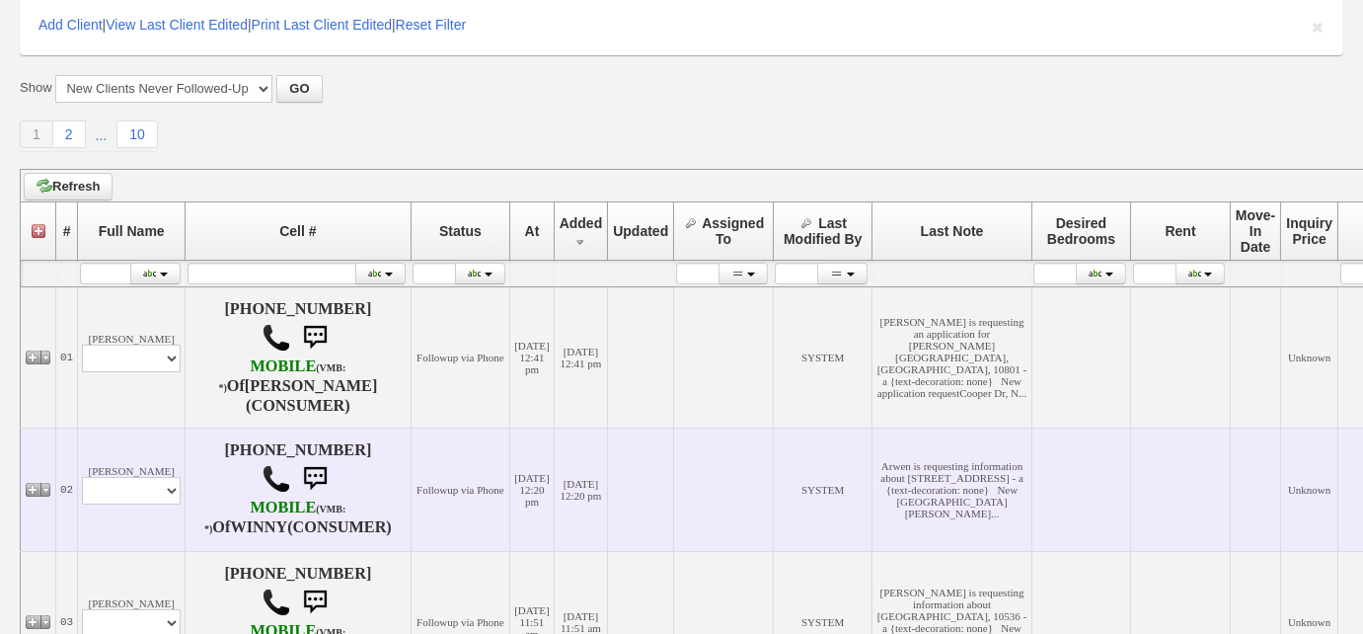
scroll to position [269, 0]
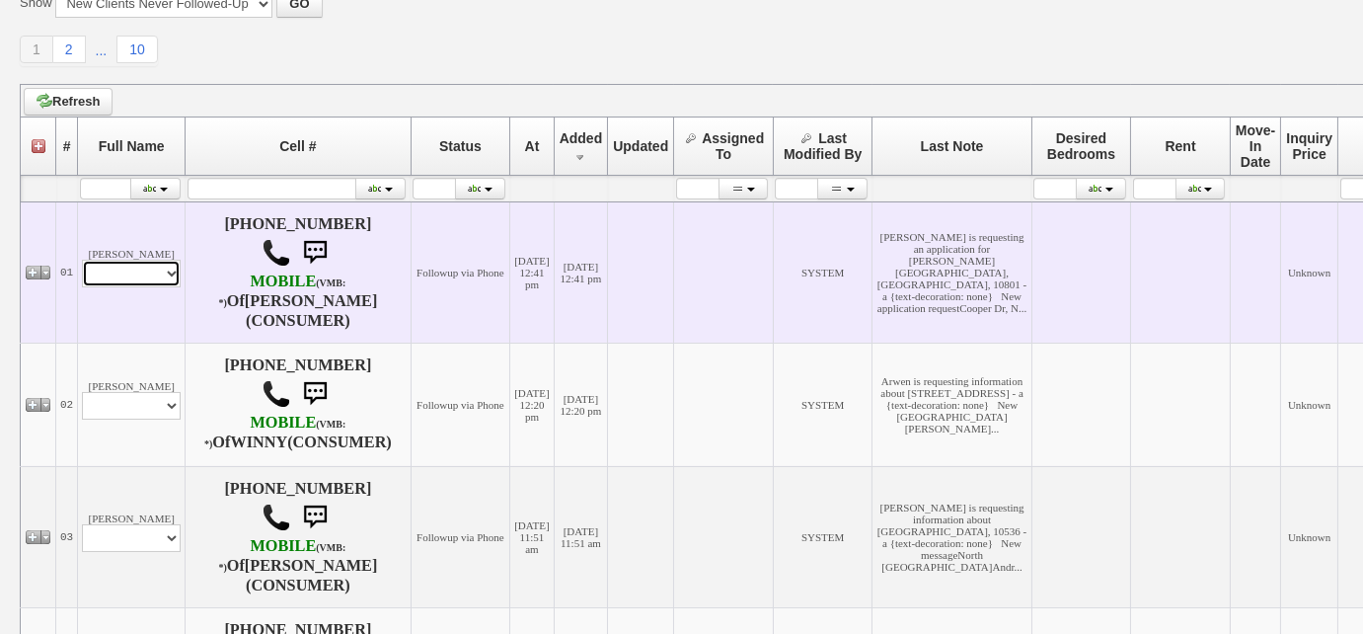
click at [144, 280] on select "Profile Edit Print Email Externally (Will Not Be Tracked In CRM) Closed Deals" at bounding box center [131, 274] width 99 height 28
select select "ChangeURL,/crm/custom/edit_client_form.php?redirect=%2Fcrm%2Fclients.php&id=167…"
click at [82, 264] on select "Profile Edit Print Email Externally (Will Not Be Tracked In CRM) Closed Deals" at bounding box center [131, 274] width 99 height 28
select select
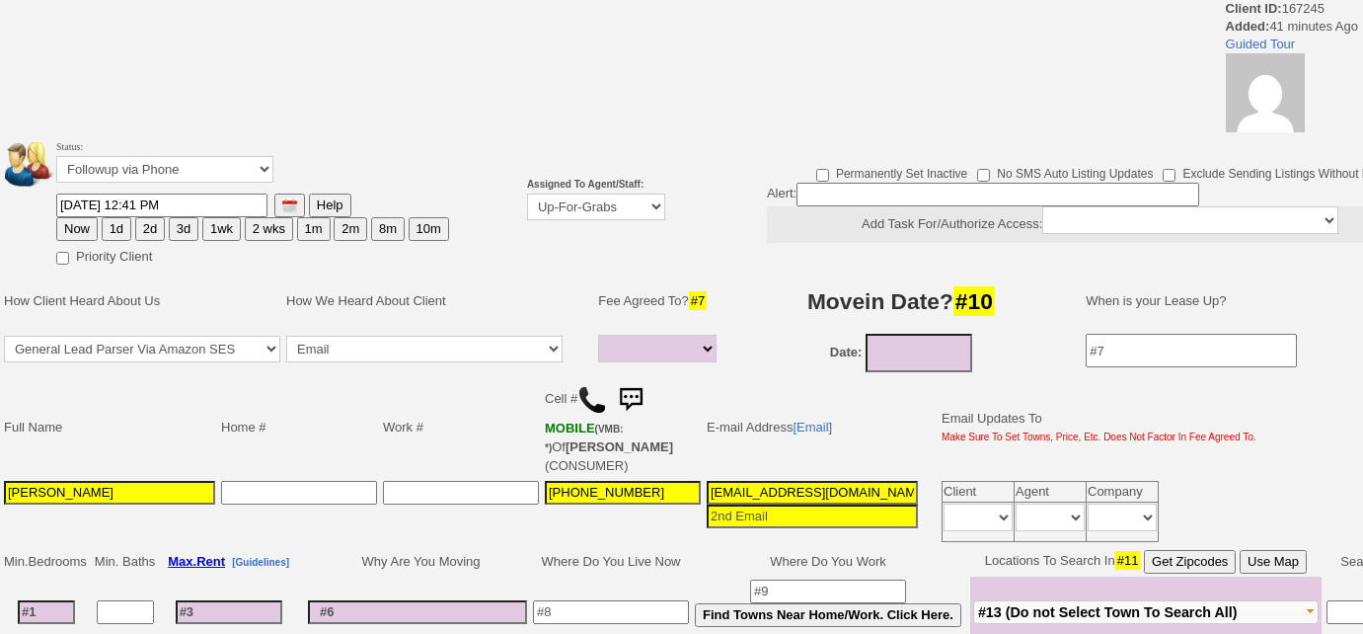
select select
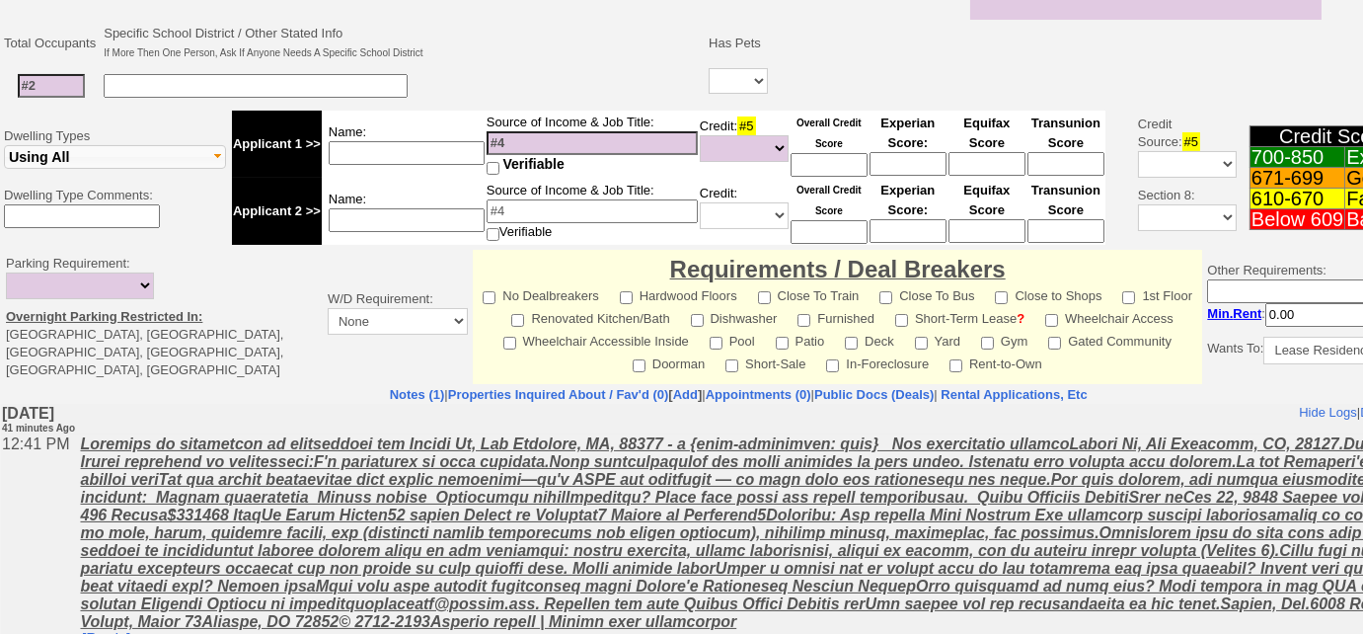
scroll to position [724, 0]
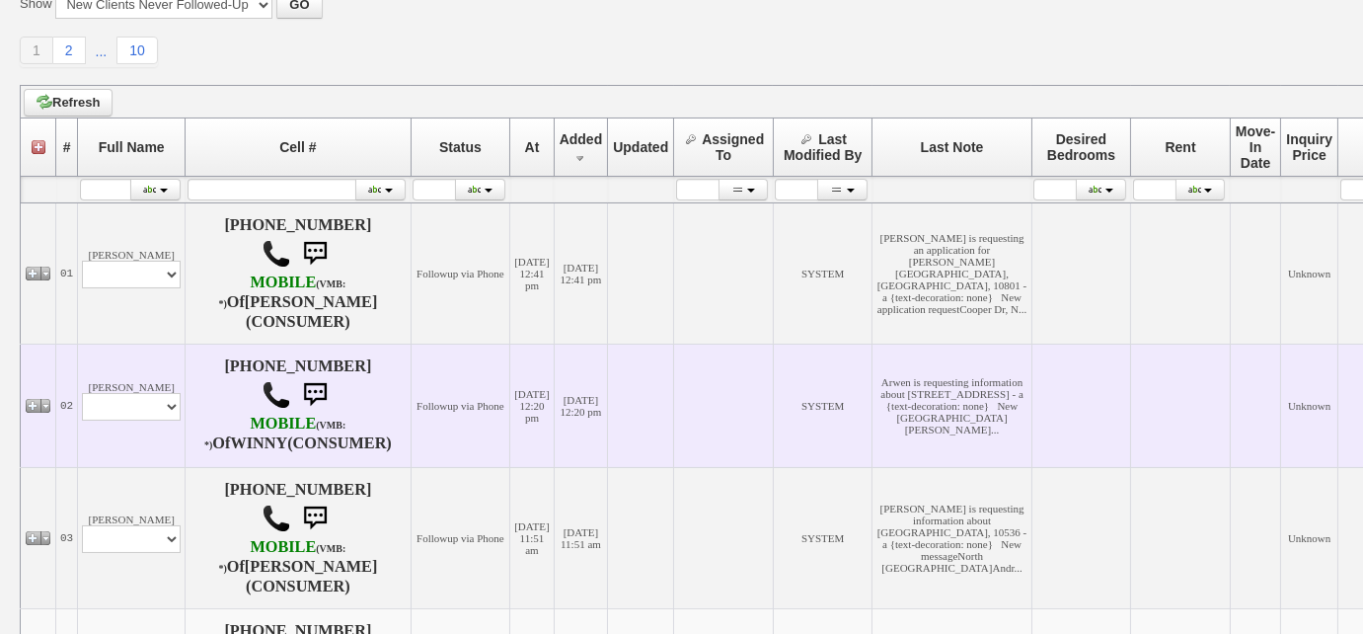
scroll to position [537, 0]
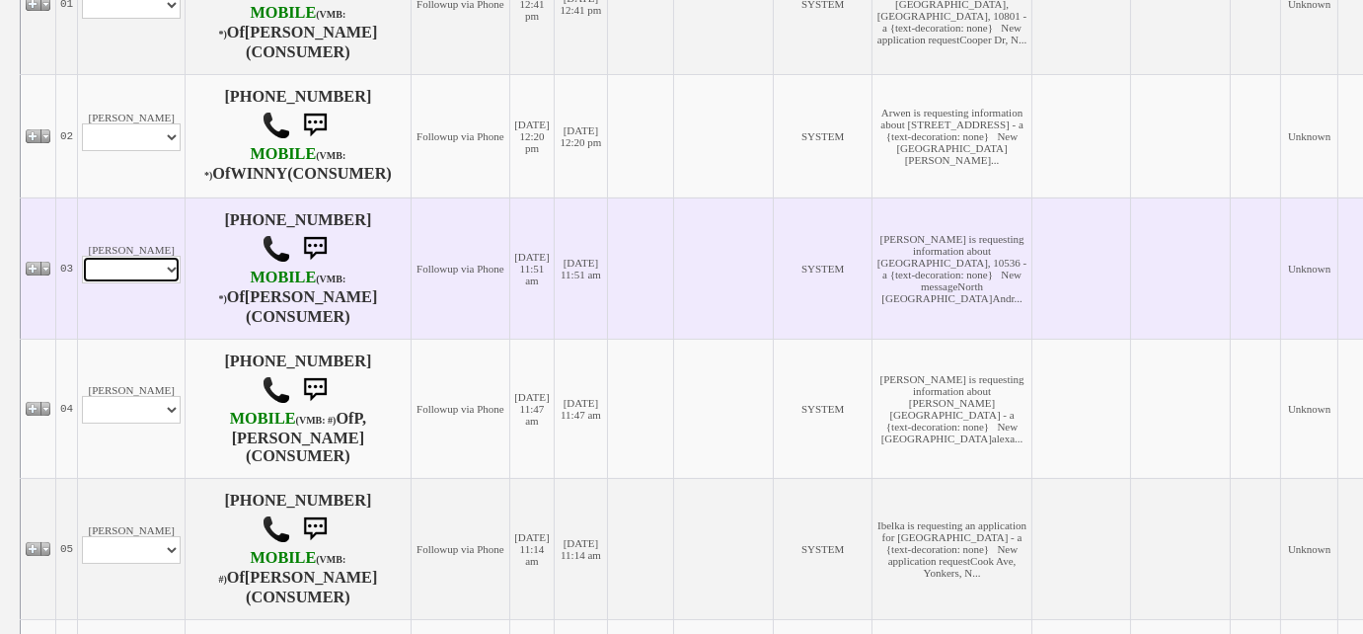
click at [133, 283] on select "Profile Edit Print Email Externally (Will Not Be Tracked In CRM) Closed Deals" at bounding box center [131, 270] width 99 height 28
select select "ChangeURL,/crm/custom/edit_client_form.php?redirect=%2Fcrm%2Fclients.php&id=167…"
click at [82, 283] on select "Profile Edit Print Email Externally (Will Not Be Tracked In CRM) Closed Deals" at bounding box center [131, 270] width 99 height 28
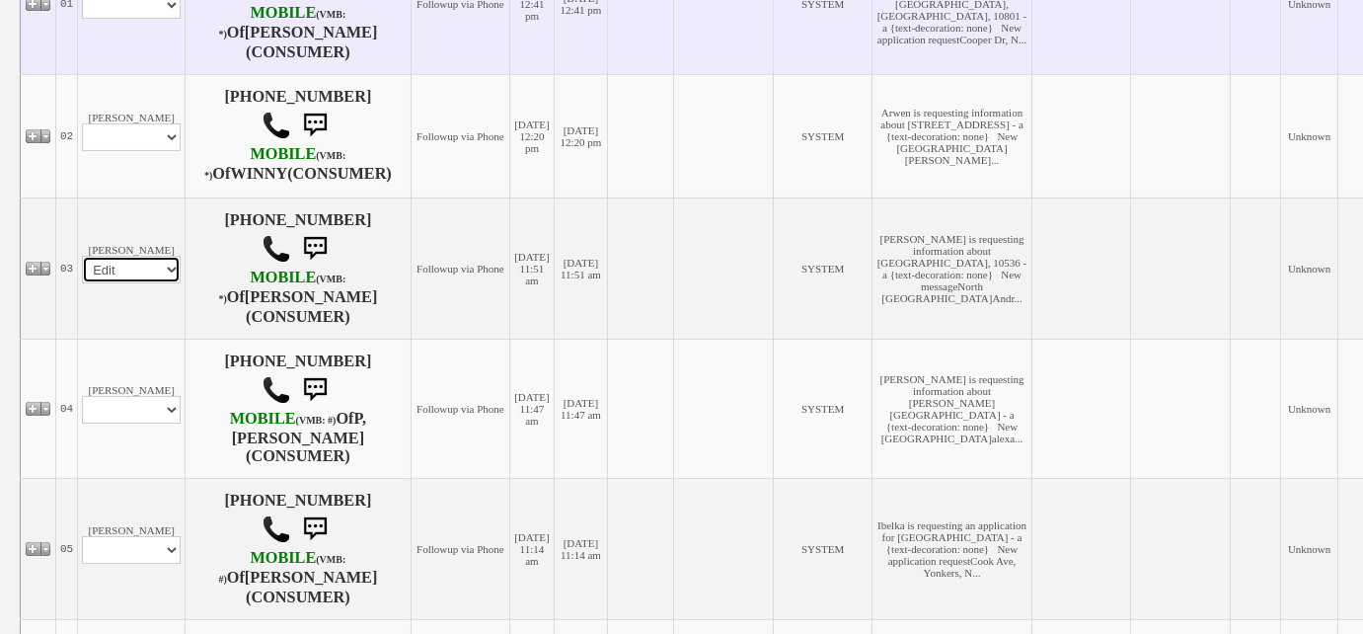
select select
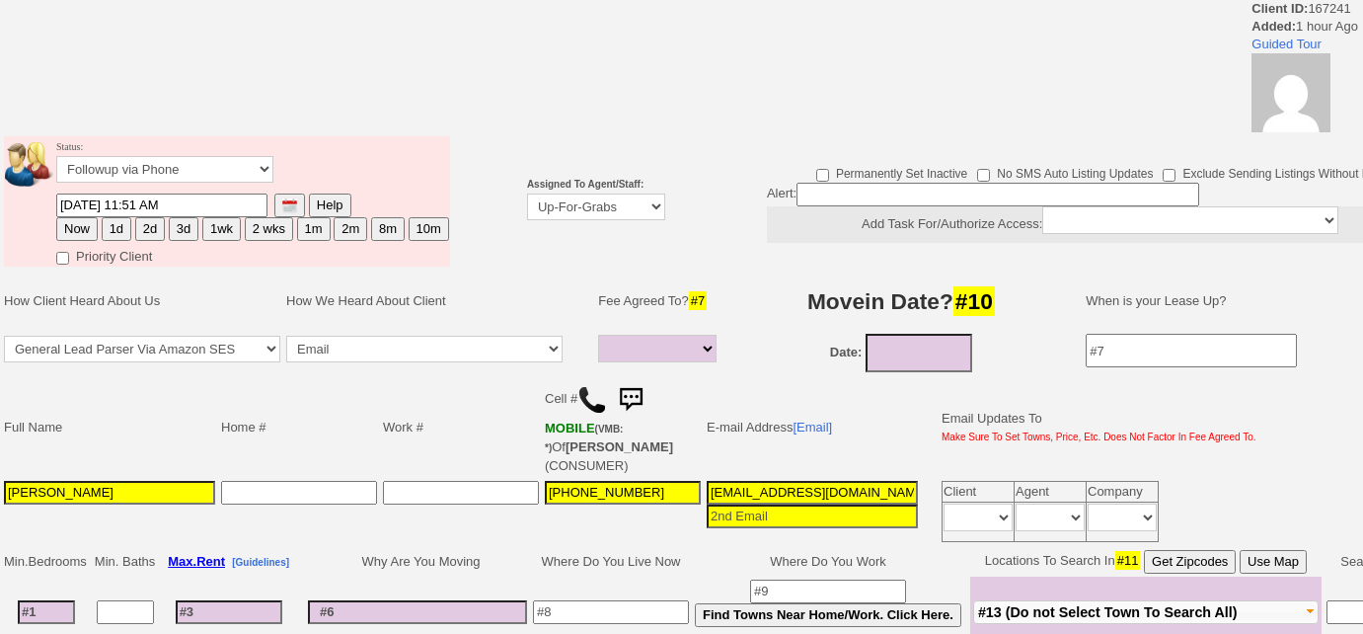
select select
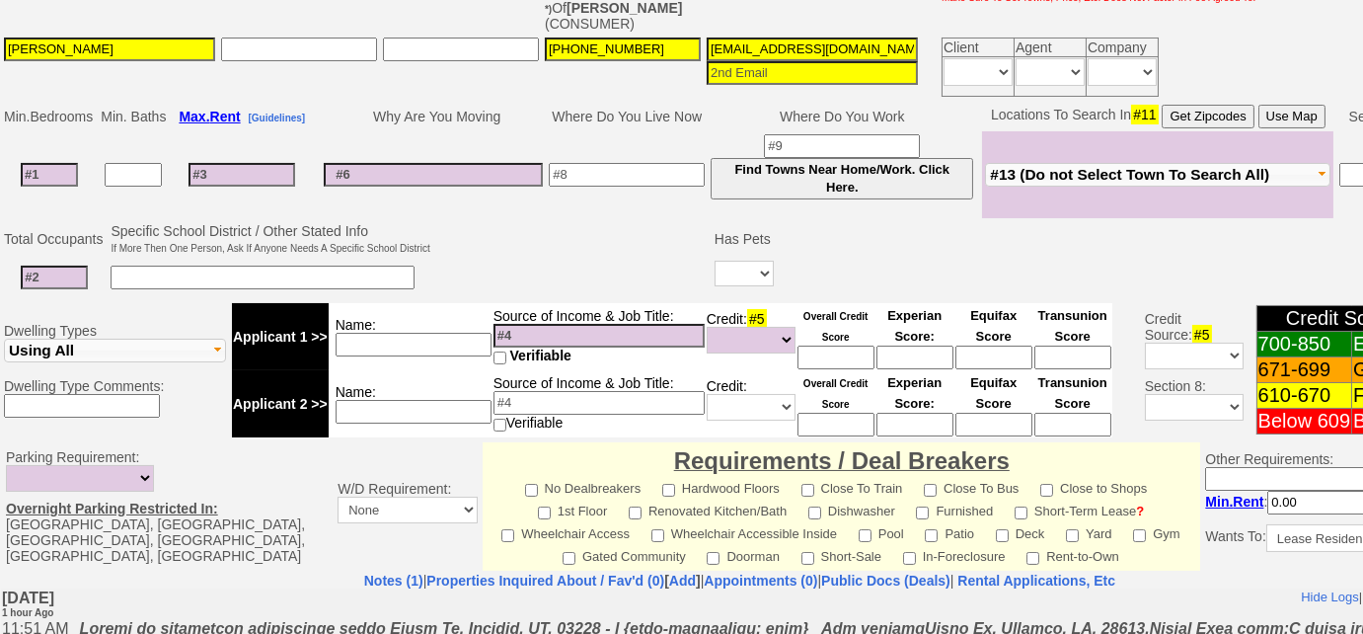
scroll to position [965, 0]
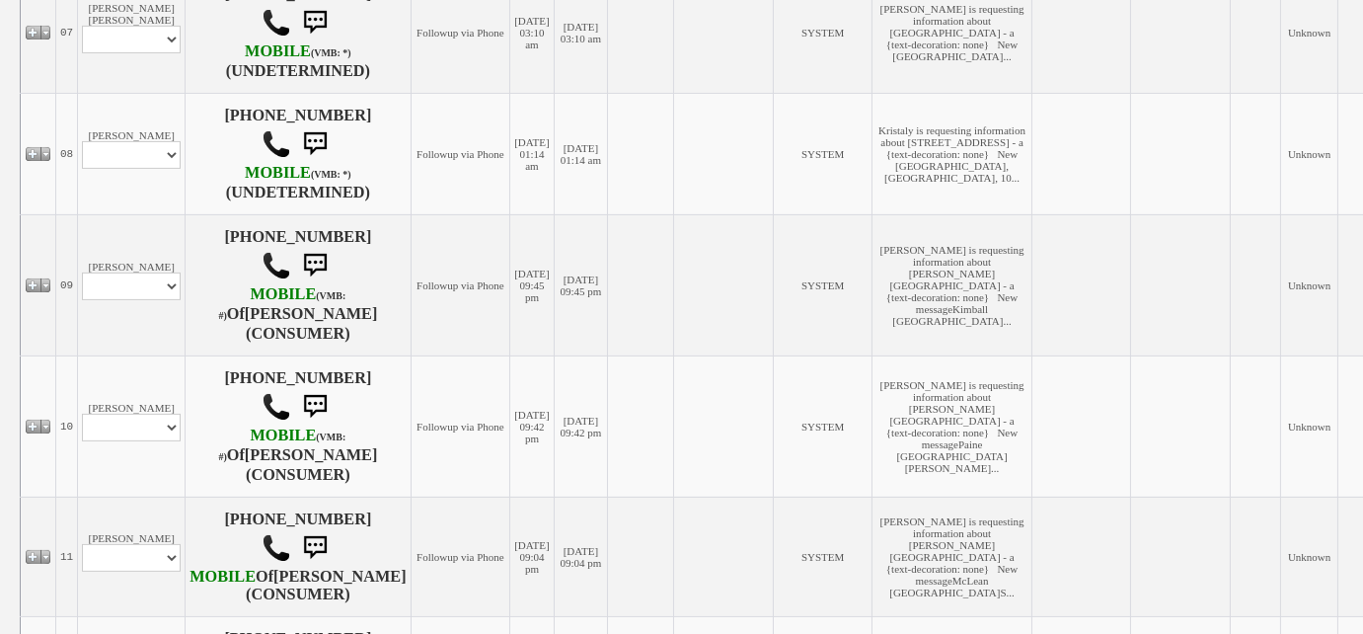
scroll to position [1523, 0]
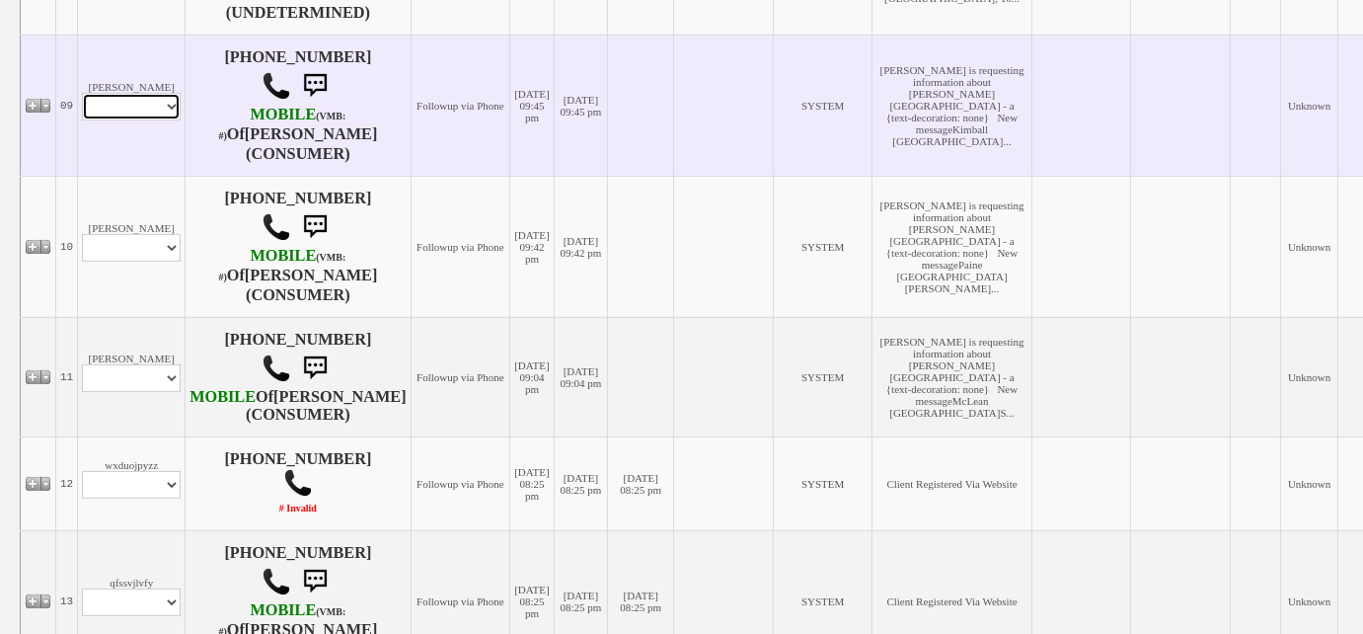
click at [144, 120] on select "Profile Edit Print Email Externally (Will Not Be Tracked In CRM) Closed Deals" at bounding box center [131, 107] width 99 height 28
select select "ChangeURL,/crm/custom/edit_client_form.php?redirect=%2Fcrm%2Fclients.php&id=167…"
click at [82, 120] on select "Profile Edit Print Email Externally (Will Not Be Tracked In CRM) Closed Deals" at bounding box center [131, 107] width 99 height 28
select select
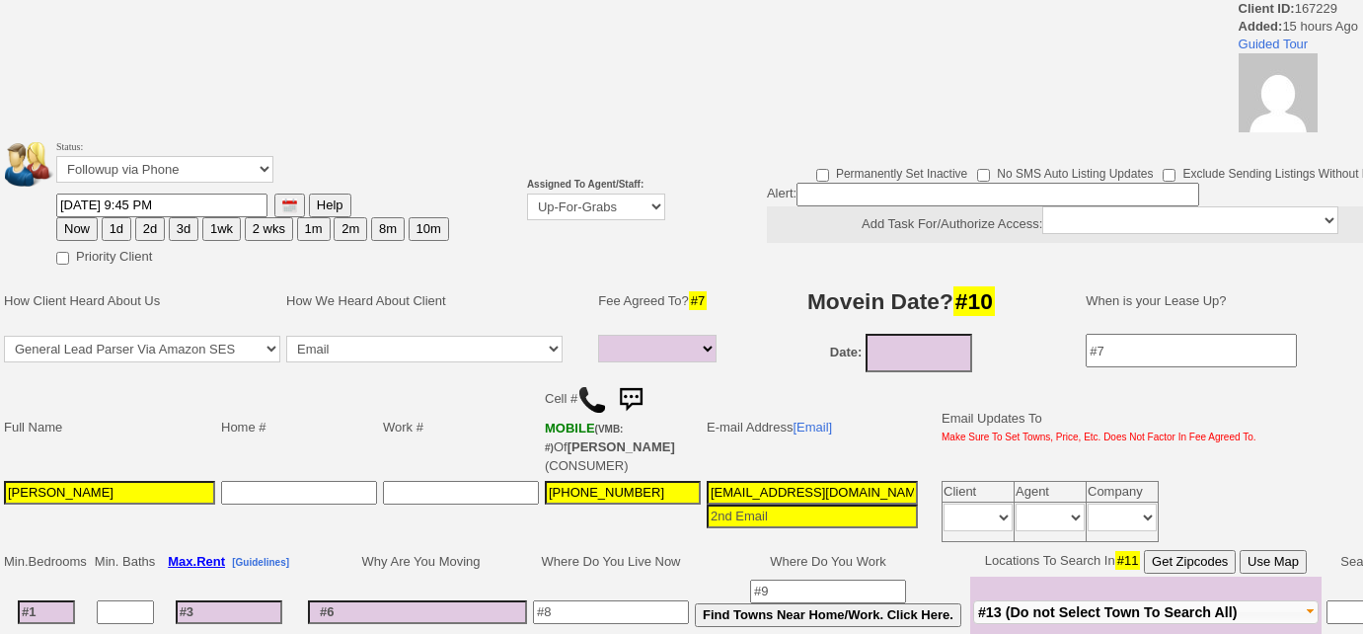
select select
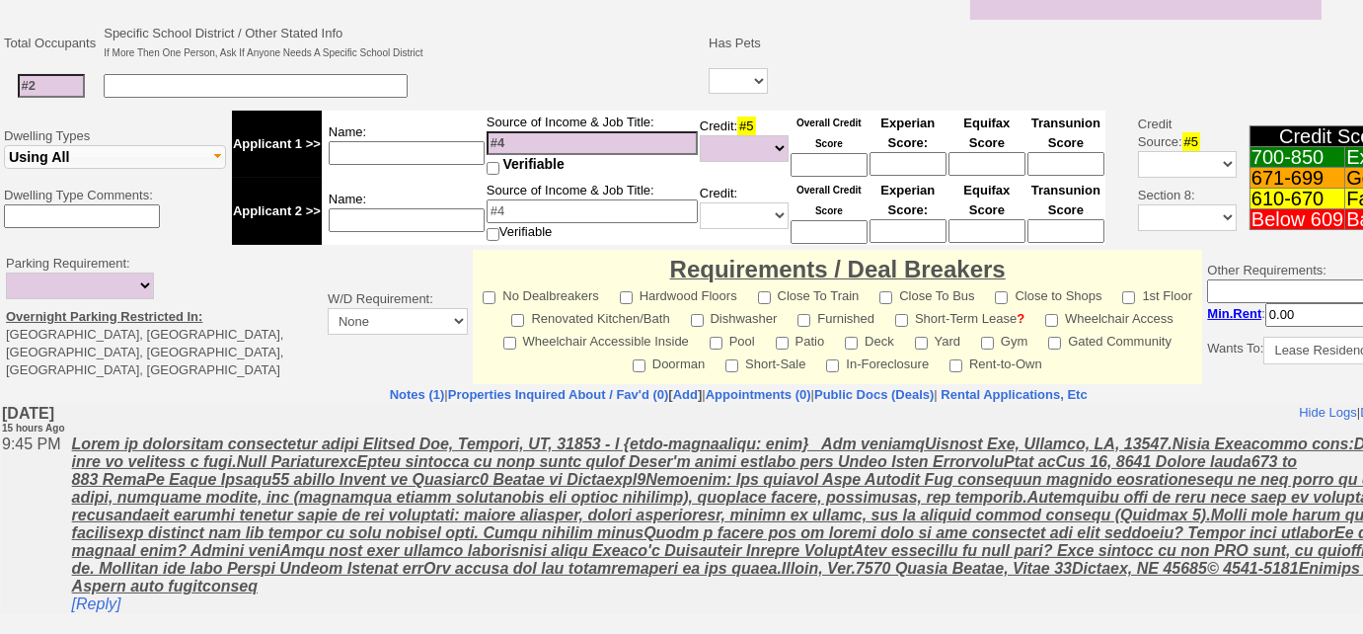
scroll to position [724, 0]
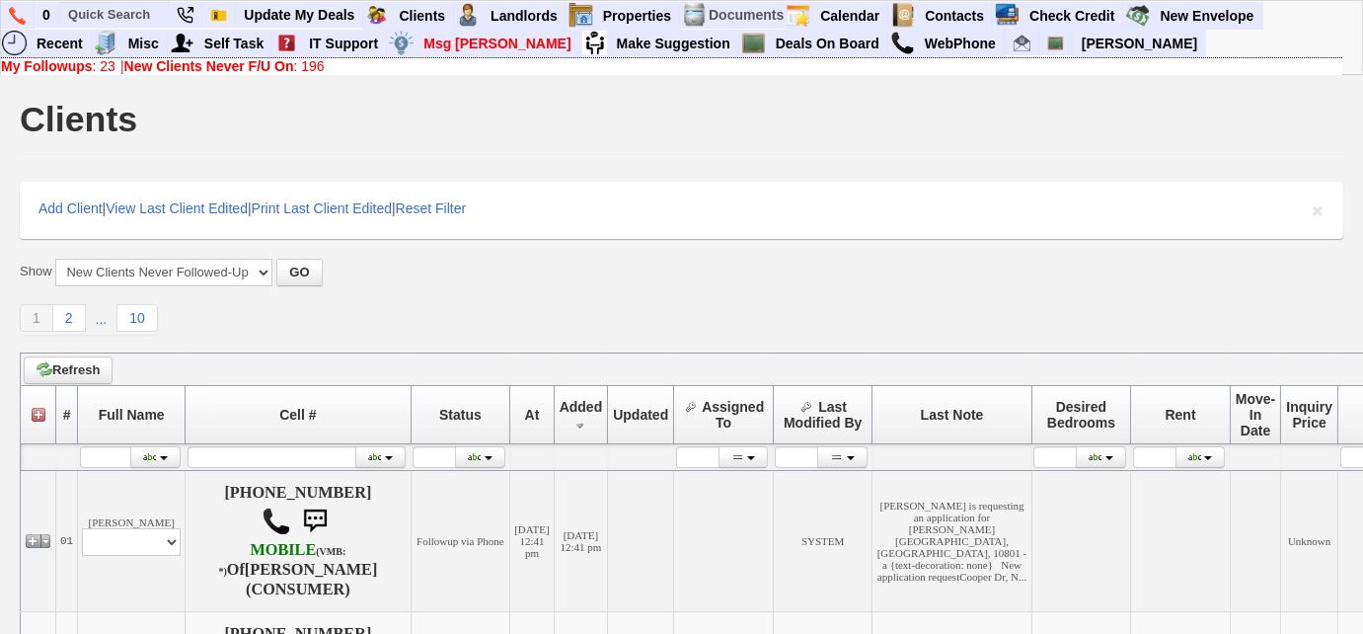
click at [93, 65] on link "My Followups : 23" at bounding box center [58, 66] width 115 height 16
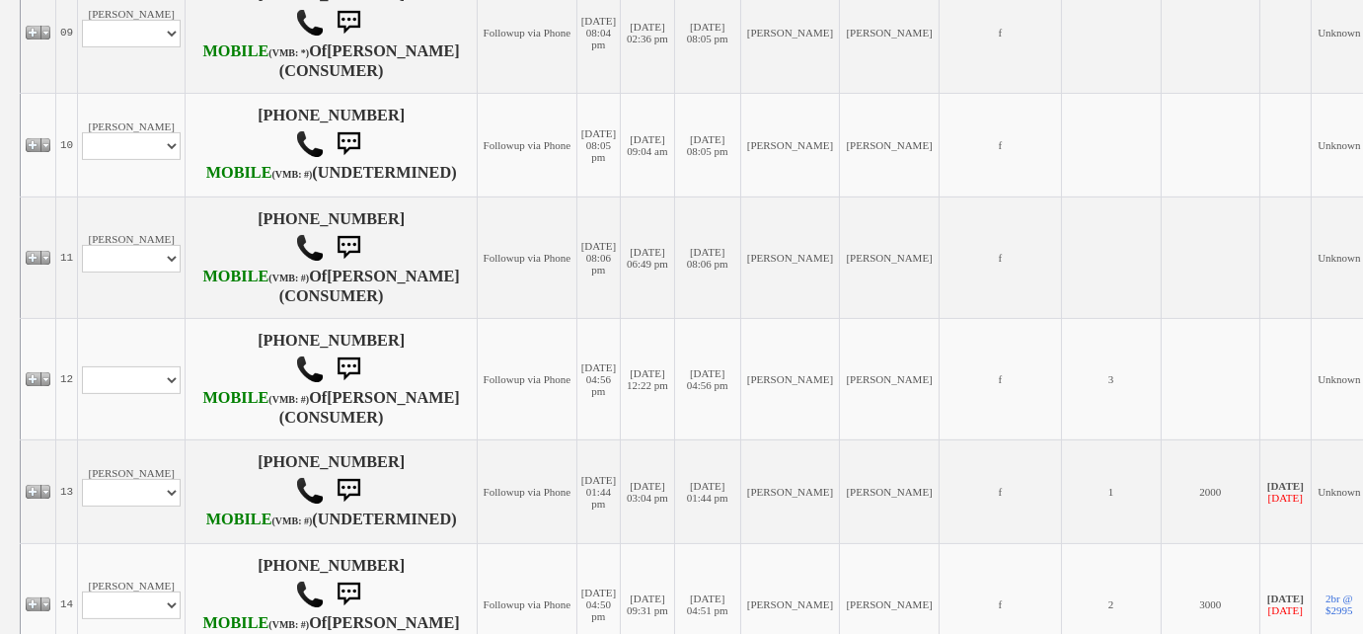
scroll to position [1256, 0]
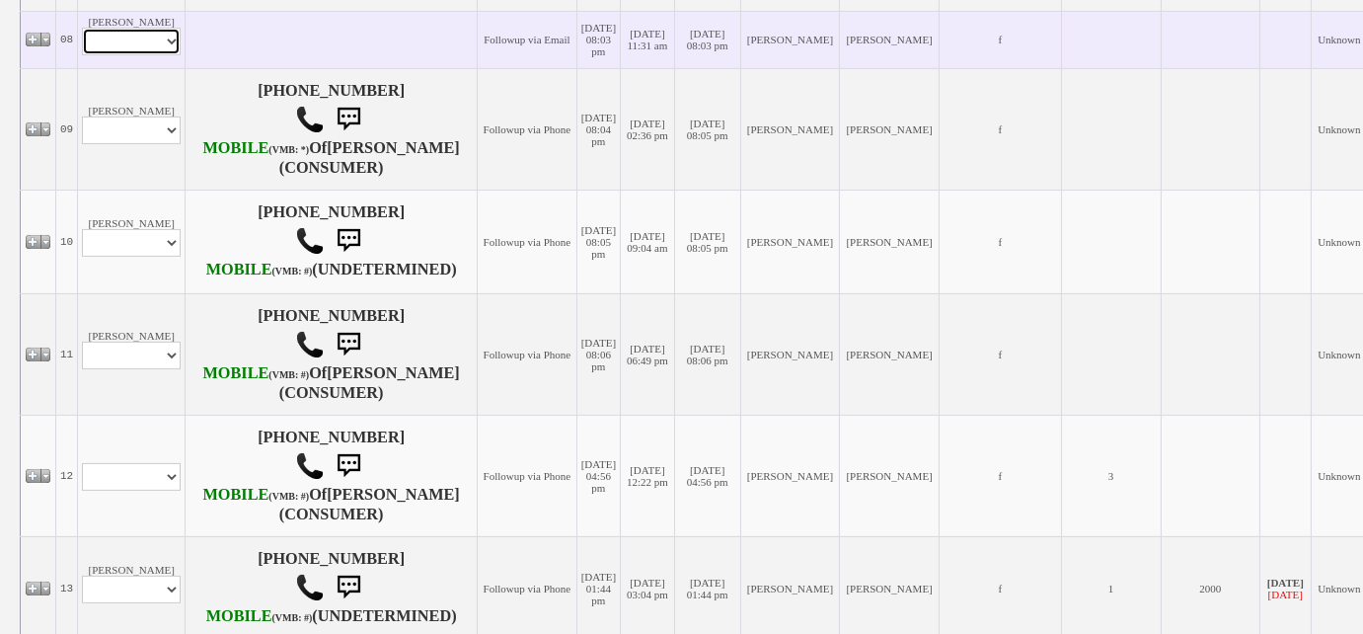
click at [146, 55] on select "Profile Edit Print Email Externally (Will Not Be Tracked In CRM) Closed Deals" at bounding box center [131, 42] width 99 height 28
select select "ChangeURL,/crm/custom/edit_client_form.php?redirect=%2Fcrm%2Fclients.php&id=167…"
click at [82, 55] on select "Profile Edit Print Email Externally (Will Not Be Tracked In CRM) Closed Deals" at bounding box center [131, 42] width 99 height 28
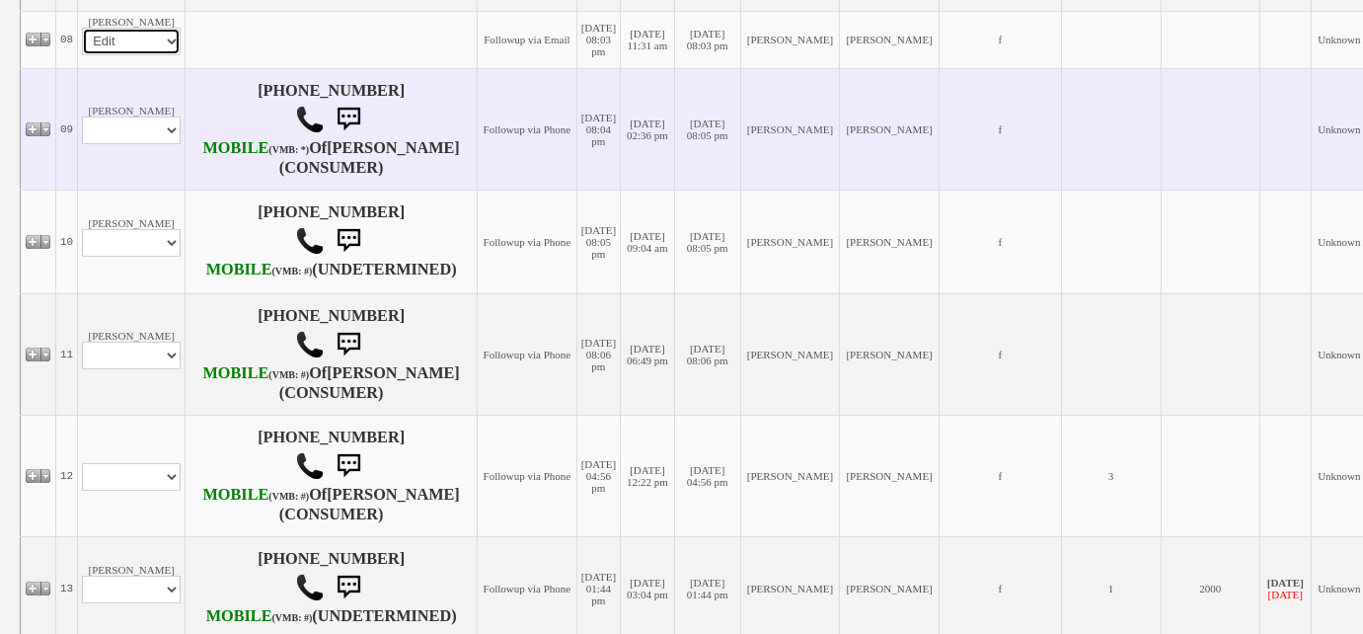
select select
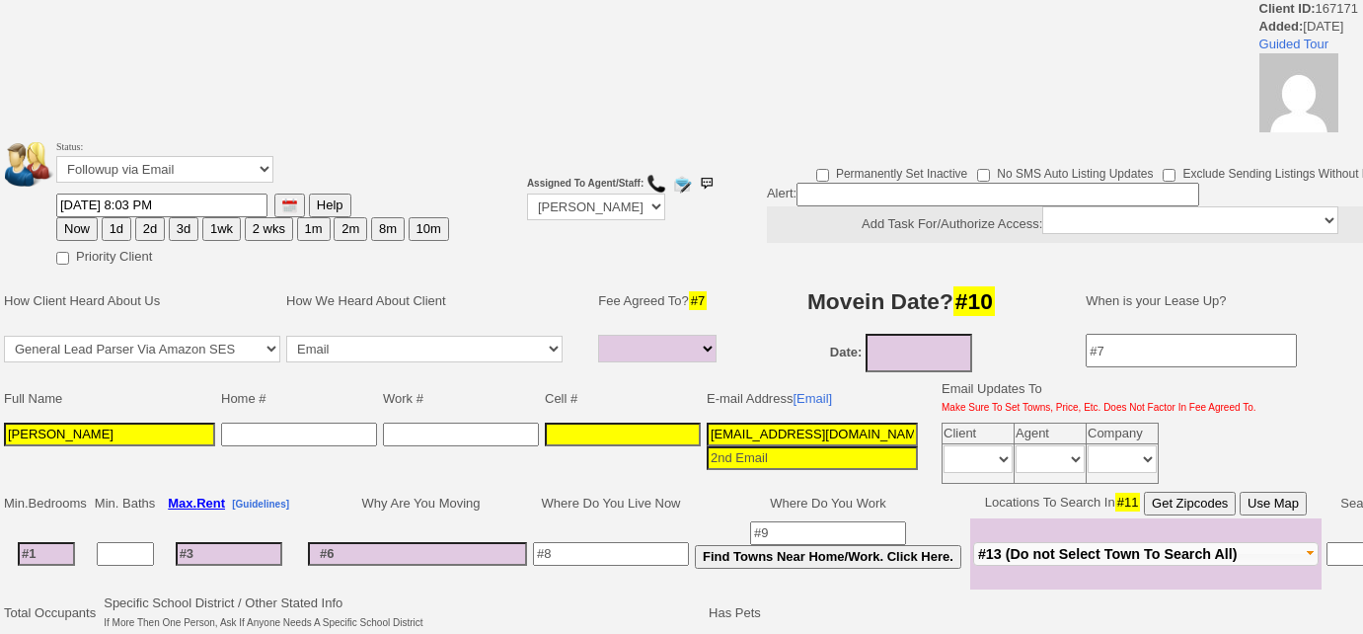
select select
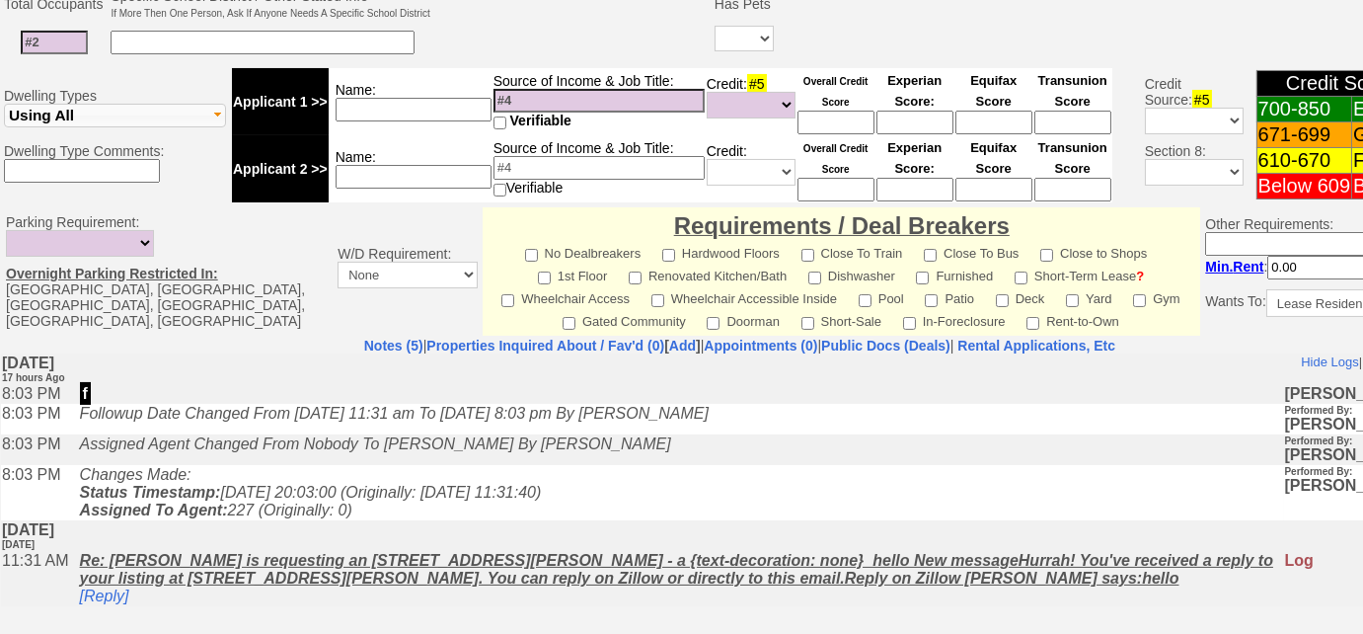
scroll to position [811, 0]
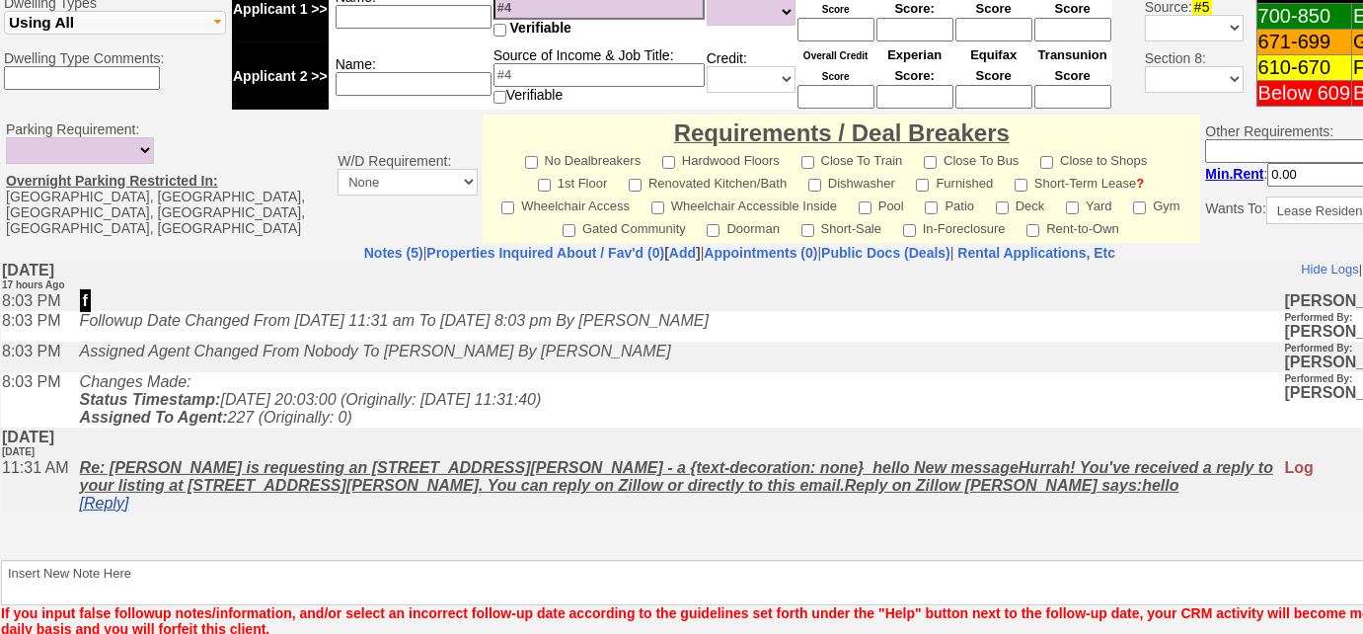
click at [126, 510] on link "[Reply]" at bounding box center [104, 502] width 49 height 17
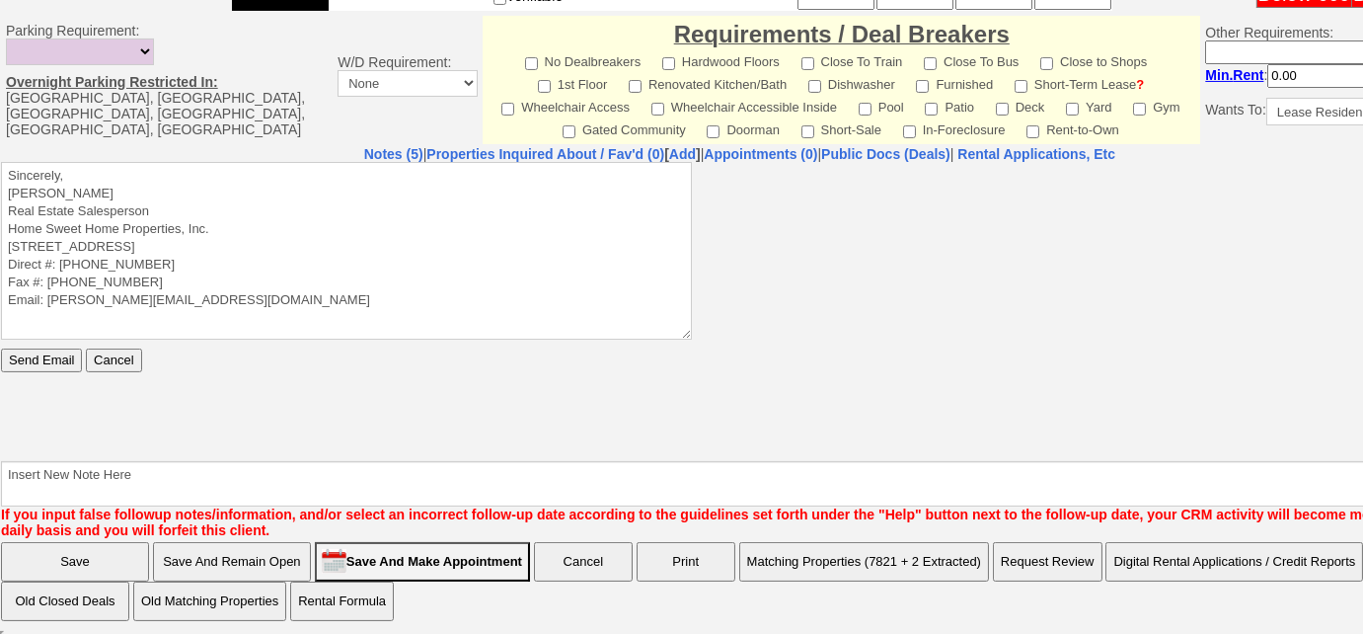
scroll to position [0, 0]
click at [222, 171] on textarea "Sincerely, Renata Staroselsky Real Estate Salesperson Home Sweet Home Propertie…" at bounding box center [346, 250] width 691 height 178
paste textarea "Good Afternoon Krystal, Thank you for inquiring on one of our many available re…"
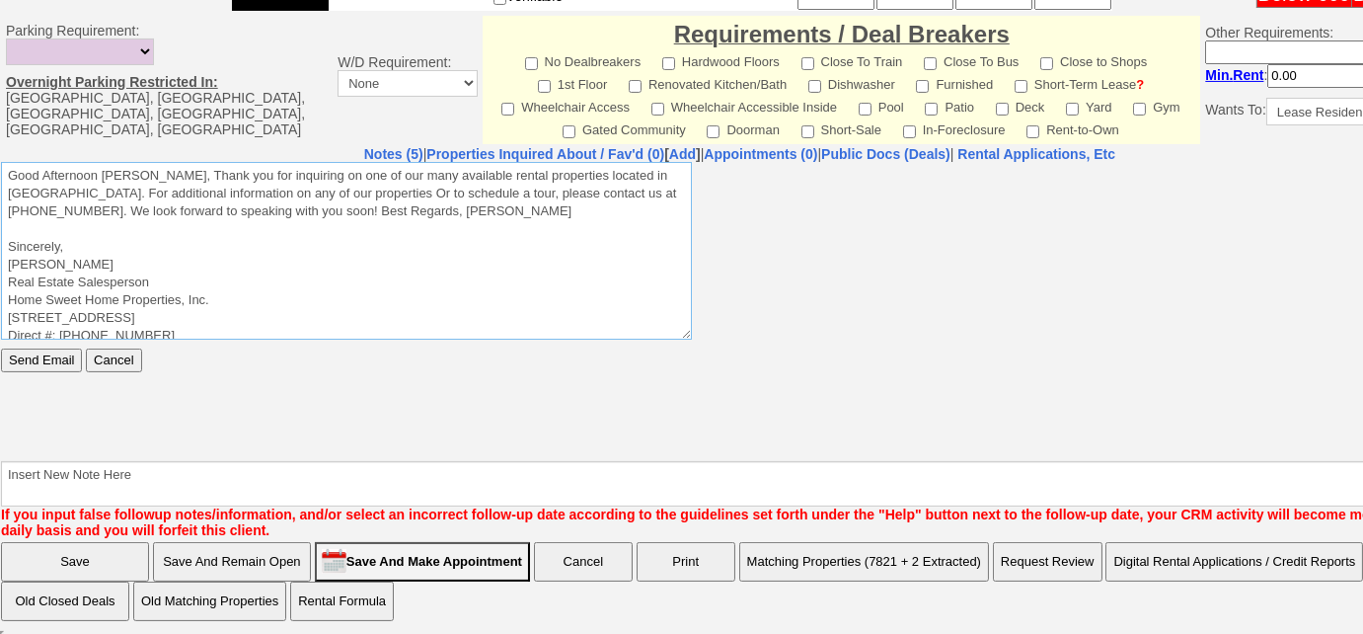
drag, startPoint x: 147, startPoint y: 170, endPoint x: 195, endPoint y: 167, distance: 48.5
click at [147, 170] on textarea "Sincerely, Renata Staroselsky Real Estate Salesperson Home Sweet Home Propertie…" at bounding box center [346, 250] width 691 height 178
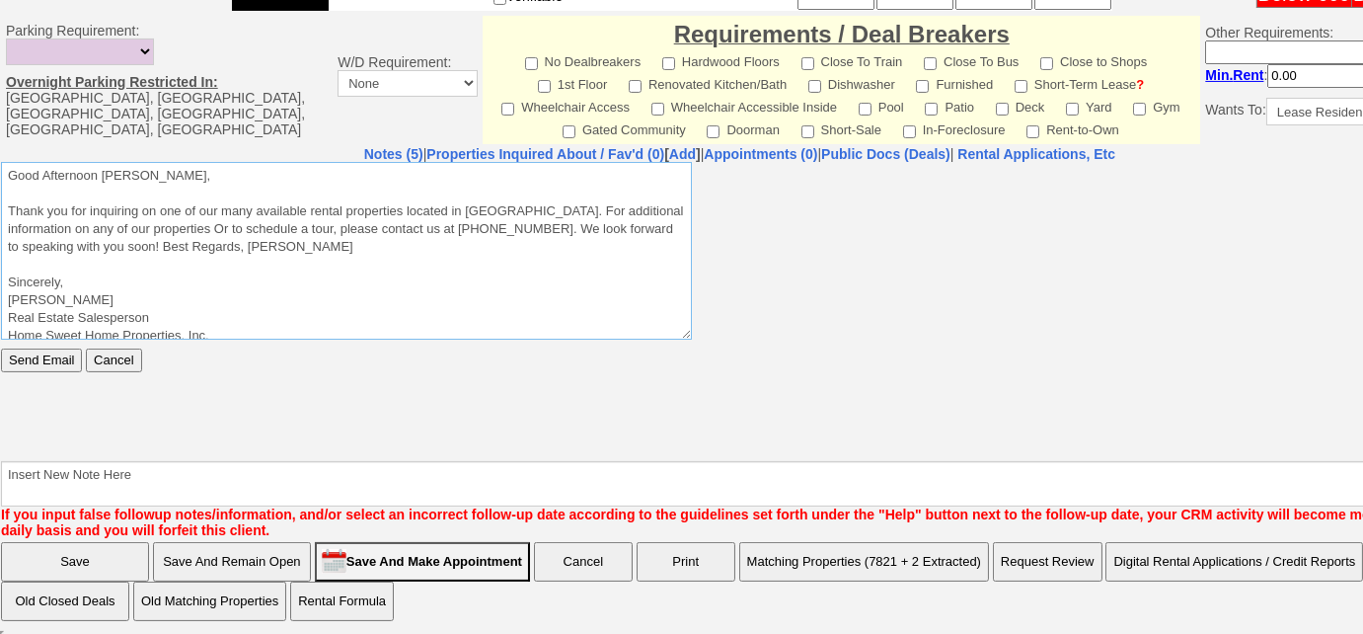
drag, startPoint x: 286, startPoint y: 245, endPoint x: 144, endPoint y: 246, distance: 142.2
click at [144, 246] on textarea "Sincerely, Renata Staroselsky Real Estate Salesperson Home Sweet Home Propertie…" at bounding box center [346, 250] width 691 height 178
drag, startPoint x: 160, startPoint y: 246, endPoint x: 65, endPoint y: 247, distance: 94.8
click at [65, 247] on textarea "Sincerely, Renata Staroselsky Real Estate Salesperson Home Sweet Home Propertie…" at bounding box center [346, 250] width 691 height 178
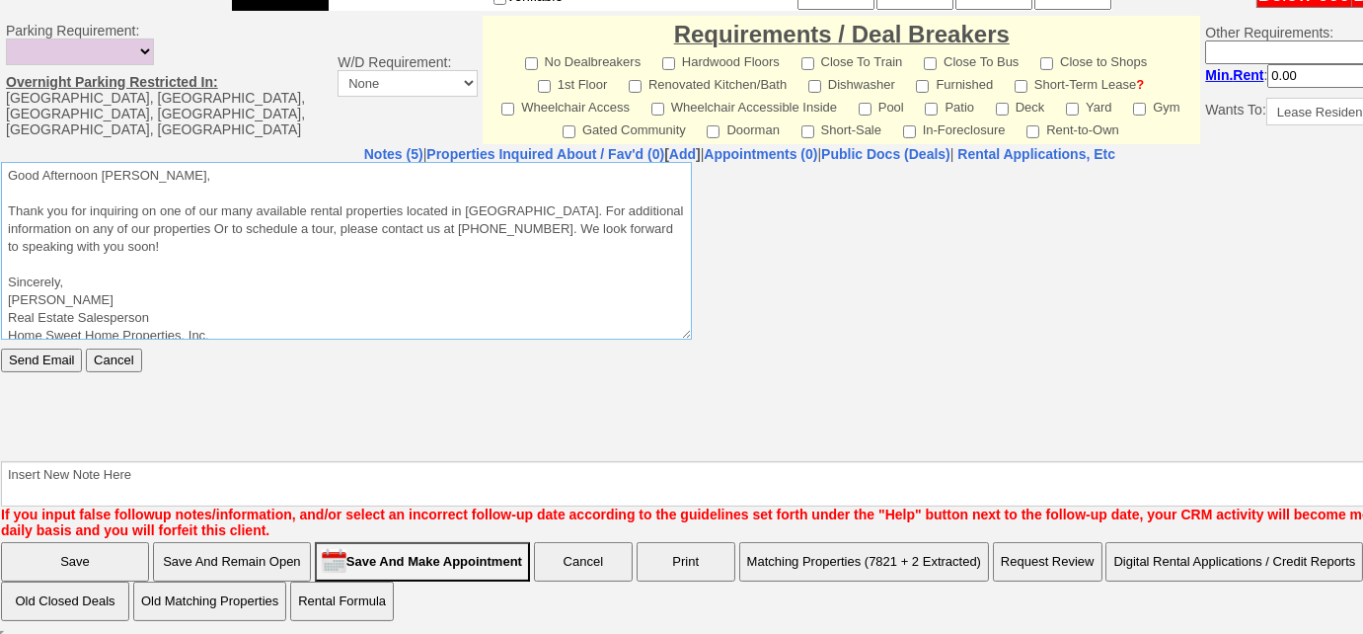
drag, startPoint x: 56, startPoint y: 285, endPoint x: 0, endPoint y: 275, distance: 57.1
click html "Sincerely, Renata Staroselsky Real Estate Salesperson Home Sweet Home Propertie…"
paste textarea "Best Regards"
type textarea "Good Afternoon Krystal, Thank you for inquiring on one of our many available re…"
click at [57, 357] on input "Send Email" at bounding box center [41, 360] width 81 height 24
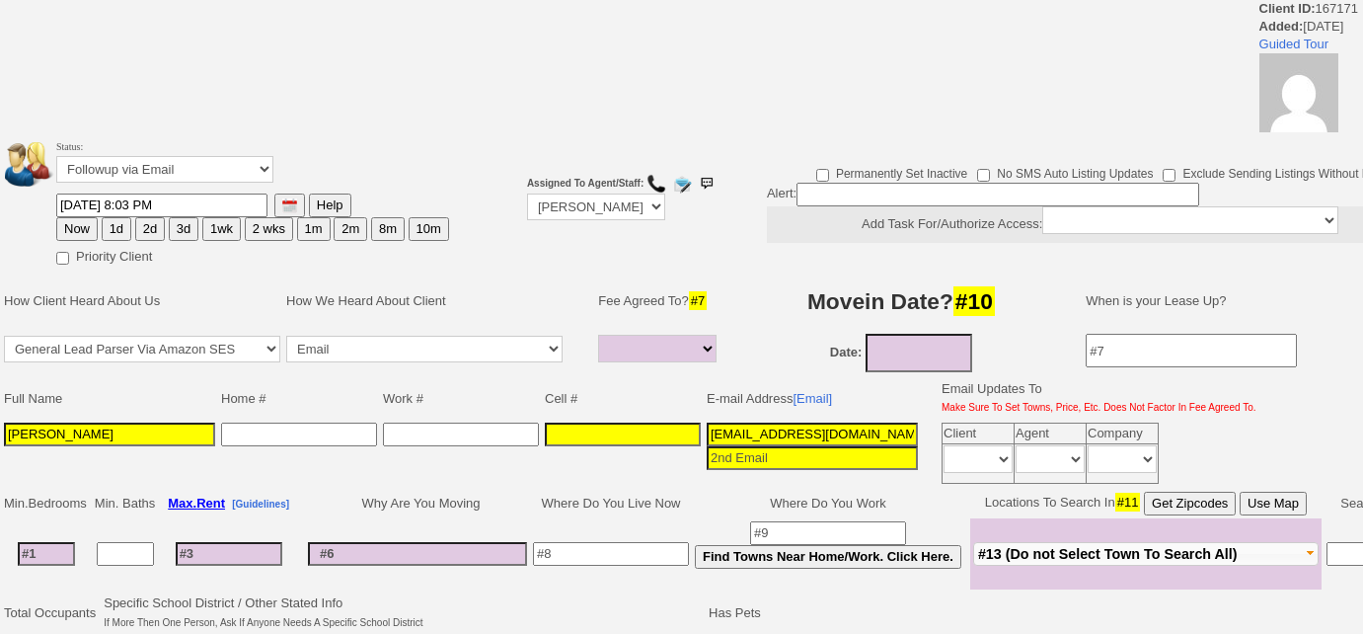
select select
click at [190, 164] on select "Followup via Phone Followup via Email Followup When Section 8 Property Found De…" at bounding box center [164, 169] width 217 height 27
select select "Followup via Phone"
click at [56, 156] on select "Followup via Phone Followup via Email Followup When Section 8 Property Found De…" at bounding box center [164, 169] width 217 height 27
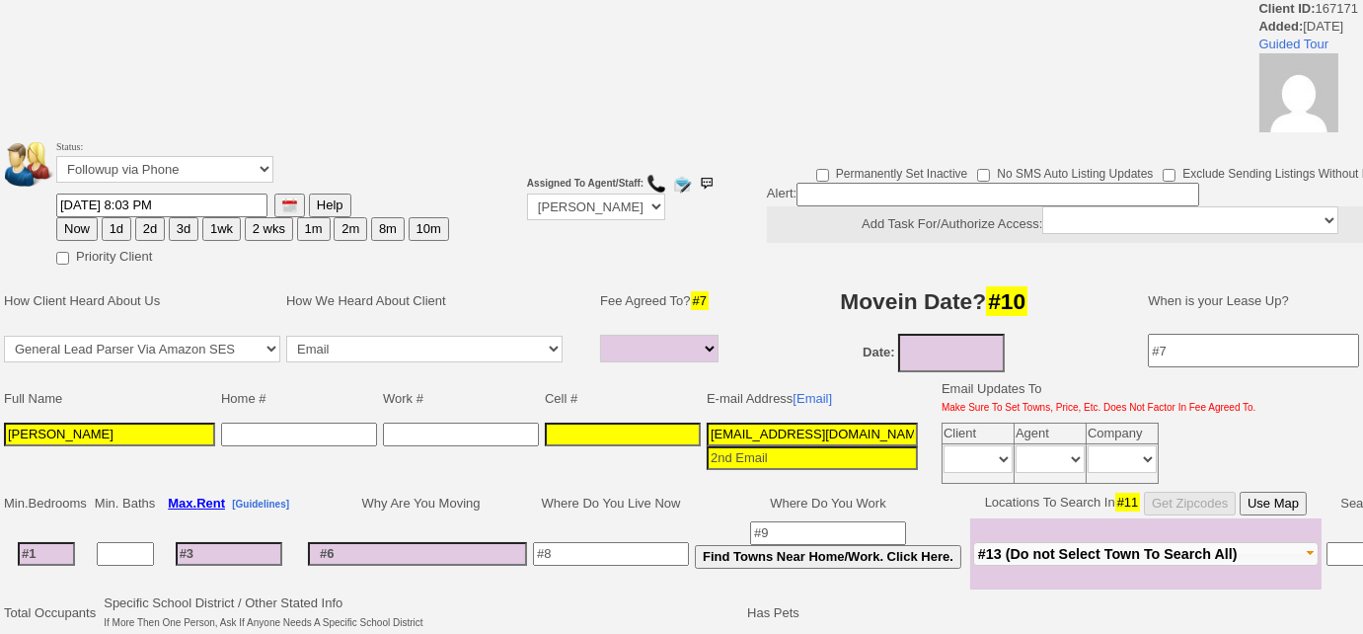
click at [179, 228] on button "3d" at bounding box center [184, 229] width 30 height 24
type input "[DATE] 01:25 PM"
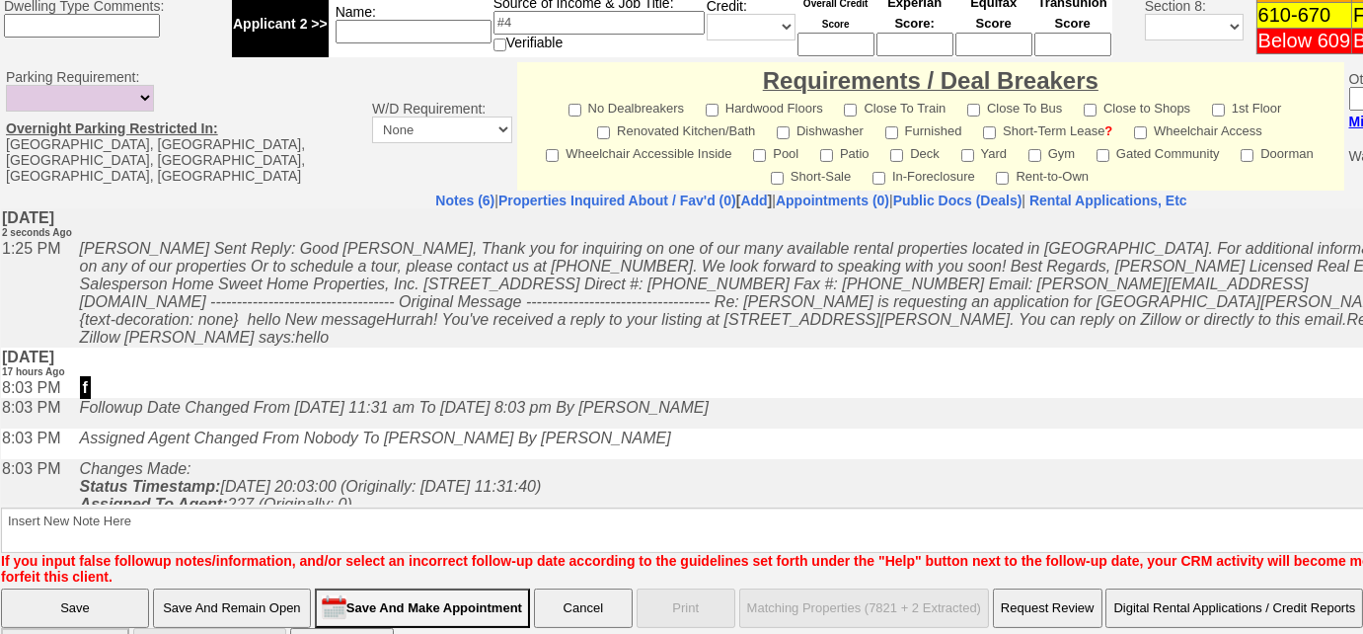
scroll to position [879, 0]
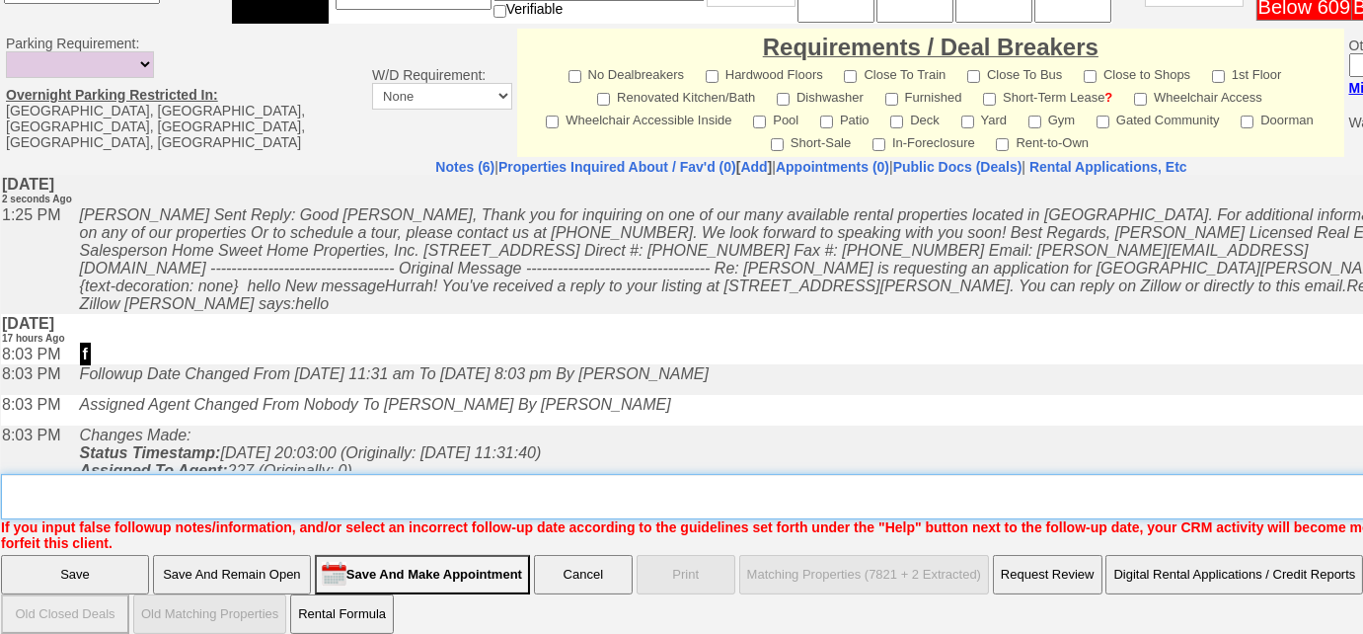
click at [289, 476] on textarea "Insert New Note Here" at bounding box center [818, 496] width 1635 height 45
type textarea "no phone # on file, sent email to FU"
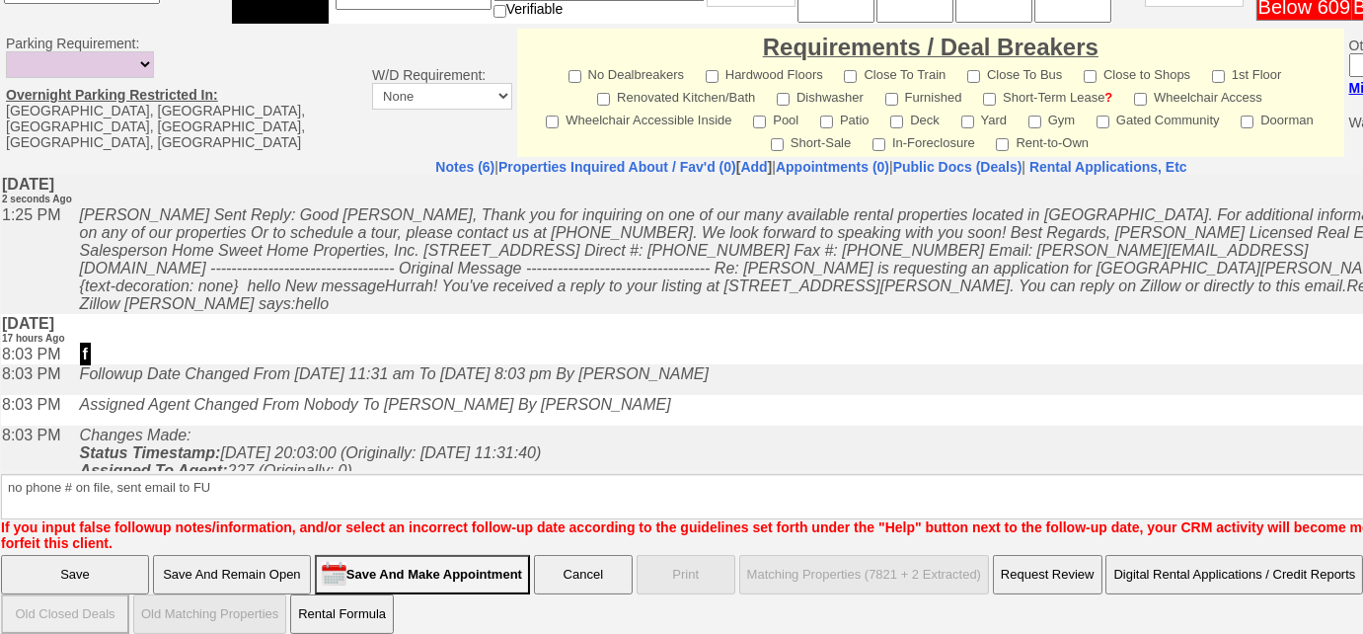
click at [112, 567] on input "Save" at bounding box center [75, 574] width 148 height 39
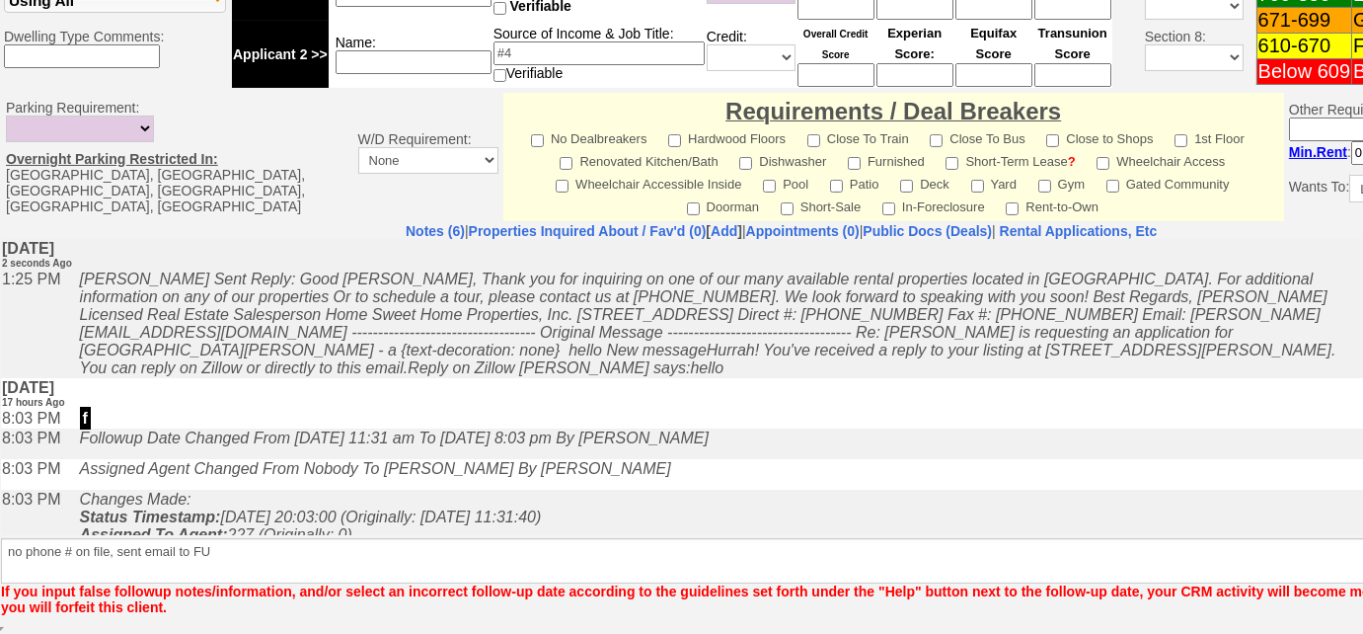
scroll to position [811, 0]
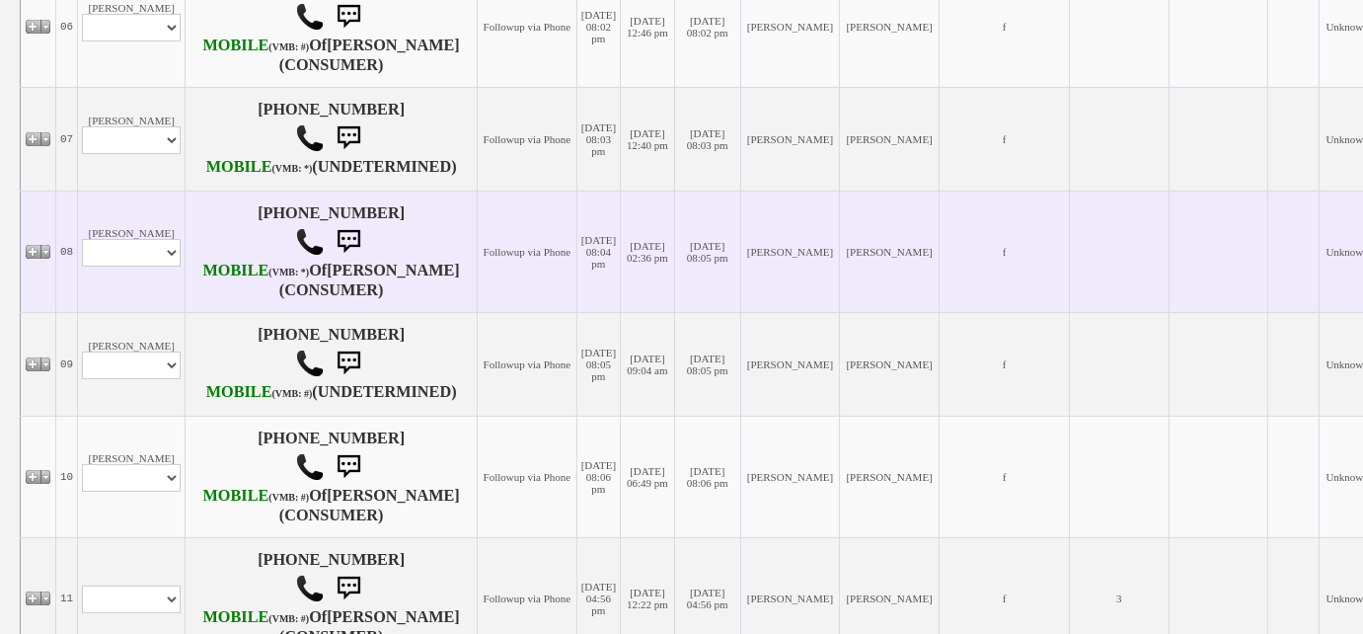
scroll to position [1346, 0]
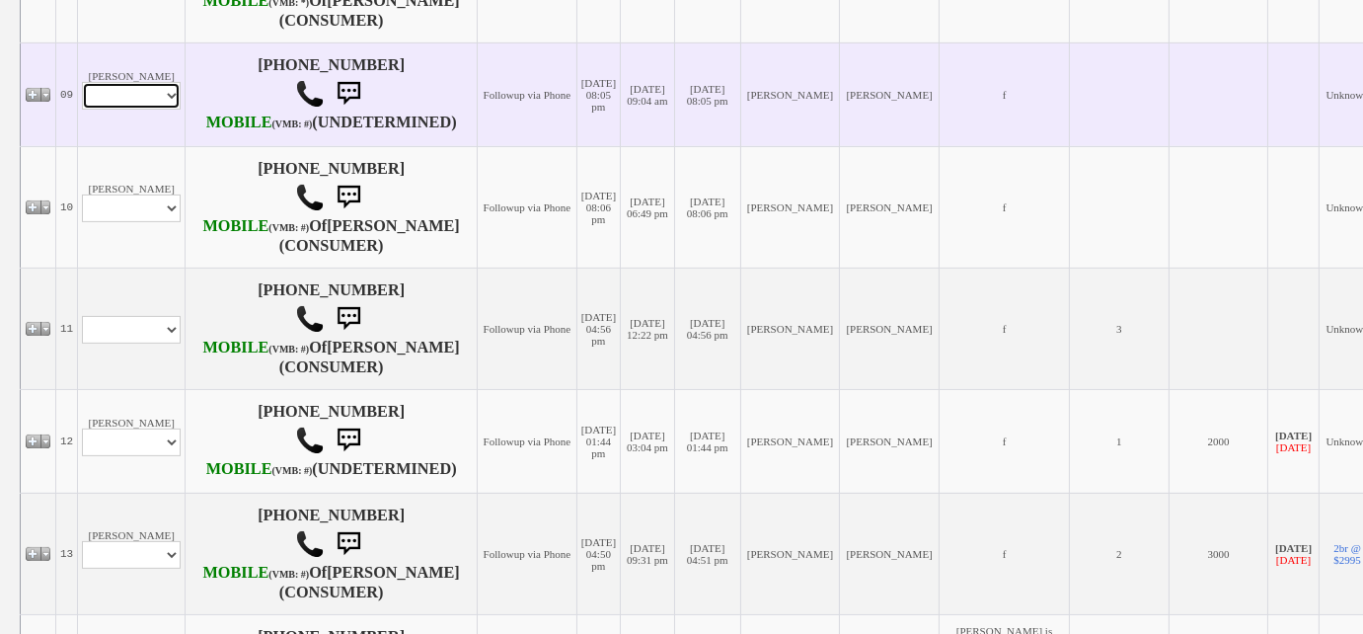
click at [166, 110] on select "Profile Edit Print Email Externally (Will Not Be Tracked In CRM) Closed Deals" at bounding box center [131, 96] width 99 height 28
select select "ChangeURL,/crm/custom/client_profile.php?clientid=167138"
click at [82, 110] on select "Profile Edit Print Email Externally (Will Not Be Tracked In CRM) Closed Deals" at bounding box center [131, 96] width 99 height 28
select select
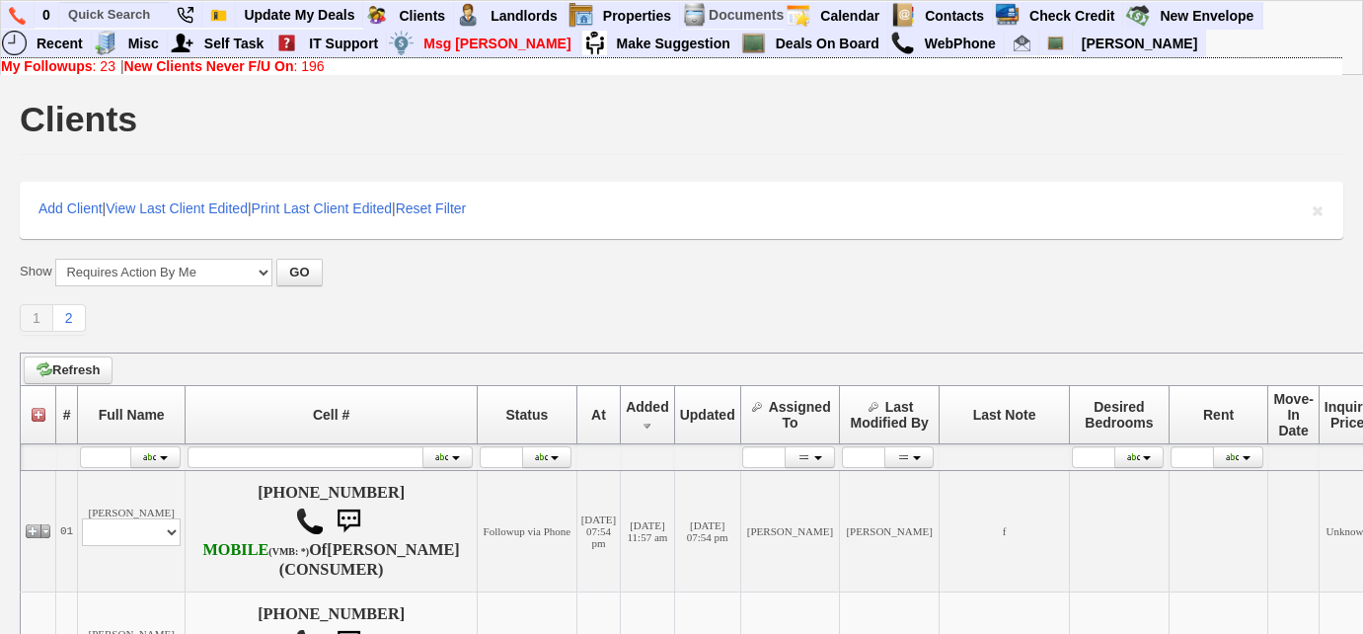
scroll to position [1345, 0]
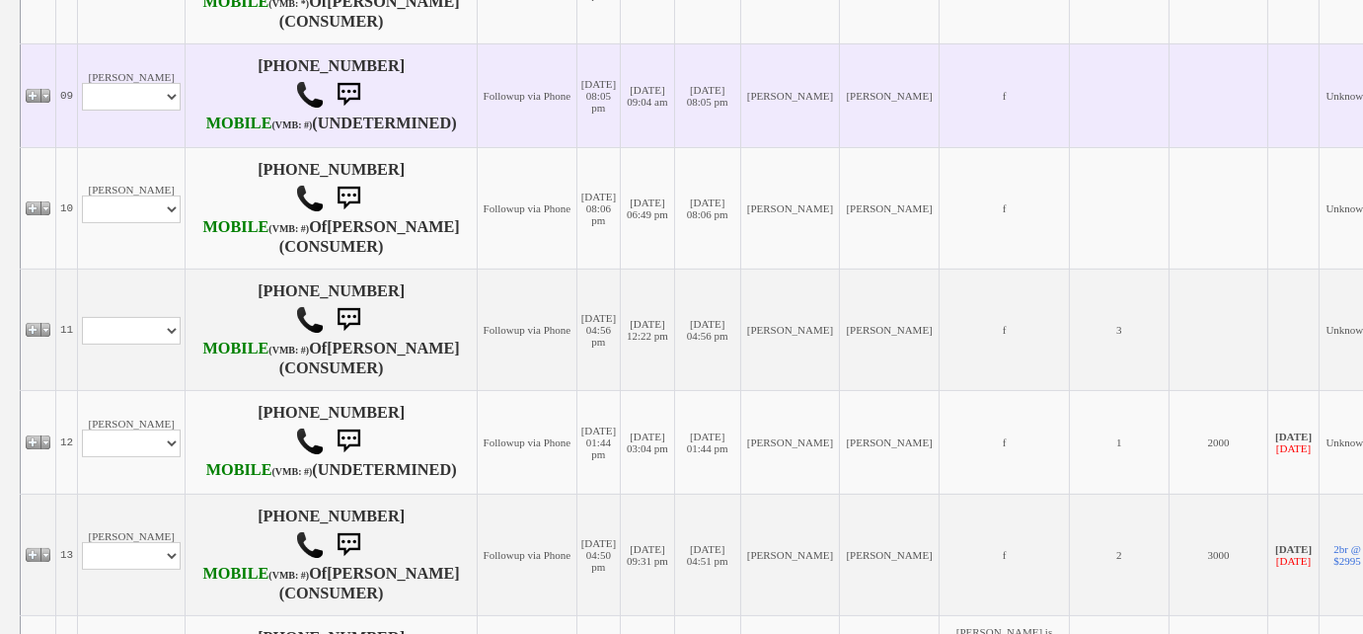
click at [134, 147] on td "[PERSON_NAME] Profile Edit Print Email Externally (Will Not Be Tracked In CRM) …" at bounding box center [132, 95] width 108 height 104
click at [144, 111] on select "Profile Edit Print Email Externally (Will Not Be Tracked In CRM) Closed Deals" at bounding box center [131, 97] width 99 height 28
select select "ChangeURL,/crm/custom/edit_client_form.php?redirect=%2Fcrm%2Fclients.php&id=167…"
click at [82, 111] on select "Profile Edit Print Email Externally (Will Not Be Tracked In CRM) Closed Deals" at bounding box center [131, 97] width 99 height 28
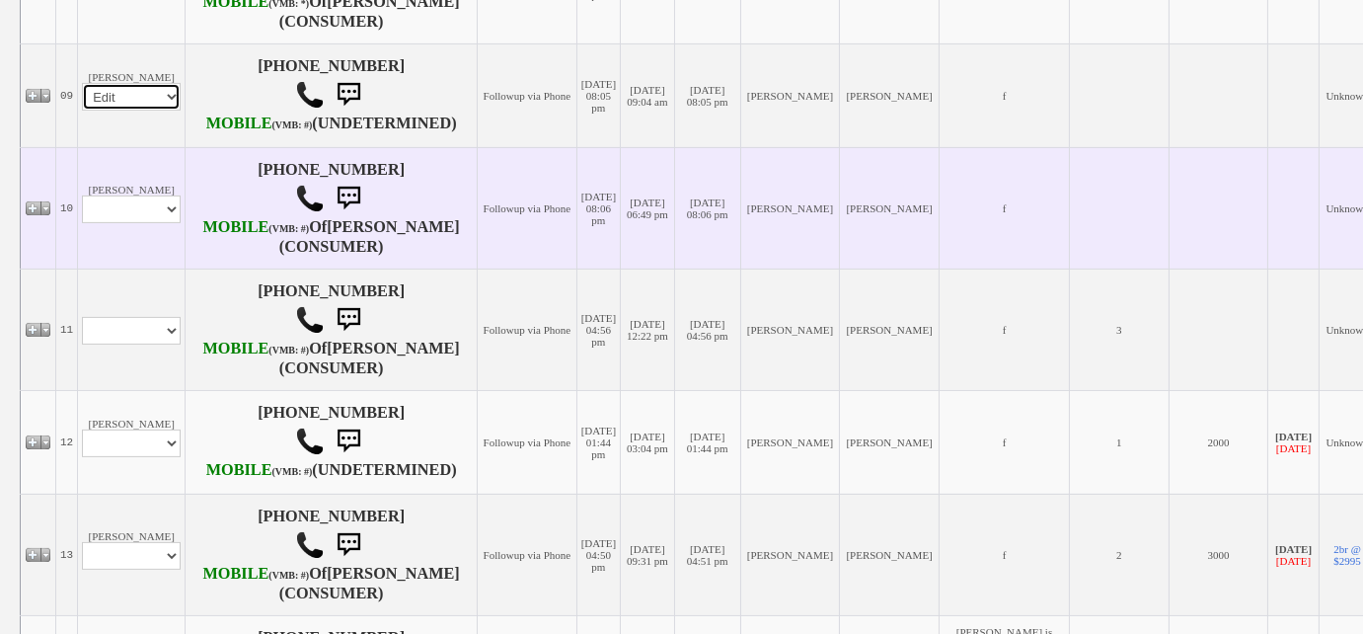
select select
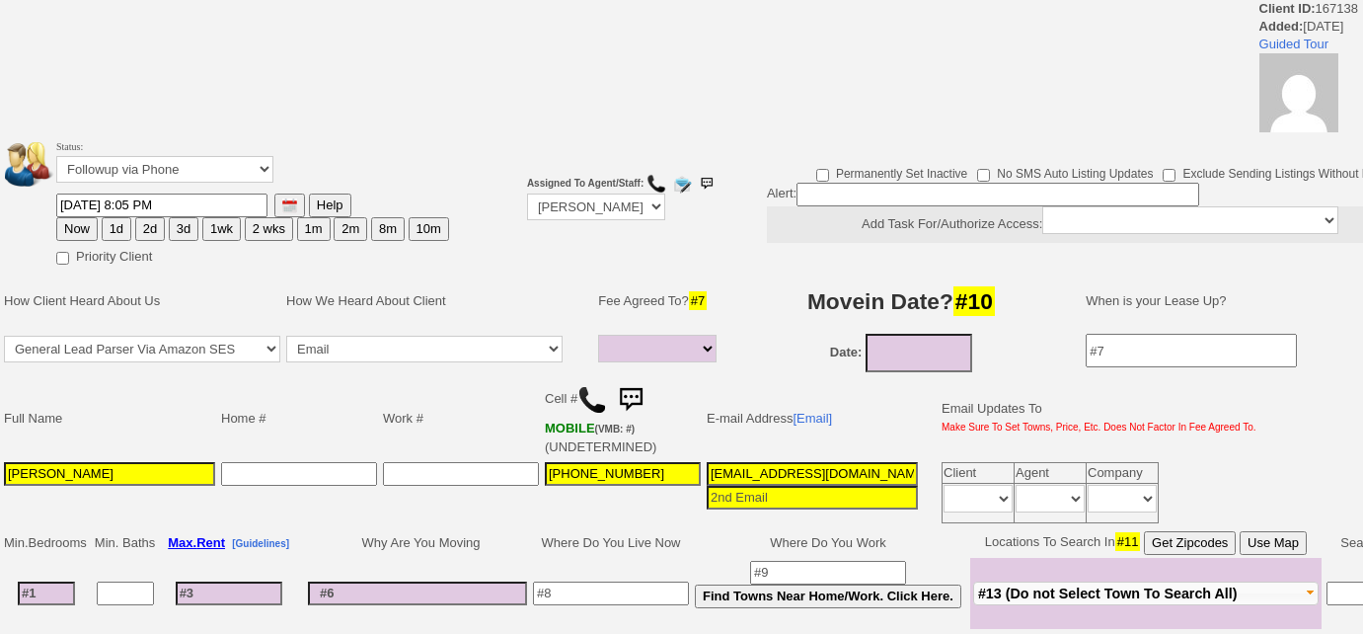
select select
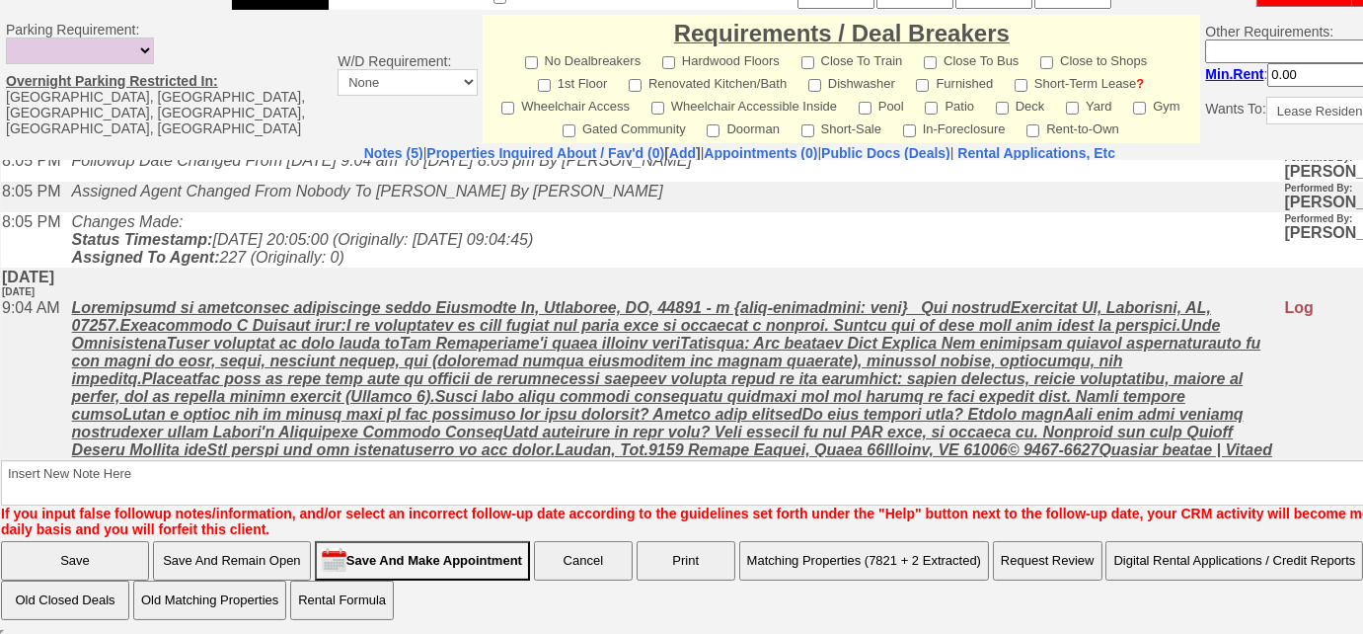
scroll to position [116, 0]
